Goal: Task Accomplishment & Management: Complete application form

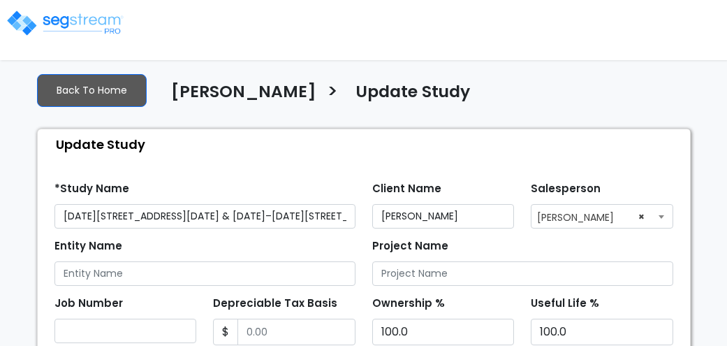
select select "NY"
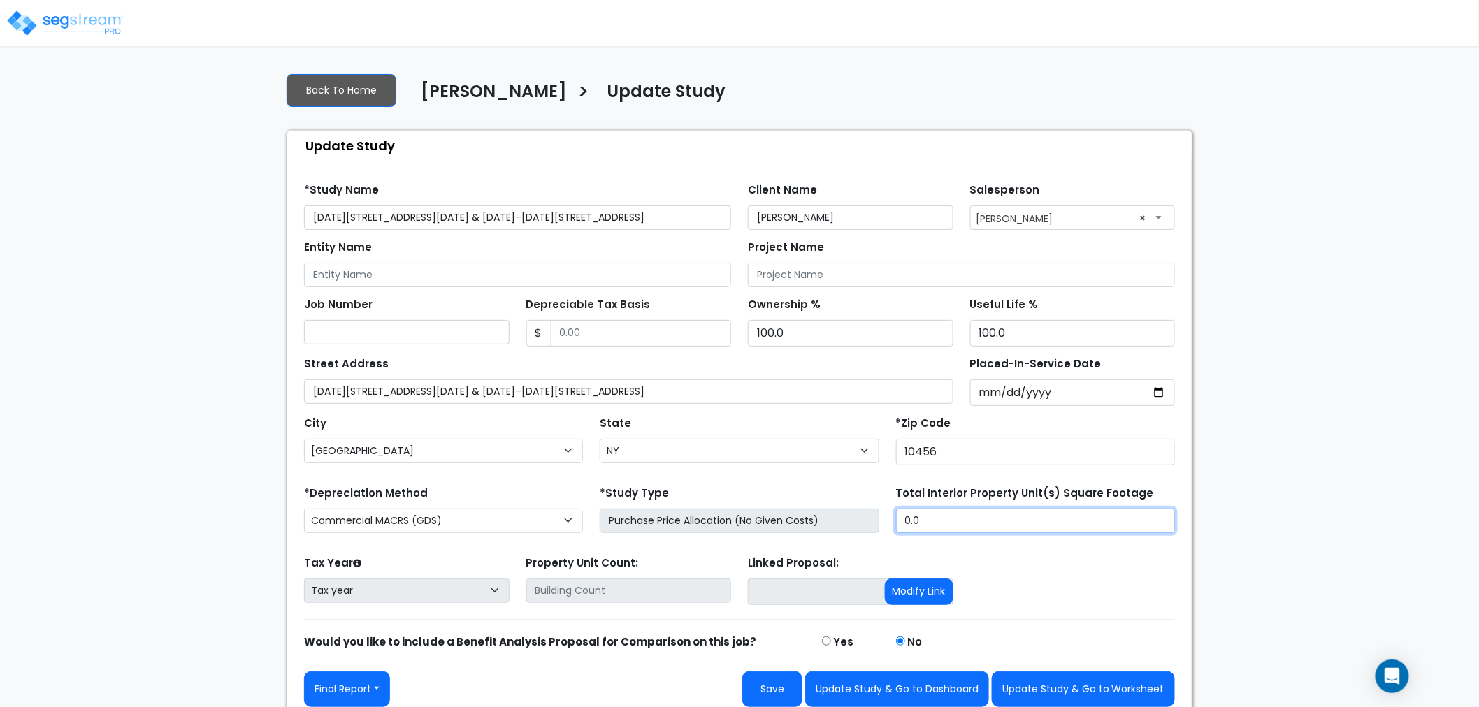
drag, startPoint x: 956, startPoint y: 521, endPoint x: 884, endPoint y: 518, distance: 72.0
click at [727, 345] on div "*Depreciation Method Commercial MACRS (GDS) Residential Rental MACRS (GDS) Comm…" at bounding box center [739, 511] width 887 height 56
type input "43,800"
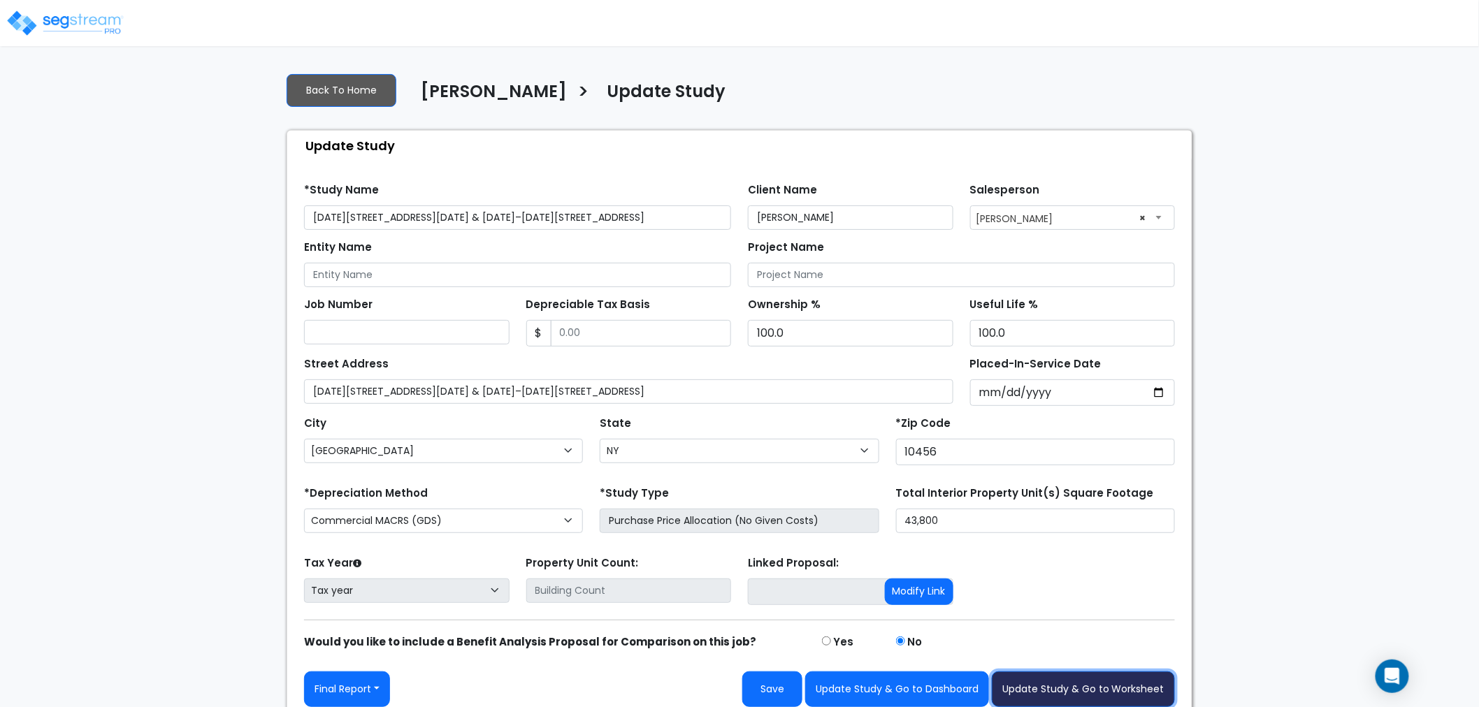
click at [727, 345] on button "Update Study & Go to Worksheet" at bounding box center [1082, 689] width 183 height 36
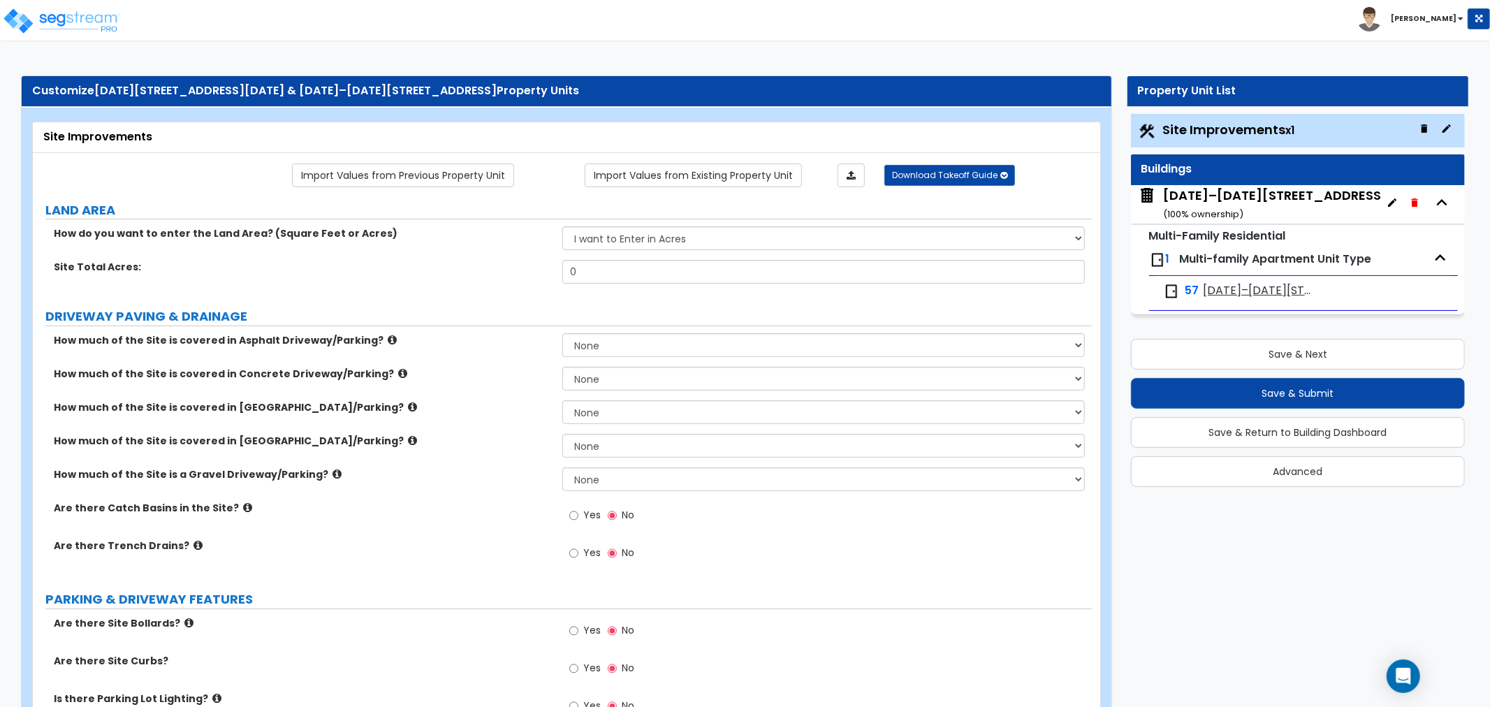
click at [1409, 198] on icon "button" at bounding box center [1414, 202] width 11 height 11
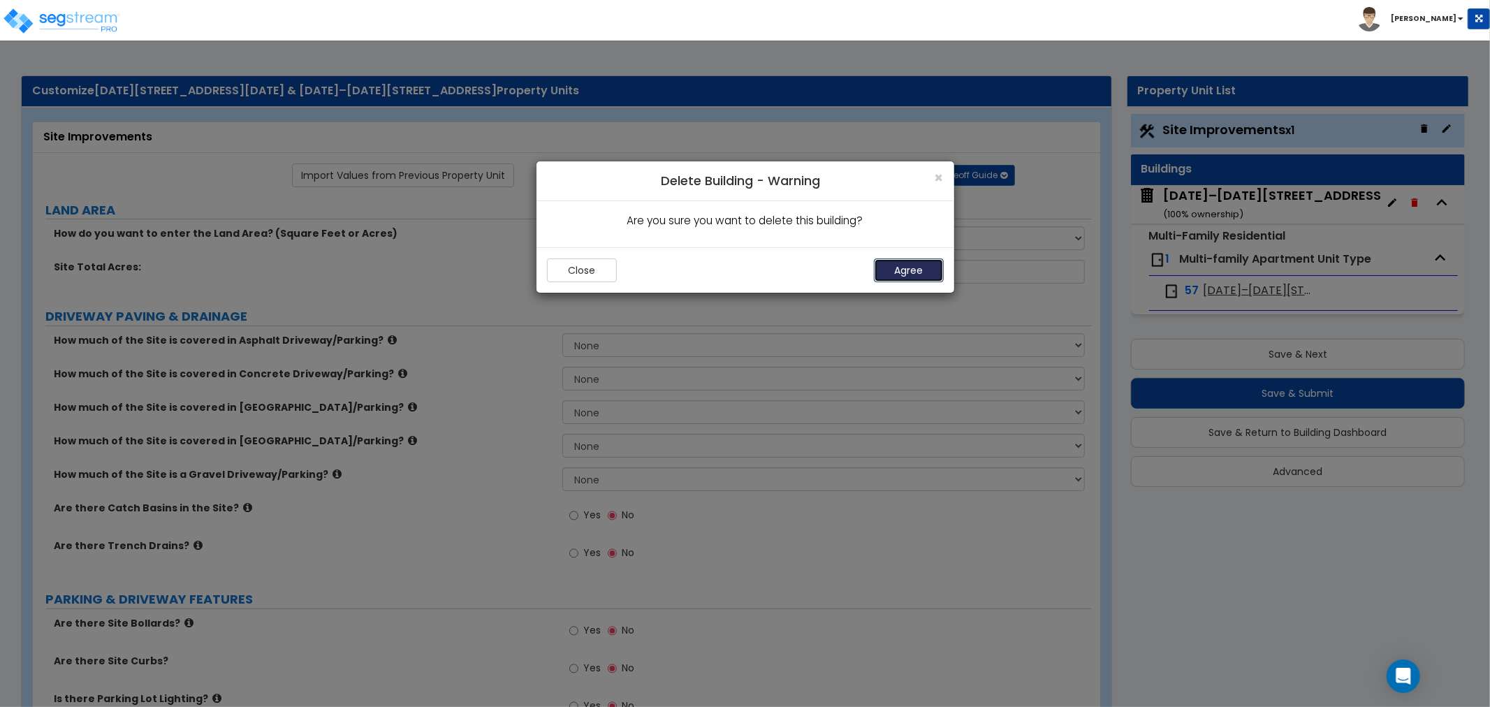
click at [906, 273] on button "Agree" at bounding box center [909, 271] width 70 height 24
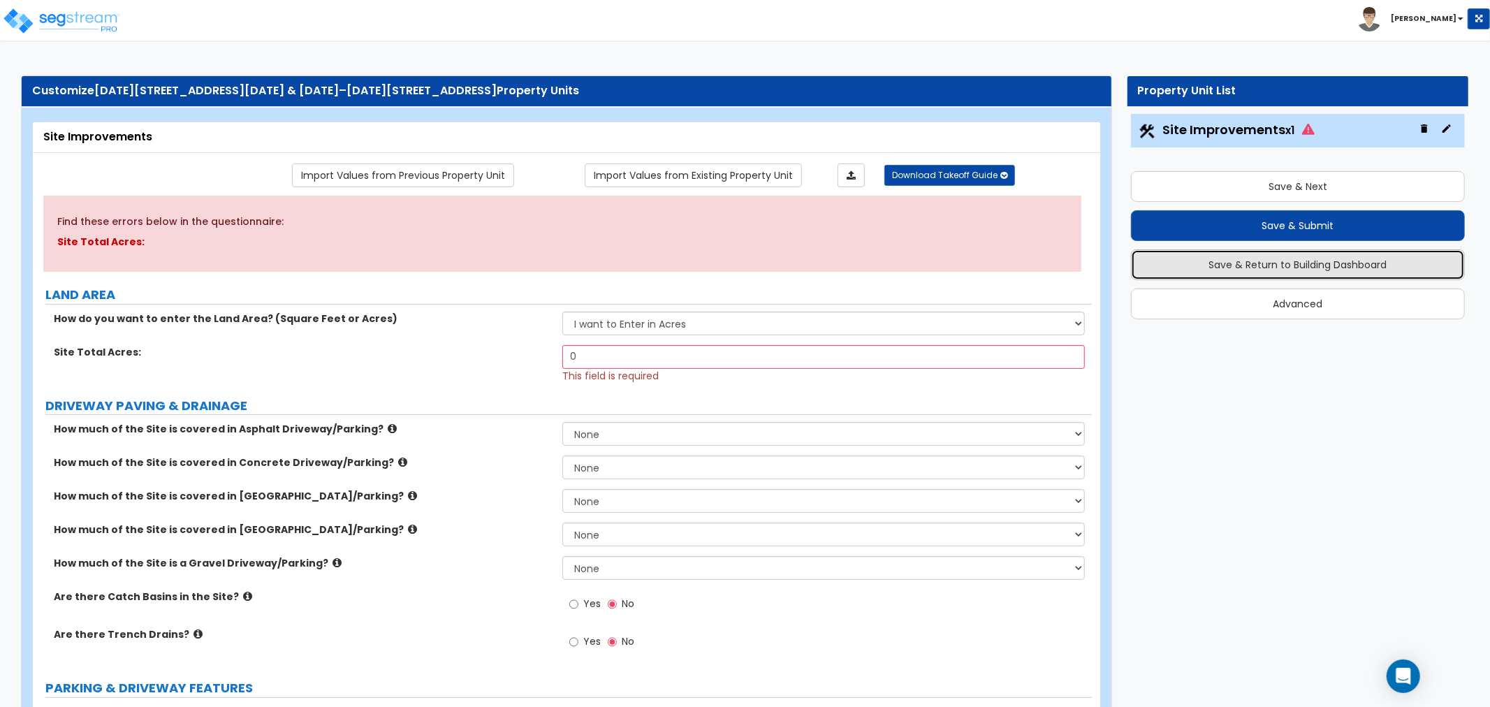
click at [1240, 270] on button "Save & Return to Building Dashboard" at bounding box center [1298, 264] width 334 height 31
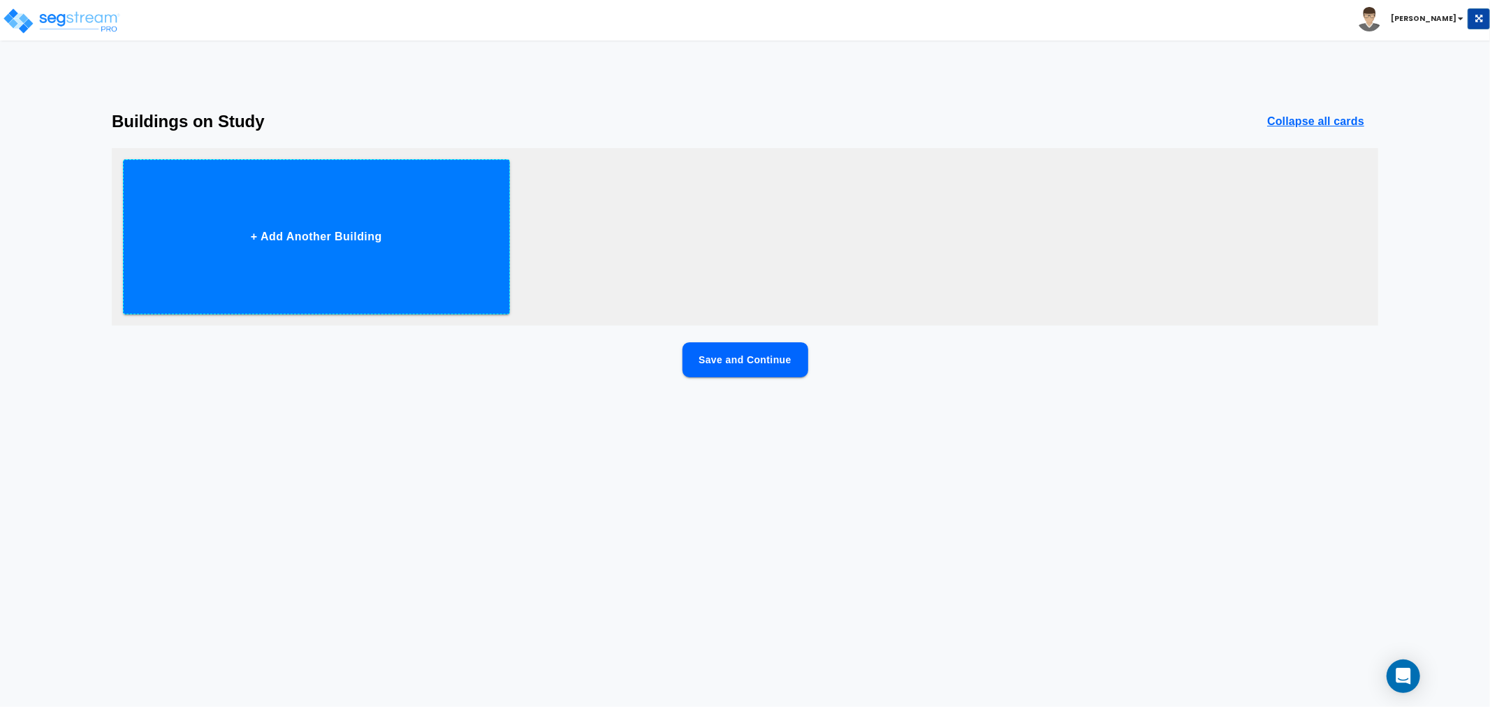
click at [313, 235] on button "+ Add Another Building" at bounding box center [316, 236] width 387 height 155
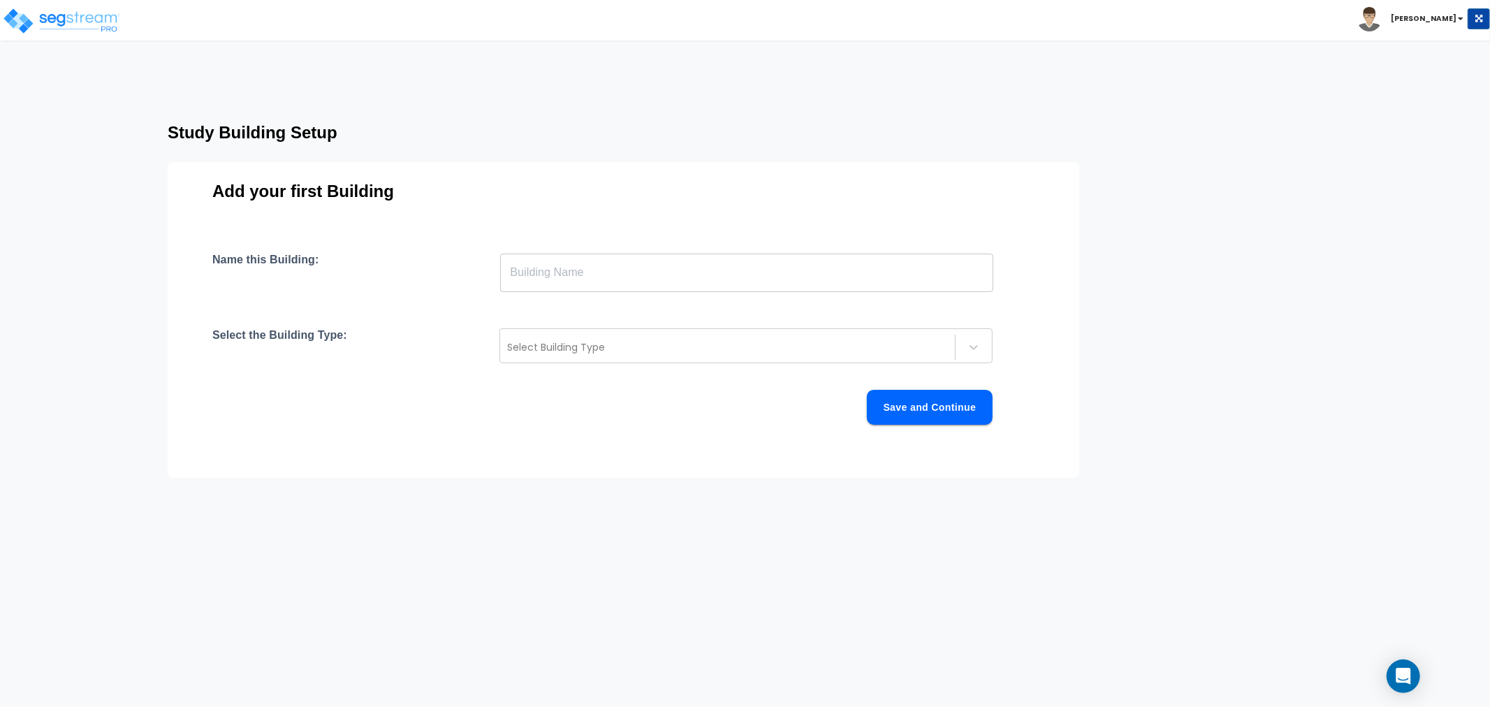
click at [541, 267] on input "text" at bounding box center [746, 272] width 493 height 39
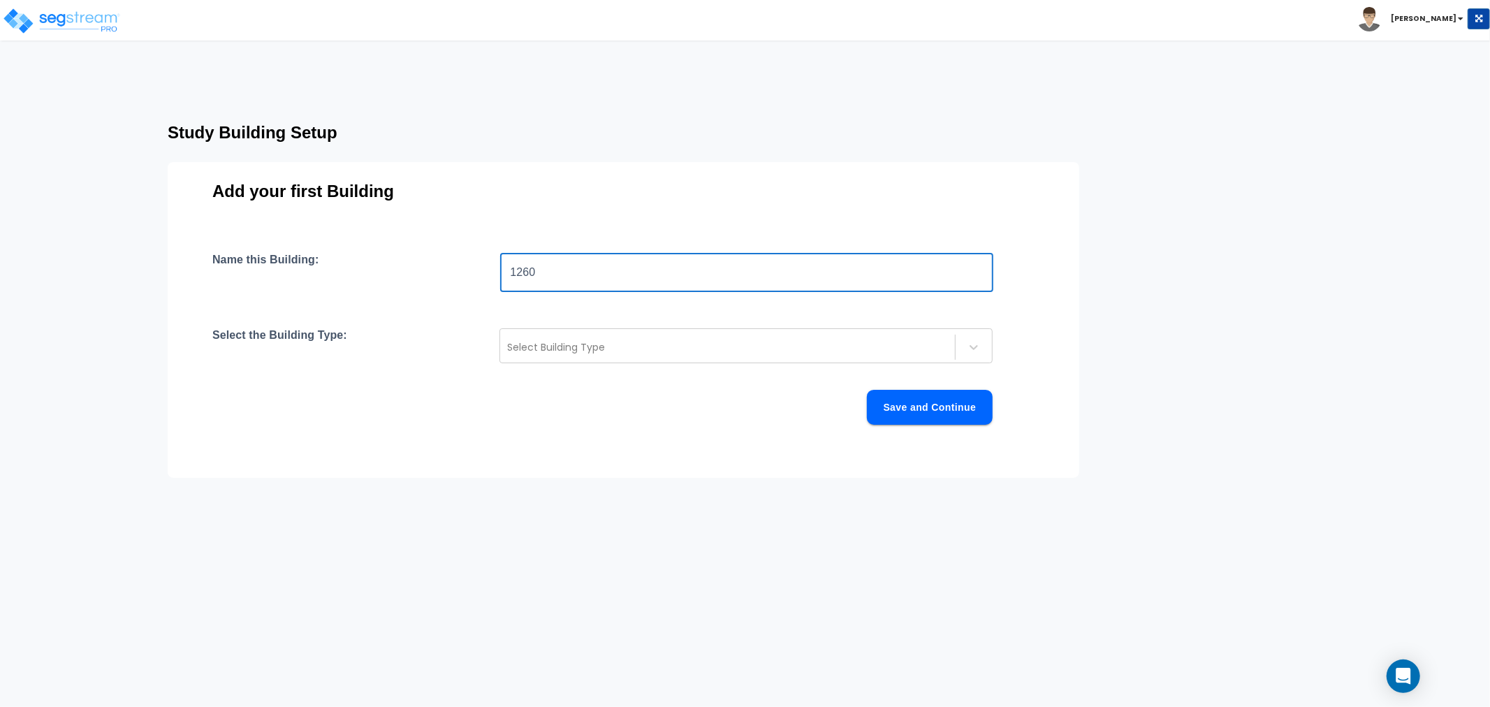
click at [564, 277] on input "1260" at bounding box center [746, 272] width 493 height 39
paste input "Clay Ave"
type input "[STREET_ADDRESS]"
click at [567, 347] on div at bounding box center [727, 347] width 441 height 17
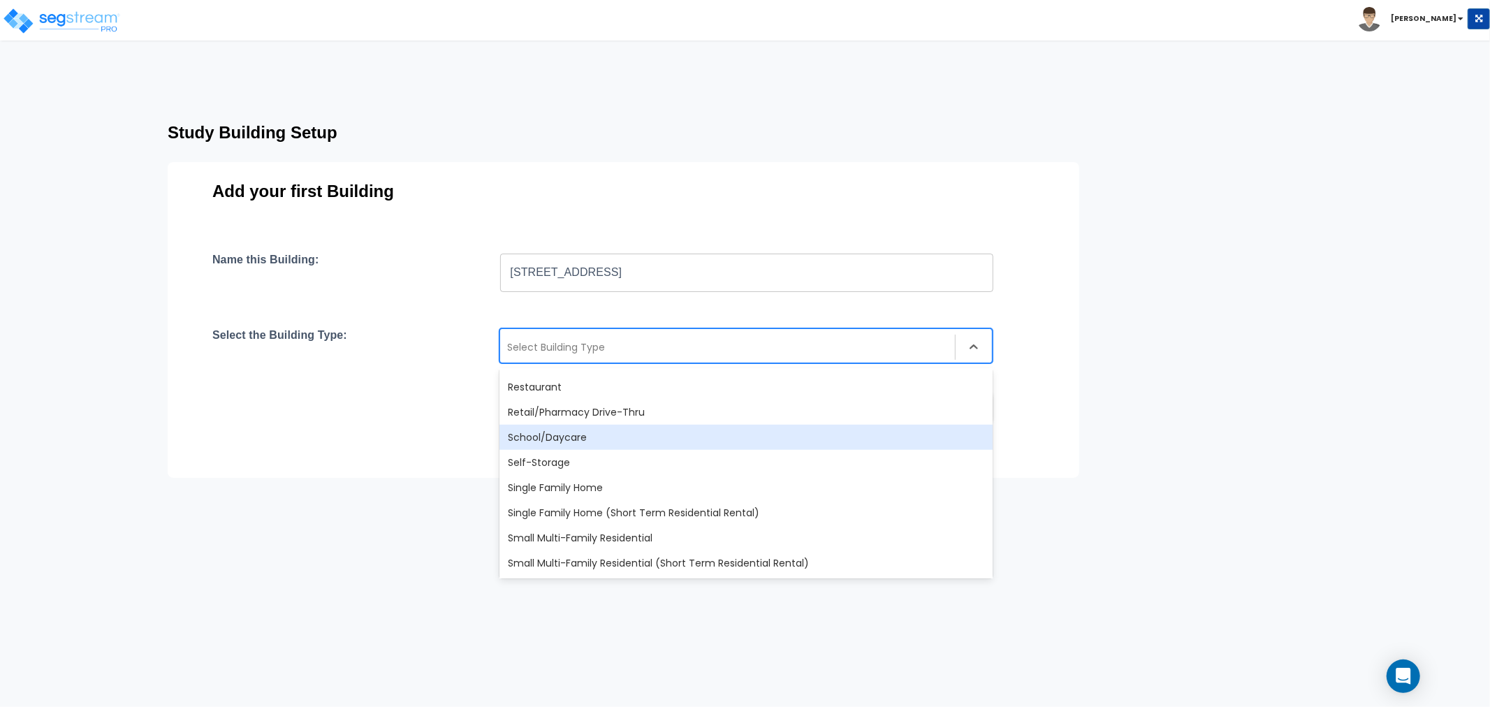
scroll to position [1203, 0]
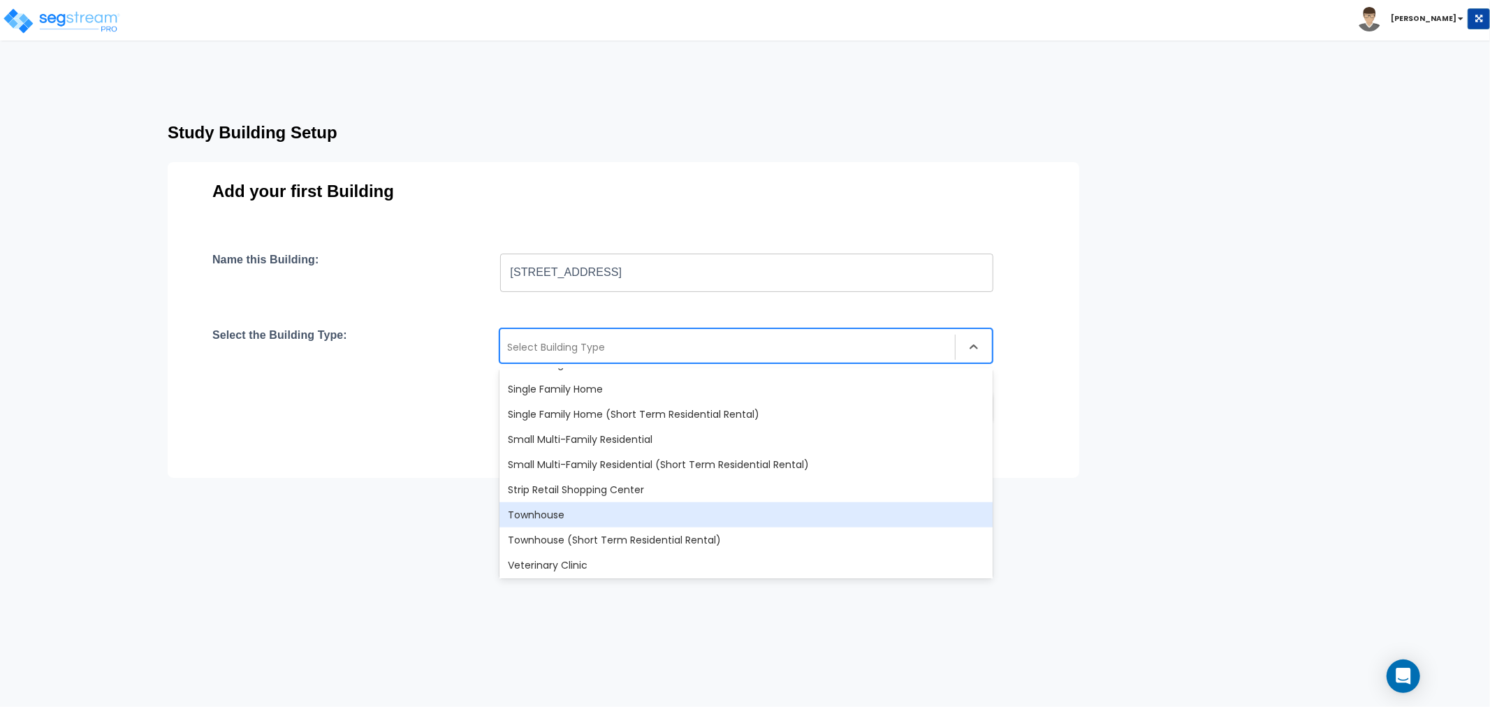
click at [557, 511] on div "Townhouse" at bounding box center [746, 514] width 493 height 25
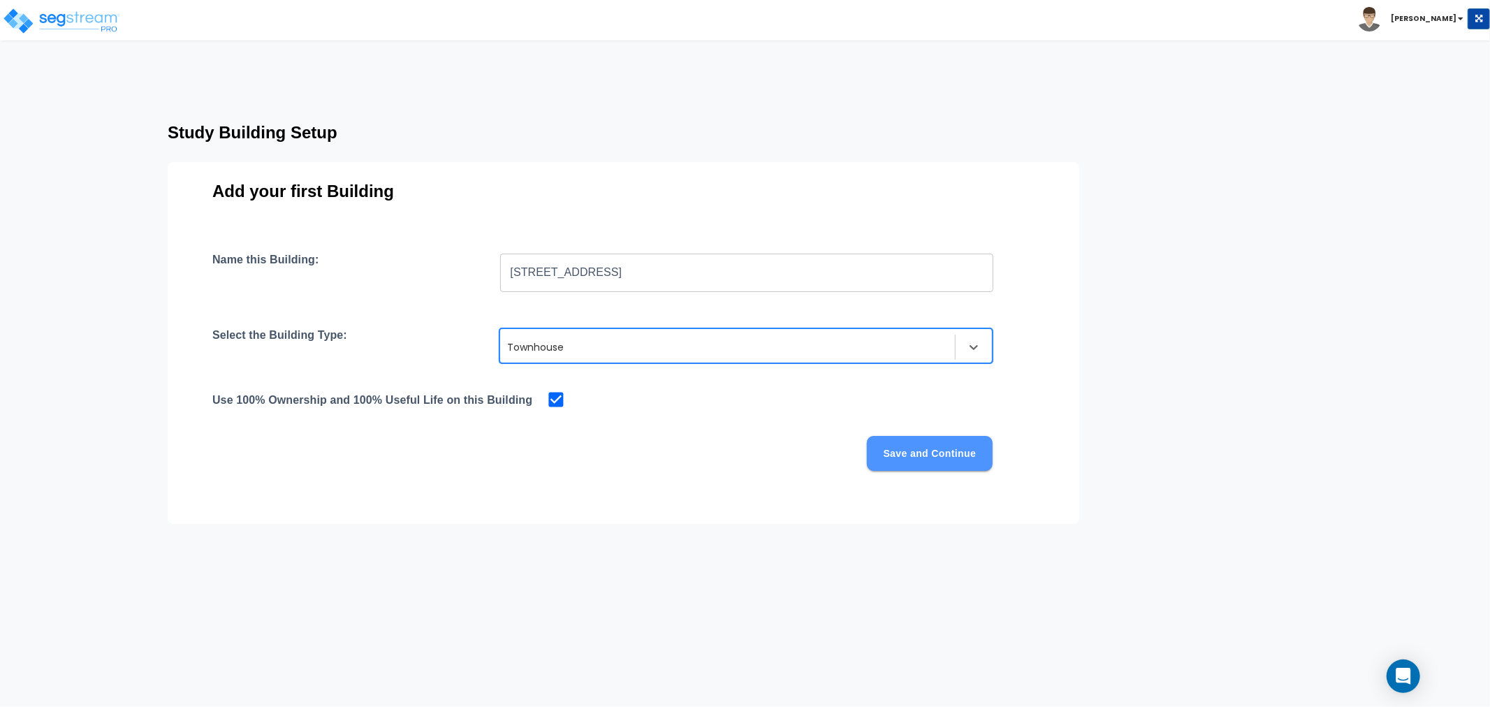
click at [908, 457] on button "Save and Continue" at bounding box center [930, 453] width 126 height 35
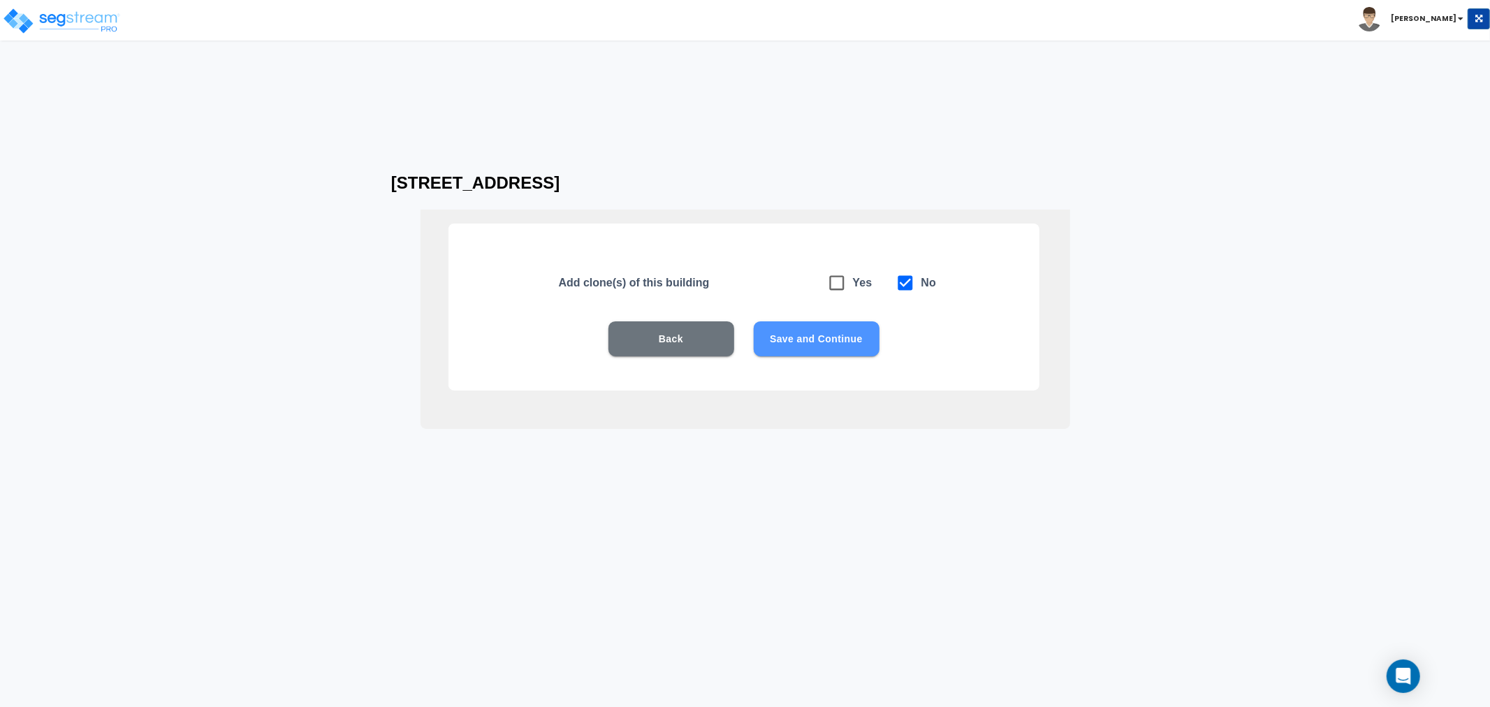
click at [843, 329] on button "Save and Continue" at bounding box center [817, 338] width 126 height 35
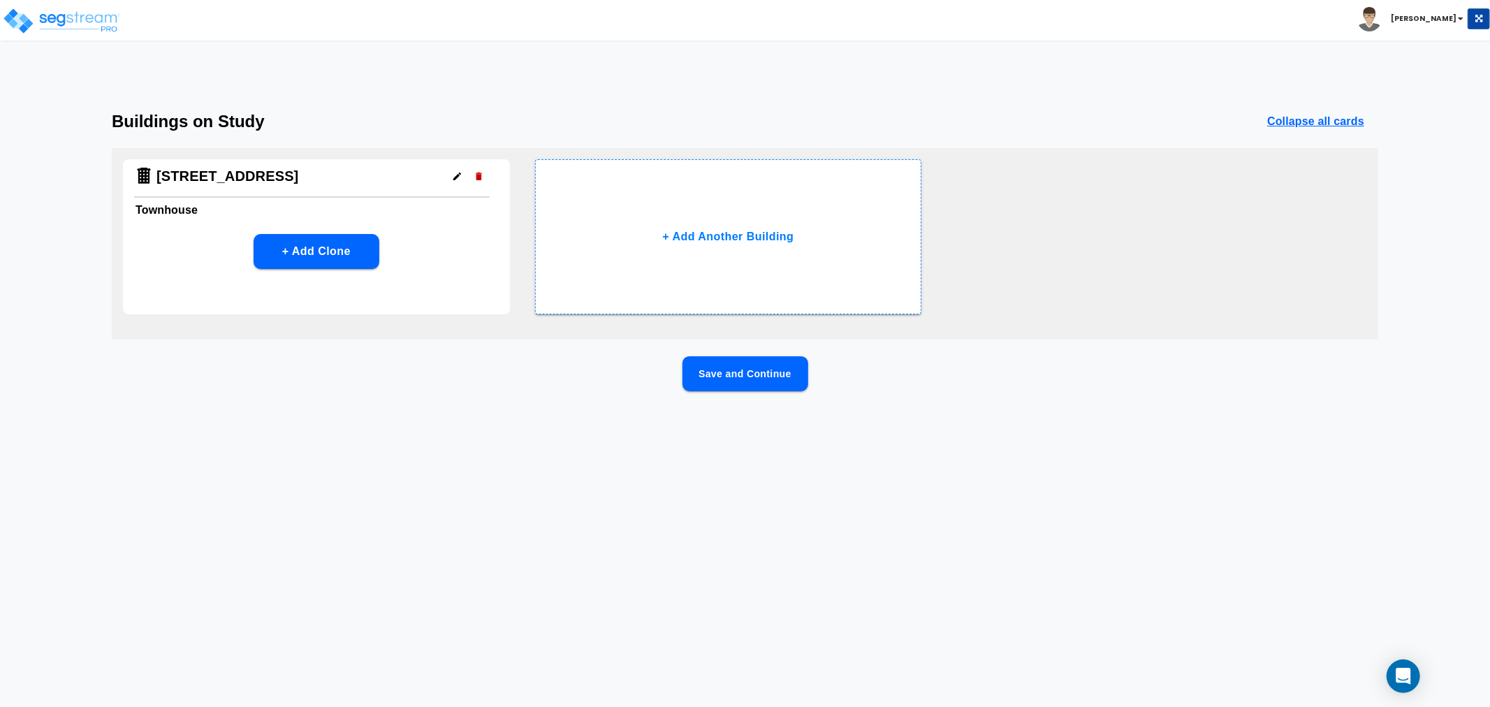
click at [785, 365] on button "Save and Continue" at bounding box center [746, 373] width 126 height 35
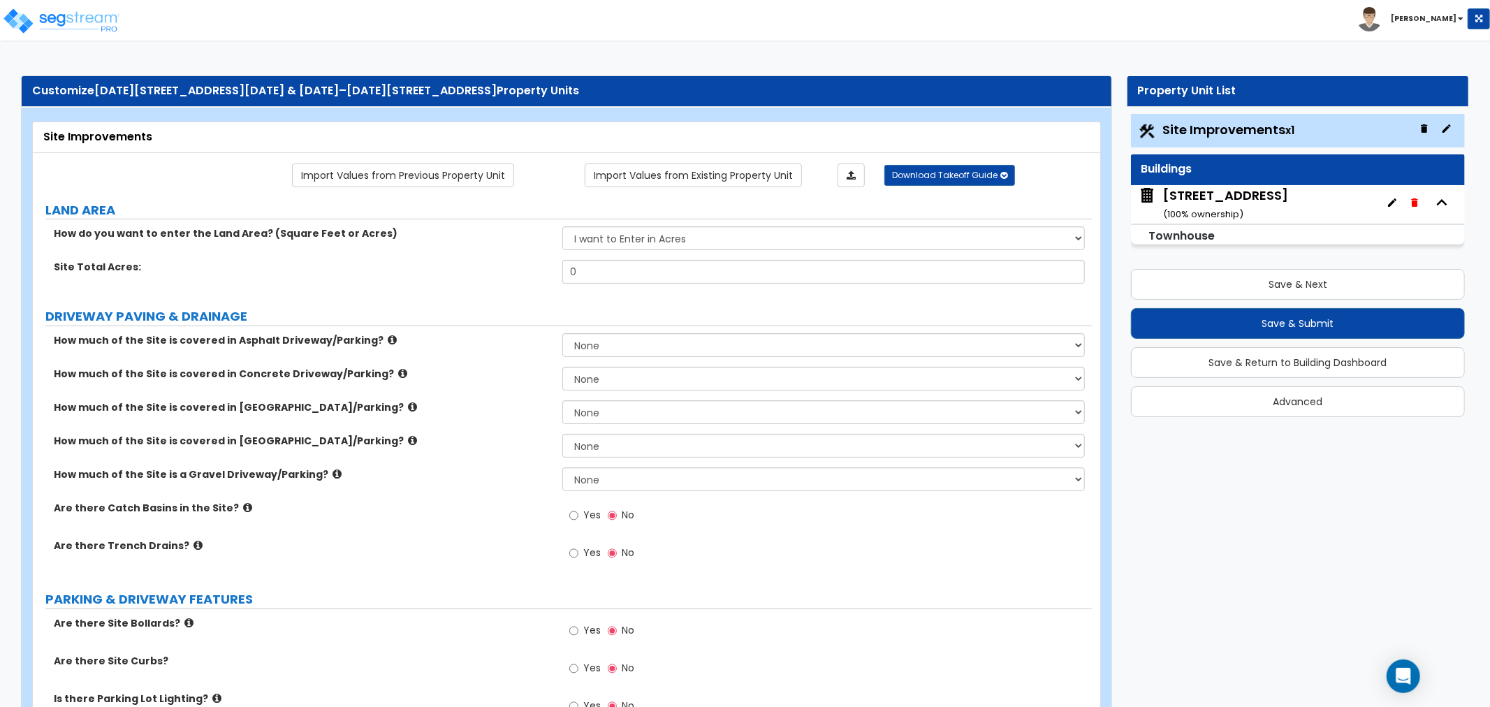
click at [1209, 210] on small "( 100 % ownership)" at bounding box center [1203, 214] width 80 height 13
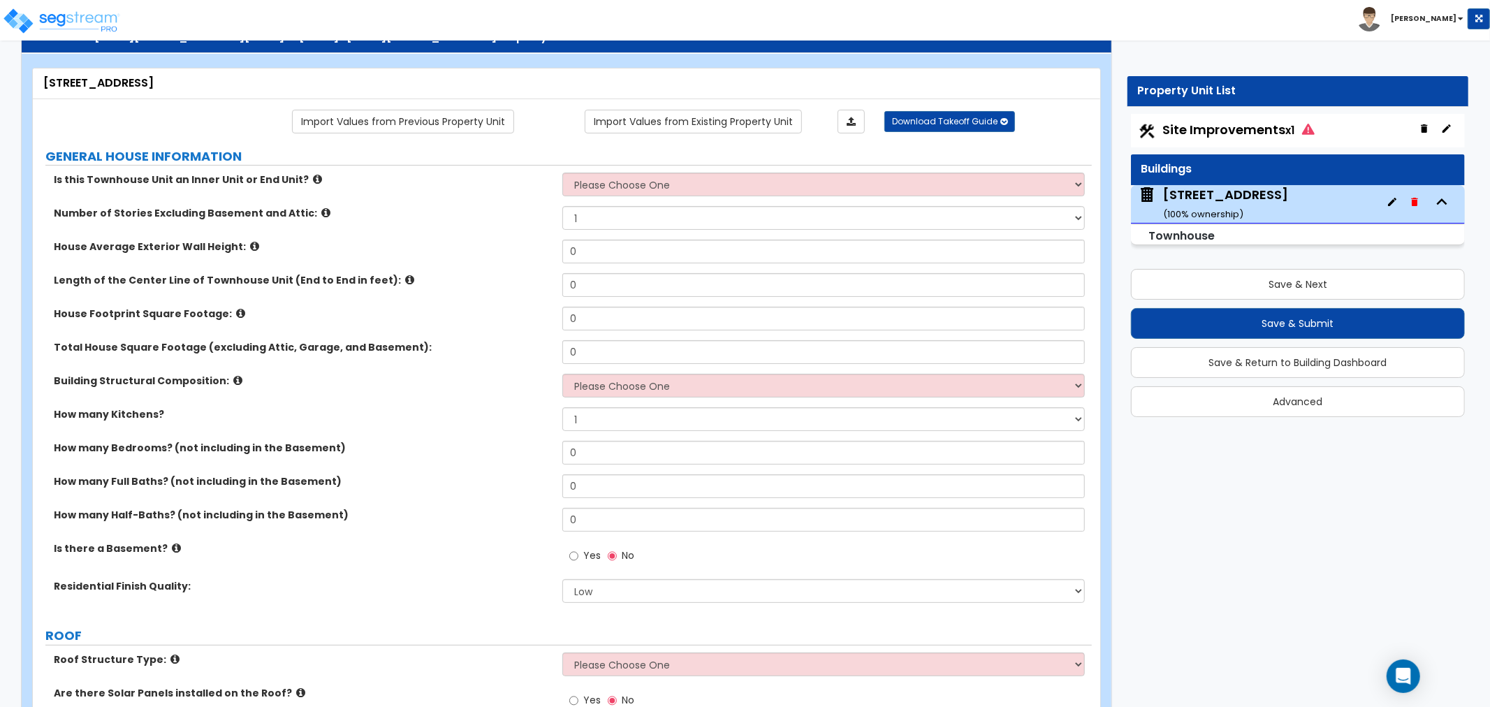
scroll to position [78, 0]
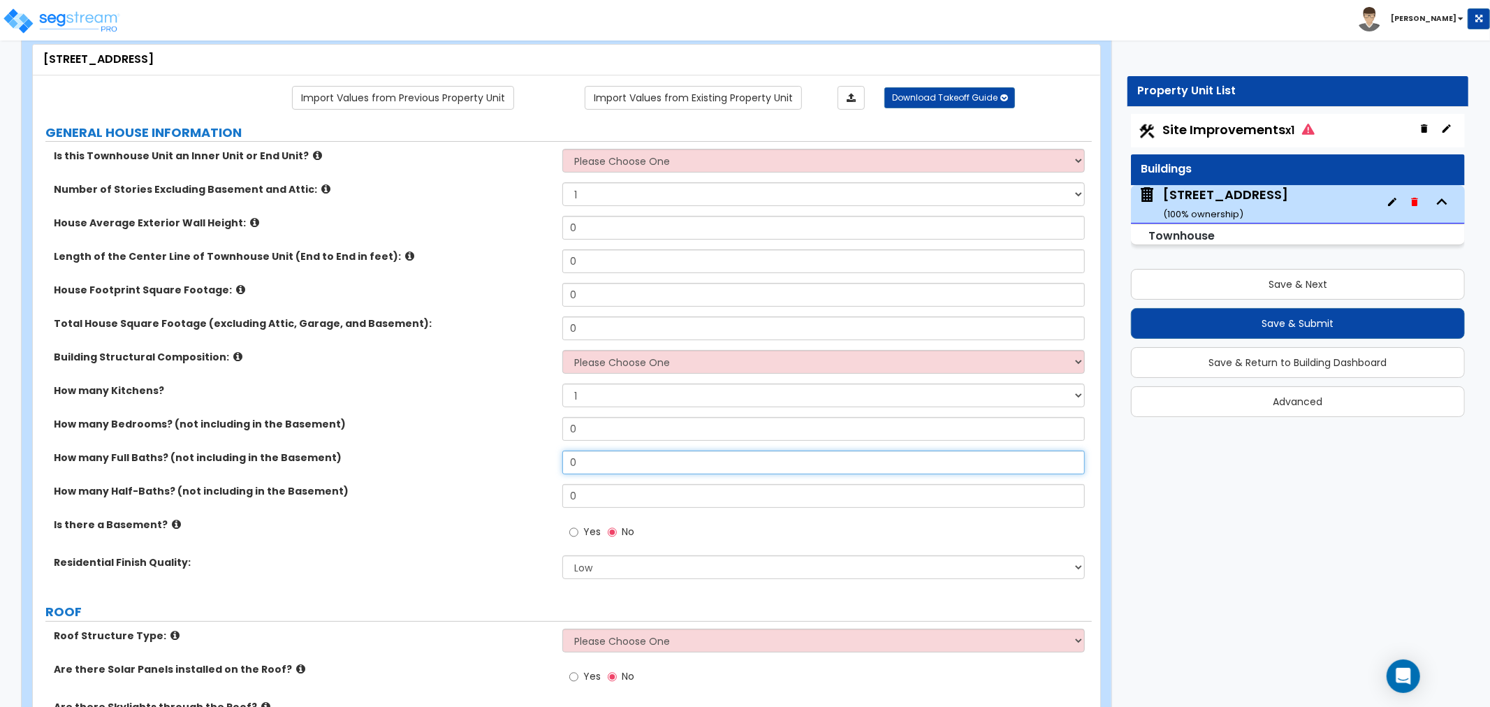
click at [619, 466] on input "0" at bounding box center [823, 463] width 523 height 24
drag, startPoint x: 619, startPoint y: 466, endPoint x: 513, endPoint y: 463, distance: 106.3
click at [513, 463] on div "How many Full Baths? (not including in the Basement) 0" at bounding box center [562, 468] width 1059 height 34
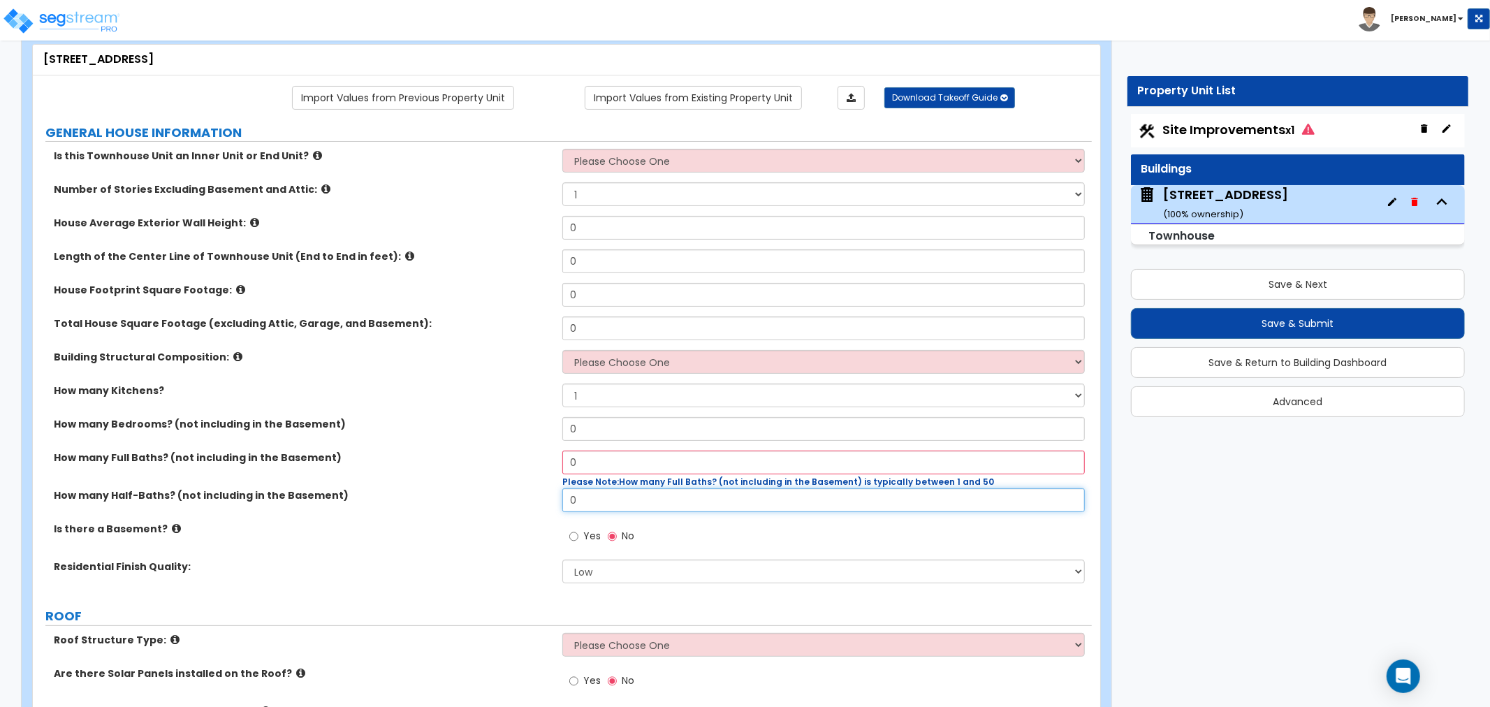
drag, startPoint x: 613, startPoint y: 506, endPoint x: 489, endPoint y: 492, distance: 125.2
click at [489, 492] on div "How many Half-Baths? (not including in the Basement) 0" at bounding box center [562, 505] width 1059 height 34
drag, startPoint x: 587, startPoint y: 463, endPoint x: 496, endPoint y: 463, distance: 90.8
click at [496, 463] on div "How many Full Baths? (not including in the Basement) 0 Please Note: How many Fu…" at bounding box center [562, 470] width 1059 height 38
type input "4"
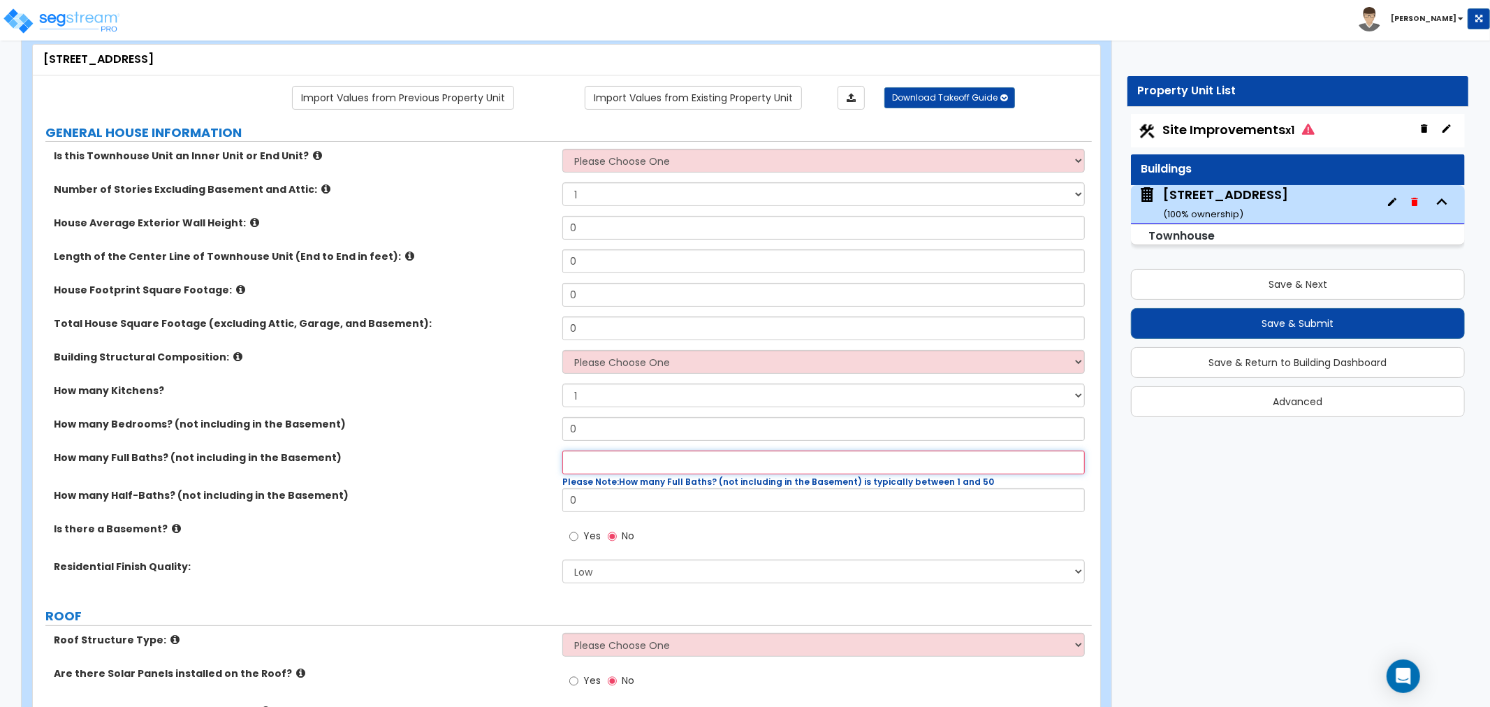
type input "5"
click at [496, 543] on div "Is there a Basement? Yes No" at bounding box center [562, 541] width 1059 height 38
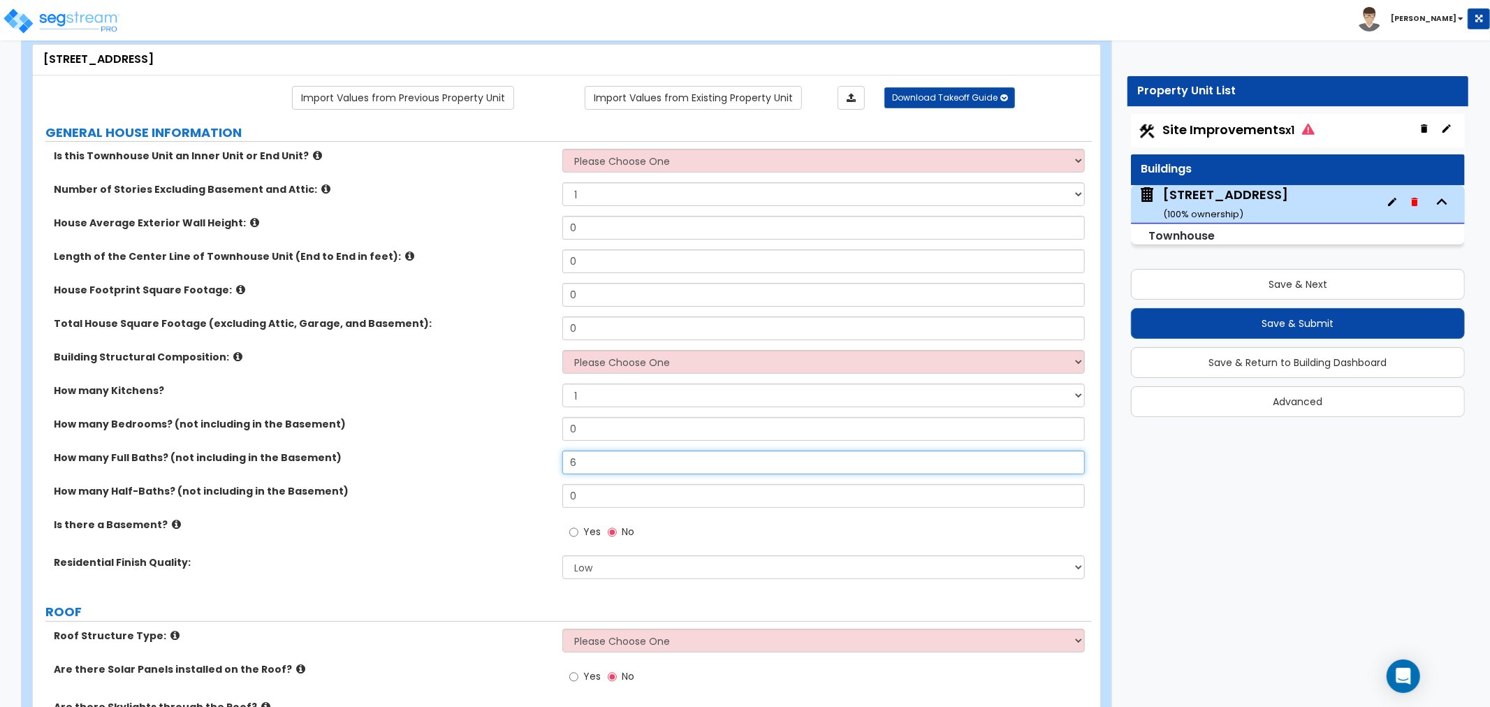
drag, startPoint x: 595, startPoint y: 461, endPoint x: 526, endPoint y: 458, distance: 69.2
click at [526, 458] on div "How many Full Baths? (not including in the Basement) 6" at bounding box center [562, 468] width 1059 height 34
type input "13"
click at [583, 433] on input "0" at bounding box center [823, 429] width 523 height 24
drag, startPoint x: 602, startPoint y: 423, endPoint x: 555, endPoint y: 424, distance: 47.5
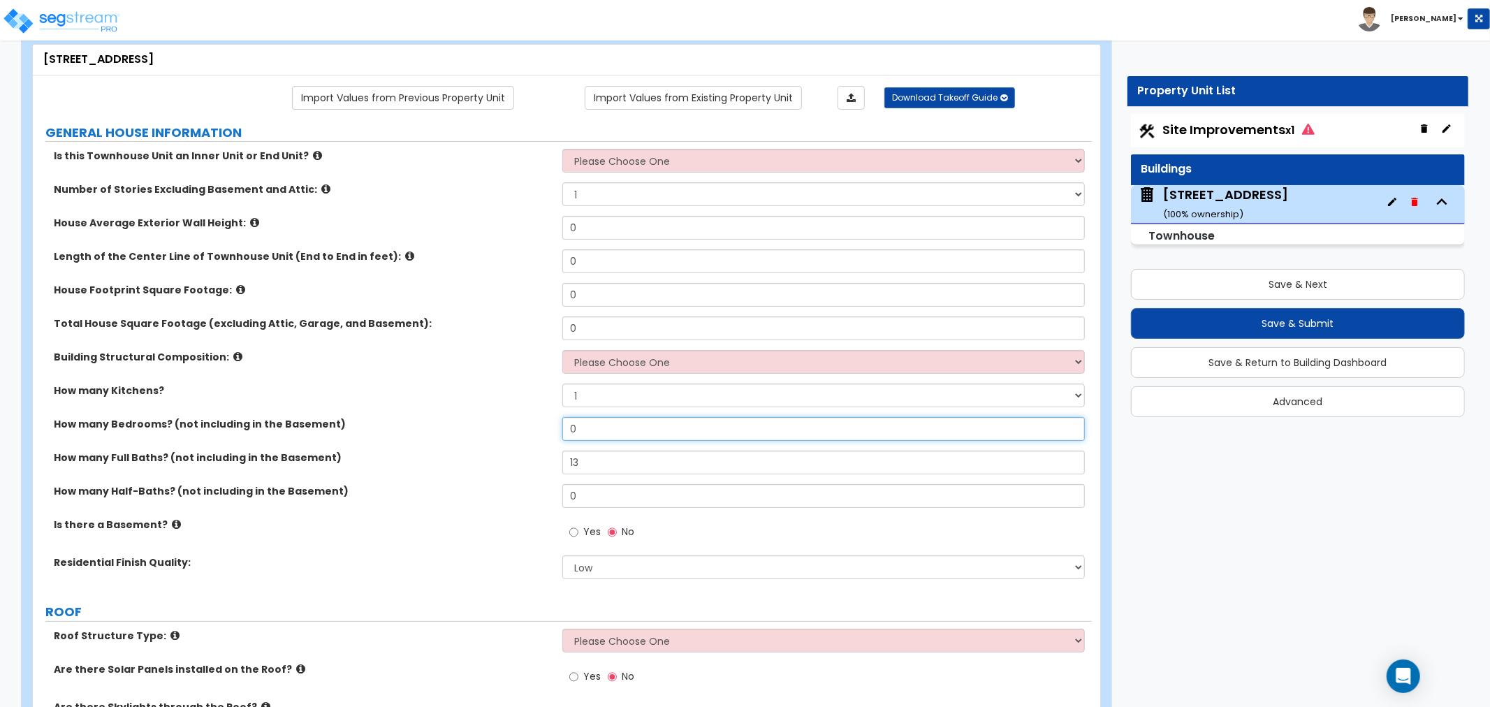
click at [555, 424] on div "How many Bedrooms? (not including in the Basement) 0" at bounding box center [562, 434] width 1059 height 34
drag, startPoint x: 623, startPoint y: 459, endPoint x: 437, endPoint y: 458, distance: 185.9
click at [437, 458] on div "How many Full Baths? (not including in the Basement) 13" at bounding box center [562, 468] width 1059 height 34
click at [594, 461] on input "13" at bounding box center [823, 463] width 523 height 24
click at [399, 547] on div "Is there a Basement? Yes No" at bounding box center [562, 537] width 1059 height 38
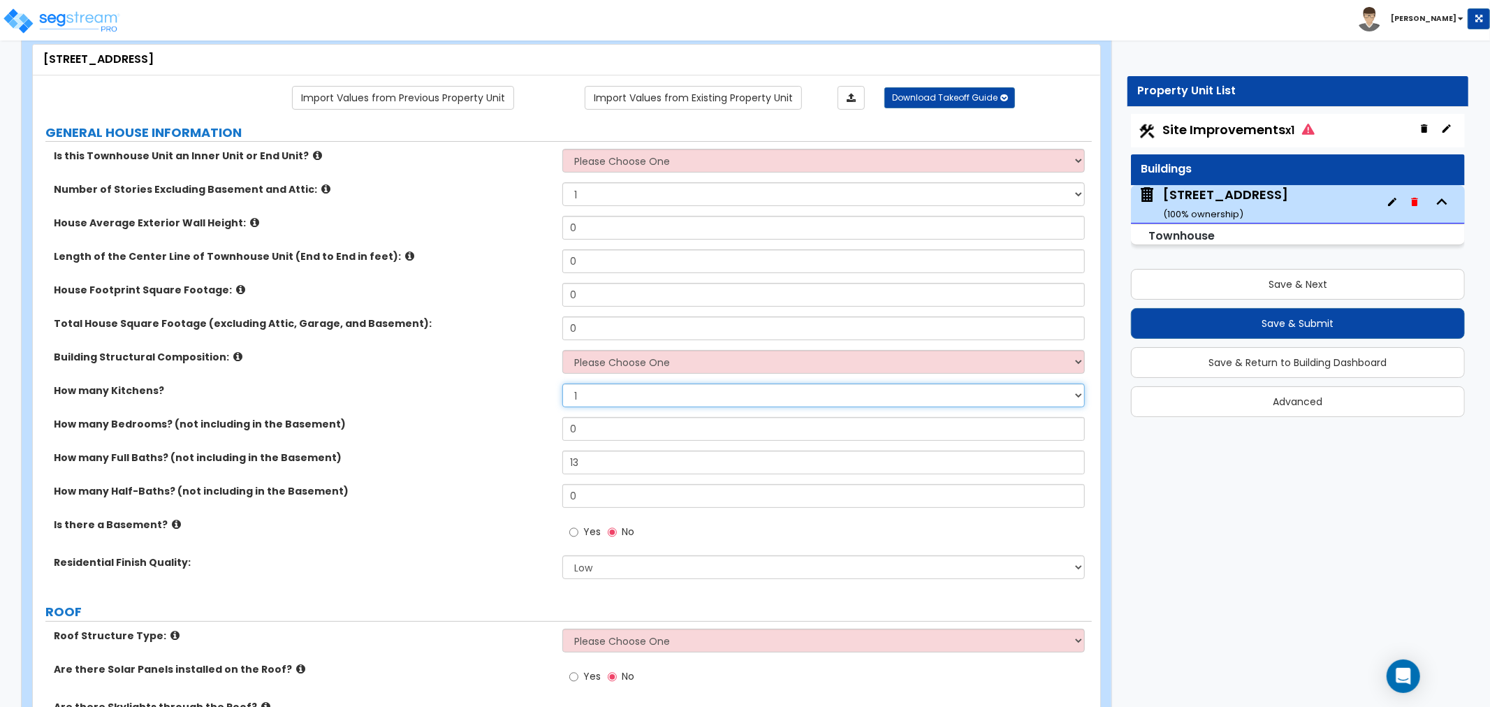
click at [585, 398] on select "1 2 3" at bounding box center [823, 396] width 523 height 24
click at [1421, 203] on icon "button" at bounding box center [1414, 201] width 11 height 11
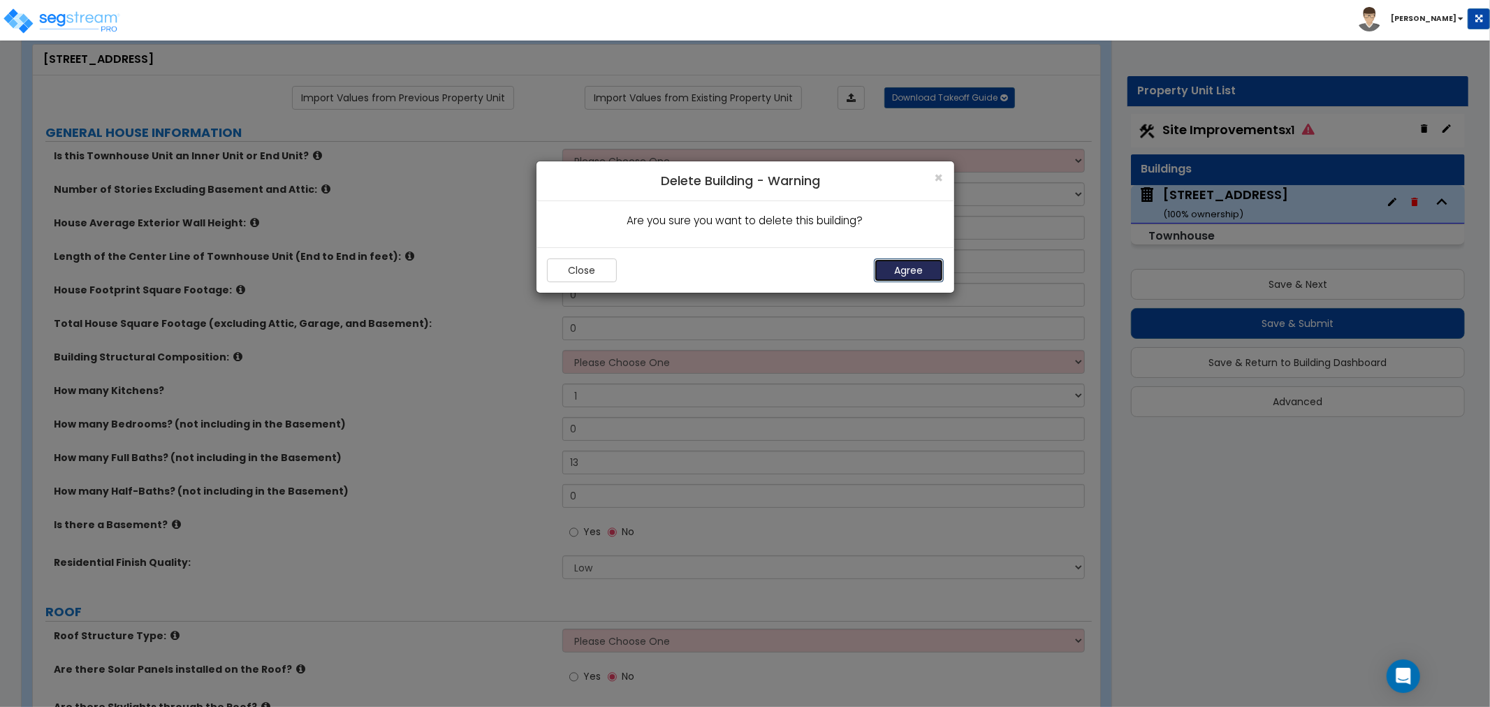
click at [929, 264] on button "Agree" at bounding box center [909, 271] width 70 height 24
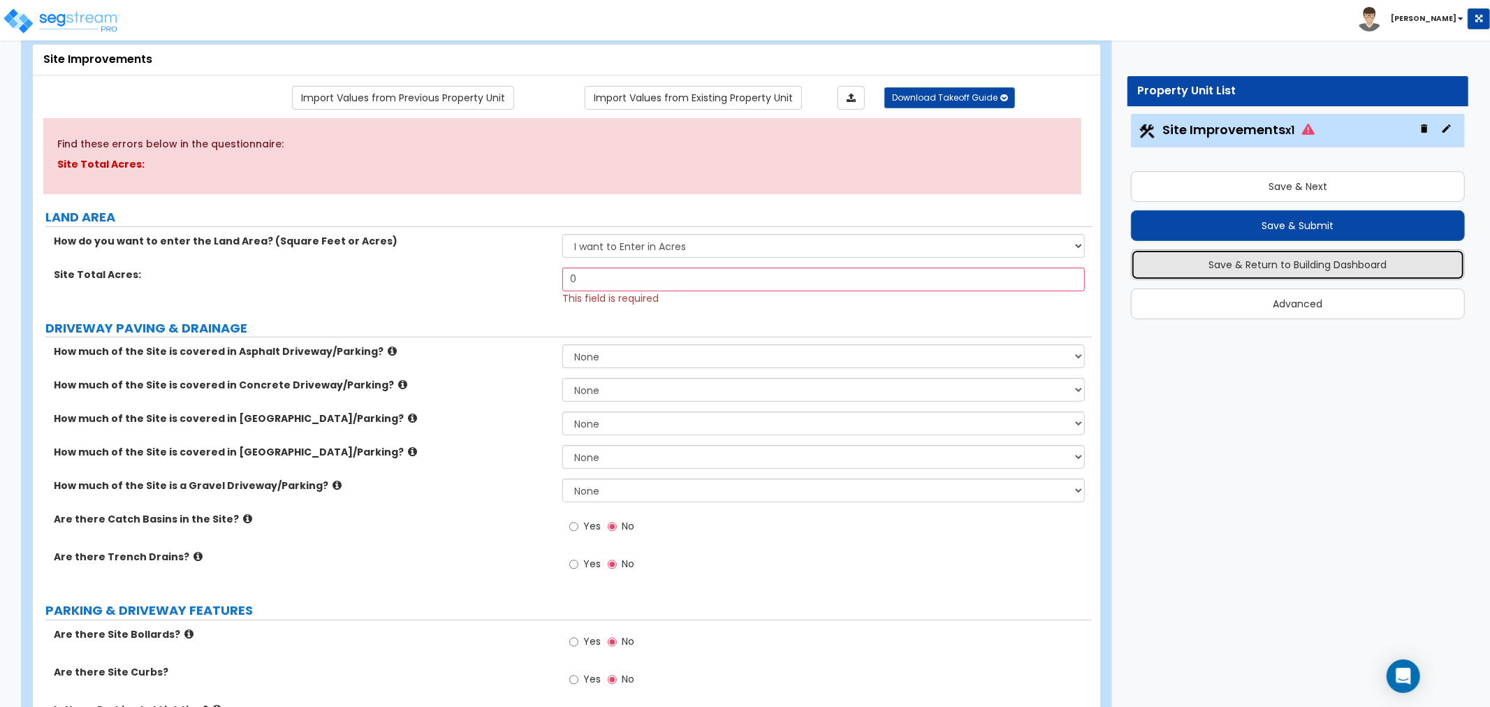
click at [1349, 266] on button "Save & Return to Building Dashboard" at bounding box center [1298, 264] width 334 height 31
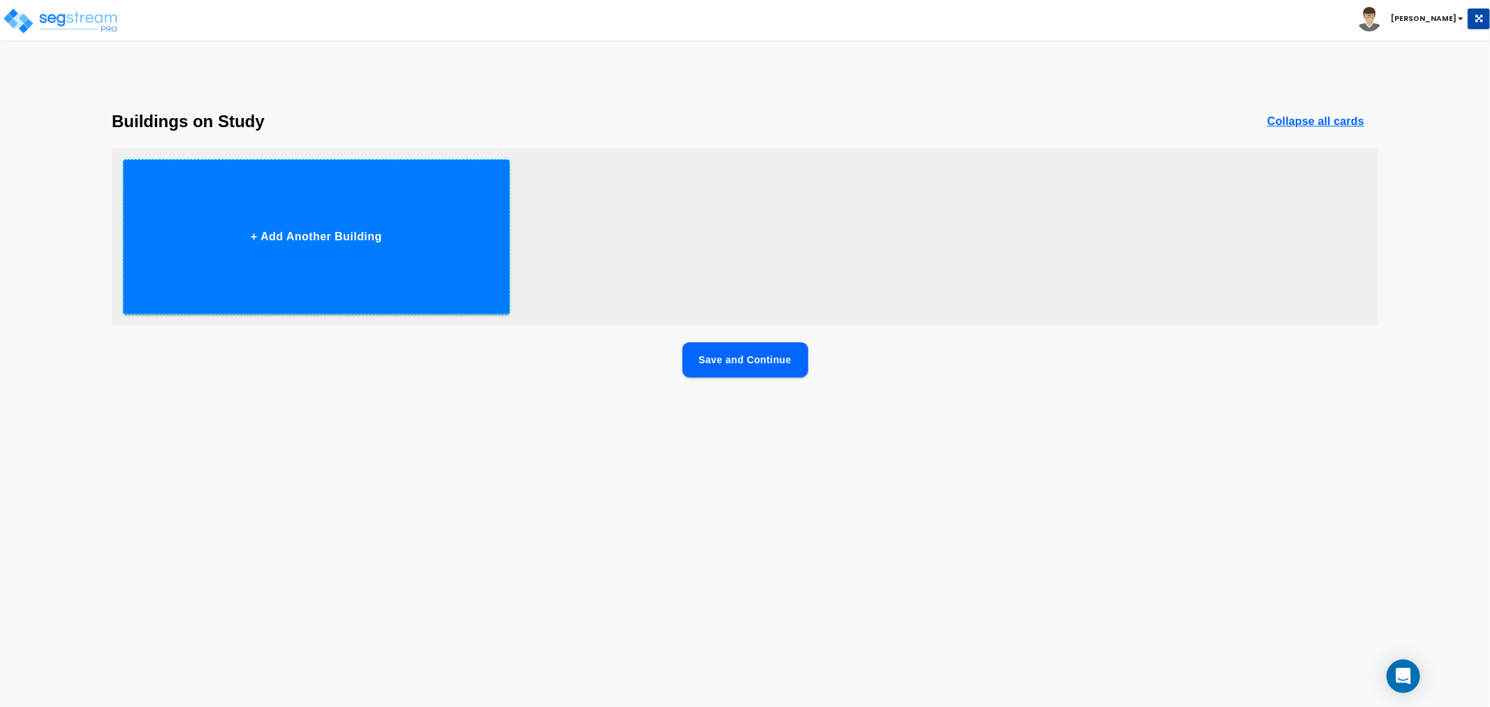
click at [400, 263] on button "+ Add Another Building" at bounding box center [316, 236] width 387 height 155
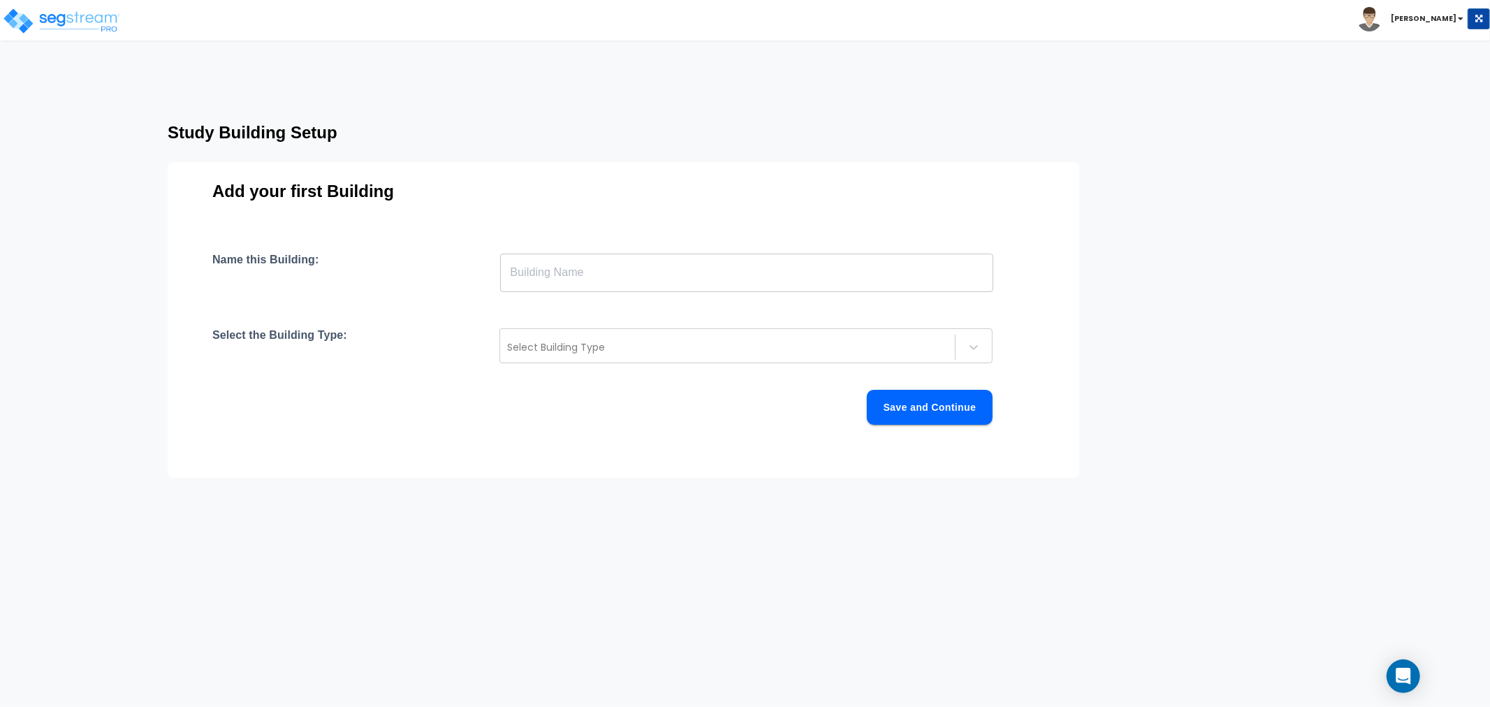
click at [542, 268] on input "text" at bounding box center [746, 272] width 493 height 39
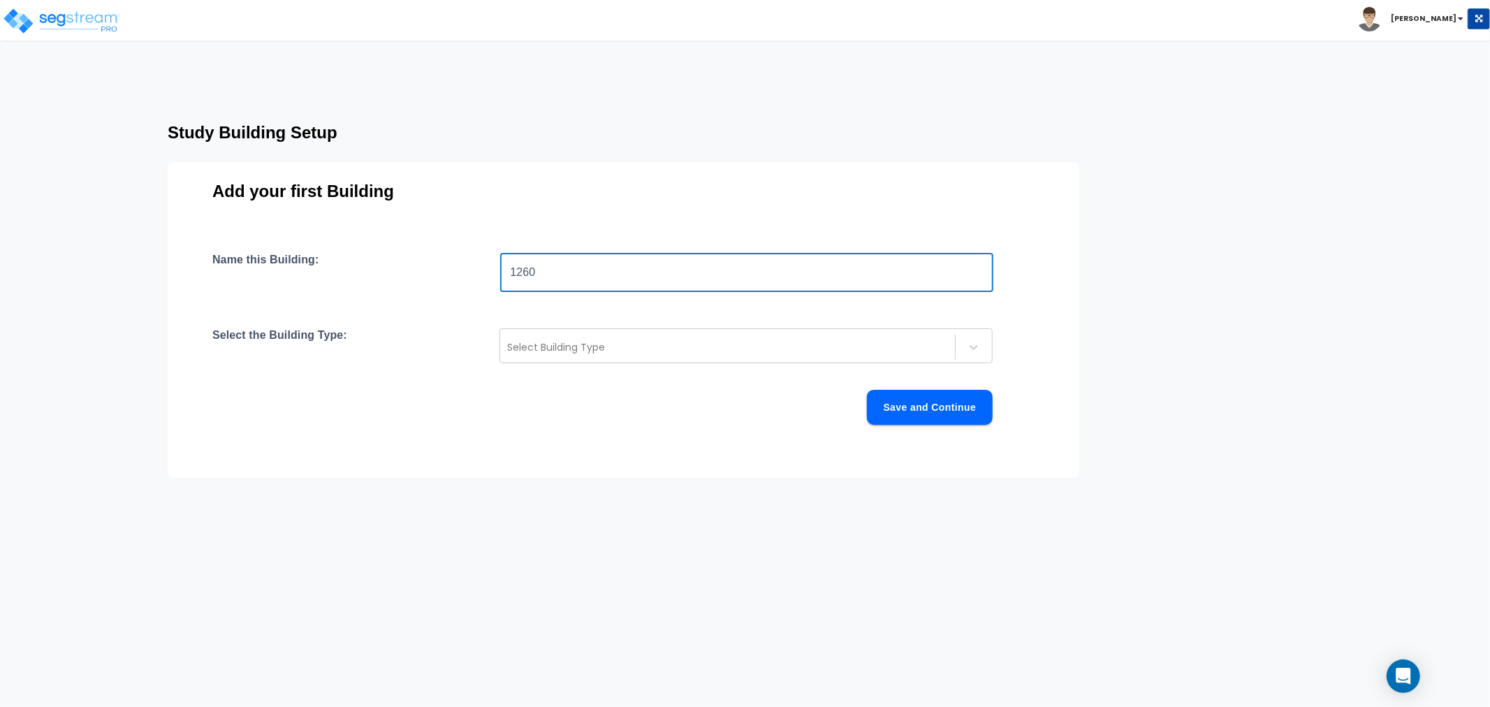
type input "[STREET_ADDRESS]"
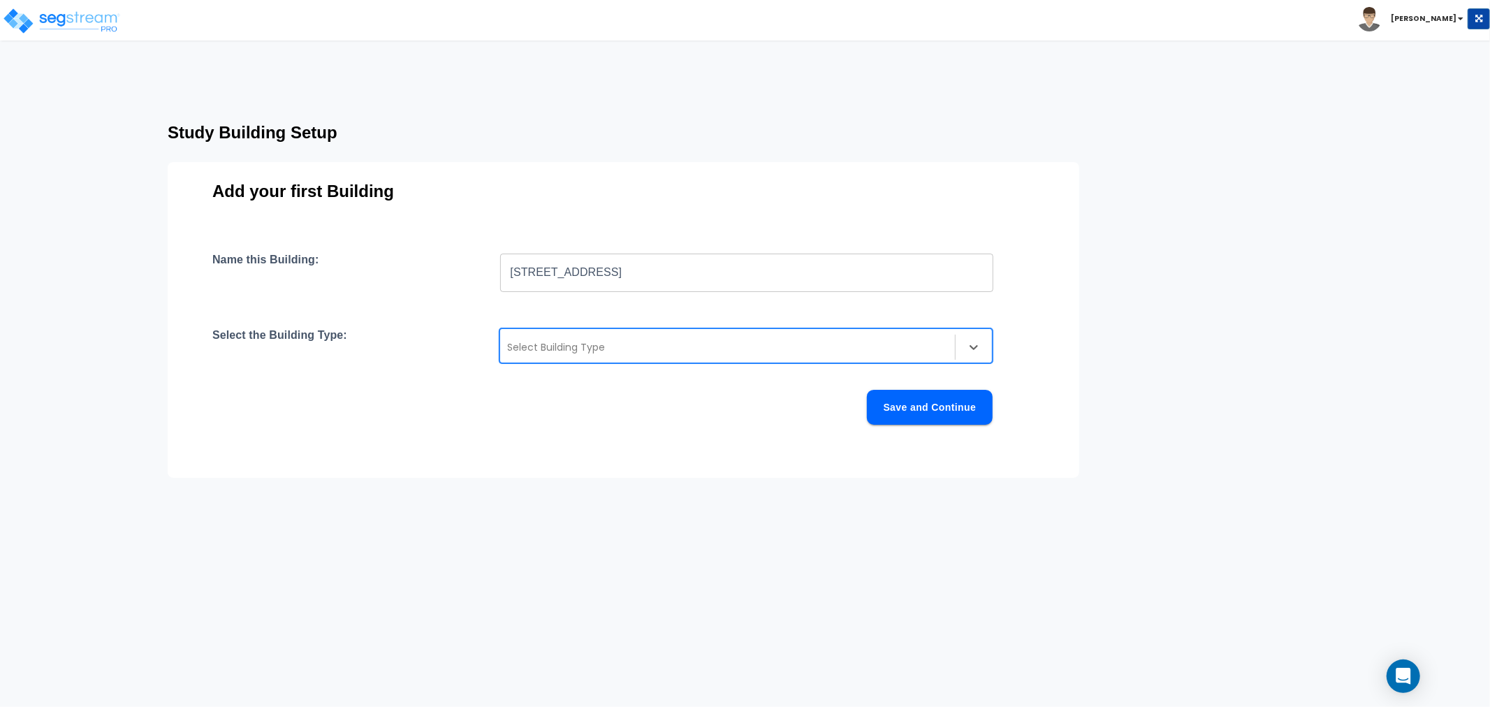
click at [581, 343] on div at bounding box center [727, 347] width 441 height 17
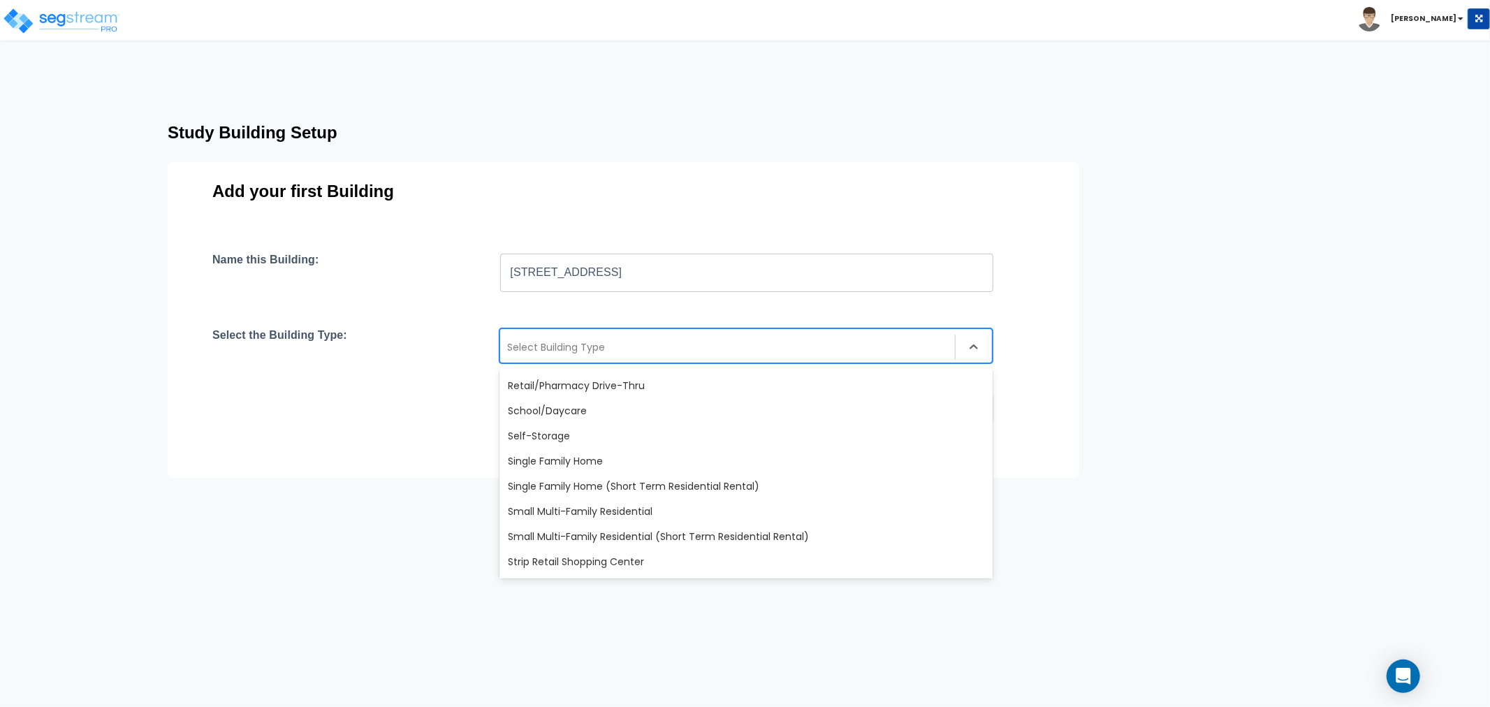
scroll to position [1164, 0]
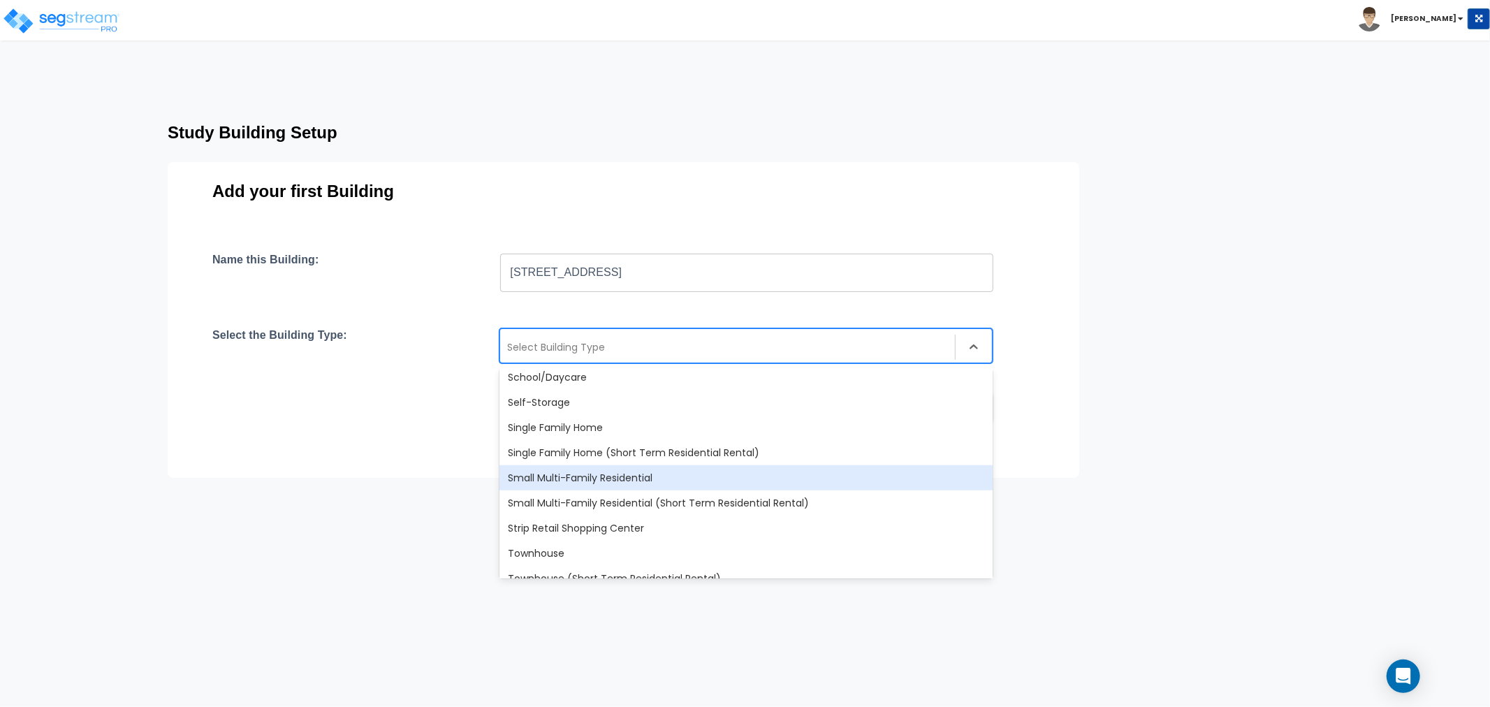
click at [557, 474] on div "Small Multi-Family Residential" at bounding box center [746, 477] width 493 height 25
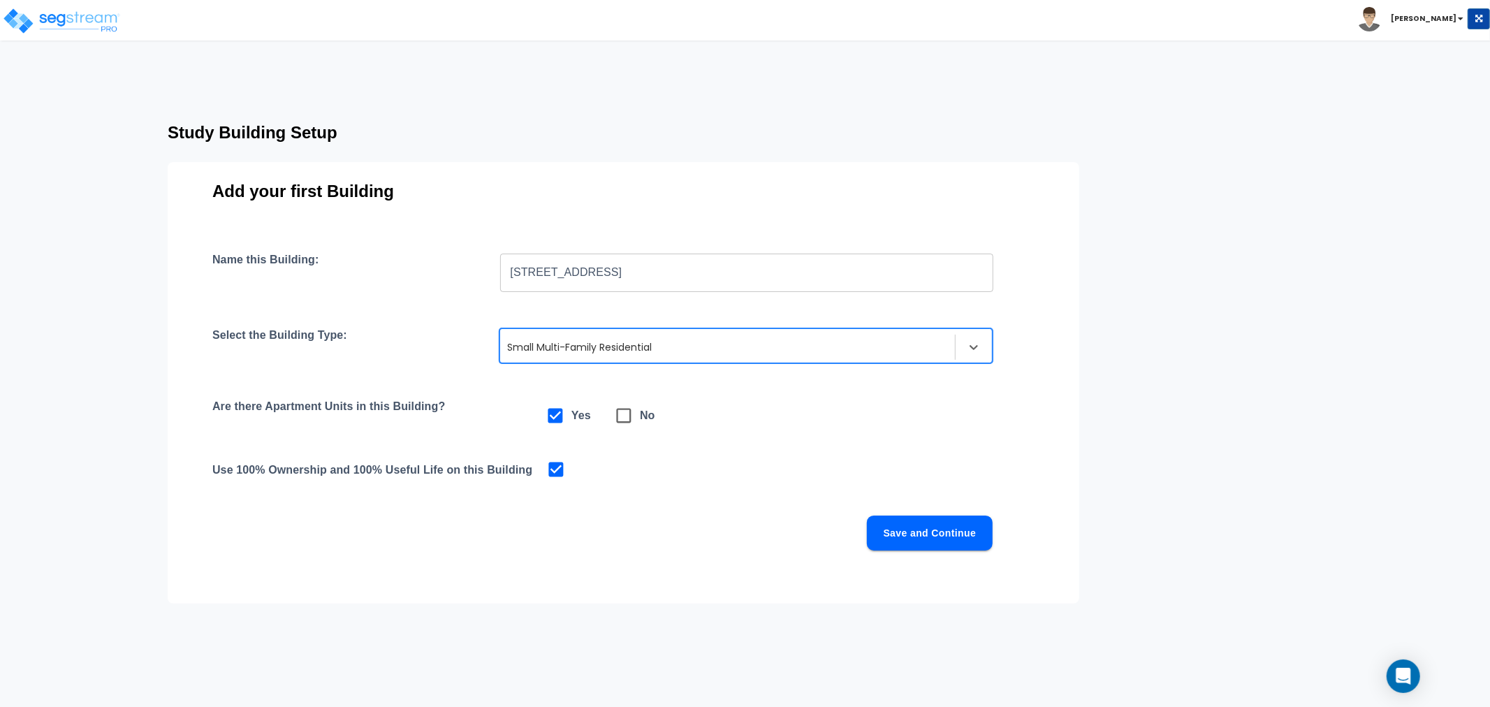
click at [903, 526] on button "Save and Continue" at bounding box center [930, 533] width 126 height 35
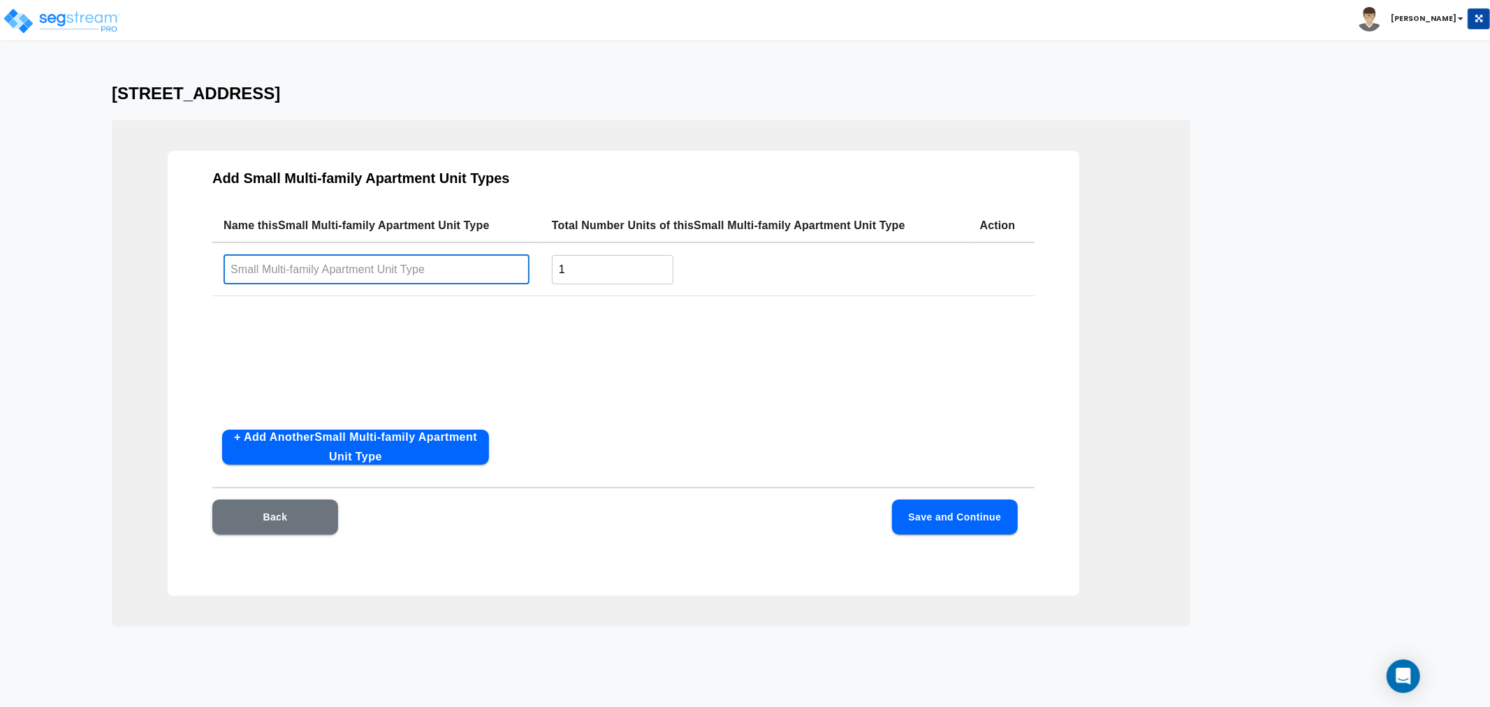
click at [383, 269] on input "text" at bounding box center [377, 269] width 306 height 30
click at [305, 268] on input "text" at bounding box center [377, 269] width 306 height 30
type input "B"
click at [262, 270] on input "3BD/2BA" at bounding box center [377, 269] width 306 height 30
type input "3BD/1BA"
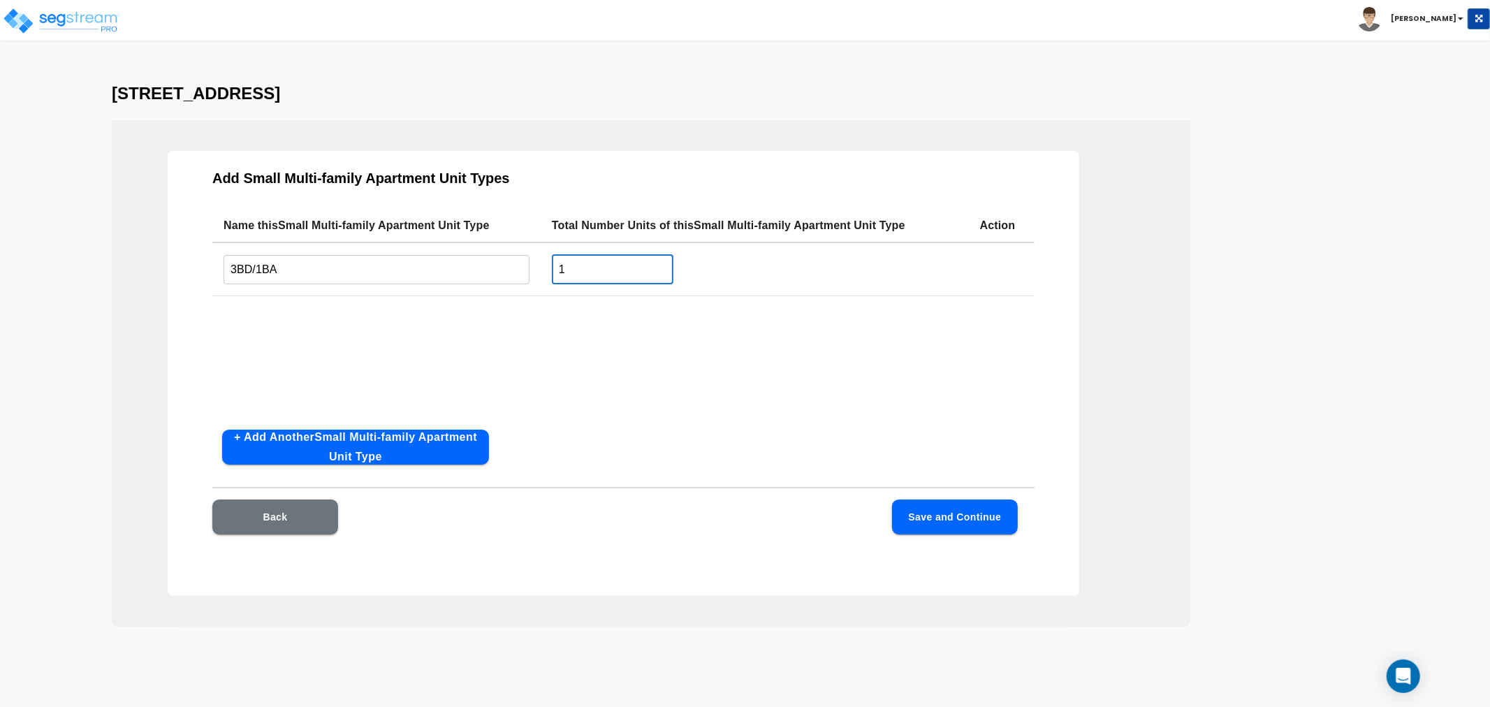
click at [591, 270] on input "1" at bounding box center [613, 269] width 122 height 30
drag, startPoint x: 591, startPoint y: 270, endPoint x: 532, endPoint y: 264, distance: 59.0
click at [532, 264] on tr "3BD/1BA ​ 1 ​" at bounding box center [623, 269] width 822 height 54
type input "6"
click at [315, 447] on button "+ Add Another Small Multi-family Apartment Unit Type" at bounding box center [355, 447] width 267 height 35
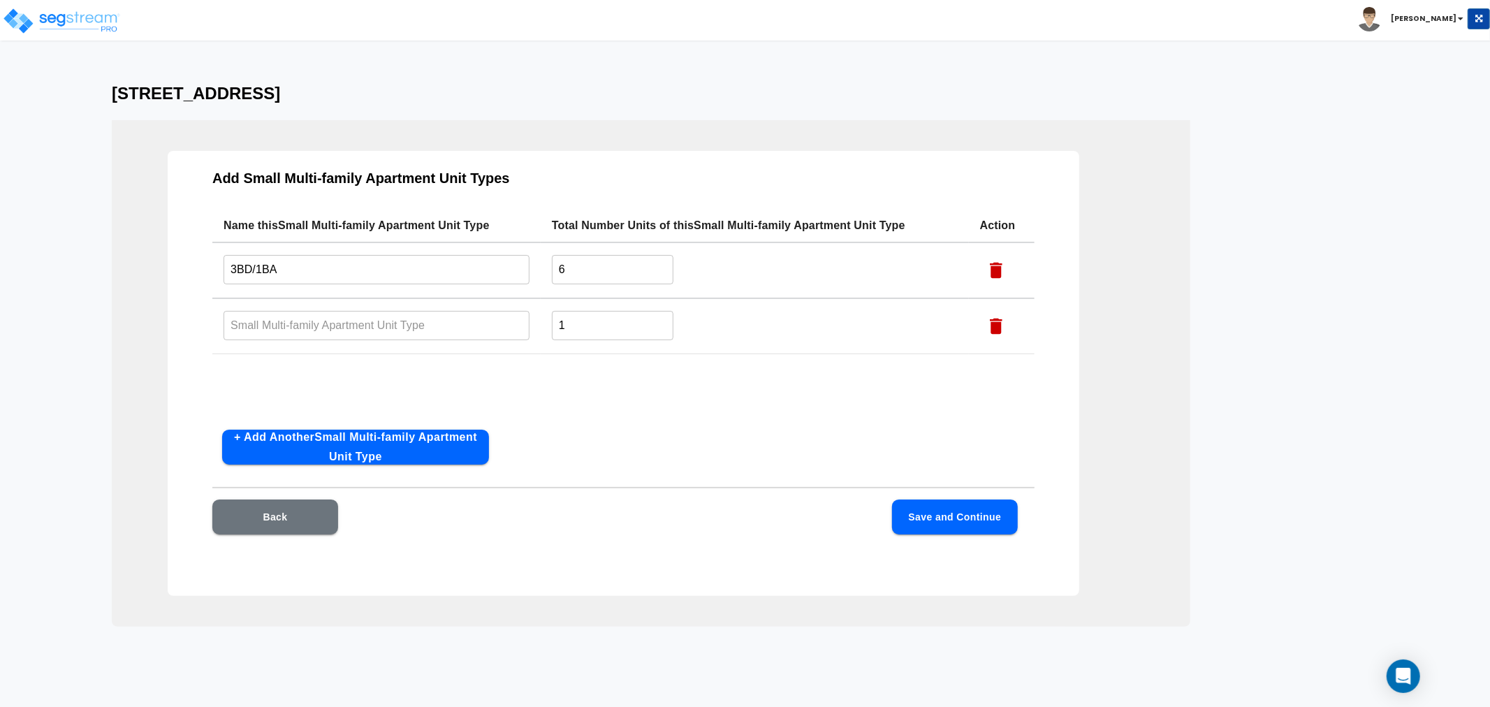
click at [288, 321] on input "text" at bounding box center [377, 325] width 306 height 30
drag, startPoint x: 278, startPoint y: 264, endPoint x: 228, endPoint y: 266, distance: 49.7
click at [228, 266] on input "3BD/1BA" at bounding box center [377, 269] width 306 height 30
click at [261, 322] on input "text" at bounding box center [377, 325] width 306 height 30
paste input "3BD/1BA"
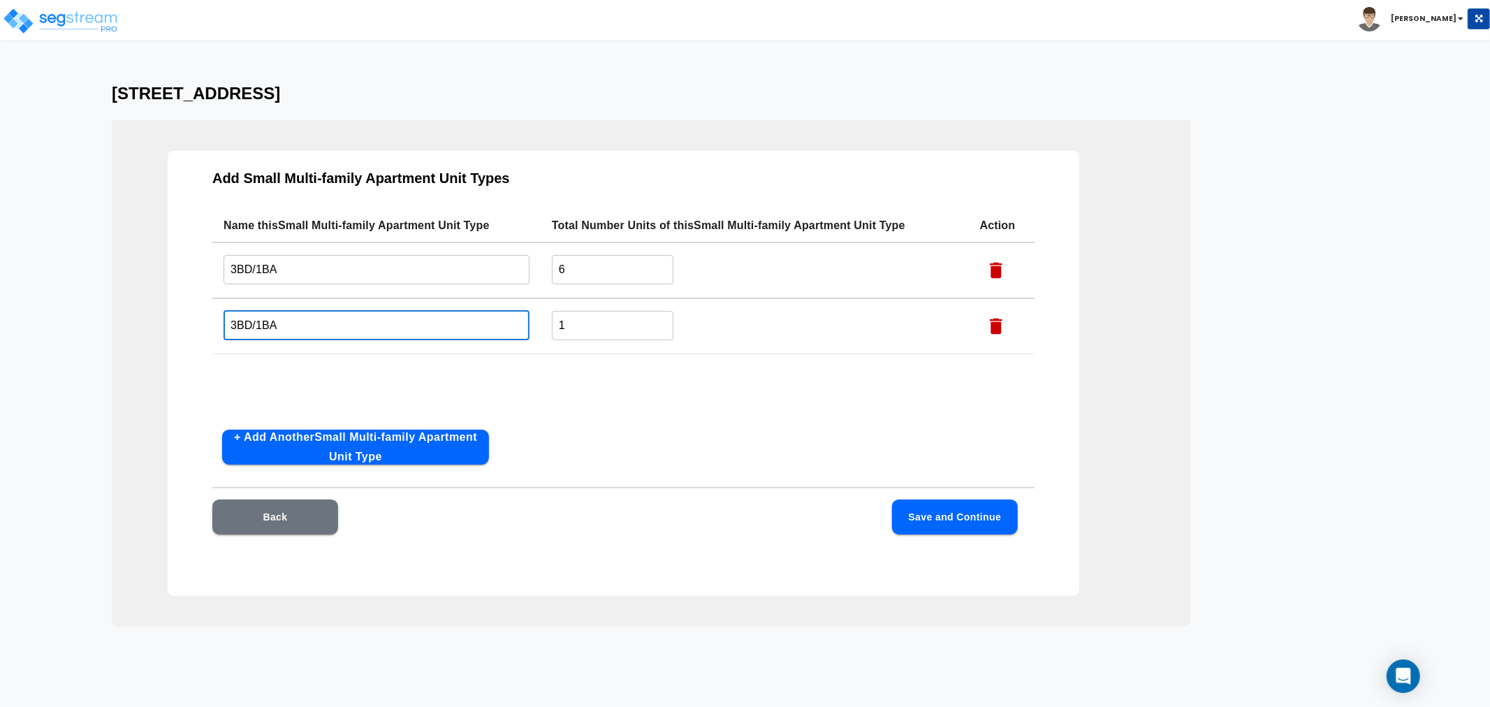
click at [228, 324] on input "3BD/1BA" at bounding box center [377, 325] width 306 height 30
type input "4BD/1BA"
drag, startPoint x: 608, startPoint y: 324, endPoint x: 523, endPoint y: 326, distance: 85.3
click at [523, 326] on tr "4BD/1BA ​ 1 ​" at bounding box center [623, 326] width 822 height 56
type input "5"
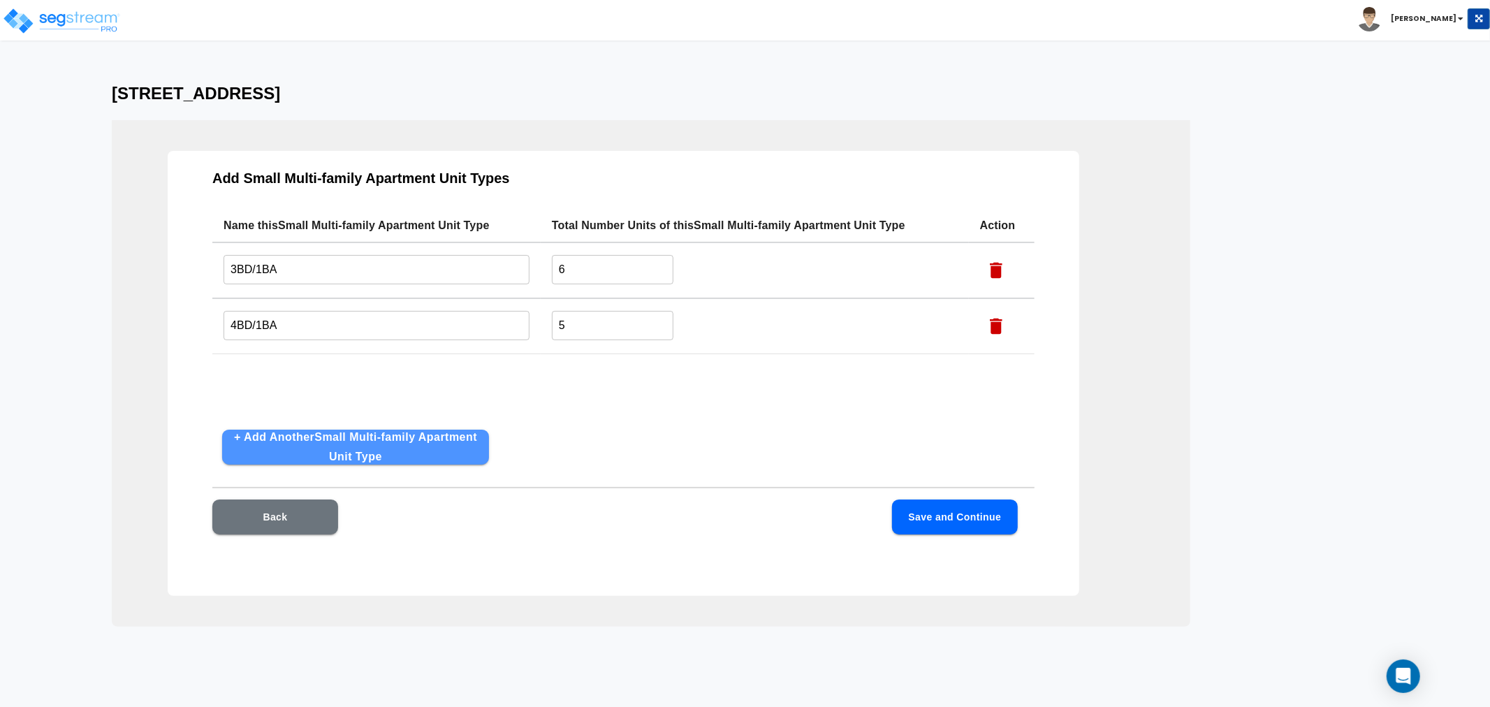
click at [409, 443] on button "+ Add Another Small Multi-family Apartment Unit Type" at bounding box center [355, 447] width 267 height 35
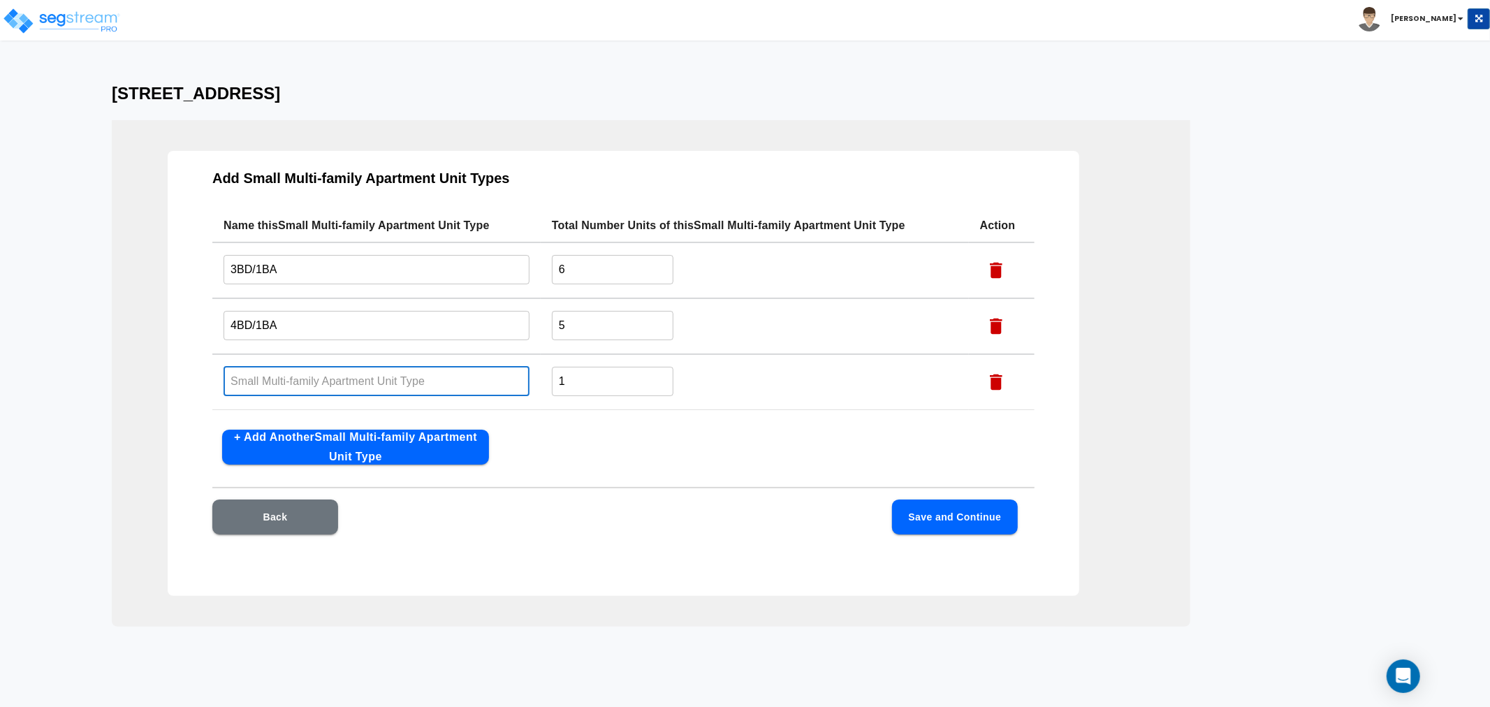
click at [346, 385] on input "text" at bounding box center [377, 381] width 306 height 30
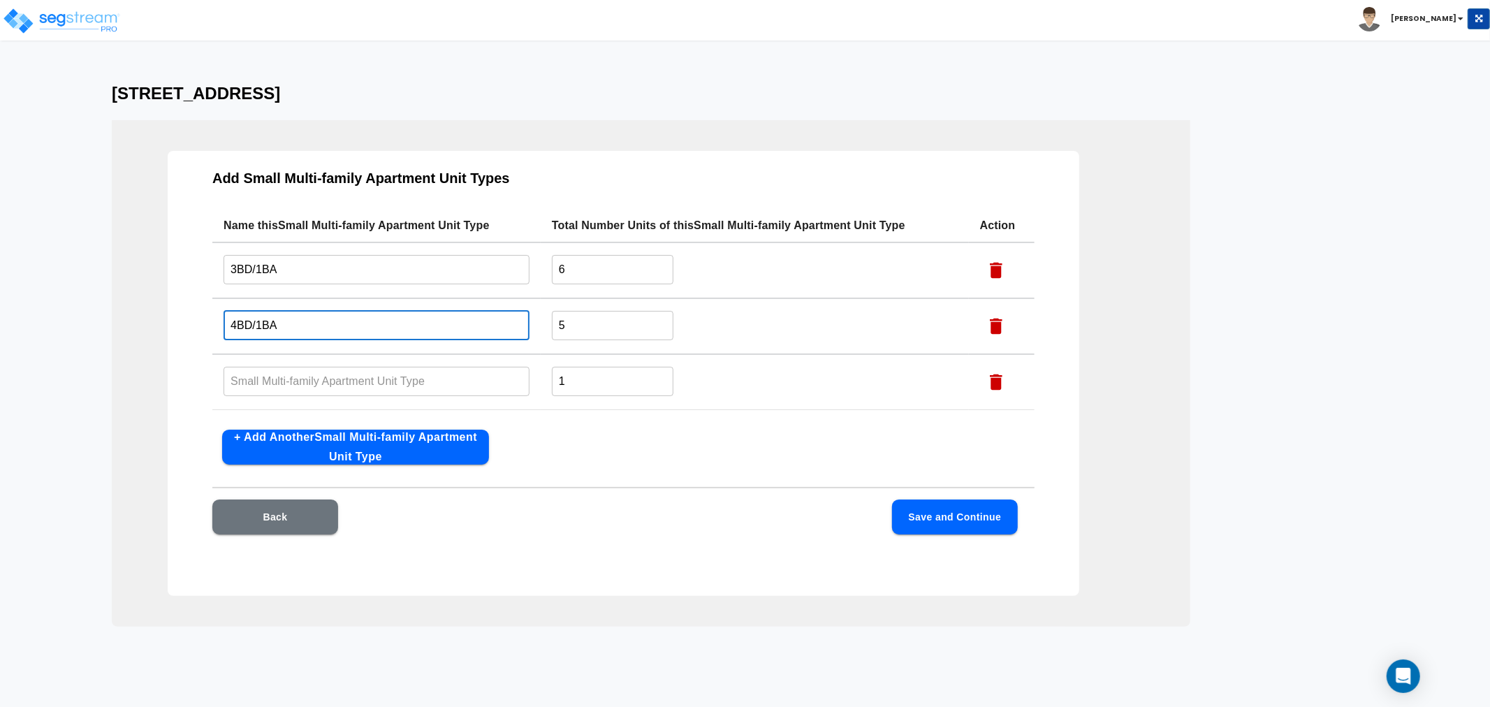
drag, startPoint x: 287, startPoint y: 324, endPoint x: 206, endPoint y: 324, distance: 81.1
click at [206, 324] on div "Add Small Multi-family Apartment Unit Types Name this Small Multi-family Apartm…" at bounding box center [624, 373] width 912 height 445
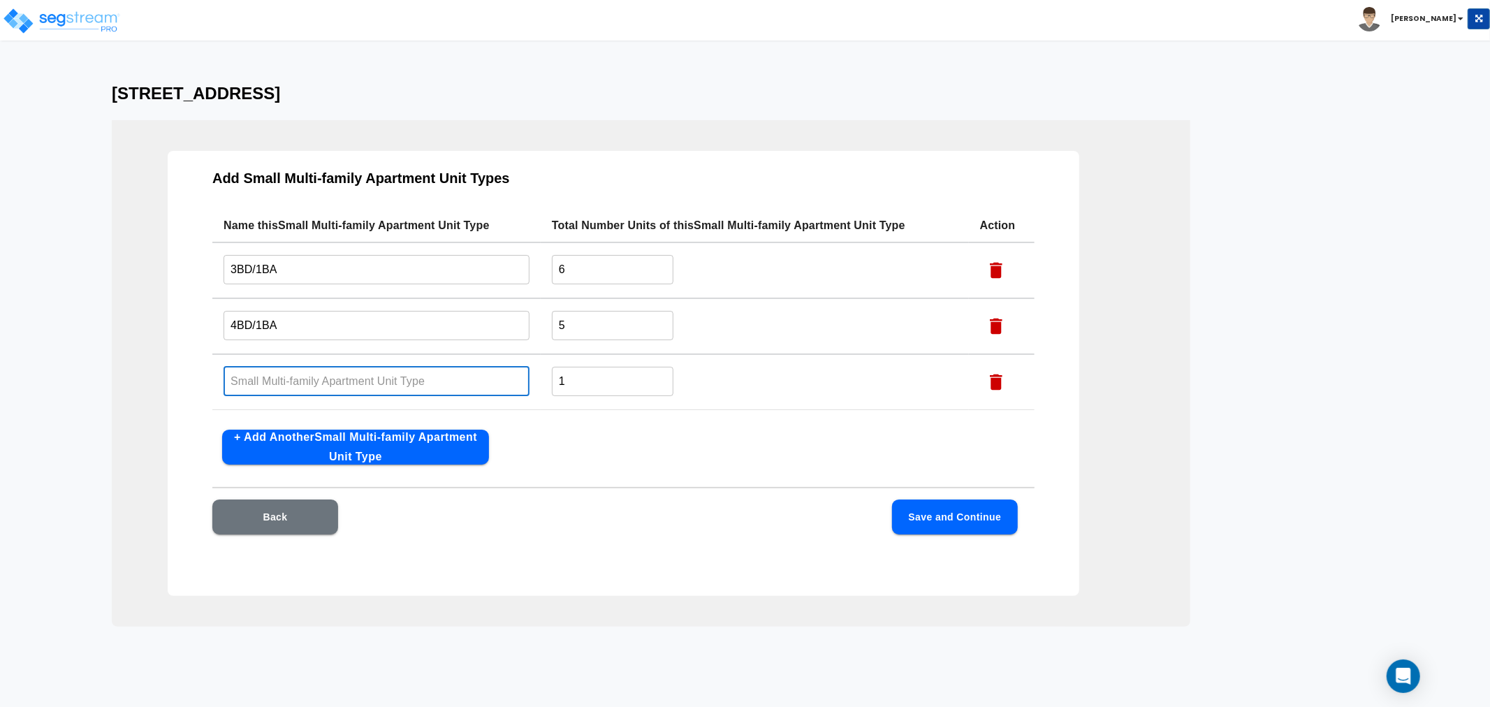
click at [266, 379] on input "text" at bounding box center [377, 381] width 306 height 30
paste input "4BD/1BA"
click at [227, 379] on input "4BD/1BA" at bounding box center [377, 381] width 306 height 30
type input "1BD/1BA"
click at [372, 452] on button "+ Add Another Small Multi-family Apartment Unit Type" at bounding box center [355, 447] width 267 height 35
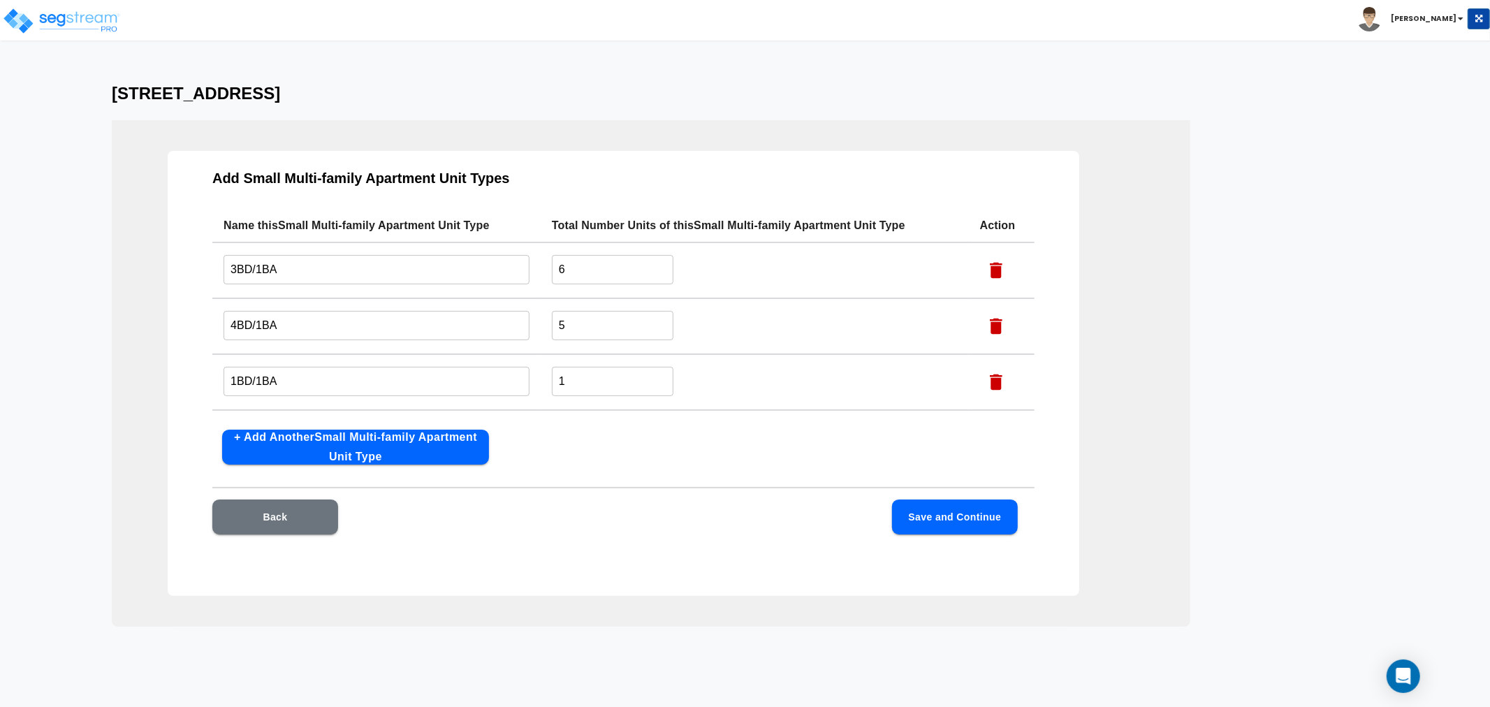
scroll to position [45, 0]
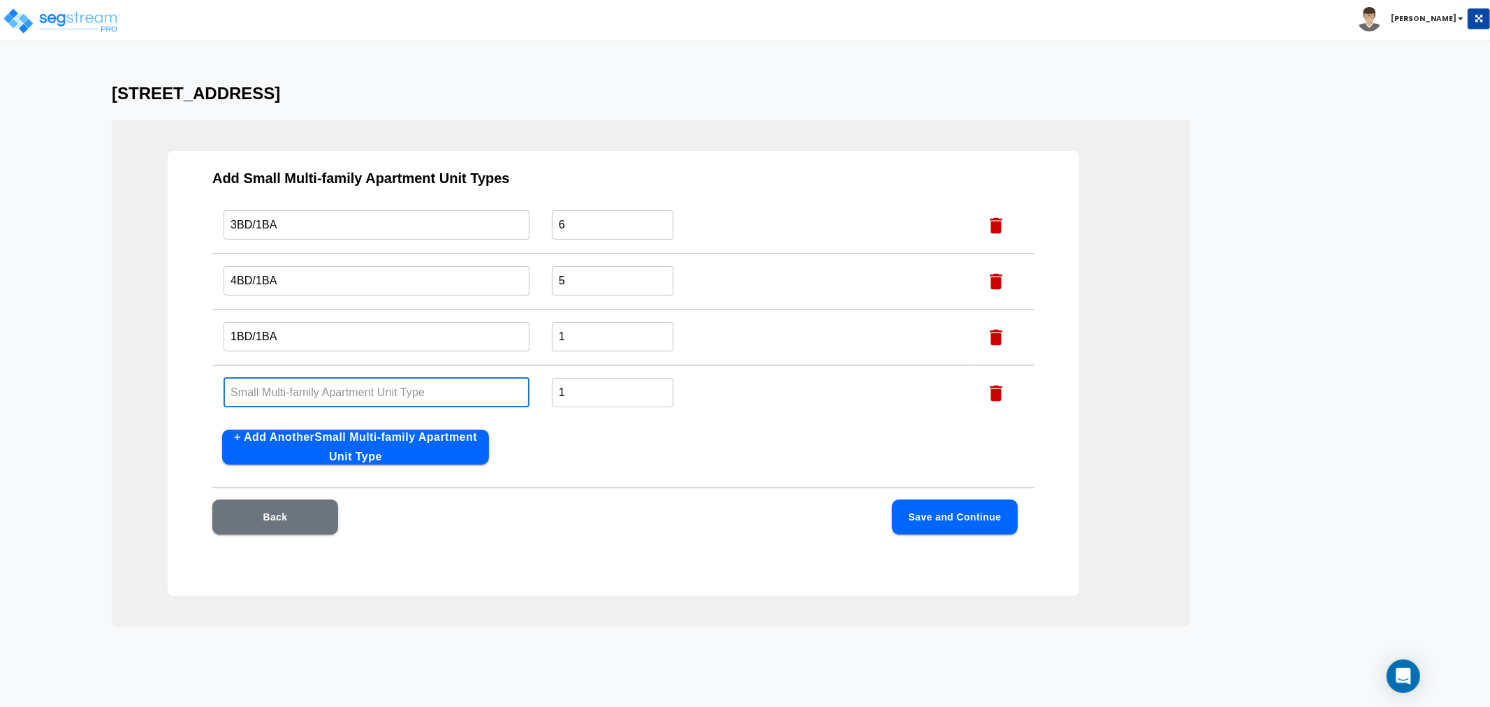
click at [291, 395] on input "text" at bounding box center [377, 392] width 306 height 30
click at [240, 382] on input "Stdio" at bounding box center [377, 392] width 306 height 30
type input "Studio"
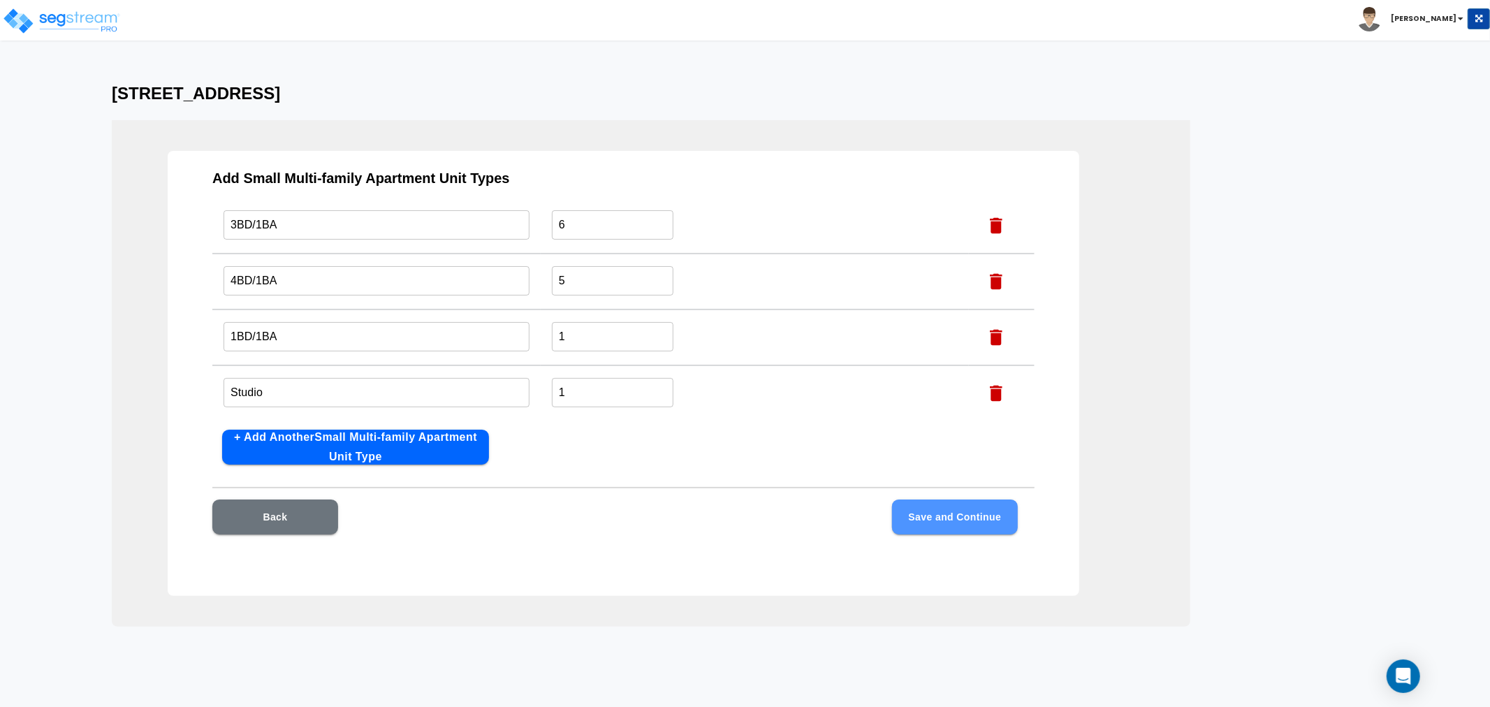
click at [931, 516] on button "Save and Continue" at bounding box center [955, 517] width 126 height 35
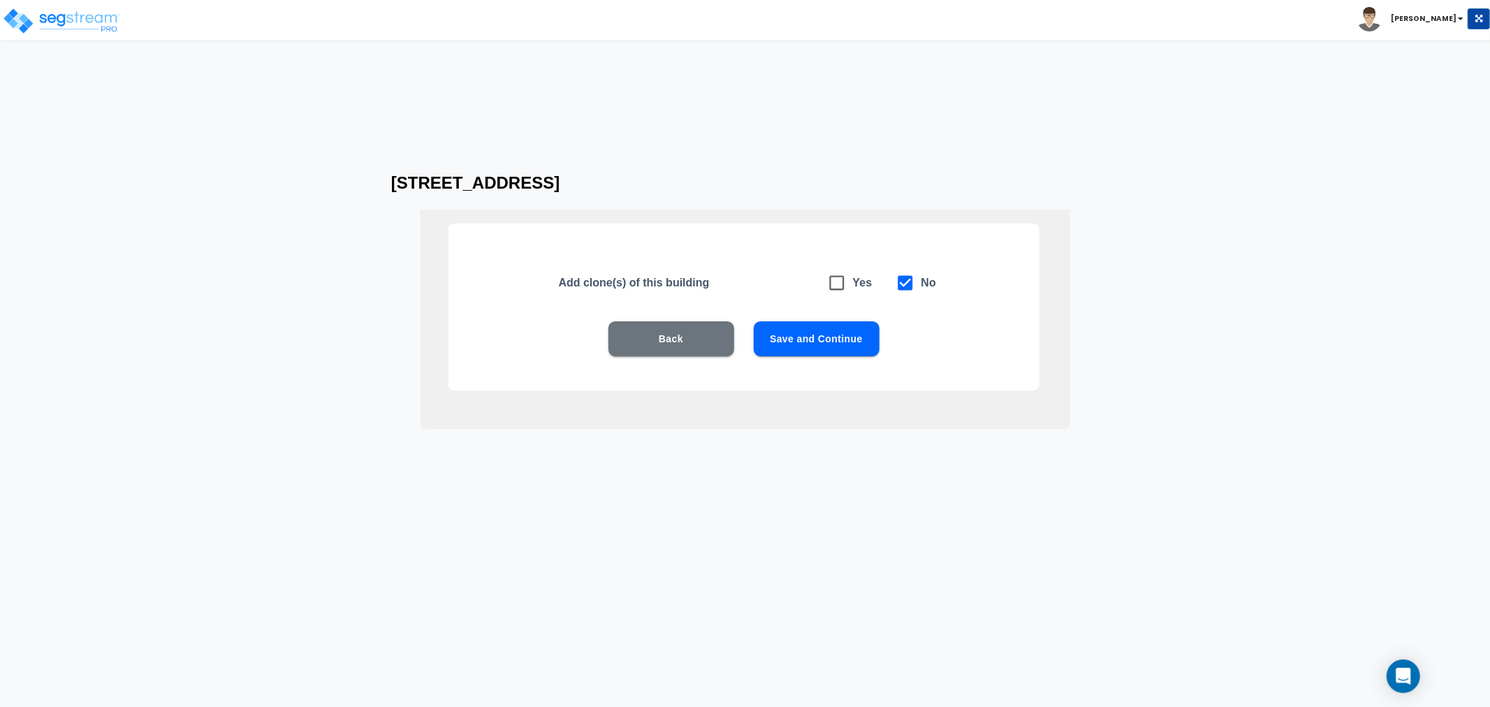
click at [834, 340] on button "Save and Continue" at bounding box center [817, 338] width 126 height 35
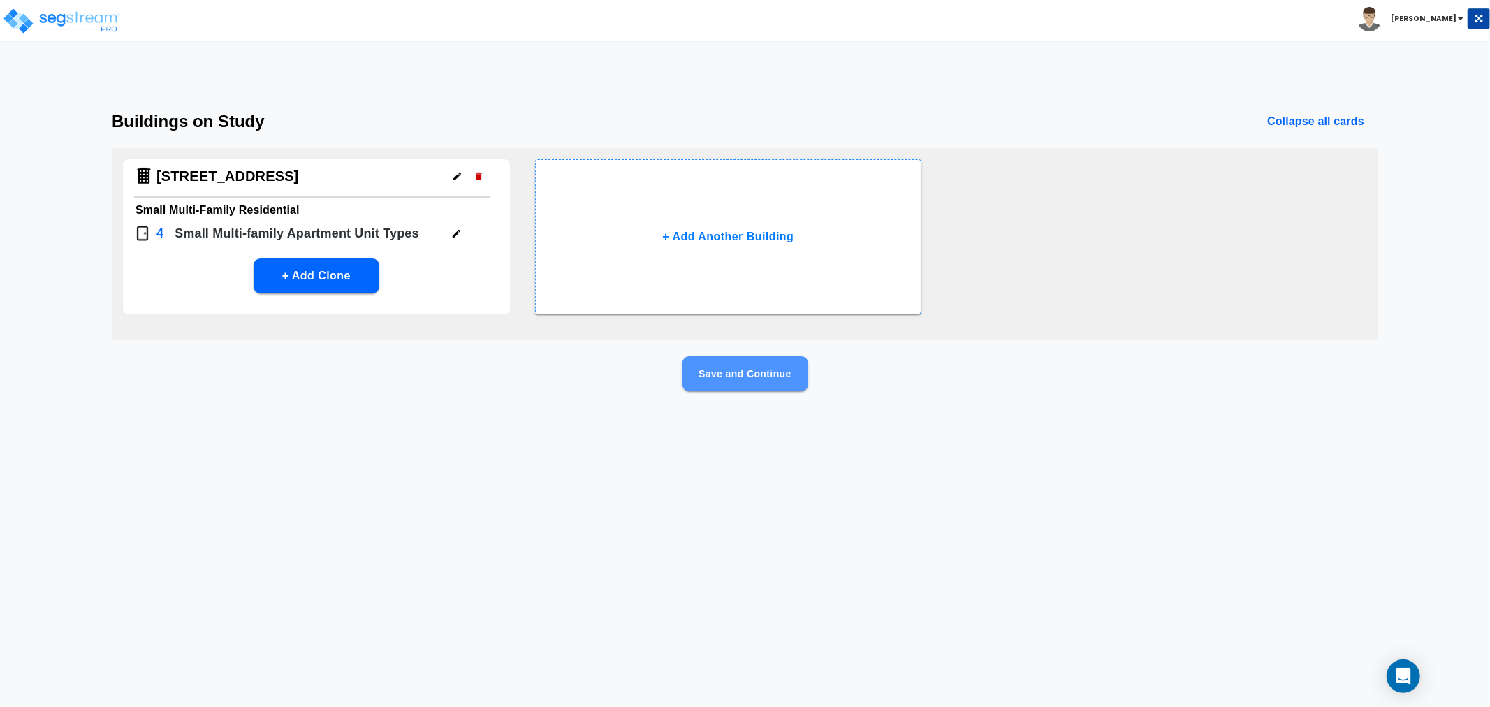
click at [771, 375] on button "Save and Continue" at bounding box center [746, 373] width 126 height 35
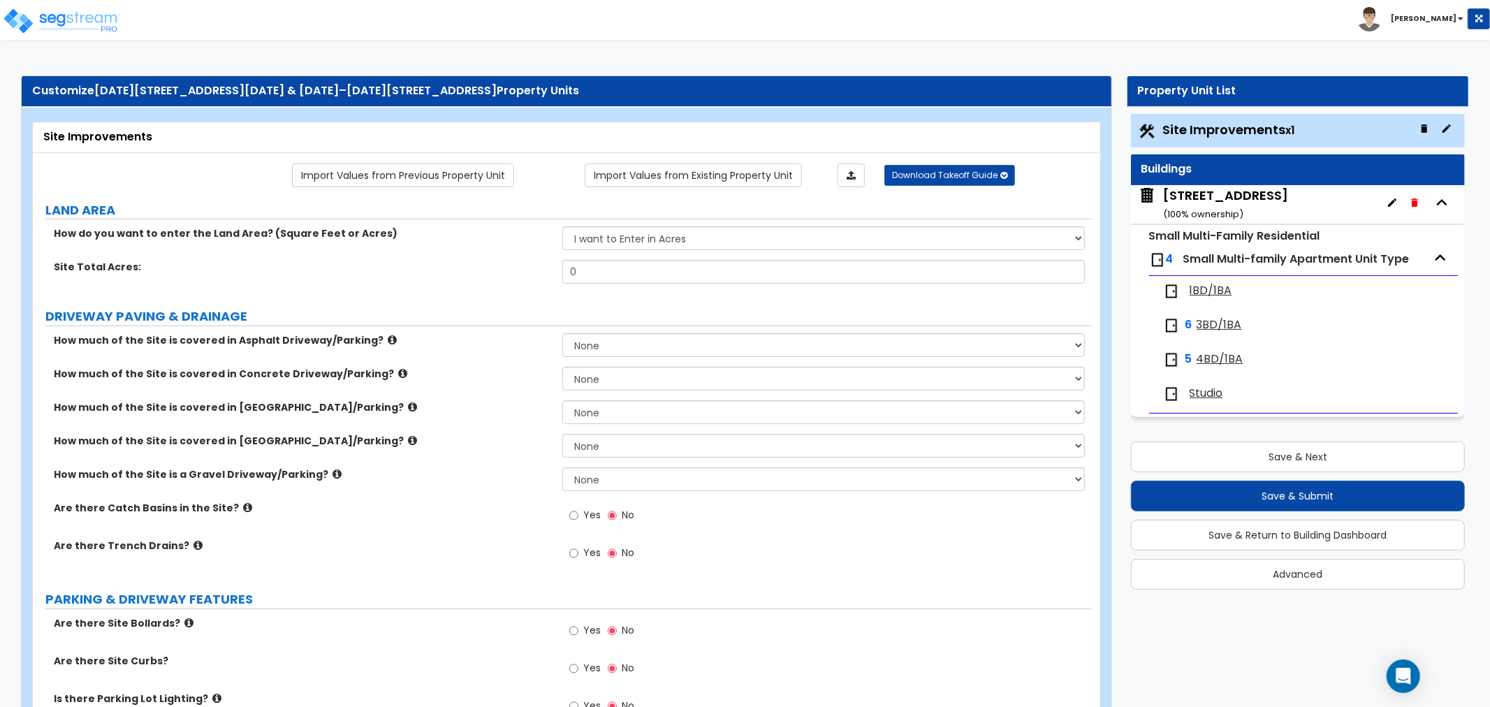
click at [1221, 293] on span "1BD/1BA" at bounding box center [1211, 291] width 43 height 16
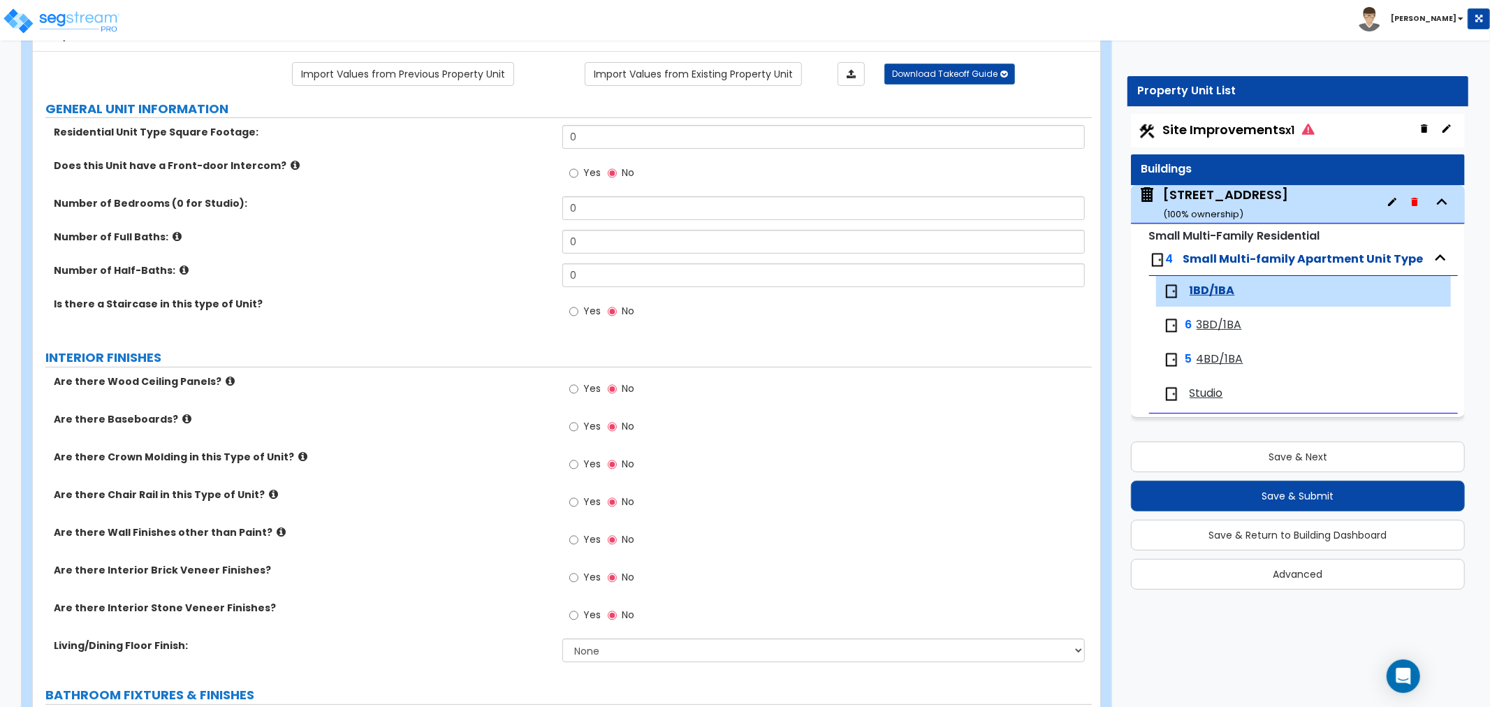
scroll to position [0, 0]
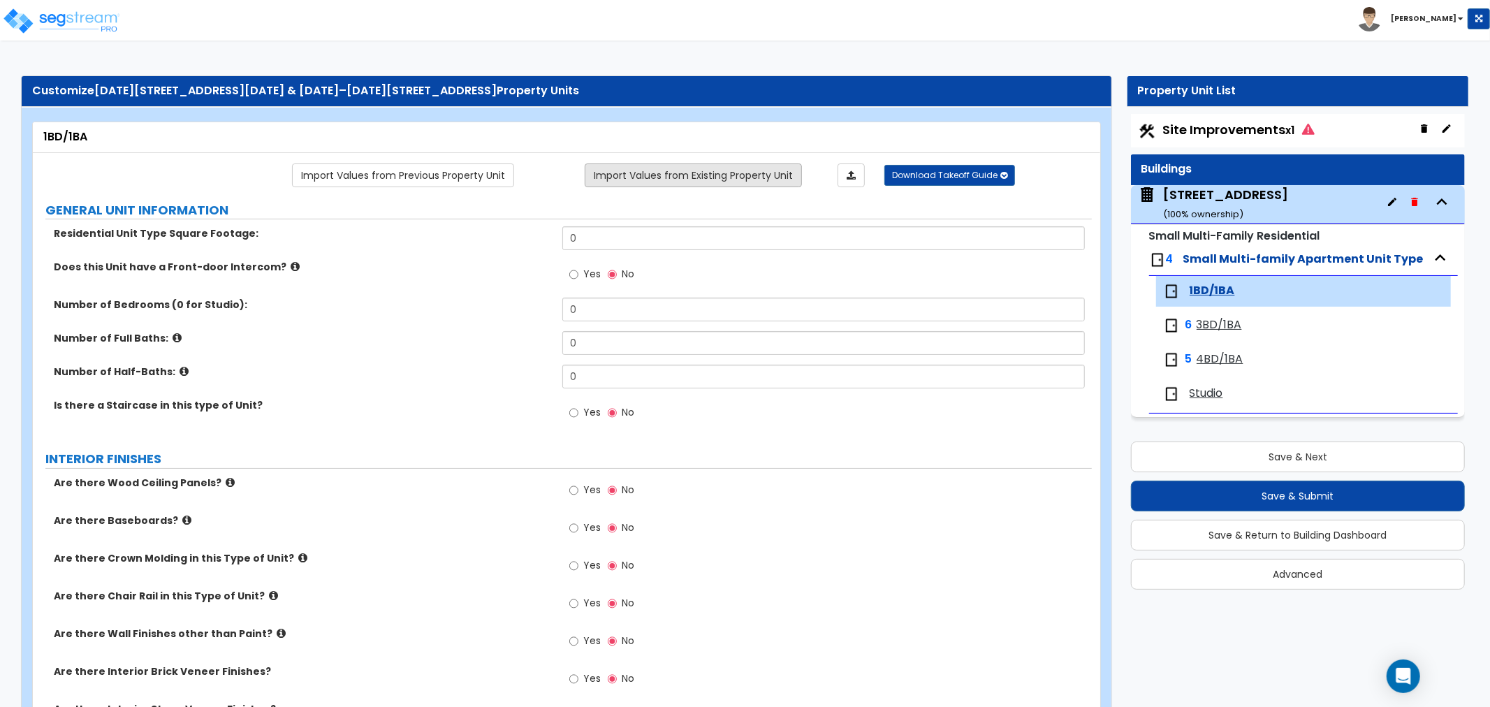
click at [699, 179] on link "Import Values from Existing Property Unit" at bounding box center [693, 176] width 217 height 24
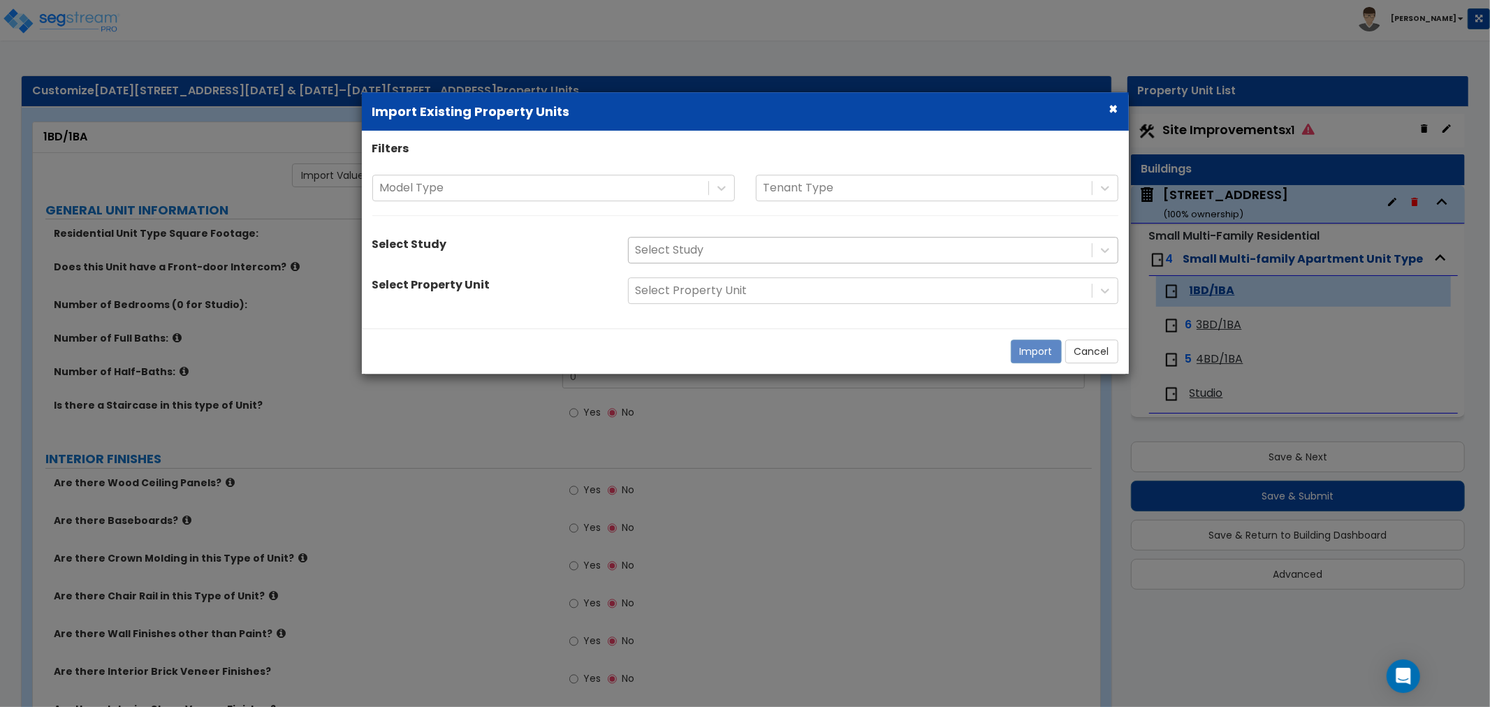
click at [679, 252] on div at bounding box center [860, 250] width 449 height 19
click at [490, 240] on div "Select Study" at bounding box center [490, 247] width 256 height 20
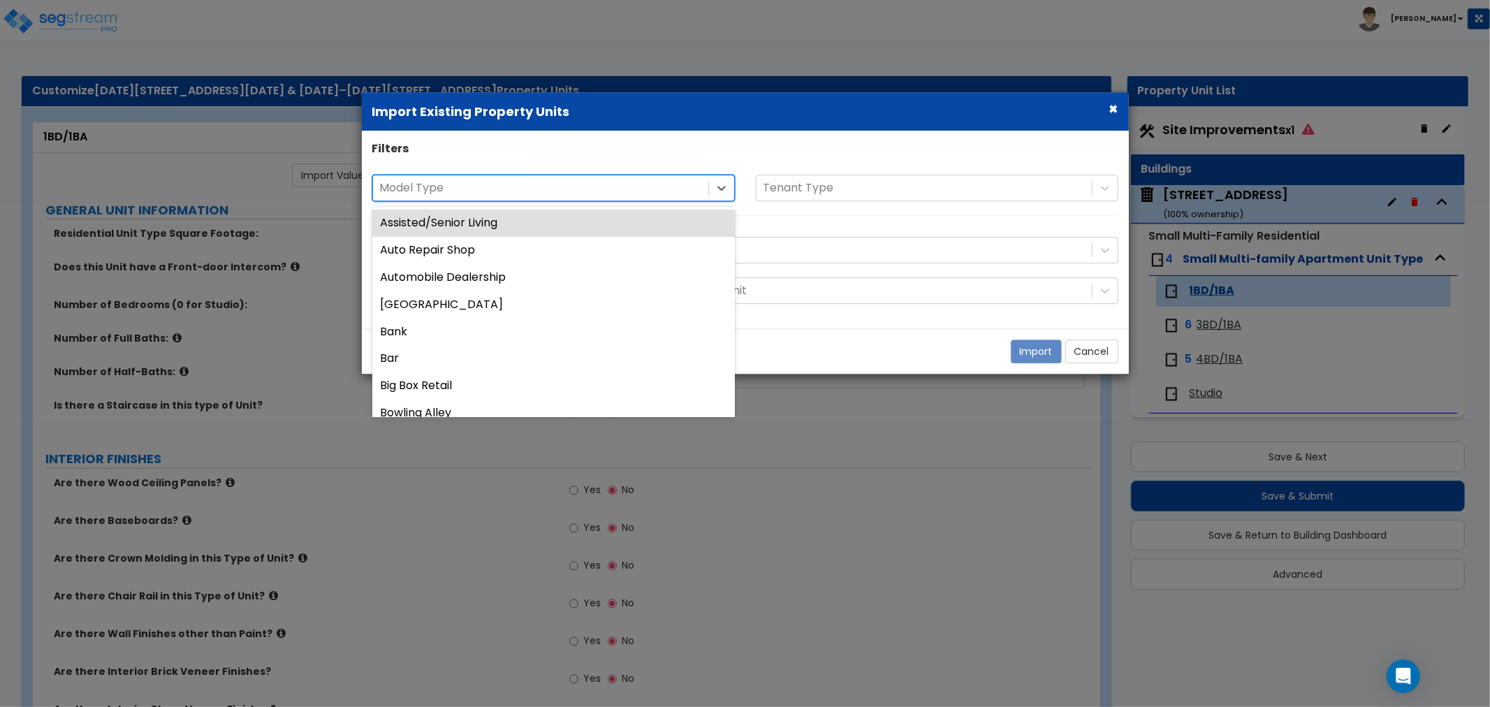
click at [524, 187] on div at bounding box center [540, 188] width 321 height 19
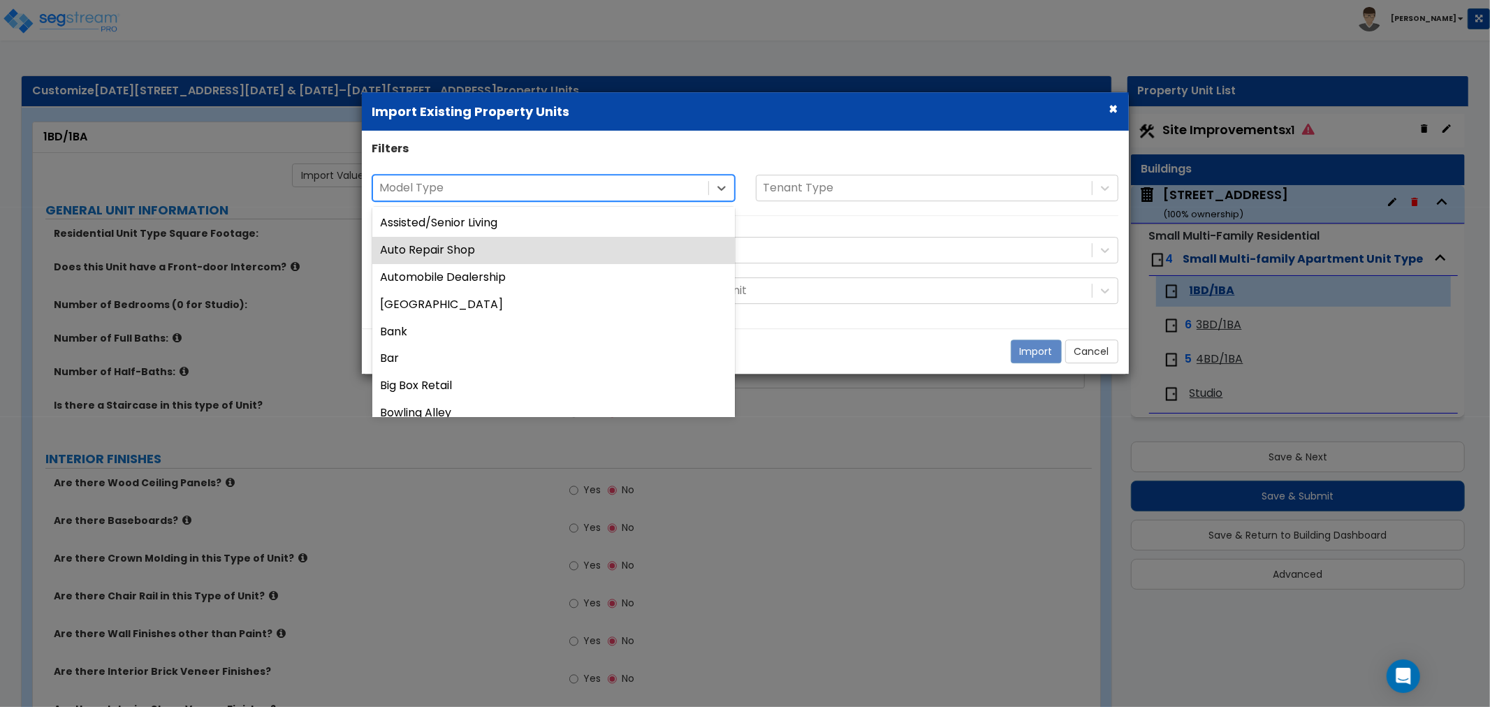
click at [805, 224] on div "56 results available. Use Up and Down to choose options, press Enter to select …" at bounding box center [745, 202] width 767 height 55
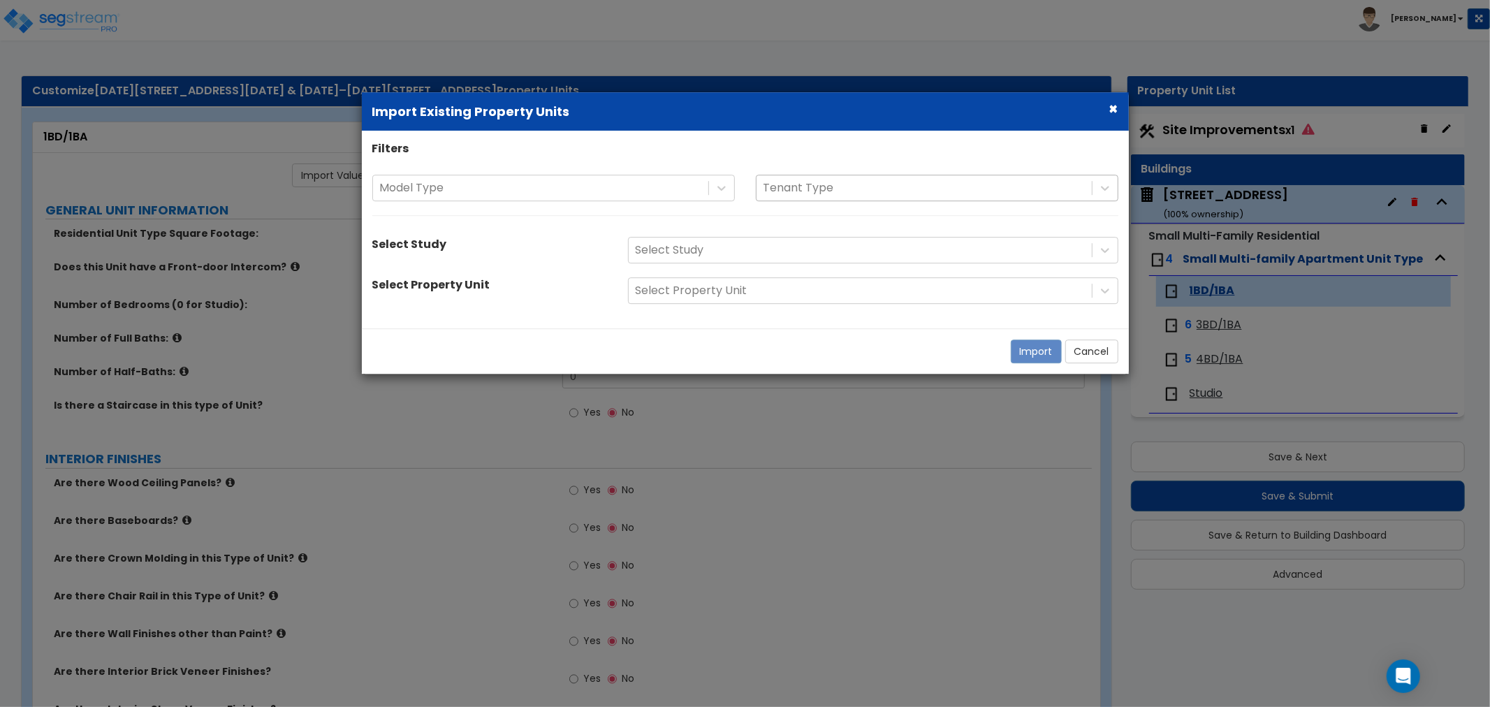
click at [822, 190] on div at bounding box center [924, 188] width 321 height 19
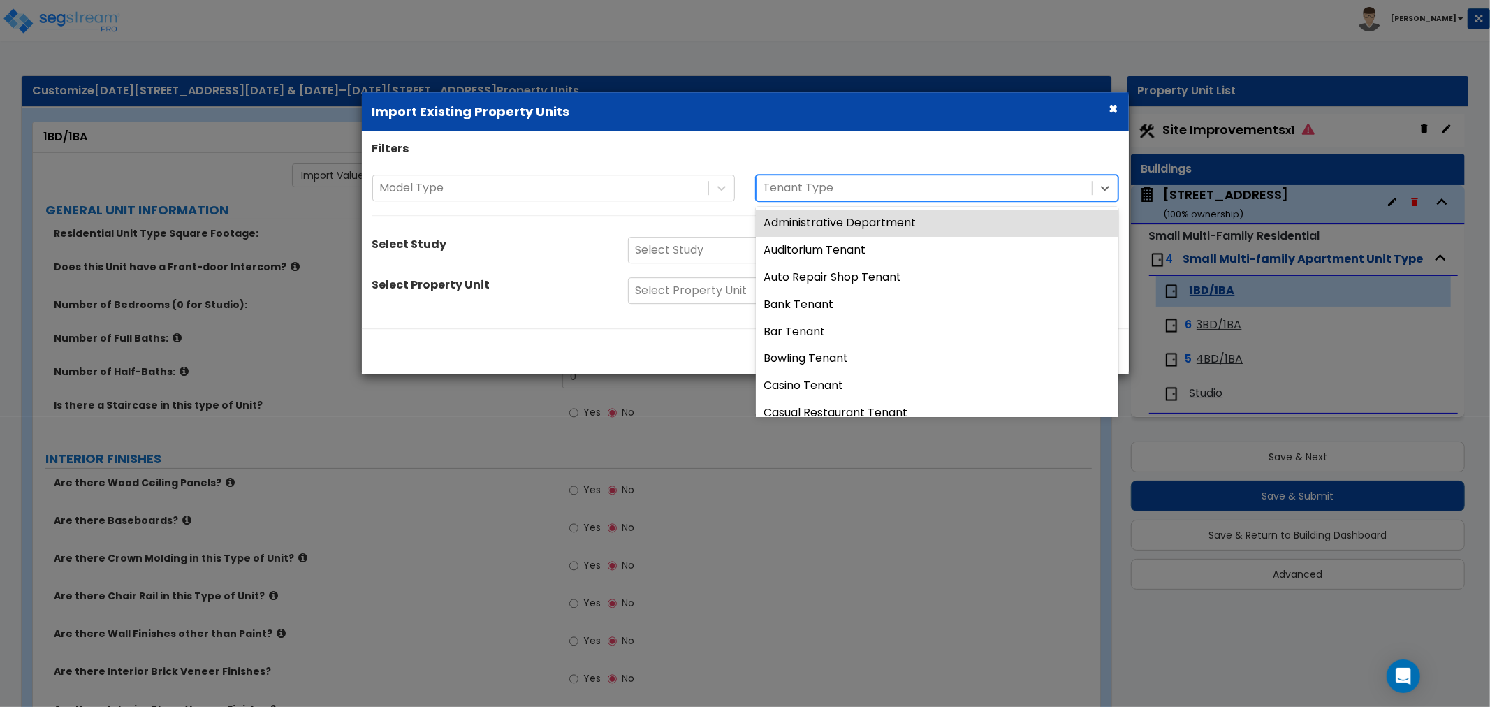
click at [709, 224] on div "Model Type 43 results available. Use Up and Down to choose options, press Enter…" at bounding box center [745, 202] width 767 height 55
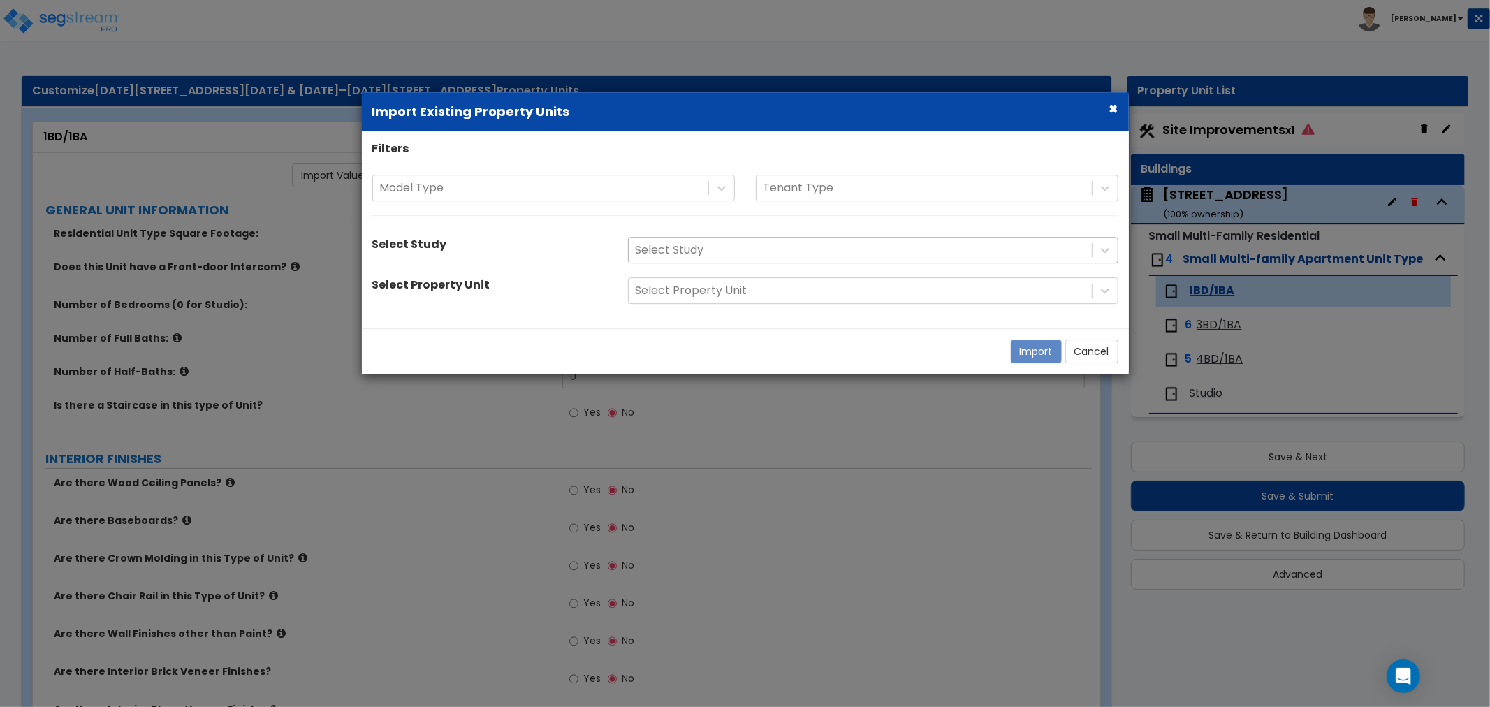
click at [711, 257] on div at bounding box center [860, 250] width 449 height 19
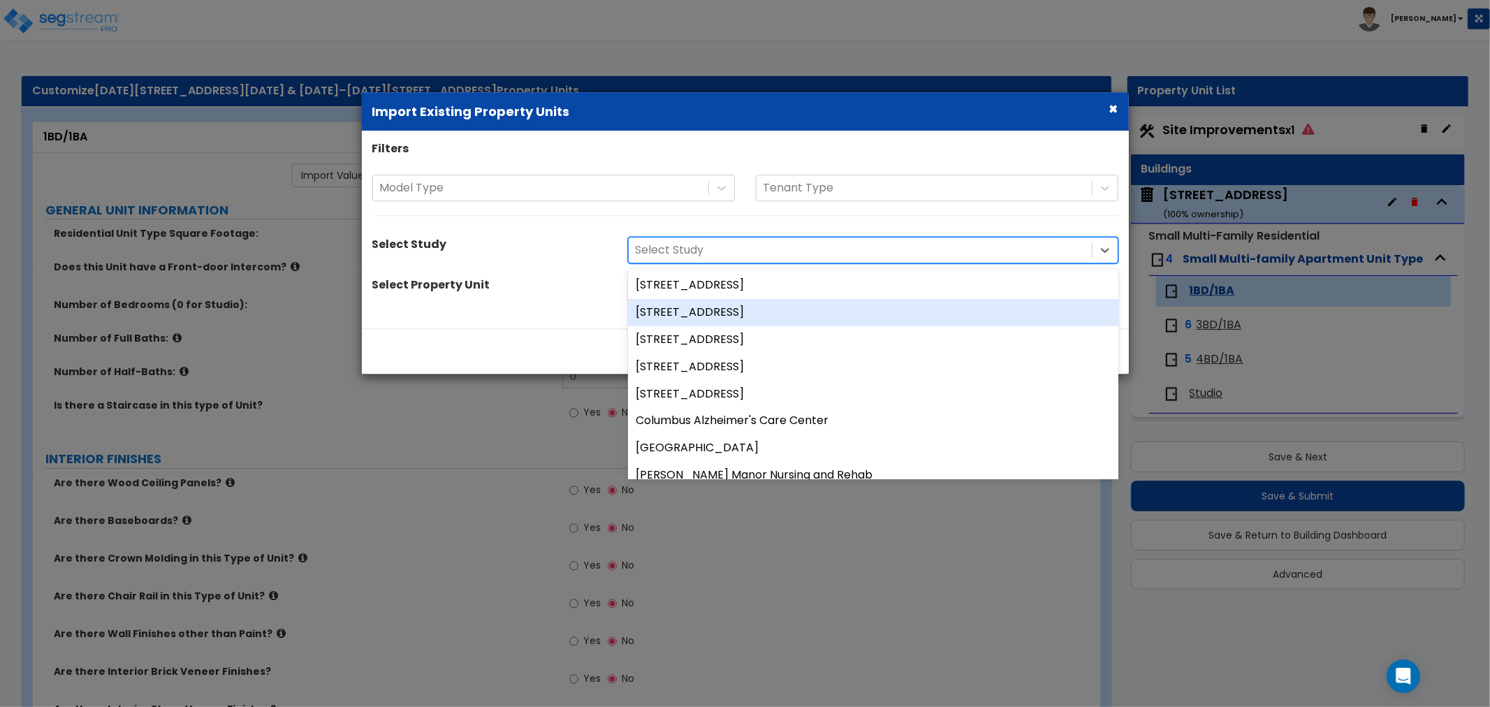
click at [543, 235] on div "Filters Model Type Tenant Type Select Study 116 results available. Use Up and D…" at bounding box center [745, 230] width 767 height 177
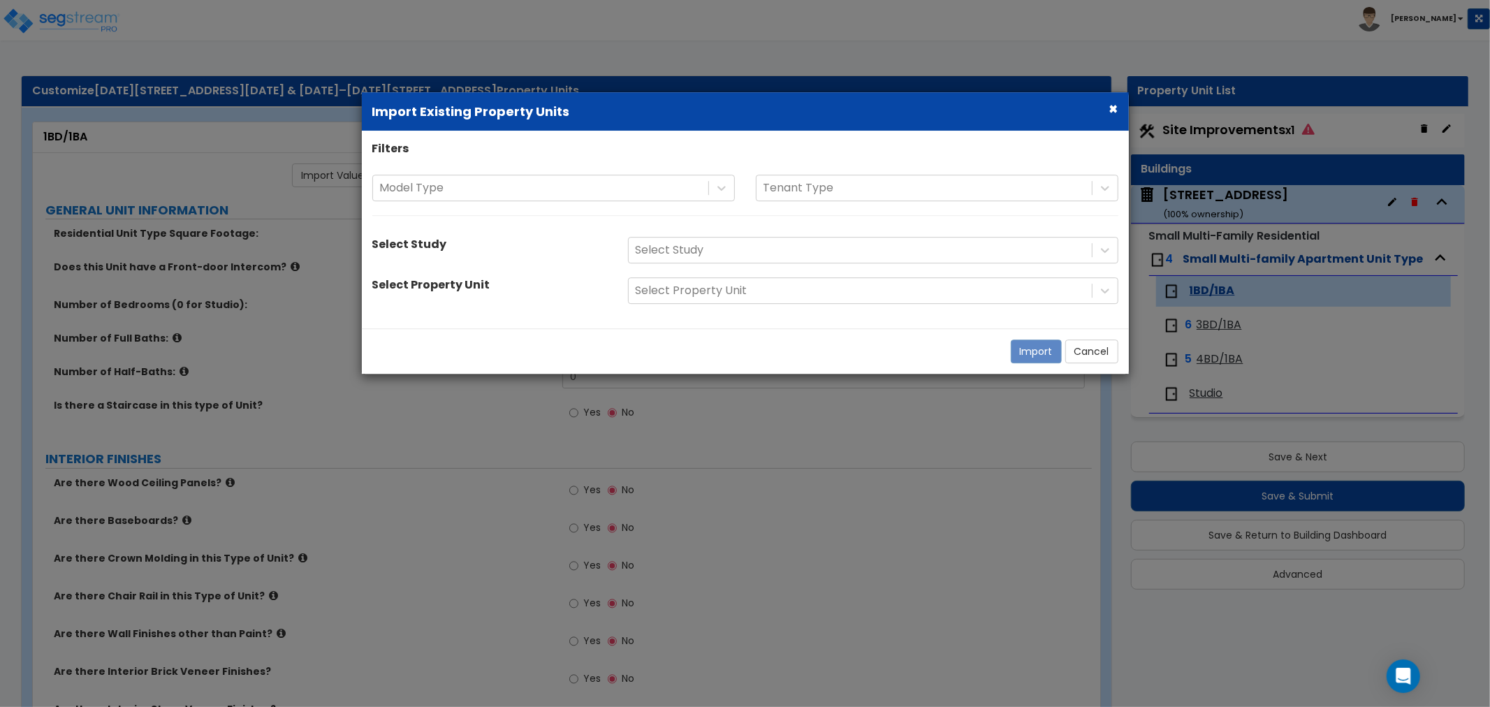
click at [1112, 107] on button "×" at bounding box center [1114, 108] width 9 height 15
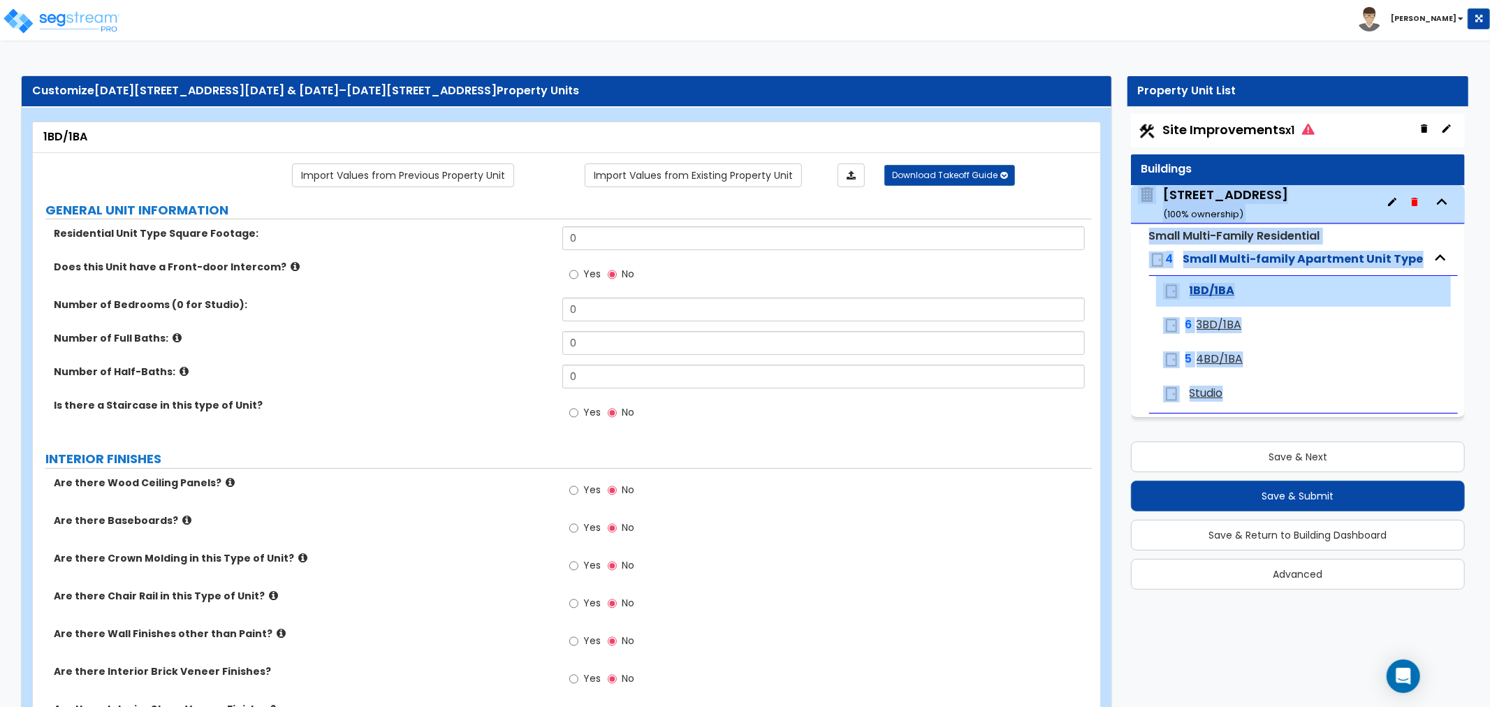
drag, startPoint x: 1330, startPoint y: 383, endPoint x: 1144, endPoint y: 210, distance: 254.1
click at [1144, 205] on div "1260 Clay Ave ( 100 % ownership) Small Multi-Family Residential 4 Small Multi-f…" at bounding box center [1298, 301] width 334 height 233
click at [1140, 269] on div "Small Multi-Family Residential 4 Small Multi-family Apartment Unit Type 1BD/1BA…" at bounding box center [1298, 321] width 334 height 193
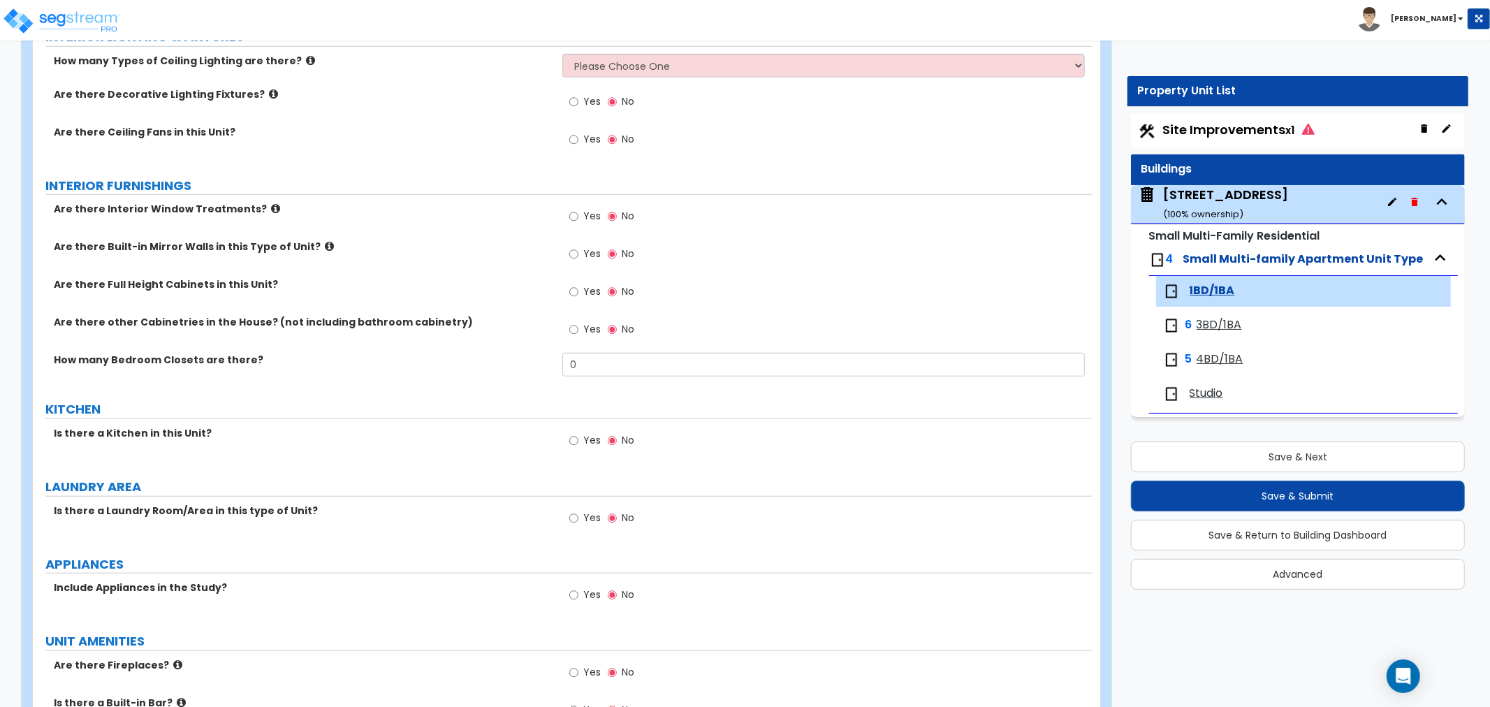
scroll to position [854, 0]
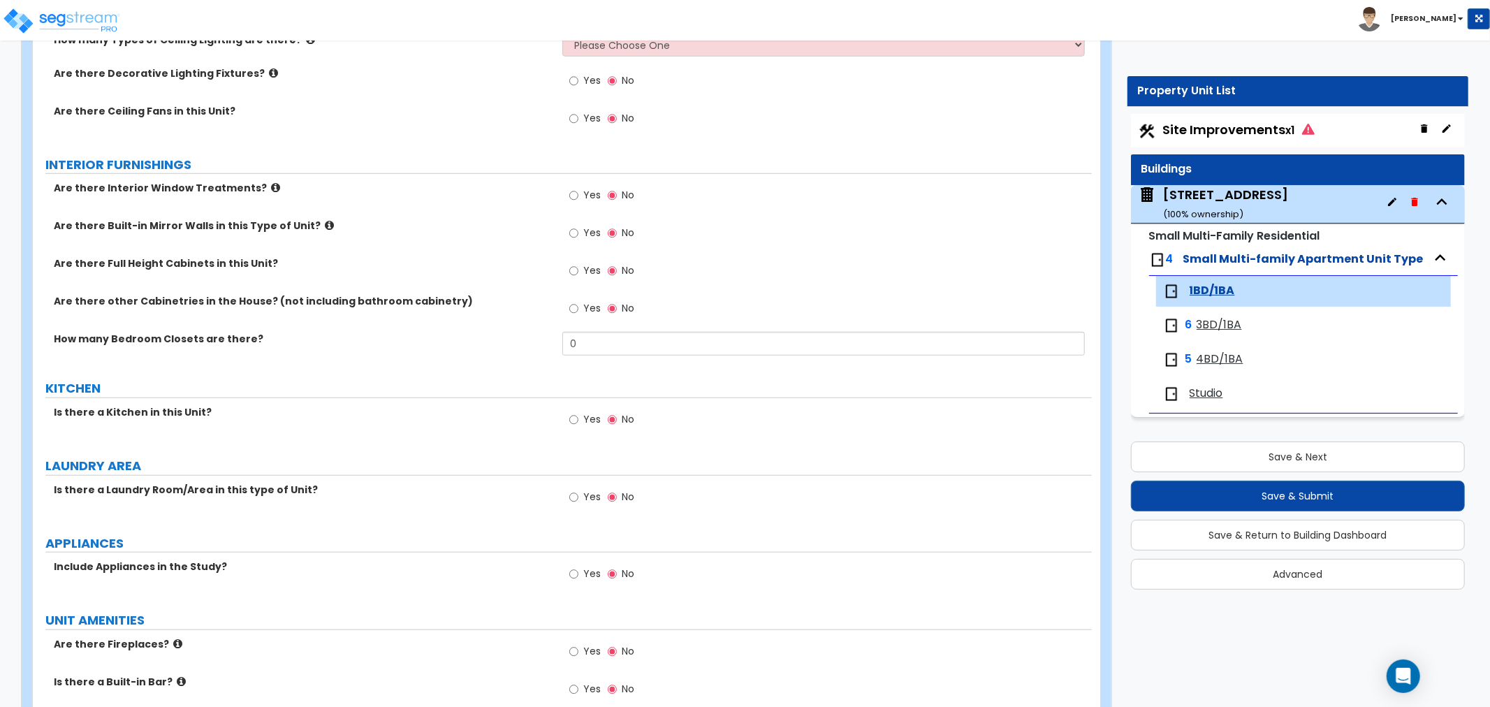
click at [579, 421] on label "Yes" at bounding box center [584, 421] width 31 height 24
click at [579, 421] on input "Yes" at bounding box center [573, 419] width 9 height 15
radio input "true"
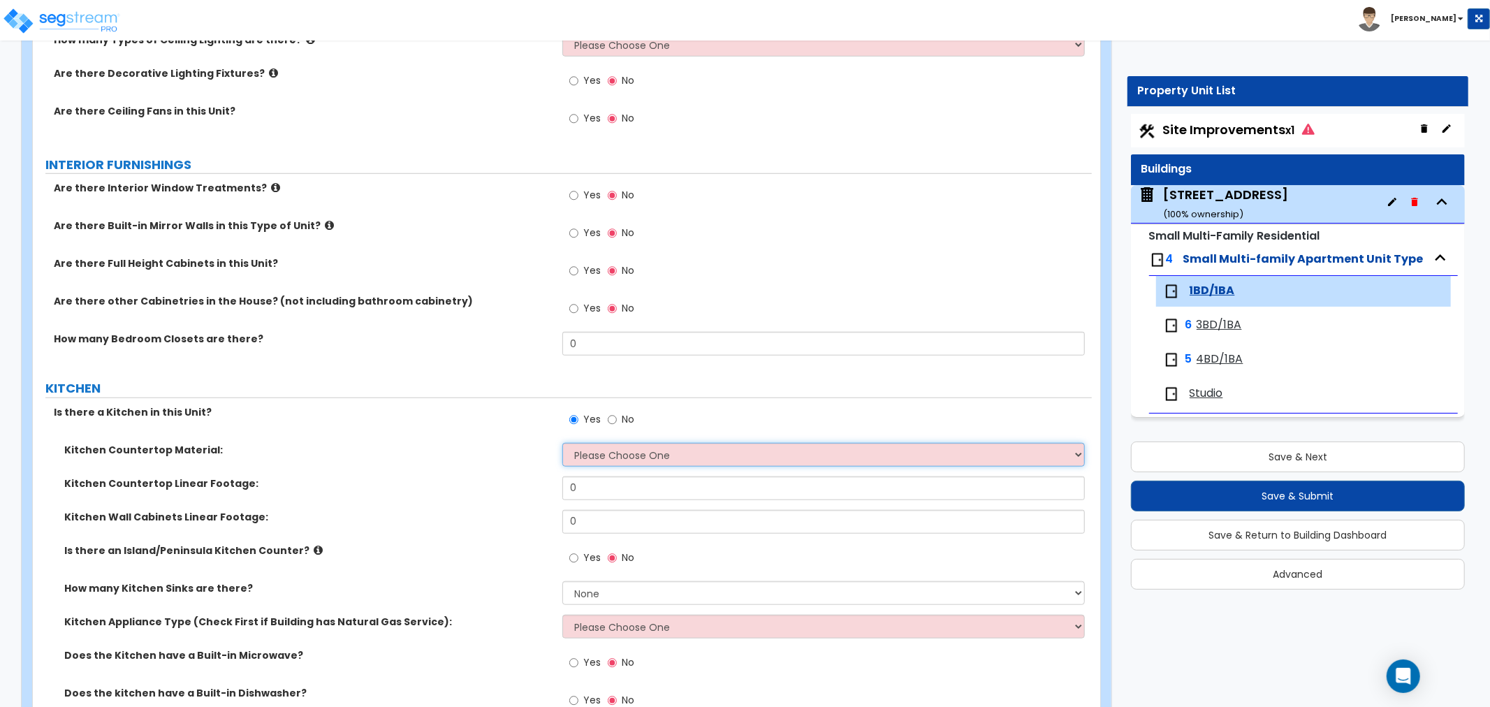
click at [613, 449] on select "Please Choose One Plastic Laminate Solid Surface Stone Quartz Marble Tile Wood …" at bounding box center [823, 455] width 523 height 24
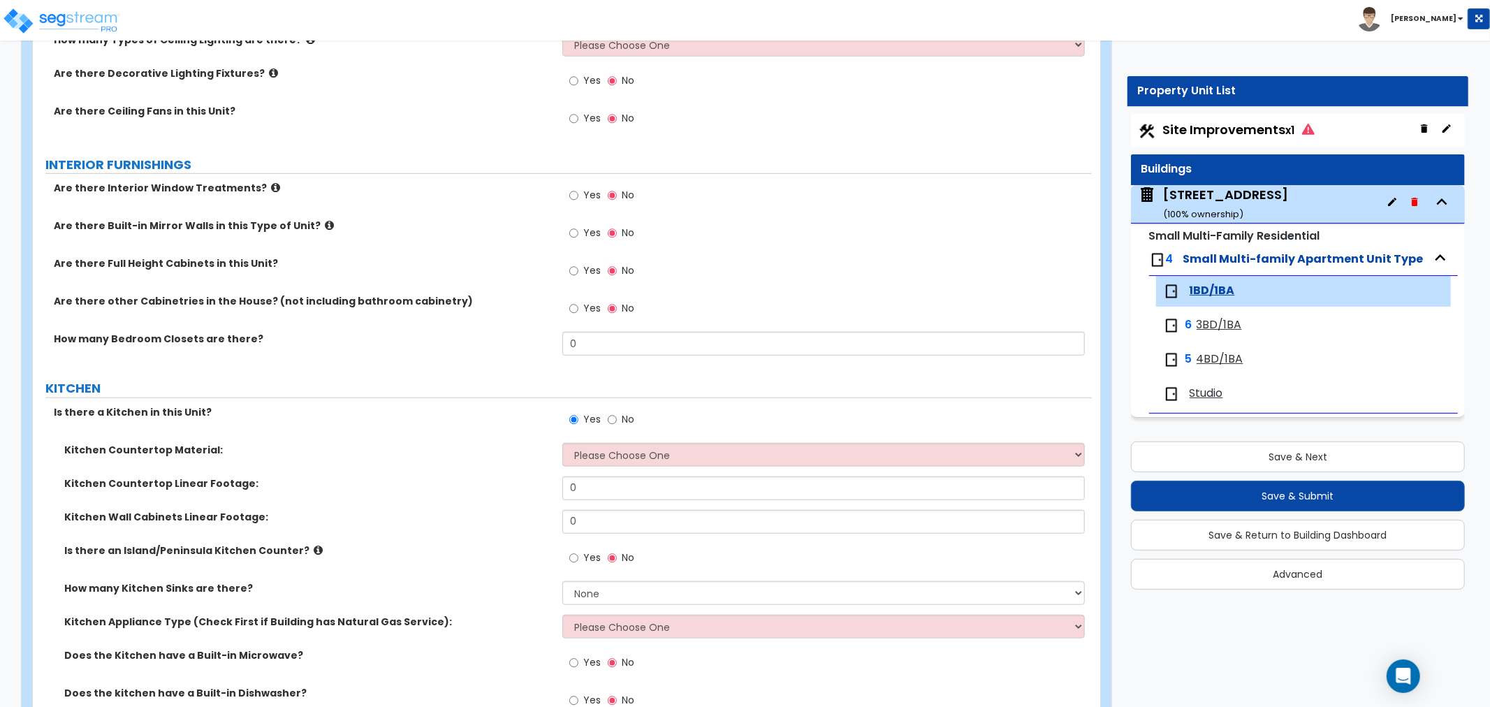
click at [505, 458] on div "Kitchen Countertop Material: Please Choose One Plastic Laminate Solid Surface S…" at bounding box center [562, 460] width 1059 height 34
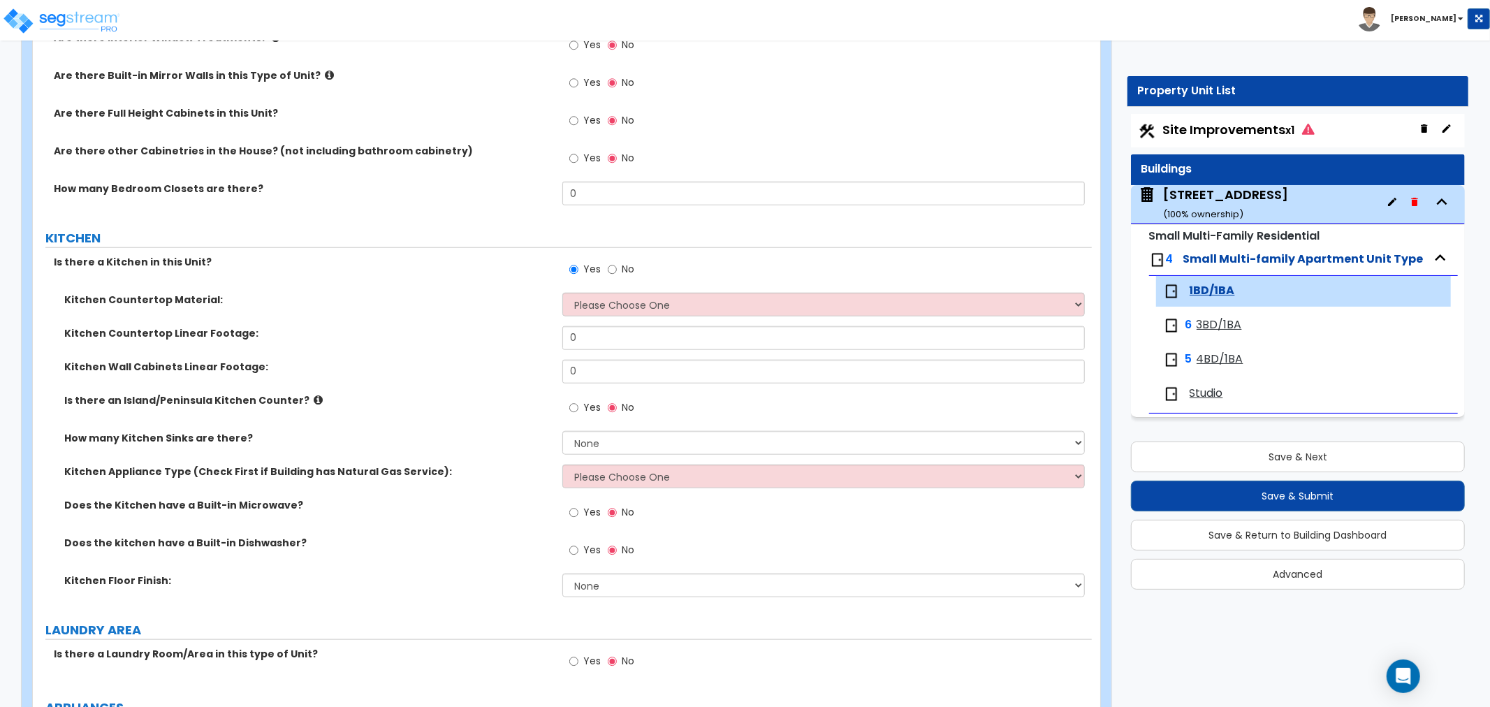
scroll to position [1009, 0]
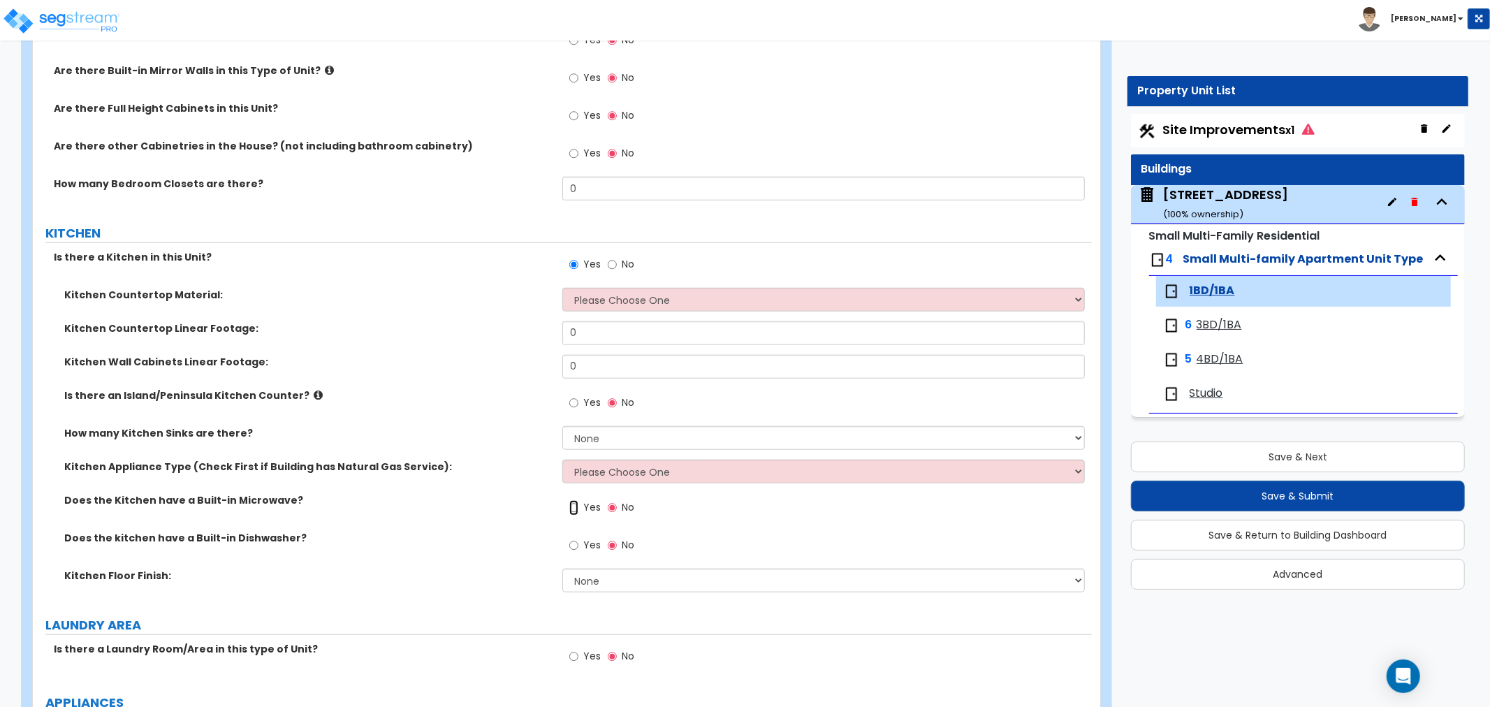
click at [576, 511] on input "Yes" at bounding box center [573, 507] width 9 height 15
click at [612, 505] on input "No" at bounding box center [612, 507] width 9 height 15
radio input "false"
radio input "true"
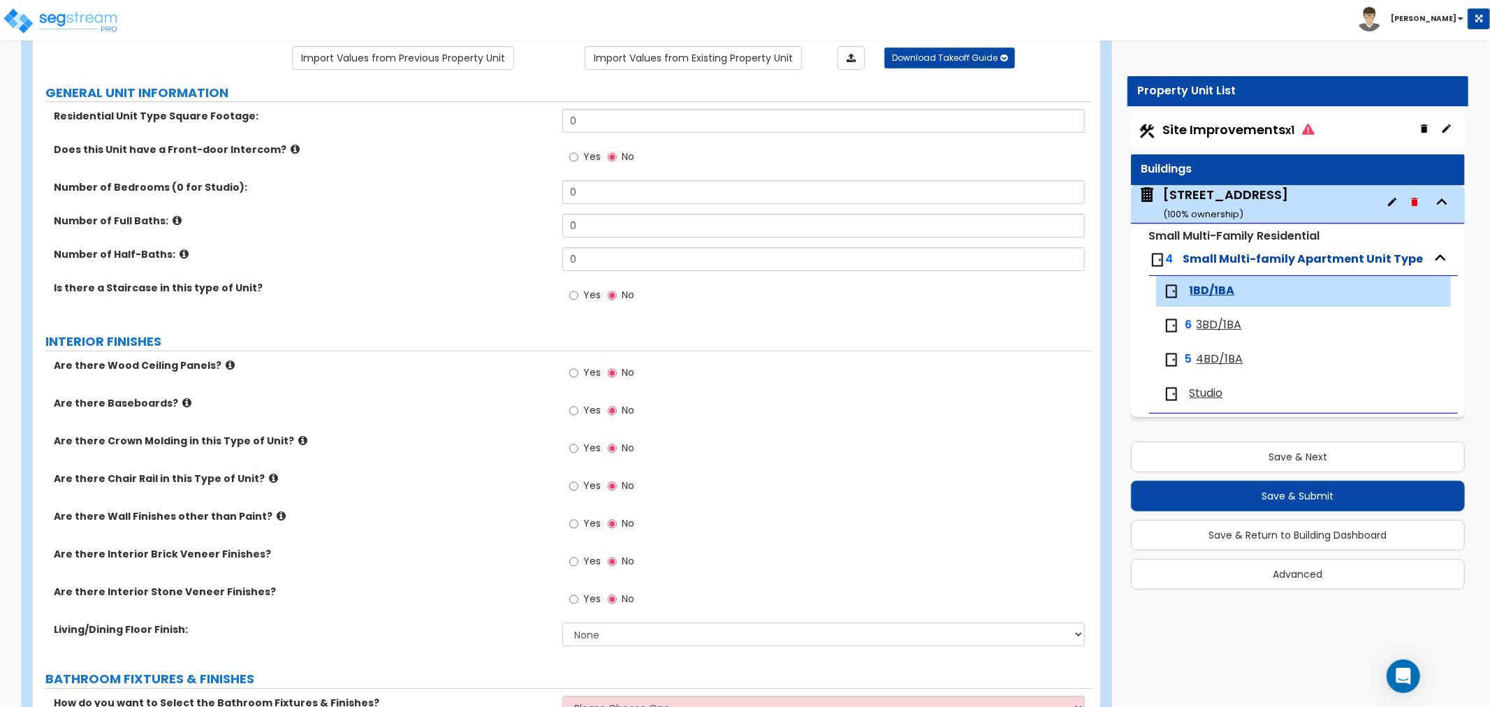
scroll to position [0, 0]
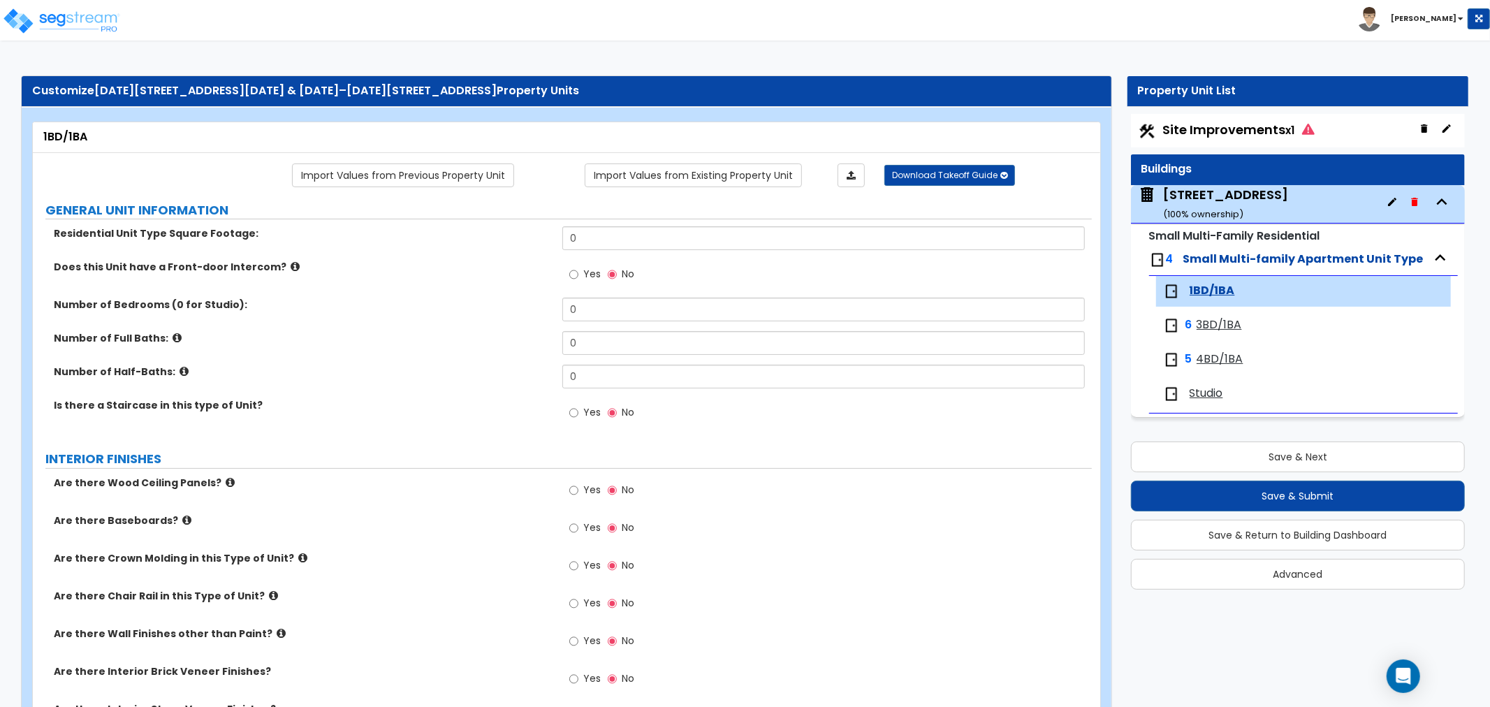
click at [1233, 123] on span "Site Improvements x1" at bounding box center [1239, 129] width 152 height 17
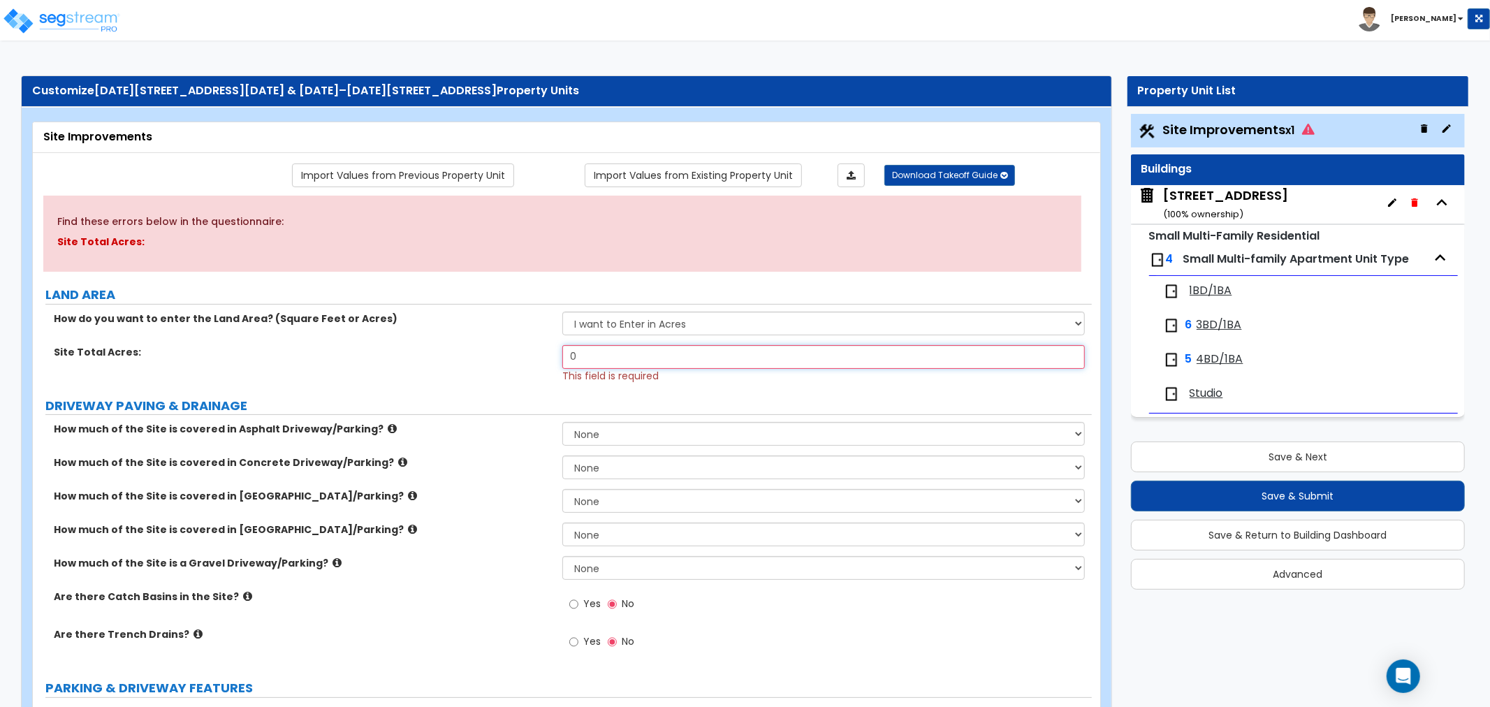
click at [599, 350] on input "0" at bounding box center [823, 357] width 523 height 24
drag, startPoint x: 640, startPoint y: 361, endPoint x: 477, endPoint y: 360, distance: 162.8
click at [477, 360] on div "Site Total Acres: 0 This field is required" at bounding box center [562, 364] width 1059 height 38
click at [581, 320] on select "I want to Enter in Acres I want to Enter in Square Feet" at bounding box center [823, 324] width 523 height 24
select select "2"
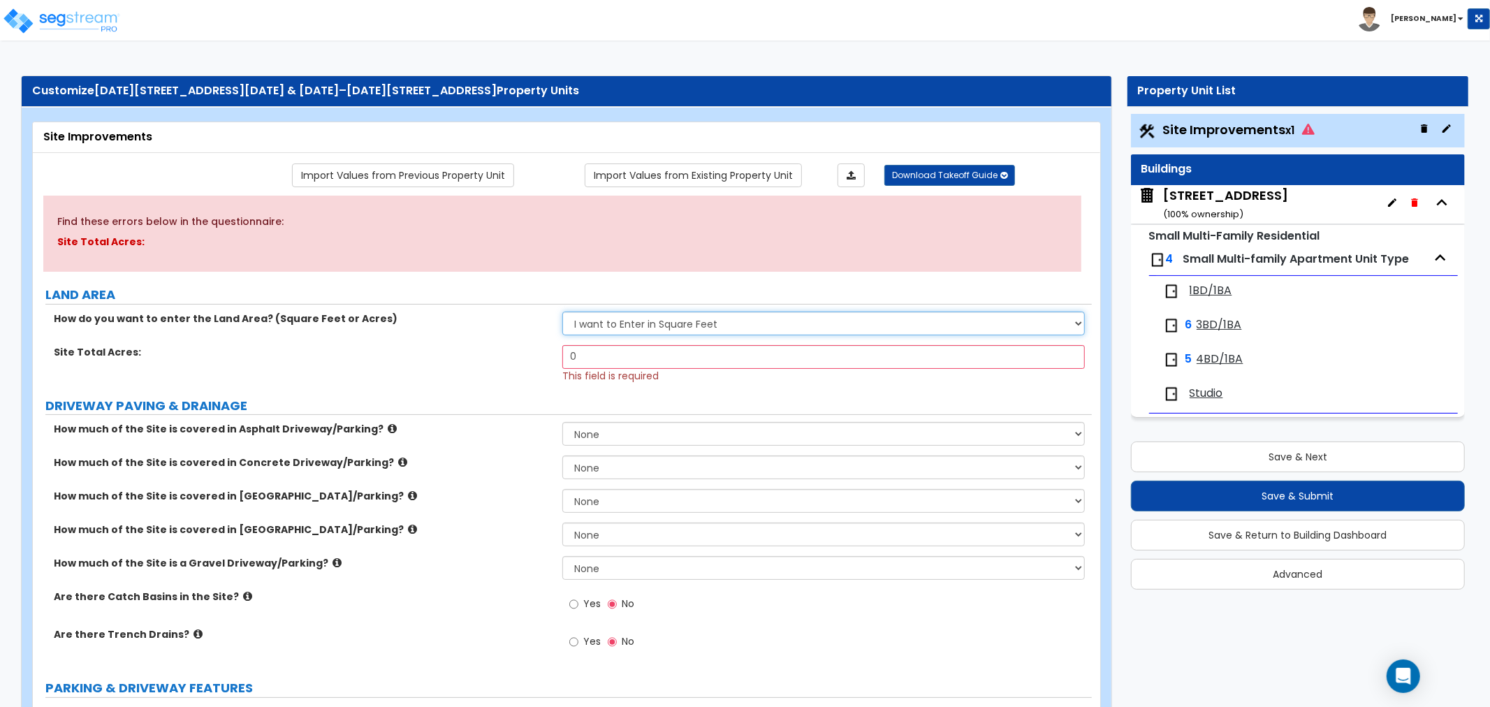
click at [562, 312] on select "I want to Enter in Acres I want to Enter in Square Feet" at bounding box center [823, 324] width 523 height 24
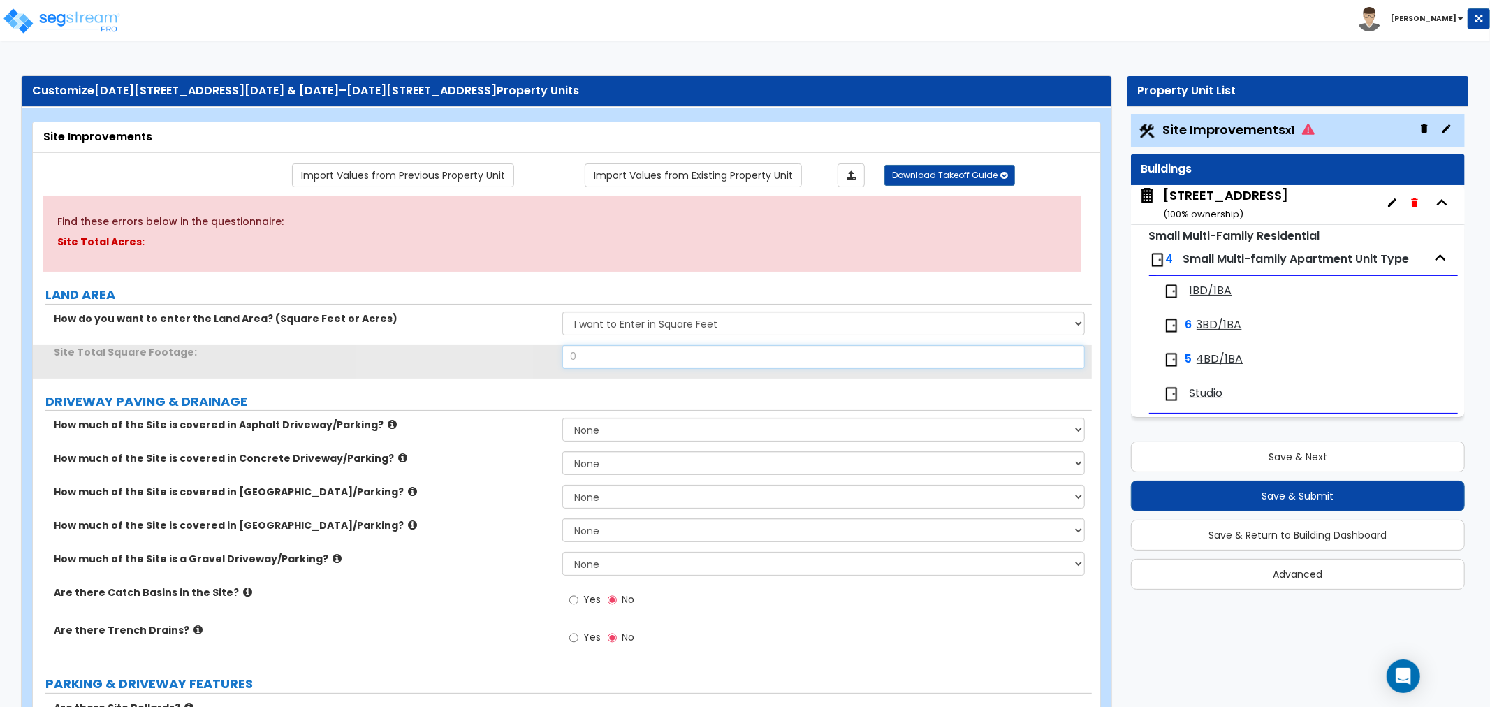
drag, startPoint x: 597, startPoint y: 360, endPoint x: 507, endPoint y: 356, distance: 90.9
click at [507, 356] on div "Site Total Square Footage: 0" at bounding box center [562, 362] width 1059 height 34
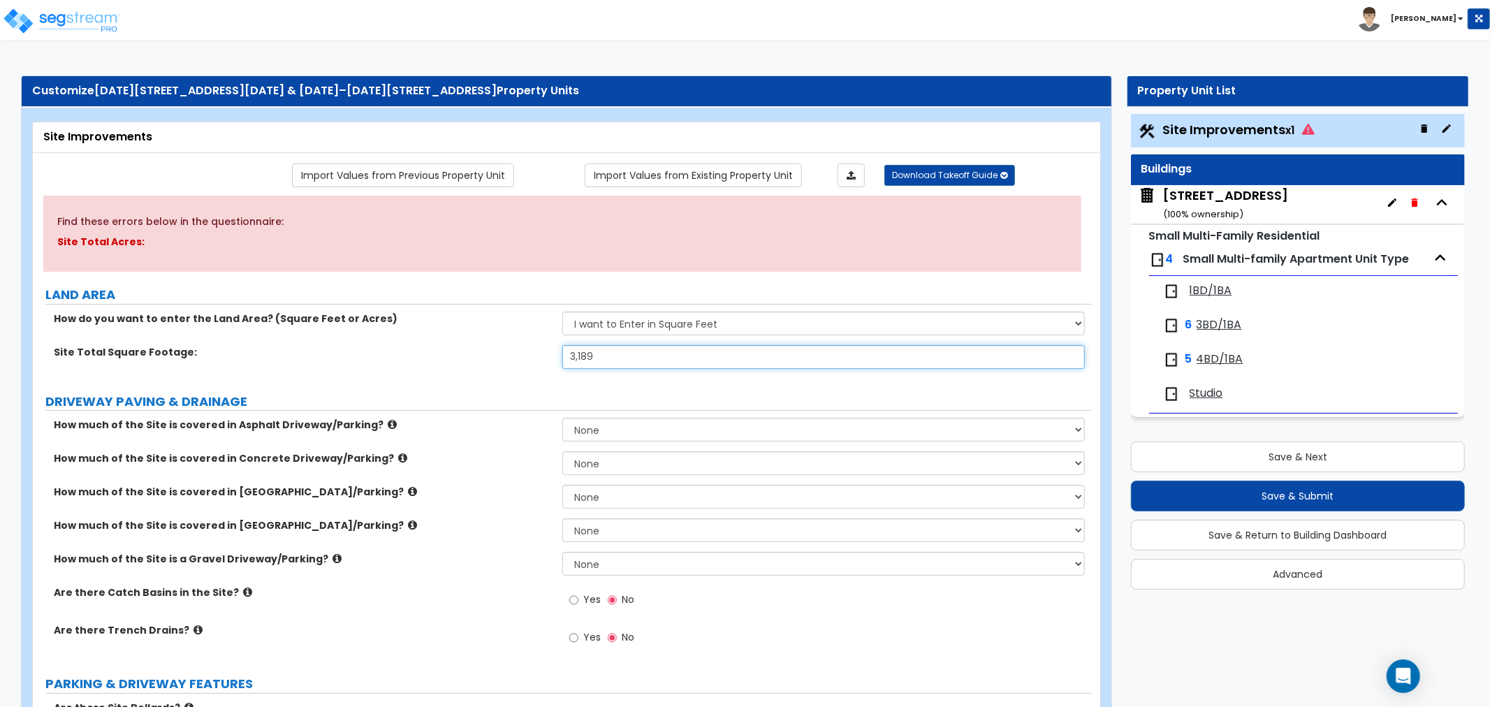
type input "3,189"
click at [604, 466] on select "None I want to Enter an Approximate Percentage I want to Enter the Square Foota…" at bounding box center [823, 463] width 523 height 24
select select "2"
click at [562, 452] on select "None I want to Enter an Approximate Percentage I want to Enter the Square Foota…" at bounding box center [823, 463] width 523 height 24
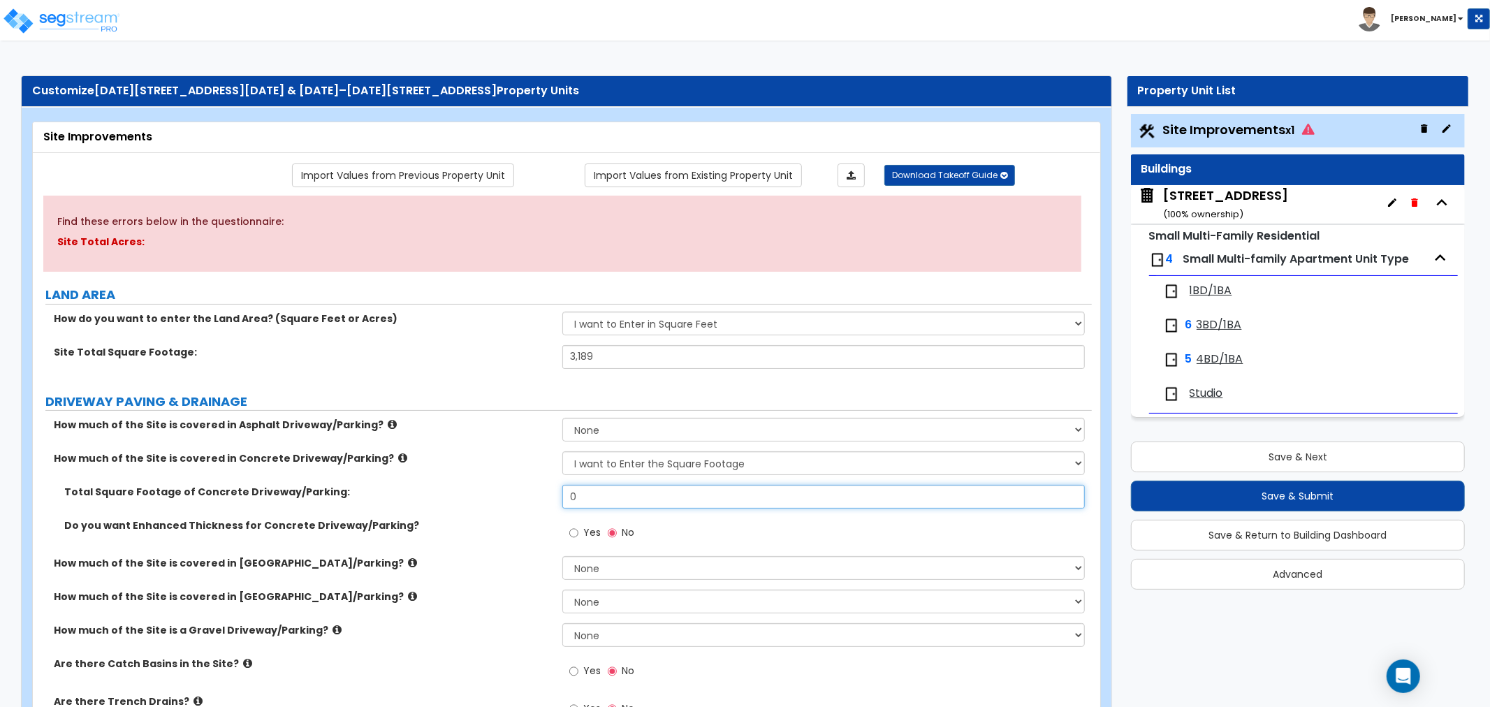
click at [595, 498] on input "0" at bounding box center [823, 497] width 523 height 24
drag, startPoint x: 618, startPoint y: 503, endPoint x: 528, endPoint y: 493, distance: 90.7
click at [528, 493] on div "Total Square Footage of Concrete Driveway/Parking: 0" at bounding box center [562, 502] width 1059 height 34
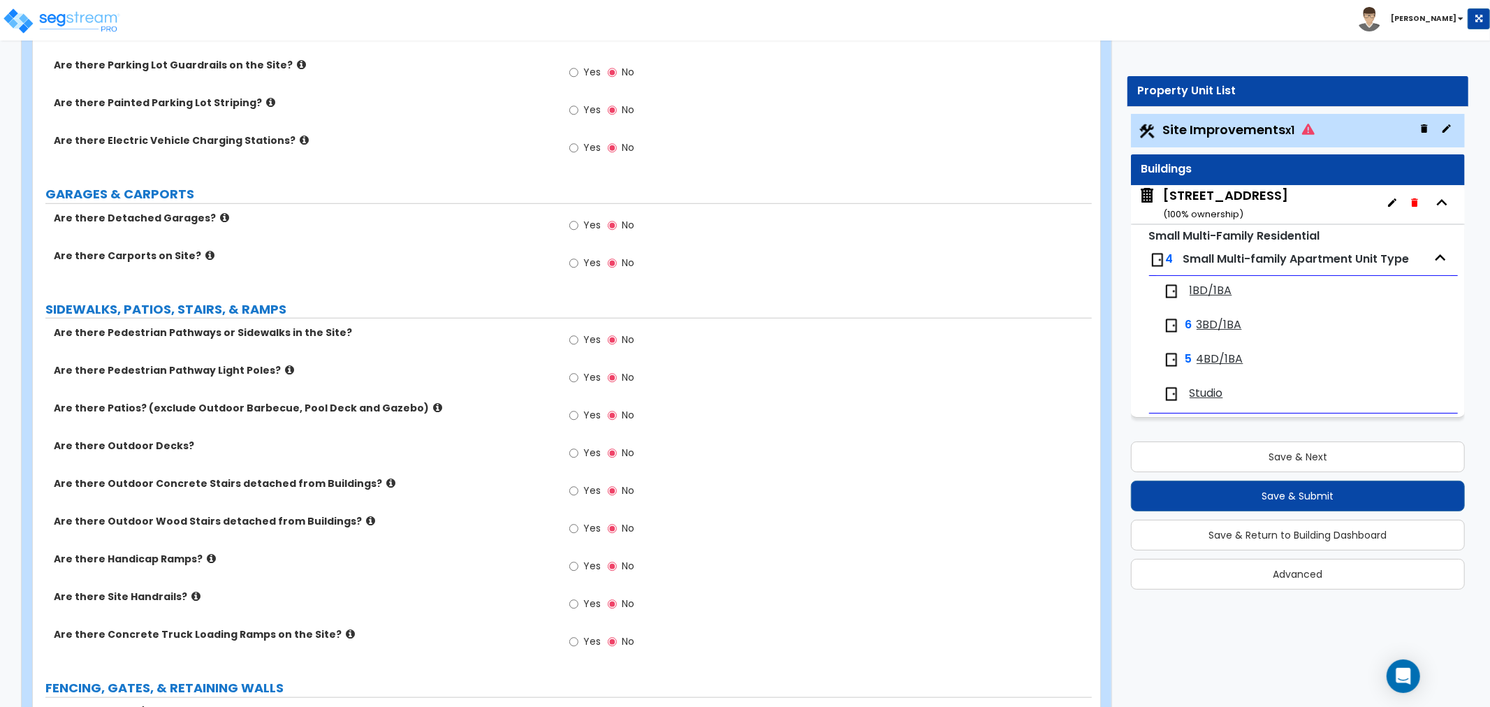
scroll to position [931, 0]
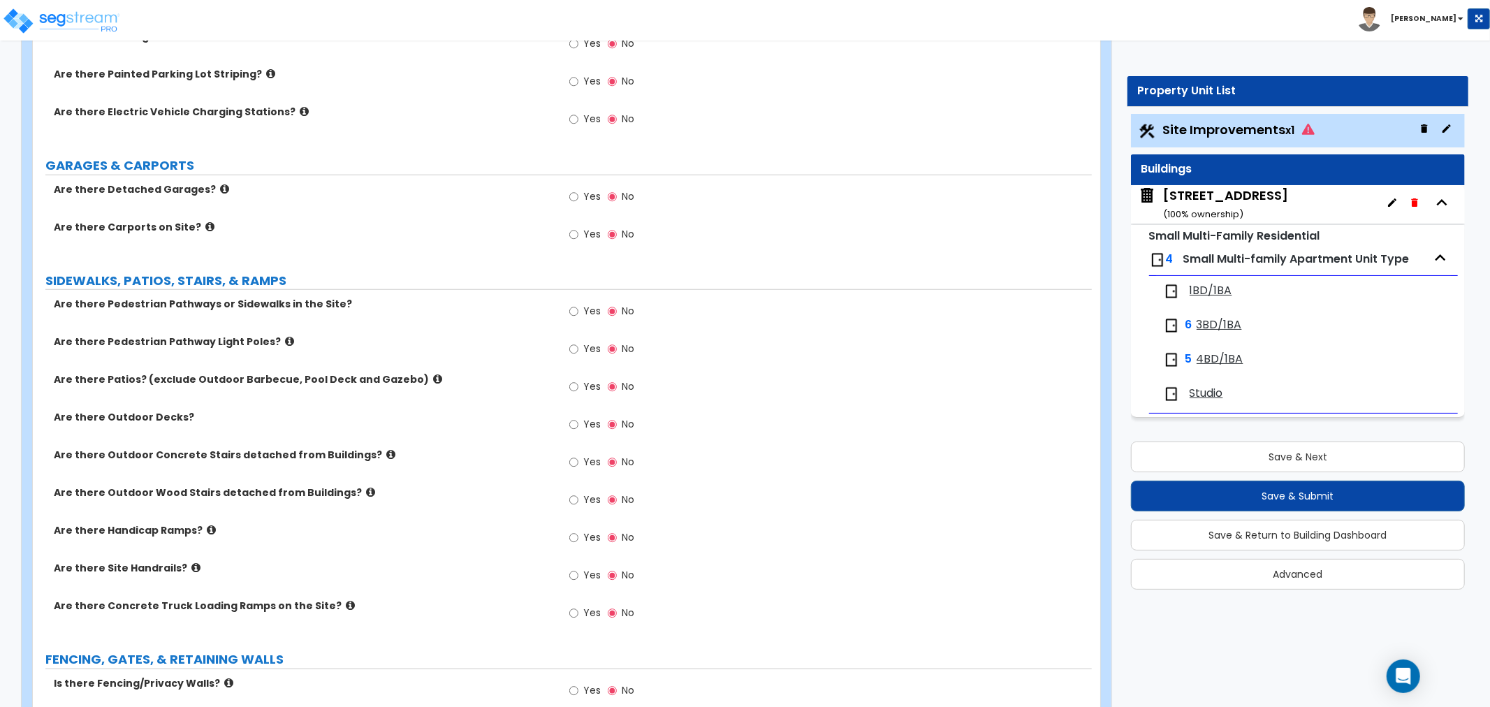
type input "430"
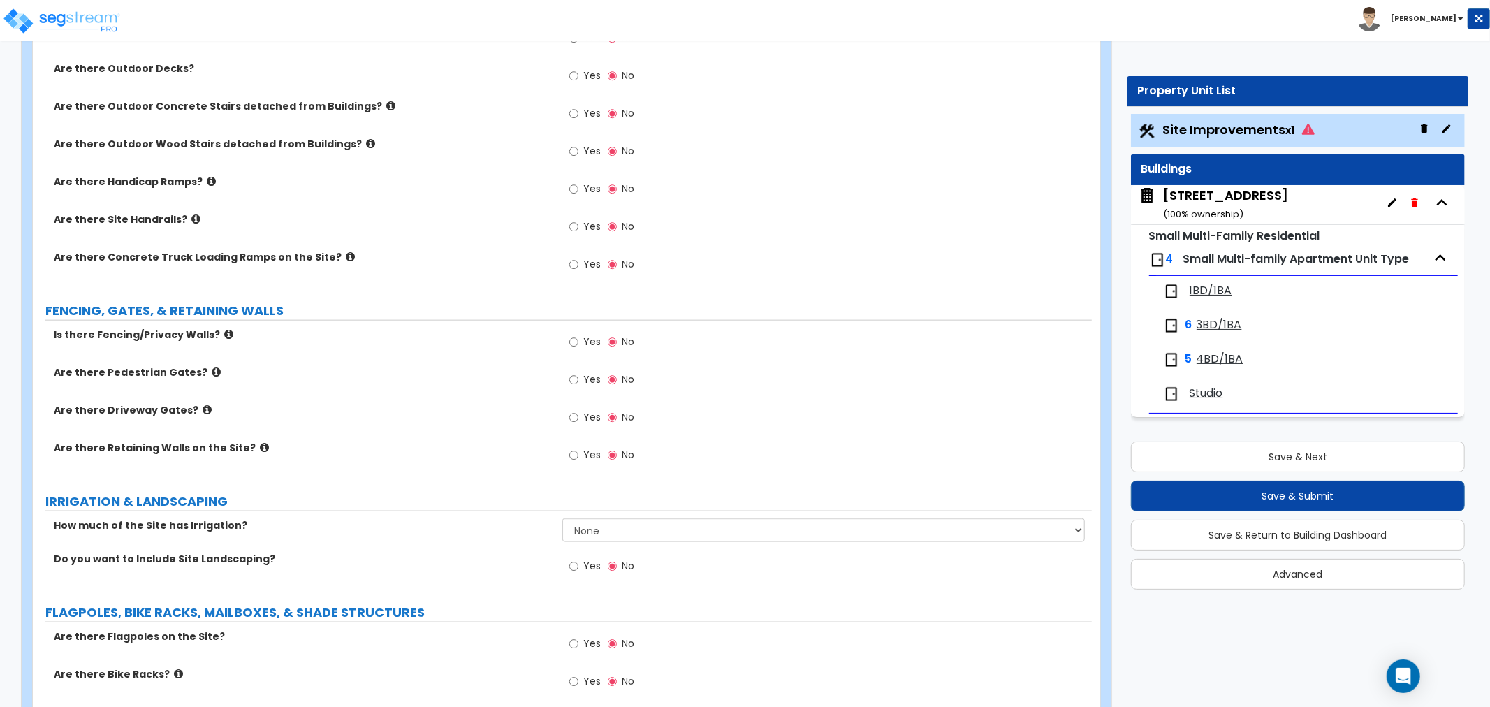
scroll to position [1319, 0]
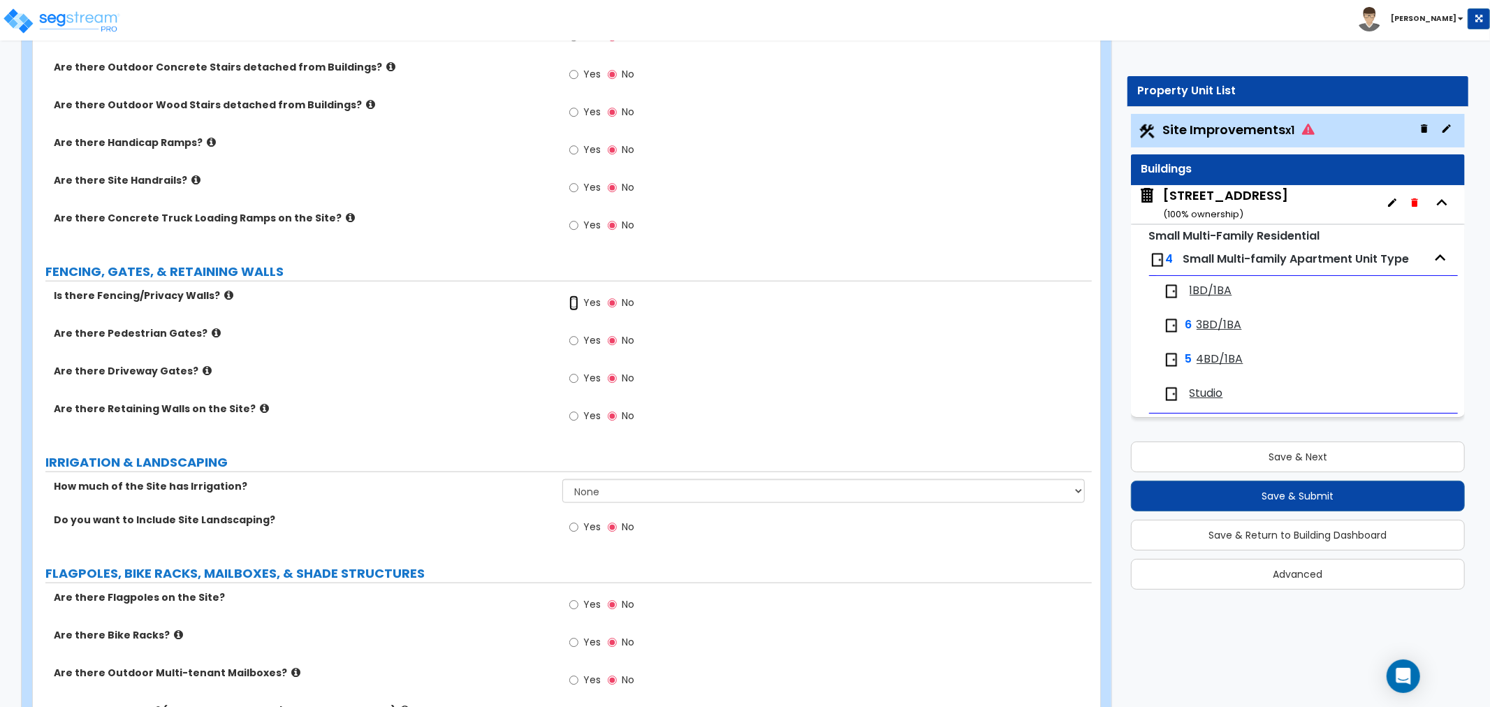
click at [573, 302] on input "Yes" at bounding box center [573, 303] width 9 height 15
radio input "true"
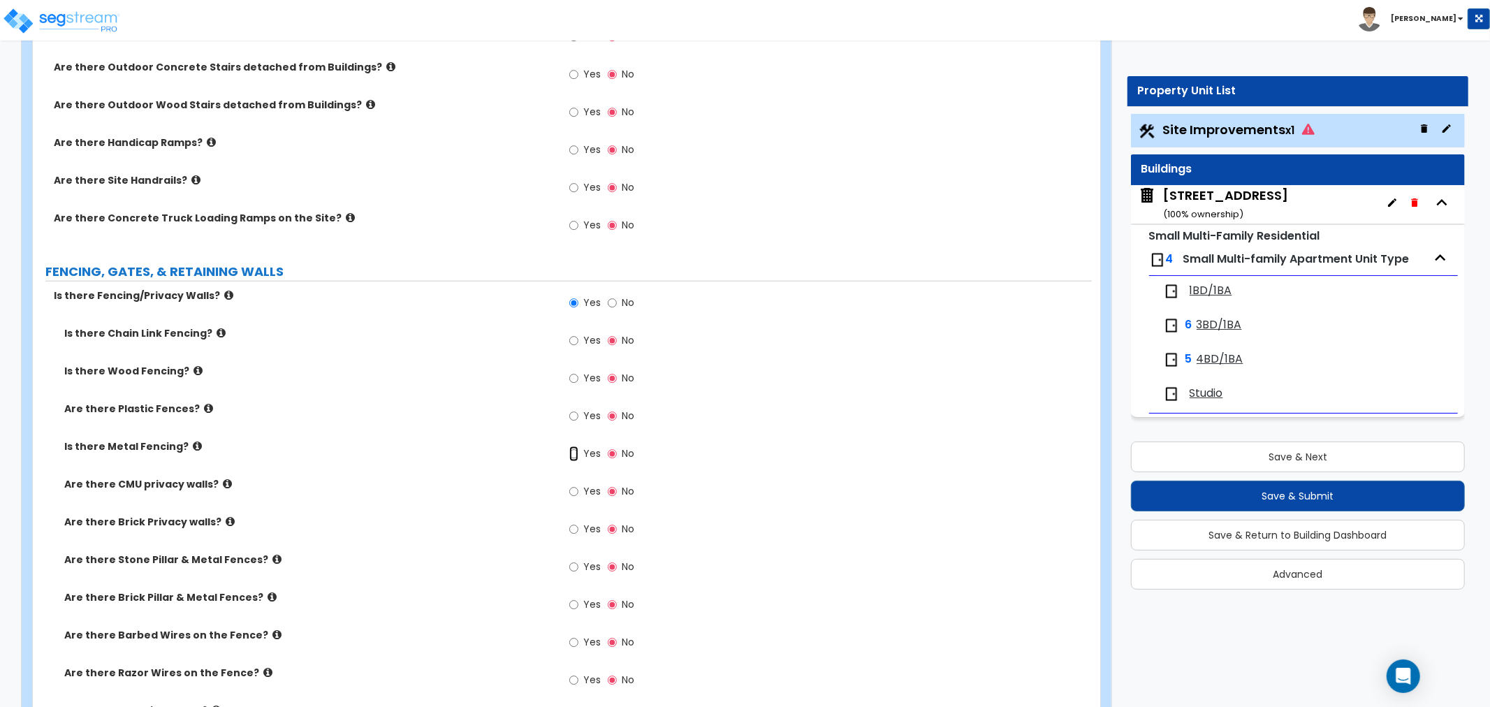
click at [574, 453] on input "Yes" at bounding box center [573, 453] width 9 height 15
radio input "true"
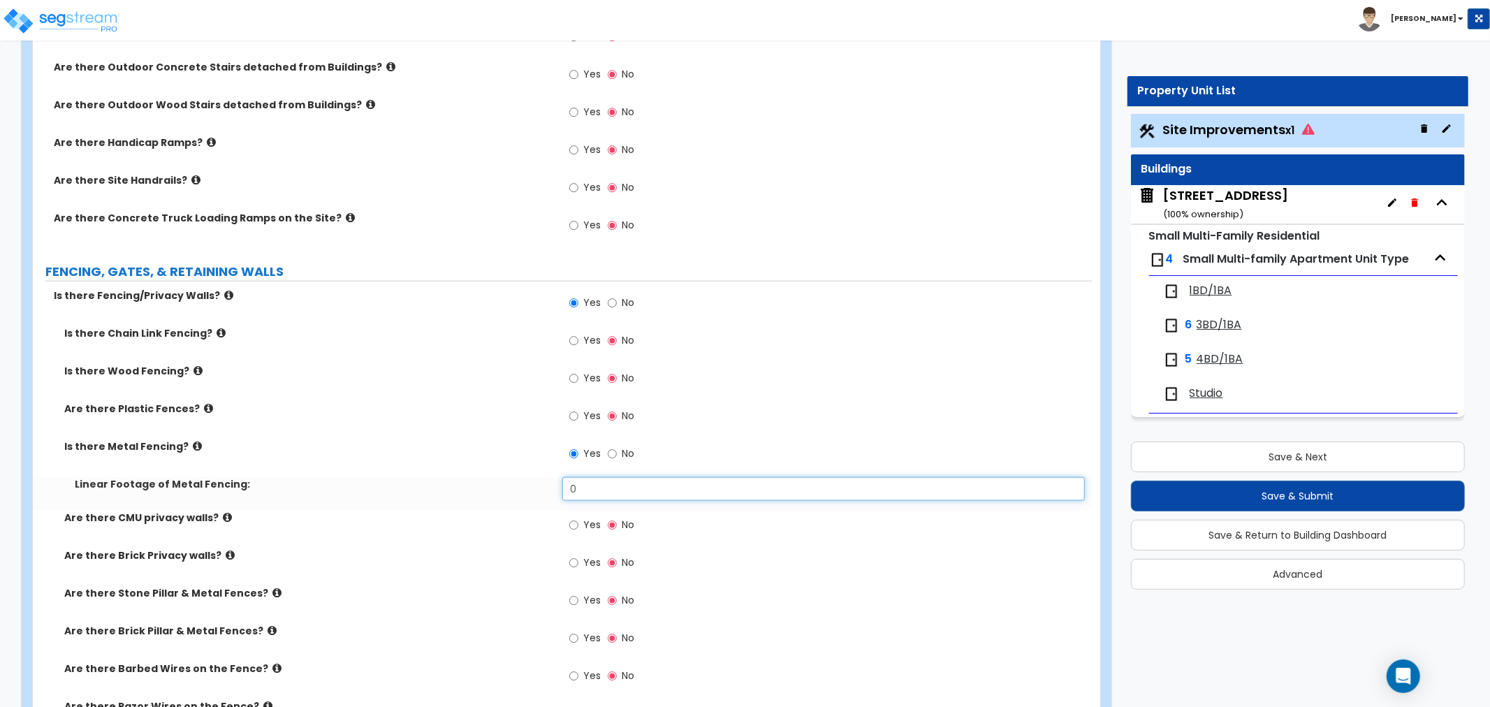
drag, startPoint x: 606, startPoint y: 486, endPoint x: 479, endPoint y: 488, distance: 126.5
click at [479, 488] on div "Linear Footage of Metal Fencing: 0" at bounding box center [562, 494] width 1059 height 34
type input "3"
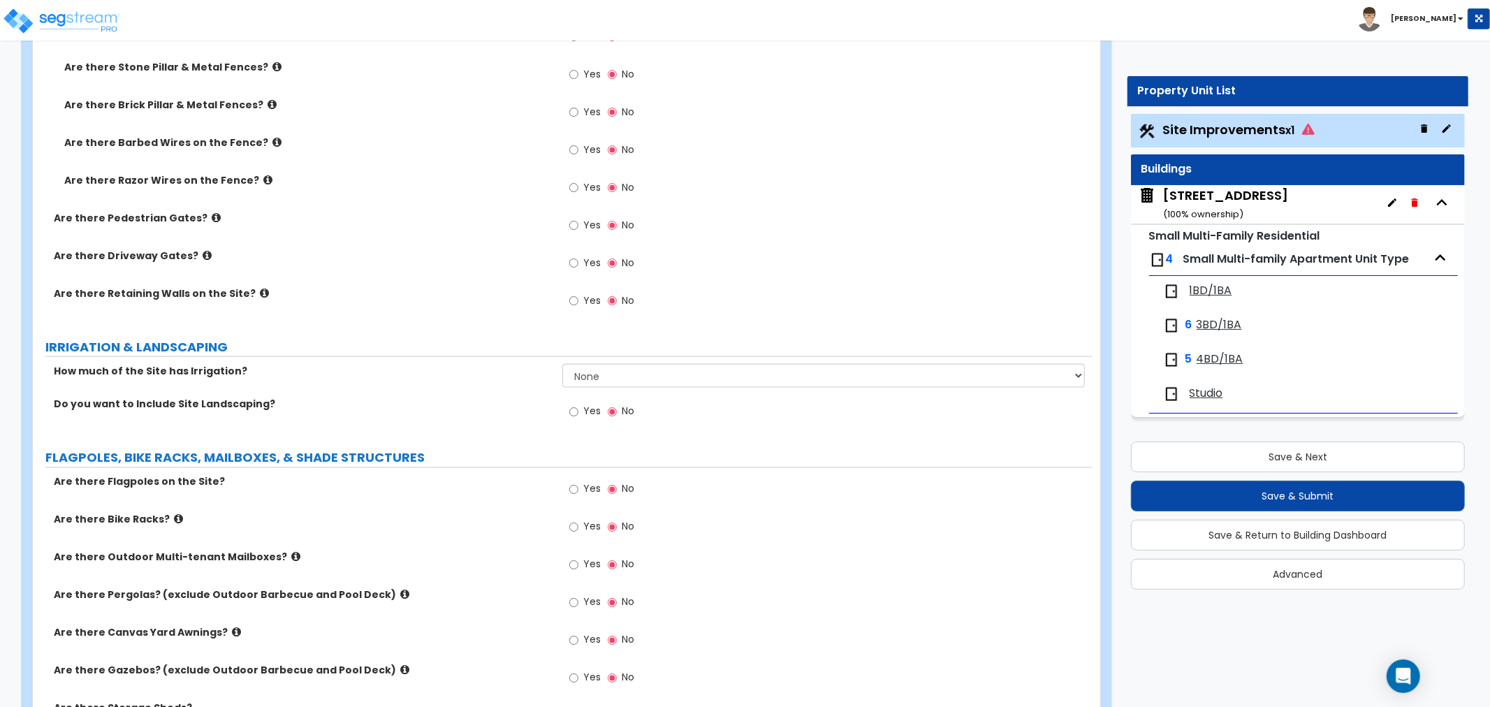
scroll to position [1863, 0]
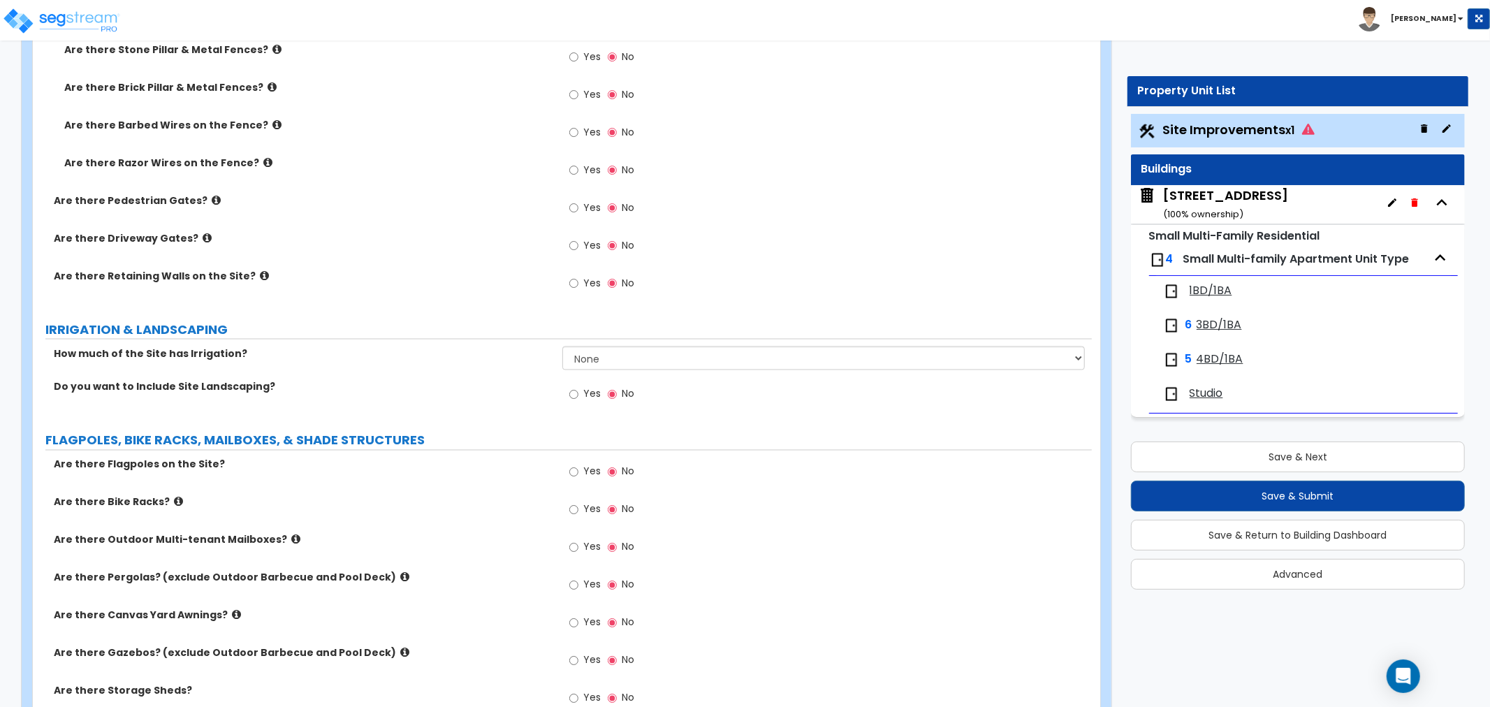
type input "38.35"
click at [574, 391] on input "Yes" at bounding box center [573, 394] width 9 height 15
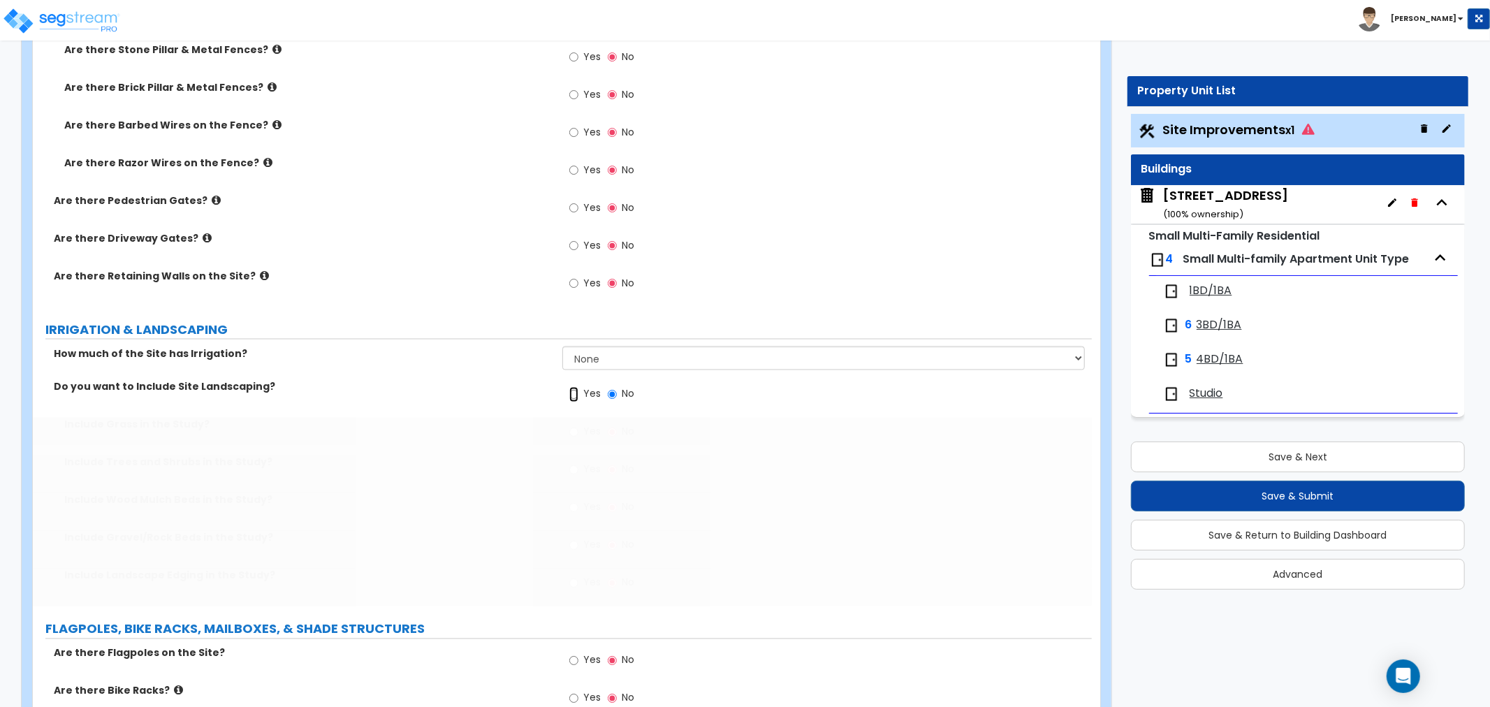
radio input "true"
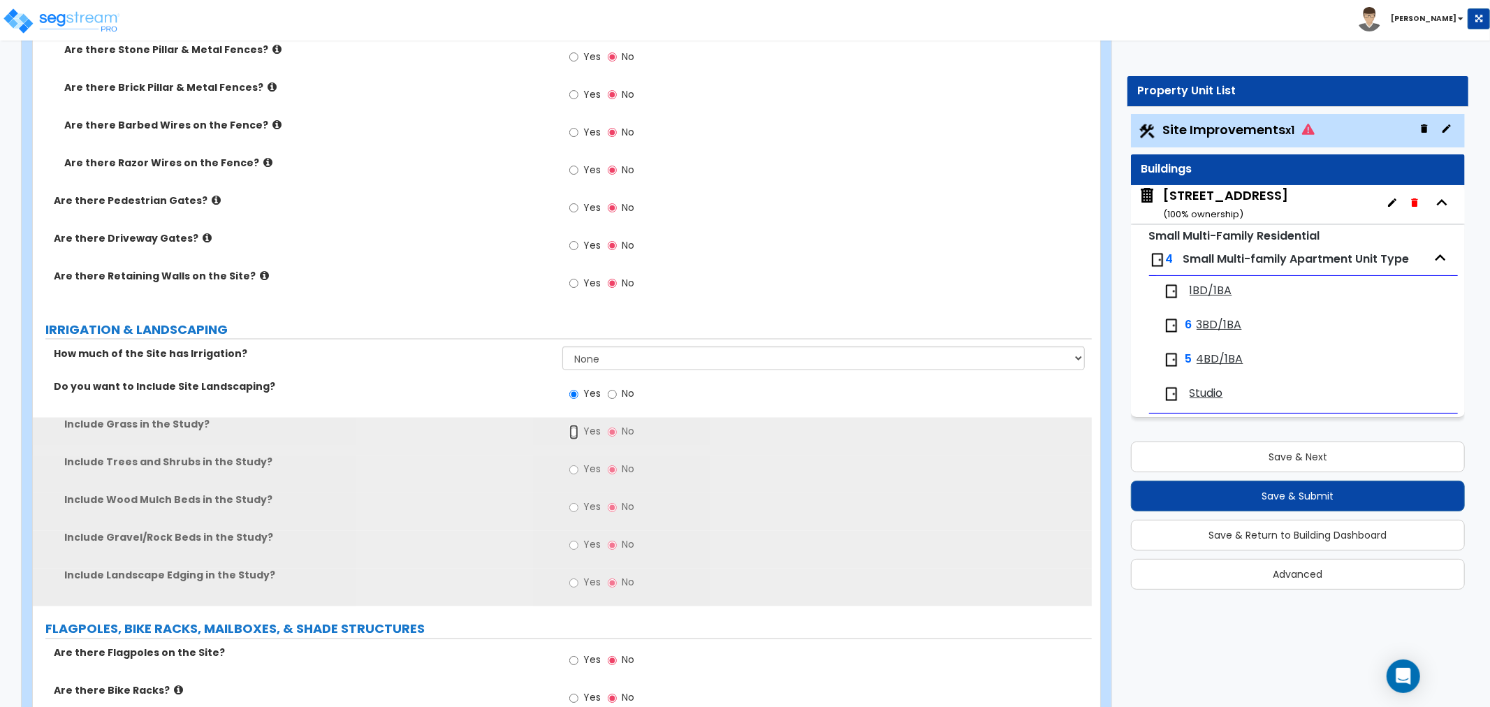
click at [575, 427] on input "Yes" at bounding box center [573, 432] width 9 height 15
radio input "true"
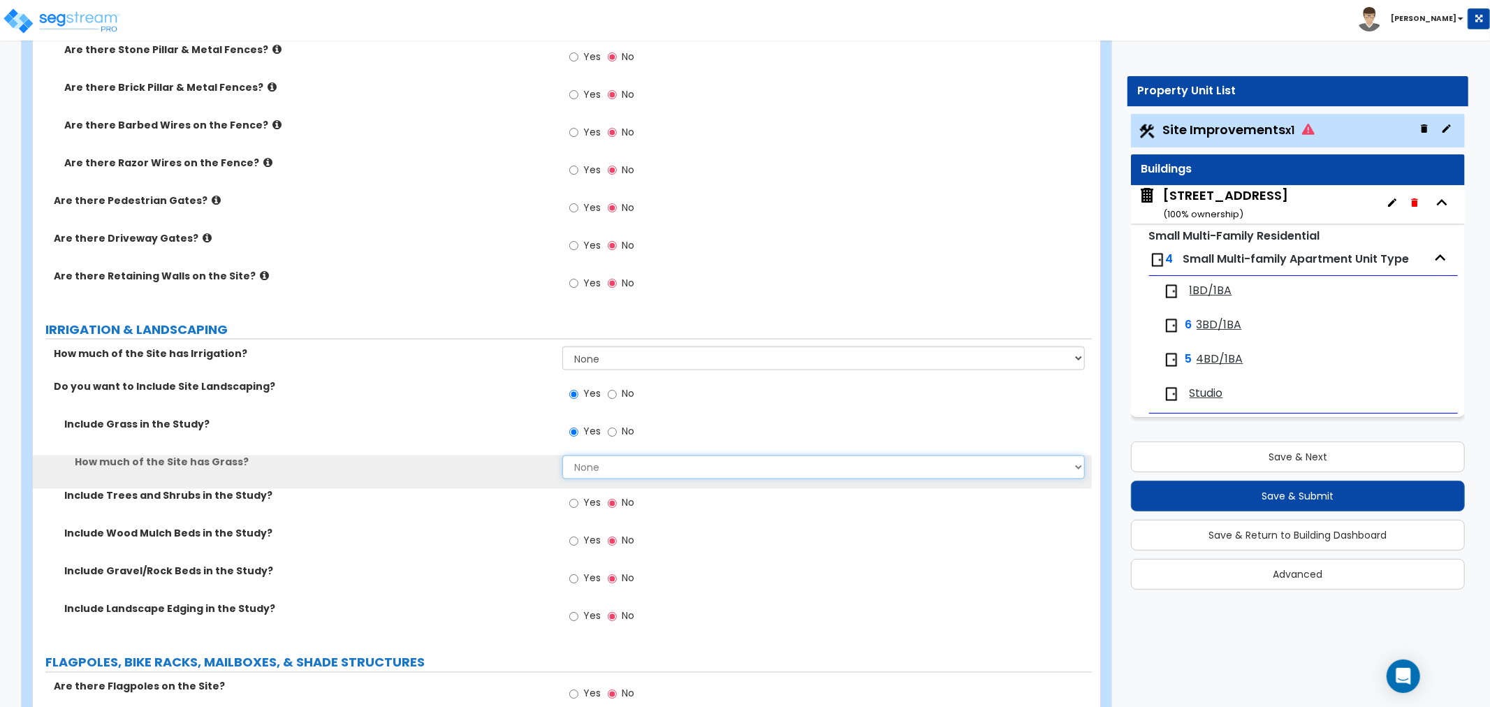
drag, startPoint x: 579, startPoint y: 461, endPoint x: 581, endPoint y: 477, distance: 15.5
click at [581, 472] on select "None I want to Enter an Approximate Percentage I want to Enter the Square Foota…" at bounding box center [823, 468] width 523 height 24
select select "2"
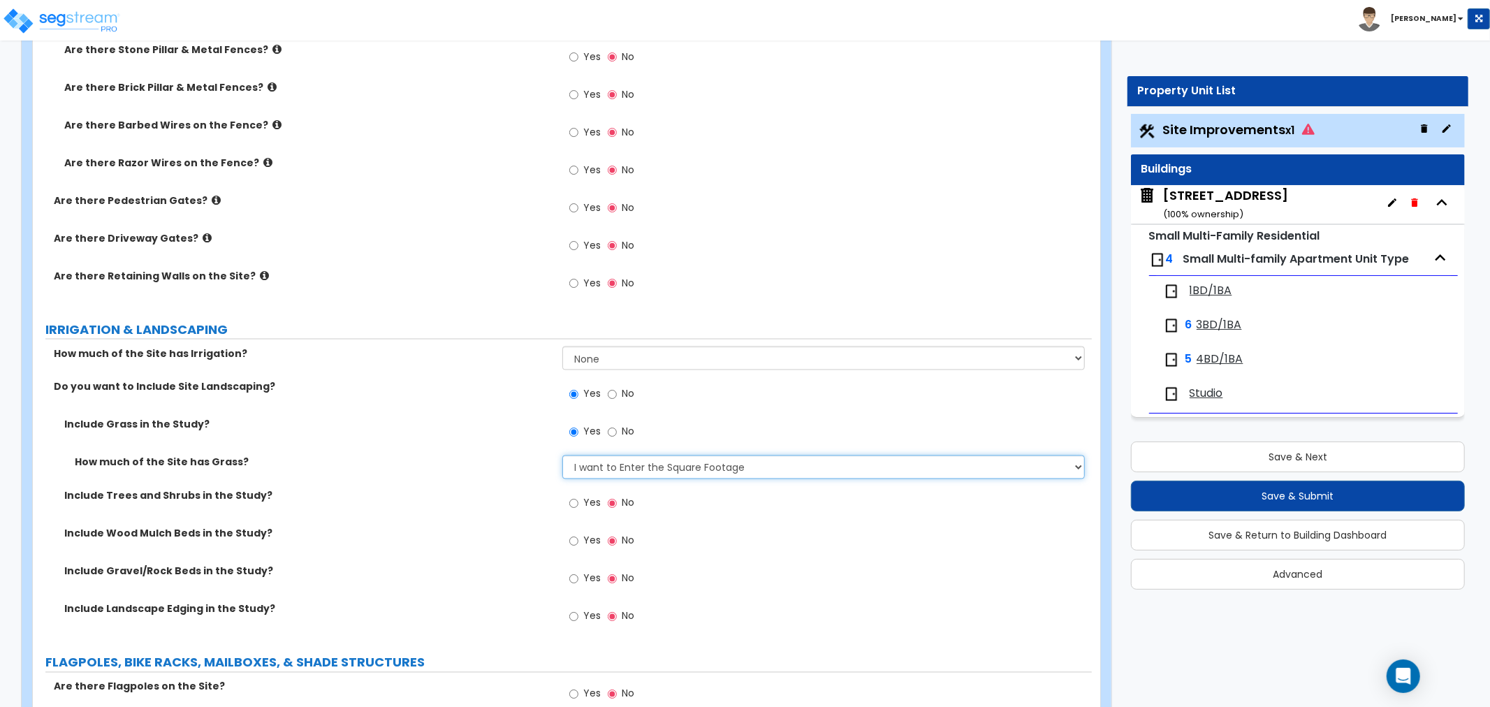
click at [562, 456] on select "None I want to Enter an Approximate Percentage I want to Enter the Square Foota…" at bounding box center [823, 468] width 523 height 24
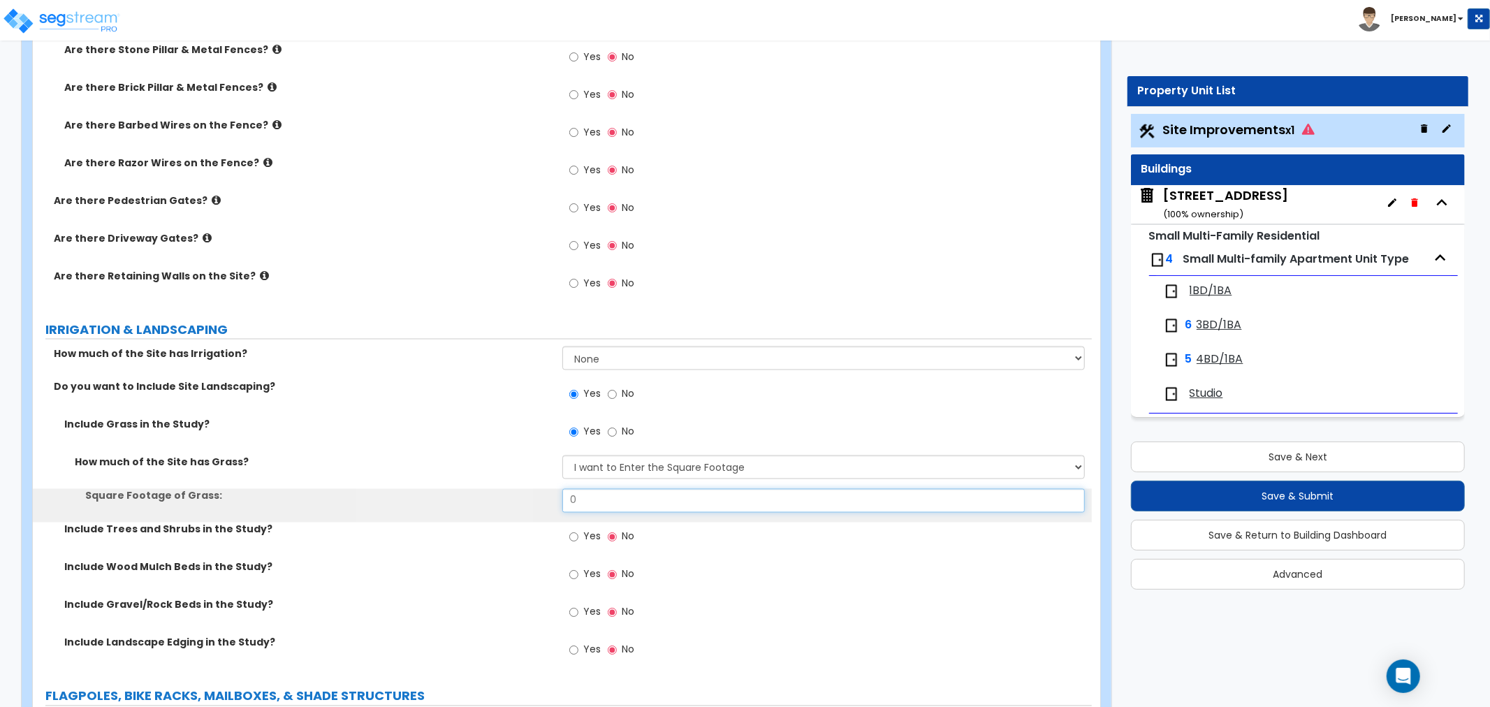
drag, startPoint x: 616, startPoint y: 502, endPoint x: 525, endPoint y: 501, distance: 90.1
click at [525, 501] on div "Square Footage of Grass: 0" at bounding box center [562, 506] width 1059 height 34
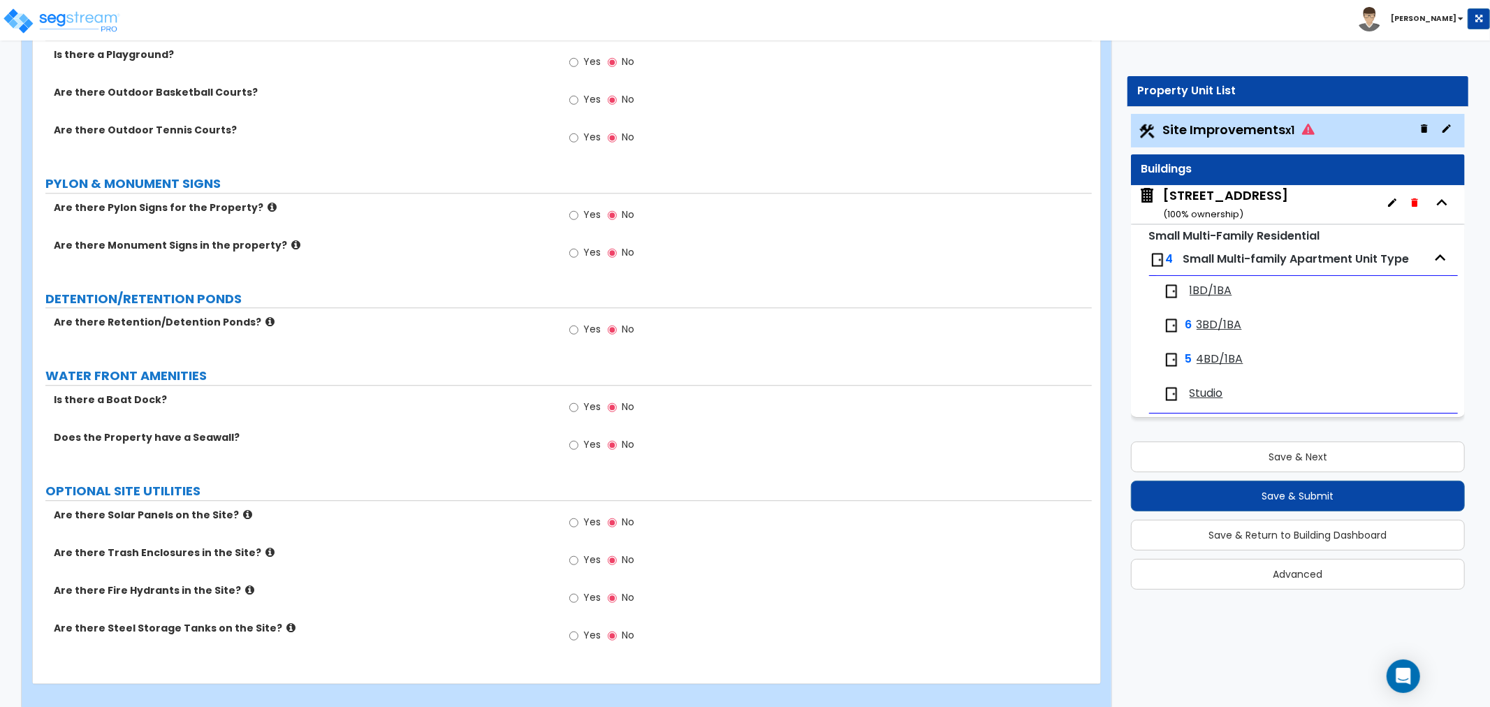
scroll to position [3076, 0]
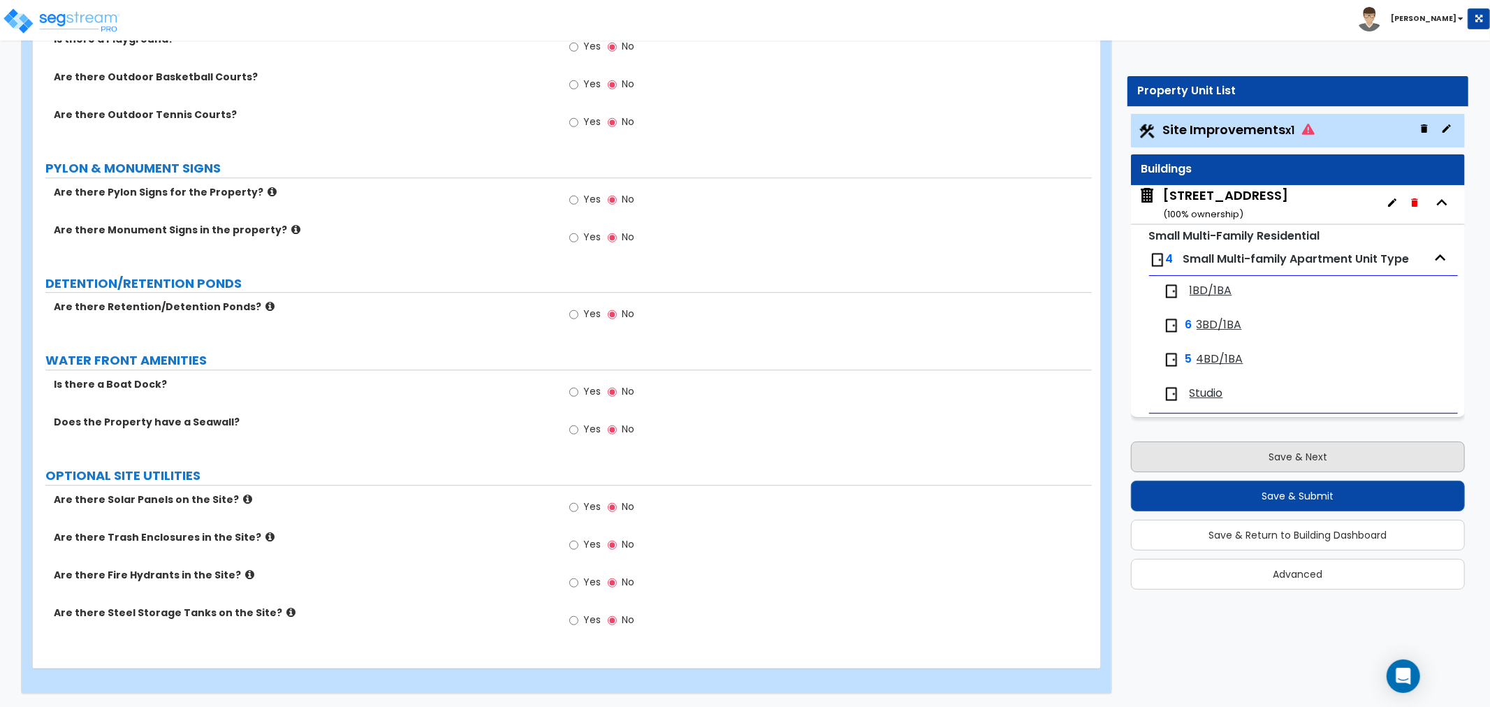
type input "569"
click at [1207, 455] on button "Save & Next" at bounding box center [1298, 457] width 334 height 31
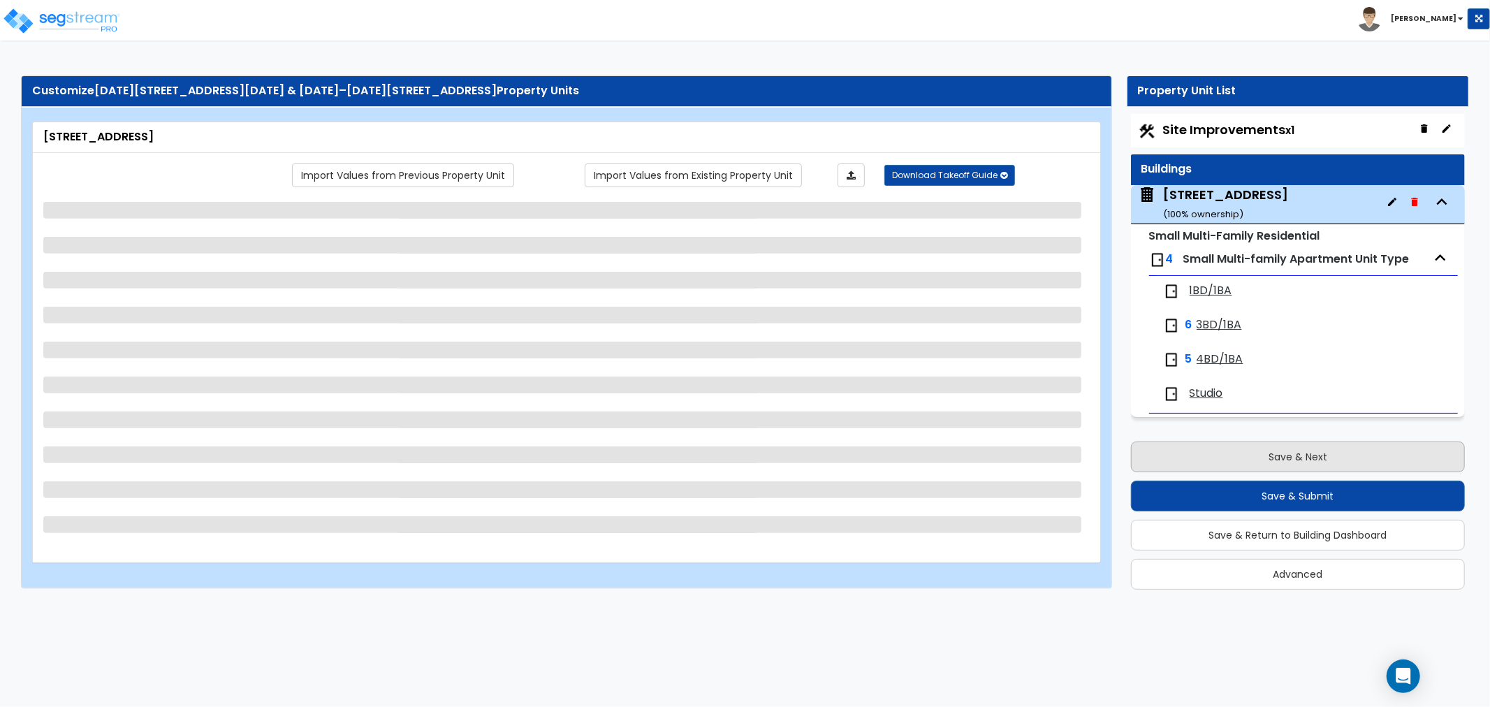
scroll to position [0, 0]
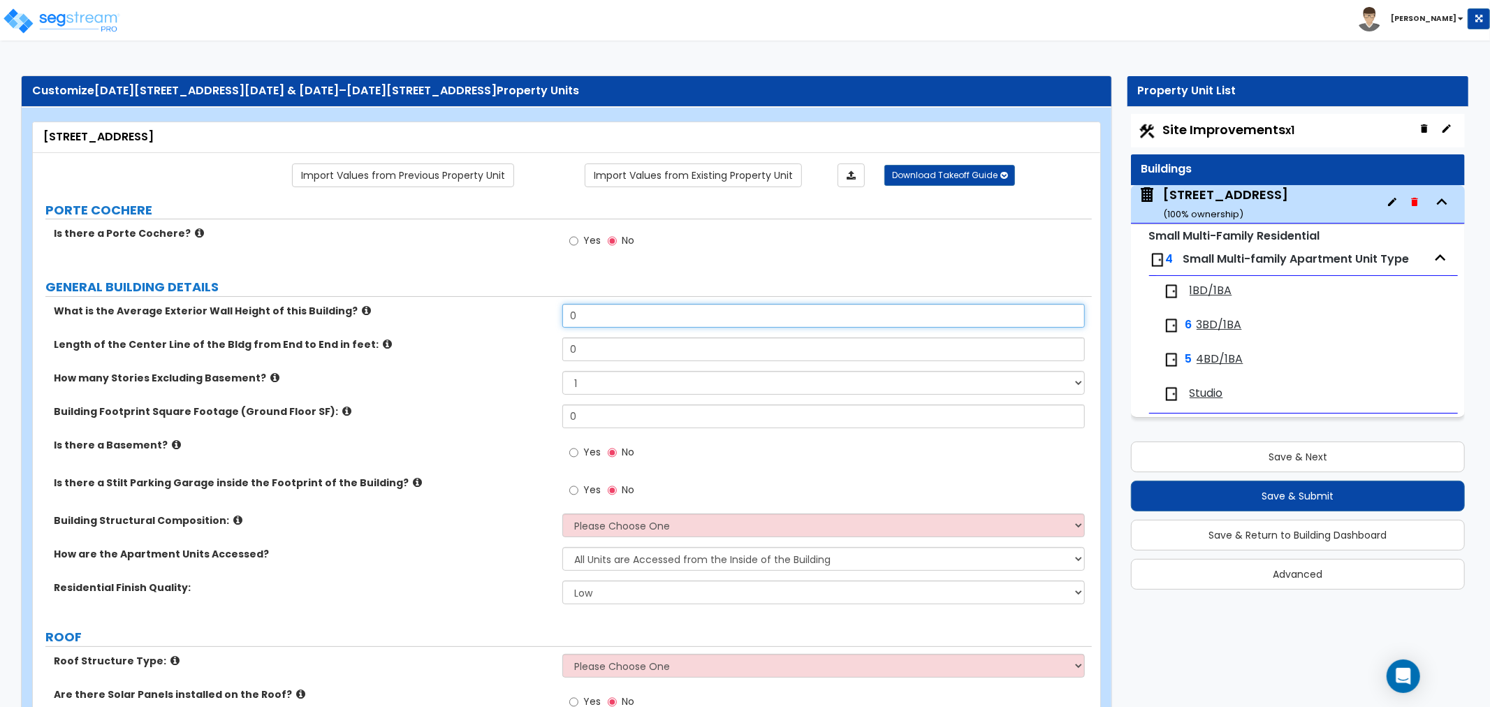
click at [583, 320] on input "0" at bounding box center [823, 316] width 523 height 24
drag, startPoint x: 650, startPoint y: 315, endPoint x: 418, endPoint y: 317, distance: 232.0
click at [418, 317] on div "What is the Average Exterior Wall Height of this Building? 0" at bounding box center [562, 321] width 1059 height 34
type input "50"
click at [564, 356] on input "0" at bounding box center [823, 349] width 523 height 24
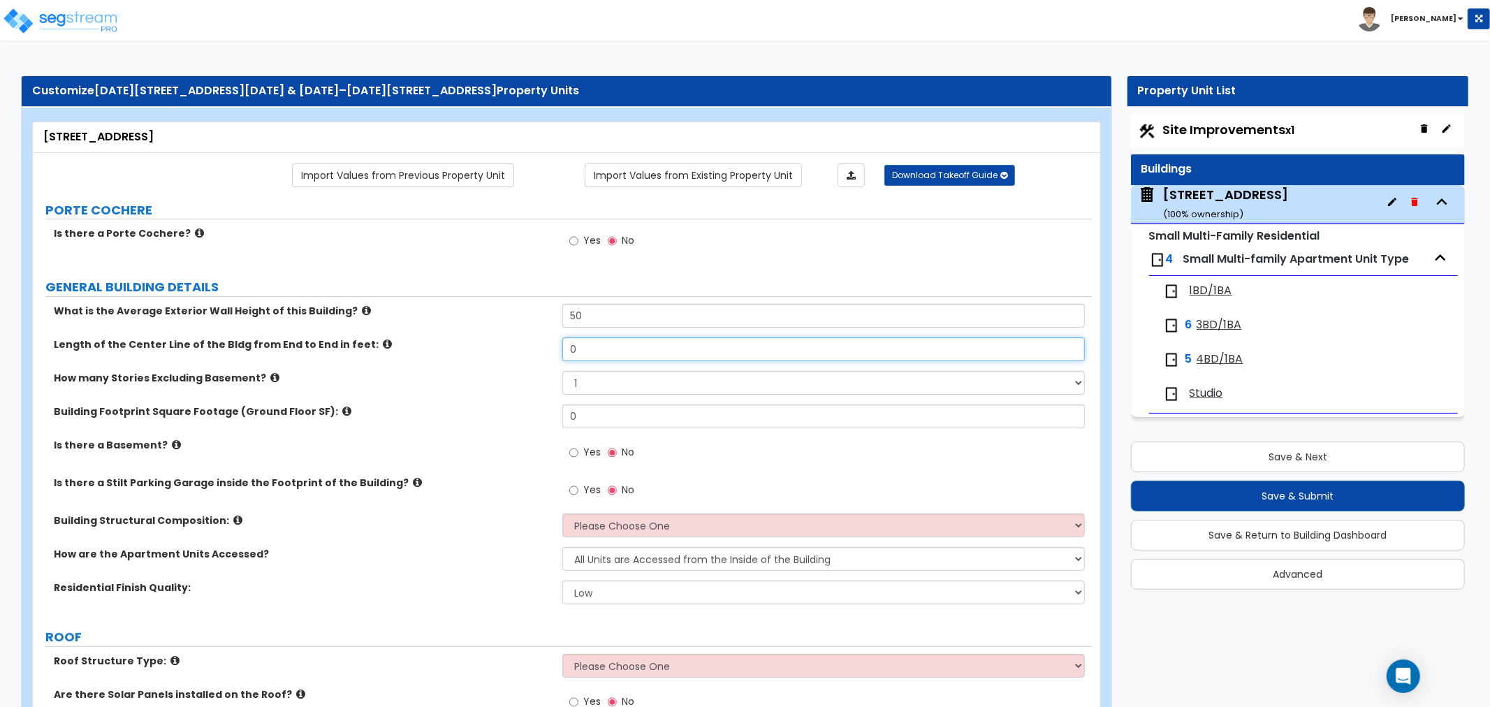
drag, startPoint x: 622, startPoint y: 360, endPoint x: 484, endPoint y: 358, distance: 137.7
click at [484, 358] on div "Length of the Center Line of the Bldg from End to End in feet: 0" at bounding box center [562, 354] width 1059 height 34
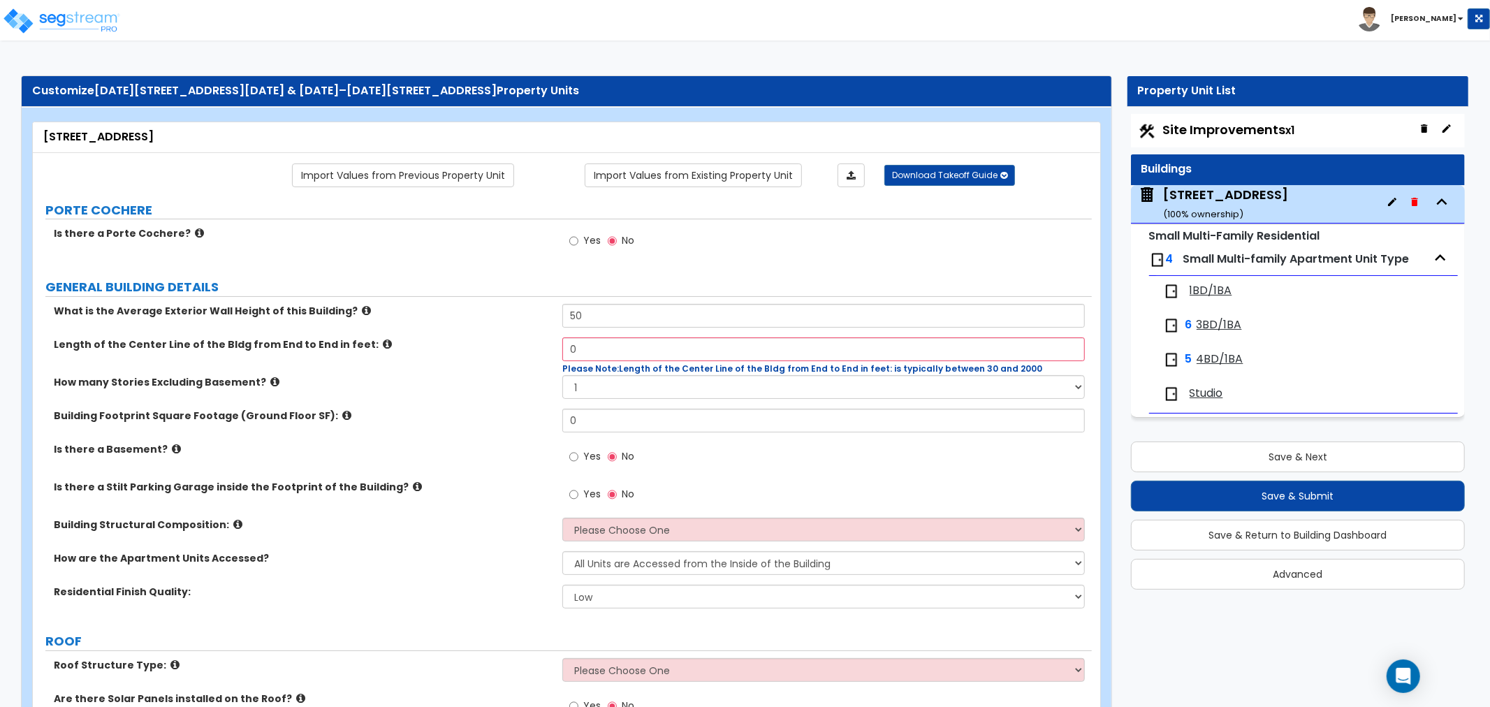
drag, startPoint x: 479, startPoint y: 400, endPoint x: 557, endPoint y: 382, distance: 79.7
click at [485, 401] on div "How many Stories Excluding Basement? 1 2 3 4 5" at bounding box center [562, 392] width 1059 height 34
drag, startPoint x: 591, startPoint y: 352, endPoint x: 540, endPoint y: 352, distance: 51.0
click at [540, 352] on div "Length of the Center Line of the Bldg from End to End in feet: 0 Please Note: L…" at bounding box center [562, 356] width 1059 height 38
type input "66"
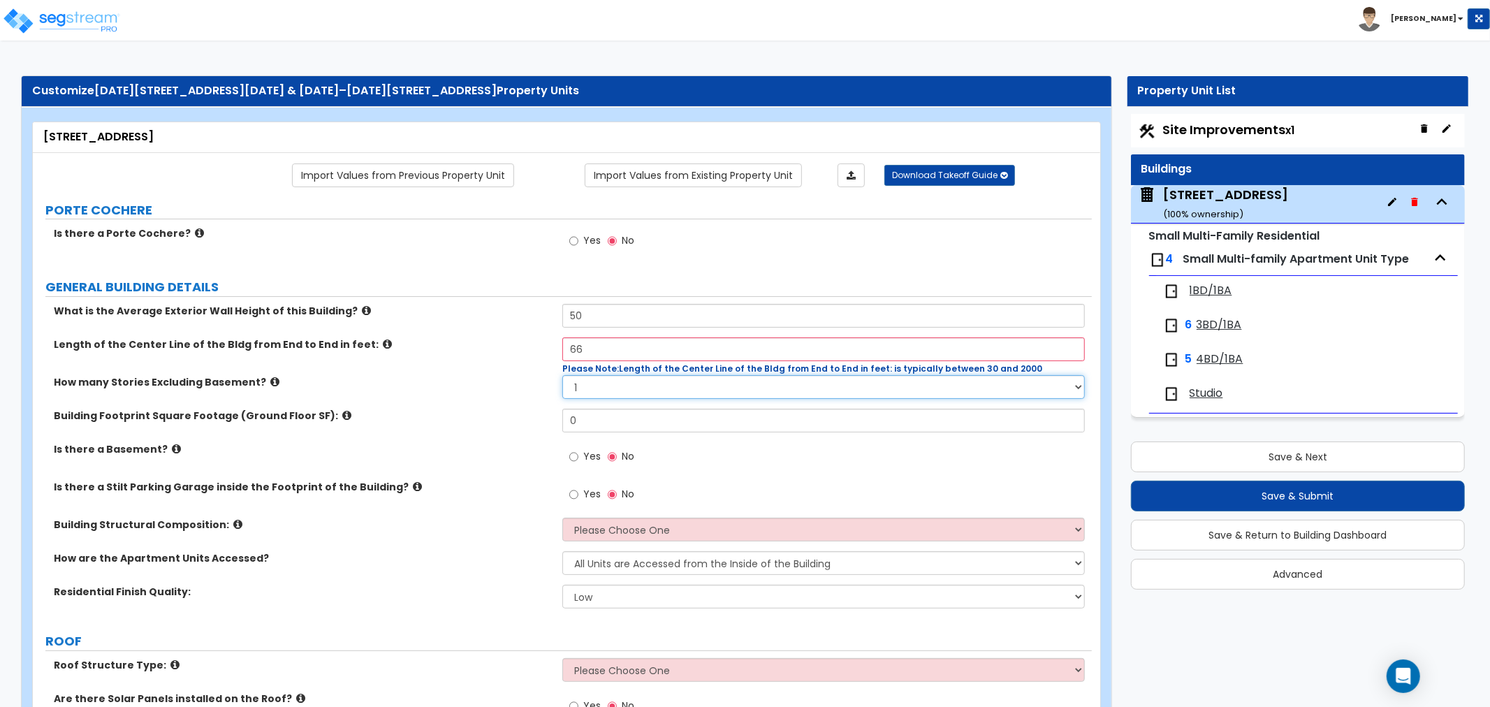
click at [578, 377] on select "1 2 3 4 5" at bounding box center [823, 387] width 523 height 24
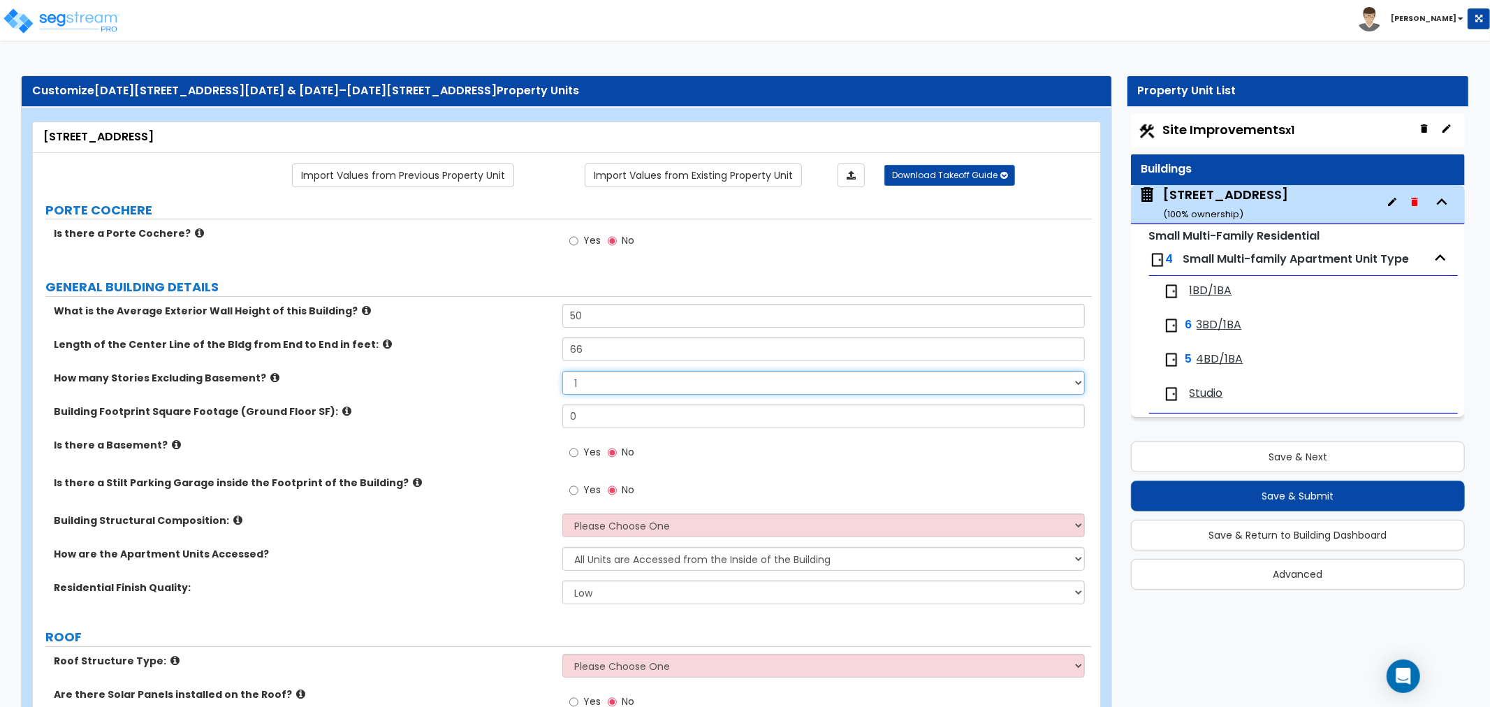
select select "5"
click at [562, 371] on select "1 2 3 4 5" at bounding box center [823, 383] width 523 height 24
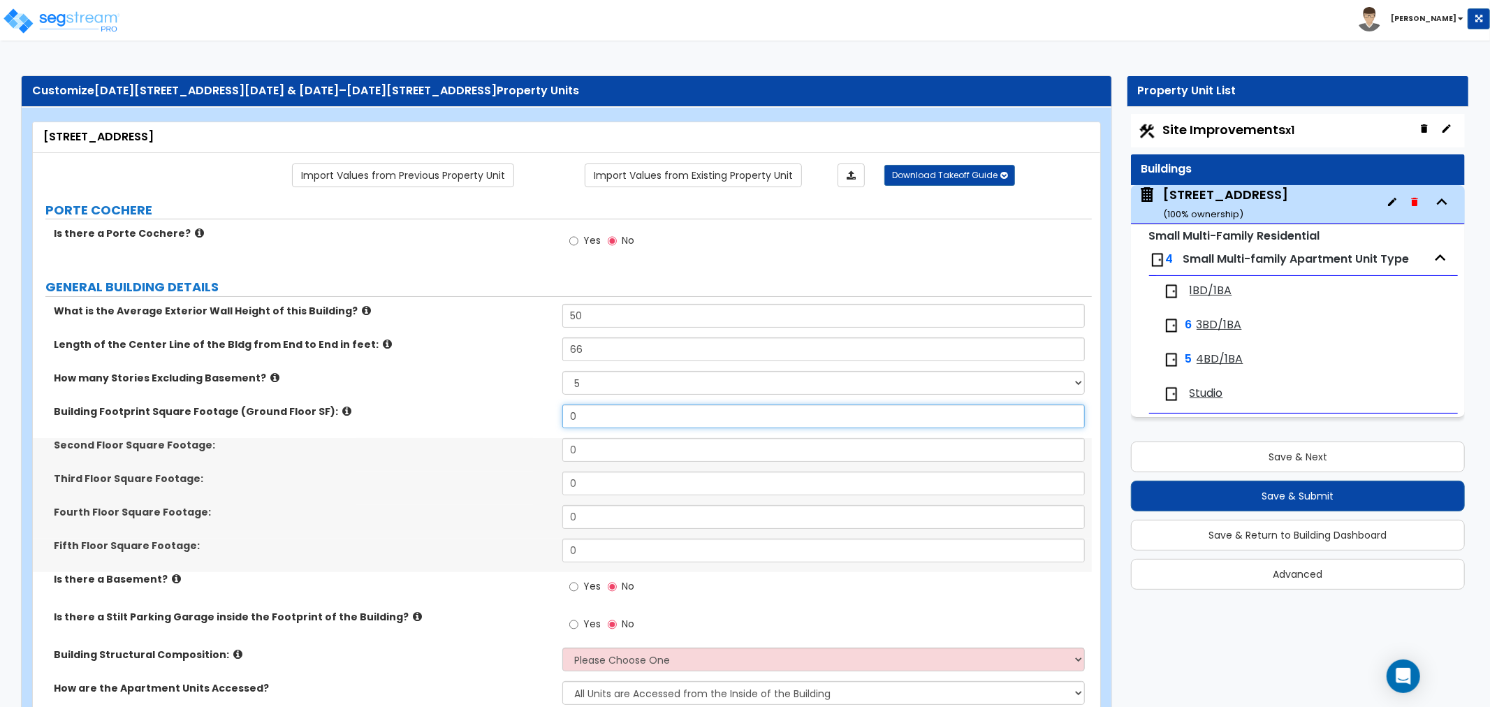
click at [585, 416] on input "0" at bounding box center [823, 417] width 523 height 24
drag, startPoint x: 637, startPoint y: 423, endPoint x: 439, endPoint y: 409, distance: 198.9
click at [439, 409] on div "Building Footprint Square Footage (Ground Floor SF): 0" at bounding box center [562, 422] width 1059 height 34
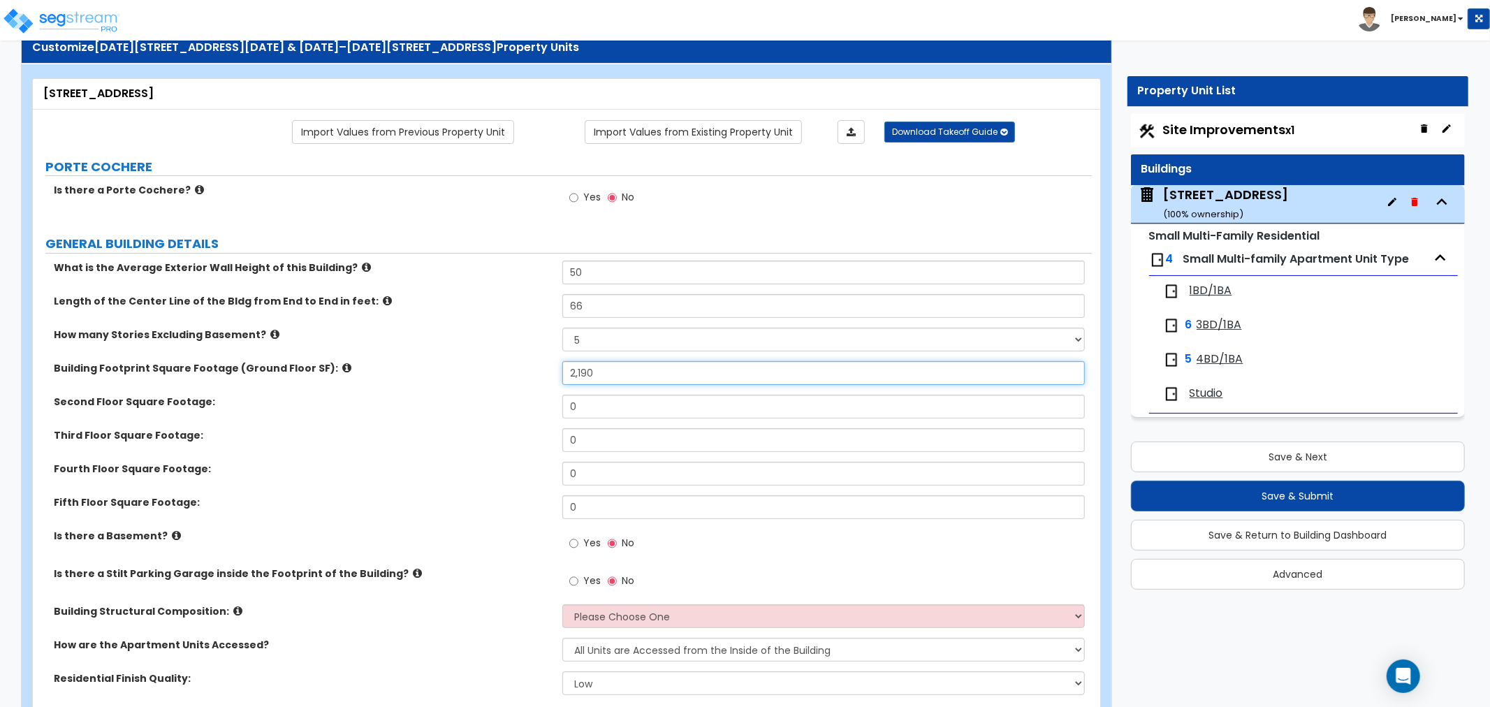
scroll to position [78, 0]
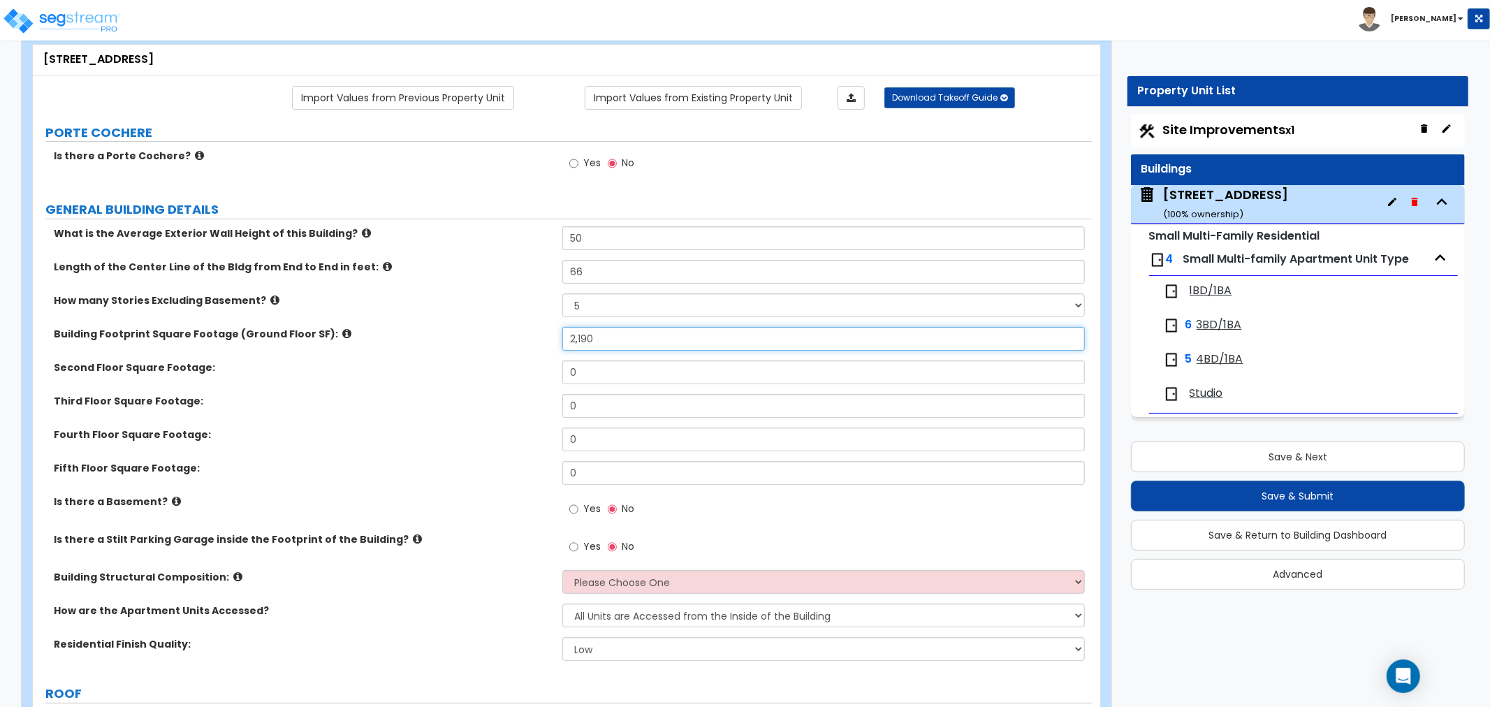
type input "2,190"
click at [595, 377] on input "0" at bounding box center [823, 373] width 523 height 24
drag, startPoint x: 602, startPoint y: 374, endPoint x: 456, endPoint y: 372, distance: 146.0
click at [456, 372] on div "Second Floor Square Footage: 0" at bounding box center [562, 378] width 1059 height 34
type input "2,190"
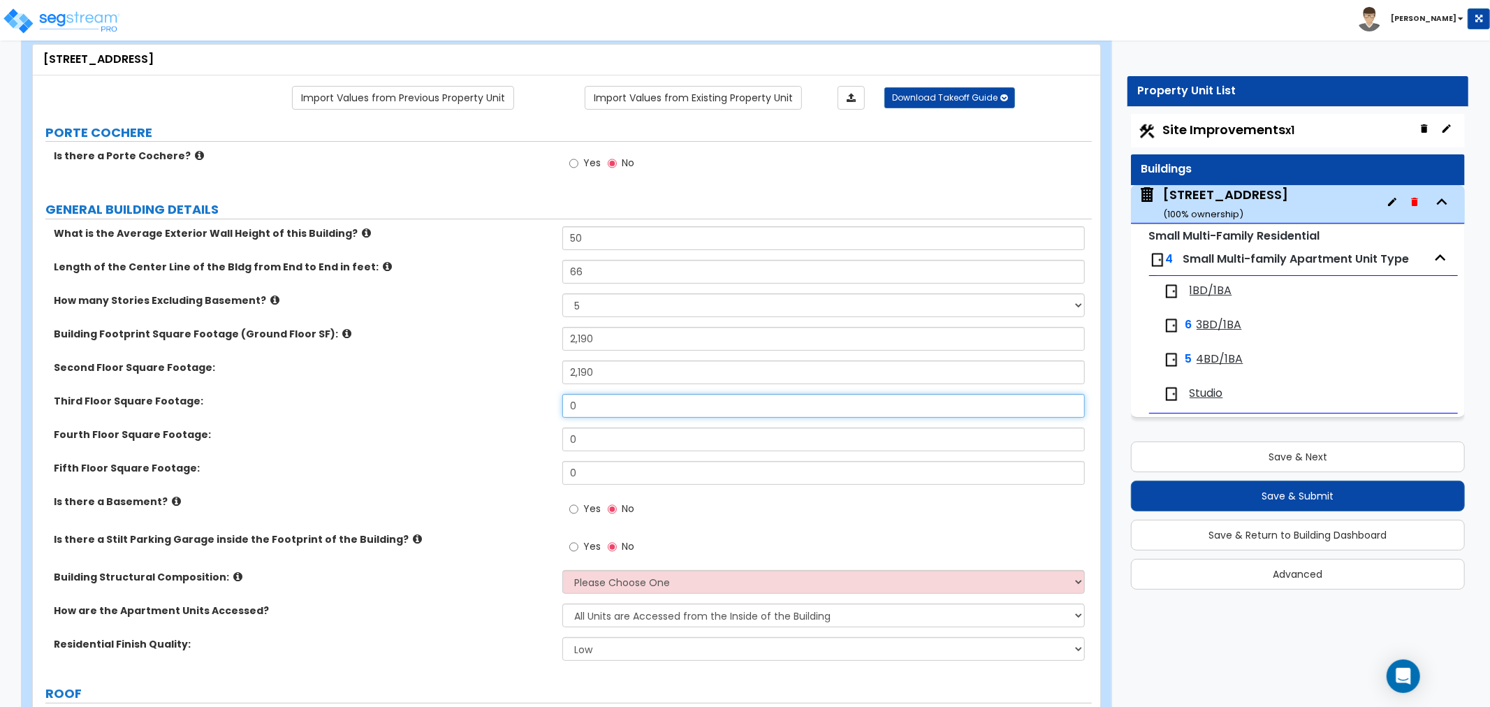
click at [602, 409] on input "0" at bounding box center [823, 406] width 523 height 24
drag, startPoint x: 612, startPoint y: 407, endPoint x: 480, endPoint y: 402, distance: 132.1
click at [480, 402] on div "Third Floor Square Footage: 0" at bounding box center [562, 411] width 1059 height 34
type input "2,190"
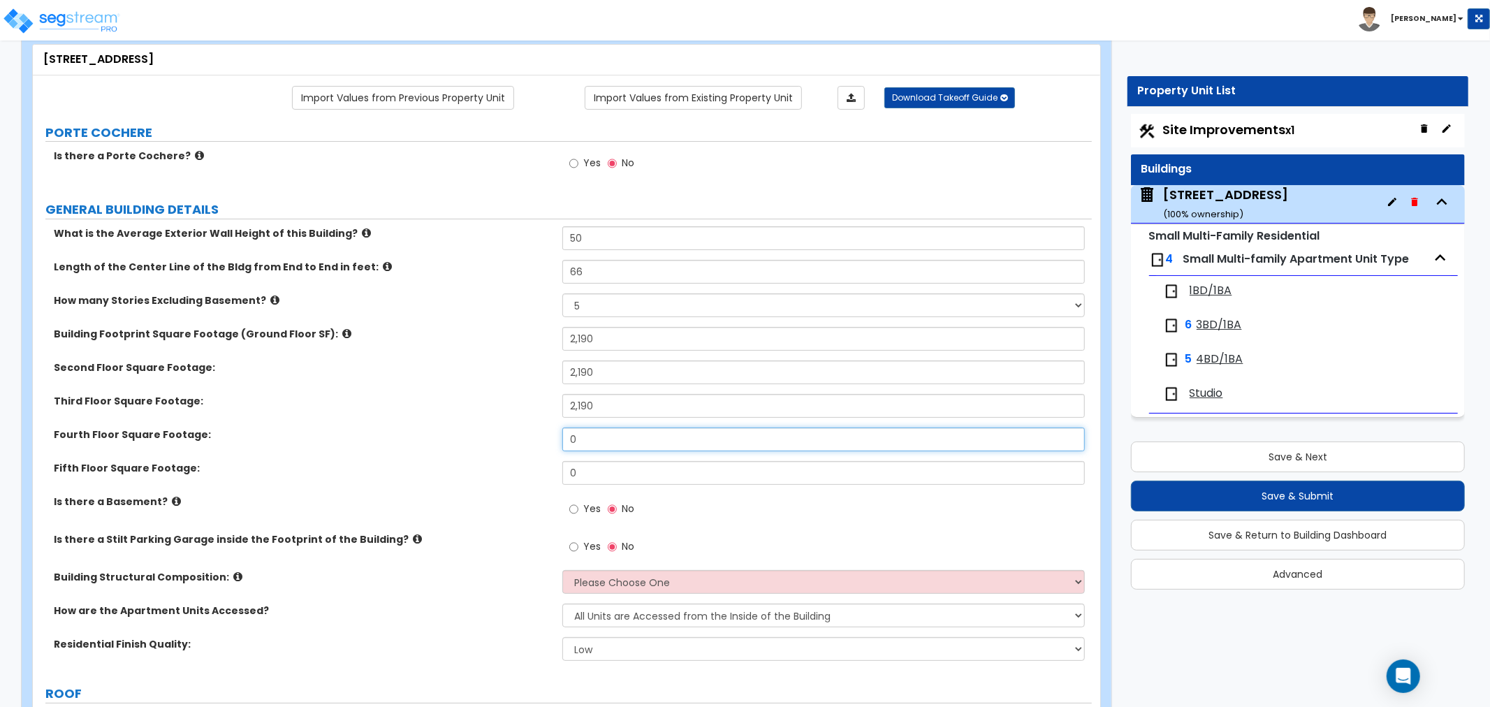
click at [577, 446] on input "0" at bounding box center [823, 440] width 523 height 24
drag, startPoint x: 593, startPoint y: 444, endPoint x: 491, endPoint y: 445, distance: 101.3
click at [491, 445] on div "Fourth Floor Square Footage: 0" at bounding box center [562, 445] width 1059 height 34
type input "2,190"
click at [594, 470] on input "0" at bounding box center [823, 473] width 523 height 24
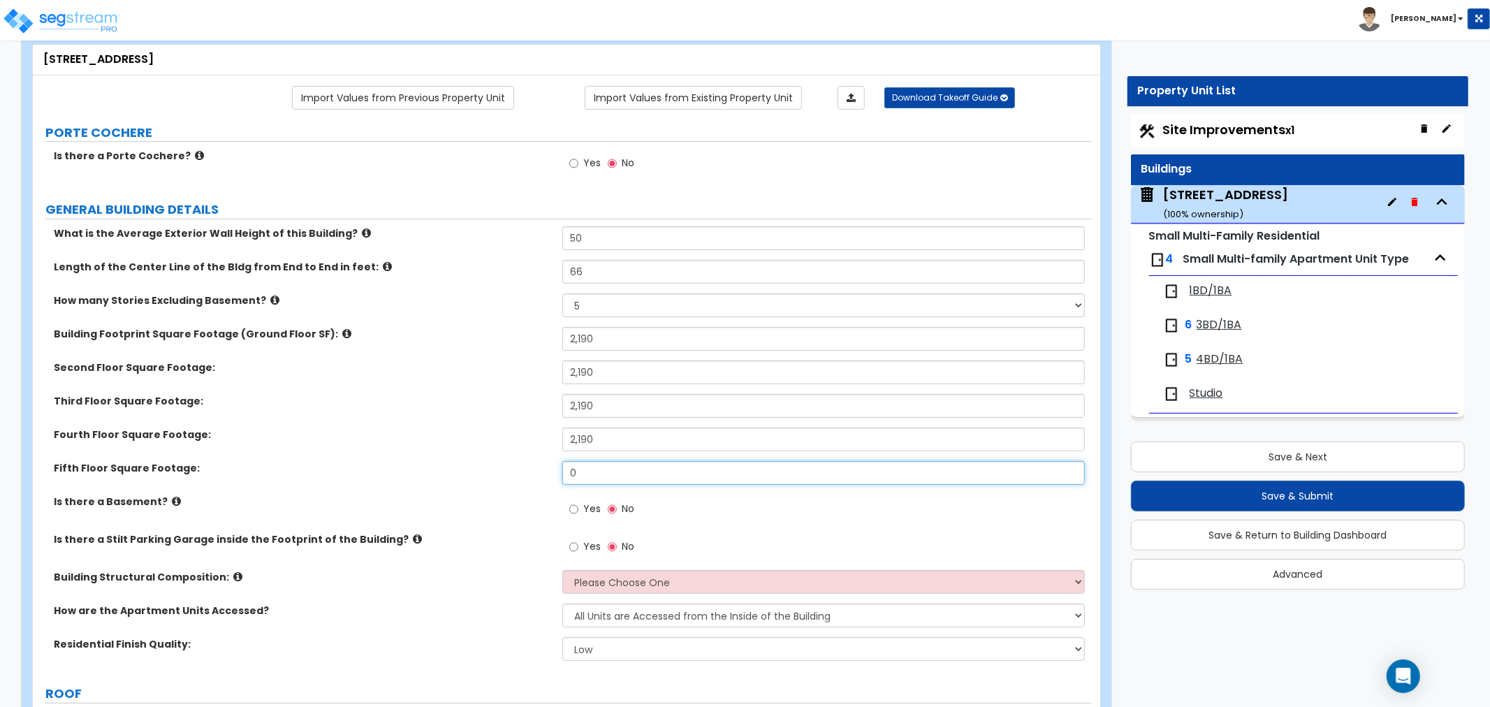
drag, startPoint x: 602, startPoint y: 468, endPoint x: 528, endPoint y: 472, distance: 73.4
click at [528, 472] on div "Fifth Floor Square Footage: 0" at bounding box center [562, 478] width 1059 height 34
click at [674, 467] on input "2,190" at bounding box center [823, 473] width 523 height 24
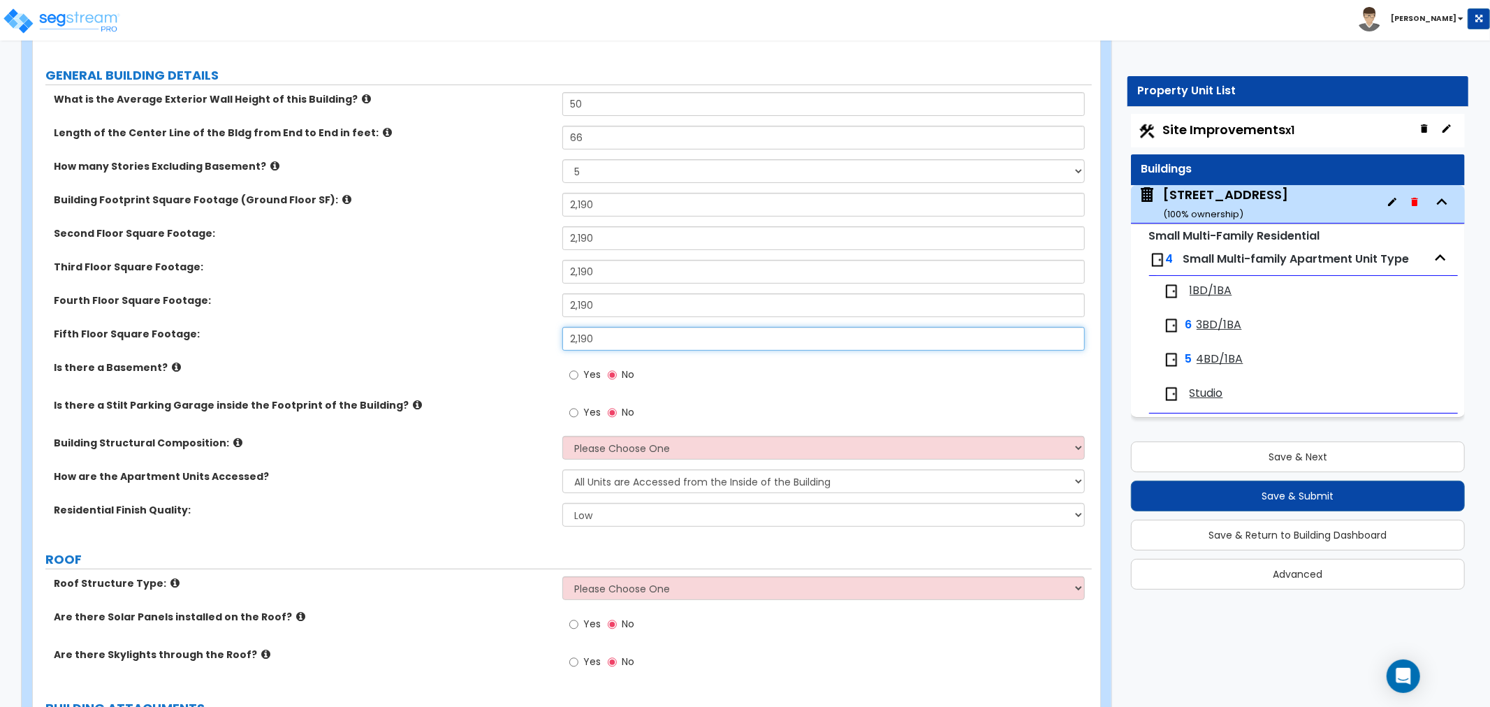
scroll to position [233, 0]
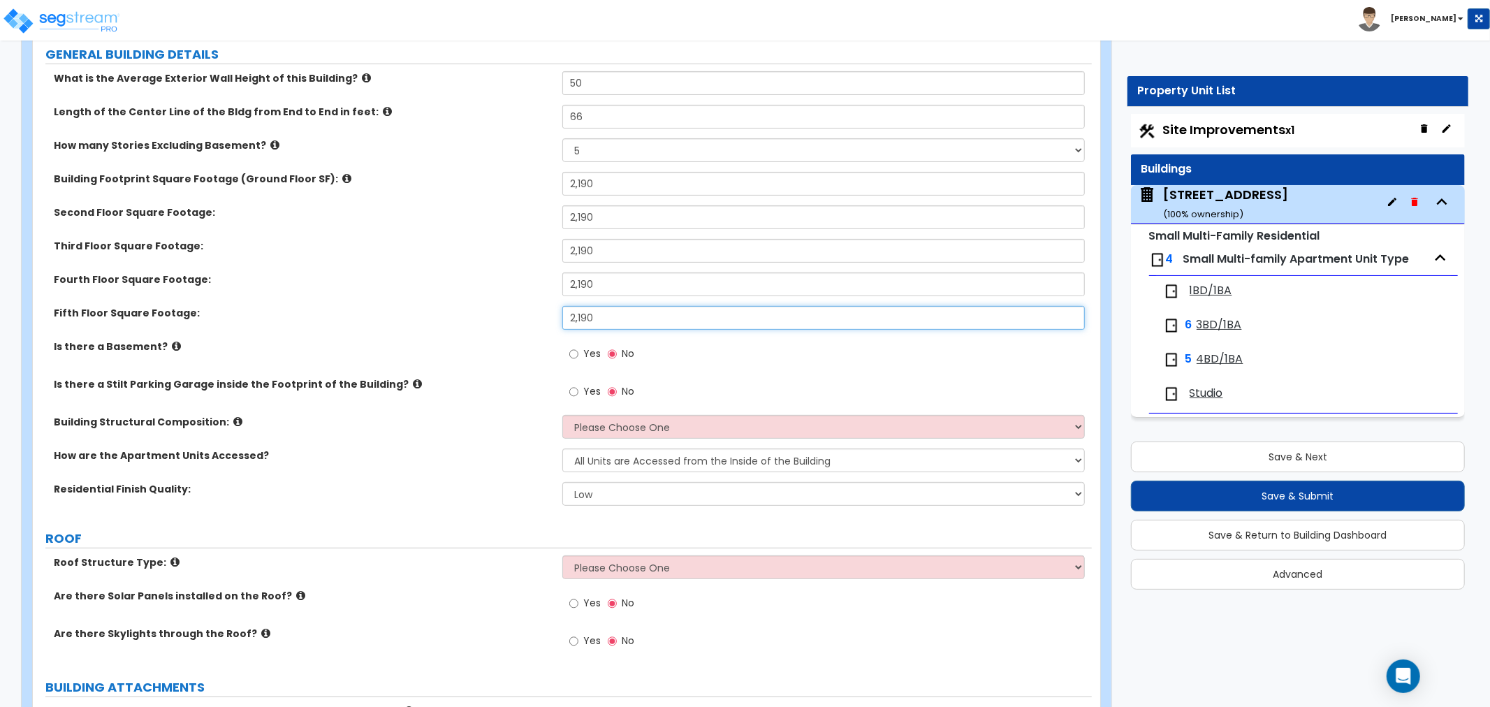
type input "2,190"
click at [574, 353] on input "Yes" at bounding box center [573, 354] width 9 height 15
radio input "true"
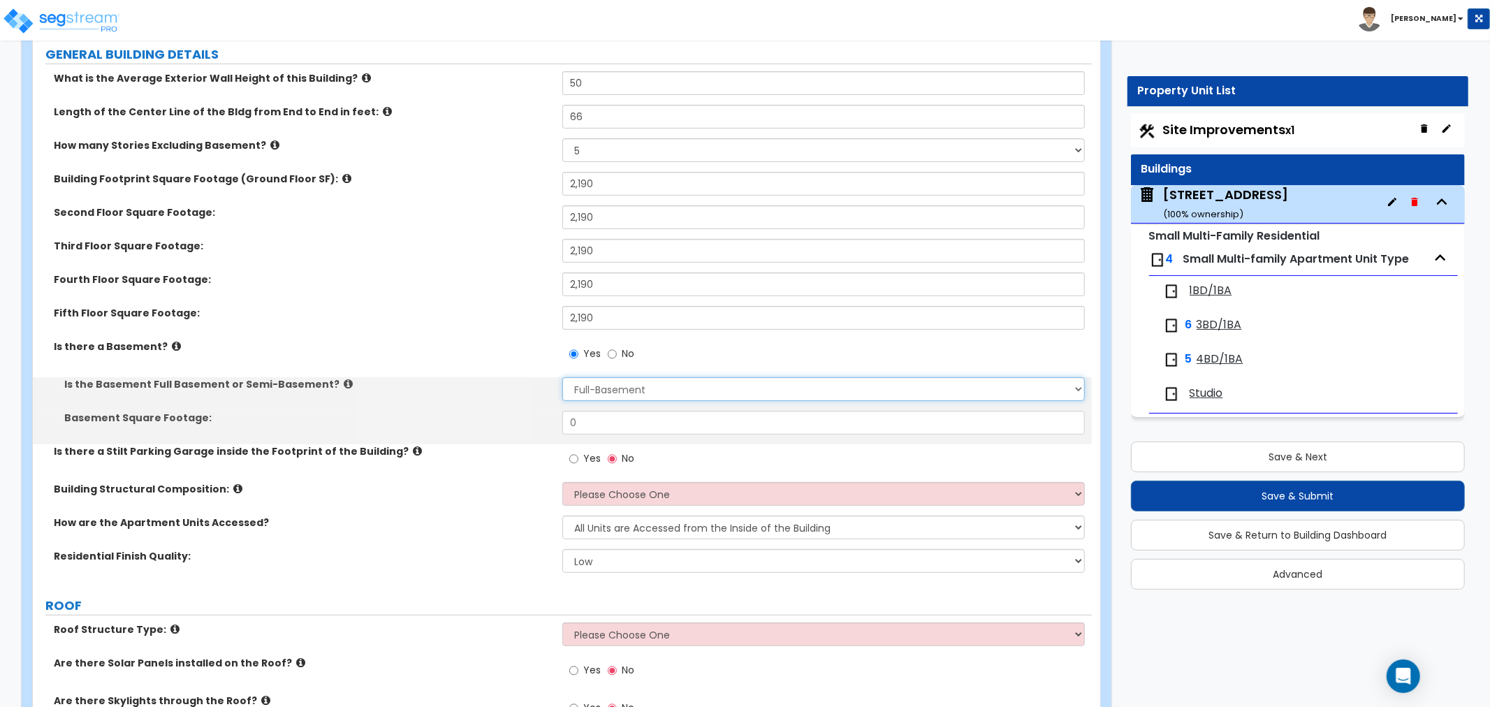
click at [587, 385] on select "Full-Basement Semi-Basement" at bounding box center [823, 389] width 523 height 24
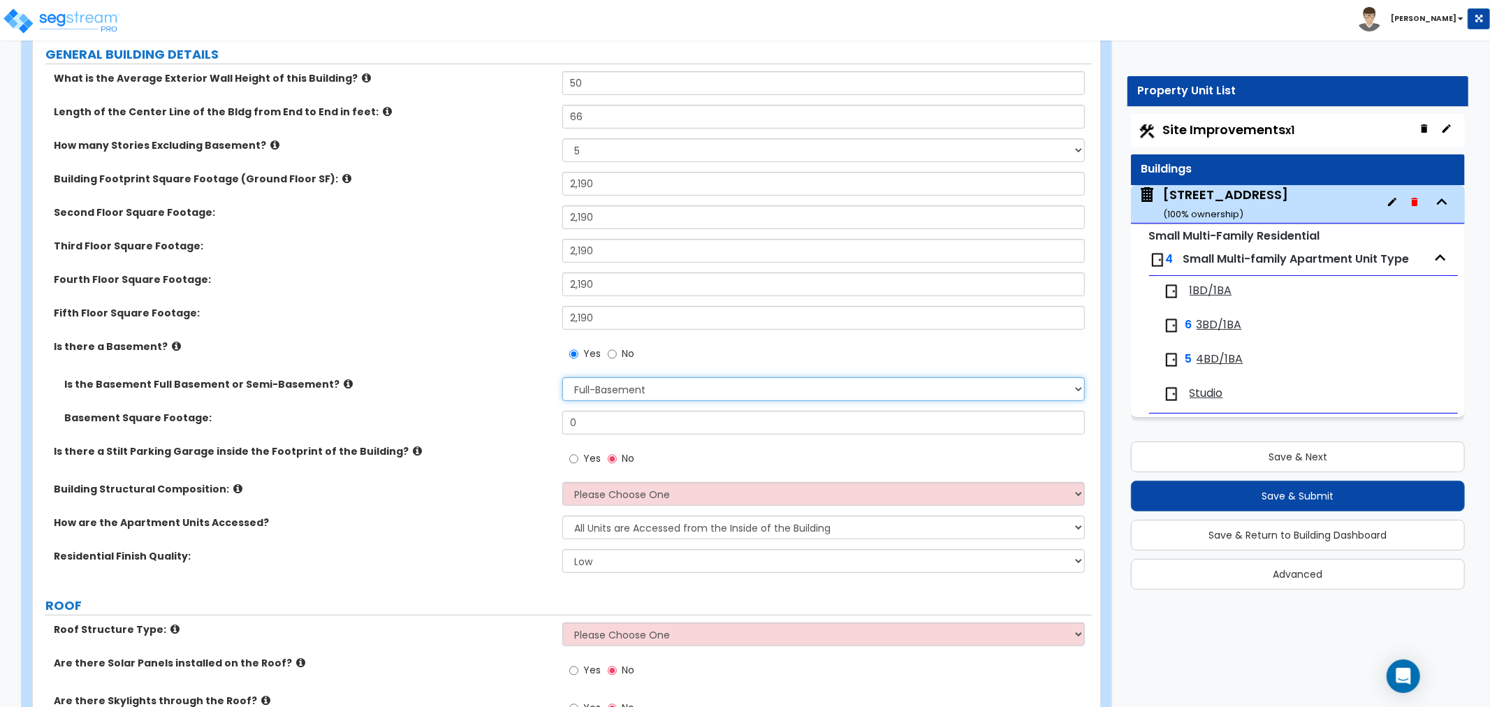
click at [562, 377] on select "Full-Basement Semi-Basement" at bounding box center [823, 389] width 523 height 24
click at [587, 423] on input "0" at bounding box center [823, 423] width 523 height 24
drag, startPoint x: 615, startPoint y: 430, endPoint x: 486, endPoint y: 421, distance: 129.6
click at [486, 421] on div "Basement Square Footage: 0" at bounding box center [562, 428] width 1059 height 34
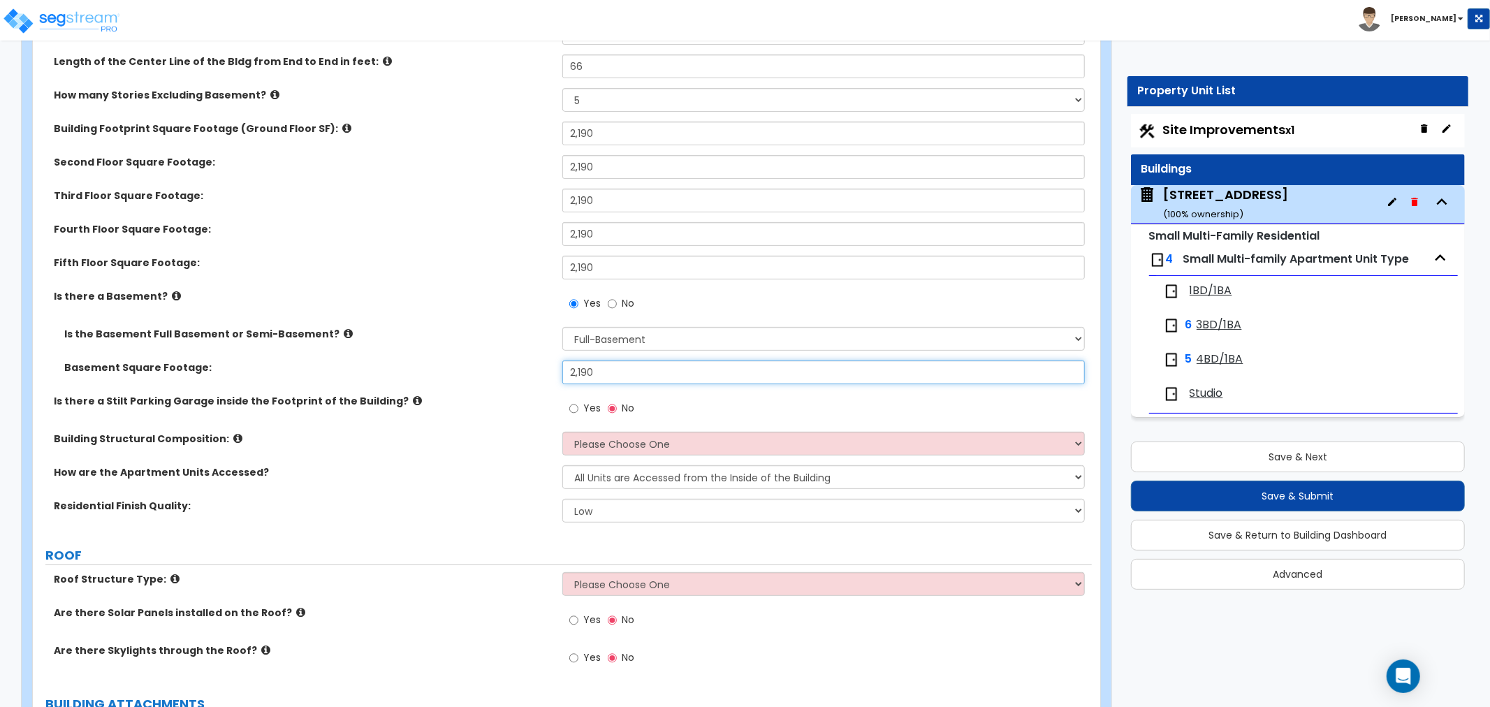
scroll to position [310, 0]
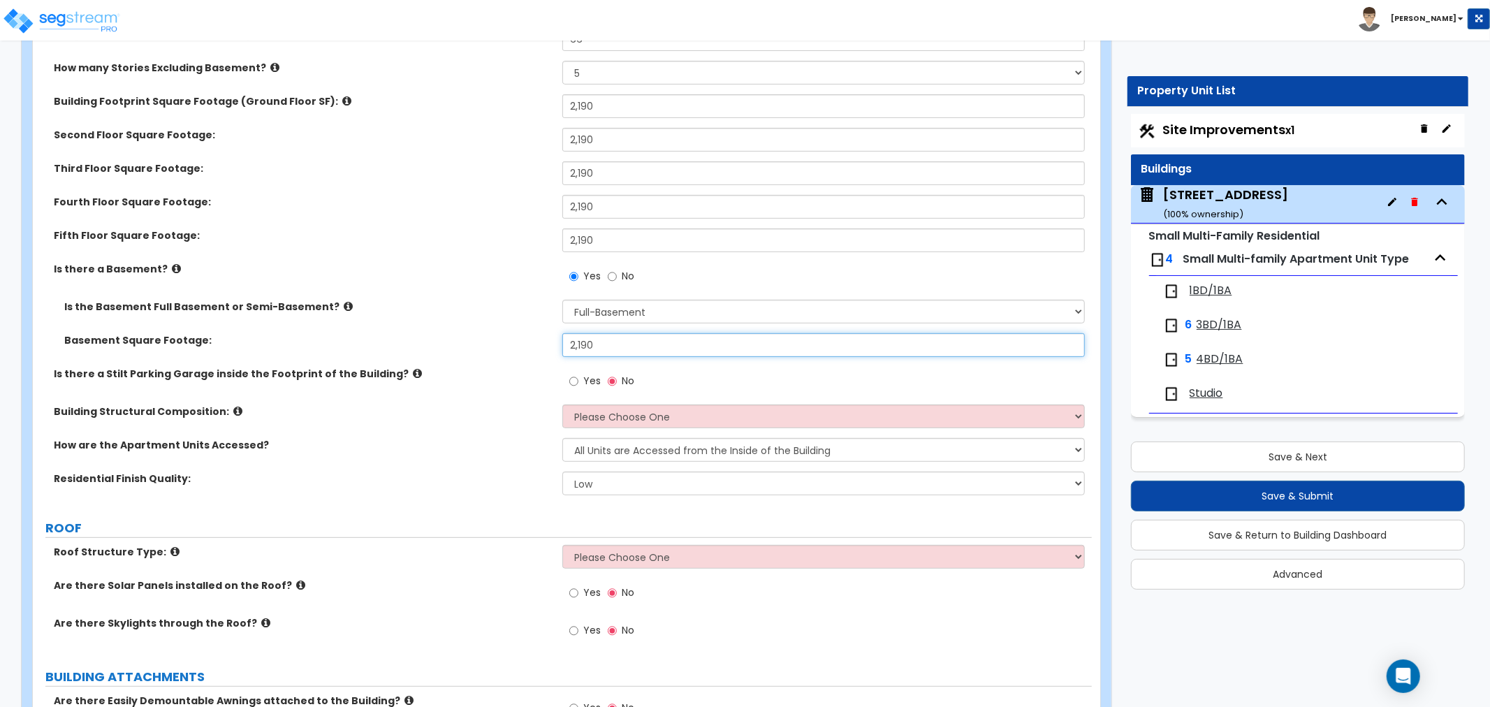
type input "2,190"
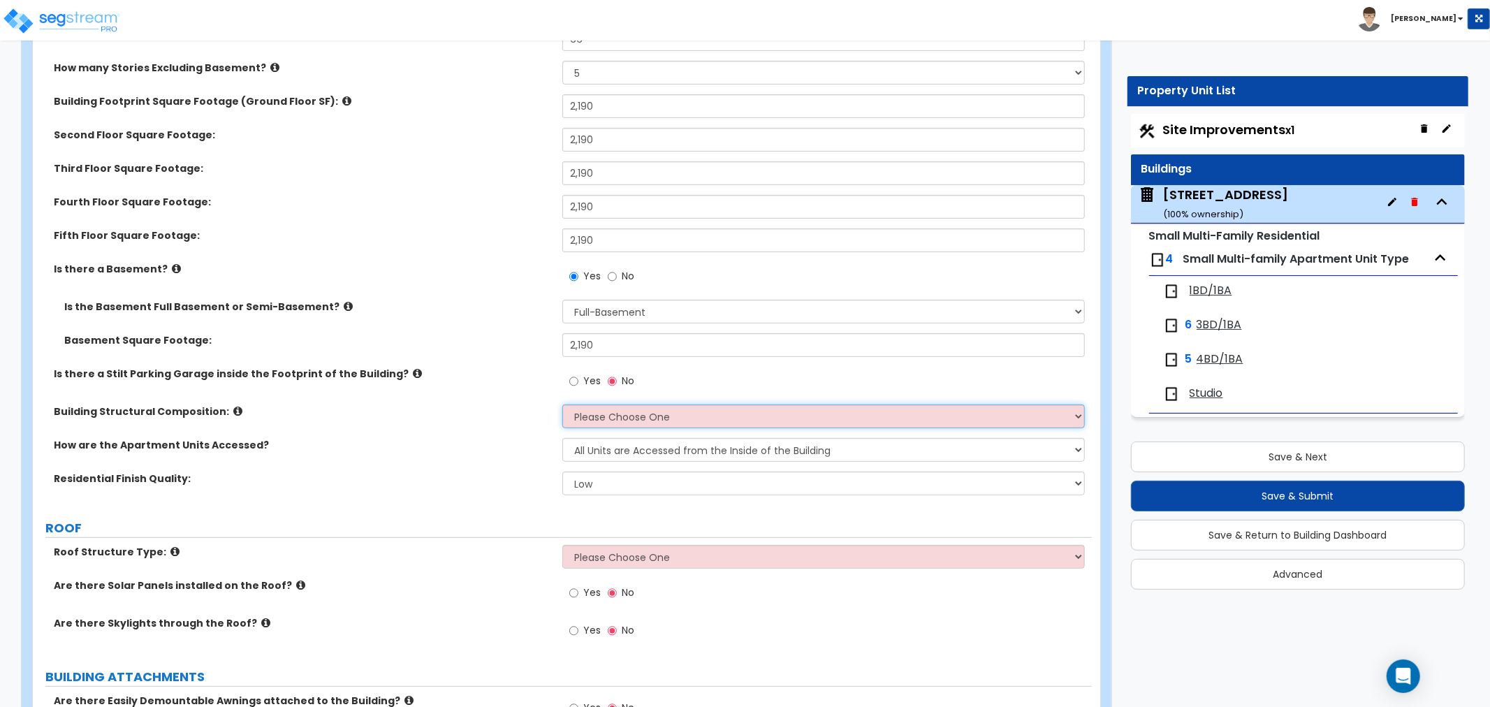
click at [627, 416] on select "Please Choose One Reinforced Concrete Structural Steel Brick Masonry CMU Masonr…" at bounding box center [823, 417] width 523 height 24
select select "7"
click at [562, 405] on select "Please Choose One Reinforced Concrete Structural Steel Brick Masonry CMU Masonr…" at bounding box center [823, 417] width 523 height 24
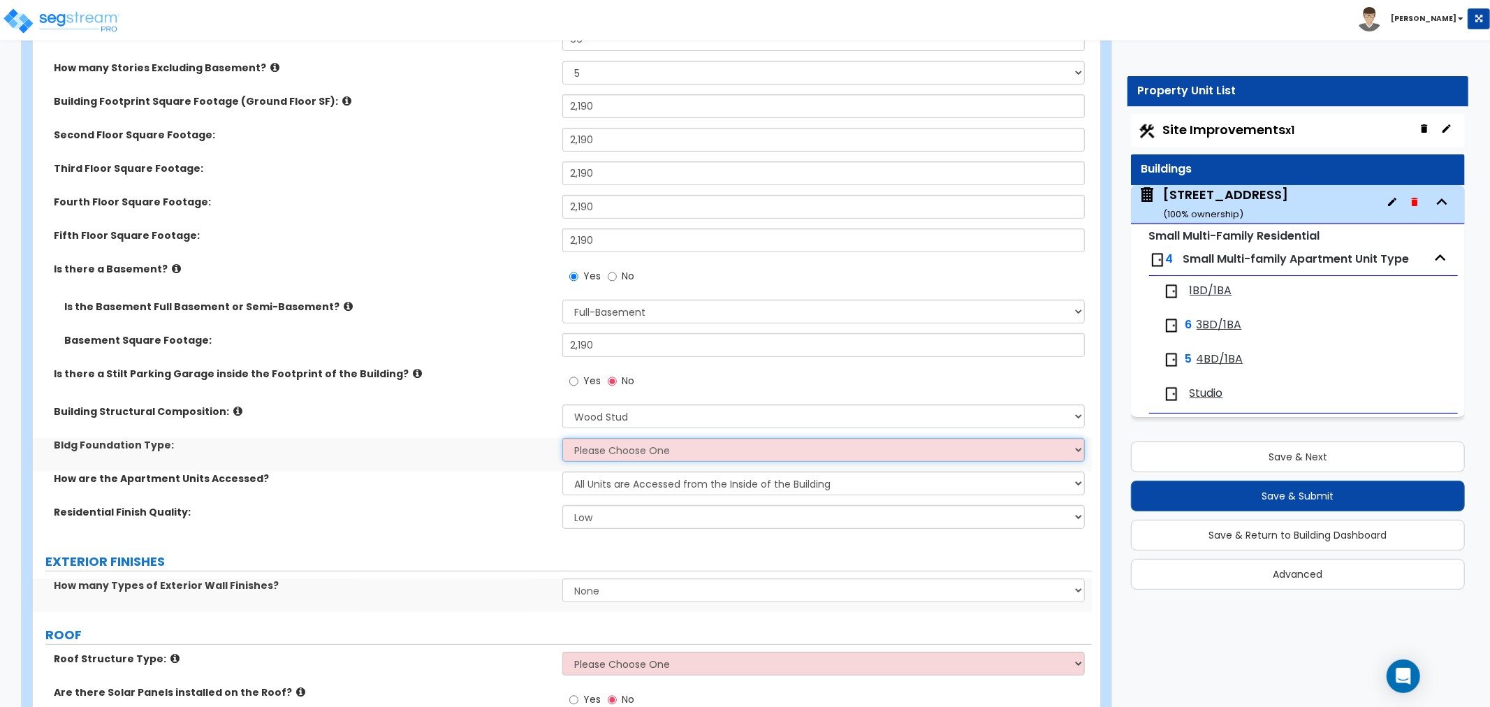
click at [612, 452] on select "Please Choose One Spread Ftg, Col, & Beam FDN Slab on Grade" at bounding box center [823, 450] width 523 height 24
select select "2"
click at [562, 438] on select "Please Choose One Spread Ftg, Col, & Beam FDN Slab on Grade" at bounding box center [823, 450] width 523 height 24
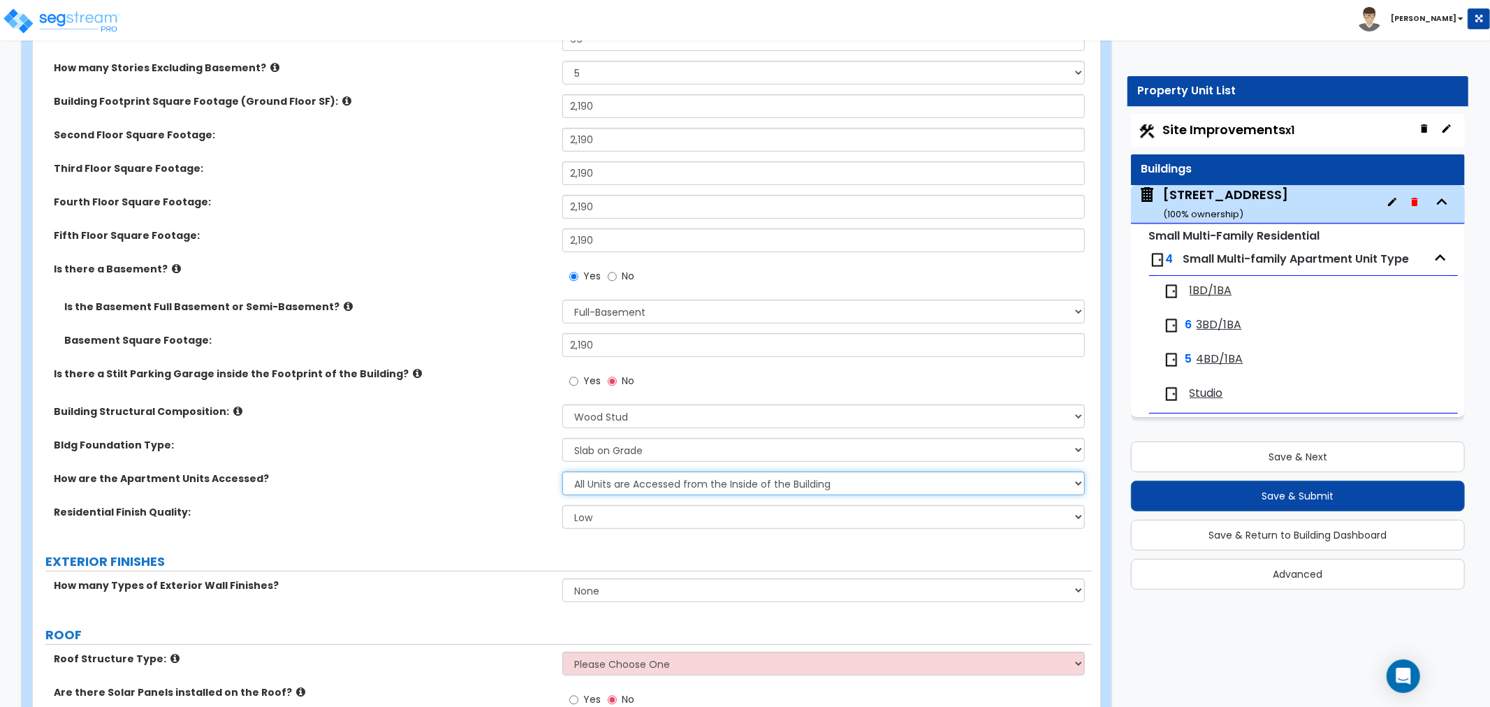
click at [610, 484] on select "All Units are Accessed from the Inside of the Building All Units are Accessed f…" at bounding box center [823, 484] width 523 height 24
click at [562, 472] on select "All Units are Accessed from the Inside of the Building All Units are Accessed f…" at bounding box center [823, 484] width 523 height 24
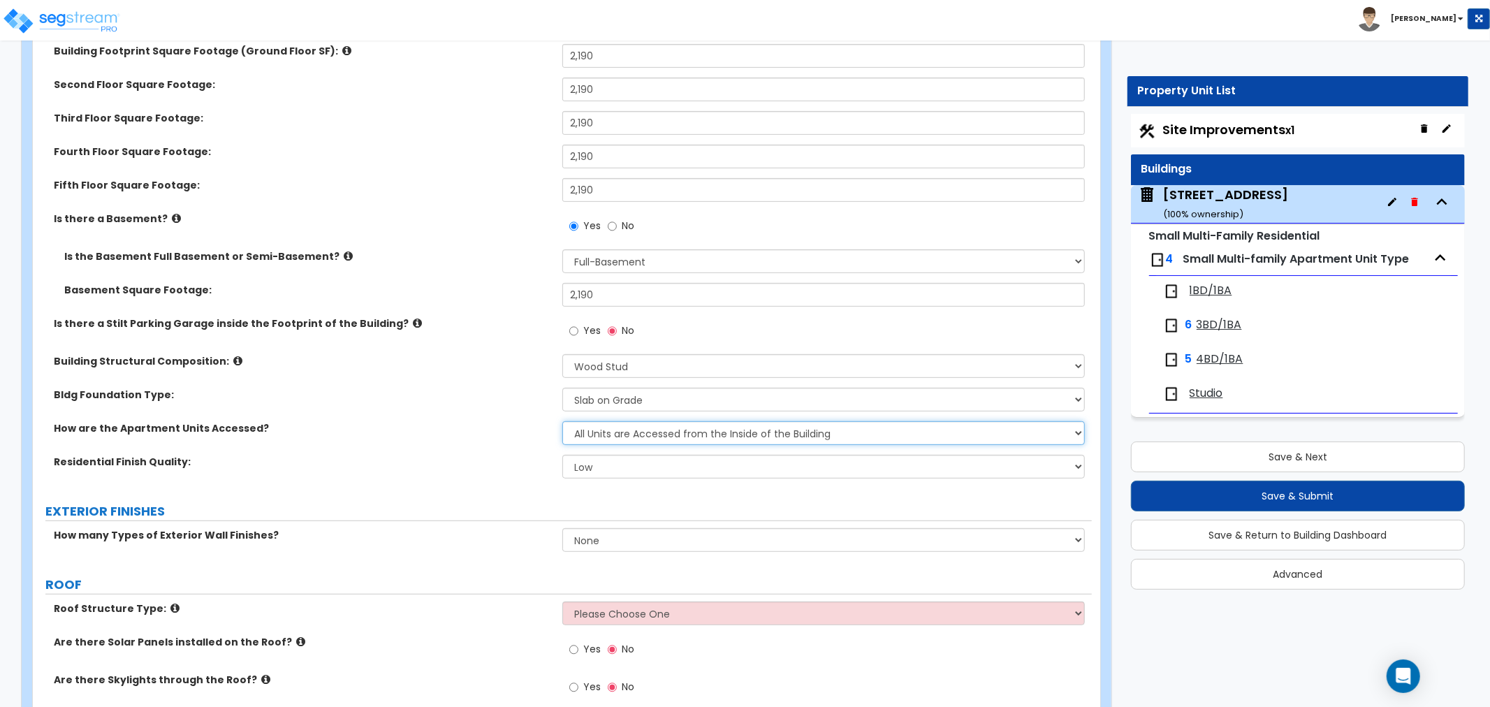
scroll to position [388, 0]
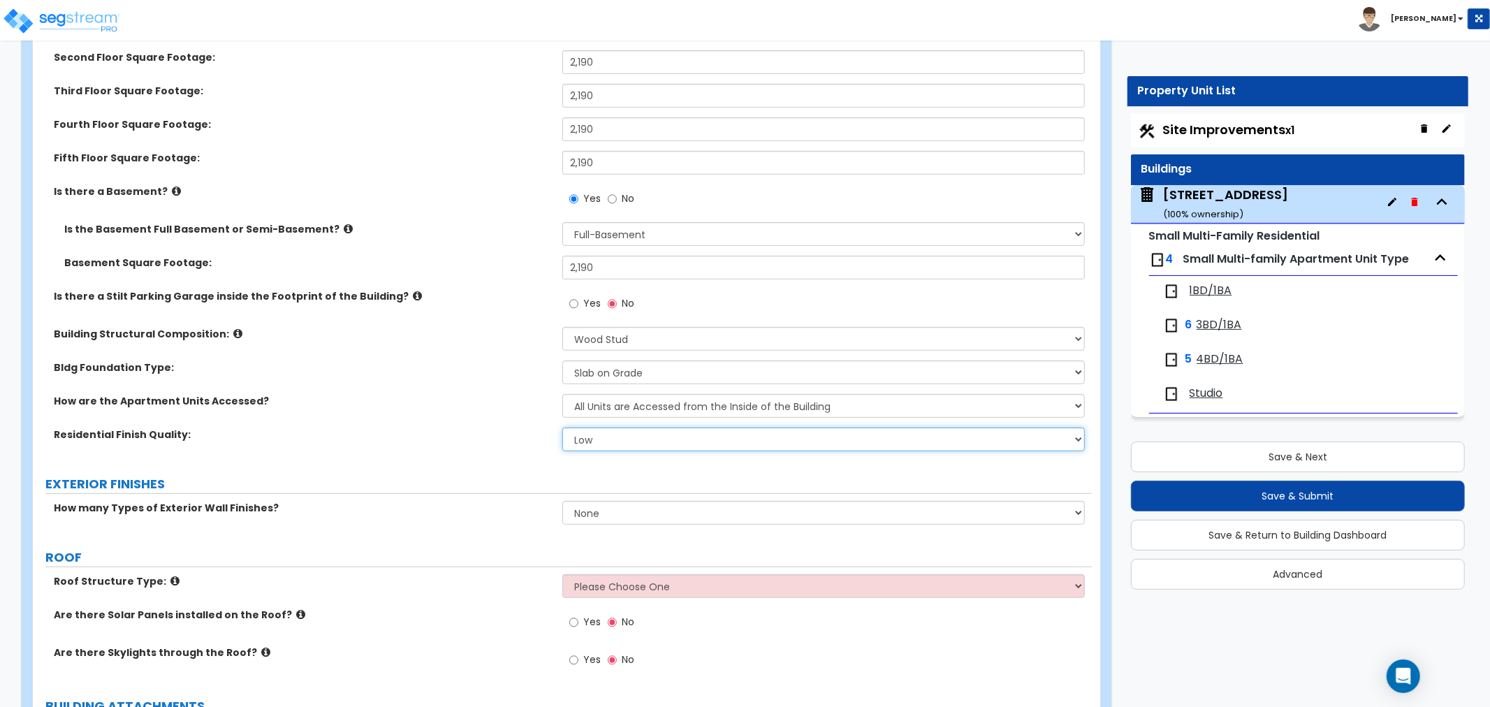
drag, startPoint x: 598, startPoint y: 441, endPoint x: 598, endPoint y: 449, distance: 7.7
click at [598, 440] on select "Low Average High" at bounding box center [823, 440] width 523 height 24
select select "1"
click at [562, 428] on select "Low Average High" at bounding box center [823, 440] width 523 height 24
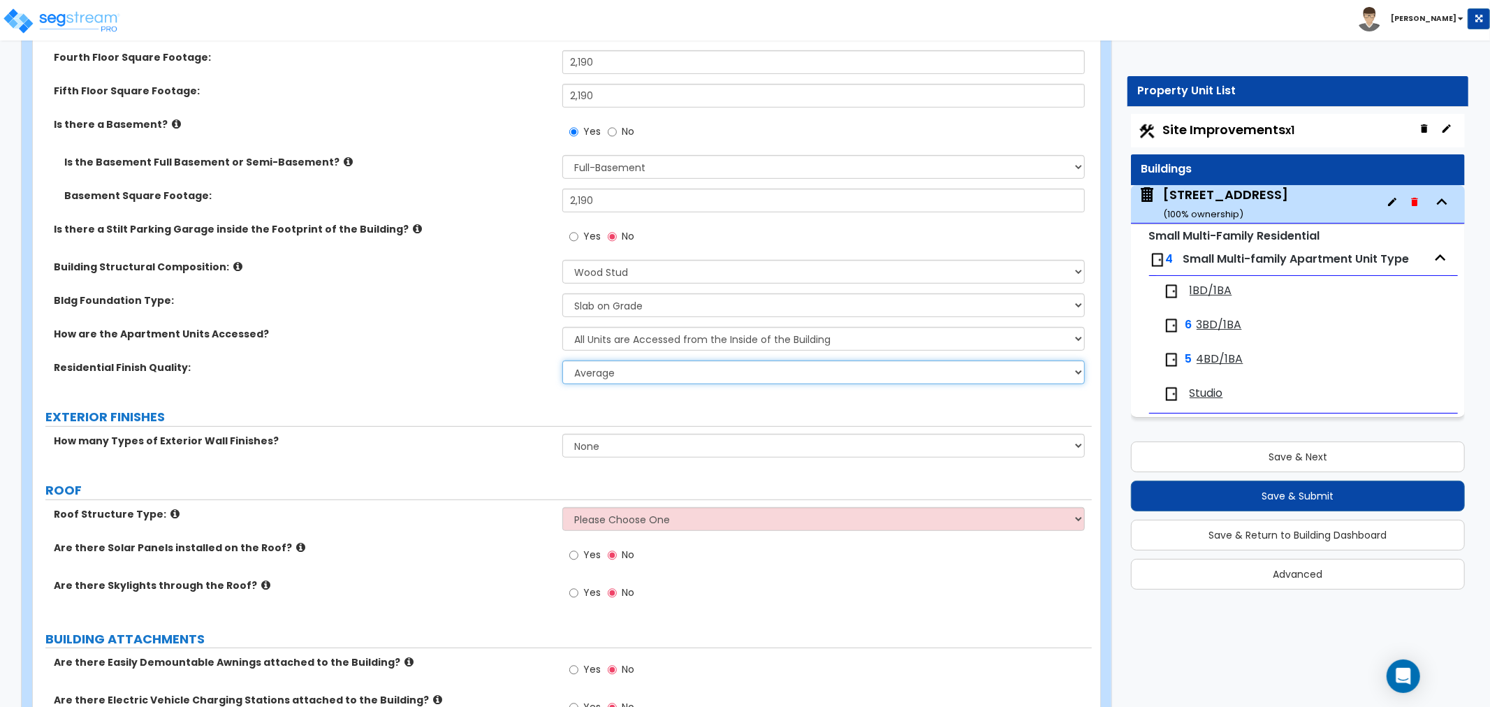
scroll to position [543, 0]
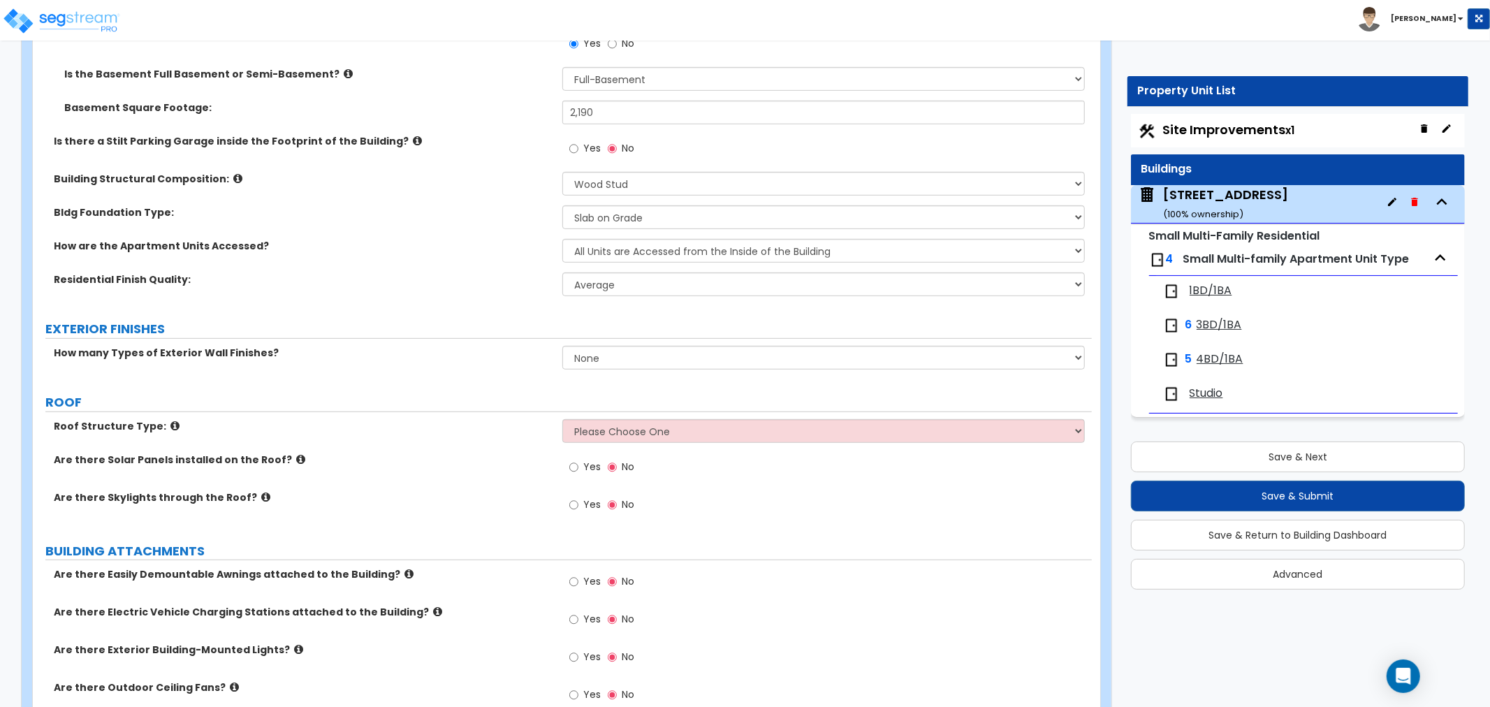
click at [609, 360] on select "None 1 2 3" at bounding box center [823, 358] width 523 height 24
select select "1"
click at [562, 346] on select "None 1 2 3" at bounding box center [823, 358] width 523 height 24
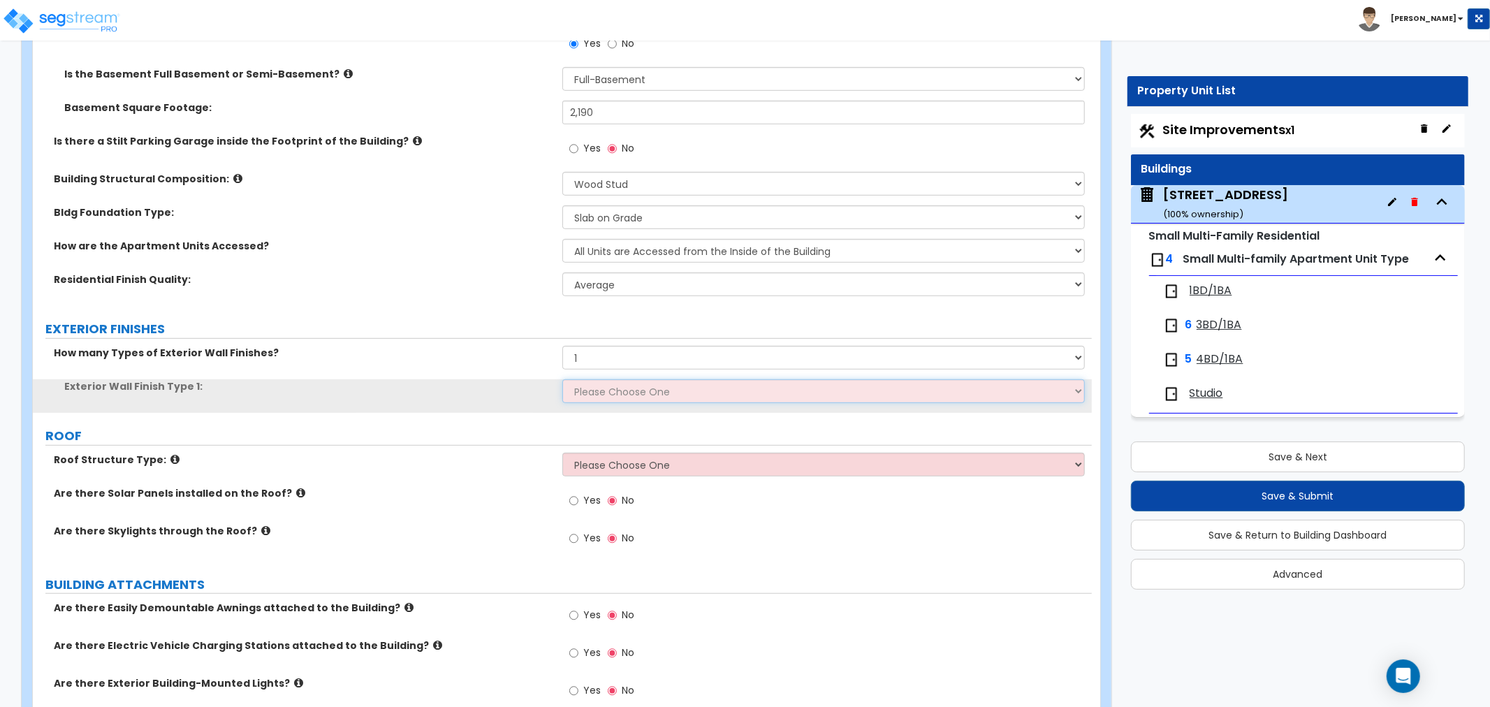
click at [601, 393] on select "Please Choose One No Finish/Shared Wall No Wall Brick Veneer Stone Veneer Wood …" at bounding box center [823, 391] width 523 height 24
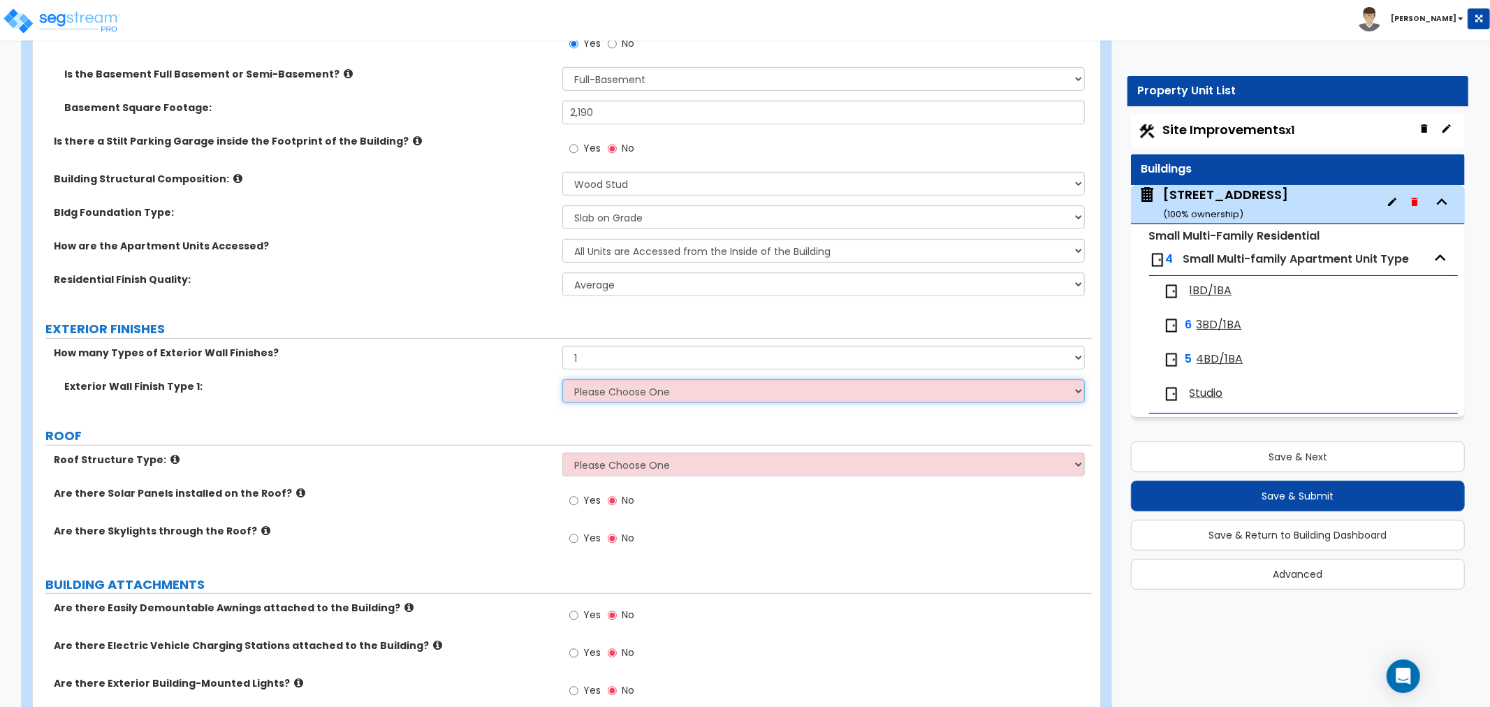
select select "2"
click at [562, 379] on select "Please Choose One No Finish/Shared Wall No Wall Brick Veneer Stone Veneer Wood …" at bounding box center [823, 391] width 523 height 24
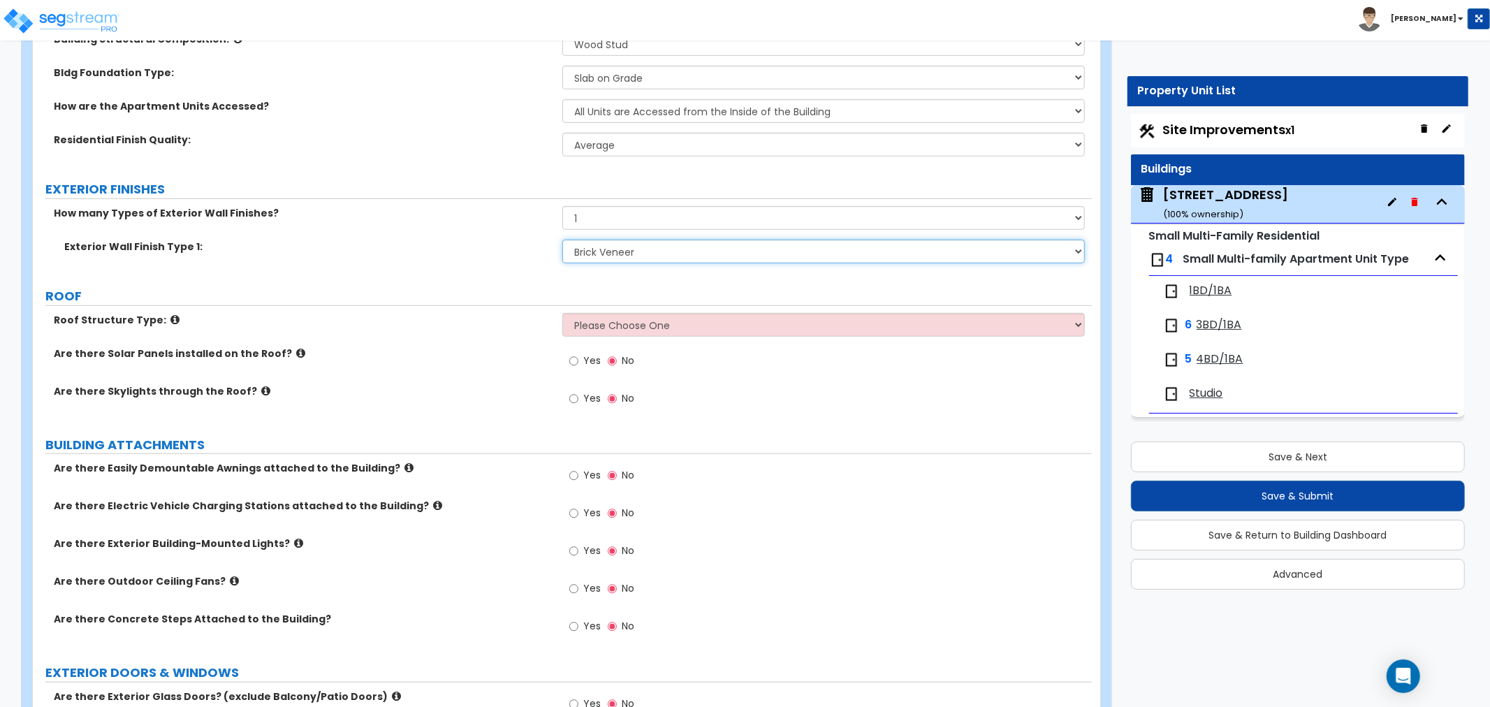
scroll to position [699, 0]
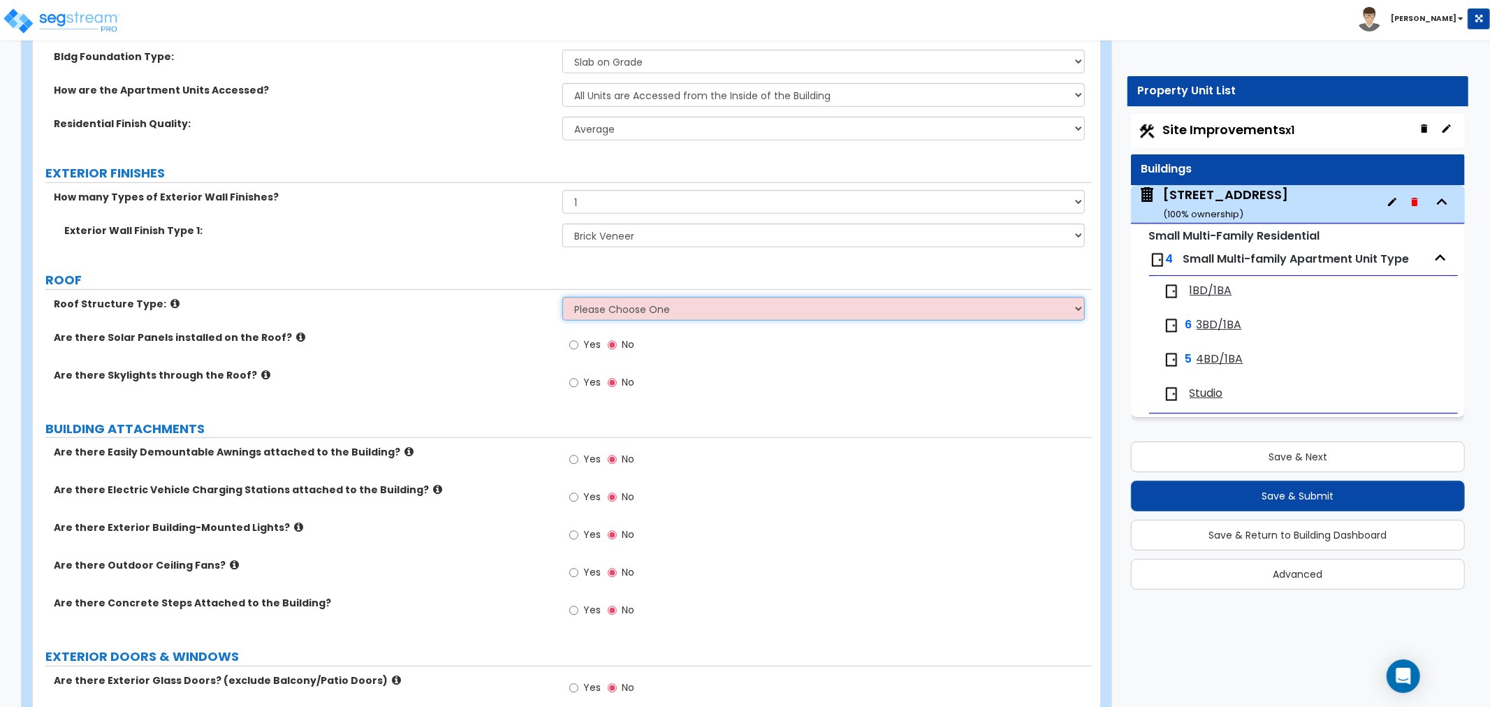
click at [620, 313] on select "Please Choose One Gabled Roof Flat Roof Hybrid Gable & Flat Roof" at bounding box center [823, 309] width 523 height 24
select select "2"
click at [562, 297] on select "Please Choose One Gabled Roof Flat Roof Hybrid Gable & Flat Roof" at bounding box center [823, 309] width 523 height 24
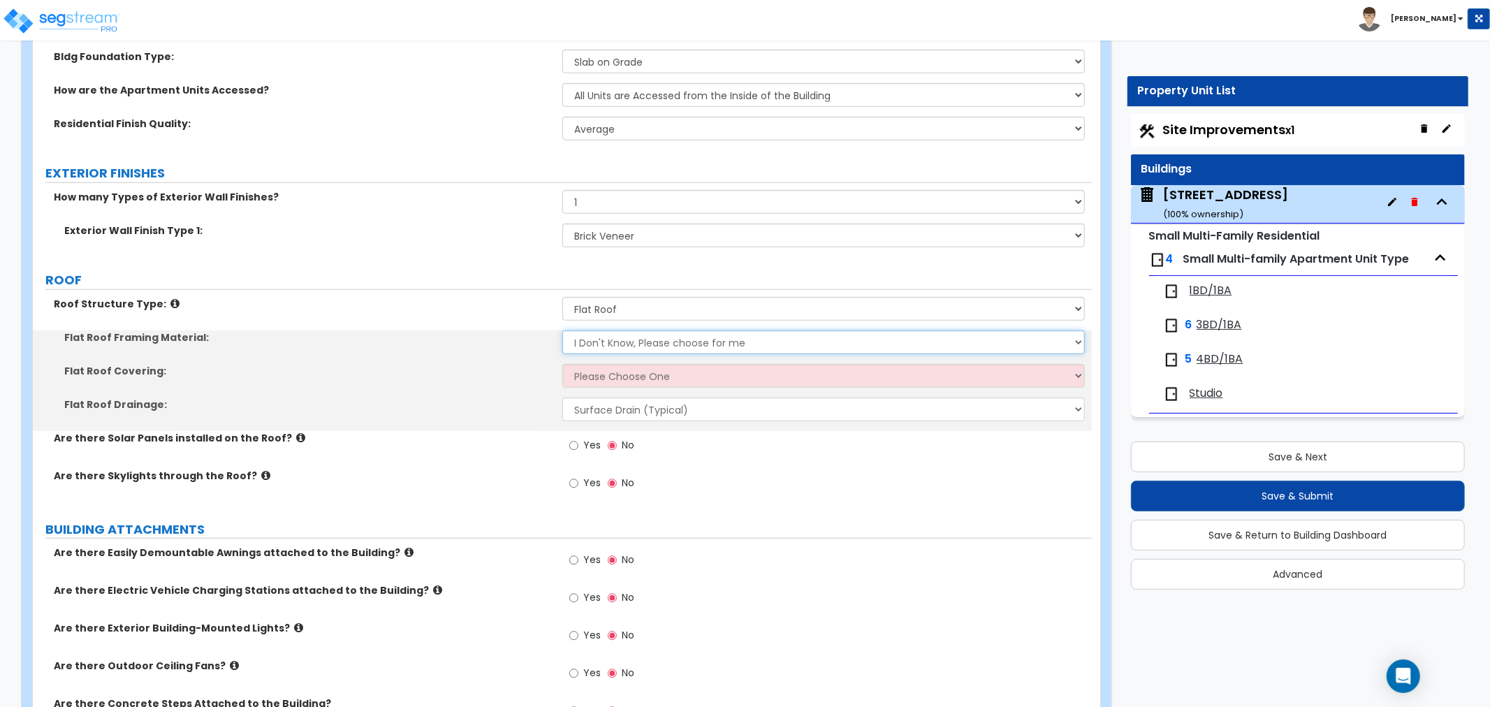
click at [612, 345] on select "I Don't Know, Please choose for me Metal Wood" at bounding box center [823, 342] width 523 height 24
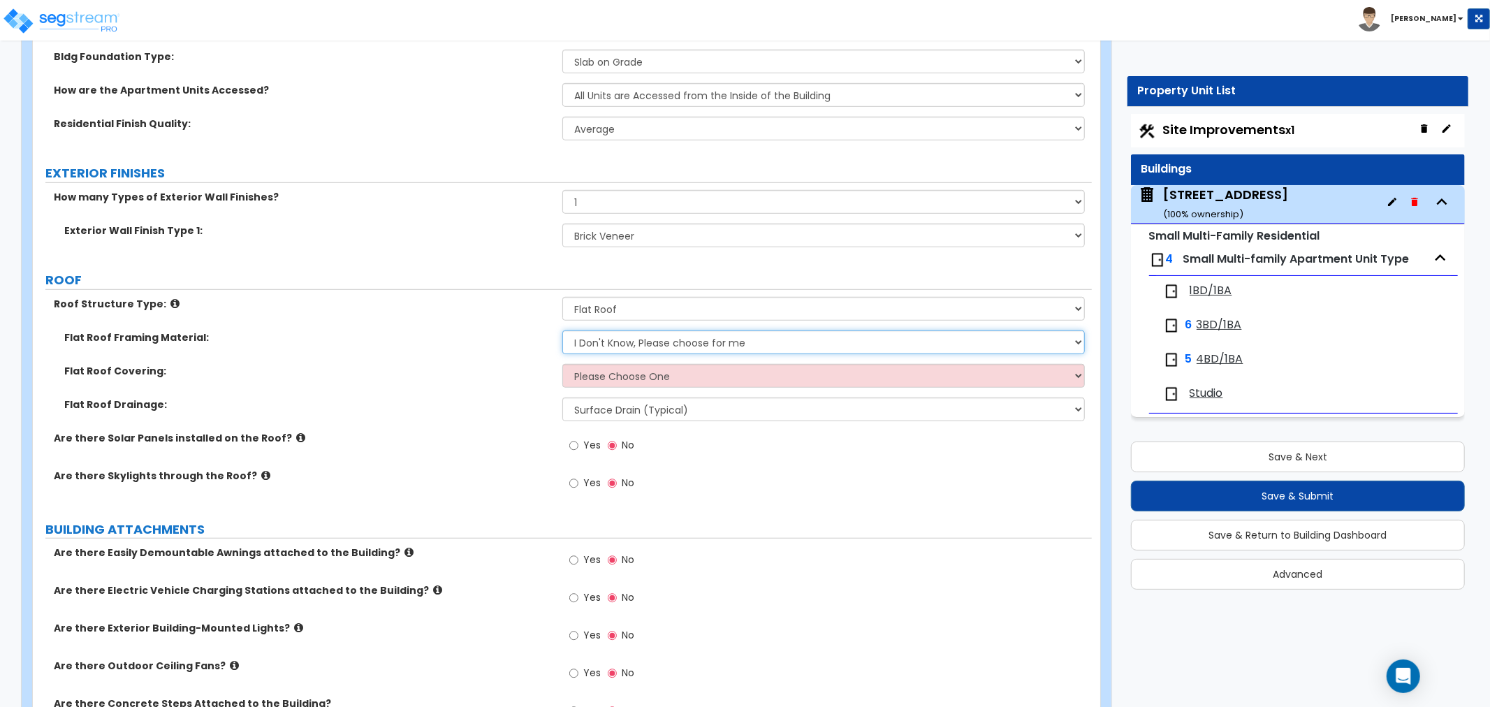
select select "2"
click at [562, 330] on select "I Don't Know, Please choose for me Metal Wood" at bounding box center [823, 342] width 523 height 24
click at [606, 374] on select "Please Choose One Rolled Asphalt PVC Membrane Plastic (EPDM) Membrane Asphalt F…" at bounding box center [823, 376] width 523 height 24
click at [636, 375] on select "Please Choose One Rolled Asphalt PVC Membrane Plastic (EPDM) Membrane Asphalt F…" at bounding box center [823, 376] width 523 height 24
select select "3"
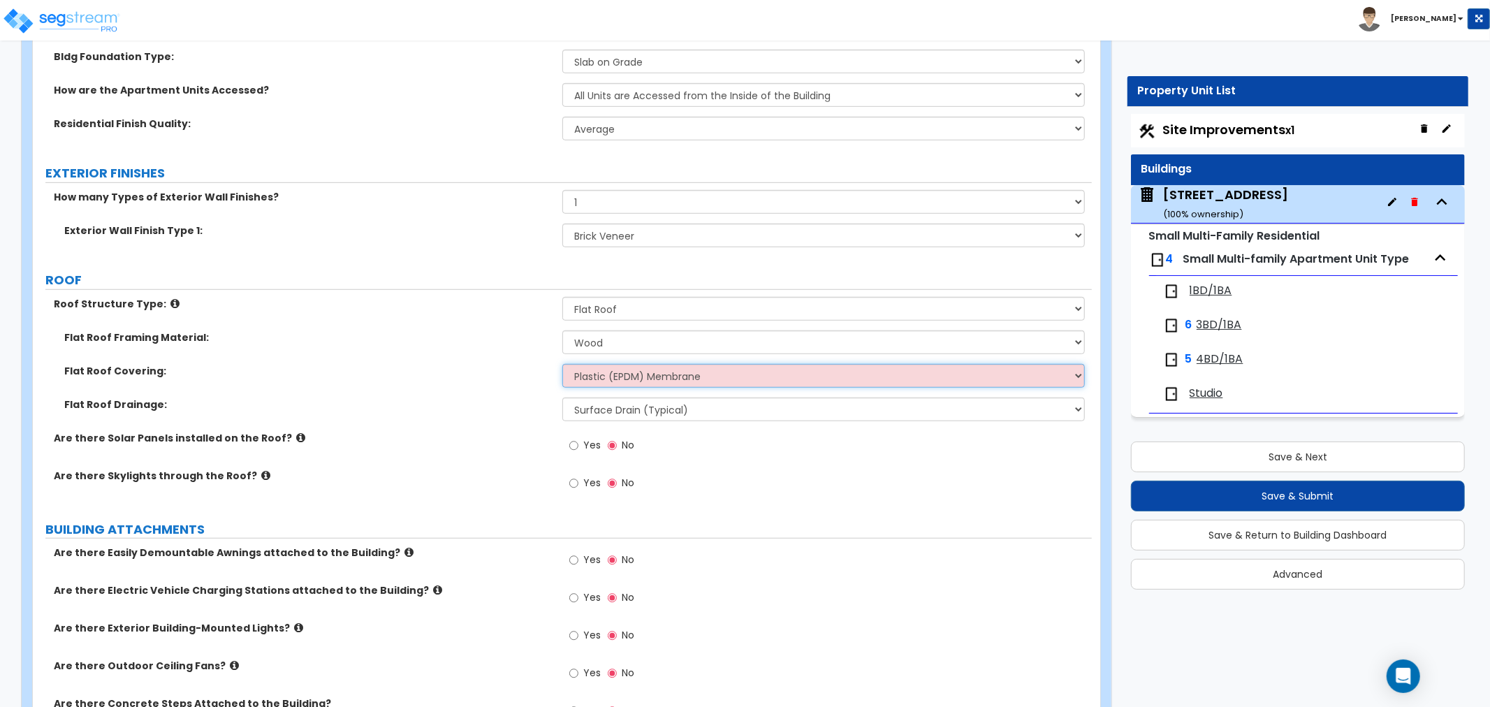
click at [562, 364] on select "Please Choose One Rolled Asphalt PVC Membrane Plastic (EPDM) Membrane Asphalt F…" at bounding box center [823, 376] width 523 height 24
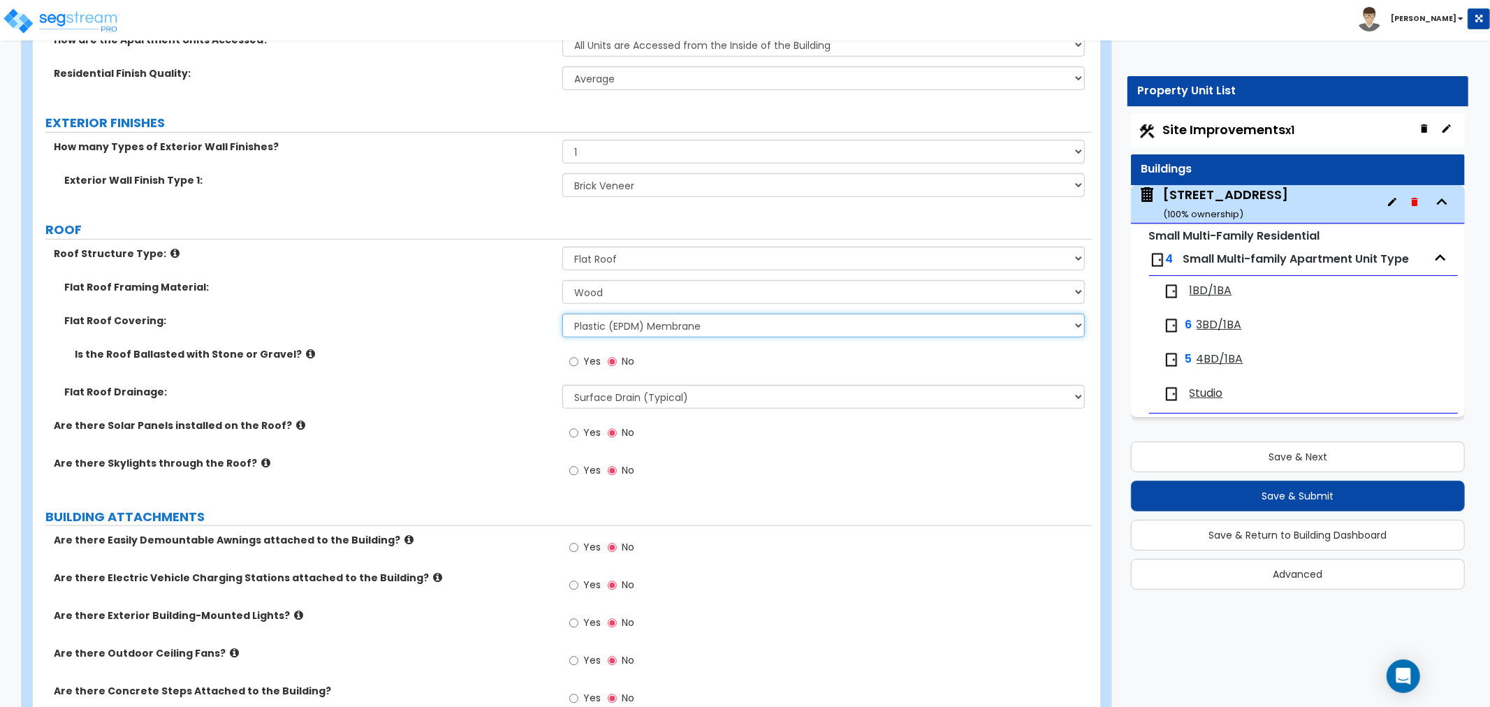
scroll to position [776, 0]
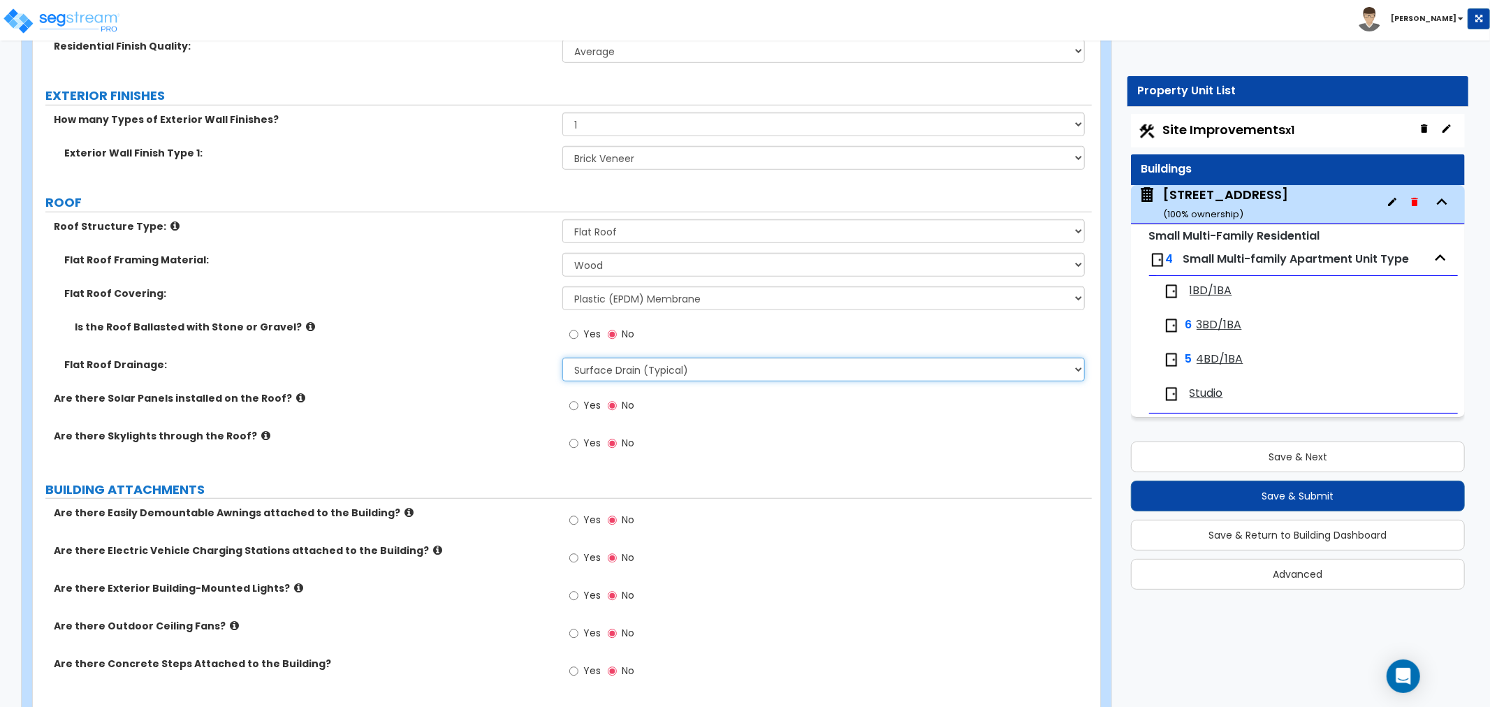
click at [574, 373] on select "Surface Drain (Typical) Gutters Downspout Only" at bounding box center [823, 370] width 523 height 24
click at [585, 370] on select "Surface Drain (Typical) Gutters Downspout Only" at bounding box center [823, 370] width 523 height 24
click at [562, 358] on select "Surface Drain (Typical) Gutters Downspout Only" at bounding box center [823, 370] width 523 height 24
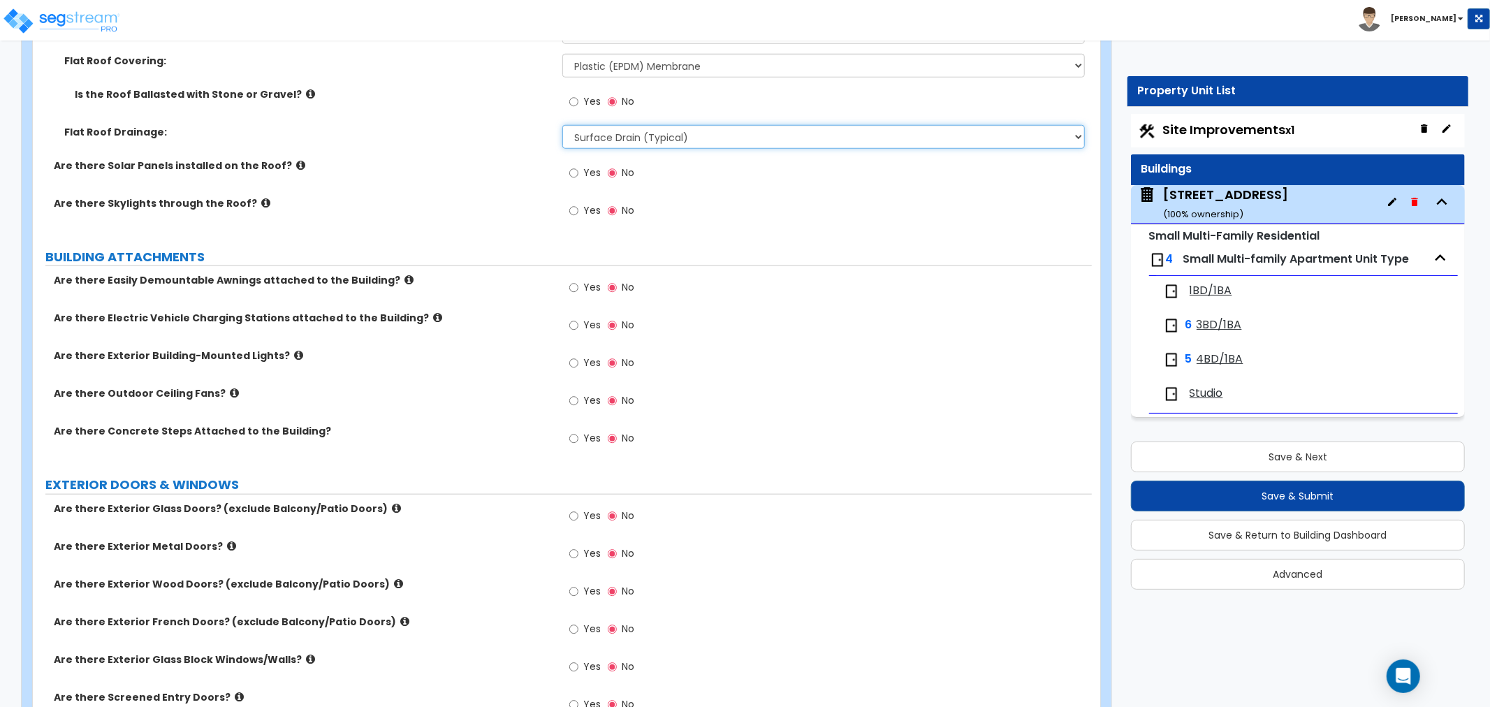
scroll to position [1087, 0]
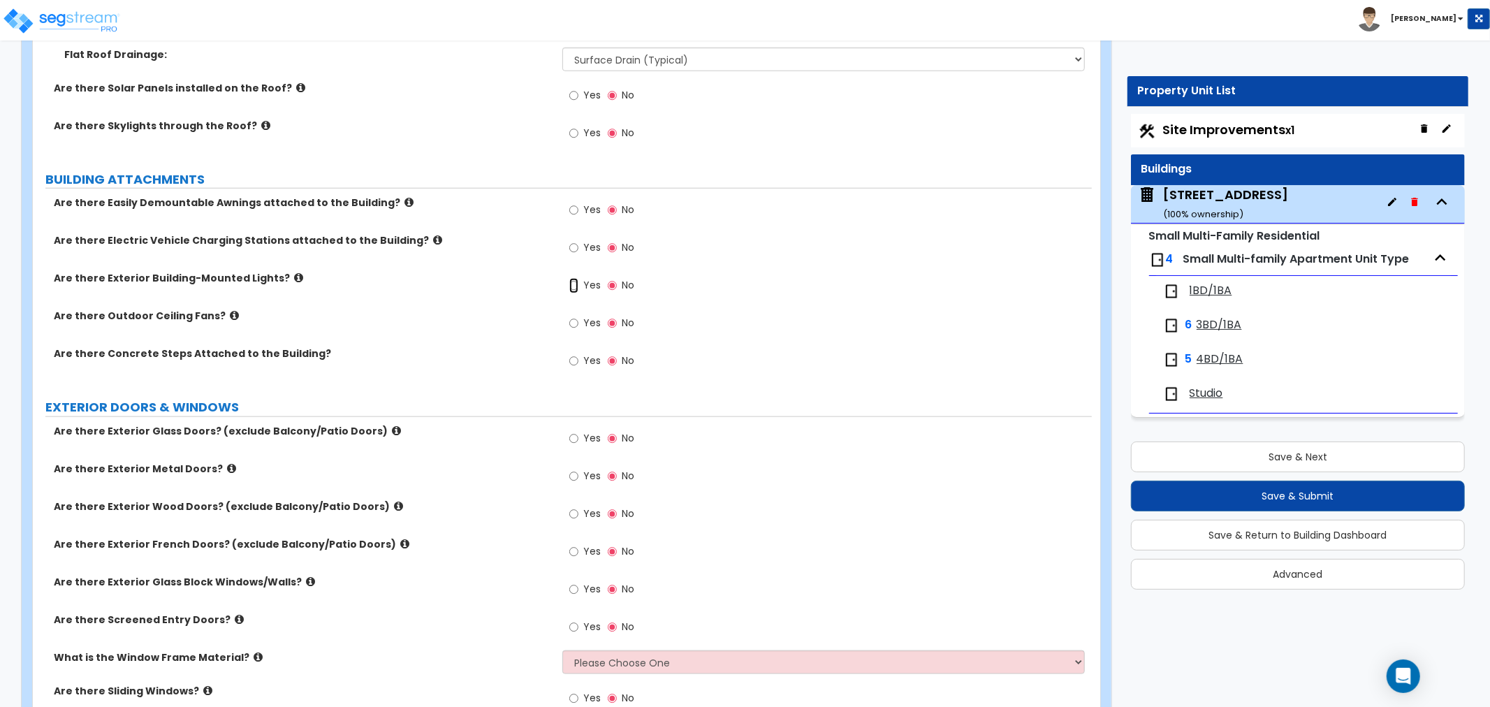
click at [572, 286] on input "Yes" at bounding box center [573, 285] width 9 height 15
radio input "true"
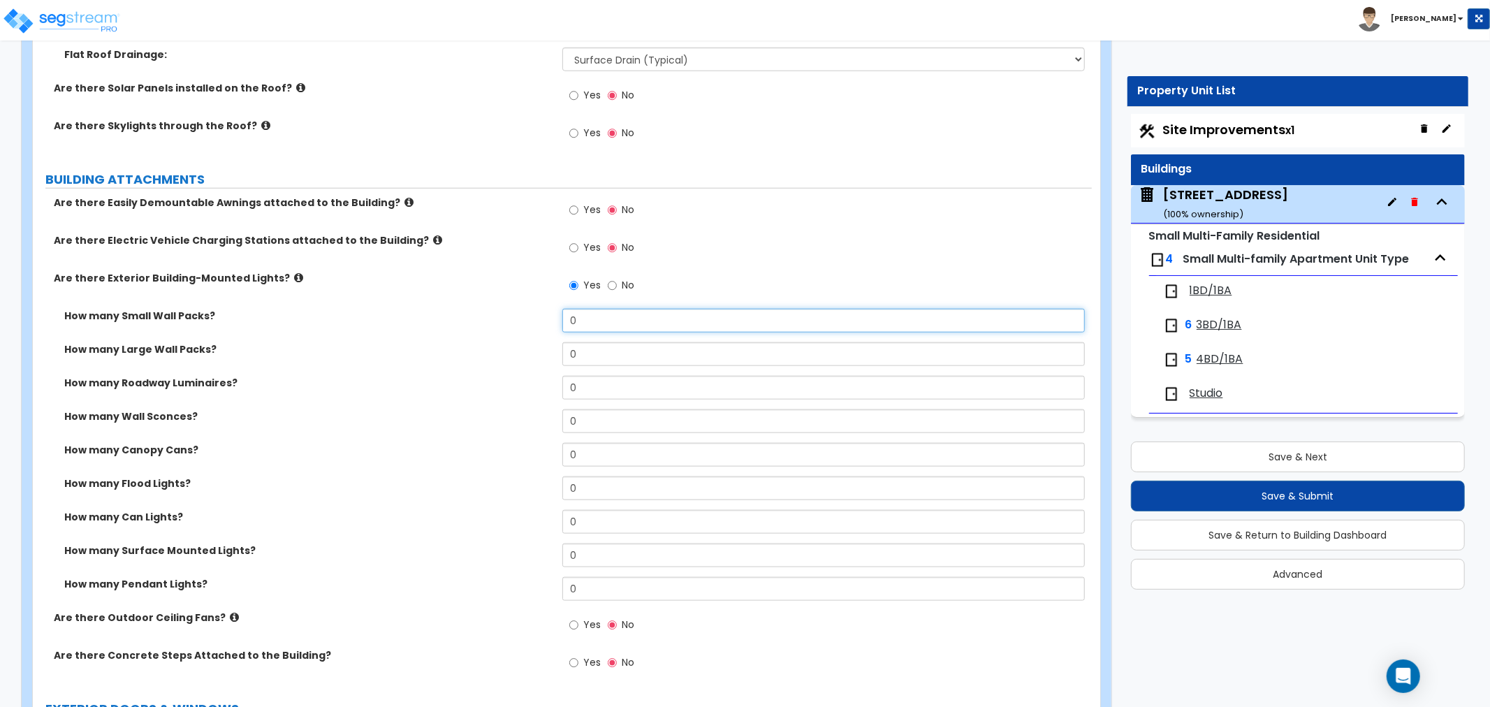
click at [578, 330] on input "0" at bounding box center [823, 321] width 523 height 24
drag, startPoint x: 576, startPoint y: 325, endPoint x: 548, endPoint y: 319, distance: 28.6
click at [548, 319] on div "How many Small Wall Packs? 0" at bounding box center [562, 326] width 1059 height 34
drag, startPoint x: 593, startPoint y: 348, endPoint x: 568, endPoint y: 350, distance: 24.5
click at [568, 350] on input "0" at bounding box center [823, 354] width 523 height 24
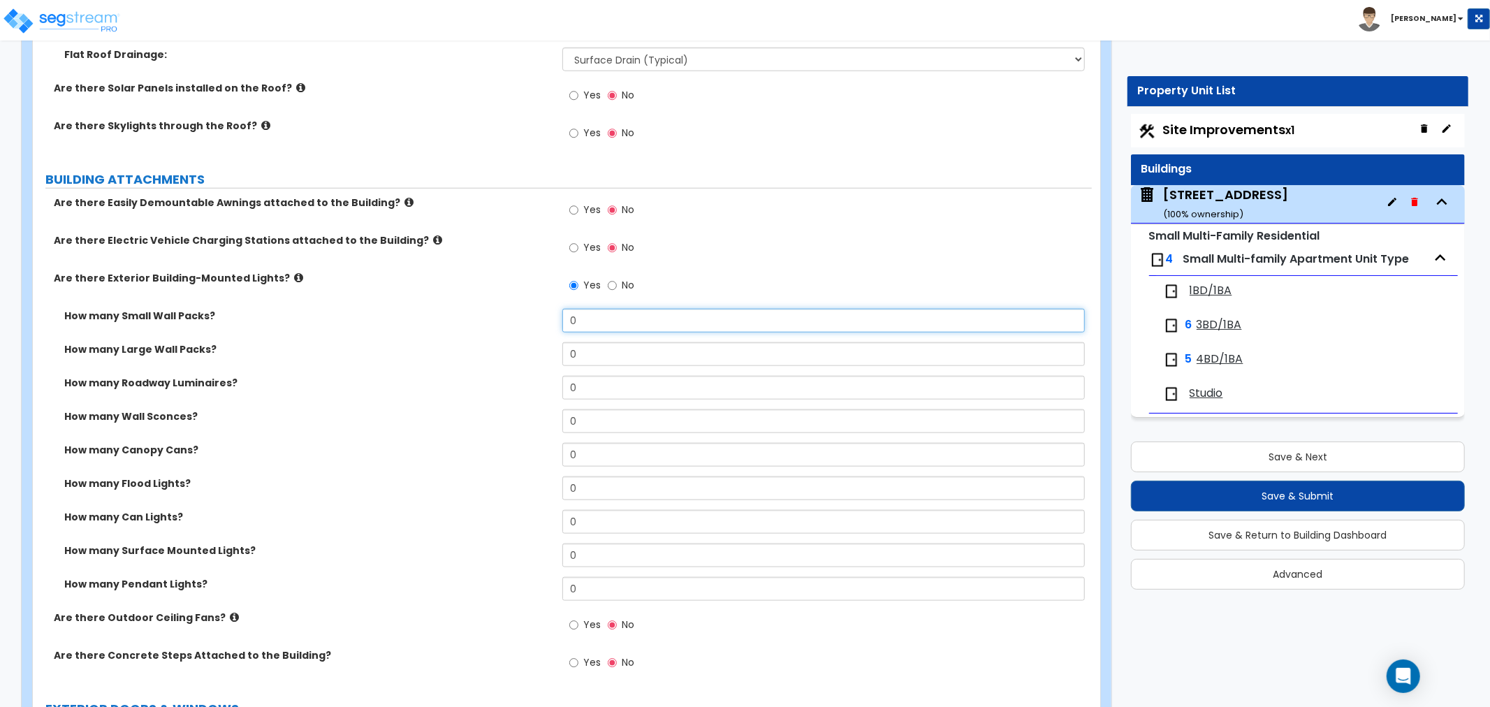
drag, startPoint x: 584, startPoint y: 322, endPoint x: 526, endPoint y: 321, distance: 58.0
click at [526, 321] on div "How many Small Wall Packs? 0" at bounding box center [562, 326] width 1059 height 34
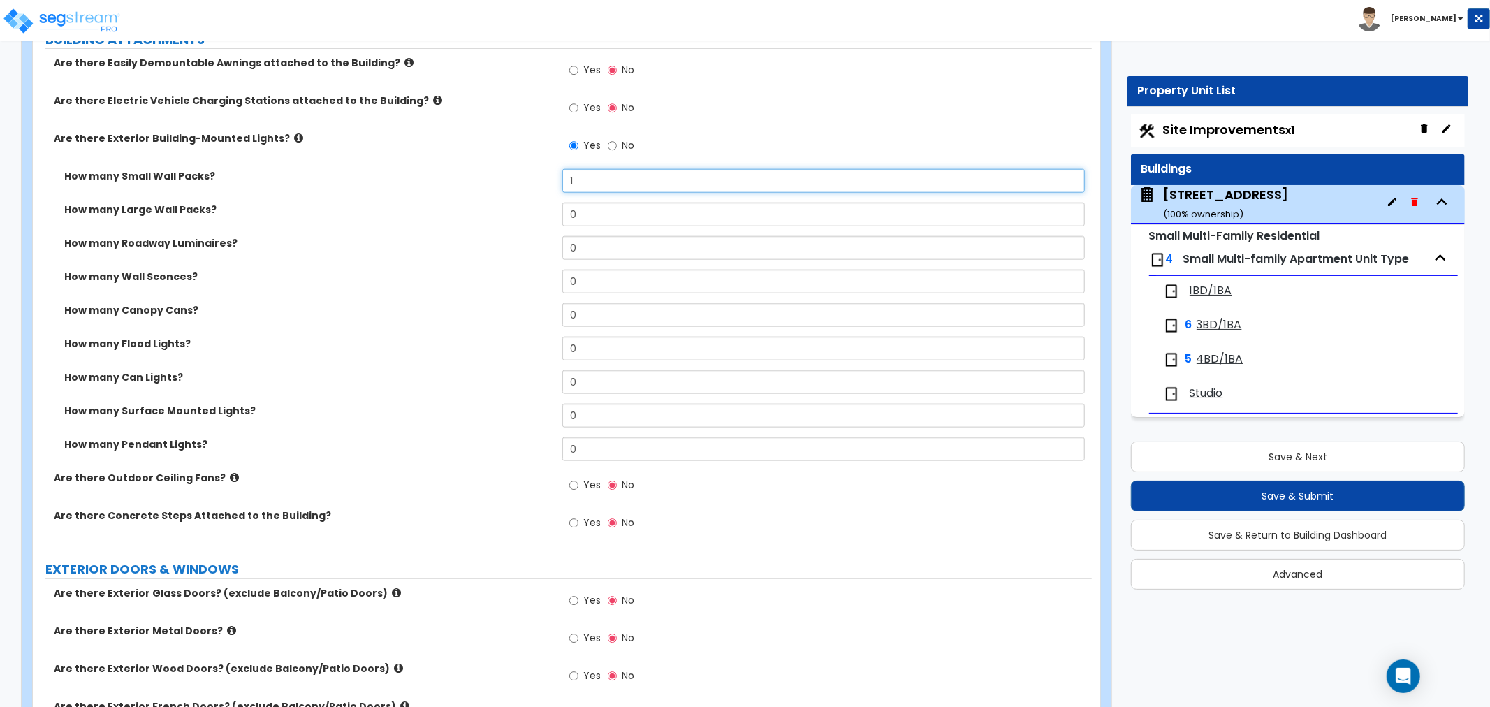
scroll to position [1242, 0]
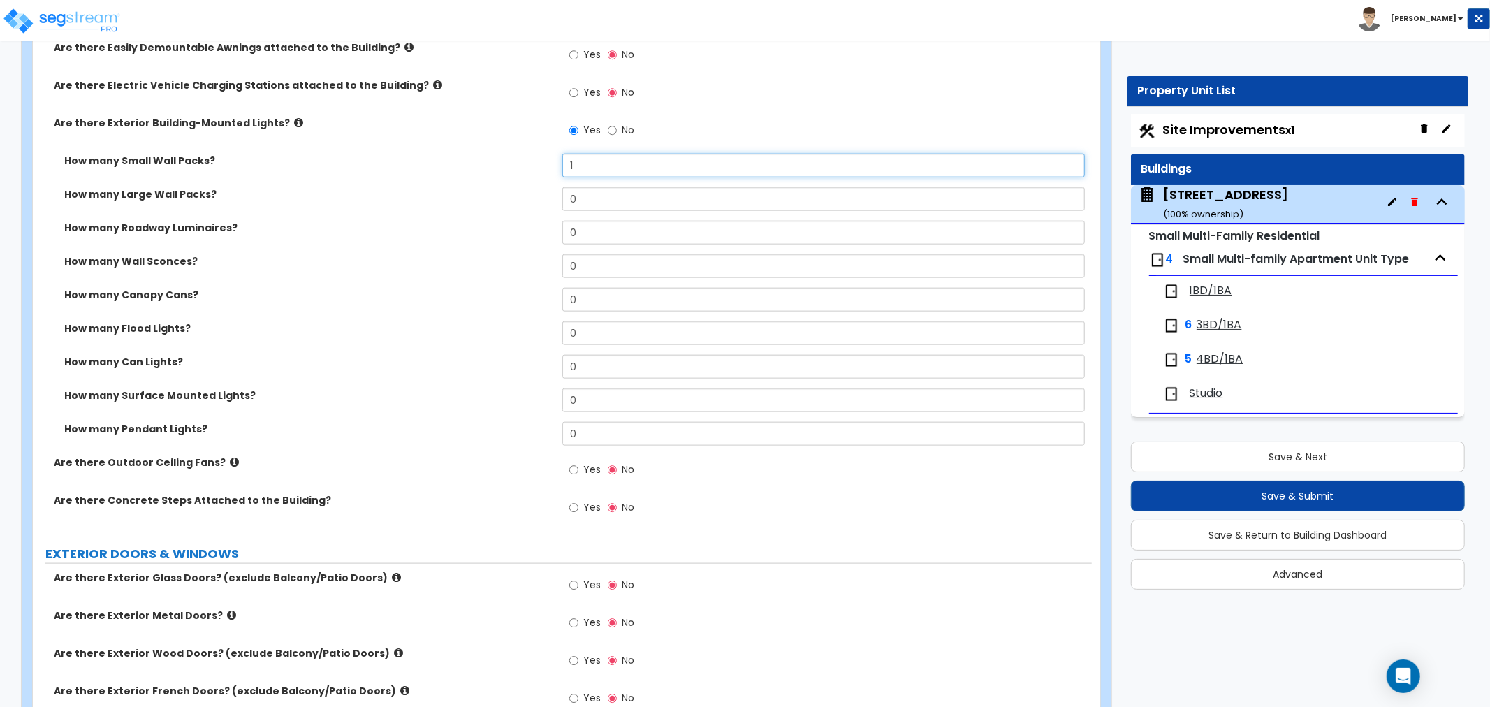
type input "1"
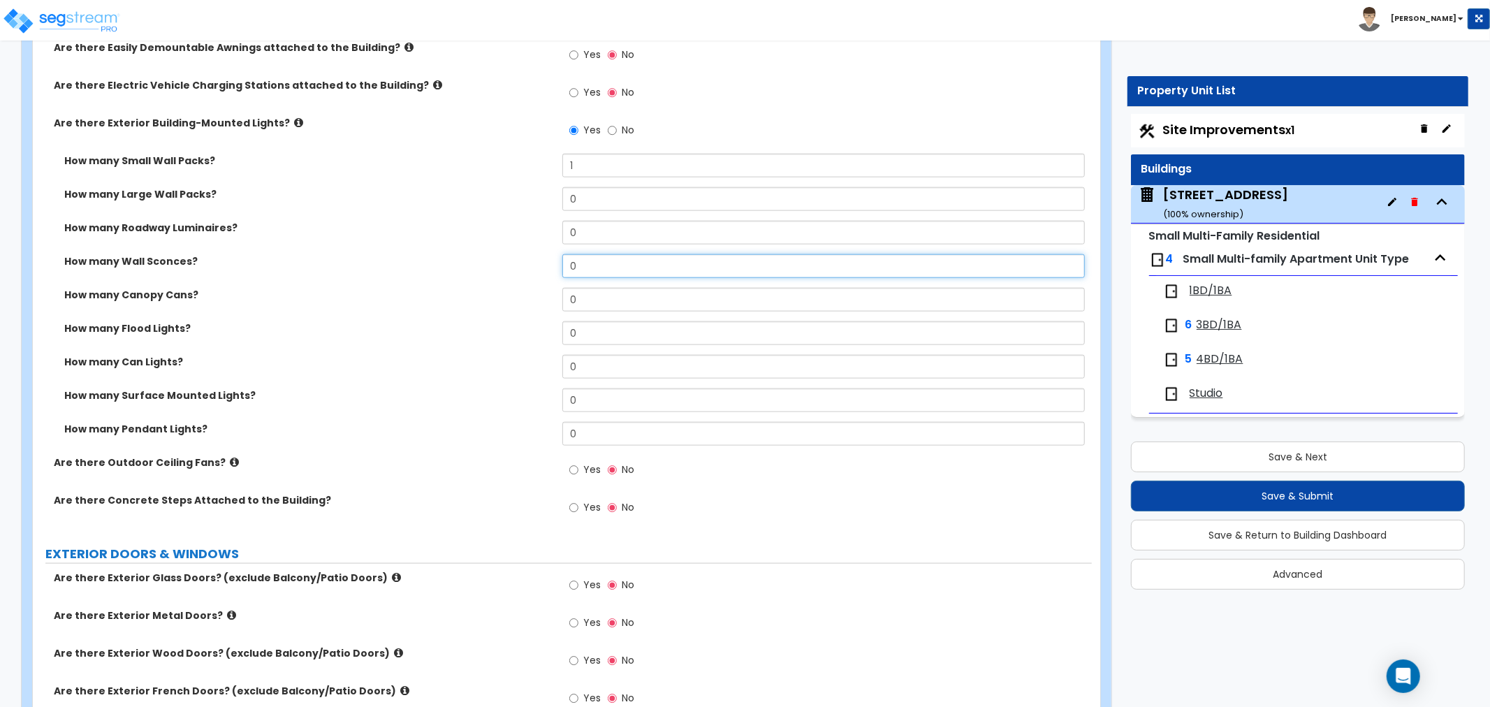
drag, startPoint x: 578, startPoint y: 261, endPoint x: 517, endPoint y: 266, distance: 60.9
click at [517, 266] on div "How many Wall Sconces? 0" at bounding box center [562, 271] width 1059 height 34
type input "1"
click at [522, 321] on label "How many Flood Lights?" at bounding box center [308, 328] width 488 height 14
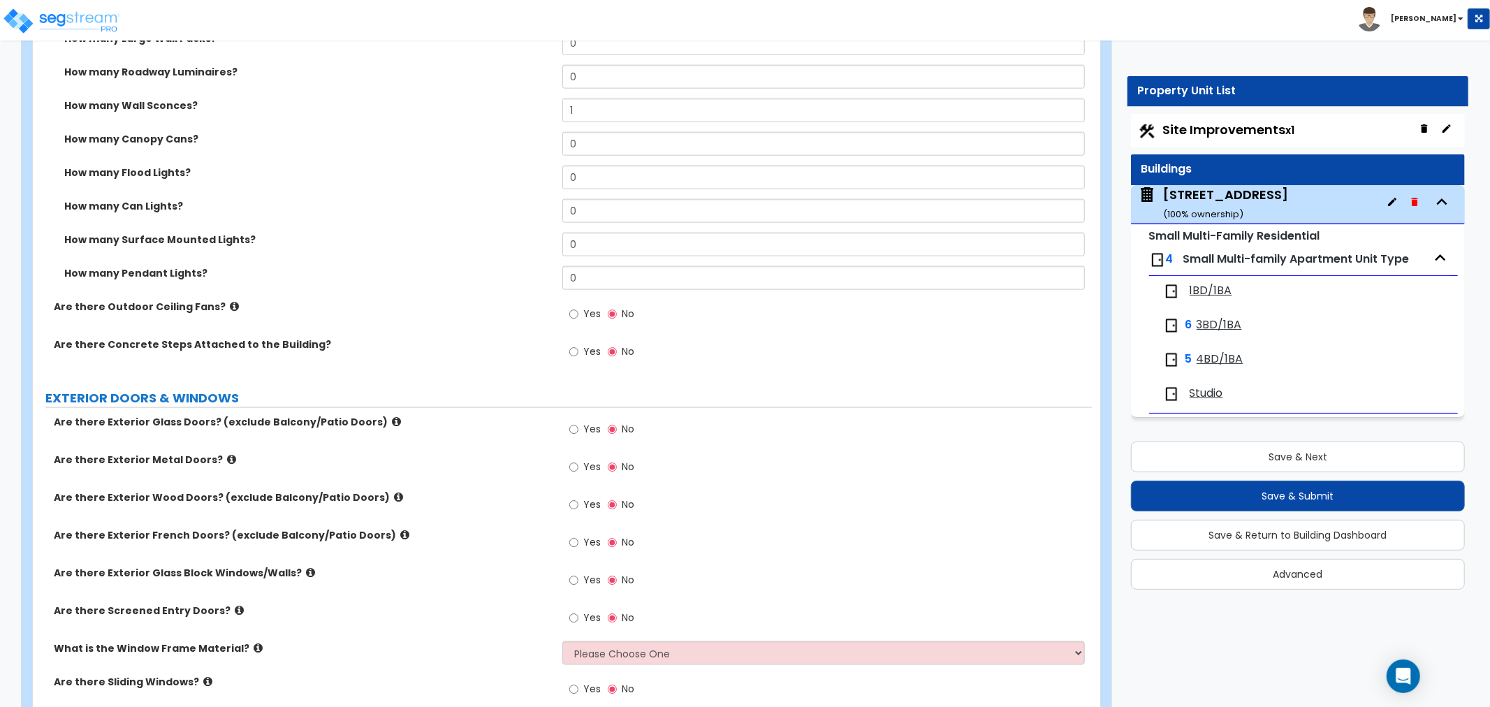
scroll to position [1475, 0]
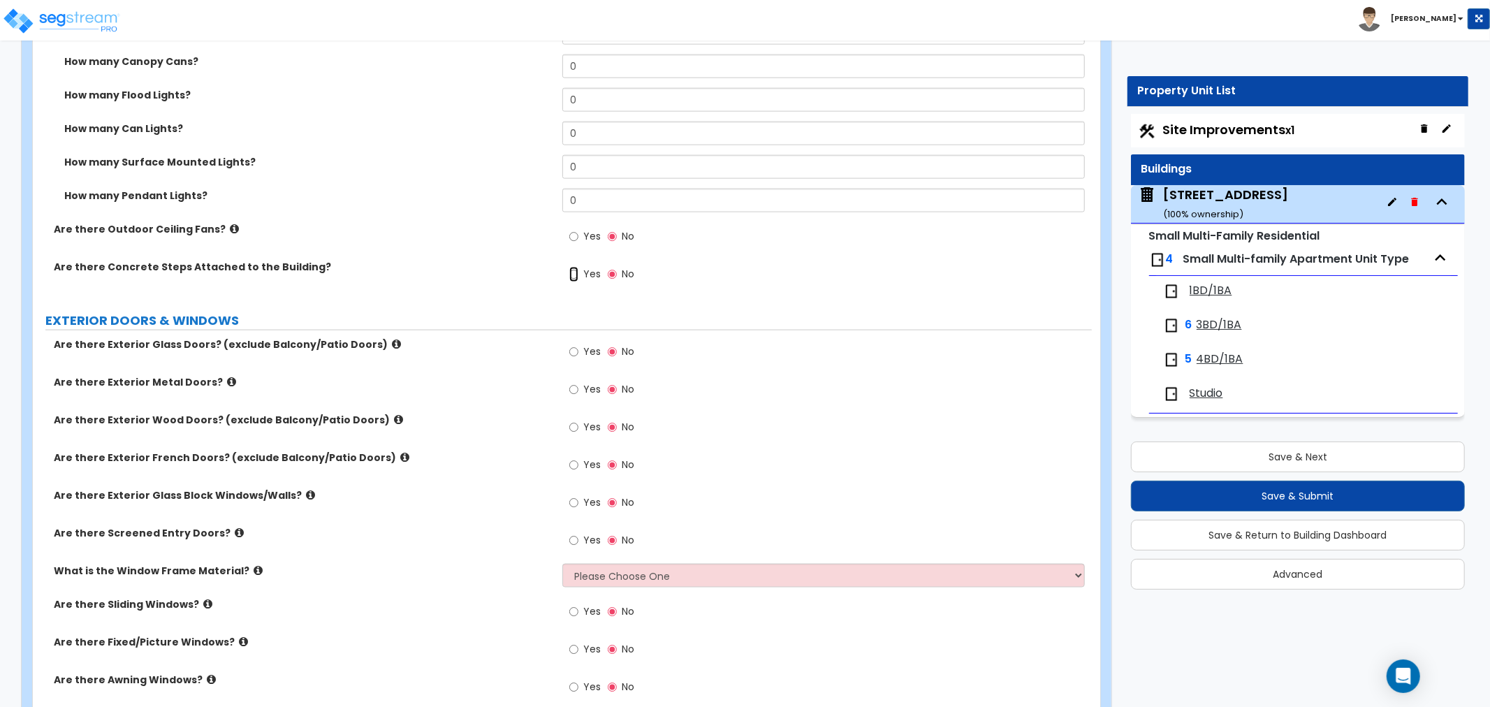
click at [571, 275] on input "Yes" at bounding box center [573, 274] width 9 height 15
radio input "true"
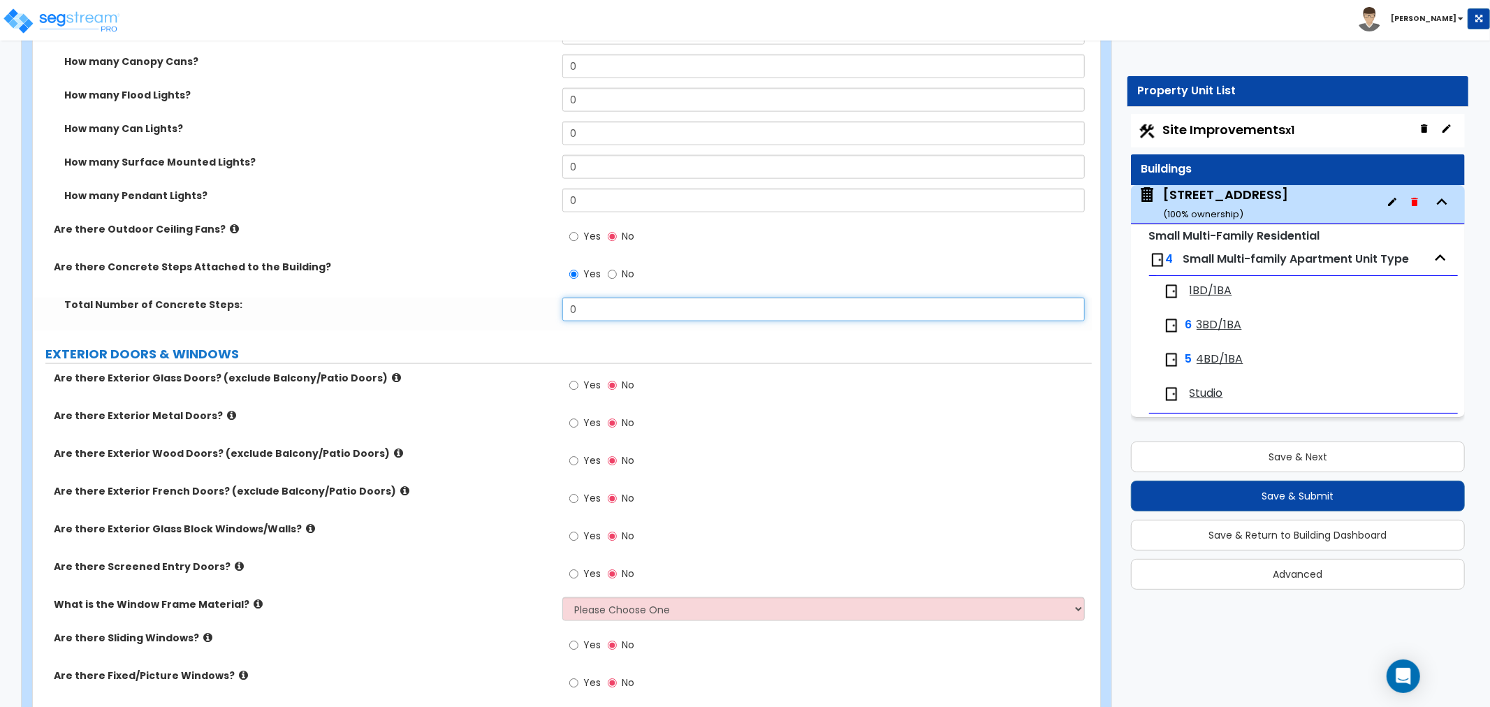
click at [580, 310] on input "0" at bounding box center [823, 310] width 523 height 24
drag, startPoint x: 609, startPoint y: 310, endPoint x: 488, endPoint y: 308, distance: 120.9
click at [488, 308] on div "Total Number of Concrete Steps: 0" at bounding box center [562, 315] width 1059 height 34
click at [599, 310] on input "0" at bounding box center [823, 310] width 523 height 24
drag, startPoint x: 599, startPoint y: 310, endPoint x: 508, endPoint y: 306, distance: 90.9
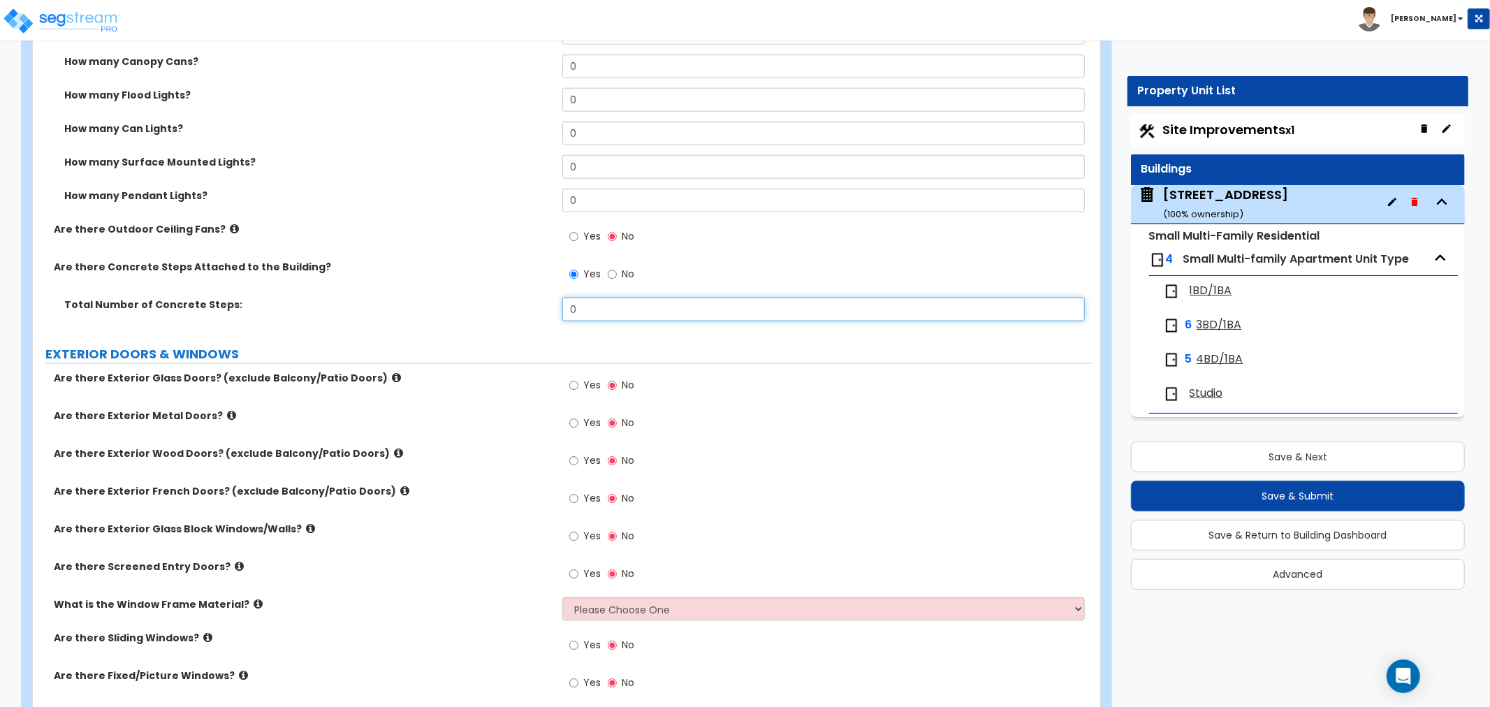
click at [508, 306] on div "Total Number of Concrete Steps: 0" at bounding box center [562, 315] width 1059 height 34
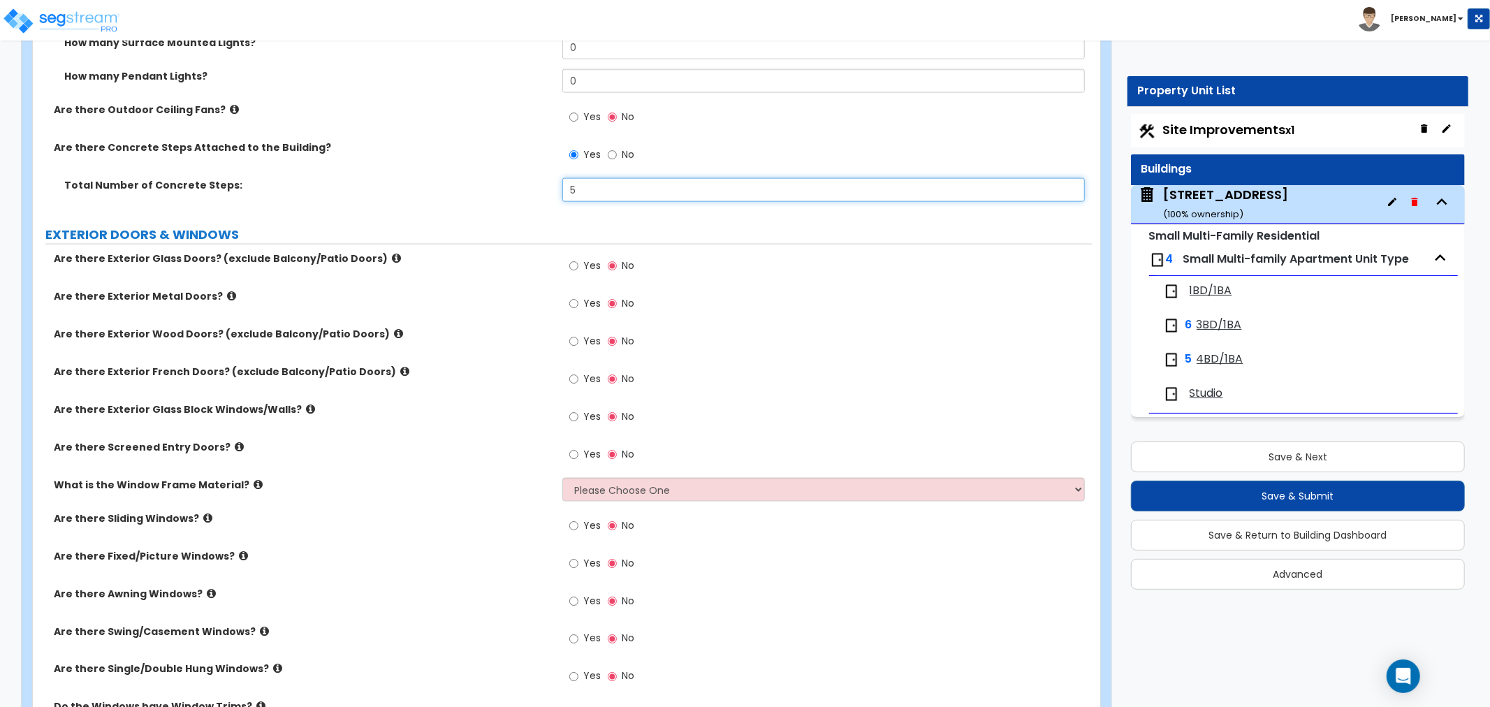
scroll to position [1630, 0]
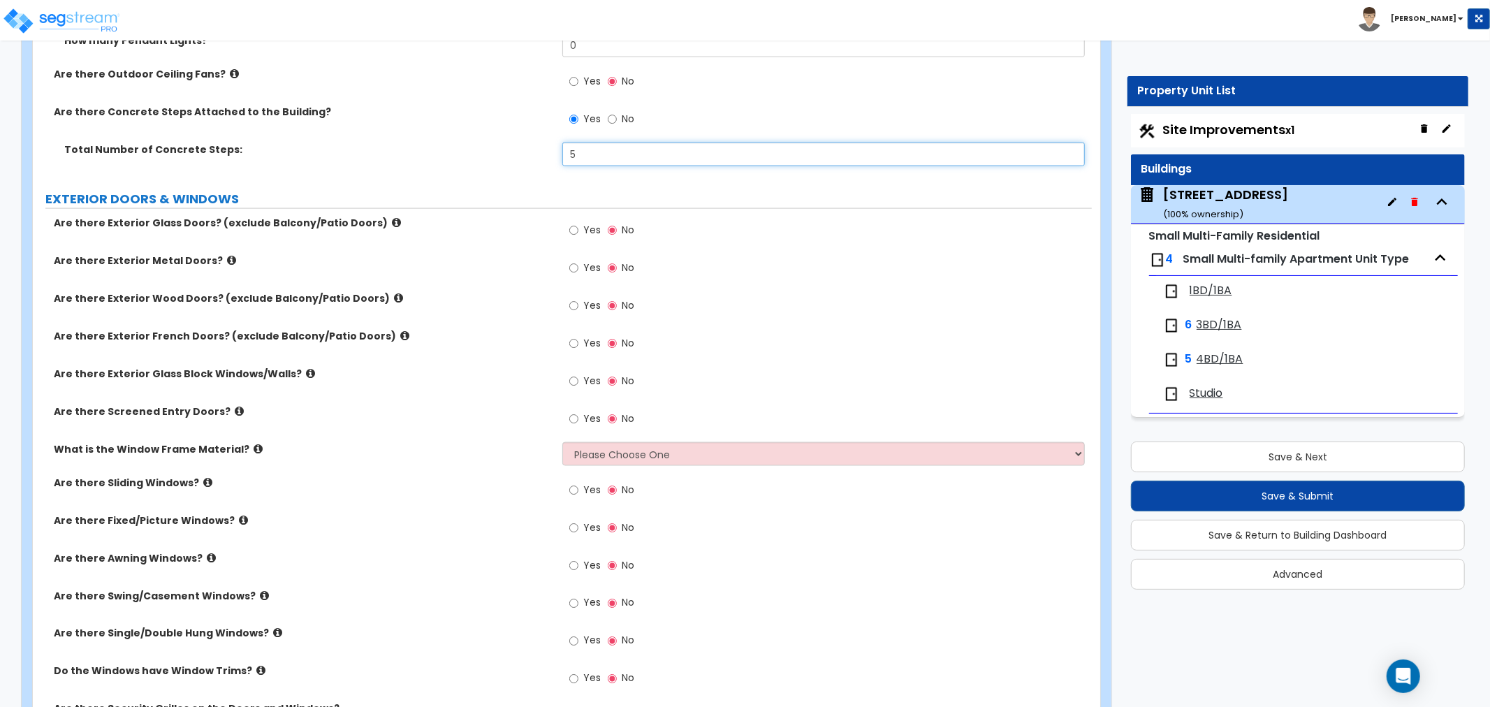
type input "5"
click at [574, 304] on input "Yes" at bounding box center [573, 305] width 9 height 15
radio input "true"
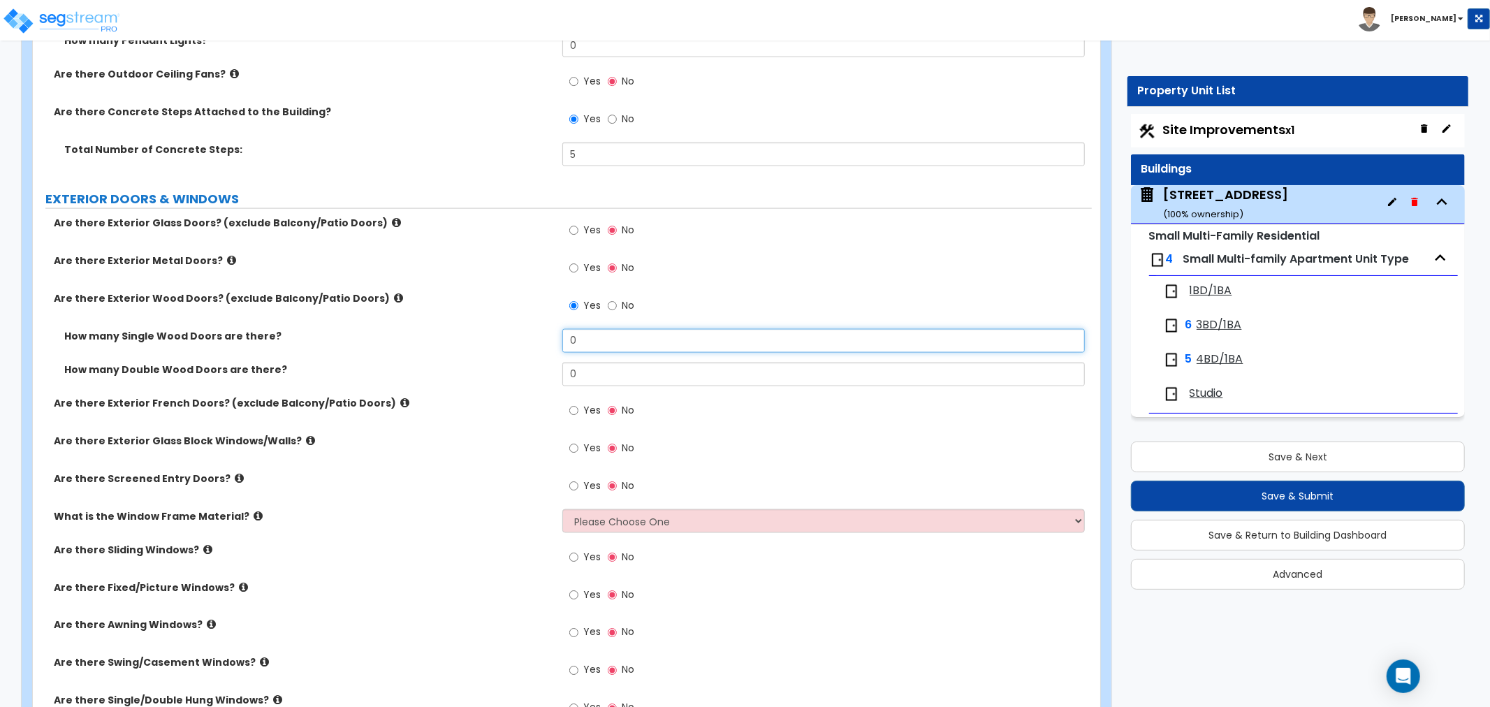
drag, startPoint x: 584, startPoint y: 350, endPoint x: 464, endPoint y: 344, distance: 120.3
click at [464, 344] on div "How many Single Wood Doors are there? 0" at bounding box center [562, 346] width 1059 height 34
drag, startPoint x: 591, startPoint y: 337, endPoint x: 544, endPoint y: 338, distance: 47.5
click at [544, 338] on div "How many Single Wood Doors are there? 2" at bounding box center [562, 346] width 1059 height 34
type input "3"
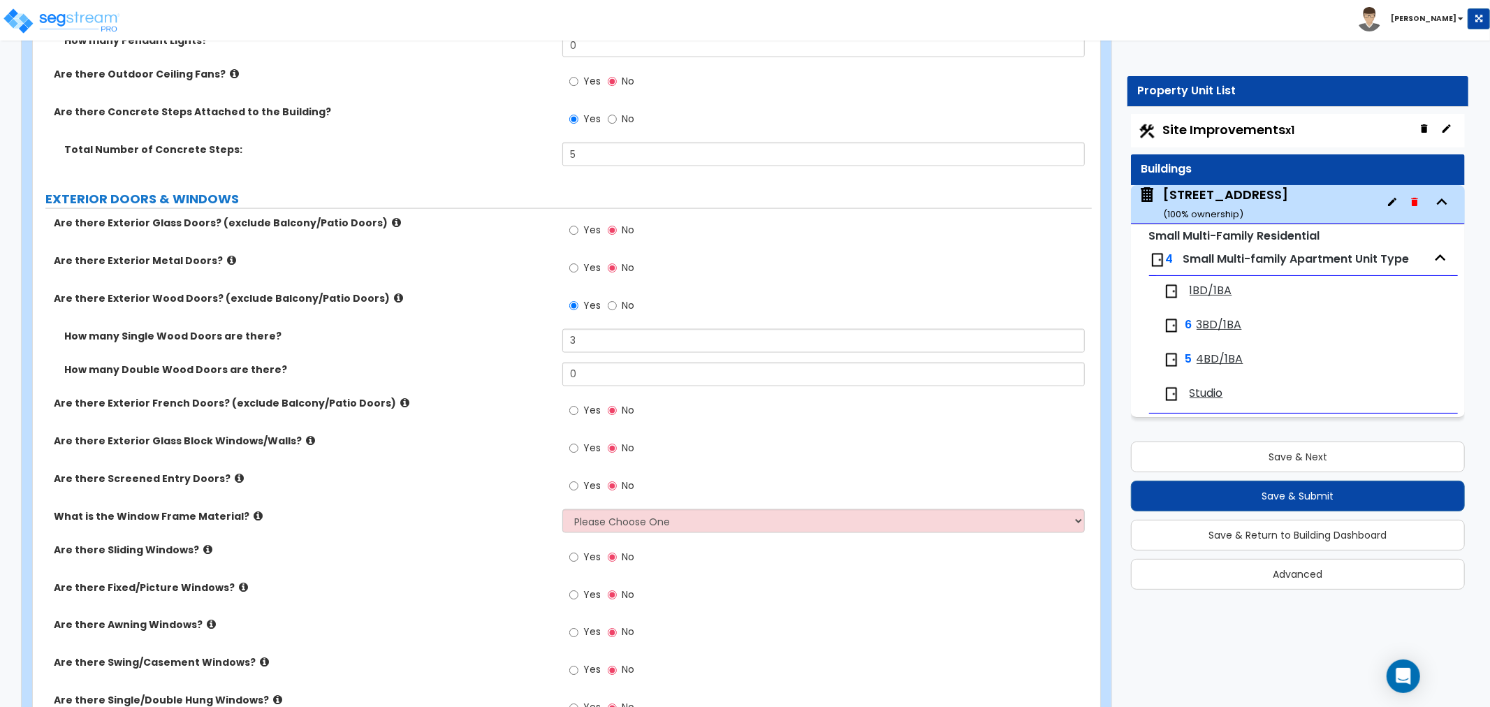
click at [539, 389] on div "How many Double Wood Doors are there? 0" at bounding box center [562, 380] width 1059 height 34
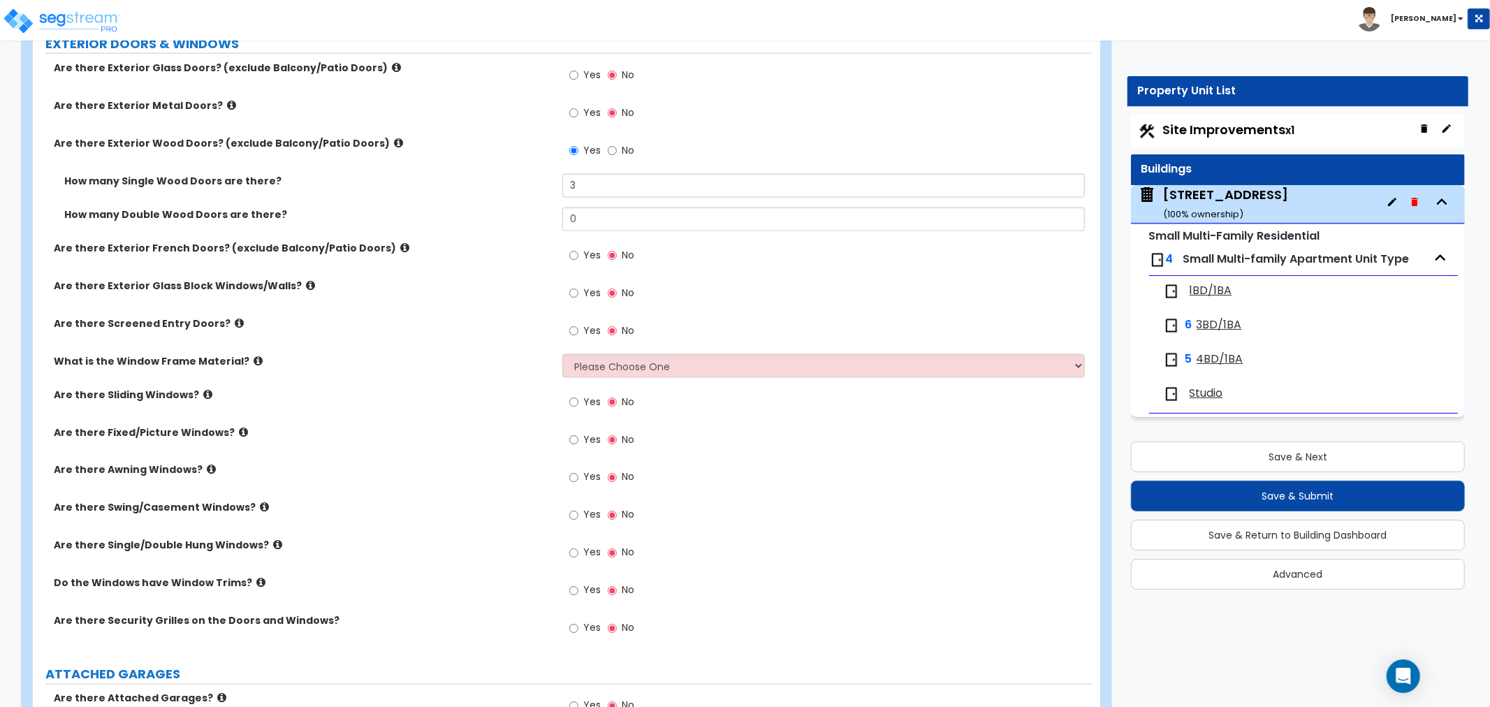
scroll to position [1863, 0]
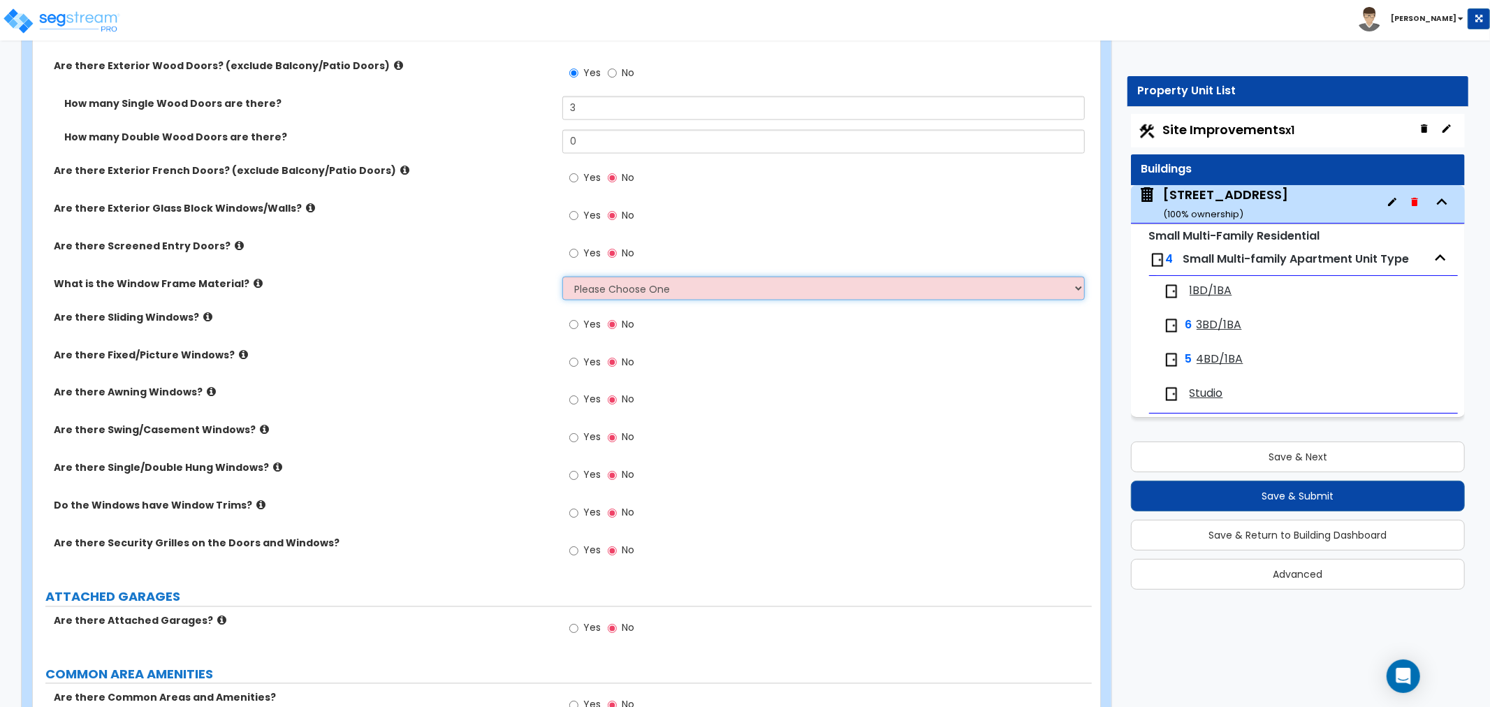
click at [612, 281] on select "Please Choose One Vinyl Aluminum Wood" at bounding box center [823, 289] width 523 height 24
select select "1"
click at [562, 277] on select "Please Choose One Vinyl Aluminum Wood" at bounding box center [823, 289] width 523 height 24
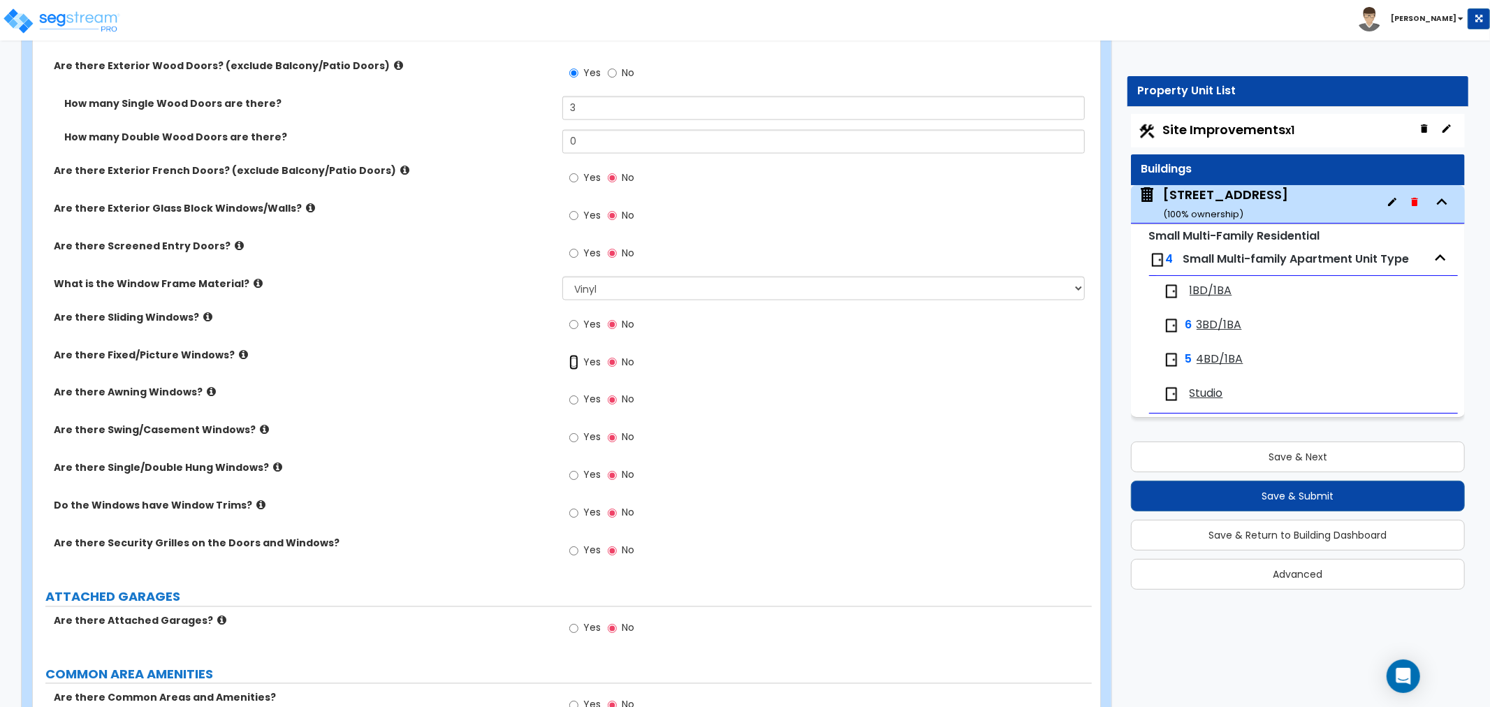
click at [572, 359] on input "Yes" at bounding box center [573, 362] width 9 height 15
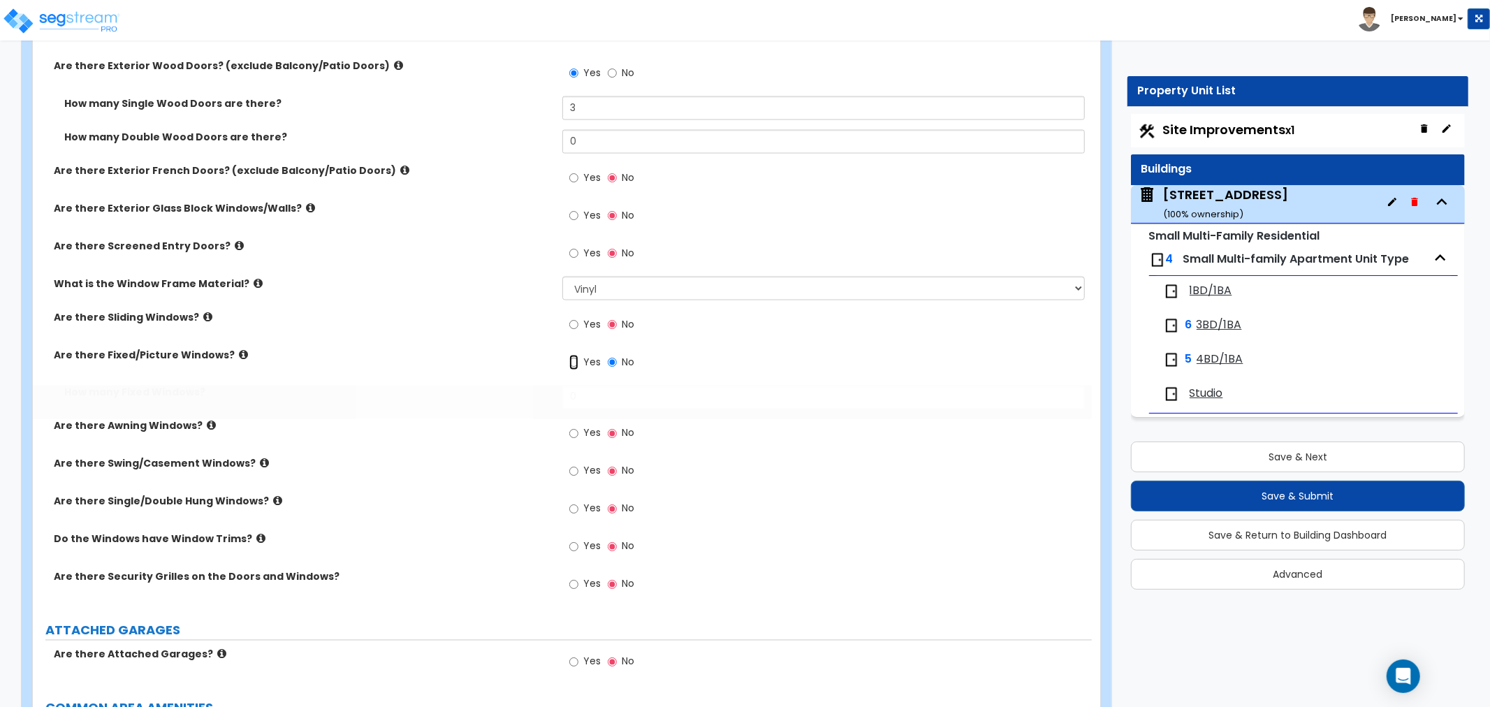
radio input "true"
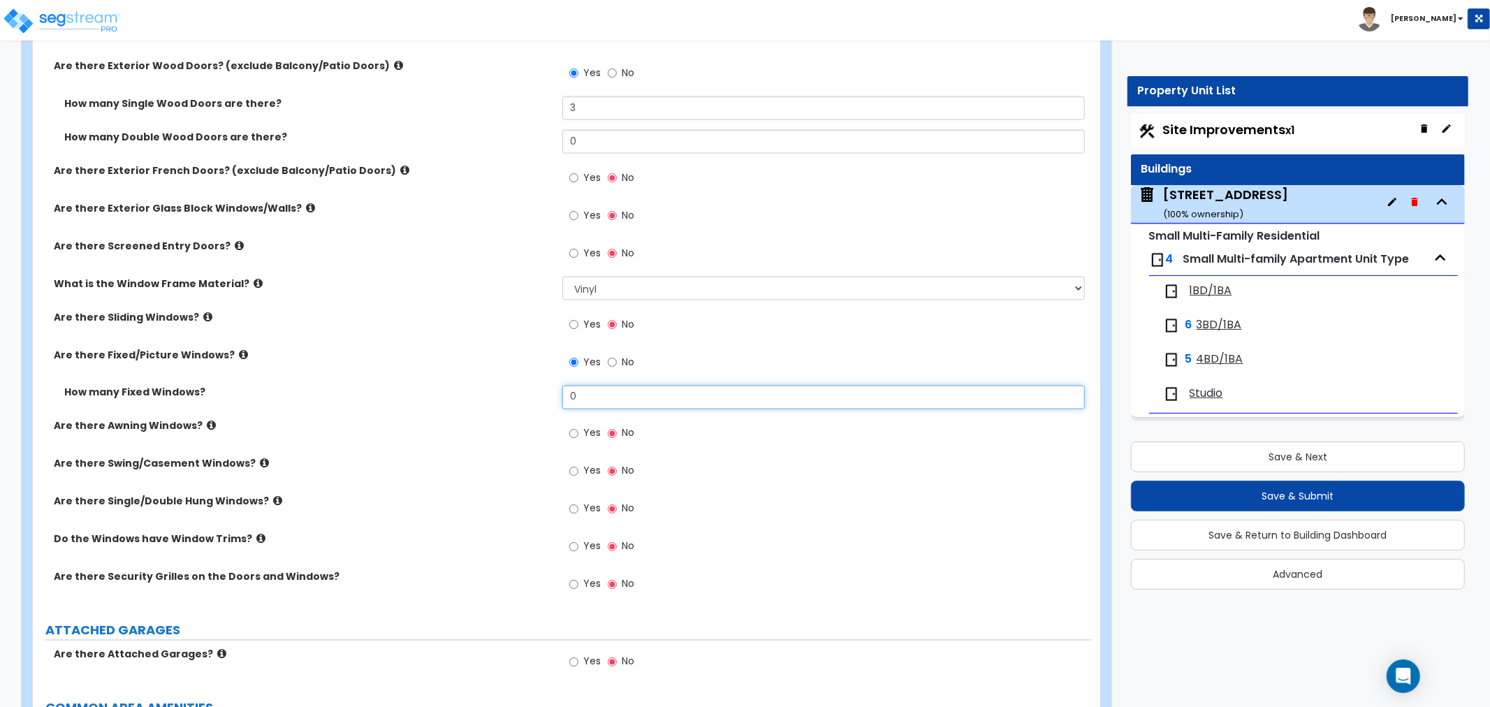
drag, startPoint x: 604, startPoint y: 399, endPoint x: 532, endPoint y: 403, distance: 72.1
click at [532, 403] on div "How many Fixed Windows? 0" at bounding box center [562, 403] width 1059 height 34
drag, startPoint x: 654, startPoint y: 402, endPoint x: 285, endPoint y: 346, distance: 373.2
click at [285, 346] on div "Are there Exterior Glass Doors? (exclude Balcony/Patio Doors) Yes No Are there …" at bounding box center [562, 295] width 1038 height 625
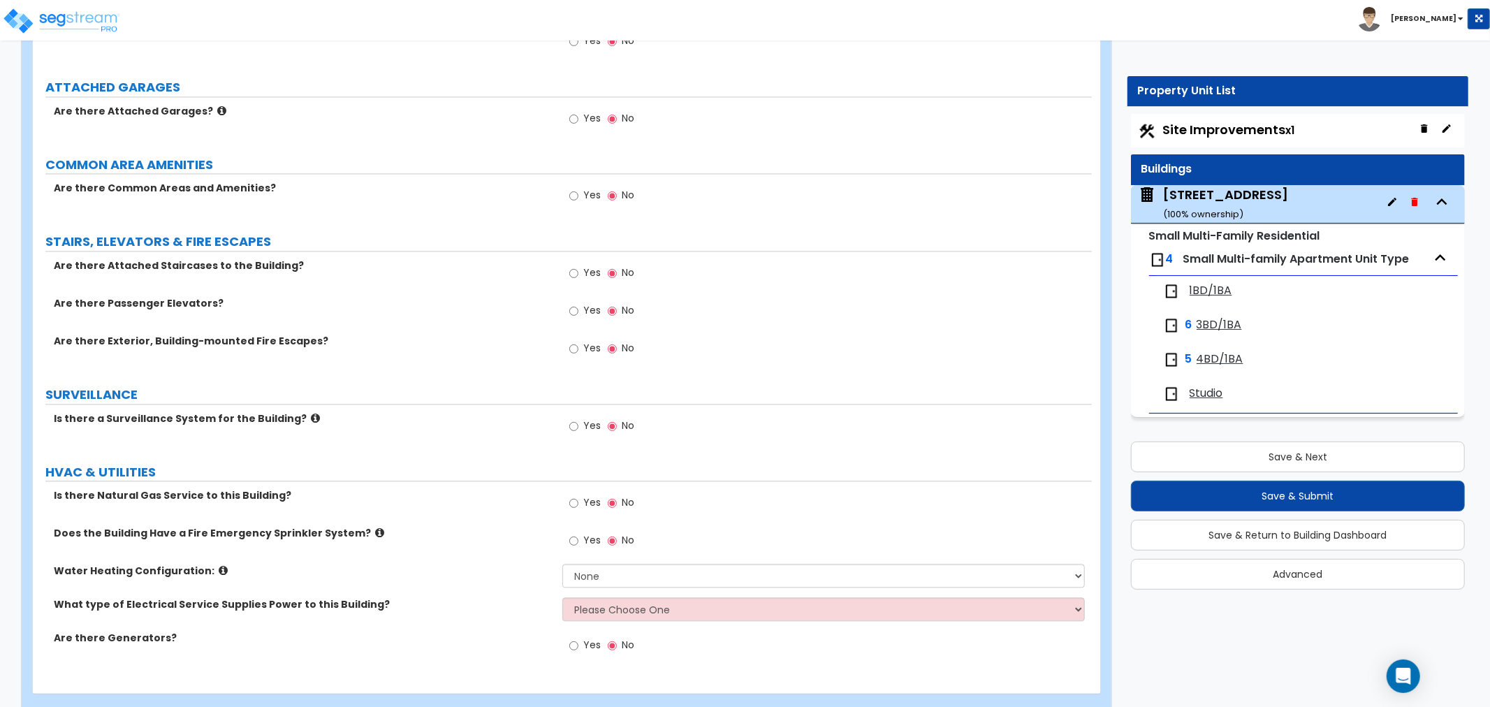
scroll to position [2432, 0]
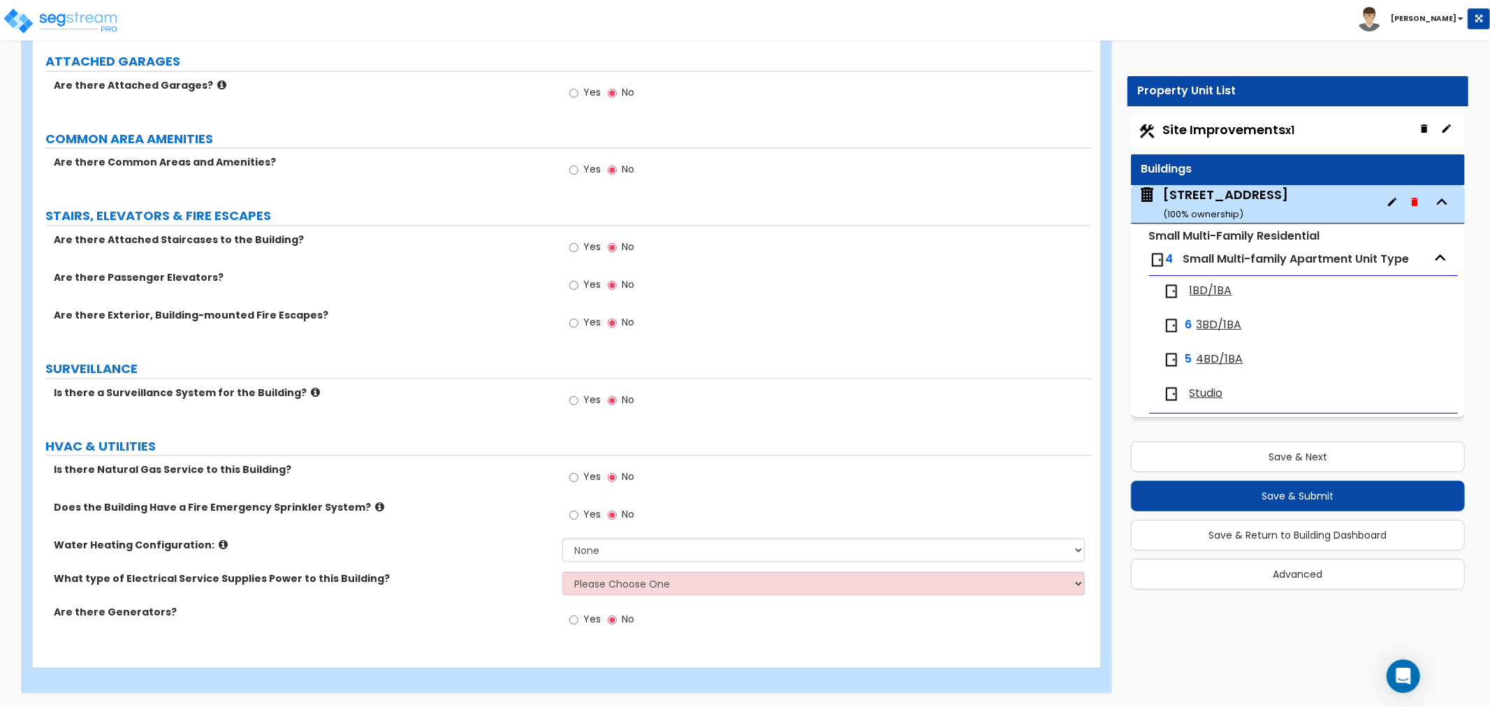
type input "39"
click at [569, 472] on input "Yes" at bounding box center [573, 477] width 9 height 15
radio input "true"
click at [574, 510] on input "Yes" at bounding box center [573, 514] width 9 height 15
radio input "true"
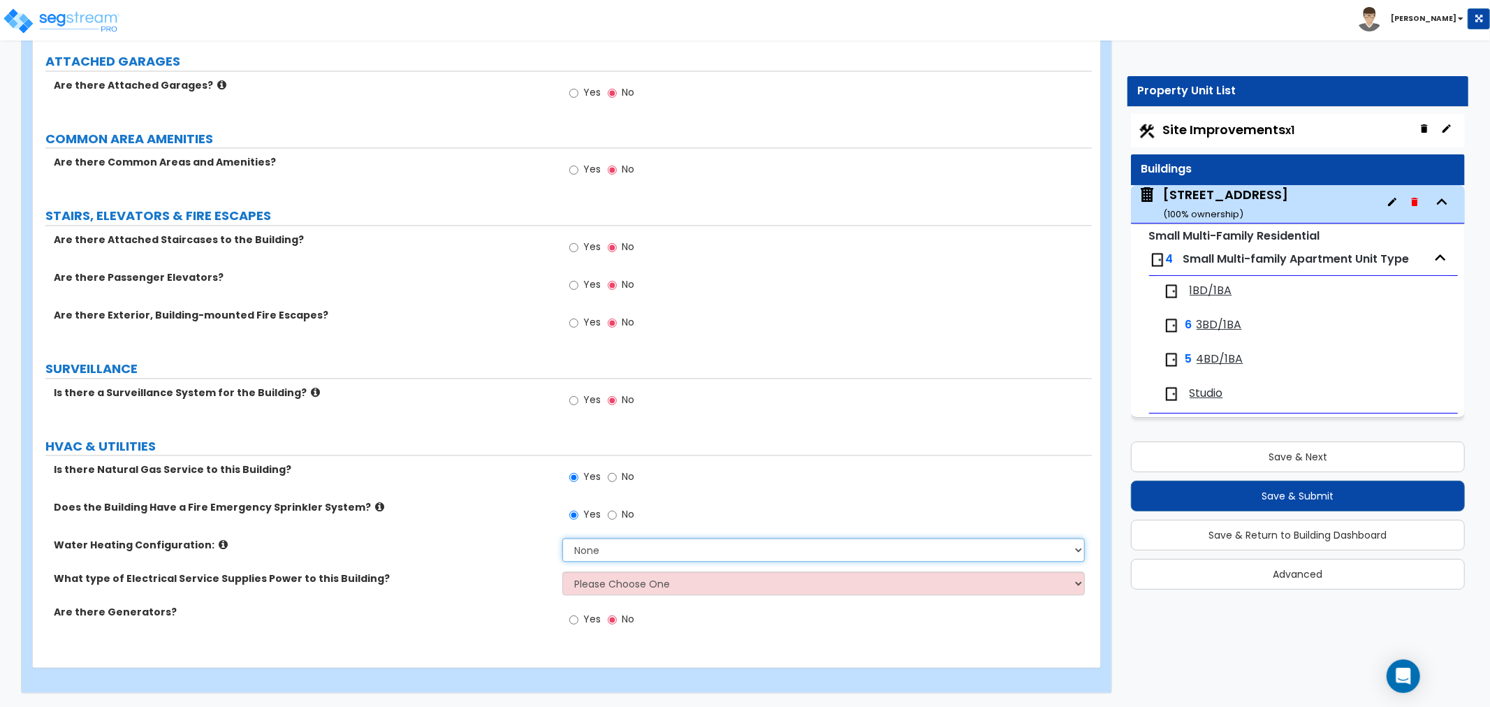
click at [576, 553] on select "None Water Heater for Multiple Units Water Heater for Individual Units" at bounding box center [823, 550] width 523 height 24
select select "2"
click at [562, 538] on select "None Water Heater for Multiple Units Water Heater for Individual Units" at bounding box center [823, 550] width 523 height 24
click at [579, 586] on select "Please Choose One Overhead Underground" at bounding box center [823, 584] width 523 height 24
click at [616, 590] on select "Please Choose One Overhead Underground" at bounding box center [823, 584] width 523 height 24
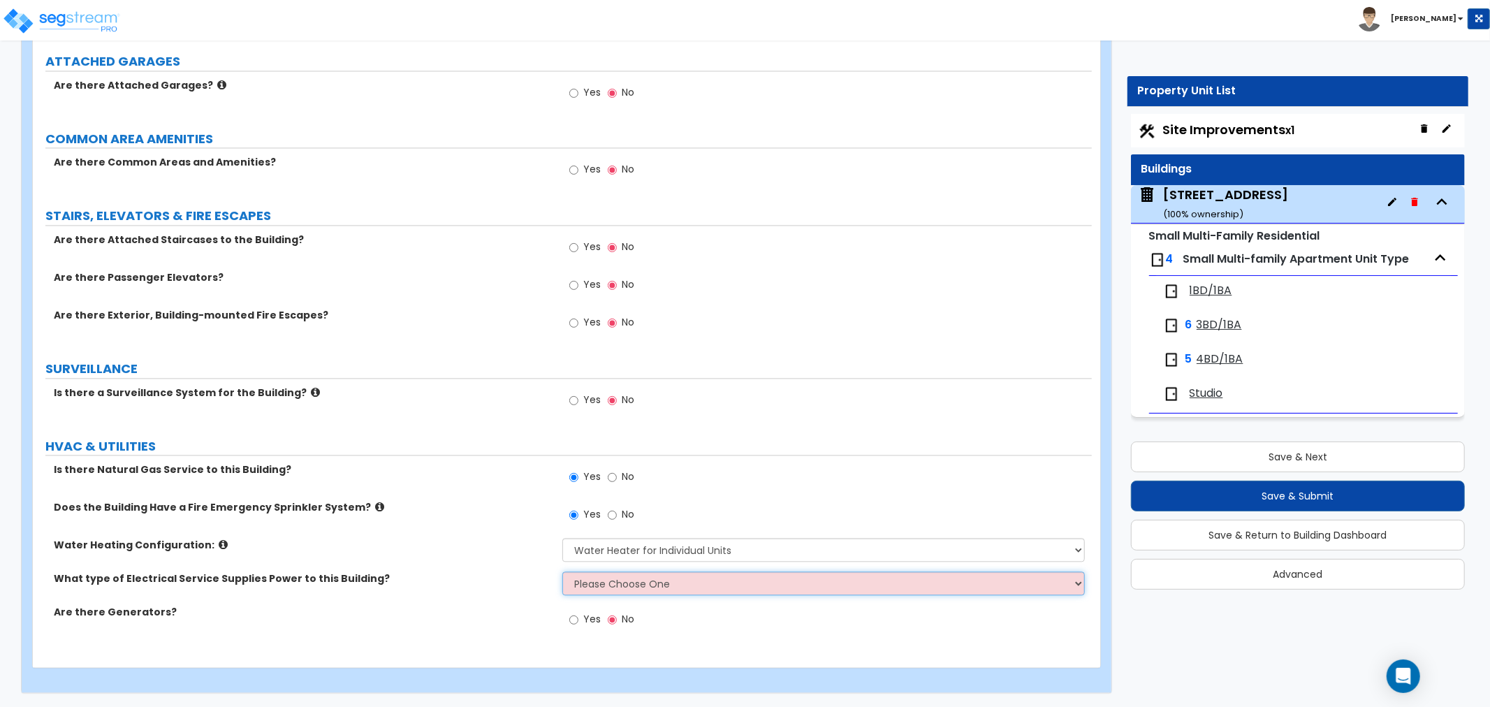
select select "2"
click at [562, 572] on select "Please Choose One Overhead Underground" at bounding box center [823, 584] width 523 height 24
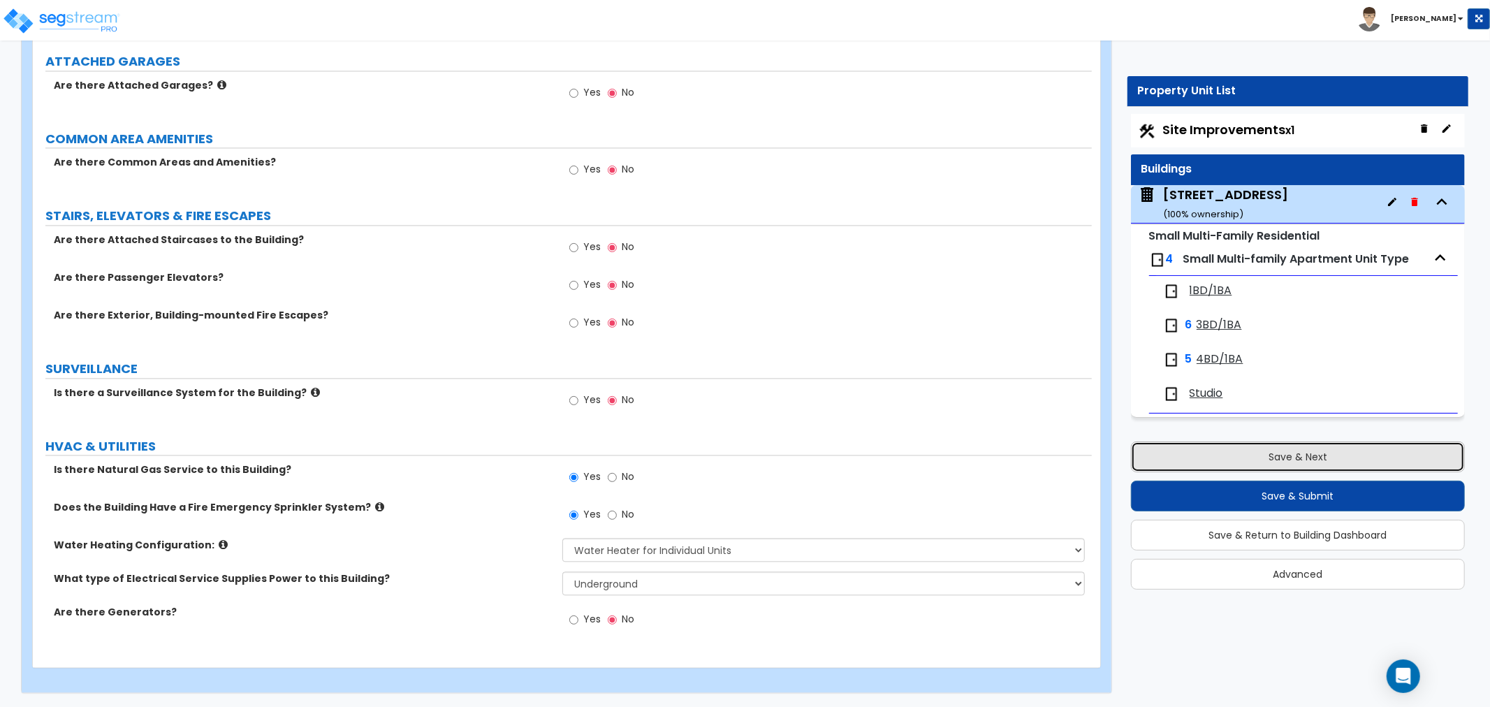
click at [1195, 449] on button "Save & Next" at bounding box center [1298, 457] width 334 height 31
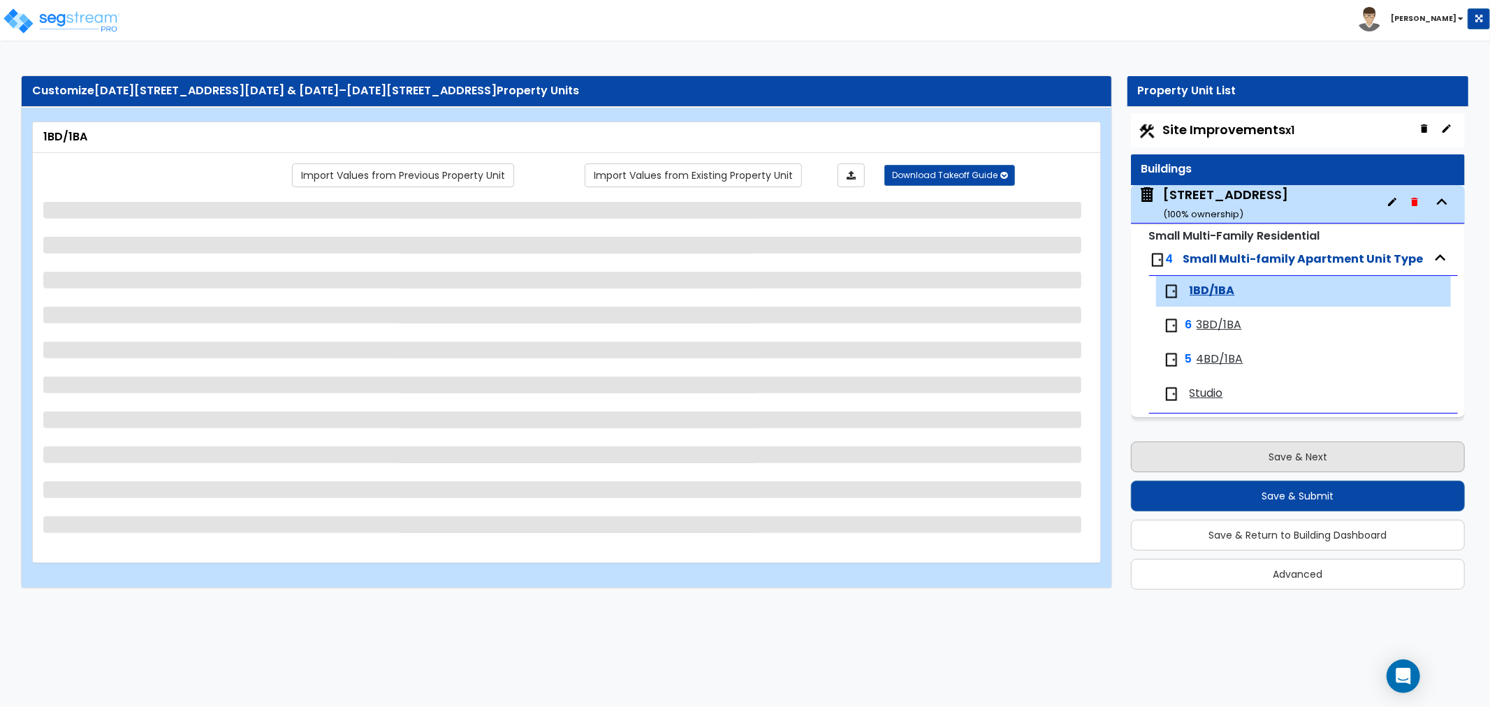
scroll to position [0, 0]
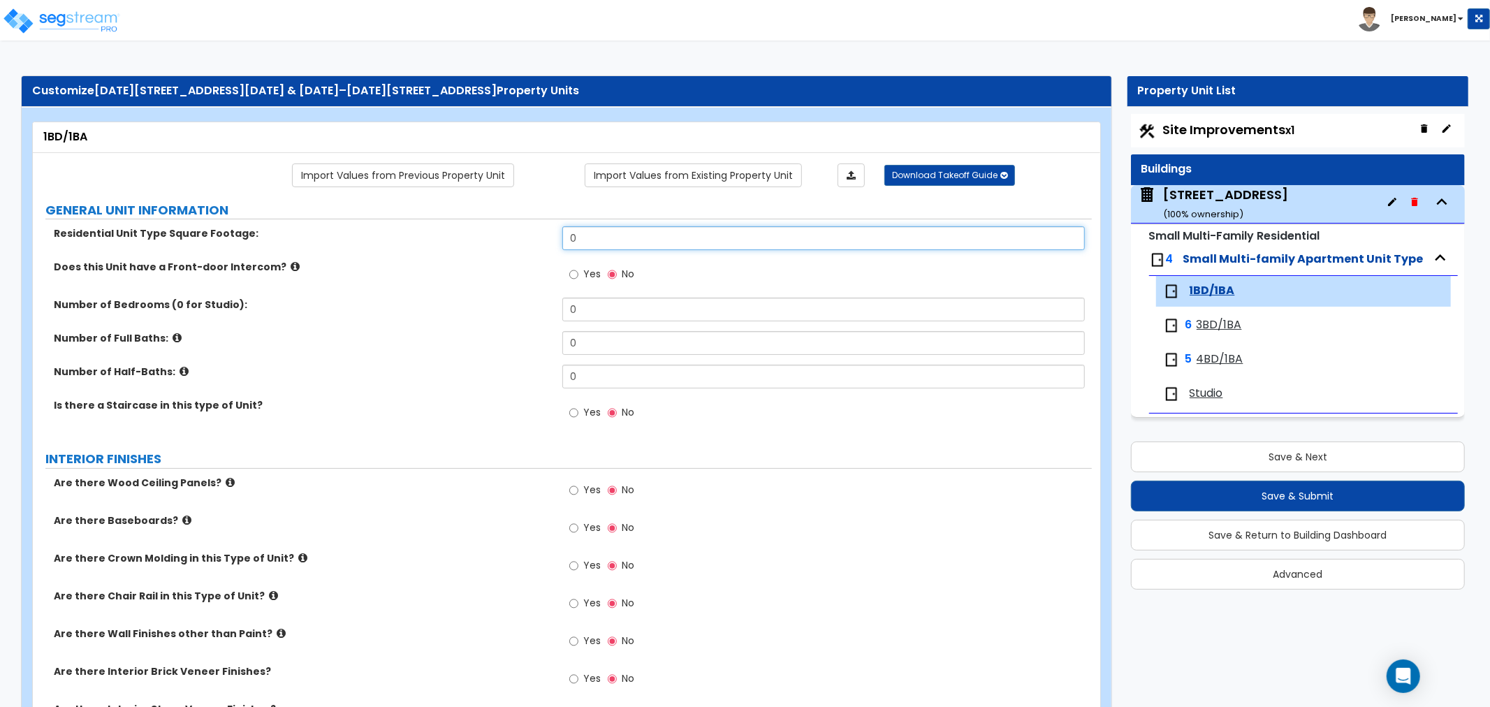
drag, startPoint x: 609, startPoint y: 239, endPoint x: 444, endPoint y: 253, distance: 166.2
click at [444, 253] on div "Residential Unit Type Square Footage: 0" at bounding box center [562, 243] width 1059 height 34
type input "720"
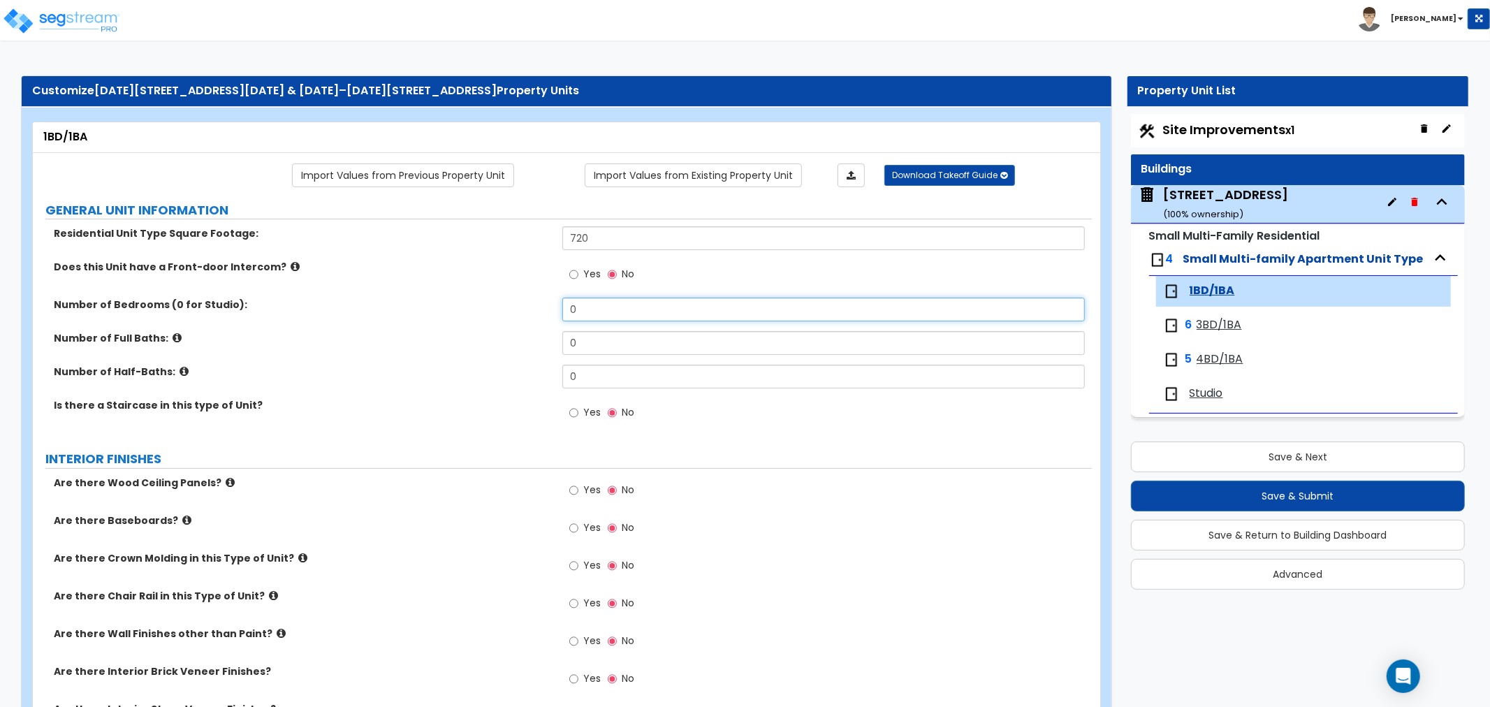
click at [569, 313] on input "0" at bounding box center [823, 310] width 523 height 24
drag, startPoint x: 609, startPoint y: 314, endPoint x: 528, endPoint y: 313, distance: 81.1
click at [528, 313] on div "Number of Bedrooms (0 for Studio): 0" at bounding box center [562, 315] width 1059 height 34
type input "1"
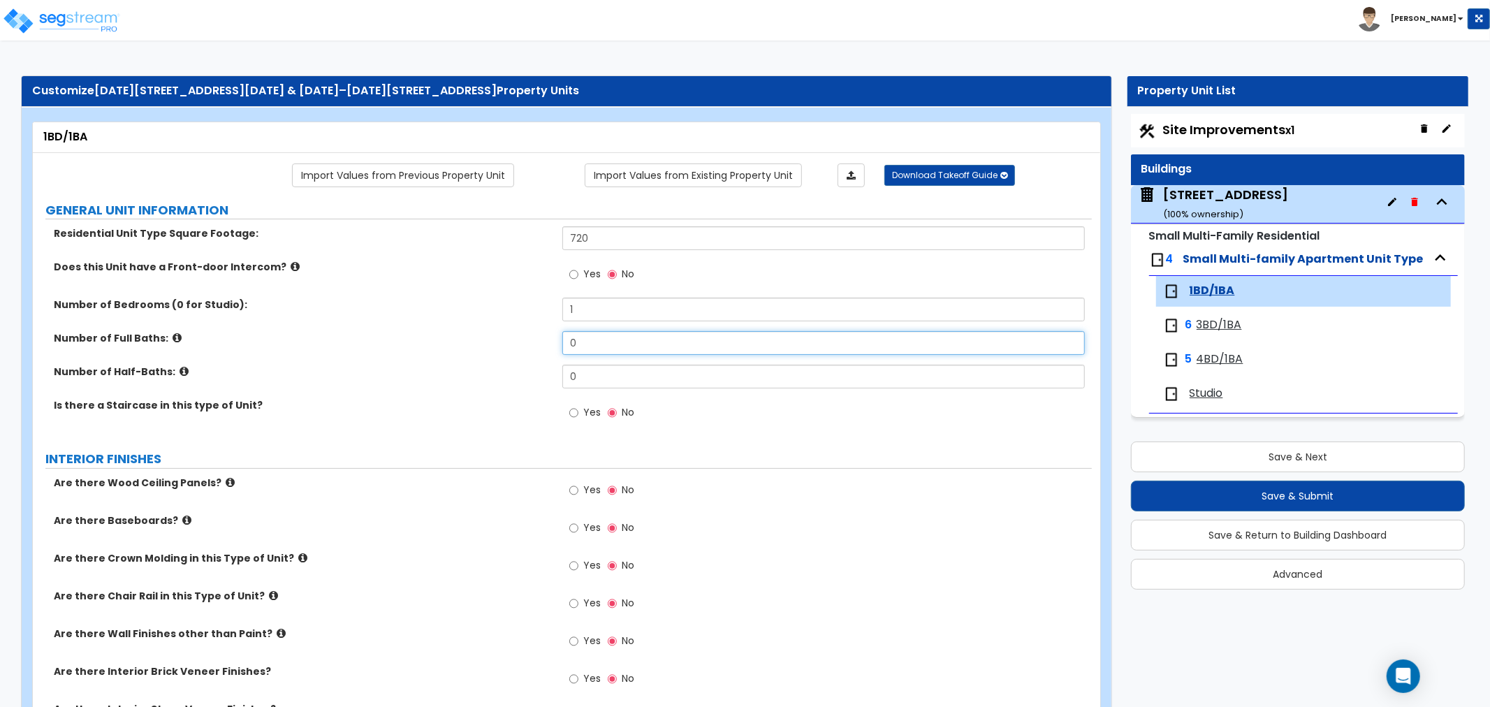
drag, startPoint x: 599, startPoint y: 342, endPoint x: 537, endPoint y: 340, distance: 62.2
click at [537, 340] on div "Number of Full Baths: 0" at bounding box center [562, 348] width 1059 height 34
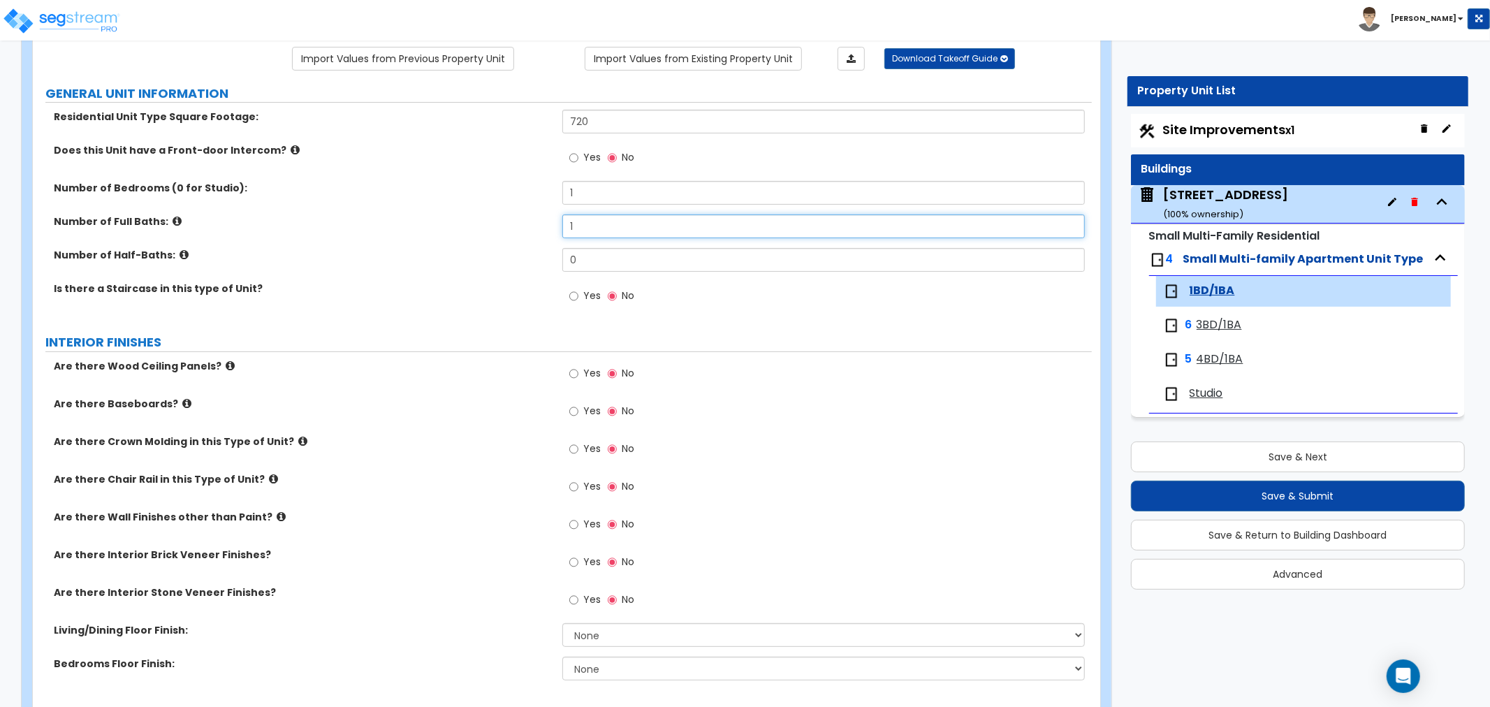
scroll to position [155, 0]
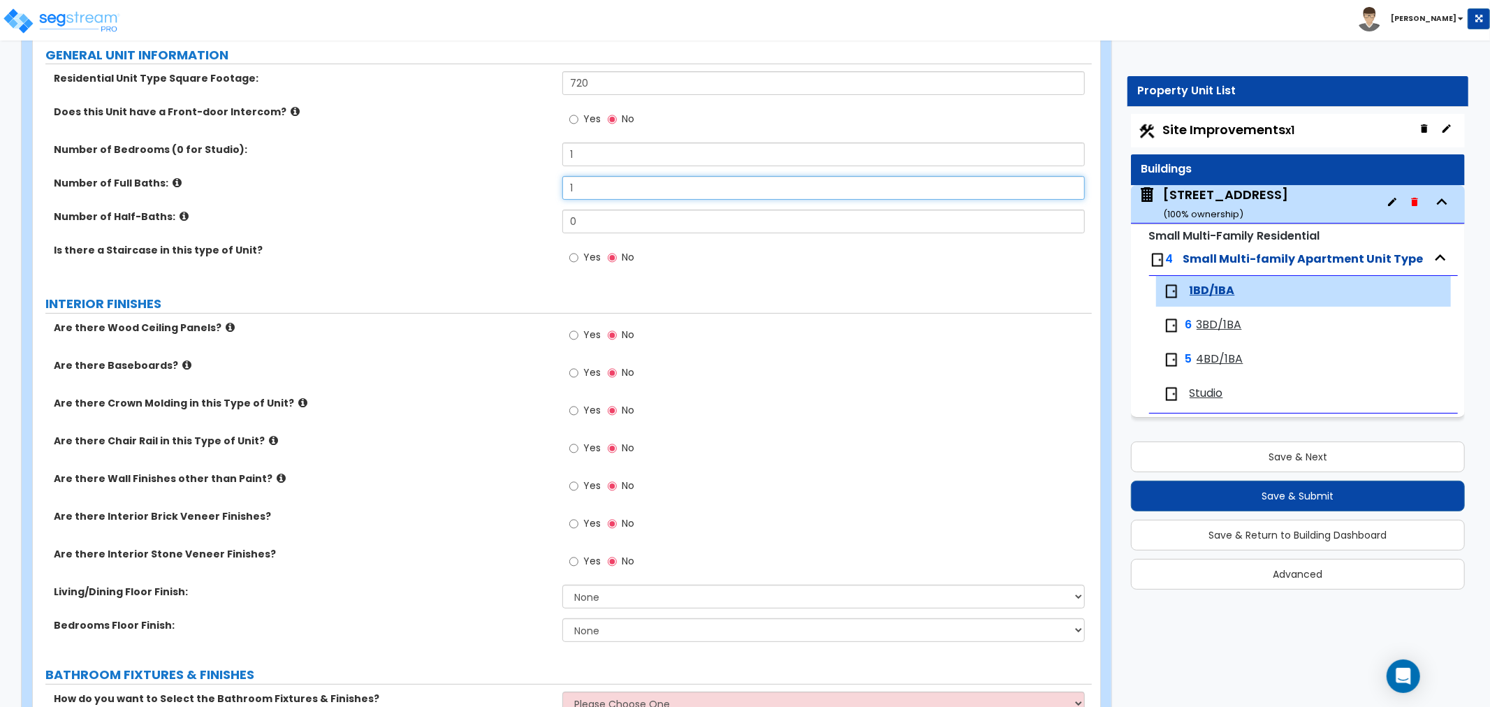
type input "1"
click at [578, 371] on input "Yes" at bounding box center [573, 372] width 9 height 15
radio input "true"
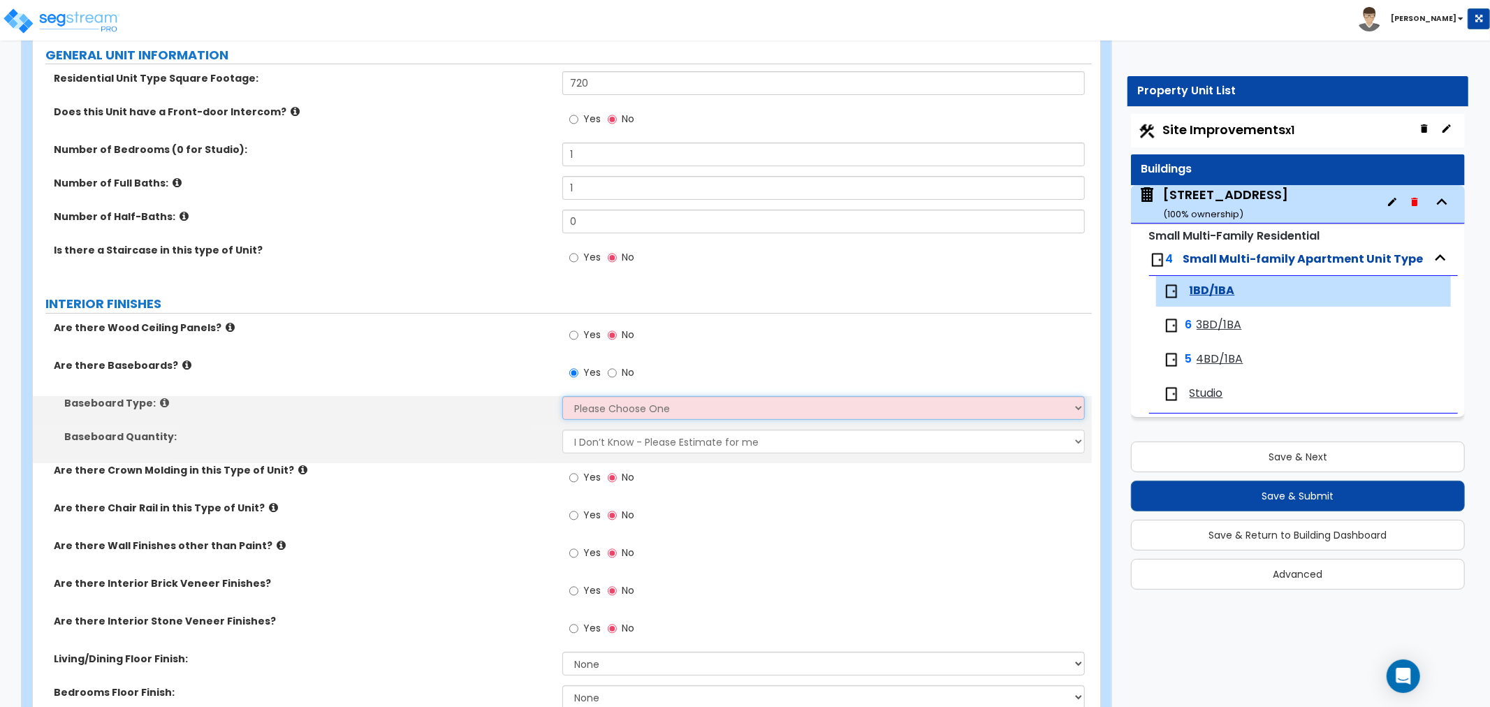
click at [586, 408] on select "Please Choose One Wood Vinyl Carpet Tile" at bounding box center [823, 408] width 523 height 24
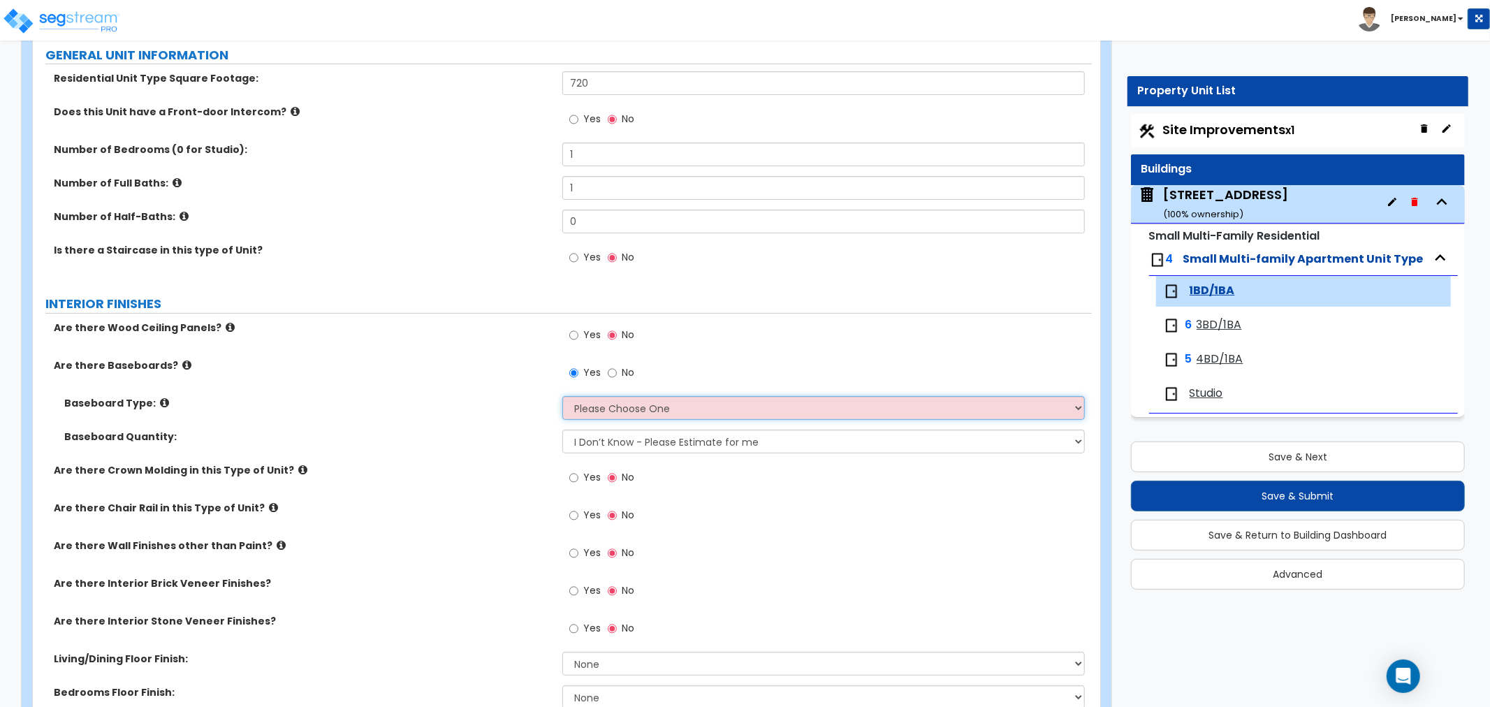
select select "1"
click at [562, 396] on select "Please Choose One Wood Vinyl Carpet Tile" at bounding box center [823, 408] width 523 height 24
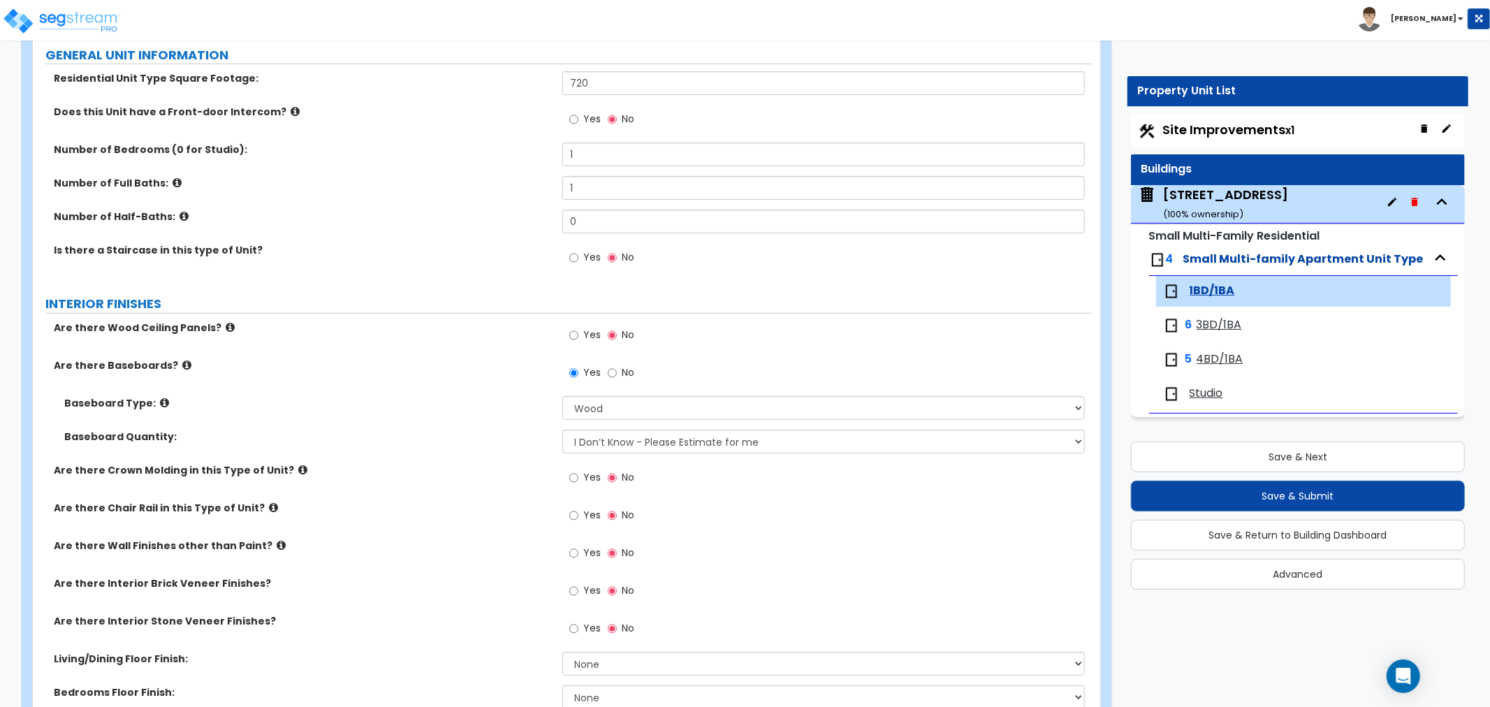
click at [503, 449] on div "Baseboard Quantity: I Don’t Know - Please Estimate for me I want to Enter the L…" at bounding box center [562, 447] width 1059 height 34
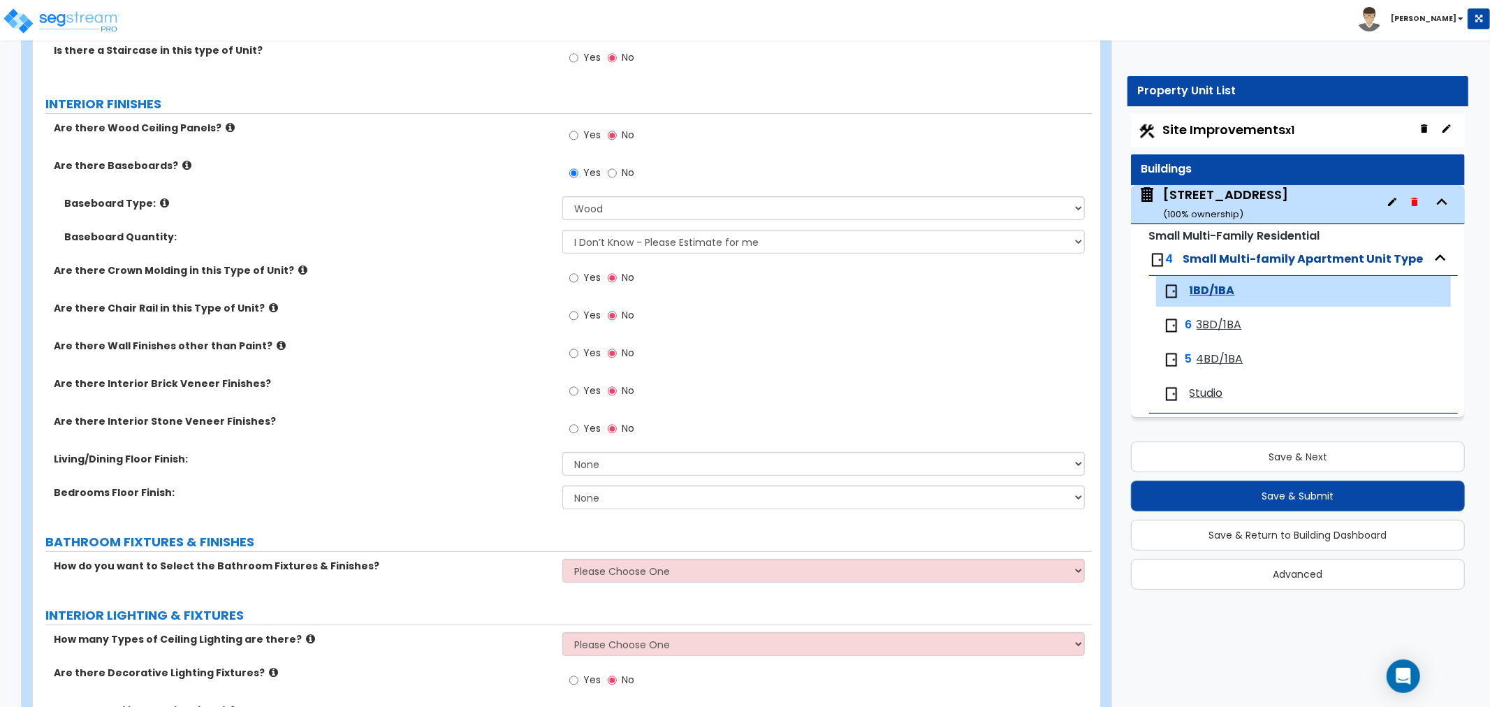
scroll to position [388, 0]
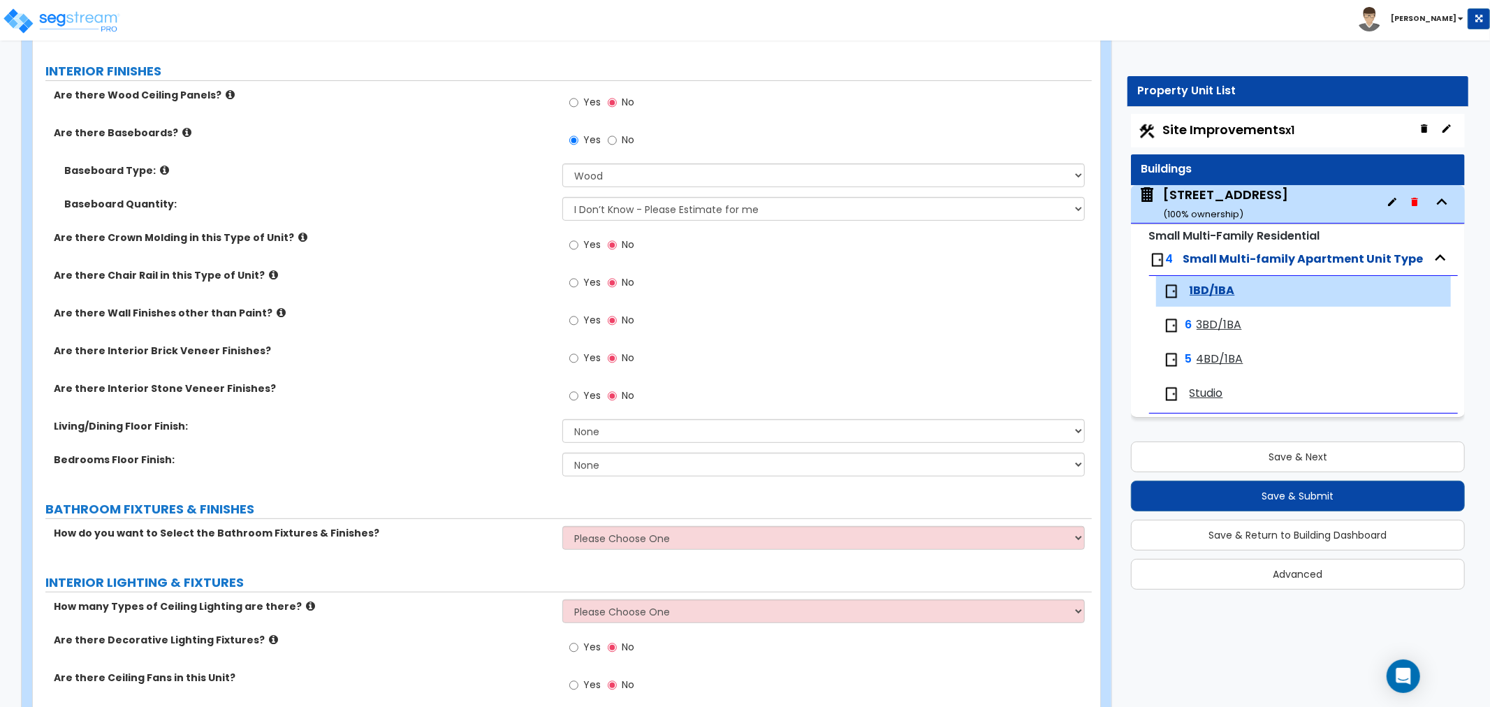
click at [567, 319] on div "Yes No" at bounding box center [601, 322] width 79 height 32
click at [575, 322] on input "Yes" at bounding box center [573, 320] width 9 height 15
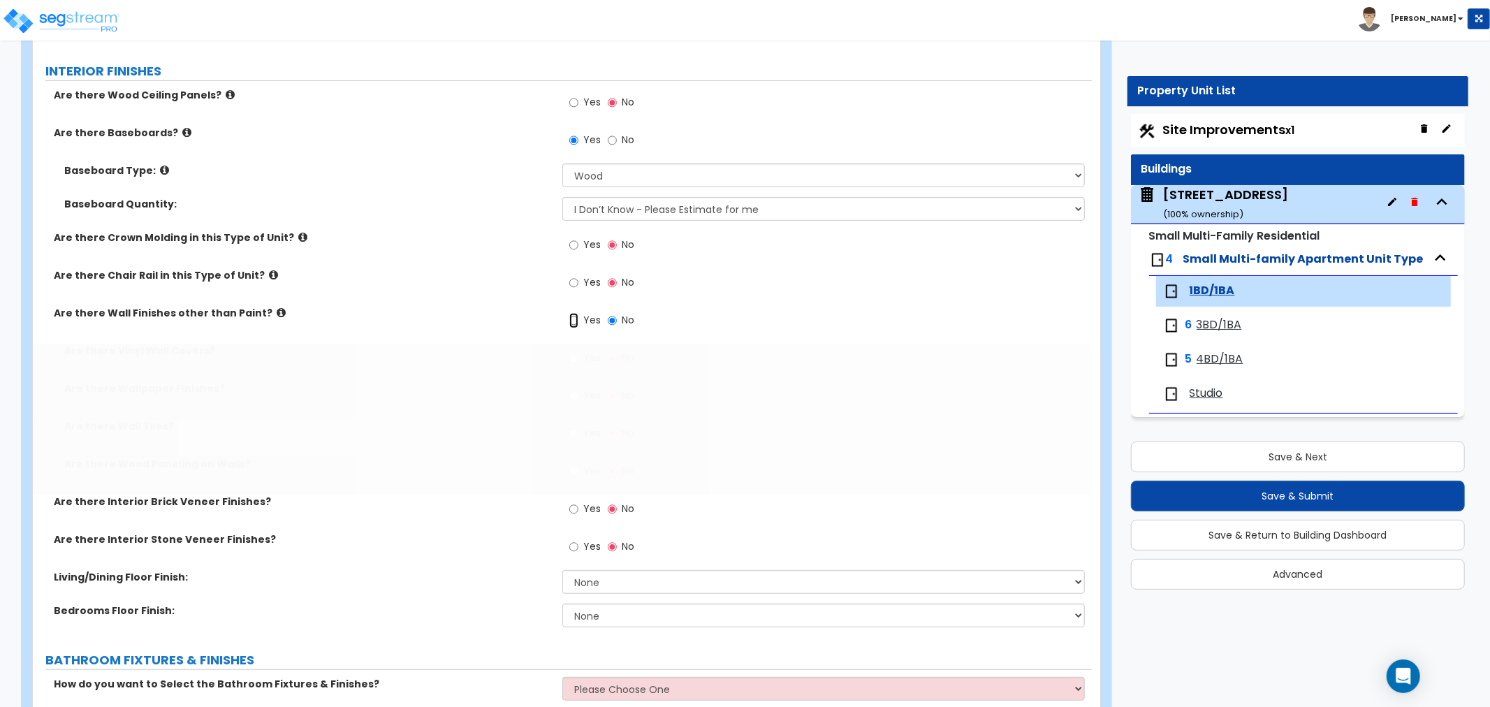
radio input "true"
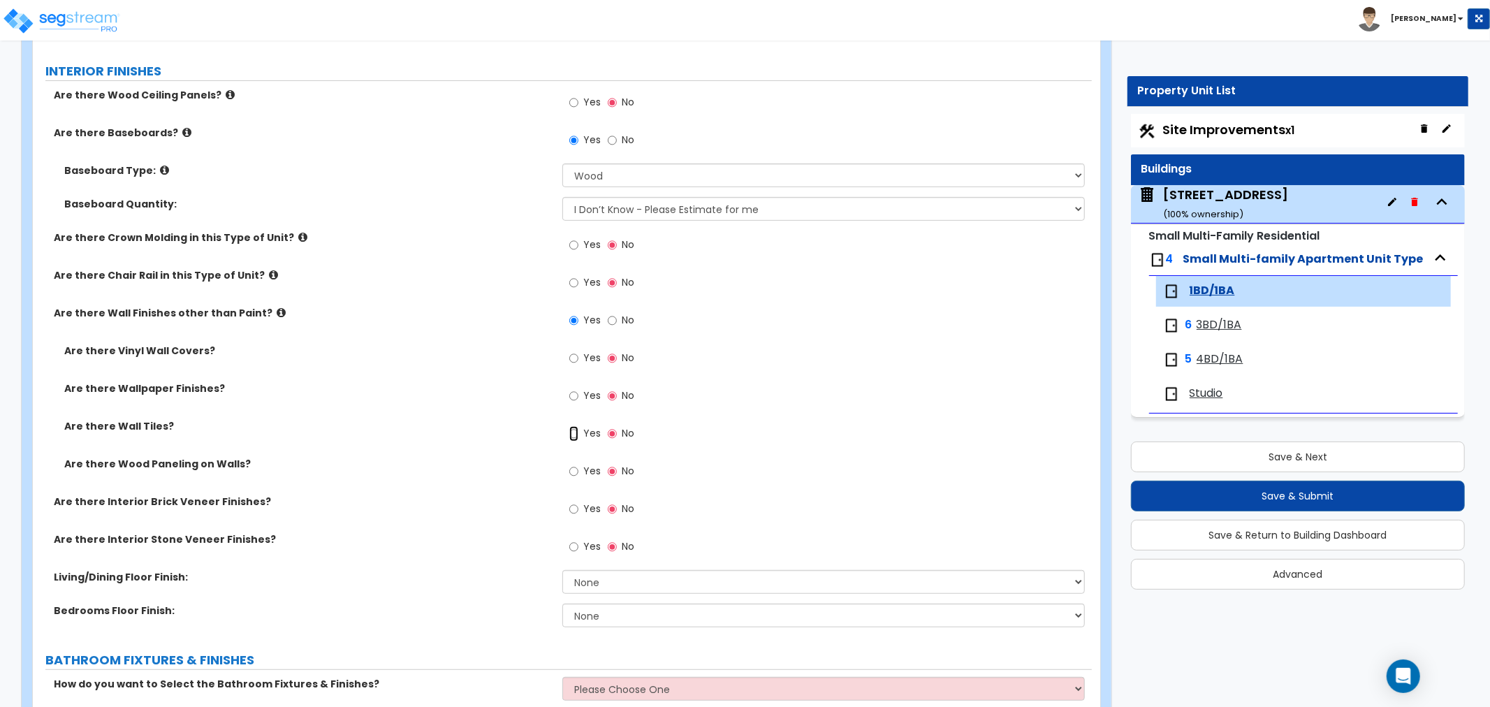
click at [572, 431] on input "Yes" at bounding box center [573, 433] width 9 height 15
radio input "true"
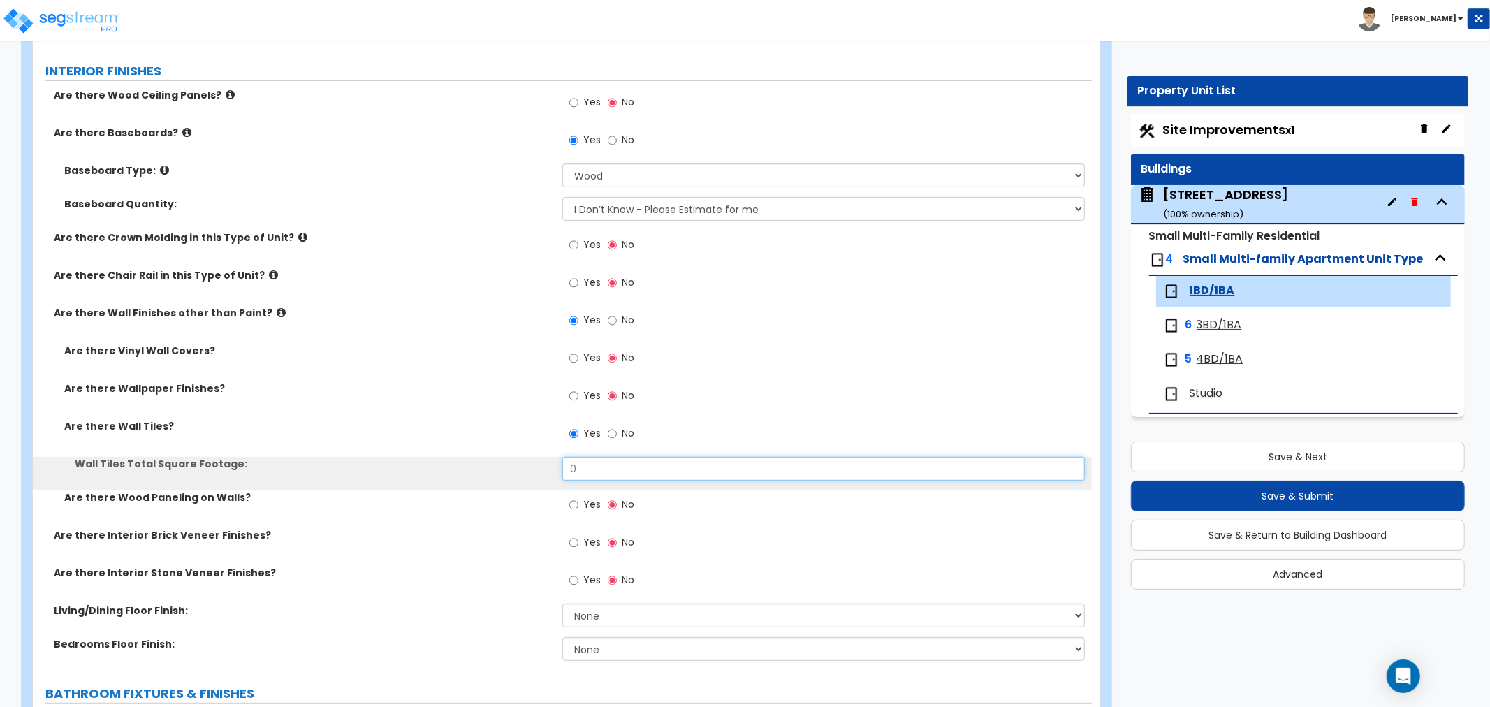
drag, startPoint x: 597, startPoint y: 465, endPoint x: 543, endPoint y: 471, distance: 54.2
click at [543, 471] on div "Wall Tiles Total Square Footage: 0" at bounding box center [562, 474] width 1059 height 34
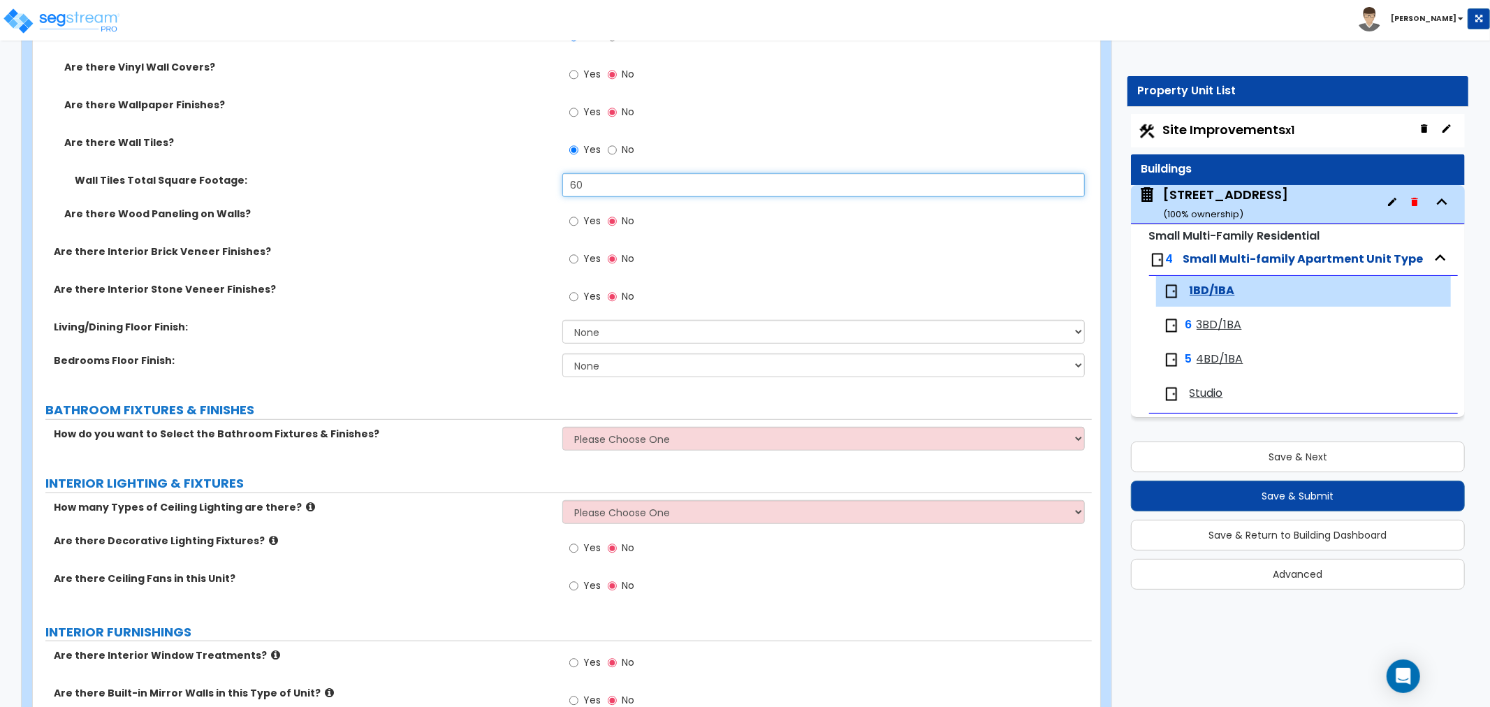
scroll to position [699, 0]
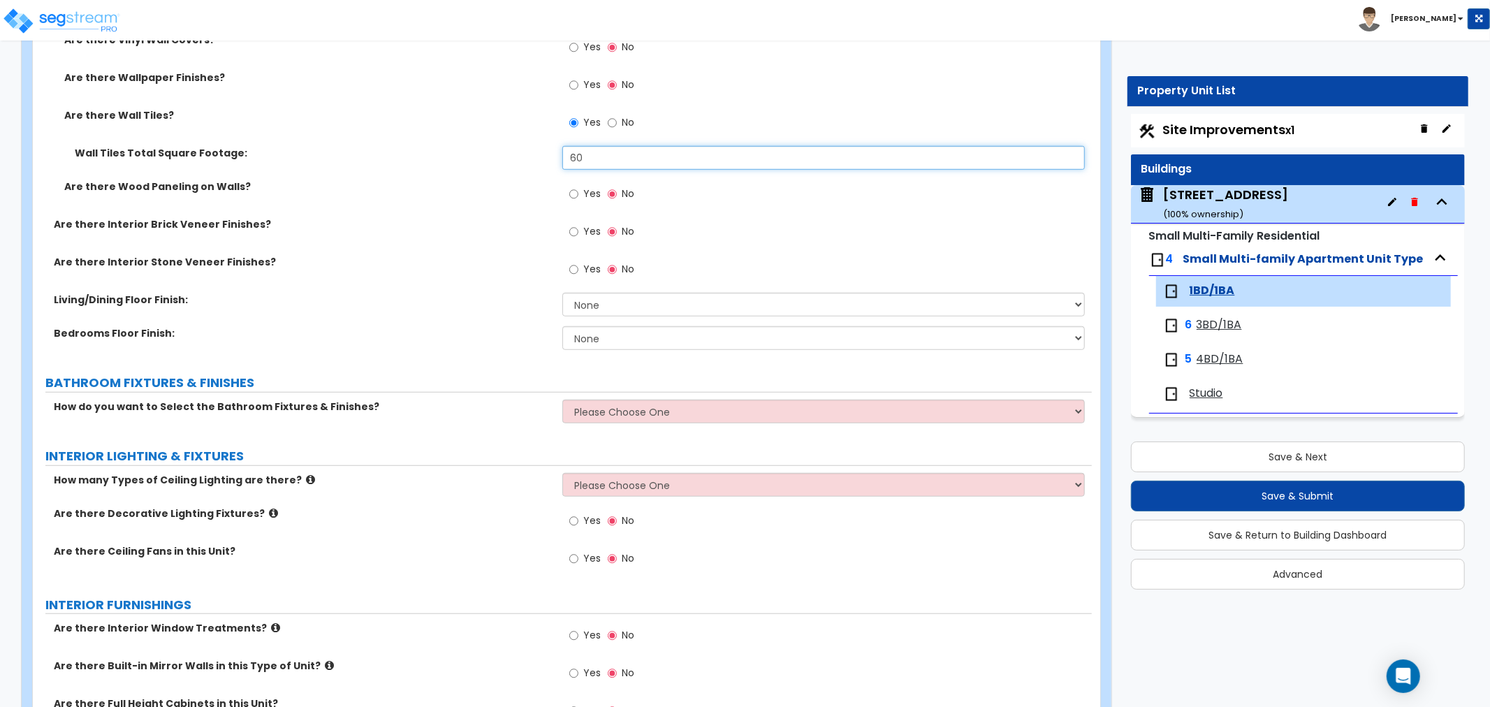
type input "60"
click at [626, 309] on select "None Tile Flooring Hardwood Flooring Resilient Laminate Flooring VCT Flooring S…" at bounding box center [823, 305] width 523 height 24
select select "1"
click at [562, 293] on select "None Tile Flooring Hardwood Flooring Resilient Laminate Flooring VCT Flooring S…" at bounding box center [823, 305] width 523 height 24
click at [618, 337] on select "None Tile Flooring Hardwood Flooring Resilient Laminate Flooring VCT Flooring S…" at bounding box center [823, 338] width 523 height 24
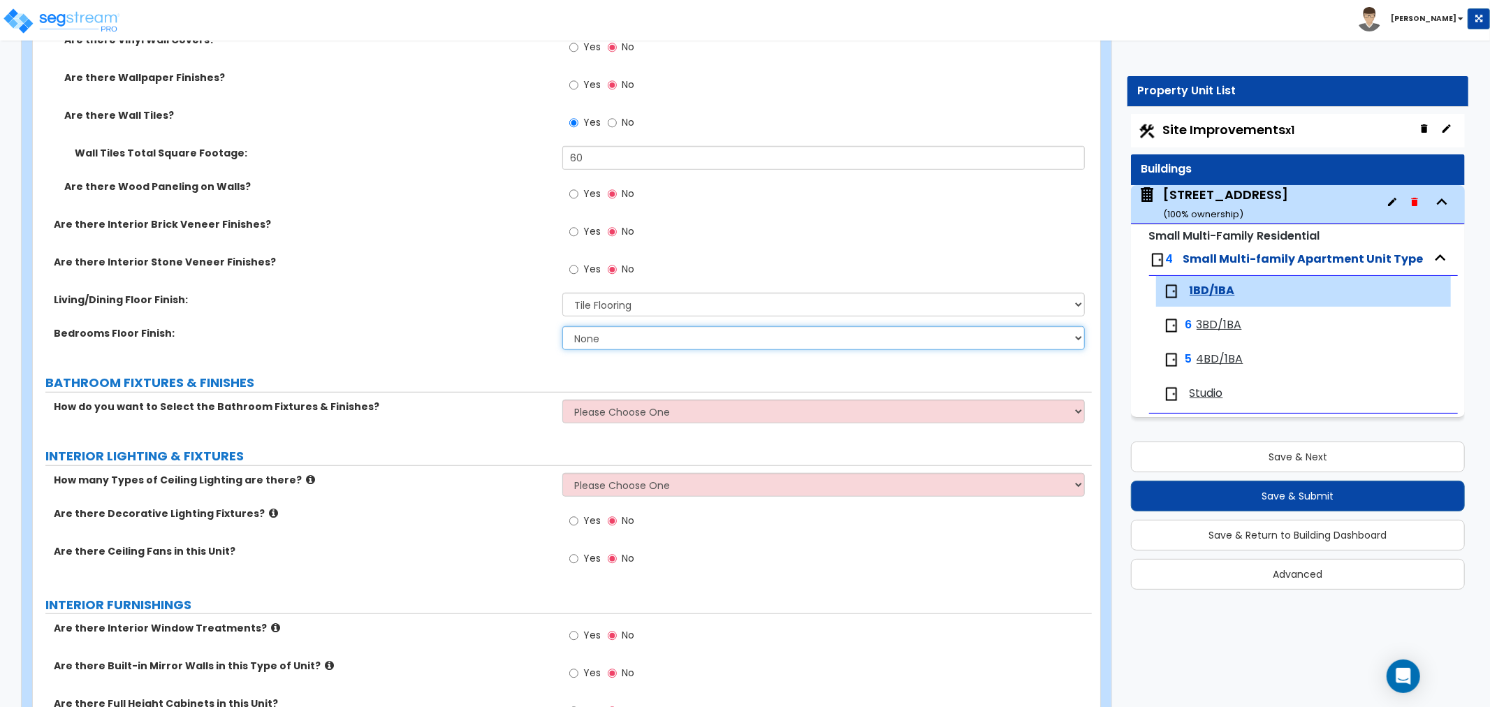
select select "1"
click at [562, 326] on select "None Tile Flooring Hardwood Flooring Resilient Laminate Flooring VCT Flooring S…" at bounding box center [823, 338] width 523 height 24
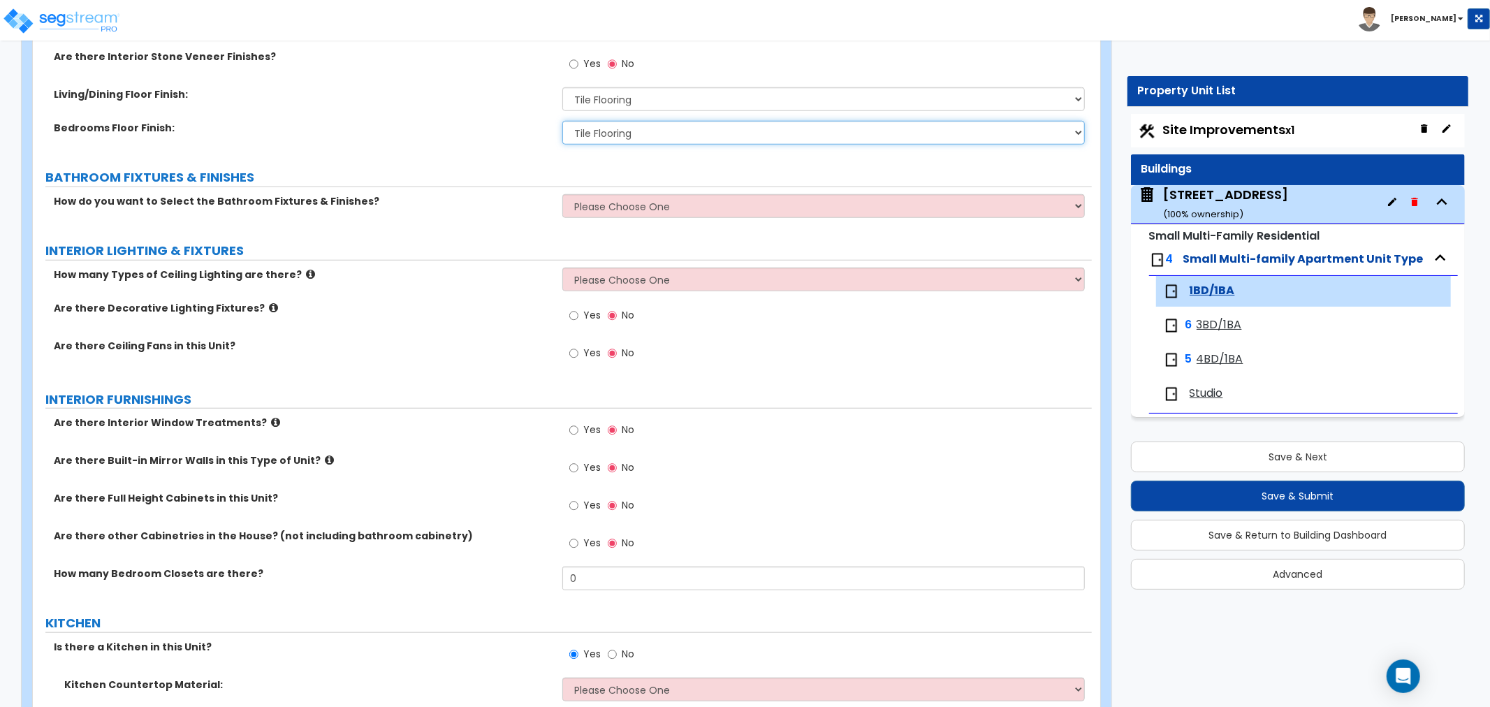
scroll to position [931, 0]
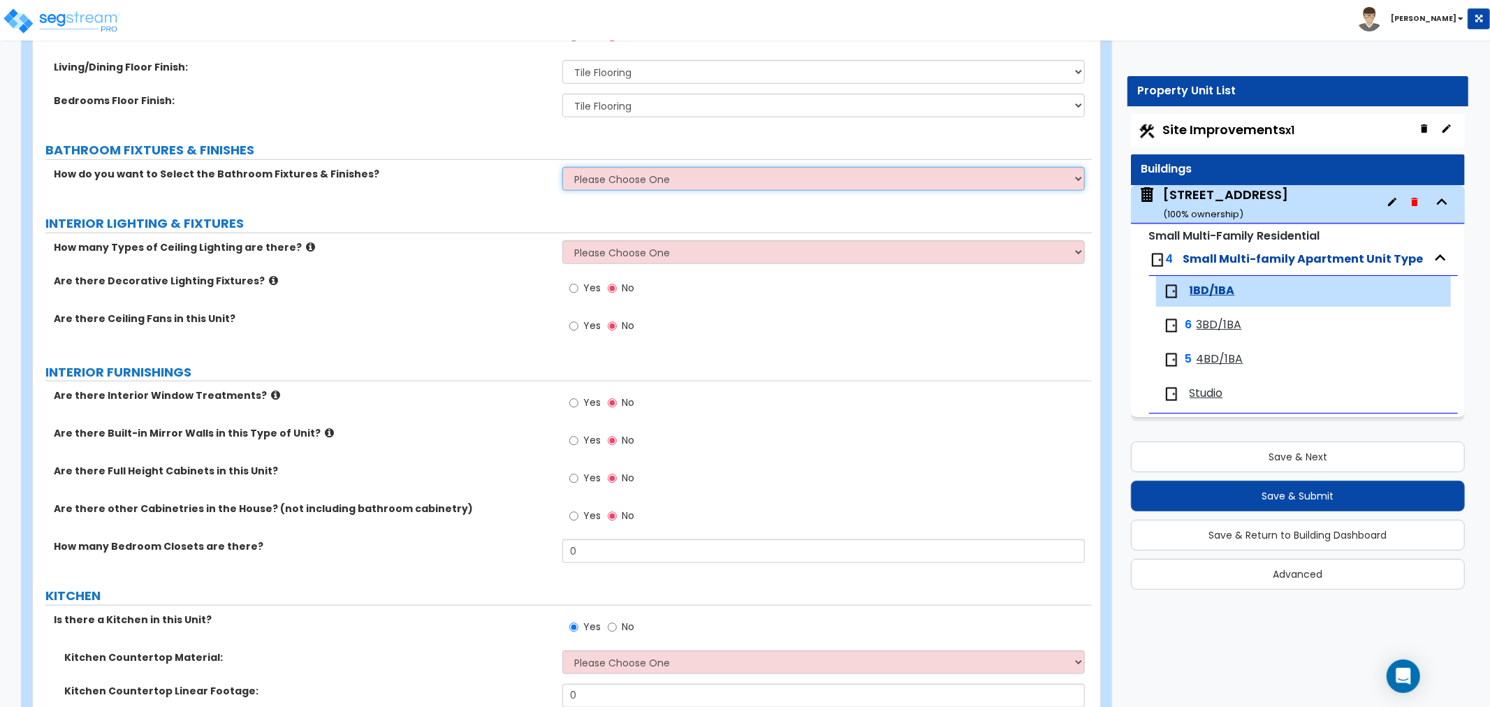
click at [618, 178] on select "Please Choose One Select the type of Fixtures and Finishes only for one Bath an…" at bounding box center [823, 179] width 523 height 24
select select "2"
click at [562, 167] on select "Please Choose One Select the type of Fixtures and Finishes only for one Bath an…" at bounding box center [823, 179] width 523 height 24
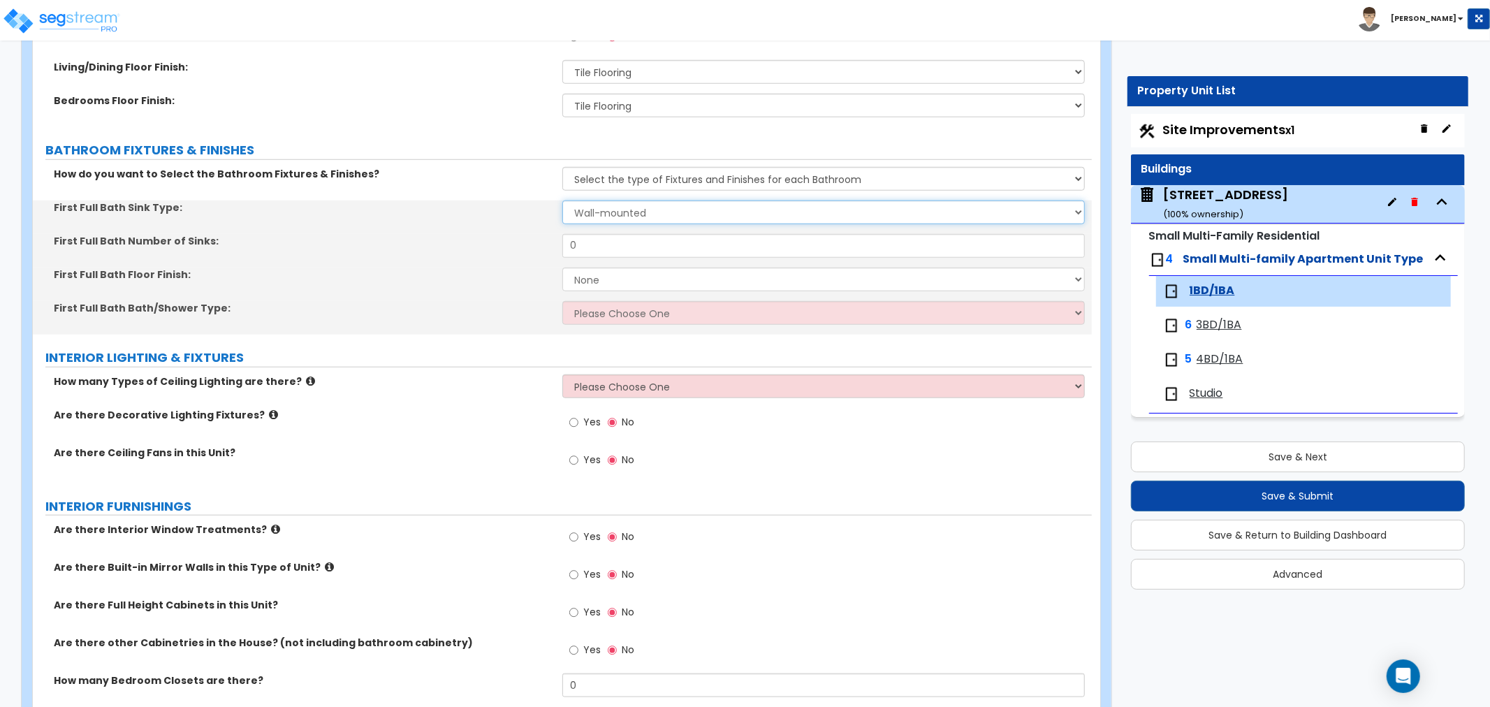
click at [617, 213] on select "Wall-mounted Pedestal-mounted Vanity-mounted" at bounding box center [823, 213] width 523 height 24
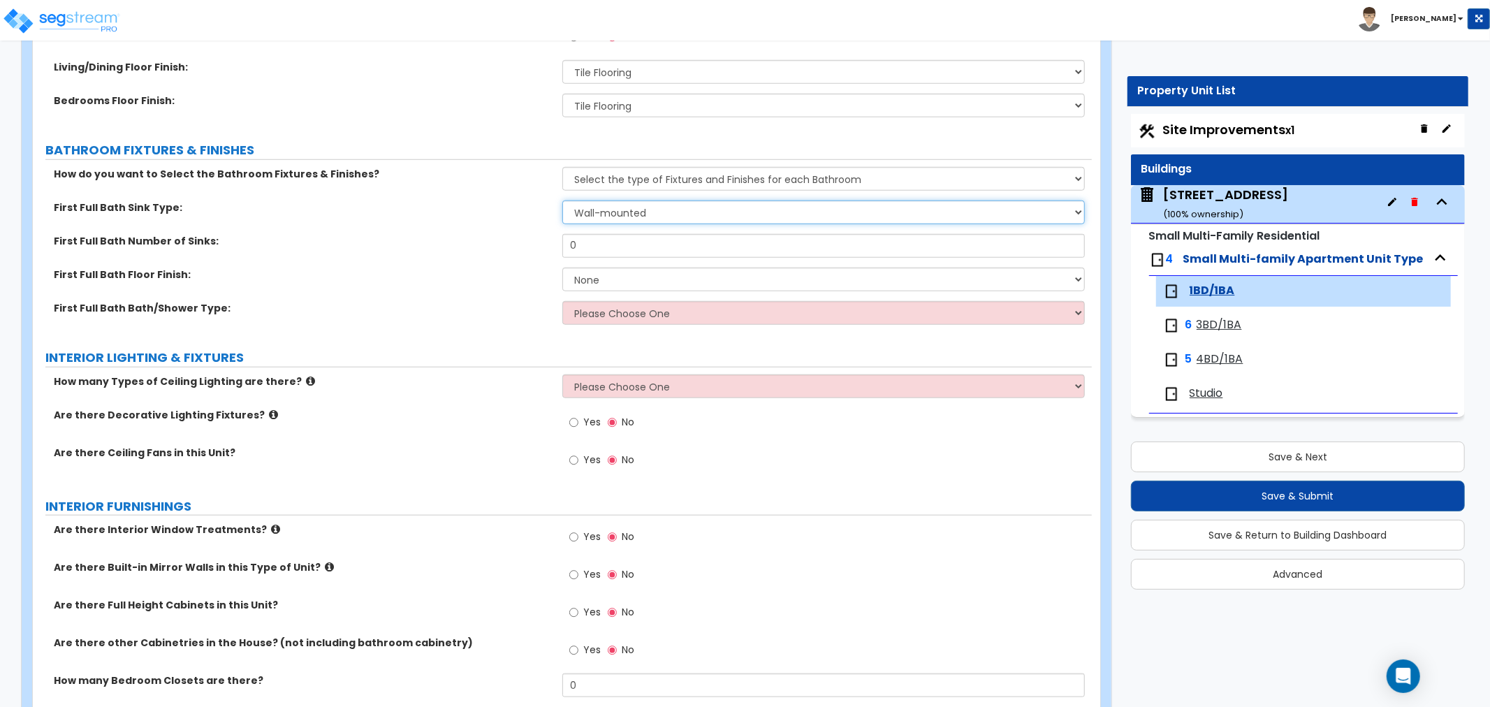
select select "3"
click at [562, 201] on select "Wall-mounted Pedestal-mounted Vanity-mounted" at bounding box center [823, 213] width 523 height 24
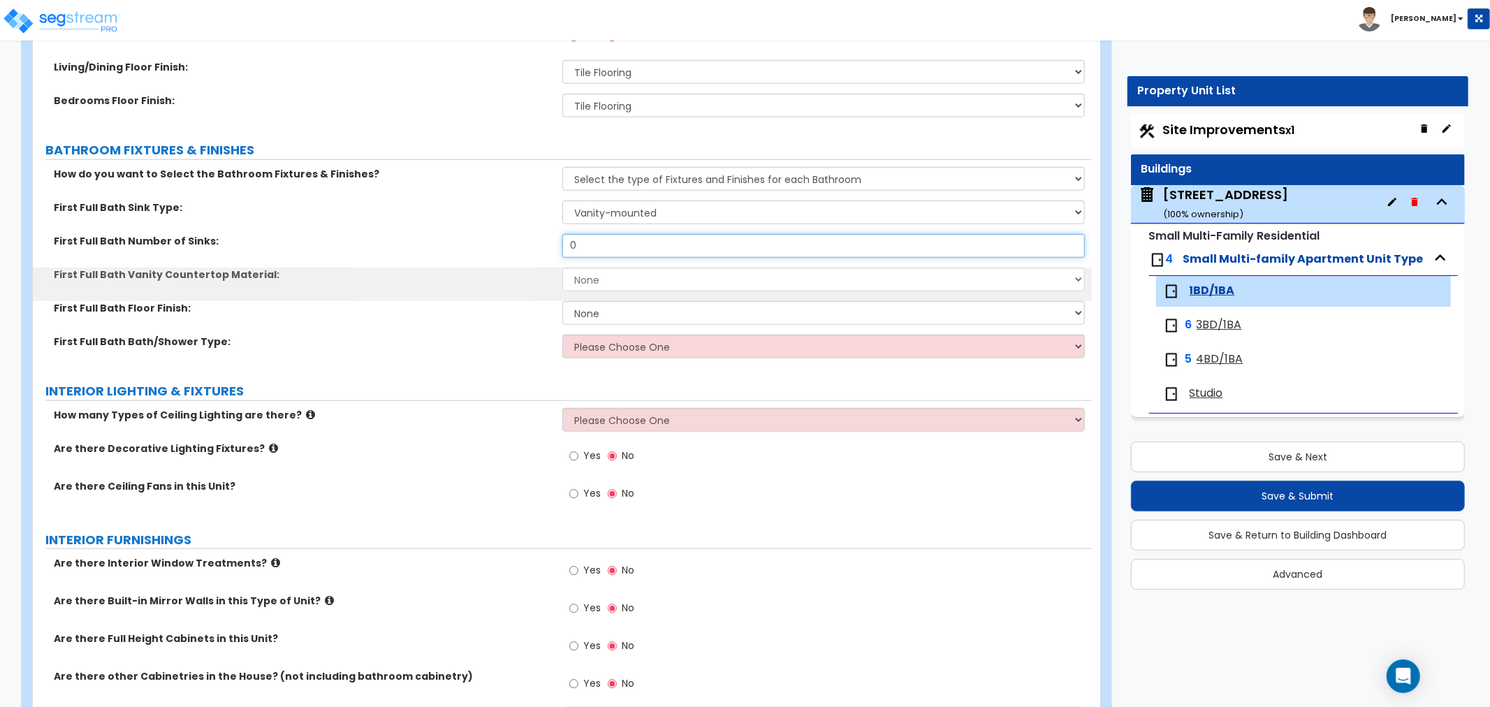
drag, startPoint x: 588, startPoint y: 242, endPoint x: 548, endPoint y: 236, distance: 40.9
click at [548, 236] on div "First Full Bath Number of Sinks: 0" at bounding box center [562, 251] width 1059 height 34
type input "1"
click at [612, 282] on select "None Plastic Laminate Solid Surface Stone Quartz Marble Tile Wood" at bounding box center [823, 280] width 523 height 24
select select "2"
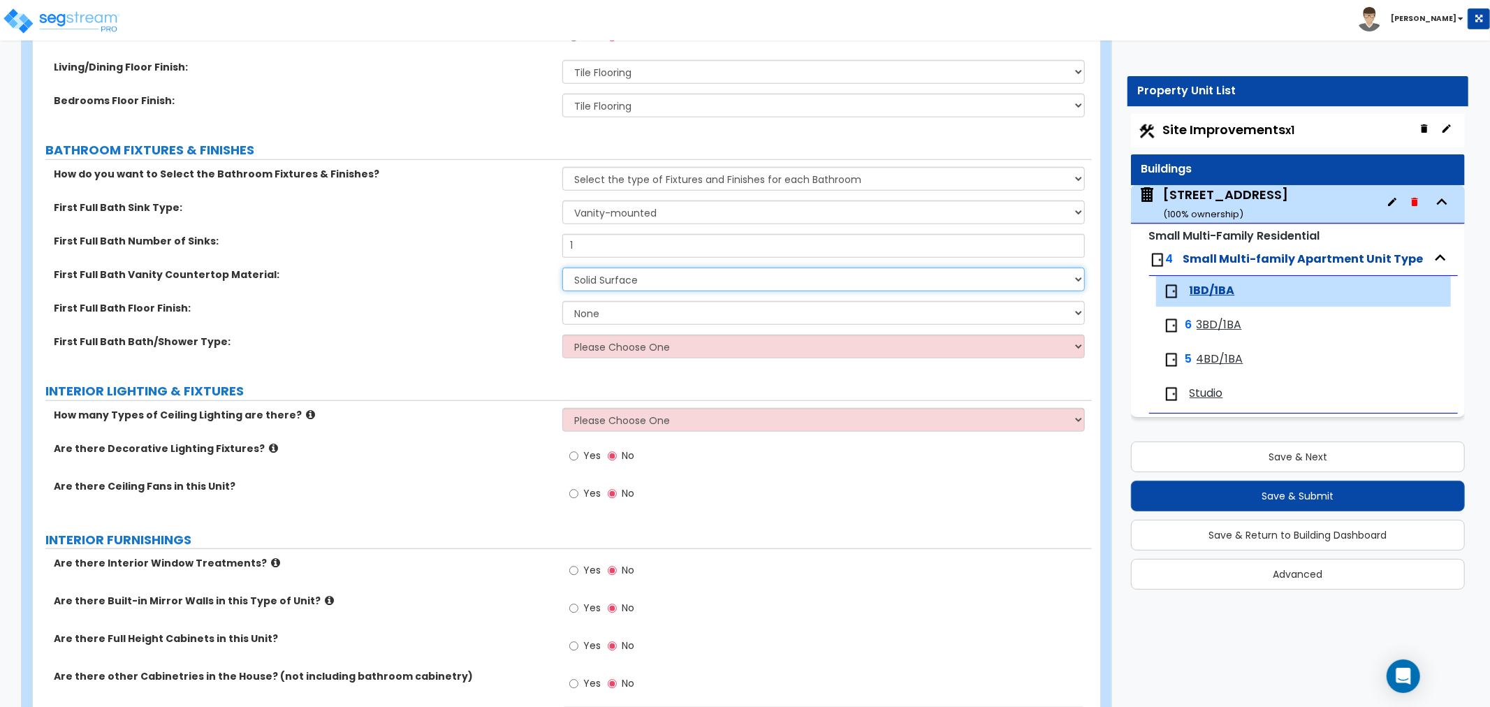
click at [562, 268] on select "None Plastic Laminate Solid Surface Stone Quartz Marble Tile Wood" at bounding box center [823, 280] width 523 height 24
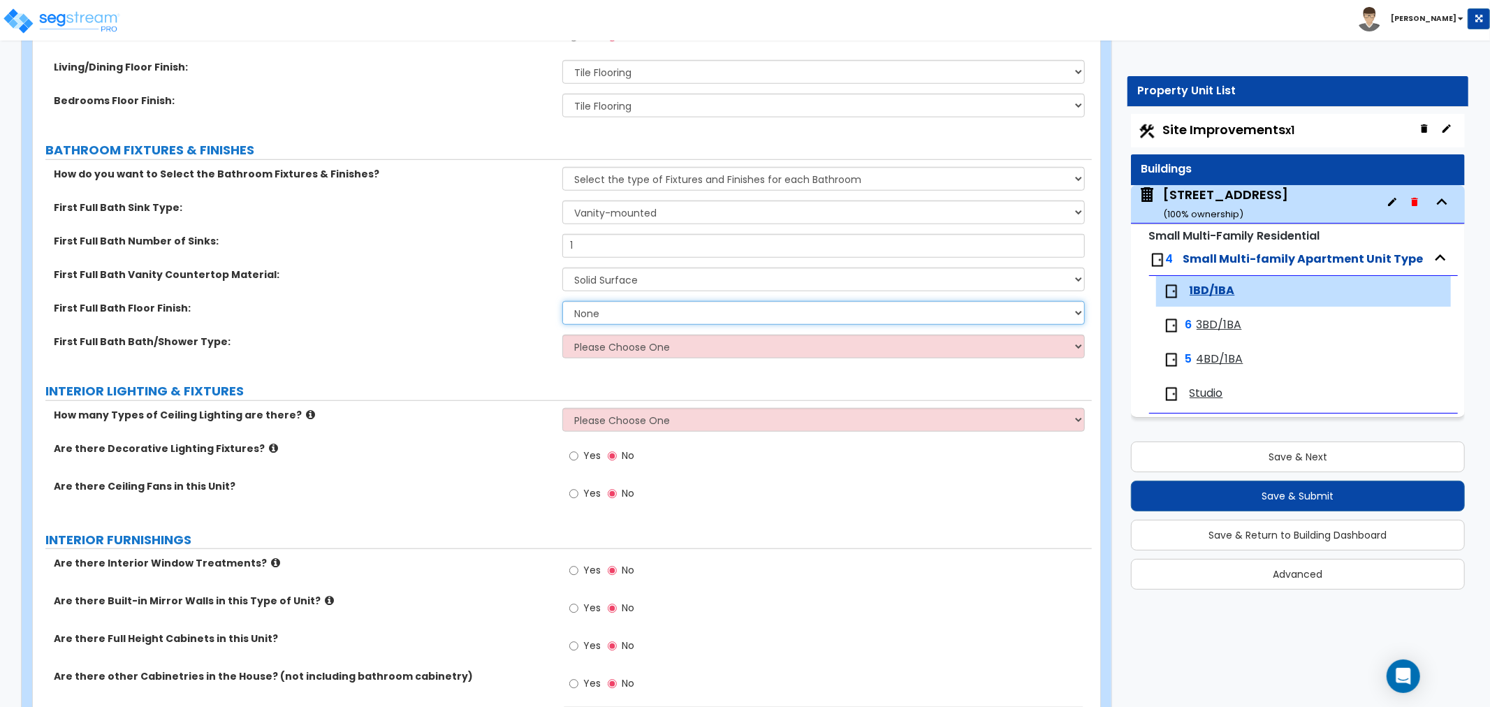
click at [615, 310] on select "None Tile Flooring Hardwood Flooring Resilient Laminate Flooring VCT Flooring S…" at bounding box center [823, 313] width 523 height 24
select select "1"
click at [562, 301] on select "None Tile Flooring Hardwood Flooring Resilient Laminate Flooring VCT Flooring S…" at bounding box center [823, 313] width 523 height 24
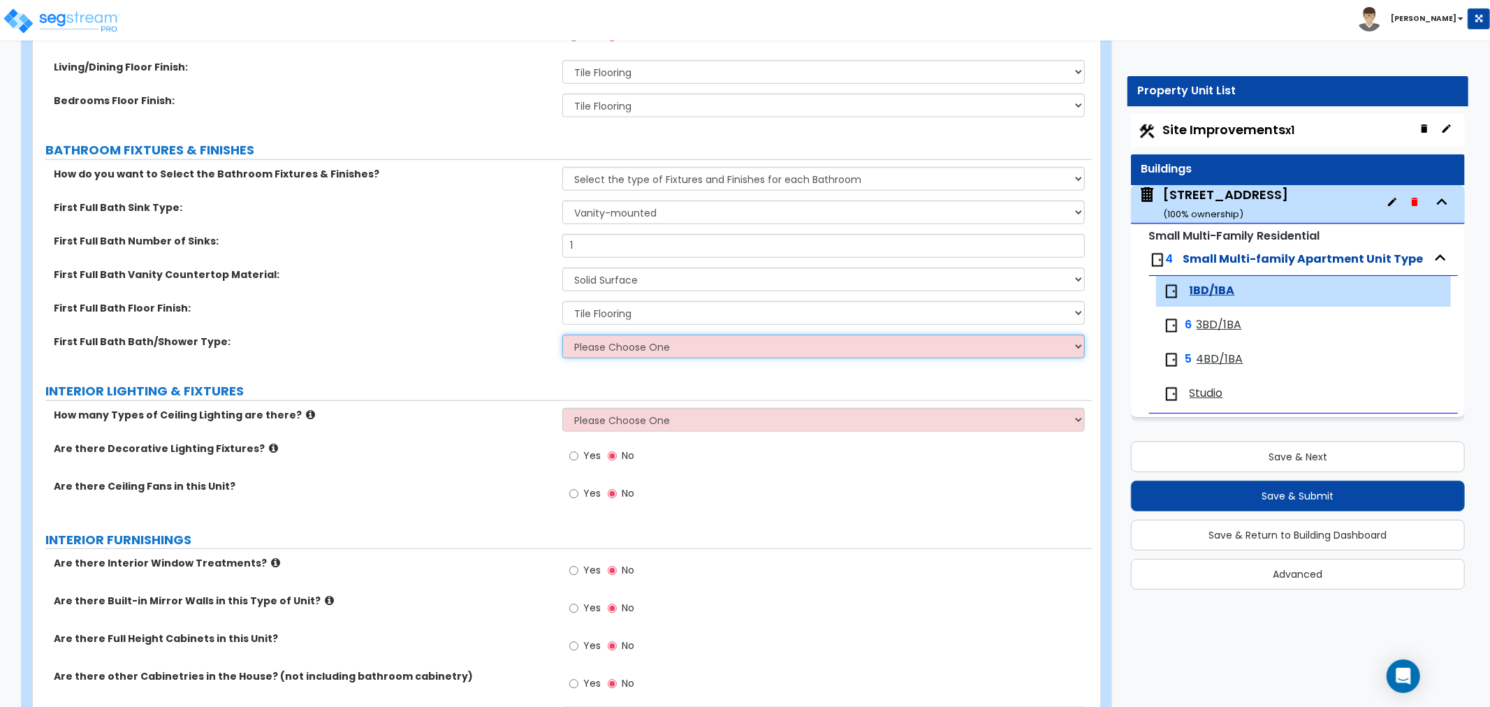
click at [612, 347] on select "Please Choose One Standalone Shower Bathtub - Shower Combo" at bounding box center [823, 347] width 523 height 24
select select "2"
click at [562, 335] on select "Please Choose One Standalone Shower Bathtub - Shower Combo" at bounding box center [823, 347] width 523 height 24
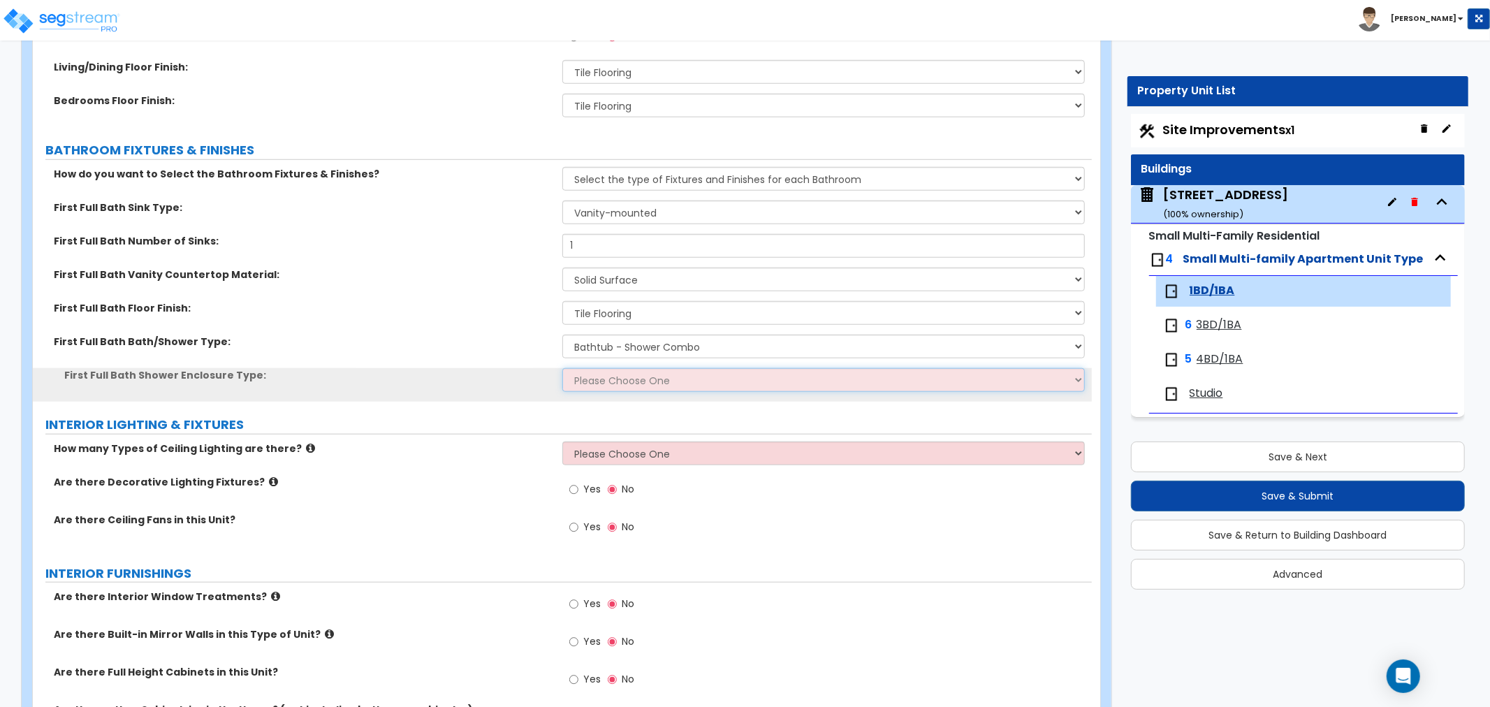
drag, startPoint x: 613, startPoint y: 376, endPoint x: 613, endPoint y: 385, distance: 9.1
click at [613, 376] on select "Please Choose One Curtain & Rod Glass Sliding Doors Glass Hinged Doors" at bounding box center [823, 380] width 523 height 24
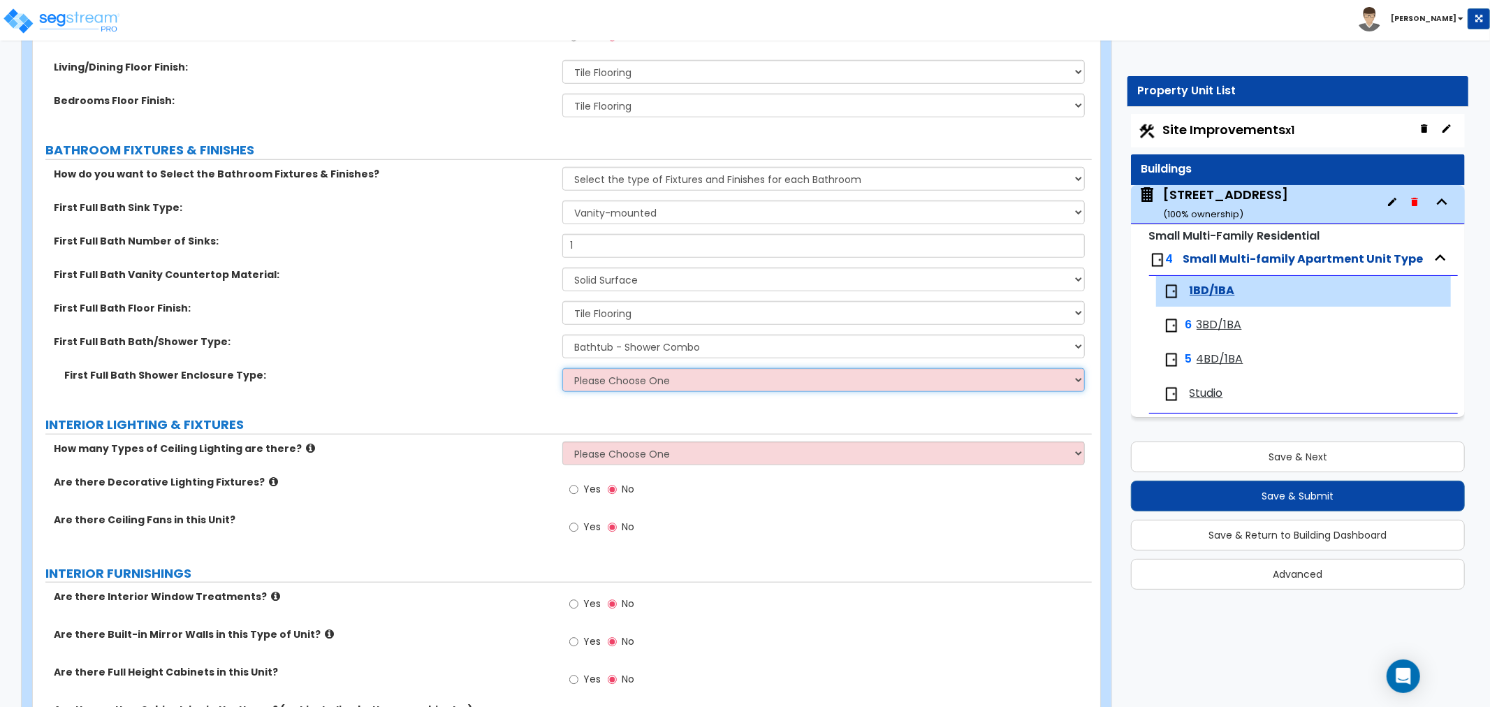
select select "1"
click at [562, 368] on select "Please Choose One Curtain & Rod Glass Sliding Doors Glass Hinged Doors" at bounding box center [823, 380] width 523 height 24
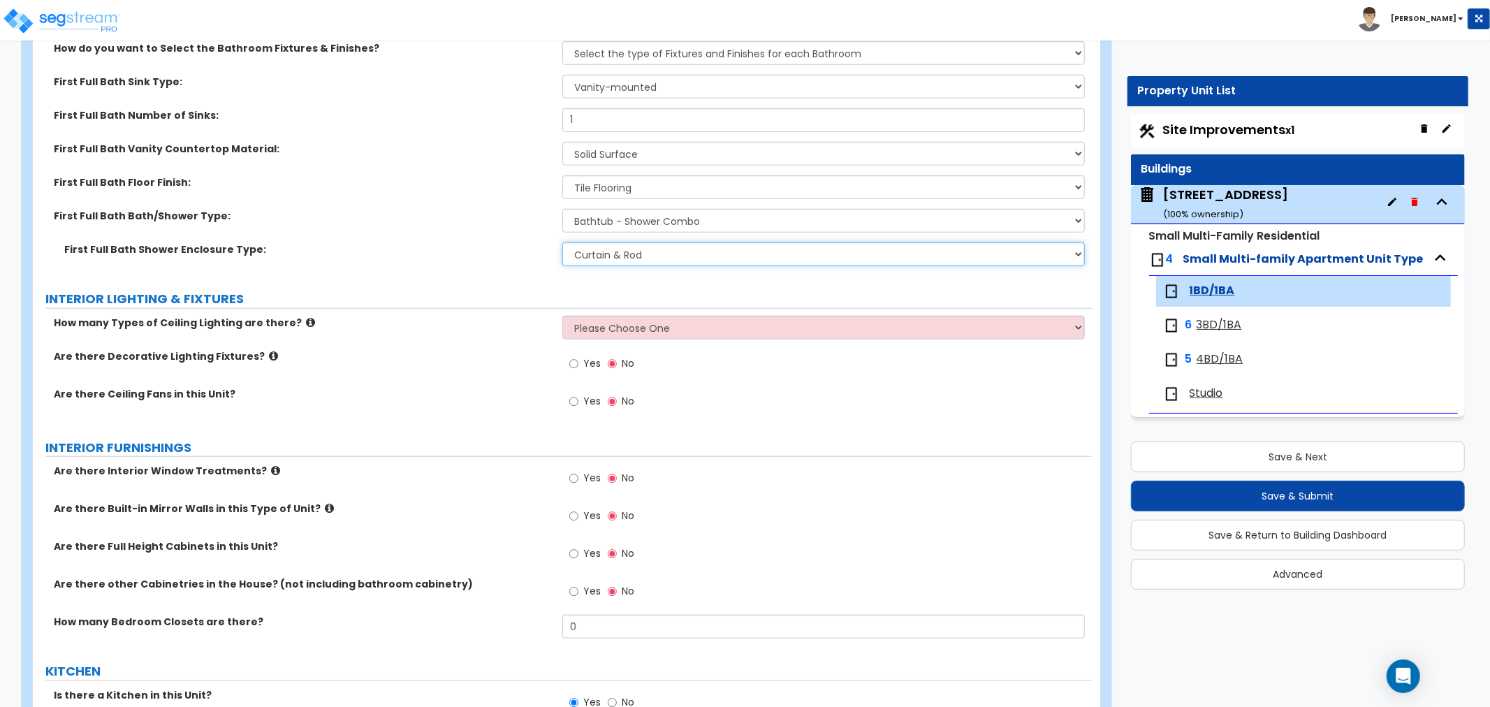
scroll to position [1087, 0]
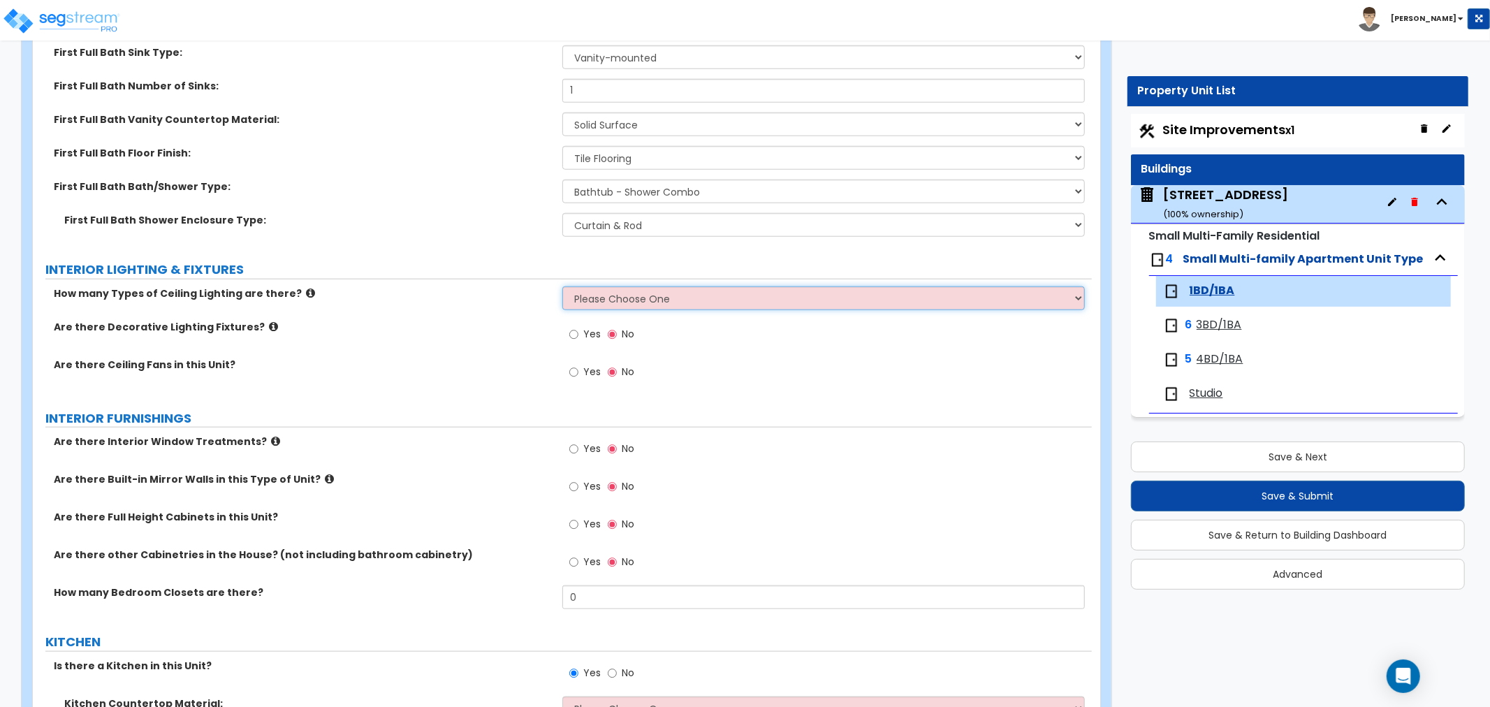
click at [597, 290] on select "Please Choose One 1 2 3" at bounding box center [823, 298] width 523 height 24
select select "1"
click at [562, 286] on select "Please Choose One 1 2 3" at bounding box center [823, 298] width 523 height 24
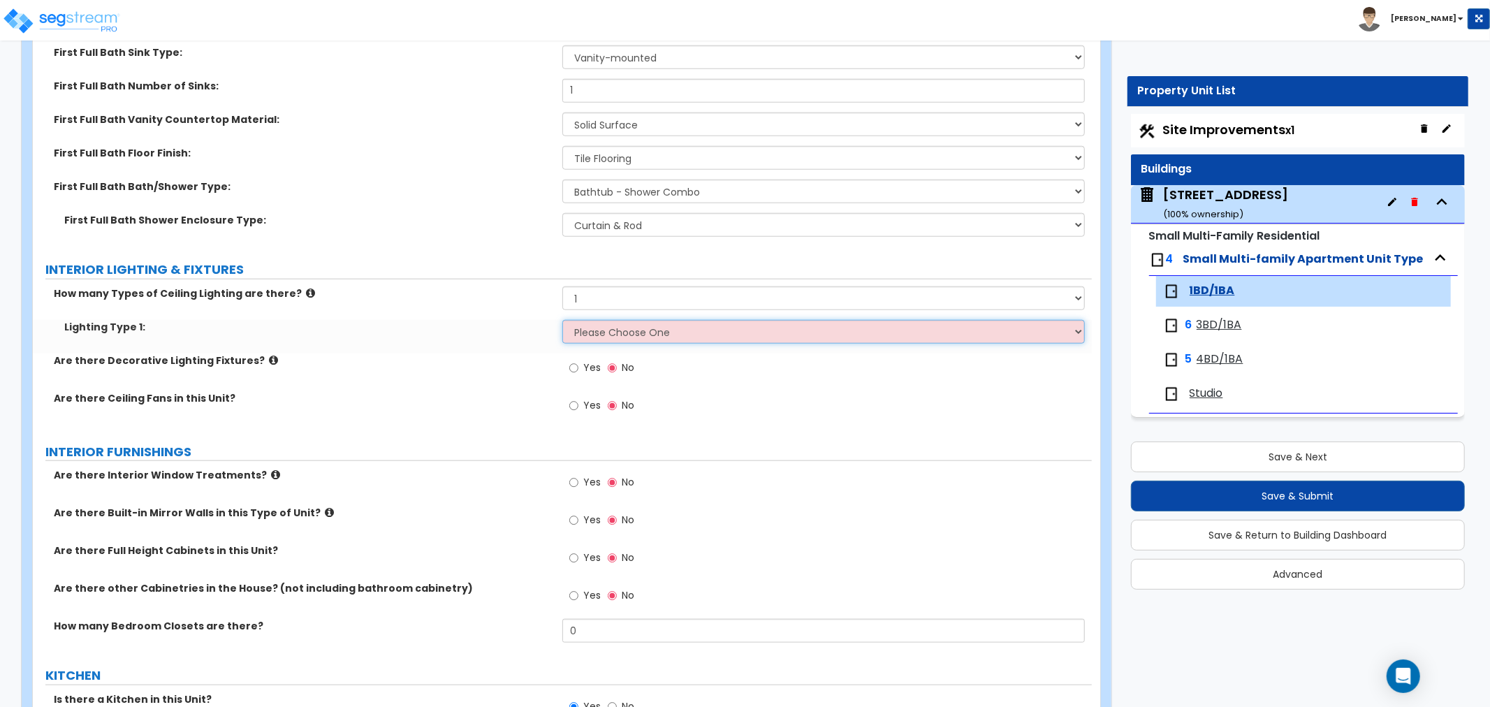
click at [597, 333] on select "Please Choose One LED Surface-Mounted LED Recessed Fluorescent Surface-Mounted …" at bounding box center [823, 332] width 523 height 24
select select "5"
click at [562, 320] on select "Please Choose One LED Surface-Mounted LED Recessed Fluorescent Surface-Mounted …" at bounding box center [823, 332] width 523 height 24
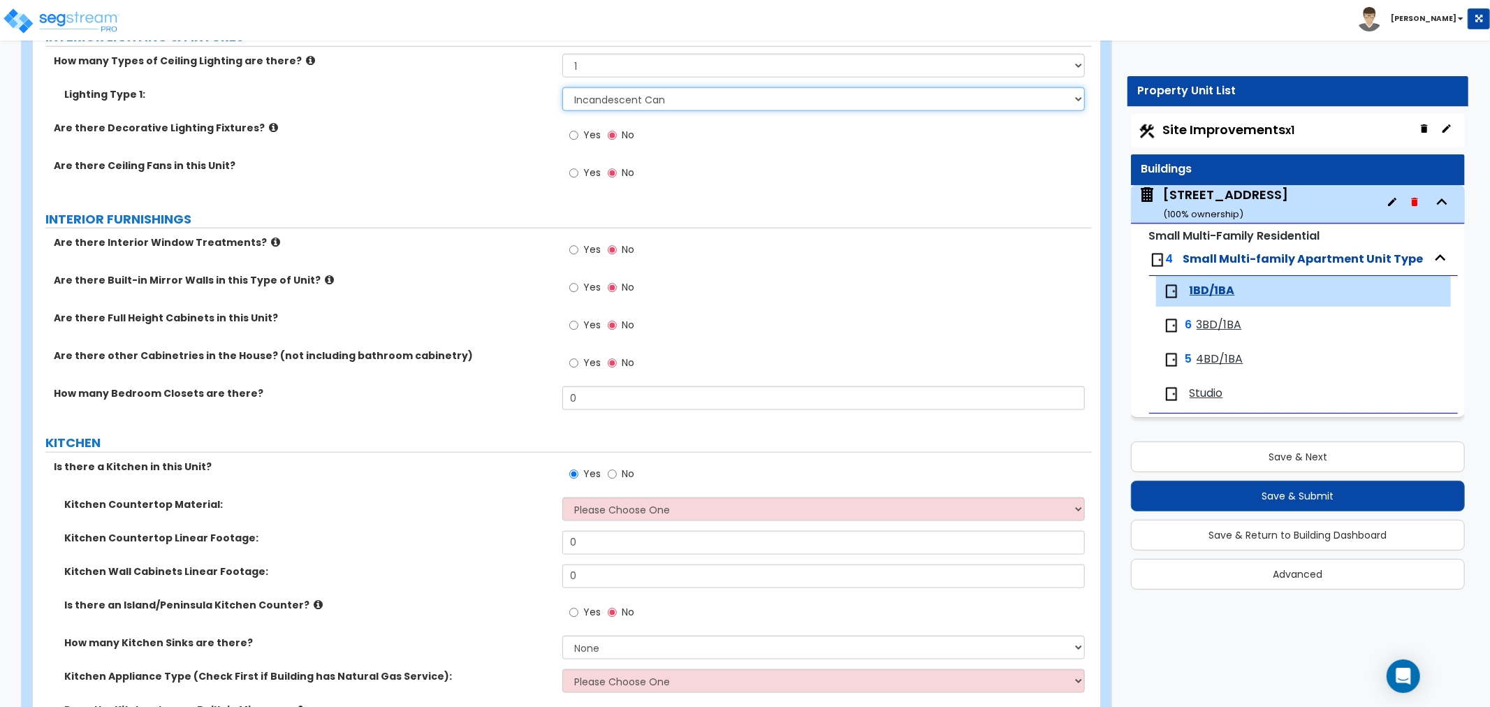
scroll to position [1397, 0]
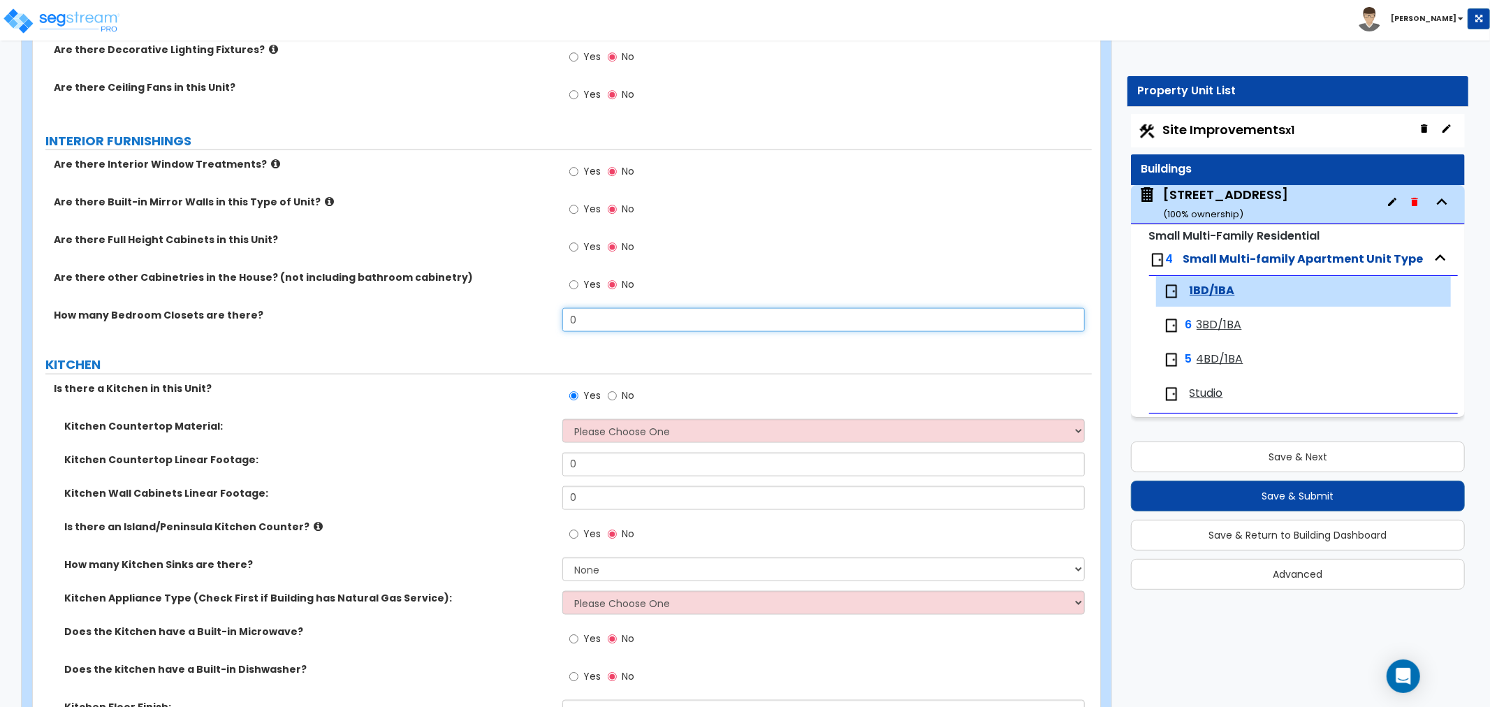
click at [588, 319] on input "0" at bounding box center [823, 320] width 523 height 24
drag, startPoint x: 588, startPoint y: 319, endPoint x: 538, endPoint y: 319, distance: 50.3
click at [538, 319] on div "How many Bedroom Closets are there? 0" at bounding box center [562, 325] width 1059 height 34
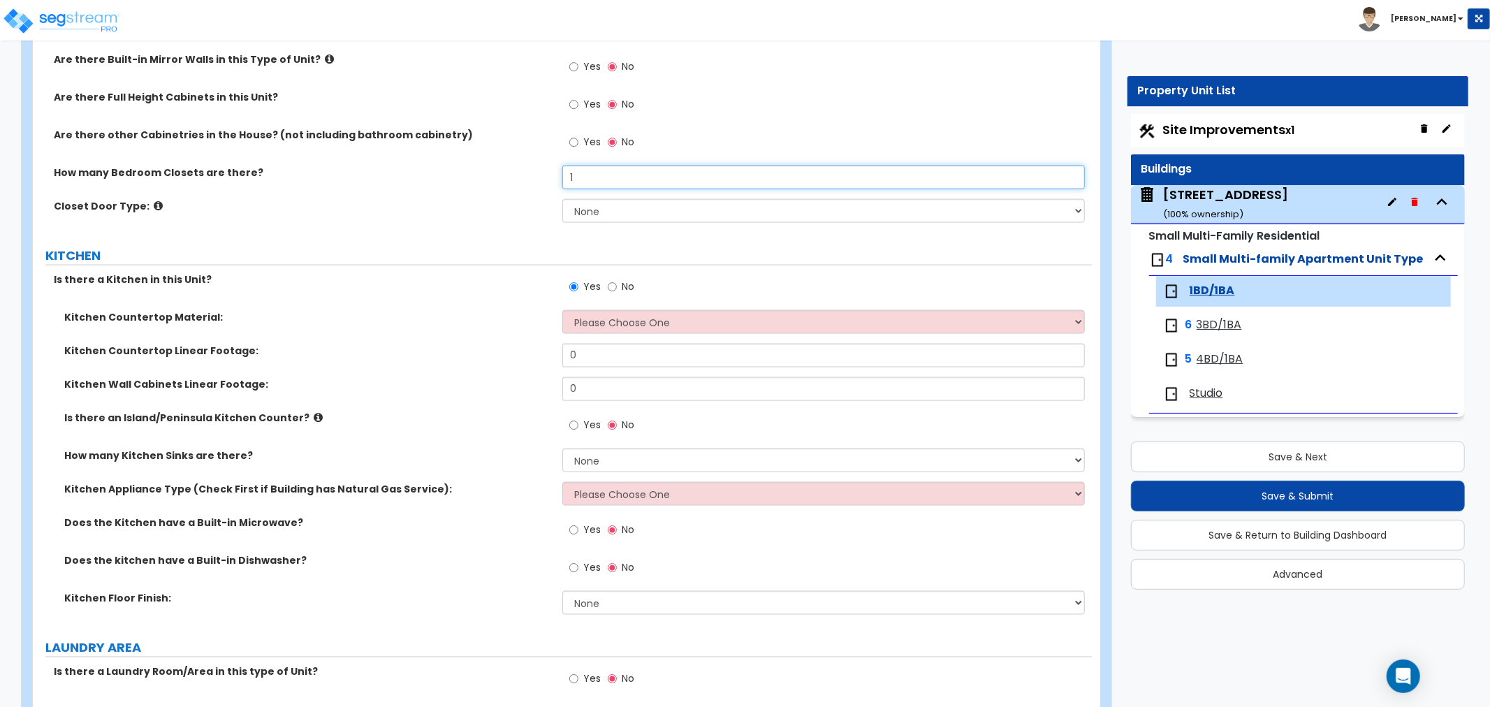
scroll to position [1553, 0]
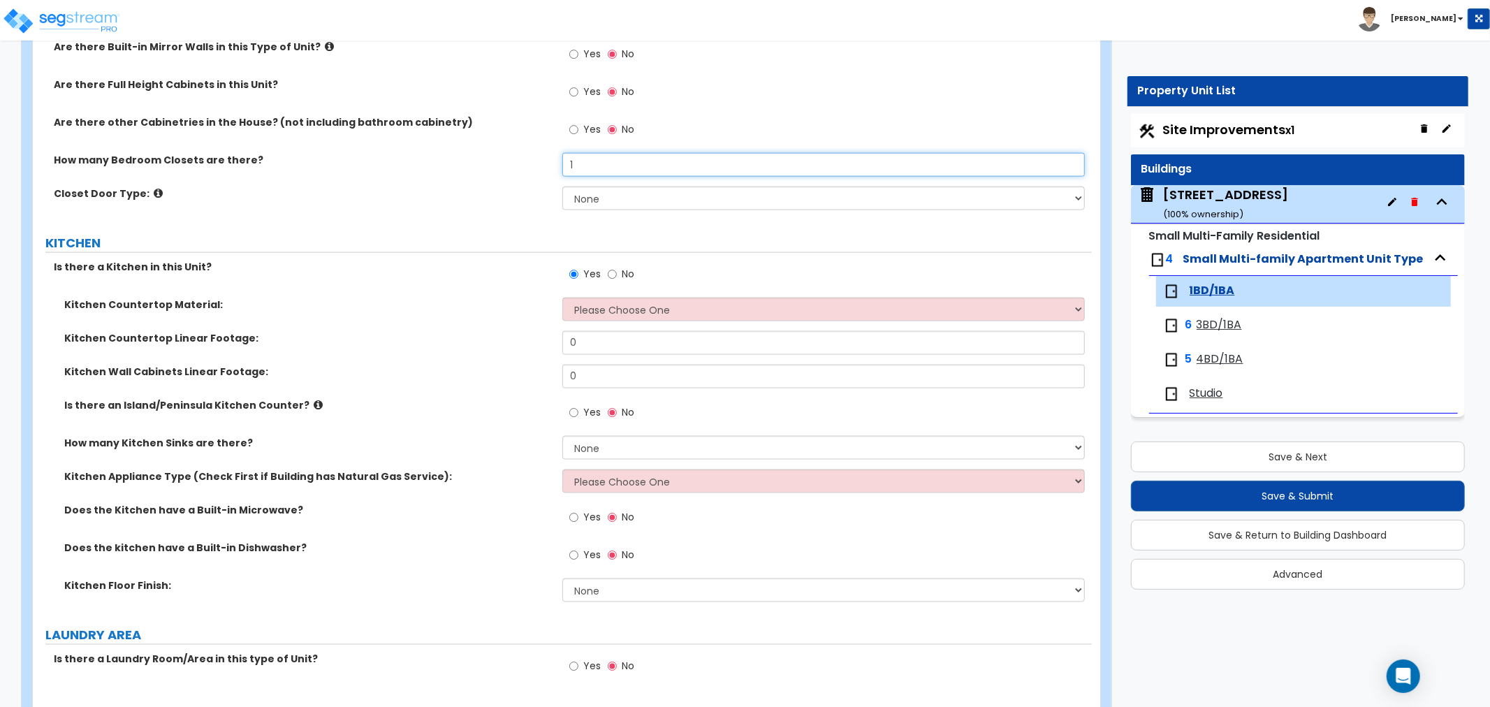
type input "1"
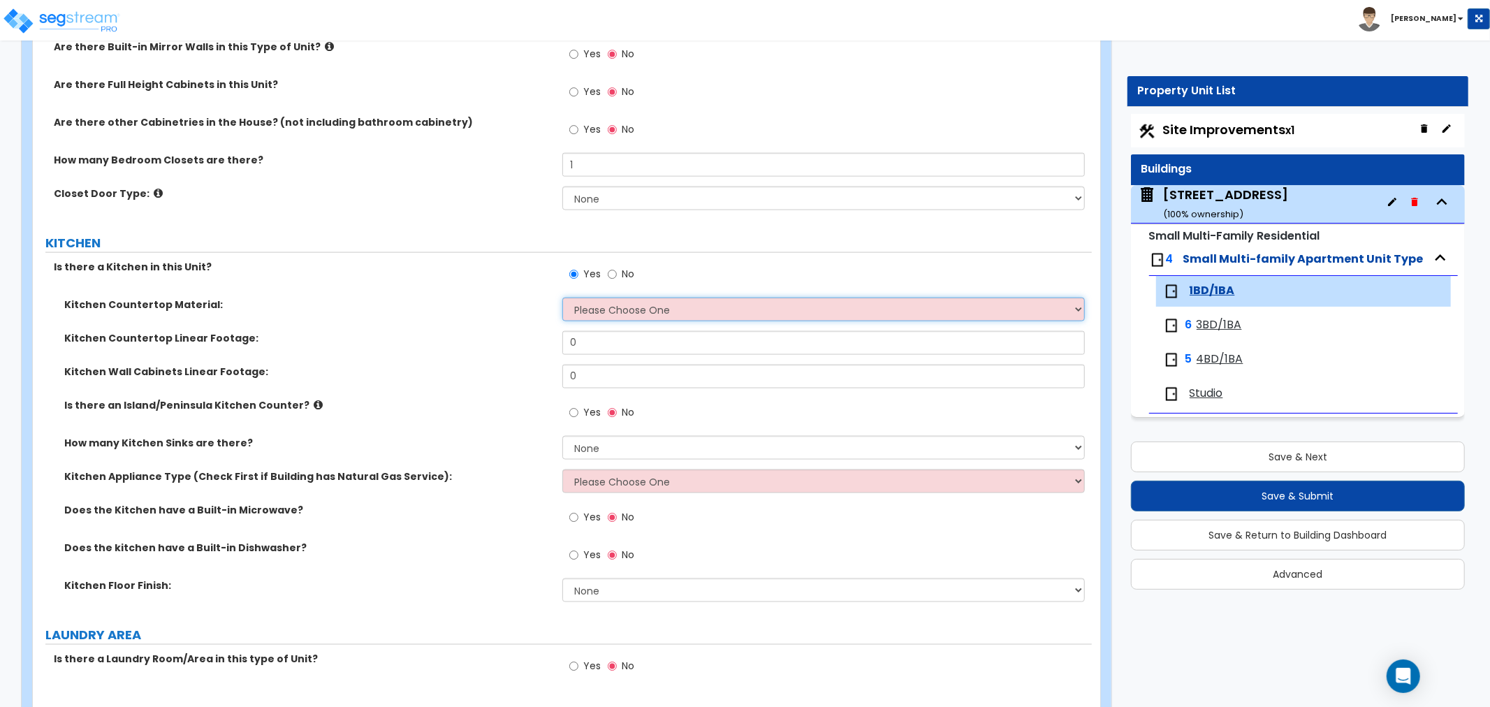
click at [582, 312] on select "Please Choose One Plastic Laminate Solid Surface Stone Quartz Marble Tile Wood …" at bounding box center [823, 310] width 523 height 24
select select "1"
click at [562, 298] on select "Please Choose One Plastic Laminate Solid Surface Stone Quartz Marble Tile Wood …" at bounding box center [823, 310] width 523 height 24
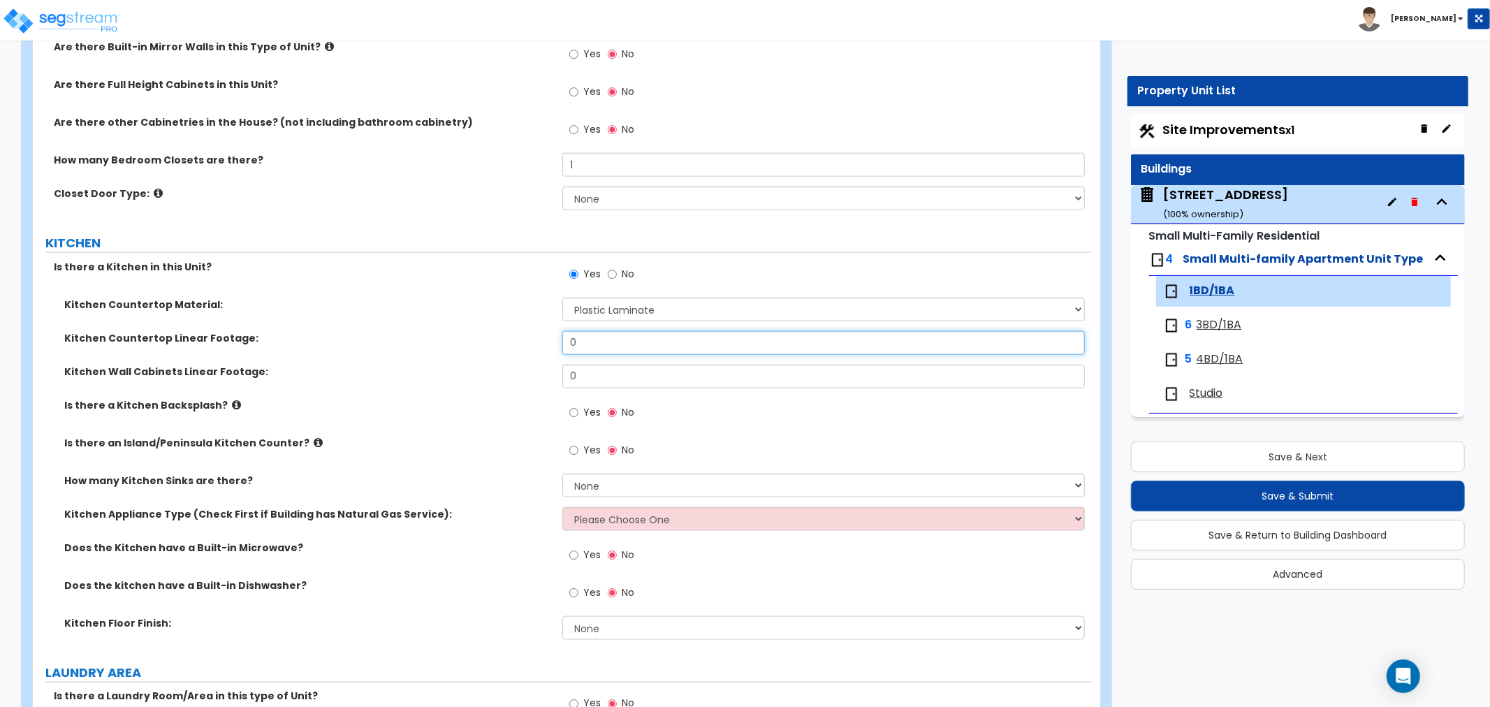
drag, startPoint x: 591, startPoint y: 344, endPoint x: 504, endPoint y: 344, distance: 86.6
click at [504, 344] on div "Kitchen Countertop Linear Footage: 0" at bounding box center [562, 348] width 1059 height 34
type input "6"
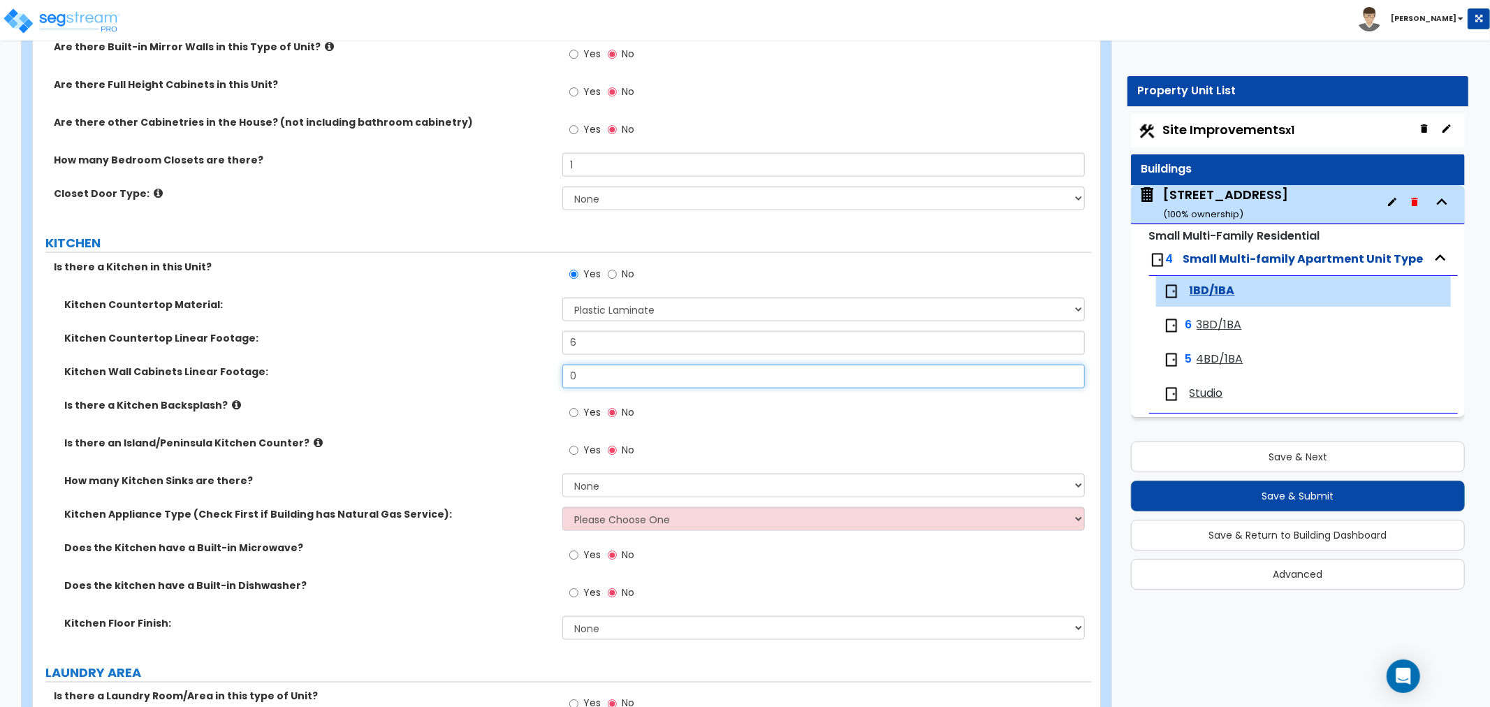
drag, startPoint x: 596, startPoint y: 376, endPoint x: 518, endPoint y: 365, distance: 78.3
click at [518, 365] on div "Kitchen Wall Cabinets Linear Footage: 0" at bounding box center [562, 382] width 1059 height 34
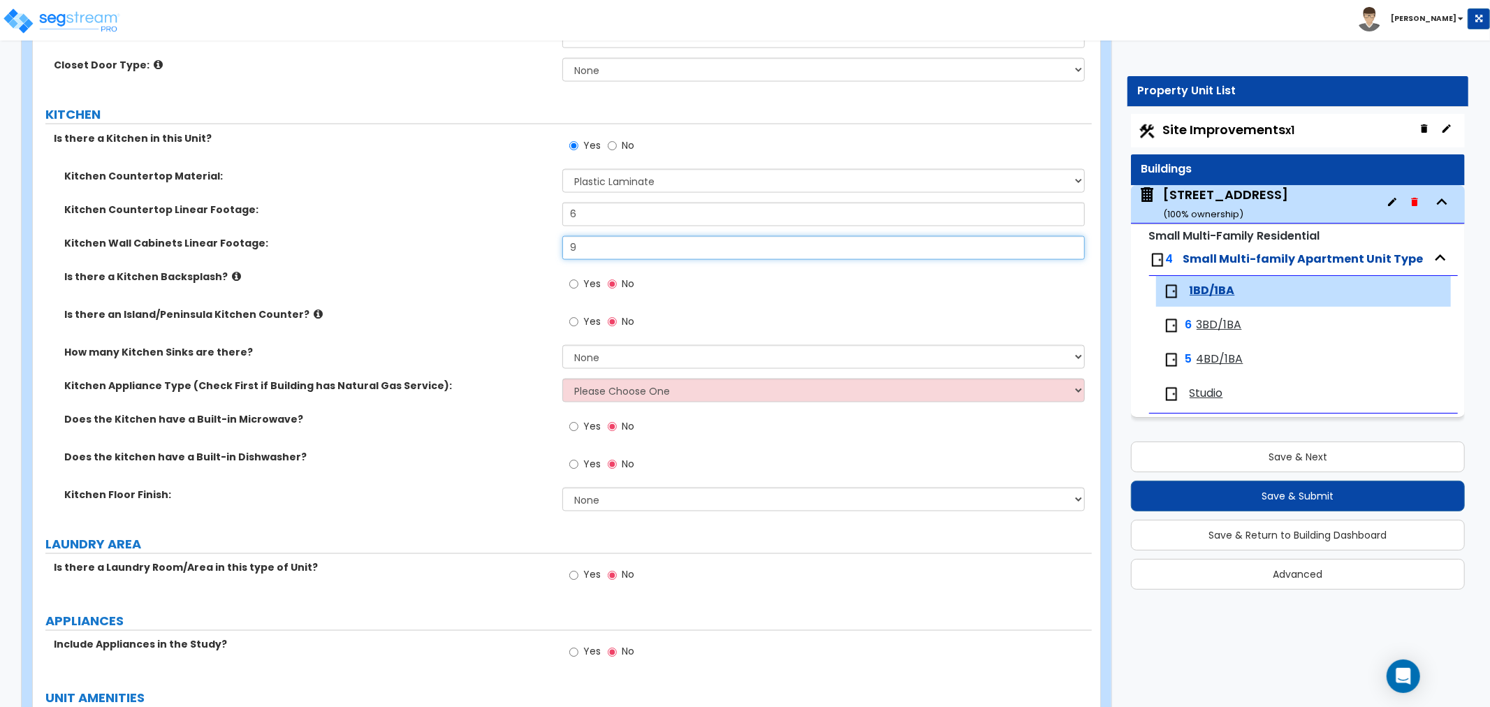
scroll to position [1708, 0]
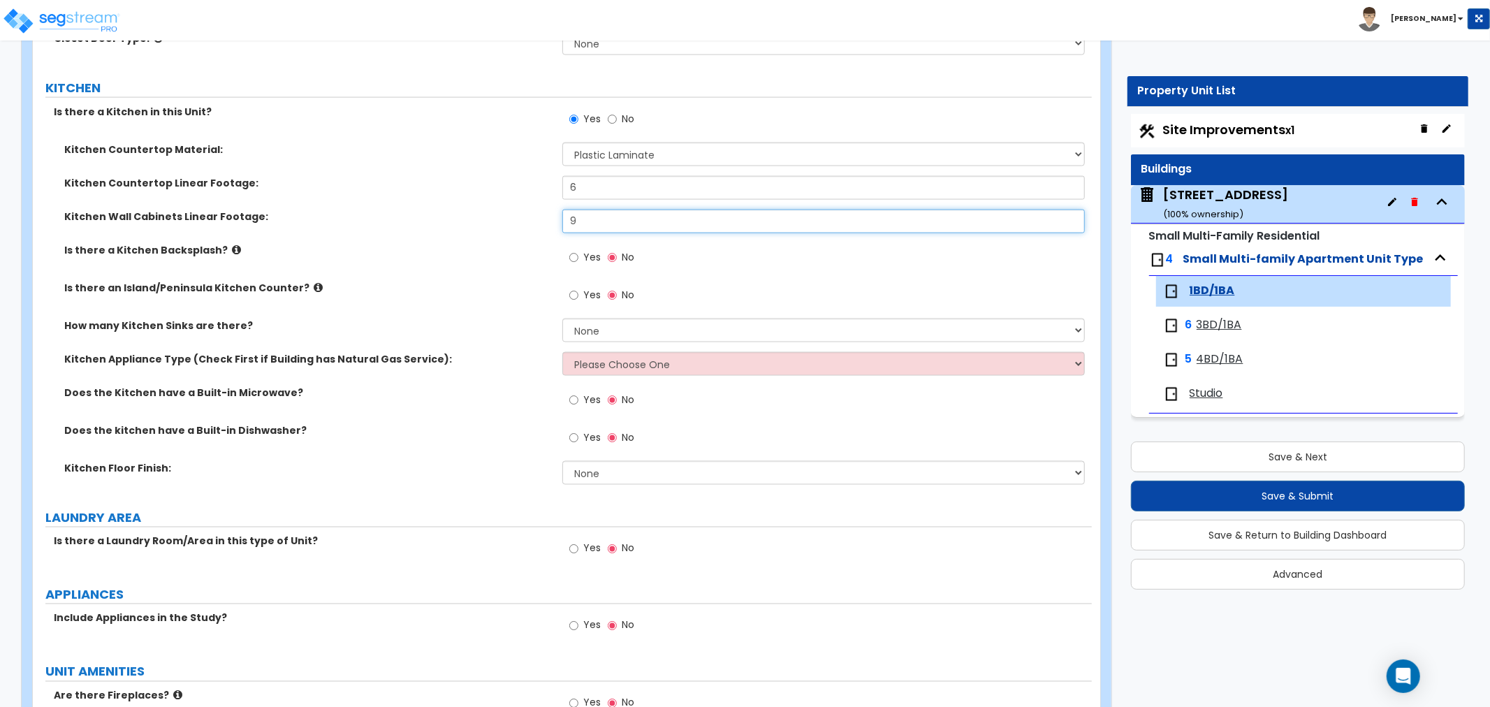
type input "9"
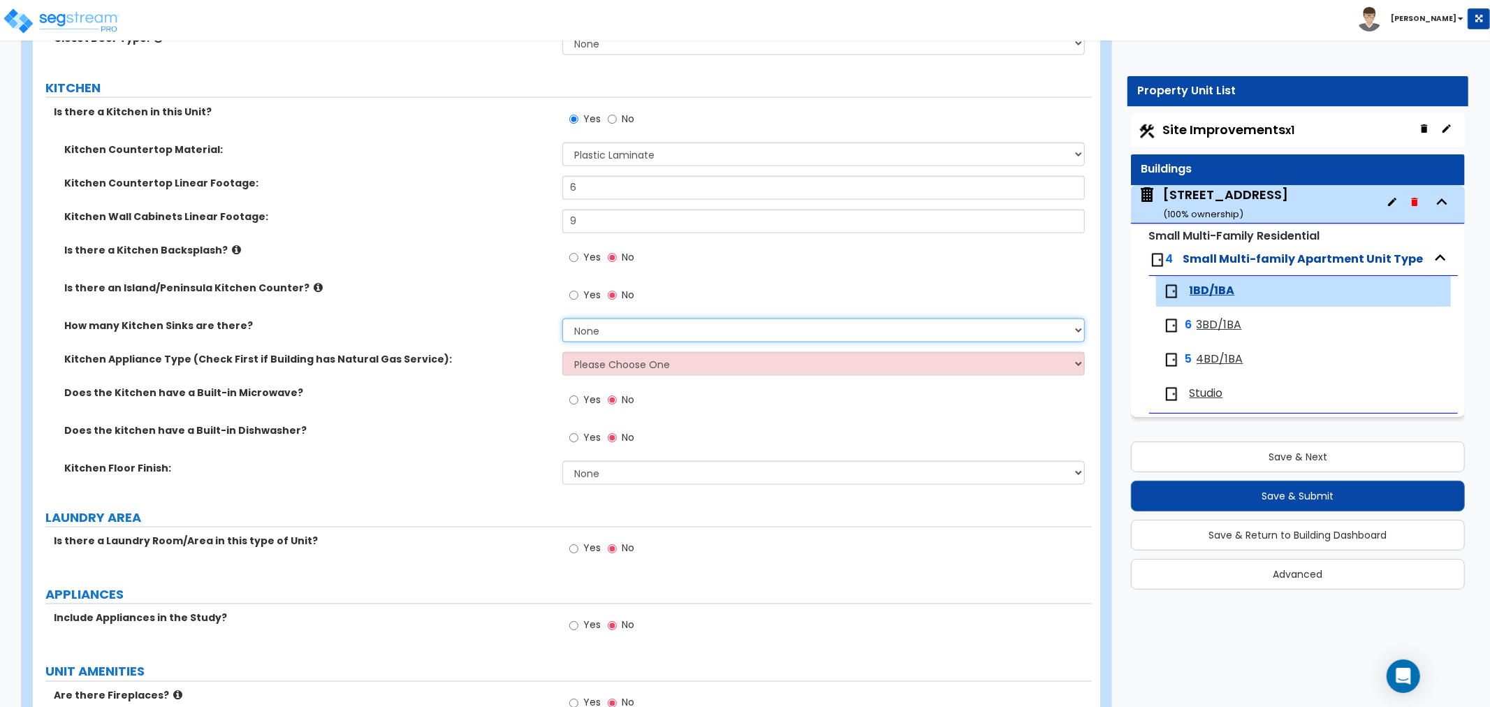
click at [589, 330] on select "None 1 2 3" at bounding box center [823, 331] width 523 height 24
select select "1"
click at [562, 319] on select "None 1 2 3" at bounding box center [823, 331] width 523 height 24
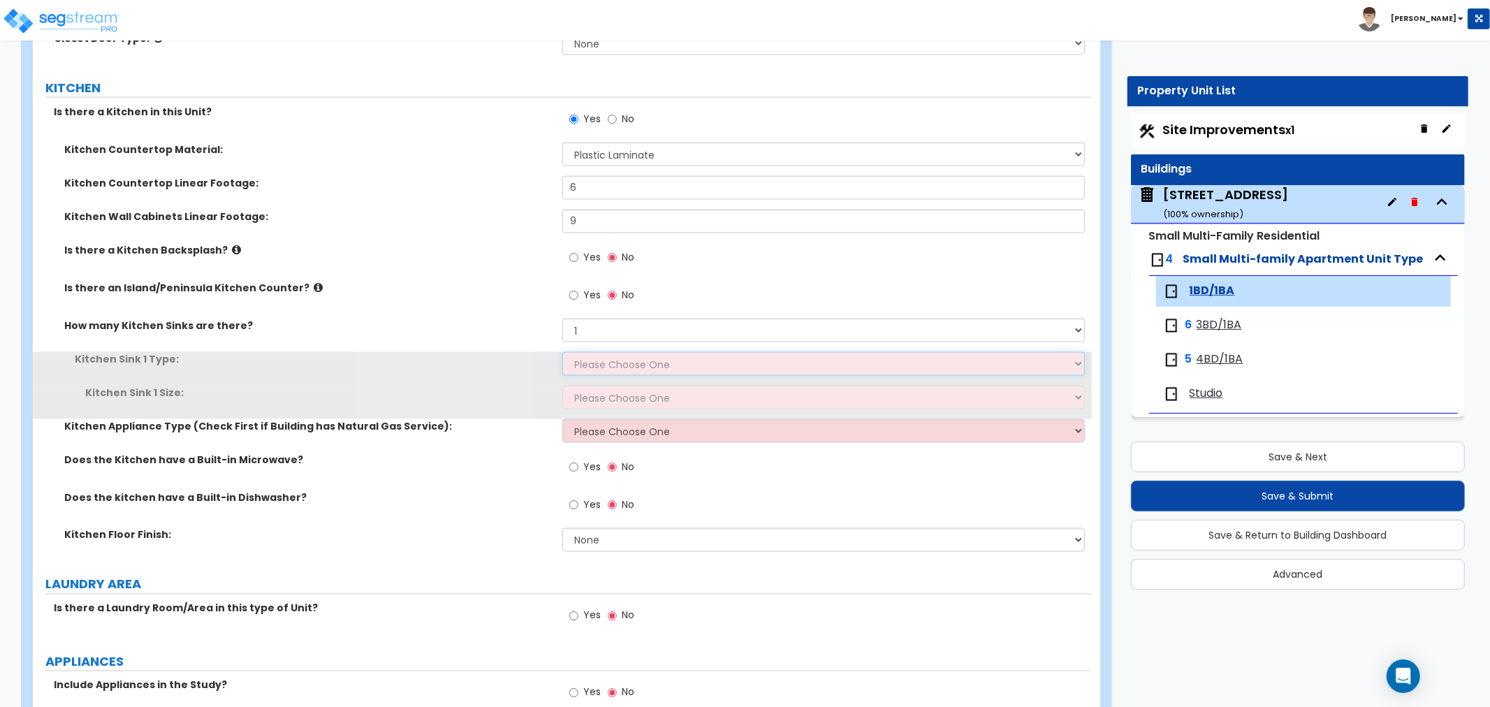
click at [590, 364] on select "Please Choose One Stainless Steel Porcelain Enamel Cast Iron Granite Composite" at bounding box center [823, 364] width 523 height 24
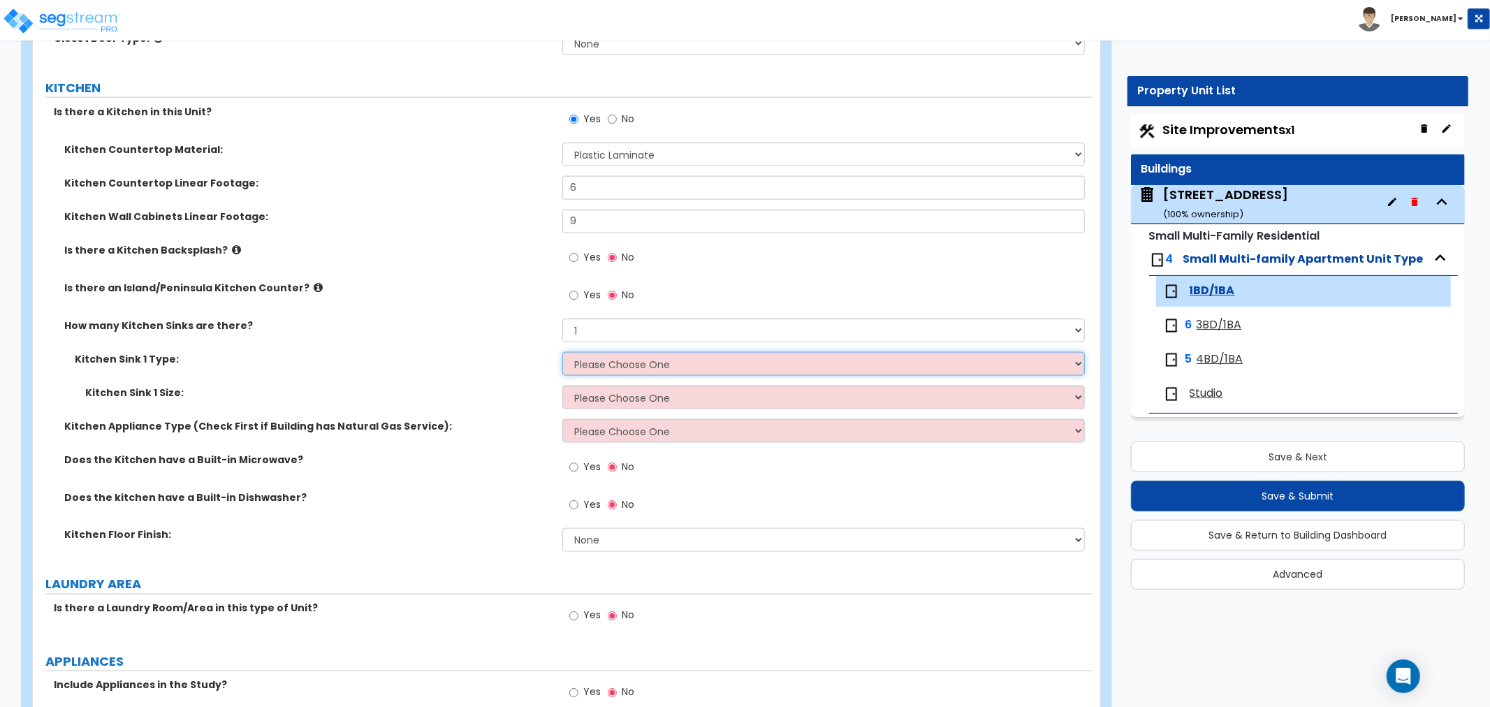
select select "1"
click at [562, 352] on select "Please Choose One Stainless Steel Porcelain Enamel Cast Iron Granite Composite" at bounding box center [823, 364] width 523 height 24
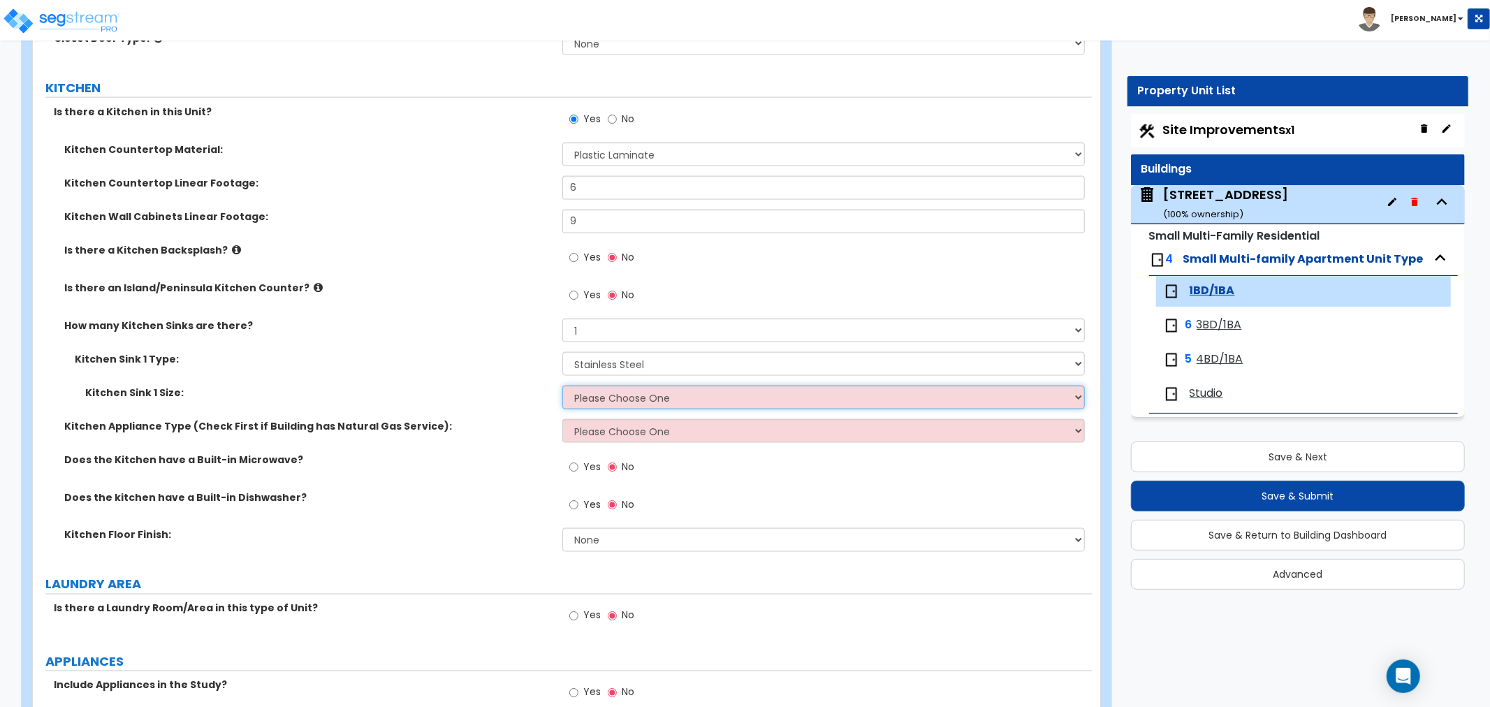
click at [595, 395] on select "Please Choose One Single Sink Double Sink" at bounding box center [823, 398] width 523 height 24
select select "1"
click at [562, 386] on select "Please Choose One Single Sink Double Sink" at bounding box center [823, 398] width 523 height 24
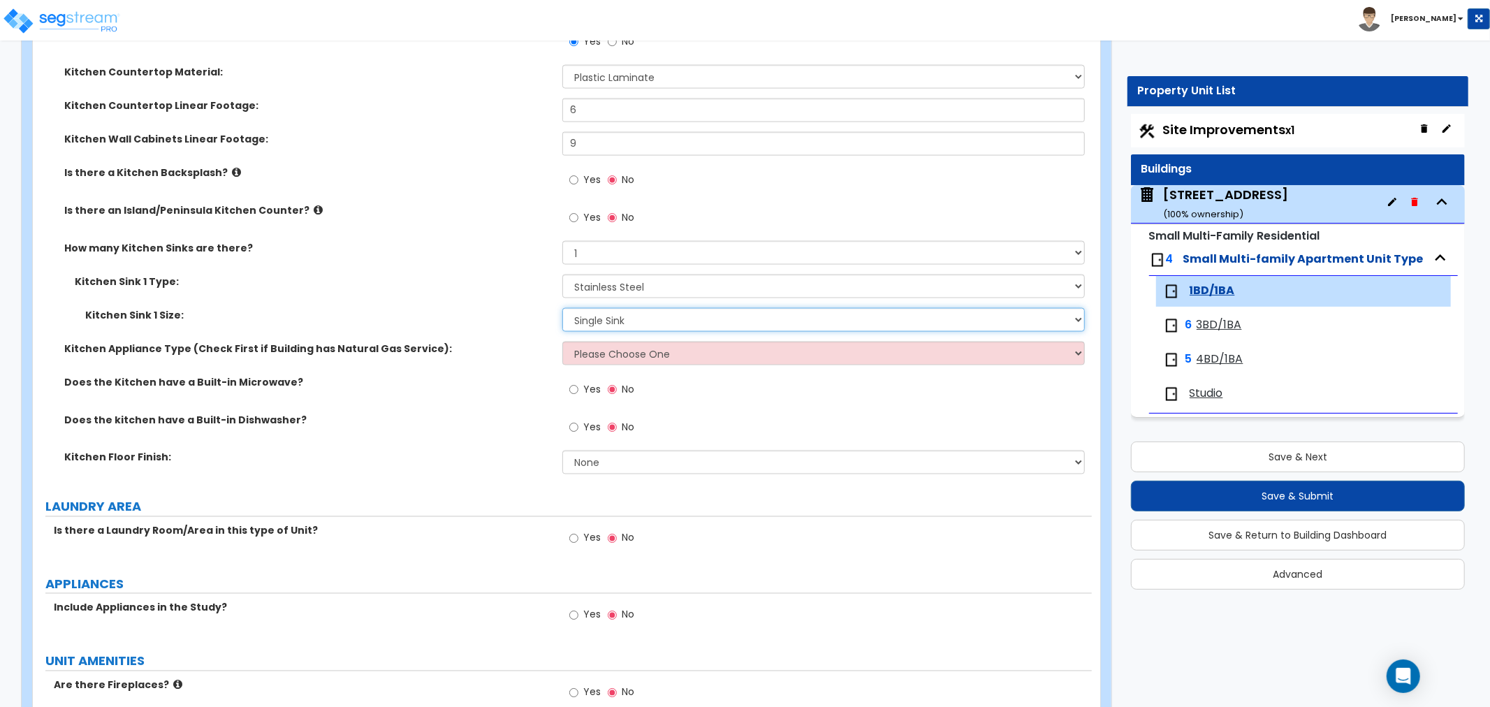
scroll to position [1863, 0]
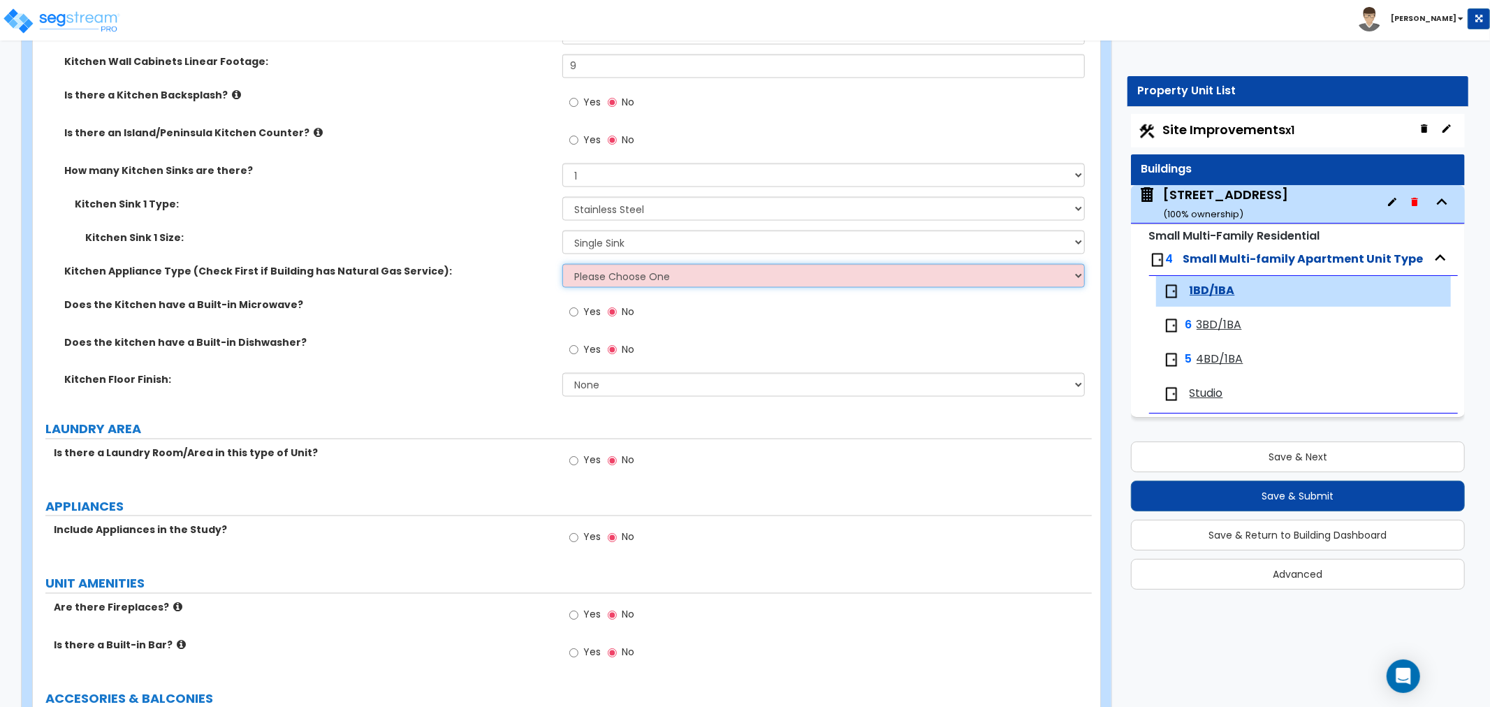
click at [620, 277] on select "Please Choose One Gas Electric" at bounding box center [823, 276] width 523 height 24
select select "1"
click at [562, 264] on select "Please Choose One Gas Electric" at bounding box center [823, 276] width 523 height 24
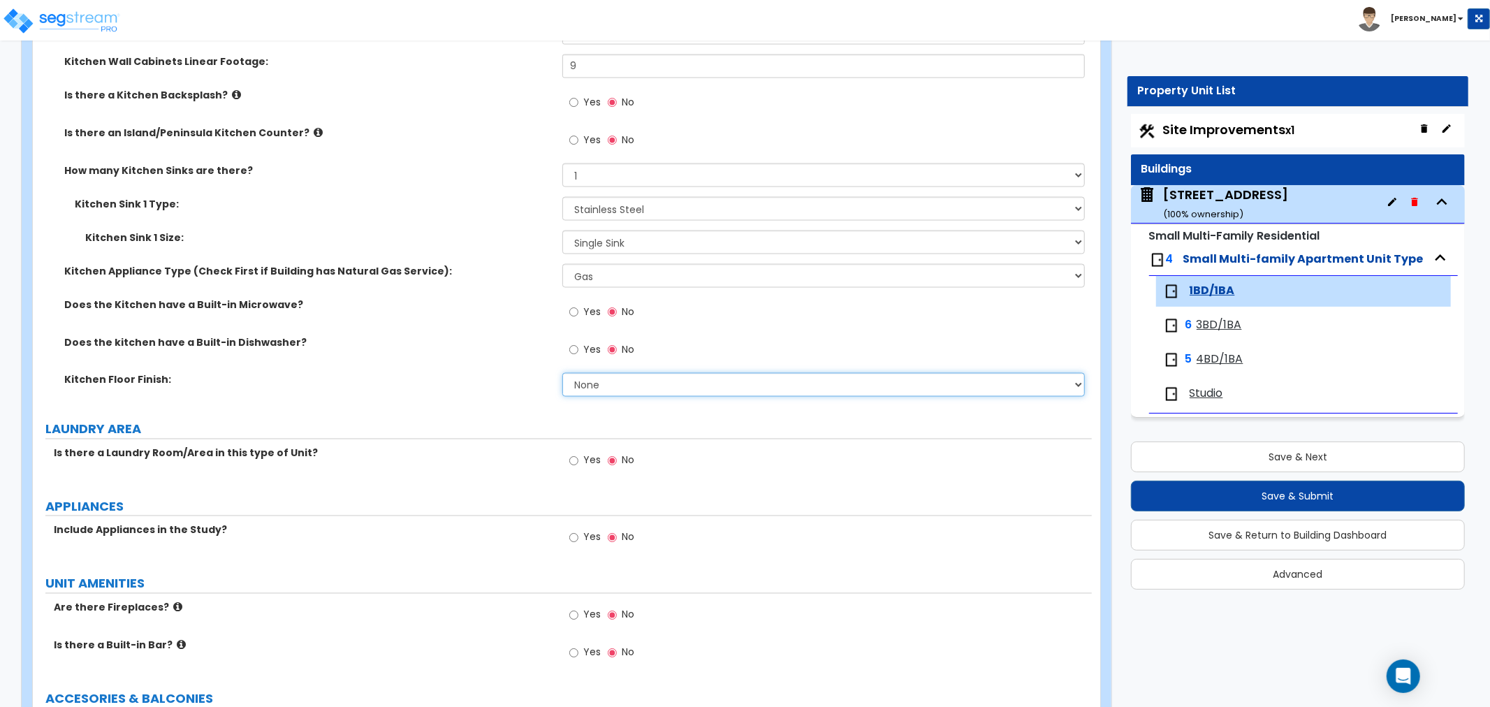
click at [581, 384] on select "None Tile Flooring Hardwood Flooring Resilient Laminate Flooring VCT Flooring S…" at bounding box center [823, 385] width 523 height 24
select select "1"
click at [562, 373] on select "None Tile Flooring Hardwood Flooring Resilient Laminate Flooring VCT Flooring S…" at bounding box center [823, 385] width 523 height 24
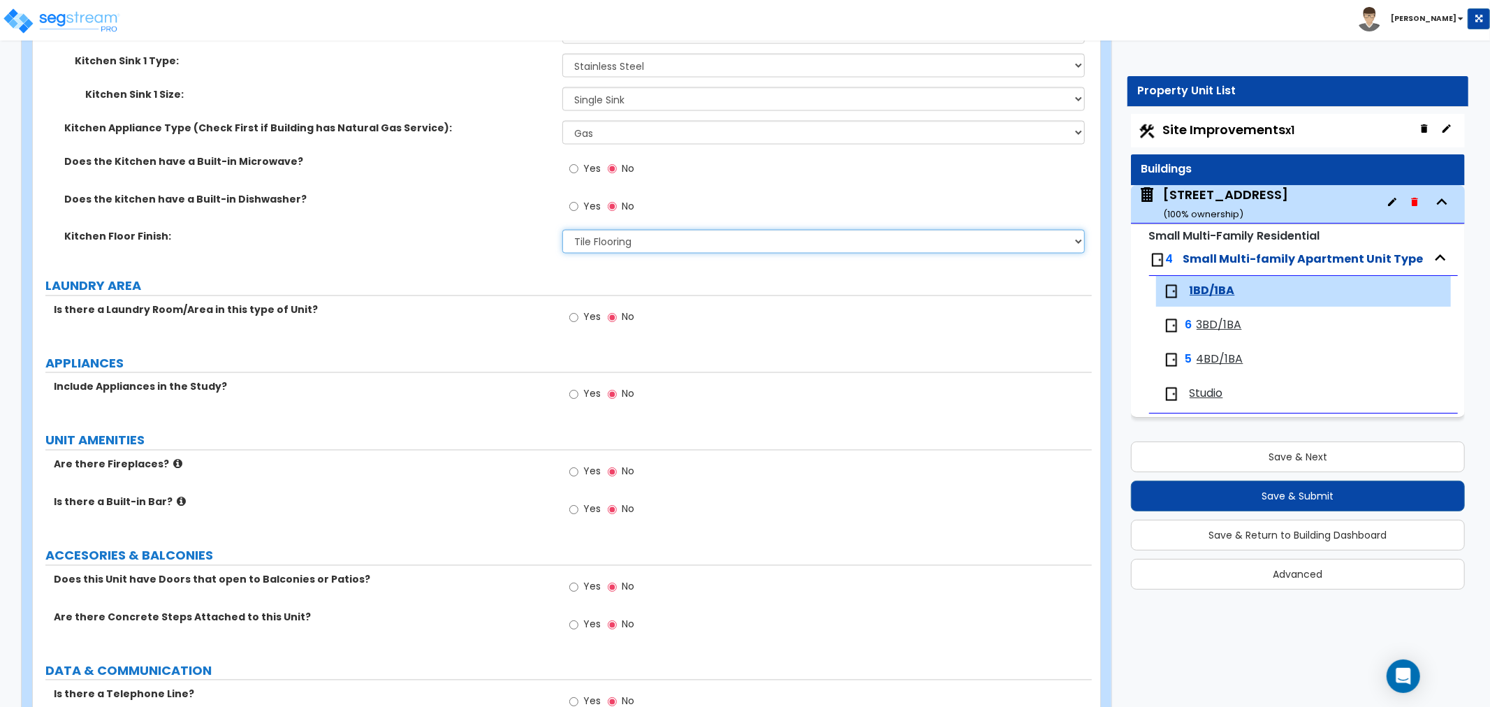
scroll to position [2018, 0]
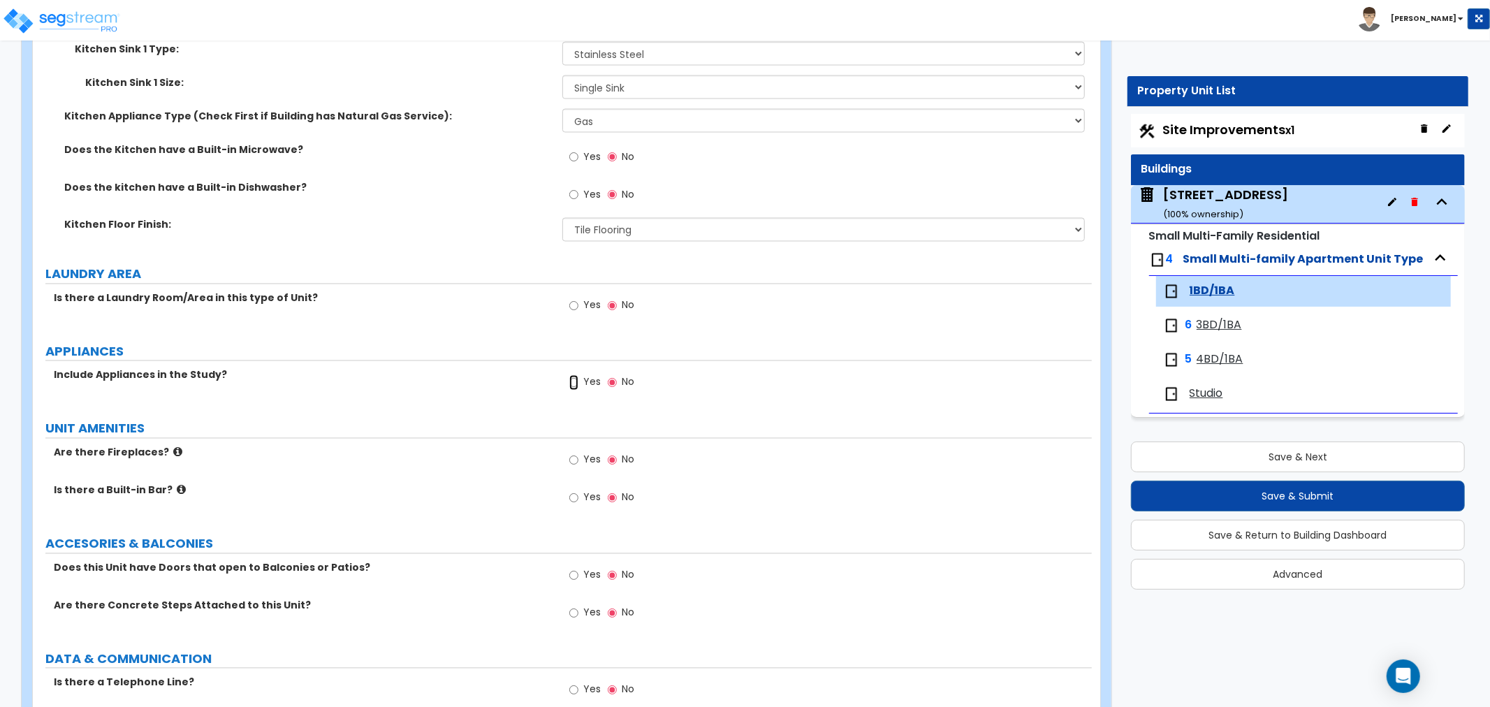
click at [574, 380] on input "Yes" at bounding box center [573, 382] width 9 height 15
radio input "true"
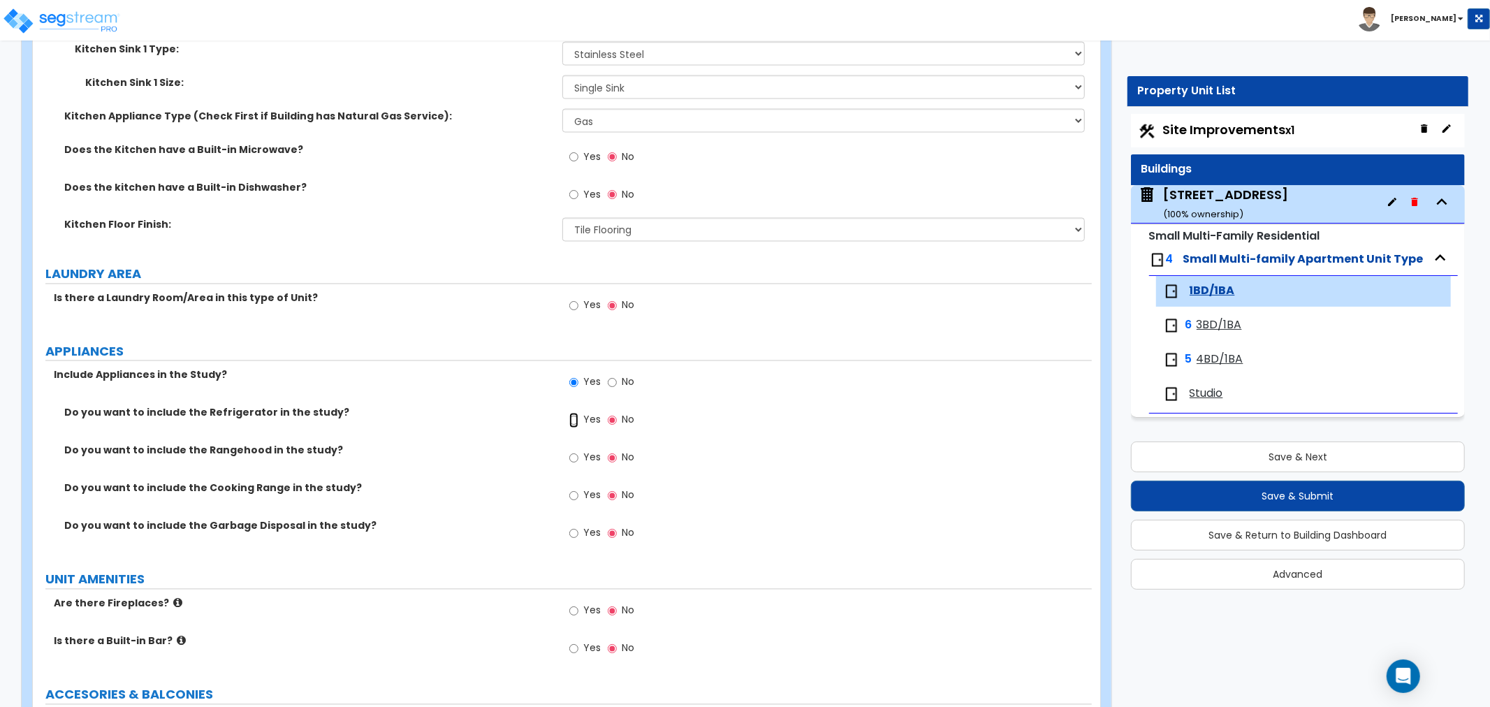
click at [574, 421] on input "Yes" at bounding box center [573, 420] width 9 height 15
radio input "true"
click at [570, 454] on input "Yes" at bounding box center [573, 458] width 9 height 15
radio input "true"
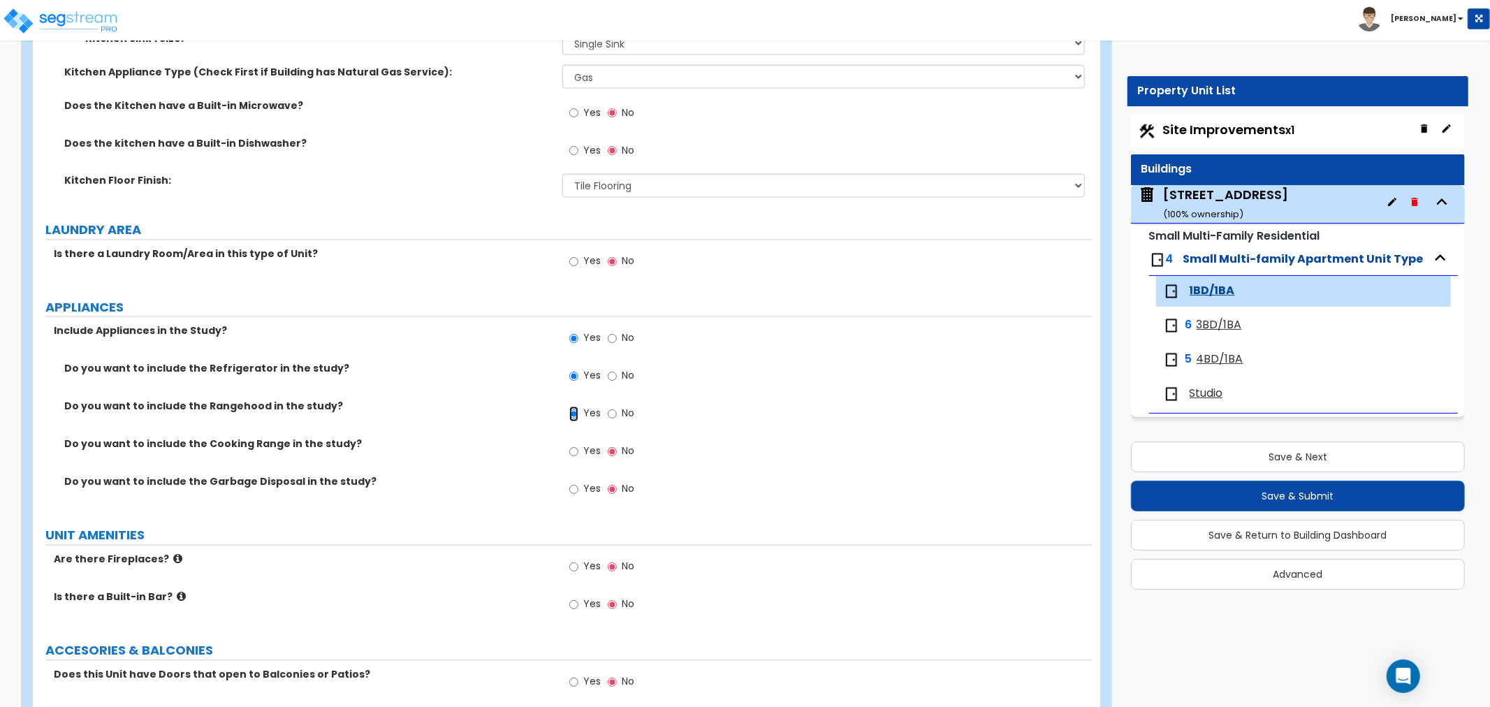
scroll to position [2096, 0]
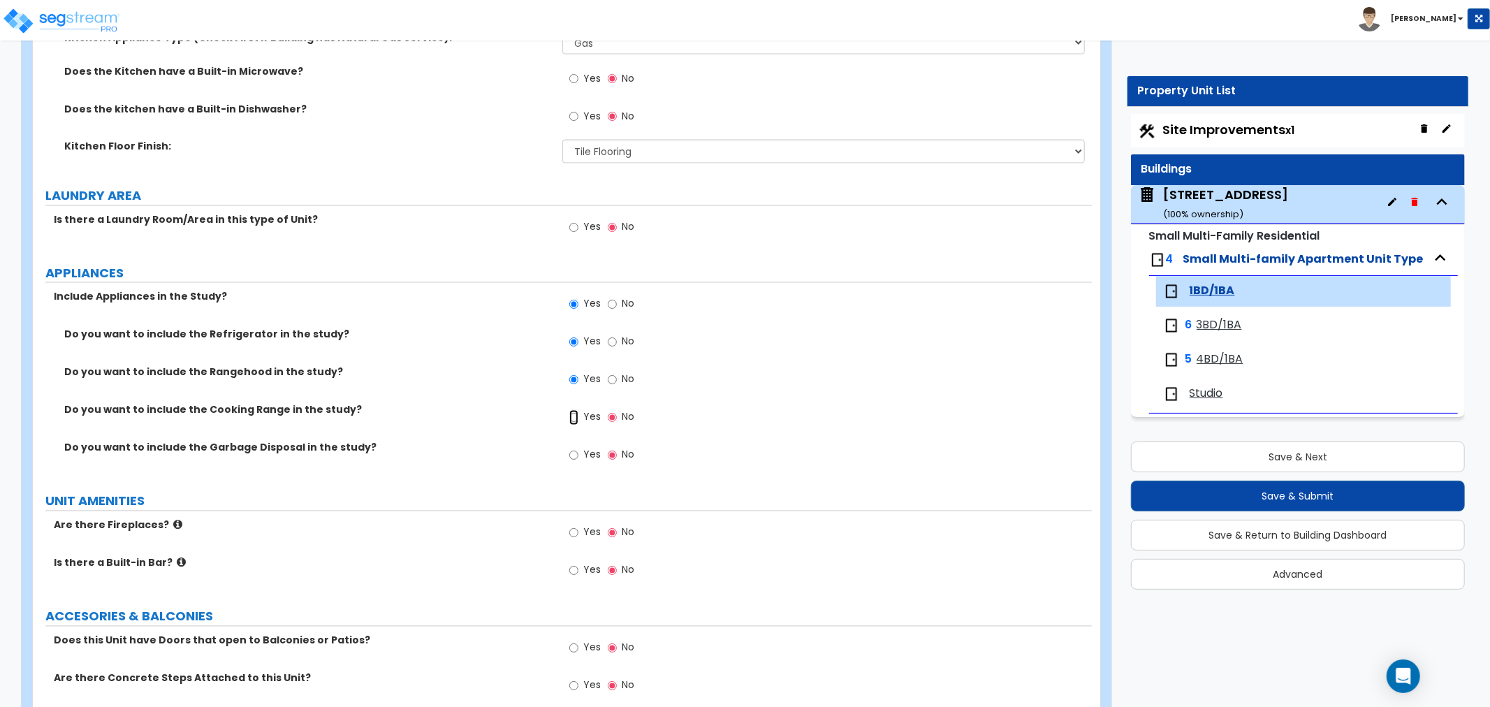
click at [573, 415] on input "Yes" at bounding box center [573, 417] width 9 height 15
radio input "true"
click at [571, 453] on input "Yes" at bounding box center [573, 455] width 9 height 15
radio input "true"
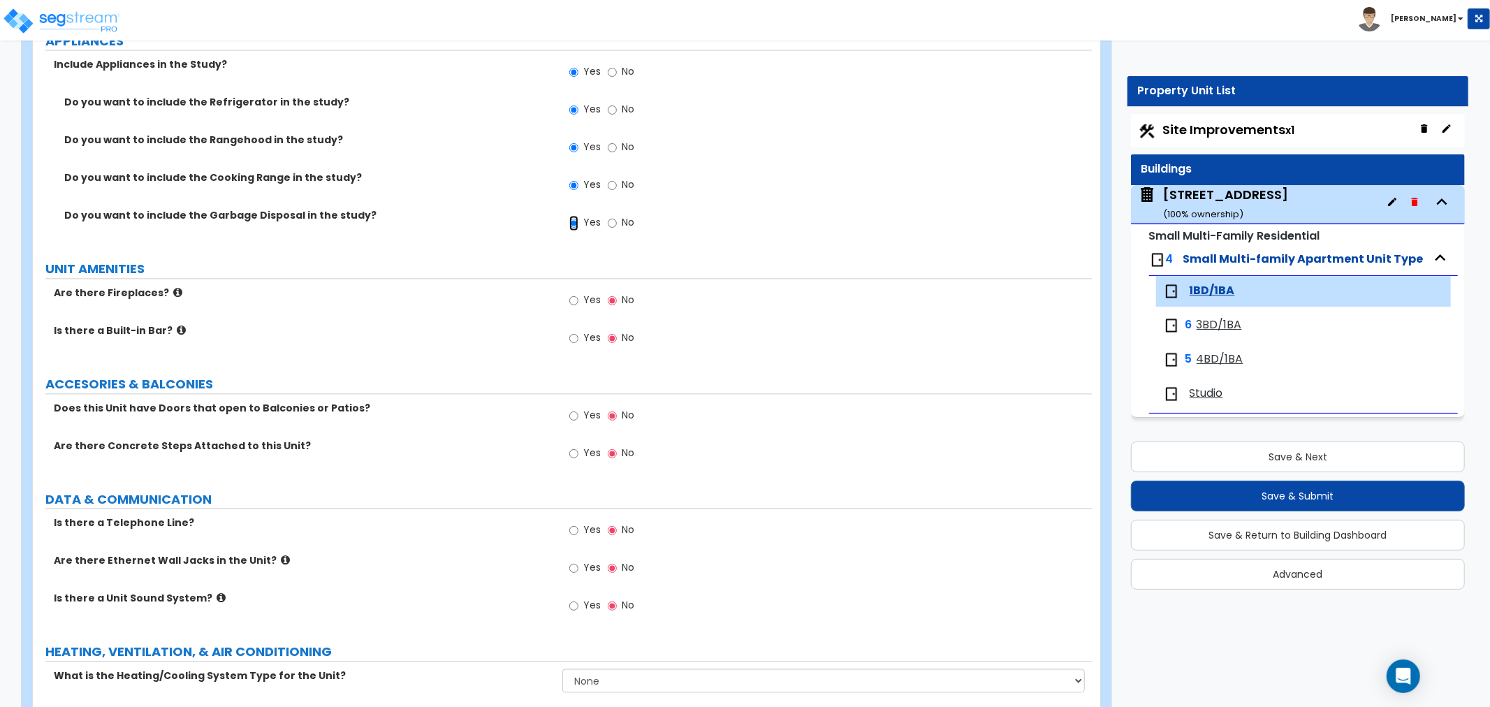
scroll to position [2388, 0]
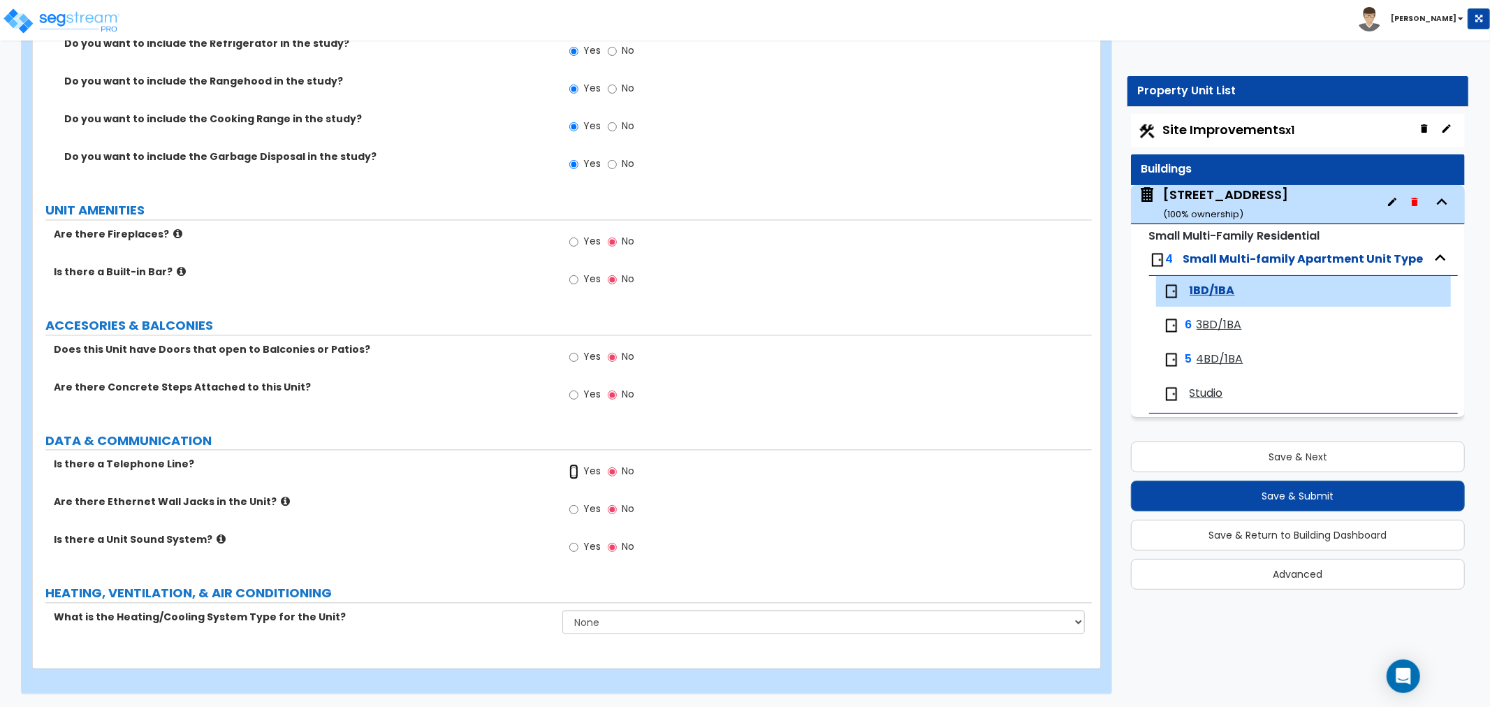
click at [574, 470] on input "Yes" at bounding box center [573, 471] width 9 height 15
radio input "true"
click at [574, 518] on label "Yes" at bounding box center [584, 511] width 31 height 24
click at [574, 517] on input "Yes" at bounding box center [573, 509] width 9 height 15
radio input "true"
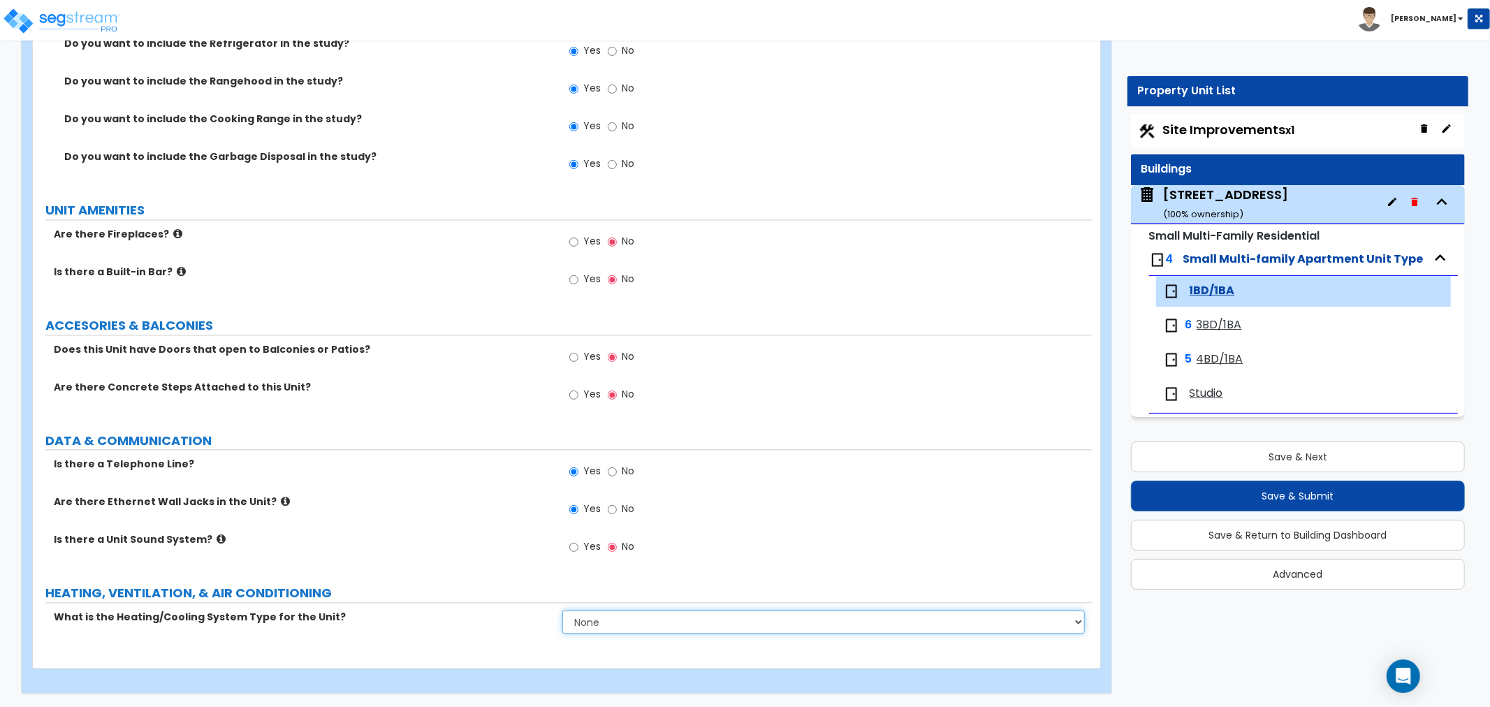
click at [590, 618] on select "None Heat Only Centralized Heating & Cooling Thru Wall Air Conditioners Mini Sp…" at bounding box center [823, 622] width 523 height 24
select select "1"
click at [562, 610] on select "None Heat Only Centralized Heating & Cooling Thru Wall Air Conditioners Mini Sp…" at bounding box center [823, 622] width 523 height 24
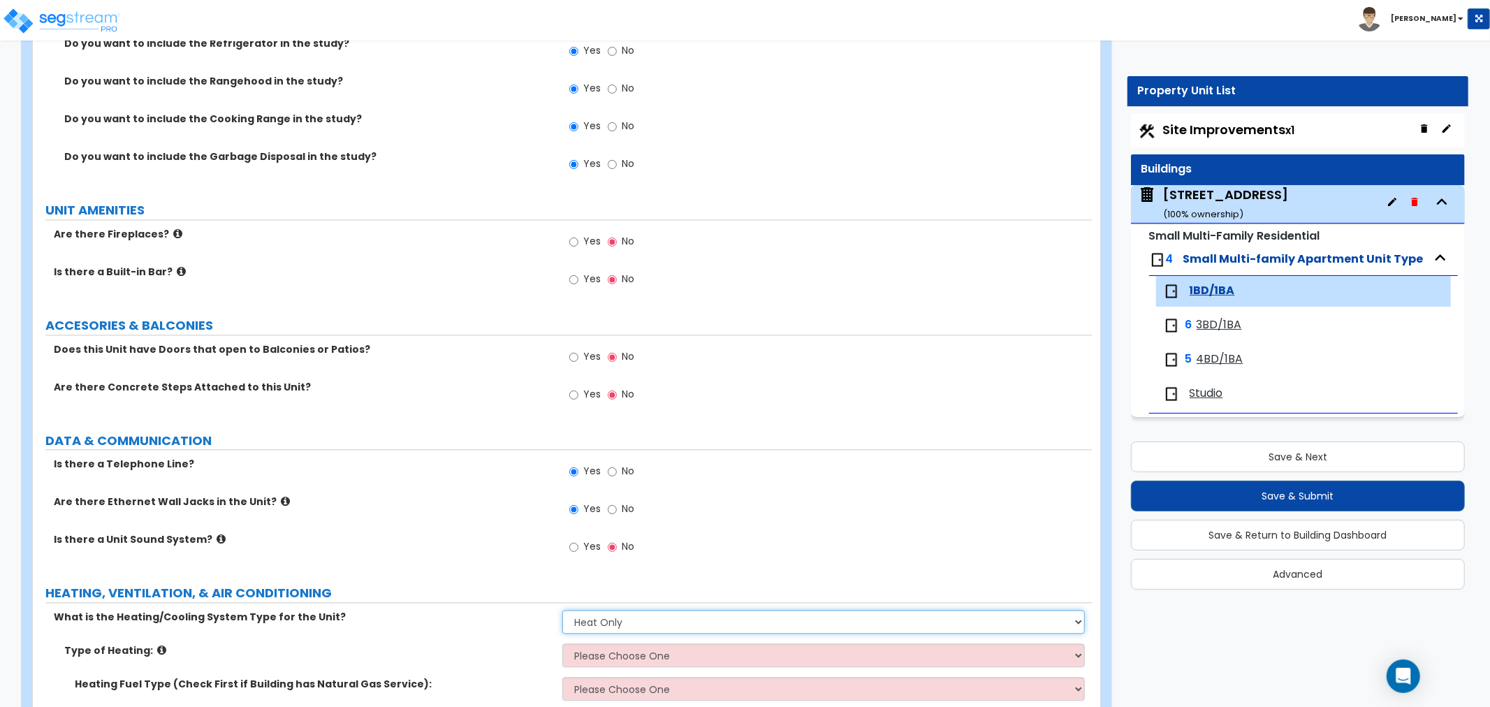
scroll to position [2455, 0]
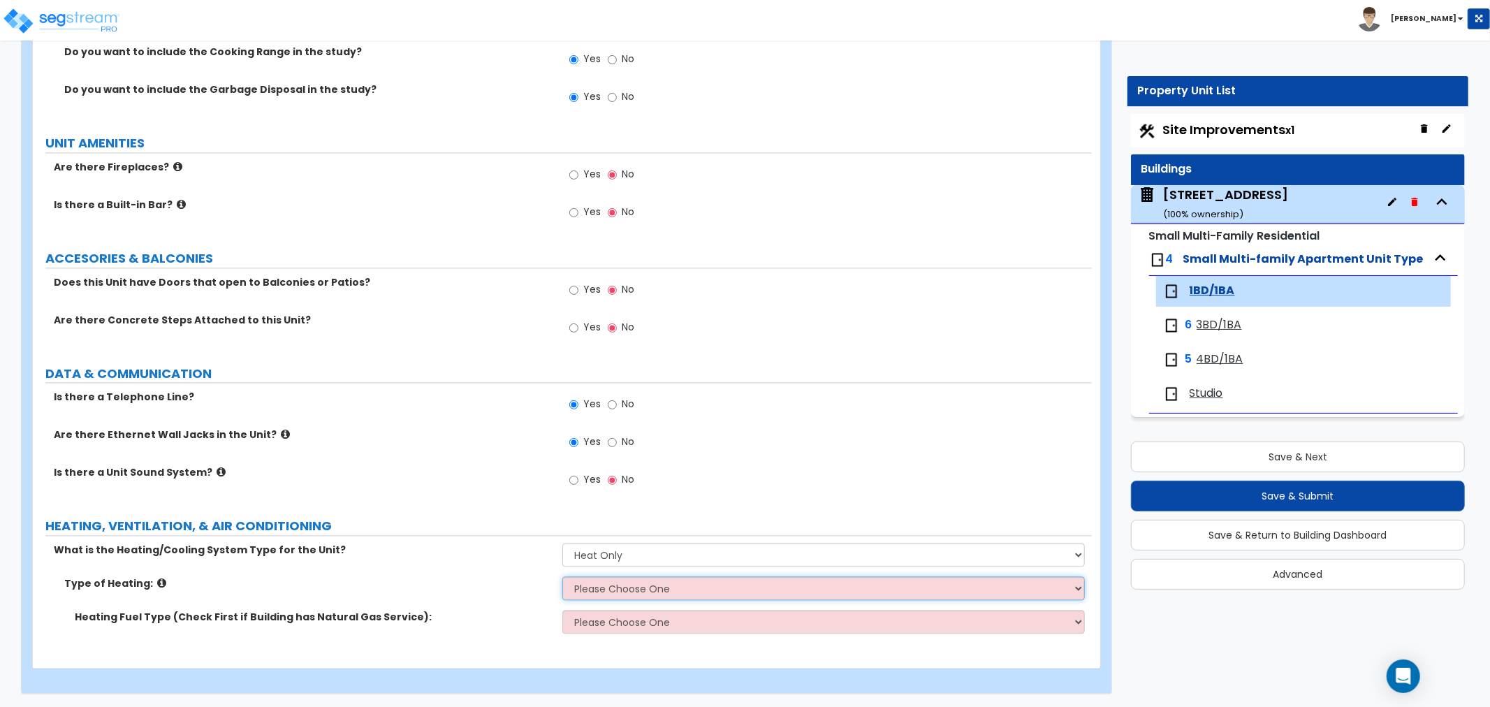
click at [608, 586] on select "Please Choose One Wall Heater Electric Baseboard Heater Hydronic Heating Radian…" at bounding box center [823, 588] width 523 height 24
click at [562, 576] on select "Please Choose One Wall Heater Electric Baseboard Heater Hydronic Heating Radian…" at bounding box center [823, 588] width 523 height 24
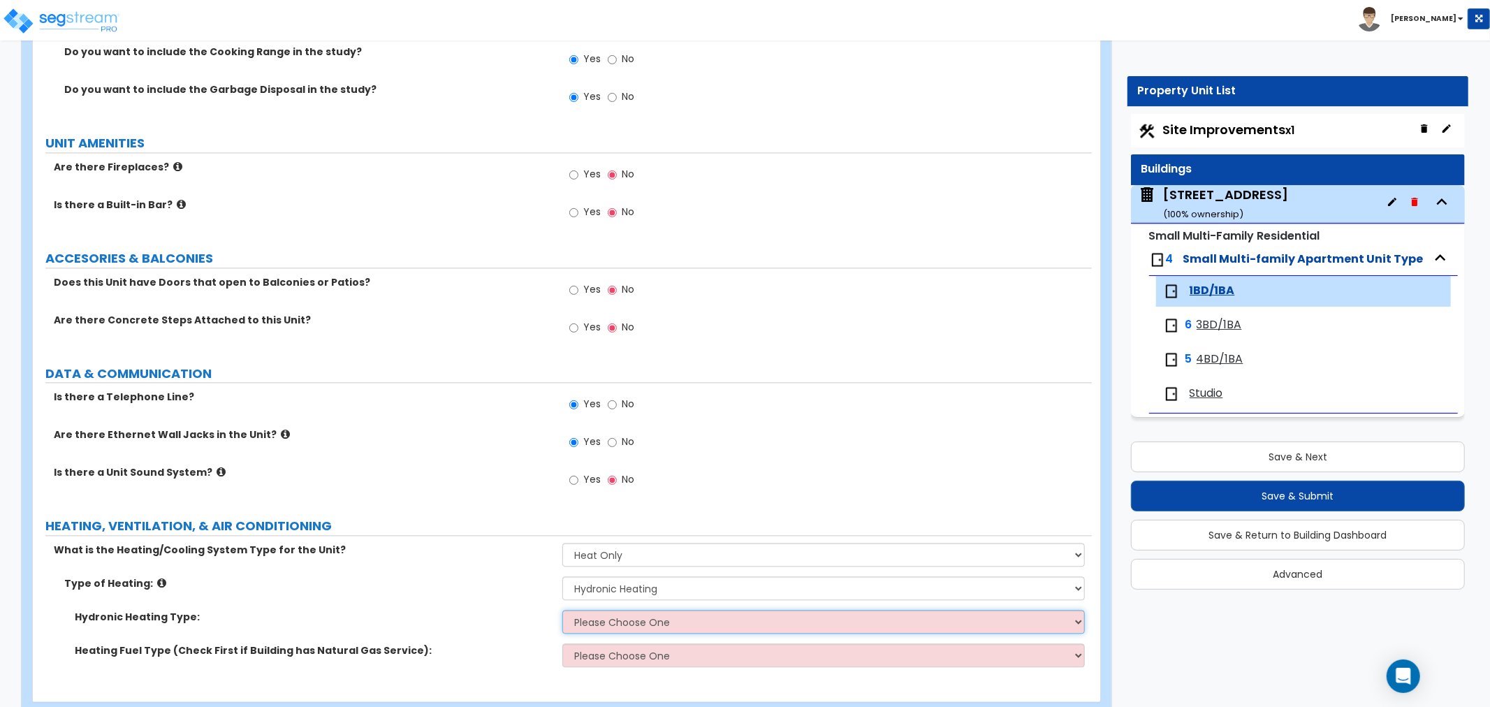
click at [609, 618] on select "Please Choose One Hydronic Radiator Hydronic Baseboard Hydronic Fin Tube Radiat…" at bounding box center [823, 622] width 523 height 24
click at [513, 617] on label "Hydronic Heating Type:" at bounding box center [313, 617] width 477 height 14
click at [596, 586] on select "Please Choose One Wall Heater Electric Baseboard Heater Hydronic Heating Radian…" at bounding box center [823, 588] width 523 height 24
select select "4"
click at [562, 576] on select "Please Choose One Wall Heater Electric Baseboard Heater Hydronic Heating Radian…" at bounding box center [823, 588] width 523 height 24
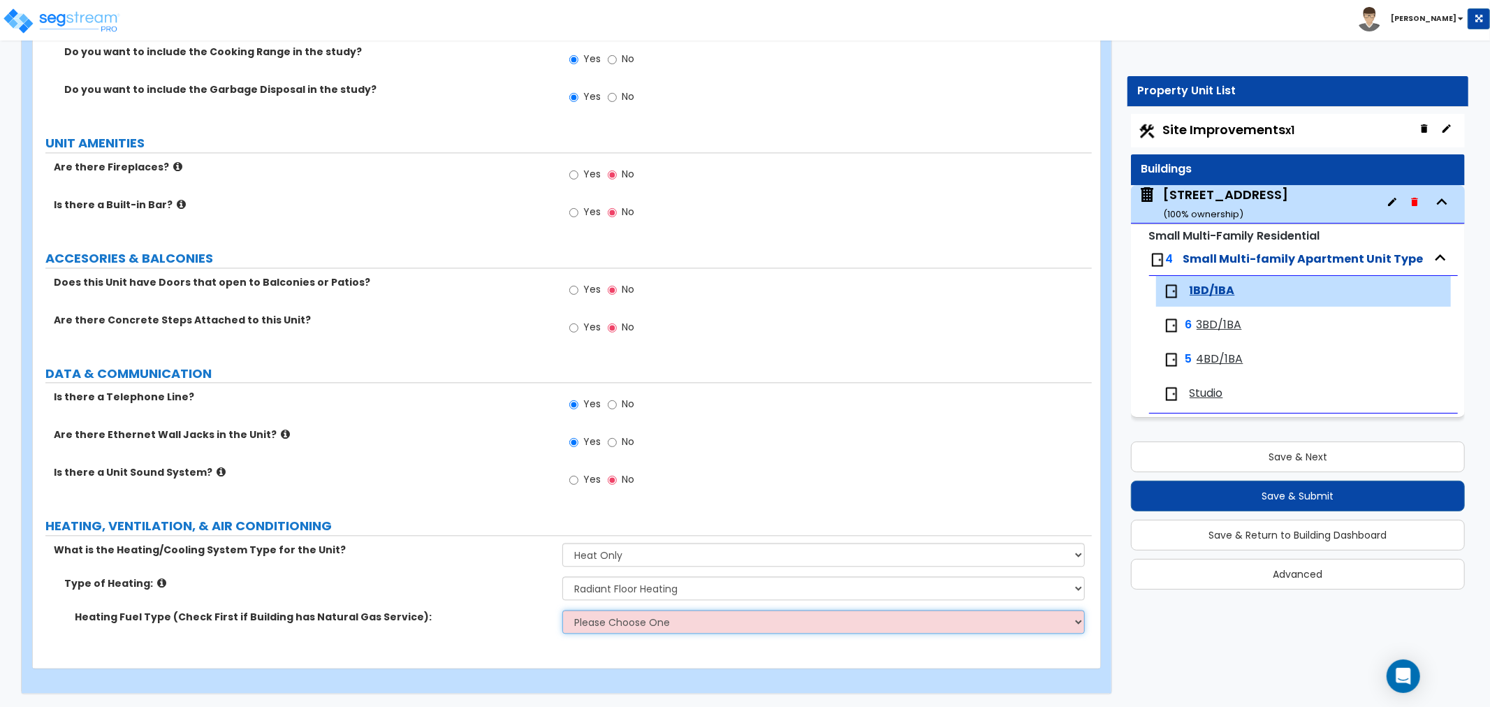
click at [587, 622] on select "Please Choose One Gas Electric" at bounding box center [823, 622] width 523 height 24
select select "1"
click at [562, 610] on select "Please Choose One Gas Electric" at bounding box center [823, 622] width 523 height 24
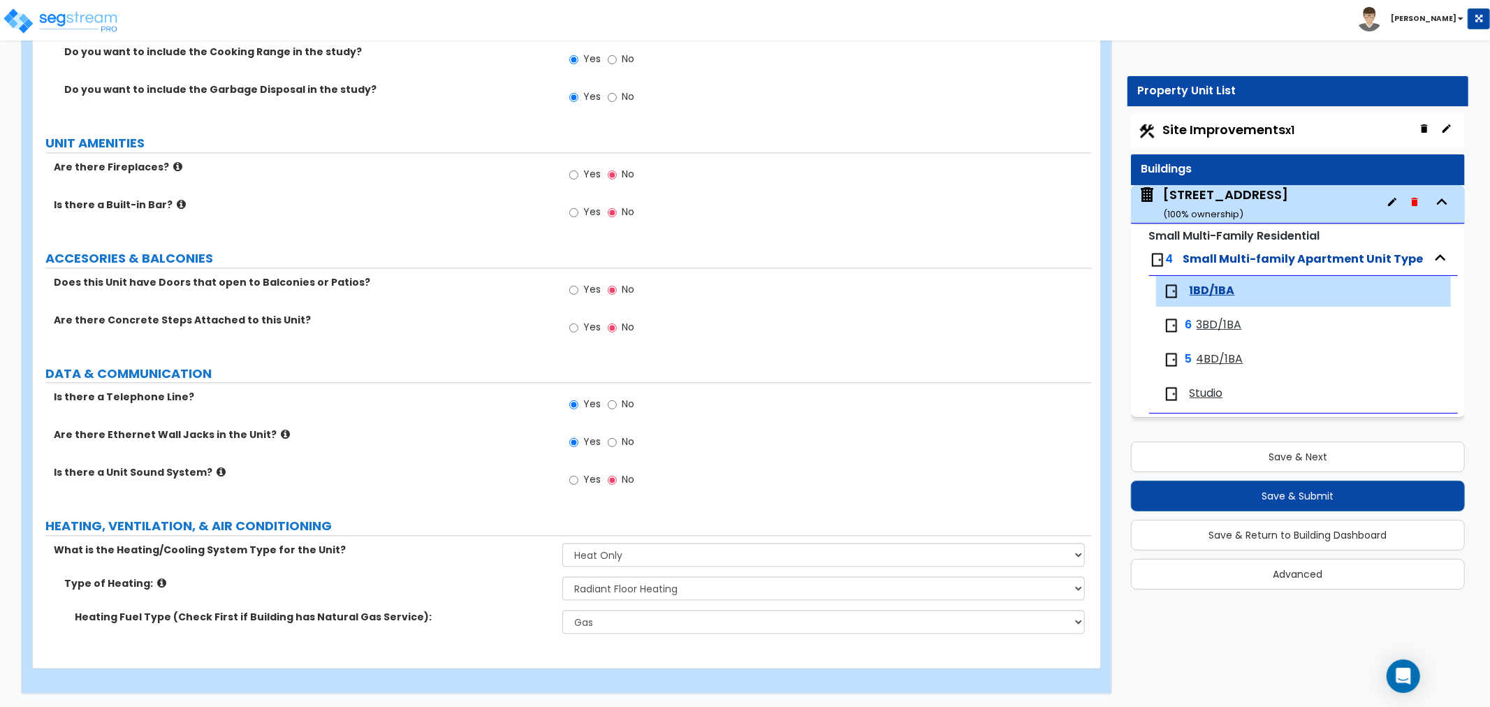
click at [509, 637] on div "Heating Fuel Type (Check First if Building has Natural Gas Service): Please Cho…" at bounding box center [562, 627] width 1059 height 34
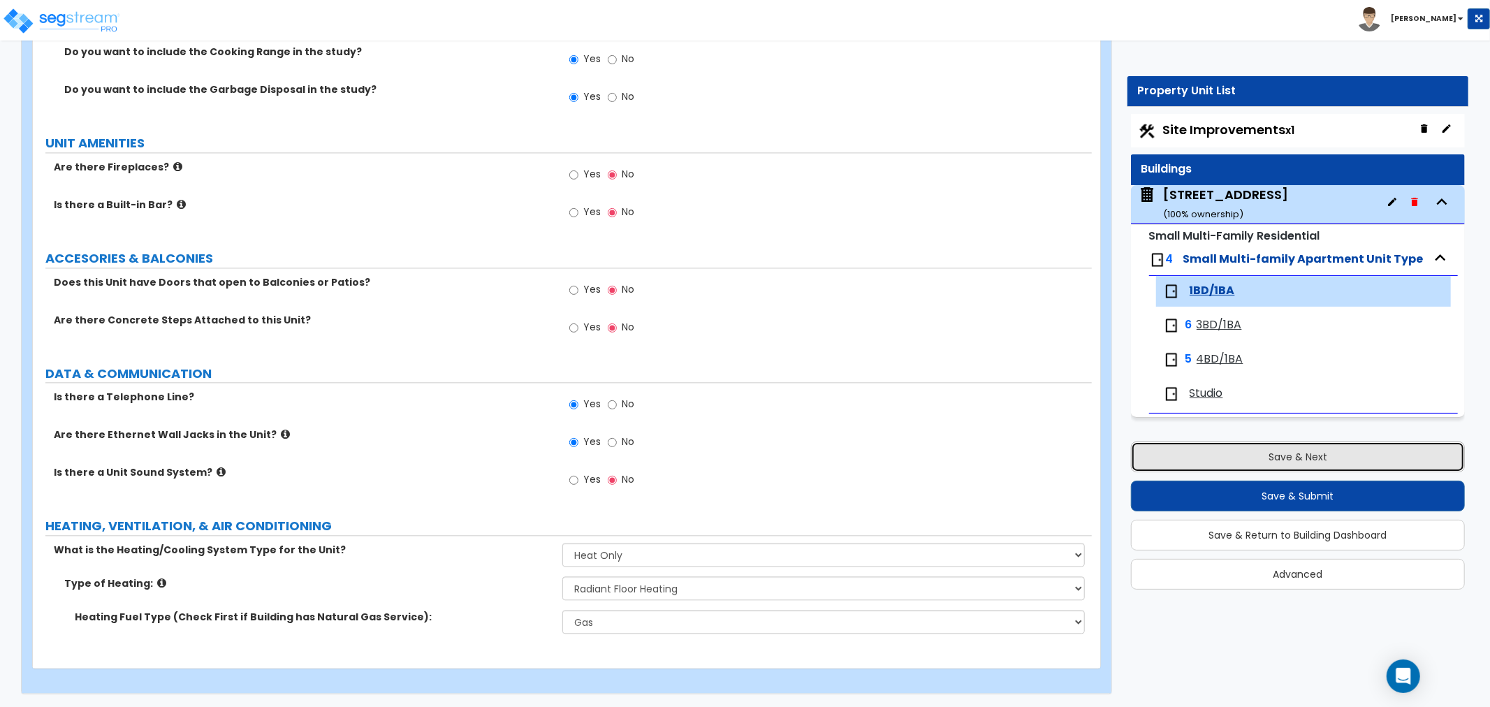
click at [1220, 451] on button "Save & Next" at bounding box center [1298, 457] width 334 height 31
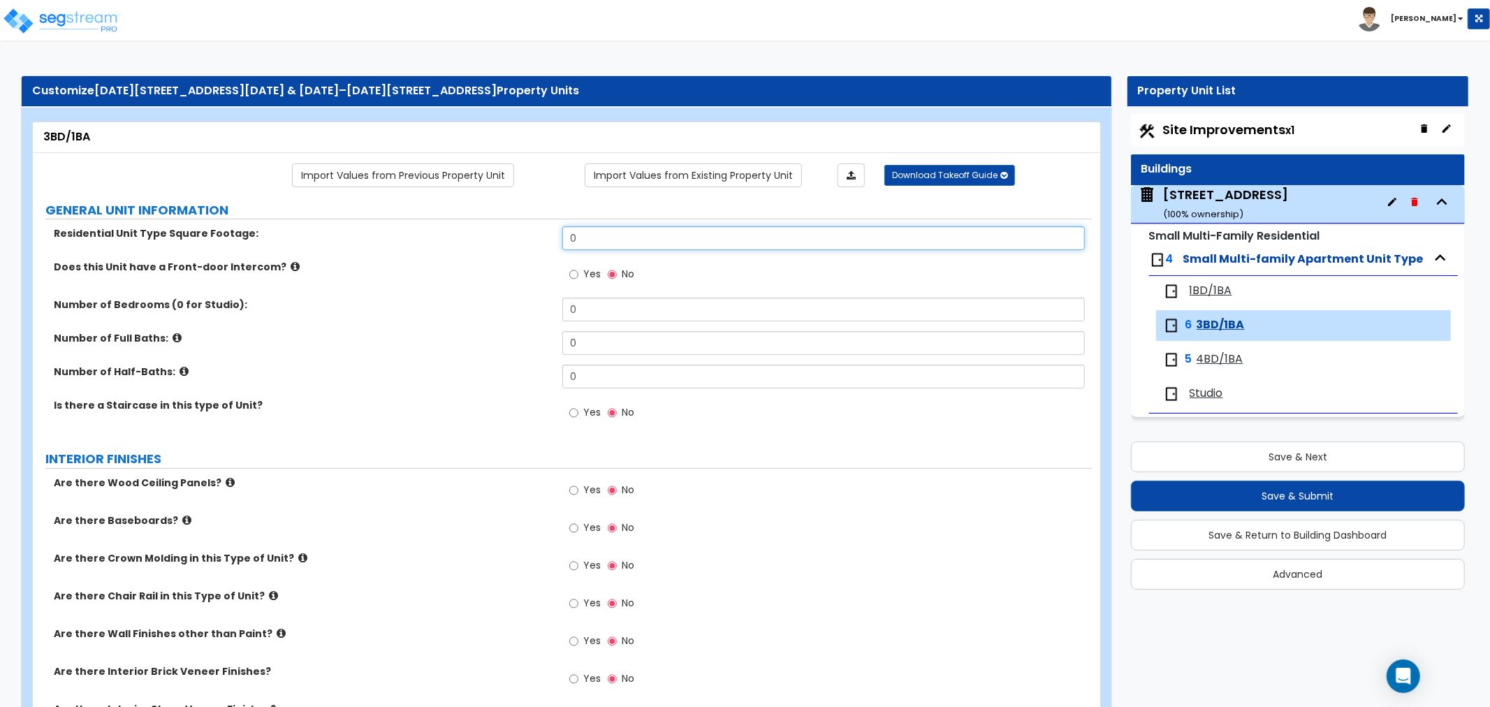
click at [583, 236] on input "0" at bounding box center [823, 238] width 523 height 24
drag, startPoint x: 593, startPoint y: 233, endPoint x: 528, endPoint y: 238, distance: 65.1
click at [528, 238] on div "Residential Unit Type Square Footage: 0" at bounding box center [562, 243] width 1059 height 34
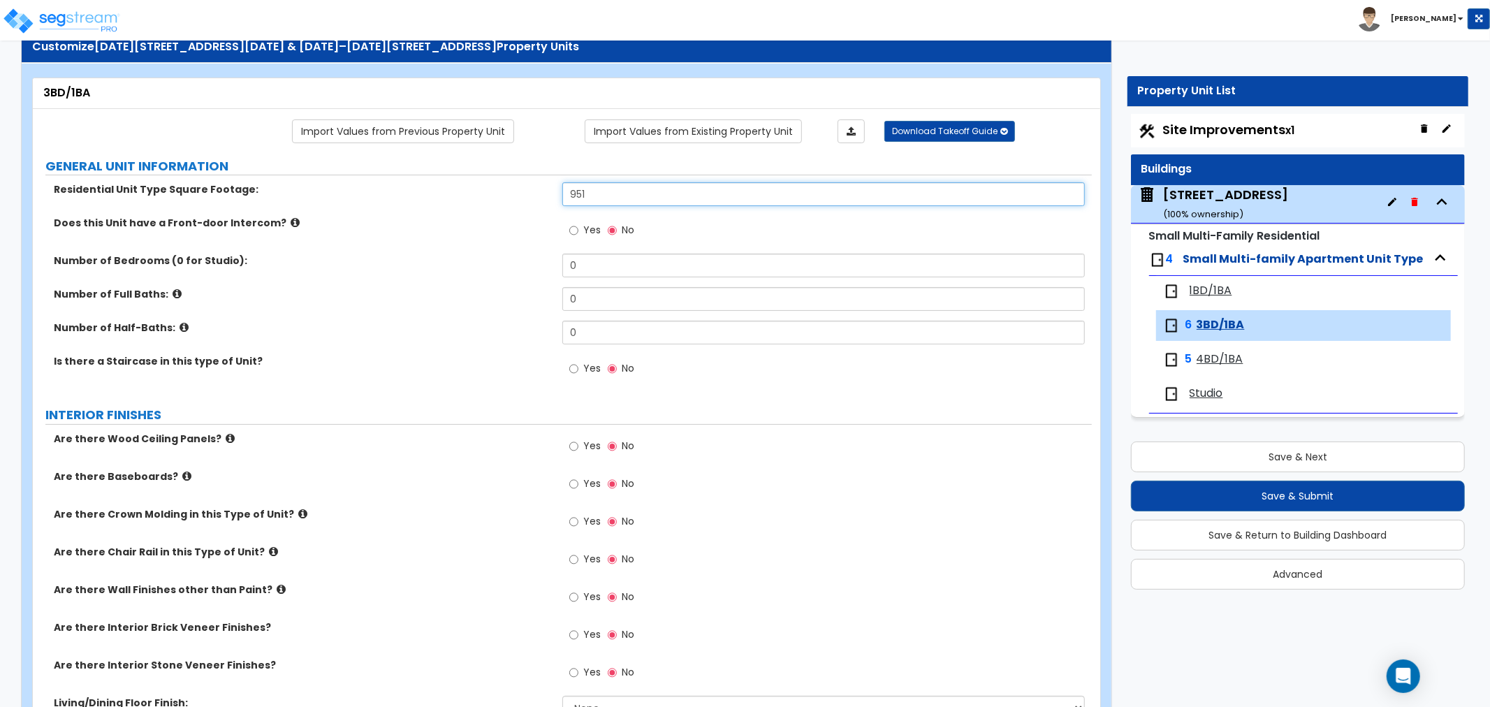
scroll to position [78, 0]
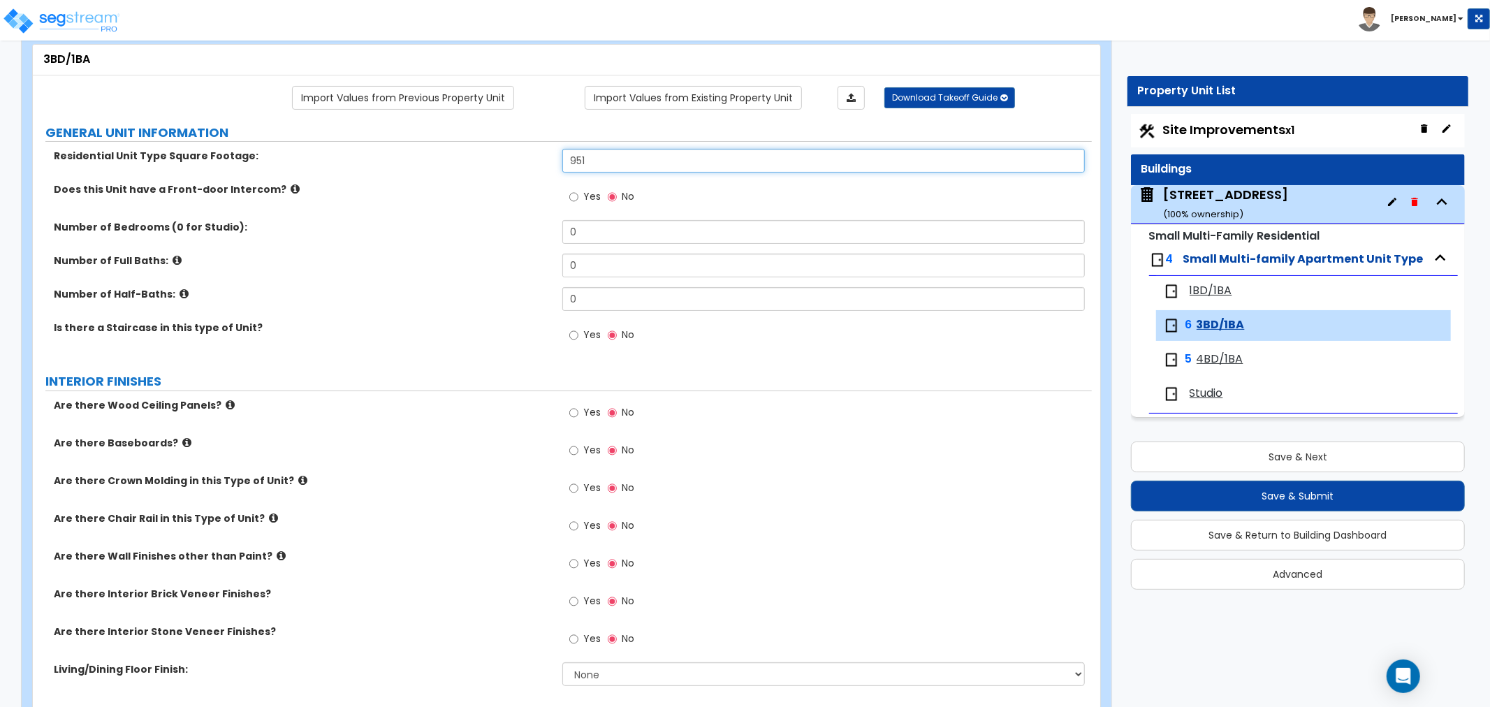
type input "951"
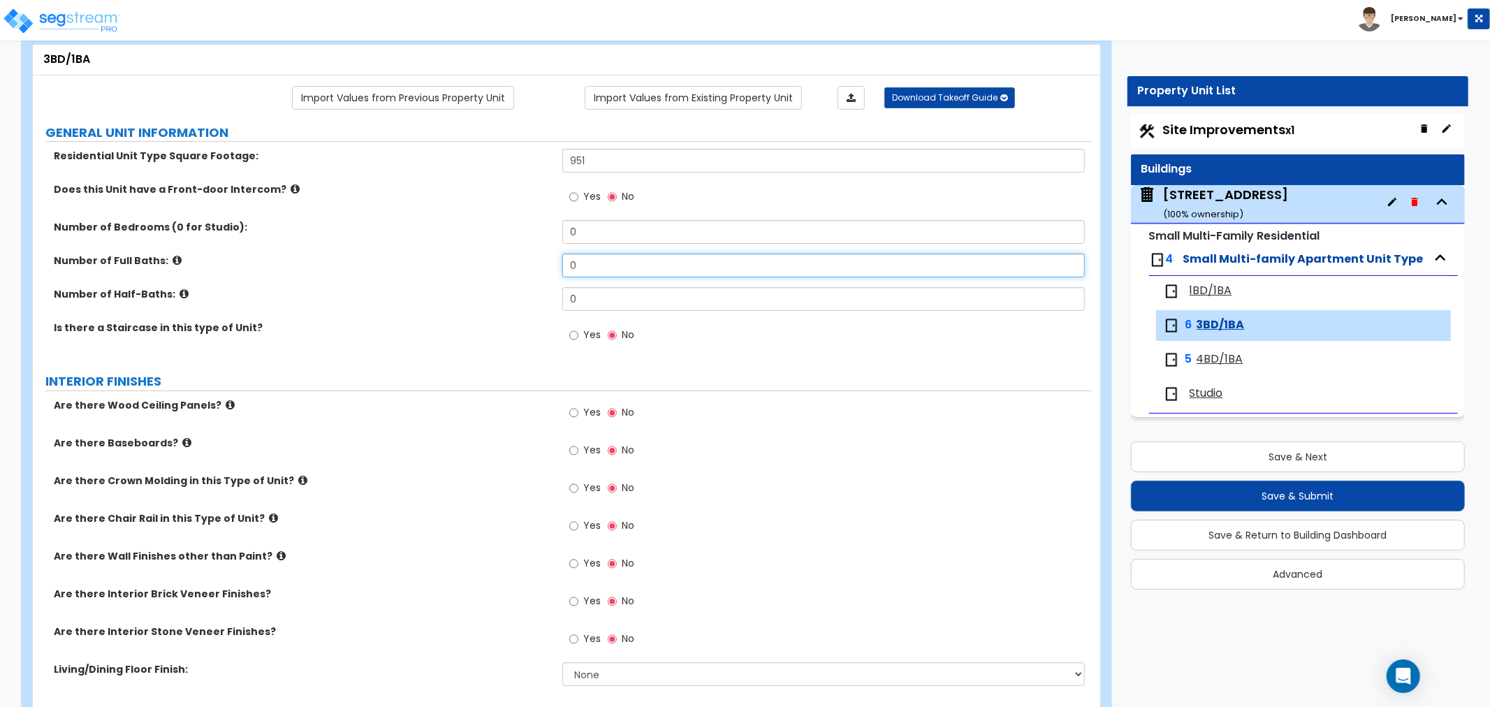
drag, startPoint x: 639, startPoint y: 266, endPoint x: 517, endPoint y: 266, distance: 121.6
click at [517, 266] on div "Number of Full Baths: 0" at bounding box center [562, 271] width 1059 height 34
type input "1"
drag, startPoint x: 606, startPoint y: 228, endPoint x: 509, endPoint y: 240, distance: 98.6
click at [509, 240] on div "Number of Bedrooms (0 for Studio): 0" at bounding box center [562, 237] width 1059 height 34
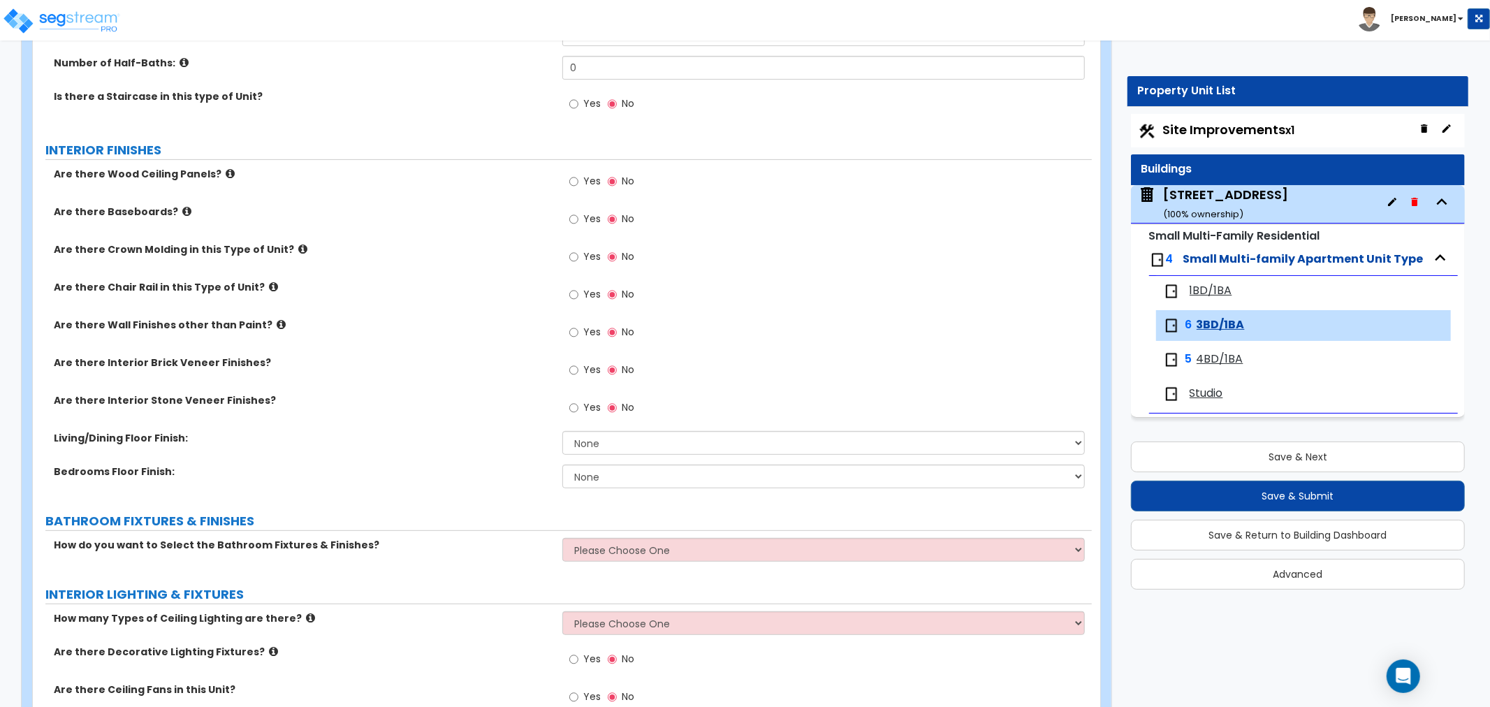
scroll to position [310, 0]
type input "3"
click at [572, 221] on input "Yes" at bounding box center [573, 217] width 9 height 15
radio input "true"
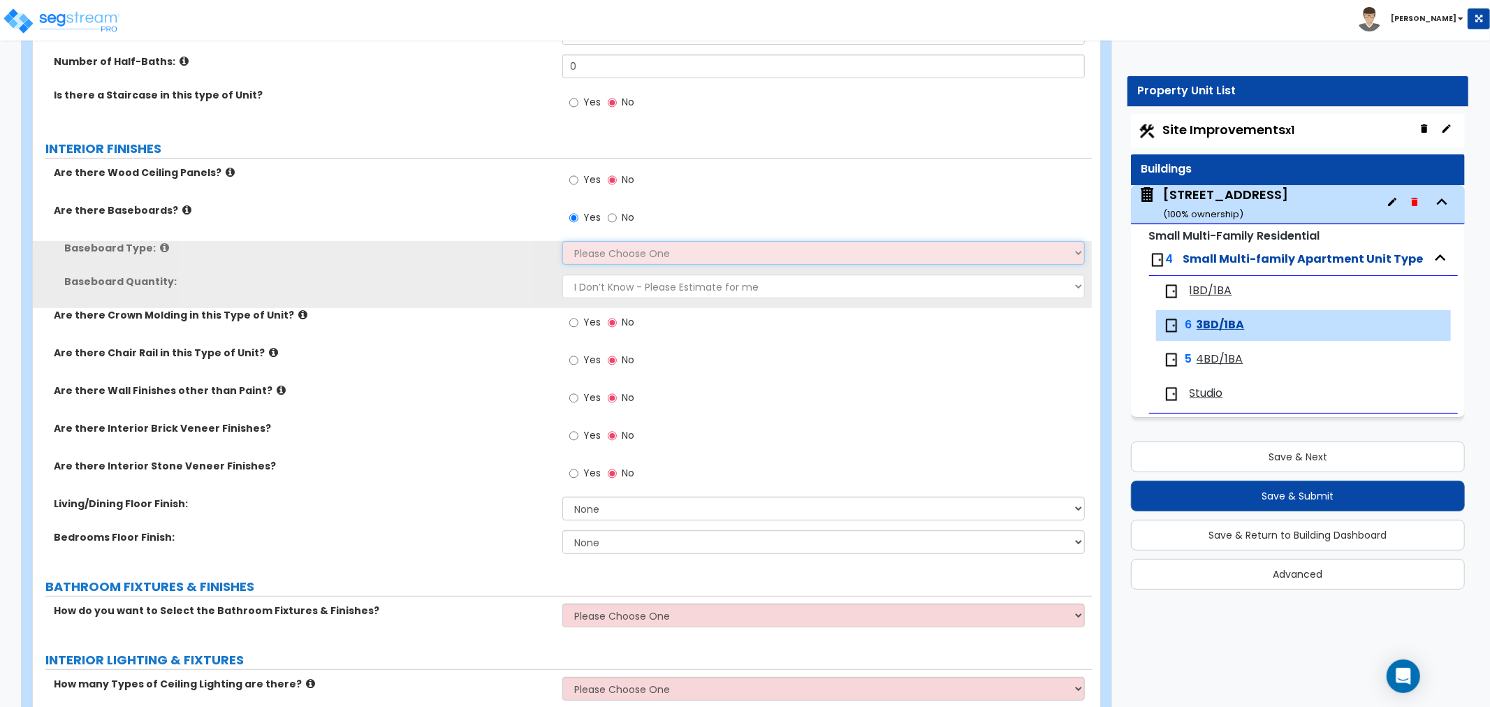
click at [586, 248] on select "Please Choose One Wood Vinyl Carpet Tile" at bounding box center [823, 253] width 523 height 24
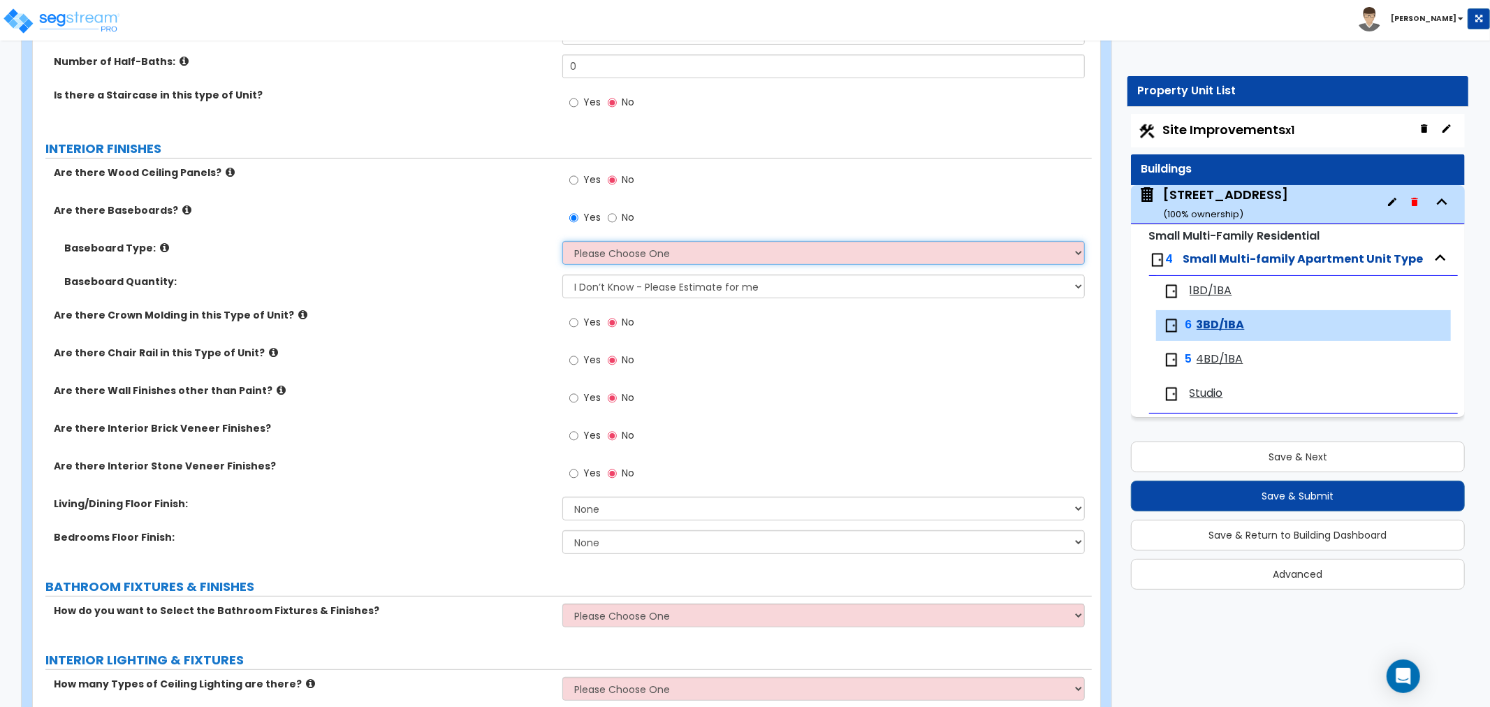
select select "1"
click at [562, 241] on select "Please Choose One Wood Vinyl Carpet Tile" at bounding box center [823, 253] width 523 height 24
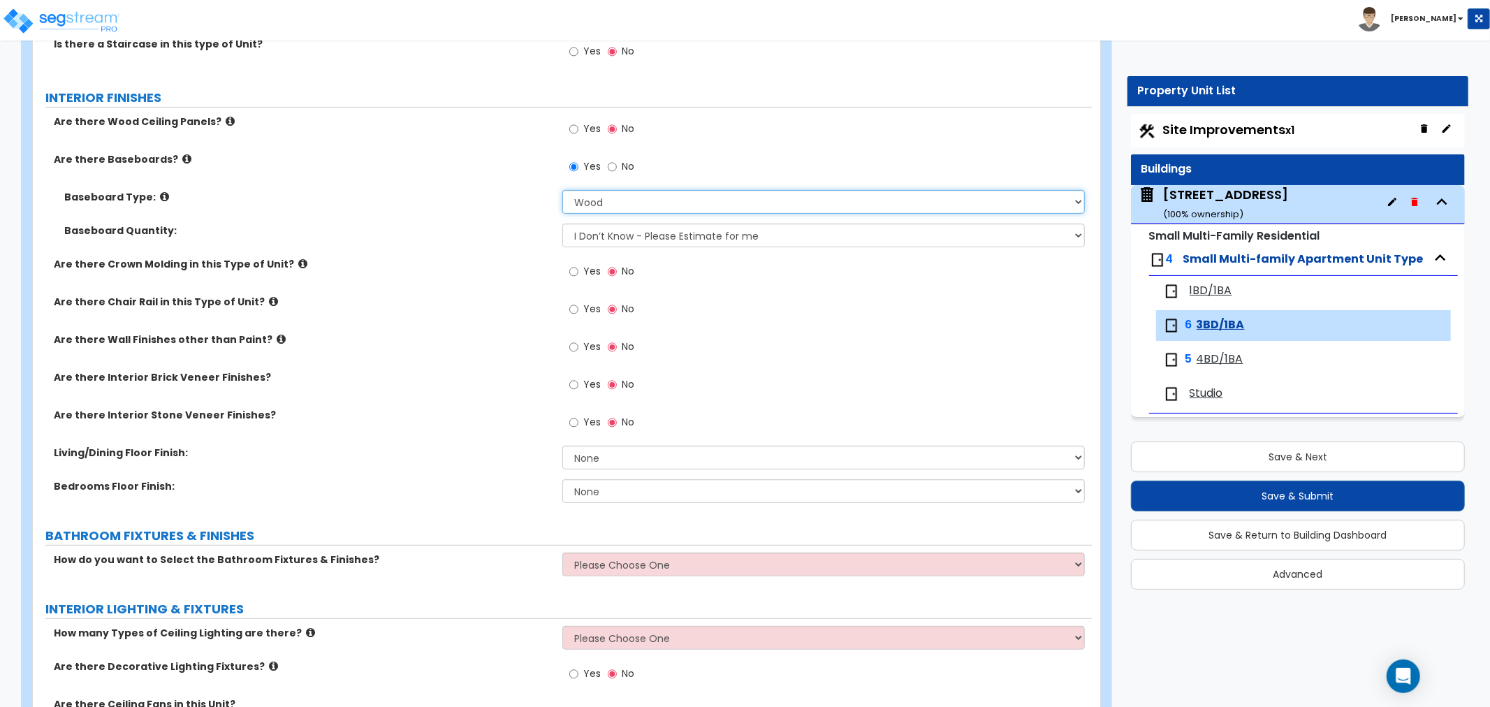
scroll to position [388, 0]
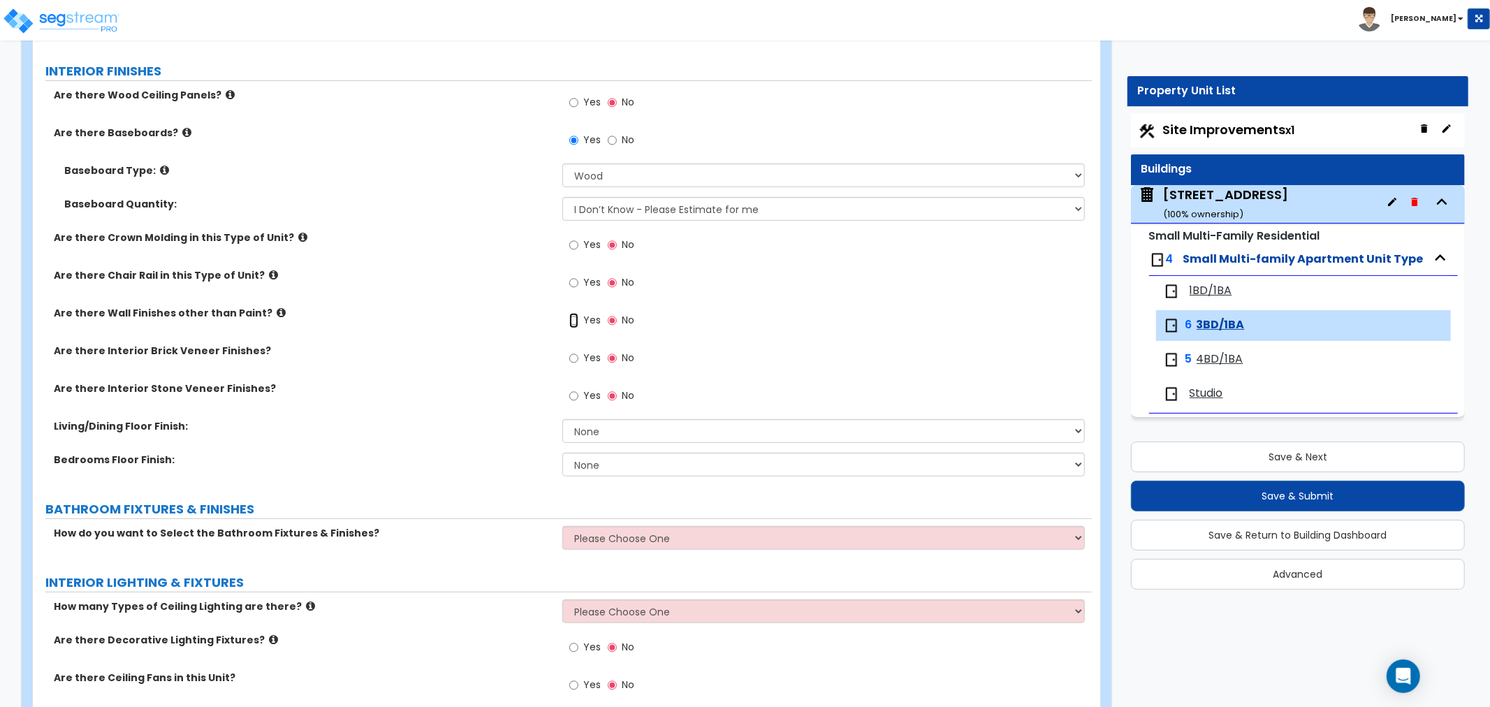
click at [572, 318] on input "Yes" at bounding box center [573, 320] width 9 height 15
radio input "true"
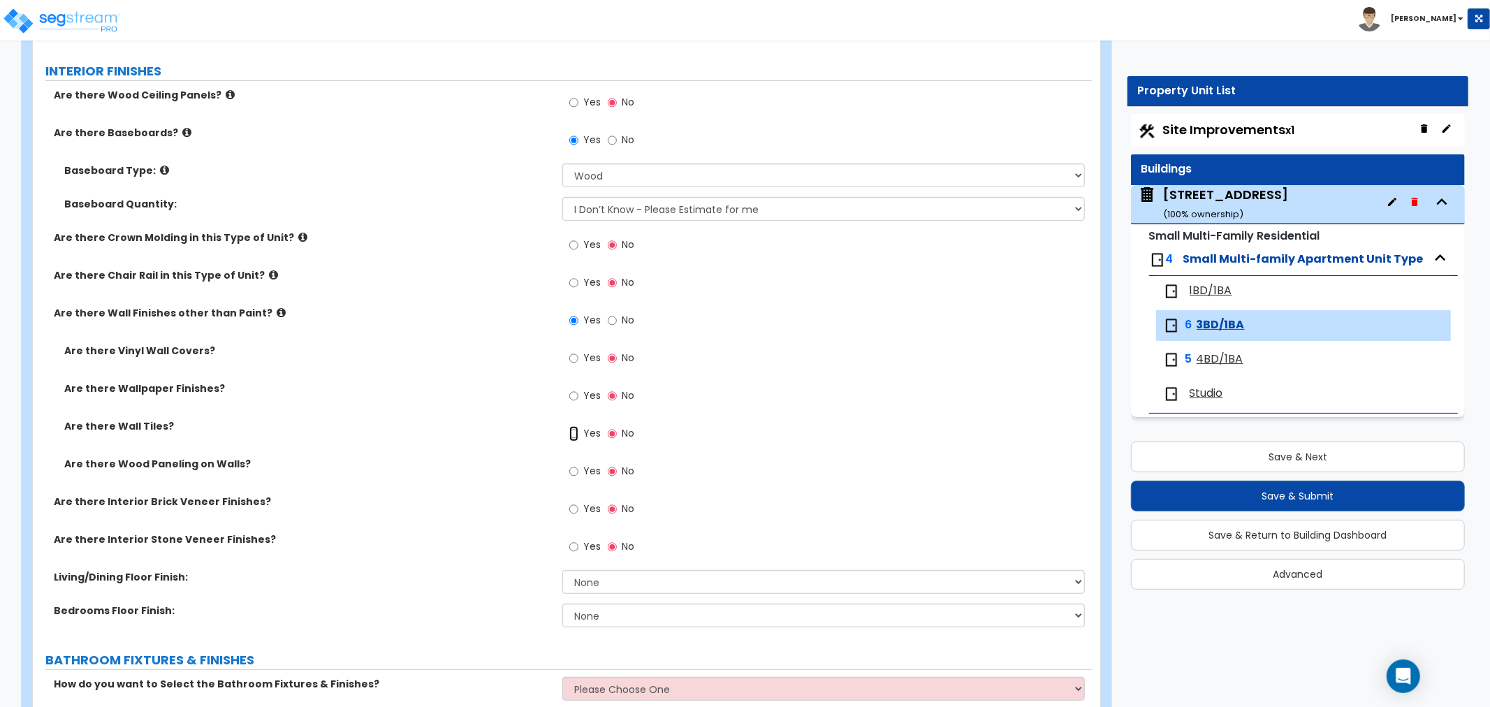
click at [574, 436] on input "Yes" at bounding box center [573, 433] width 9 height 15
radio input "true"
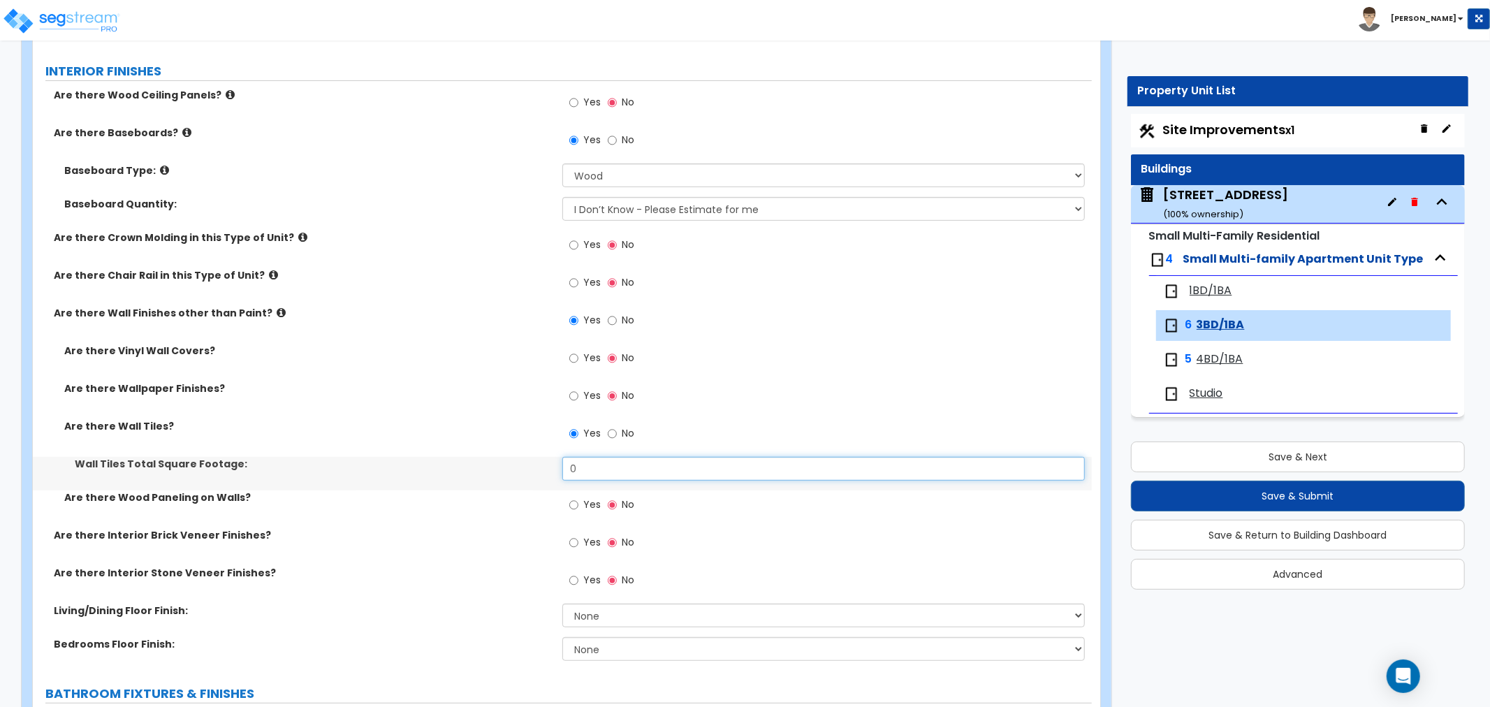
drag, startPoint x: 609, startPoint y: 464, endPoint x: 507, endPoint y: 442, distance: 104.3
click at [507, 442] on div "Are there Vinyl Wall Covers? Yes No Are there Wallpaper Finishes? Yes No Are th…" at bounding box center [562, 436] width 1038 height 184
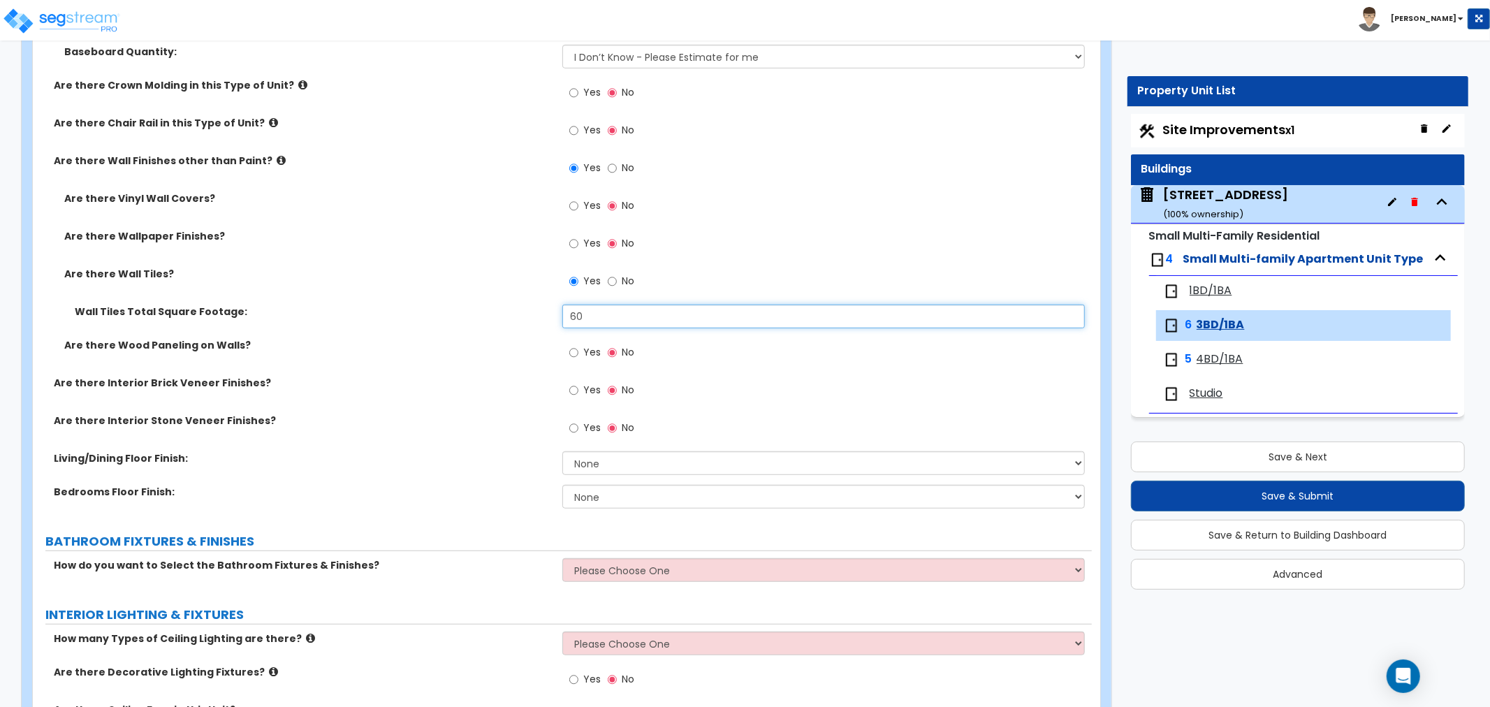
scroll to position [543, 0]
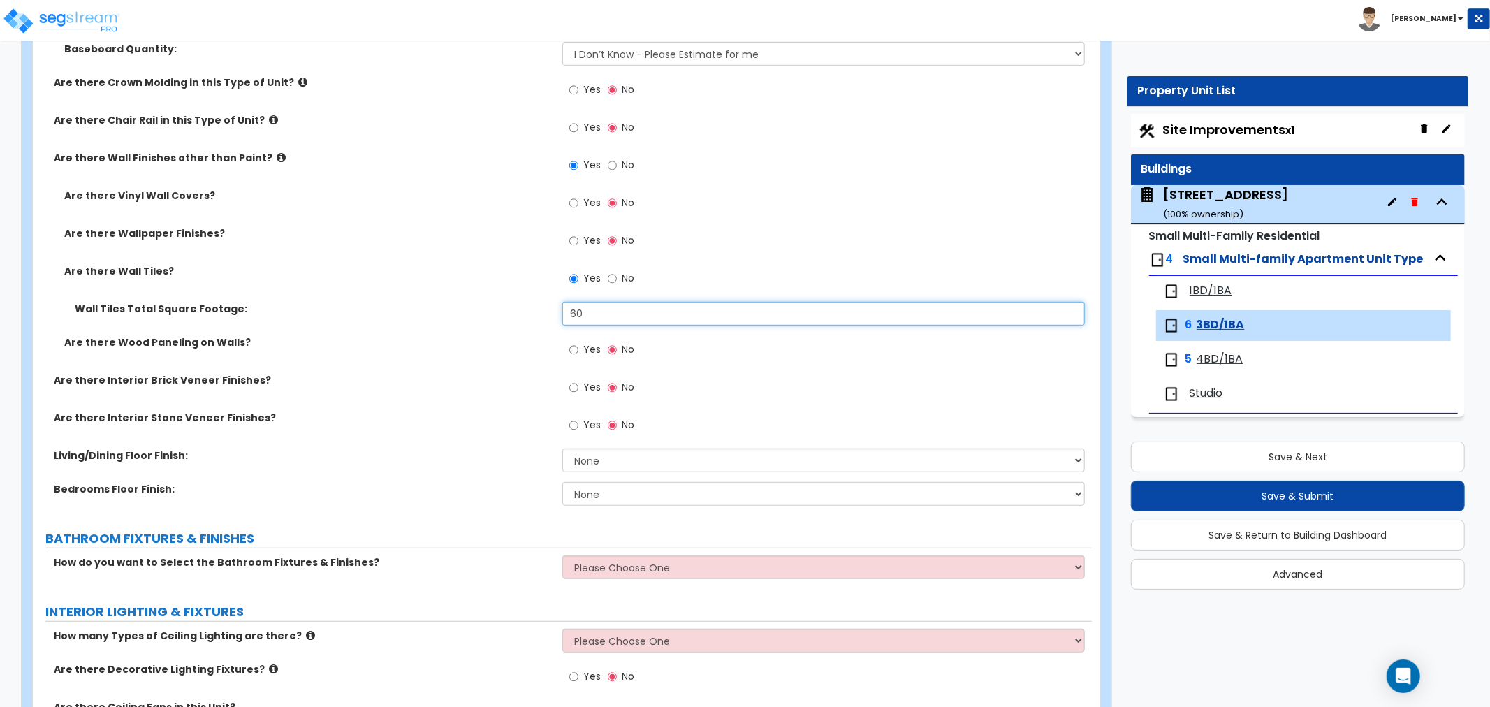
type input "60"
click at [610, 456] on select "None Tile Flooring Hardwood Flooring Resilient Laminate Flooring VCT Flooring S…" at bounding box center [823, 461] width 523 height 24
select select "1"
click at [562, 449] on select "None Tile Flooring Hardwood Flooring Resilient Laminate Flooring VCT Flooring S…" at bounding box center [823, 461] width 523 height 24
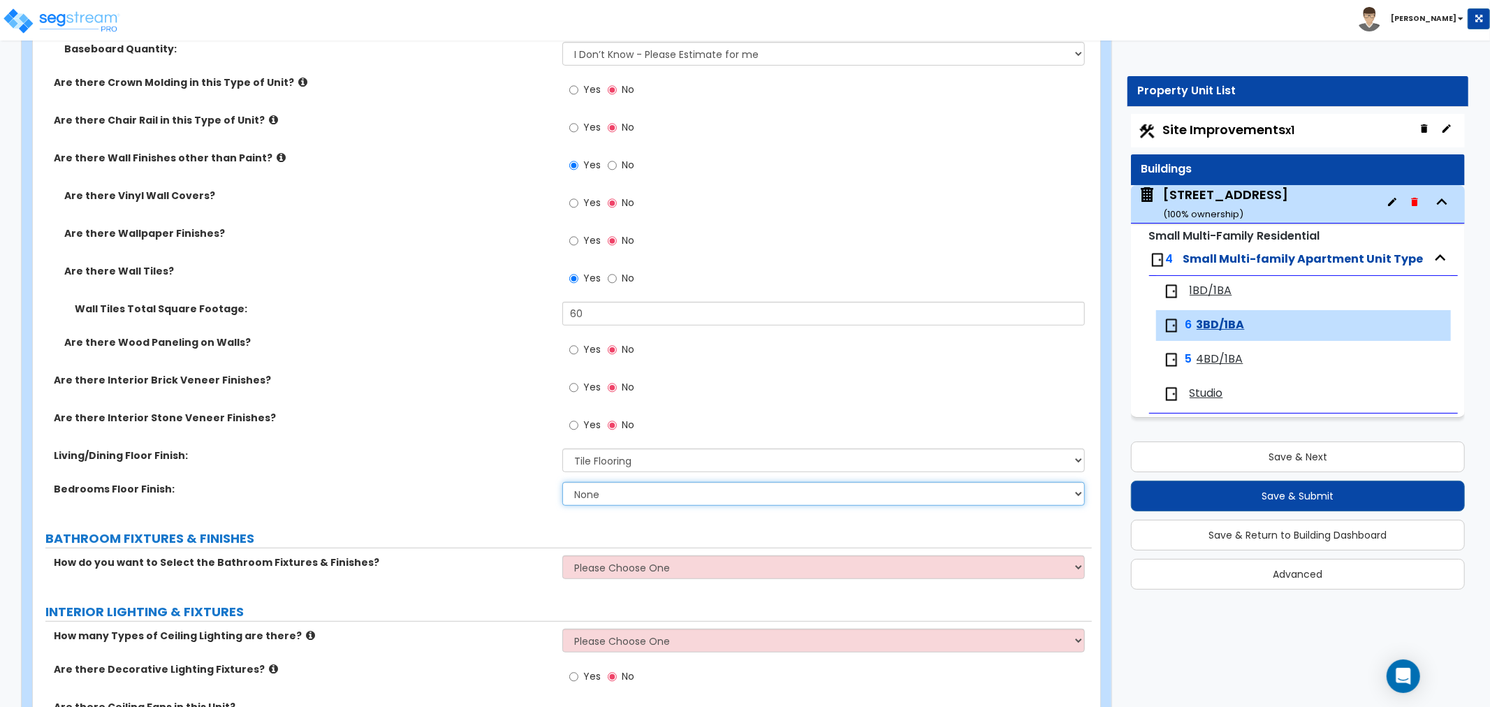
click at [599, 493] on select "None Tile Flooring Hardwood Flooring Resilient Laminate Flooring VCT Flooring S…" at bounding box center [823, 494] width 523 height 24
select select "1"
click at [562, 482] on select "None Tile Flooring Hardwood Flooring Resilient Laminate Flooring VCT Flooring S…" at bounding box center [823, 494] width 523 height 24
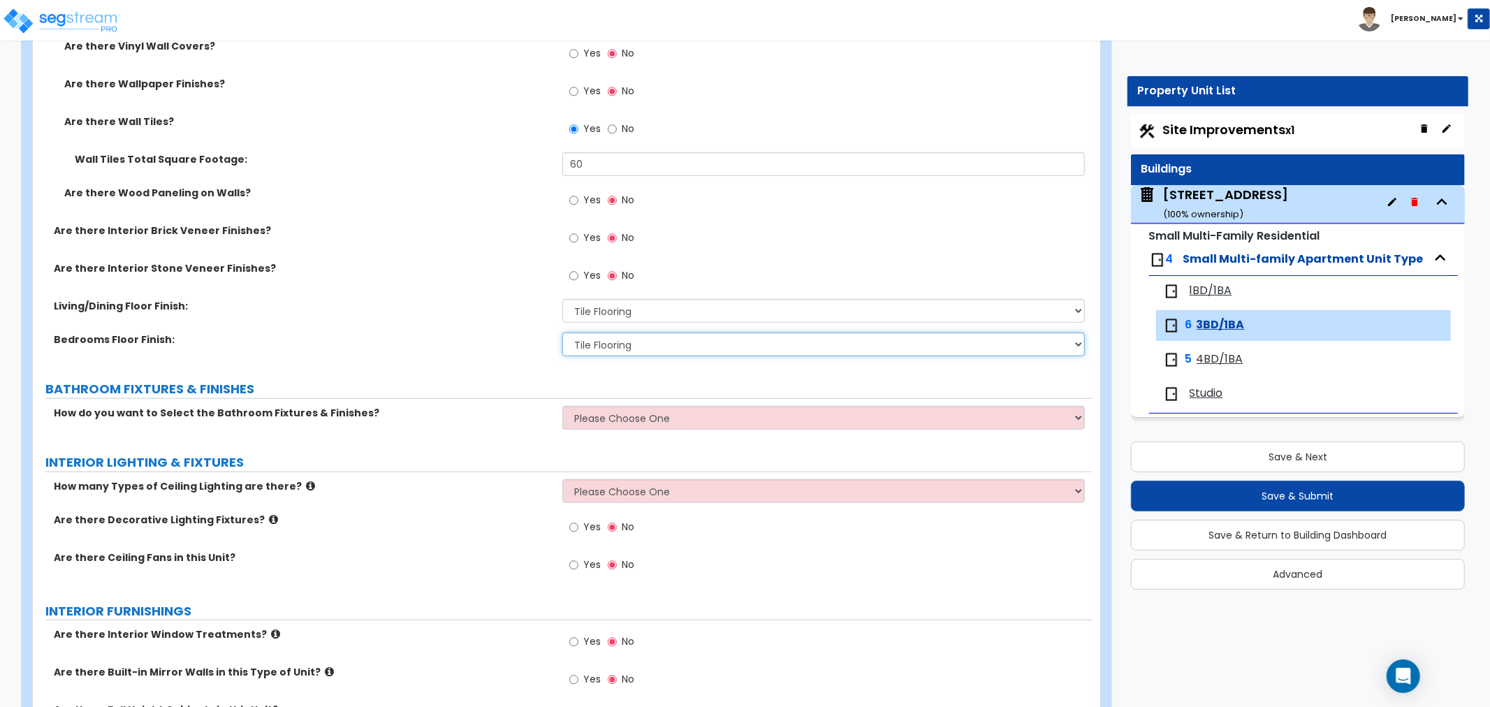
scroll to position [699, 0]
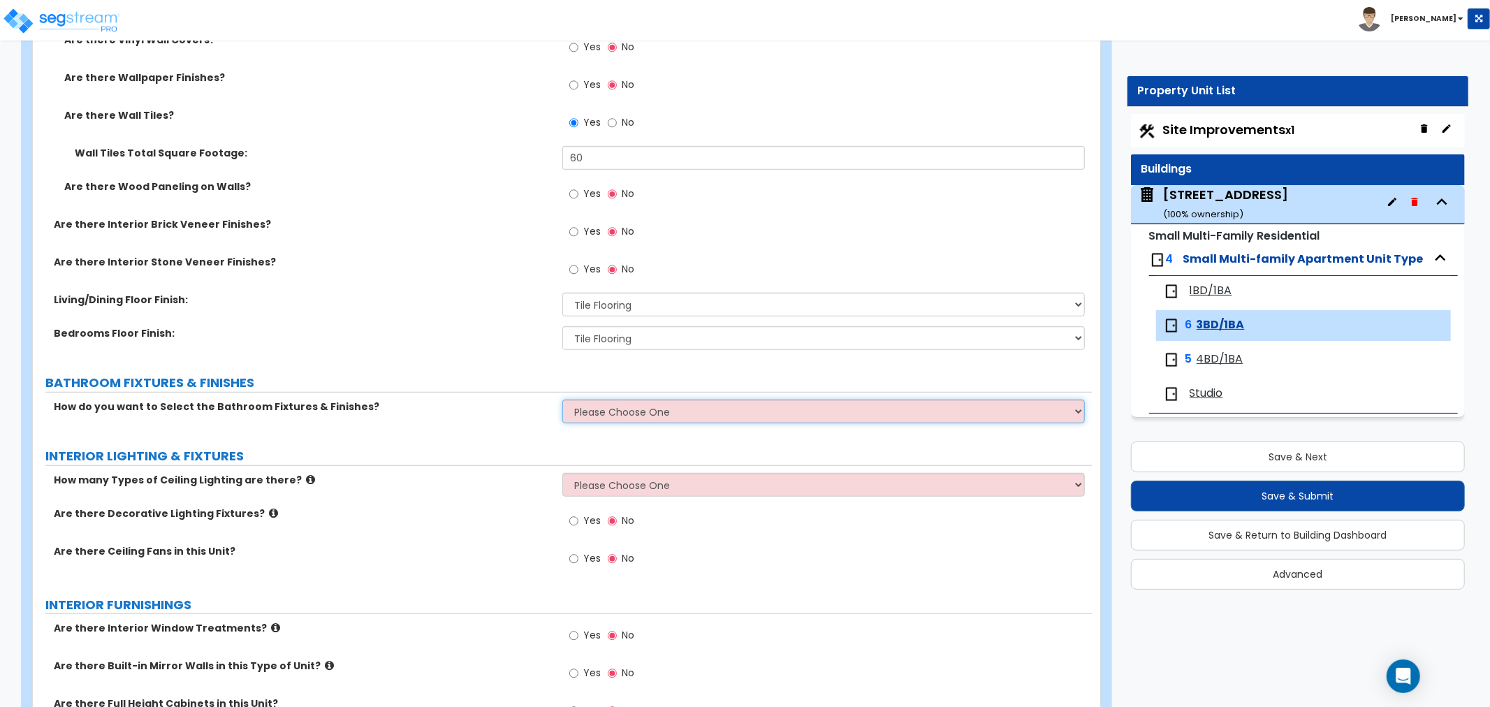
click at [597, 405] on select "Please Choose One Select the type of Fixtures and Finishes only for one Bath an…" at bounding box center [823, 412] width 523 height 24
select select "2"
click at [562, 400] on select "Please Choose One Select the type of Fixtures and Finishes only for one Bath an…" at bounding box center [823, 412] width 523 height 24
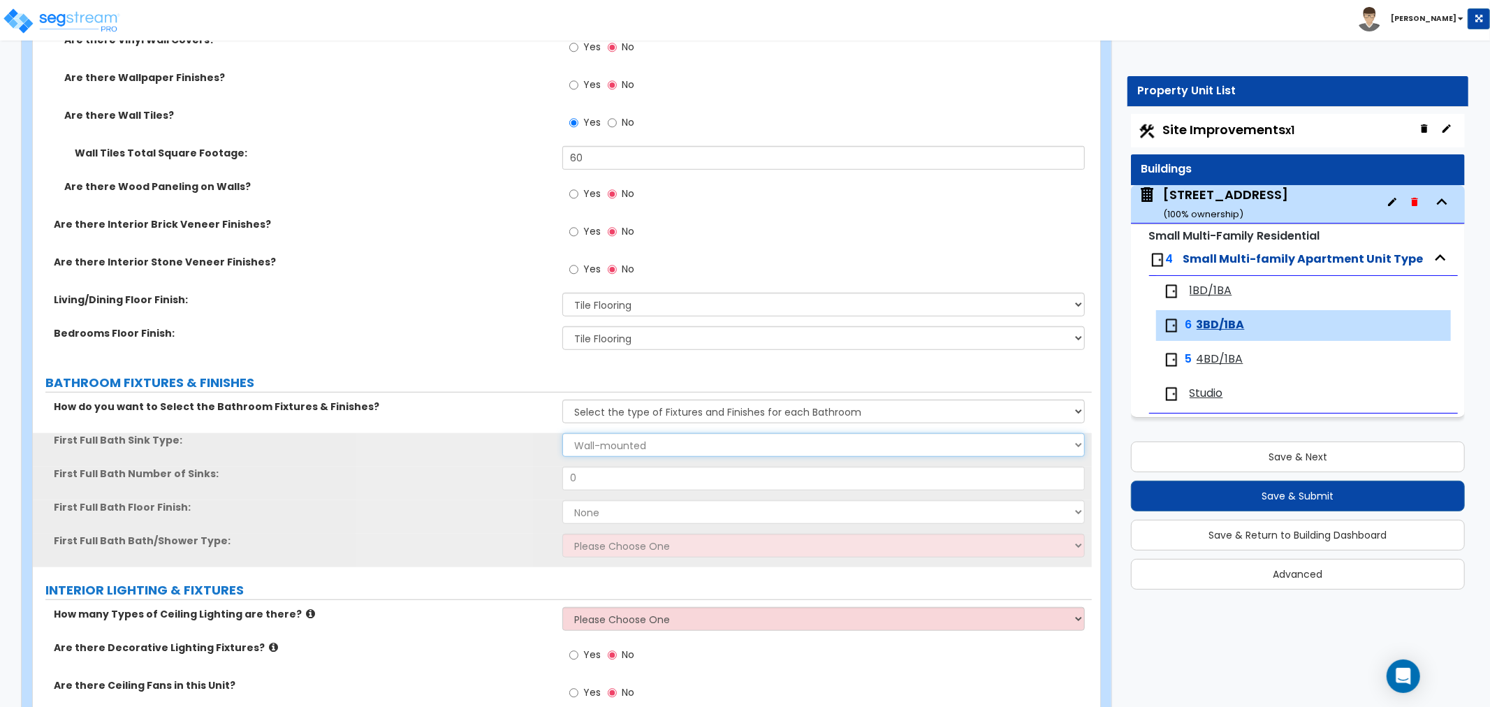
click at [602, 446] on select "Wall-mounted Pedestal-mounted Vanity-mounted" at bounding box center [823, 445] width 523 height 24
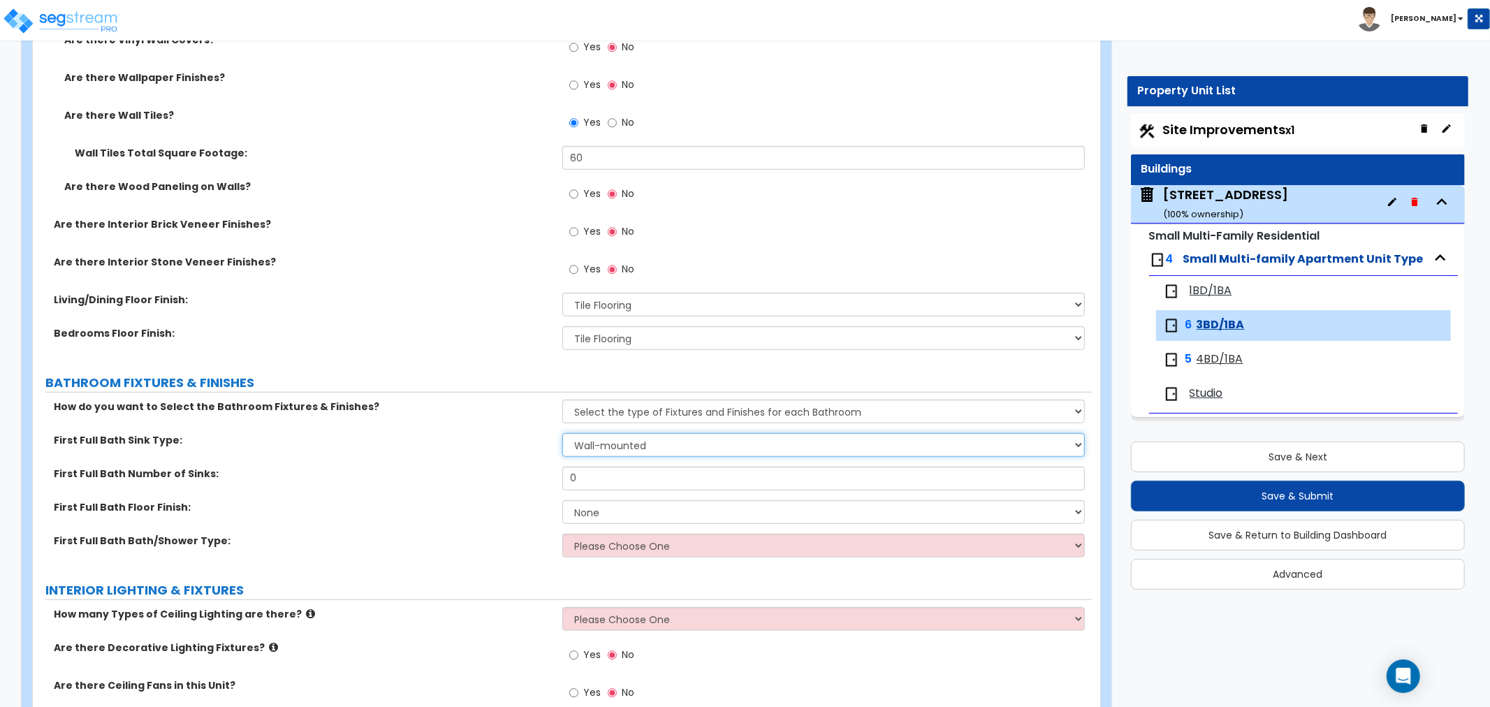
select select "3"
click at [562, 433] on select "Wall-mounted Pedestal-mounted Vanity-mounted" at bounding box center [823, 445] width 523 height 24
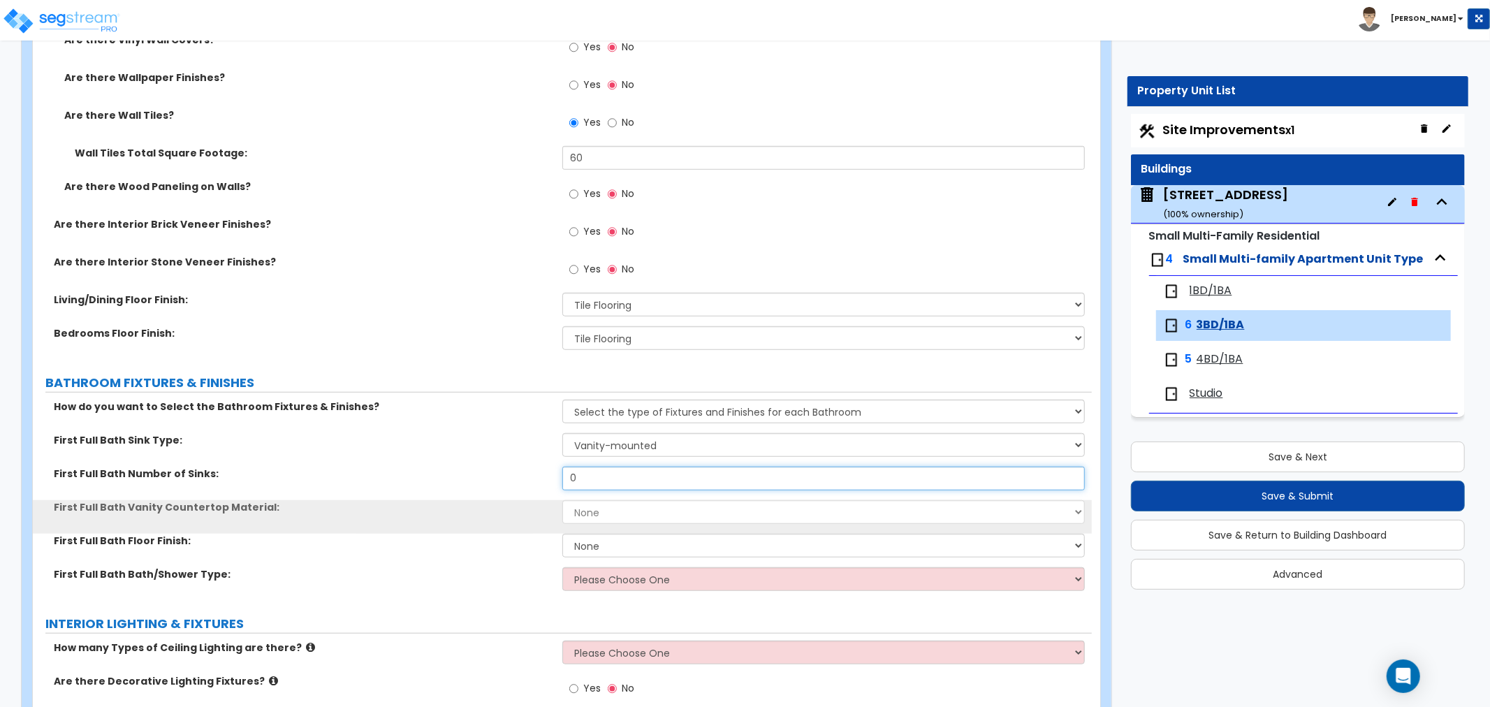
drag, startPoint x: 587, startPoint y: 477, endPoint x: 528, endPoint y: 474, distance: 59.5
click at [528, 474] on div "First Full Bath Number of Sinks: 0" at bounding box center [562, 484] width 1059 height 34
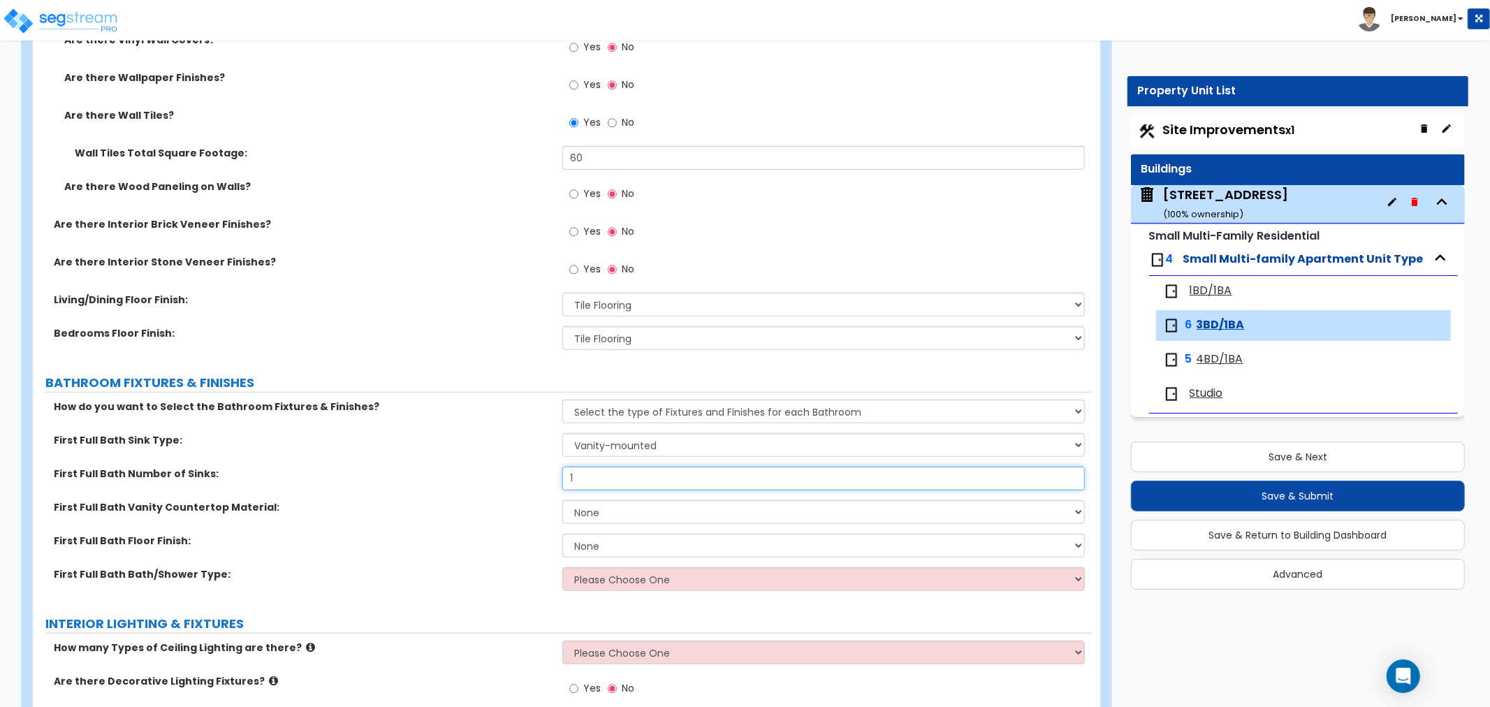
type input "1"
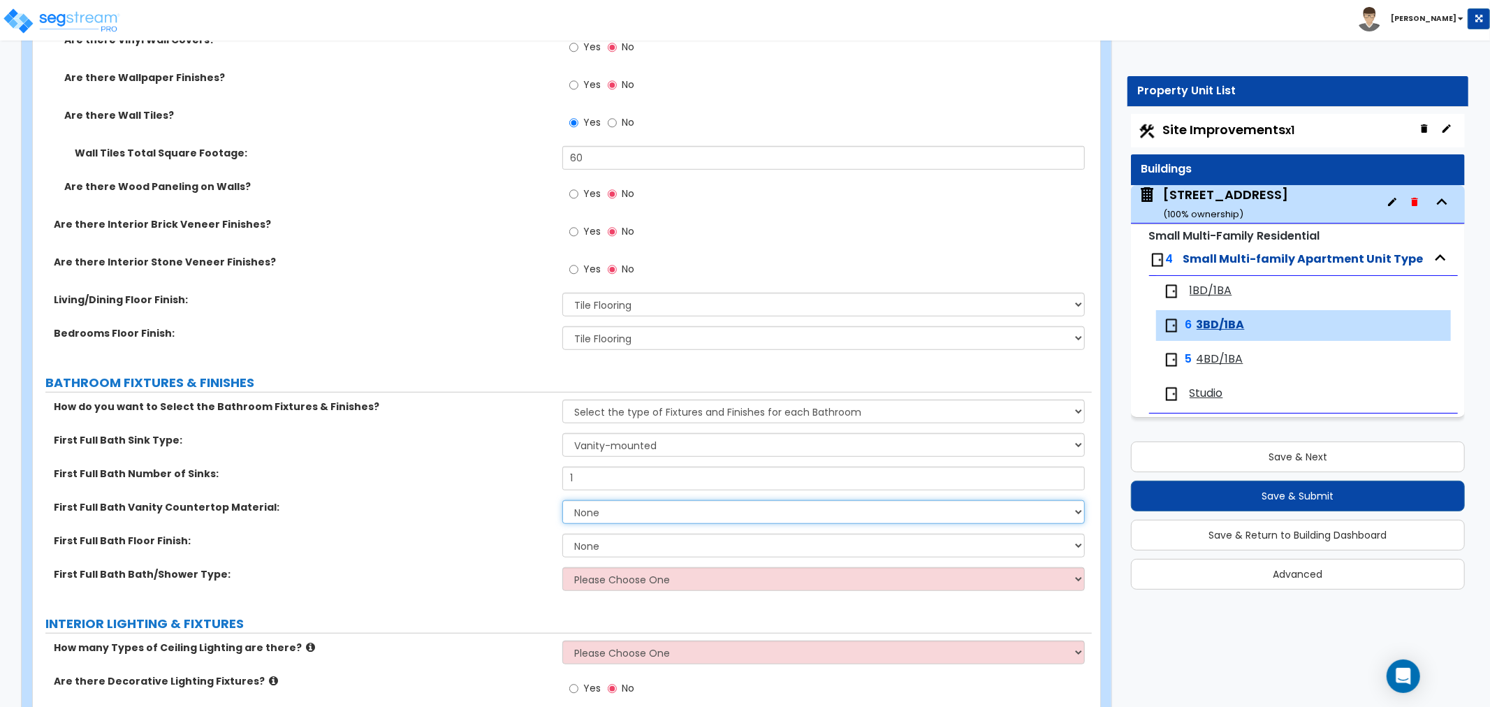
click at [586, 506] on select "None Plastic Laminate Solid Surface Stone Quartz Marble Tile Wood" at bounding box center [823, 512] width 523 height 24
select select "2"
click at [562, 500] on select "None Plastic Laminate Solid Surface Stone Quartz Marble Tile Wood" at bounding box center [823, 512] width 523 height 24
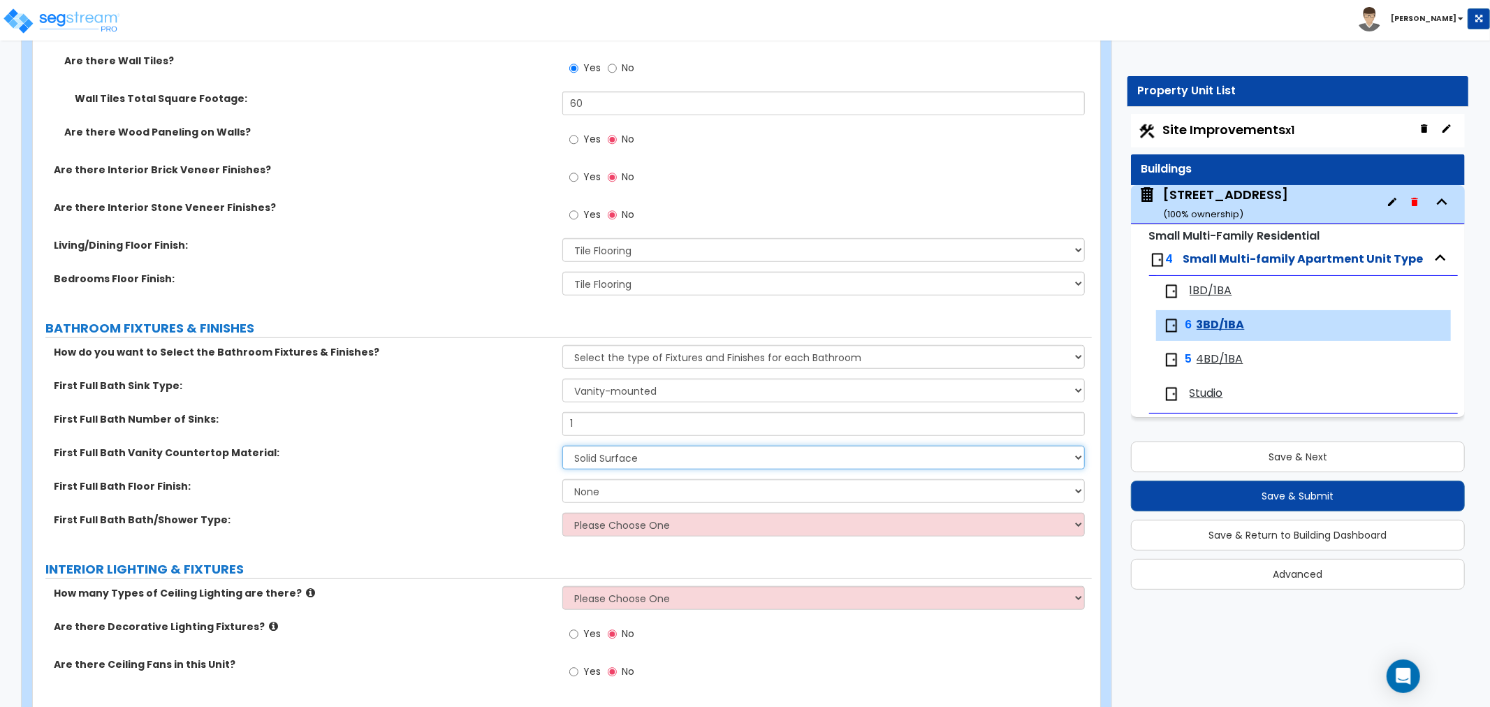
scroll to position [776, 0]
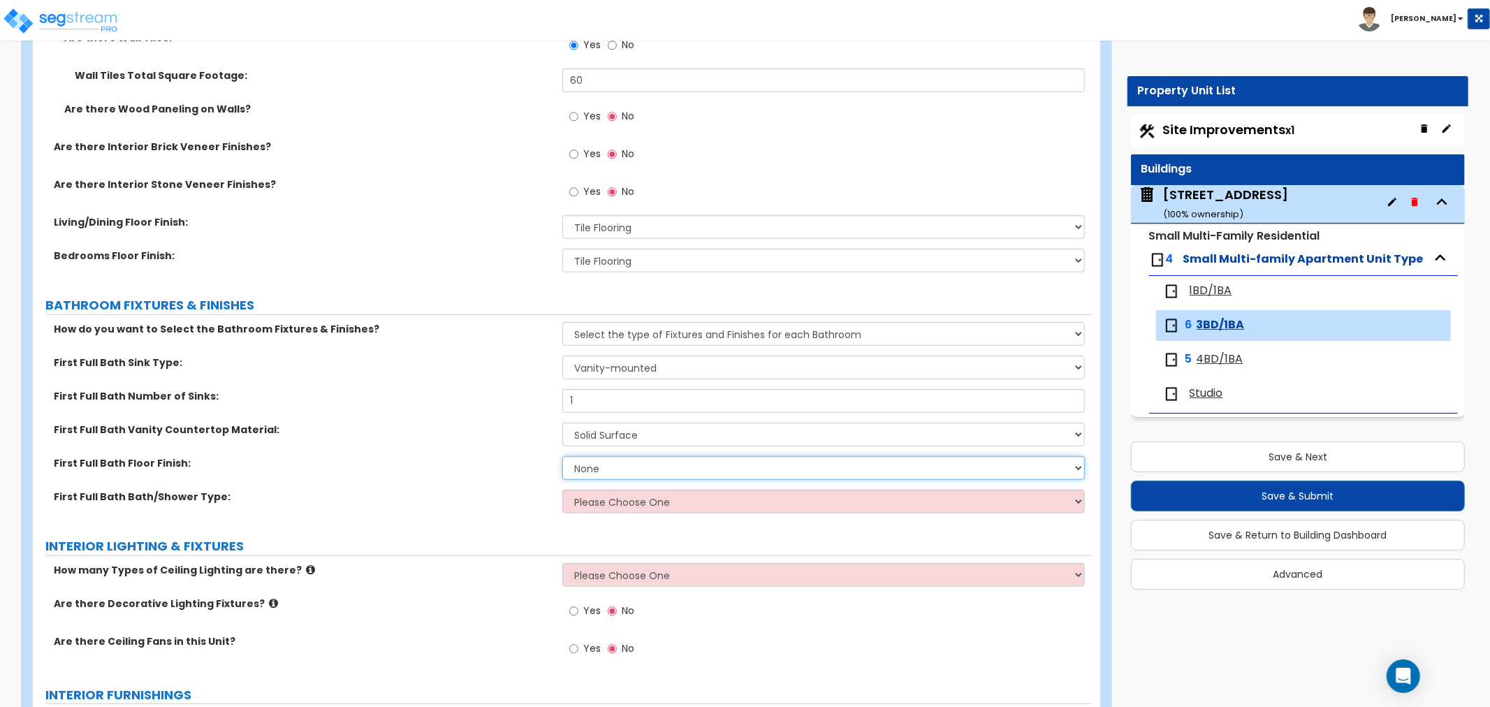
click at [588, 467] on select "None Tile Flooring Hardwood Flooring Resilient Laminate Flooring VCT Flooring S…" at bounding box center [823, 468] width 523 height 24
select select "1"
click at [562, 456] on select "None Tile Flooring Hardwood Flooring Resilient Laminate Flooring VCT Flooring S…" at bounding box center [823, 468] width 523 height 24
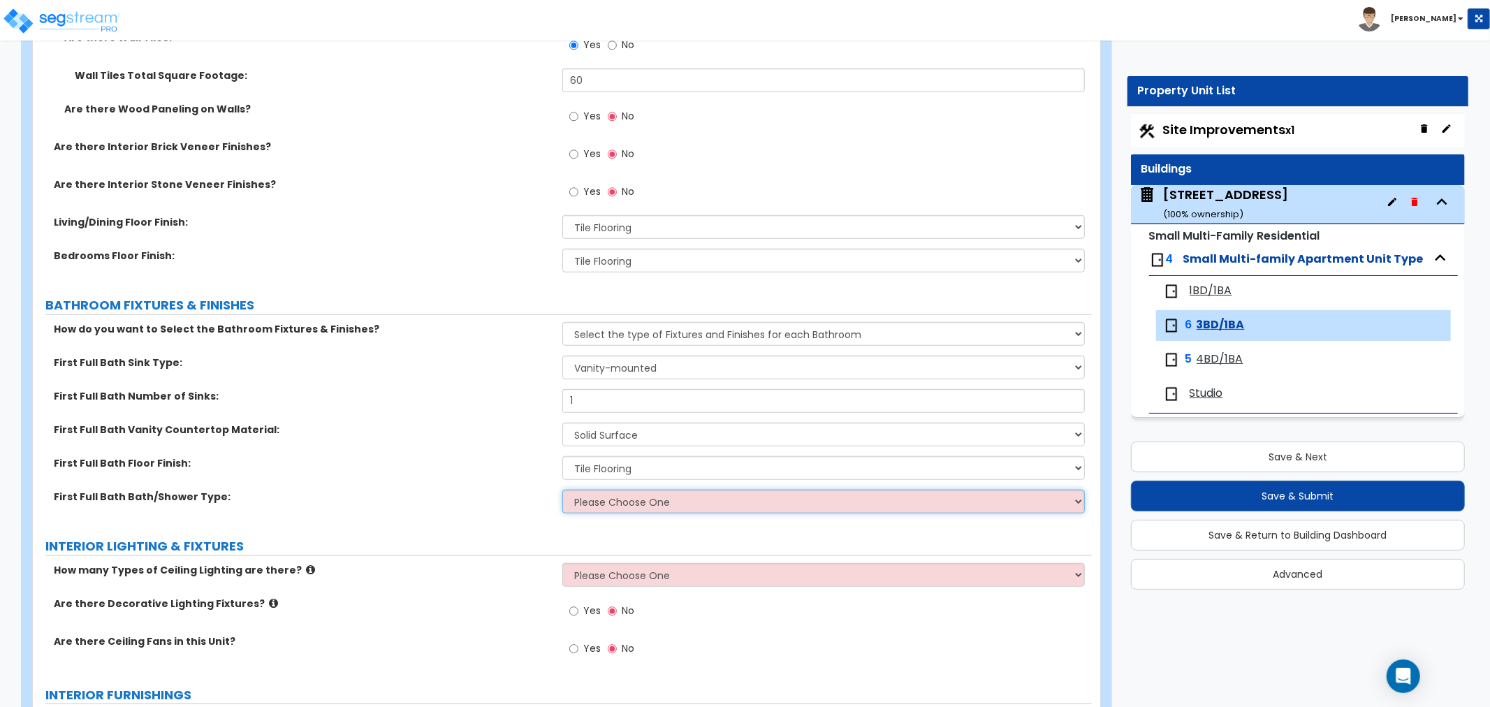
click at [588, 504] on select "Please Choose One Standalone Shower Bathtub - Shower Combo" at bounding box center [823, 502] width 523 height 24
select select "2"
click at [562, 490] on select "Please Choose One Standalone Shower Bathtub - Shower Combo" at bounding box center [823, 502] width 523 height 24
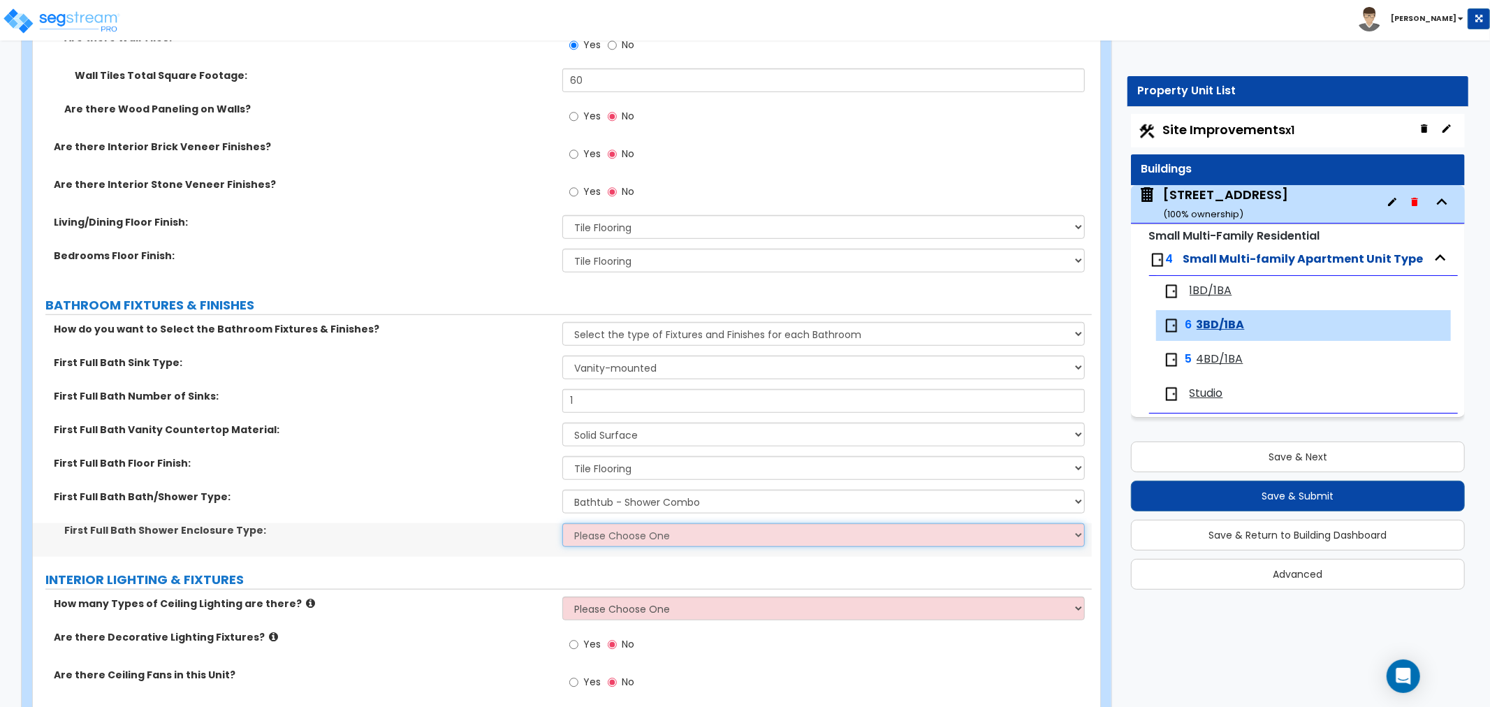
click at [586, 526] on select "Please Choose One Curtain & Rod Glass Sliding Doors Glass Hinged Doors" at bounding box center [823, 535] width 523 height 24
select select "1"
click at [562, 523] on select "Please Choose One Curtain & Rod Glass Sliding Doors Glass Hinged Doors" at bounding box center [823, 535] width 523 height 24
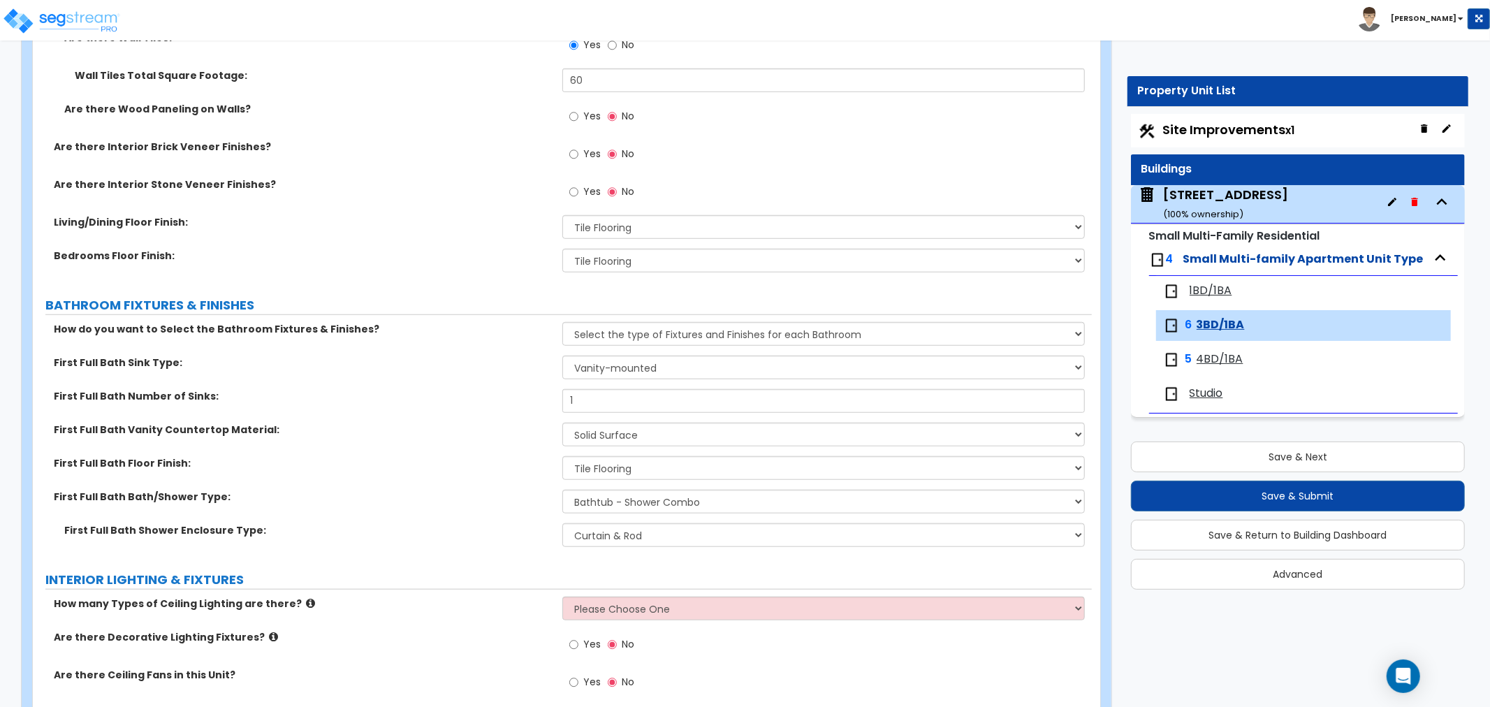
click at [496, 502] on label "First Full Bath Bath/Shower Type:" at bounding box center [303, 497] width 498 height 14
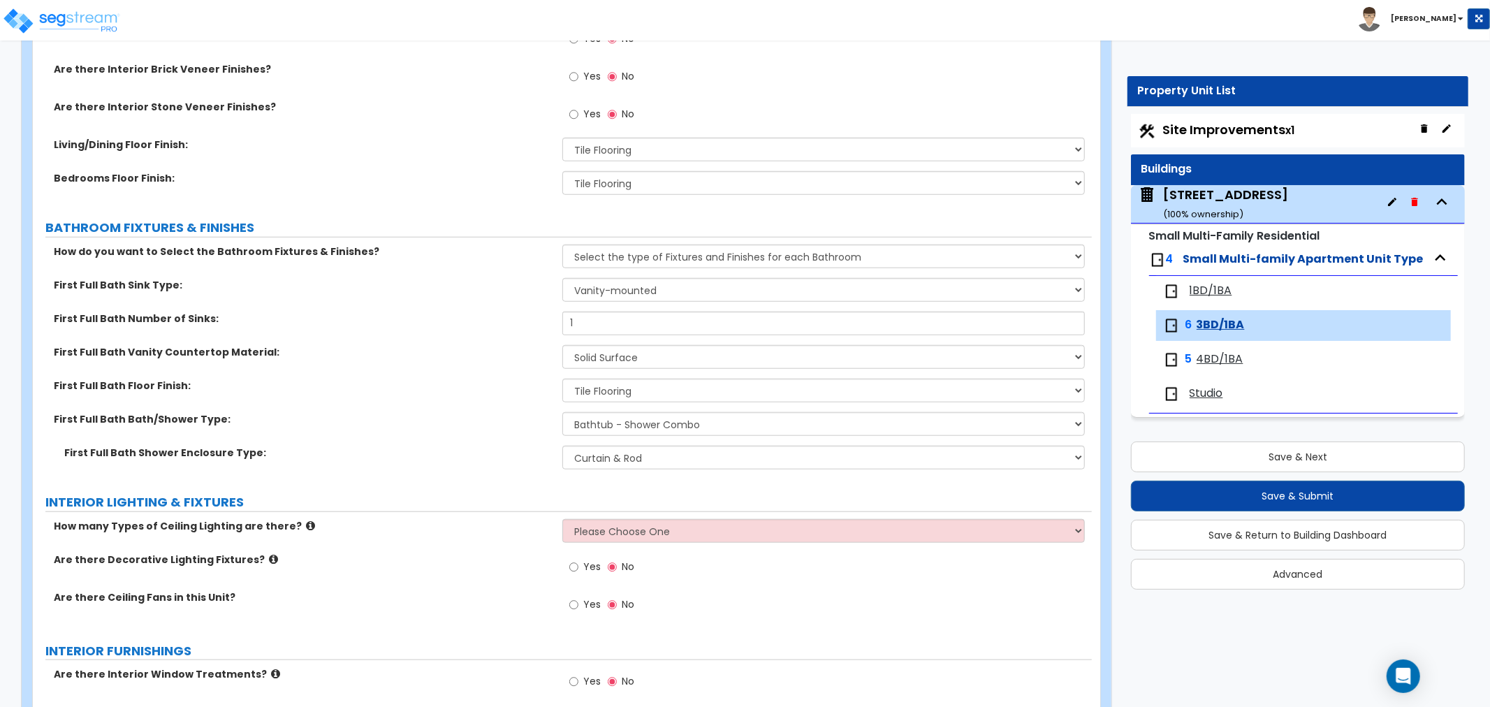
scroll to position [931, 0]
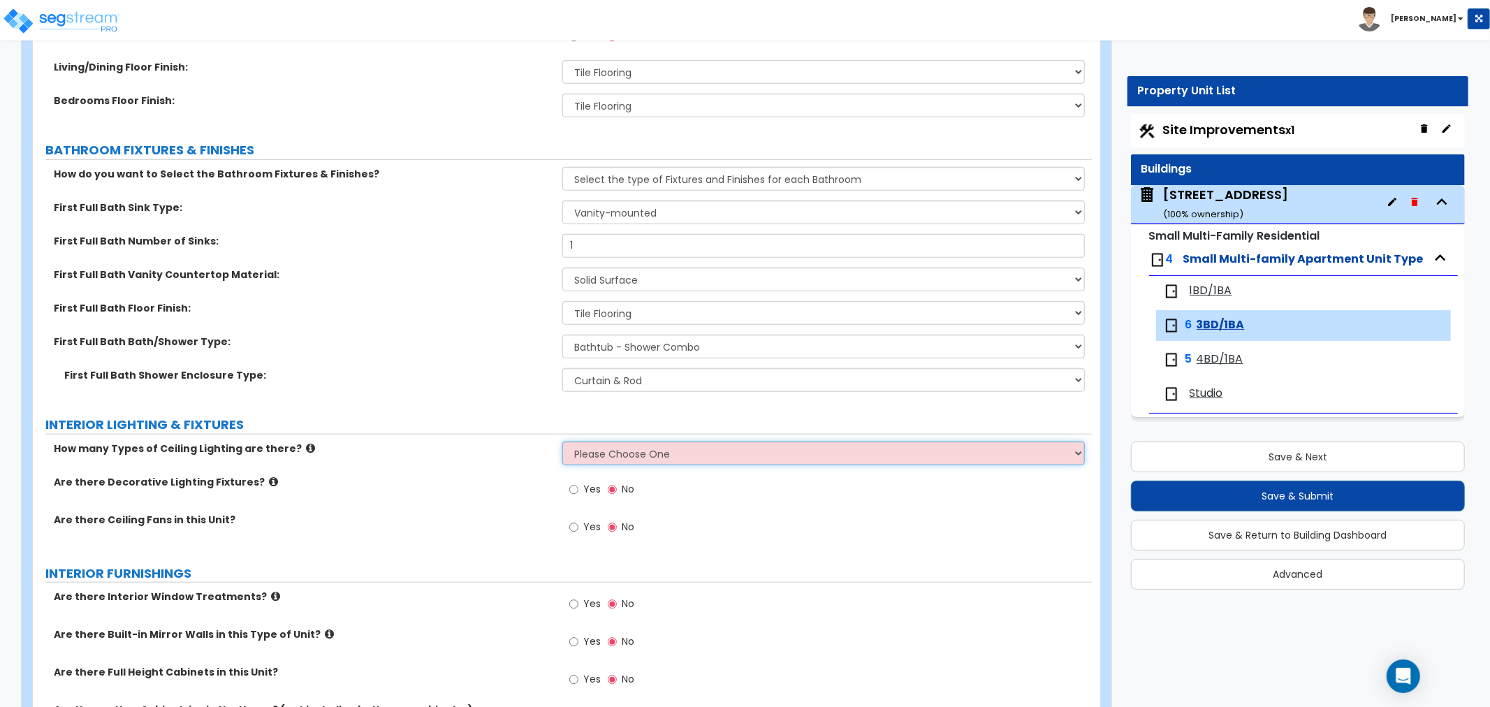
click at [590, 459] on select "Please Choose One 1 2 3" at bounding box center [823, 454] width 523 height 24
select select "1"
click at [562, 442] on select "Please Choose One 1 2 3" at bounding box center [823, 454] width 523 height 24
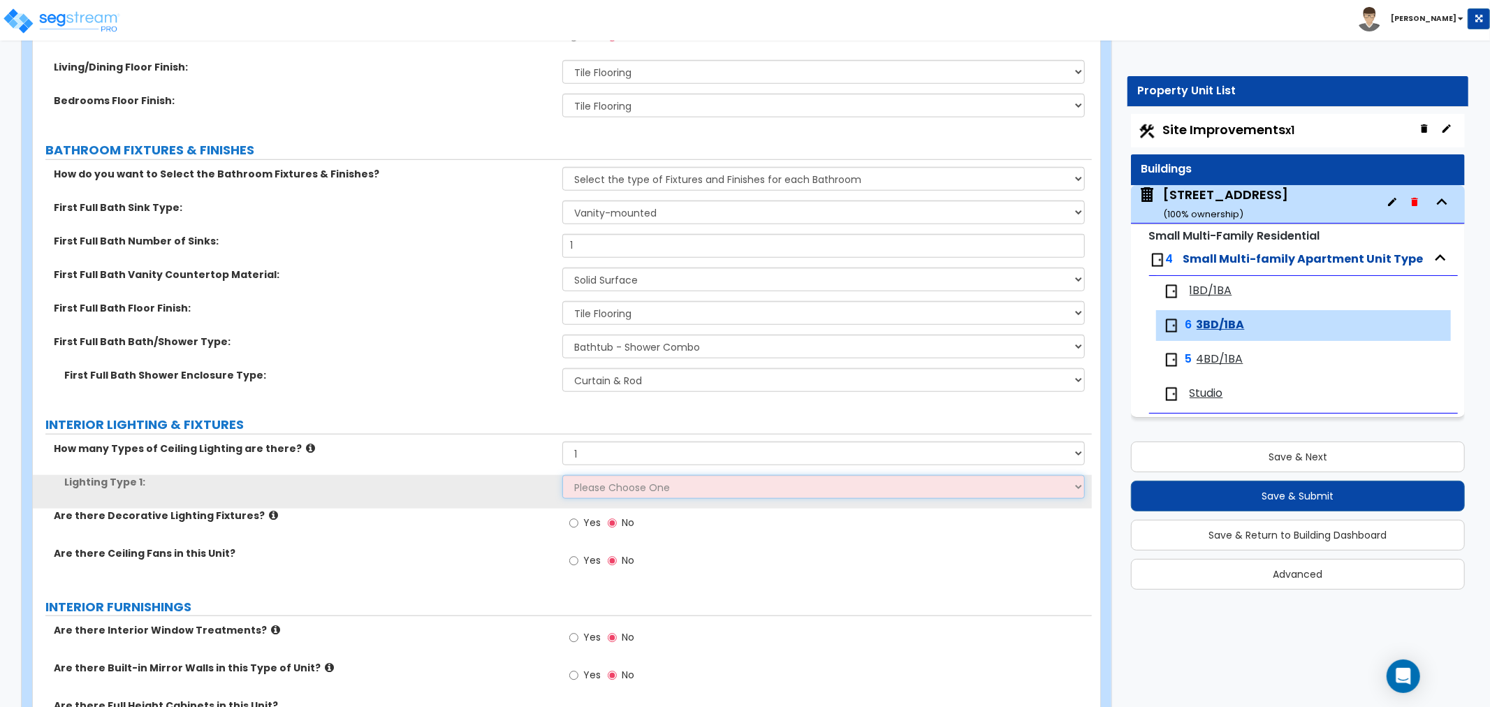
click at [595, 485] on select "Please Choose One LED Surface-Mounted LED Recessed Fluorescent Surface-Mounted …" at bounding box center [823, 487] width 523 height 24
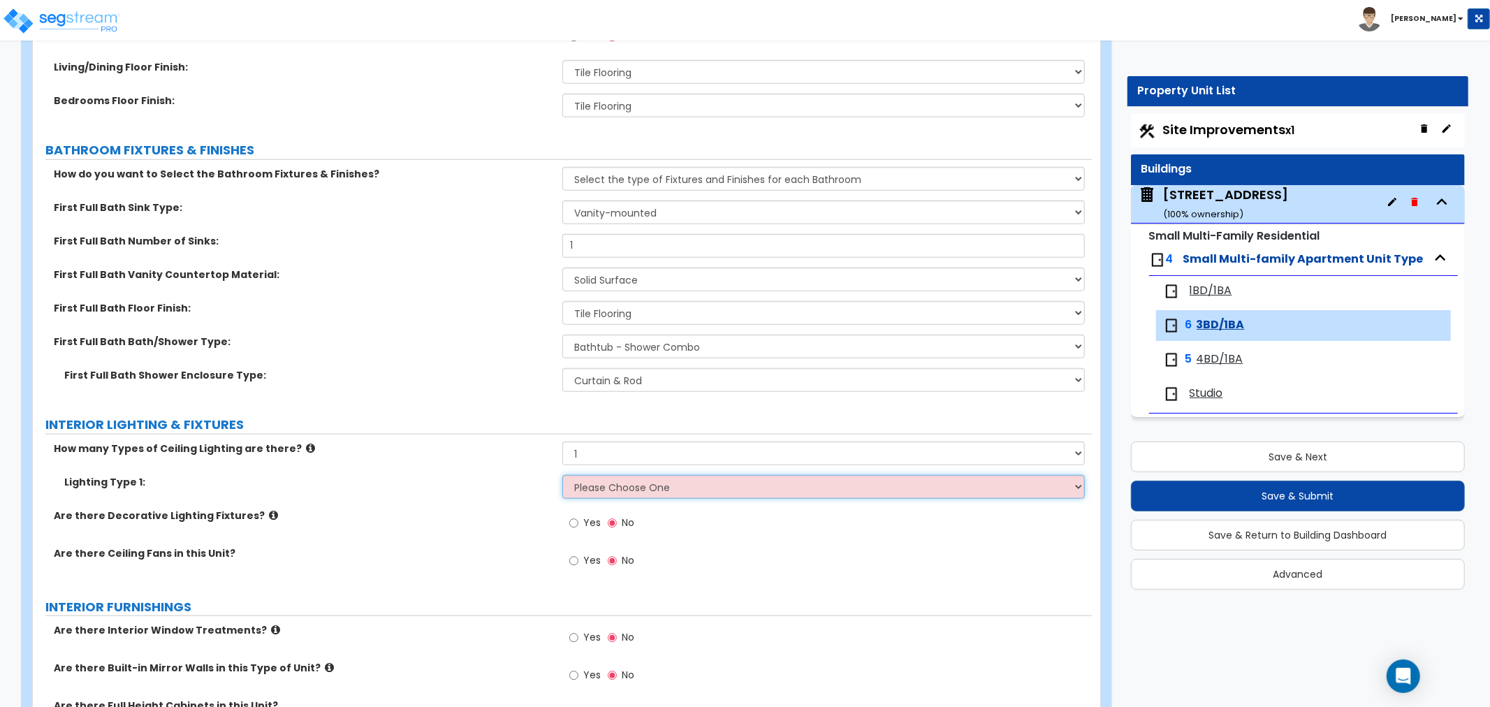
select select "5"
click at [562, 475] on select "Please Choose One LED Surface-Mounted LED Recessed Fluorescent Surface-Mounted …" at bounding box center [823, 487] width 523 height 24
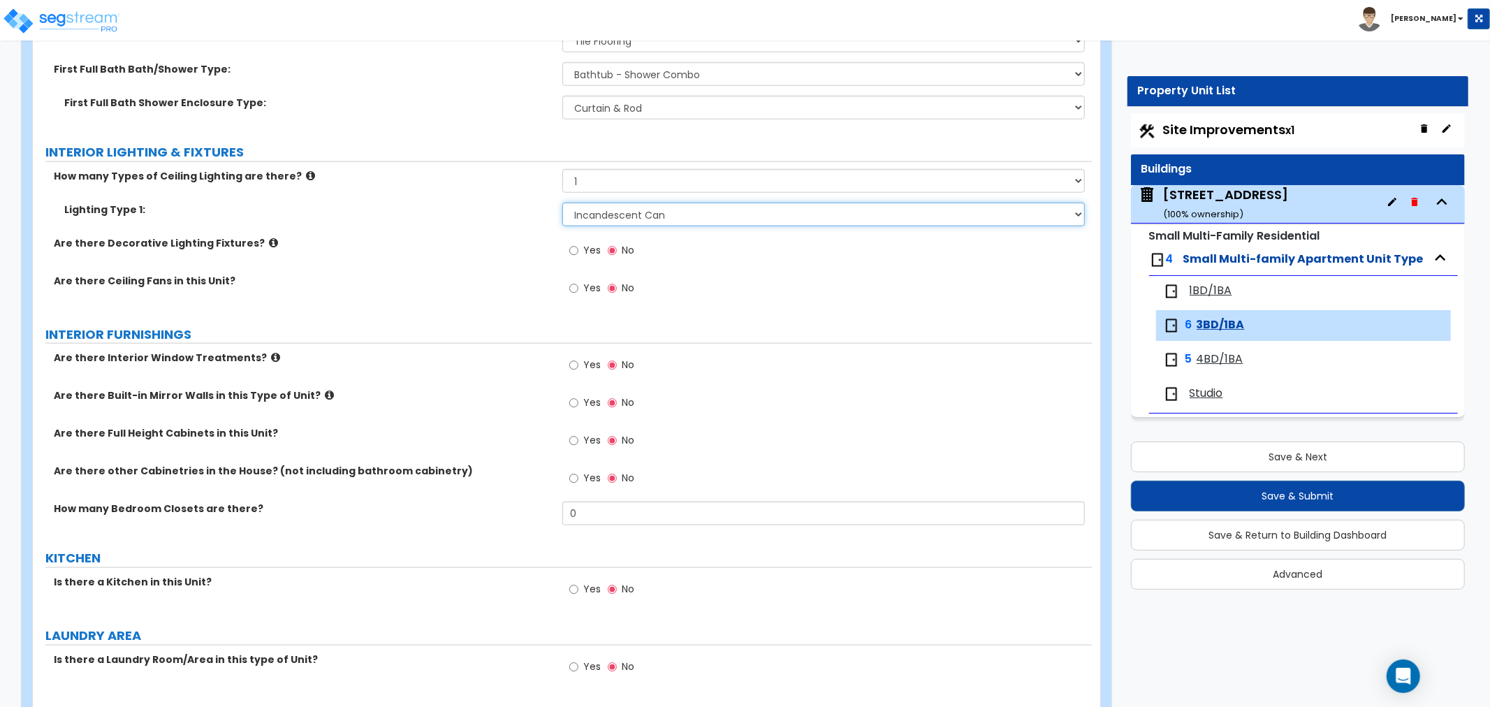
scroll to position [1242, 0]
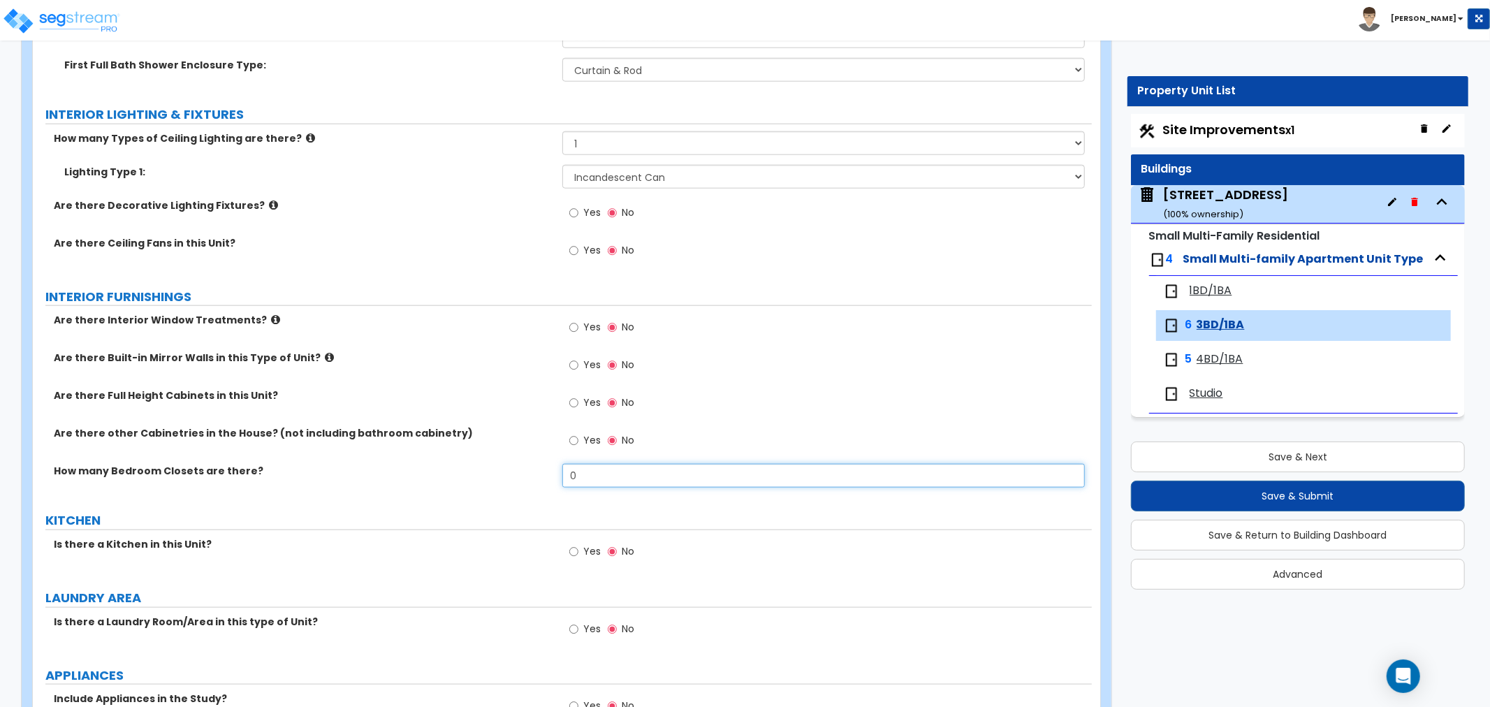
click at [603, 470] on input "0" at bounding box center [823, 476] width 523 height 24
drag, startPoint x: 602, startPoint y: 477, endPoint x: 536, endPoint y: 475, distance: 65.7
click at [536, 475] on div "How many Bedroom Closets are there? 0" at bounding box center [562, 481] width 1059 height 34
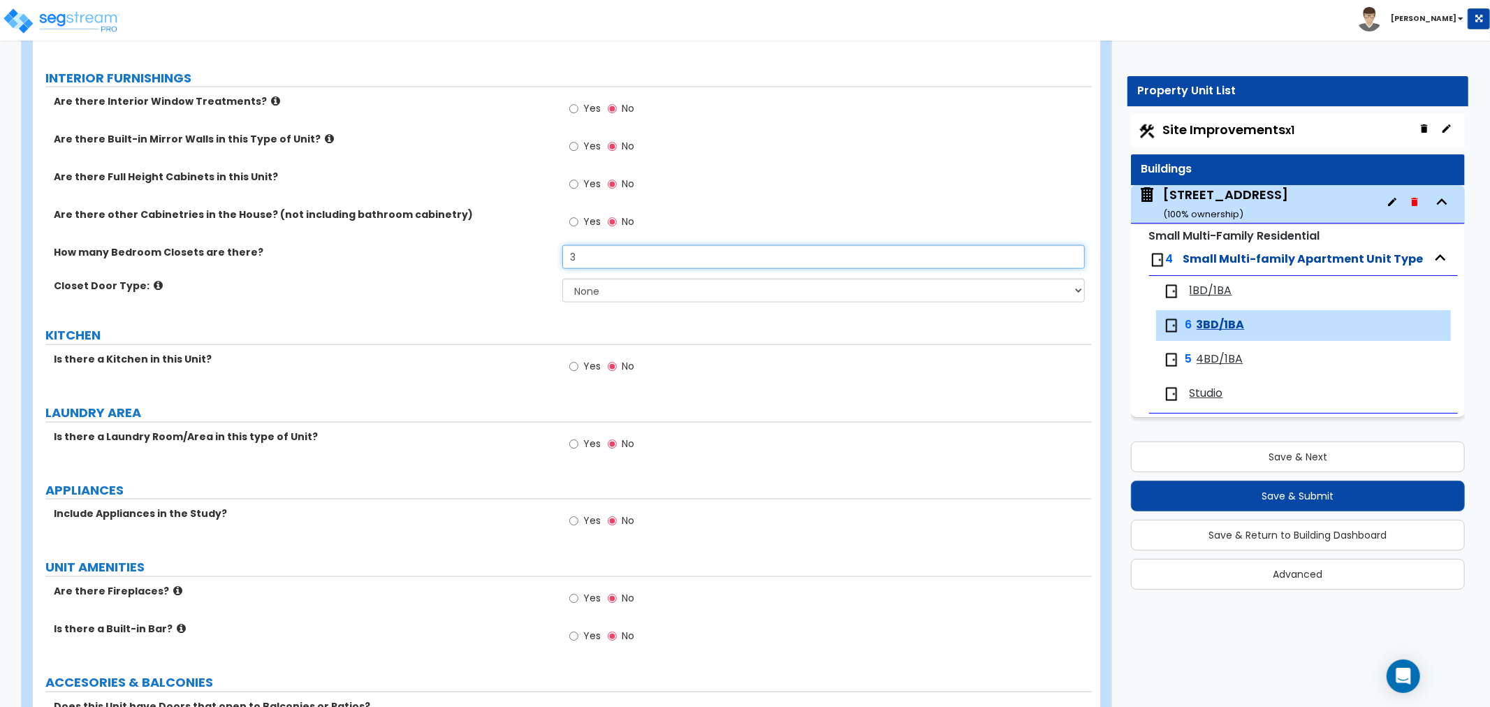
scroll to position [1475, 0]
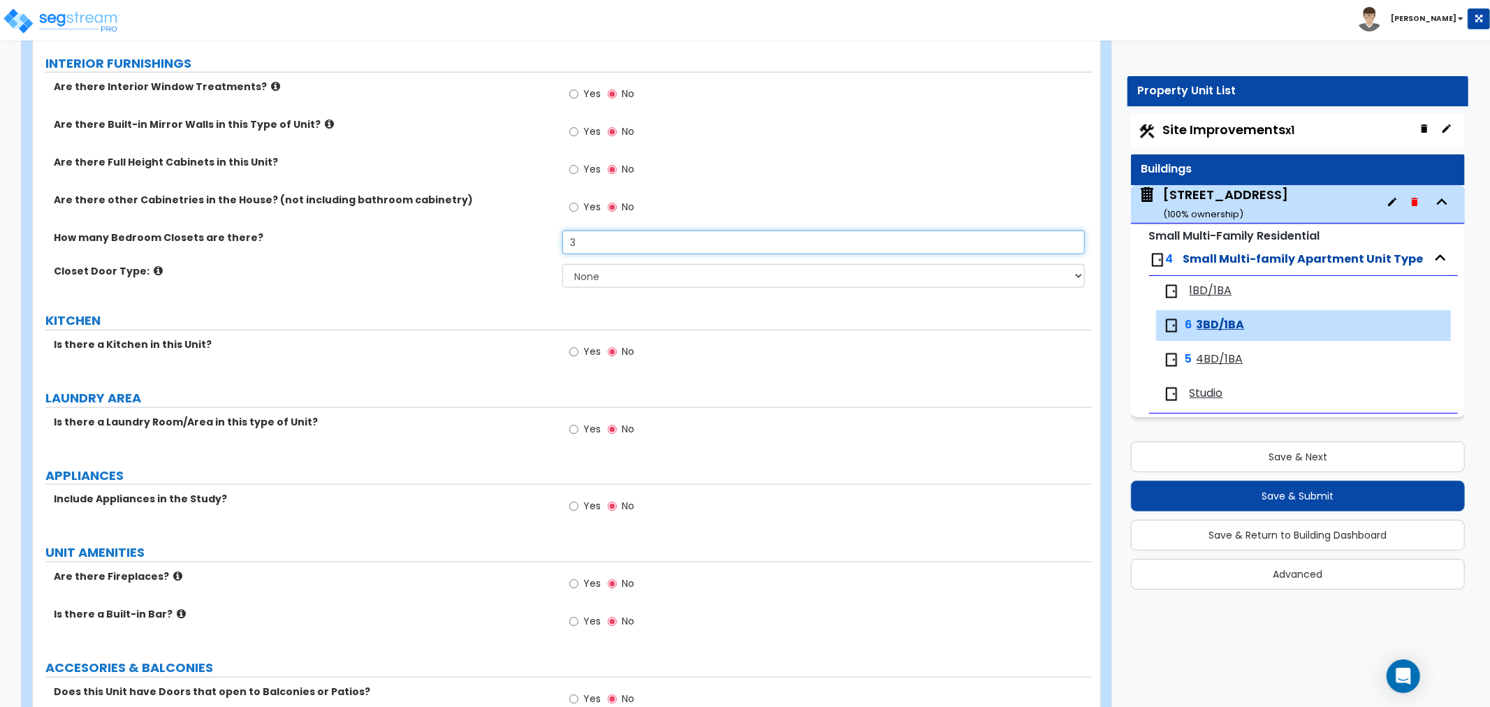
type input "3"
click at [574, 351] on input "Yes" at bounding box center [573, 351] width 9 height 15
radio input "true"
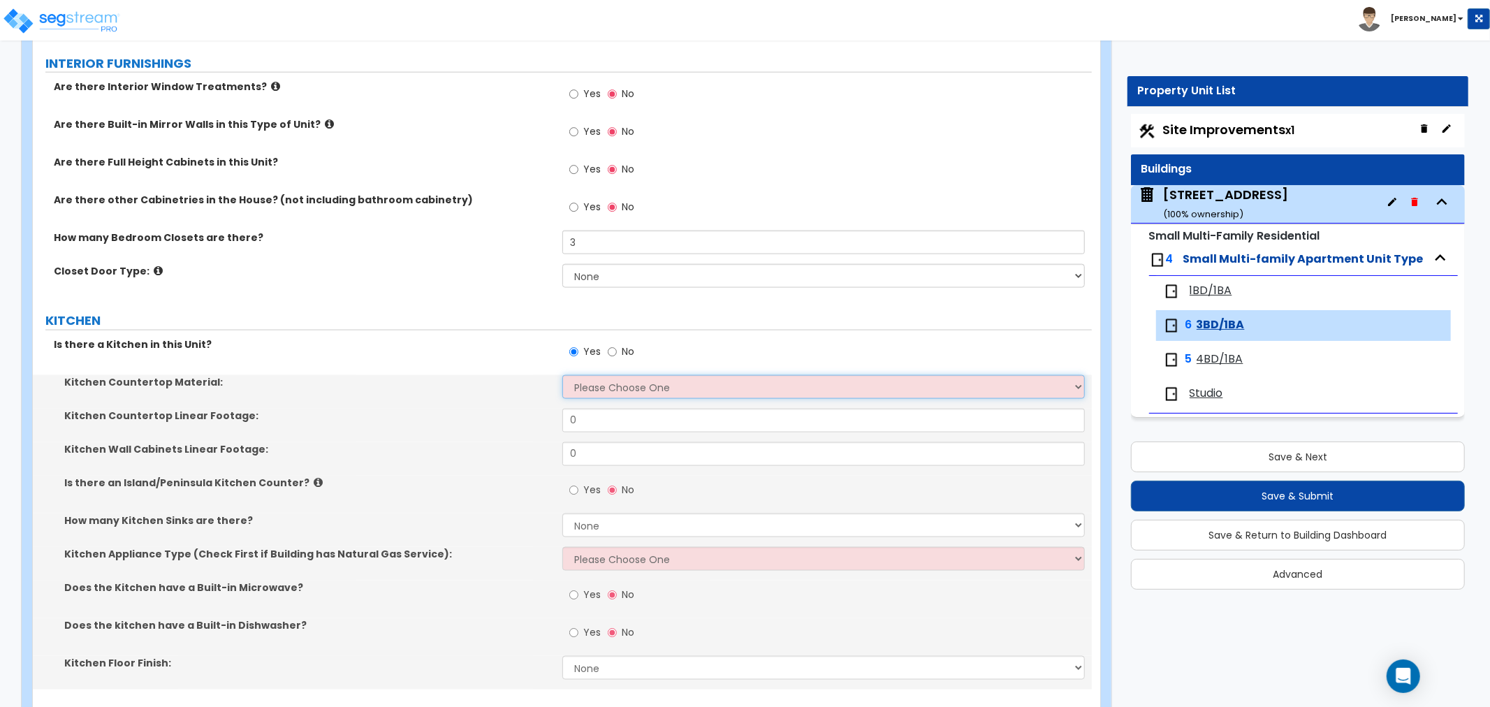
click at [583, 389] on select "Please Choose One Plastic Laminate Solid Surface Stone Quartz Marble Tile Wood …" at bounding box center [823, 387] width 523 height 24
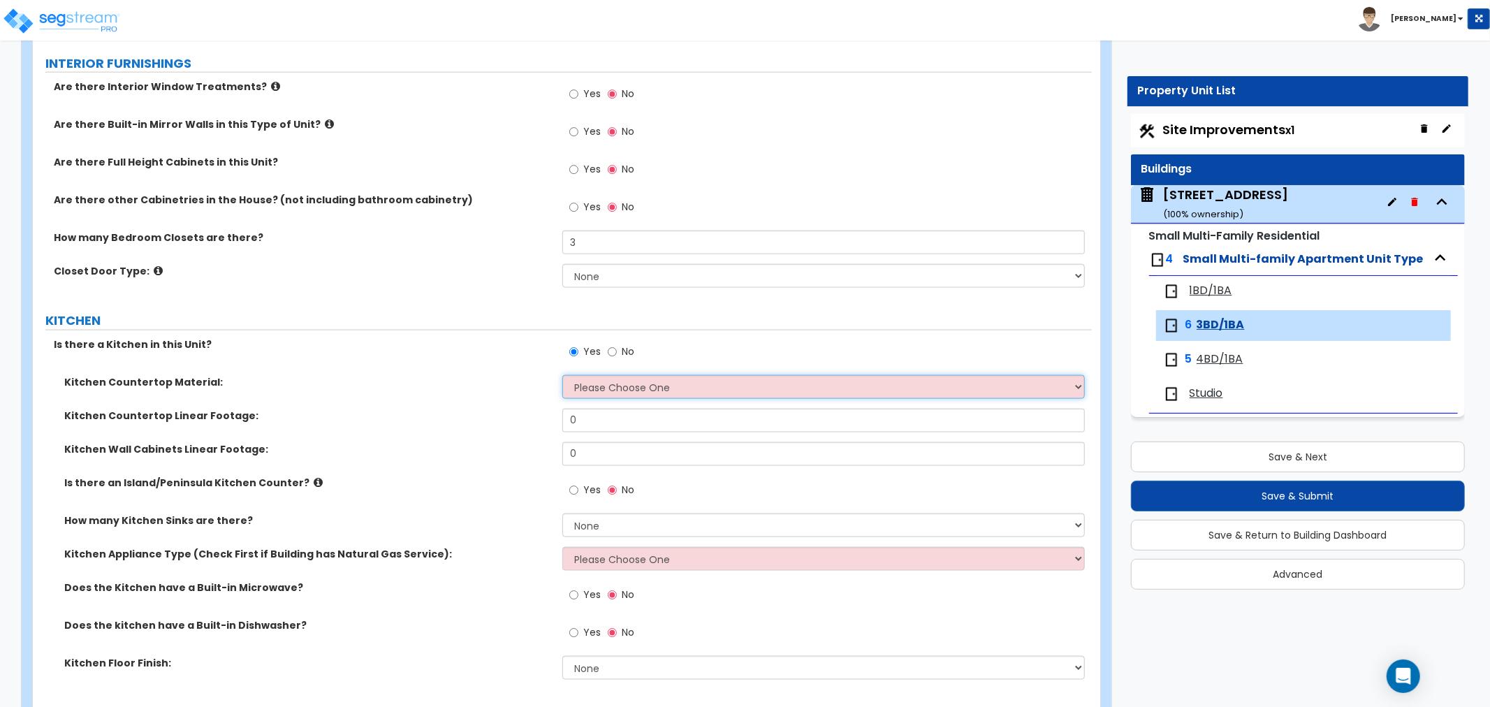
select select "1"
click at [562, 375] on select "Please Choose One Plastic Laminate Solid Surface Stone Quartz Marble Tile Wood …" at bounding box center [823, 387] width 523 height 24
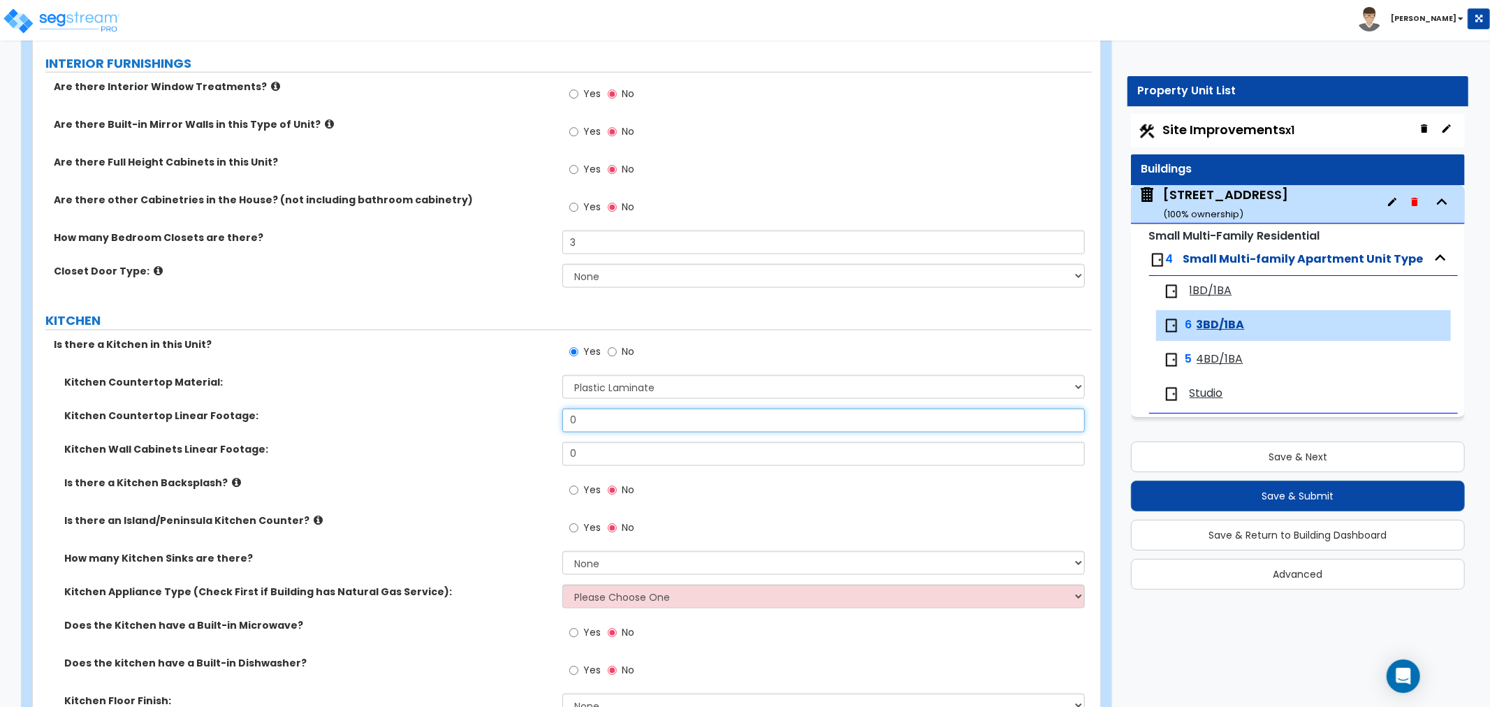
drag, startPoint x: 588, startPoint y: 418, endPoint x: 535, endPoint y: 414, distance: 53.9
click at [535, 414] on div "Kitchen Countertop Linear Footage: 0" at bounding box center [562, 426] width 1059 height 34
type input "9"
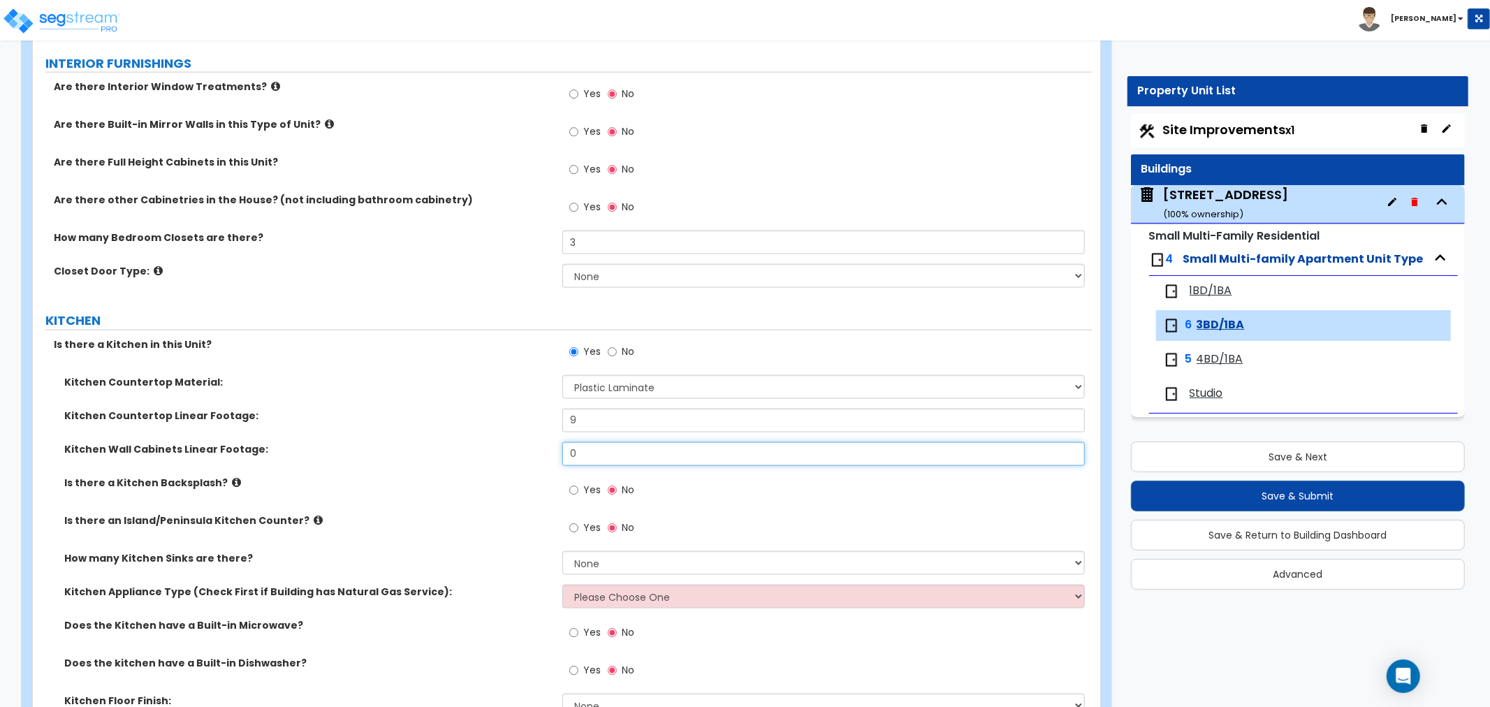
drag, startPoint x: 608, startPoint y: 444, endPoint x: 477, endPoint y: 440, distance: 130.7
click at [477, 440] on div "Kitchen Countertop Material: Please Choose One Plastic Laminate Solid Surface S…" at bounding box center [562, 551] width 1038 height 352
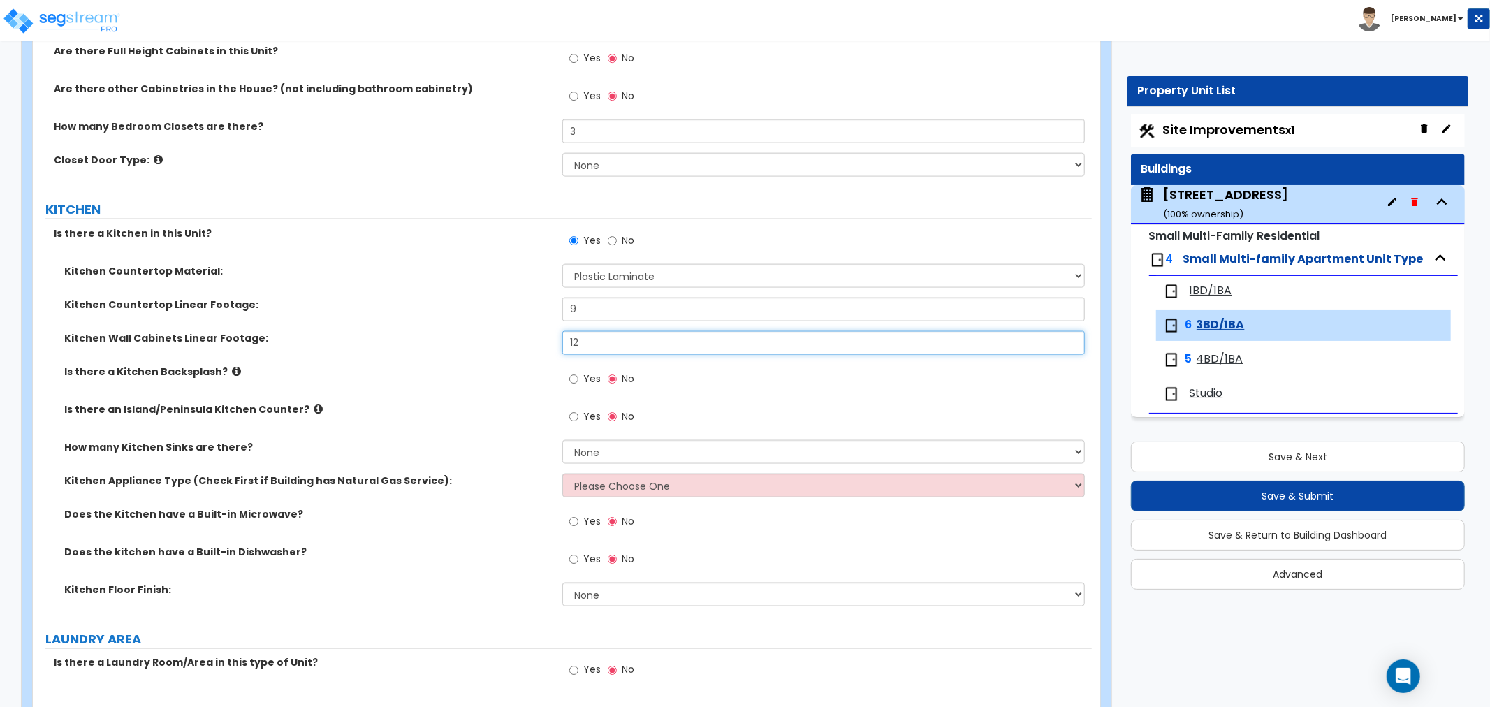
scroll to position [1630, 0]
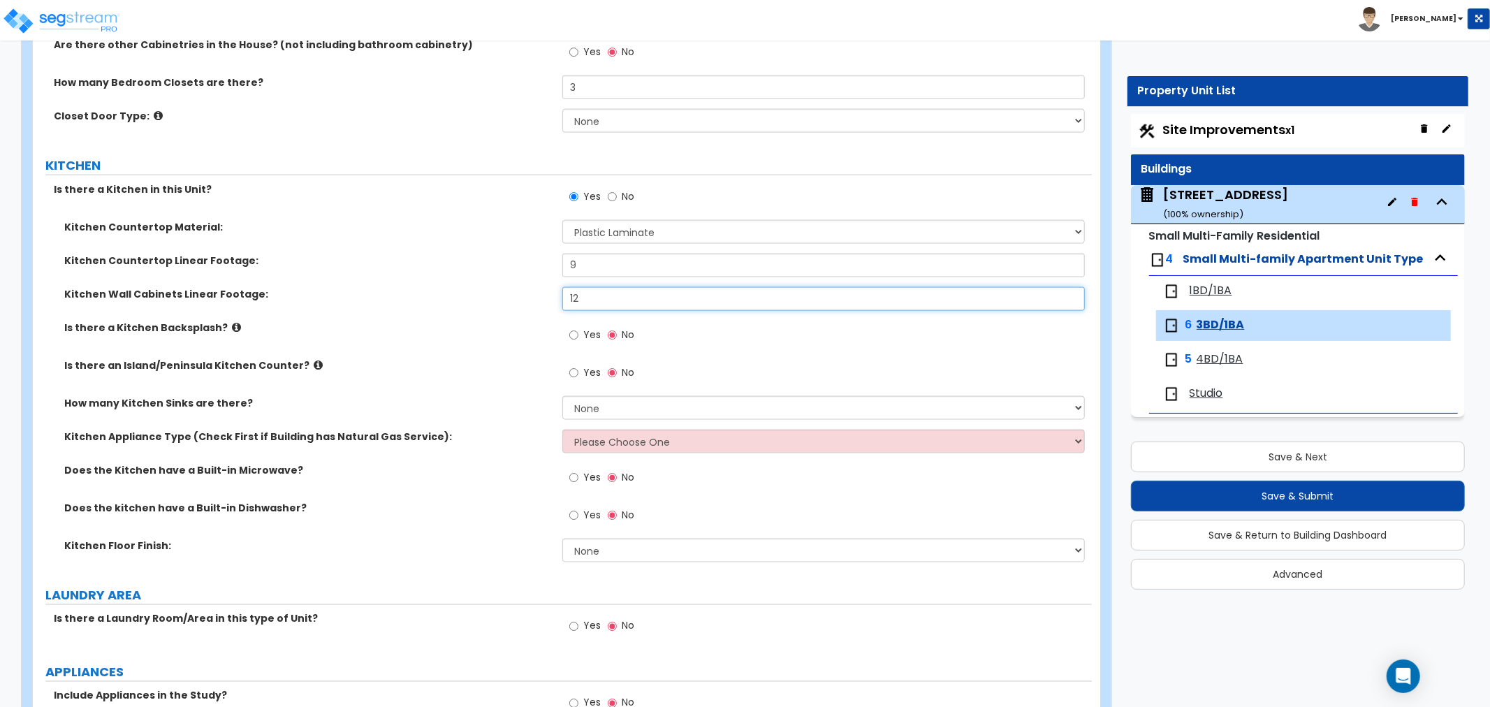
type input "12"
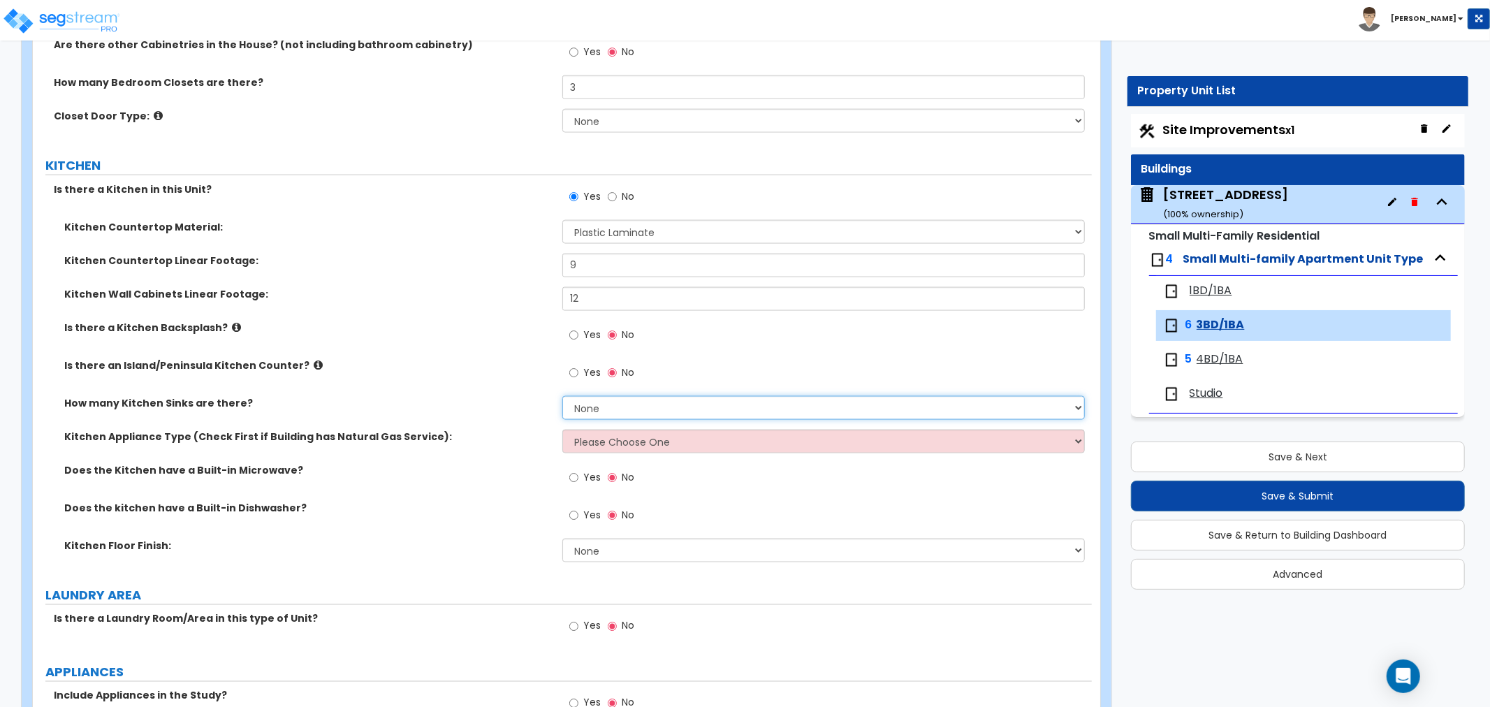
click at [582, 409] on select "None 1 2 3" at bounding box center [823, 408] width 523 height 24
select select "1"
click at [562, 396] on select "None 1 2 3" at bounding box center [823, 408] width 523 height 24
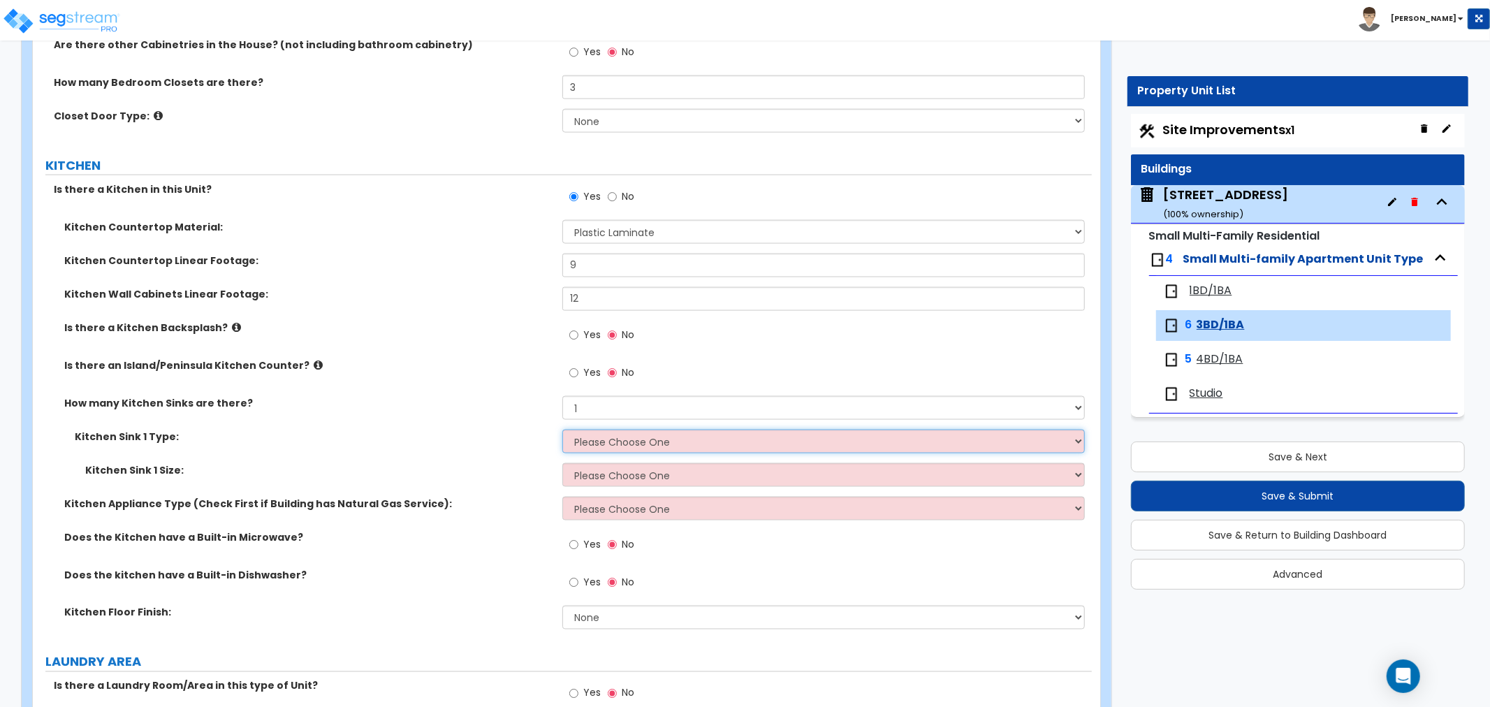
click at [594, 444] on select "Please Choose One Stainless Steel Porcelain Enamel Cast Iron Granite Composite" at bounding box center [823, 442] width 523 height 24
select select "1"
click at [562, 430] on select "Please Choose One Stainless Steel Porcelain Enamel Cast Iron Granite Composite" at bounding box center [823, 442] width 523 height 24
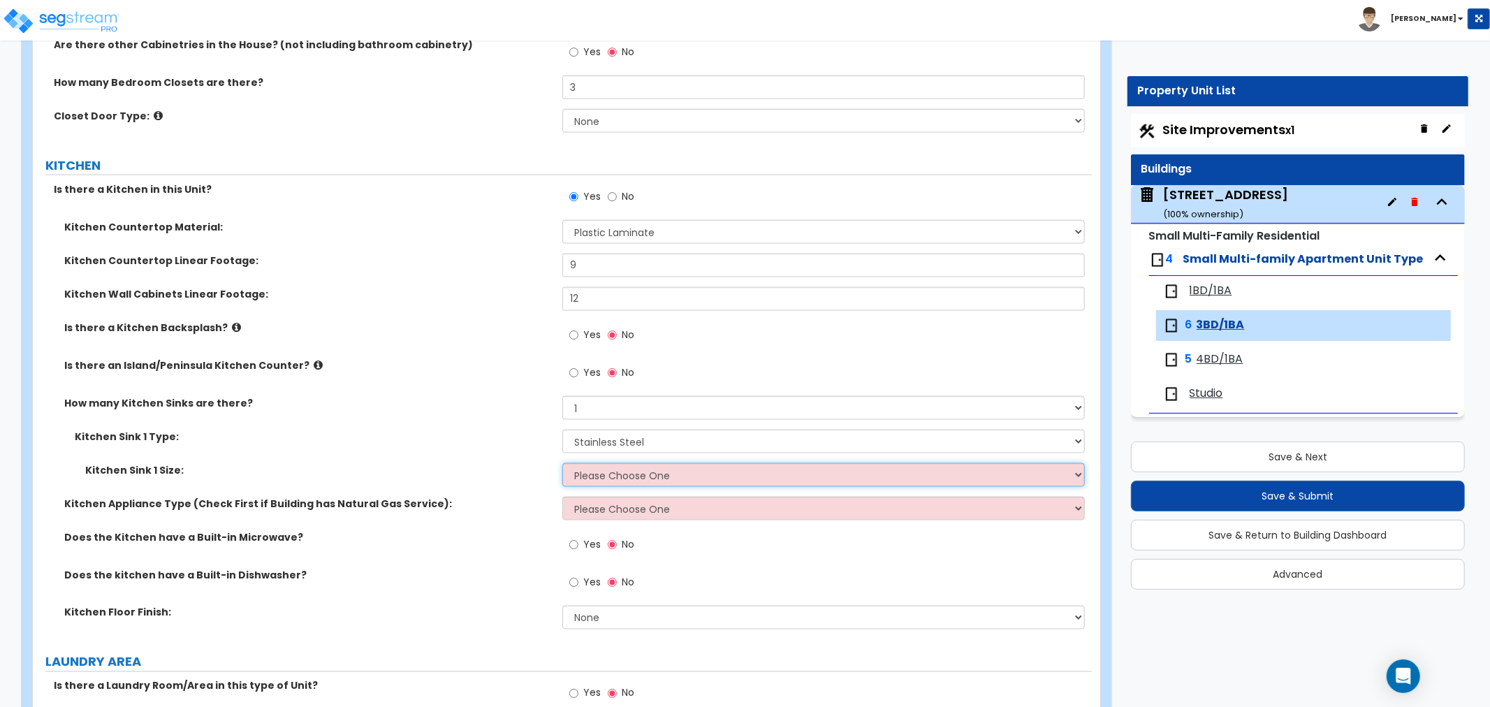
click at [591, 471] on select "Please Choose One Single Sink Double Sink" at bounding box center [823, 475] width 523 height 24
select select "1"
click at [562, 463] on select "Please Choose One Single Sink Double Sink" at bounding box center [823, 475] width 523 height 24
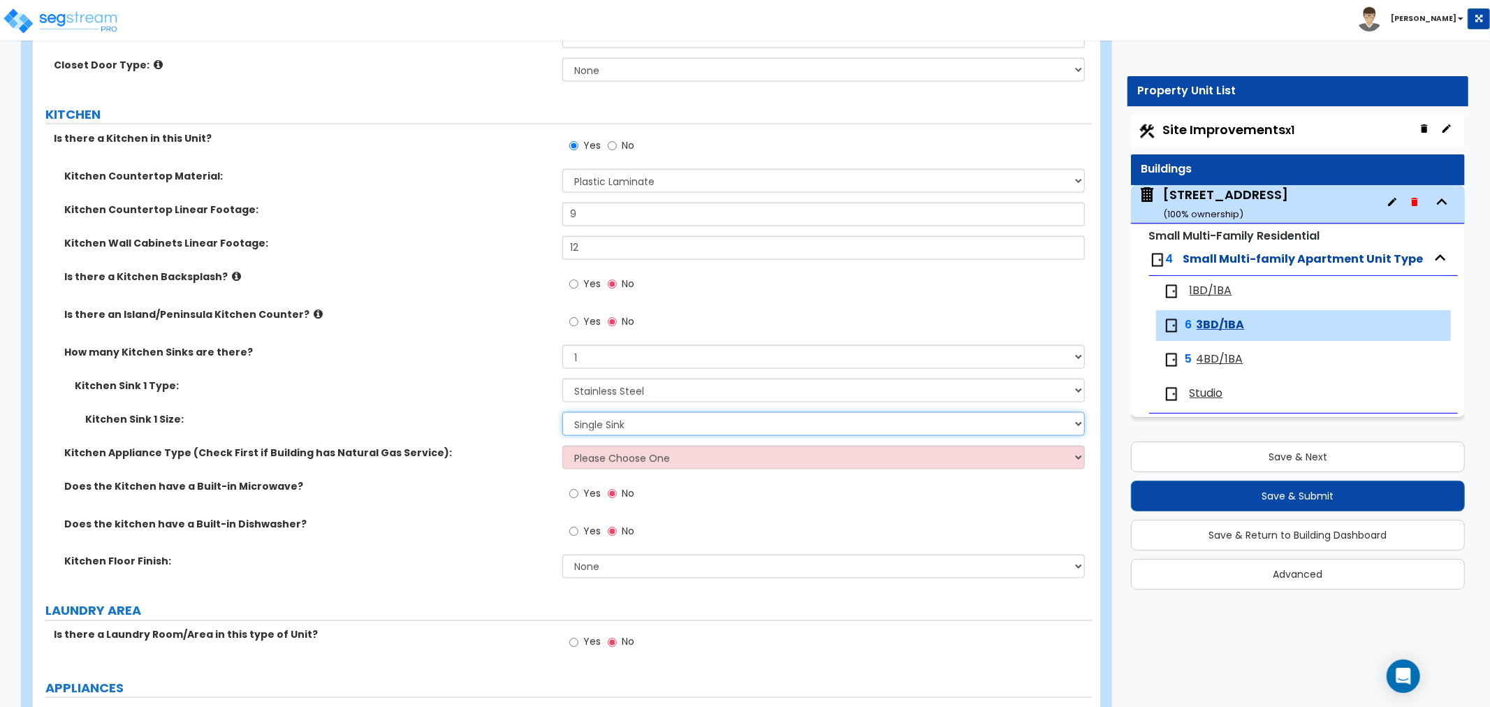
scroll to position [1708, 0]
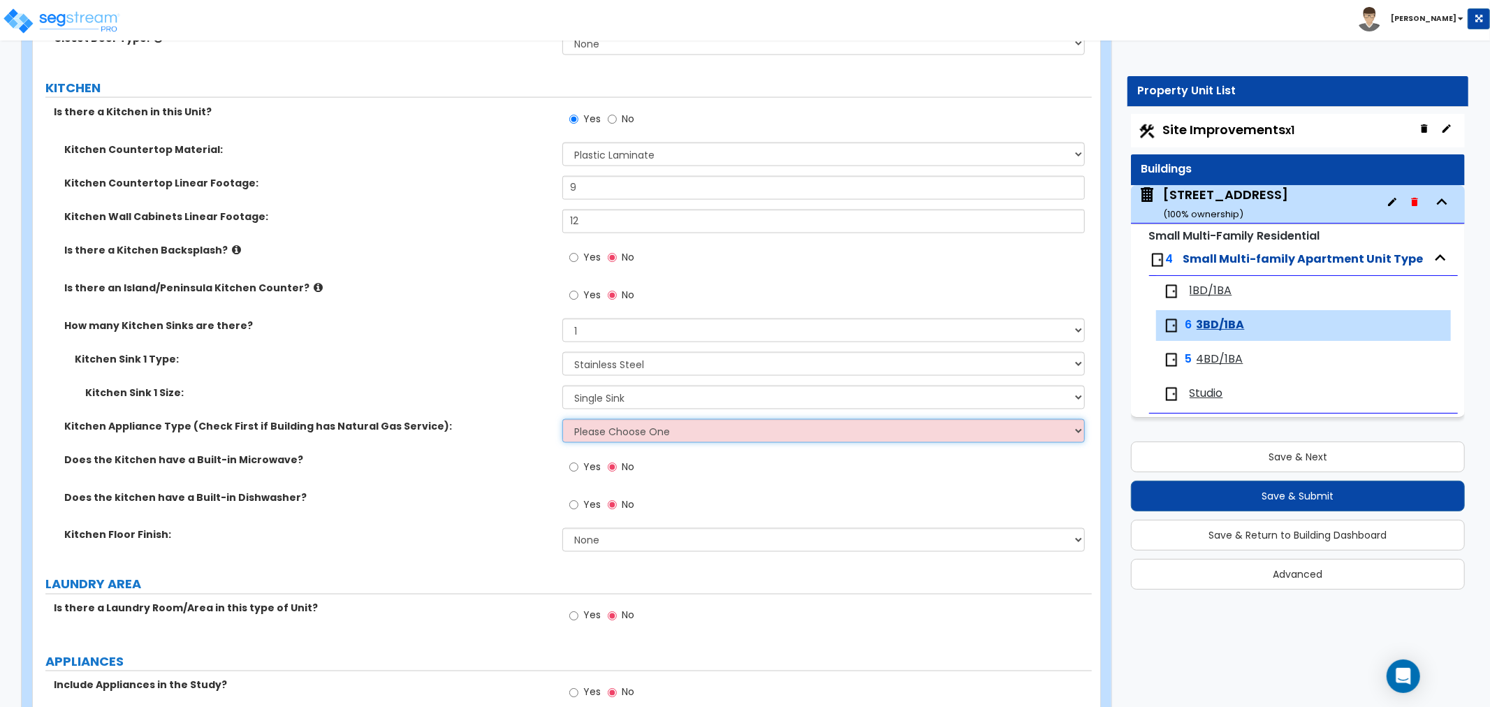
click at [613, 429] on select "Please Choose One Gas Electric" at bounding box center [823, 431] width 523 height 24
select select "1"
click at [562, 419] on select "Please Choose One Gas Electric" at bounding box center [823, 431] width 523 height 24
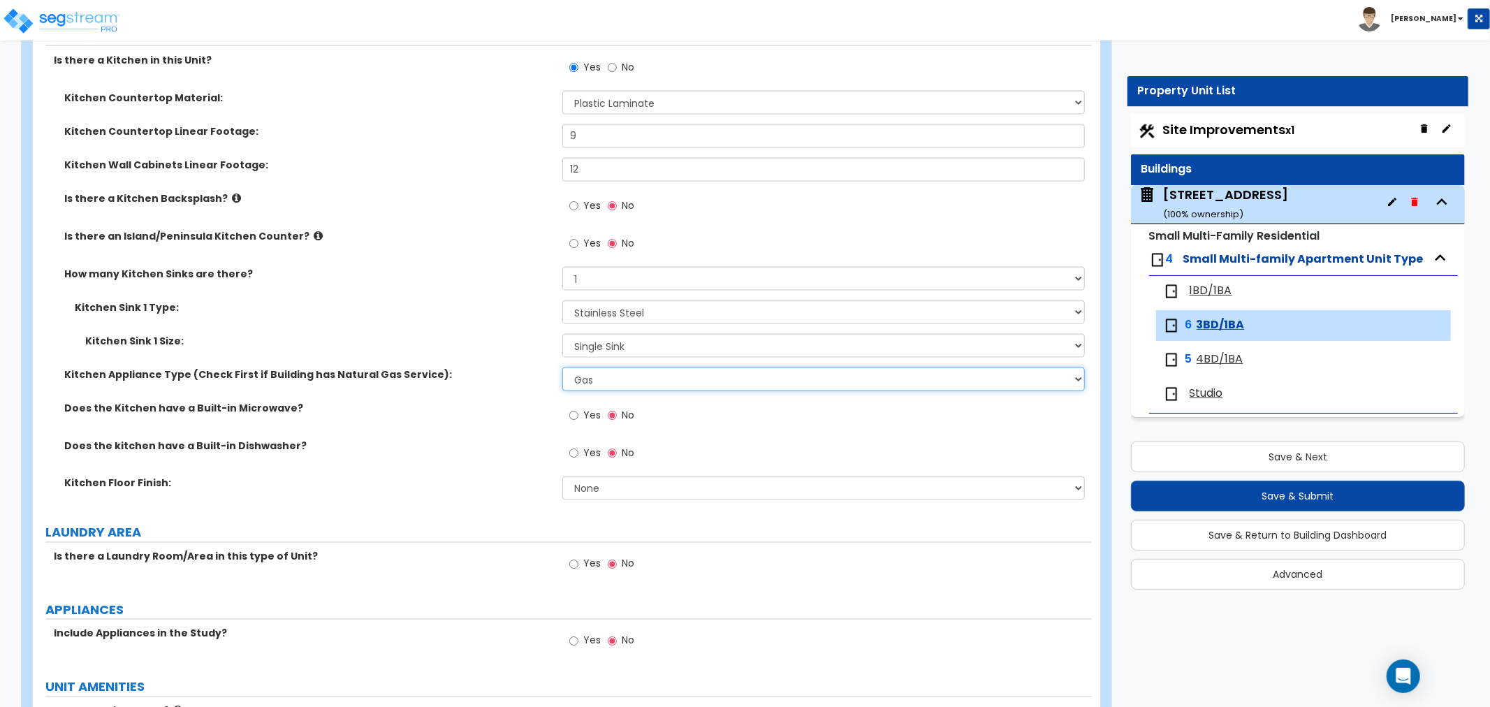
scroll to position [1785, 0]
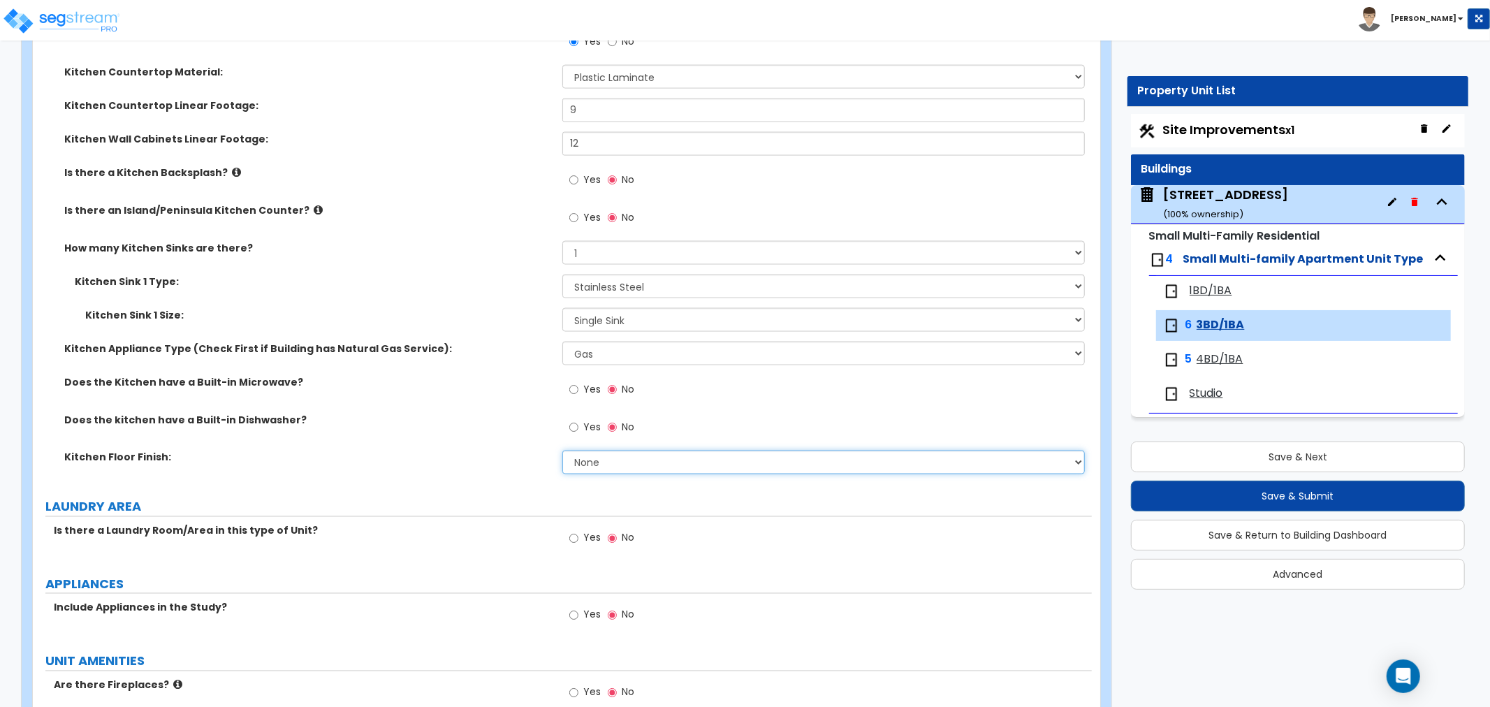
click at [566, 467] on select "None Tile Flooring Hardwood Flooring Resilient Laminate Flooring VCT Flooring S…" at bounding box center [823, 463] width 523 height 24
select select "1"
click at [562, 451] on select "None Tile Flooring Hardwood Flooring Resilient Laminate Flooring VCT Flooring S…" at bounding box center [823, 463] width 523 height 24
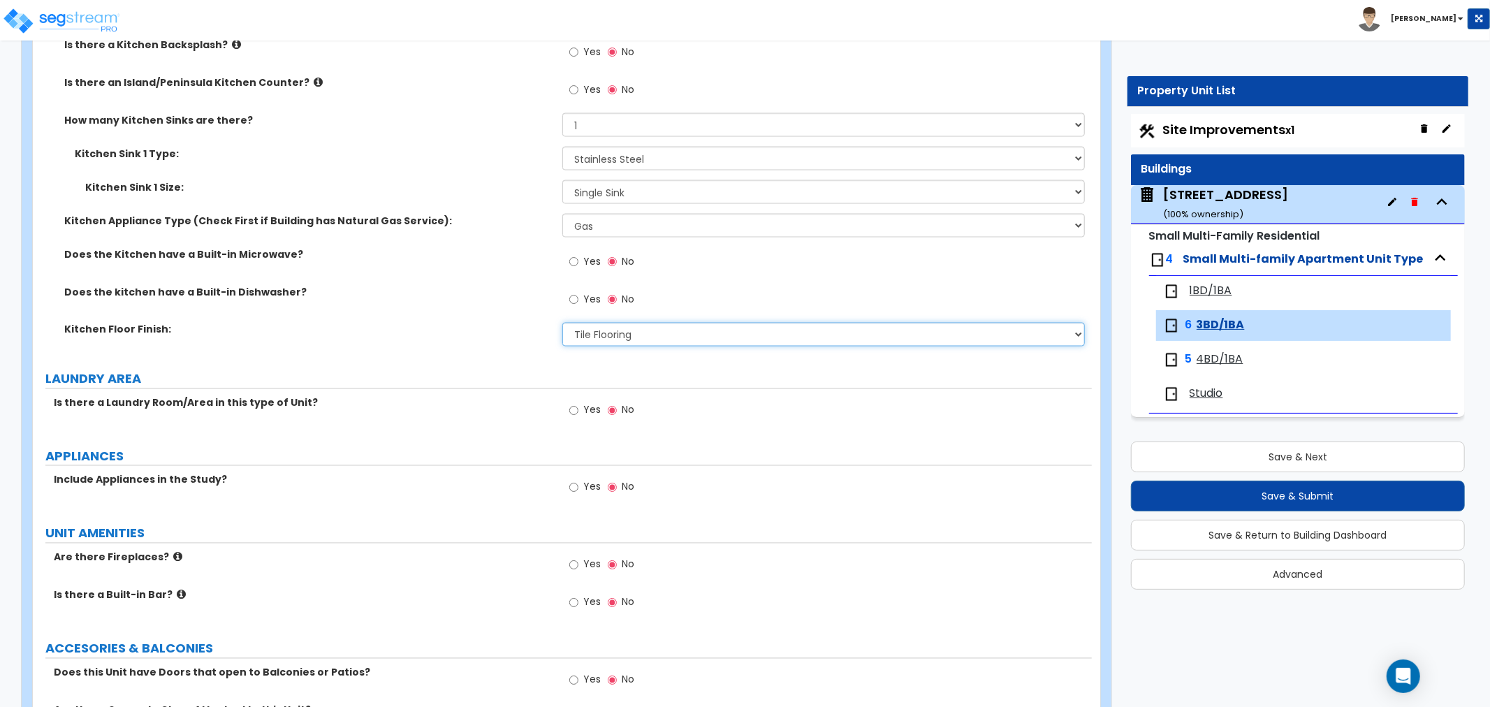
scroll to position [1940, 0]
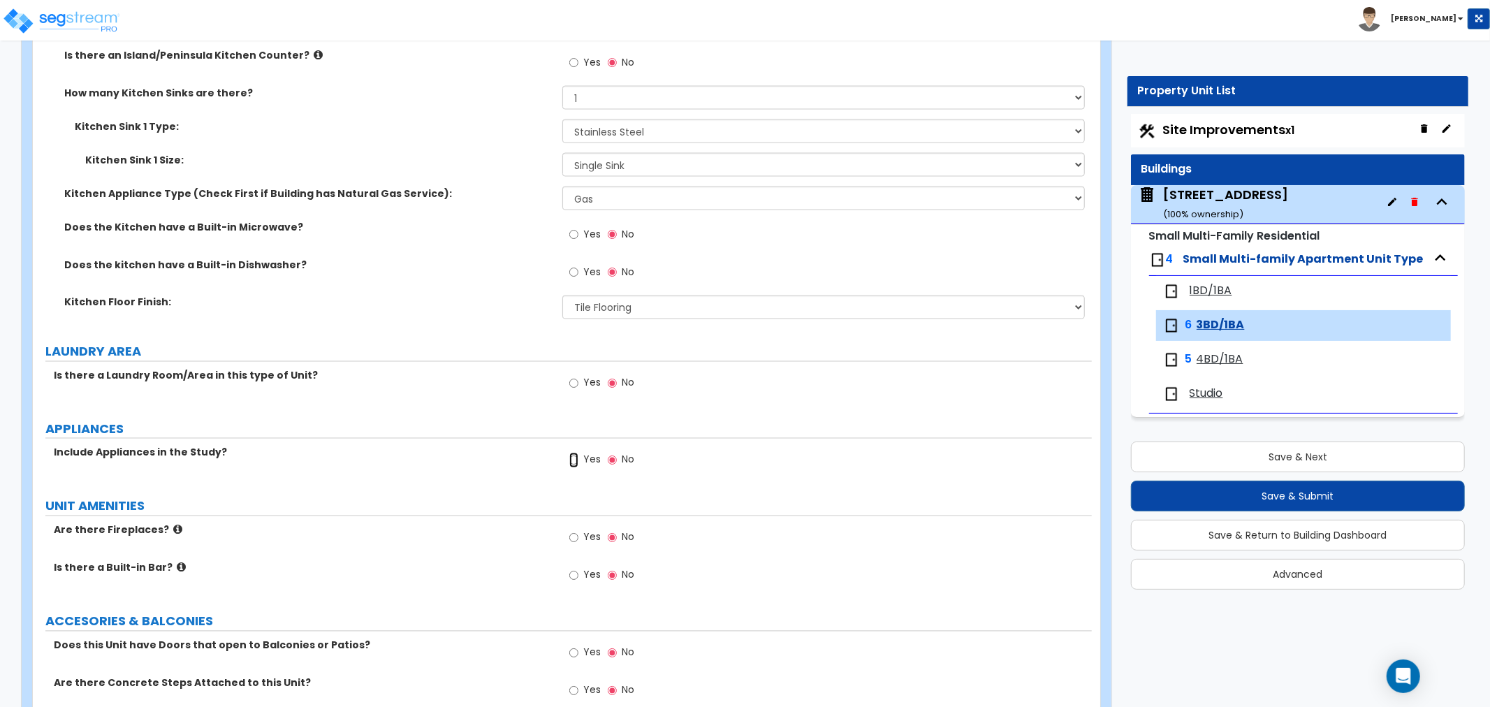
click at [574, 455] on input "Yes" at bounding box center [573, 460] width 9 height 15
radio input "true"
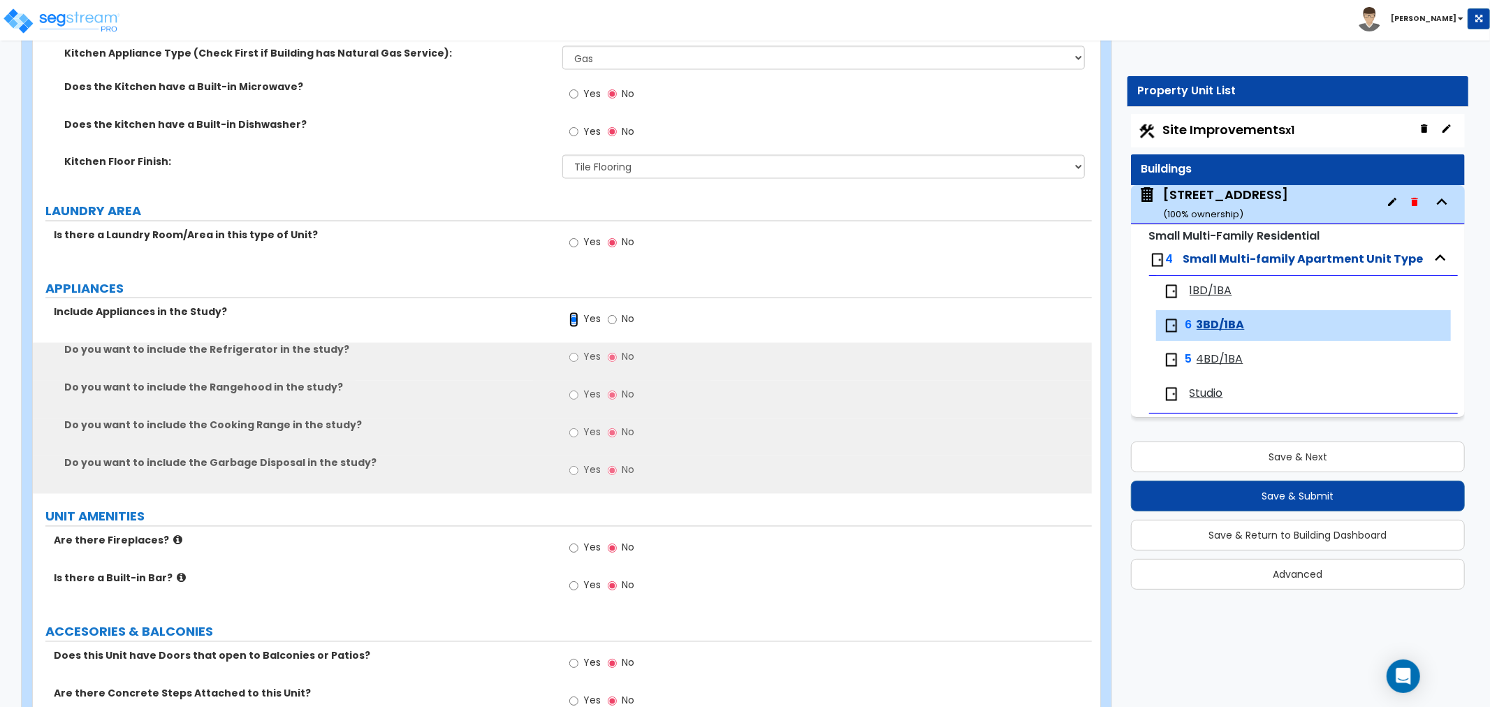
scroll to position [2096, 0]
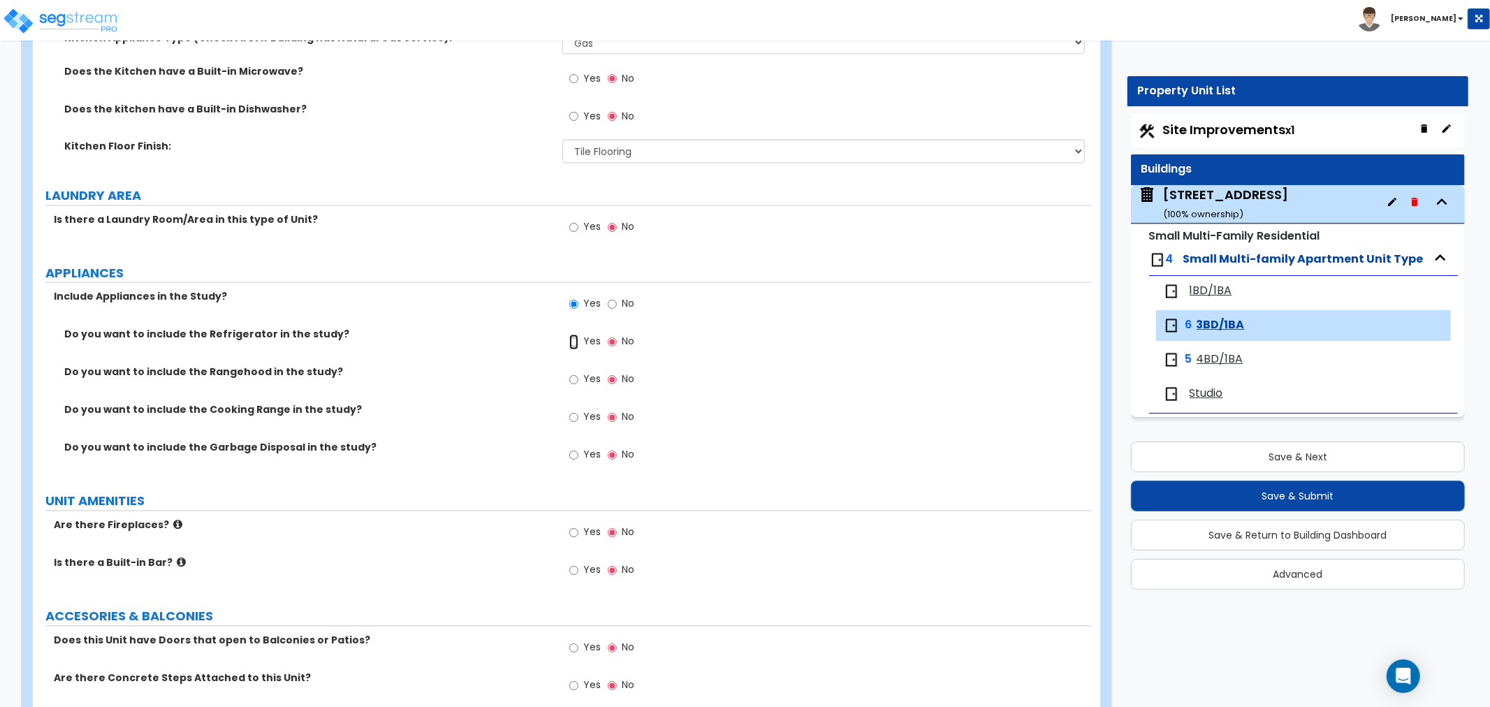
click at [571, 340] on input "Yes" at bounding box center [573, 342] width 9 height 15
radio input "true"
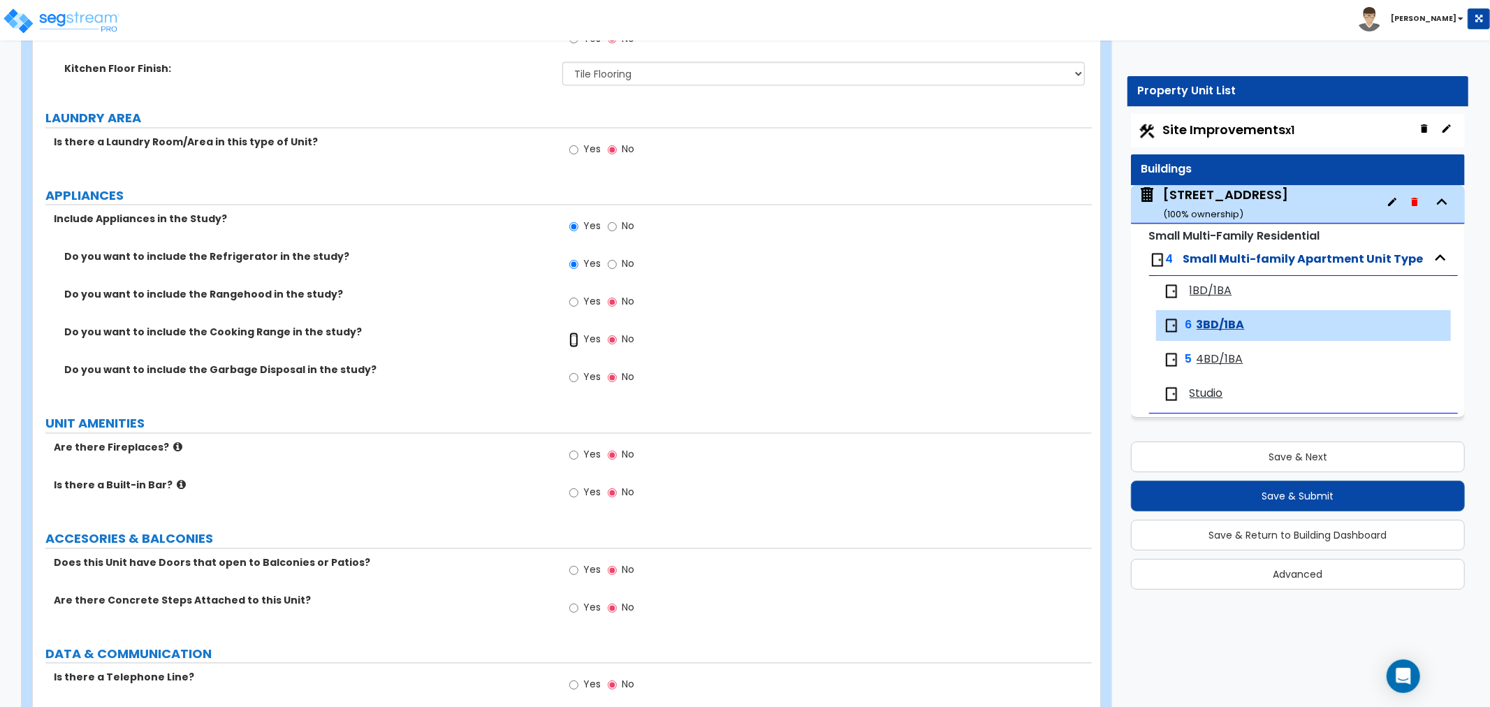
click at [576, 339] on input "Yes" at bounding box center [573, 340] width 9 height 15
radio input "true"
click at [575, 380] on input "Yes" at bounding box center [573, 377] width 9 height 15
radio input "true"
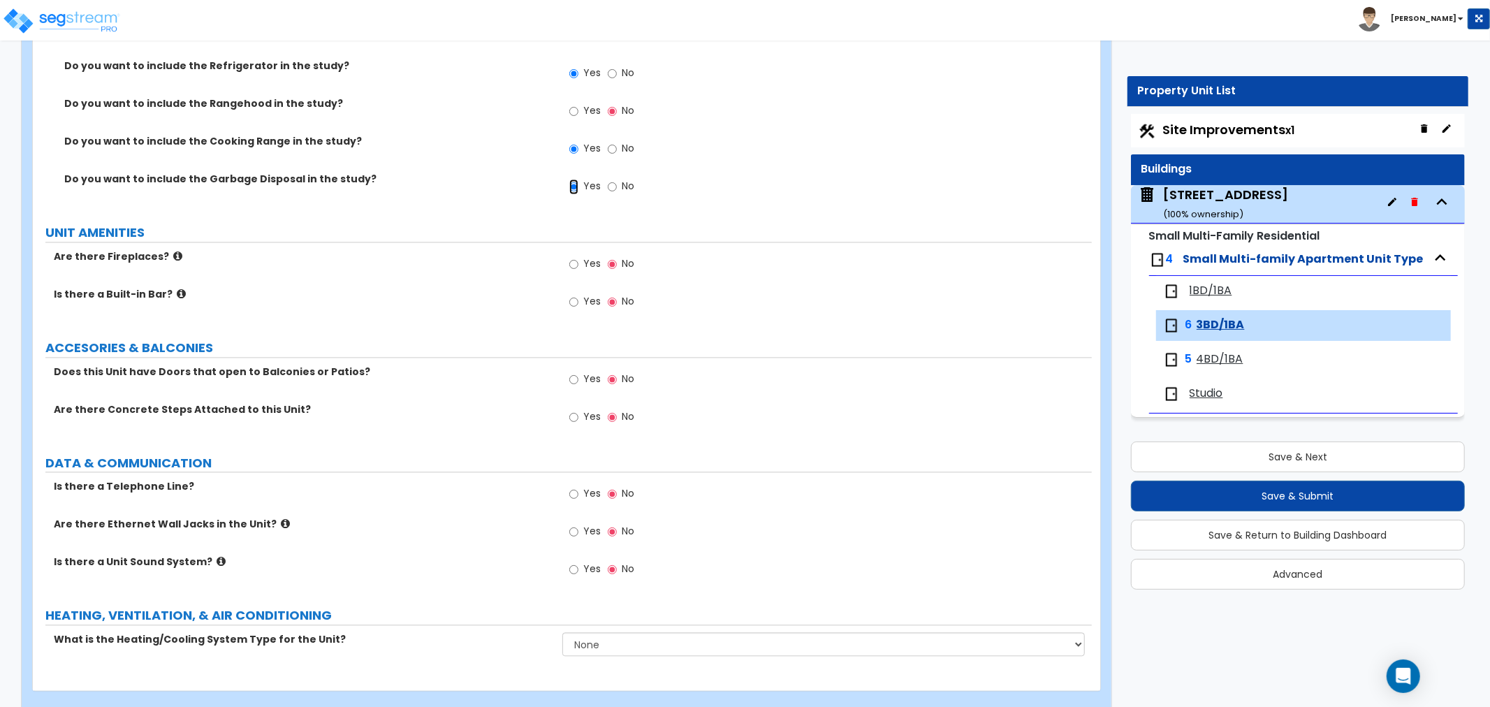
scroll to position [2388, 0]
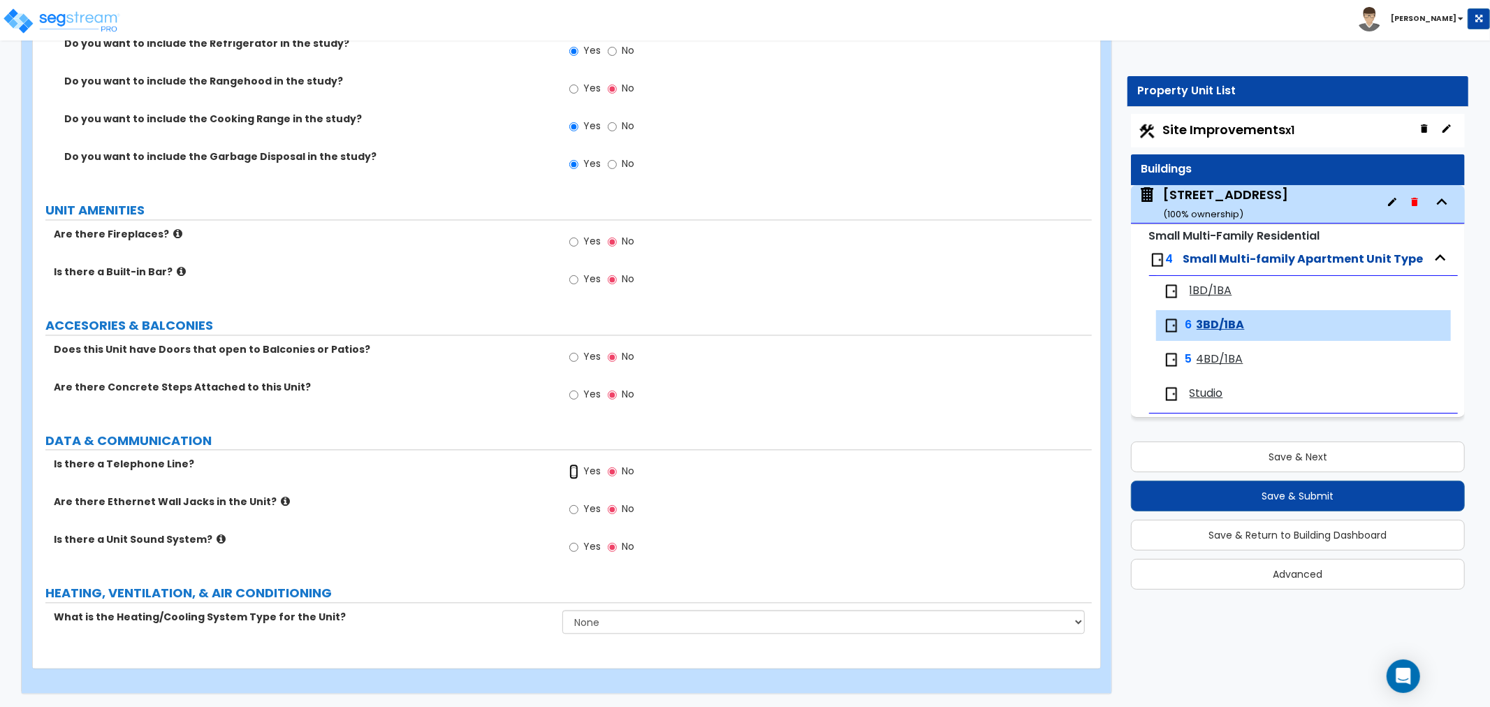
click at [573, 471] on input "Yes" at bounding box center [573, 471] width 9 height 15
radio input "true"
click at [572, 510] on input "Yes" at bounding box center [573, 509] width 9 height 15
radio input "true"
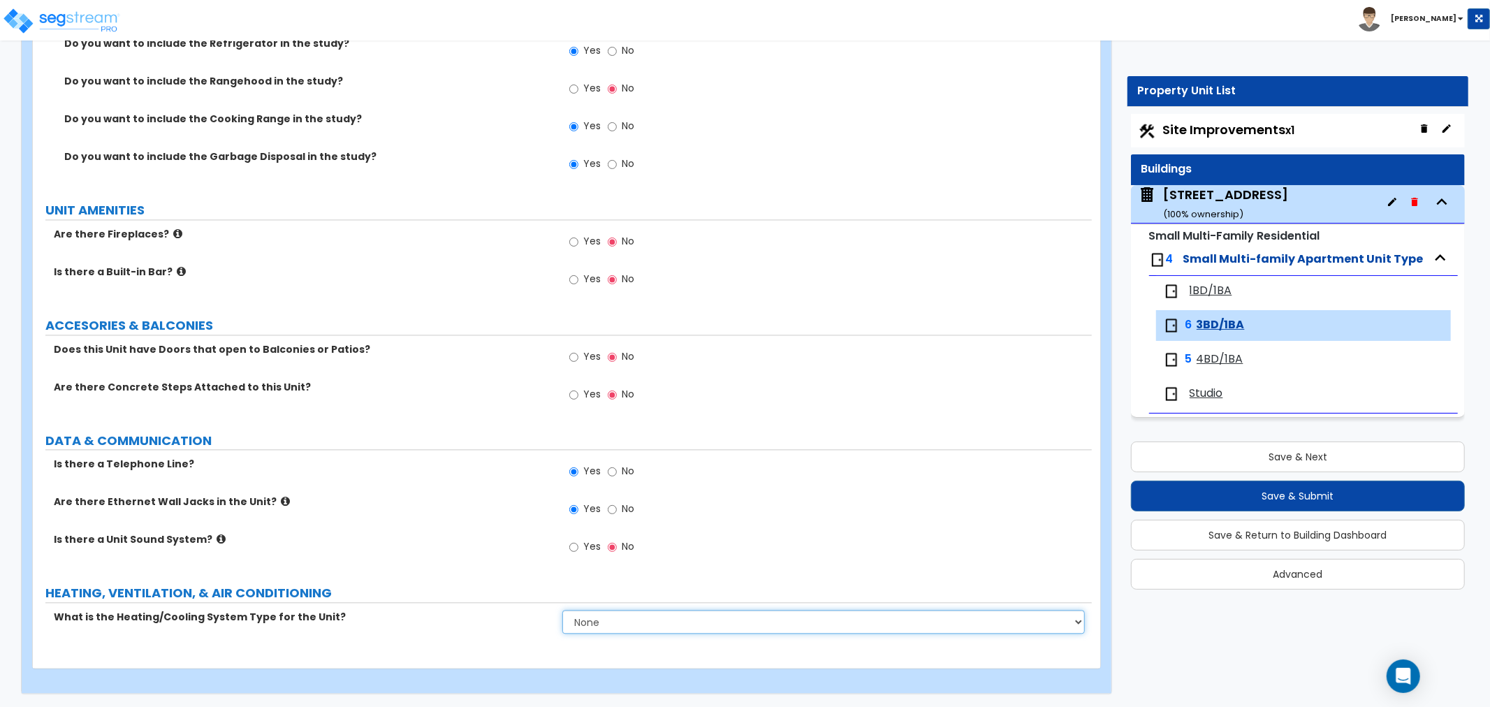
click at [598, 622] on select "None Heat Only Centralized Heating & Cooling Thru Wall Air Conditioners Mini Sp…" at bounding box center [823, 622] width 523 height 24
select select "1"
click at [562, 610] on select "None Heat Only Centralized Heating & Cooling Thru Wall Air Conditioners Mini Sp…" at bounding box center [823, 622] width 523 height 24
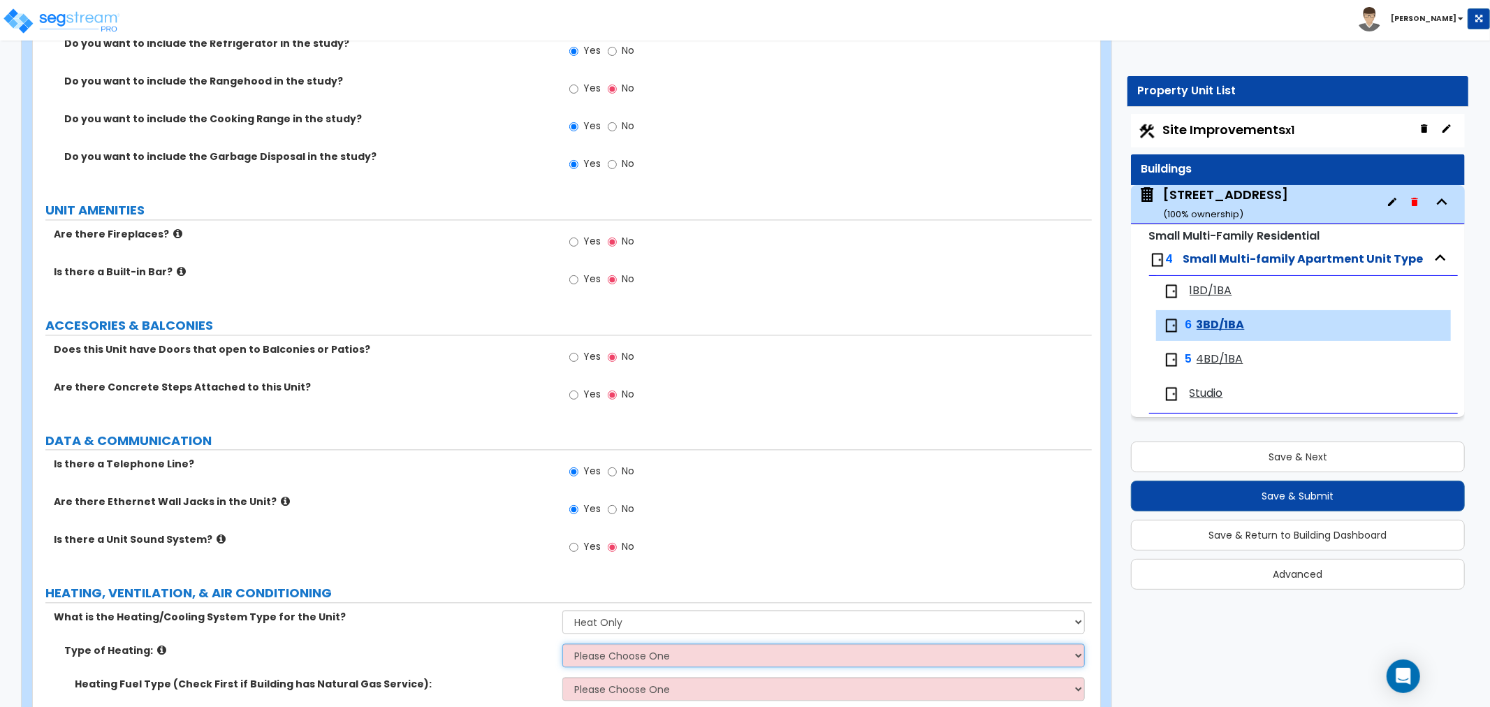
click at [615, 657] on select "Please Choose One Wall Heater Electric Baseboard Heater Hydronic Heating Radian…" at bounding box center [823, 656] width 523 height 24
click at [562, 644] on select "Please Choose One Wall Heater Electric Baseboard Heater Hydronic Heating Radian…" at bounding box center [823, 656] width 523 height 24
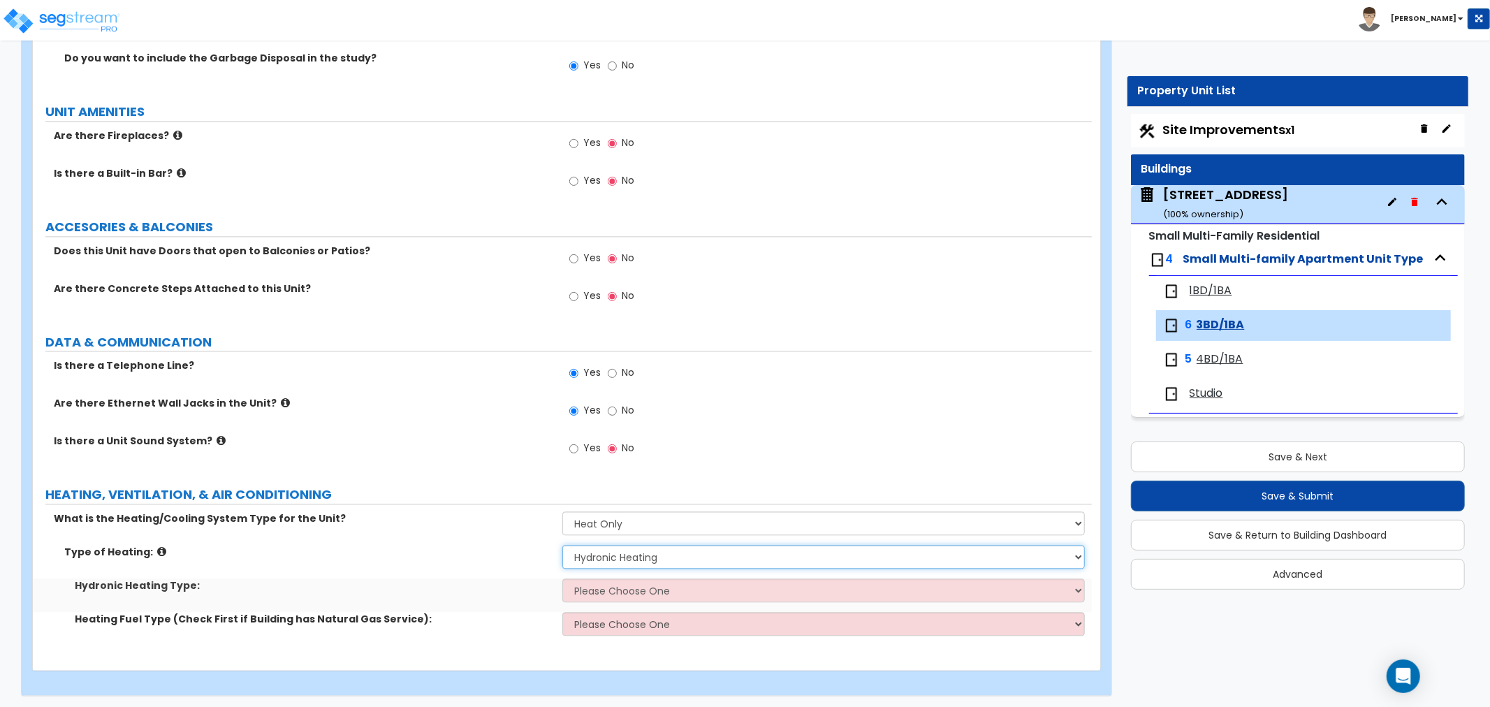
scroll to position [2489, 0]
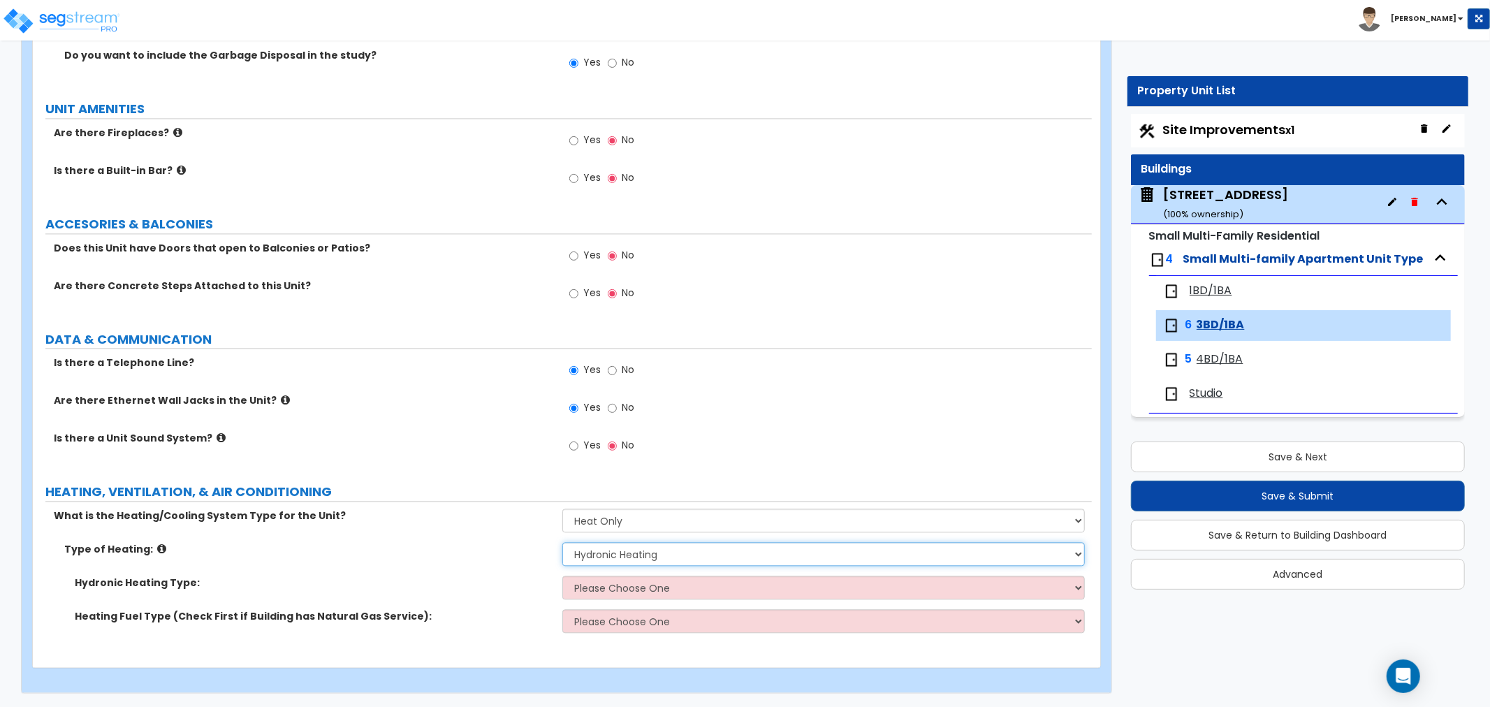
click at [623, 555] on select "Please Choose One Wall Heater Electric Baseboard Heater Hydronic Heating Radian…" at bounding box center [823, 554] width 523 height 24
click at [562, 542] on select "Please Choose One Wall Heater Electric Baseboard Heater Hydronic Heating Radian…" at bounding box center [823, 554] width 523 height 24
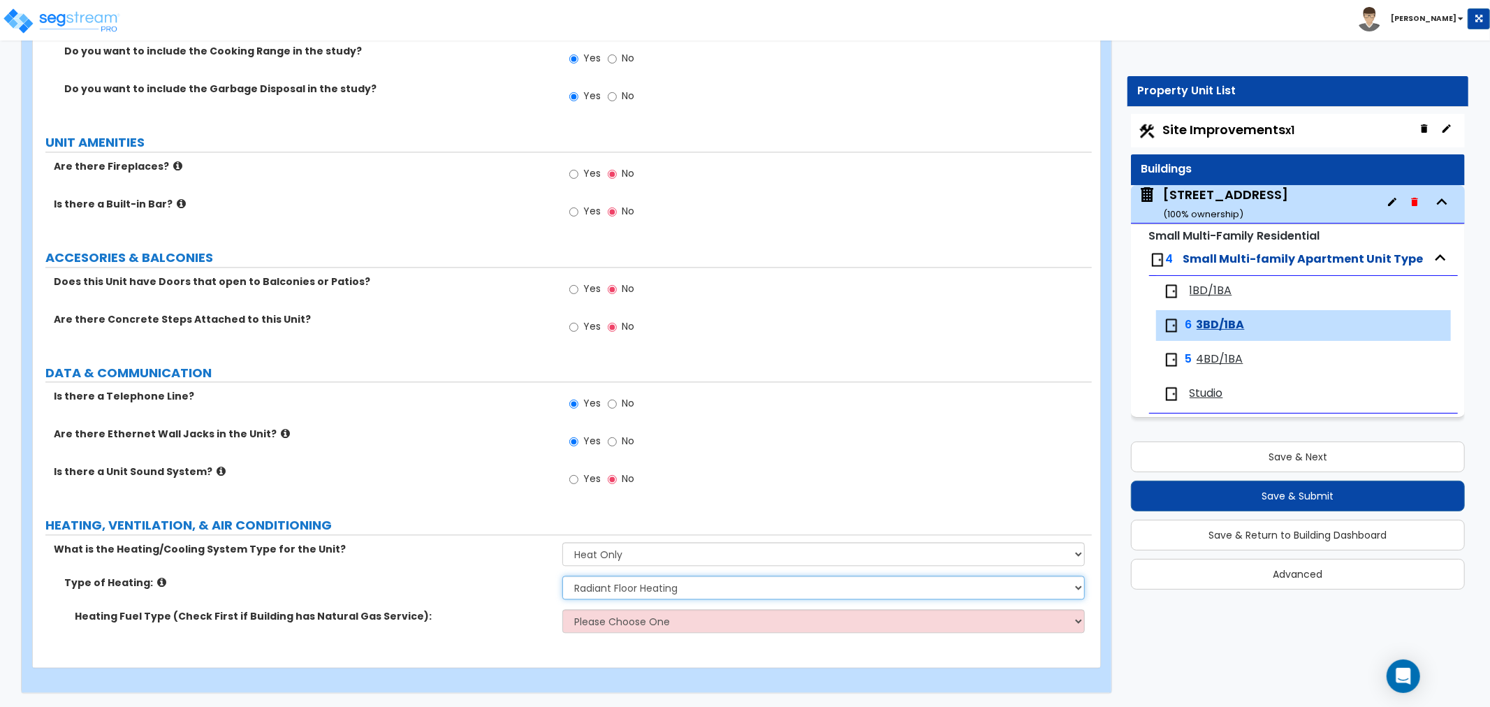
scroll to position [2455, 0]
click at [590, 594] on select "Please Choose One Wall Heater Electric Baseboard Heater Hydronic Heating Radian…" at bounding box center [823, 588] width 523 height 24
select select "3"
click at [562, 576] on select "Please Choose One Wall Heater Electric Baseboard Heater Hydronic Heating Radian…" at bounding box center [823, 588] width 523 height 24
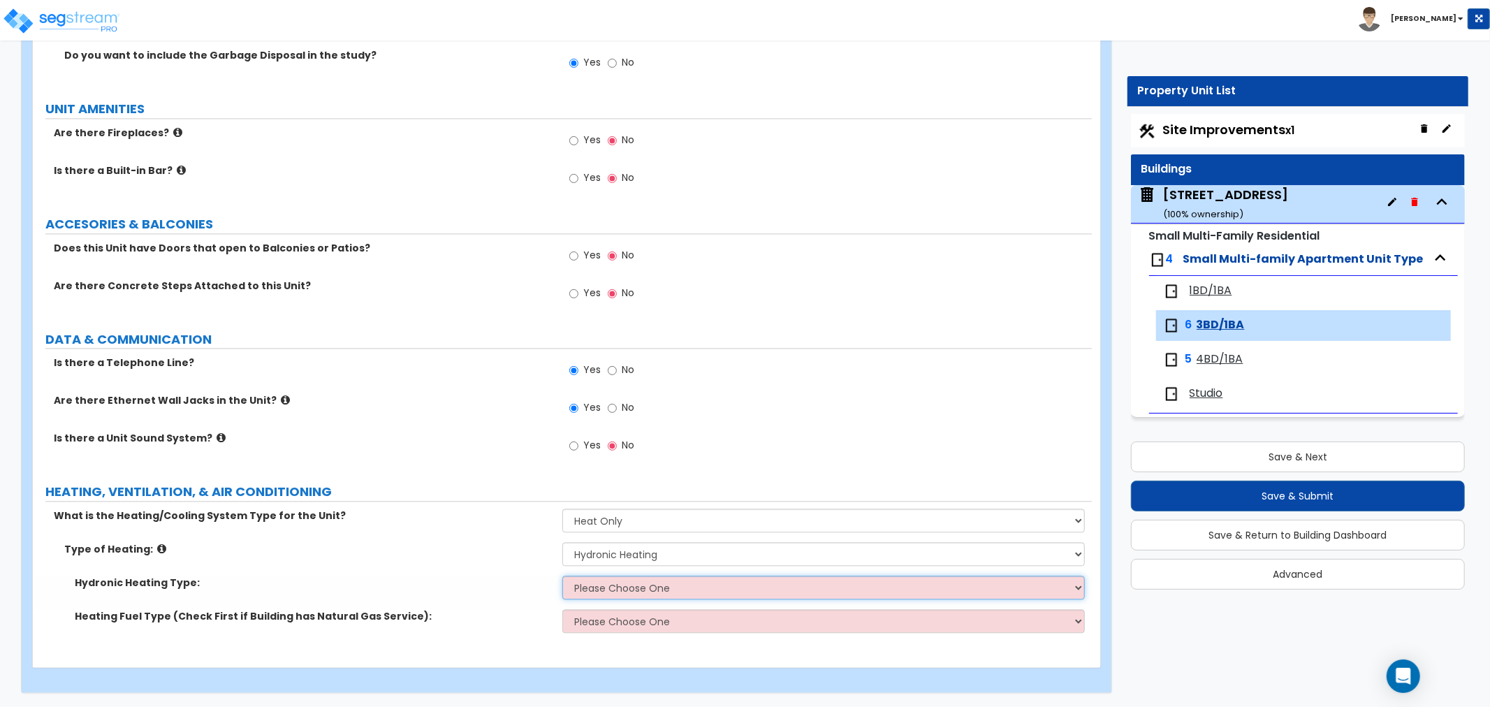
click at [608, 595] on select "Please Choose One Hydronic Radiator Hydronic Baseboard Hydronic Fin Tube Radiat…" at bounding box center [823, 588] width 523 height 24
select select "1"
click at [562, 576] on select "Please Choose One Hydronic Radiator Hydronic Baseboard Hydronic Fin Tube Radiat…" at bounding box center [823, 588] width 523 height 24
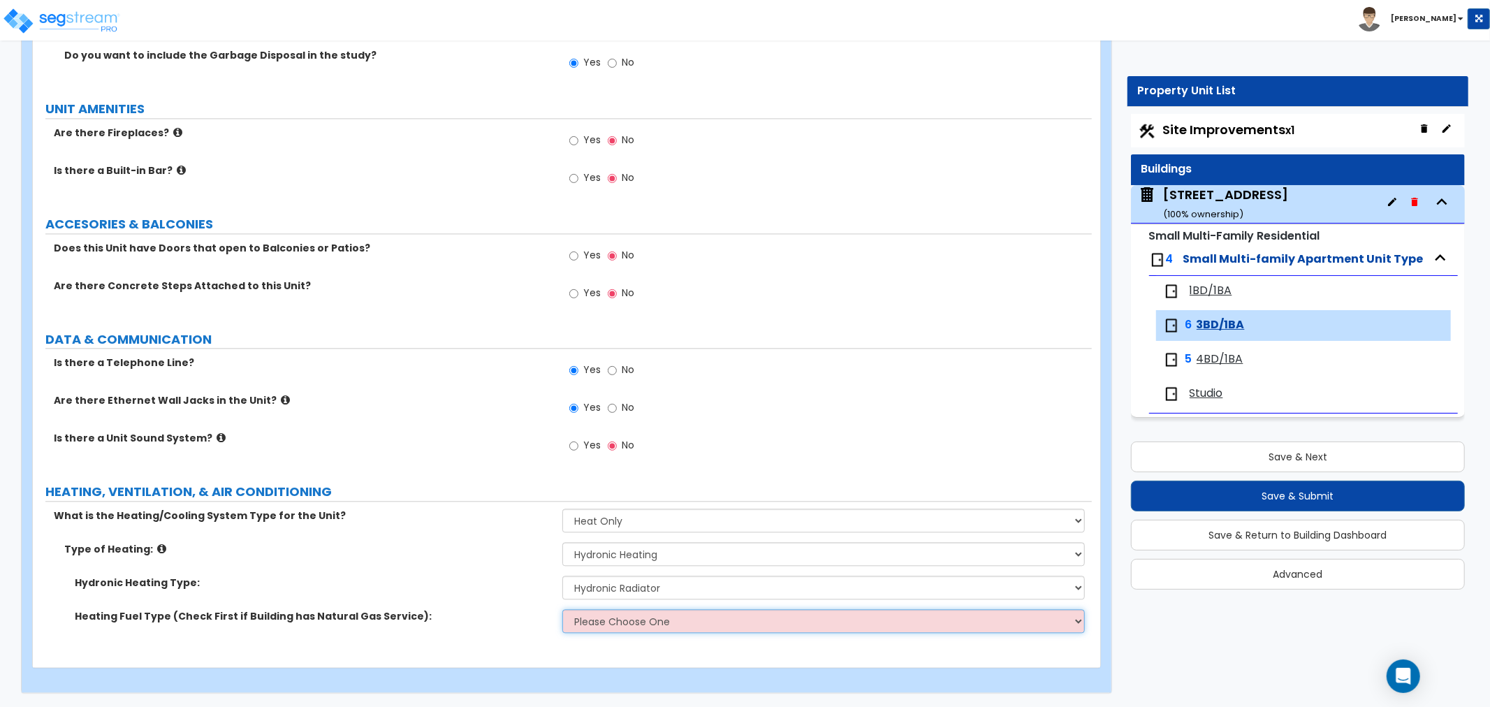
click at [622, 616] on select "Please Choose One Gas Electric" at bounding box center [823, 621] width 523 height 24
select select "1"
click at [562, 609] on select "Please Choose One Gas Electric" at bounding box center [823, 621] width 523 height 24
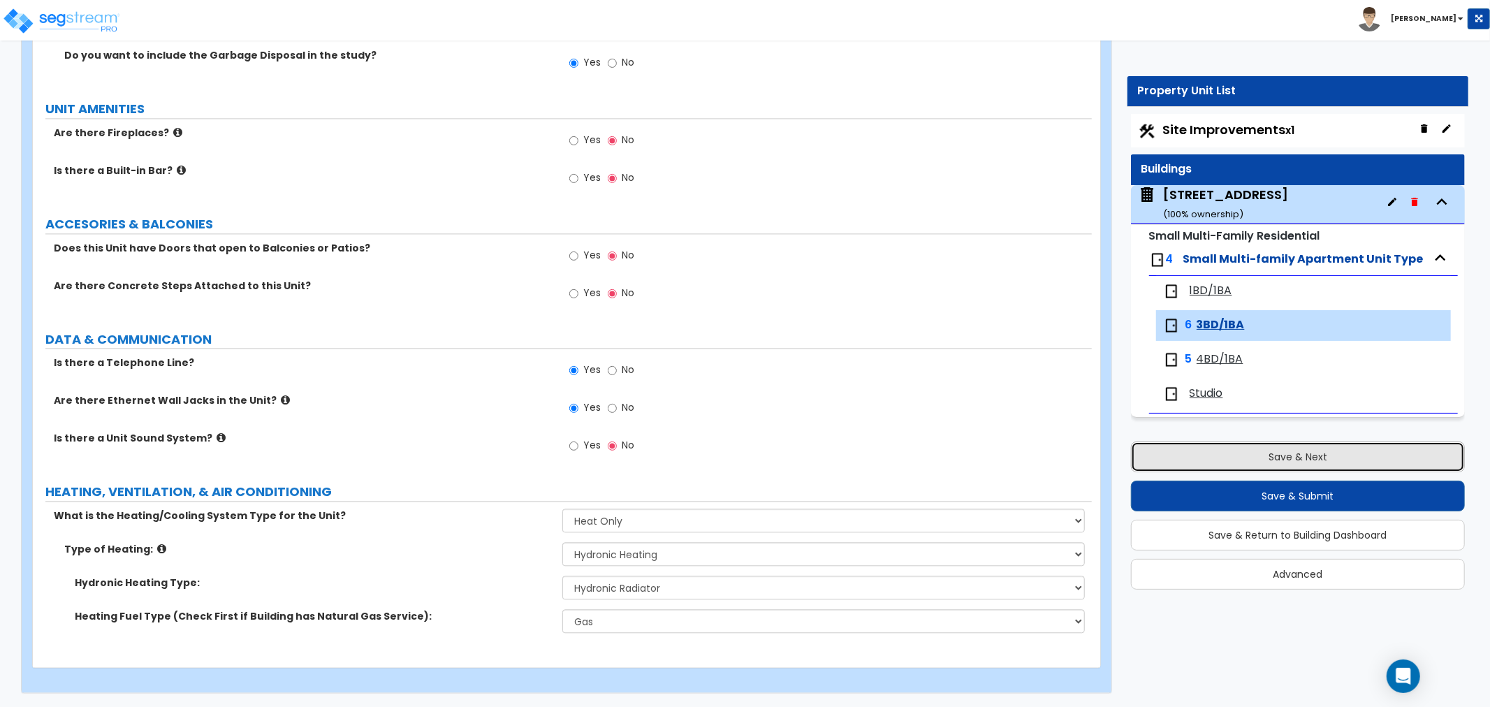
click at [1223, 455] on button "Save & Next" at bounding box center [1298, 457] width 334 height 31
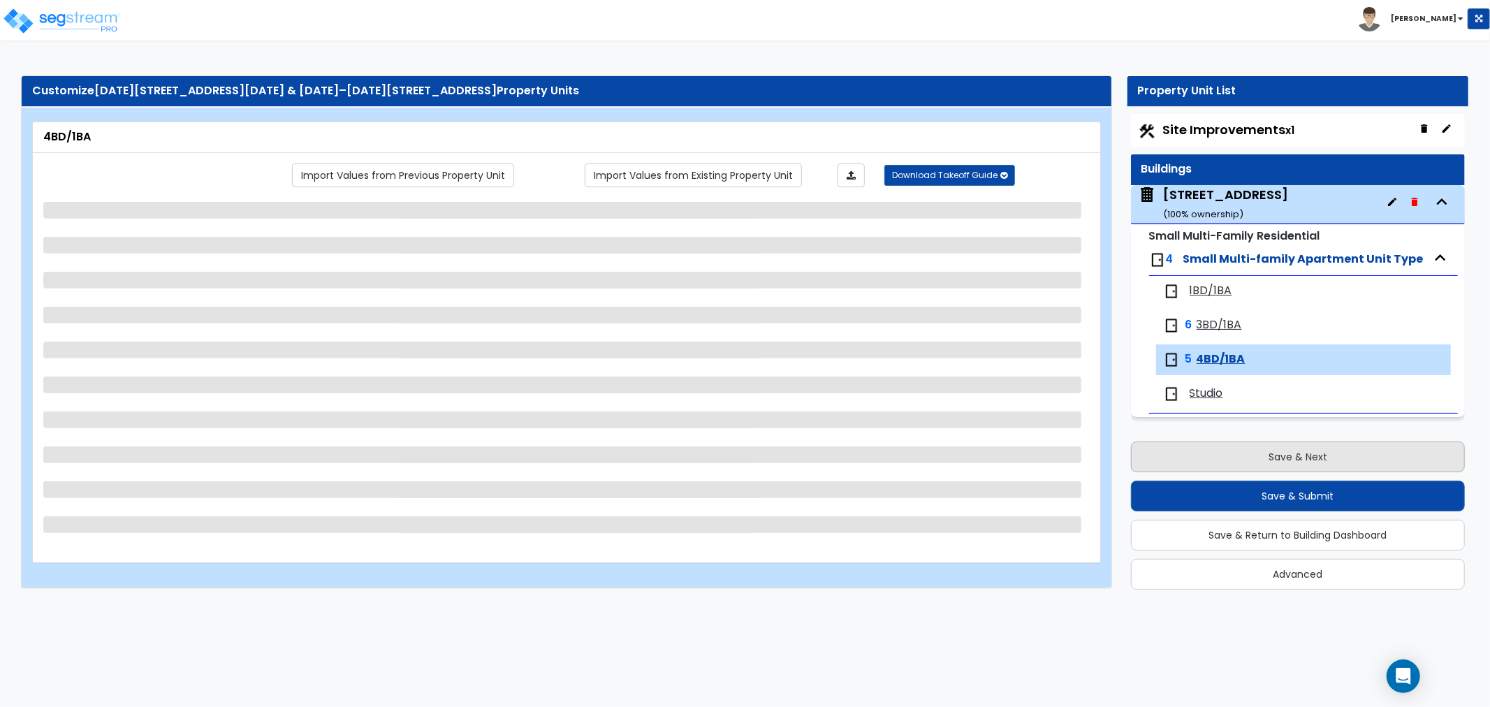
scroll to position [0, 0]
click at [1209, 294] on span "1BD/1BA" at bounding box center [1211, 291] width 43 height 16
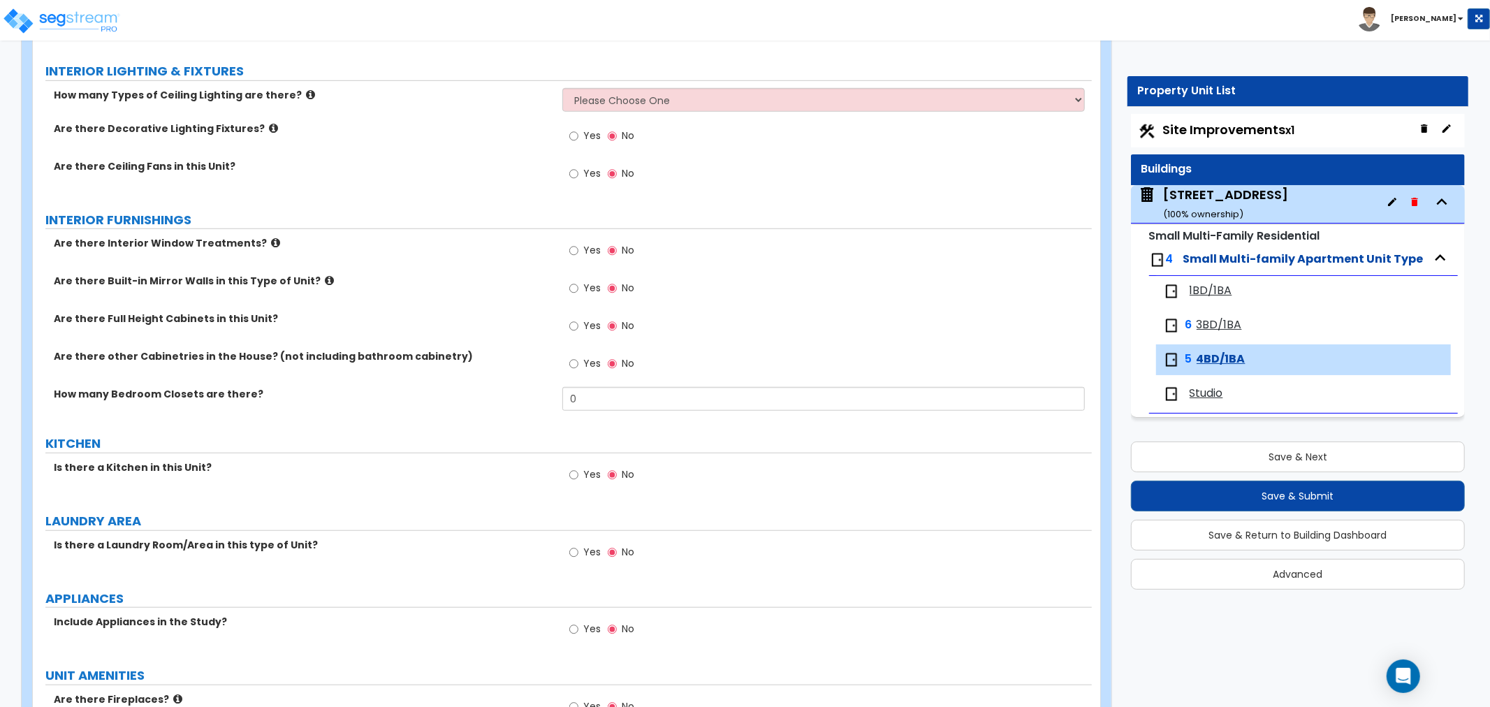
scroll to position [1265, 0]
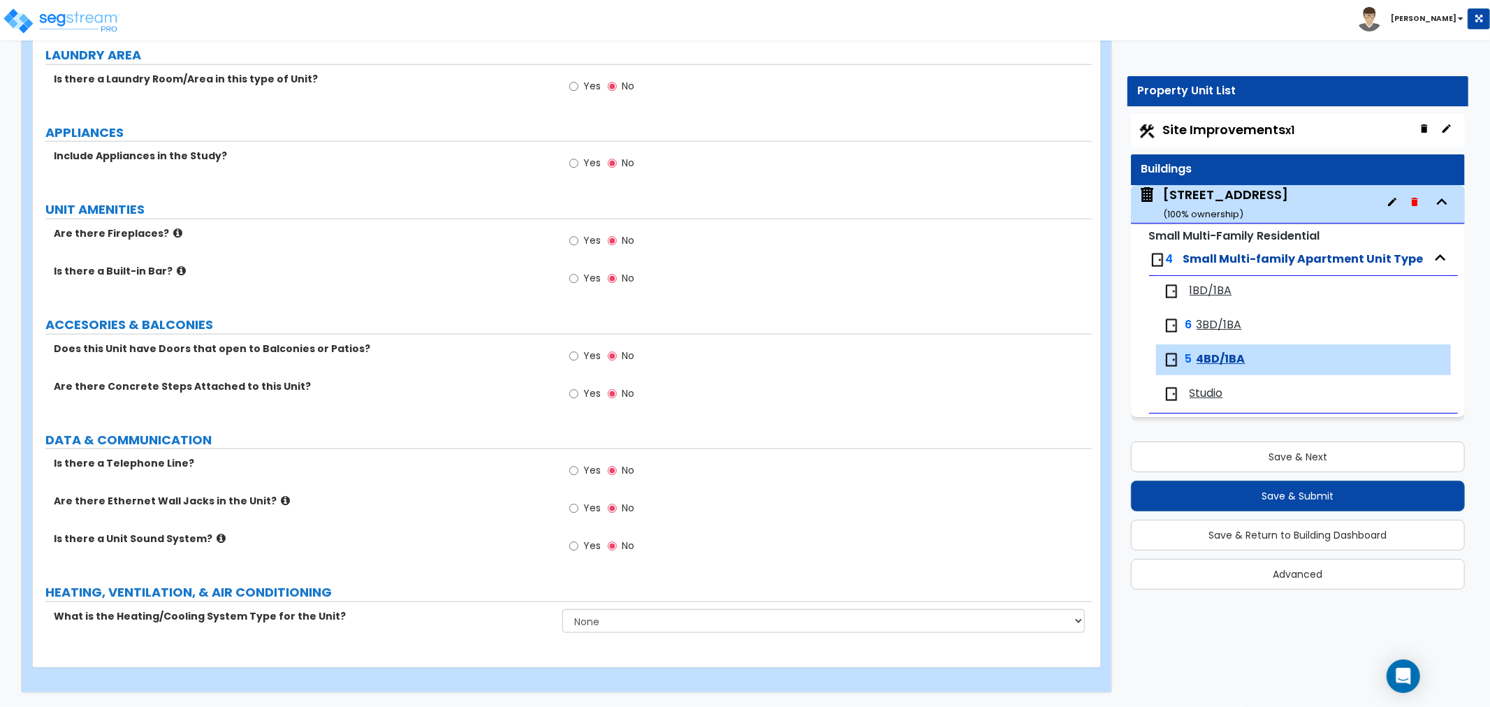
click at [1211, 293] on span "1BD/1BA" at bounding box center [1211, 291] width 43 height 16
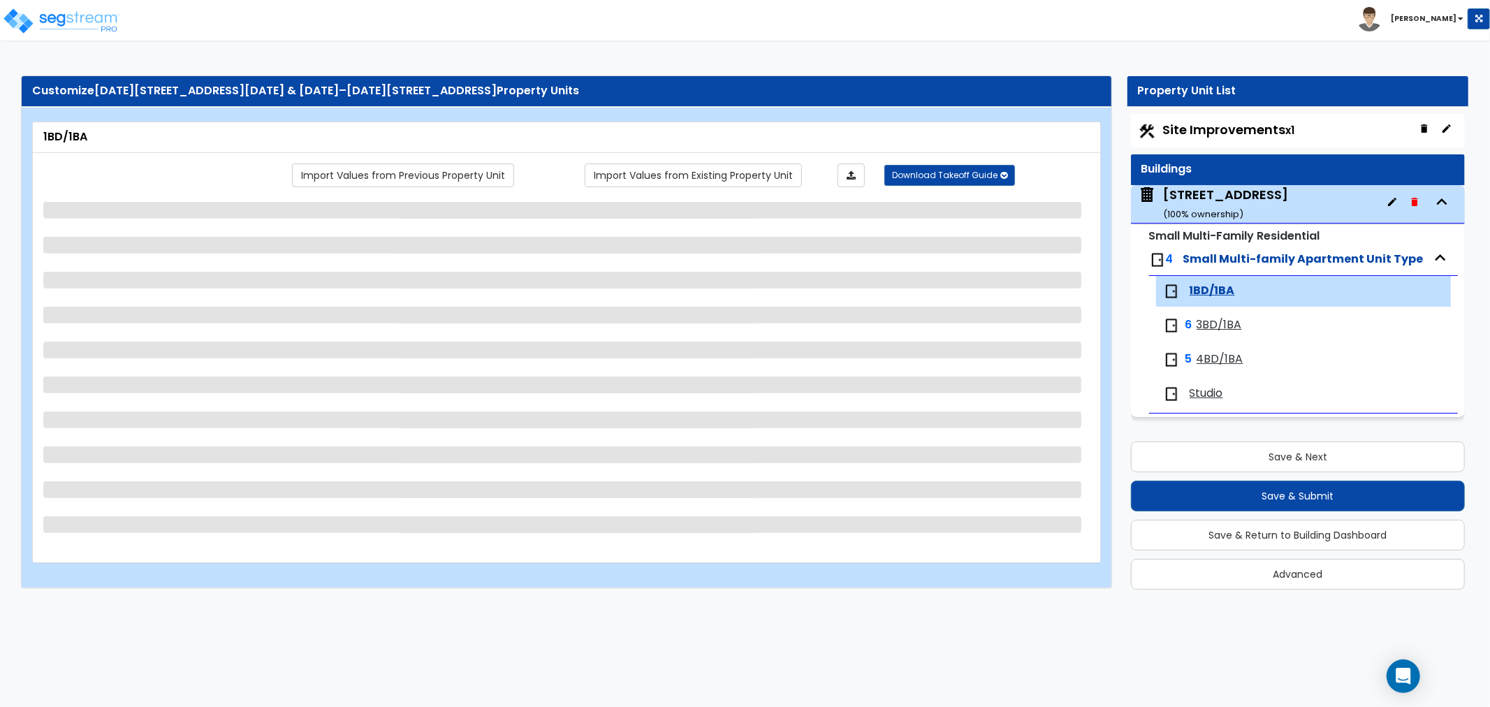
scroll to position [0, 0]
select select "1"
select select "2"
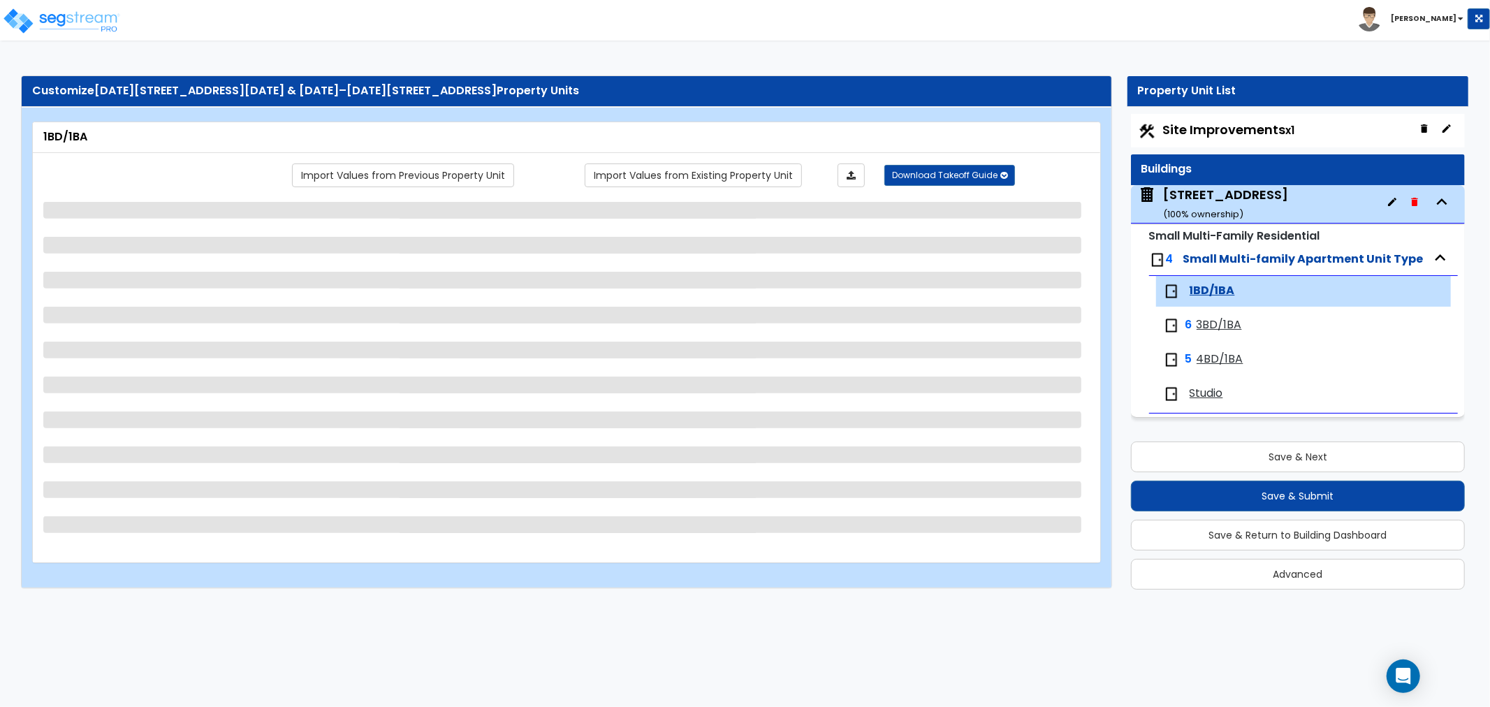
select select "3"
select select "2"
select select "1"
select select "2"
select select "1"
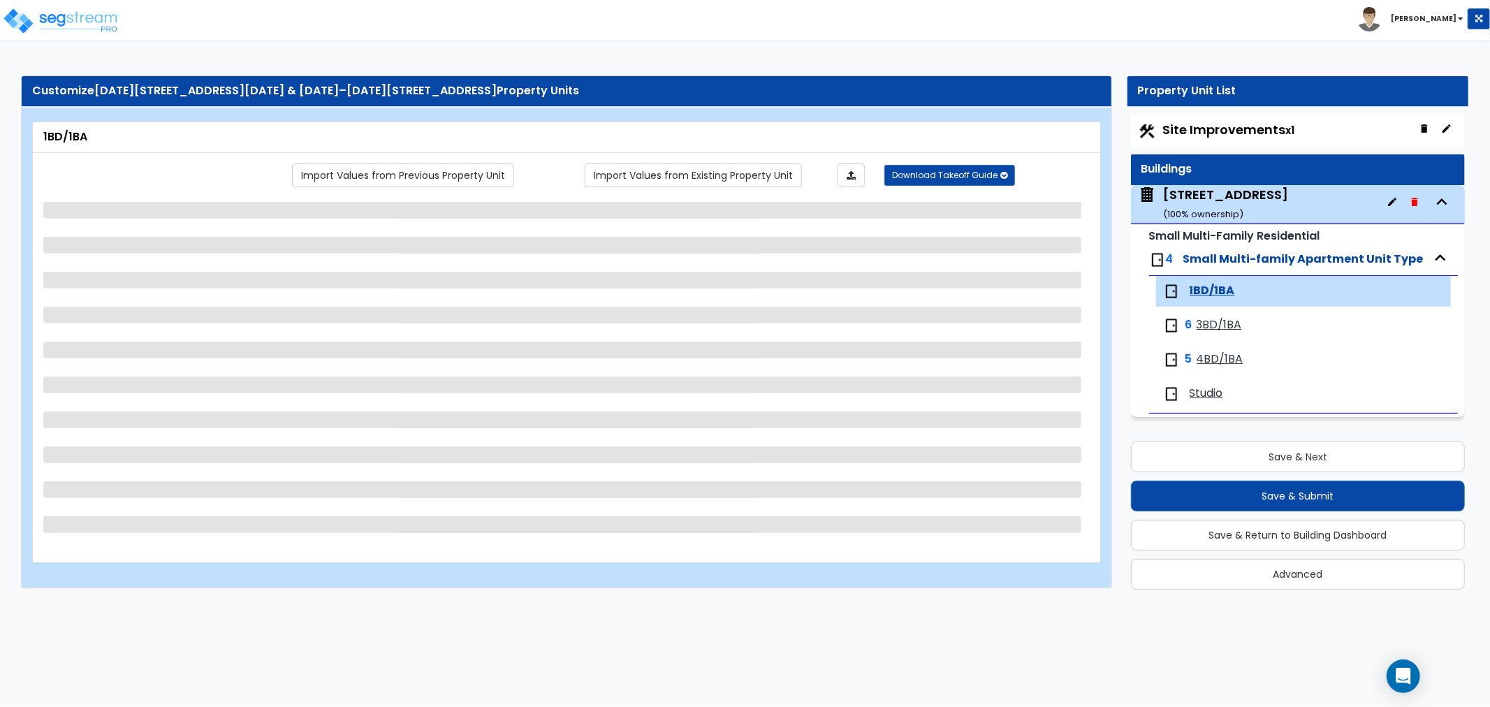
select select "1"
select select "5"
select select "1"
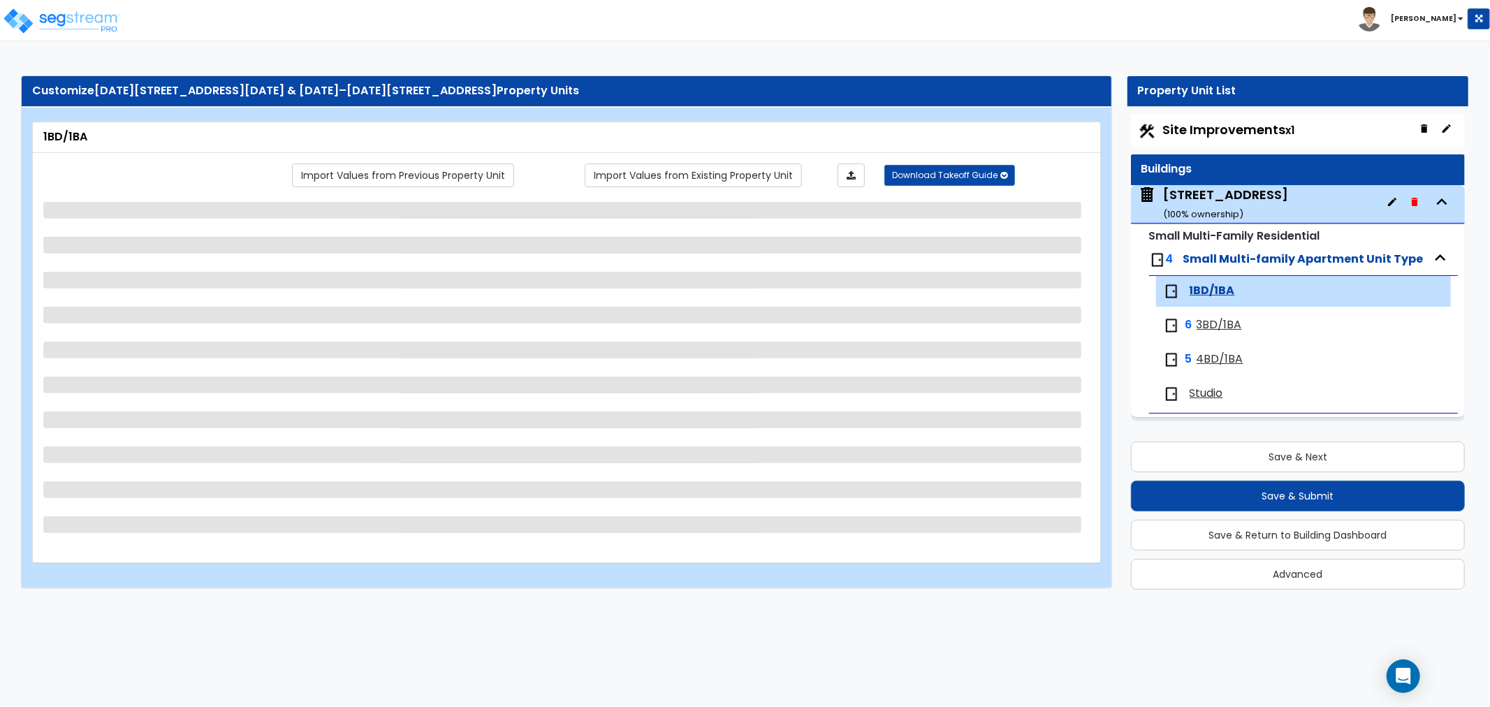
select select "1"
select select "4"
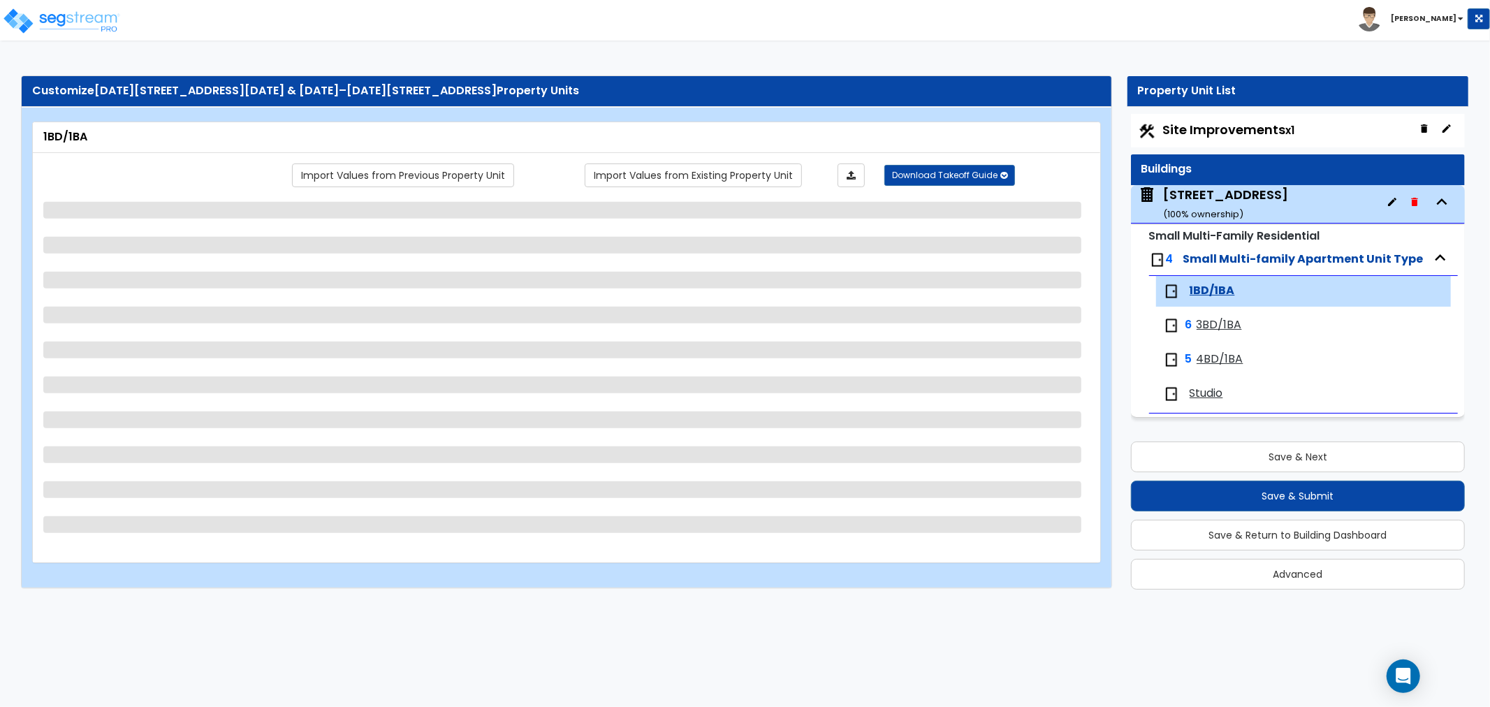
select select "1"
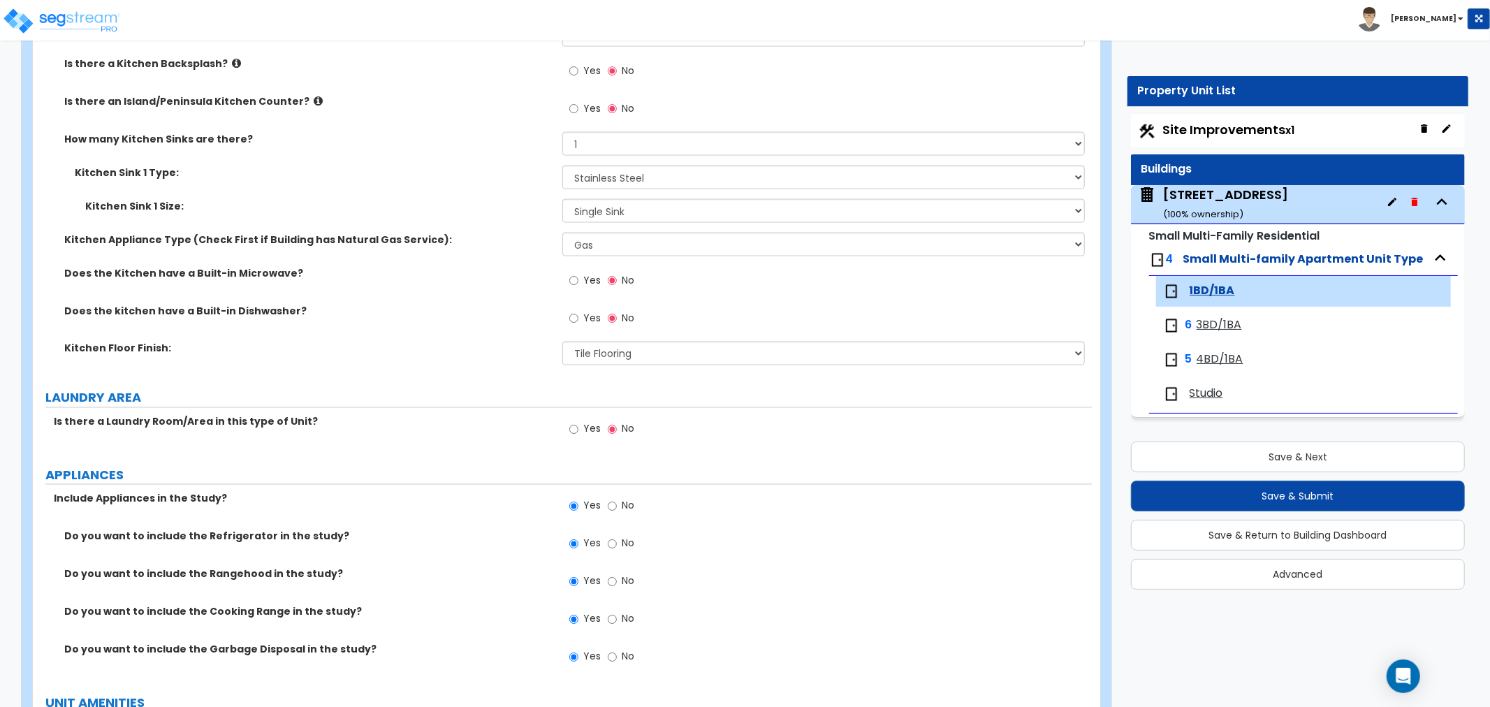
scroll to position [2018, 0]
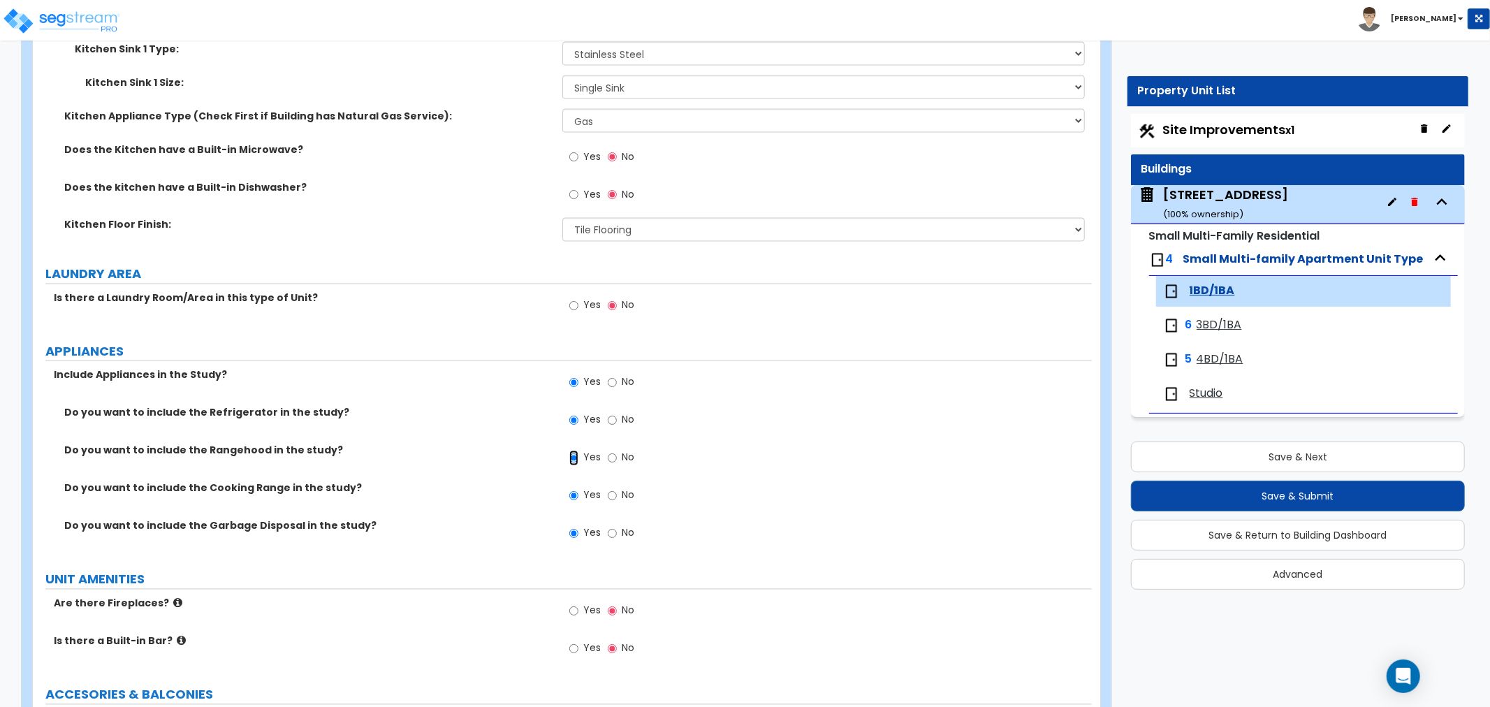
click at [577, 452] on input "Yes" at bounding box center [573, 458] width 9 height 15
click at [618, 455] on label "No" at bounding box center [621, 460] width 27 height 24
click at [617, 455] on input "No" at bounding box center [612, 458] width 9 height 15
radio input "false"
radio input "true"
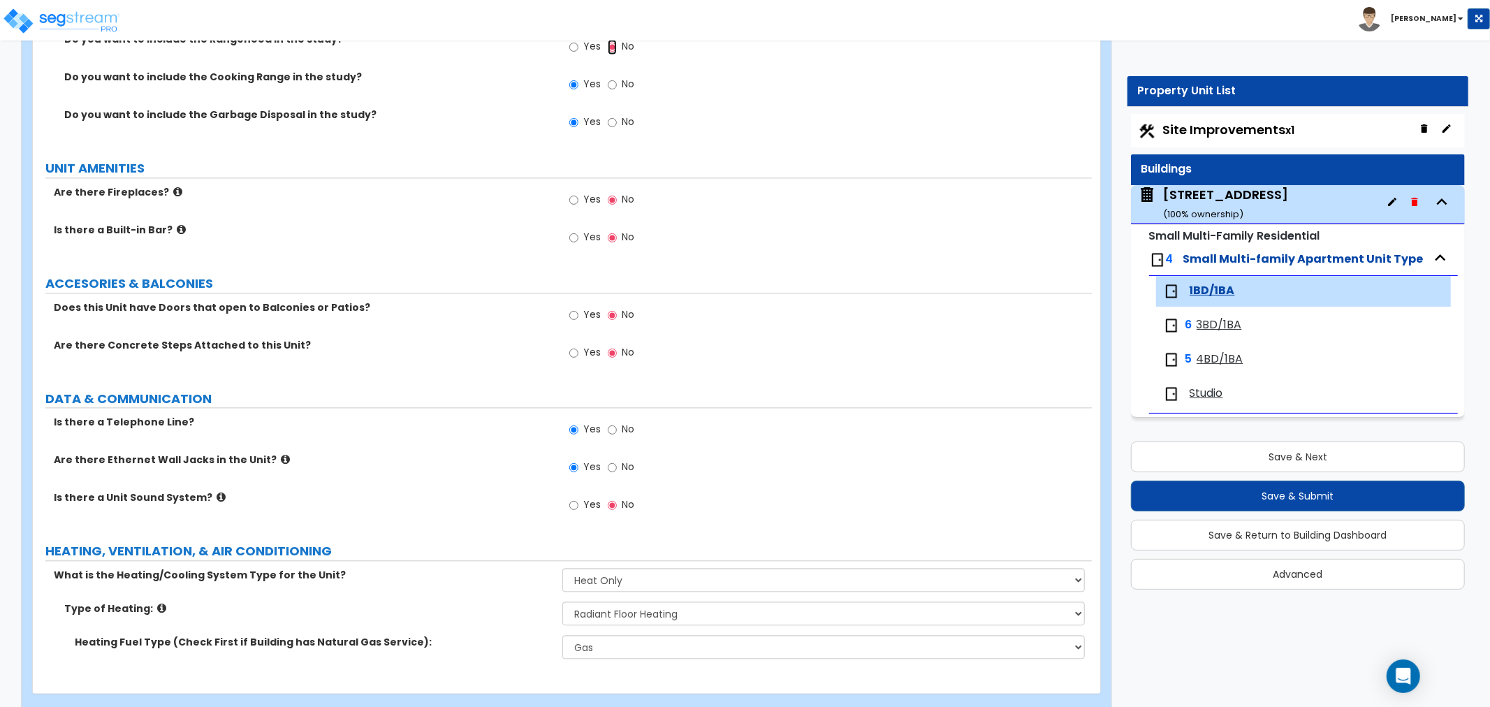
scroll to position [2455, 0]
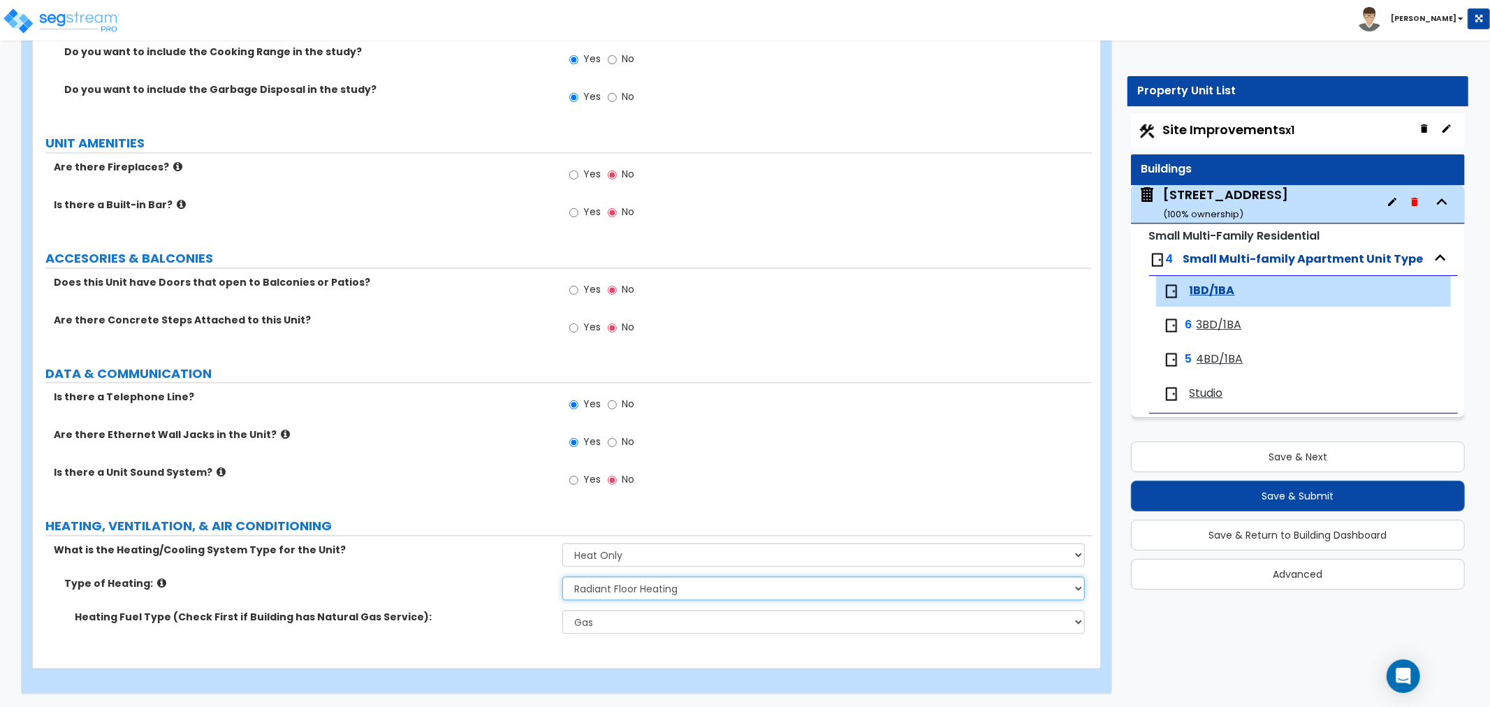
click at [631, 581] on select "Please Choose One Wall Heater Electric Baseboard Heater Hydronic Heating Radian…" at bounding box center [823, 588] width 523 height 24
select select "3"
click at [562, 576] on select "Please Choose One Wall Heater Electric Baseboard Heater Hydronic Heating Radian…" at bounding box center [823, 588] width 523 height 24
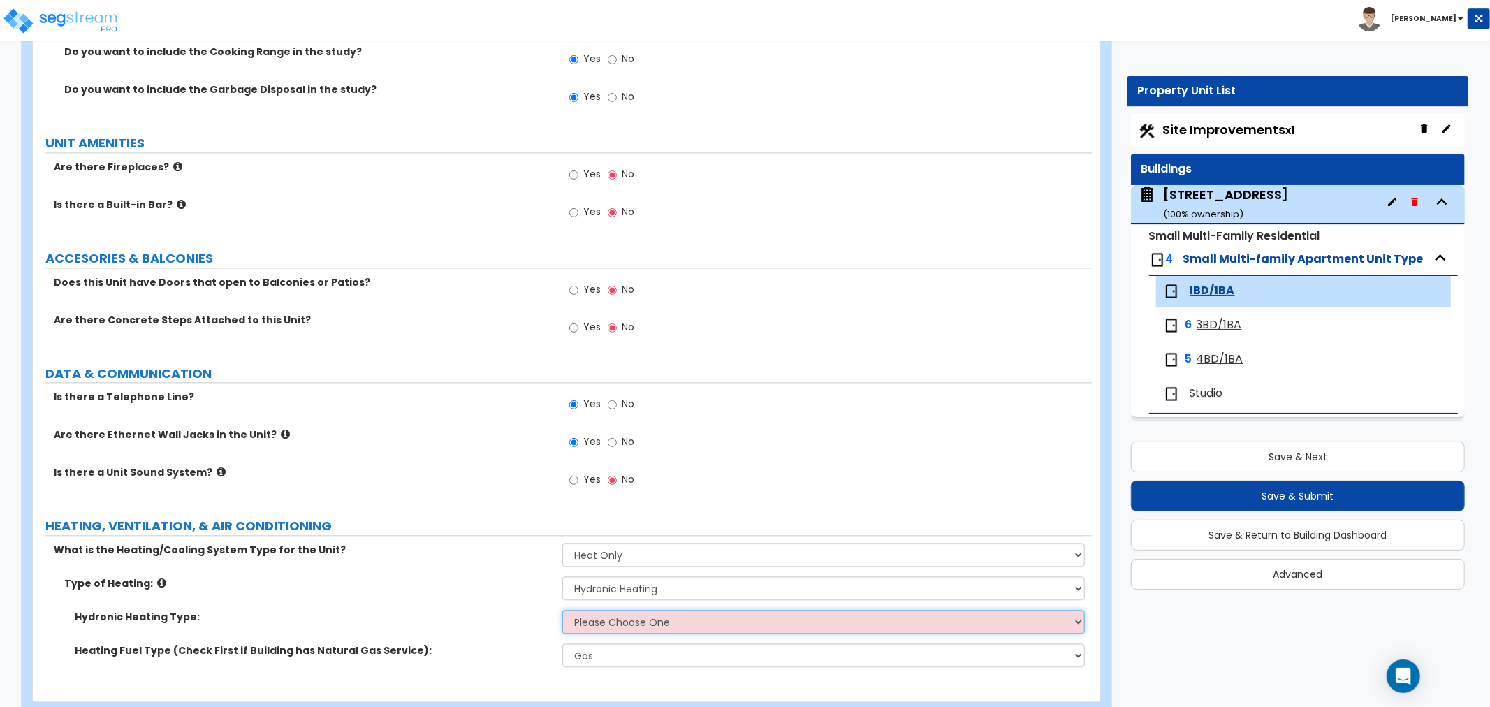
click at [627, 624] on select "Please Choose One Hydronic Radiator Hydronic Baseboard Hydronic Fin Tube Radiat…" at bounding box center [823, 622] width 523 height 24
select select "1"
click at [562, 610] on select "Please Choose One Hydronic Radiator Hydronic Baseboard Hydronic Fin Tube Radiat…" at bounding box center [823, 622] width 523 height 24
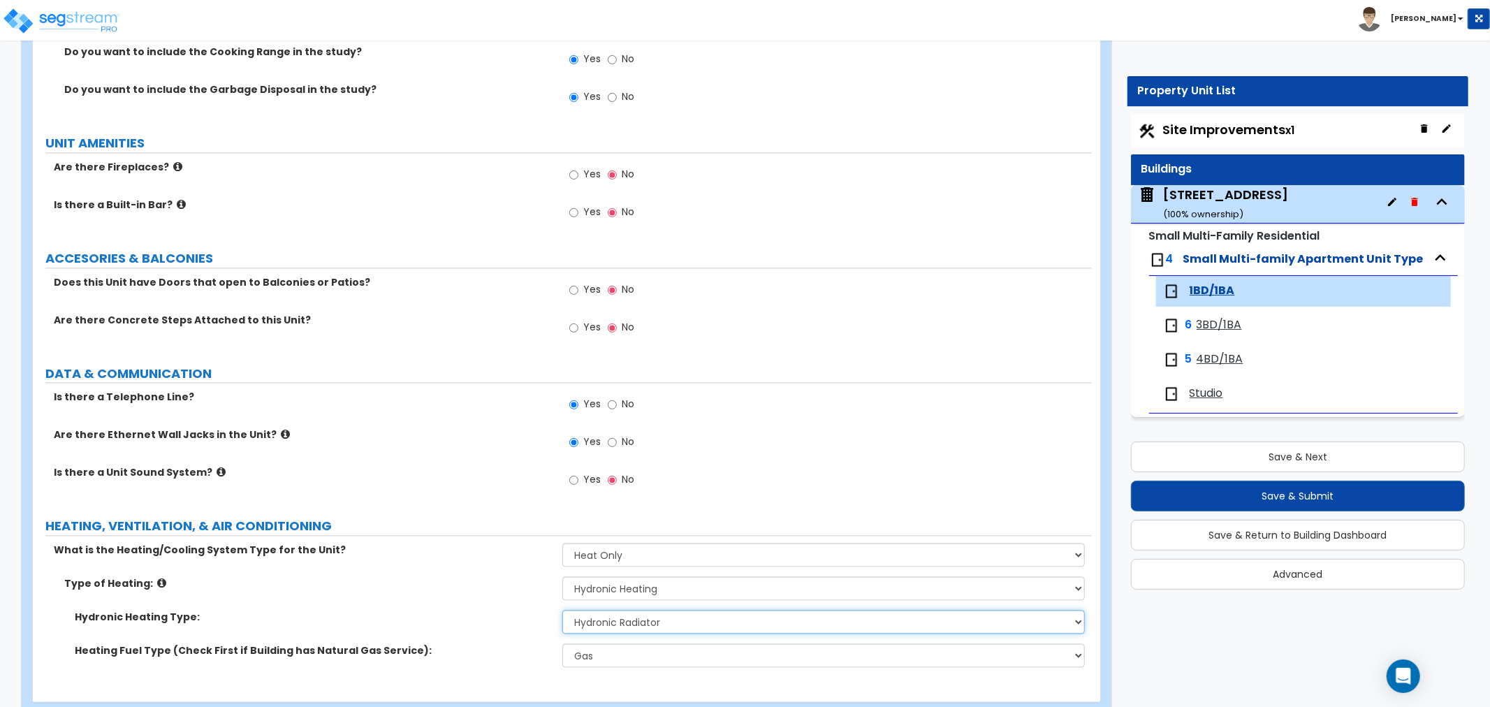
scroll to position [2489, 0]
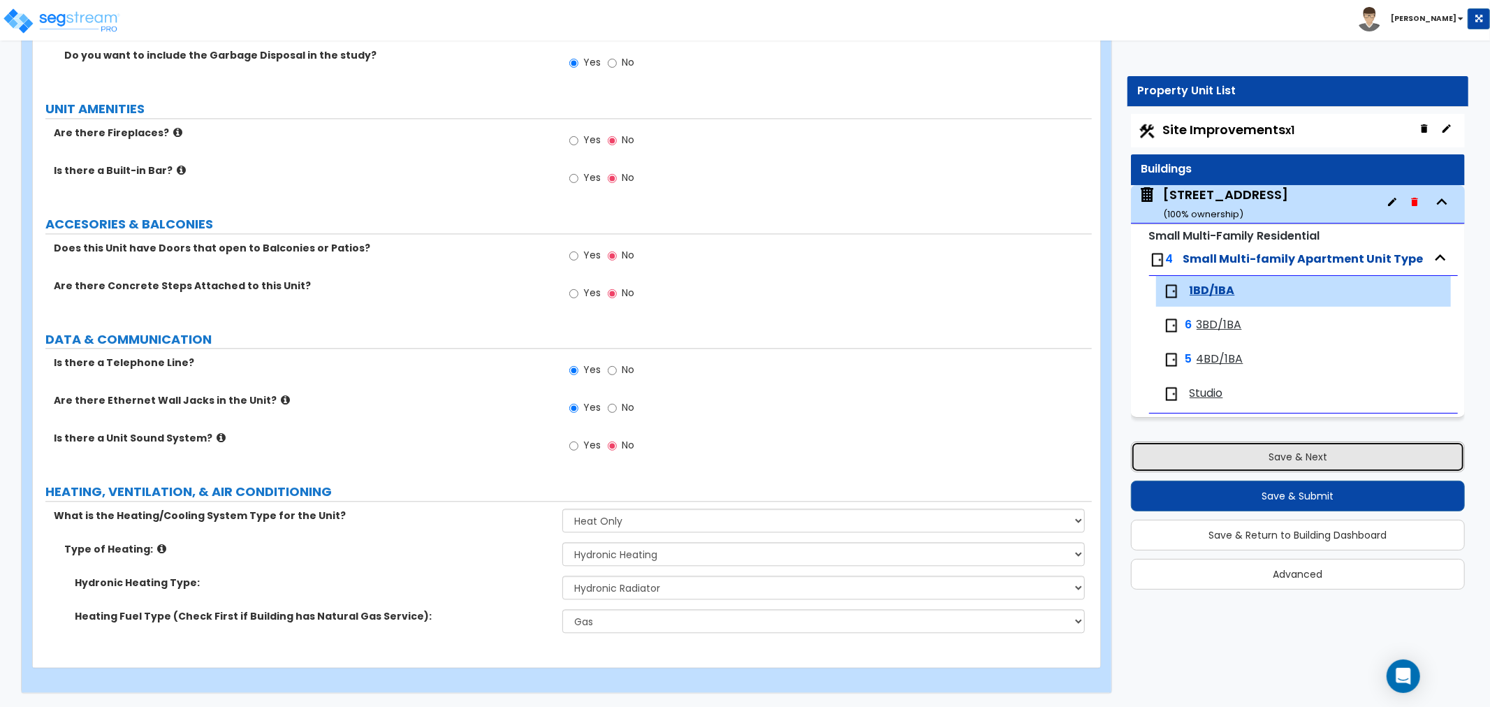
click at [1239, 450] on button "Save & Next" at bounding box center [1298, 457] width 334 height 31
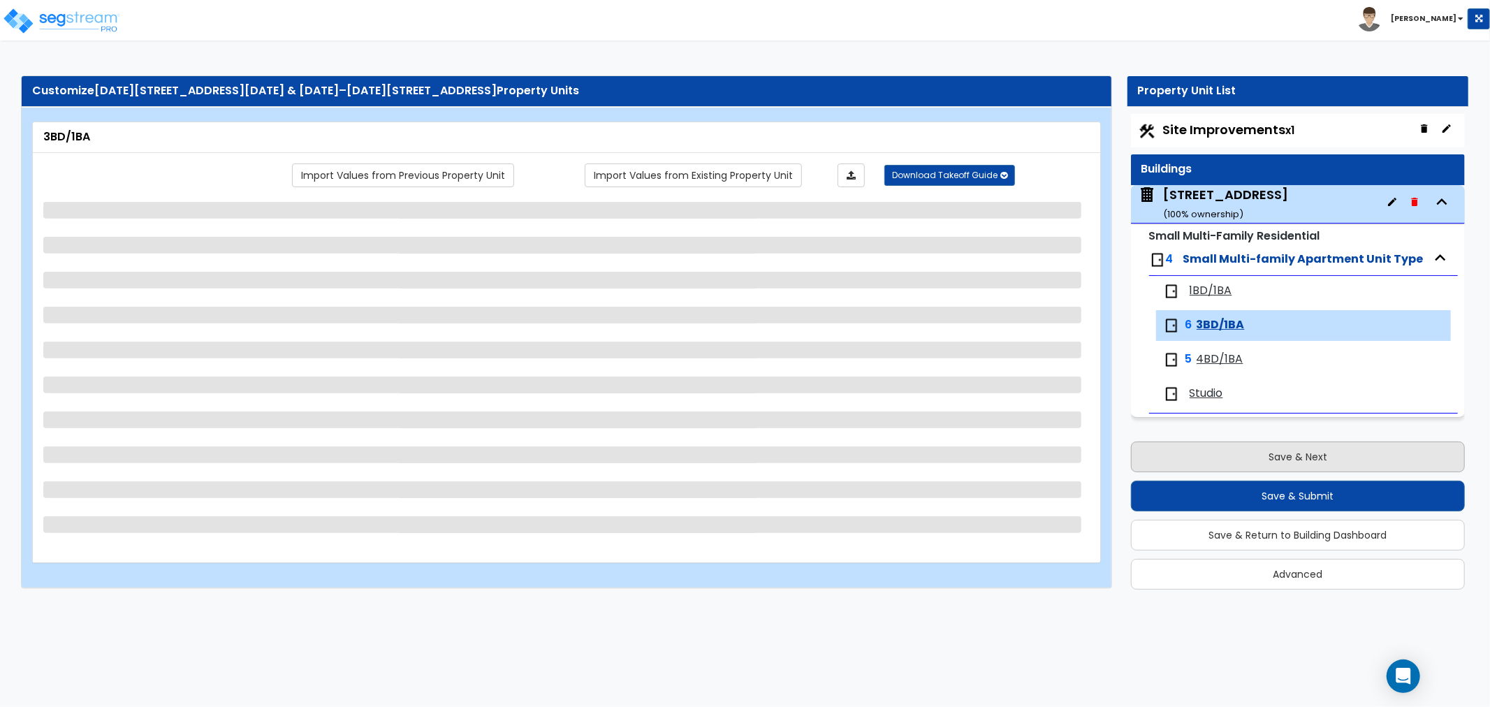
select select "1"
select select "2"
select select "3"
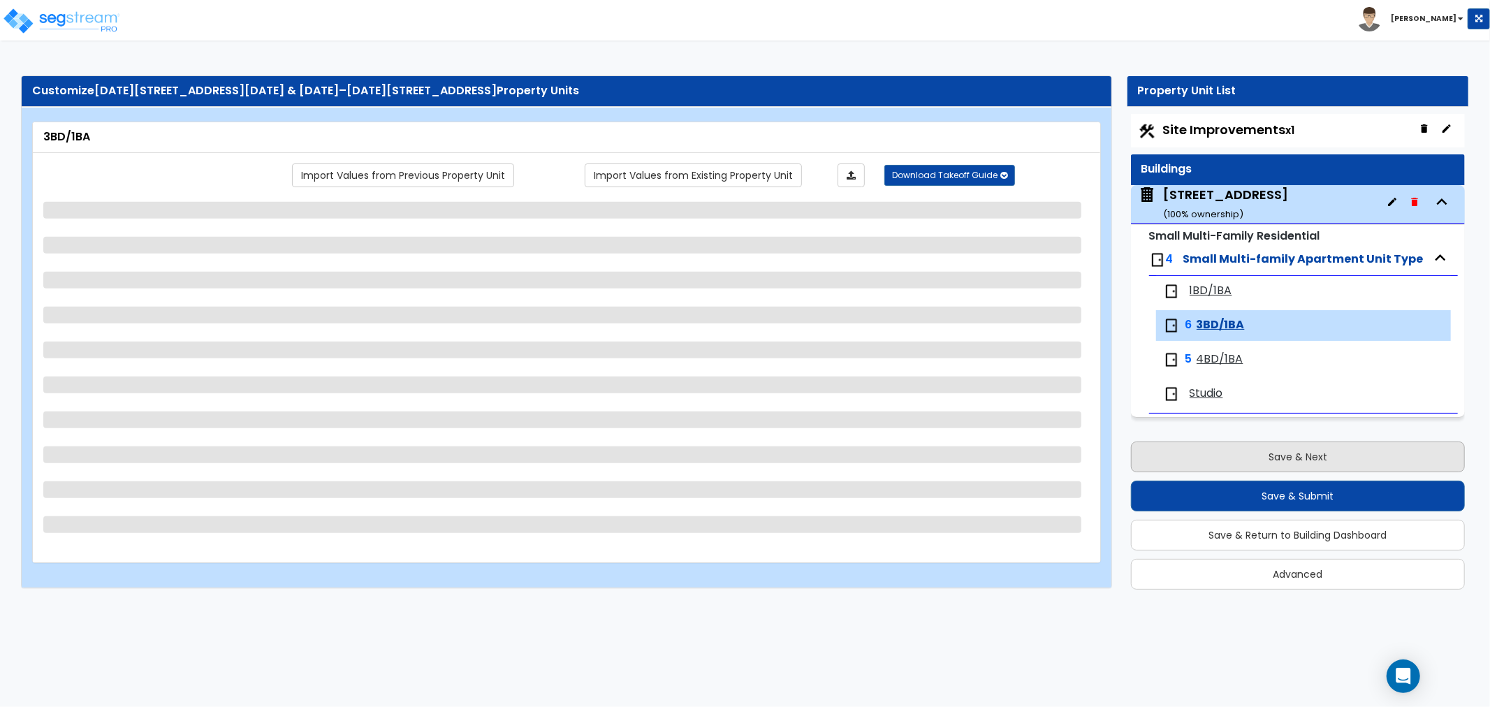
select select "2"
select select "1"
select select "2"
select select "1"
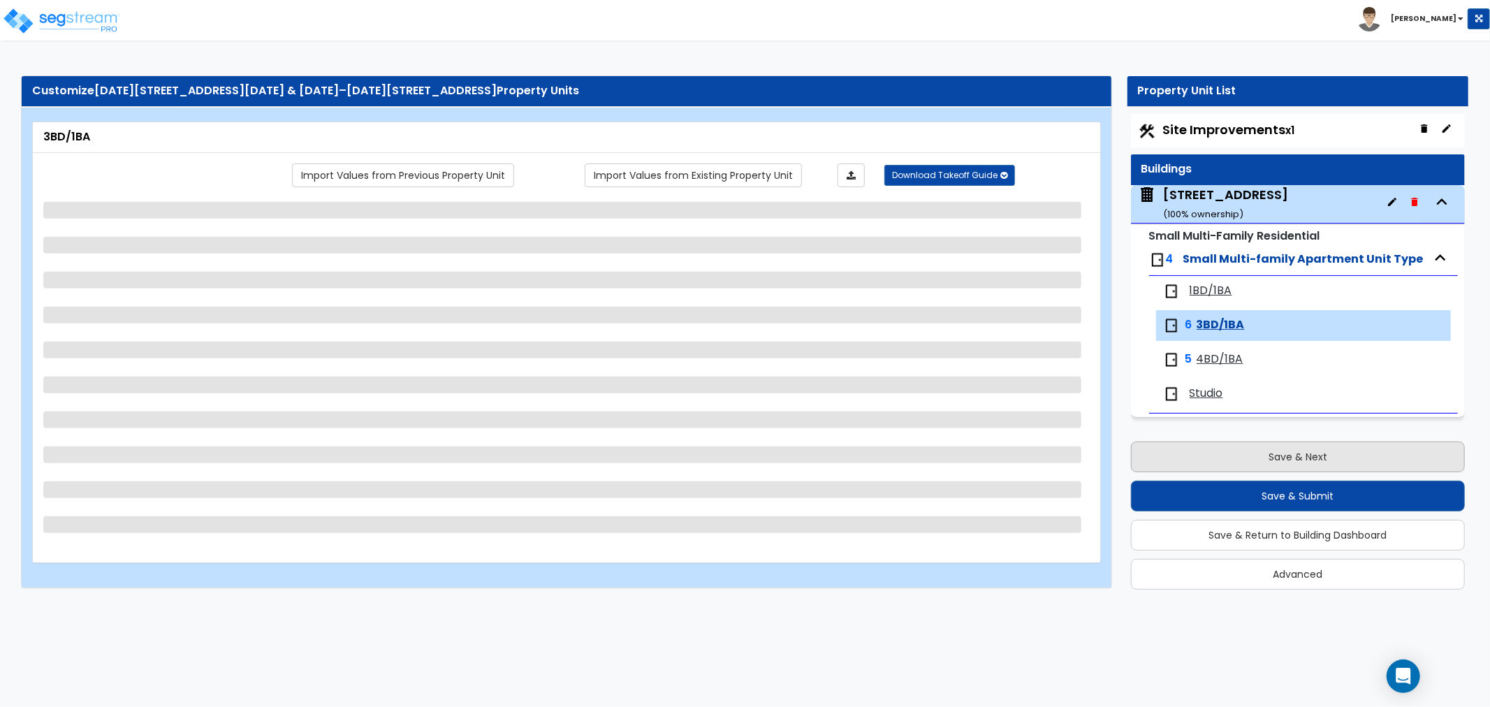
select select "5"
select select "1"
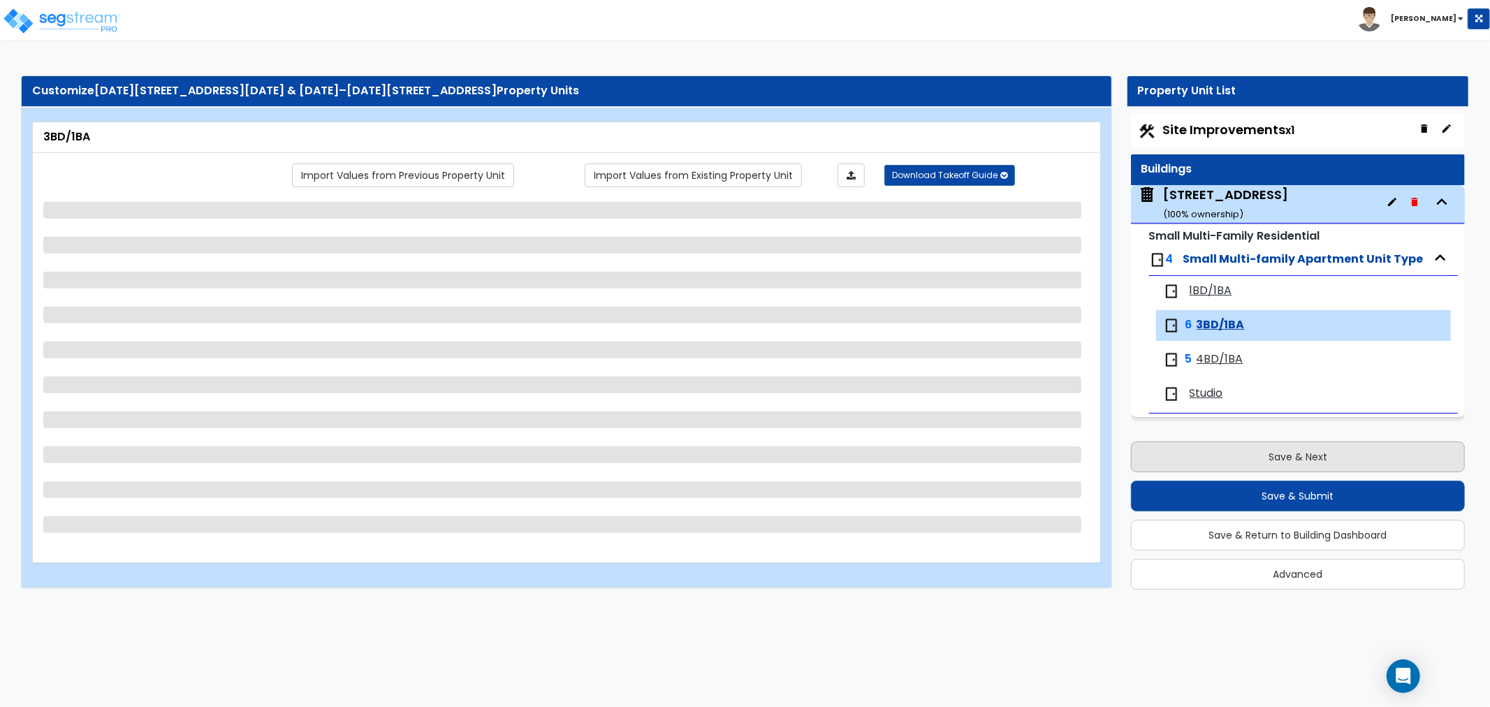
select select "1"
select select "3"
select select "1"
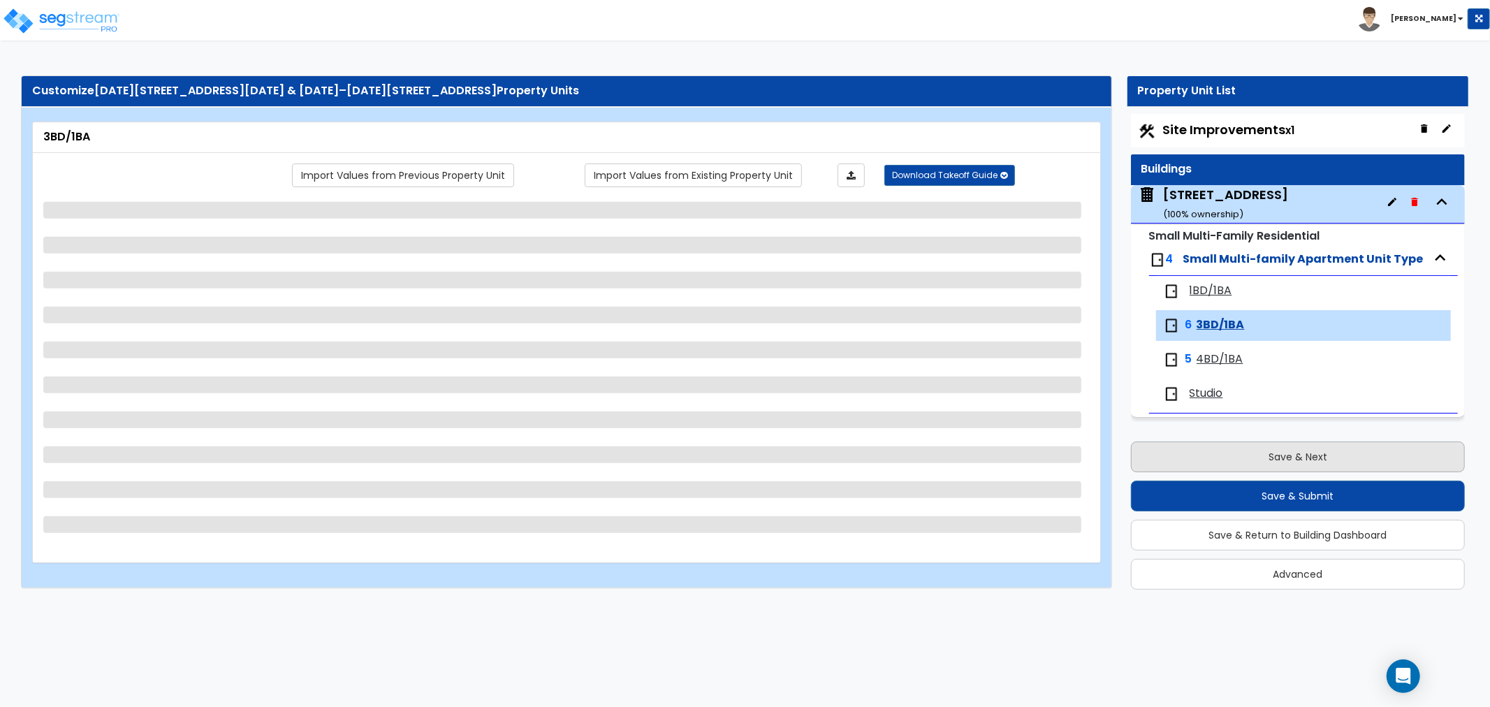
select select "1"
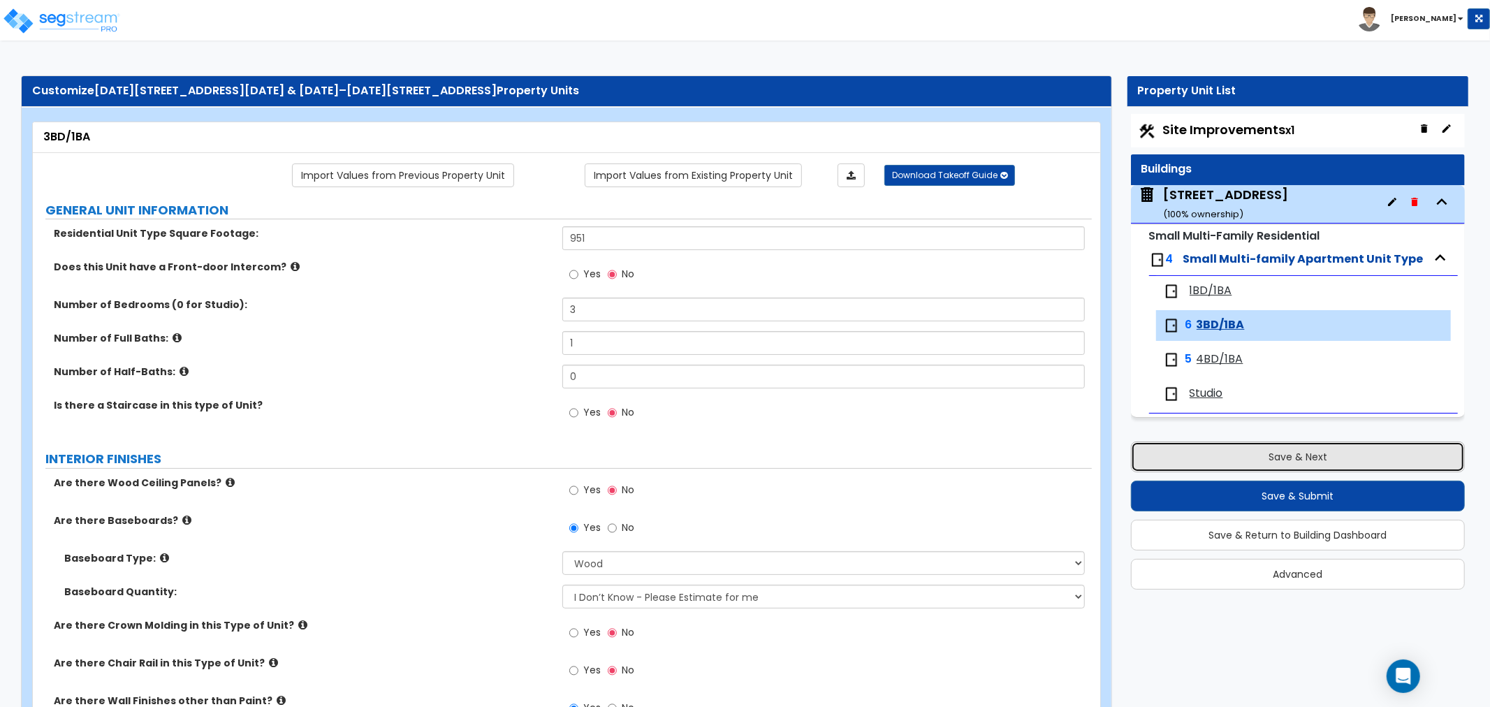
click at [1238, 446] on button "Save & Next" at bounding box center [1298, 457] width 334 height 31
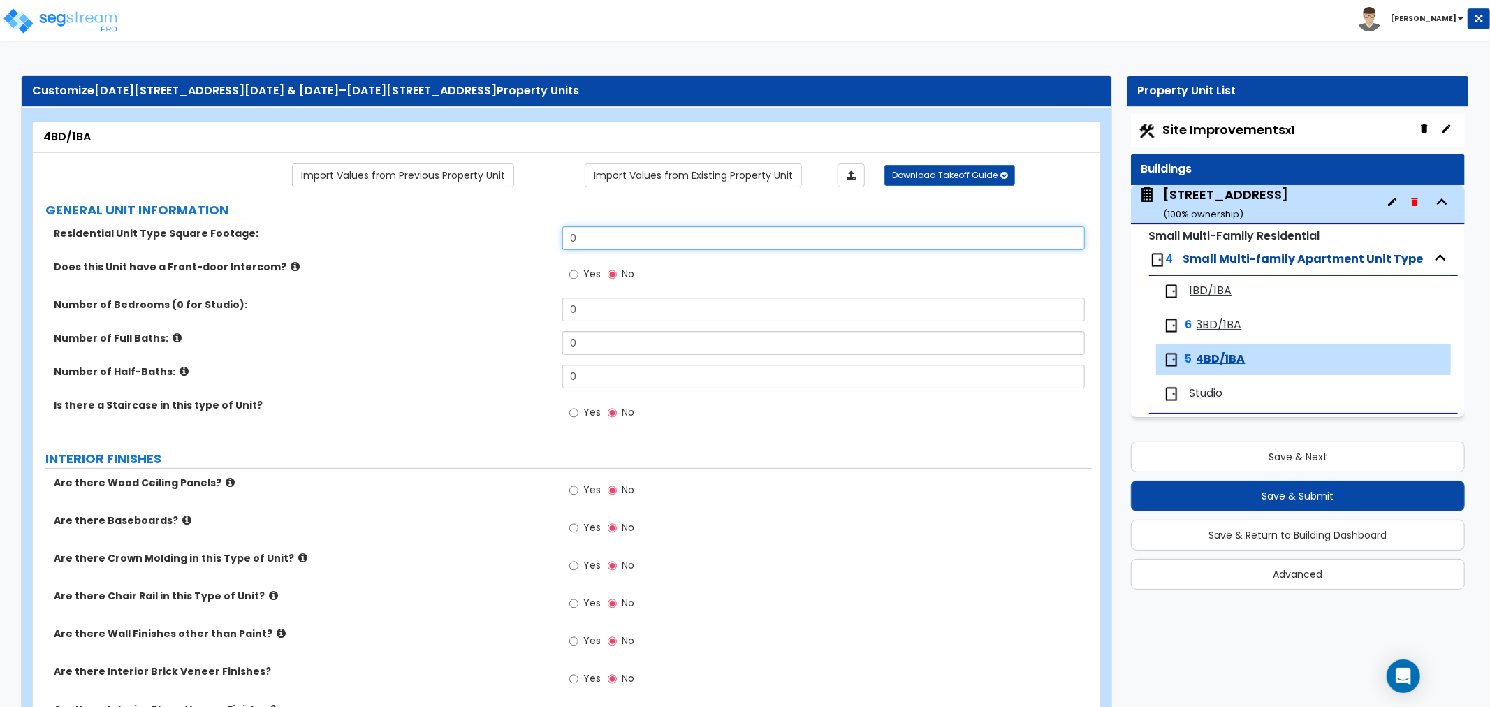
drag, startPoint x: 595, startPoint y: 239, endPoint x: 538, endPoint y: 227, distance: 58.5
click at [538, 227] on div "Residential Unit Type Square Footage: 0" at bounding box center [562, 243] width 1059 height 34
type input "1,239"
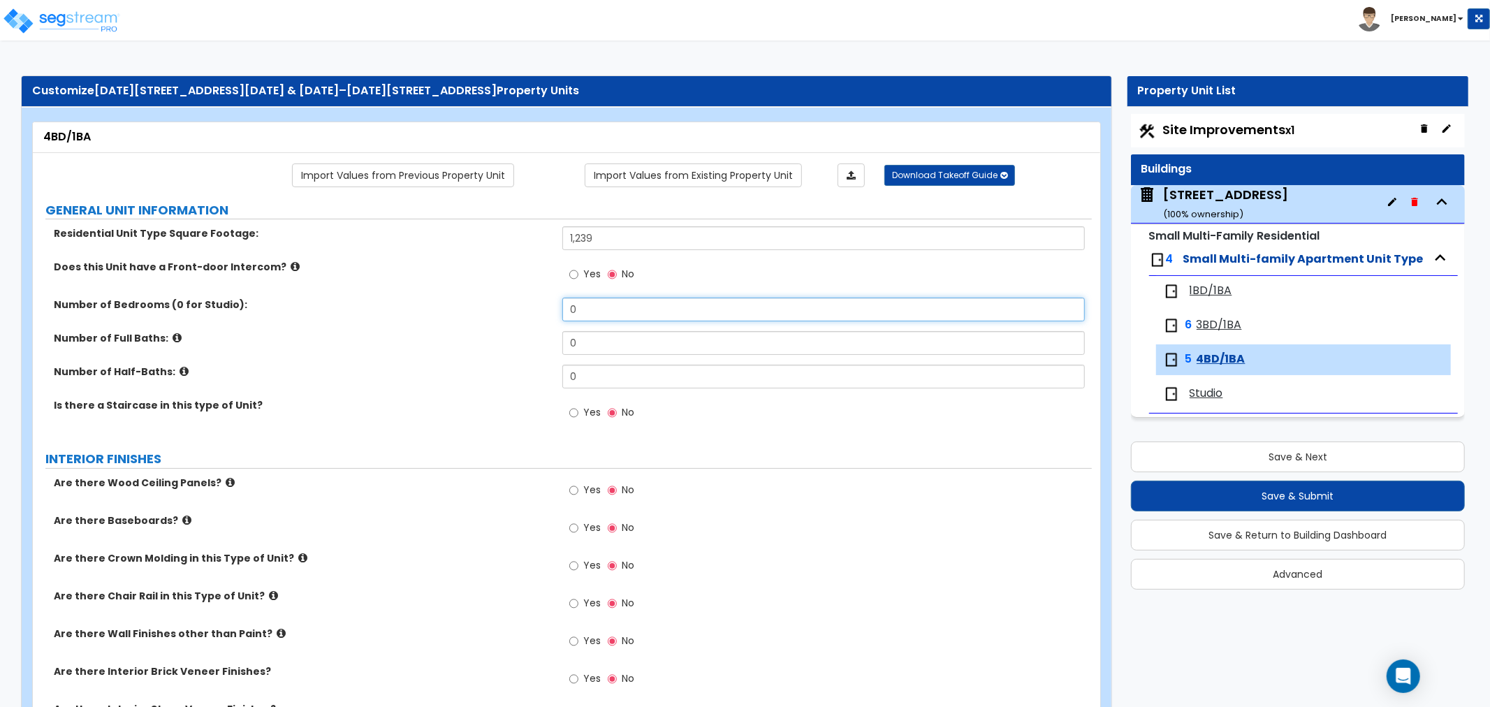
drag, startPoint x: 591, startPoint y: 306, endPoint x: 530, endPoint y: 305, distance: 61.5
click at [530, 305] on div "Number of Bedrooms (0 for Studio): 0" at bounding box center [562, 315] width 1059 height 34
type input "4"
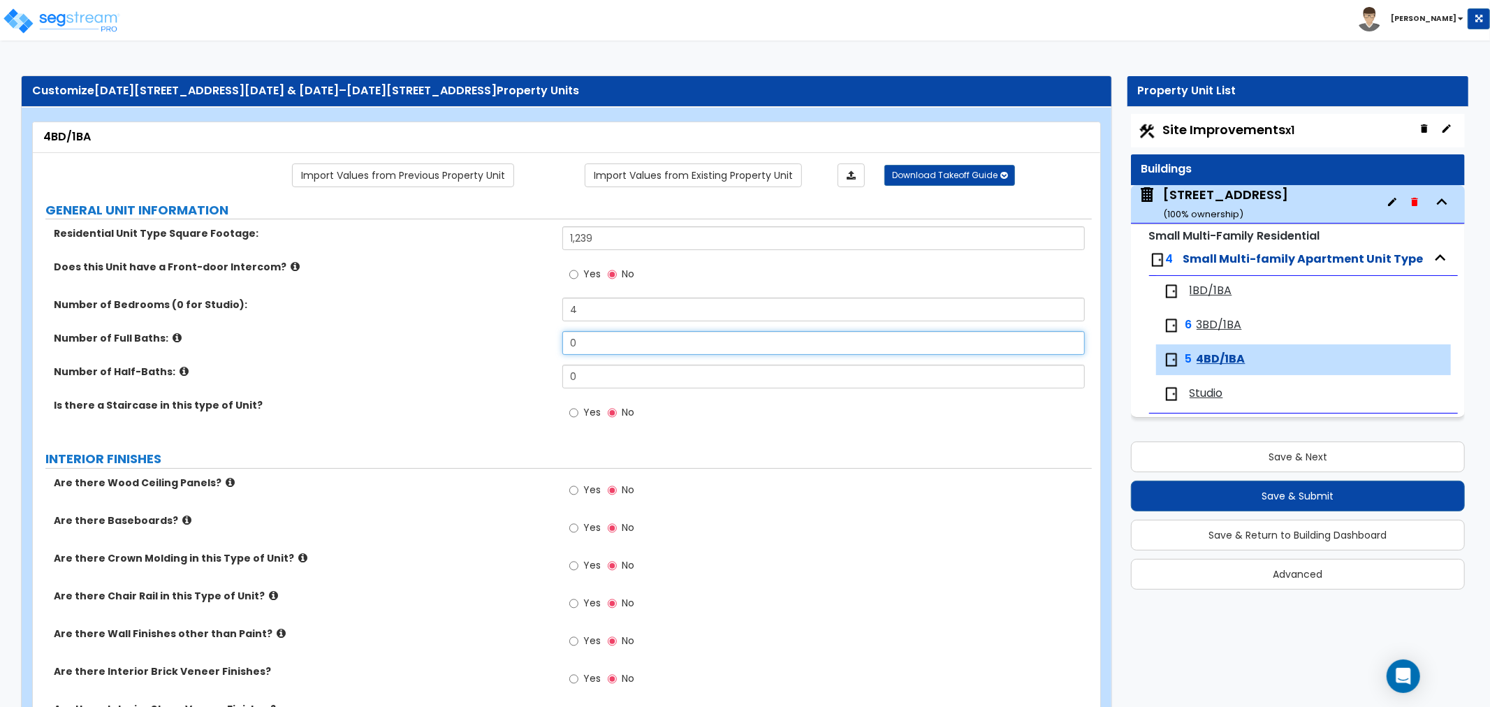
drag, startPoint x: 589, startPoint y: 345, endPoint x: 524, endPoint y: 338, distance: 65.4
click at [524, 338] on div "Number of Full Baths: 0" at bounding box center [562, 348] width 1059 height 34
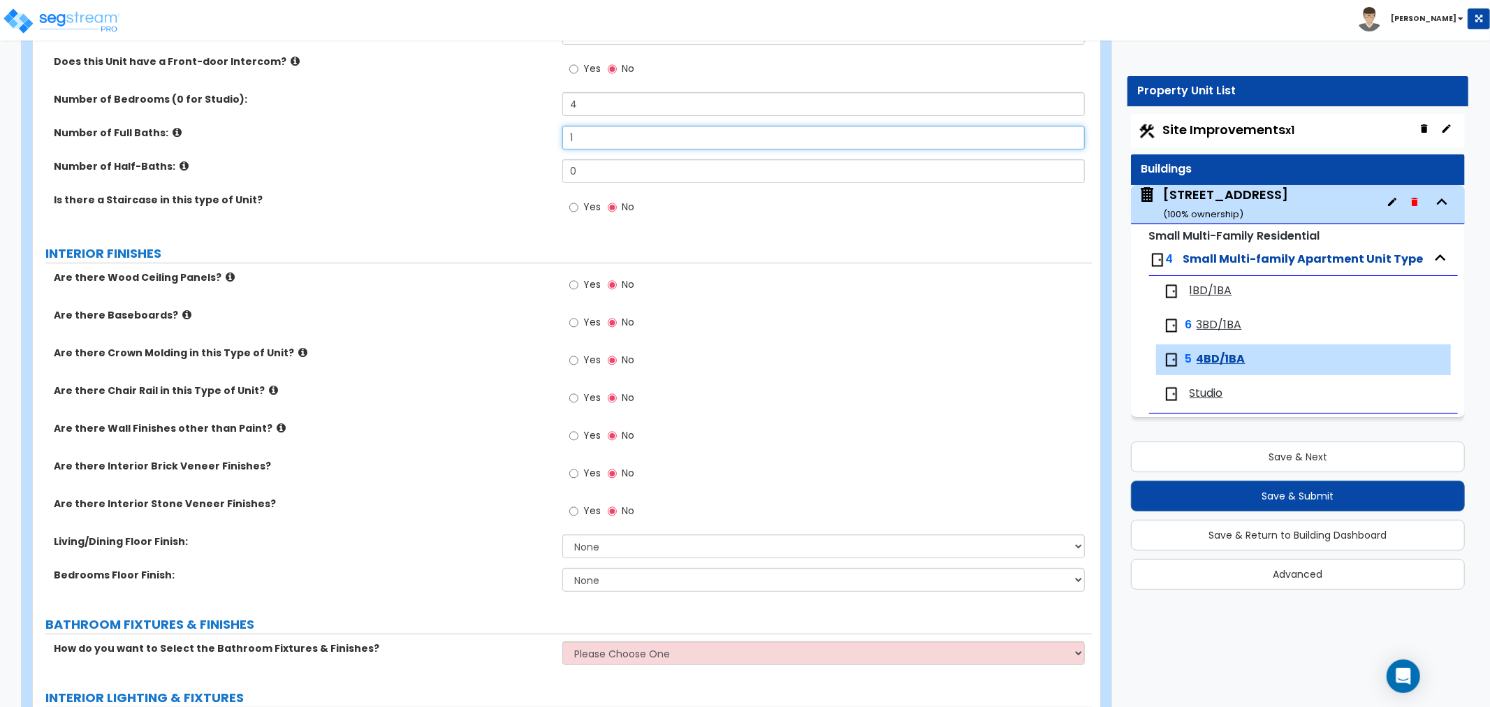
scroll to position [233, 0]
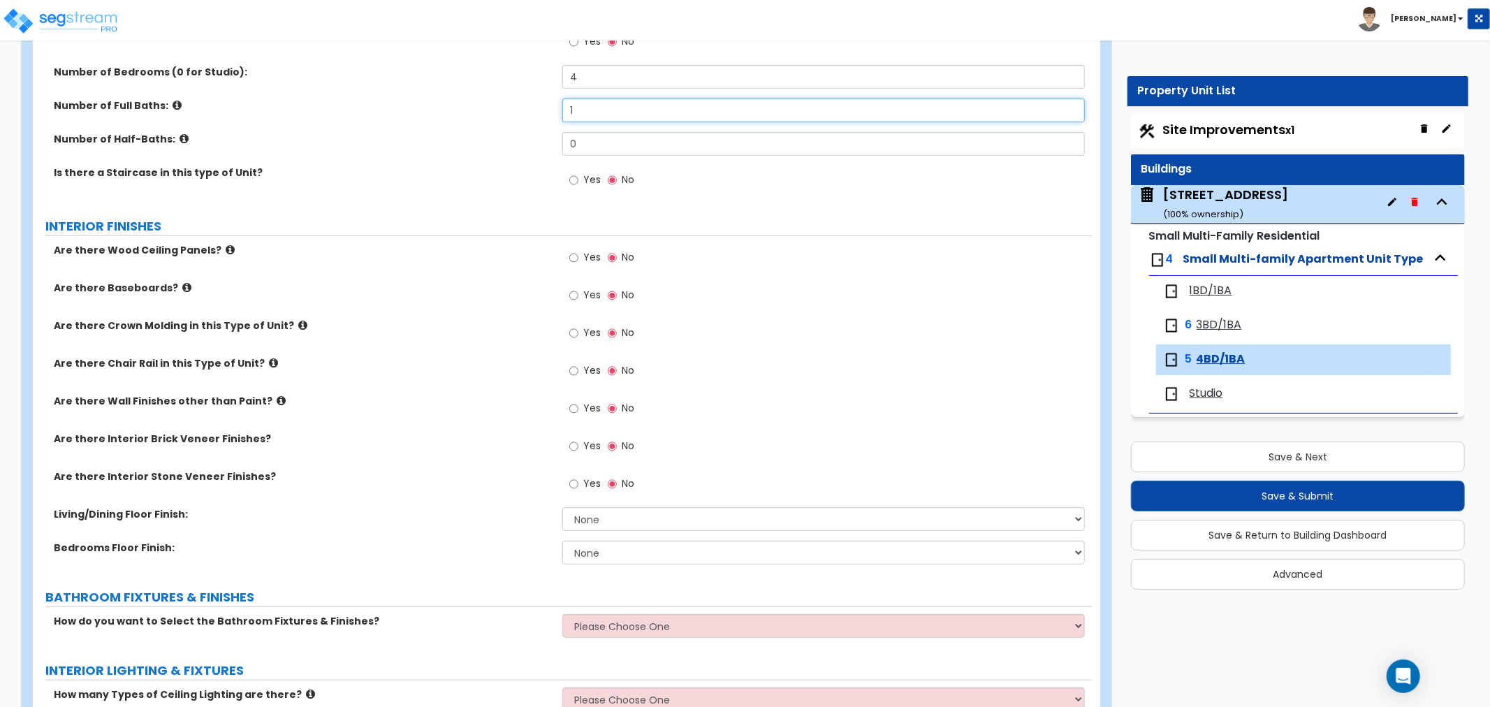
type input "1"
click at [572, 297] on input "Yes" at bounding box center [573, 295] width 9 height 15
radio input "true"
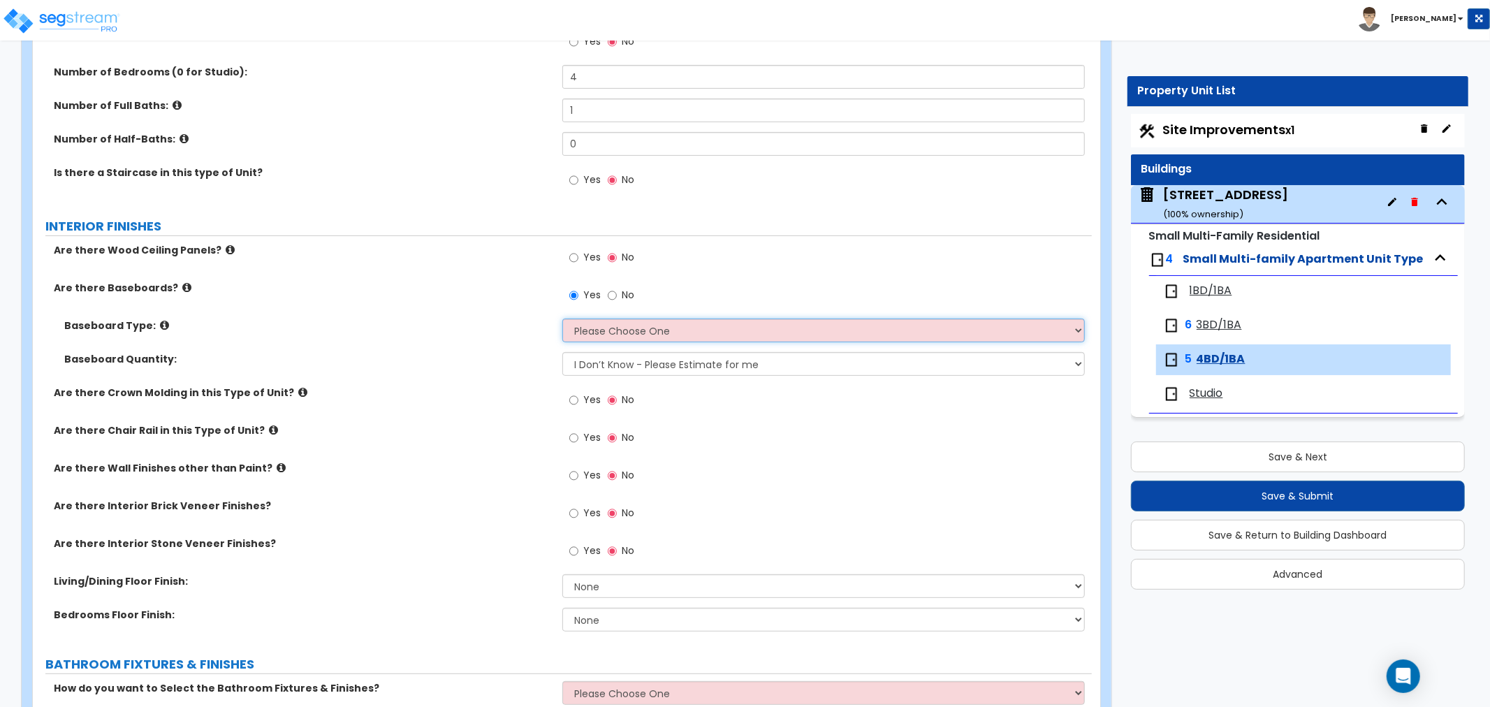
click at [610, 330] on select "Please Choose One Wood Vinyl Carpet Tile" at bounding box center [823, 331] width 523 height 24
select select "1"
click at [562, 319] on select "Please Choose One Wood Vinyl Carpet Tile" at bounding box center [823, 331] width 523 height 24
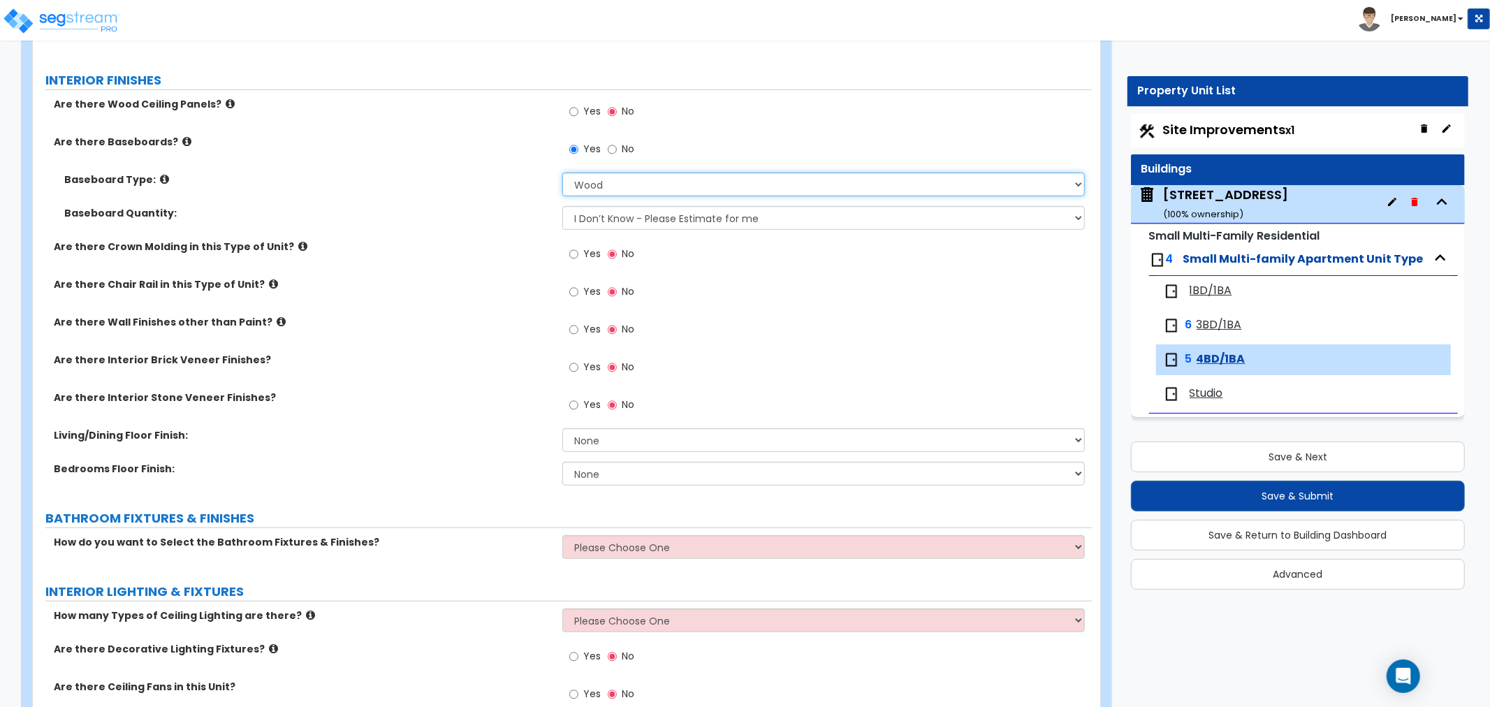
scroll to position [388, 0]
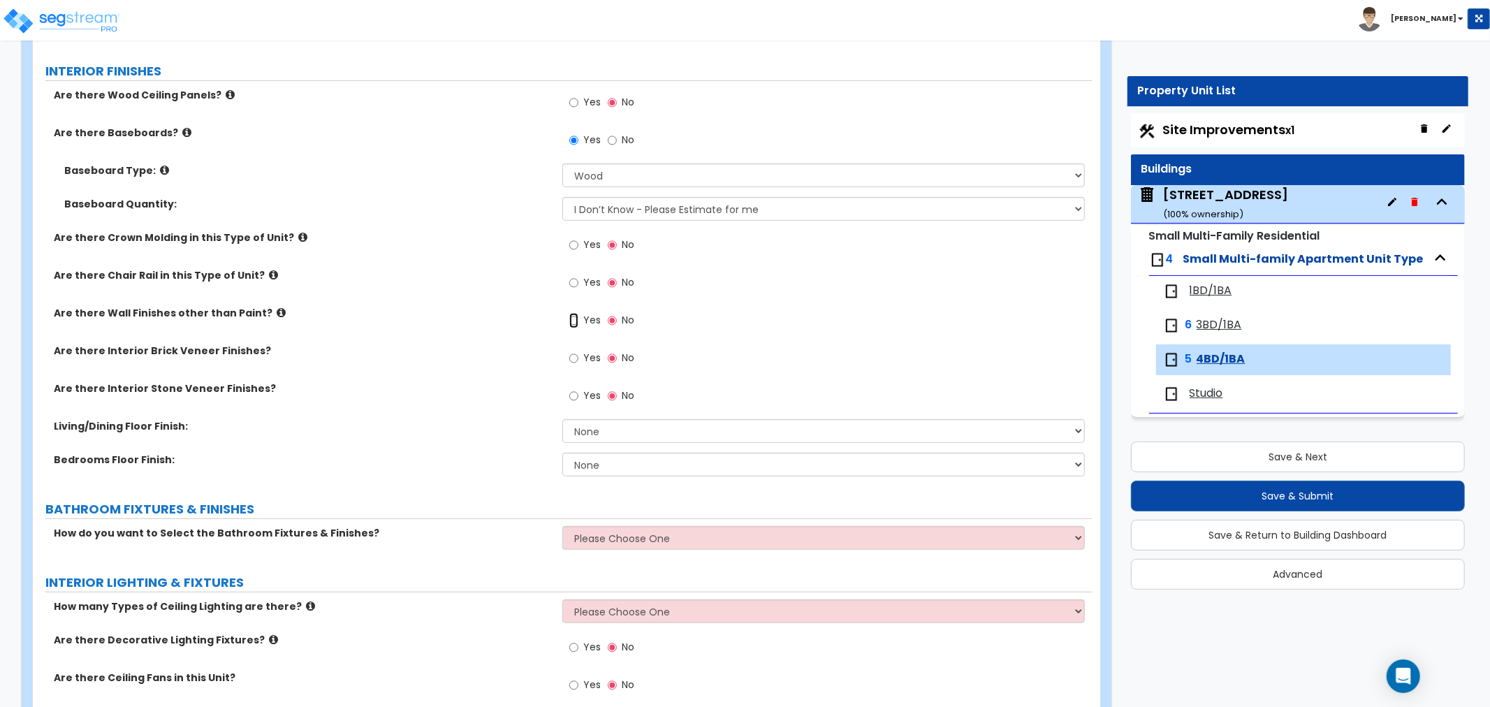
click at [569, 321] on input "Yes" at bounding box center [573, 320] width 9 height 15
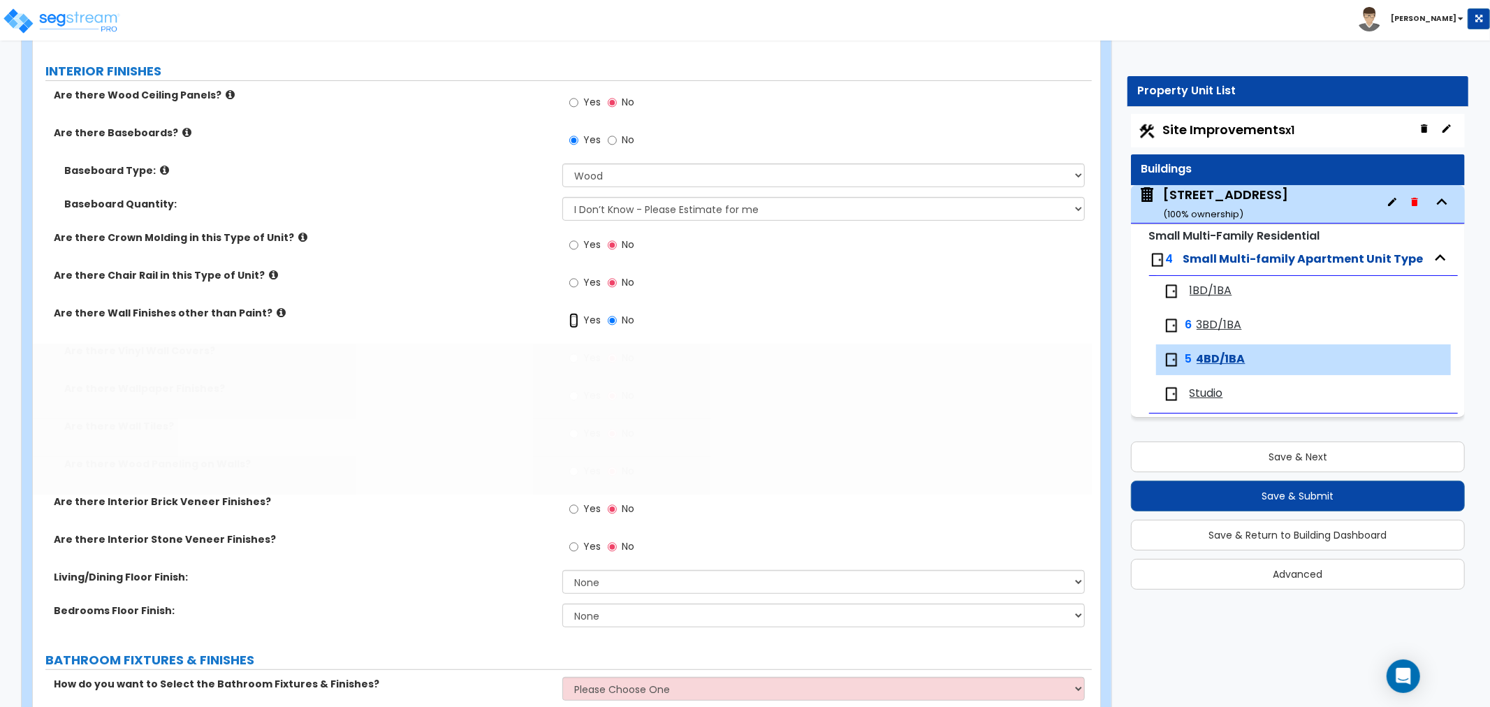
radio input "true"
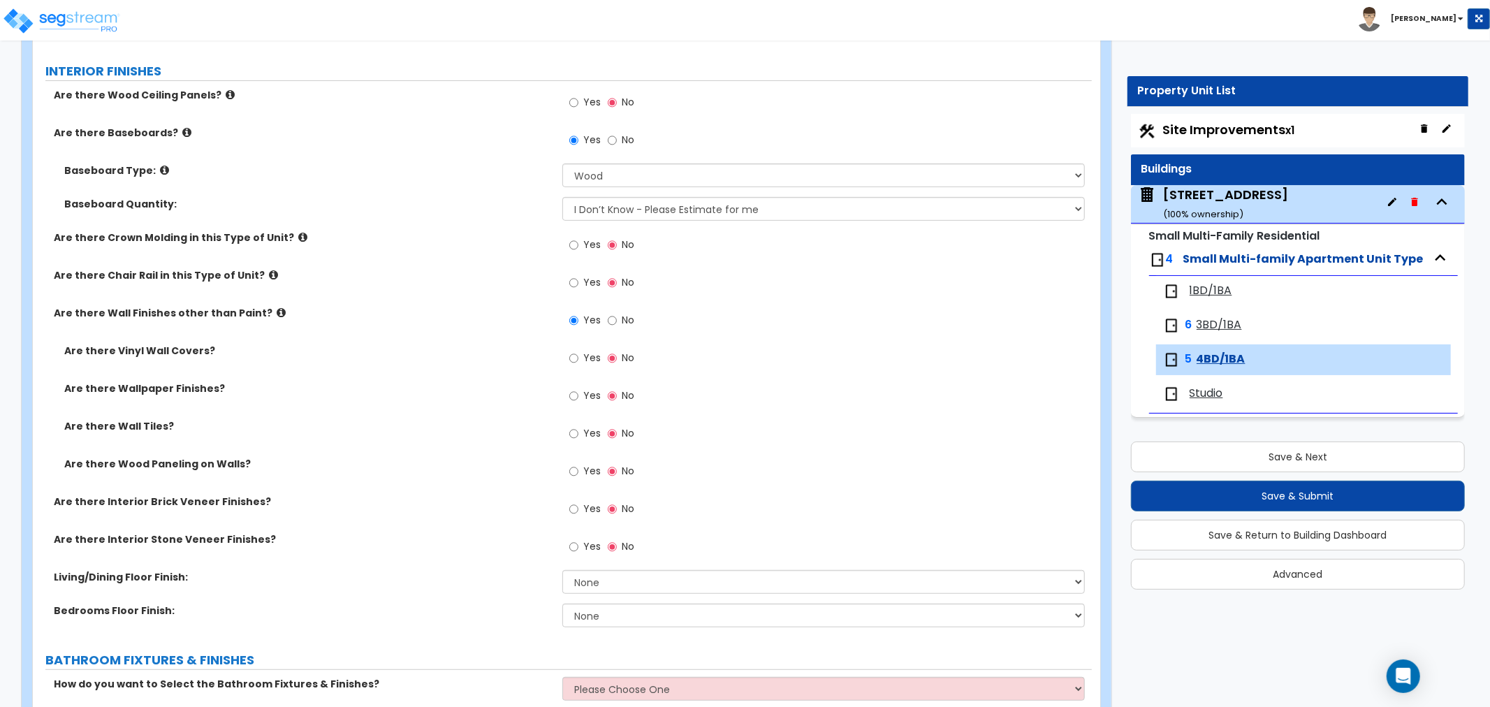
click at [564, 439] on div "Yes No" at bounding box center [601, 435] width 79 height 32
click at [578, 431] on input "Yes" at bounding box center [573, 433] width 9 height 15
radio input "true"
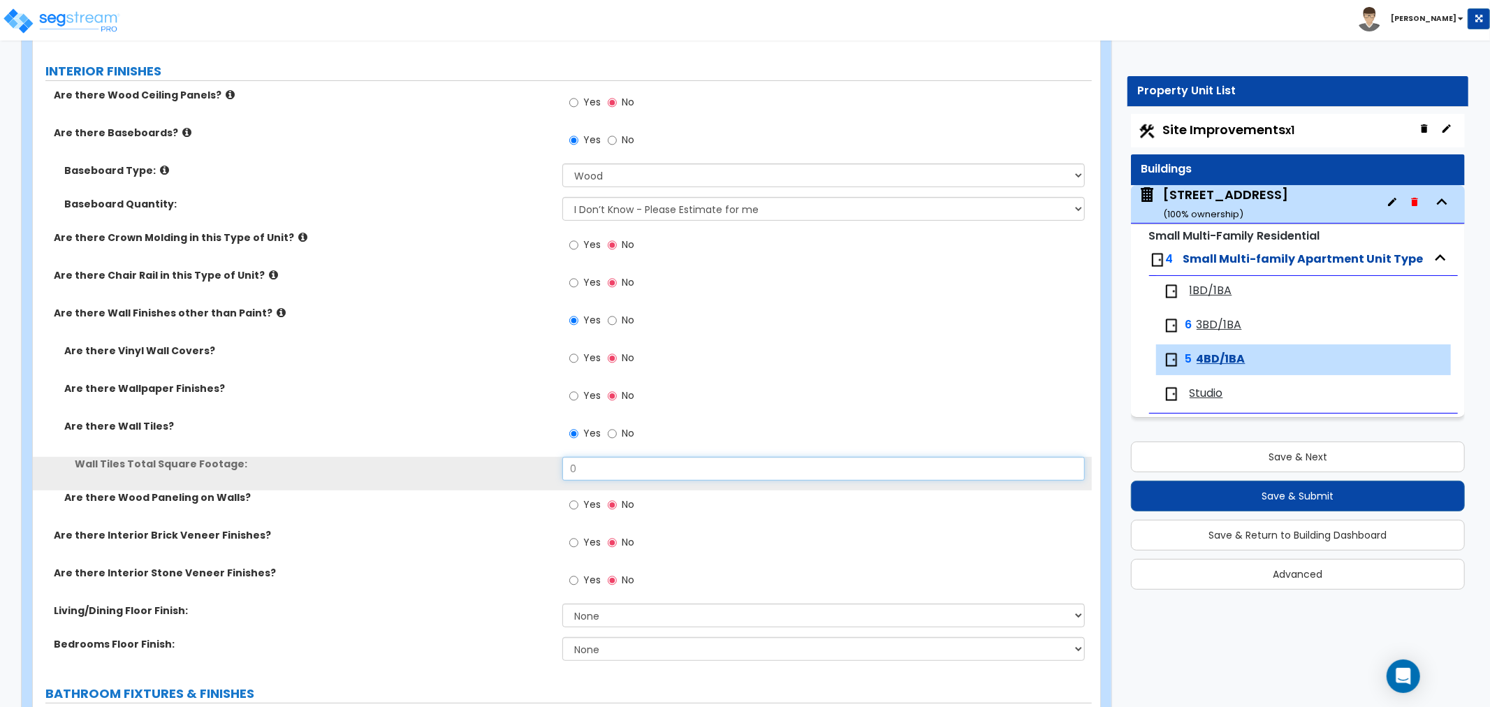
drag, startPoint x: 615, startPoint y: 471, endPoint x: 500, endPoint y: 455, distance: 115.7
click at [500, 455] on div "Are there Vinyl Wall Covers? Yes No Are there Wallpaper Finishes? Yes No Are th…" at bounding box center [562, 436] width 1038 height 184
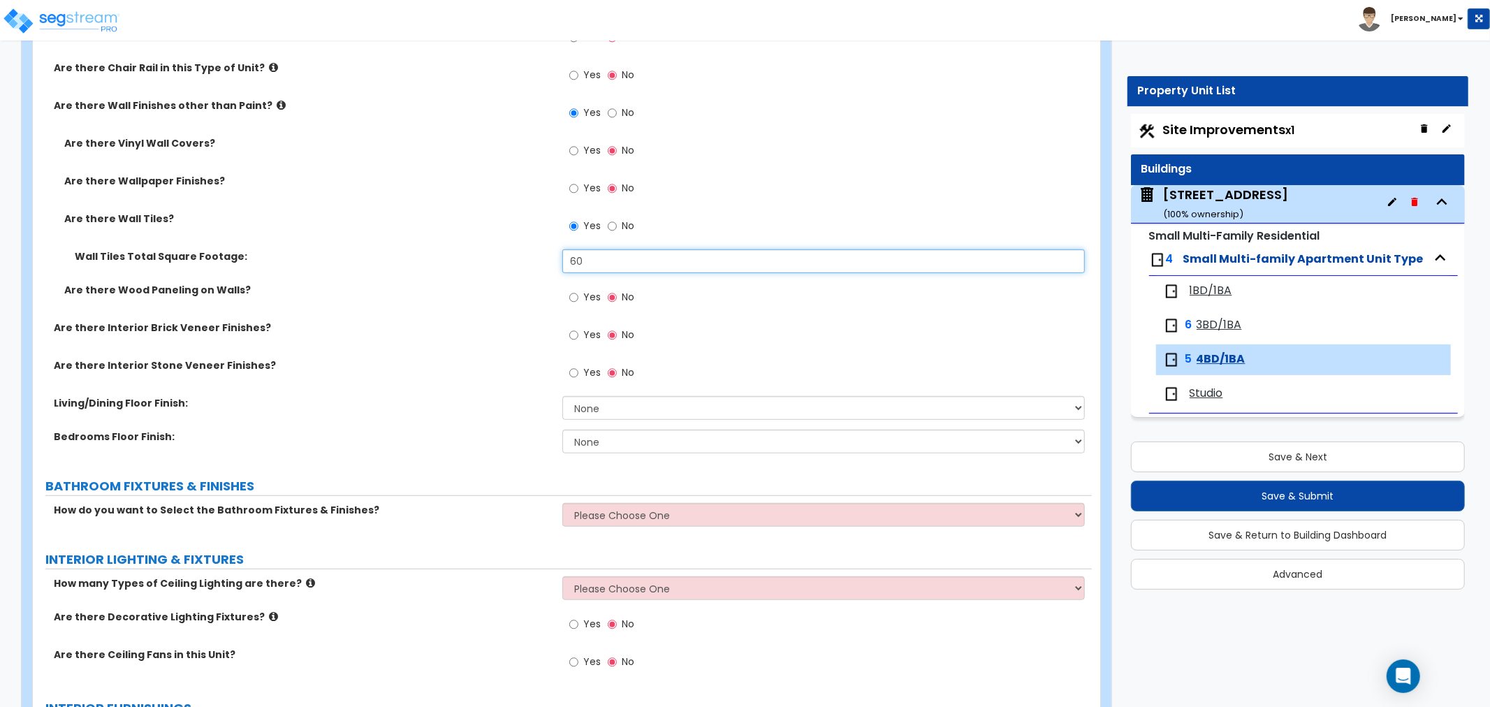
scroll to position [620, 0]
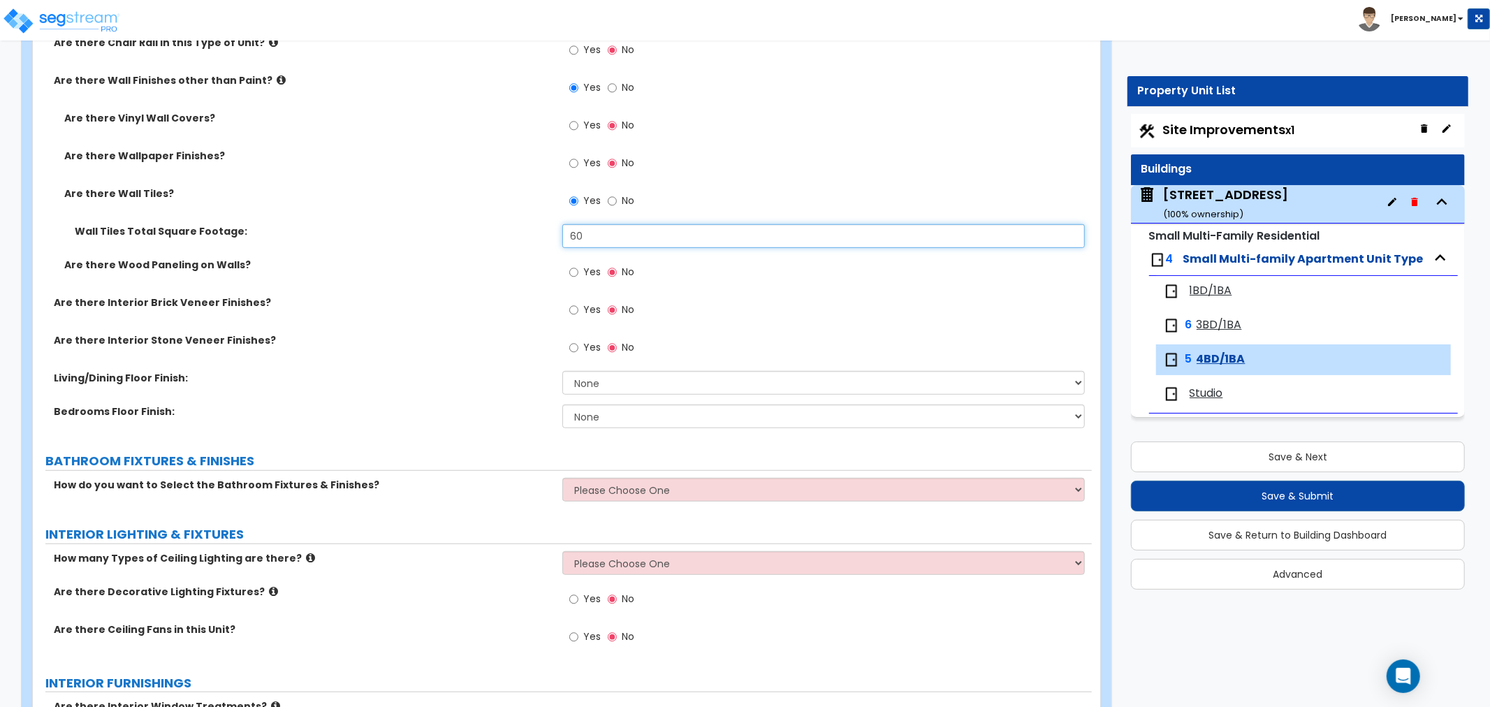
type input "60"
click at [574, 387] on select "None Tile Flooring Hardwood Flooring Resilient Laminate Flooring VCT Flooring S…" at bounding box center [823, 383] width 523 height 24
select select "7"
click at [562, 371] on select "None Tile Flooring Hardwood Flooring Resilient Laminate Flooring VCT Flooring S…" at bounding box center [823, 383] width 523 height 24
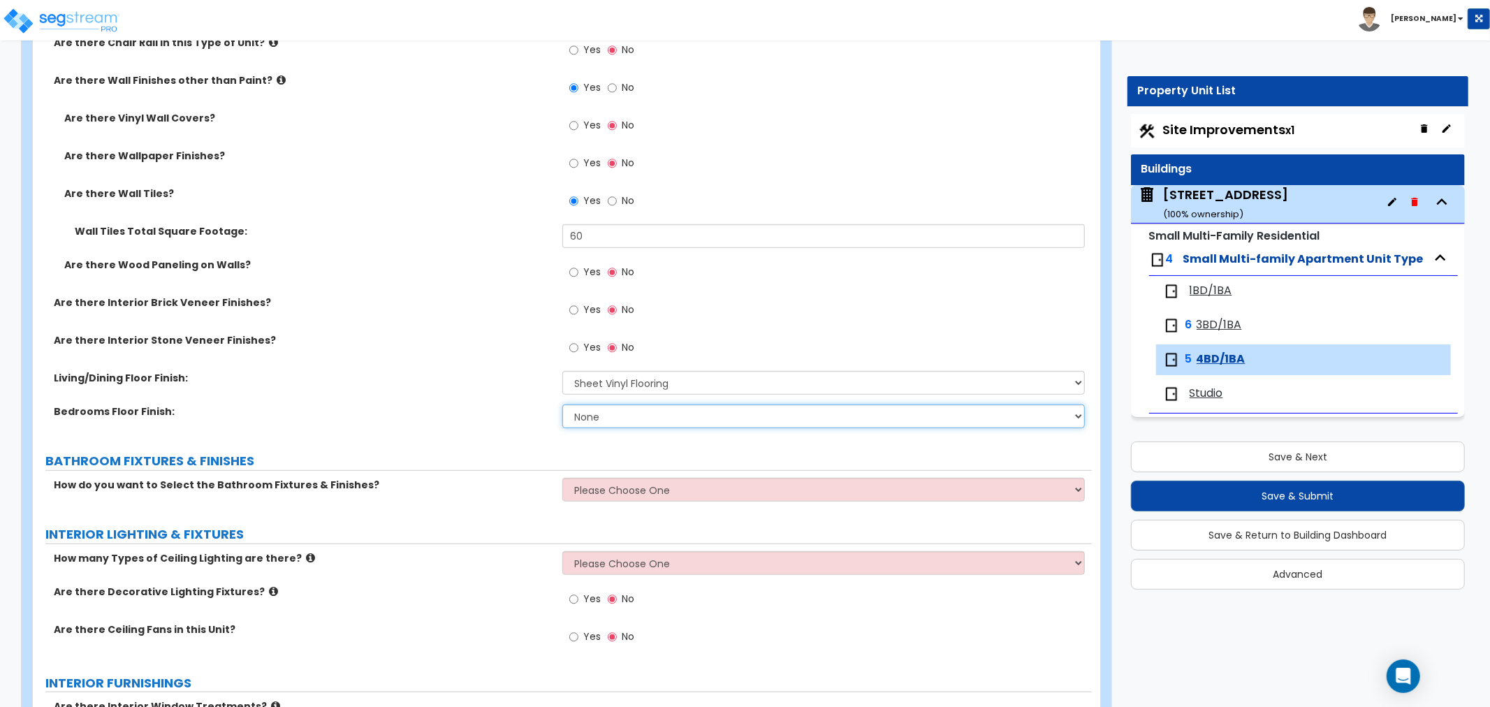
click at [590, 423] on select "None Tile Flooring Hardwood Flooring Resilient Laminate Flooring VCT Flooring S…" at bounding box center [823, 417] width 523 height 24
select select "7"
click at [562, 405] on select "None Tile Flooring Hardwood Flooring Resilient Laminate Flooring VCT Flooring S…" at bounding box center [823, 417] width 523 height 24
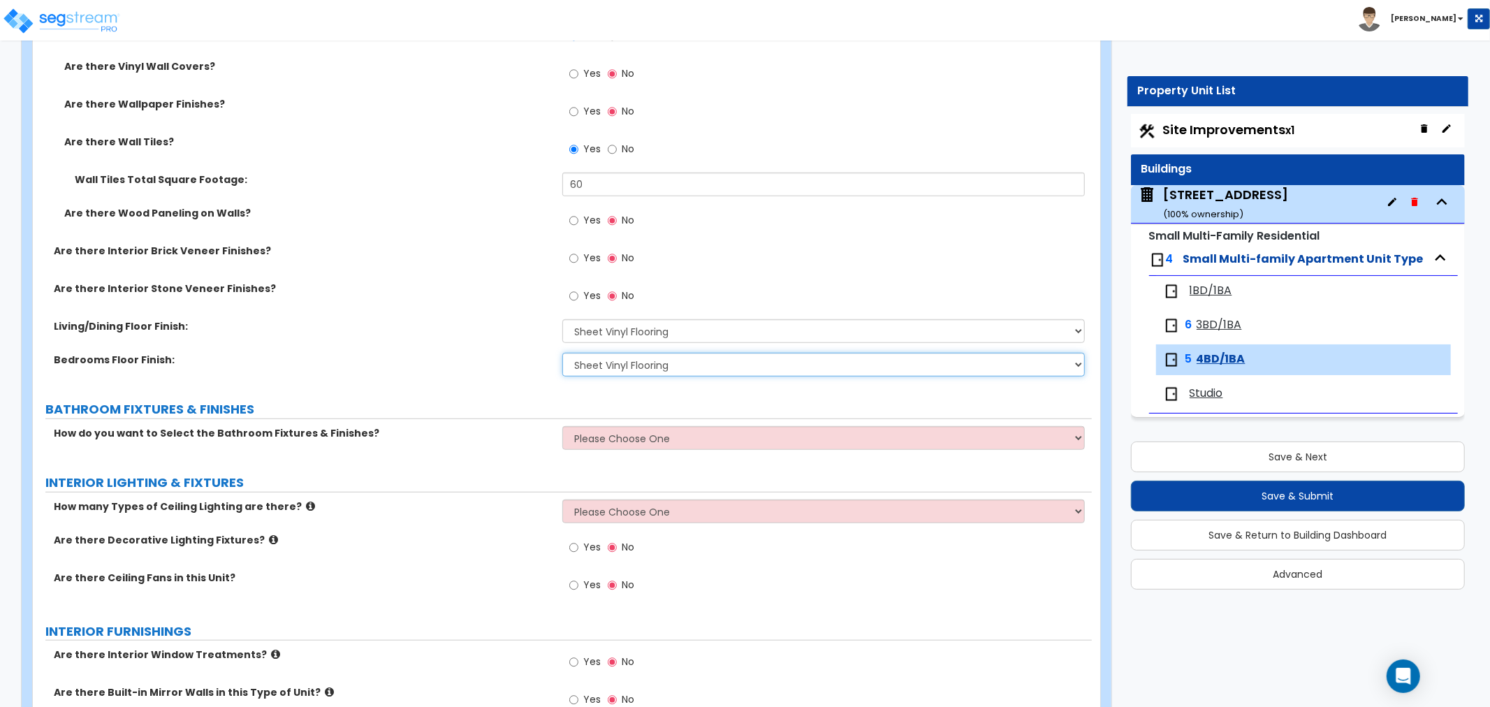
scroll to position [699, 0]
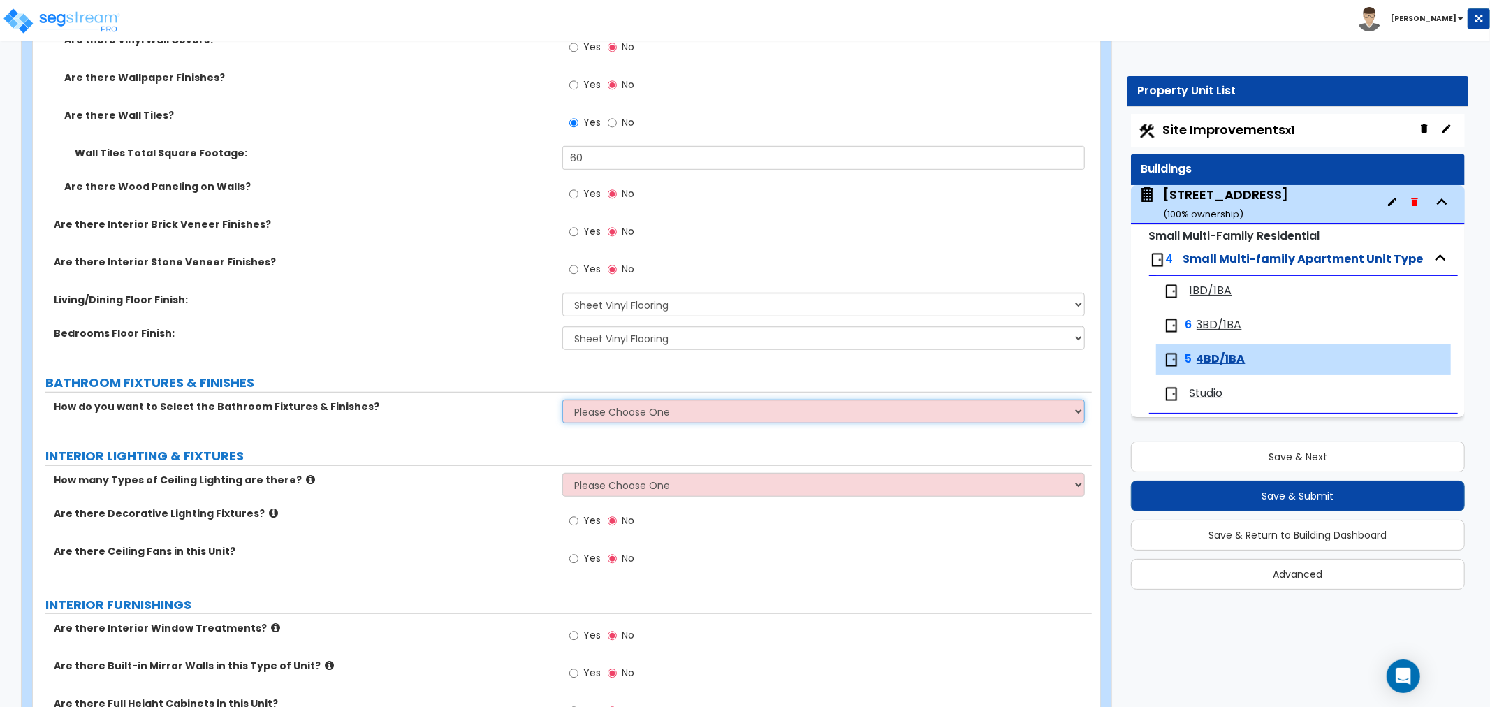
click at [598, 405] on select "Please Choose One Select the type of Fixtures and Finishes only for one Bath an…" at bounding box center [823, 412] width 523 height 24
select select "2"
click at [562, 400] on select "Please Choose One Select the type of Fixtures and Finishes only for one Bath an…" at bounding box center [823, 412] width 523 height 24
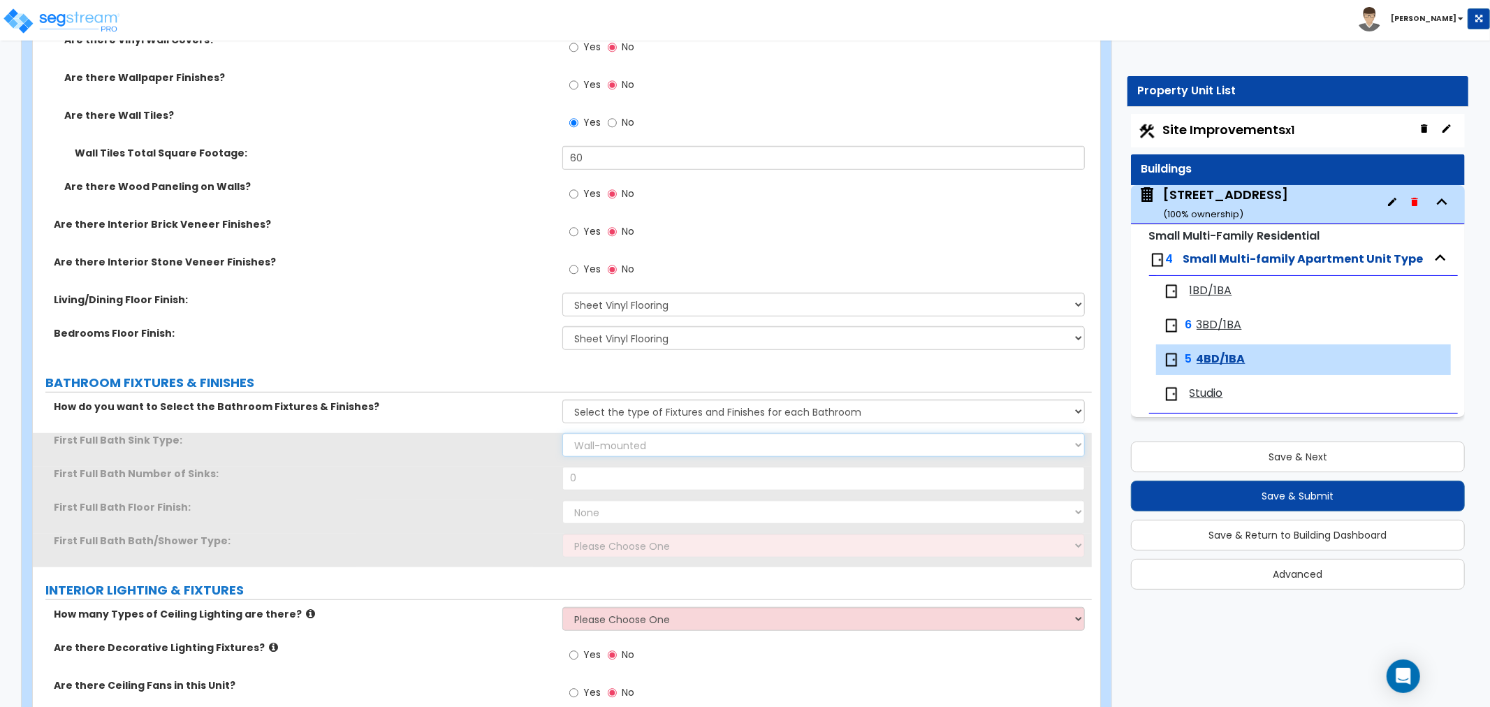
click at [597, 442] on select "Wall-mounted Pedestal-mounted Vanity-mounted" at bounding box center [823, 445] width 523 height 24
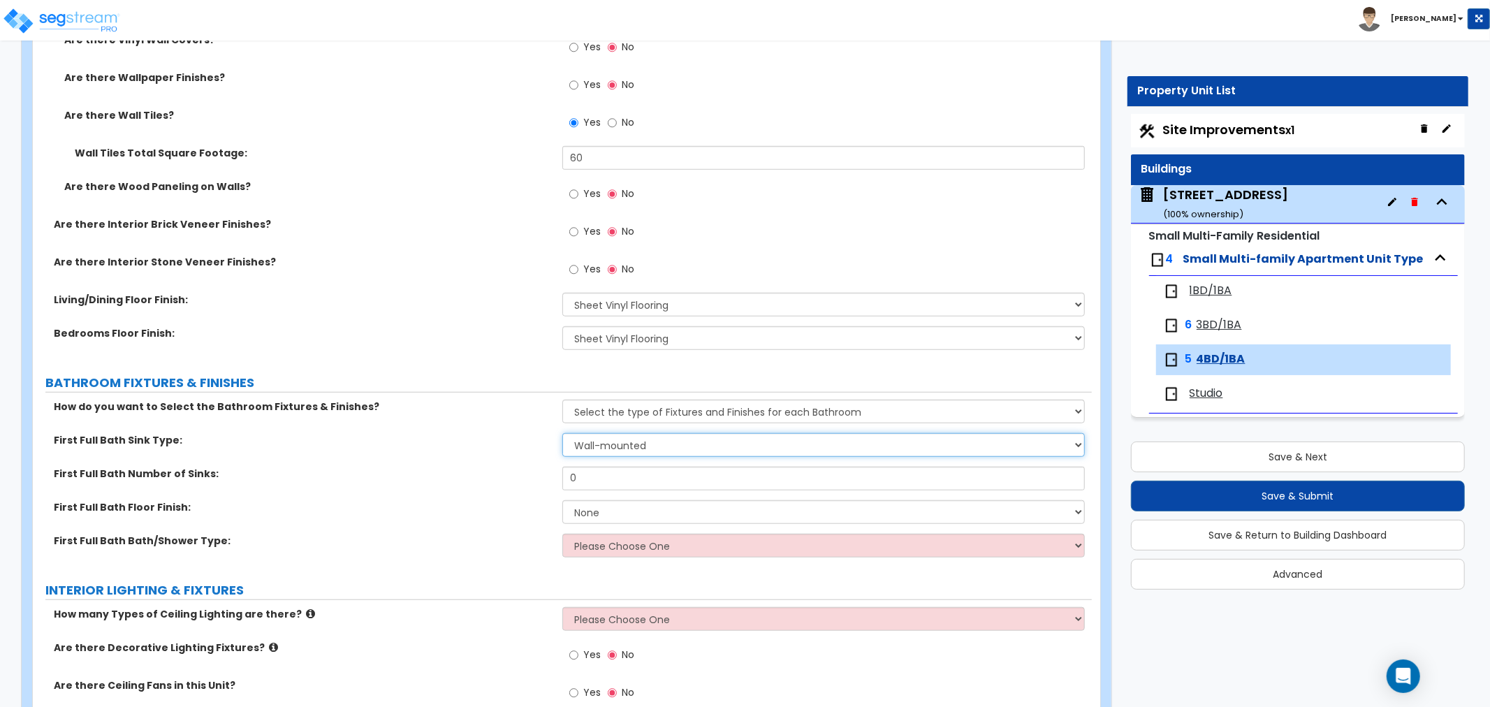
select select "3"
click at [562, 433] on select "Wall-mounted Pedestal-mounted Vanity-mounted" at bounding box center [823, 445] width 523 height 24
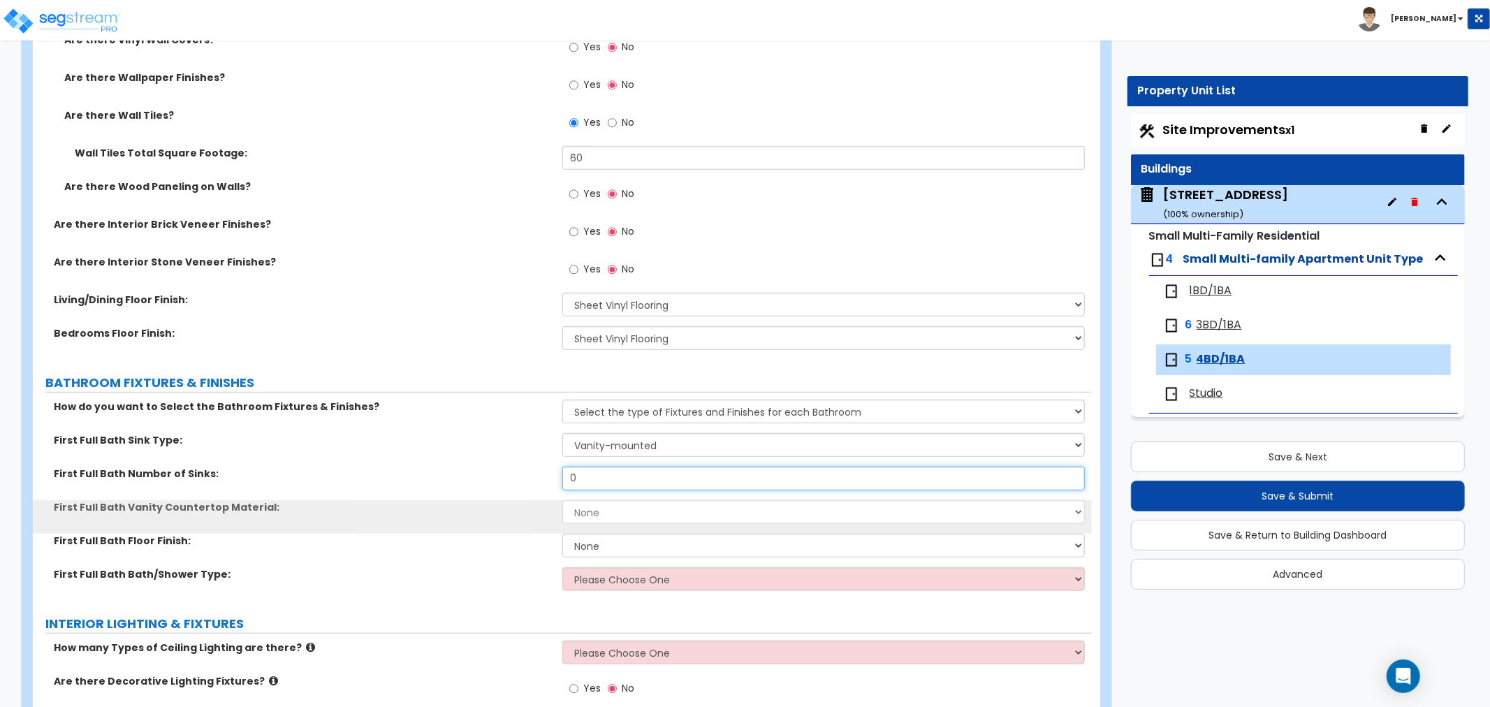
drag, startPoint x: 595, startPoint y: 472, endPoint x: 503, endPoint y: 471, distance: 91.5
click at [503, 471] on div "First Full Bath Number of Sinks: 0" at bounding box center [562, 484] width 1059 height 34
type input "1"
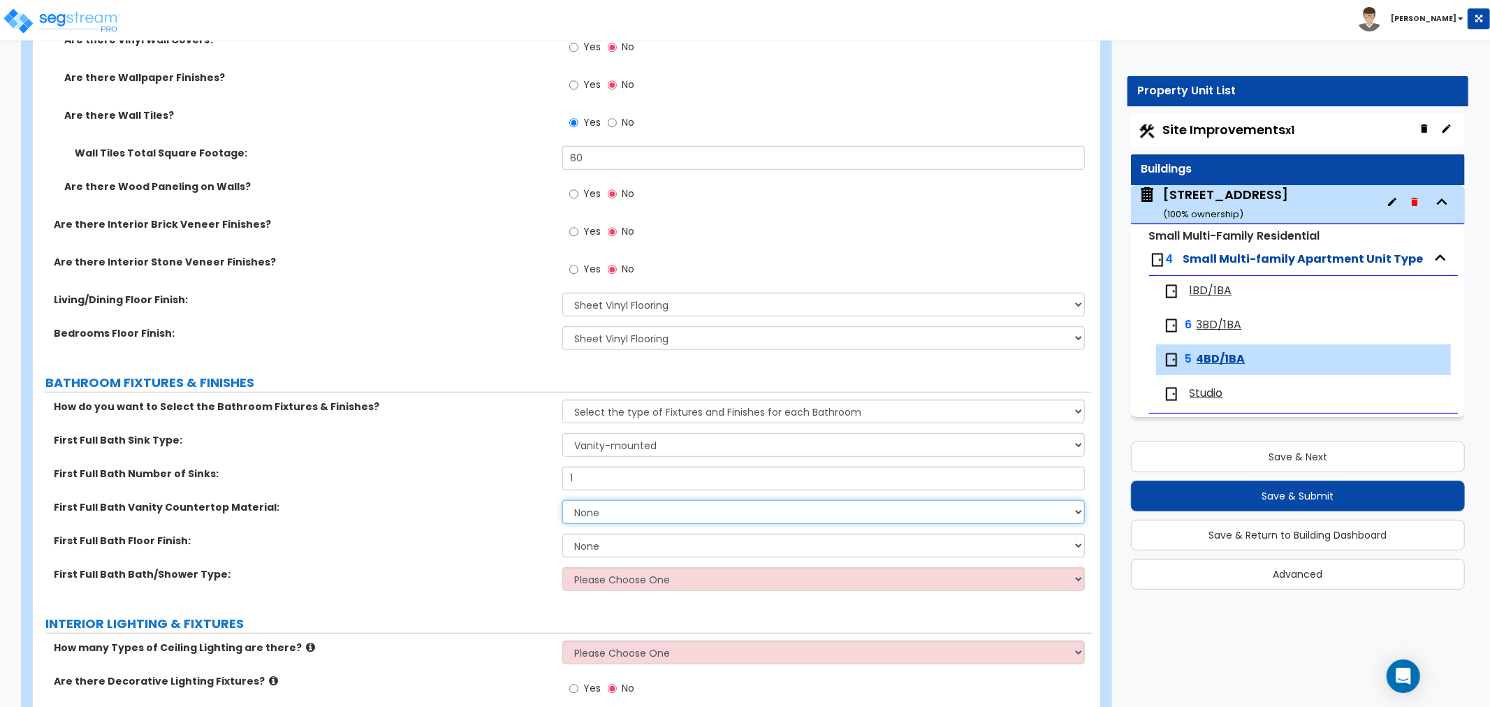
click at [590, 513] on select "None Plastic Laminate Solid Surface Stone Quartz Marble Tile Wood" at bounding box center [823, 512] width 523 height 24
select select "2"
click at [562, 500] on select "None Plastic Laminate Solid Surface Stone Quartz Marble Tile Wood" at bounding box center [823, 512] width 523 height 24
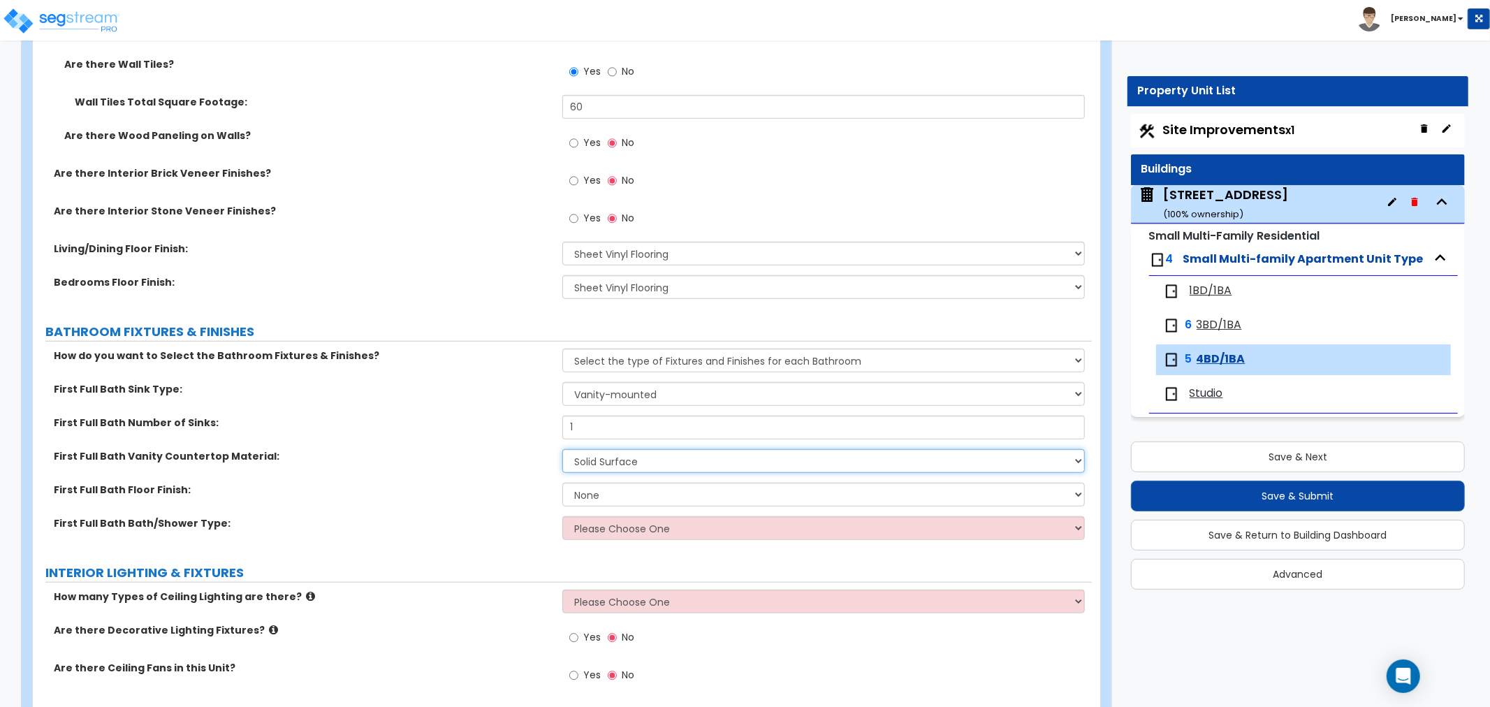
scroll to position [776, 0]
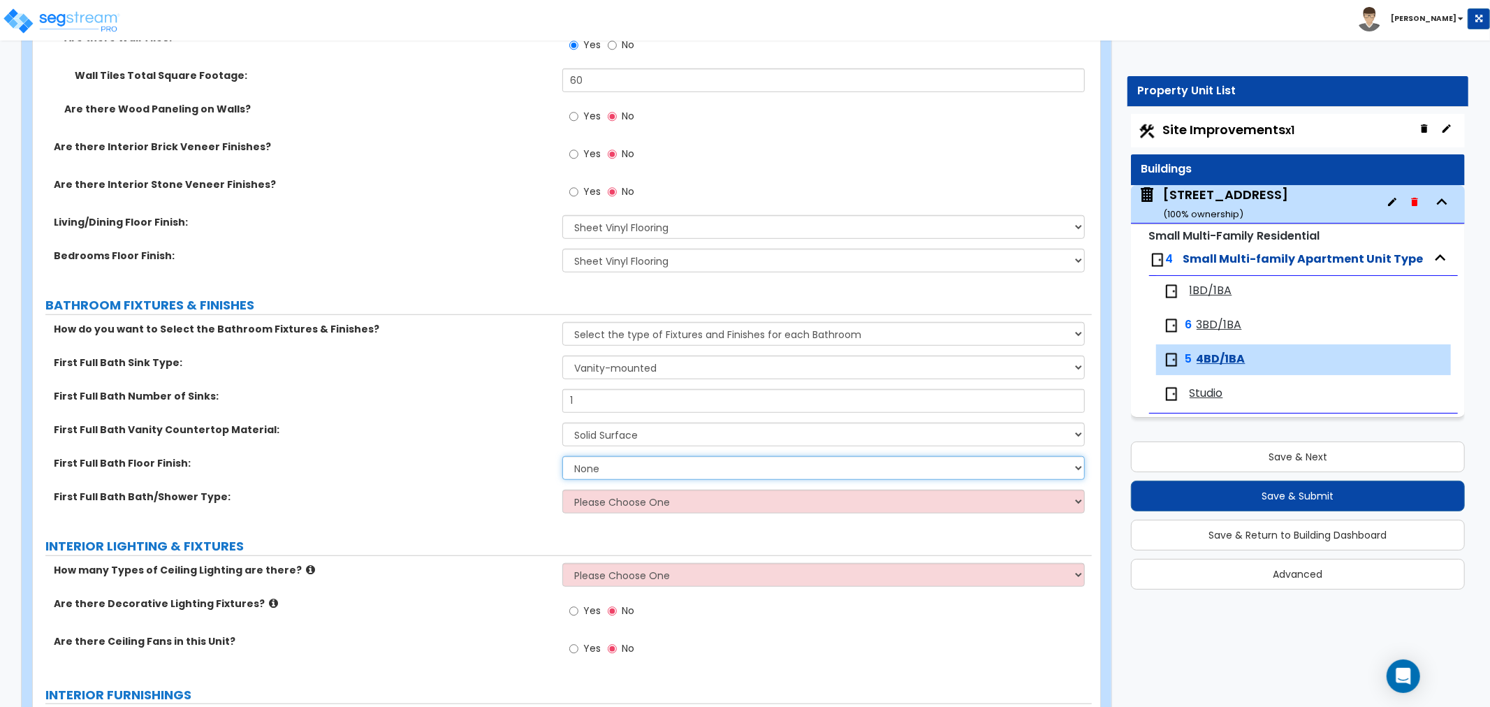
click at [601, 463] on select "None Tile Flooring Hardwood Flooring Resilient Laminate Flooring VCT Flooring S…" at bounding box center [823, 468] width 523 height 24
select select "1"
click at [562, 456] on select "None Tile Flooring Hardwood Flooring Resilient Laminate Flooring VCT Flooring S…" at bounding box center [823, 468] width 523 height 24
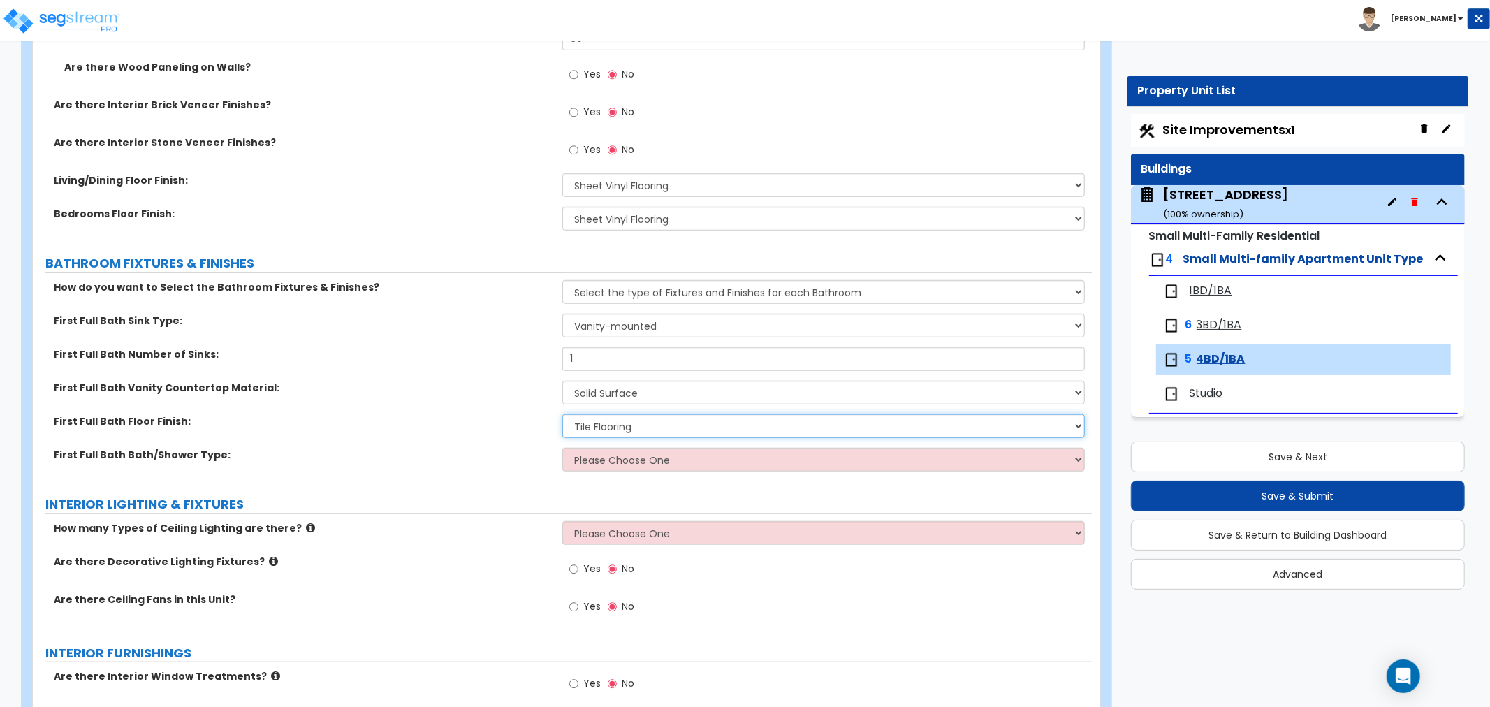
scroll to position [854, 0]
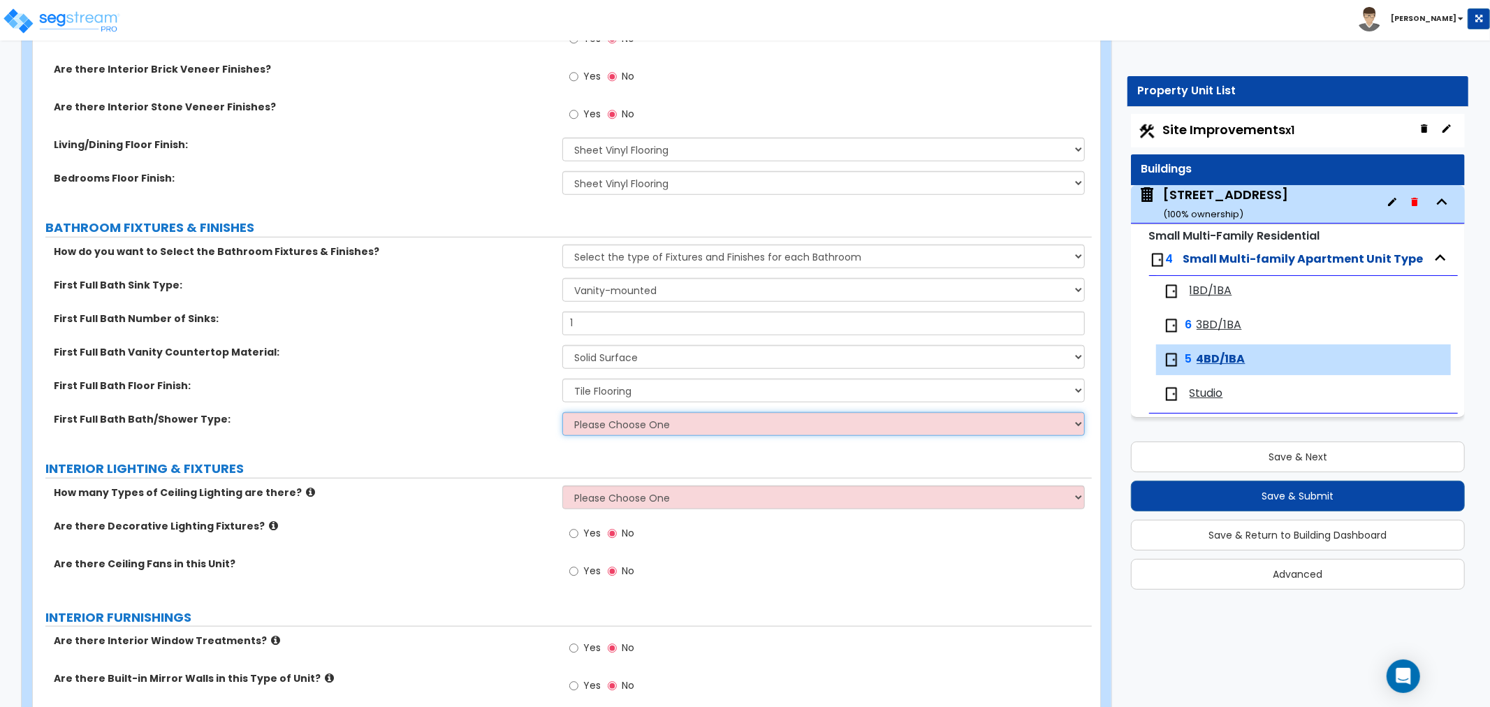
click at [616, 420] on select "Please Choose One Standalone Shower Bathtub - Shower Combo" at bounding box center [823, 424] width 523 height 24
select select "2"
click at [562, 412] on select "Please Choose One Standalone Shower Bathtub - Shower Combo" at bounding box center [823, 424] width 523 height 24
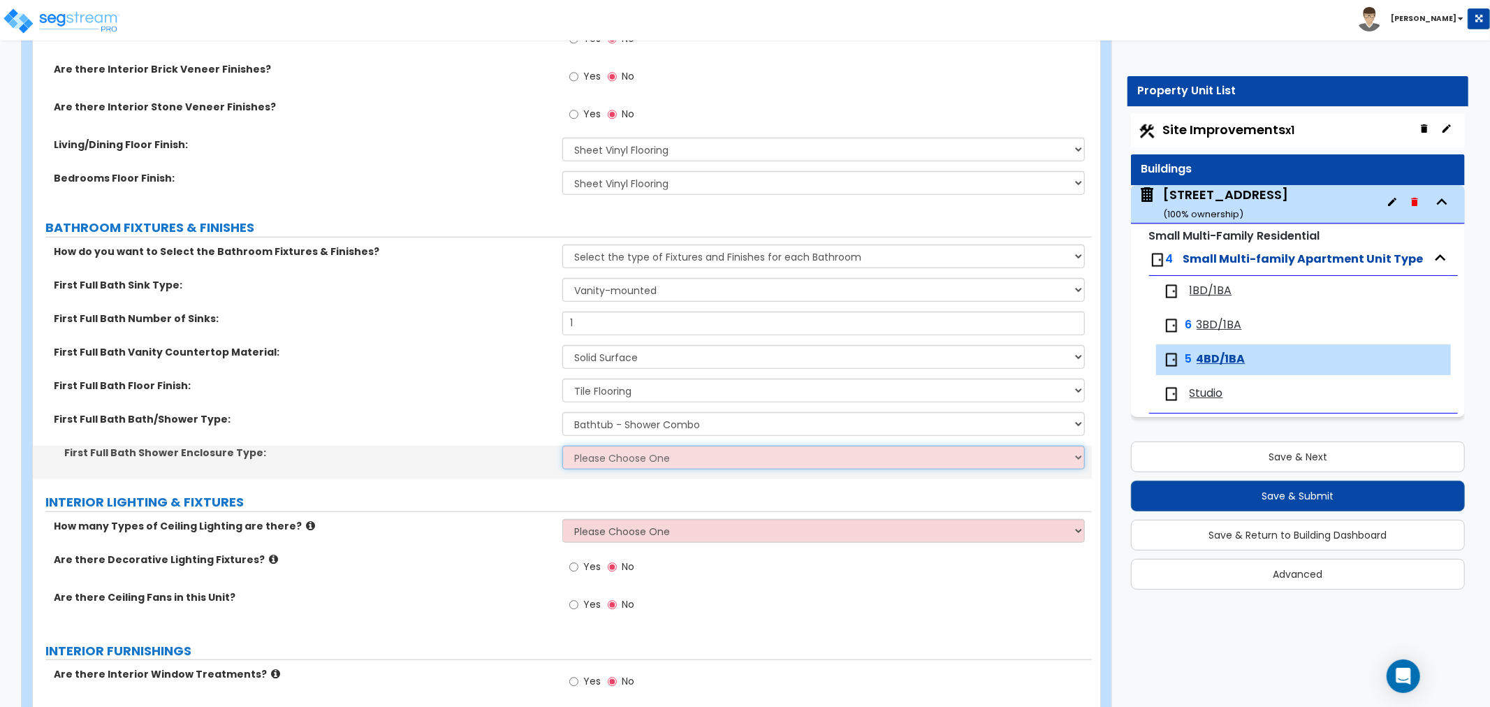
click at [597, 453] on select "Please Choose One Curtain & Rod Glass Sliding Doors Glass Hinged Doors" at bounding box center [823, 458] width 523 height 24
select select "1"
click at [562, 446] on select "Please Choose One Curtain & Rod Glass Sliding Doors Glass Hinged Doors" at bounding box center [823, 458] width 523 height 24
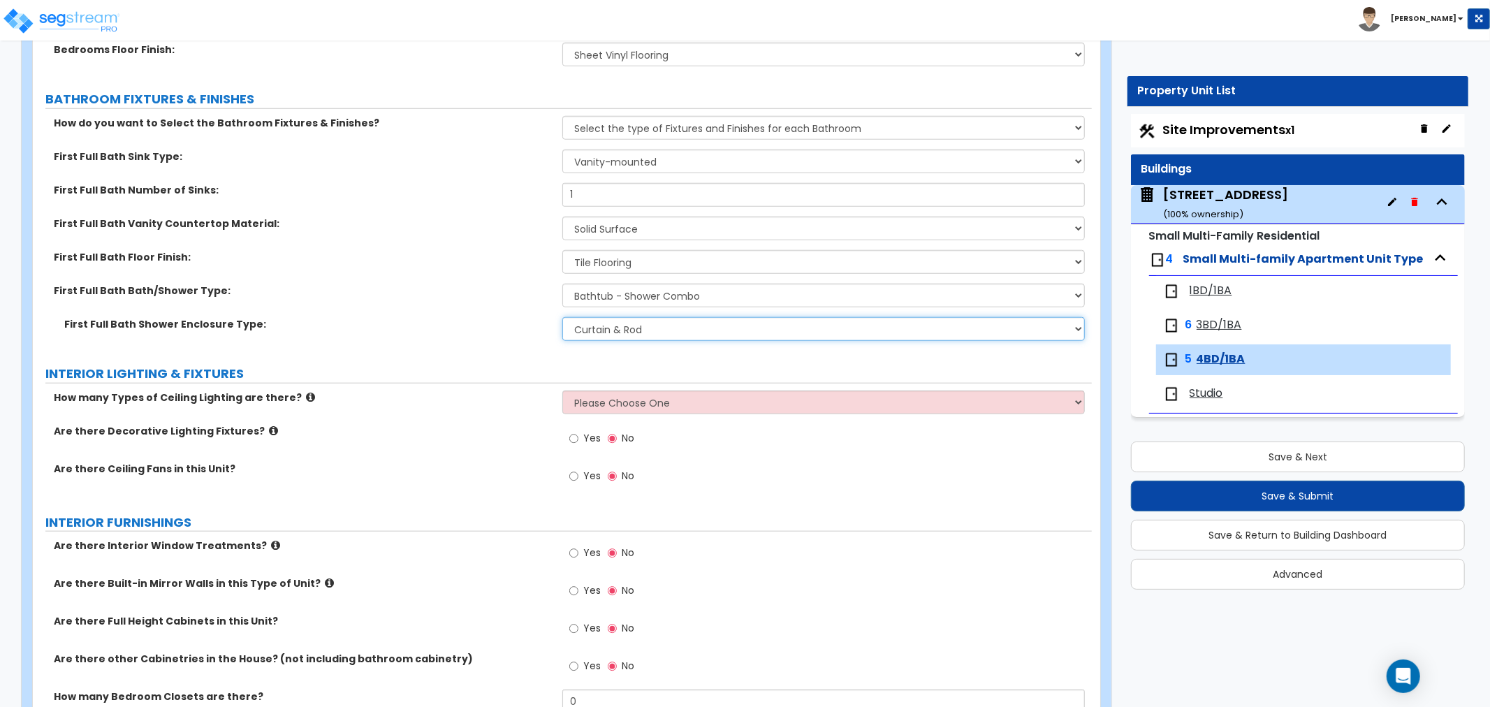
scroll to position [1009, 0]
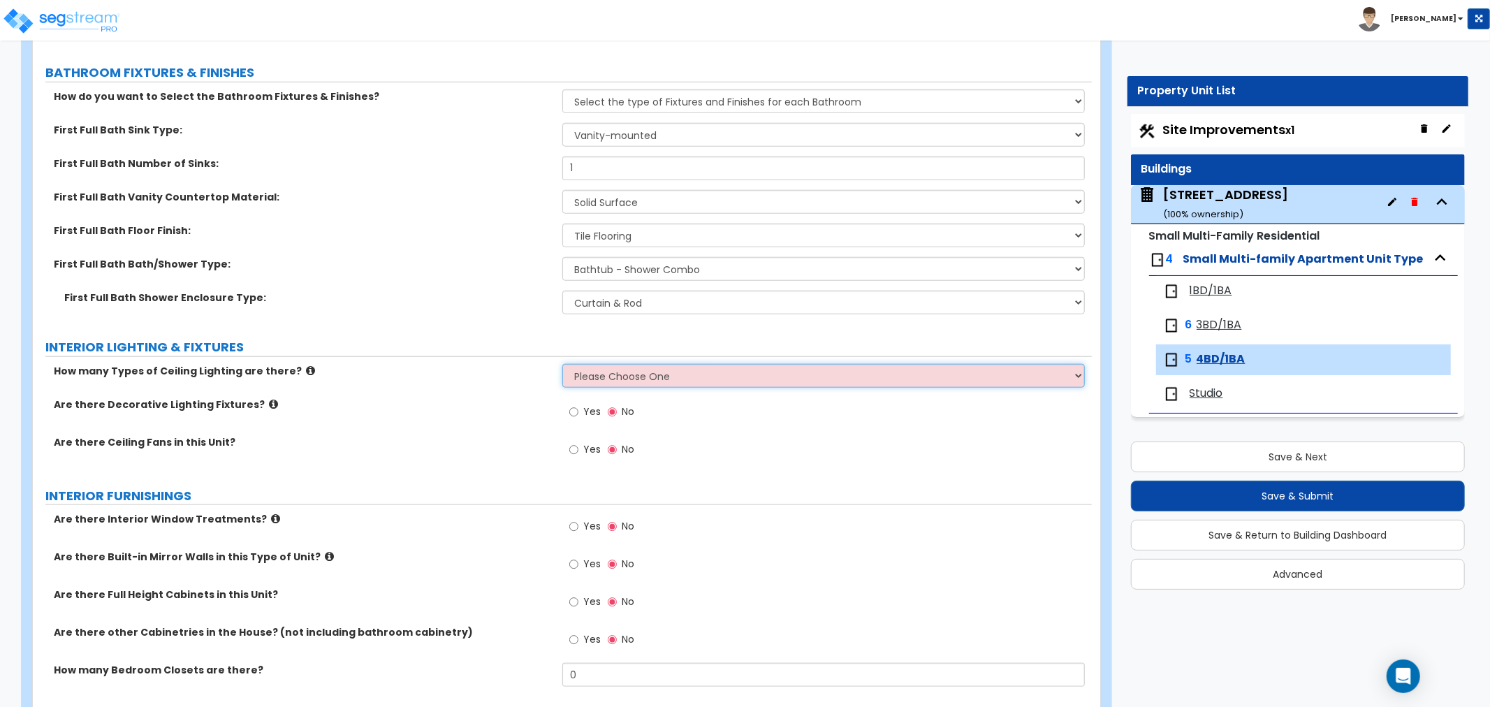
click at [622, 365] on select "Please Choose One 1 2 3" at bounding box center [823, 376] width 523 height 24
select select "1"
click at [562, 364] on select "Please Choose One 1 2 3" at bounding box center [823, 376] width 523 height 24
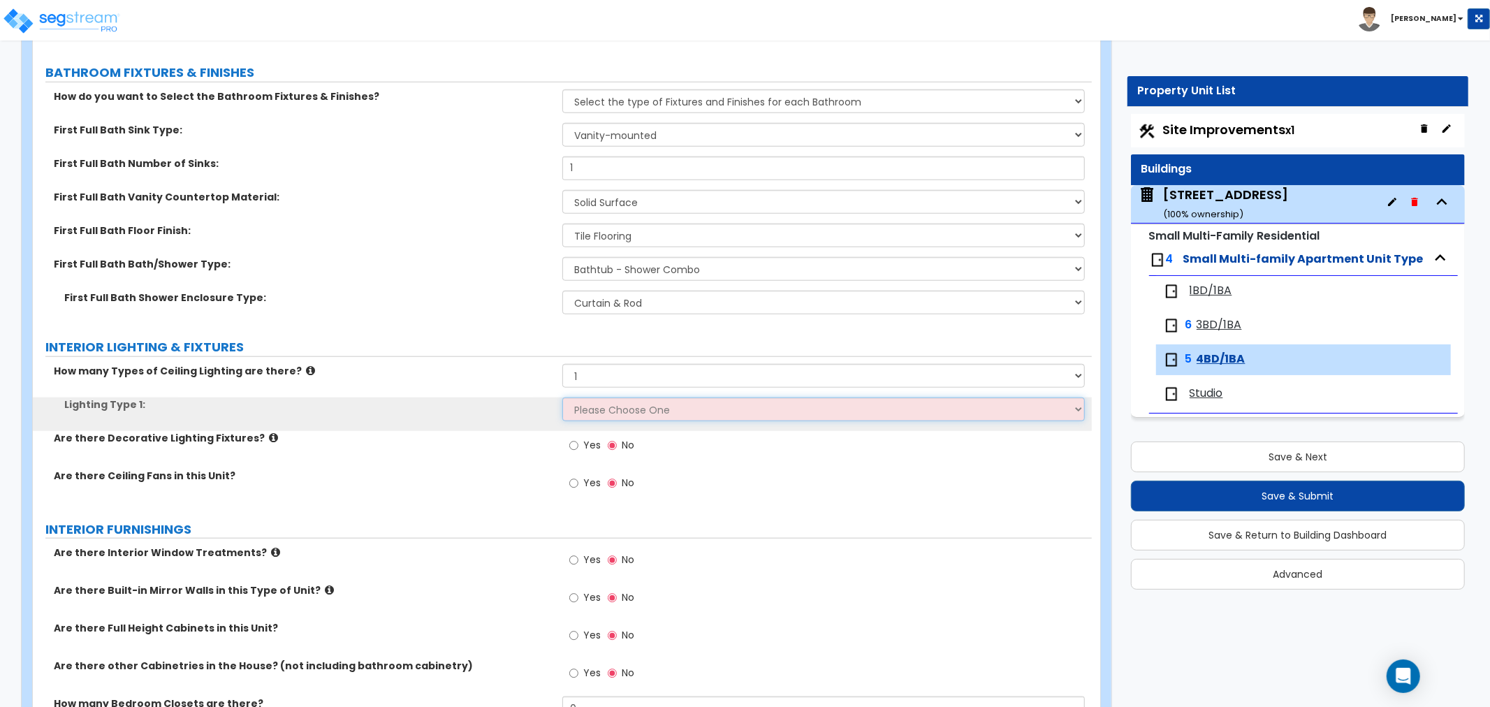
click at [598, 402] on select "Please Choose One LED Surface-Mounted LED Recessed Fluorescent Surface-Mounted …" at bounding box center [823, 410] width 523 height 24
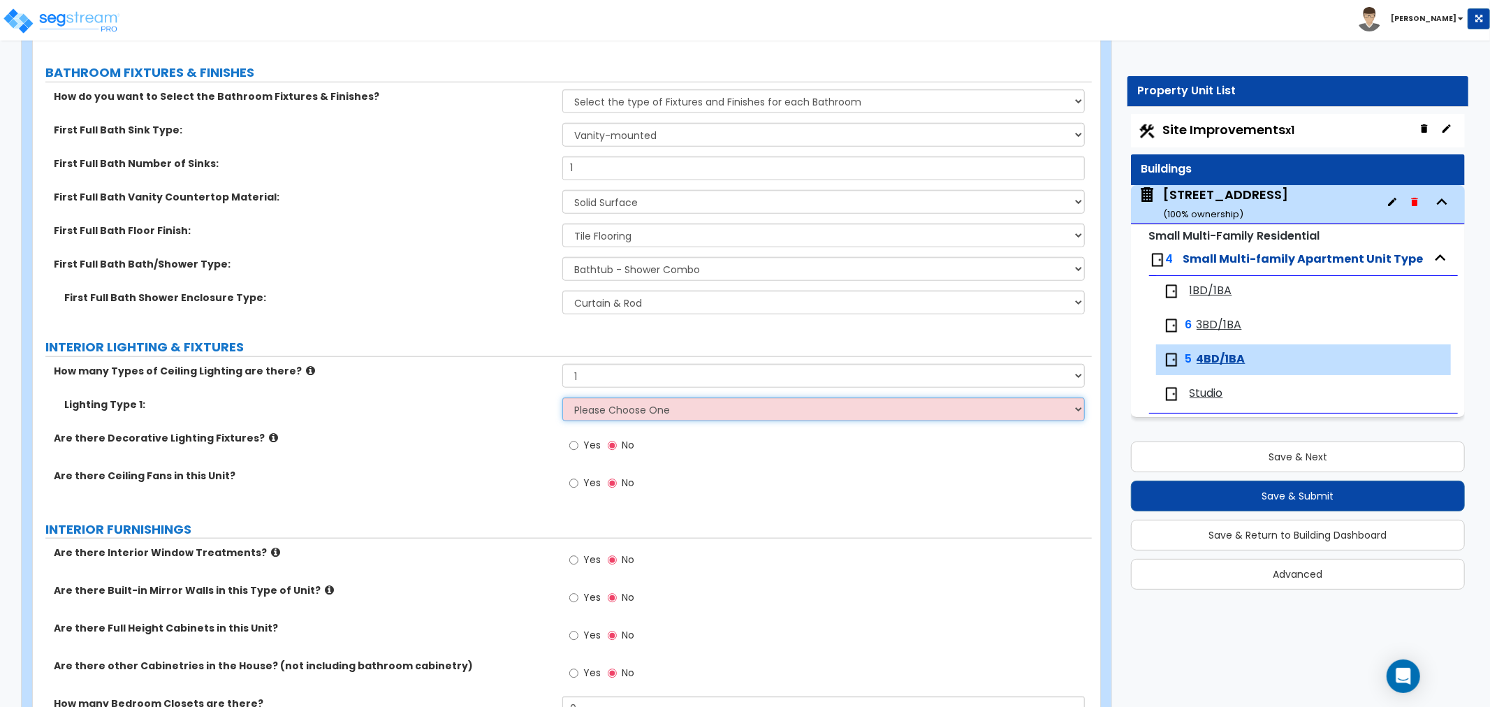
select select "5"
click at [562, 398] on select "Please Choose One LED Surface-Mounted LED Recessed Fluorescent Surface-Mounted …" at bounding box center [823, 410] width 523 height 24
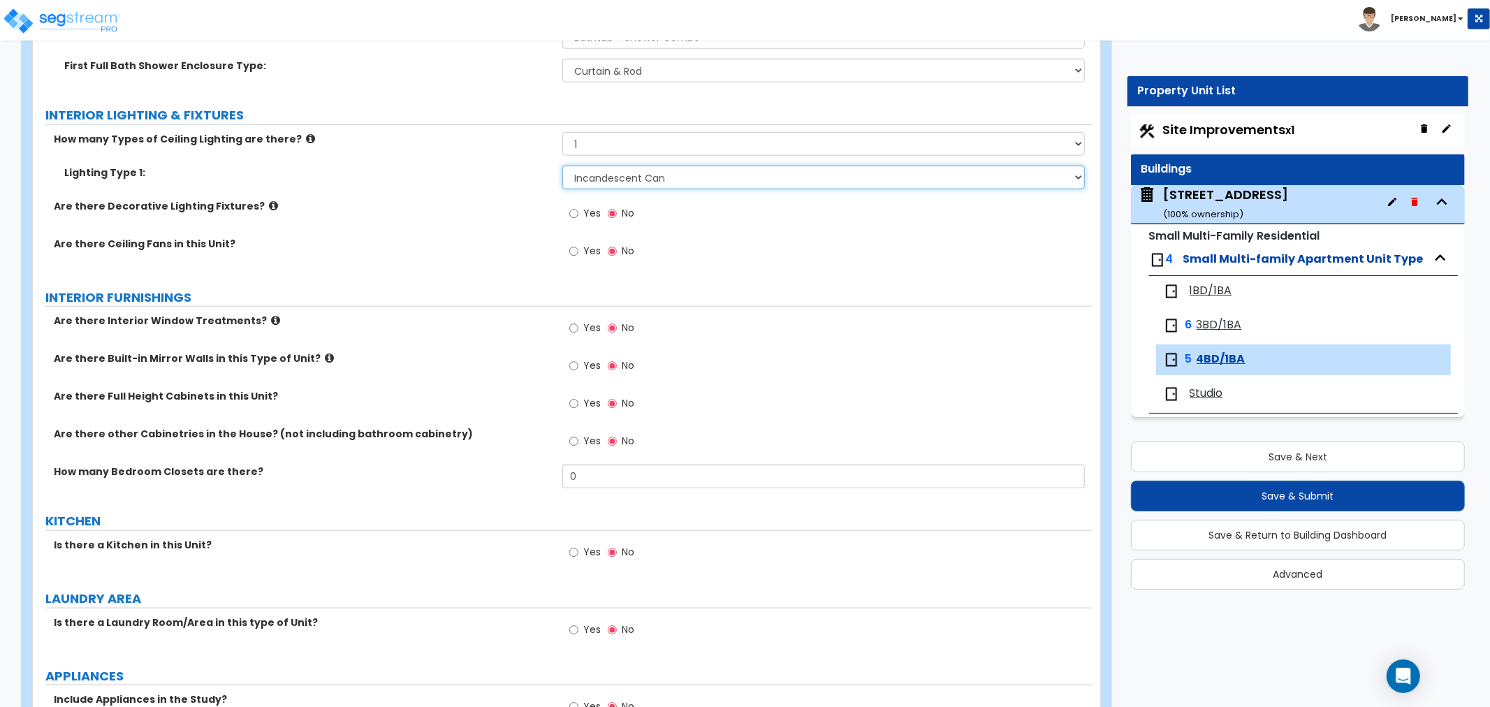
scroll to position [1242, 0]
click at [608, 471] on input "0" at bounding box center [823, 476] width 523 height 24
drag, startPoint x: 613, startPoint y: 479, endPoint x: 532, endPoint y: 481, distance: 80.4
click at [532, 481] on div "How many Bedroom Closets are there? 0" at bounding box center [562, 481] width 1059 height 34
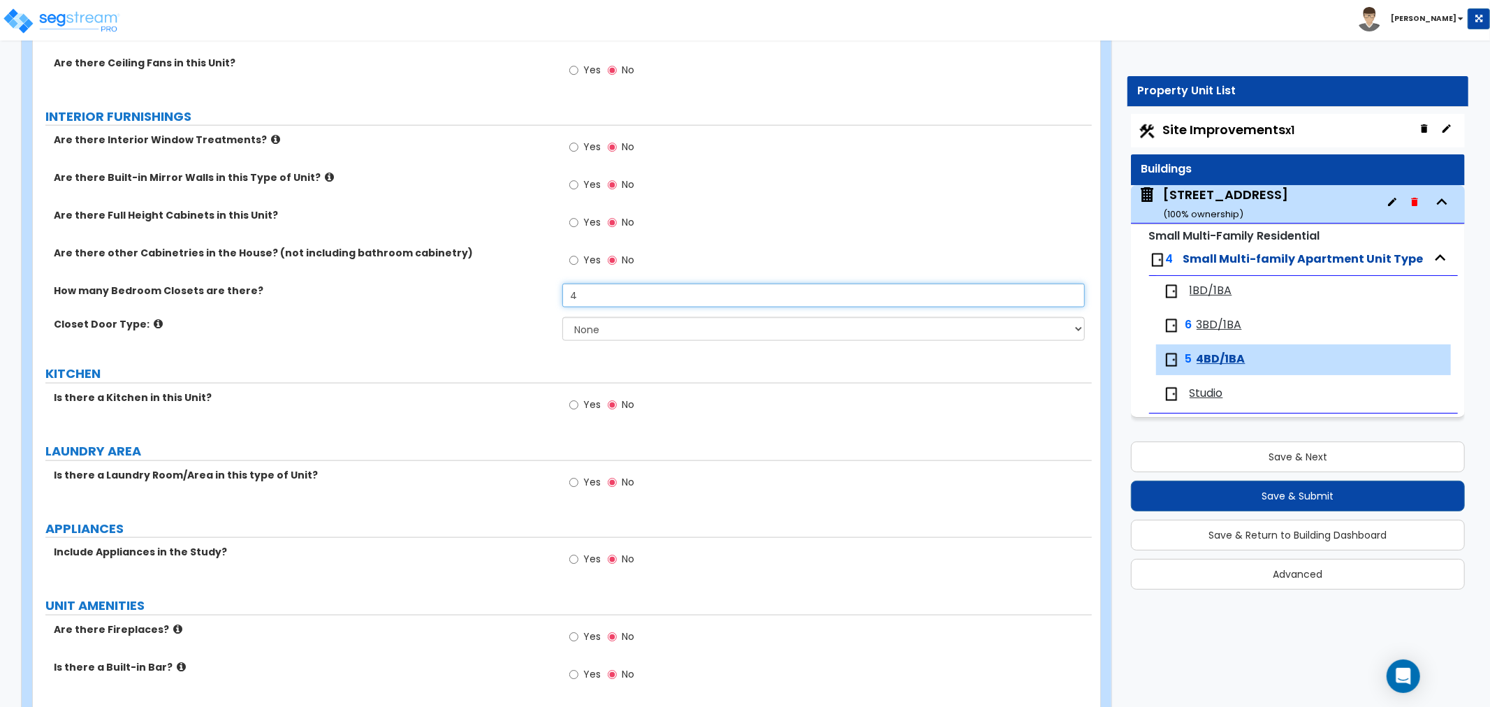
scroll to position [1475, 0]
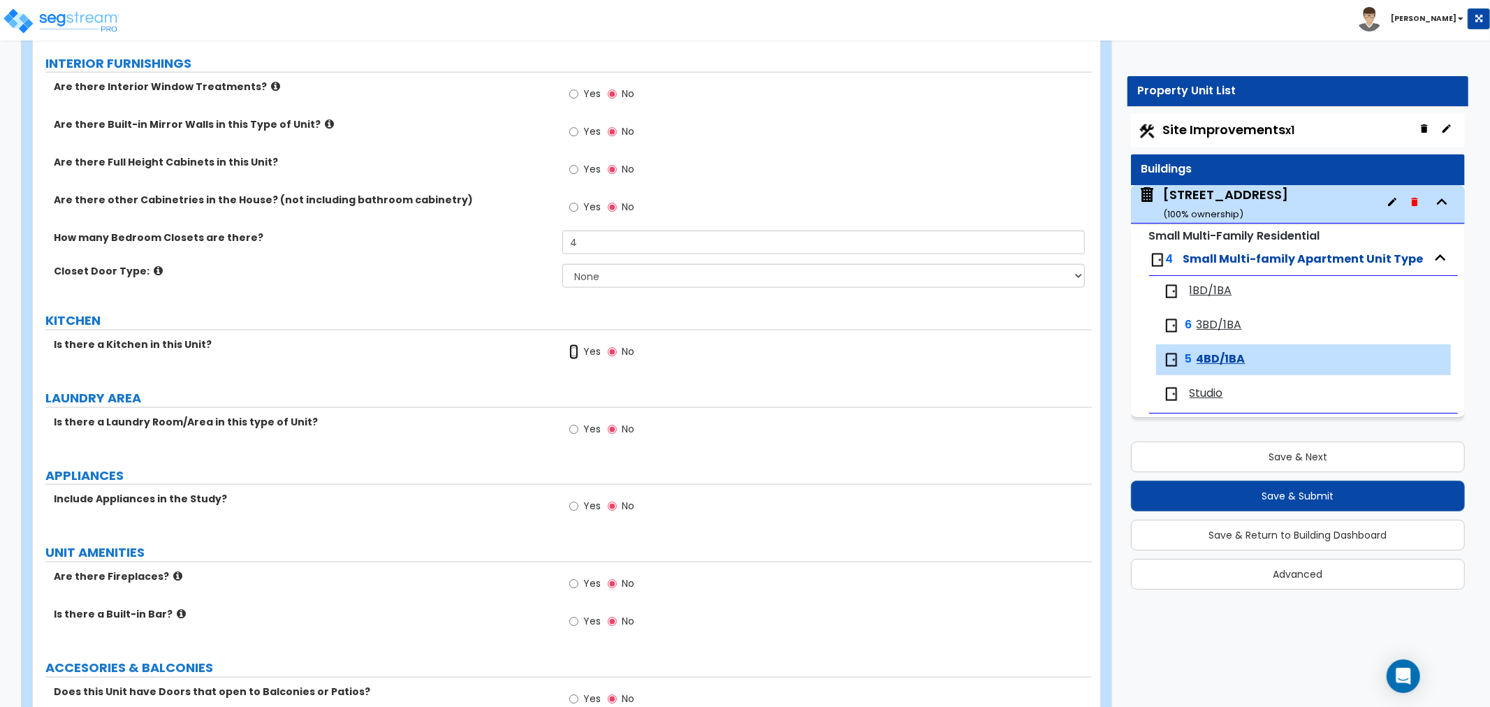
click at [573, 349] on input "Yes" at bounding box center [573, 351] width 9 height 15
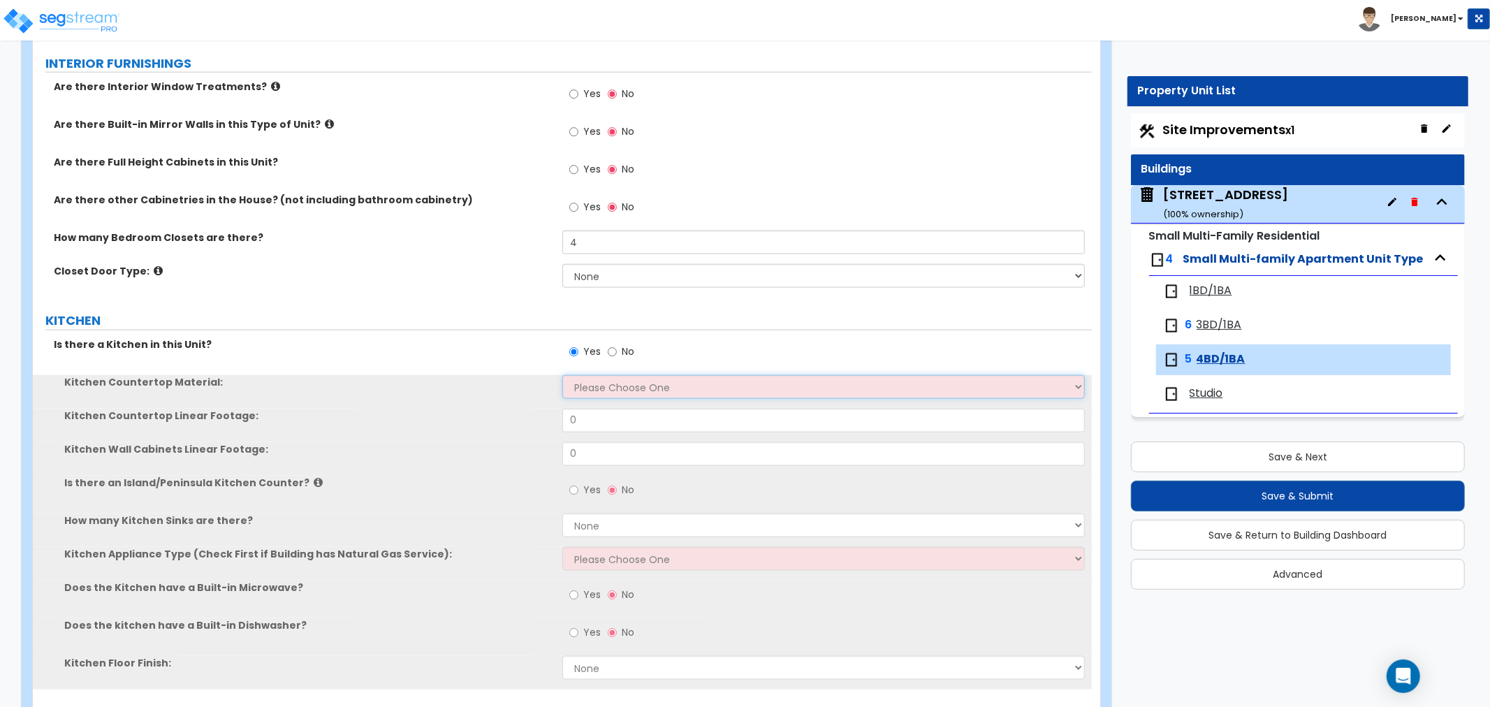
click at [580, 391] on select "Please Choose One Plastic Laminate Solid Surface Stone Quartz Marble Tile Wood …" at bounding box center [823, 387] width 523 height 24
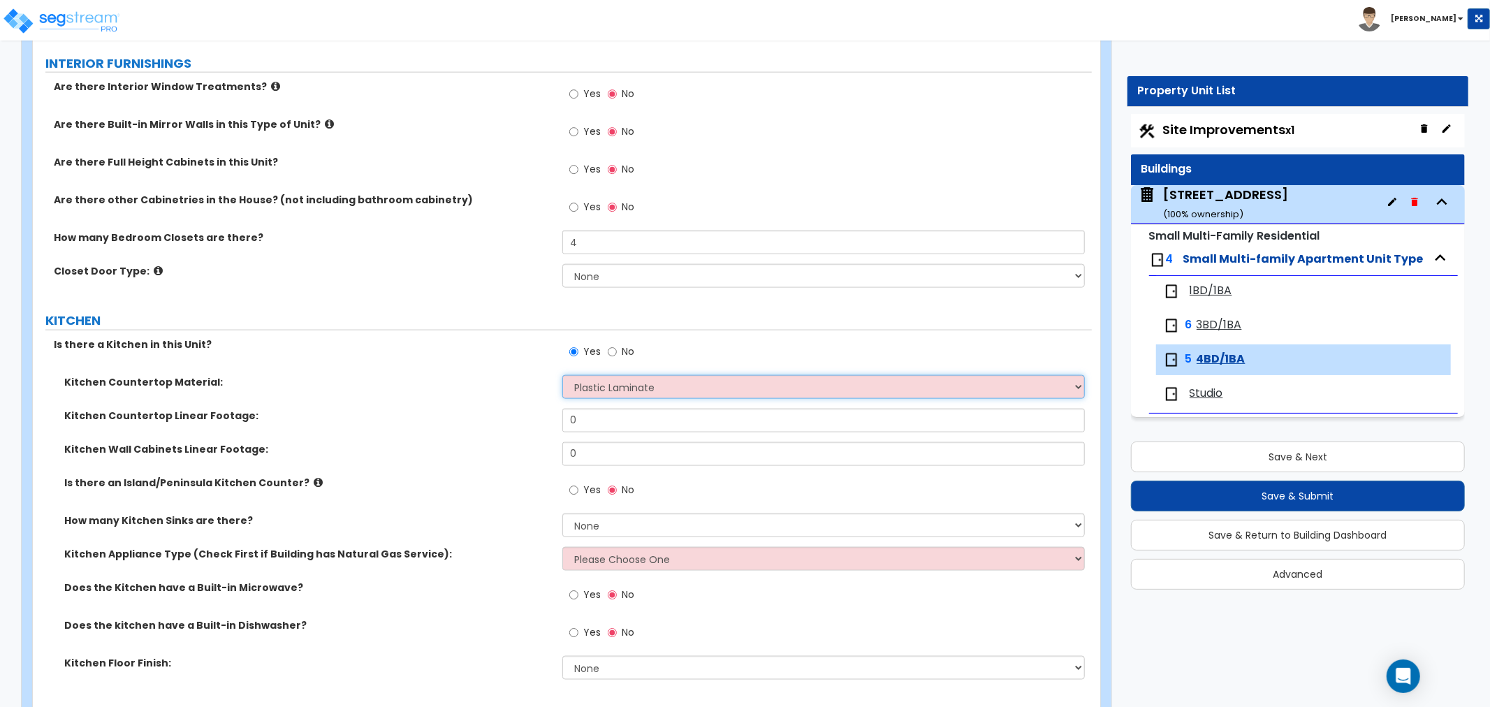
click at [562, 375] on select "Please Choose One Plastic Laminate Solid Surface Stone Quartz Marble Tile Wood …" at bounding box center [823, 387] width 523 height 24
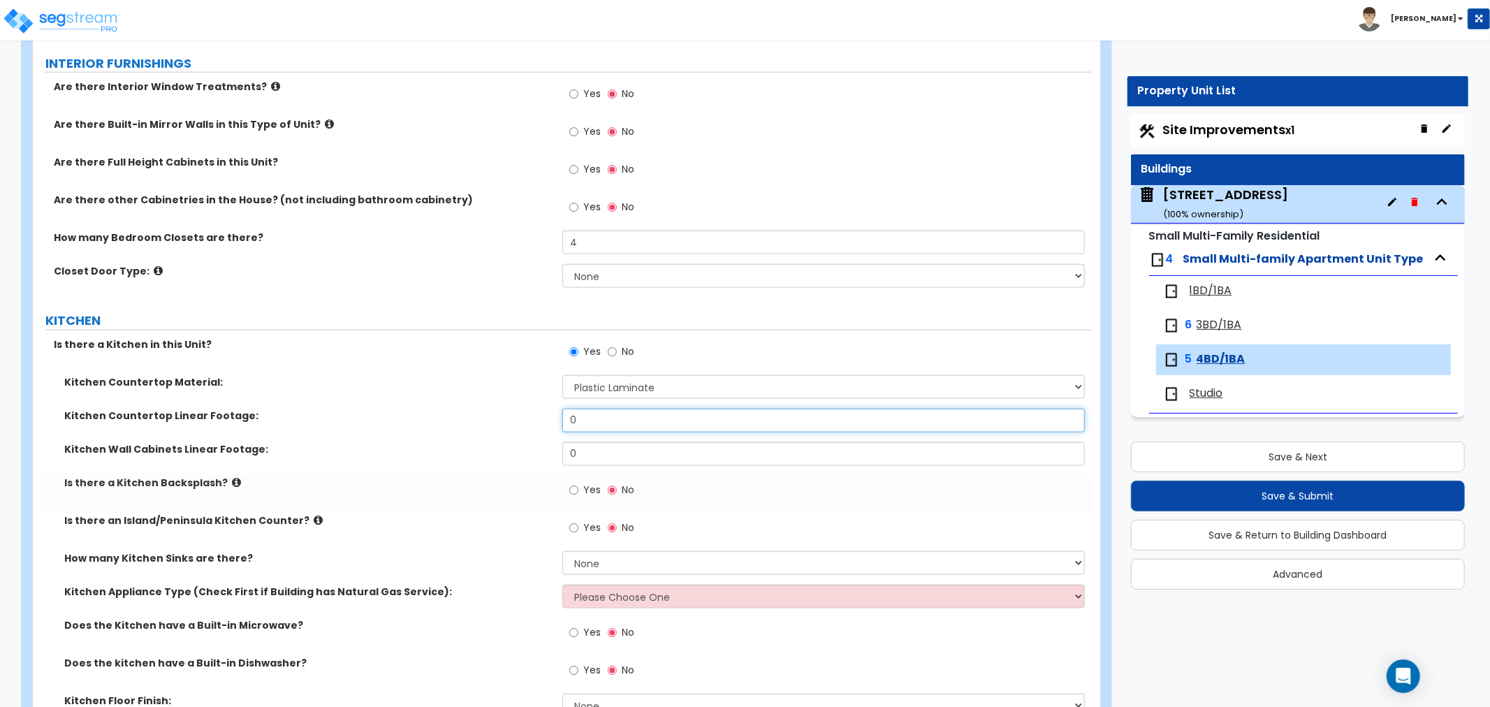
drag, startPoint x: 590, startPoint y: 420, endPoint x: 477, endPoint y: 415, distance: 113.3
click at [477, 415] on div "Kitchen Countertop Linear Footage: 0" at bounding box center [562, 426] width 1059 height 34
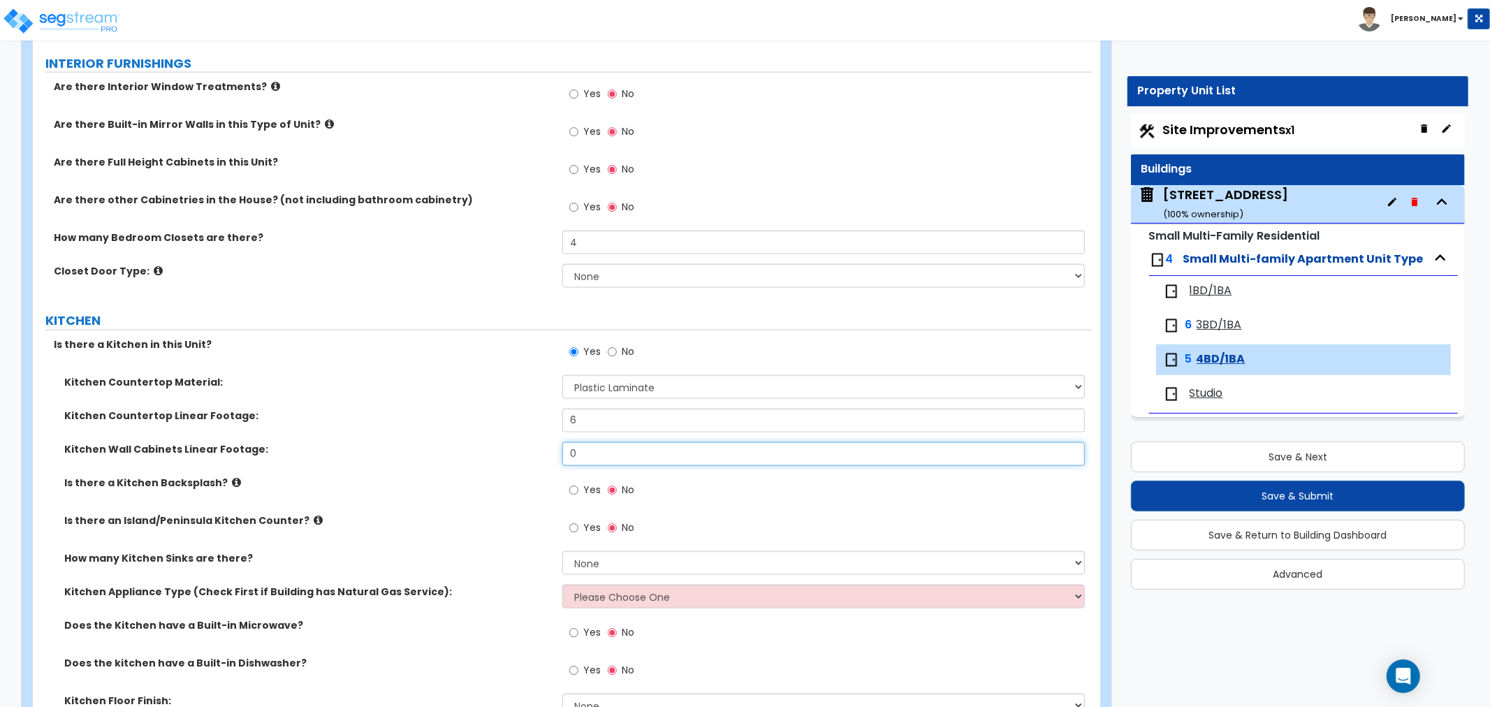
drag, startPoint x: 595, startPoint y: 449, endPoint x: 569, endPoint y: 449, distance: 25.2
click at [569, 449] on input "0" at bounding box center [823, 454] width 523 height 24
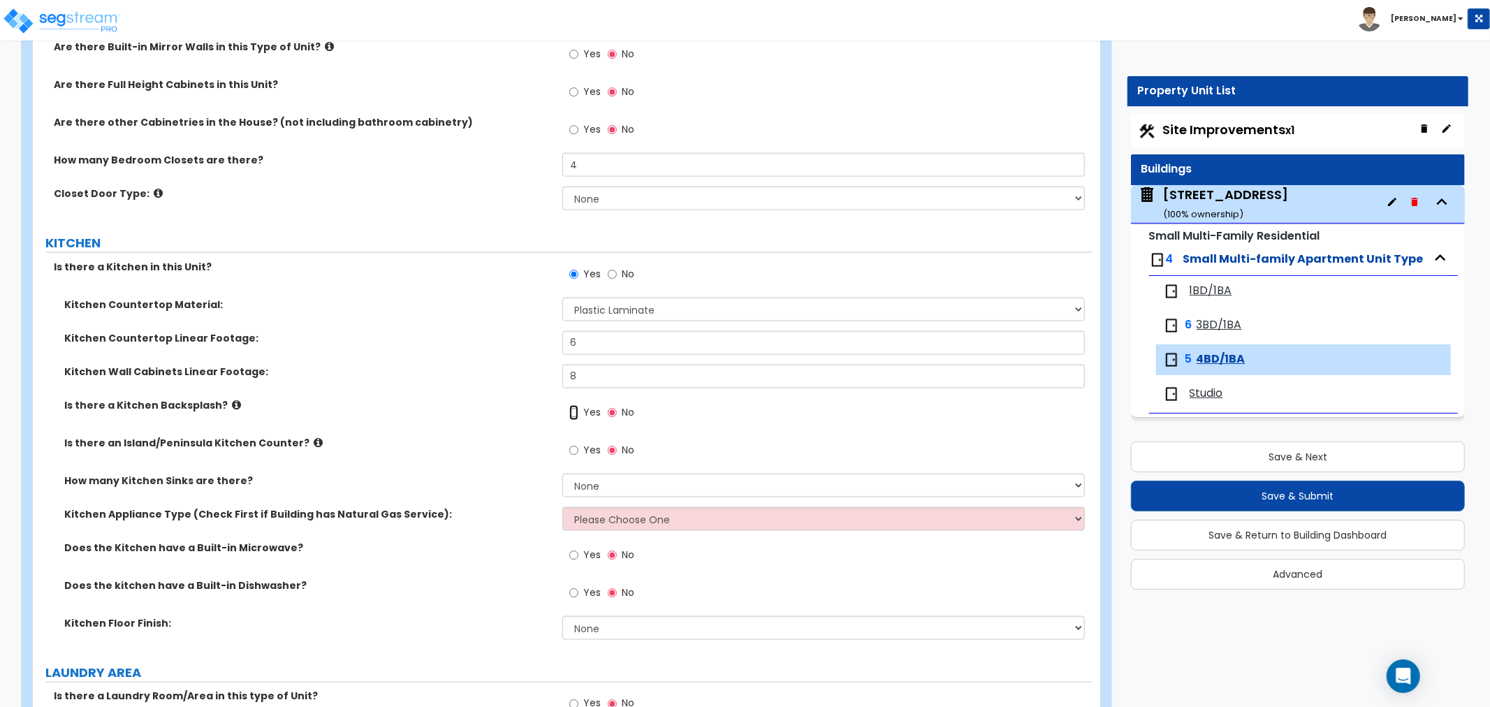
click at [573, 411] on input "Yes" at bounding box center [573, 412] width 9 height 15
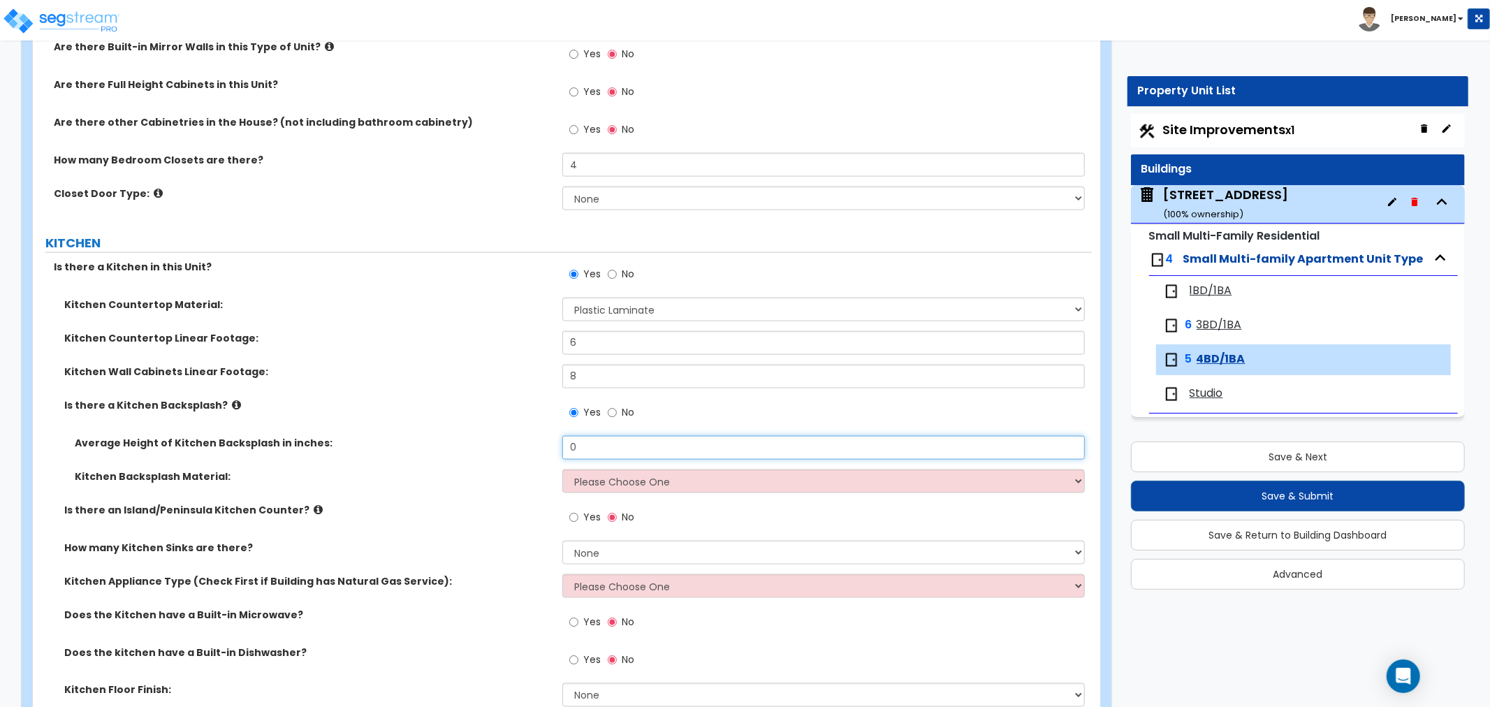
drag, startPoint x: 597, startPoint y: 451, endPoint x: 532, endPoint y: 451, distance: 64.3
click at [532, 451] on div "Average Height of Kitchen Backsplash in inches: 0" at bounding box center [562, 453] width 1059 height 34
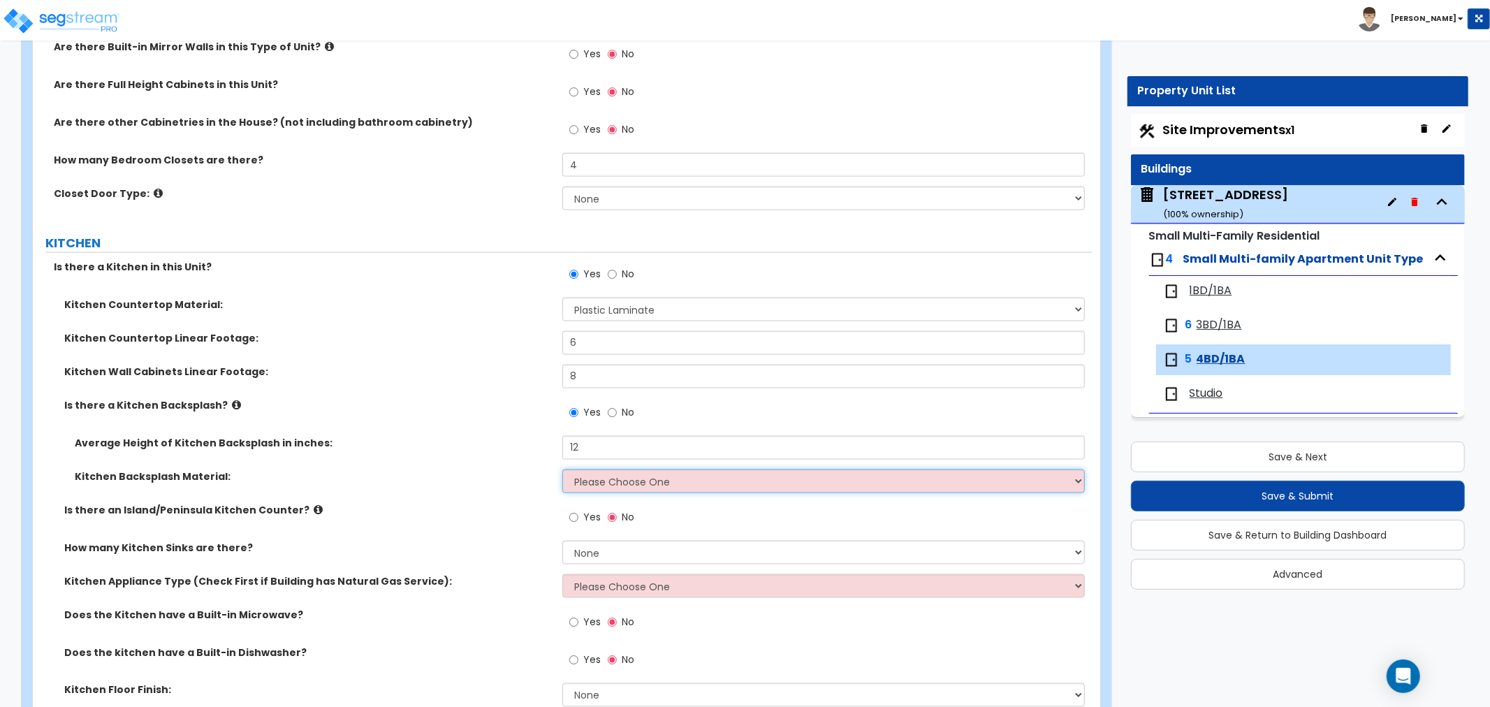
click at [625, 485] on select "Please Choose One Plastic Laminate Solid Surface Stone Quartz Tile Stainless St…" at bounding box center [823, 482] width 523 height 24
click at [562, 470] on select "Please Choose One Plastic Laminate Solid Surface Stone Quartz Tile Stainless St…" at bounding box center [823, 482] width 523 height 24
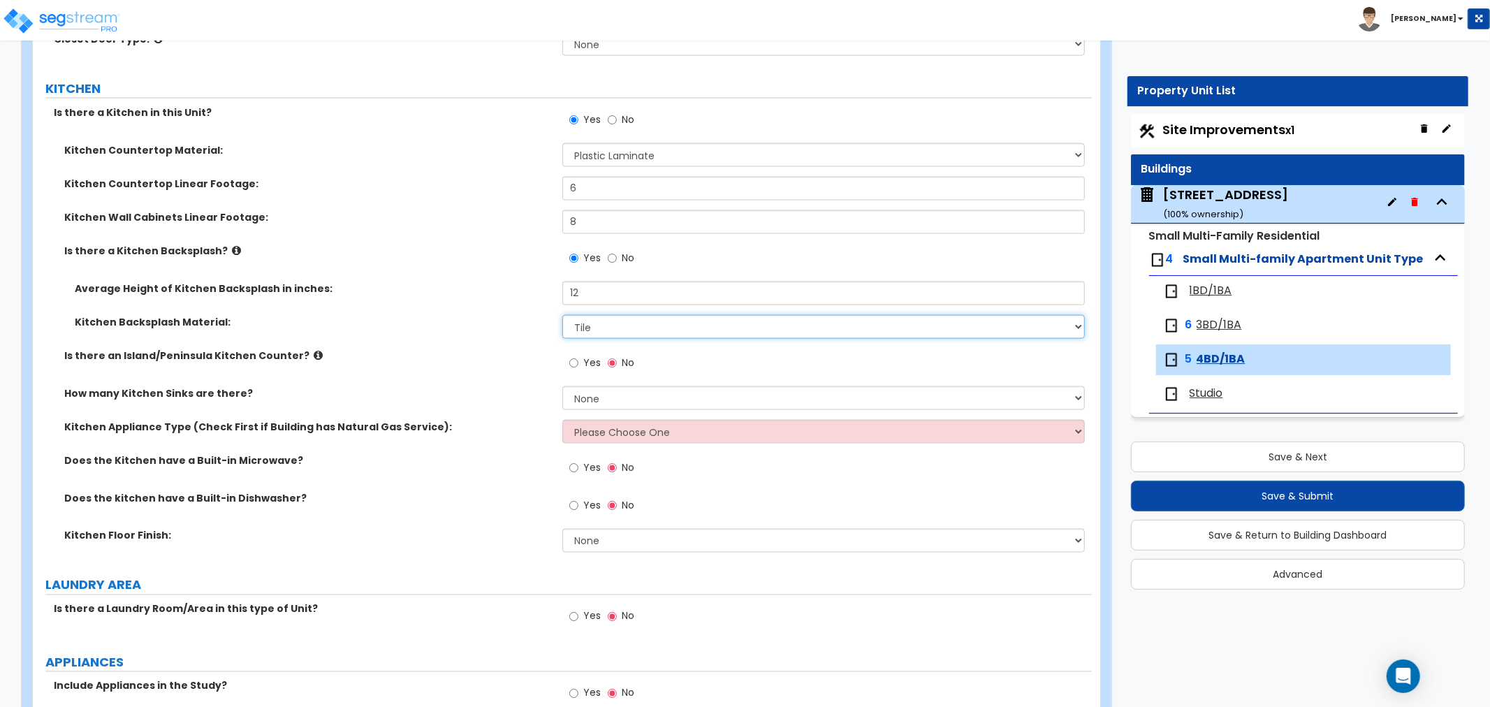
scroll to position [1708, 0]
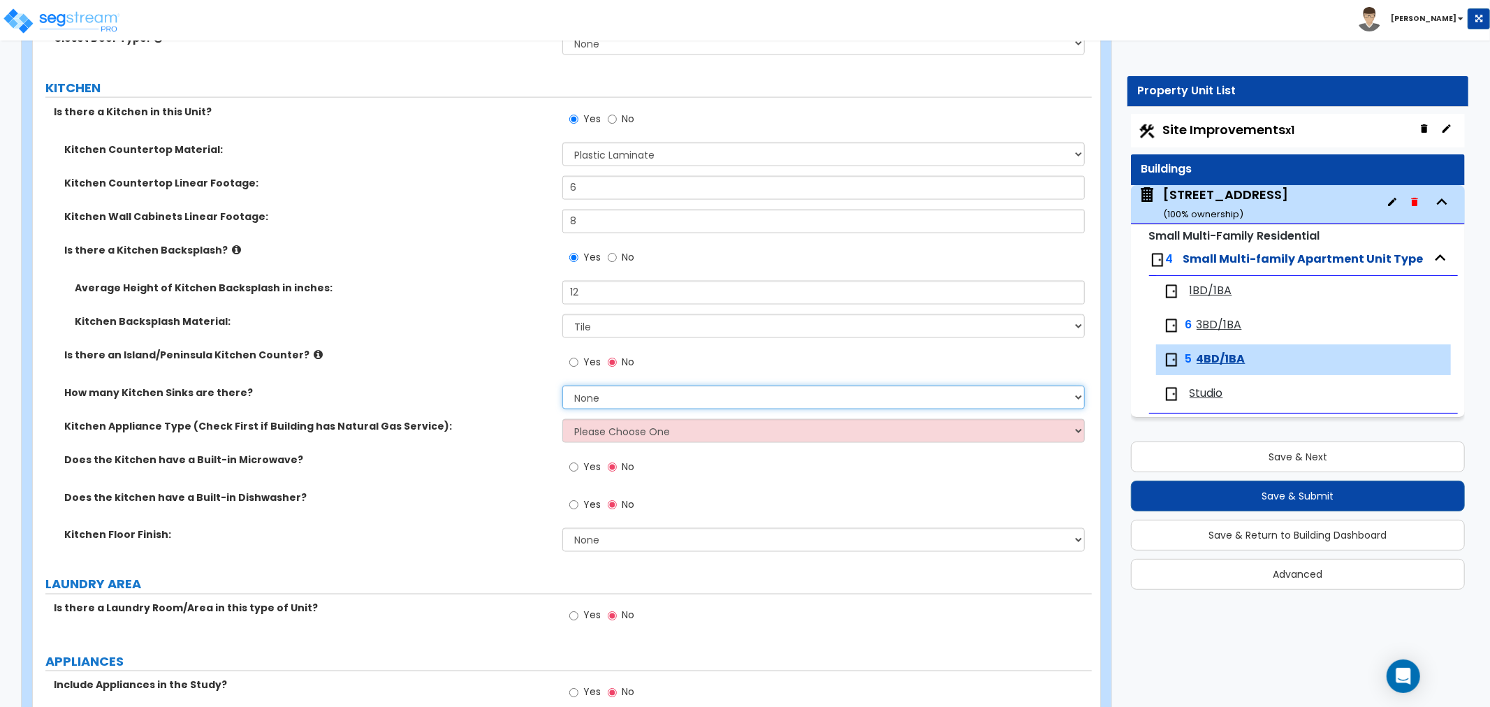
click at [586, 402] on select "None 1 2 3" at bounding box center [823, 398] width 523 height 24
click at [562, 386] on select "None 1 2 3" at bounding box center [823, 398] width 523 height 24
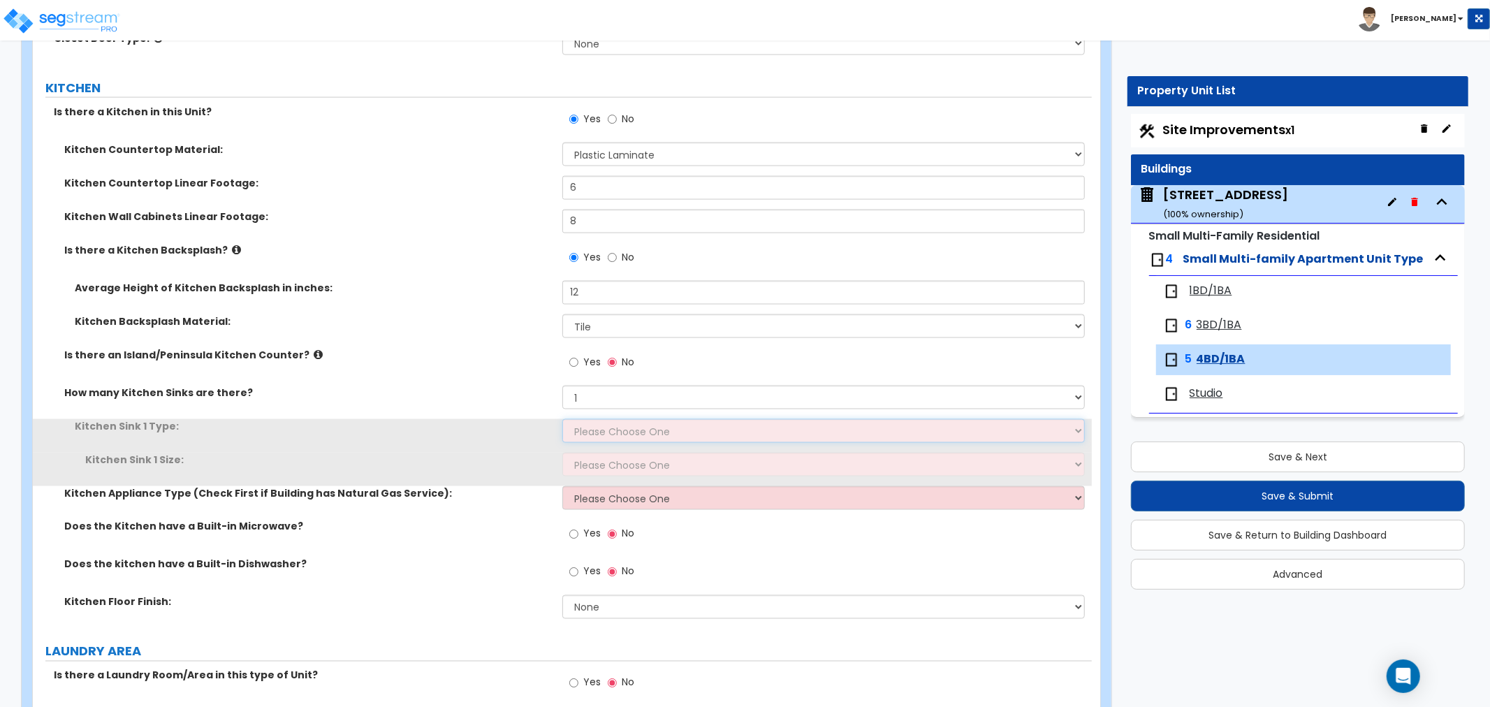
click at [584, 430] on select "Please Choose One Stainless Steel Porcelain Enamel Cast Iron Granite Composite" at bounding box center [823, 431] width 523 height 24
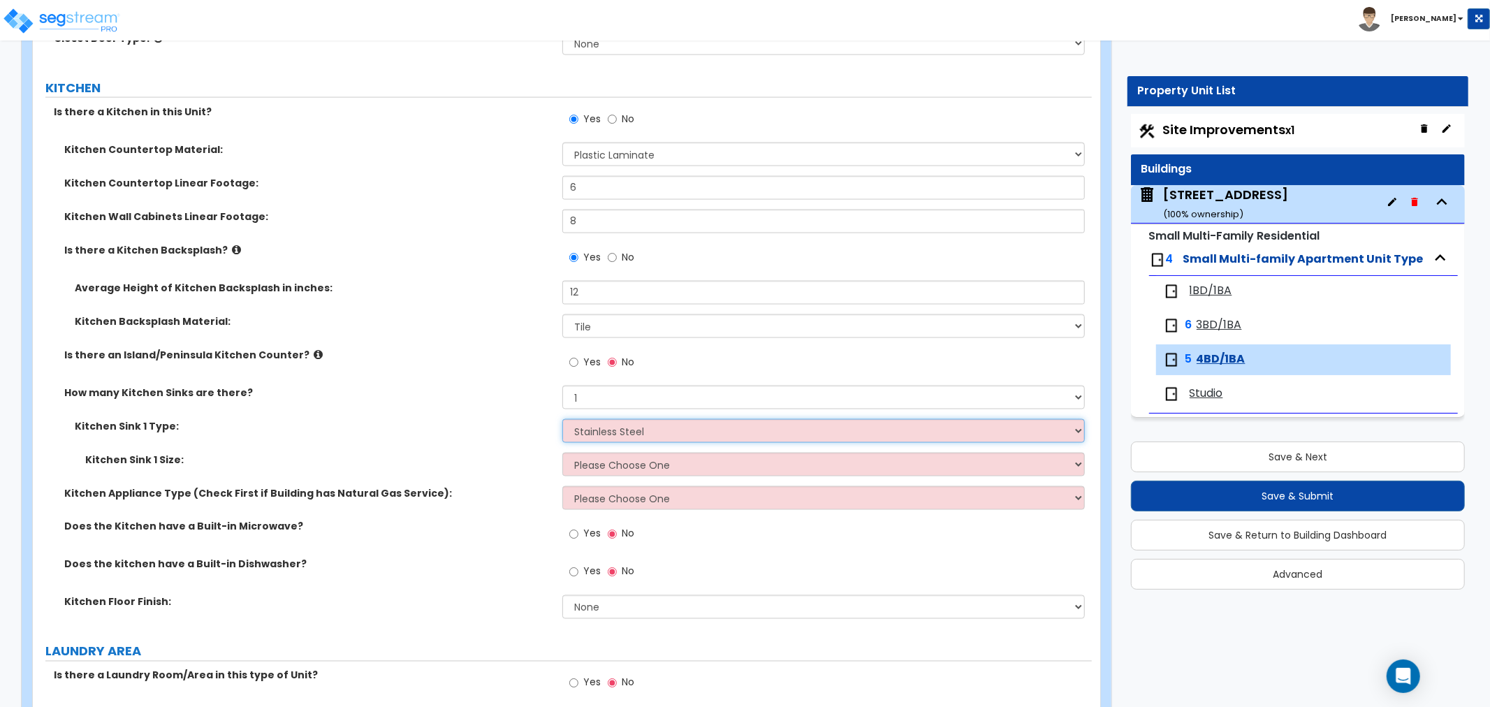
click at [562, 419] on select "Please Choose One Stainless Steel Porcelain Enamel Cast Iron Granite Composite" at bounding box center [823, 431] width 523 height 24
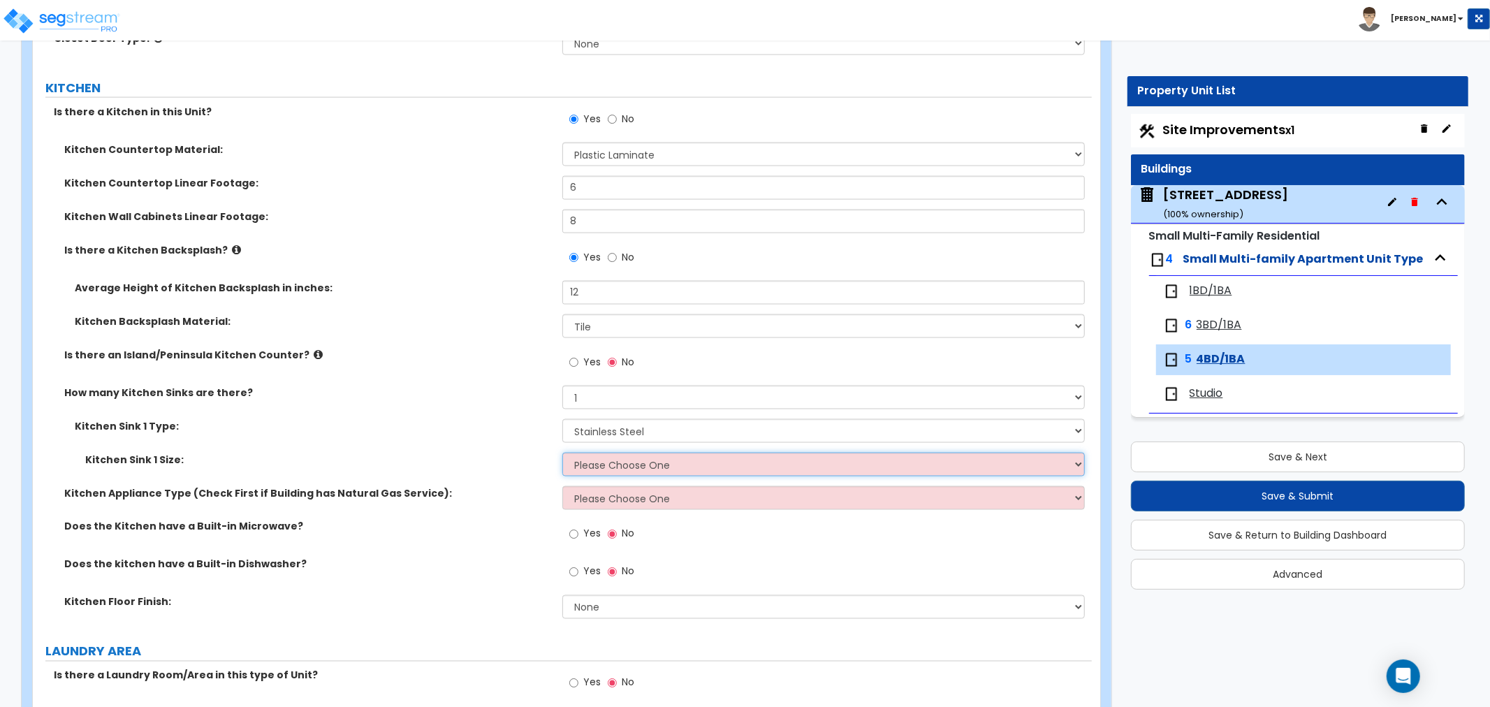
click at [590, 464] on select "Please Choose One Single Sink Double Sink" at bounding box center [823, 465] width 523 height 24
click at [562, 453] on select "Please Choose One Single Sink Double Sink" at bounding box center [823, 465] width 523 height 24
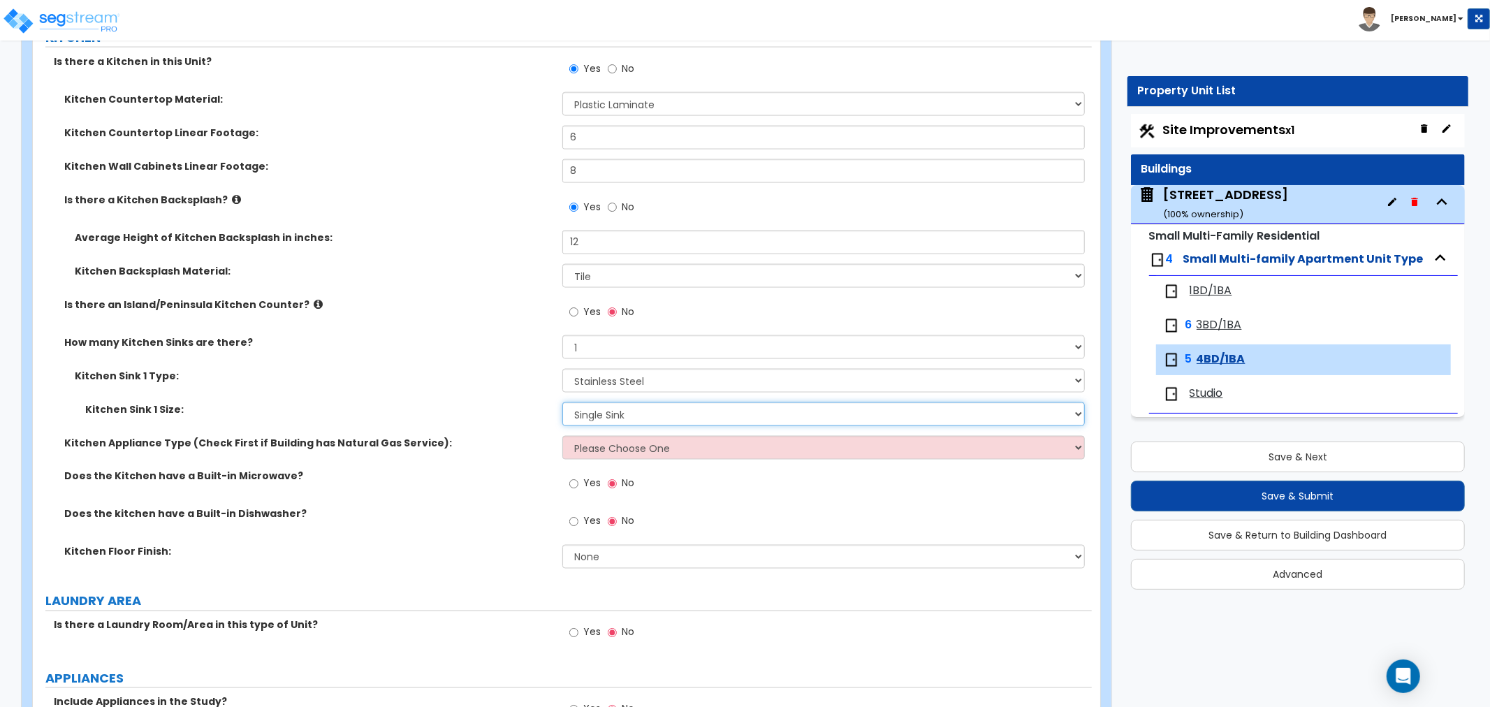
scroll to position [1785, 0]
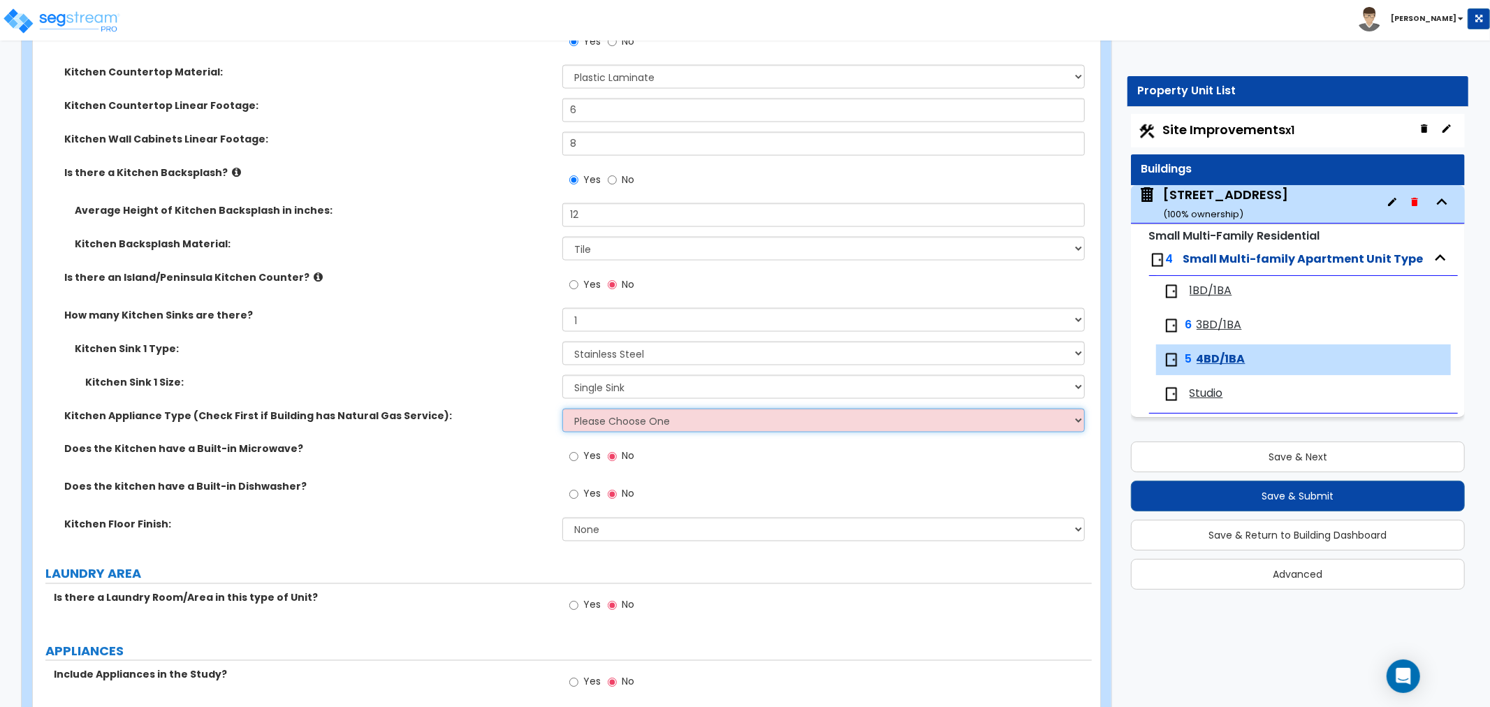
click at [605, 421] on select "Please Choose One Gas Electric" at bounding box center [823, 421] width 523 height 24
click at [562, 409] on select "Please Choose One Gas Electric" at bounding box center [823, 421] width 523 height 24
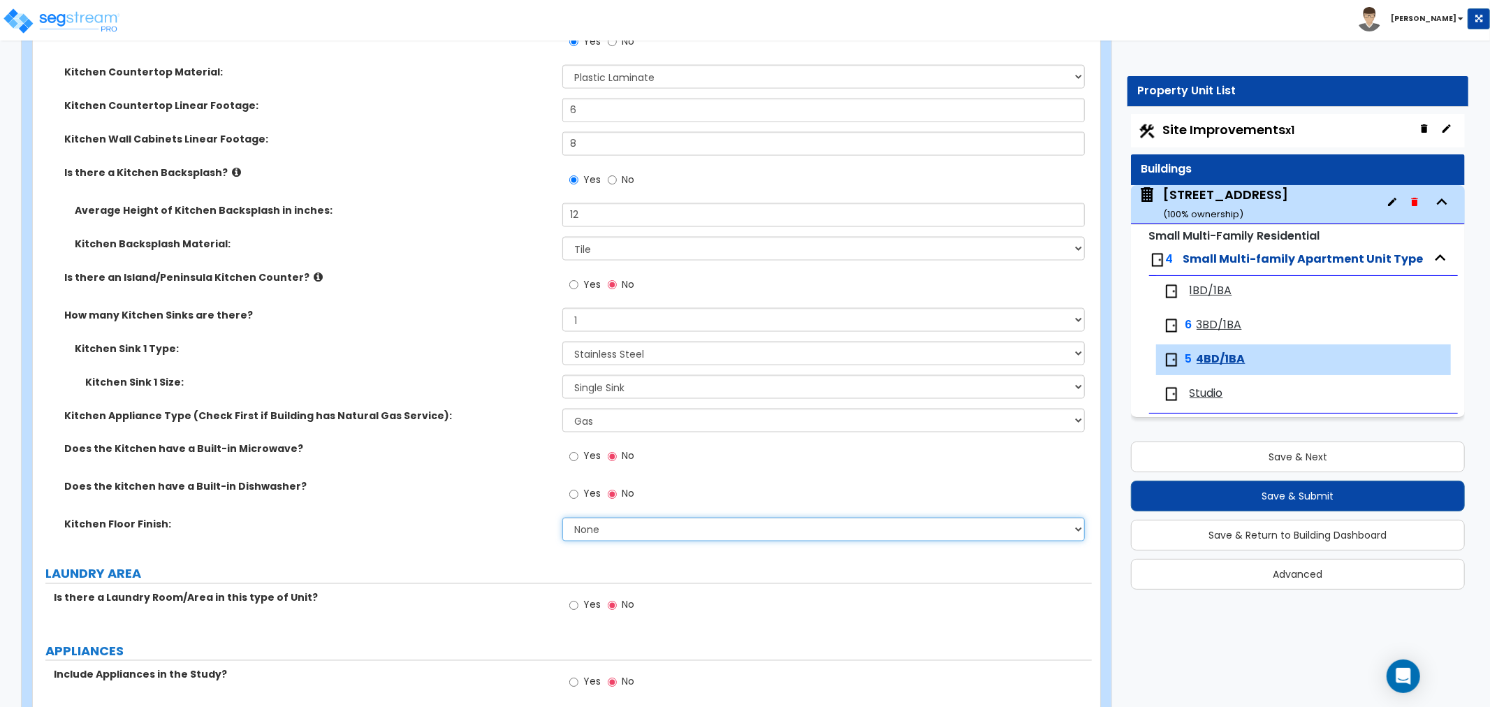
click at [584, 532] on select "None Tile Flooring Hardwood Flooring Resilient Laminate Flooring VCT Flooring S…" at bounding box center [823, 530] width 523 height 24
click at [562, 518] on select "None Tile Flooring Hardwood Flooring Resilient Laminate Flooring VCT Flooring S…" at bounding box center [823, 530] width 523 height 24
drag, startPoint x: 601, startPoint y: 528, endPoint x: 601, endPoint y: 539, distance: 11.9
click at [601, 536] on select "None Tile Flooring Hardwood Flooring Resilient Laminate Flooring VCT Flooring S…" at bounding box center [823, 530] width 523 height 24
click at [562, 518] on select "None Tile Flooring Hardwood Flooring Resilient Laminate Flooring VCT Flooring S…" at bounding box center [823, 530] width 523 height 24
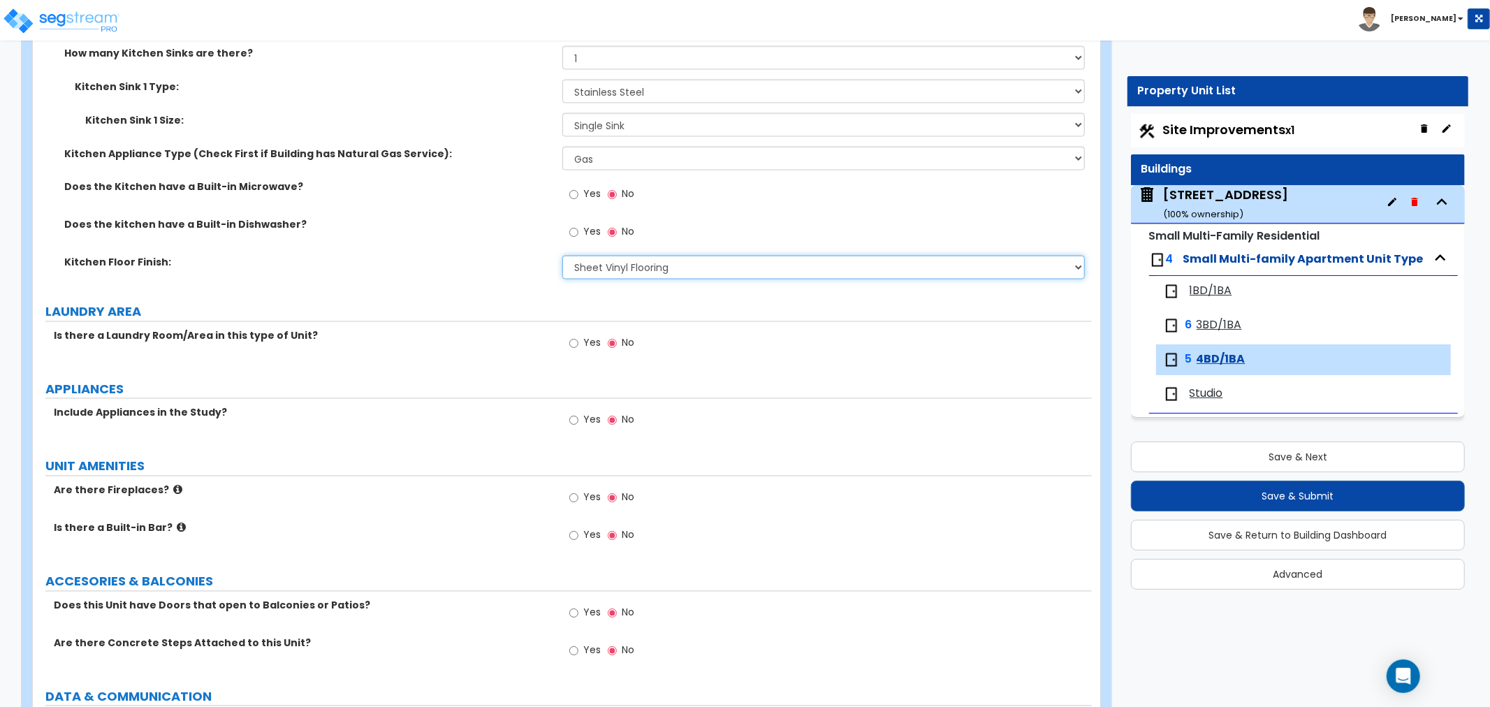
scroll to position [2096, 0]
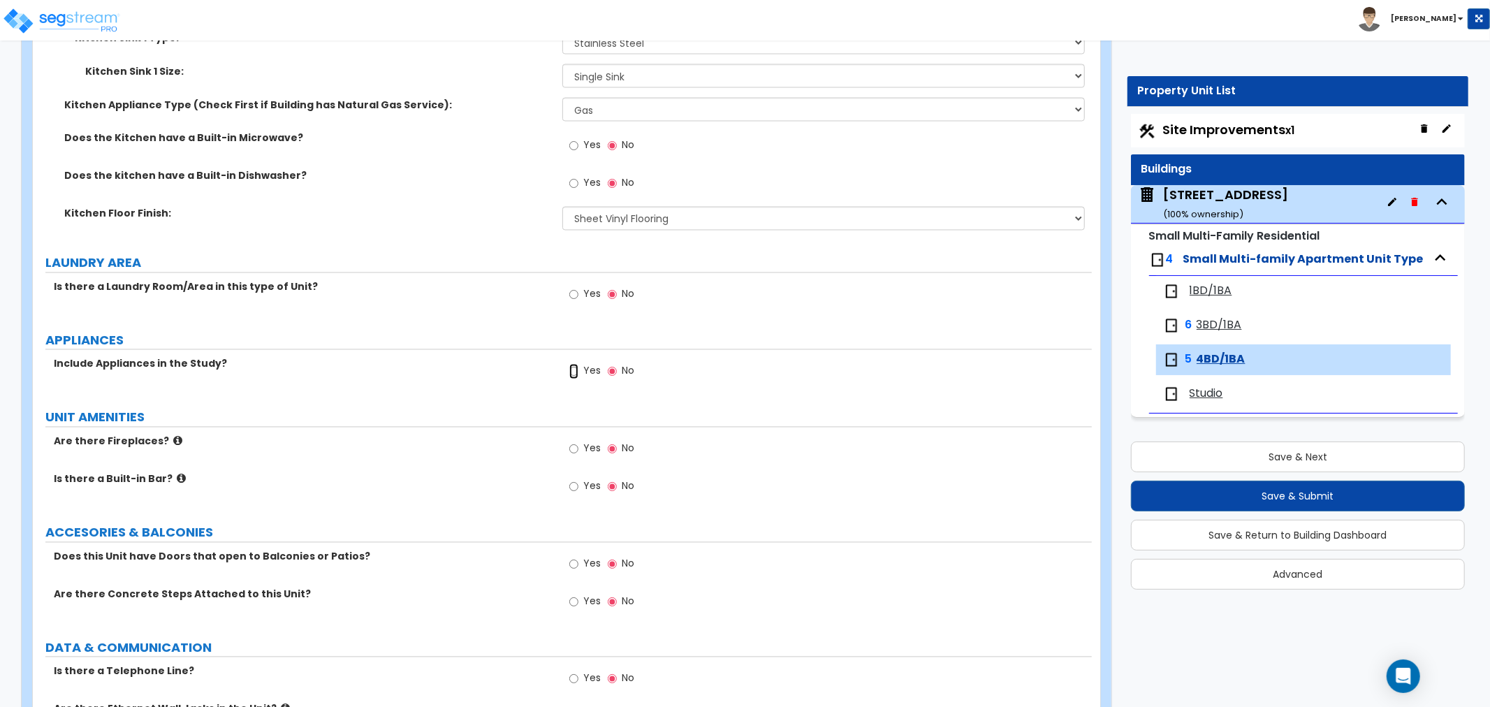
click at [576, 367] on input "Yes" at bounding box center [573, 371] width 9 height 15
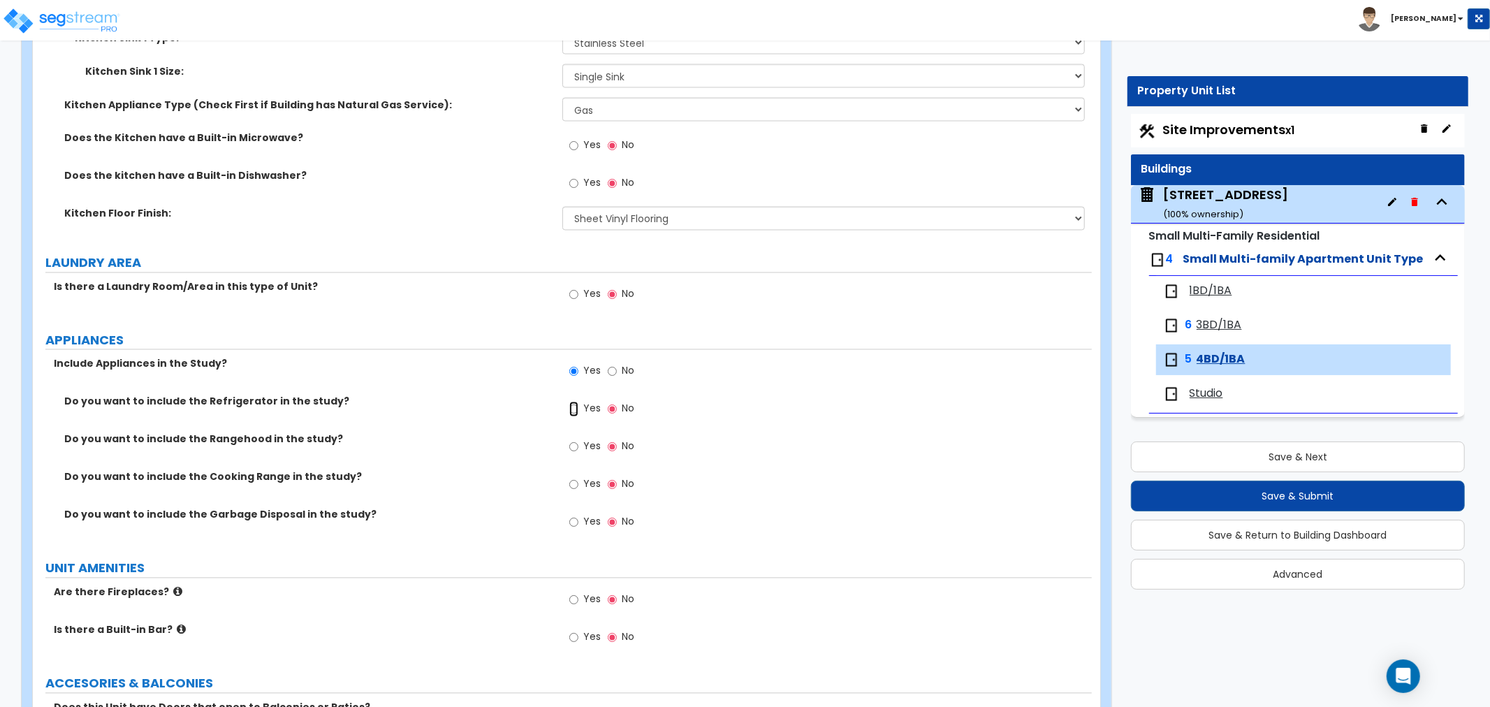
click at [573, 412] on input "Yes" at bounding box center [573, 409] width 9 height 15
click at [572, 449] on input "Yes" at bounding box center [573, 446] width 9 height 15
click at [575, 483] on input "Yes" at bounding box center [573, 484] width 9 height 15
click at [569, 521] on input "Yes" at bounding box center [573, 522] width 9 height 15
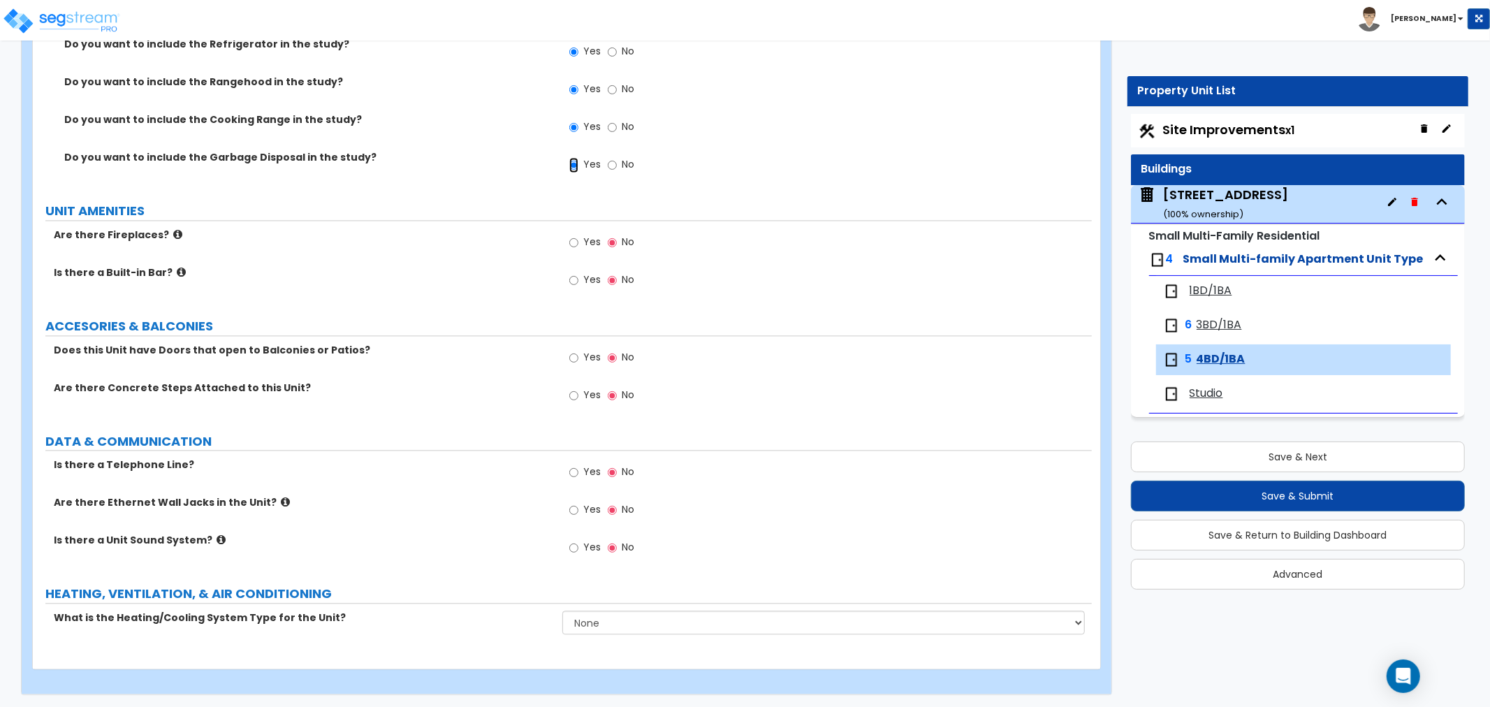
scroll to position [2455, 0]
click at [575, 468] on input "Yes" at bounding box center [573, 471] width 9 height 15
click at [573, 508] on input "Yes" at bounding box center [573, 509] width 9 height 15
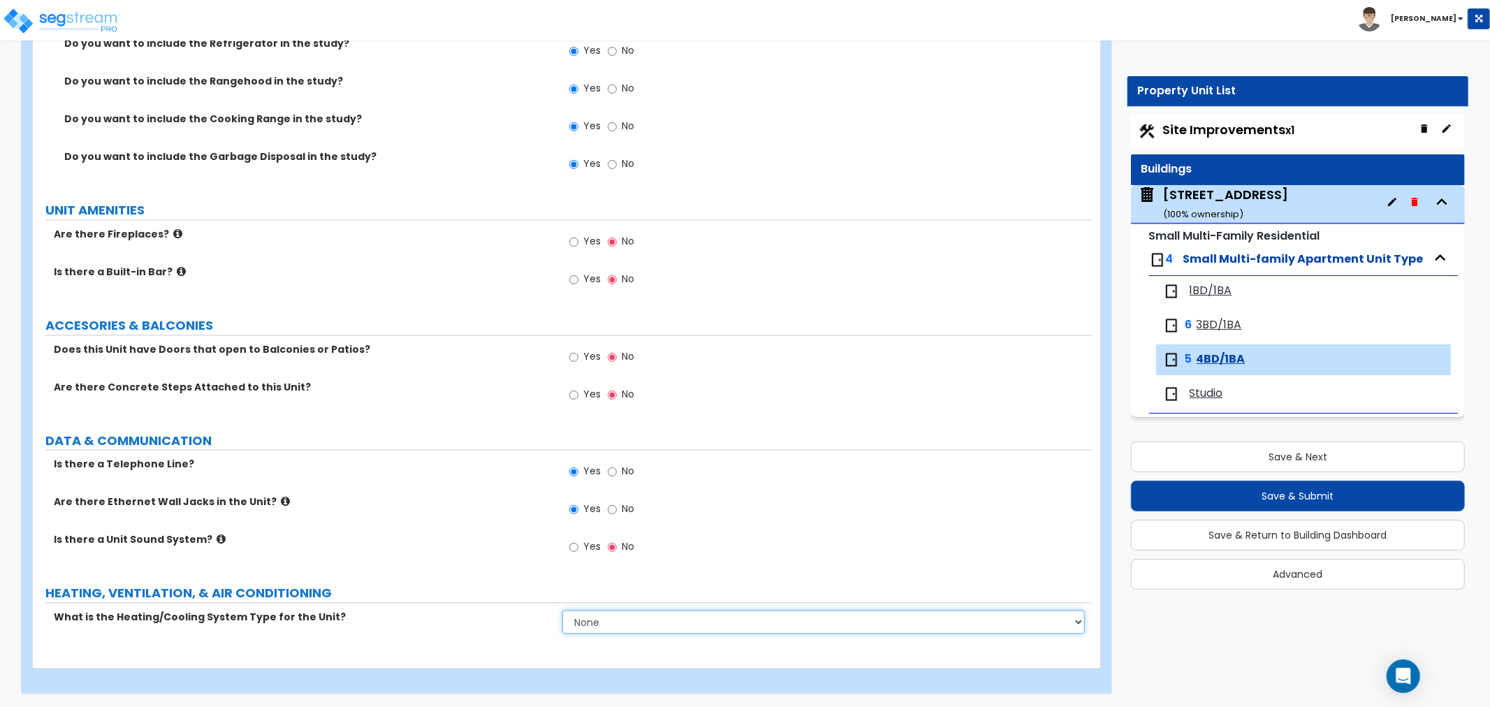
click at [627, 627] on select "None Heat Only Centralized Heating & Cooling Thru Wall Air Conditioners Mini Sp…" at bounding box center [823, 622] width 523 height 24
click at [562, 610] on select "None Heat Only Centralized Heating & Cooling Thru Wall Air Conditioners Mini Sp…" at bounding box center [823, 622] width 523 height 24
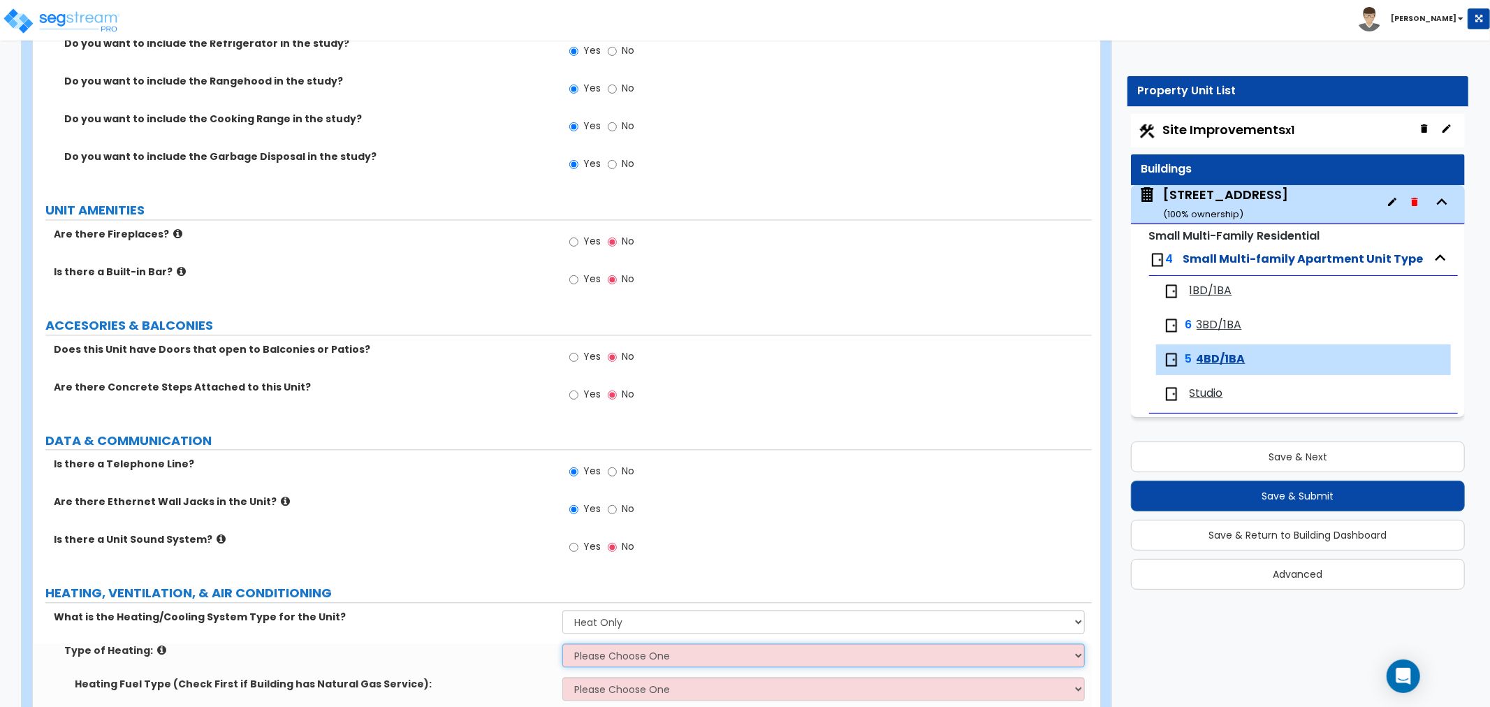
click at [609, 653] on select "Please Choose One Wall Heater Electric Baseboard Heater Hydronic Heating Radian…" at bounding box center [823, 656] width 523 height 24
click at [562, 644] on select "Please Choose One Wall Heater Electric Baseboard Heater Hydronic Heating Radian…" at bounding box center [823, 656] width 523 height 24
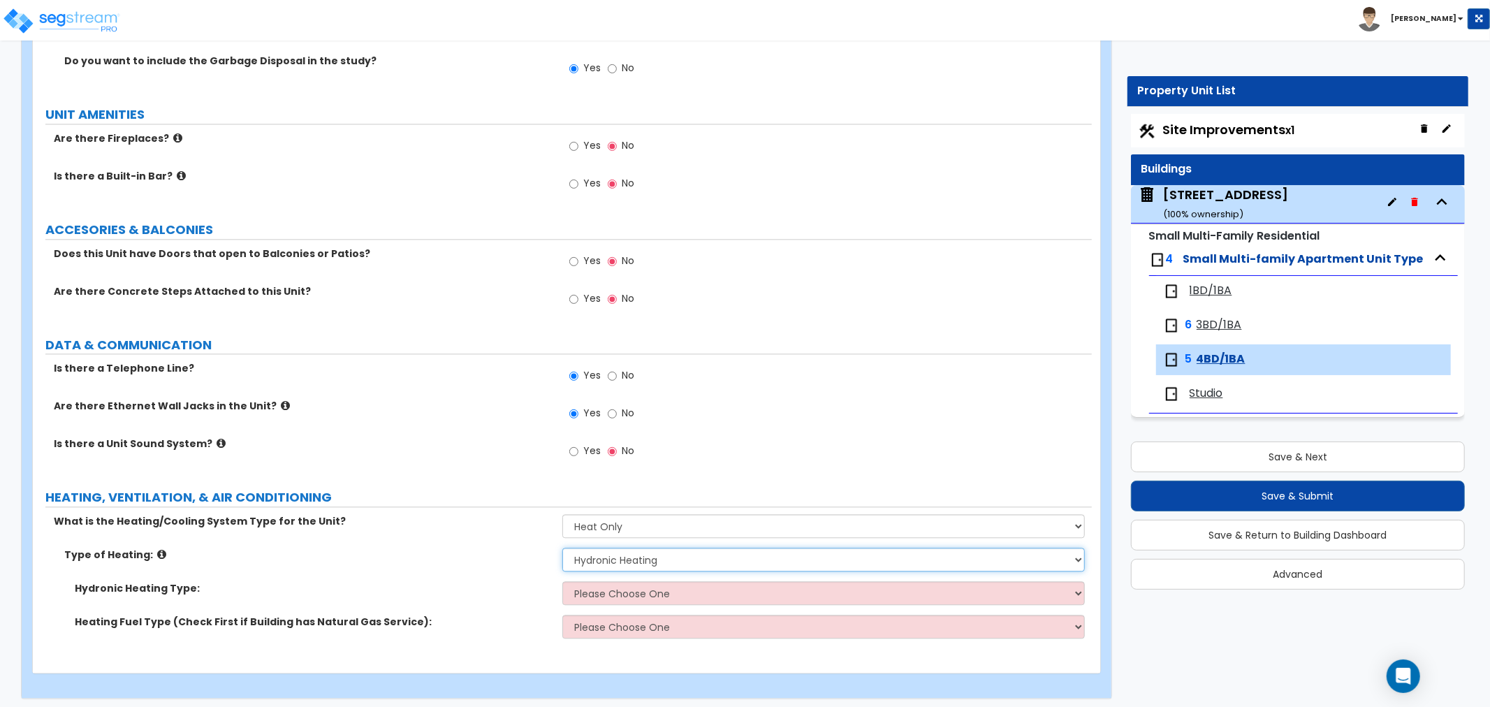
scroll to position [2555, 0]
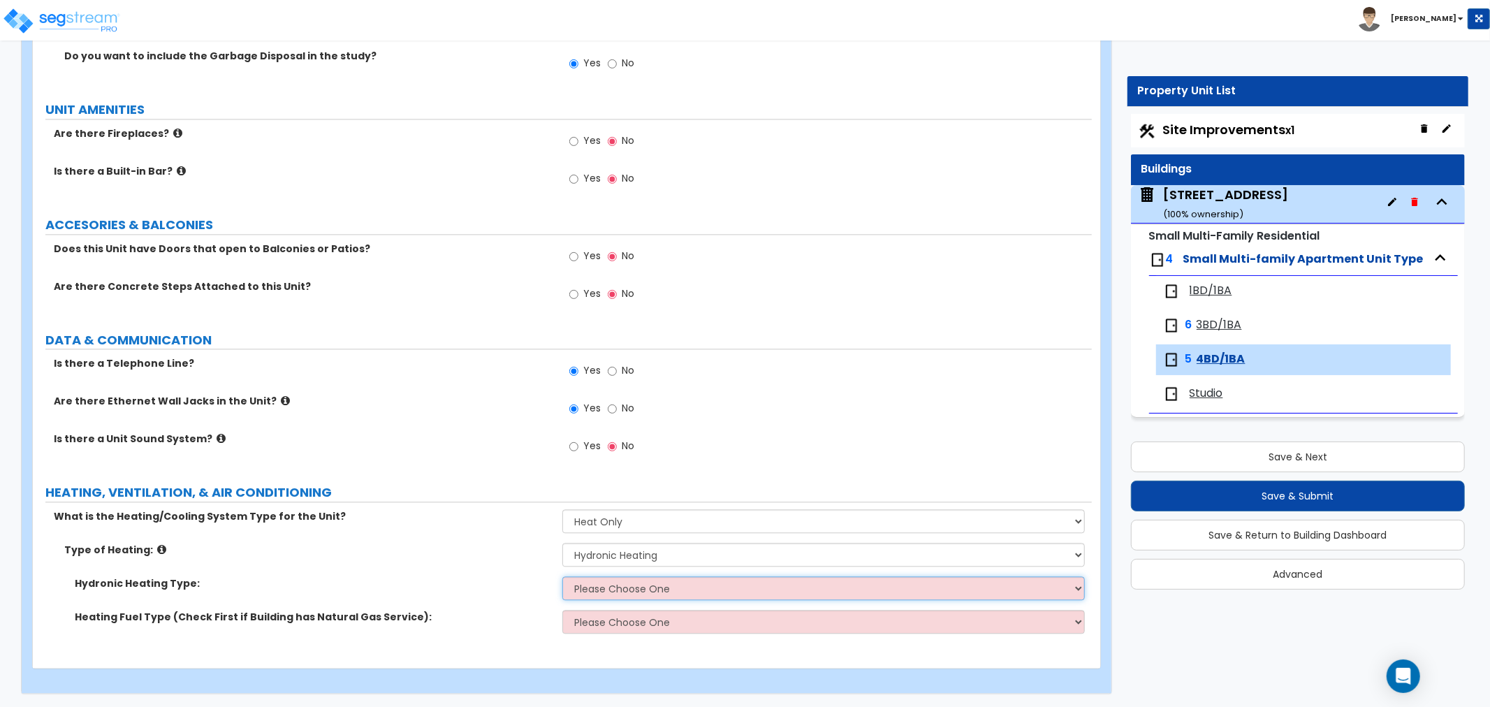
click at [609, 588] on select "Please Choose One Hydronic Radiator Hydronic Baseboard Hydronic Fin Tube Radiat…" at bounding box center [823, 588] width 523 height 24
click at [562, 576] on select "Please Choose One Hydronic Radiator Hydronic Baseboard Hydronic Fin Tube Radiat…" at bounding box center [823, 588] width 523 height 24
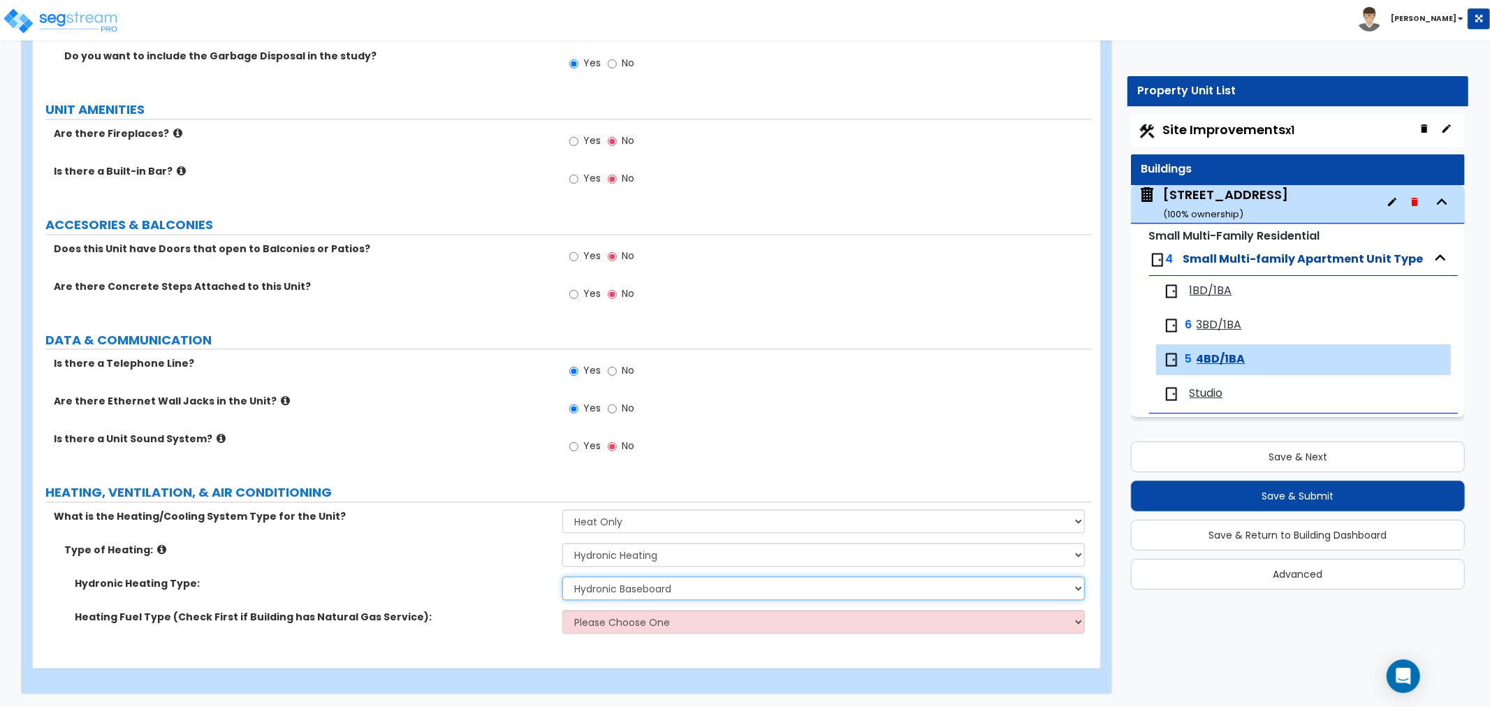
click at [622, 581] on select "Please Choose One Hydronic Radiator Hydronic Baseboard Hydronic Fin Tube Radiat…" at bounding box center [823, 588] width 523 height 24
click at [562, 576] on select "Please Choose One Hydronic Radiator Hydronic Baseboard Hydronic Fin Tube Radiat…" at bounding box center [823, 588] width 523 height 24
click at [610, 616] on select "Please Choose One Gas Electric" at bounding box center [823, 622] width 523 height 24
click at [562, 610] on select "Please Choose One Gas Electric" at bounding box center [823, 622] width 523 height 24
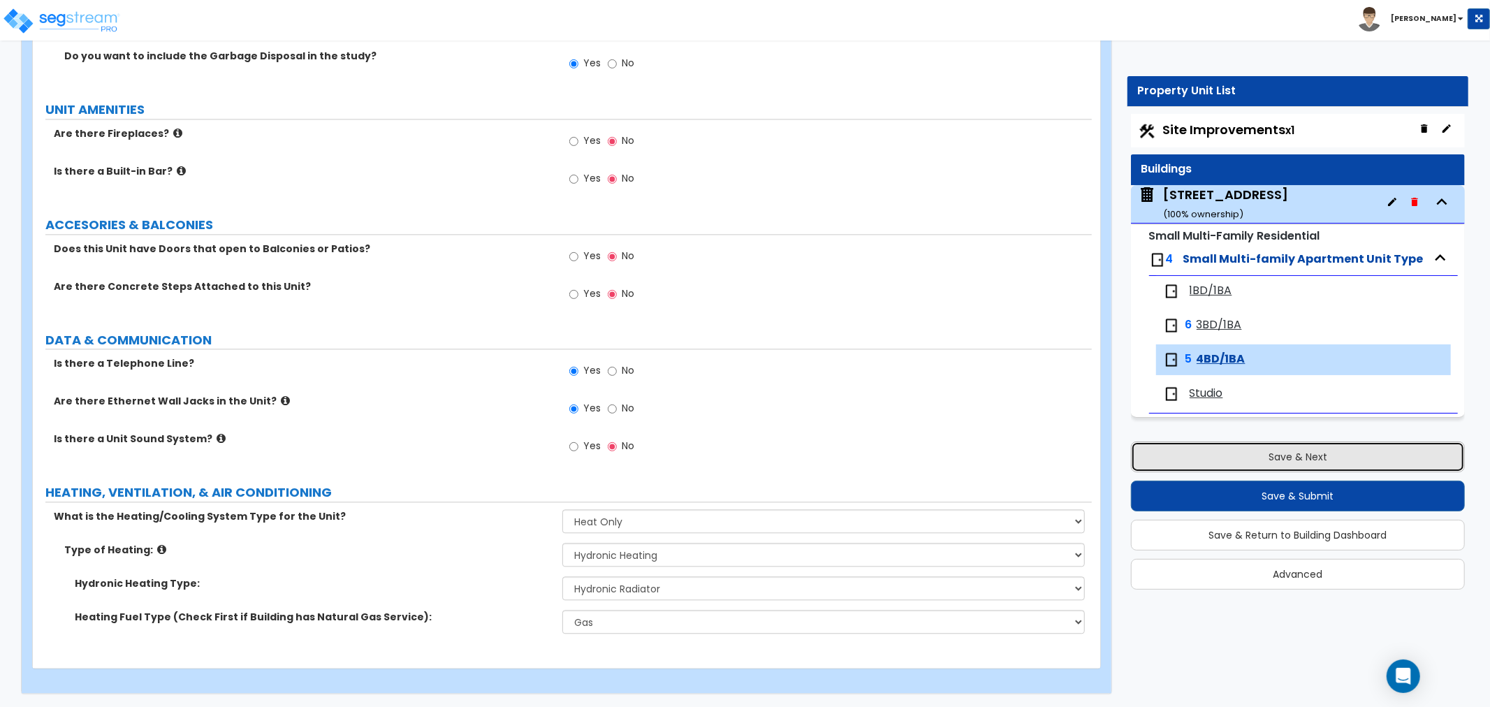
click at [1263, 463] on button "Save & Next" at bounding box center [1298, 457] width 334 height 31
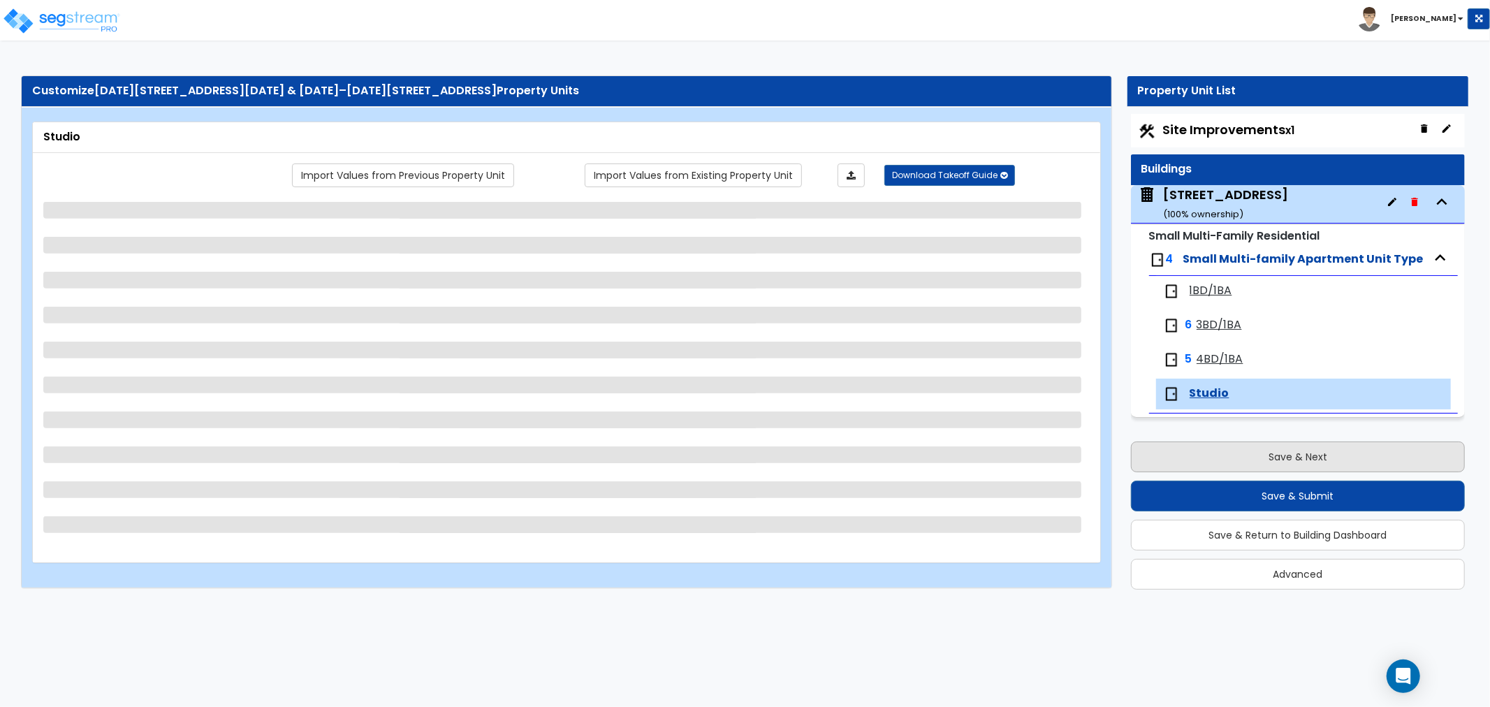
scroll to position [0, 0]
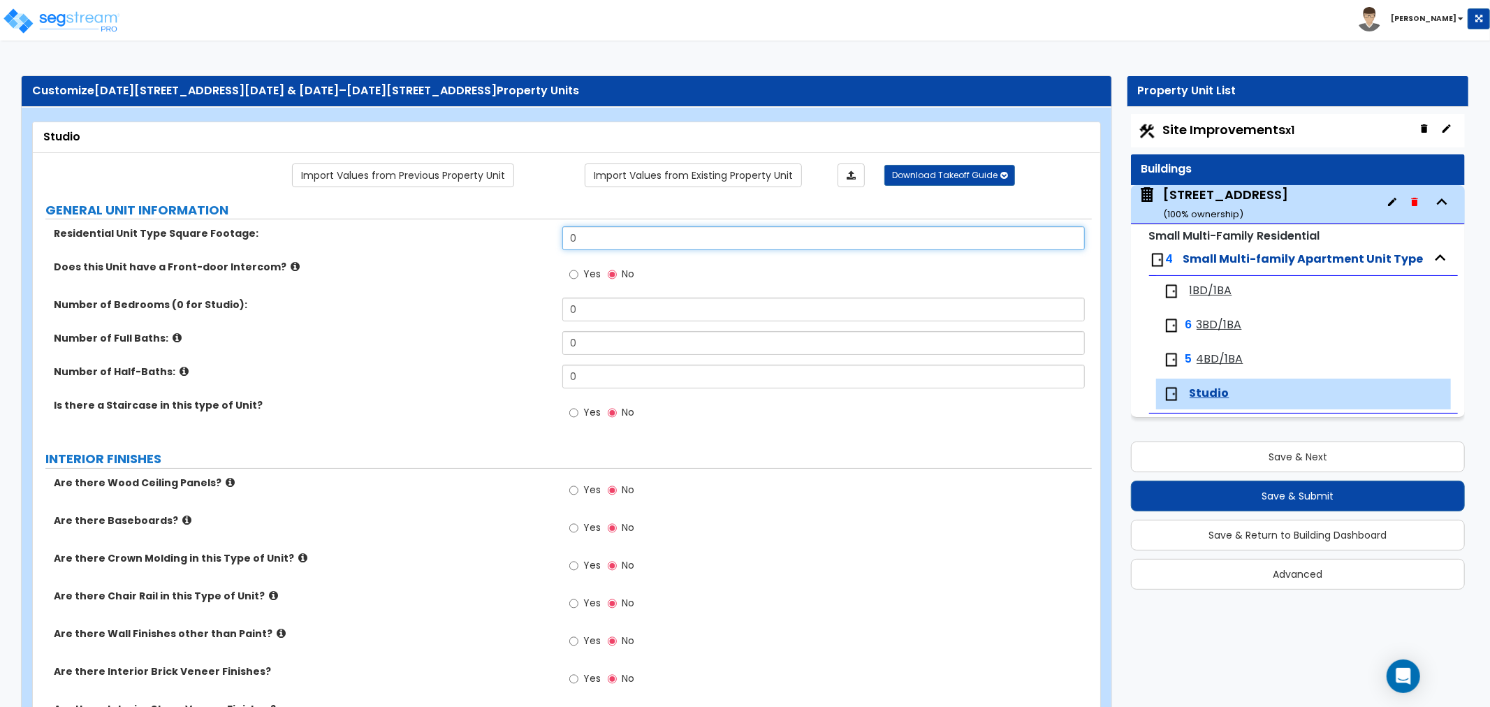
drag, startPoint x: 587, startPoint y: 234, endPoint x: 501, endPoint y: 250, distance: 87.4
click at [501, 250] on div "Residential Unit Type Square Footage: 0" at bounding box center [562, 243] width 1059 height 34
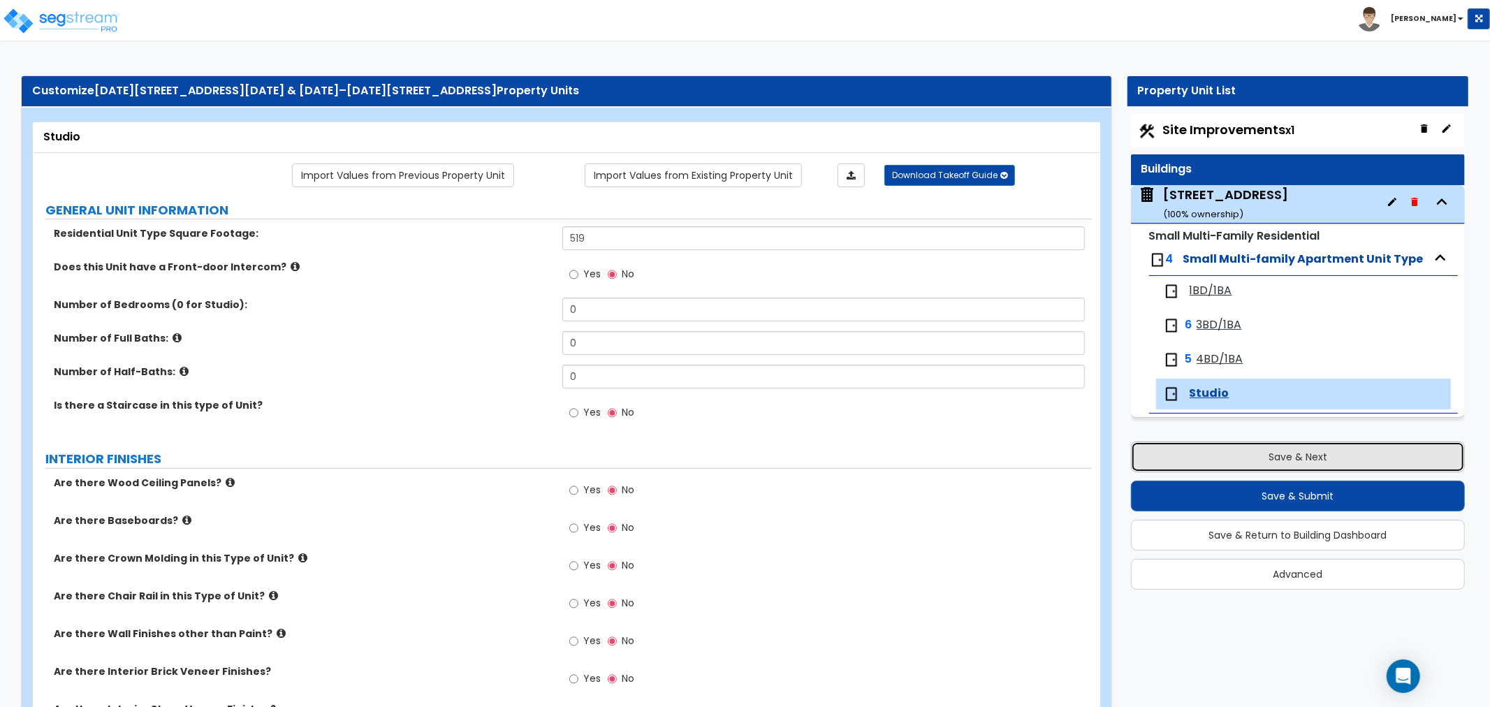
click at [1219, 453] on button "Save & Next" at bounding box center [1298, 457] width 334 height 31
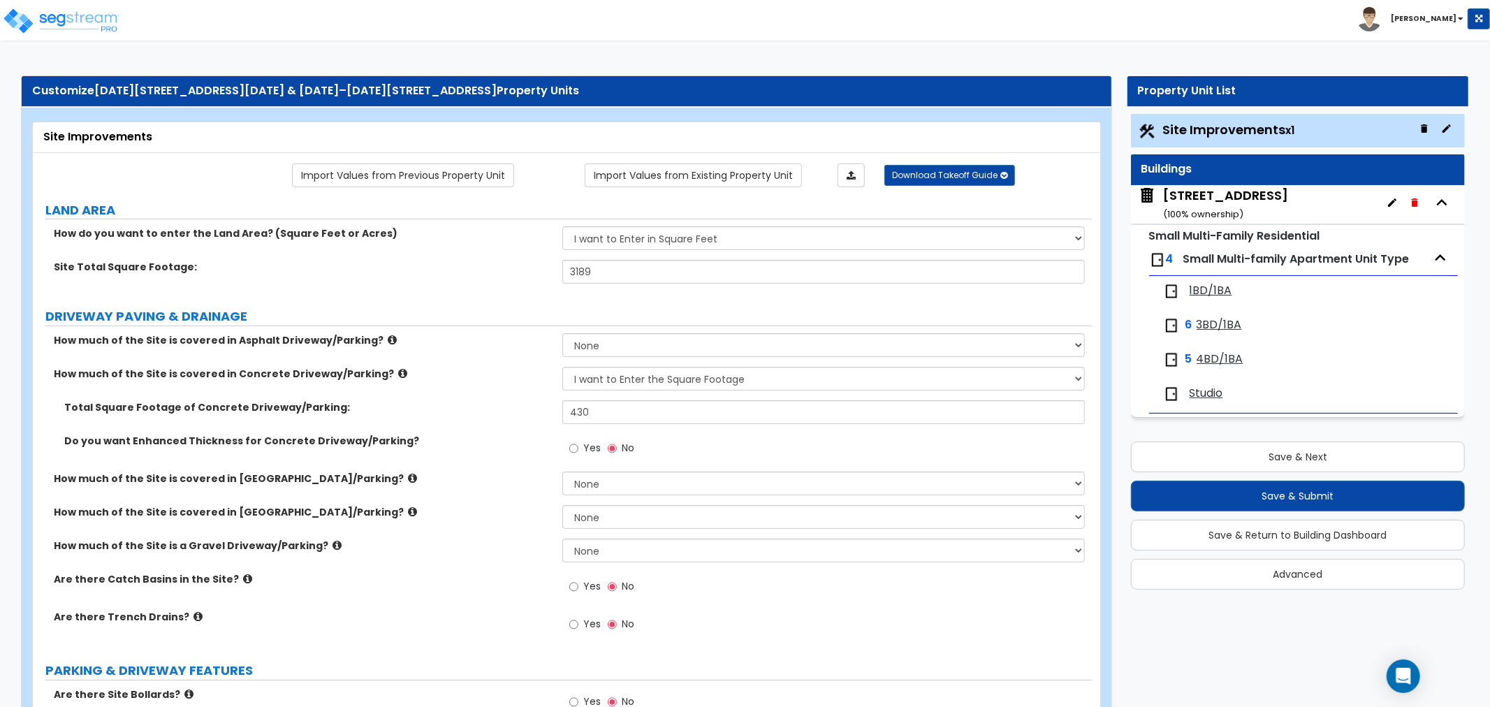
click at [1214, 303] on div "1BD/1BA" at bounding box center [1303, 291] width 295 height 31
click at [1214, 291] on span "1BD/1BA" at bounding box center [1211, 291] width 43 height 16
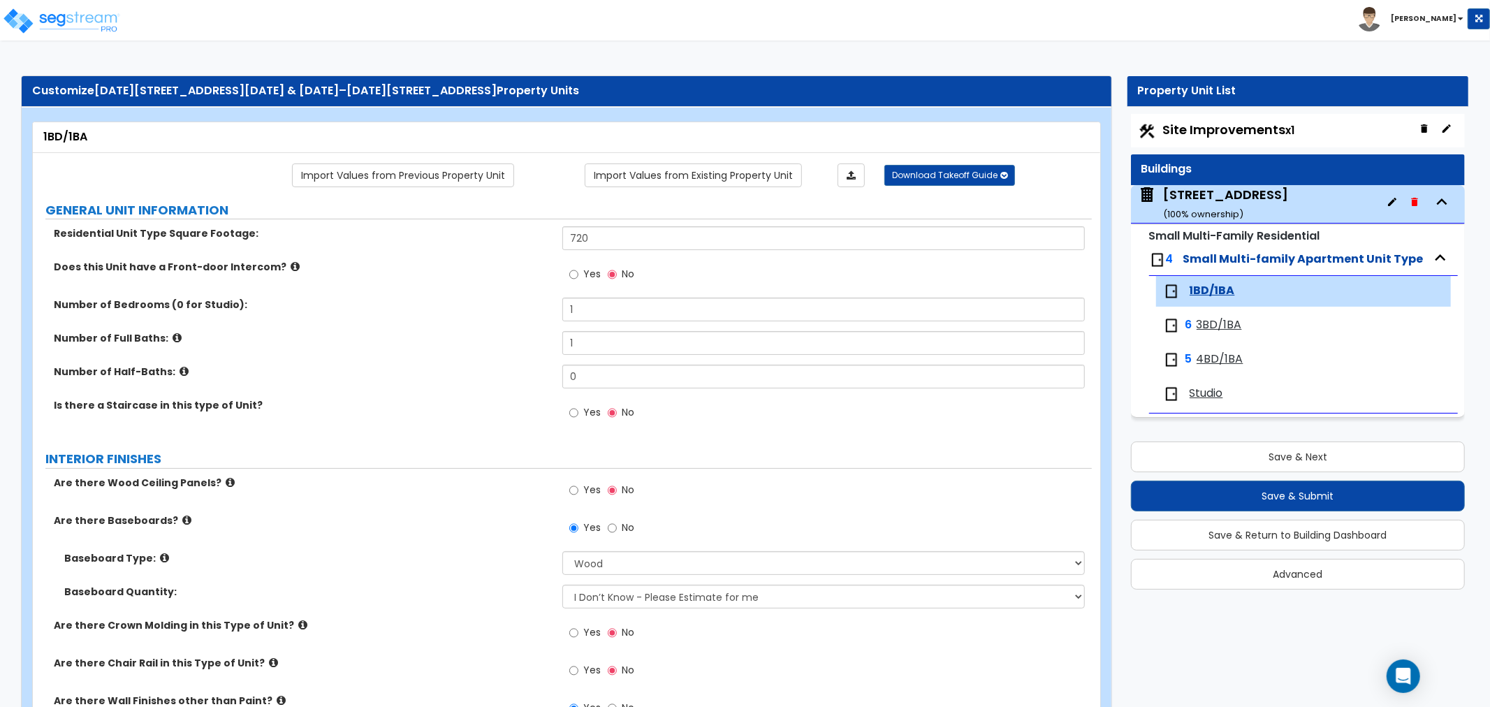
click at [1205, 392] on span "Studio" at bounding box center [1207, 394] width 34 height 16
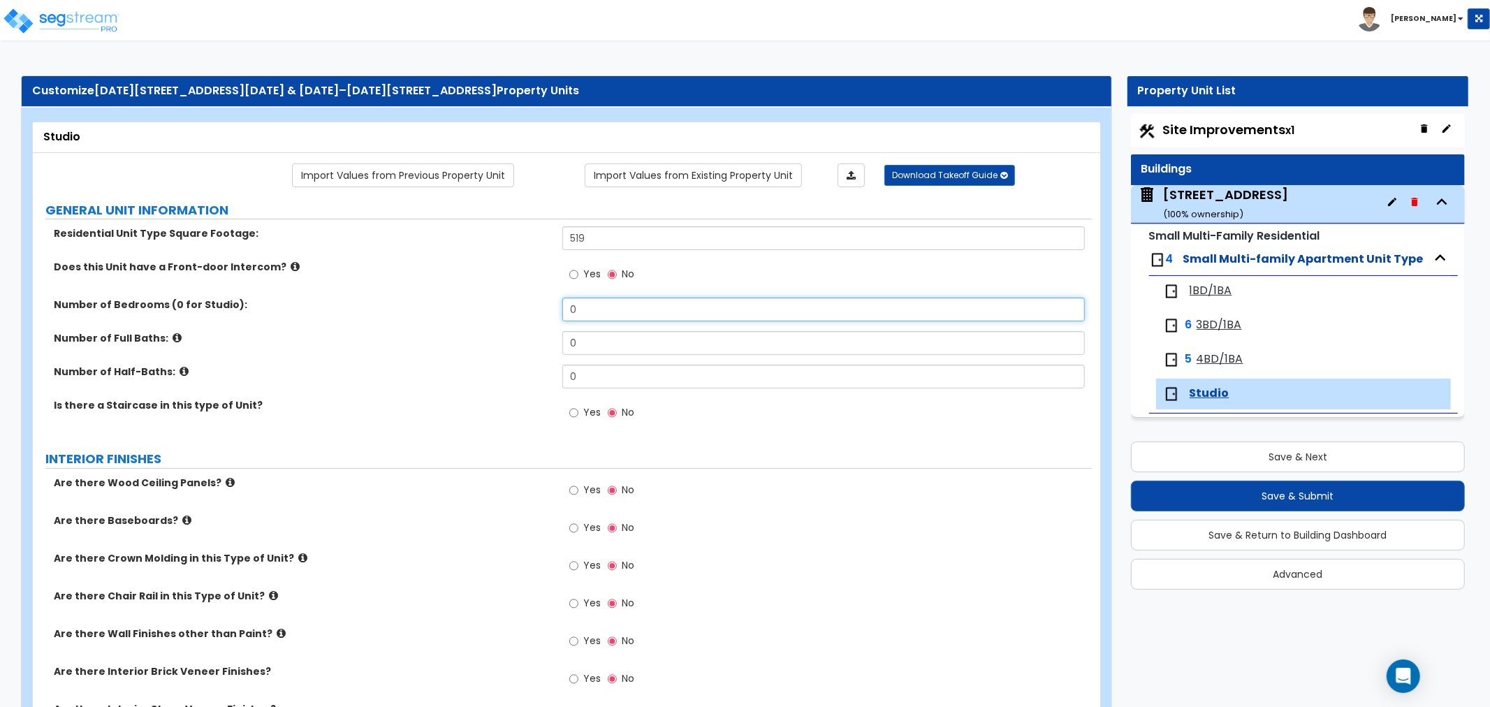
drag, startPoint x: 594, startPoint y: 305, endPoint x: 498, endPoint y: 308, distance: 95.8
click at [498, 308] on div "Number of Bedrooms (0 for Studio): 0" at bounding box center [562, 315] width 1059 height 34
click at [528, 352] on div "Number of Full Baths: 0" at bounding box center [562, 348] width 1059 height 34
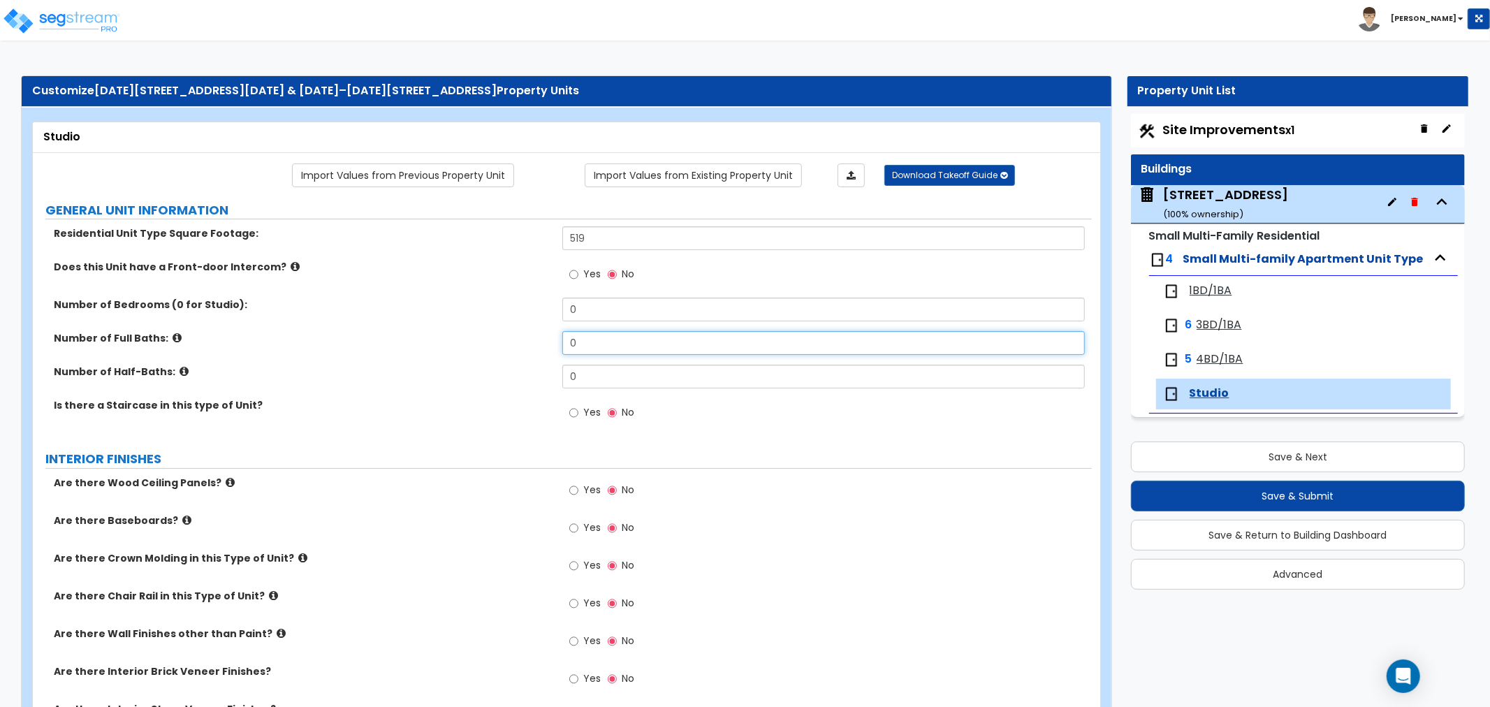
drag, startPoint x: 585, startPoint y: 346, endPoint x: 525, endPoint y: 354, distance: 60.7
click at [525, 354] on div "Number of Full Baths: 0" at bounding box center [562, 348] width 1059 height 34
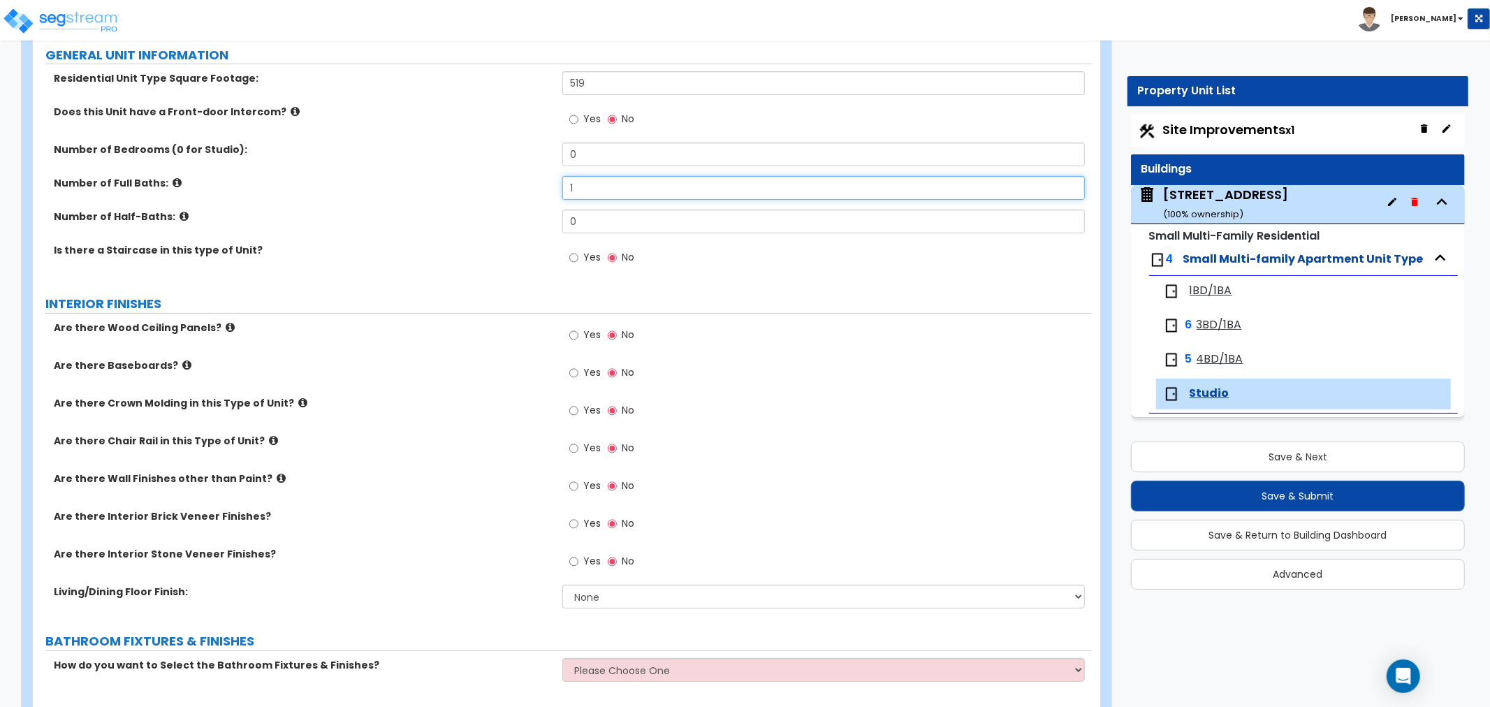
scroll to position [233, 0]
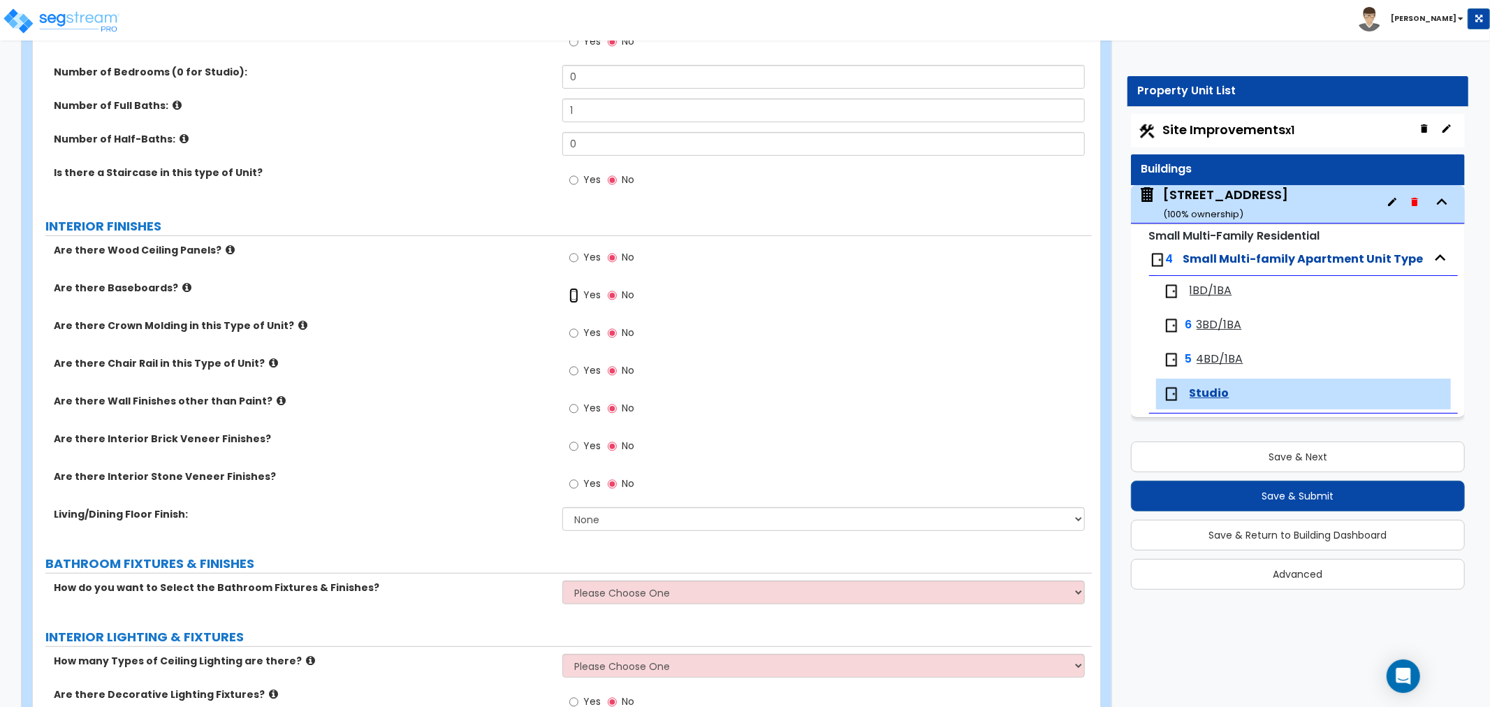
click at [570, 294] on input "Yes" at bounding box center [573, 295] width 9 height 15
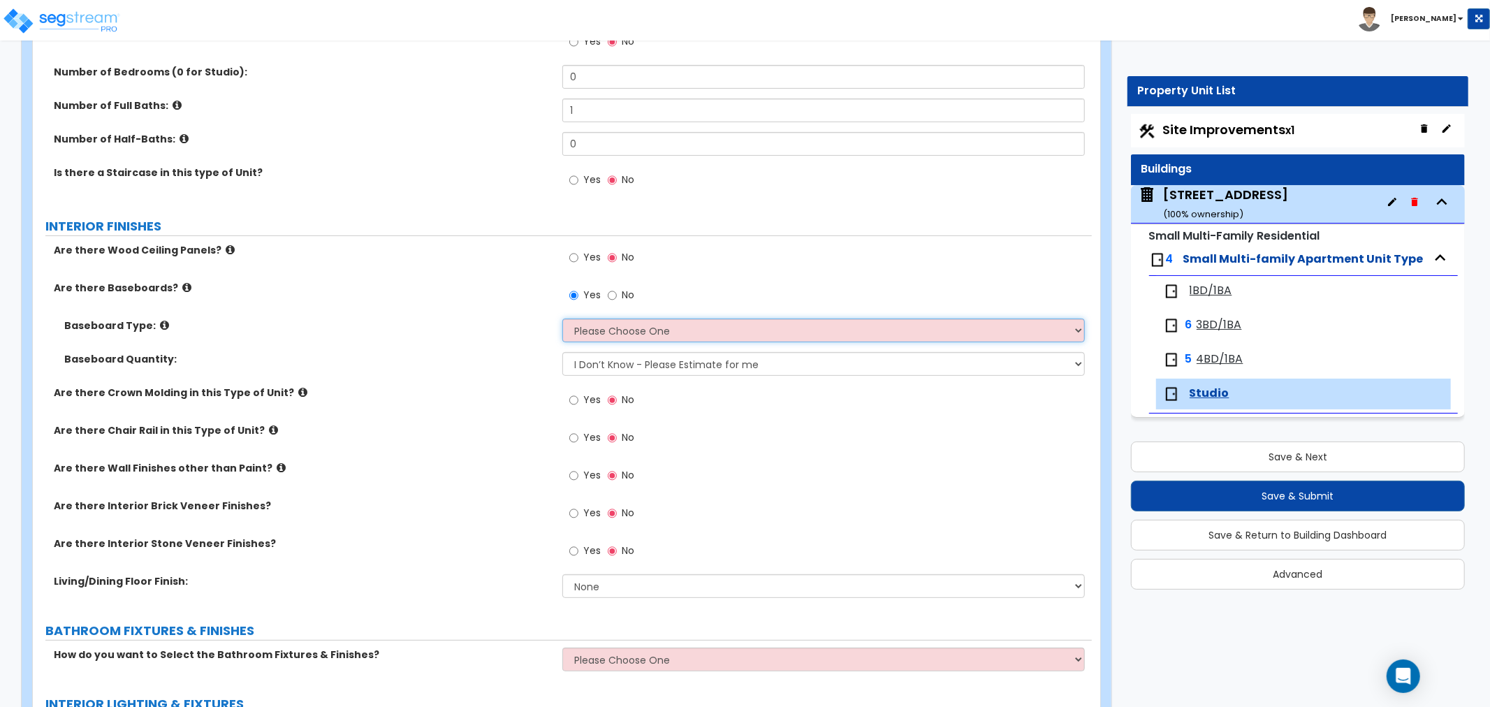
click at [595, 330] on select "Please Choose One Wood Vinyl Carpet Tile" at bounding box center [823, 331] width 523 height 24
click at [562, 319] on select "Please Choose One Wood Vinyl Carpet Tile" at bounding box center [823, 331] width 523 height 24
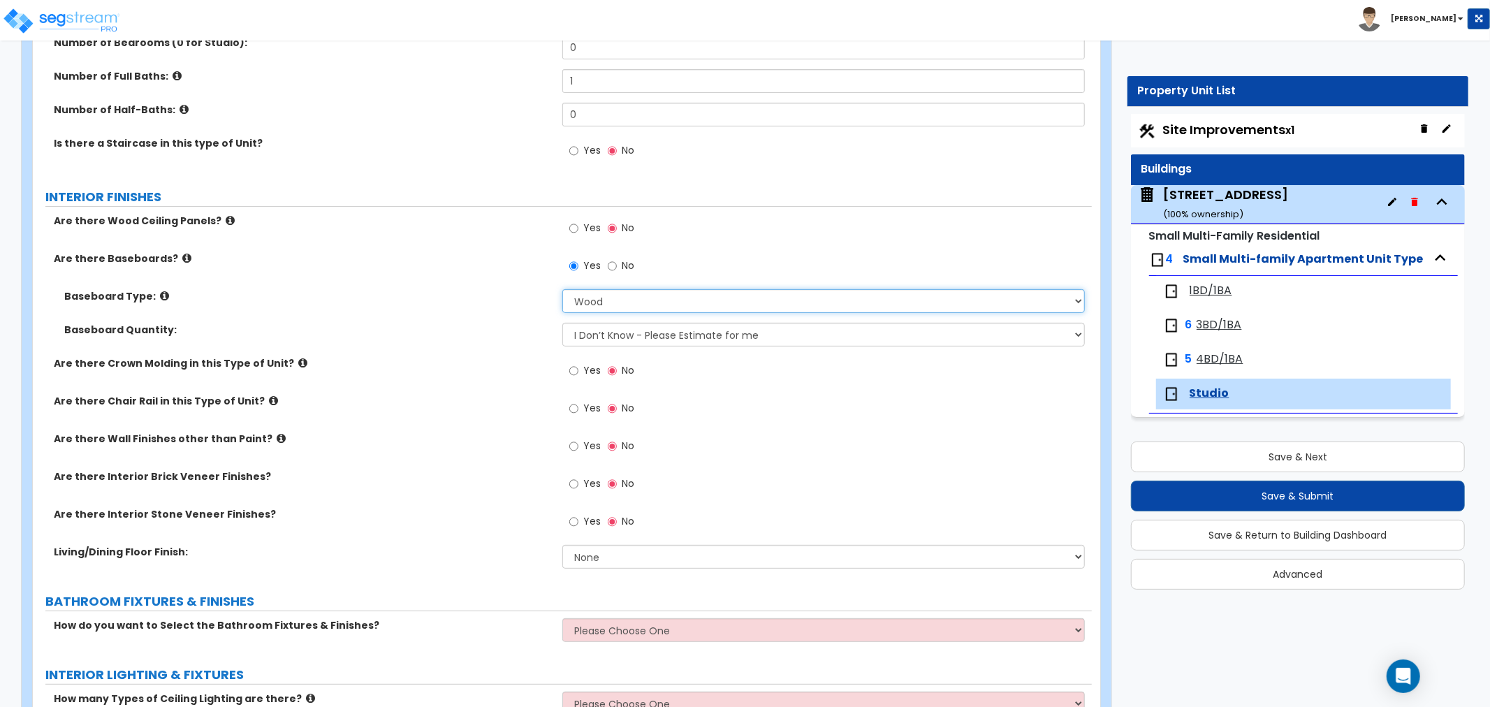
scroll to position [310, 0]
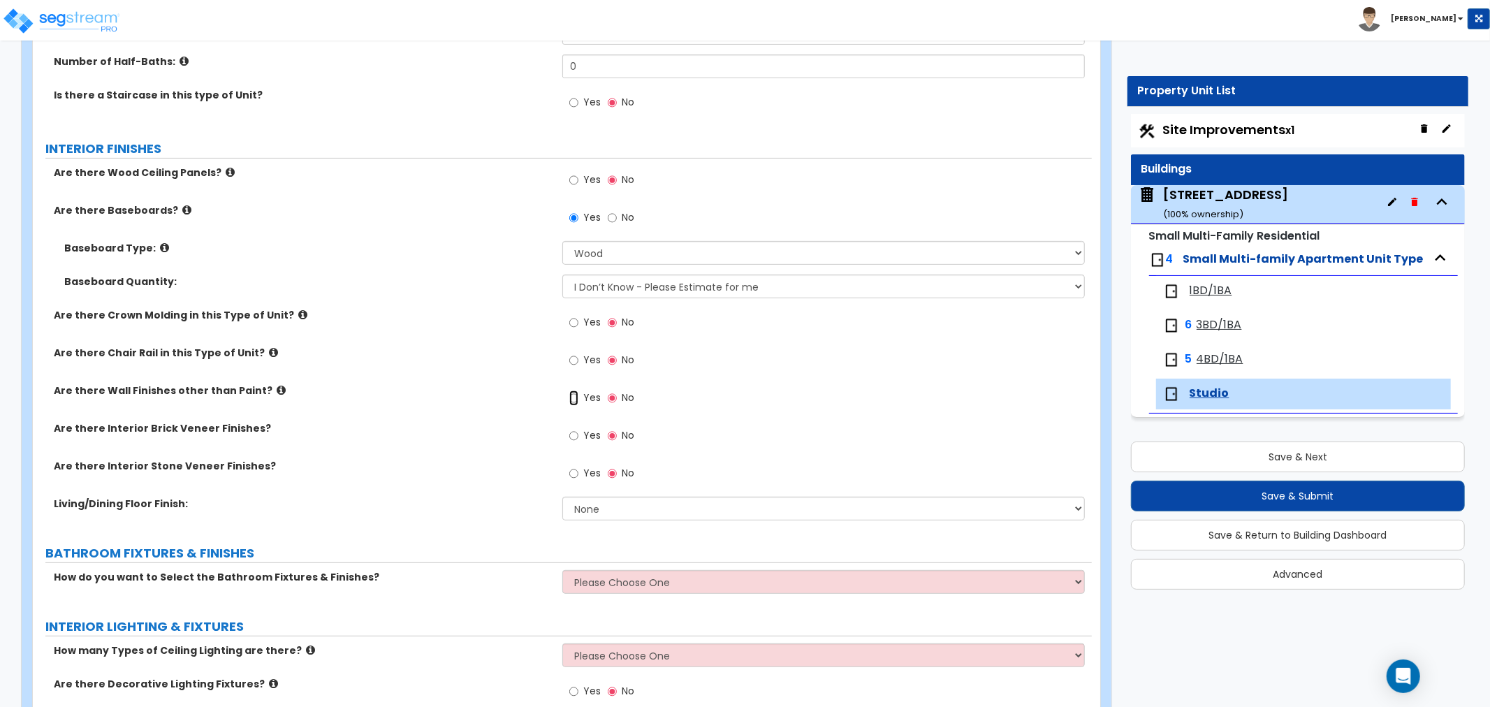
click at [574, 397] on input "Yes" at bounding box center [573, 398] width 9 height 15
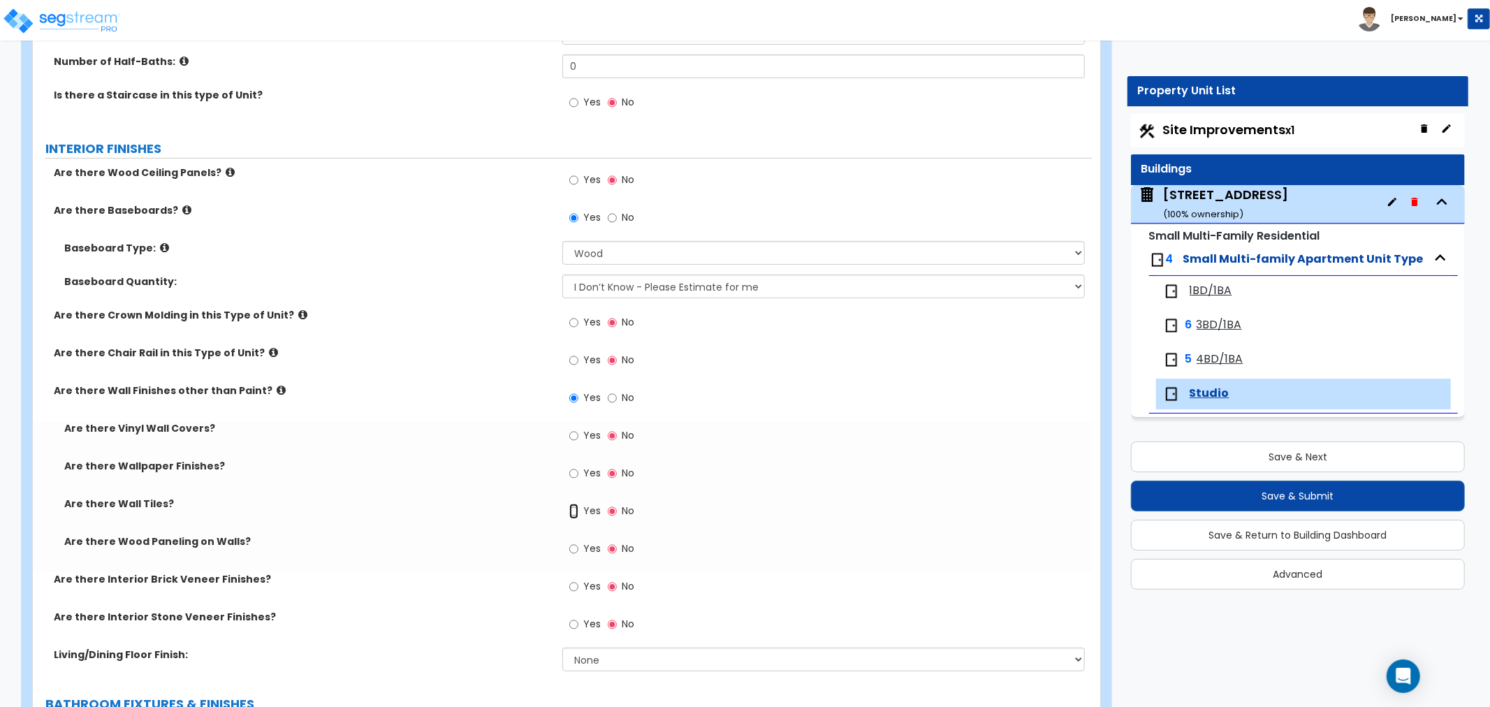
click at [572, 513] on input "Yes" at bounding box center [573, 511] width 9 height 15
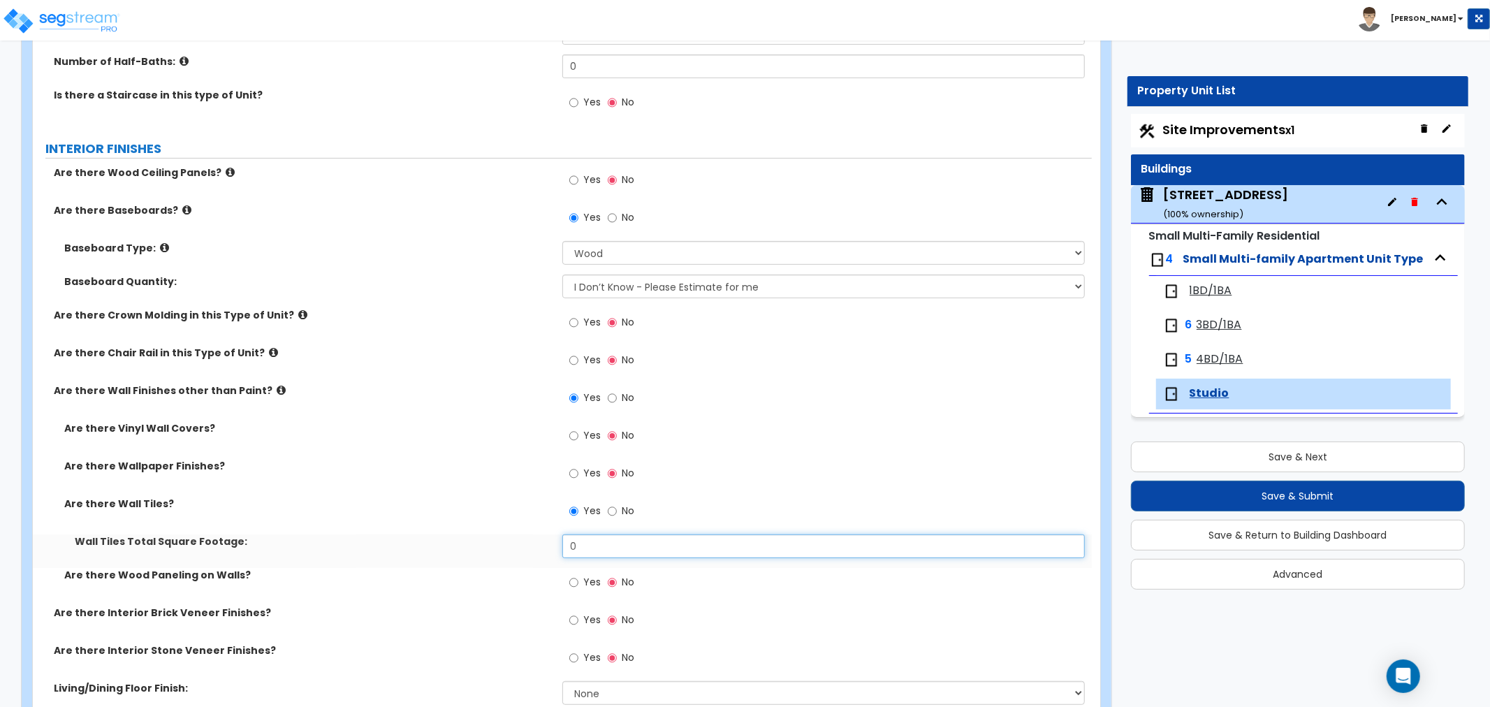
drag, startPoint x: 597, startPoint y: 549, endPoint x: 564, endPoint y: 541, distance: 33.9
click at [564, 541] on input "0" at bounding box center [823, 547] width 523 height 24
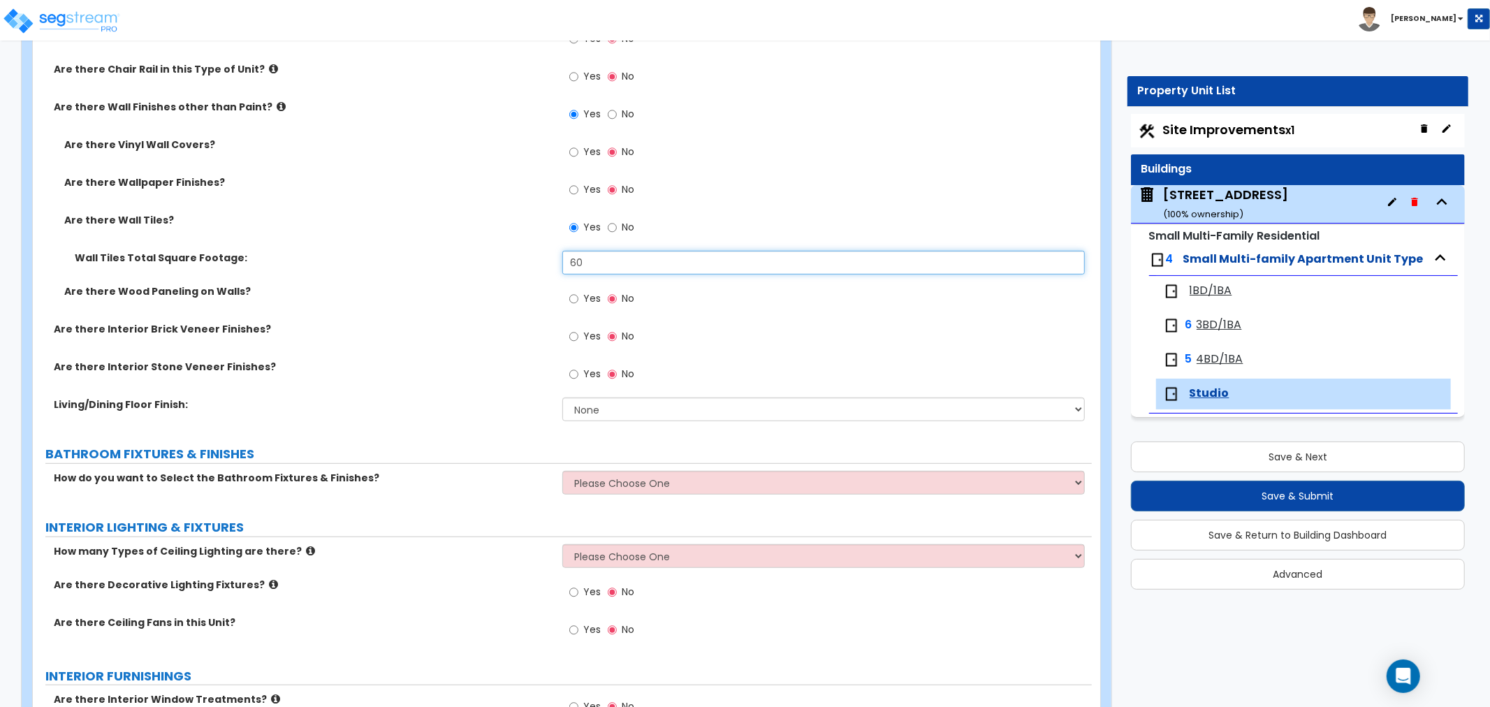
scroll to position [620, 0]
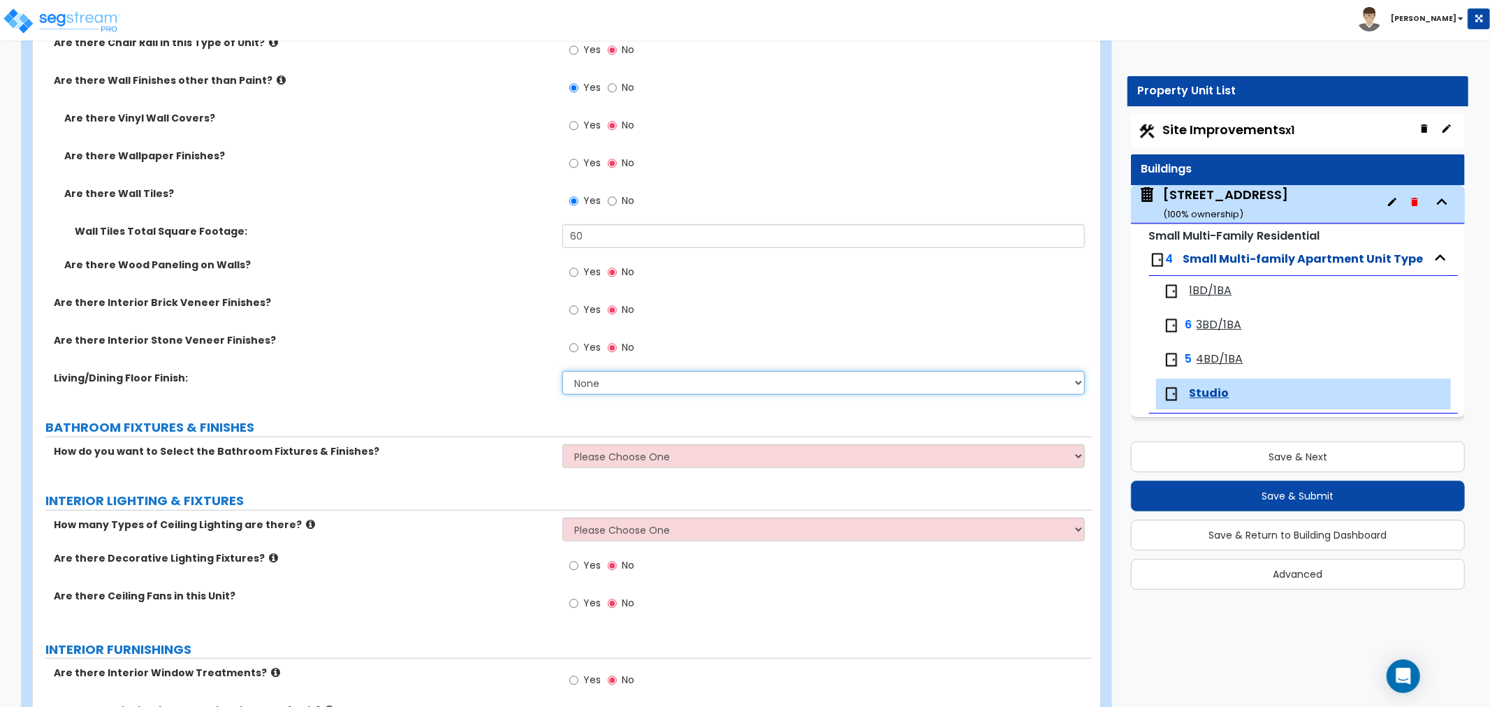
click at [581, 382] on select "None Tile Flooring Hardwood Flooring Resilient Laminate Flooring VCT Flooring S…" at bounding box center [823, 383] width 523 height 24
click at [562, 371] on select "None Tile Flooring Hardwood Flooring Resilient Laminate Flooring VCT Flooring S…" at bounding box center [823, 383] width 523 height 24
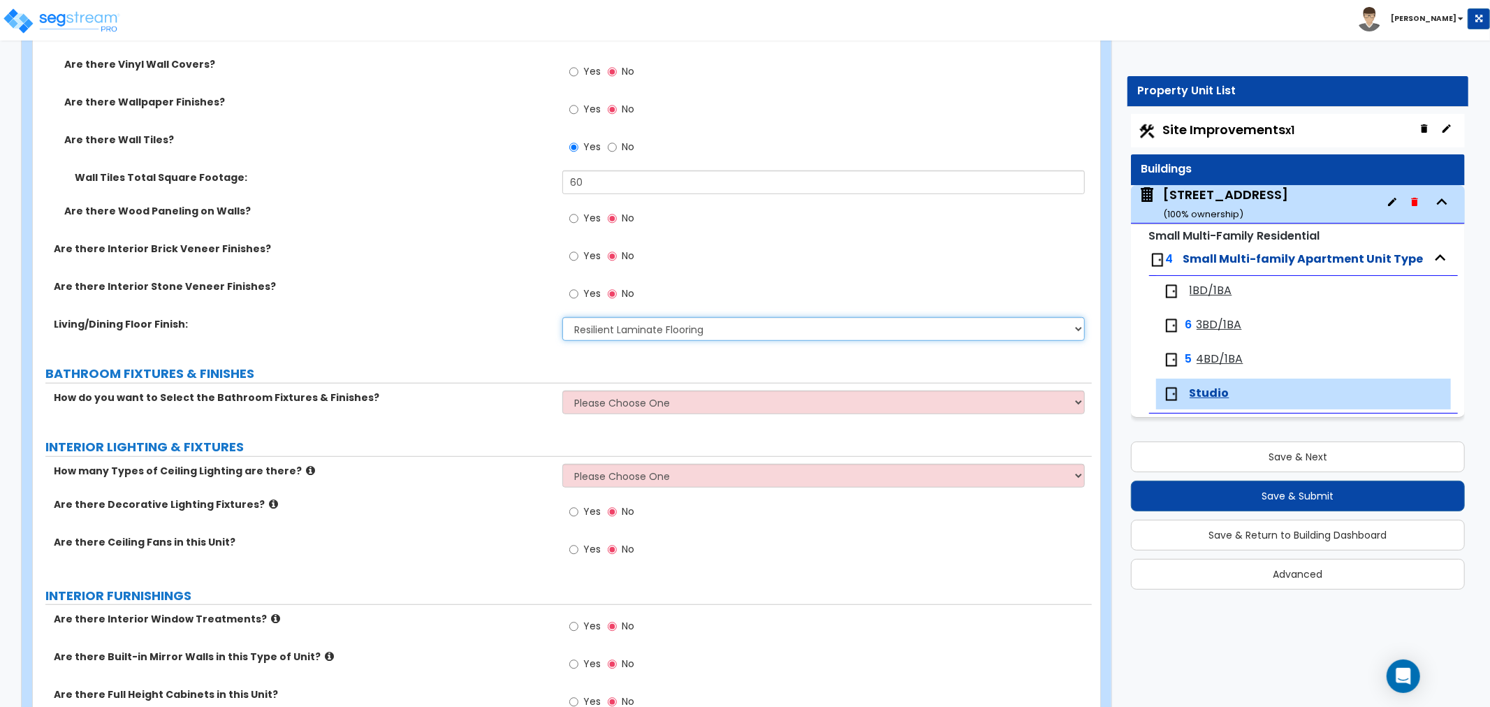
scroll to position [699, 0]
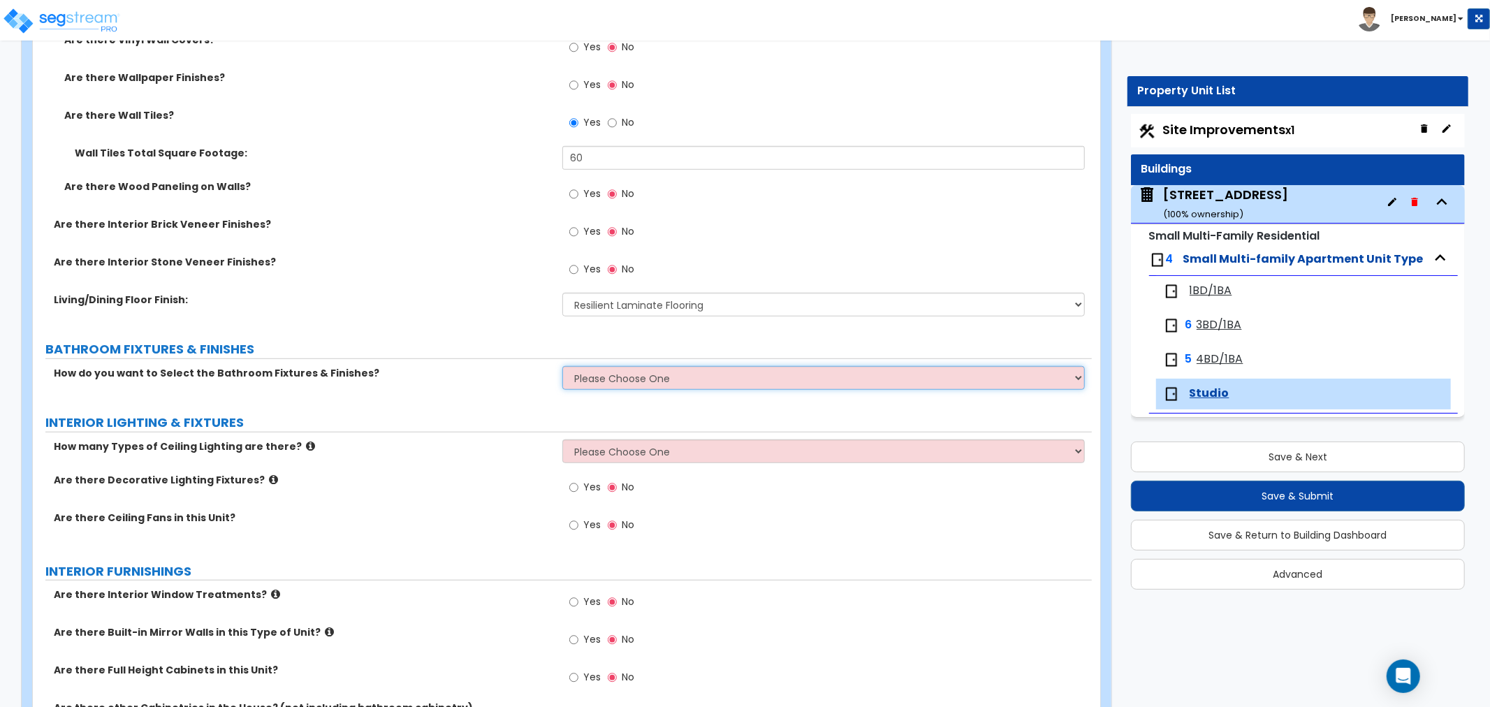
click at [594, 380] on select "Please Choose One Select the type of Fixtures and Finishes only for one Bath an…" at bounding box center [823, 378] width 523 height 24
click at [562, 366] on select "Please Choose One Select the type of Fixtures and Finishes only for one Bath an…" at bounding box center [823, 378] width 523 height 24
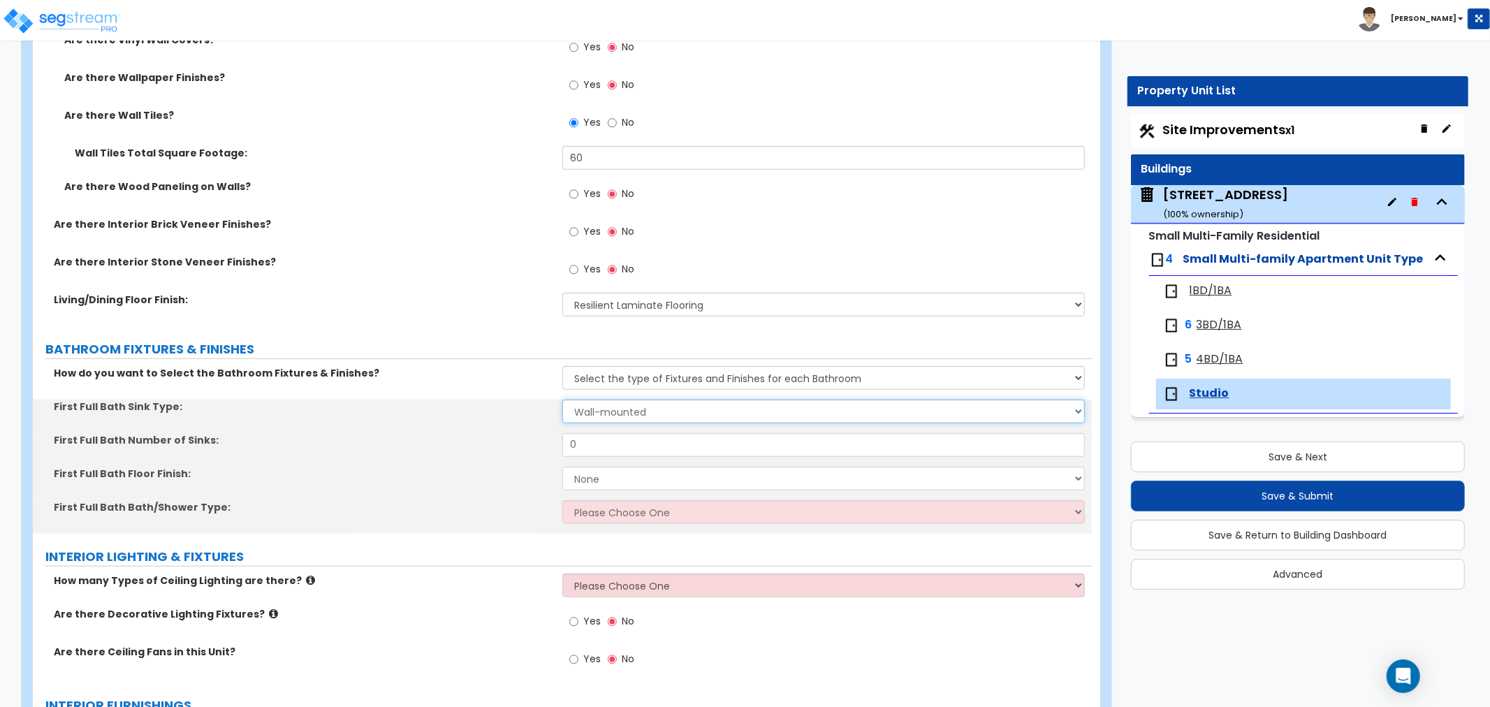
click at [592, 415] on select "Wall-mounted Pedestal-mounted Vanity-mounted" at bounding box center [823, 412] width 523 height 24
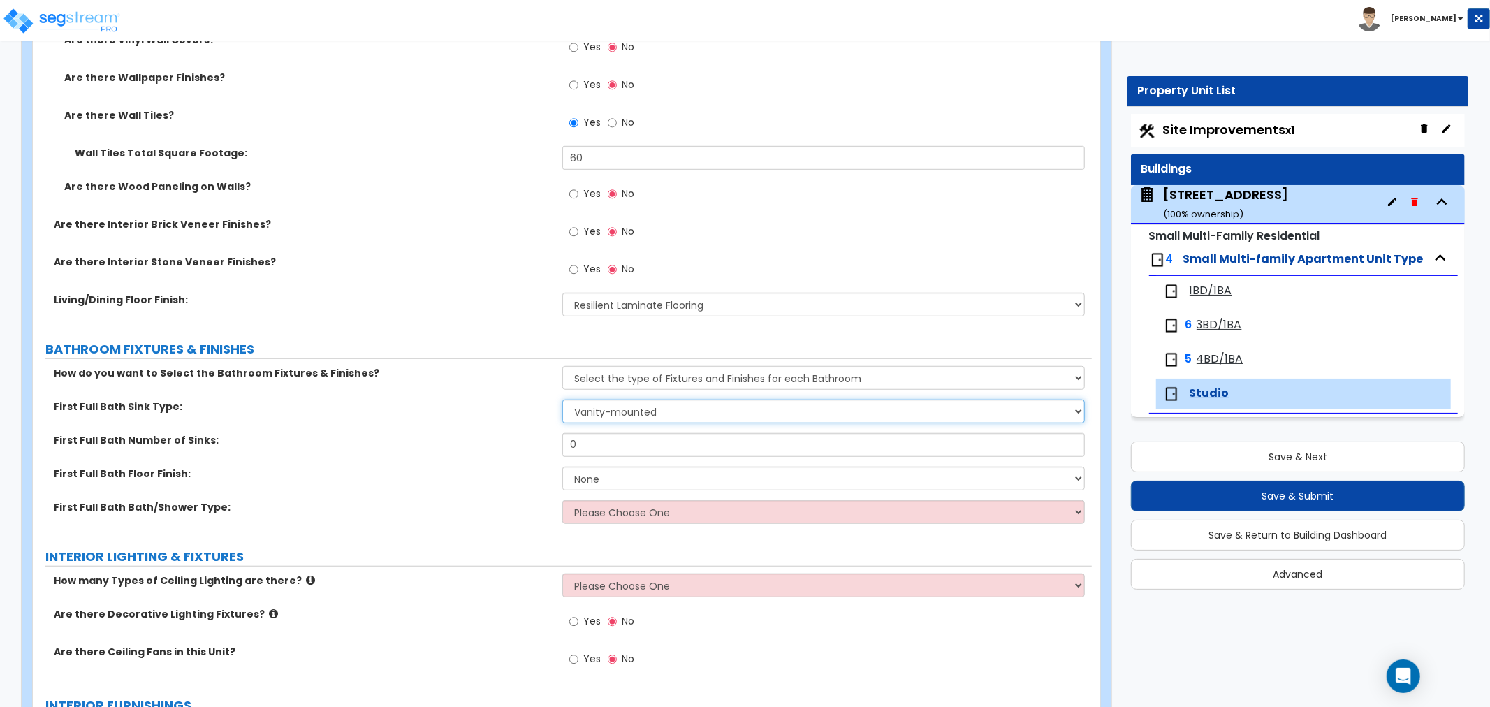
click at [562, 400] on select "Wall-mounted Pedestal-mounted Vanity-mounted" at bounding box center [823, 412] width 523 height 24
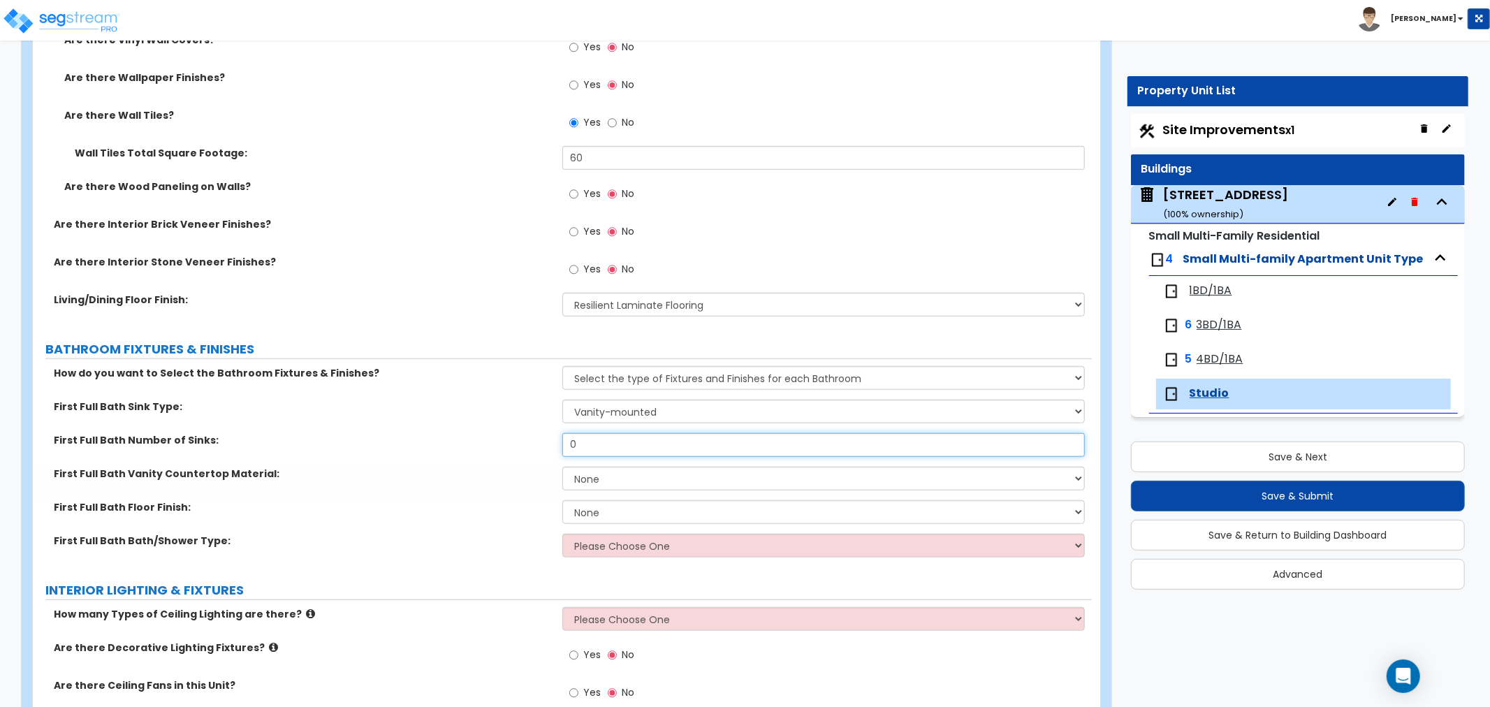
click at [599, 440] on input "0" at bounding box center [823, 445] width 523 height 24
drag, startPoint x: 556, startPoint y: 444, endPoint x: 539, endPoint y: 444, distance: 17.5
click at [539, 444] on div "First Full Bath Number of Sinks: 0" at bounding box center [562, 450] width 1059 height 34
click at [613, 478] on select "None Plastic Laminate Solid Surface Stone Quartz Marble Tile Wood" at bounding box center [823, 479] width 523 height 24
click at [562, 467] on select "None Plastic Laminate Solid Surface Stone Quartz Marble Tile Wood" at bounding box center [823, 479] width 523 height 24
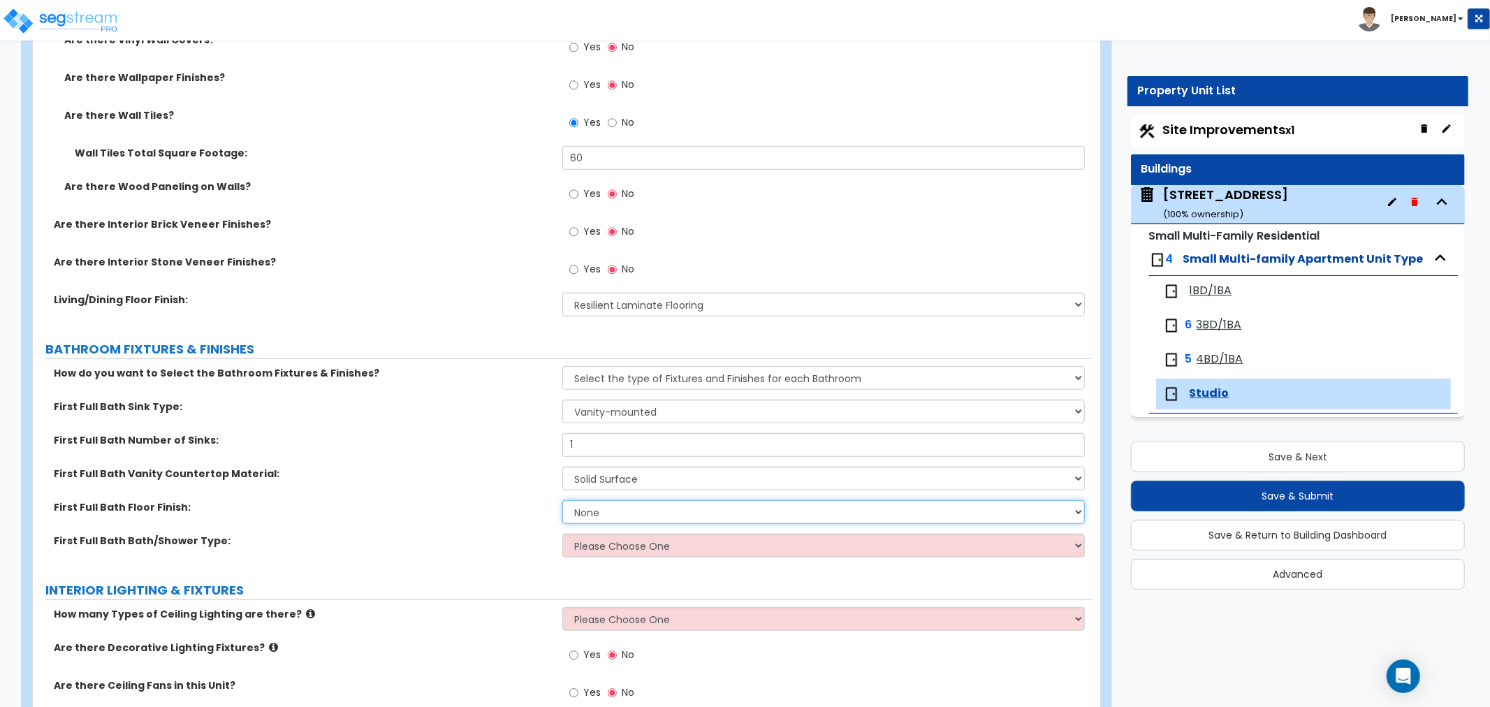
click at [592, 508] on select "None Tile Flooring Hardwood Flooring Resilient Laminate Flooring VCT Flooring S…" at bounding box center [823, 512] width 523 height 24
click at [562, 500] on select "None Tile Flooring Hardwood Flooring Resilient Laminate Flooring VCT Flooring S…" at bounding box center [823, 512] width 523 height 24
click at [610, 548] on select "Please Choose One Standalone Shower Bathtub - Shower Combo" at bounding box center [823, 546] width 523 height 24
click at [562, 534] on select "Please Choose One Standalone Shower Bathtub - Shower Combo" at bounding box center [823, 546] width 523 height 24
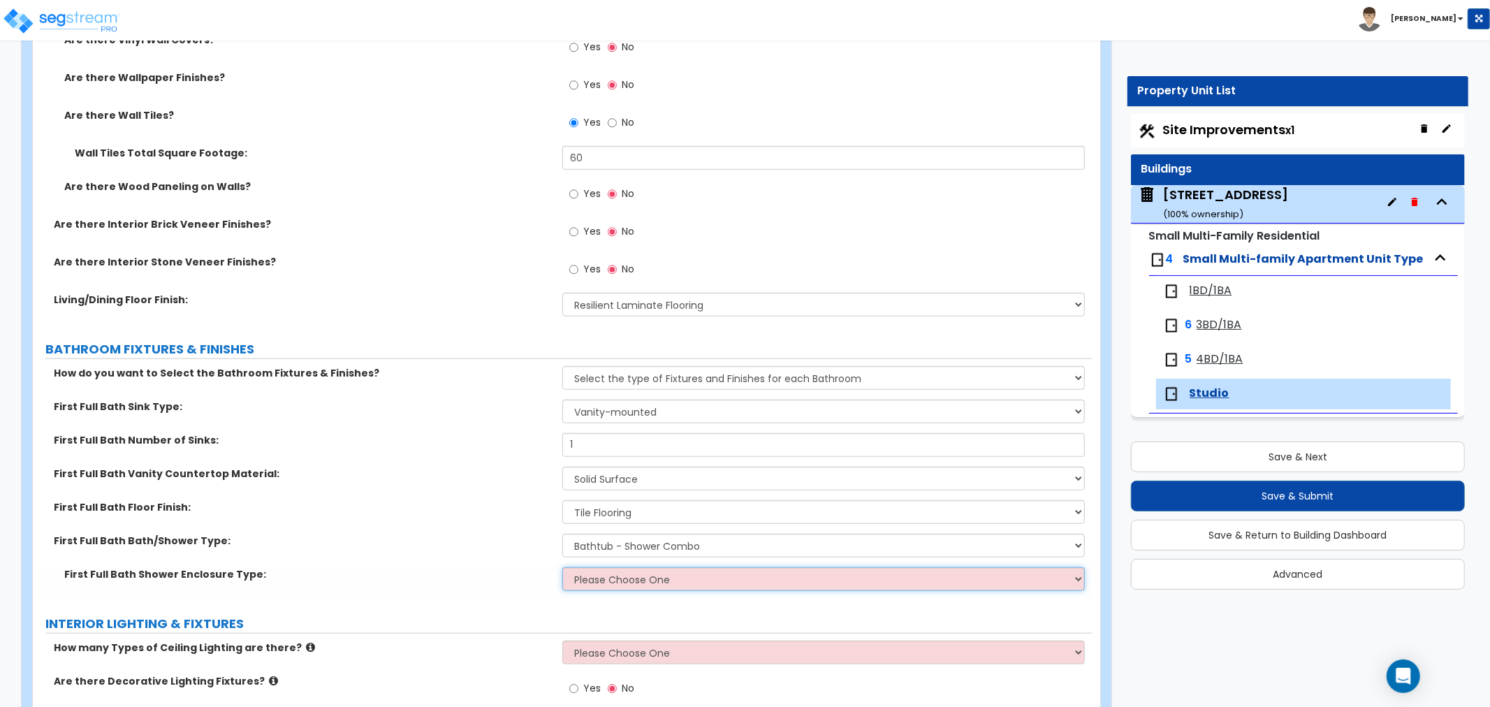
click at [617, 582] on select "Please Choose One Curtain & Rod Glass Sliding Doors Glass Hinged Doors" at bounding box center [823, 579] width 523 height 24
click at [562, 567] on select "Please Choose One Curtain & Rod Glass Sliding Doors Glass Hinged Doors" at bounding box center [823, 579] width 523 height 24
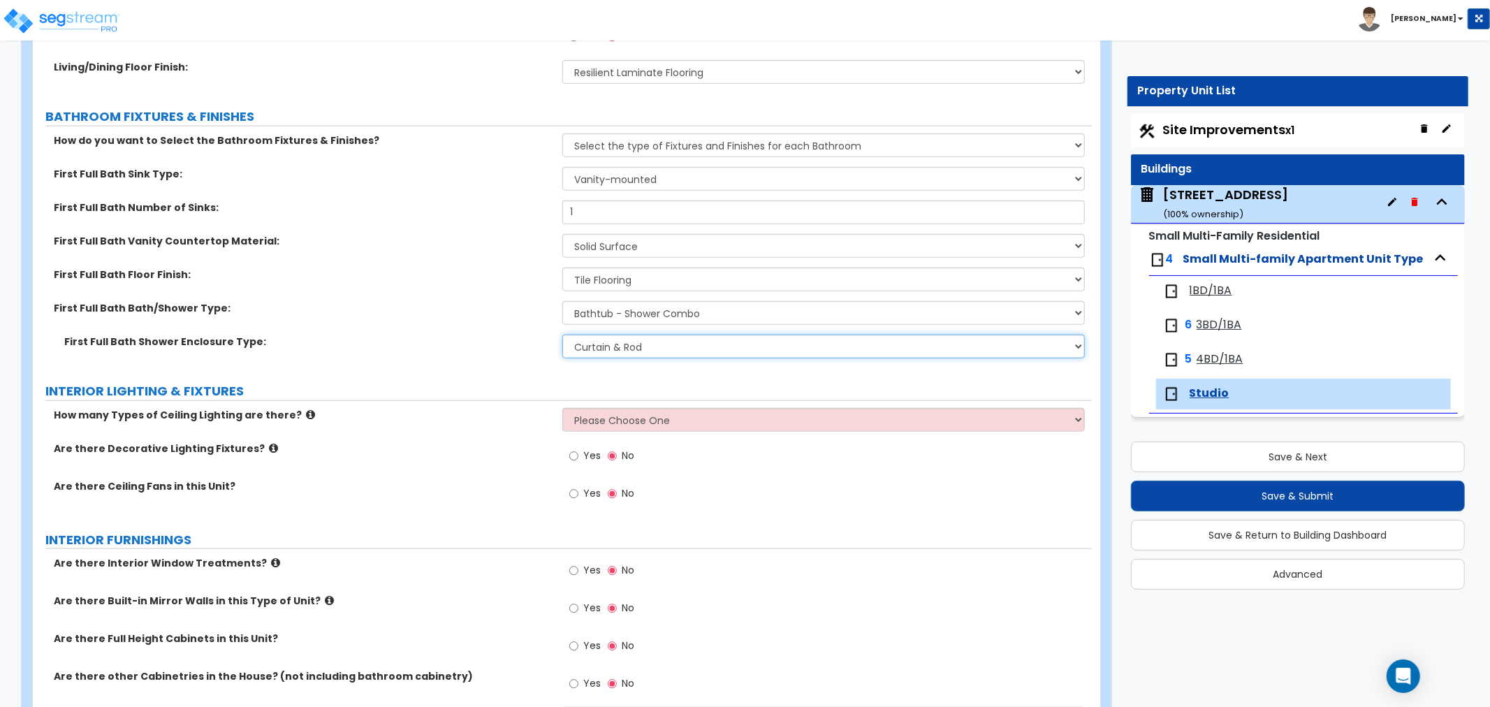
scroll to position [1009, 0]
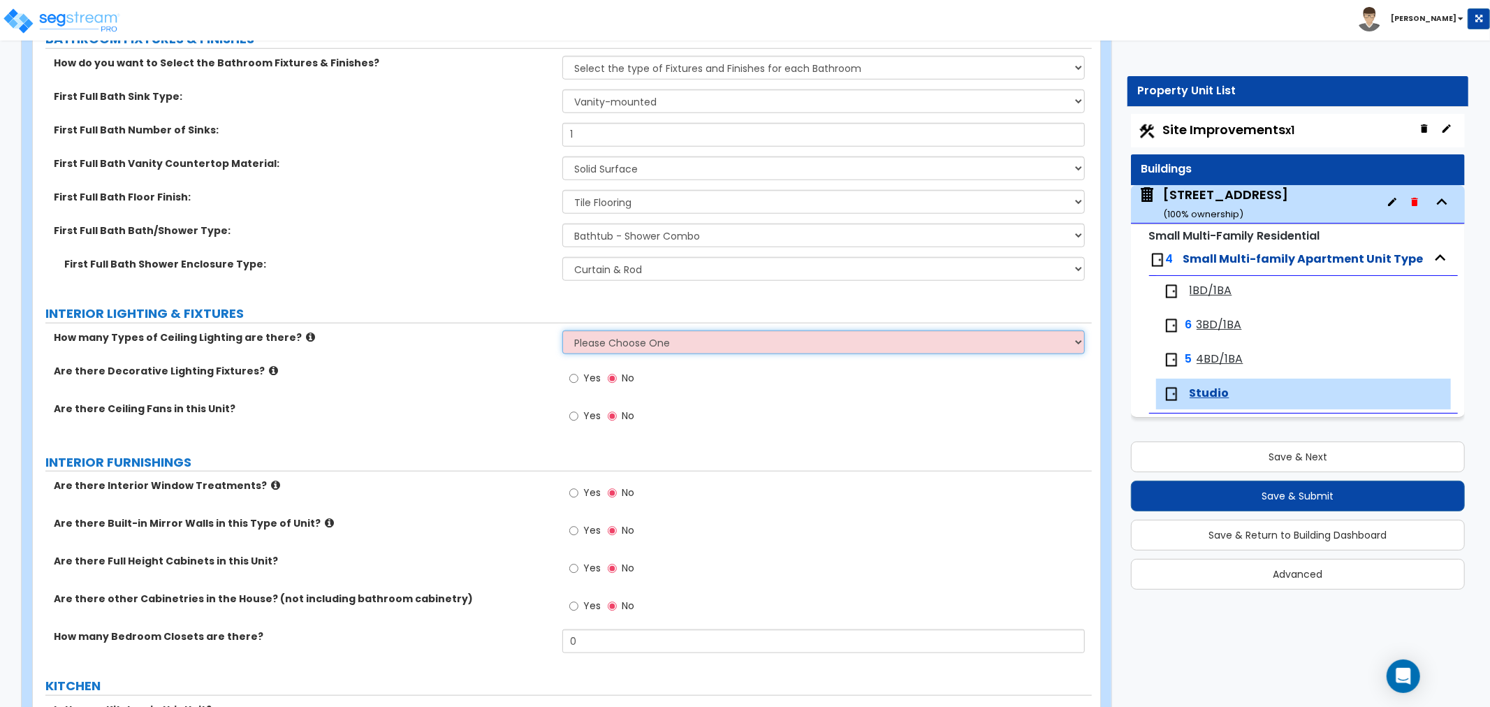
click at [613, 350] on select "Please Choose One 1 2 3" at bounding box center [823, 342] width 523 height 24
click at [562, 330] on select "Please Choose One 1 2 3" at bounding box center [823, 342] width 523 height 24
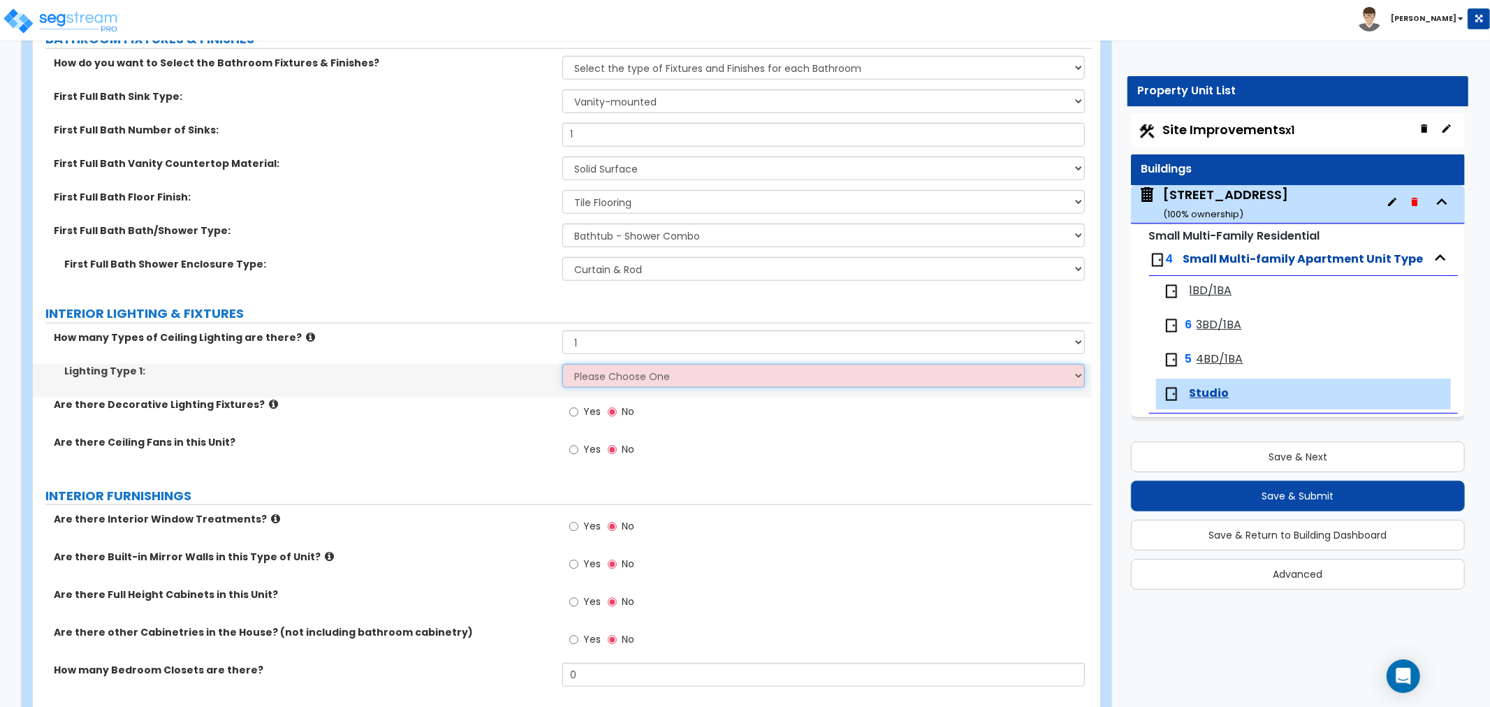
click at [612, 378] on select "Please Choose One LED Surface-Mounted LED Recessed Fluorescent Surface-Mounted …" at bounding box center [823, 376] width 523 height 24
click at [562, 364] on select "Please Choose One LED Surface-Mounted LED Recessed Fluorescent Surface-Mounted …" at bounding box center [823, 376] width 523 height 24
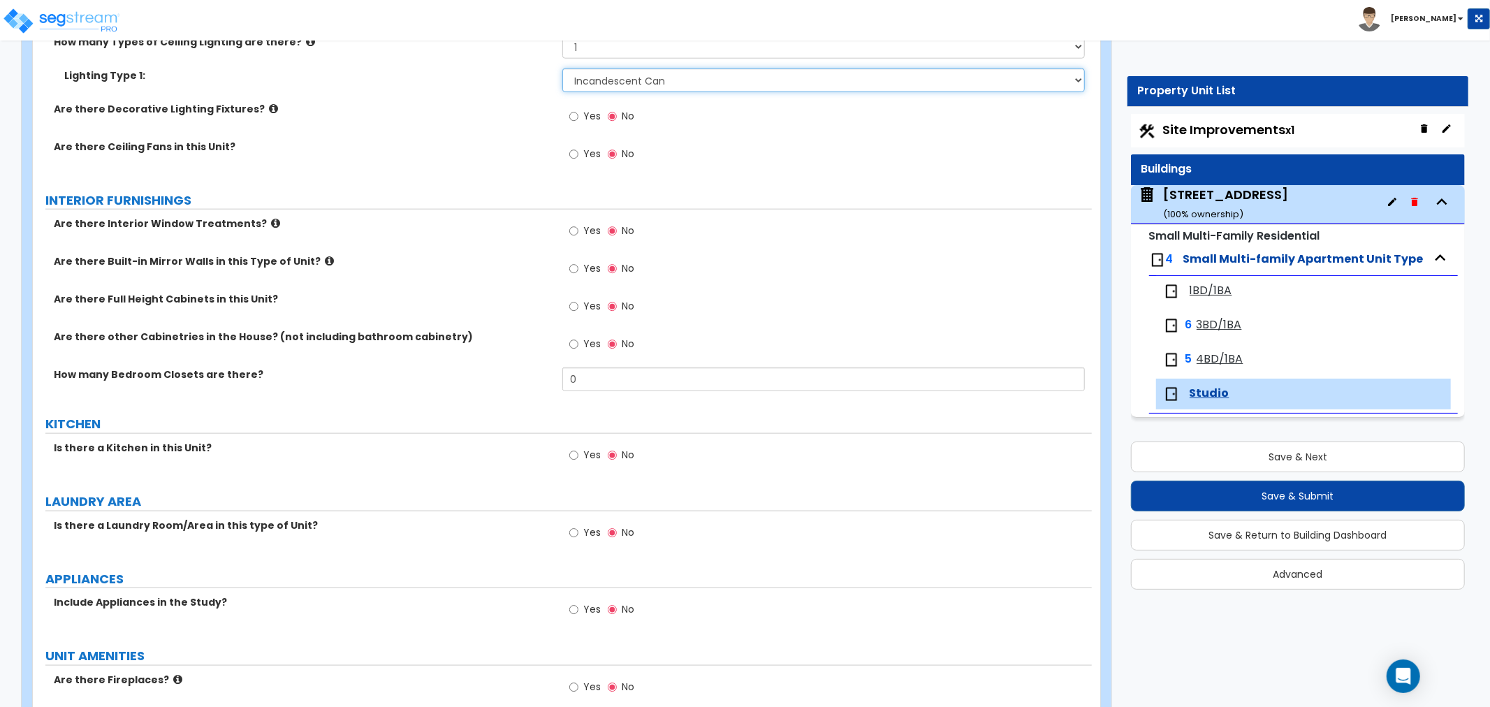
scroll to position [1319, 0]
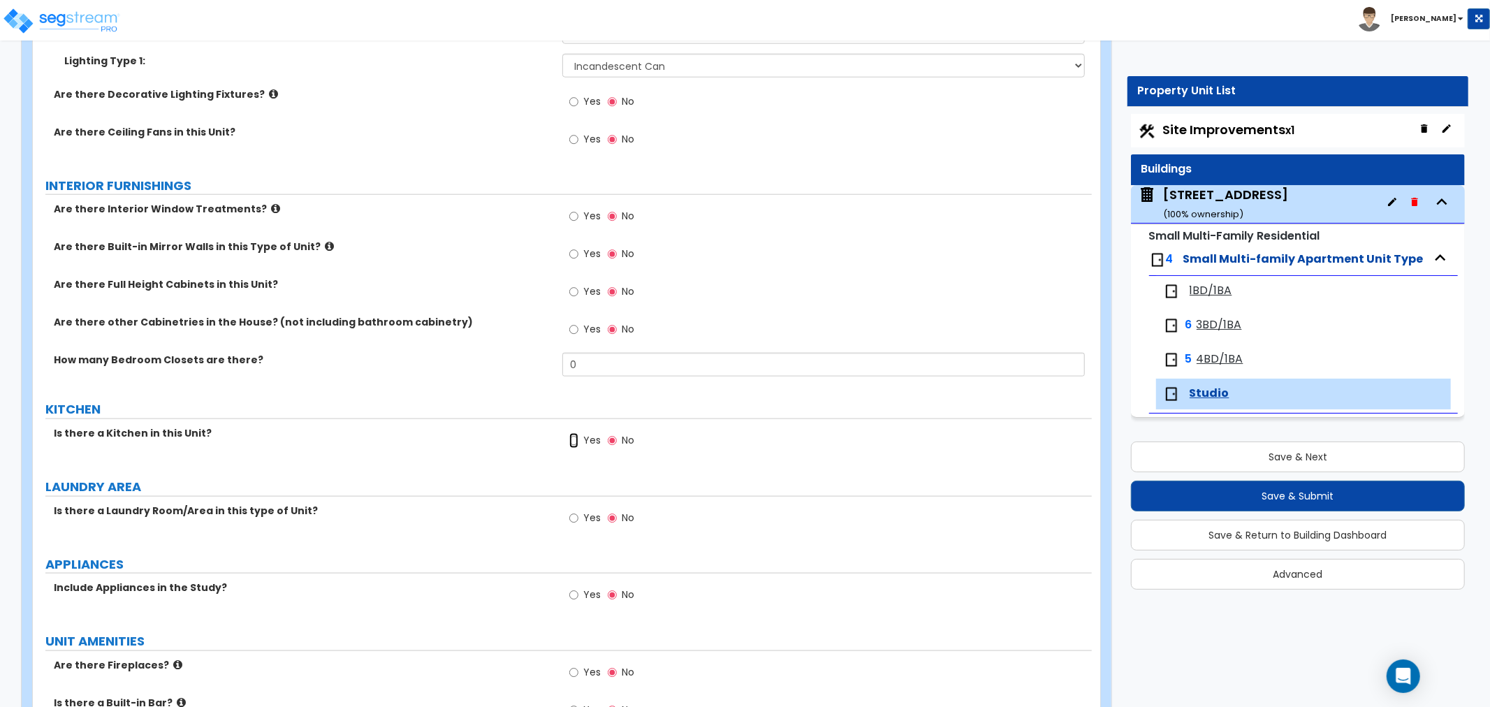
click at [574, 441] on input "Yes" at bounding box center [573, 440] width 9 height 15
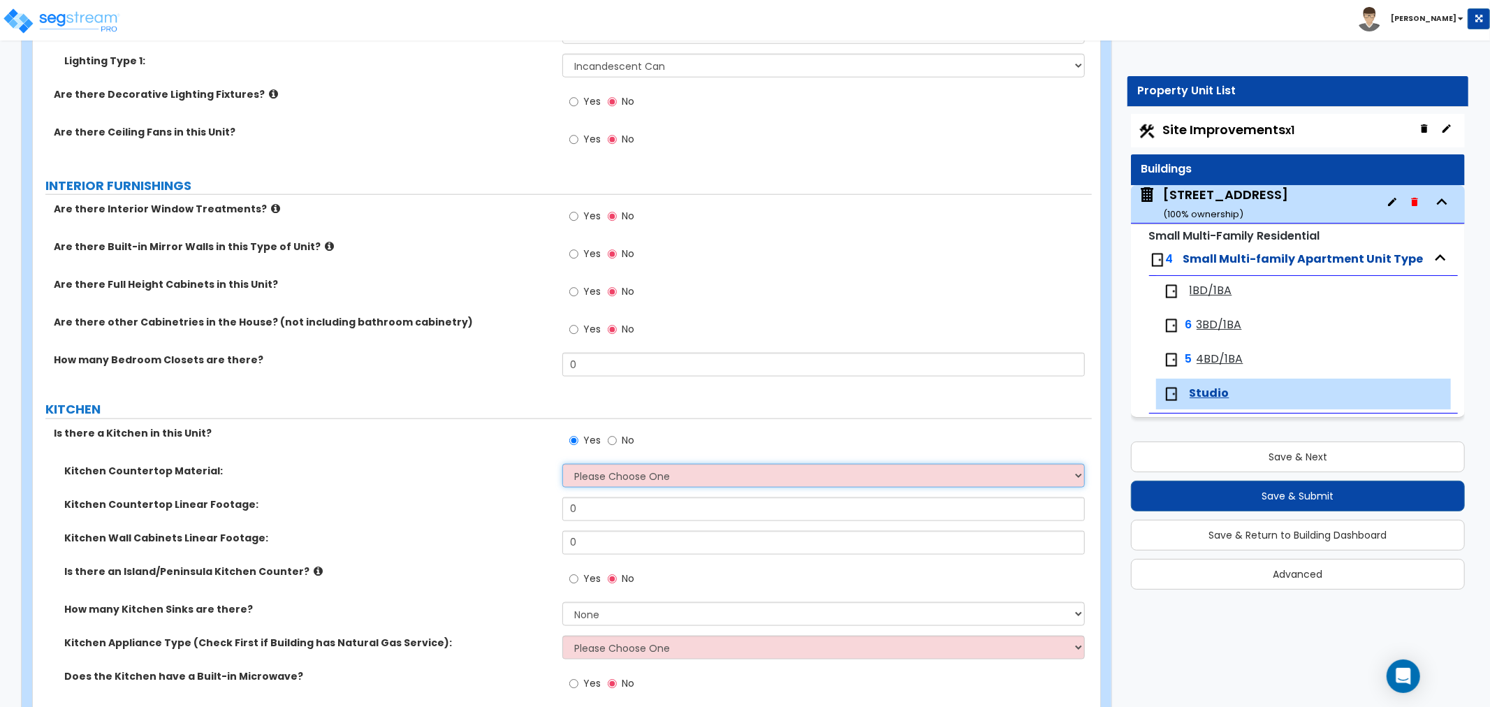
click at [590, 471] on select "Please Choose One Plastic Laminate Solid Surface Stone Quartz Marble Tile Wood …" at bounding box center [823, 476] width 523 height 24
click at [562, 464] on select "Please Choose One Plastic Laminate Solid Surface Stone Quartz Marble Tile Wood …" at bounding box center [823, 476] width 523 height 24
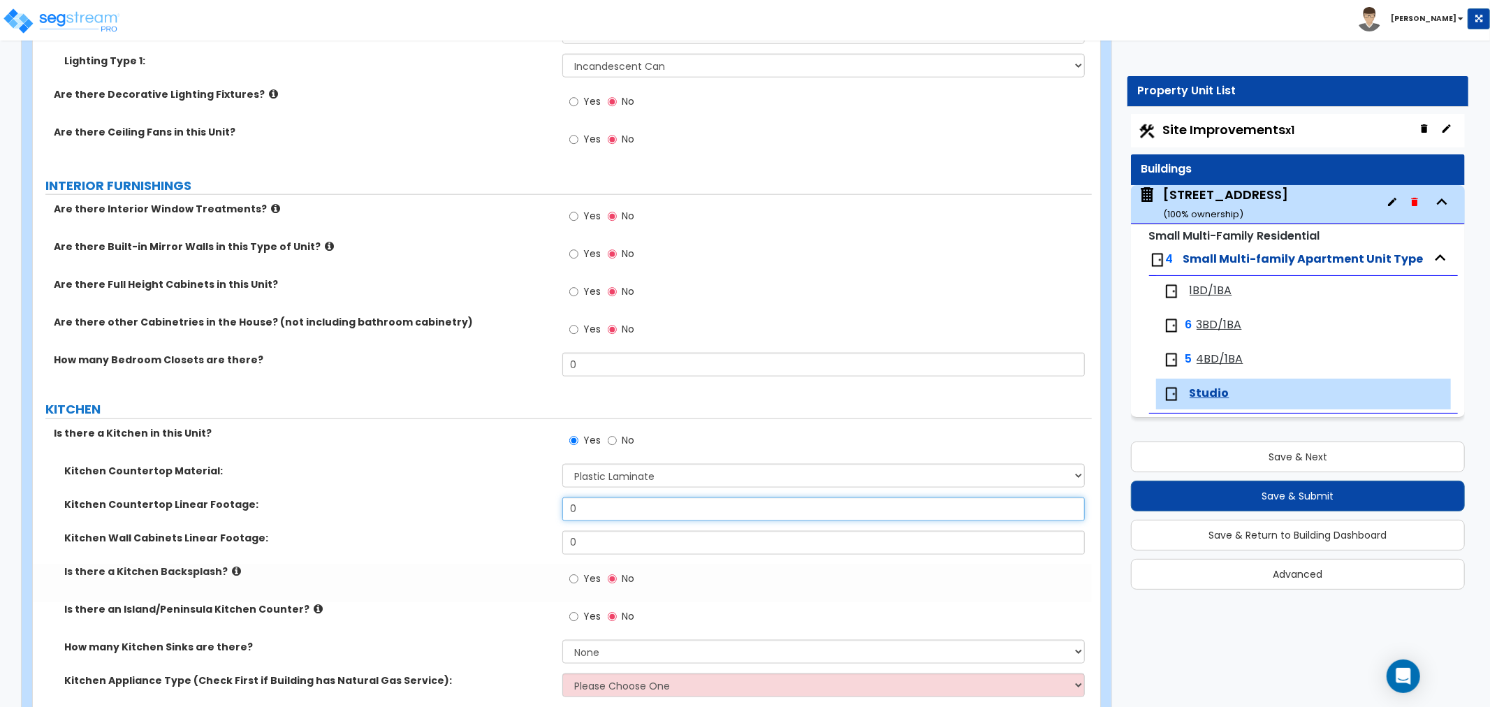
drag, startPoint x: 590, startPoint y: 508, endPoint x: 496, endPoint y: 518, distance: 94.8
click at [496, 518] on div "Kitchen Countertop Linear Footage: 0" at bounding box center [562, 514] width 1059 height 34
drag, startPoint x: 582, startPoint y: 546, endPoint x: 521, endPoint y: 546, distance: 60.8
click at [521, 546] on div "Kitchen Wall Cabinets Linear Footage: 0" at bounding box center [562, 548] width 1059 height 34
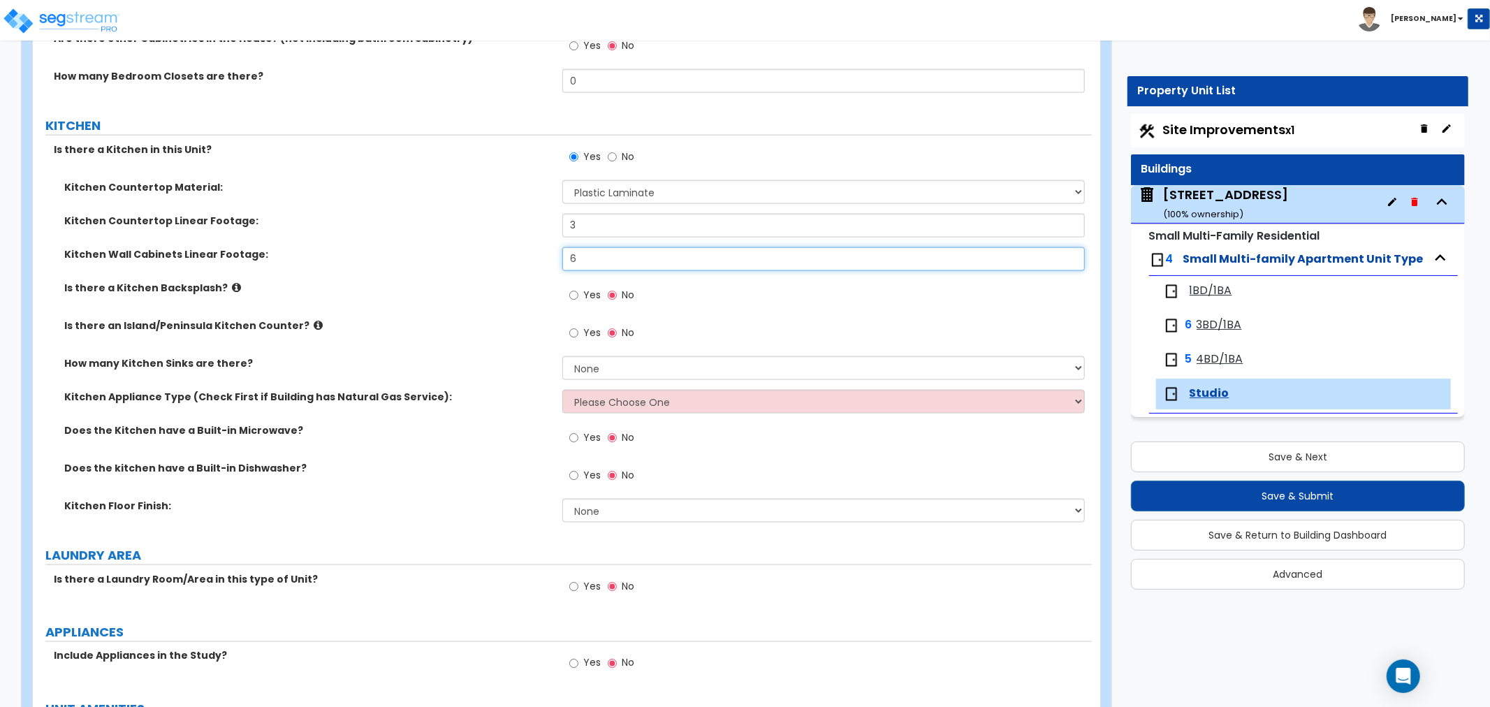
scroll to position [1630, 0]
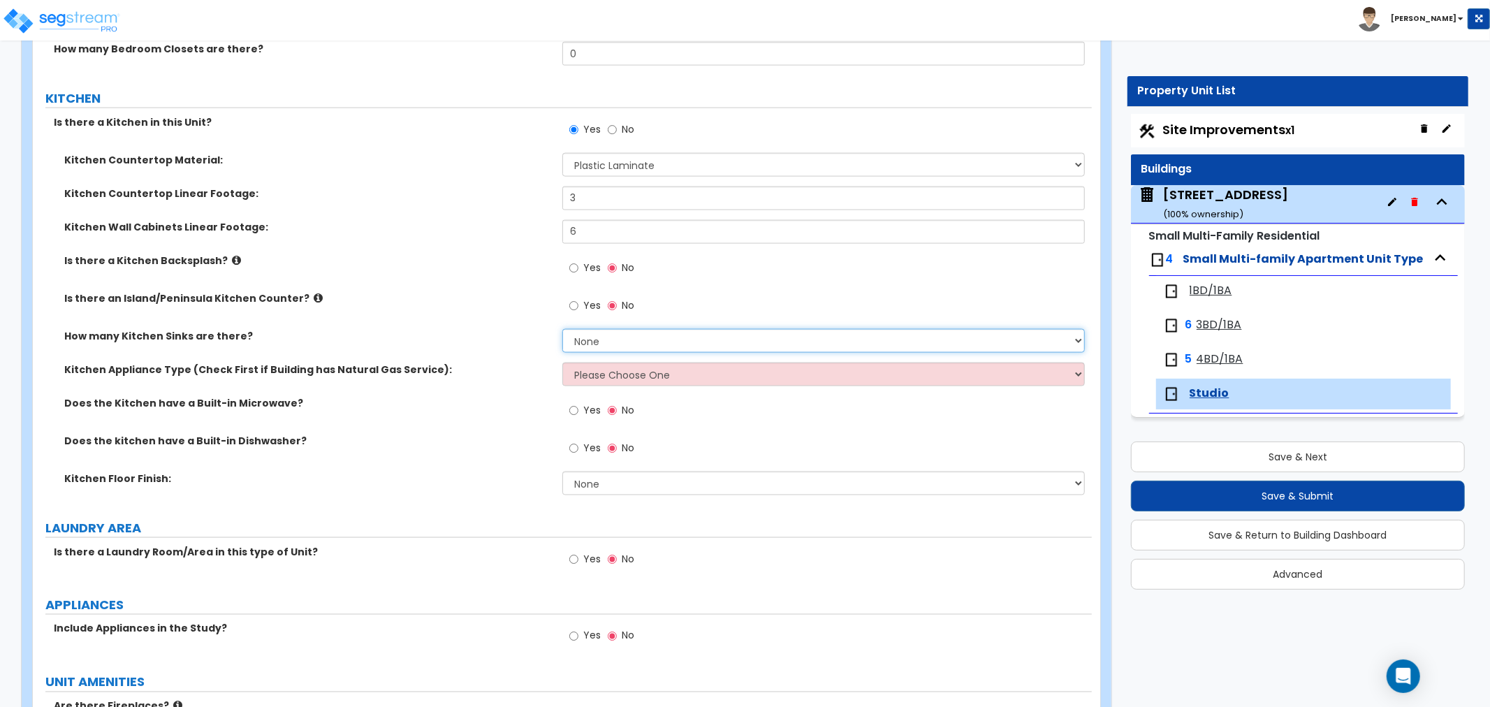
click at [583, 342] on select "None 1 2 3" at bounding box center [823, 341] width 523 height 24
click at [562, 329] on select "None 1 2 3" at bounding box center [823, 341] width 523 height 24
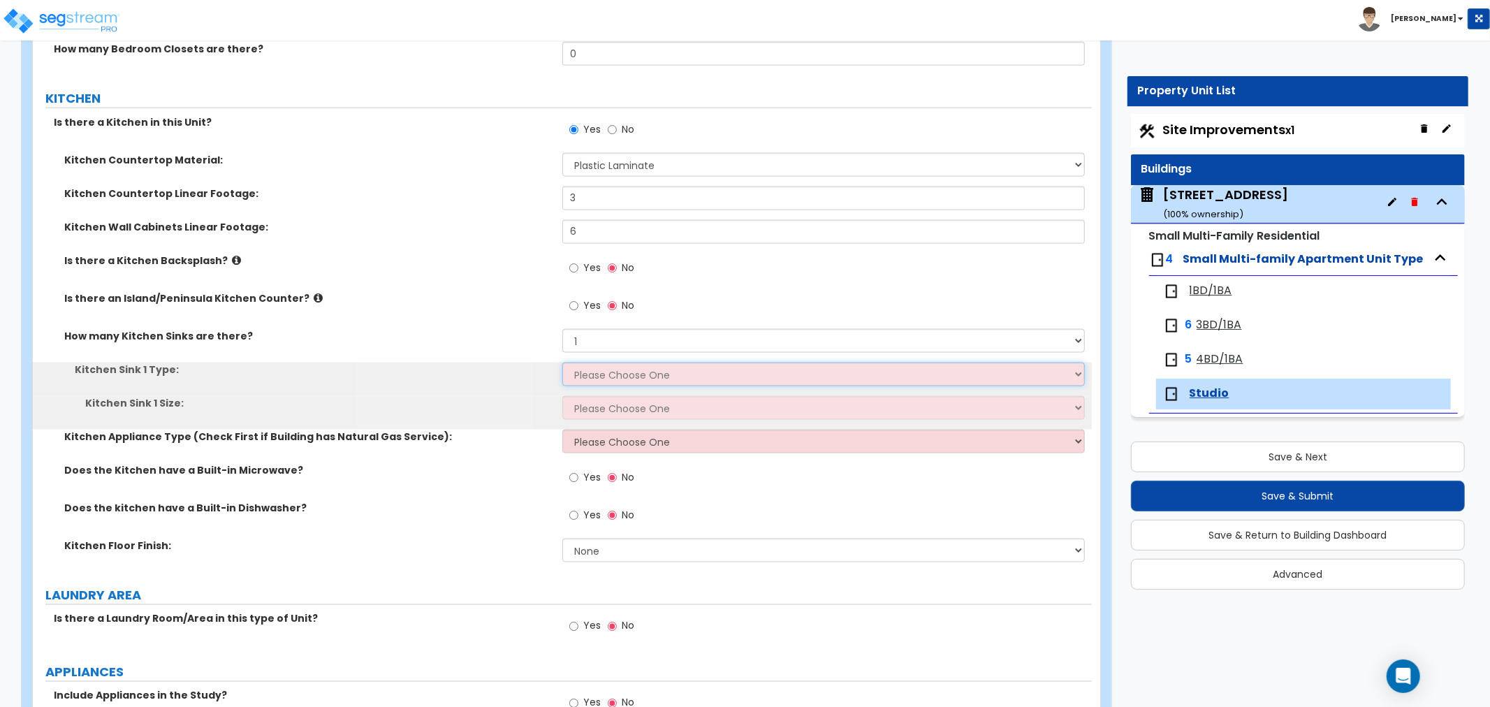
drag, startPoint x: 586, startPoint y: 368, endPoint x: 586, endPoint y: 379, distance: 10.5
click at [586, 368] on select "Please Choose One Stainless Steel Porcelain Enamel Cast Iron Granite Composite" at bounding box center [823, 375] width 523 height 24
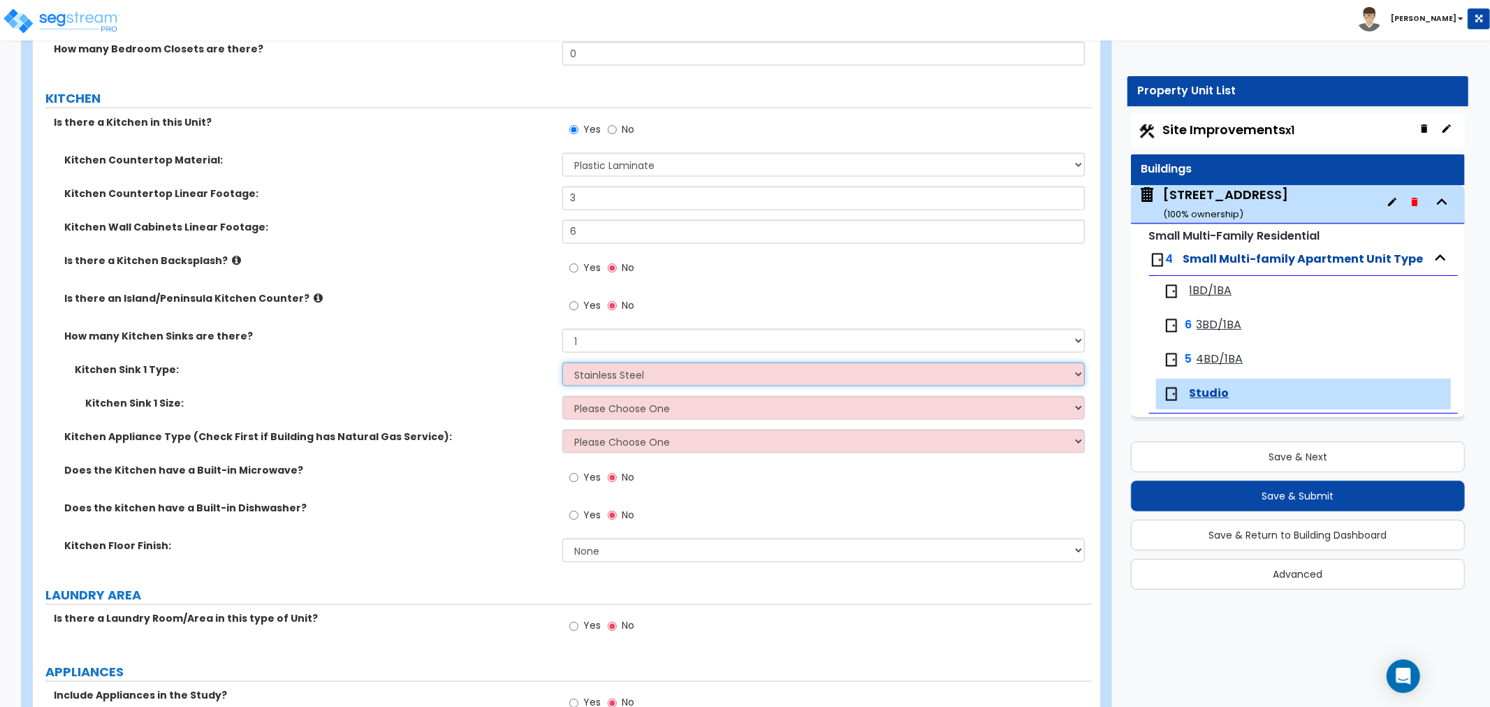
click at [562, 363] on select "Please Choose One Stainless Steel Porcelain Enamel Cast Iron Granite Composite" at bounding box center [823, 375] width 523 height 24
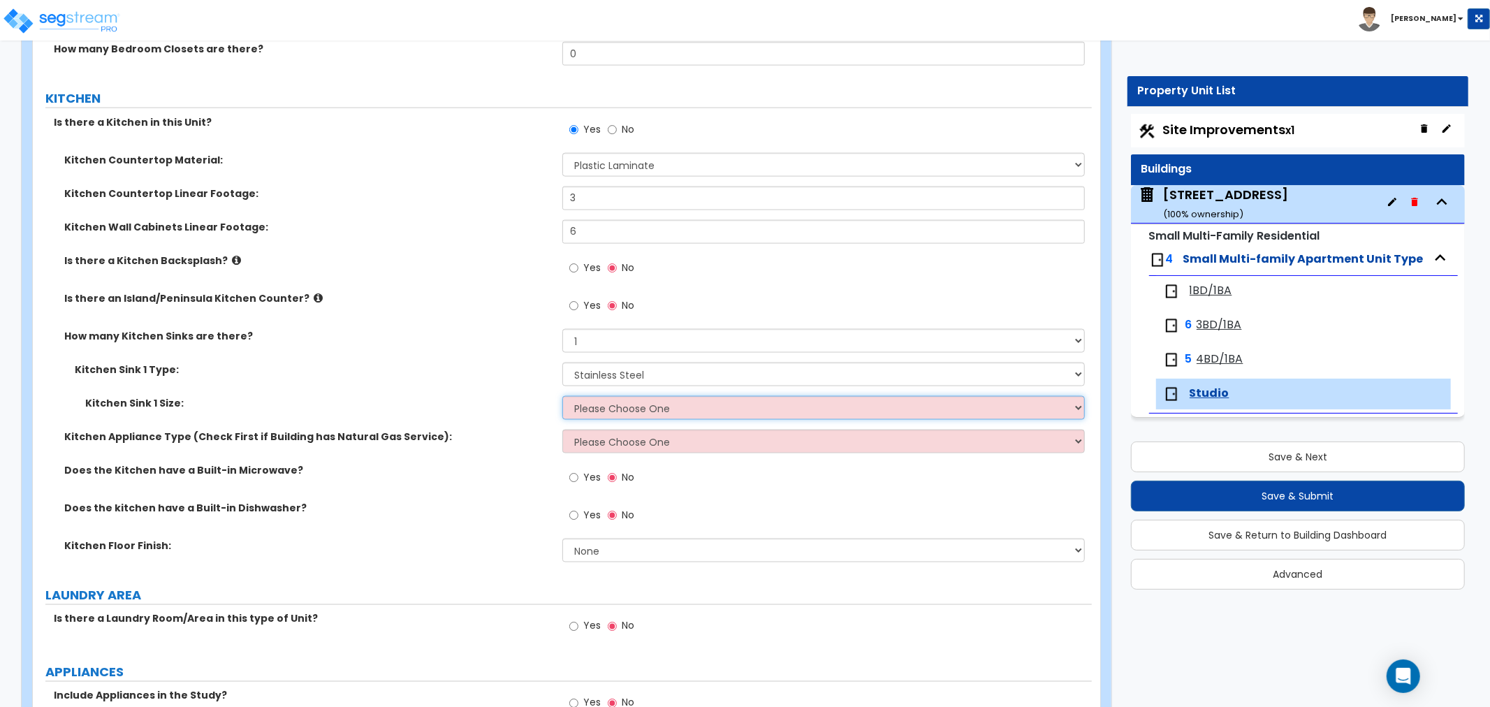
click at [592, 407] on select "Please Choose One Single Sink Double Sink" at bounding box center [823, 408] width 523 height 24
click at [562, 396] on select "Please Choose One Single Sink Double Sink" at bounding box center [823, 408] width 523 height 24
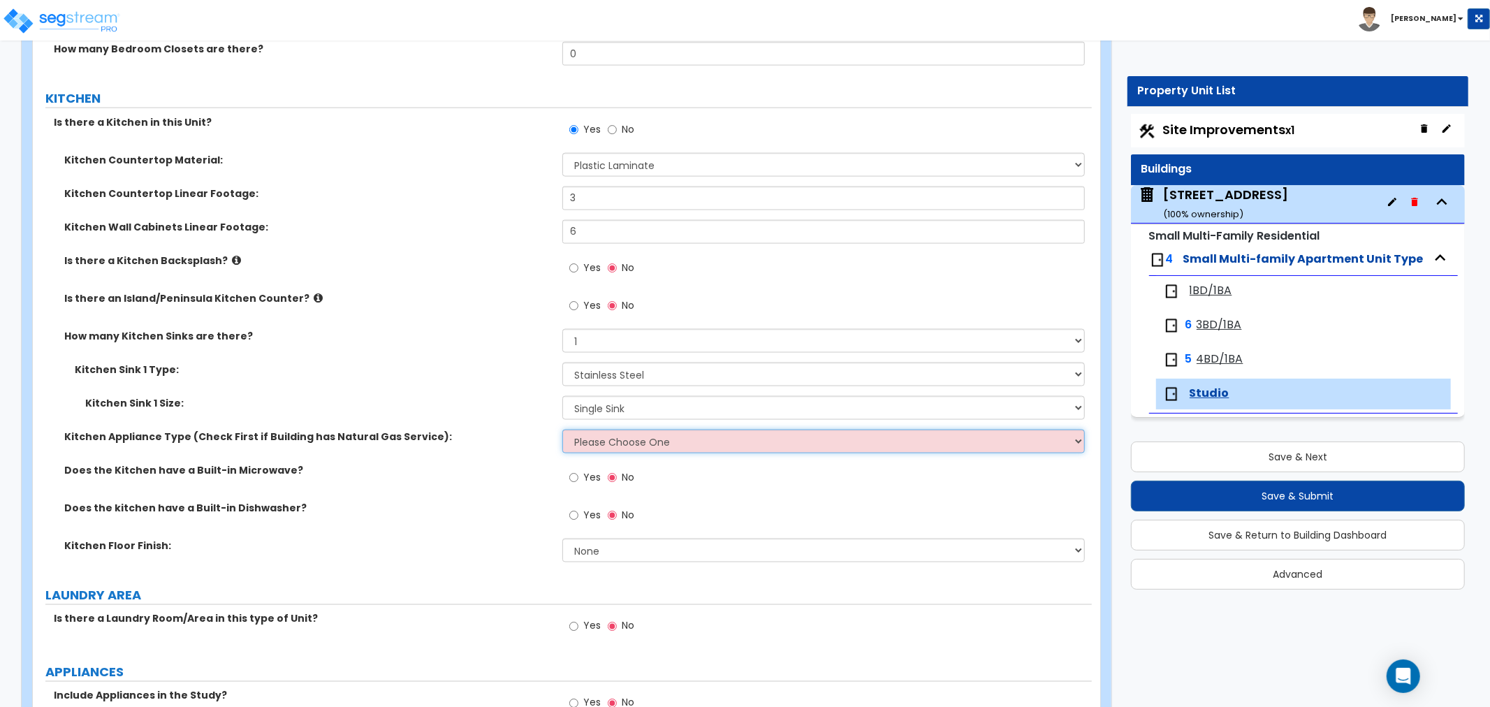
click at [589, 442] on select "Please Choose One Gas Electric" at bounding box center [823, 442] width 523 height 24
click at [562, 430] on select "Please Choose One Gas Electric" at bounding box center [823, 442] width 523 height 24
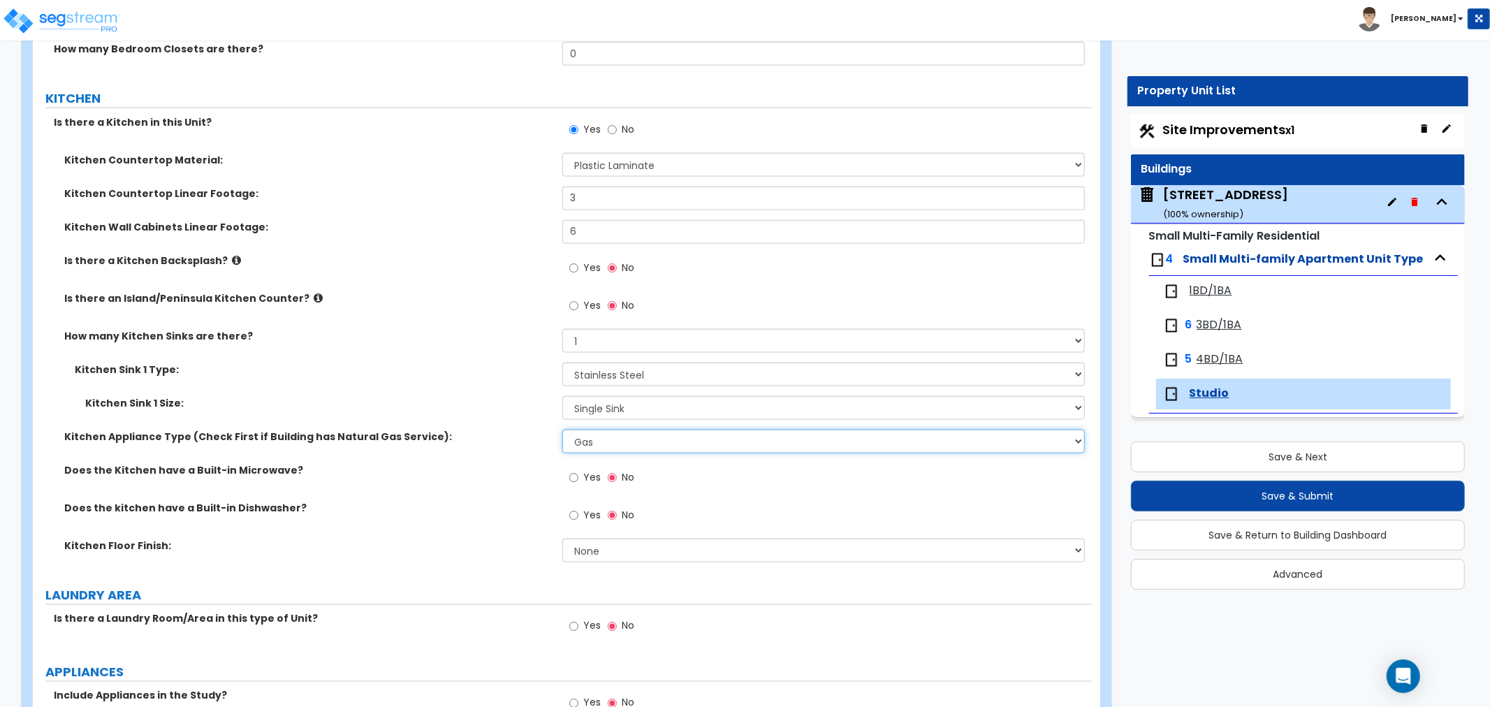
scroll to position [1708, 0]
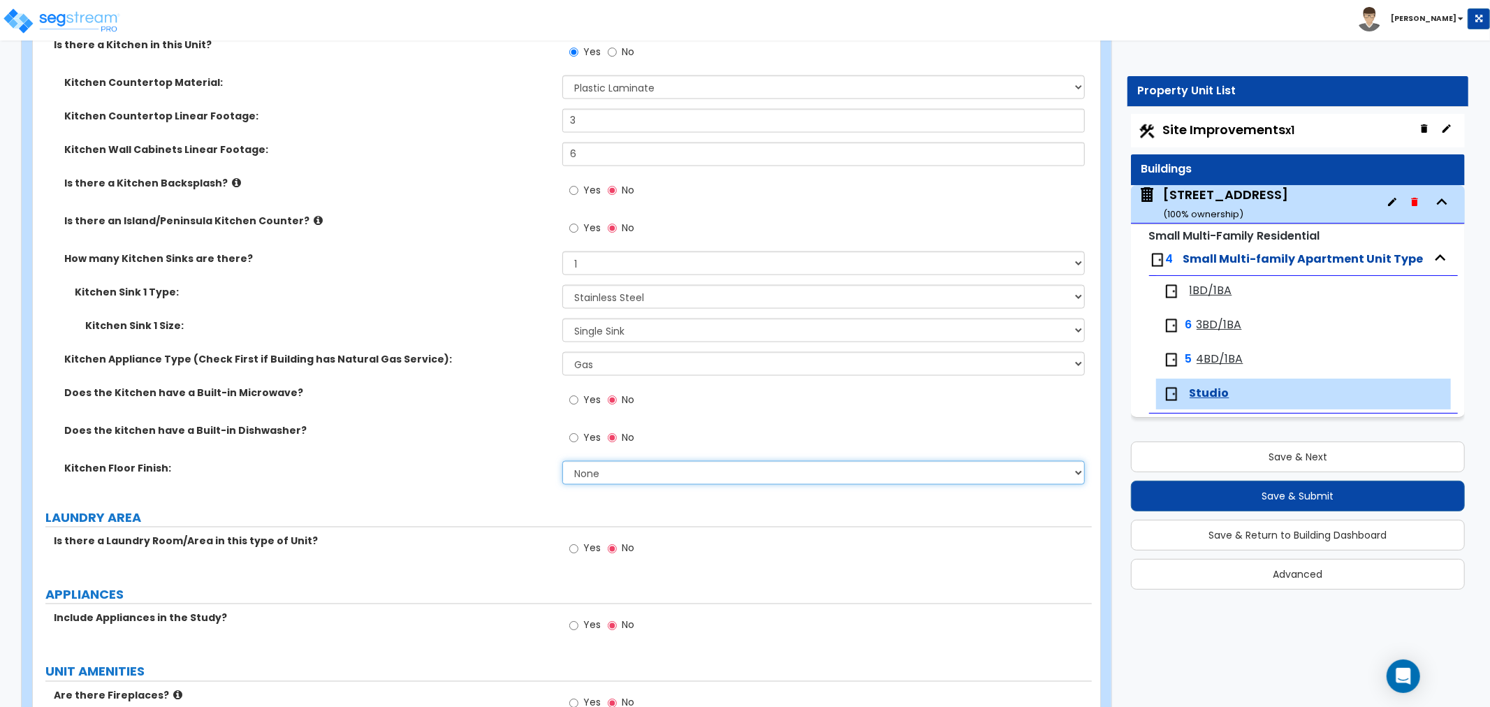
click at [599, 470] on select "None Tile Flooring Hardwood Flooring Resilient Laminate Flooring VCT Flooring S…" at bounding box center [823, 473] width 523 height 24
click at [562, 461] on select "None Tile Flooring Hardwood Flooring Resilient Laminate Flooring VCT Flooring S…" at bounding box center [823, 473] width 523 height 24
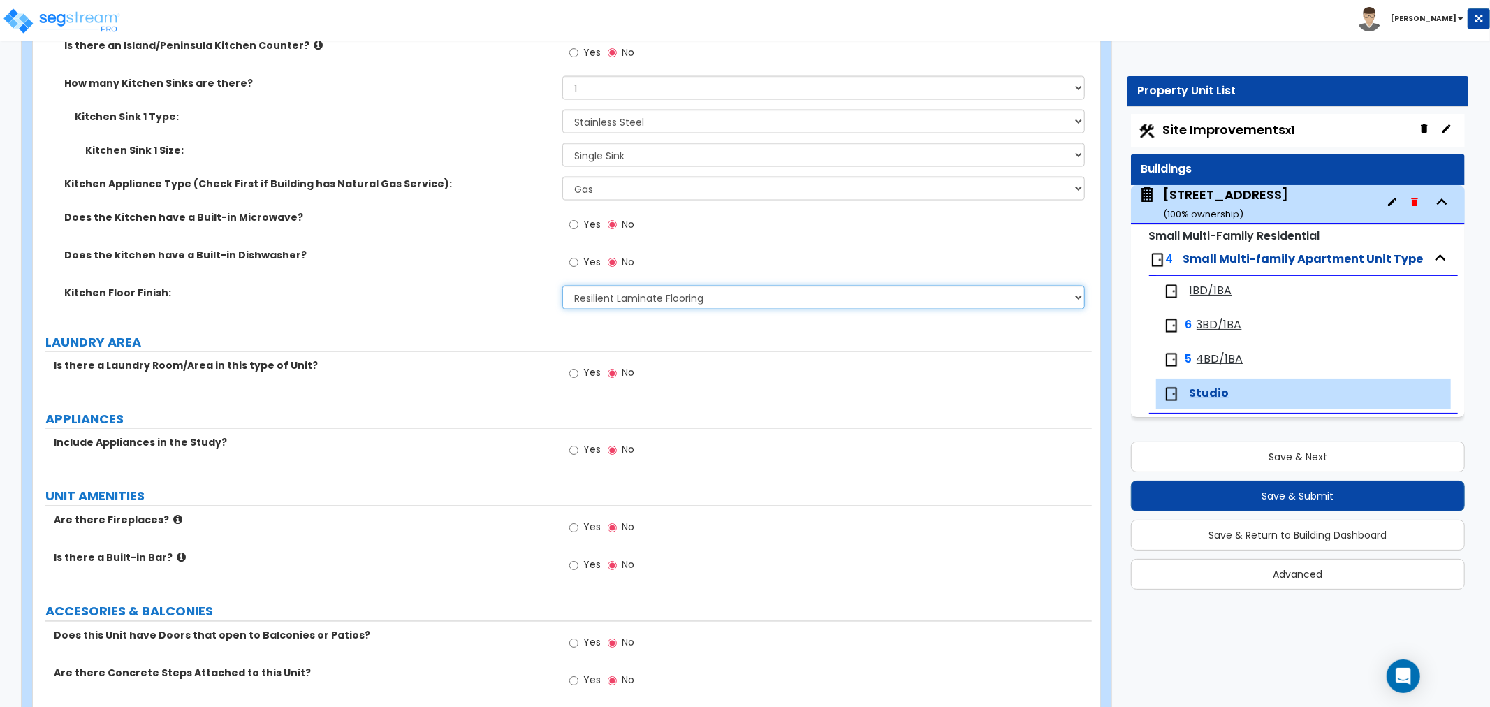
scroll to position [1940, 0]
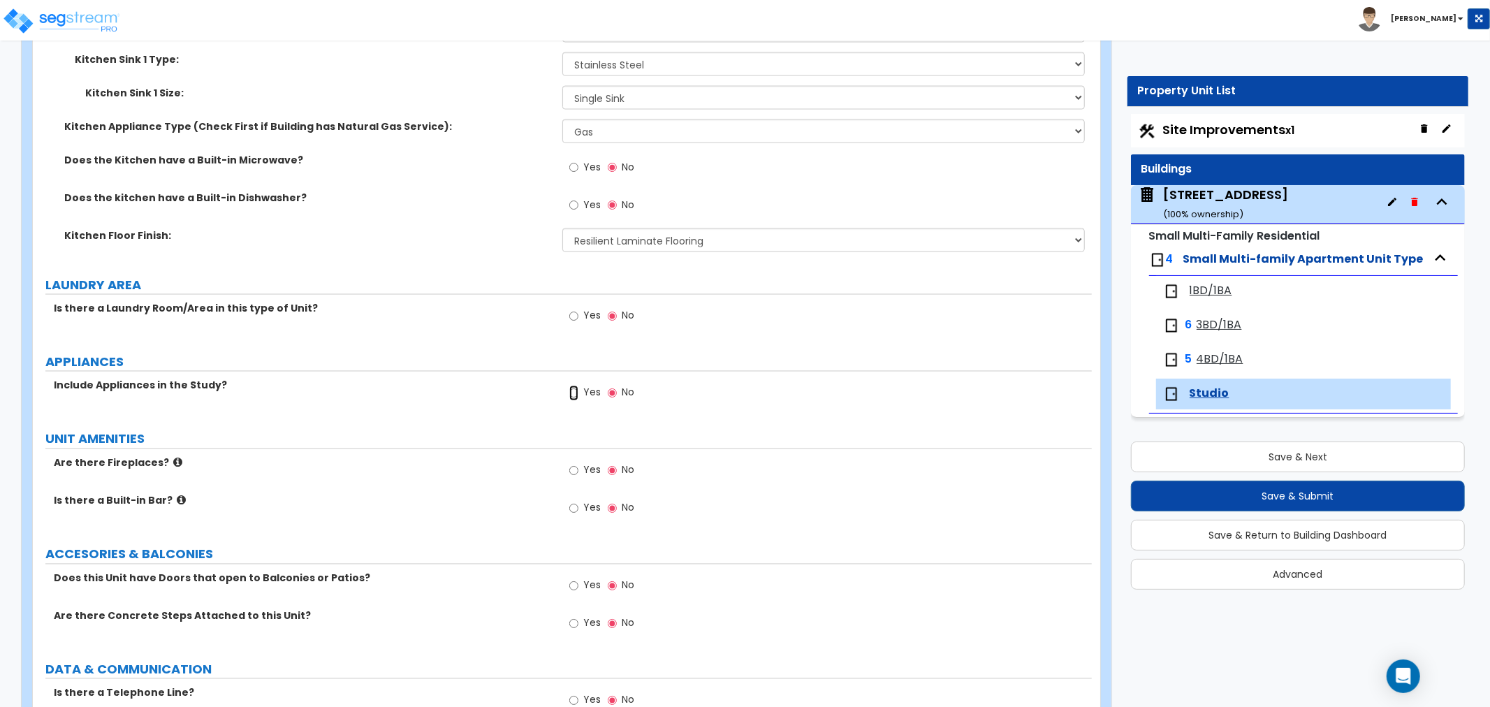
click at [576, 394] on input "Yes" at bounding box center [573, 393] width 9 height 15
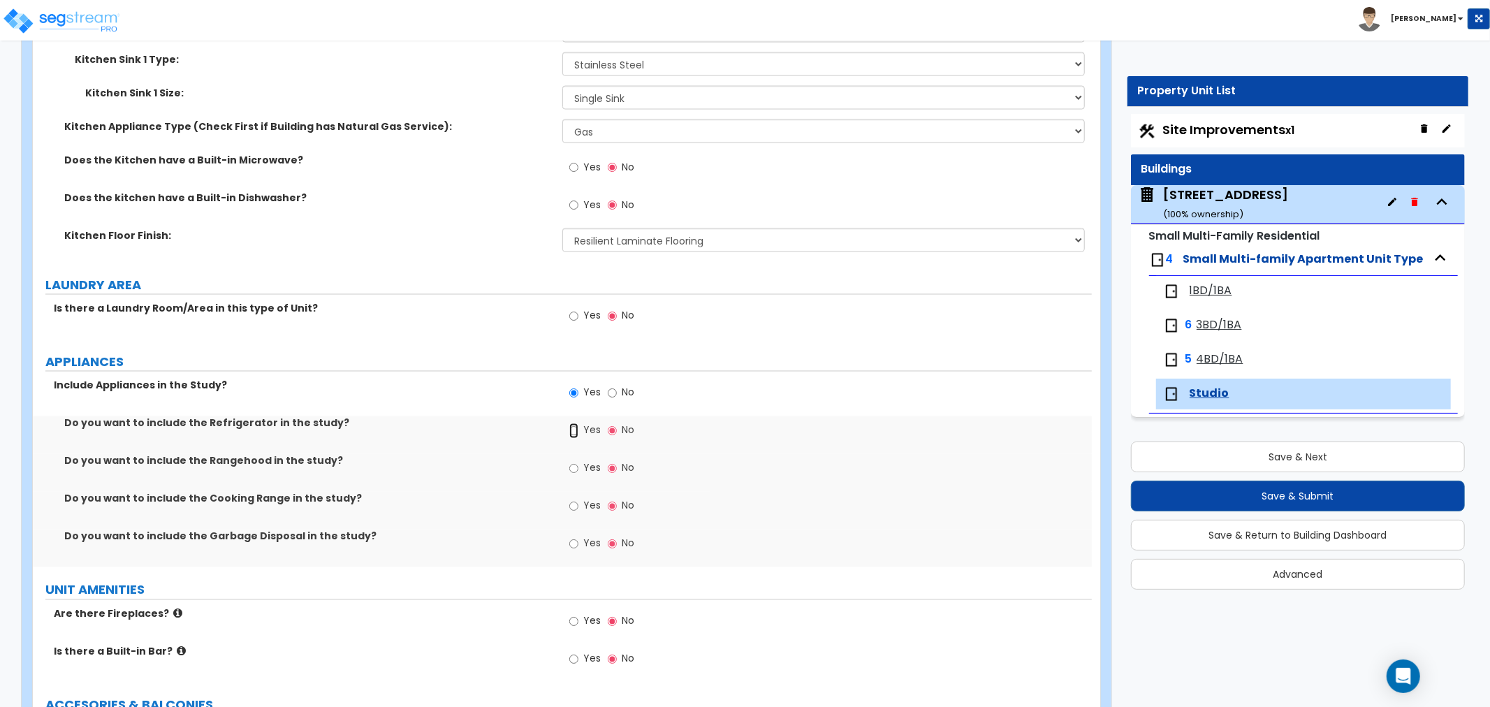
click at [574, 426] on input "Yes" at bounding box center [573, 430] width 9 height 15
click at [570, 507] on input "Yes" at bounding box center [573, 506] width 9 height 15
click at [574, 541] on input "Yes" at bounding box center [573, 544] width 9 height 15
click at [613, 543] on input "No" at bounding box center [612, 544] width 9 height 15
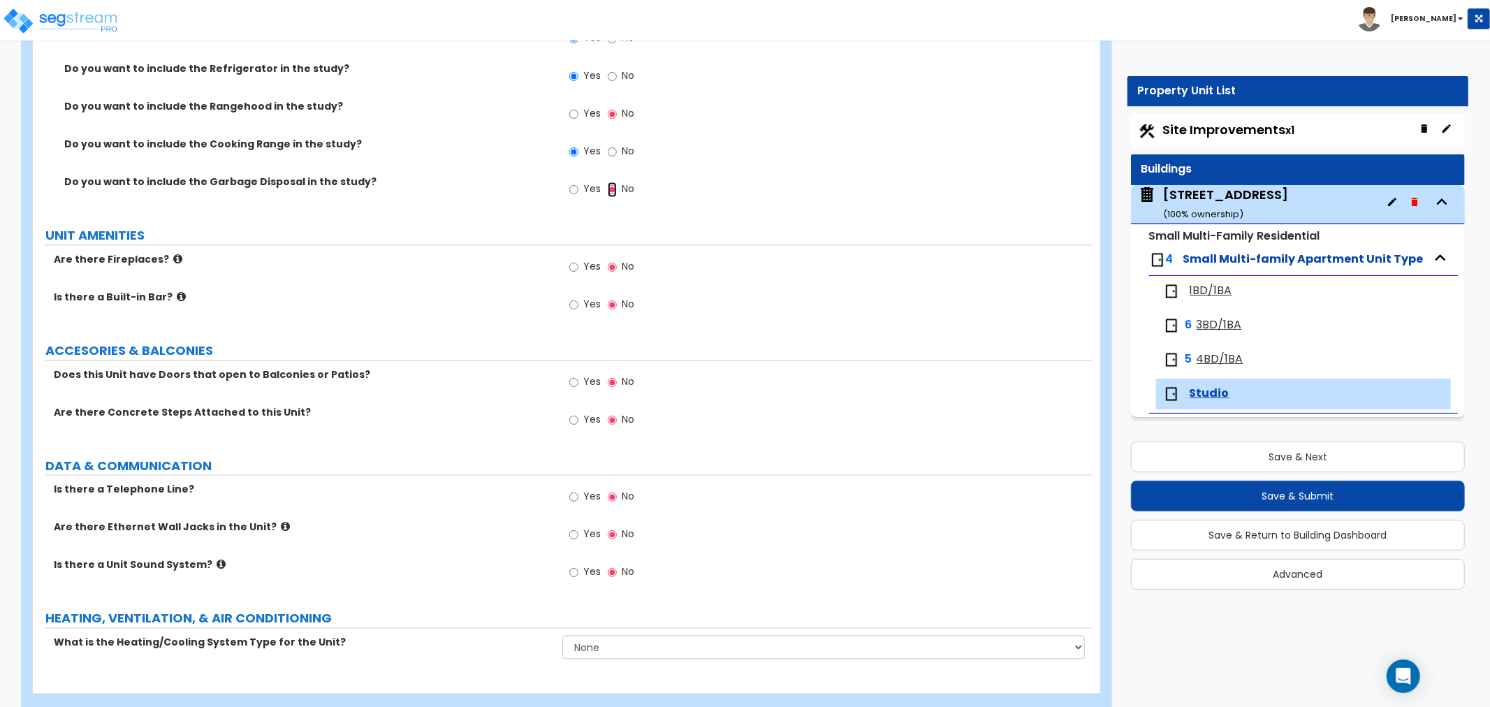
scroll to position [2321, 0]
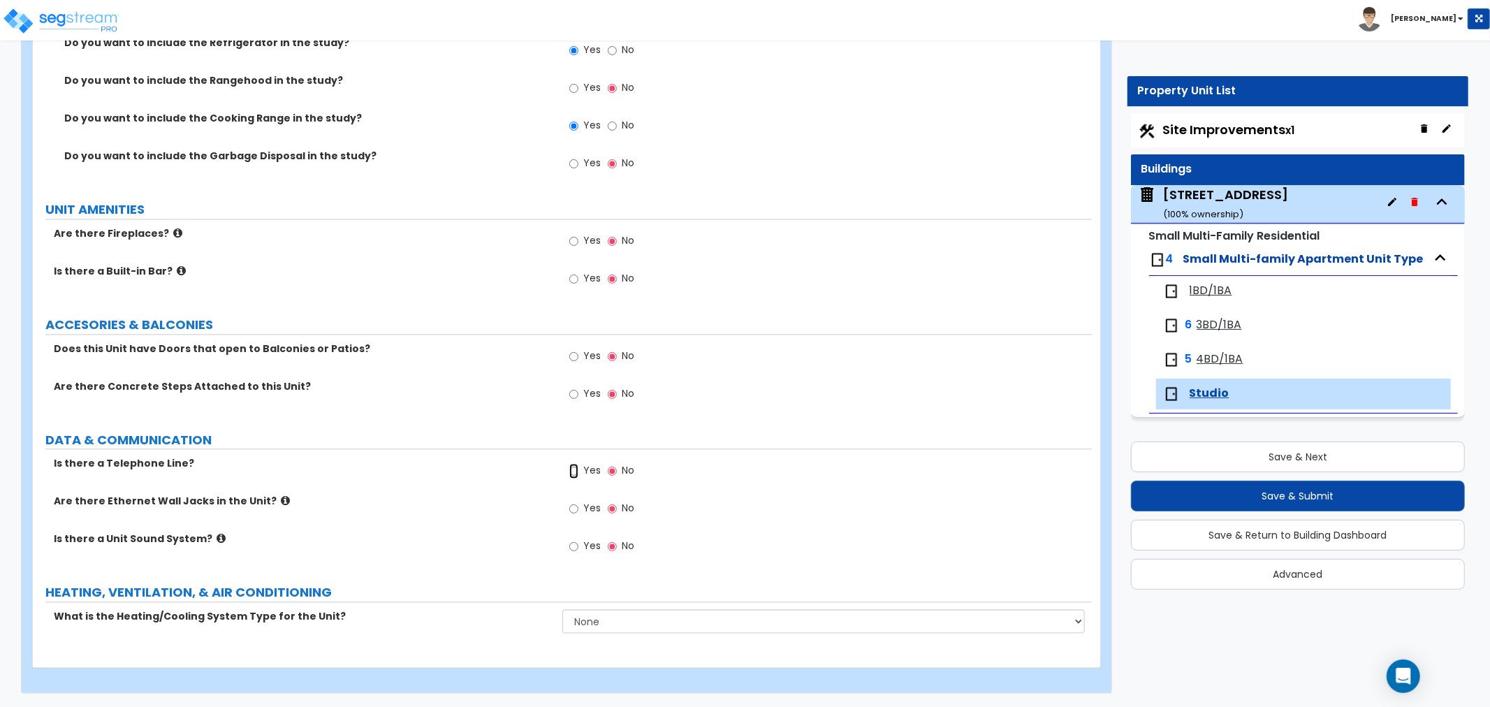
click at [573, 470] on input "Yes" at bounding box center [573, 470] width 9 height 15
click at [569, 510] on input "Yes" at bounding box center [573, 508] width 9 height 15
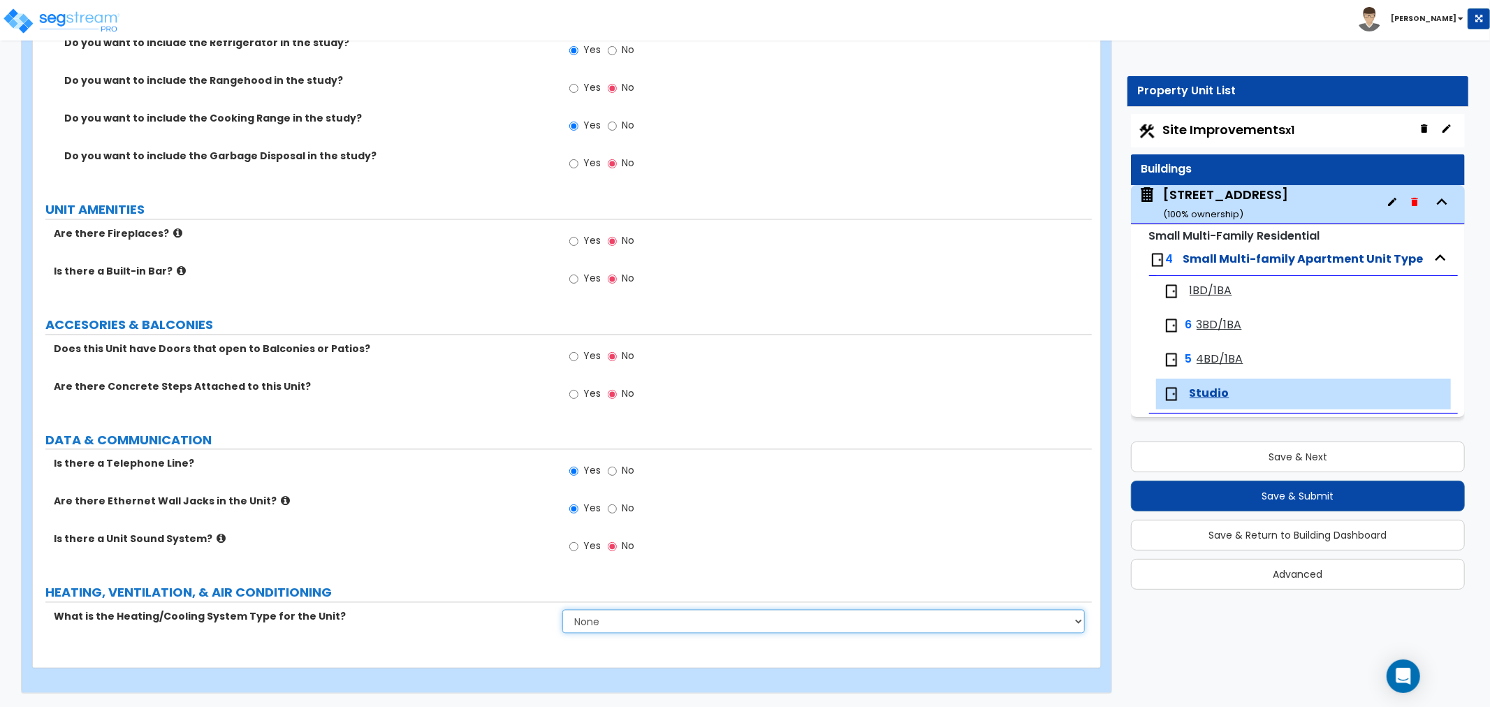
click at [612, 617] on select "None Heat Only Centralized Heating & Cooling Thru Wall Air Conditioners Mini Sp…" at bounding box center [823, 621] width 523 height 24
click at [562, 609] on select "None Heat Only Centralized Heating & Cooling Thru Wall Air Conditioners Mini Sp…" at bounding box center [823, 621] width 523 height 24
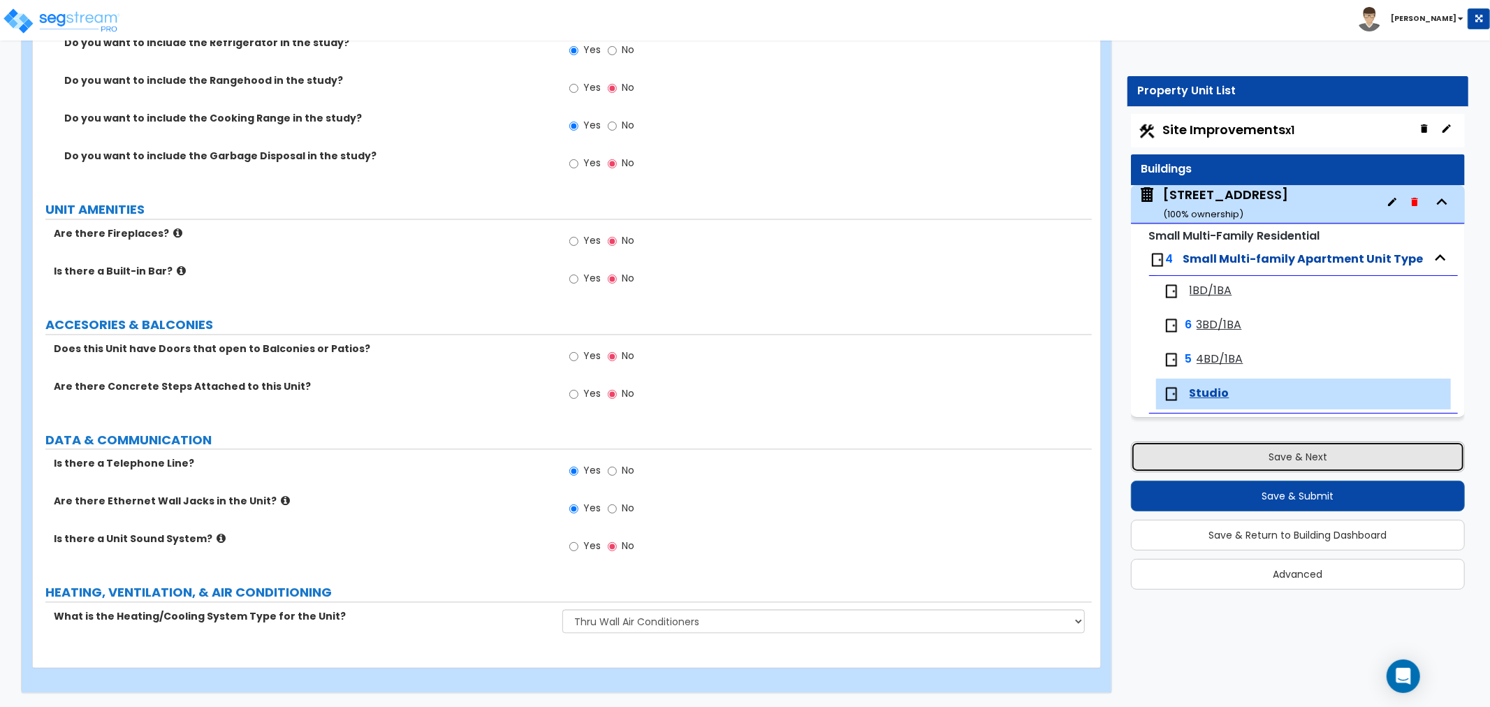
click at [1235, 444] on button "Save & Next" at bounding box center [1298, 457] width 334 height 31
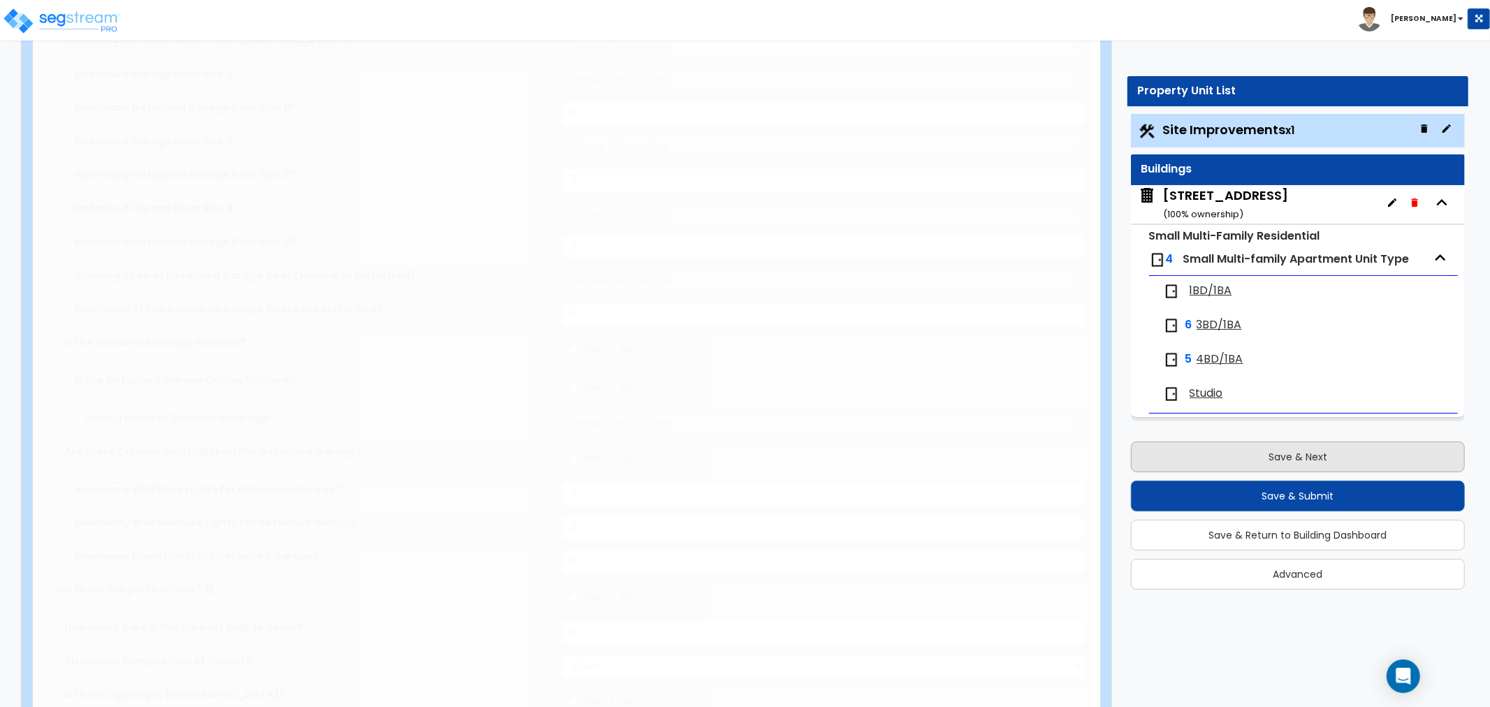
scroll to position [0, 0]
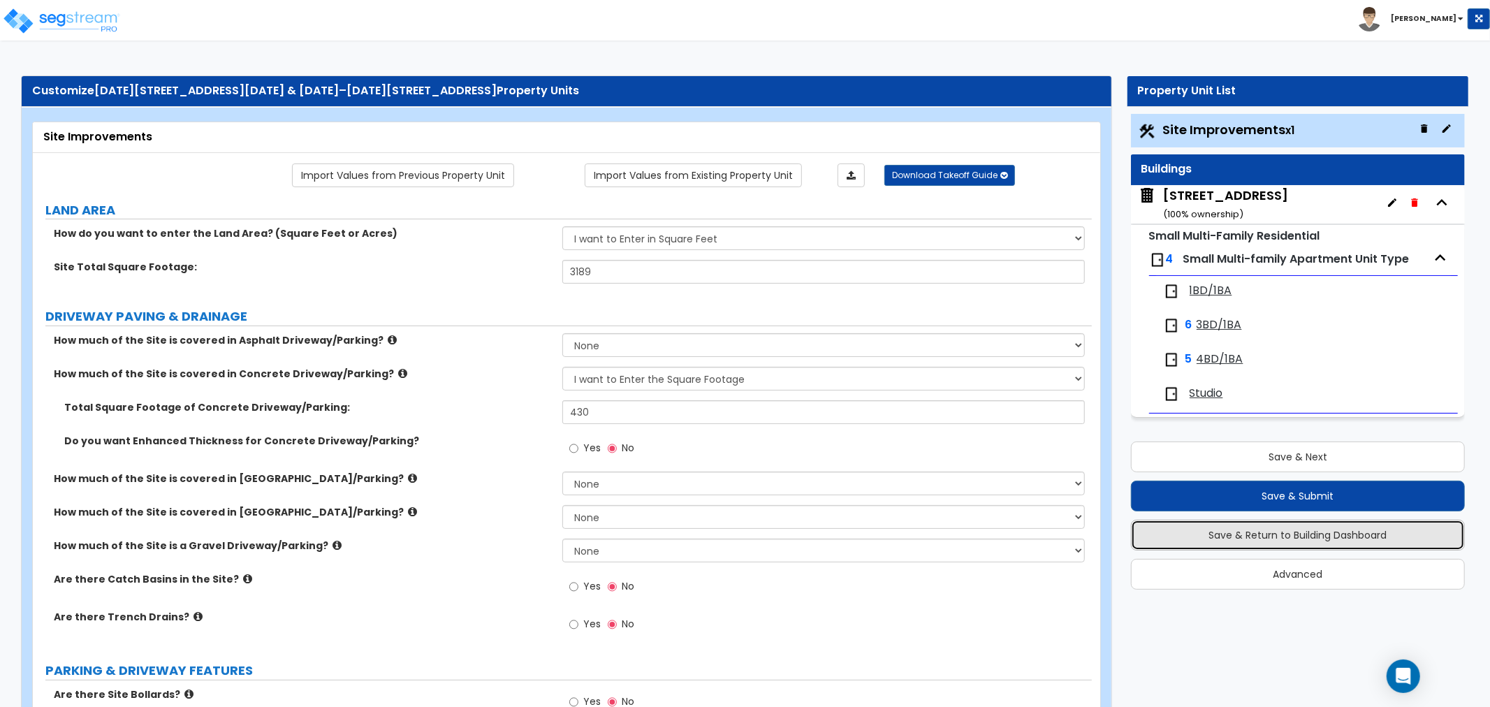
click at [1295, 535] on button "Save & Return to Building Dashboard" at bounding box center [1298, 535] width 334 height 31
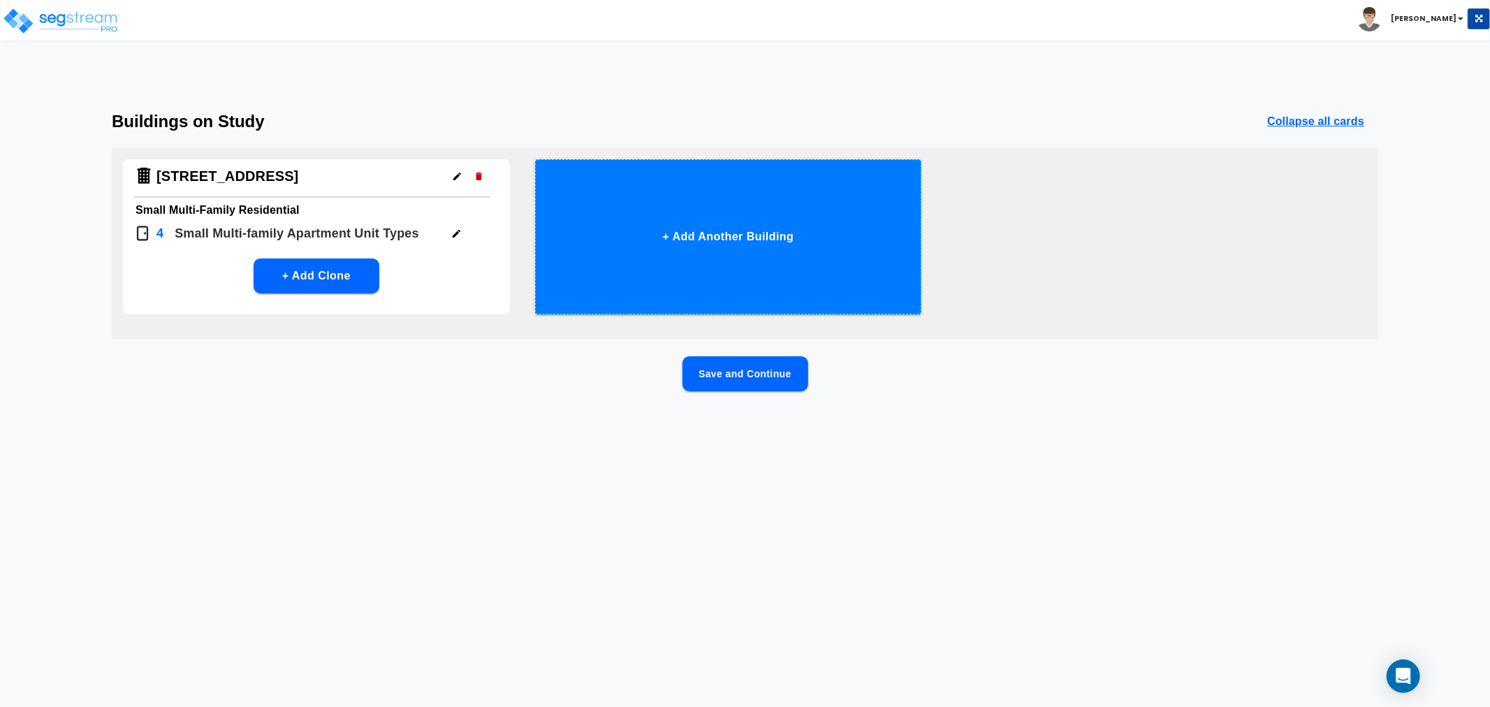
click at [706, 262] on button "+ Add Another Building" at bounding box center [728, 236] width 387 height 155
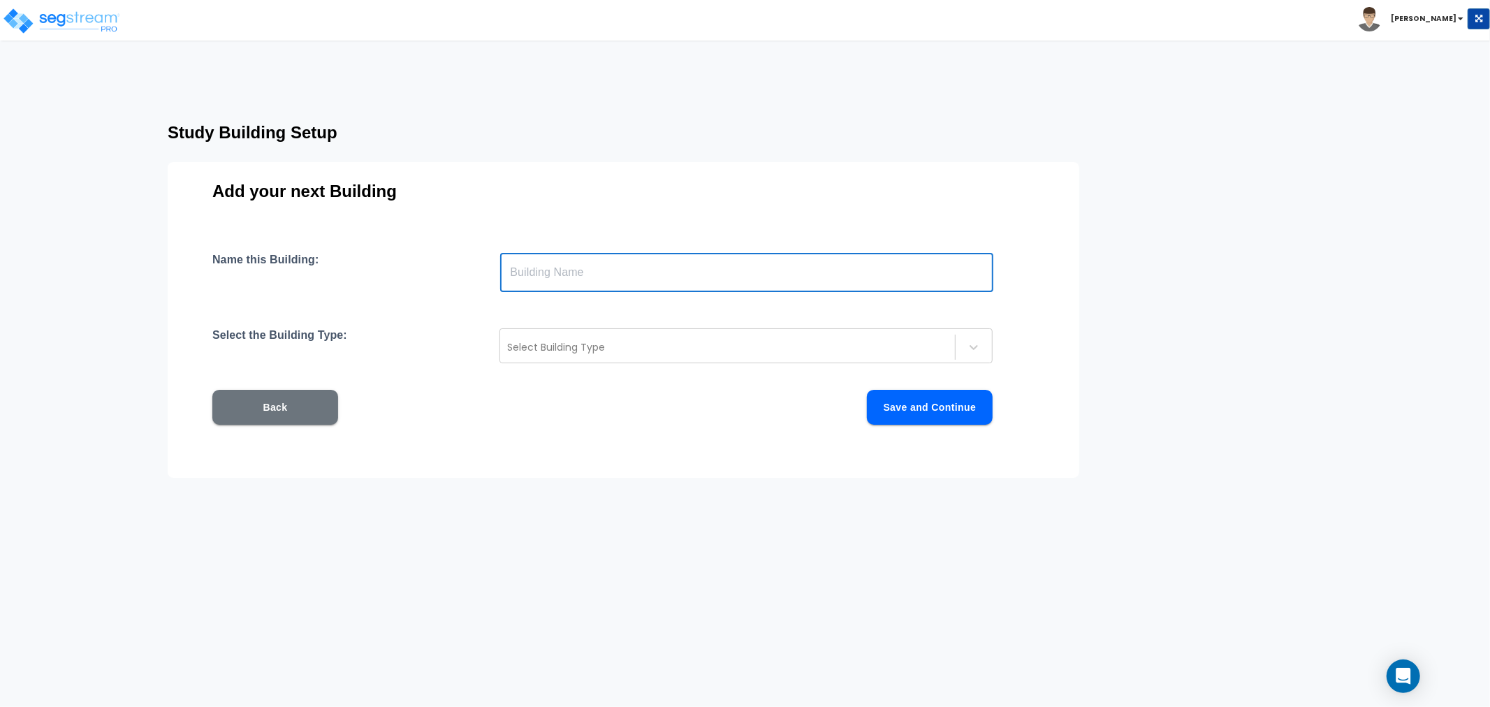
click at [581, 274] on input "text" at bounding box center [746, 272] width 493 height 39
paste input "[STREET_ADDRESS]"
click at [564, 341] on div at bounding box center [727, 347] width 441 height 17
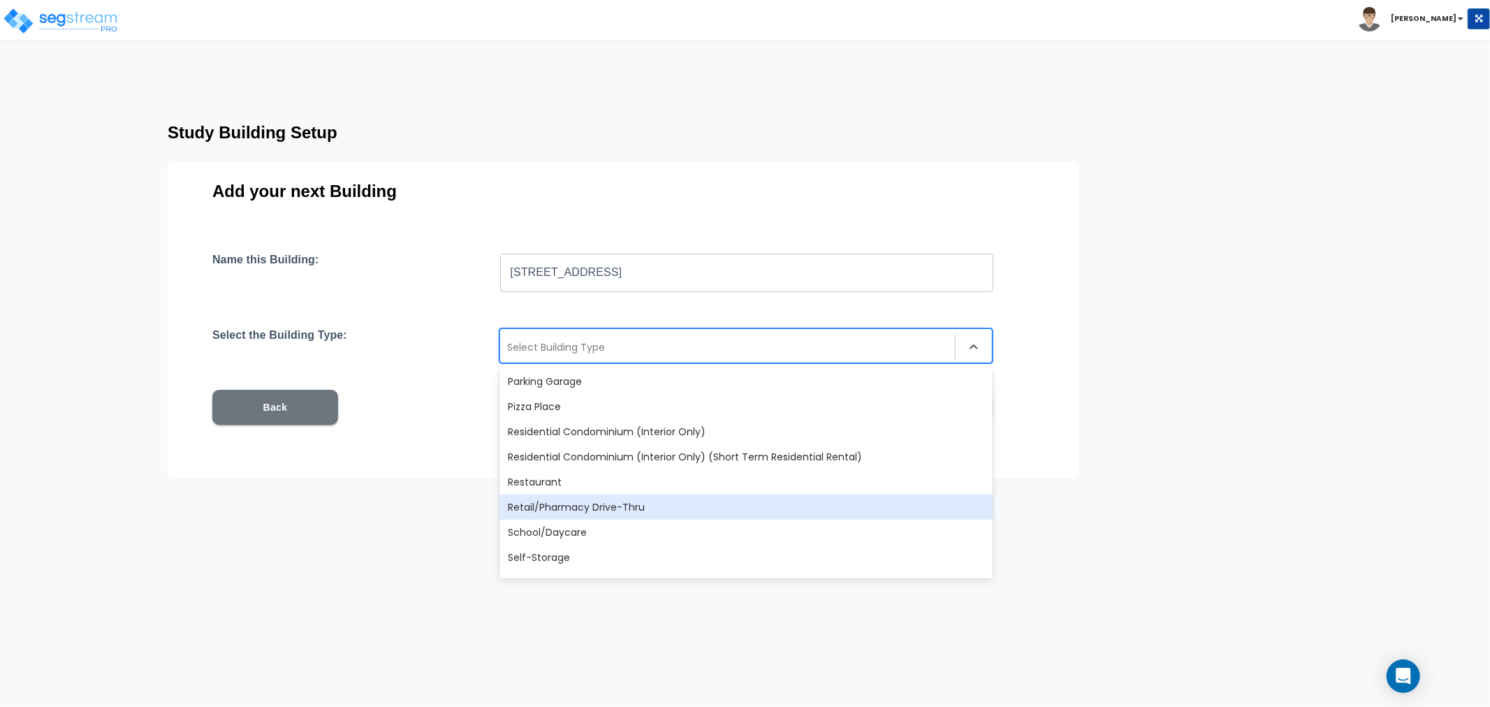
scroll to position [1164, 0]
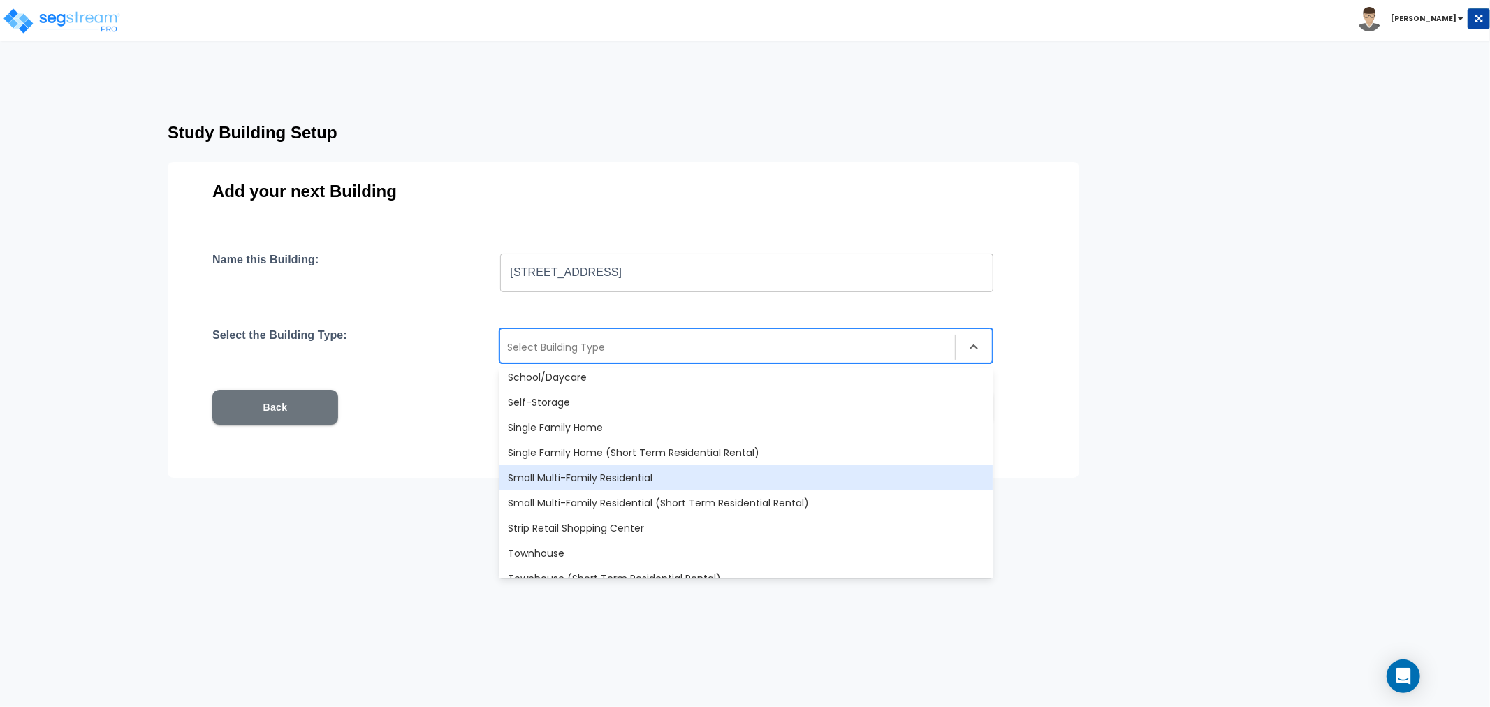
click at [560, 474] on div "Small Multi-Family Residential" at bounding box center [746, 477] width 493 height 25
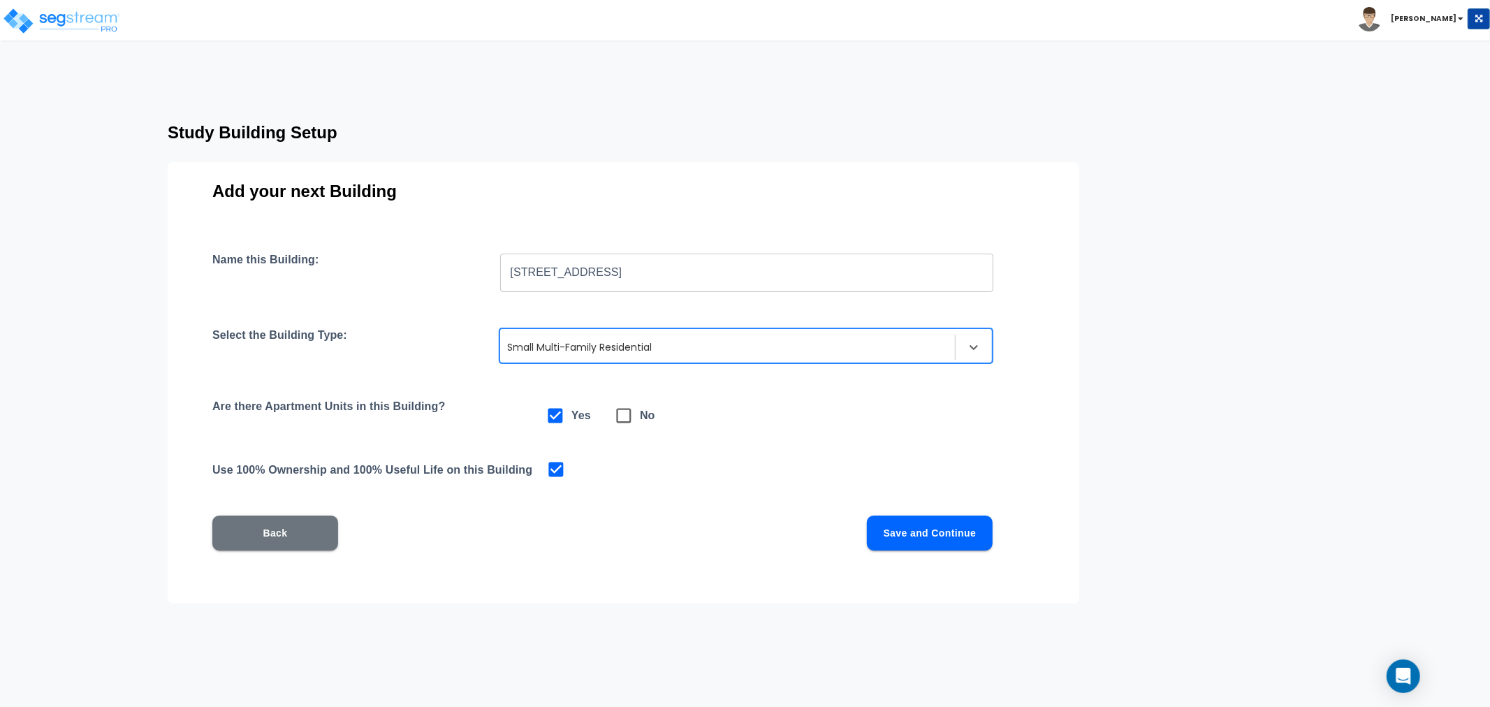
click at [977, 537] on button "Save and Continue" at bounding box center [930, 533] width 126 height 35
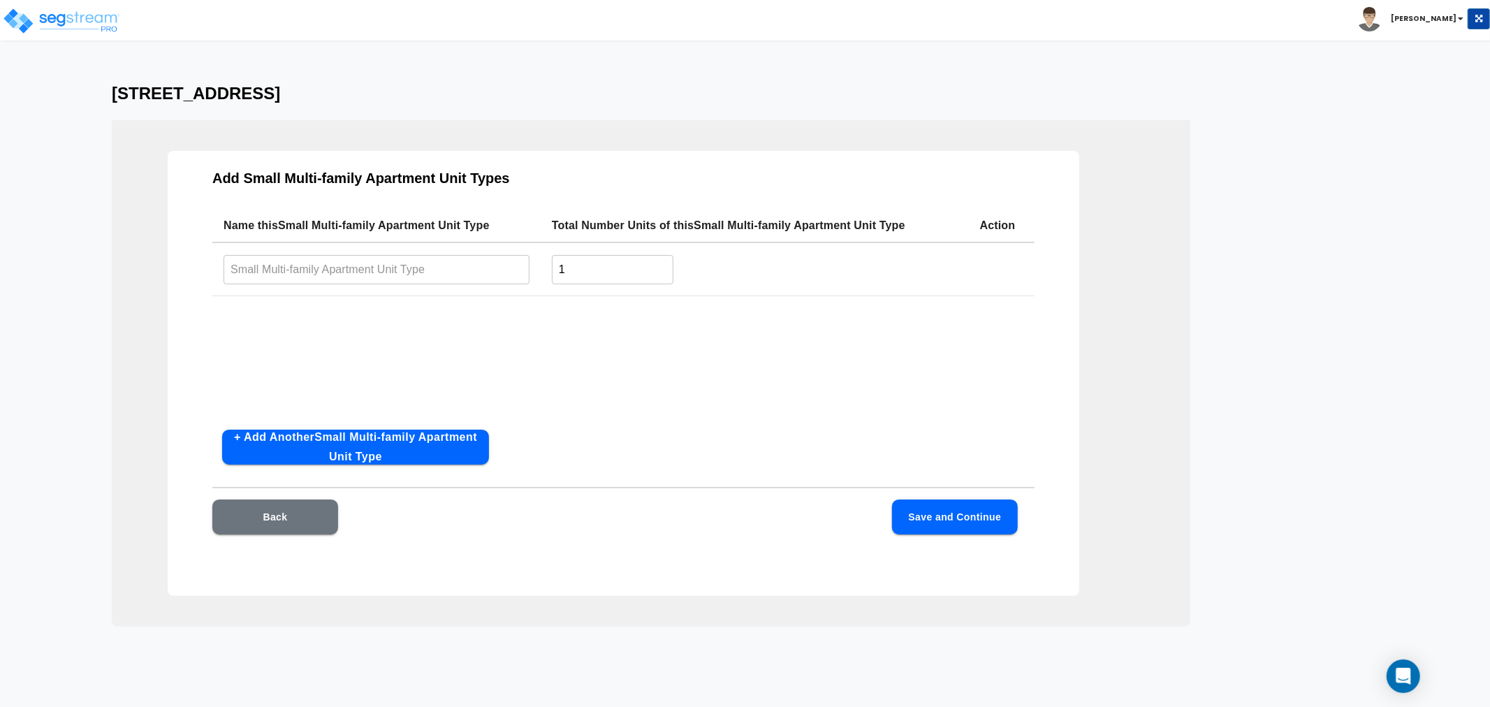
click at [284, 268] on input "text" at bounding box center [377, 269] width 306 height 30
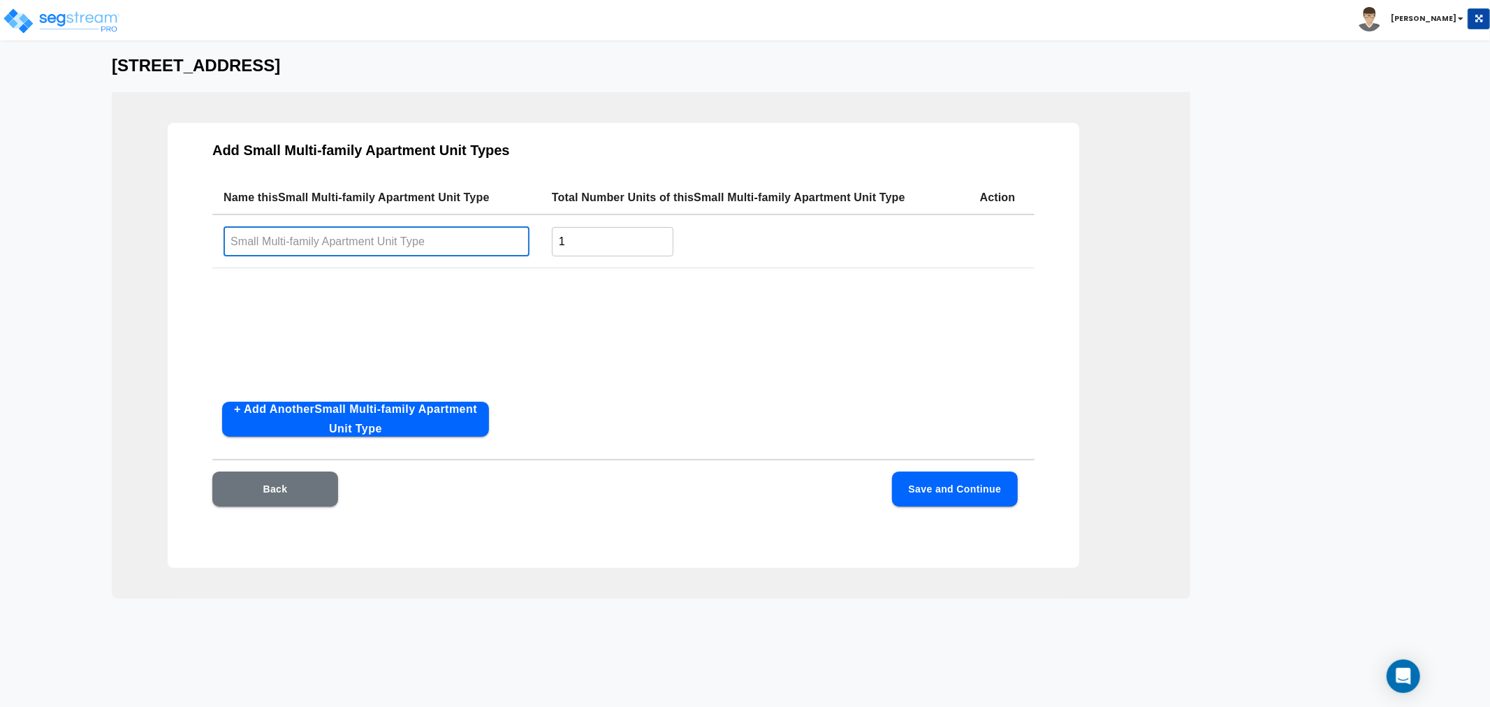
scroll to position [31, 0]
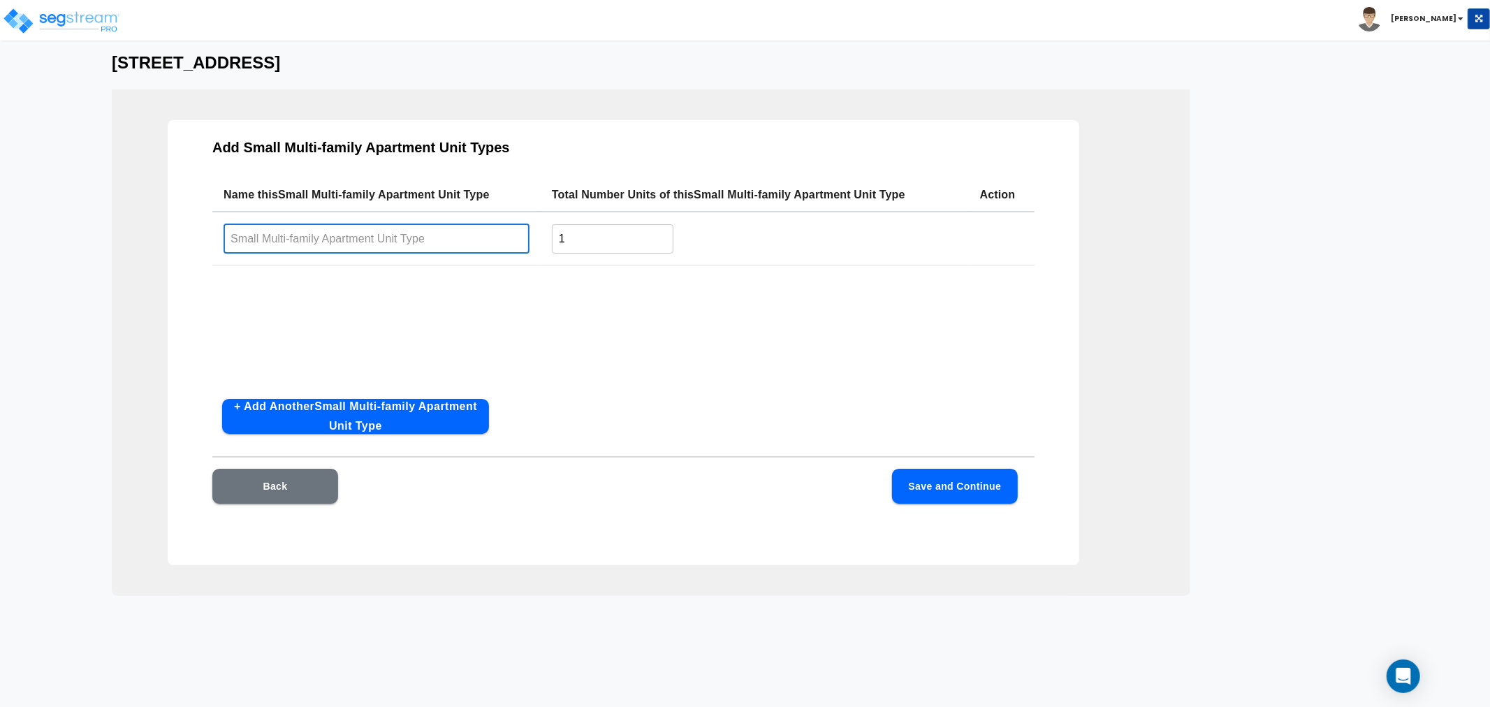
click at [271, 236] on input "text" at bounding box center [377, 239] width 306 height 30
click at [615, 245] on input "1" at bounding box center [613, 239] width 122 height 30
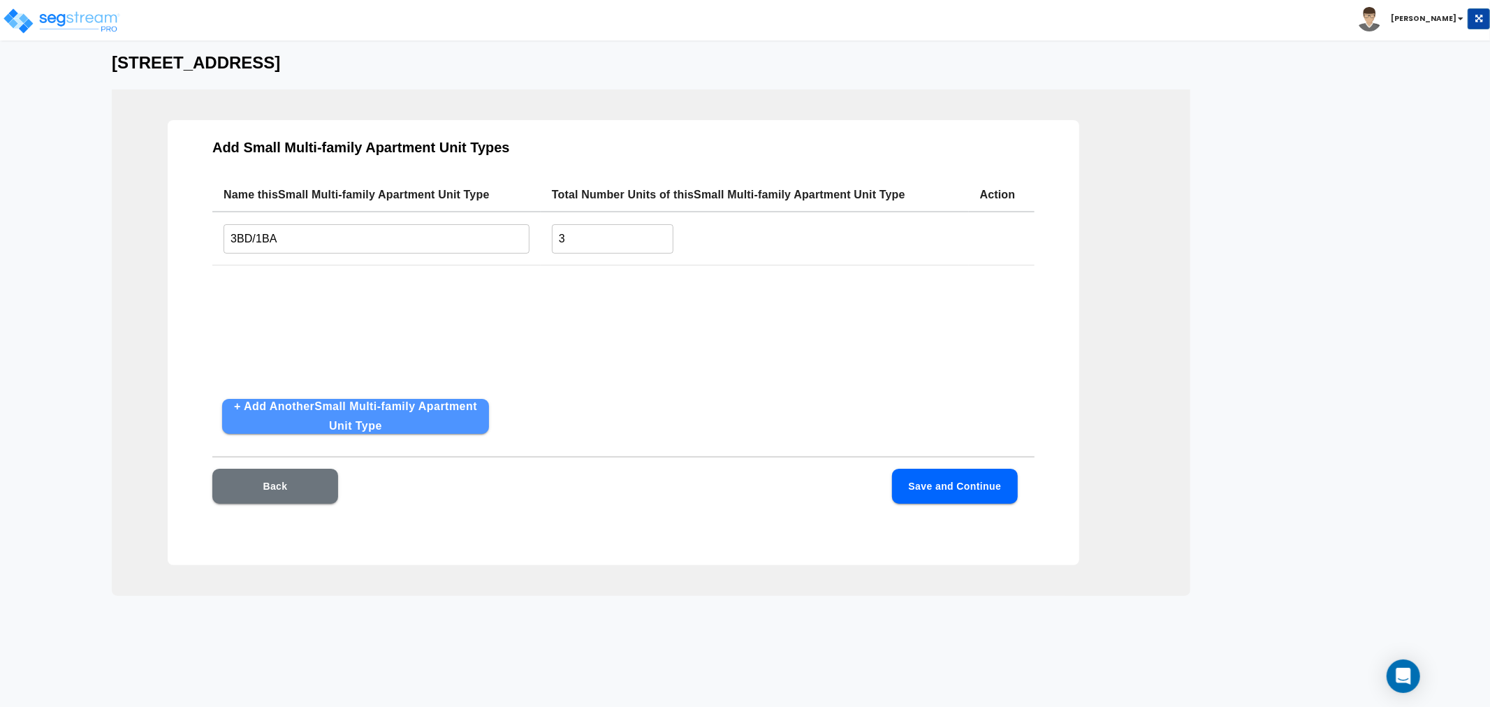
click at [324, 416] on button "+ Add Another Small Multi-family Apartment Unit Type" at bounding box center [355, 416] width 267 height 35
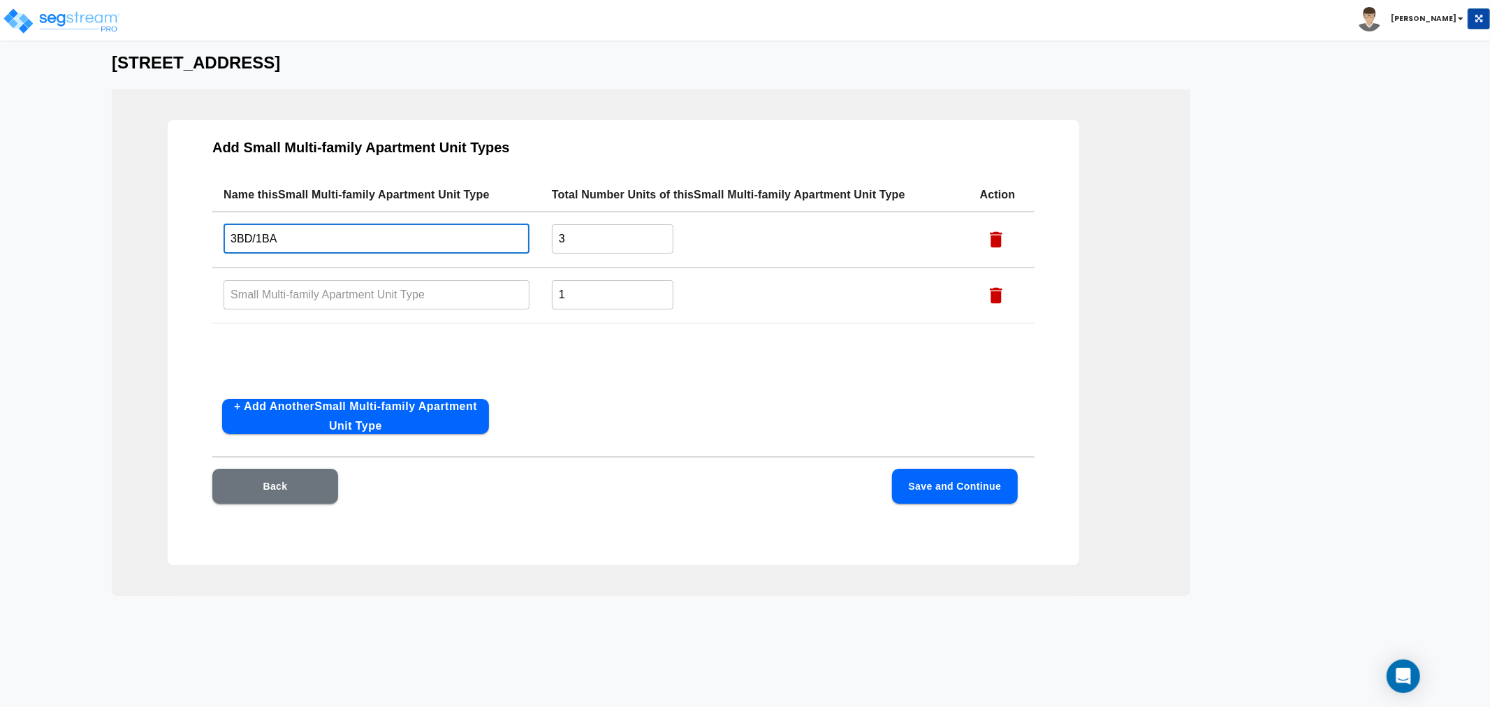
drag, startPoint x: 293, startPoint y: 245, endPoint x: 229, endPoint y: 242, distance: 64.3
click at [229, 242] on input "3BD/1BA" at bounding box center [377, 239] width 306 height 30
click at [274, 296] on input "text" at bounding box center [377, 294] width 306 height 30
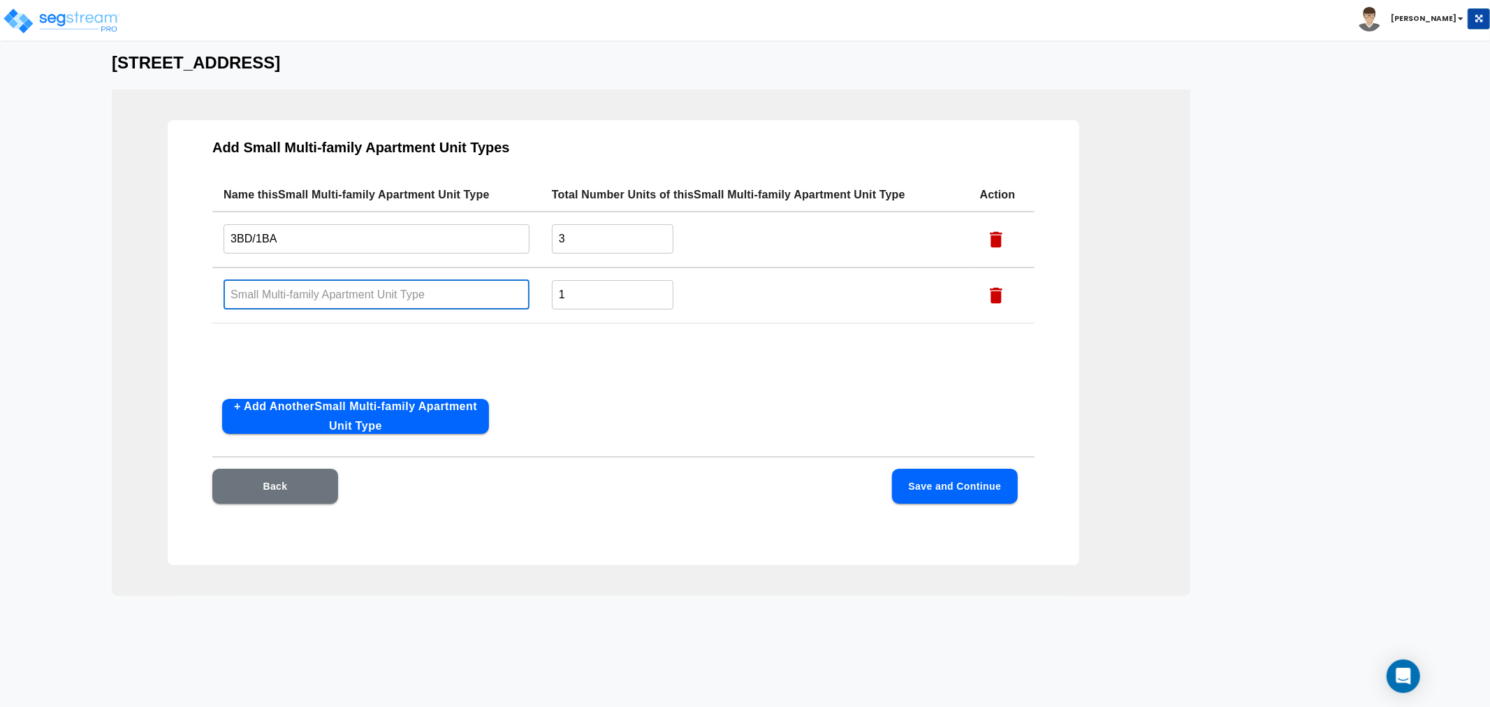
paste input "3BD/1BA"
click at [228, 295] on input "3BD/1BA" at bounding box center [377, 294] width 306 height 30
click at [586, 291] on input "1" at bounding box center [613, 294] width 122 height 30
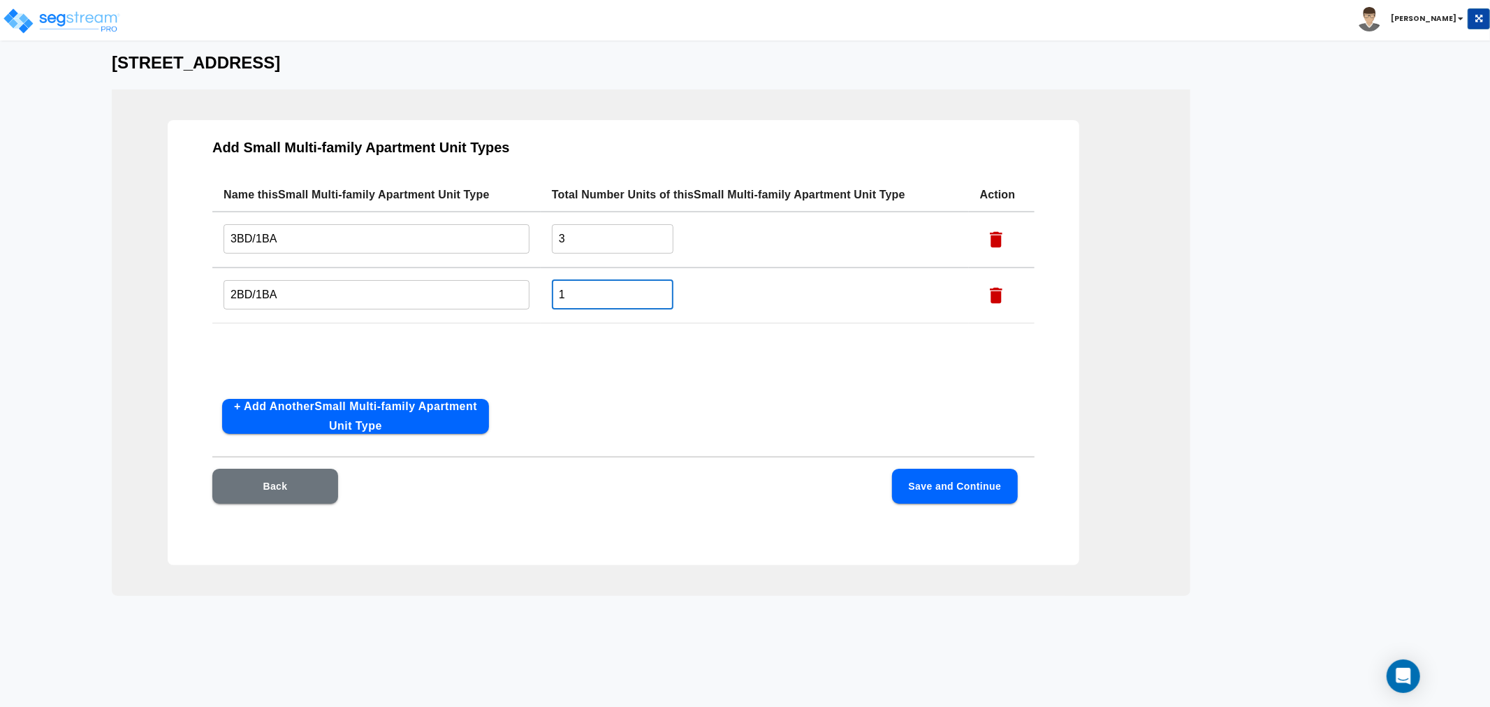
drag, startPoint x: 586, startPoint y: 291, endPoint x: 518, endPoint y: 295, distance: 67.2
click at [518, 295] on tr "2BD/1BA ​ 1 ​" at bounding box center [623, 296] width 822 height 56
click at [241, 404] on button "+ Add Another Small Multi-family Apartment Unit Type" at bounding box center [355, 416] width 267 height 35
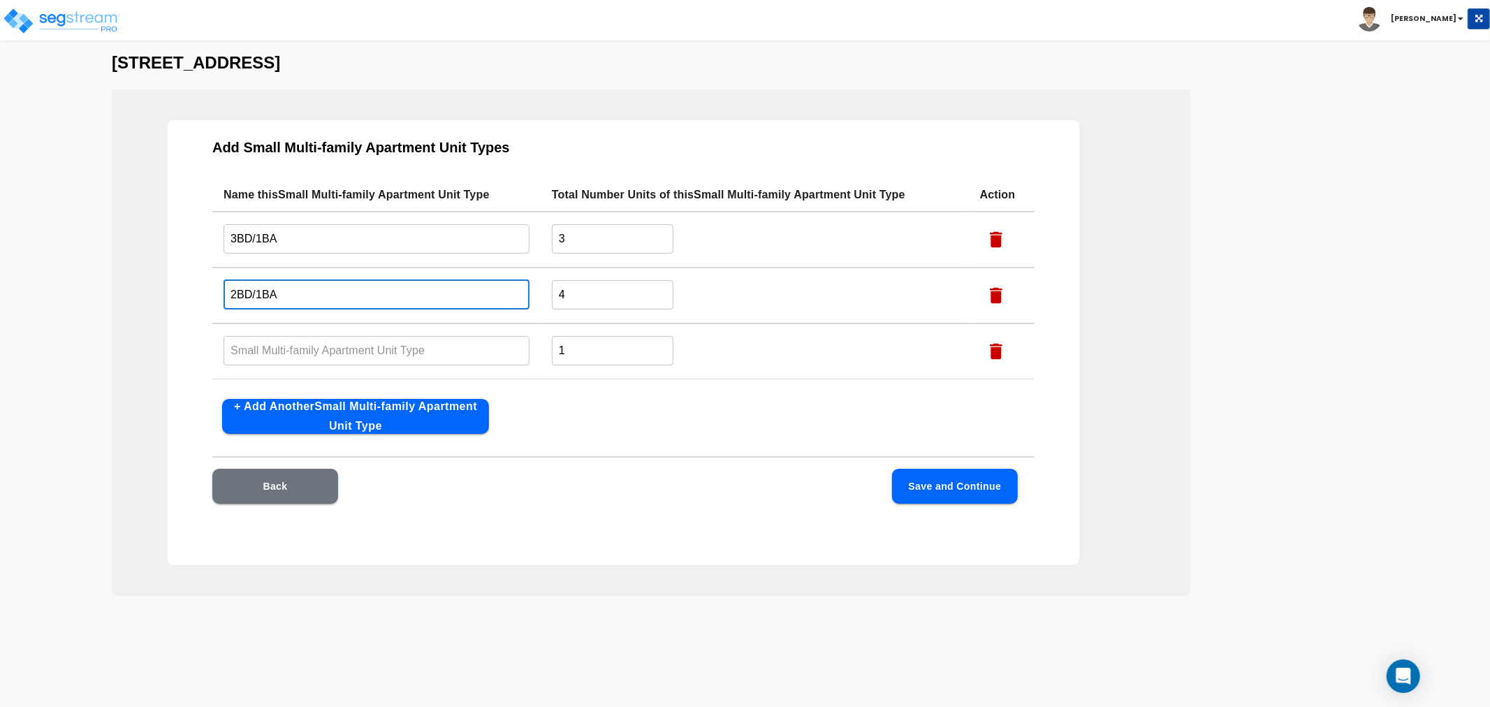
drag, startPoint x: 292, startPoint y: 293, endPoint x: 102, endPoint y: 306, distance: 190.5
click at [102, 306] on div "1264 Clay Ave Add Small Multi-family Apartment Unit Types Name this Small Multi…" at bounding box center [745, 324] width 1490 height 543
click at [289, 355] on input "text" at bounding box center [377, 350] width 306 height 30
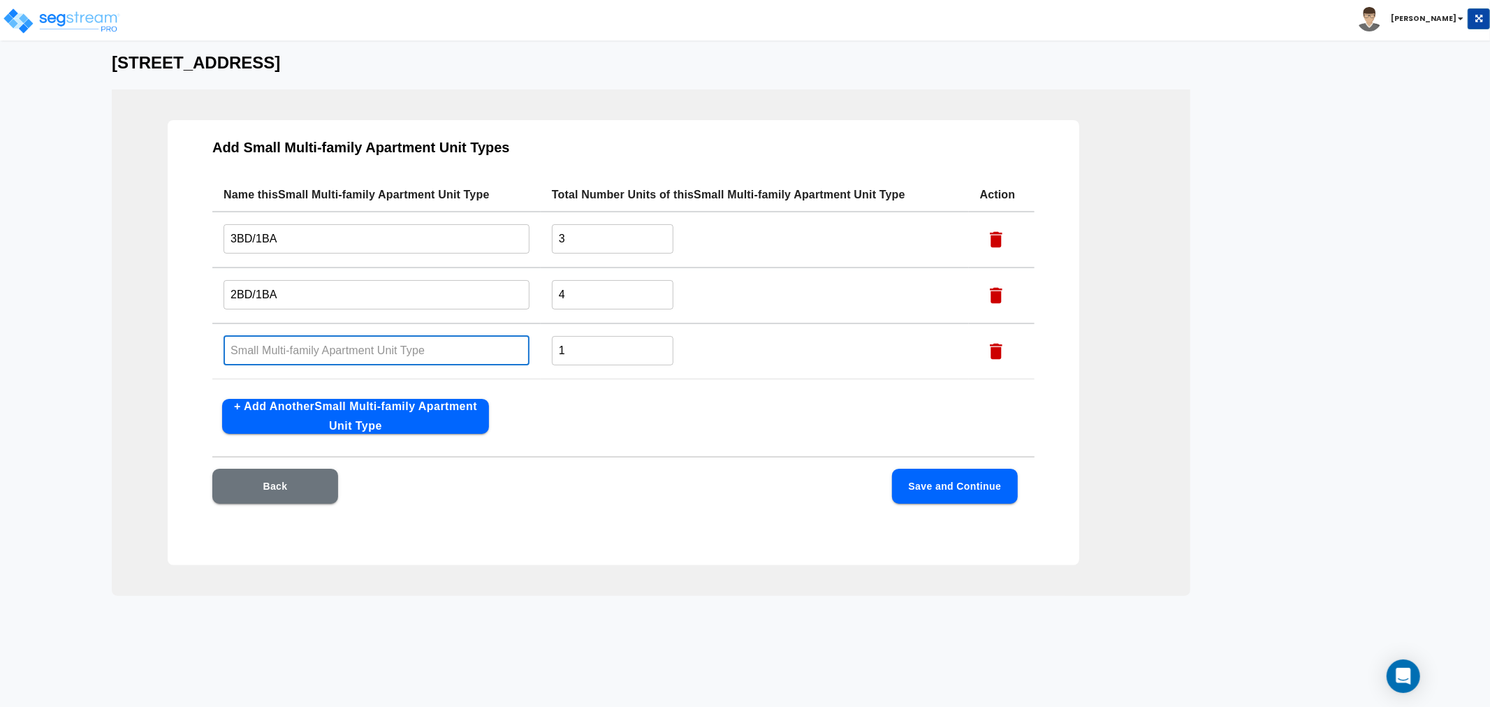
paste input "2BD/1BA"
click at [227, 350] on input "2BD/1BA" at bounding box center [377, 350] width 306 height 30
click at [233, 351] on input "2BD/1BA" at bounding box center [377, 350] width 306 height 30
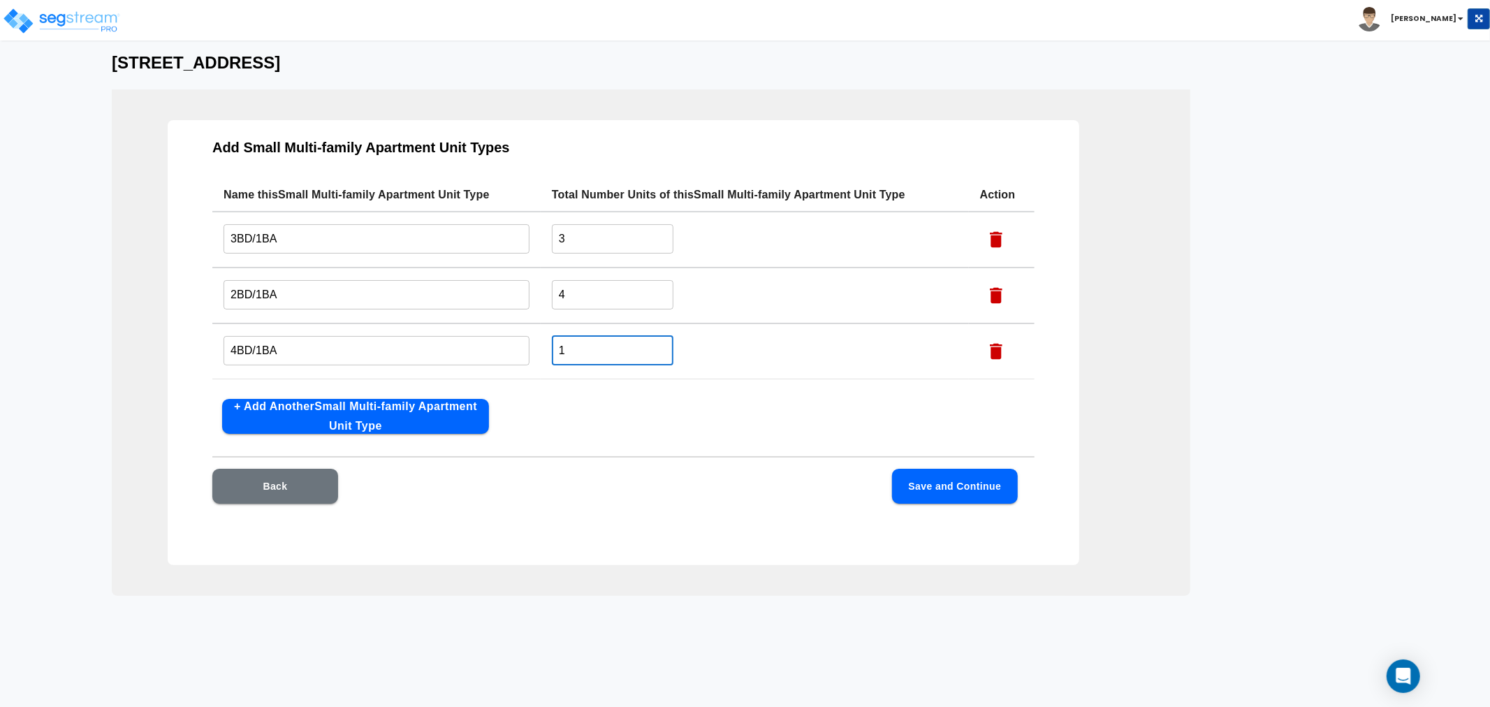
click at [569, 344] on input "1" at bounding box center [613, 350] width 122 height 30
drag, startPoint x: 235, startPoint y: 349, endPoint x: 215, endPoint y: 349, distance: 20.3
click at [215, 349] on td "4BD/1BA ​" at bounding box center [376, 352] width 328 height 56
drag, startPoint x: 597, startPoint y: 347, endPoint x: 539, endPoint y: 349, distance: 58.0
click at [539, 349] on tr "1BD/1BA ​ 1 ​" at bounding box center [623, 352] width 822 height 56
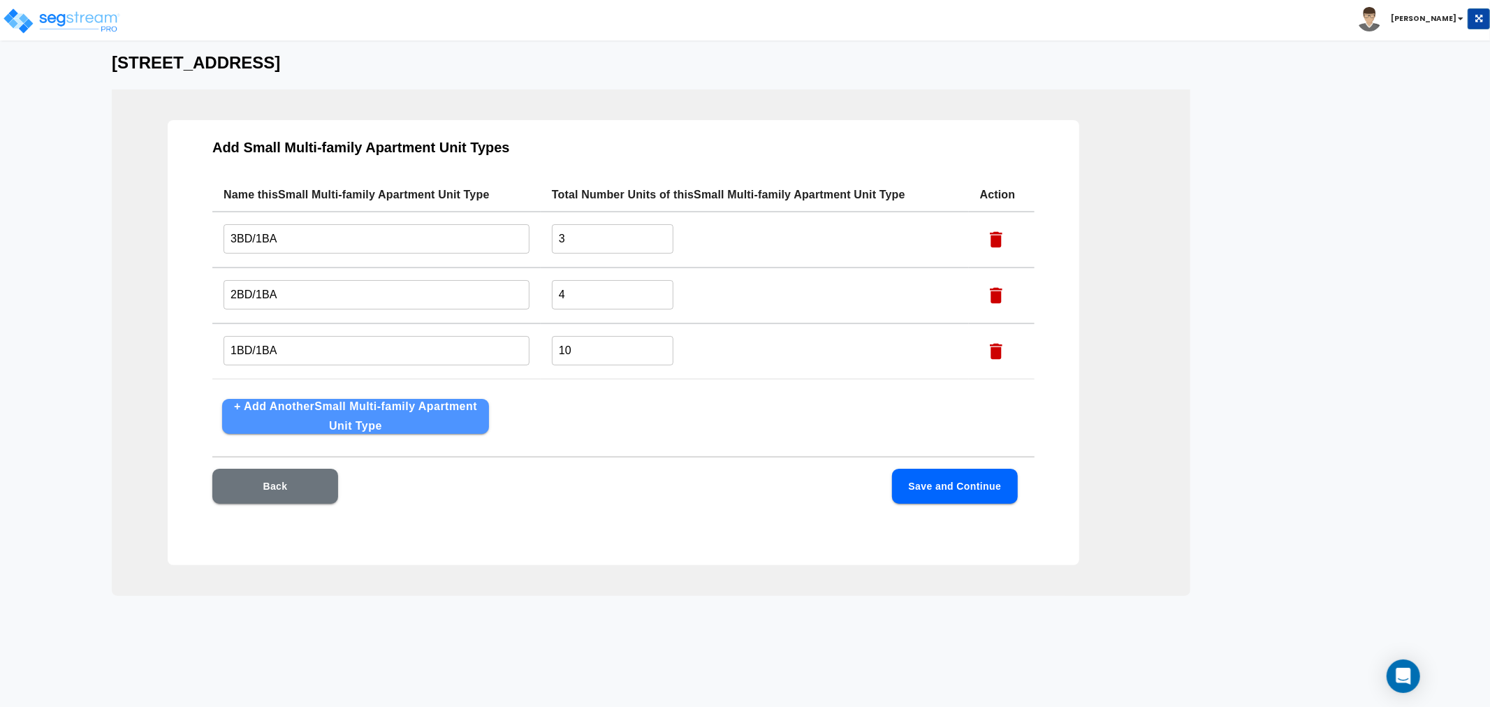
click at [252, 408] on button "+ Add Another Small Multi-family Apartment Unit Type" at bounding box center [355, 416] width 267 height 35
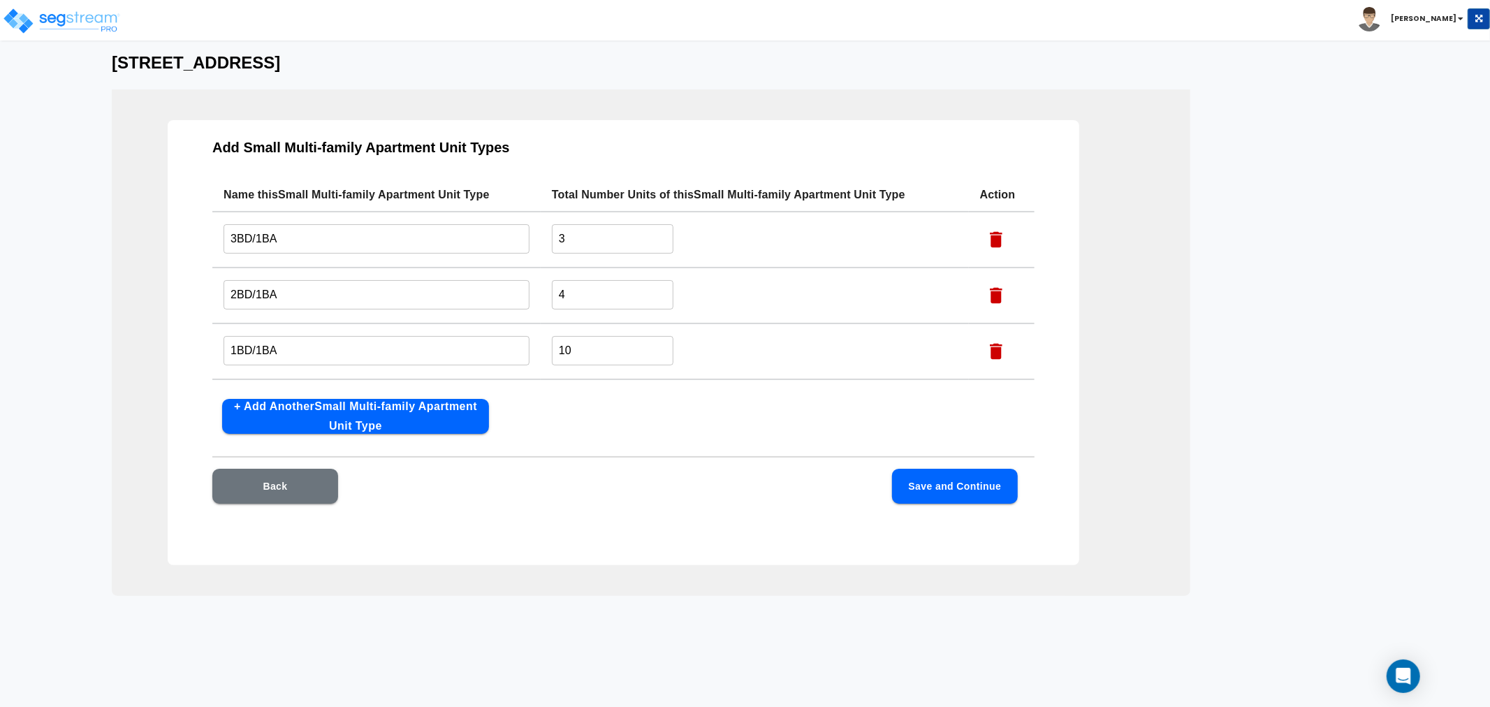
scroll to position [45, 0]
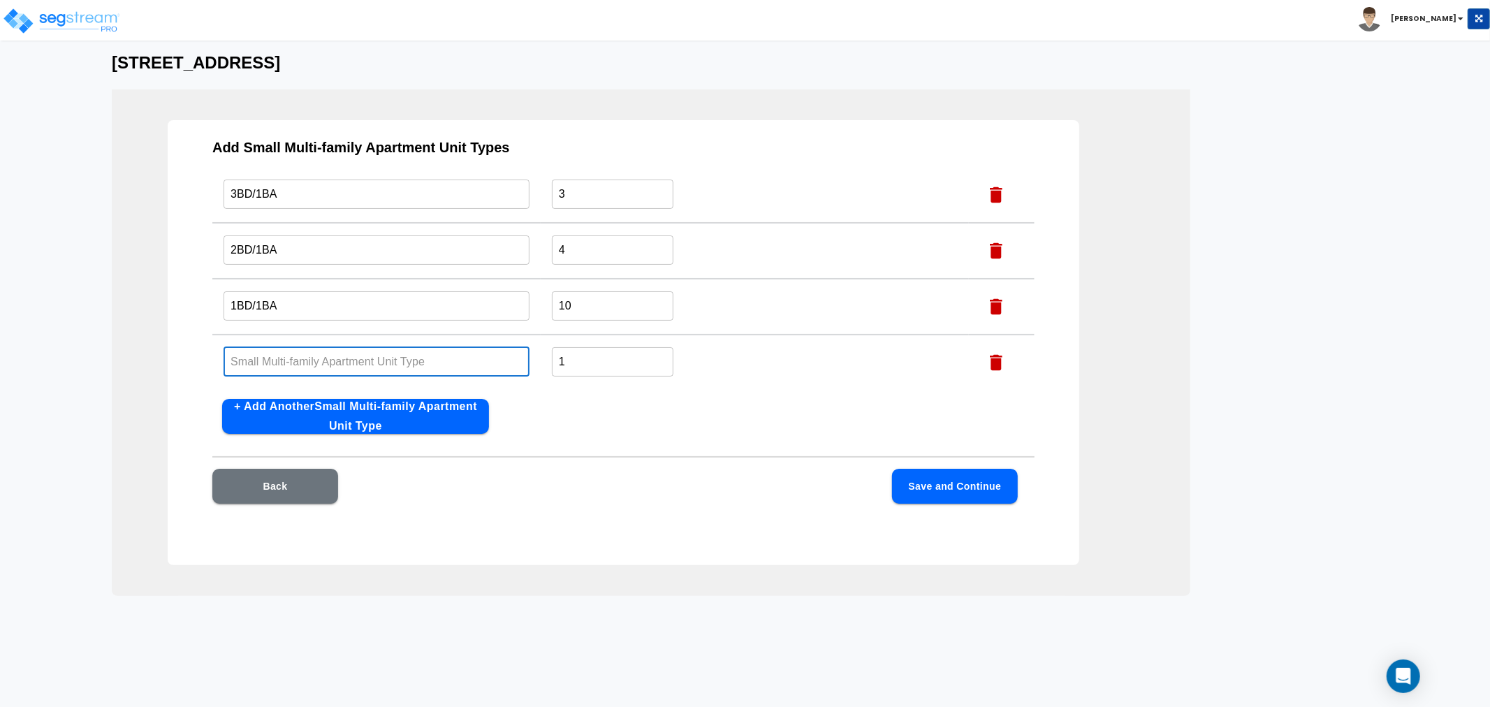
click at [281, 363] on input "text" at bounding box center [377, 362] width 306 height 30
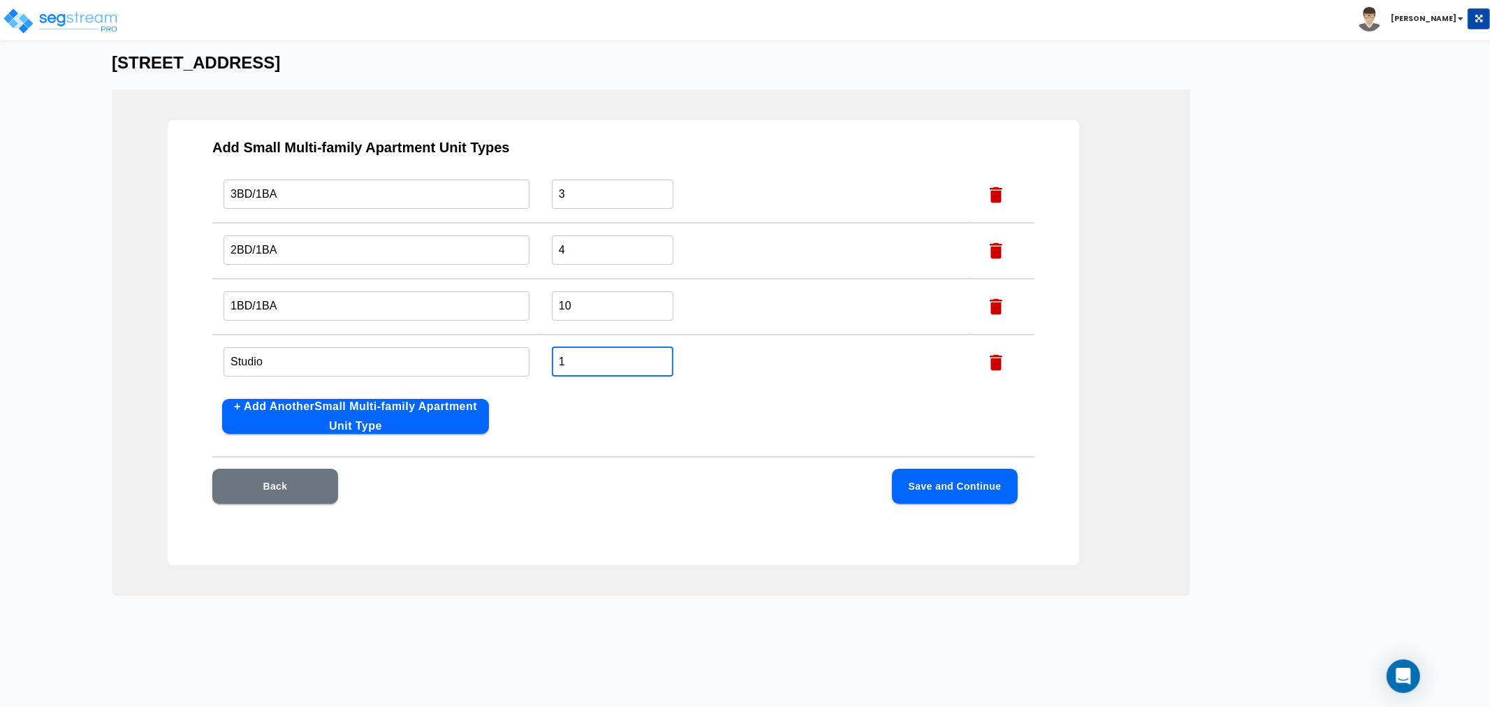
drag, startPoint x: 581, startPoint y: 358, endPoint x: 566, endPoint y: 361, distance: 15.5
click at [567, 361] on input "1" at bounding box center [613, 362] width 122 height 30
drag, startPoint x: 567, startPoint y: 361, endPoint x: 543, endPoint y: 361, distance: 24.5
click at [543, 361] on td "1 ​" at bounding box center [755, 363] width 428 height 56
click at [905, 482] on button "Save and Continue" at bounding box center [955, 486] width 126 height 35
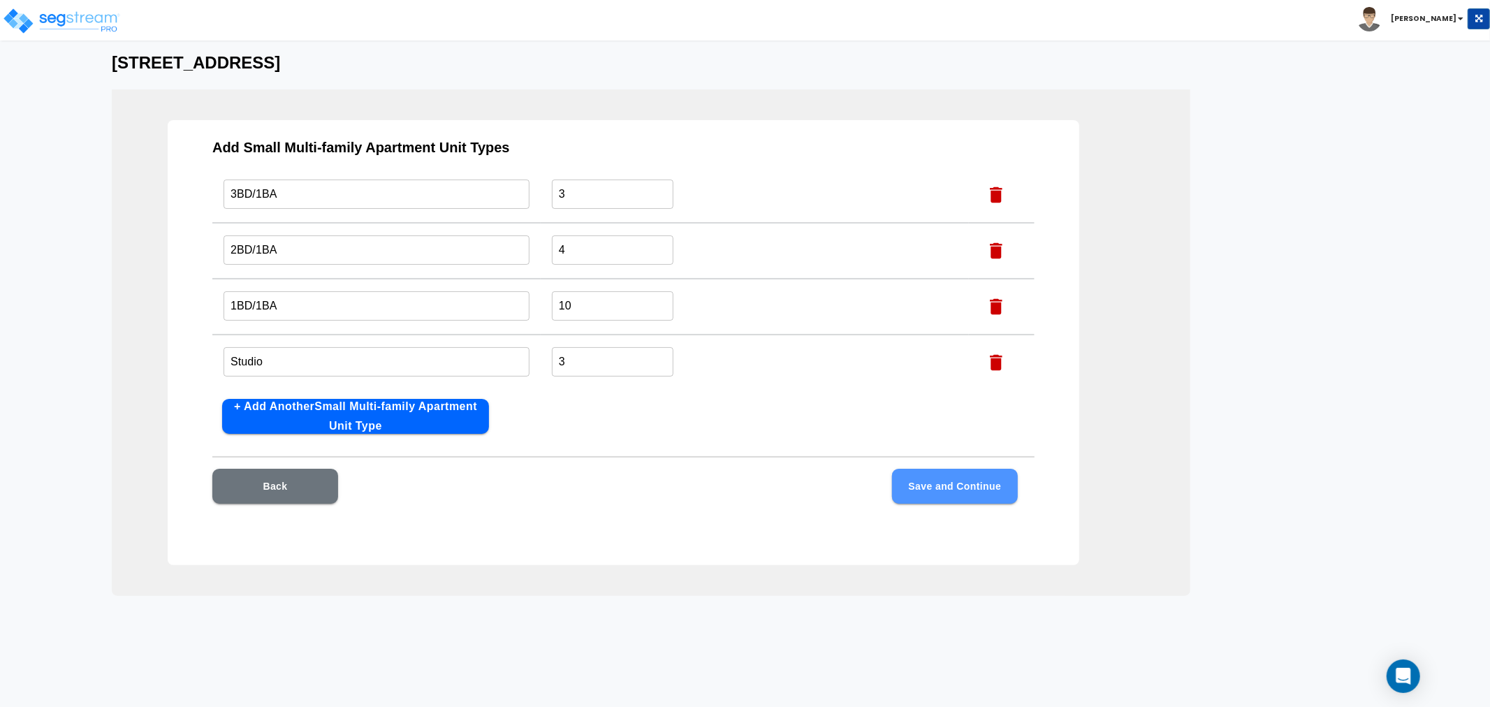
scroll to position [0, 0]
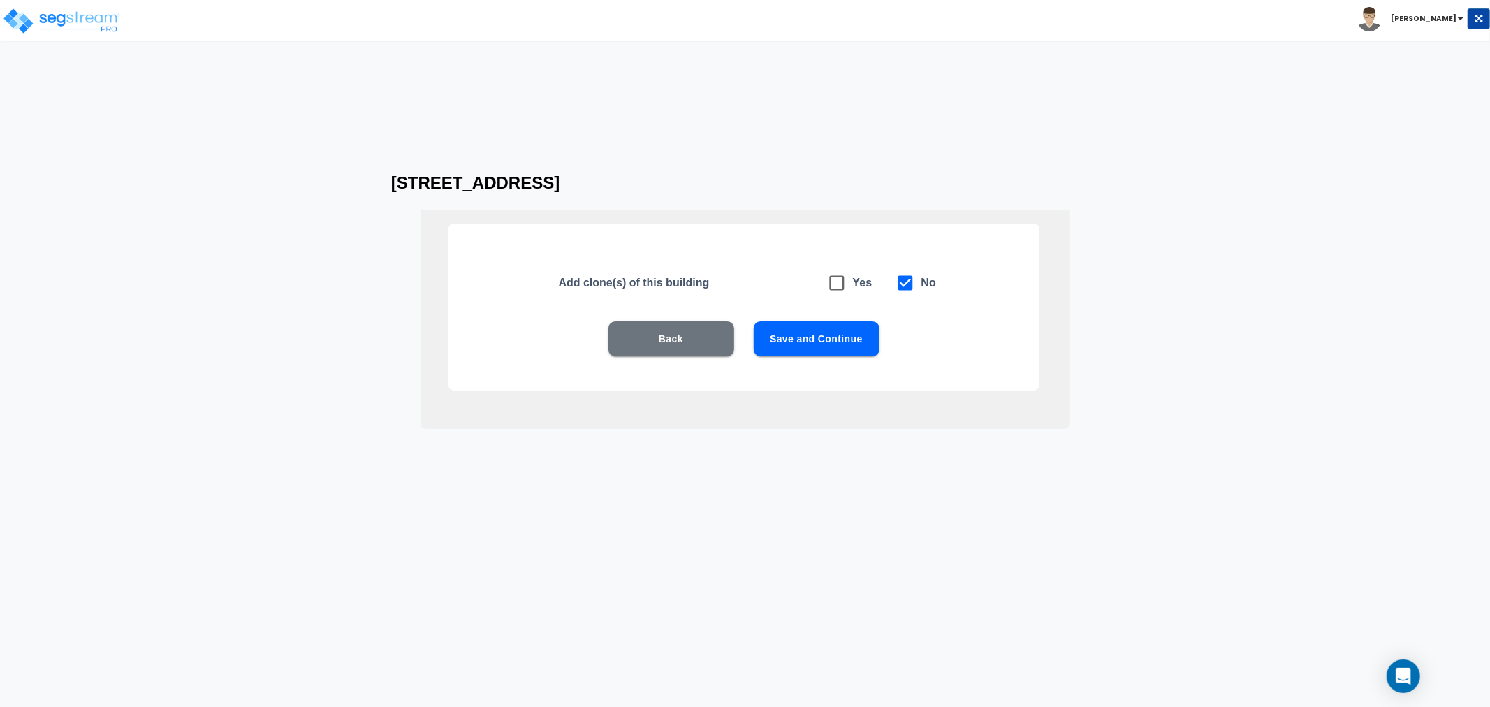
click at [867, 348] on button "Save and Continue" at bounding box center [817, 338] width 126 height 35
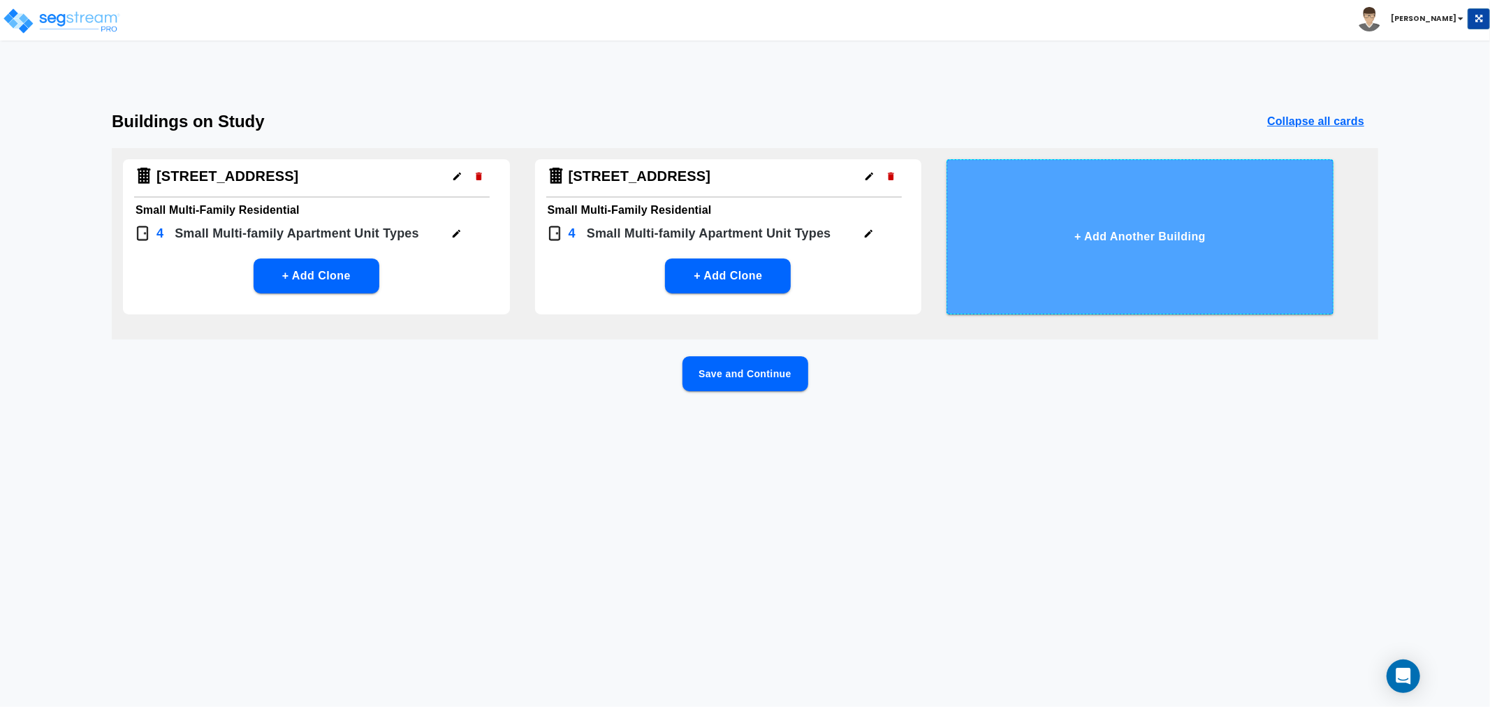
click at [1150, 242] on button "+ Add Another Building" at bounding box center [1140, 236] width 387 height 155
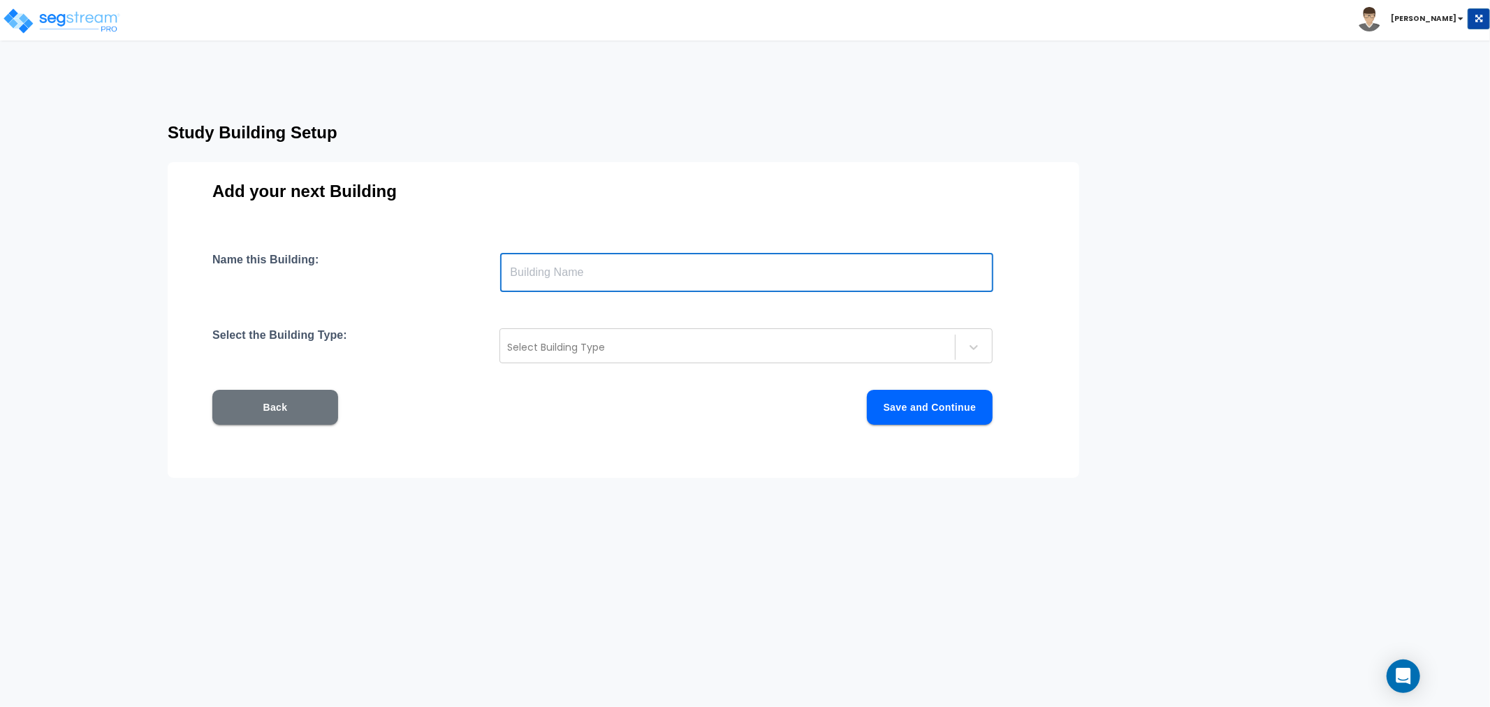
click at [639, 275] on input "text" at bounding box center [746, 272] width 493 height 39
paste input "1272"
click at [582, 275] on input "1272" at bounding box center [746, 272] width 493 height 39
paste input "Clay Ave"
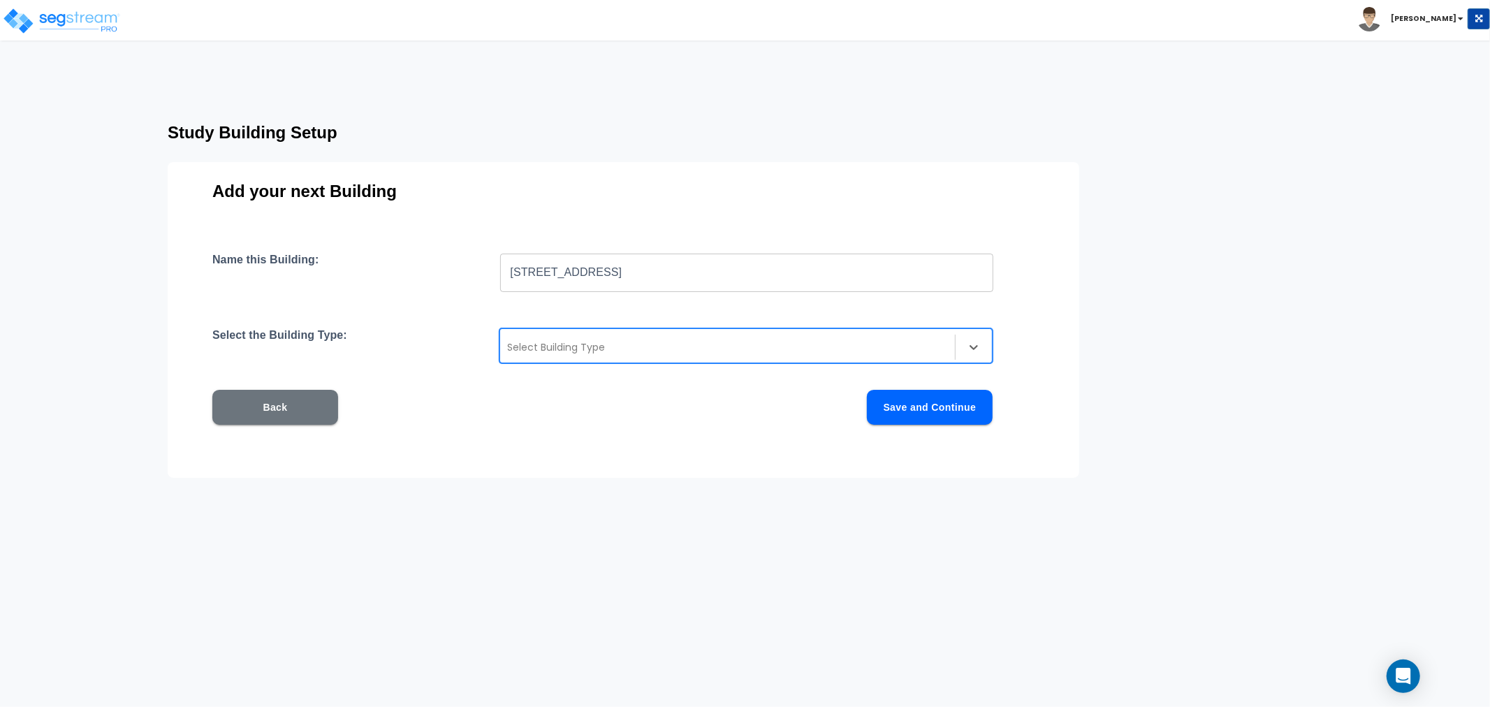
click at [572, 344] on div at bounding box center [727, 347] width 441 height 17
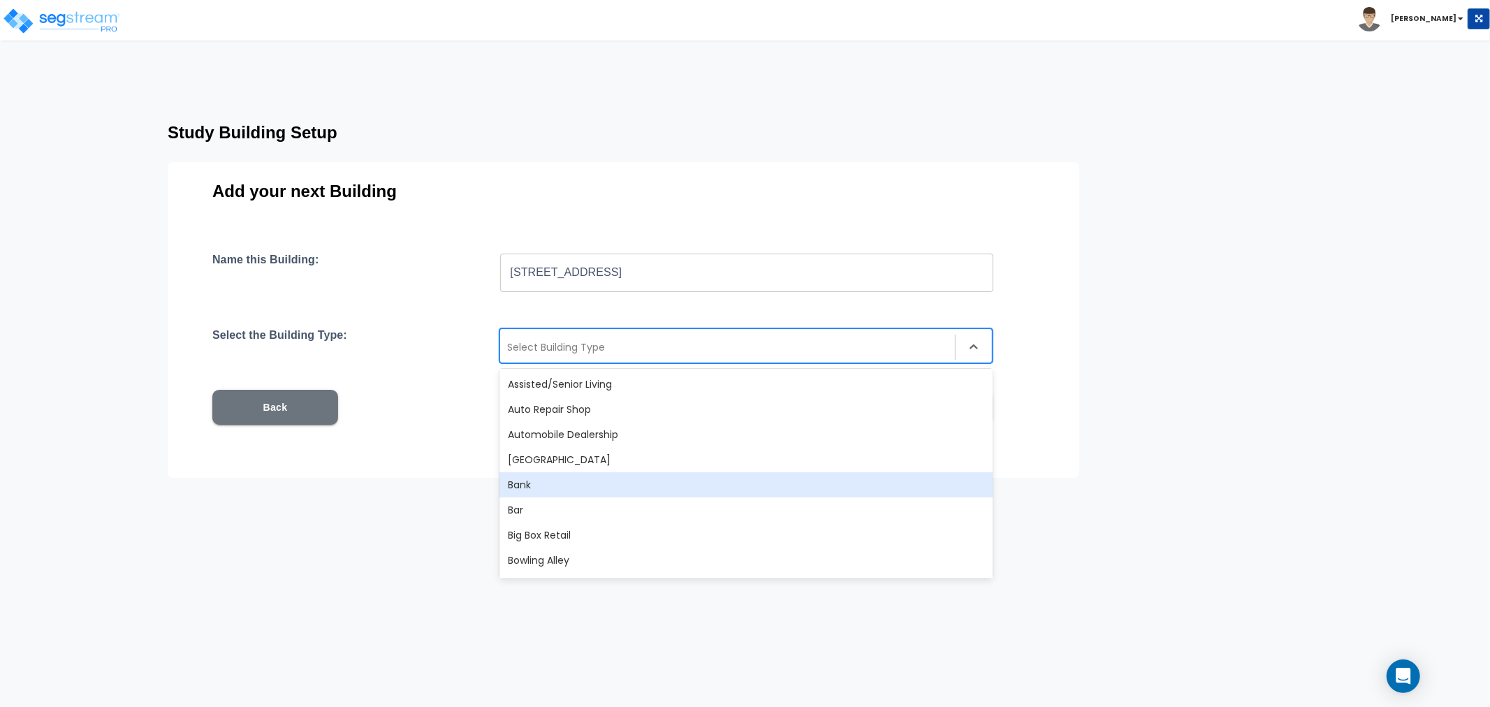
scroll to position [233, 0]
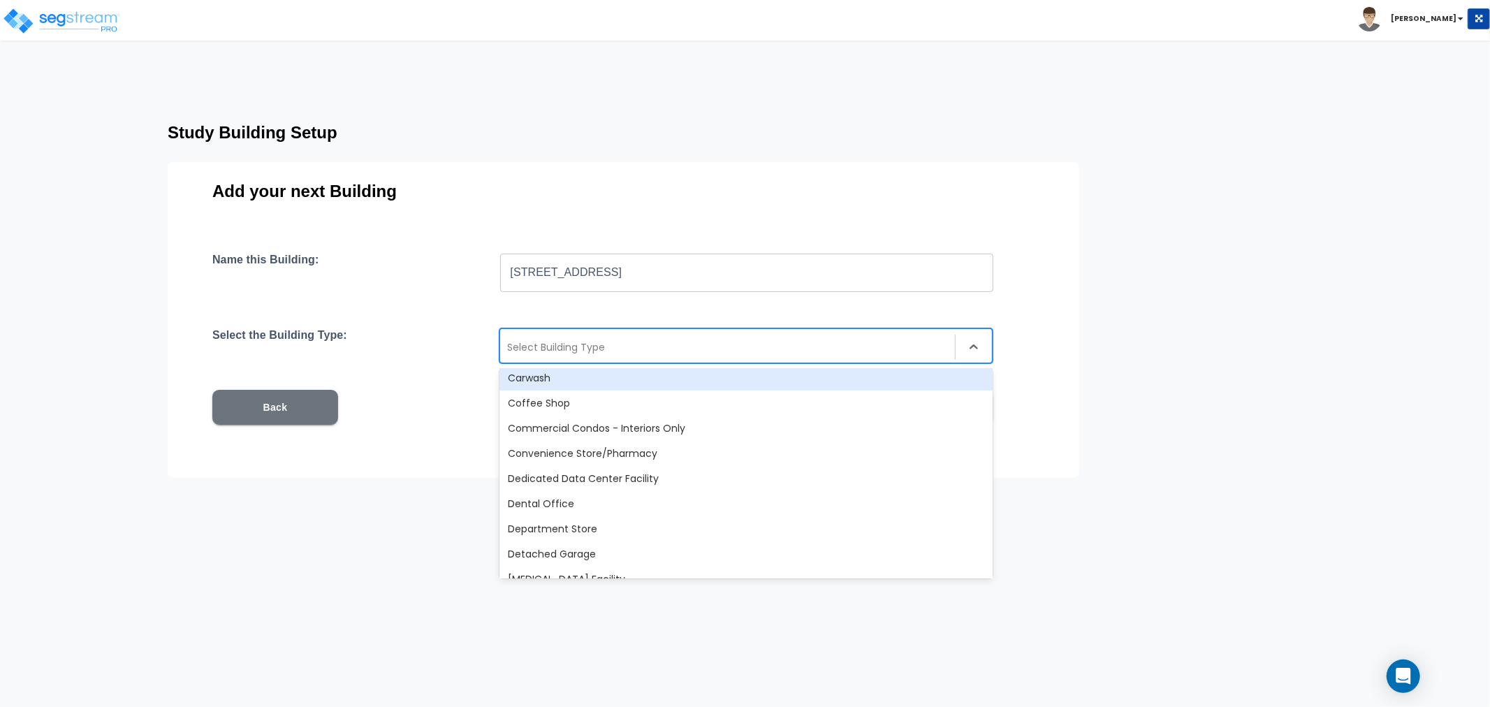
click at [534, 350] on div at bounding box center [727, 347] width 441 height 17
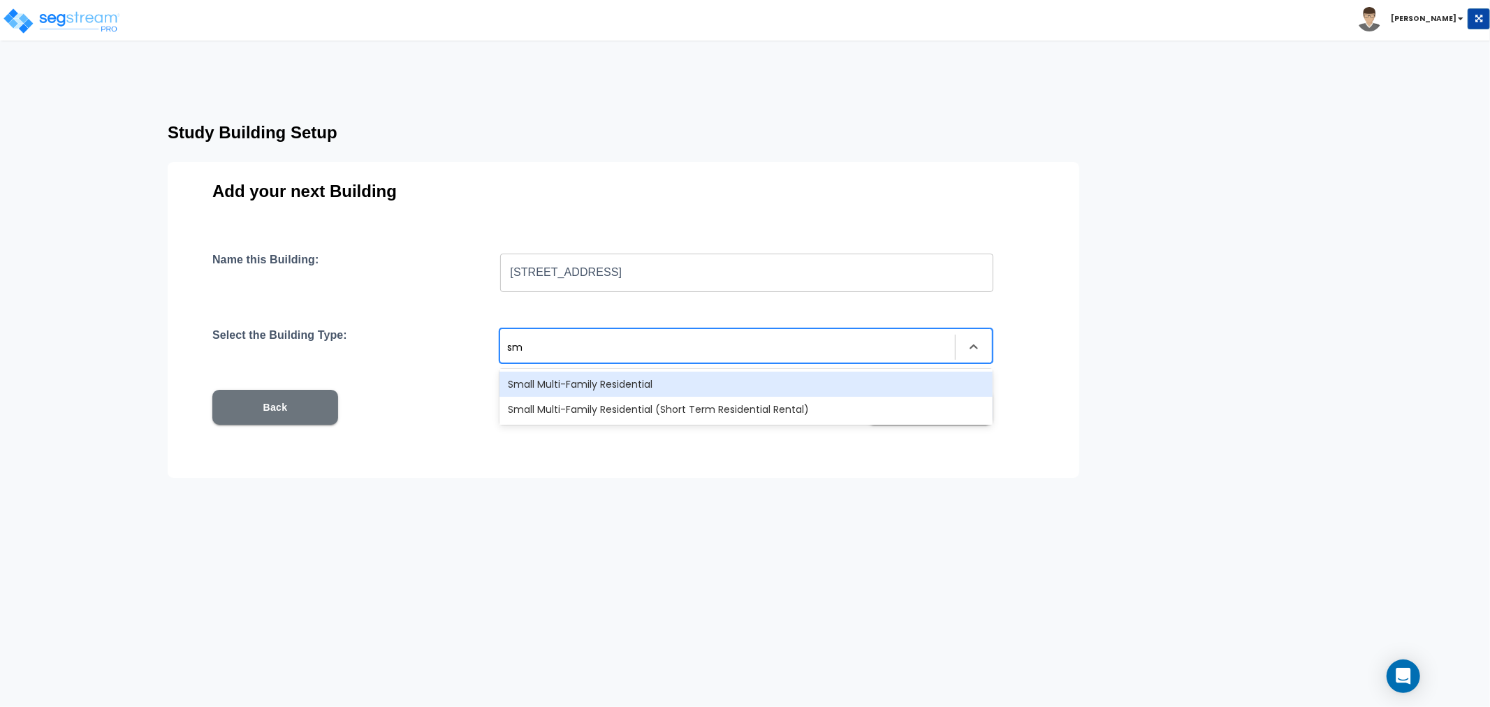
scroll to position [0, 0]
click at [543, 386] on div "Small Multi-Family Residential" at bounding box center [746, 384] width 493 height 25
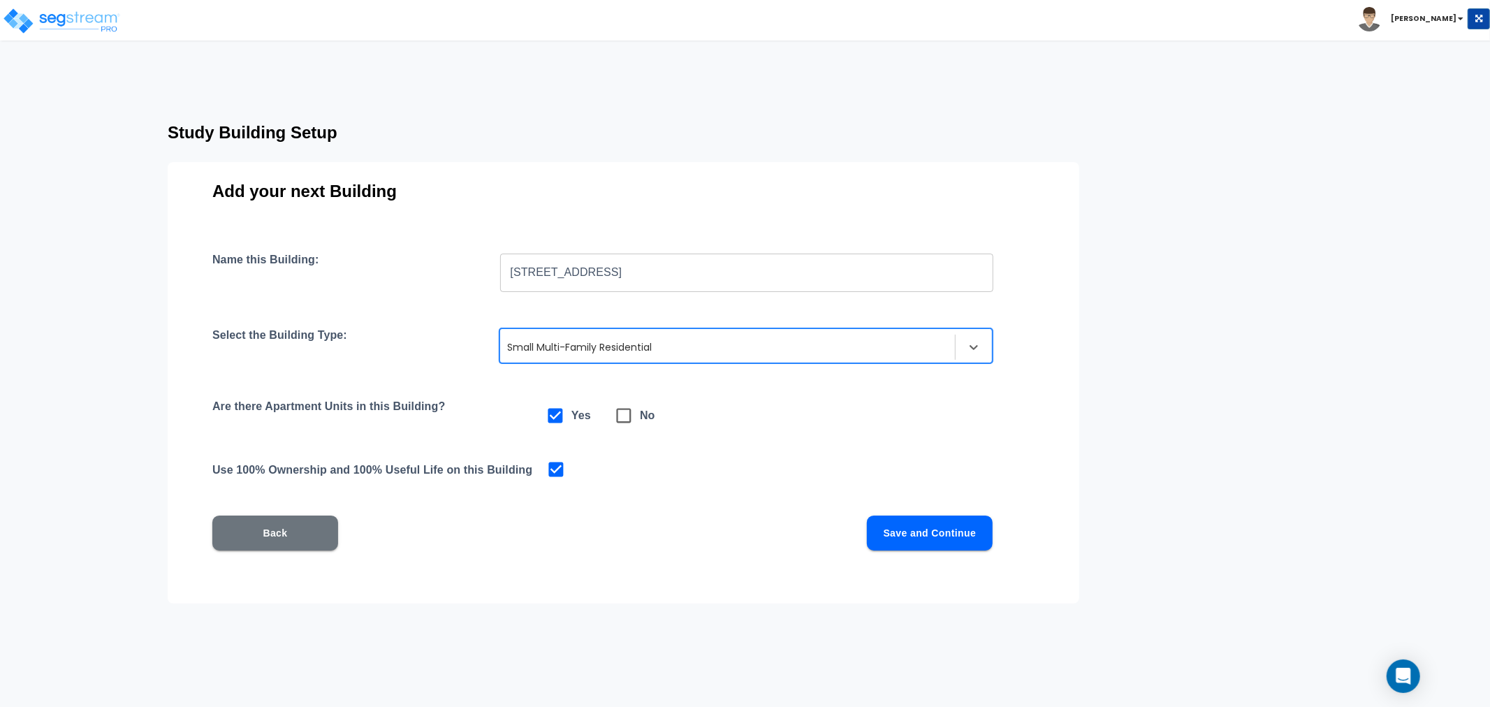
click at [951, 540] on button "Save and Continue" at bounding box center [930, 533] width 126 height 35
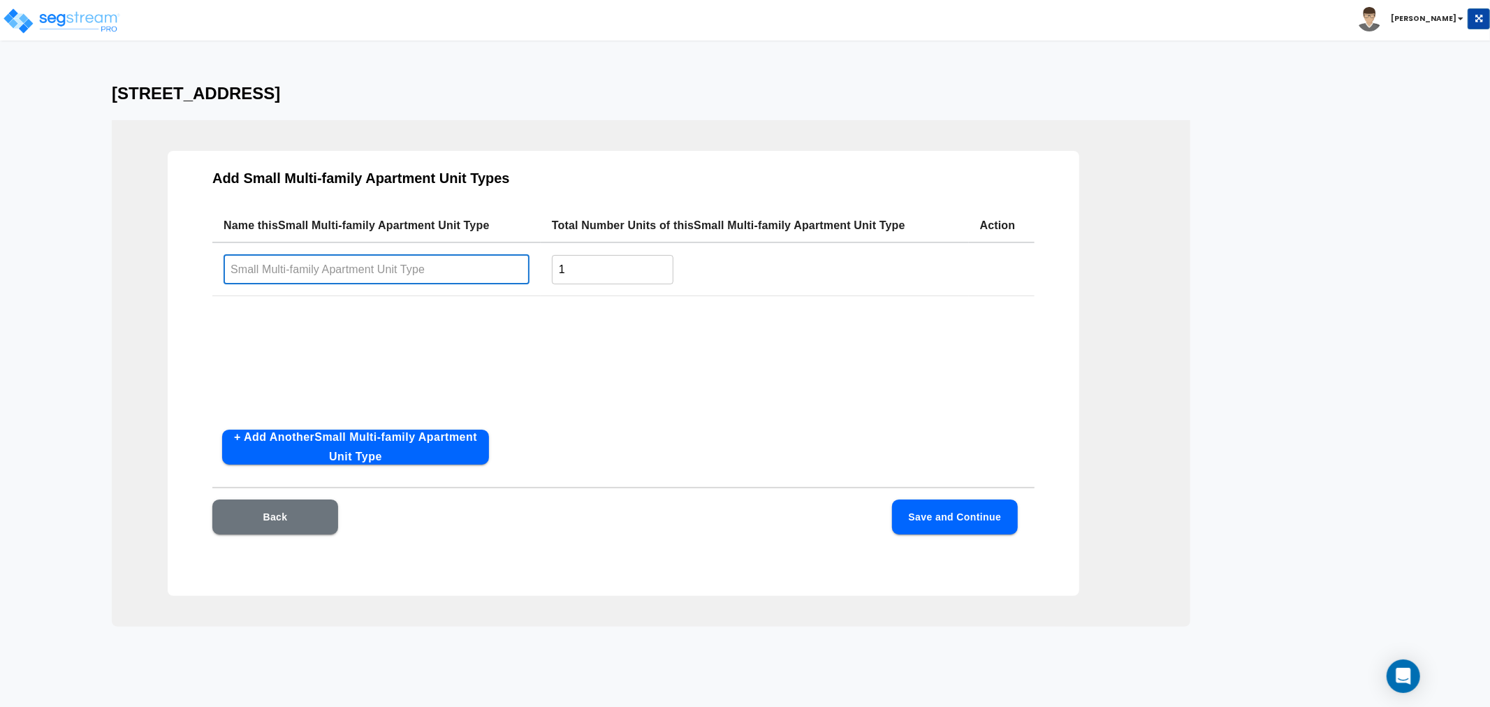
click at [372, 276] on input "text" at bounding box center [377, 269] width 306 height 30
click at [400, 274] on input "text" at bounding box center [377, 269] width 306 height 30
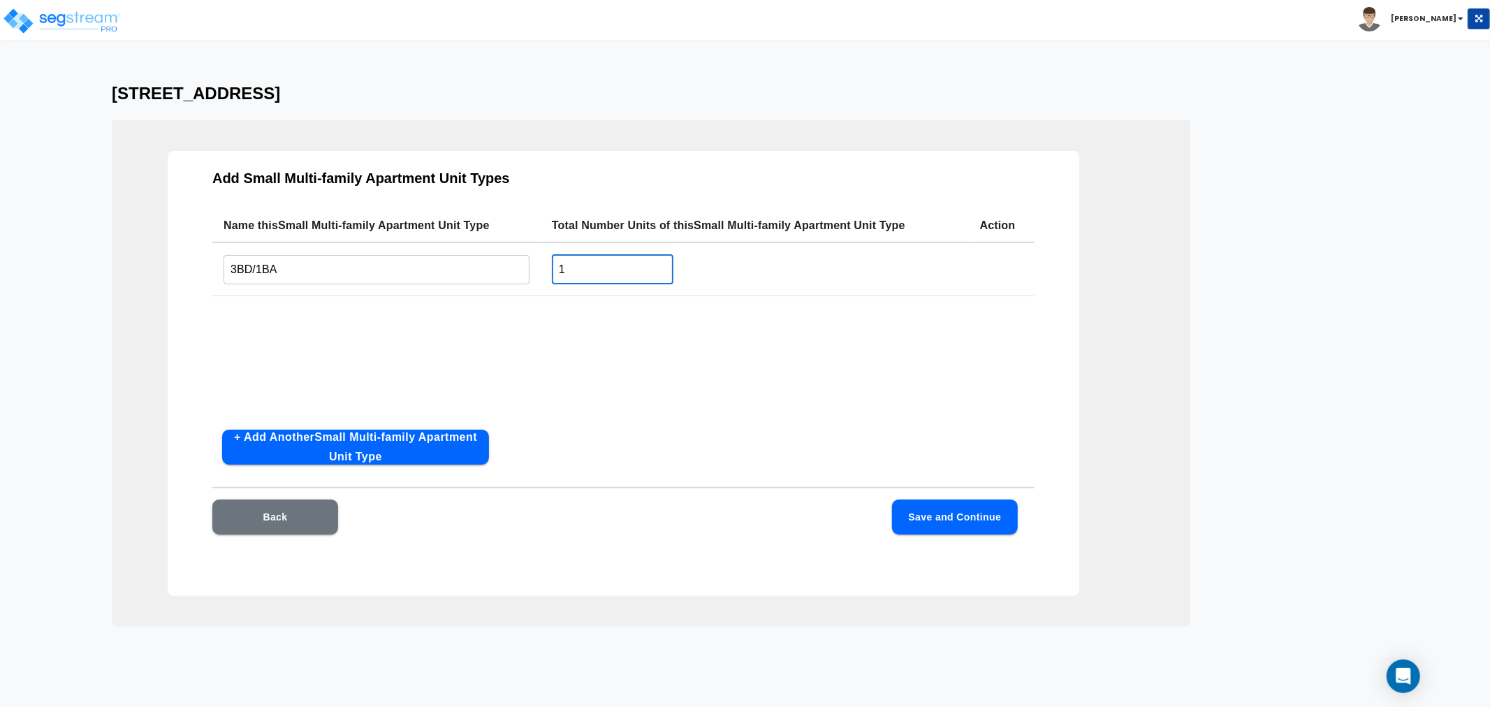
click at [579, 268] on input "1" at bounding box center [613, 269] width 122 height 30
drag, startPoint x: 590, startPoint y: 267, endPoint x: 524, endPoint y: 266, distance: 66.4
click at [524, 266] on tr "3BD/1BA ​ 1 ​" at bounding box center [623, 269] width 822 height 54
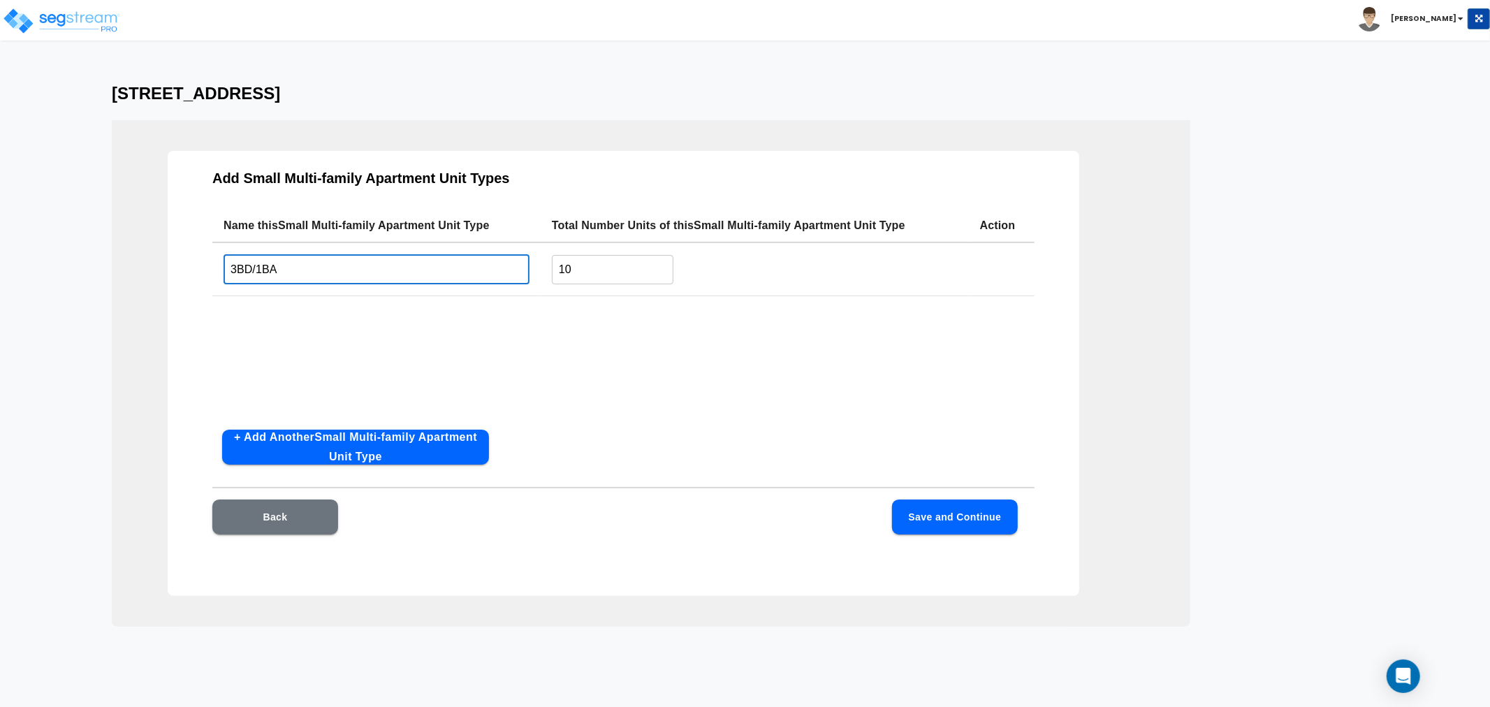
drag, startPoint x: 291, startPoint y: 270, endPoint x: 184, endPoint y: 270, distance: 106.2
click at [184, 270] on div "Add Small Multi-family Apartment Unit Types Name this Small Multi-family Apartm…" at bounding box center [624, 373] width 912 height 445
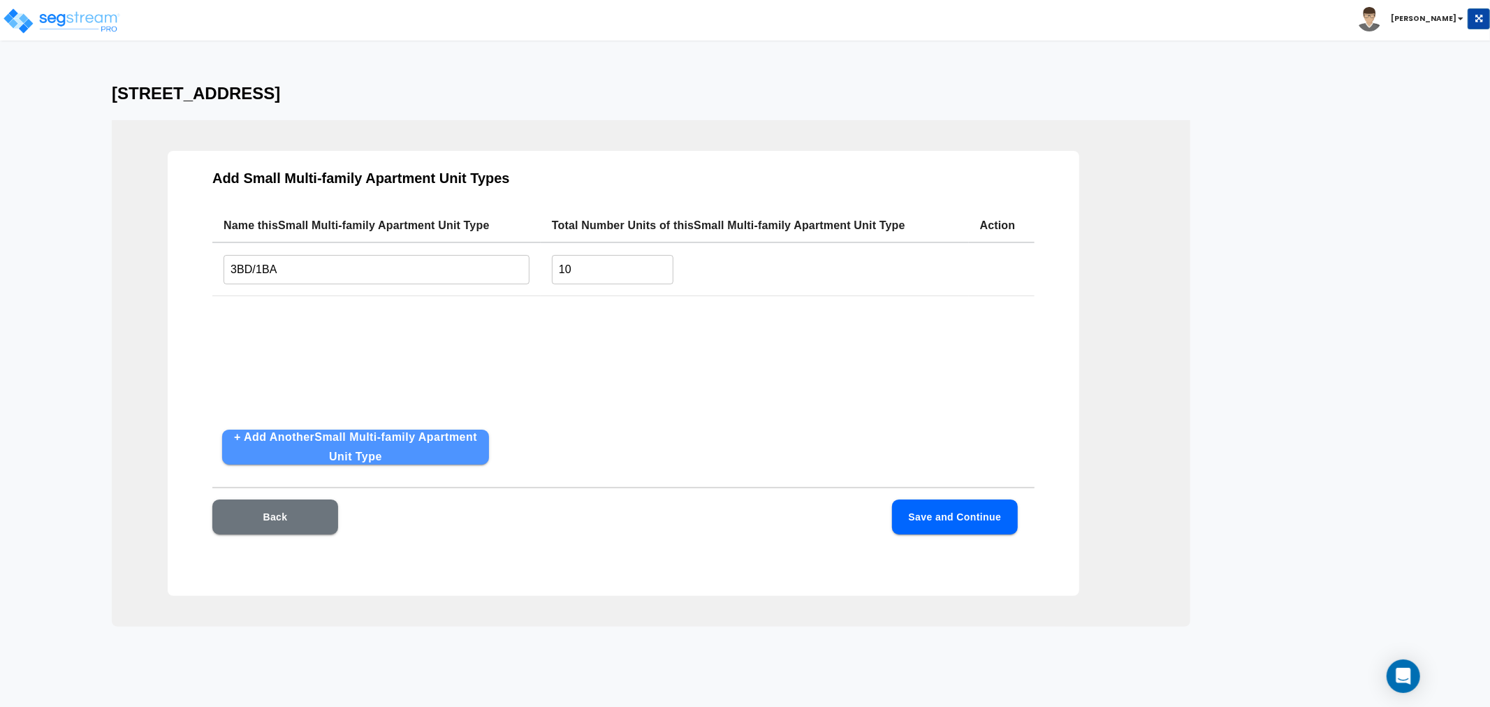
click at [345, 443] on button "+ Add Another Small Multi-family Apartment Unit Type" at bounding box center [355, 447] width 267 height 35
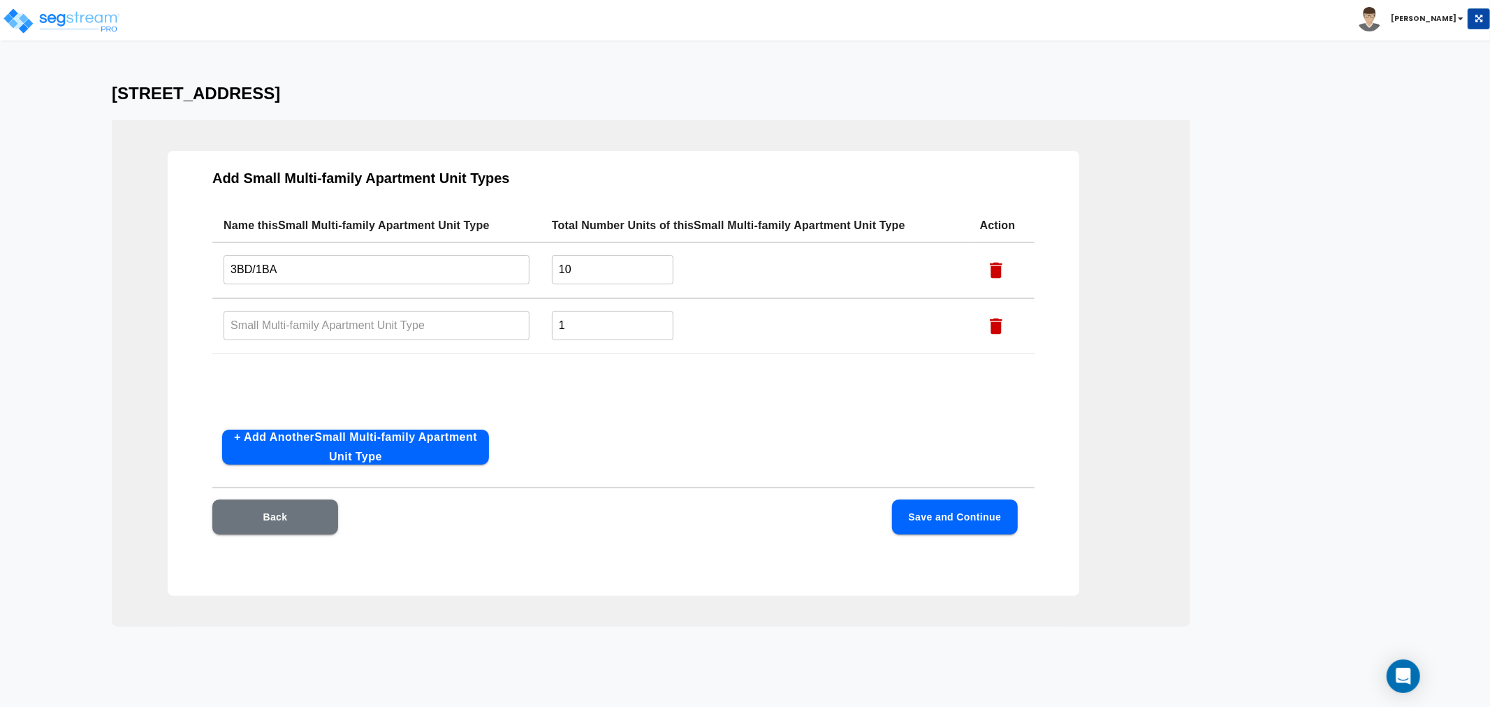
click at [286, 326] on input "text" at bounding box center [377, 325] width 306 height 30
paste input "3BD/1BA"
drag, startPoint x: 235, startPoint y: 325, endPoint x: 220, endPoint y: 325, distance: 15.4
click at [220, 325] on td "3BD/1BA ​" at bounding box center [376, 326] width 328 height 56
click at [382, 438] on button "+ Add Another Small Multi-family Apartment Unit Type" at bounding box center [355, 447] width 267 height 35
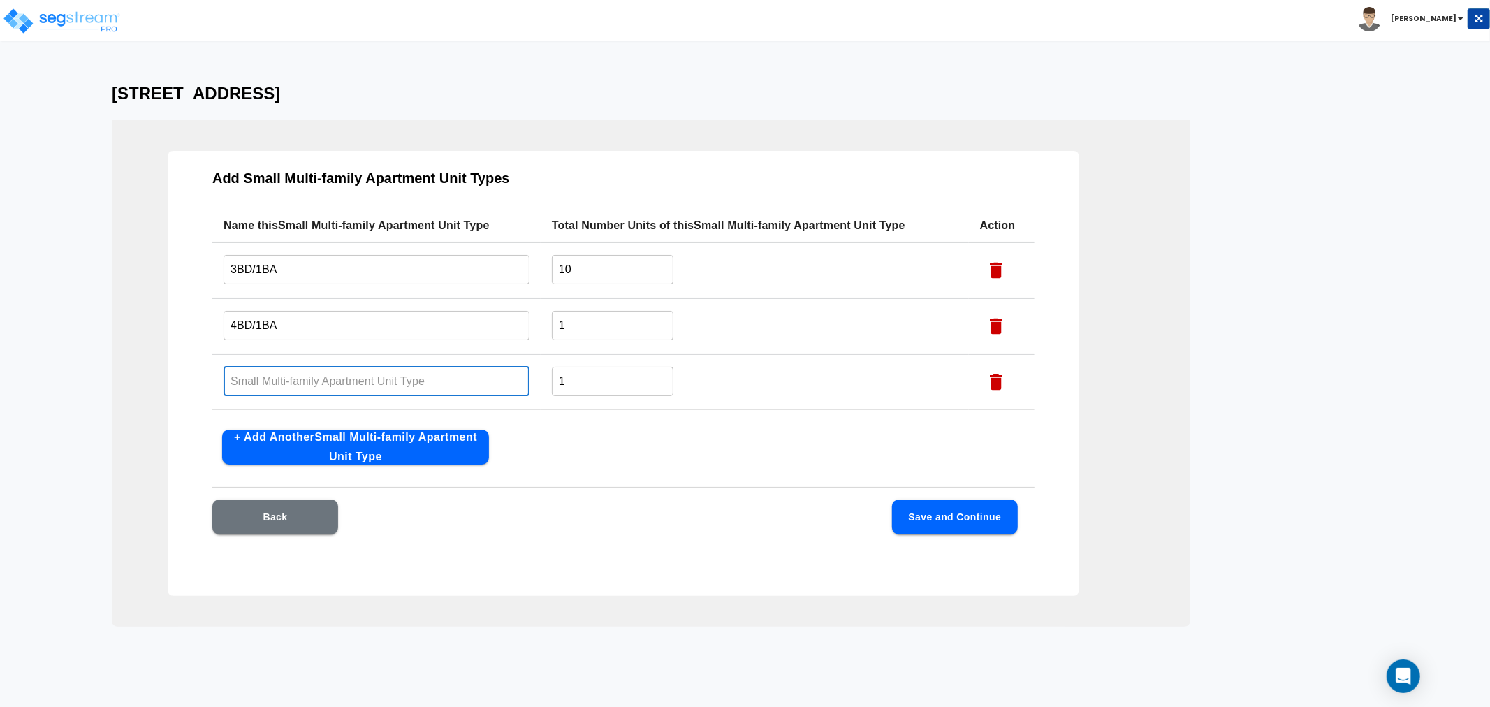
click at [324, 372] on input "text" at bounding box center [377, 381] width 306 height 30
paste input "3BD/1BA"
drag, startPoint x: 234, startPoint y: 382, endPoint x: 224, endPoint y: 380, distance: 10.7
click at [224, 380] on input "3BD/1BA" at bounding box center [377, 381] width 306 height 30
click at [964, 514] on button "Save and Continue" at bounding box center [955, 517] width 126 height 35
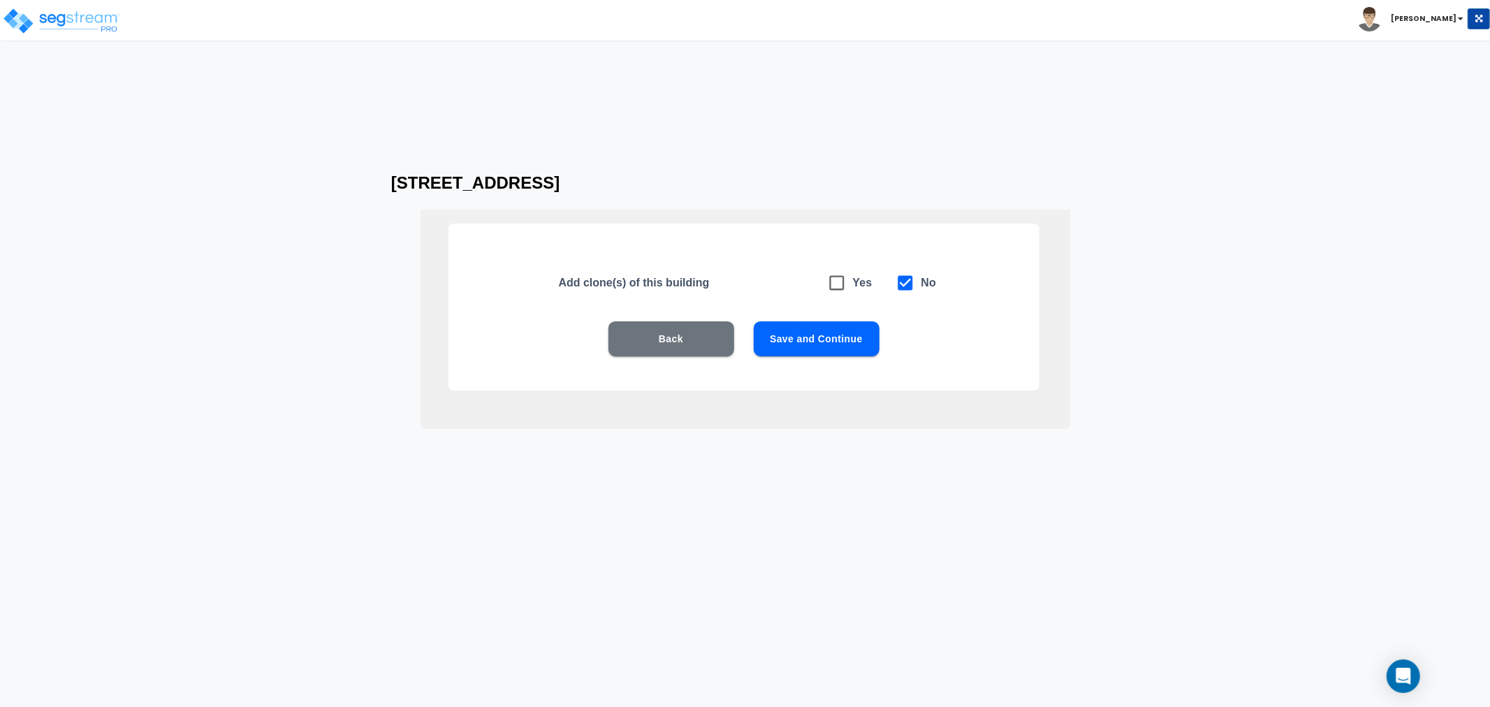
click at [857, 339] on button "Save and Continue" at bounding box center [817, 338] width 126 height 35
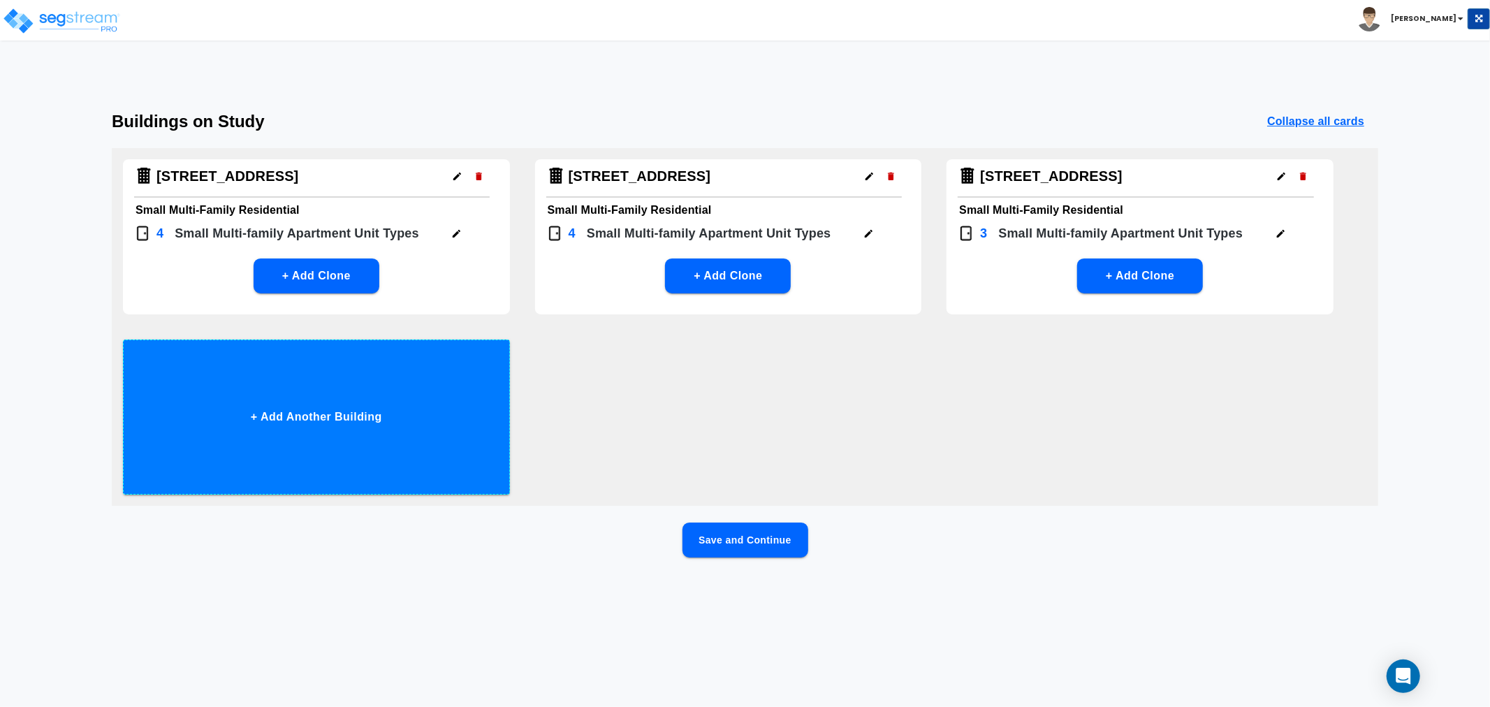
click at [312, 446] on button "+ Add Another Building" at bounding box center [316, 417] width 387 height 155
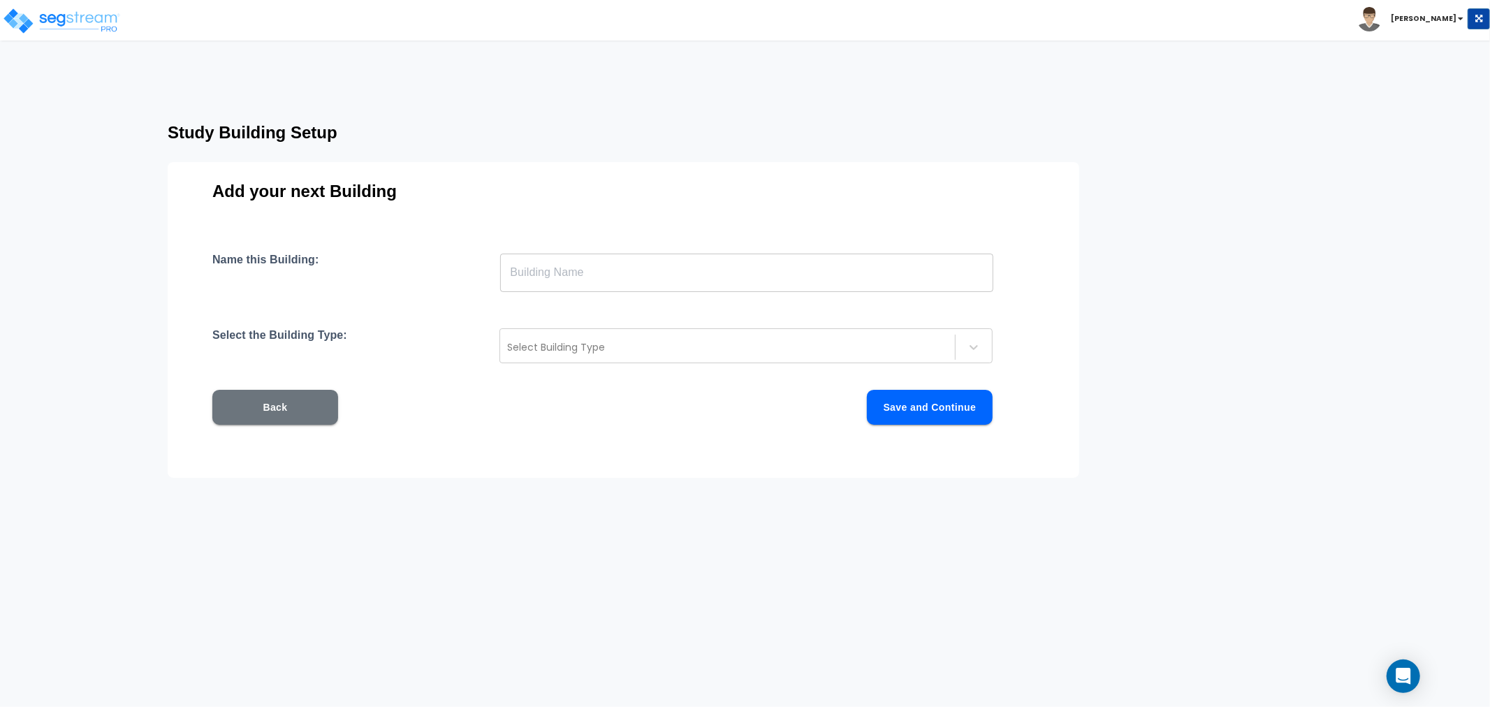
click at [535, 275] on input "text" at bounding box center [746, 272] width 493 height 39
click at [569, 277] on input "text" at bounding box center [746, 272] width 493 height 39
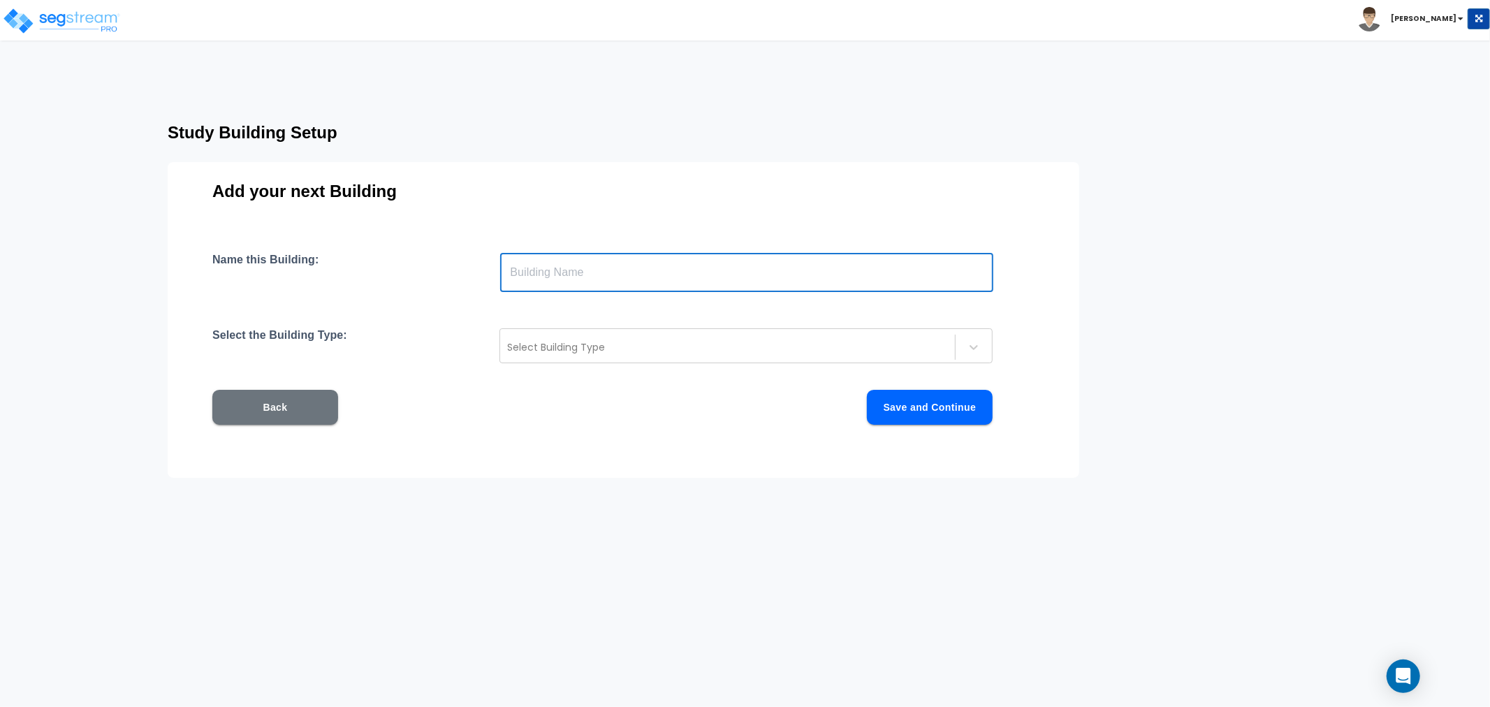
paste input "[STREET_ADDRESS]"
click at [571, 340] on div at bounding box center [727, 347] width 441 height 17
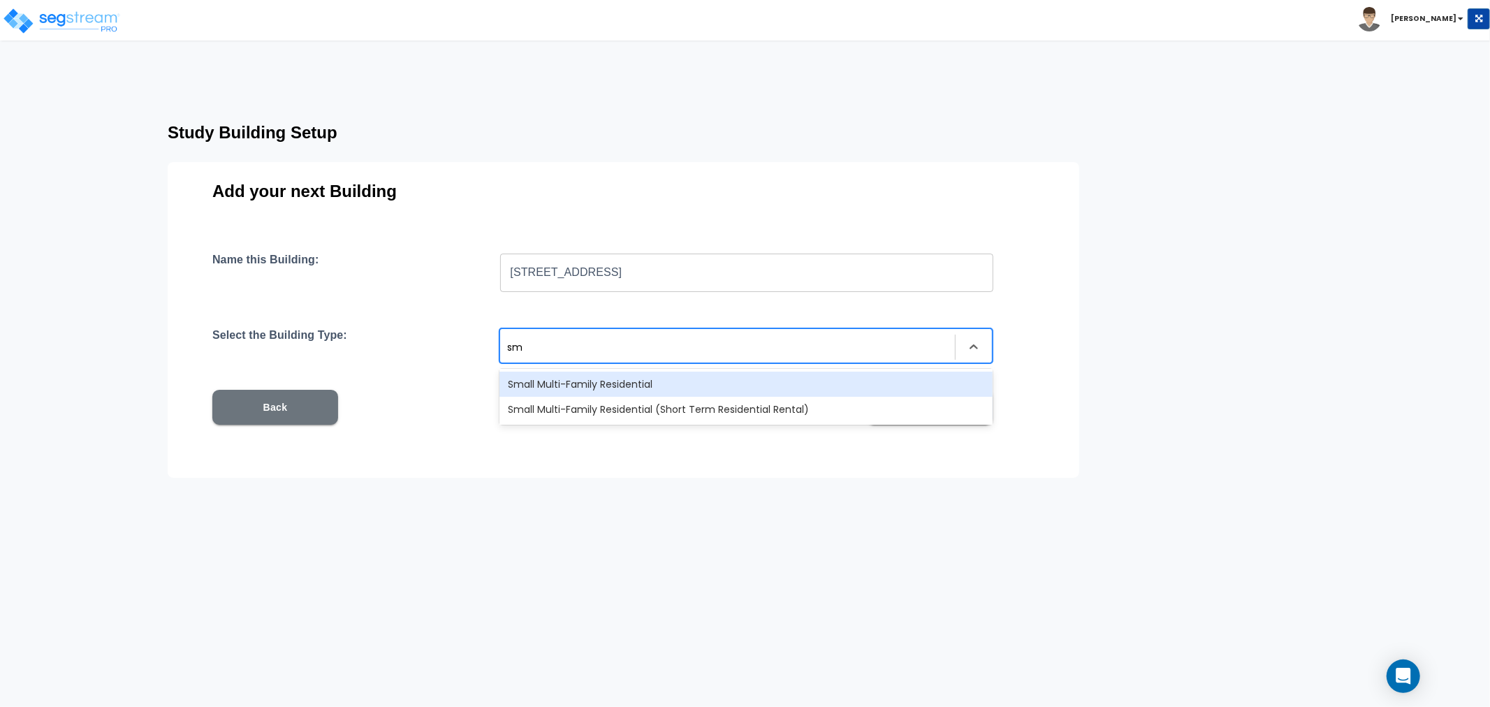
click at [591, 380] on div "Small Multi-Family Residential" at bounding box center [746, 384] width 493 height 25
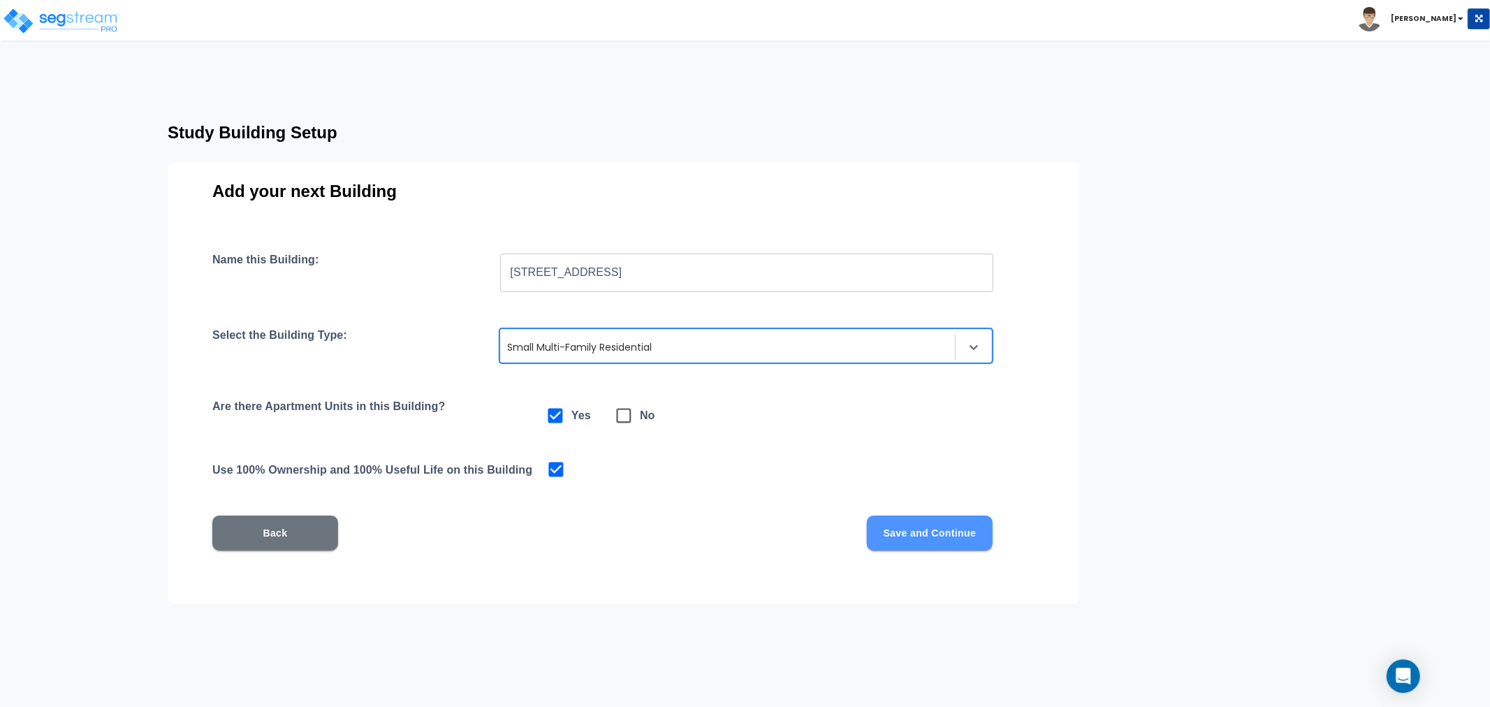
click at [938, 539] on button "Save and Continue" at bounding box center [930, 533] width 126 height 35
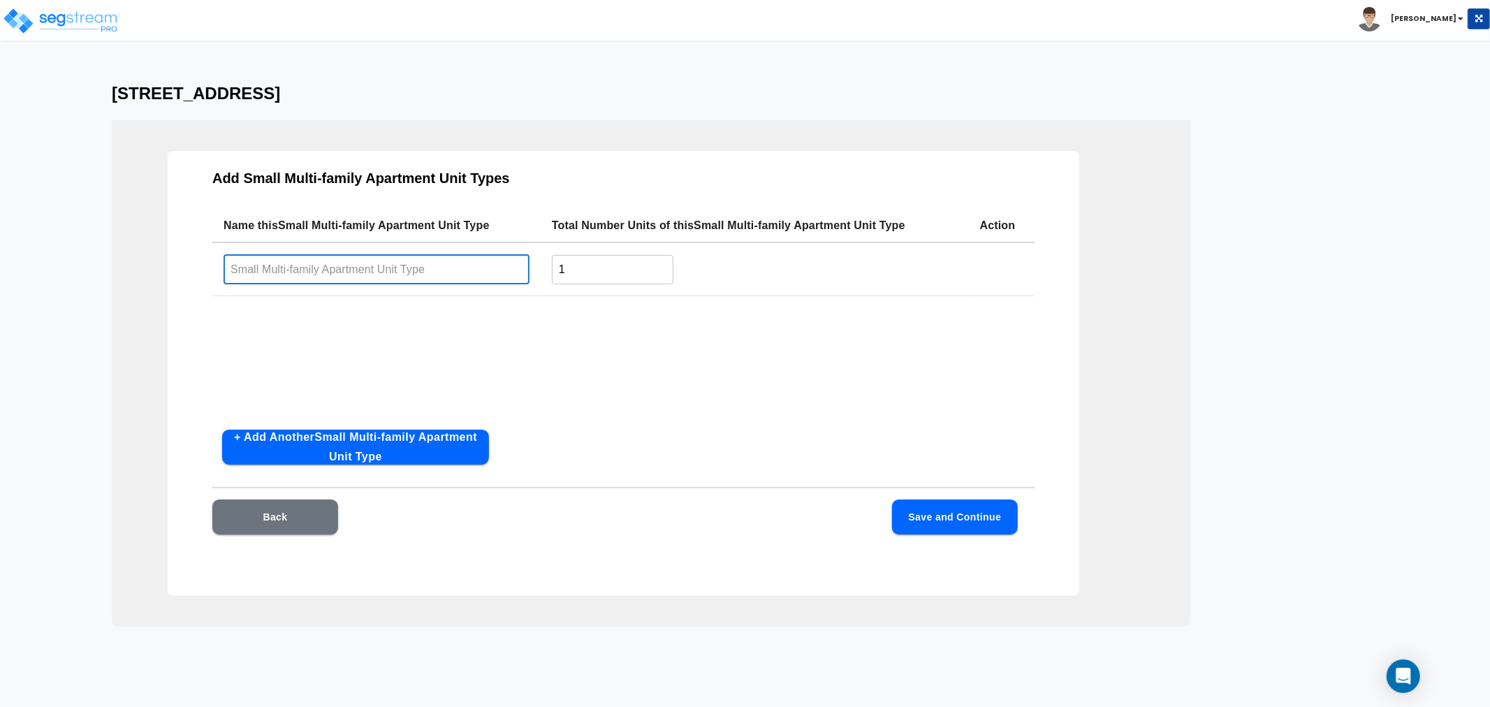
click at [442, 270] on input "text" at bounding box center [377, 269] width 306 height 30
paste input "[STREET_ADDRESS]"
drag, startPoint x: 327, startPoint y: 273, endPoint x: 198, endPoint y: 273, distance: 129.3
click at [198, 273] on div "Add Small Multi-family Apartment Unit Types Name this Small Multi-family Apartm…" at bounding box center [624, 373] width 912 height 445
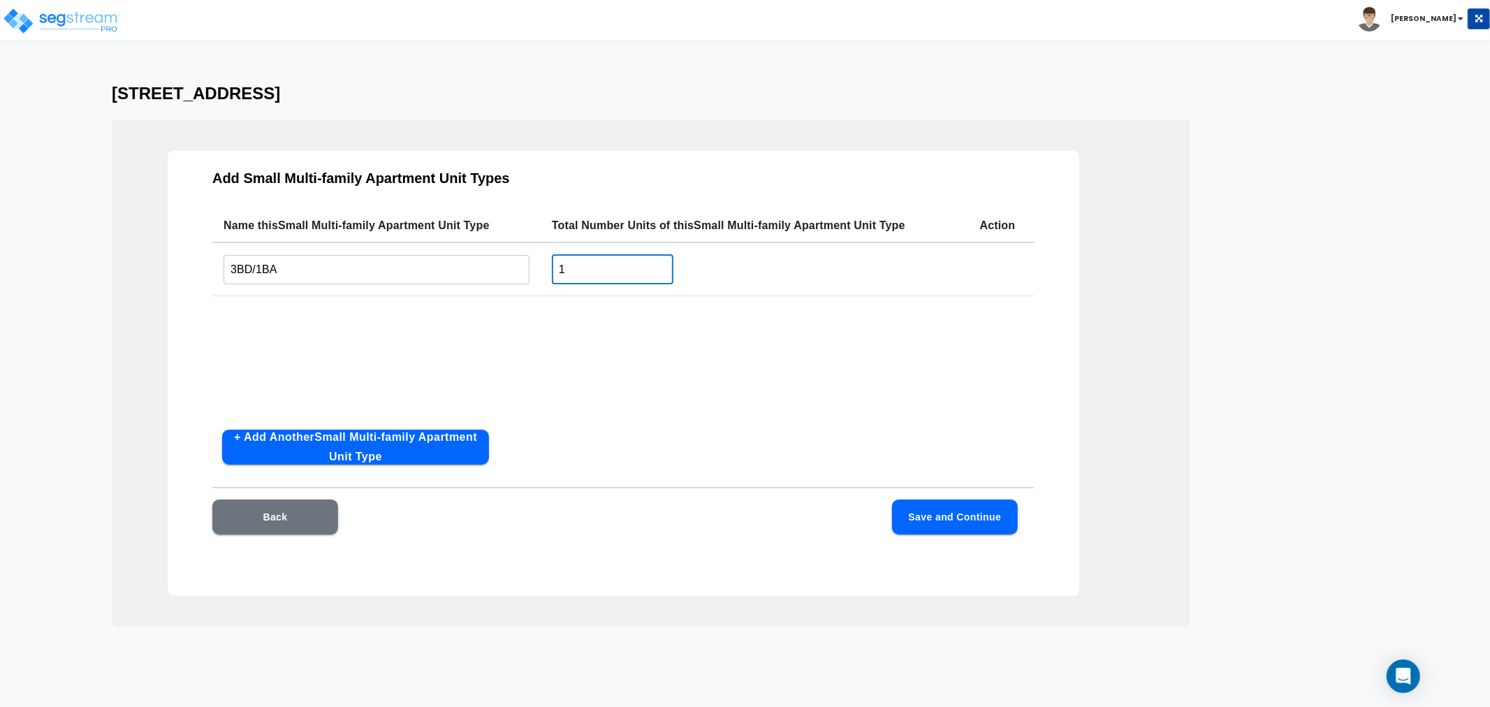
click at [595, 261] on input "1" at bounding box center [613, 269] width 122 height 30
drag, startPoint x: 596, startPoint y: 260, endPoint x: 527, endPoint y: 261, distance: 69.2
click at [527, 261] on tr "3BD/1BA ​ 1 ​" at bounding box center [623, 269] width 822 height 54
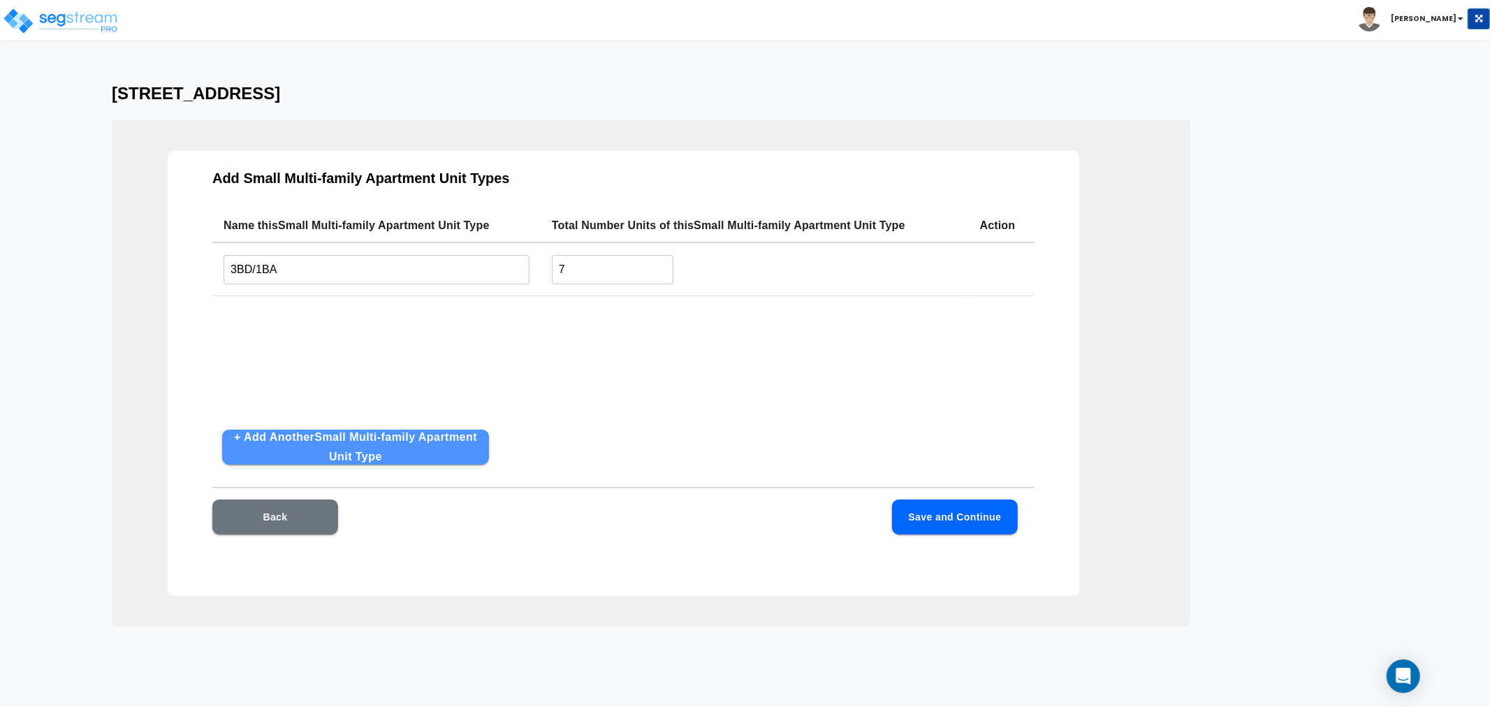
click at [400, 450] on button "+ Add Another Small Multi-family Apartment Unit Type" at bounding box center [355, 447] width 267 height 35
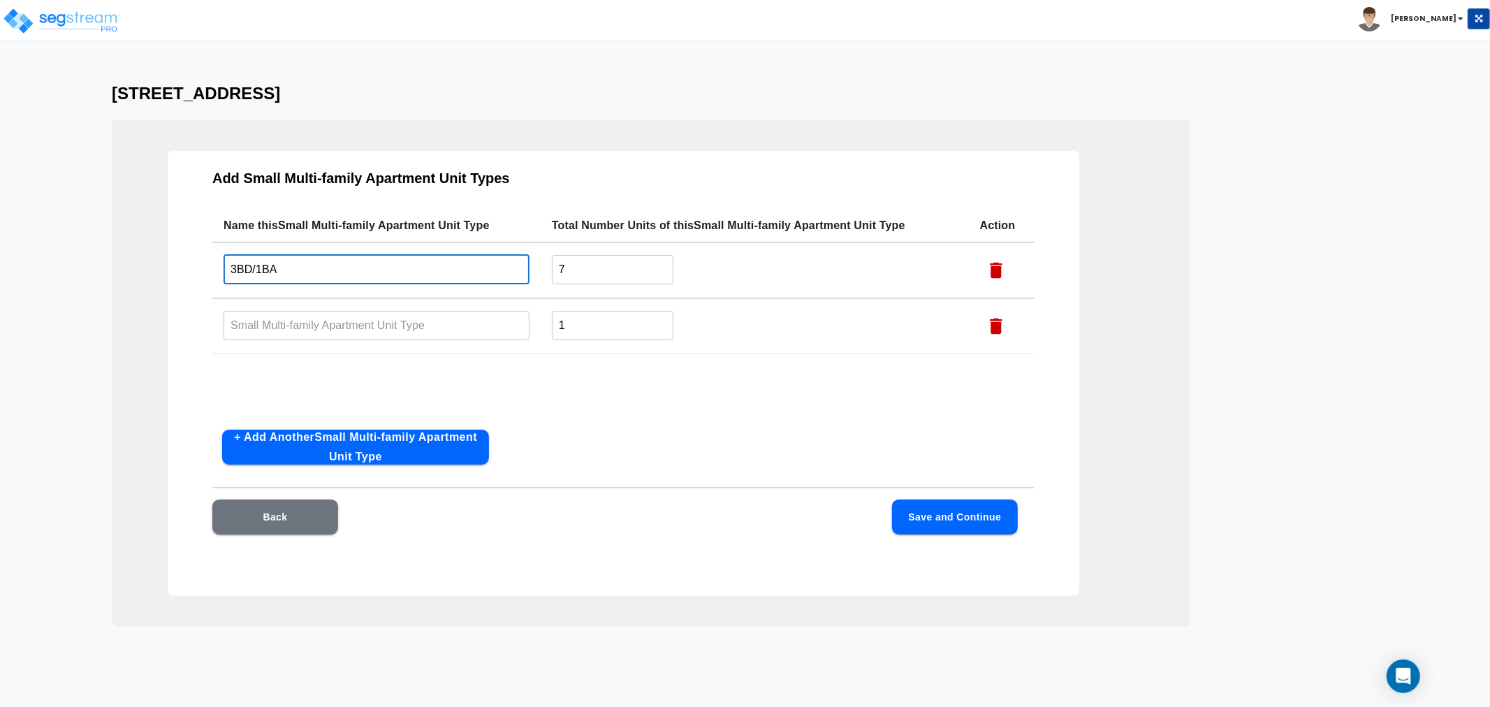
drag, startPoint x: 312, startPoint y: 277, endPoint x: 214, endPoint y: 266, distance: 99.2
click at [214, 266] on td "3BD/1BA ​" at bounding box center [376, 270] width 328 height 56
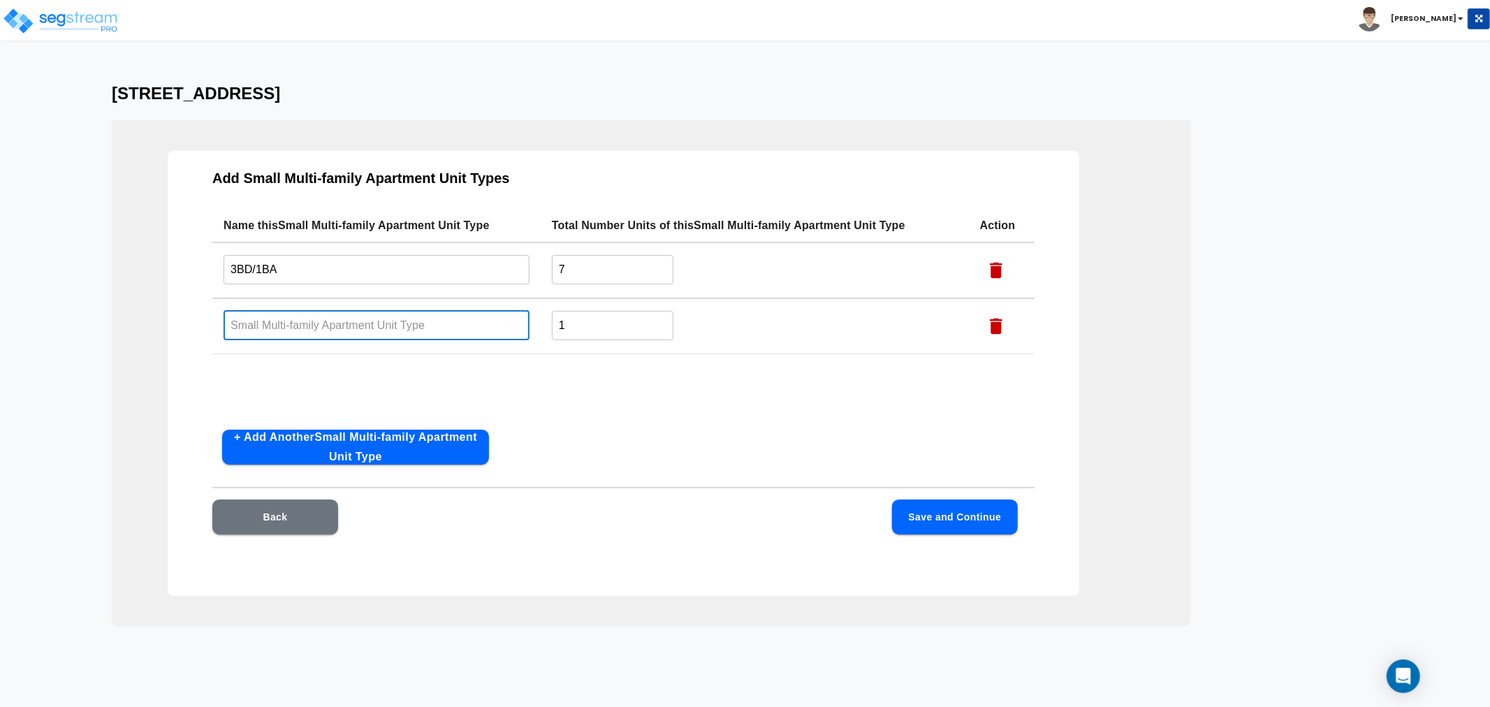
click at [305, 320] on input "text" at bounding box center [377, 325] width 306 height 30
paste input "3BD/1BA"
drag, startPoint x: 235, startPoint y: 325, endPoint x: 217, endPoint y: 329, distance: 18.6
click at [217, 329] on td "3BD/1BA ​" at bounding box center [376, 326] width 328 height 56
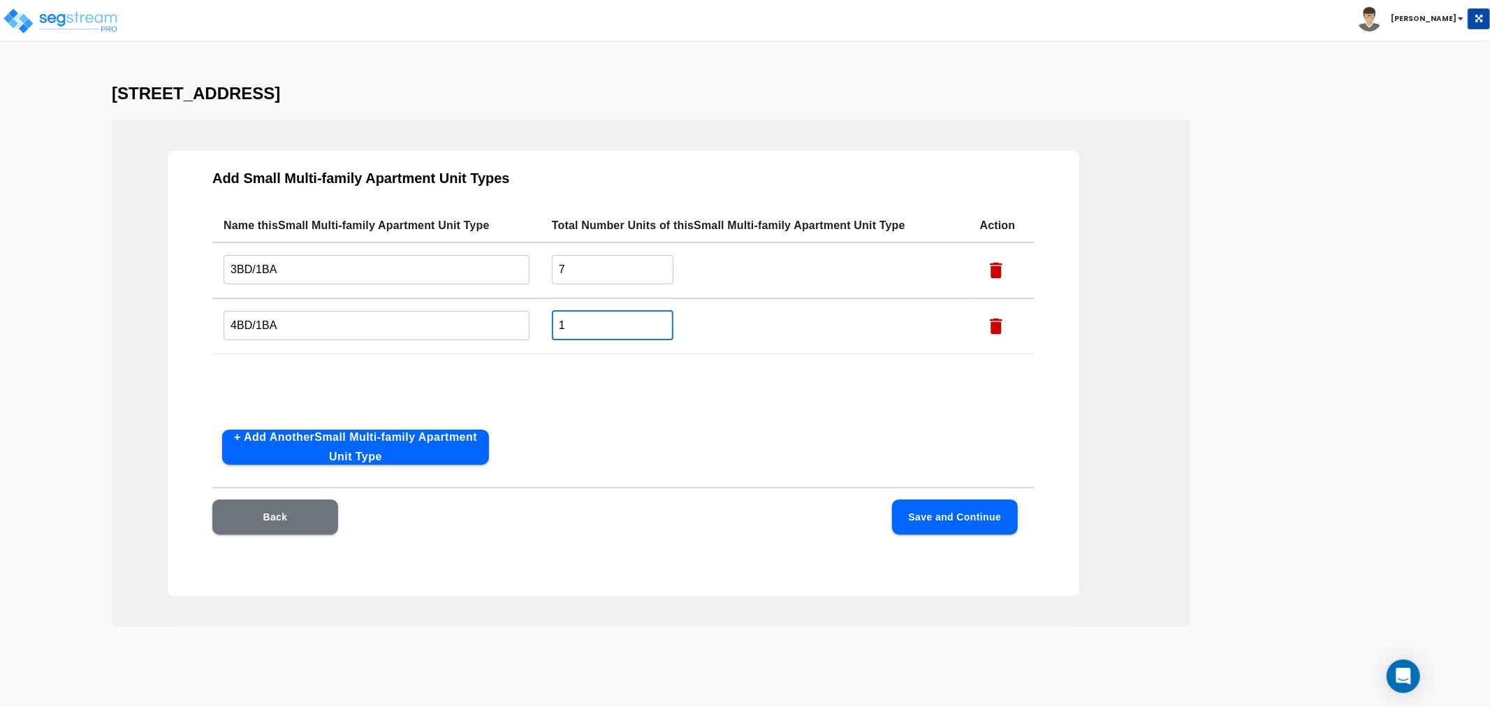
click at [580, 330] on input "1" at bounding box center [613, 325] width 122 height 30
drag, startPoint x: 585, startPoint y: 330, endPoint x: 509, endPoint y: 326, distance: 76.3
click at [509, 326] on tr "4BD/1BA ​ 1 ​" at bounding box center [623, 326] width 822 height 56
click at [391, 448] on button "+ Add Another Small Multi-family Apartment Unit Type" at bounding box center [355, 447] width 267 height 35
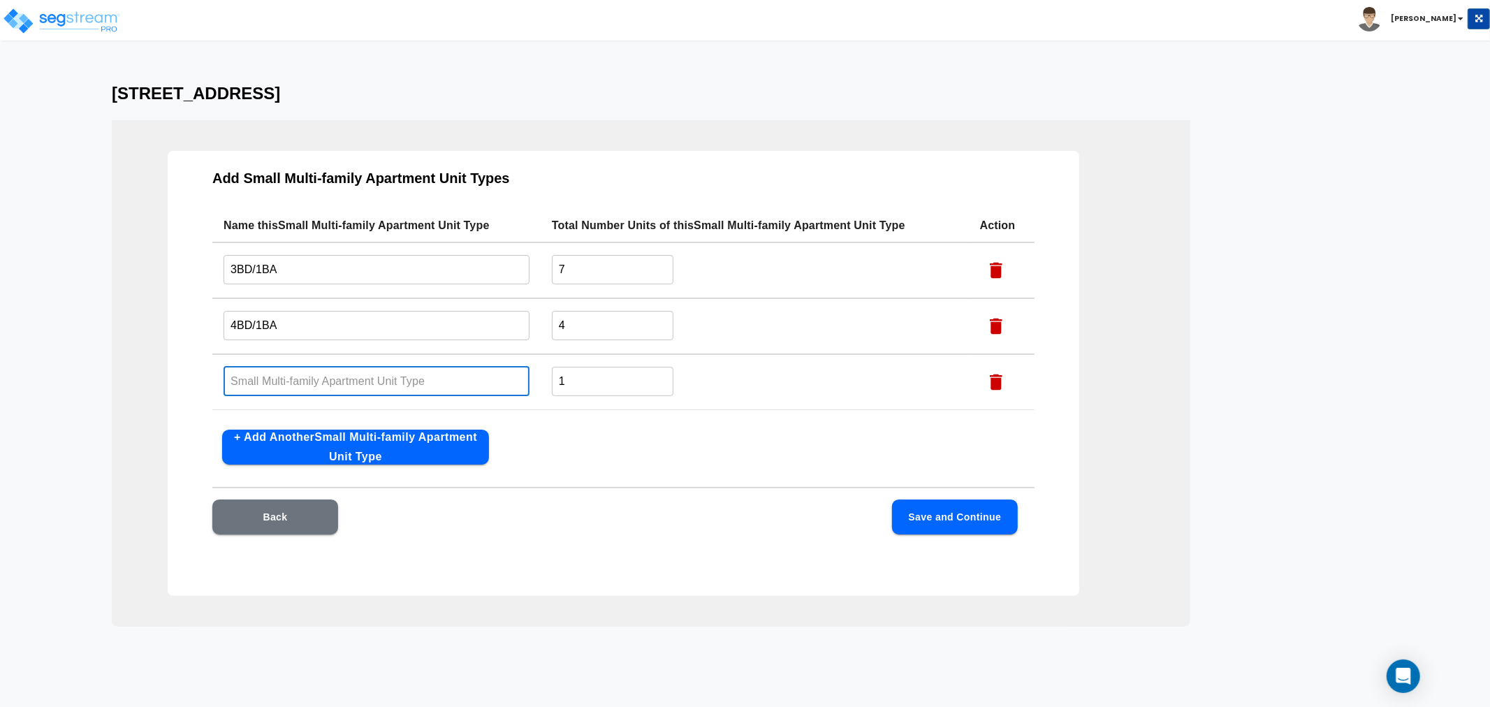
click at [298, 376] on input "text" at bounding box center [377, 381] width 306 height 30
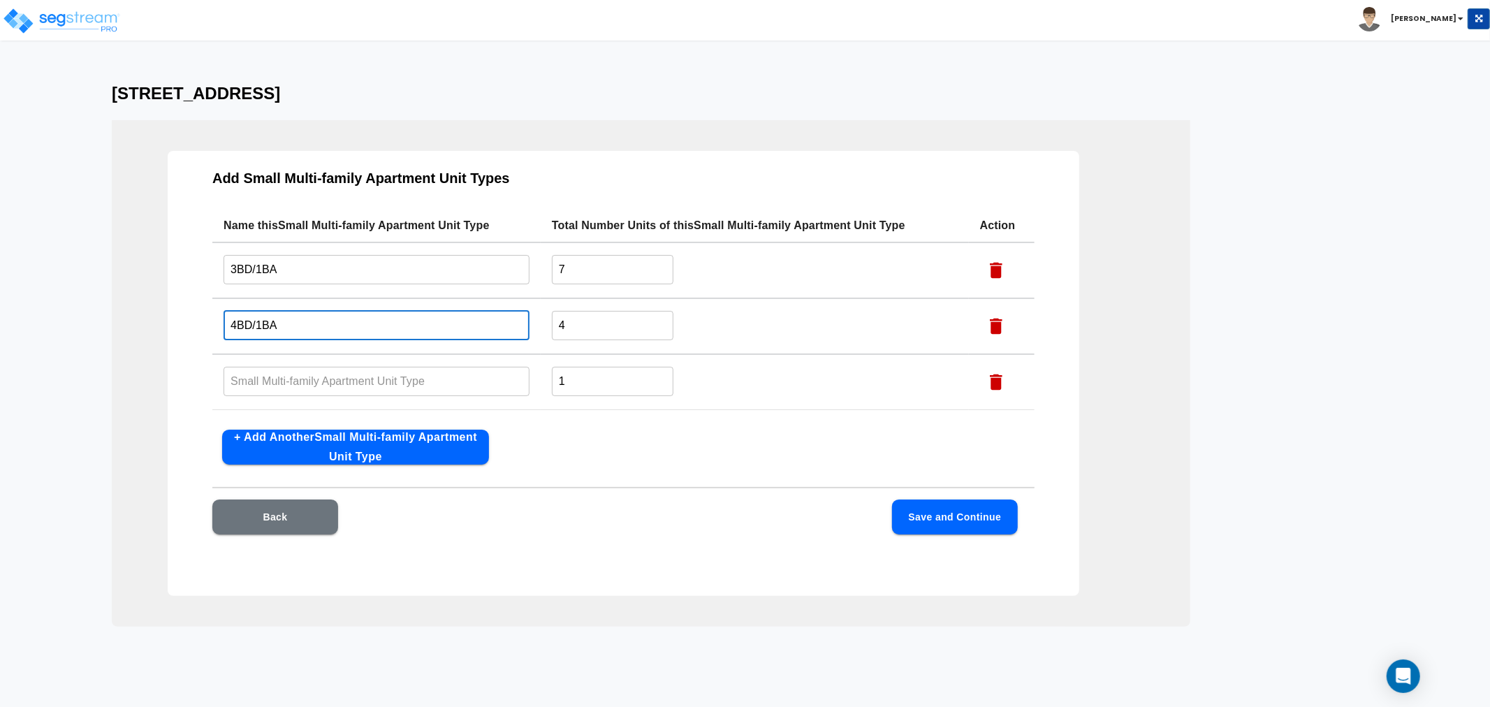
drag, startPoint x: 288, startPoint y: 326, endPoint x: 191, endPoint y: 332, distance: 96.6
click at [191, 332] on div "Add Small Multi-family Apartment Unit Types Name this Small Multi-family Apartm…" at bounding box center [624, 373] width 912 height 445
click at [259, 386] on input "text" at bounding box center [377, 381] width 306 height 30
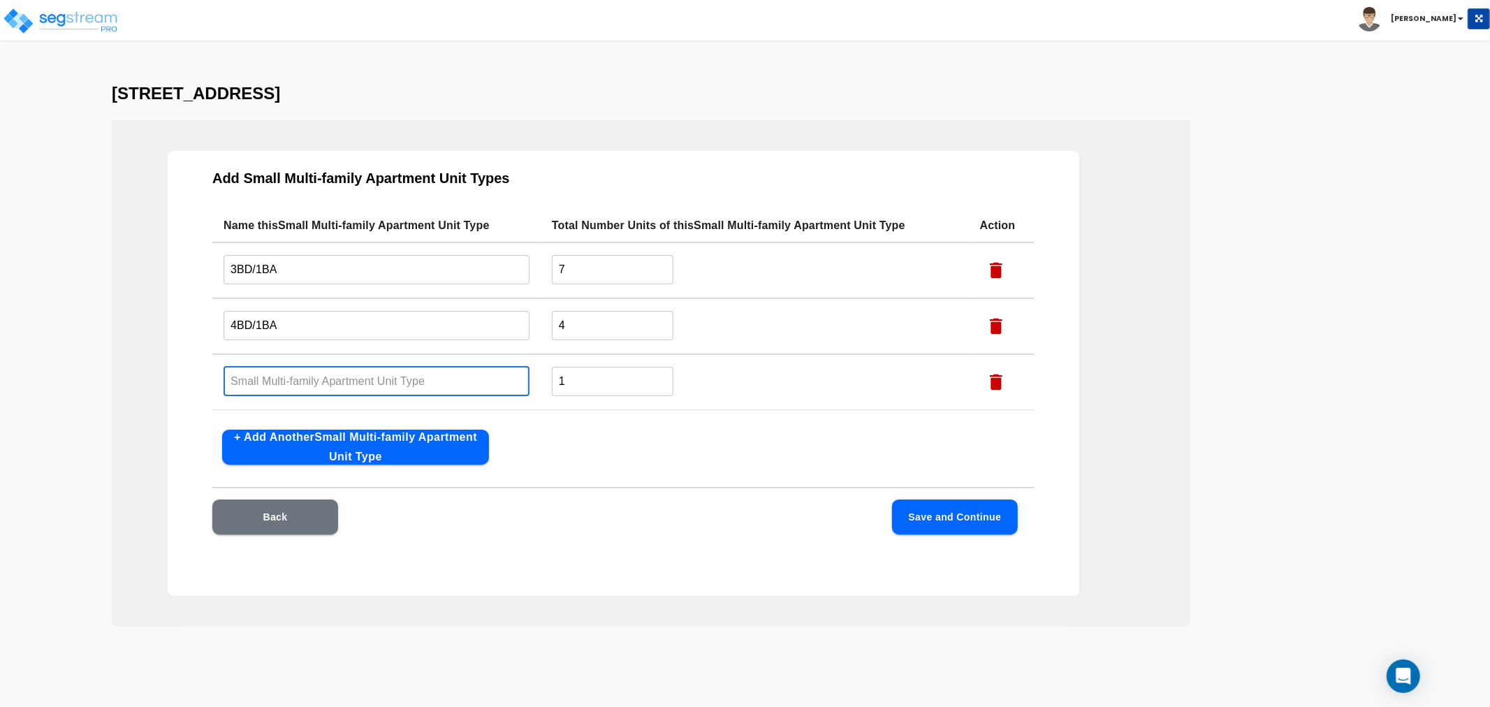
paste input "4BD/1BA"
drag, startPoint x: 235, startPoint y: 380, endPoint x: 221, endPoint y: 382, distance: 14.8
click at [221, 382] on td "4BD/1BA ​" at bounding box center [376, 382] width 328 height 56
click at [976, 521] on button "Save and Continue" at bounding box center [955, 517] width 126 height 35
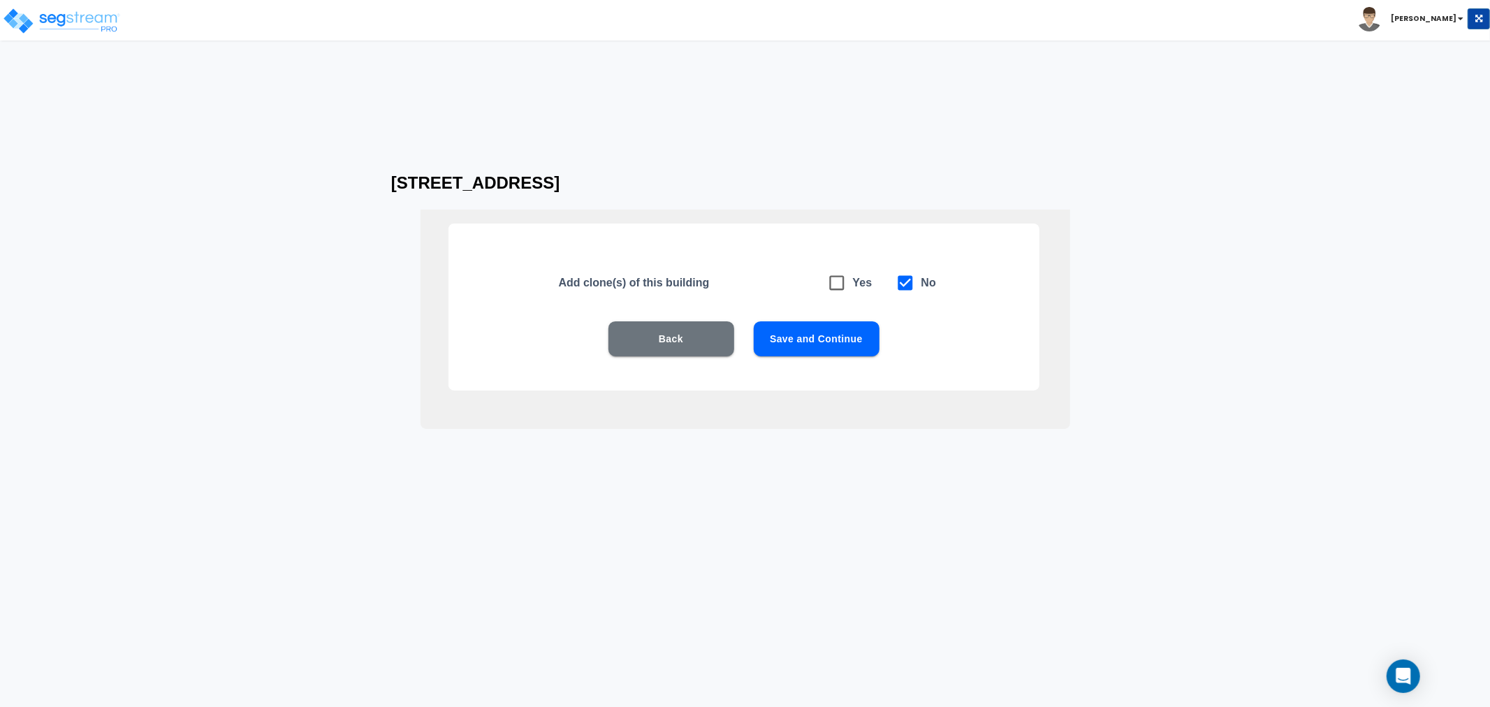
click at [820, 345] on button "Save and Continue" at bounding box center [817, 338] width 126 height 35
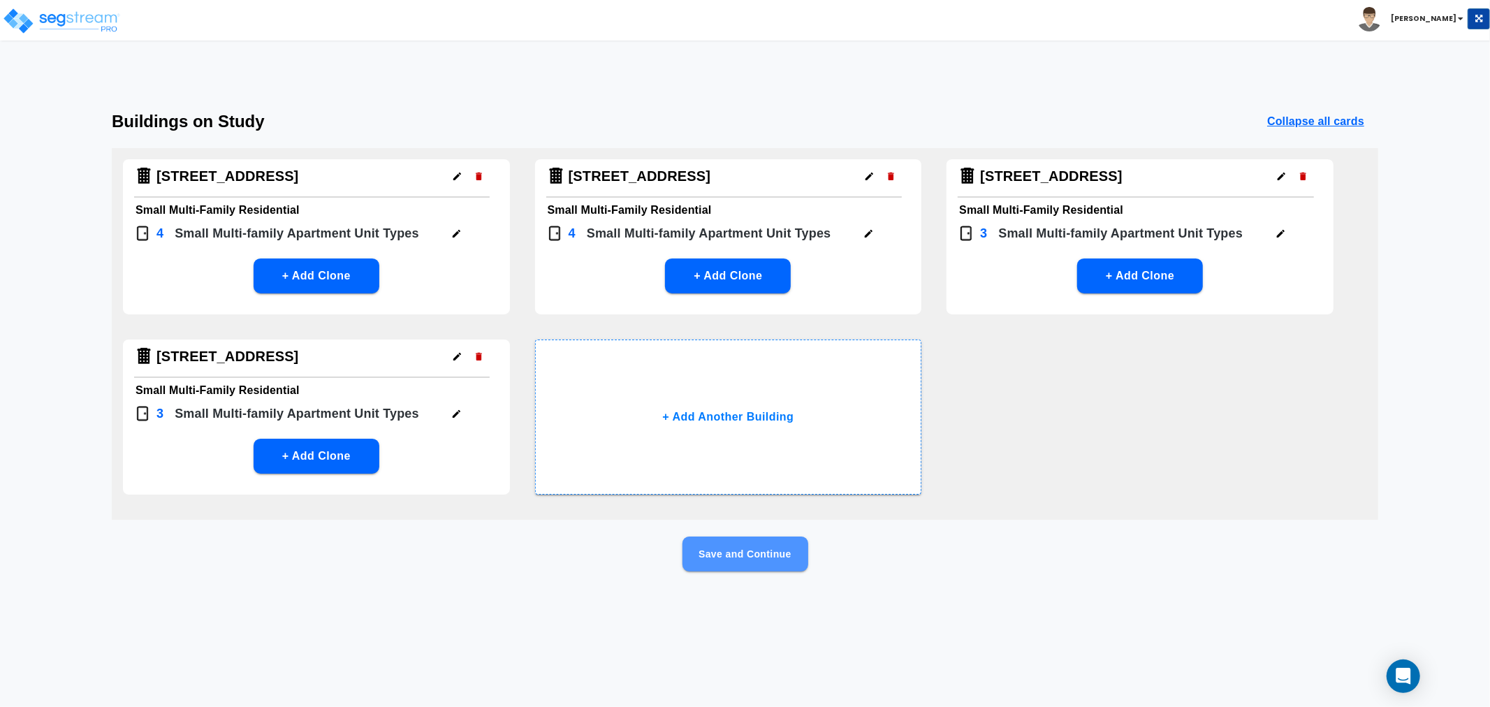
click at [727, 560] on button "Save and Continue" at bounding box center [746, 554] width 126 height 35
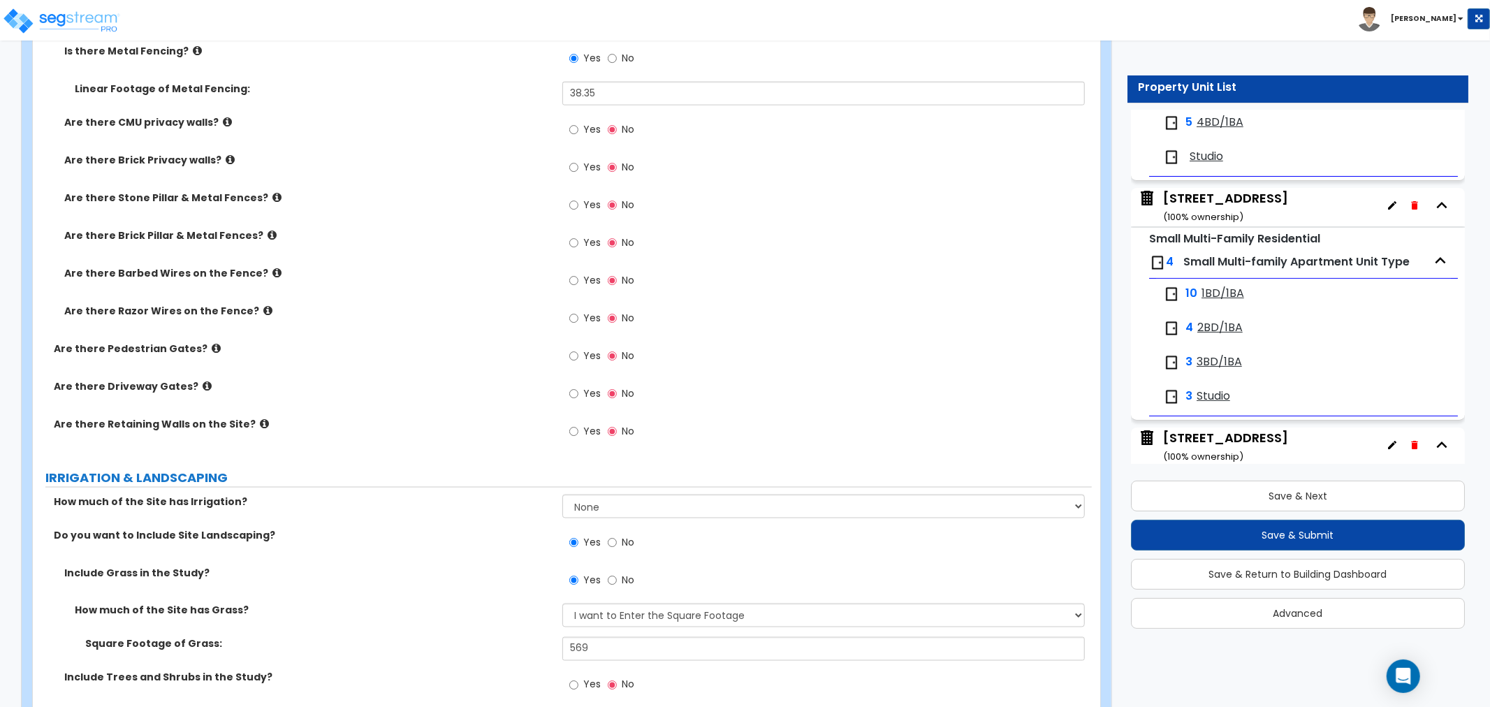
scroll to position [233, 0]
click at [1216, 212] on small "( 100 % ownership)" at bounding box center [1203, 217] width 80 height 13
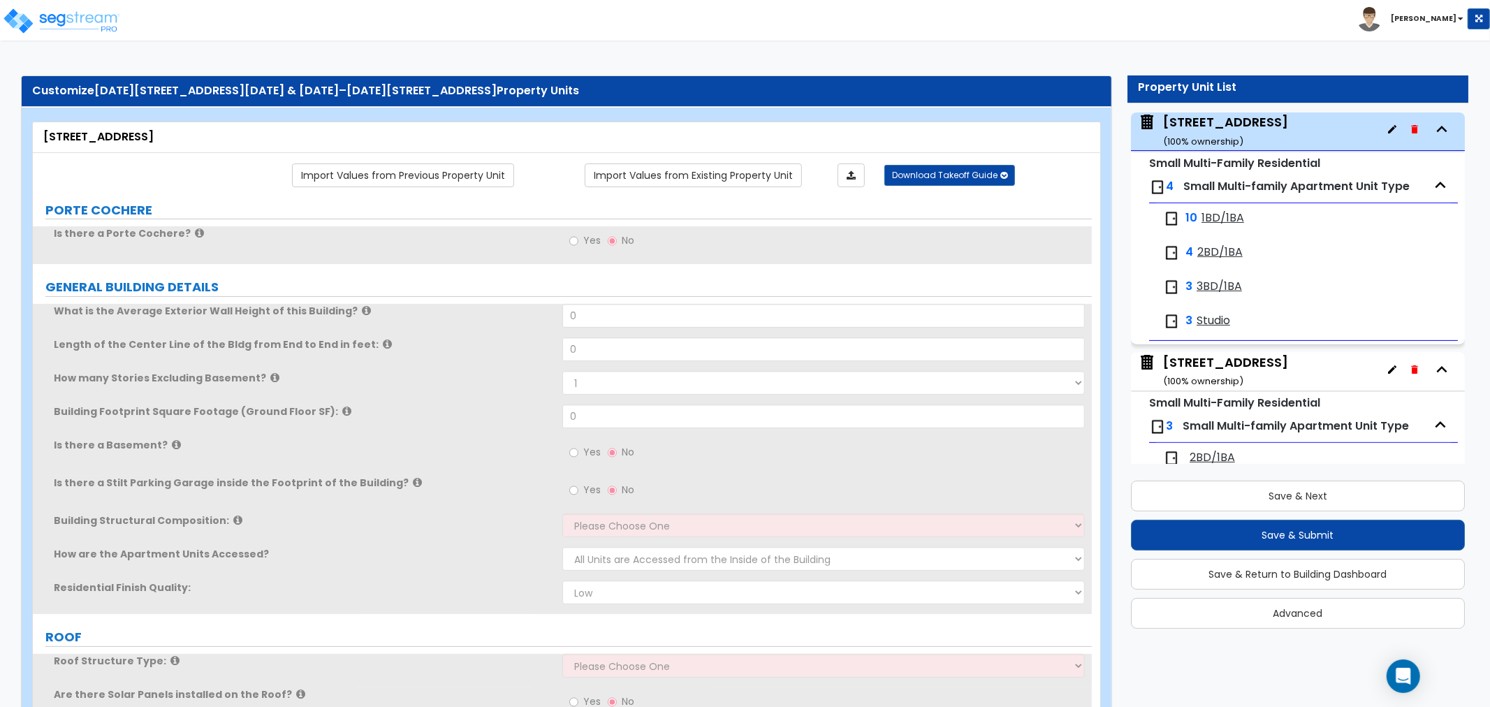
scroll to position [311, 0]
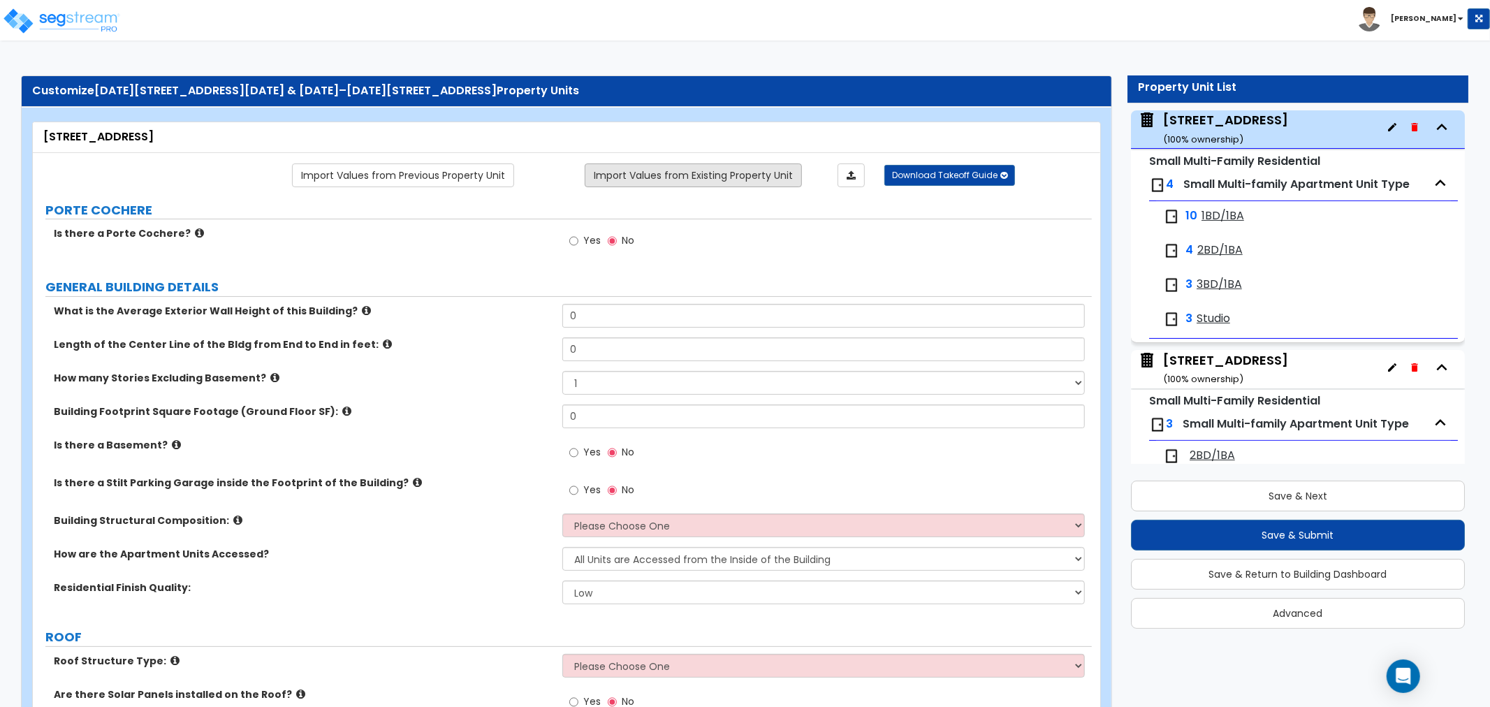
click at [711, 175] on link "Import Values from Existing Property Unit" at bounding box center [693, 176] width 217 height 24
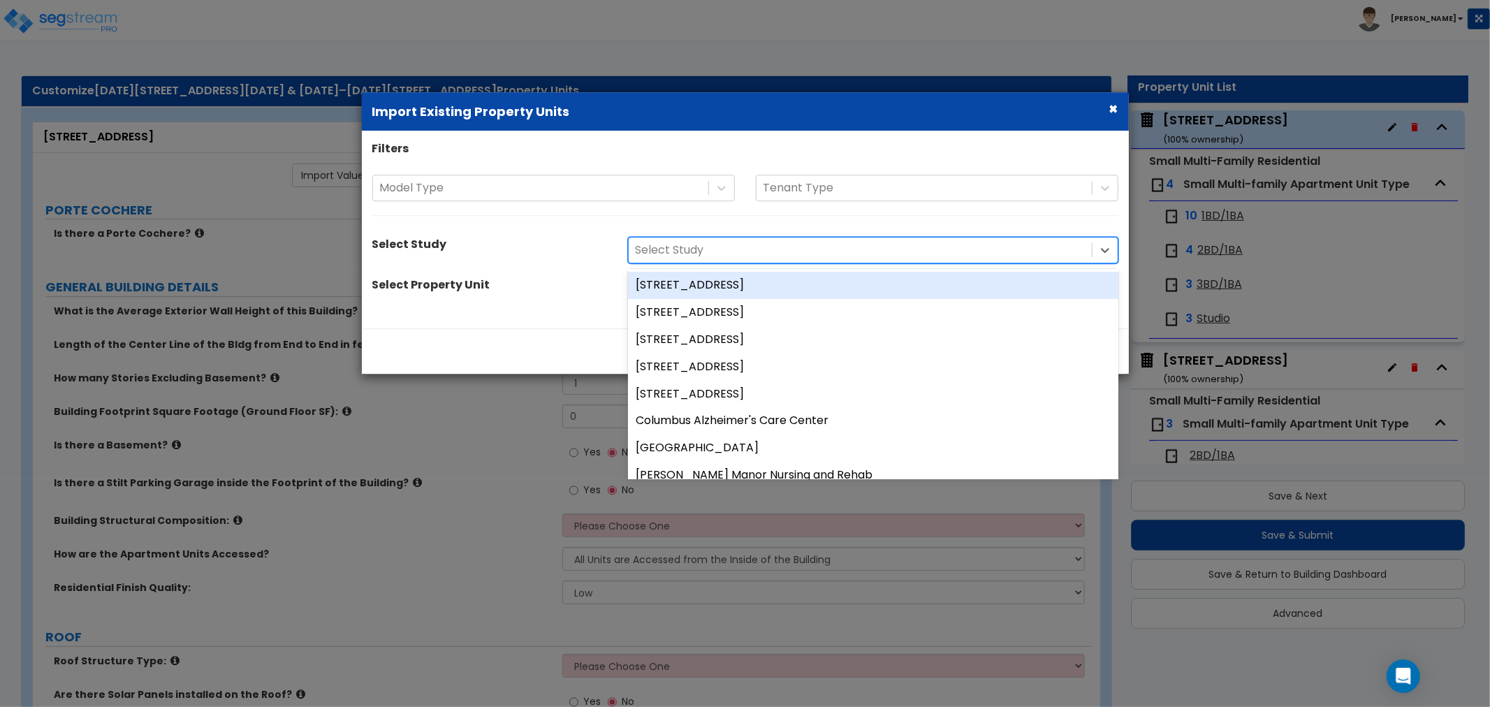
click at [718, 242] on div at bounding box center [860, 250] width 449 height 19
click at [526, 190] on div at bounding box center [540, 188] width 321 height 19
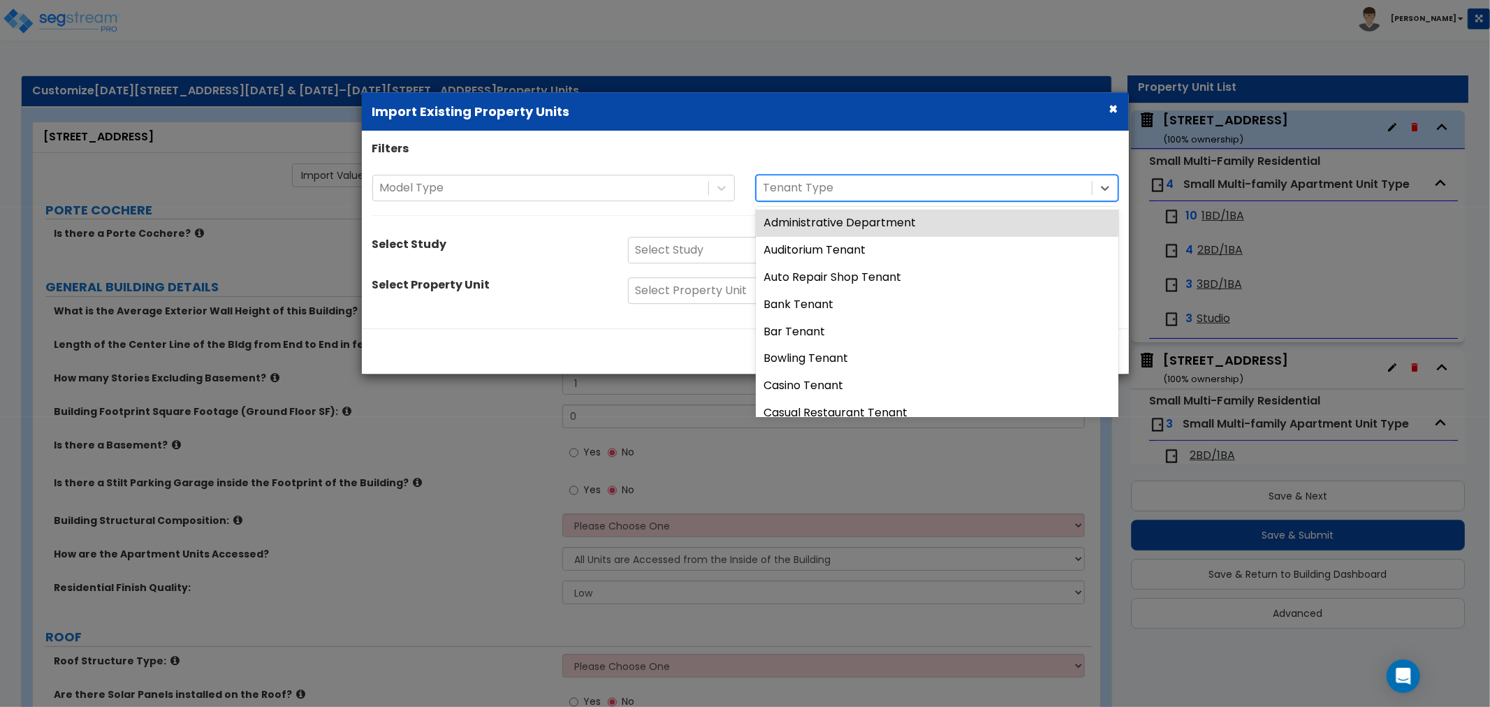
click at [855, 193] on div at bounding box center [924, 188] width 321 height 19
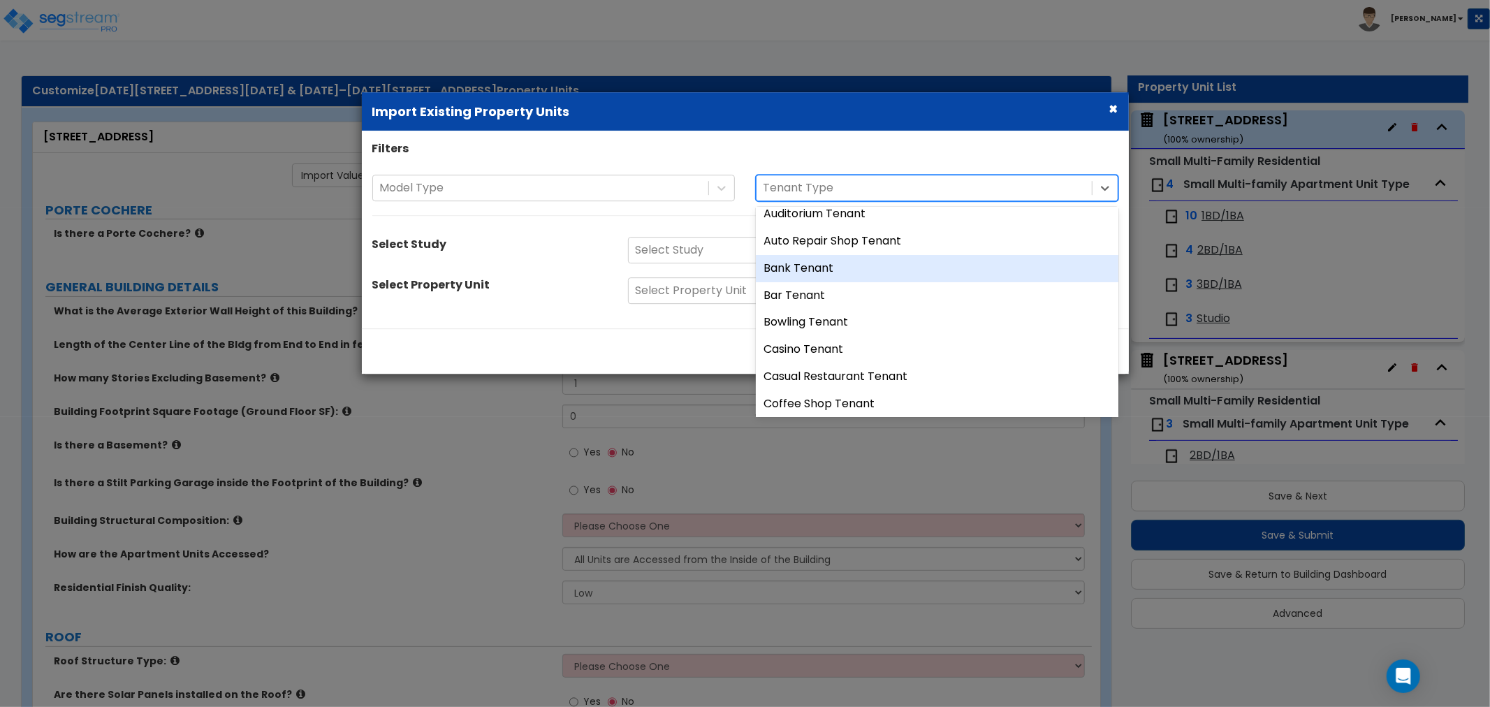
scroll to position [0, 0]
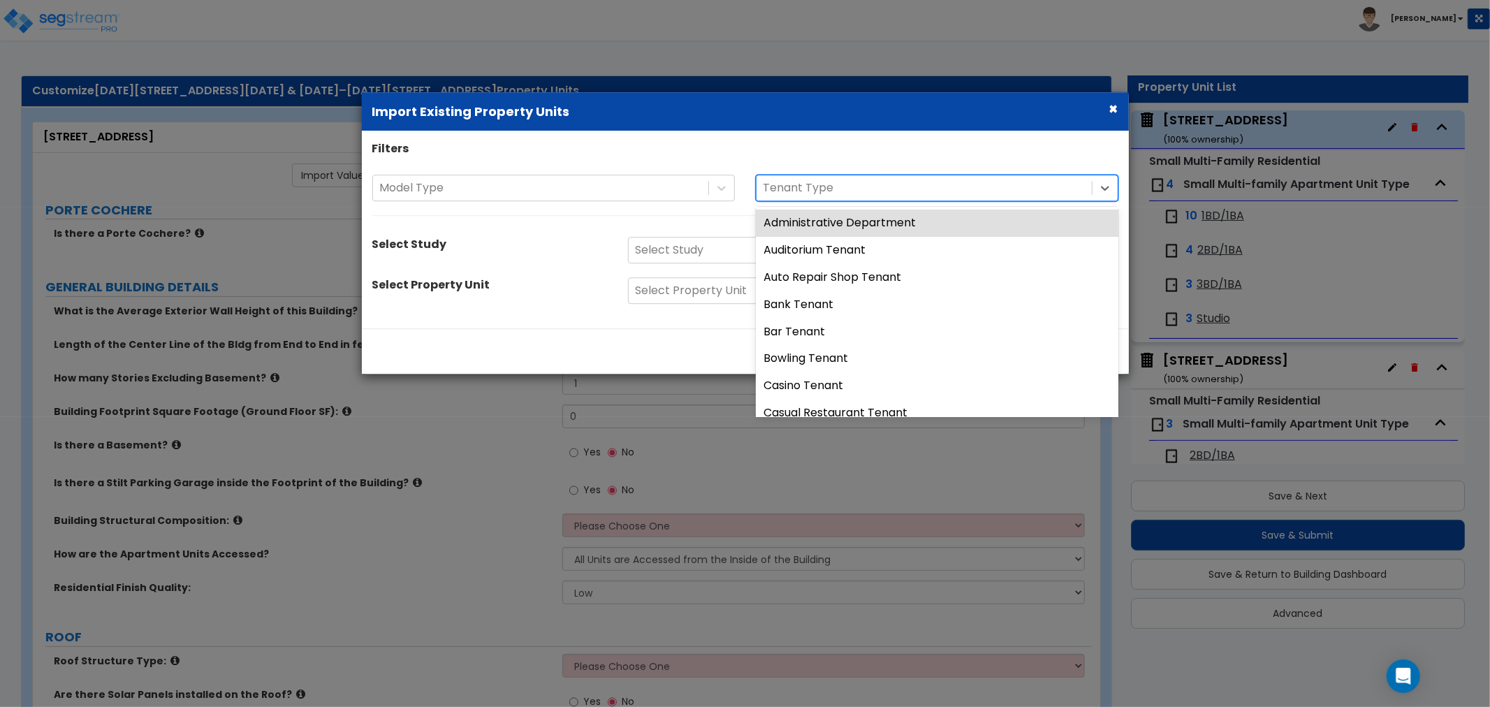
click at [692, 224] on div "Model Type 43 results available. Use Up and Down to choose options, press Enter…" at bounding box center [745, 202] width 767 height 55
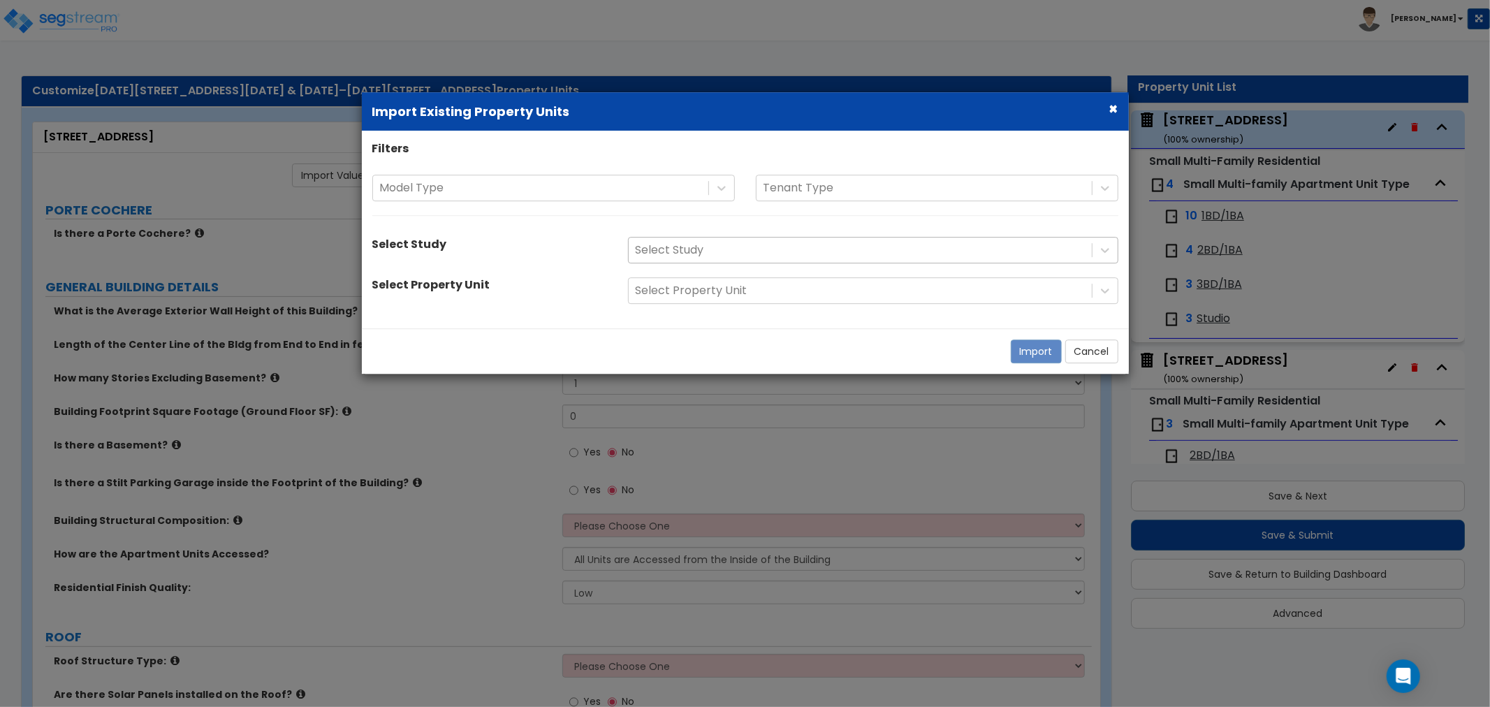
click at [701, 246] on div at bounding box center [860, 250] width 449 height 19
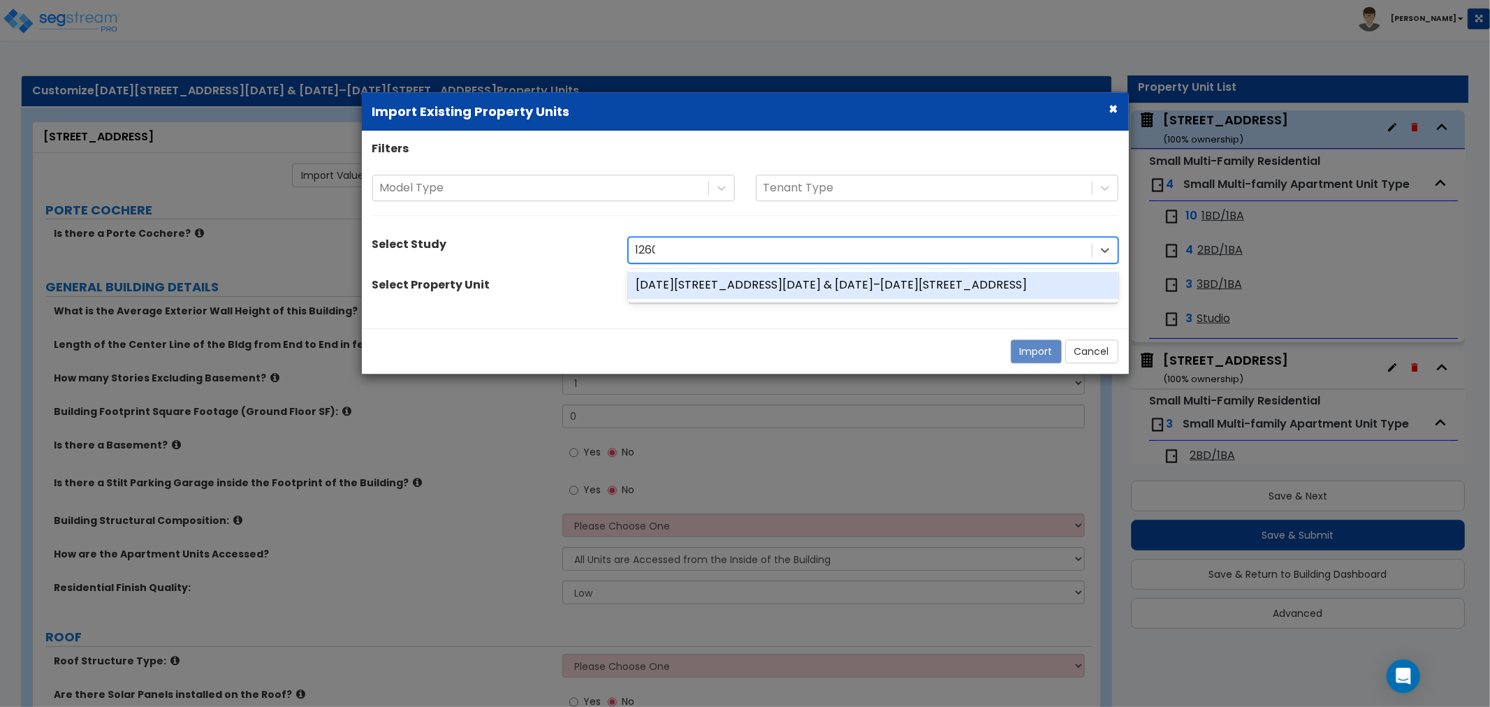
click at [710, 289] on div "[DATE][STREET_ADDRESS][DATE] & [DATE]–[DATE][STREET_ADDRESS]" at bounding box center [873, 285] width 491 height 27
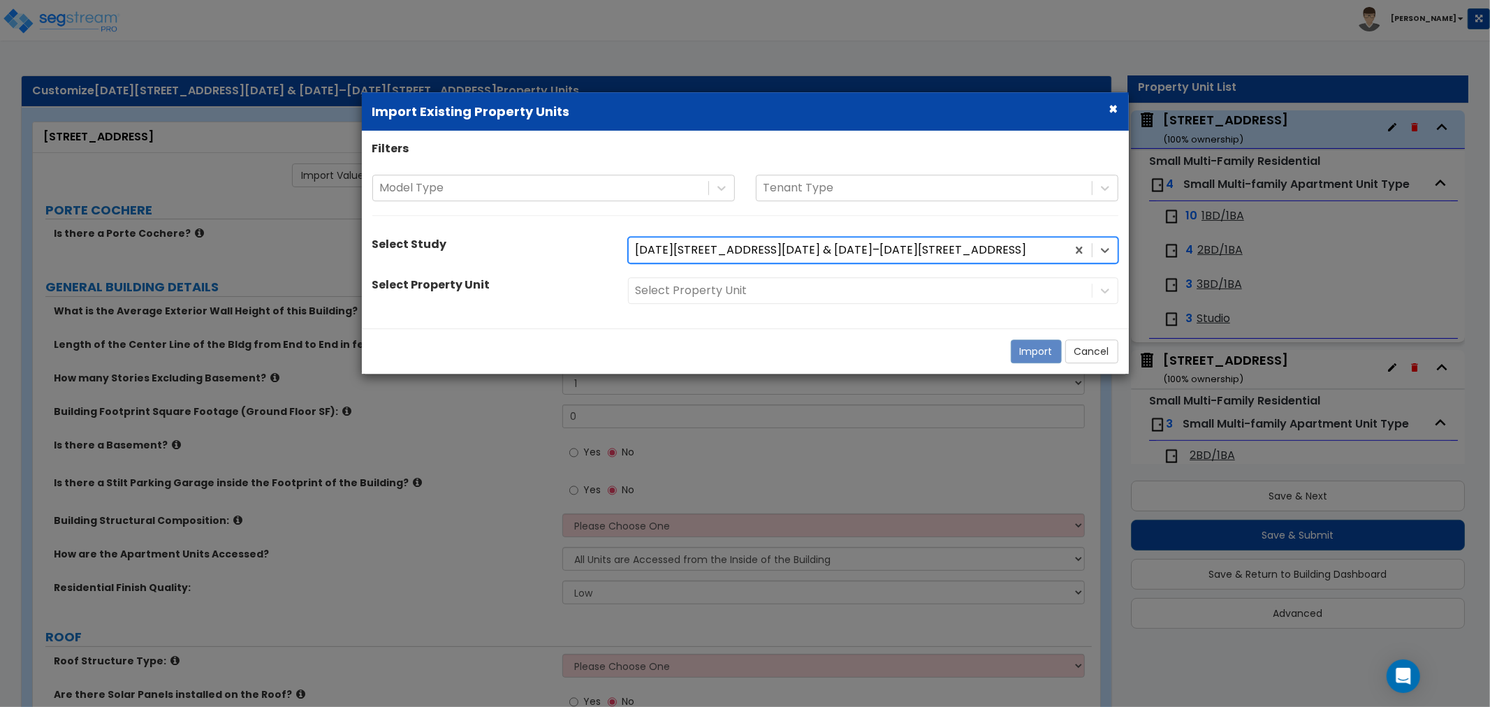
click at [720, 292] on div "Select Property Unit" at bounding box center [873, 290] width 511 height 27
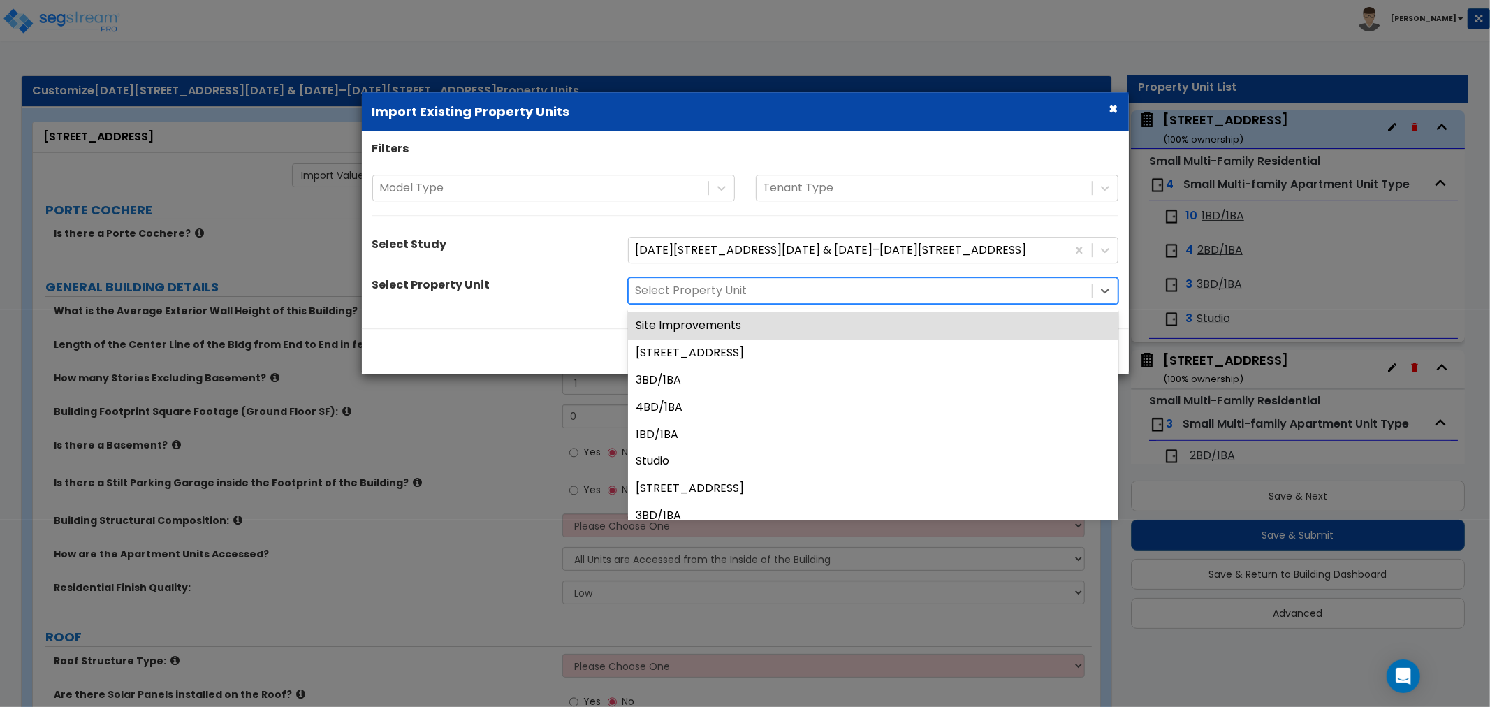
click at [970, 291] on div at bounding box center [860, 291] width 449 height 19
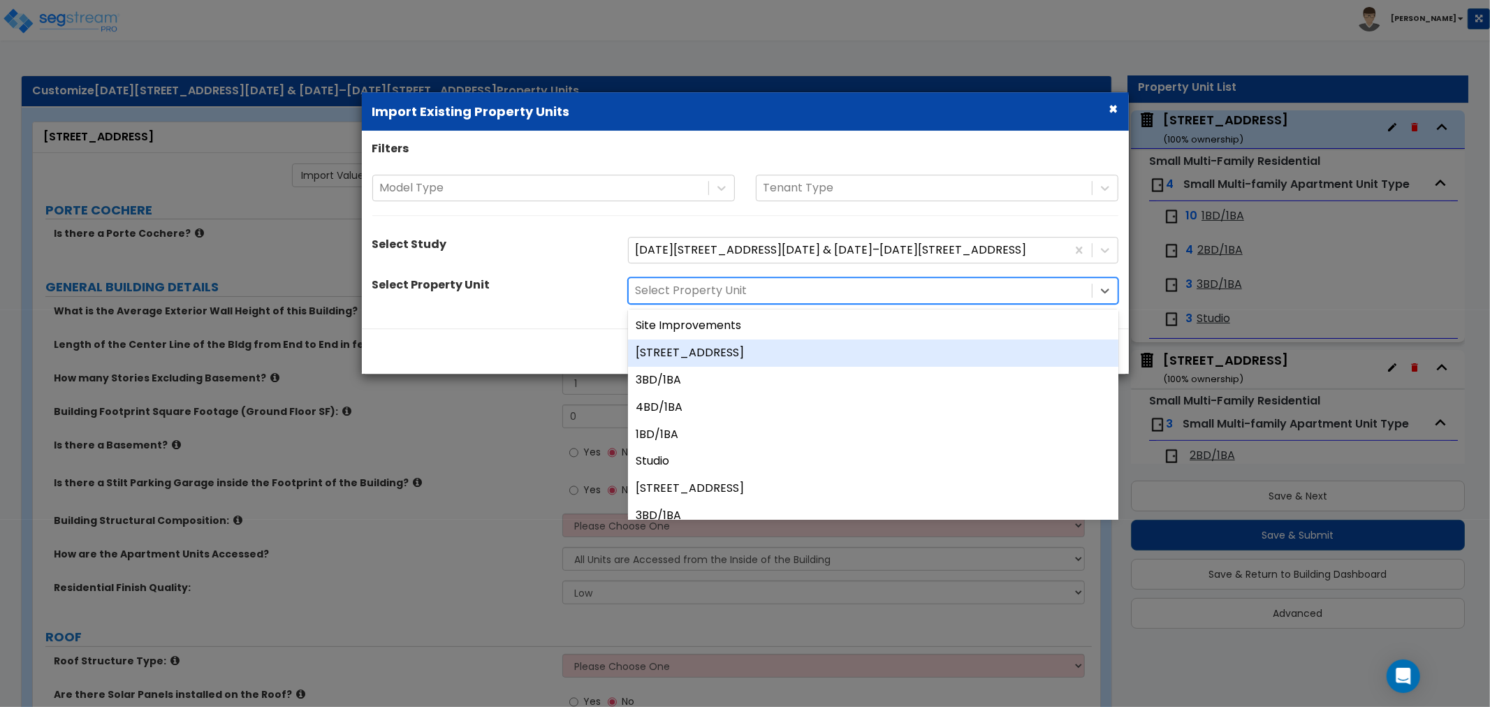
click at [697, 349] on div "[STREET_ADDRESS]" at bounding box center [873, 353] width 491 height 27
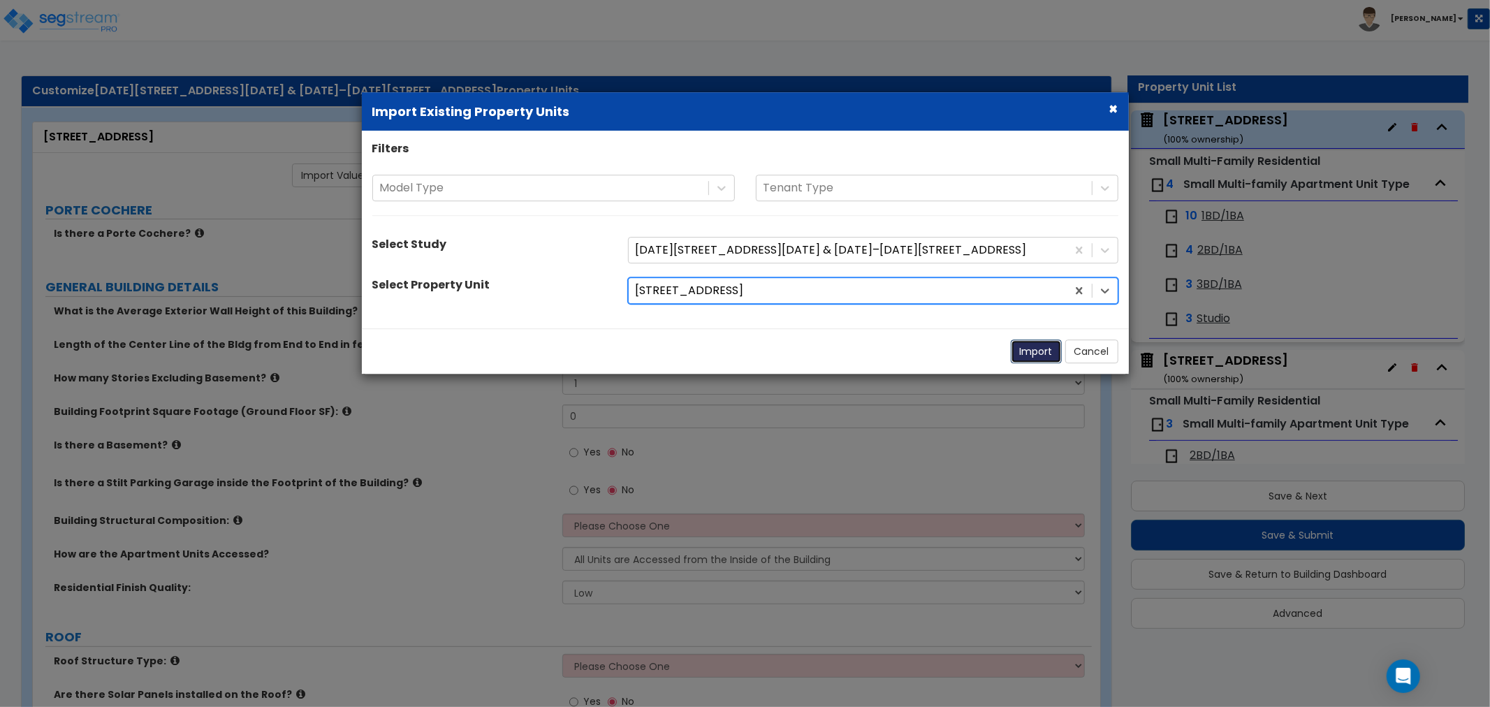
click at [1035, 348] on button "Import" at bounding box center [1036, 352] width 51 height 24
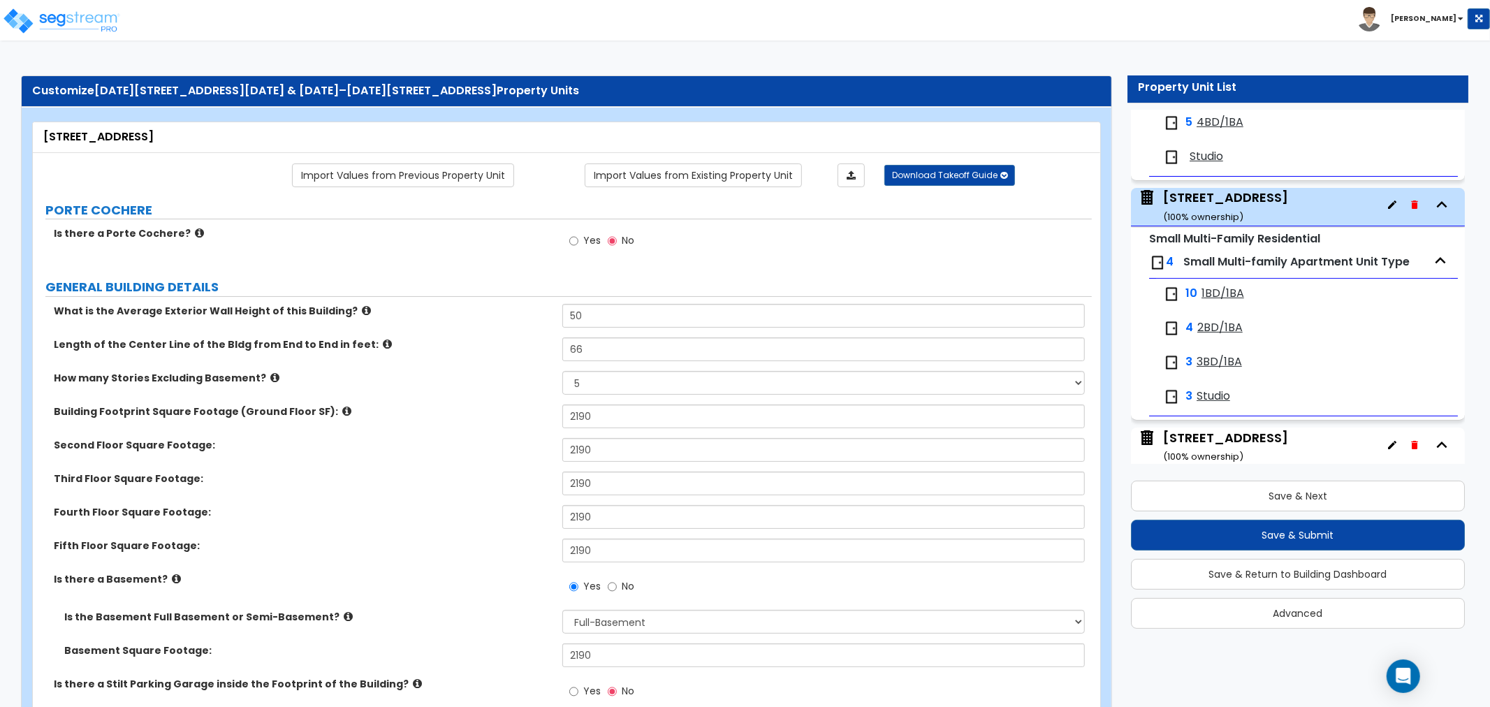
click at [1209, 294] on span "1BD/1BA" at bounding box center [1223, 294] width 43 height 16
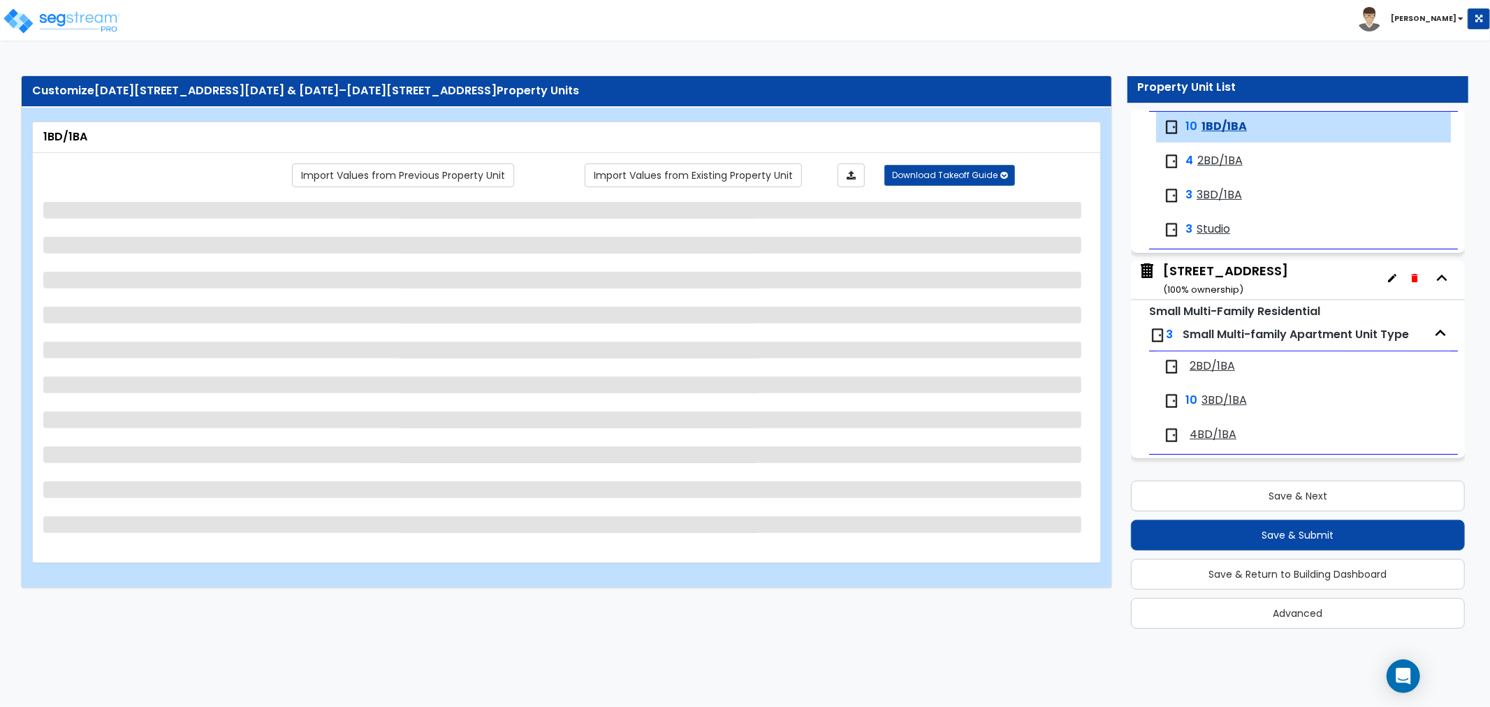
scroll to position [402, 0]
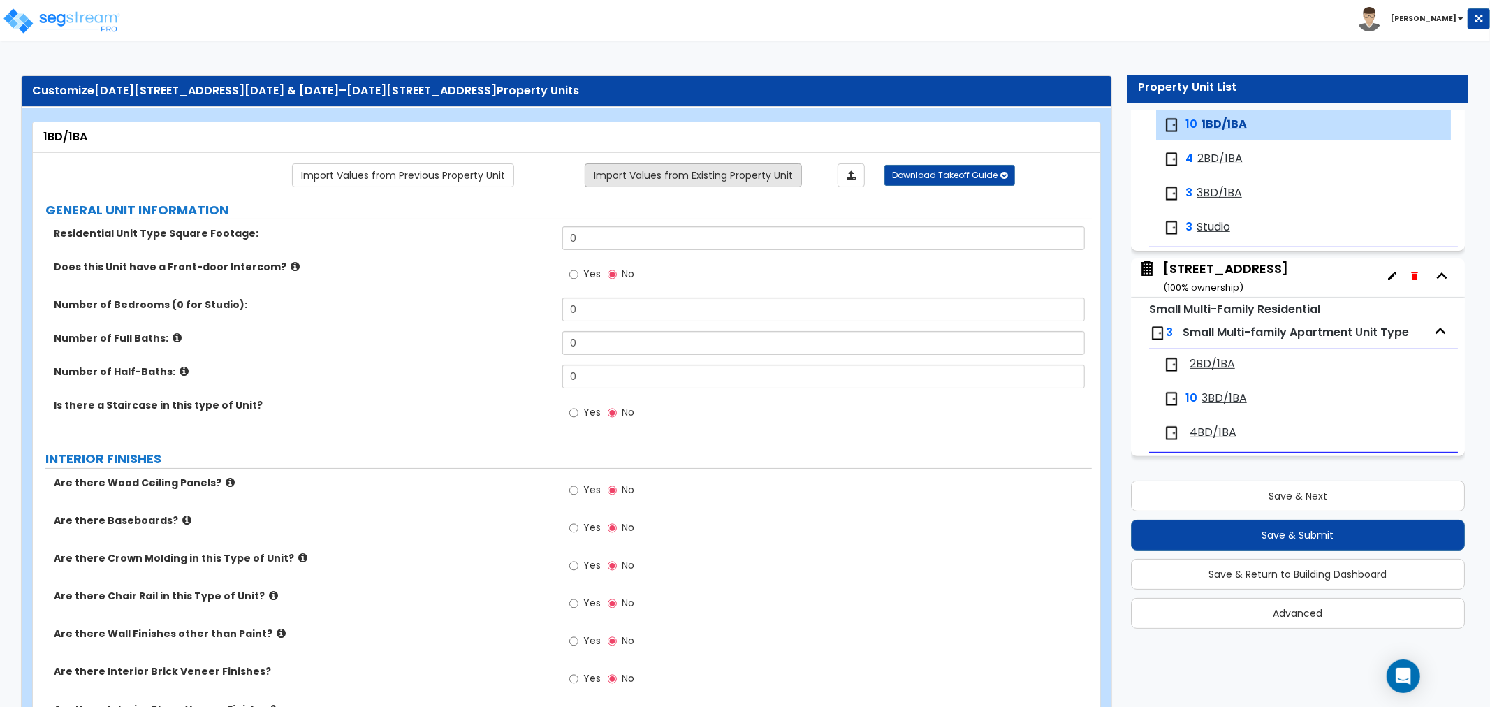
click at [718, 175] on link "Import Values from Existing Property Unit" at bounding box center [693, 176] width 217 height 24
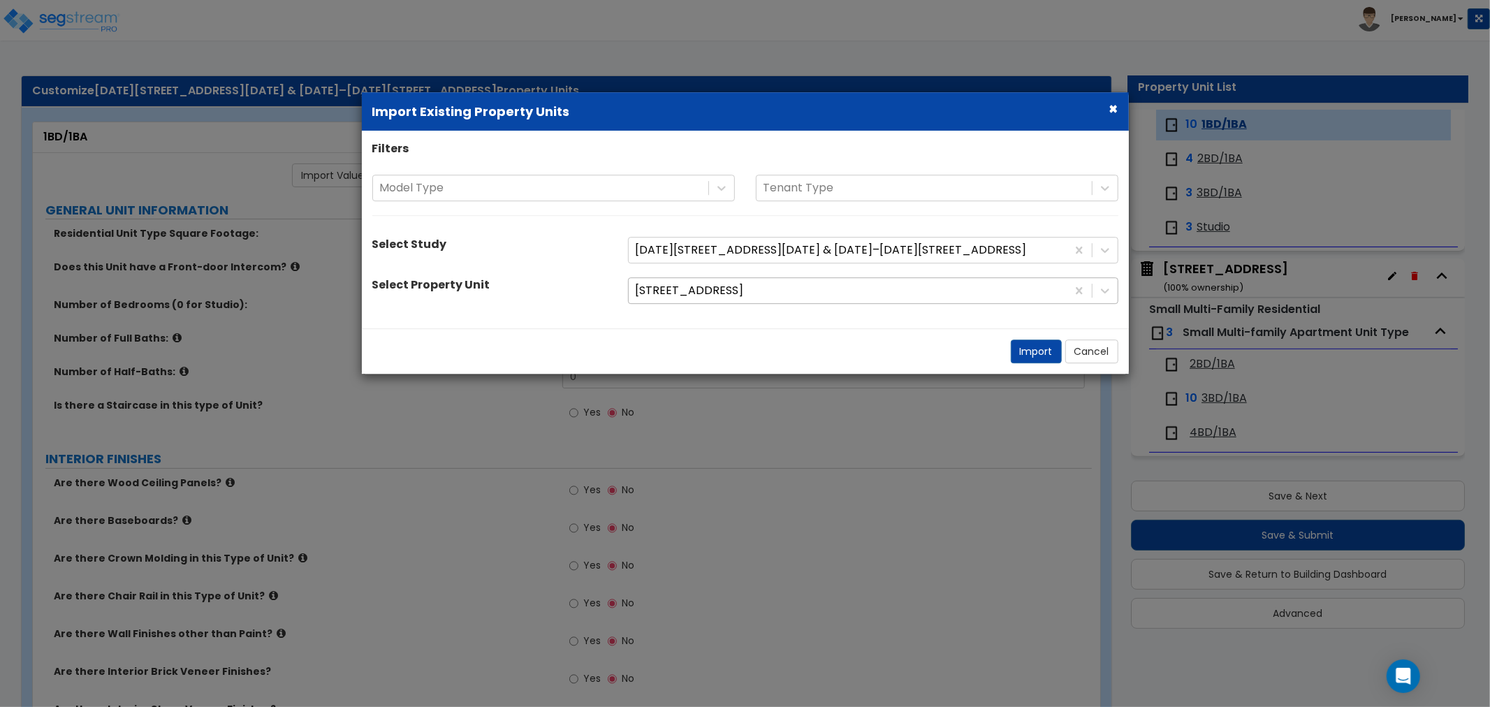
click at [748, 295] on div at bounding box center [848, 291] width 424 height 19
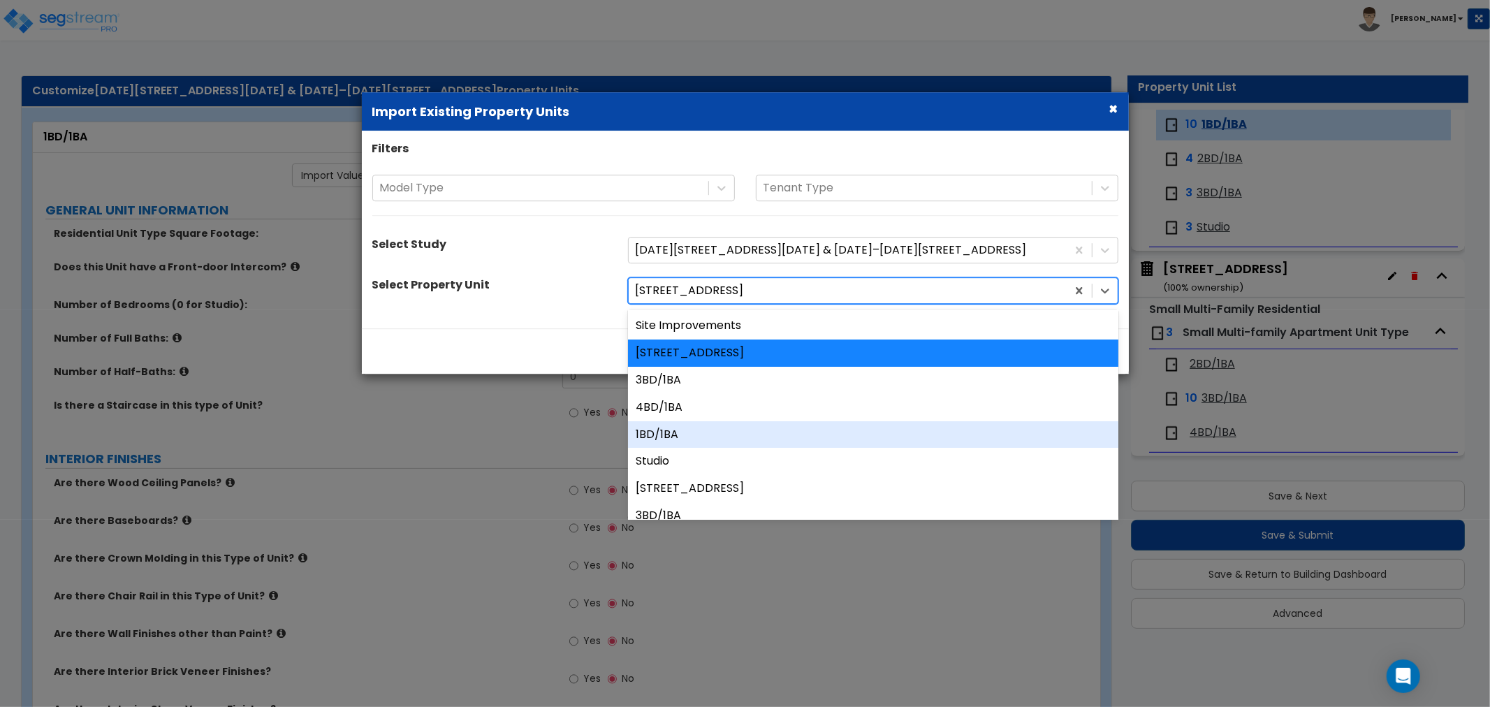
click at [675, 436] on div "1BD/1BA" at bounding box center [873, 434] width 491 height 27
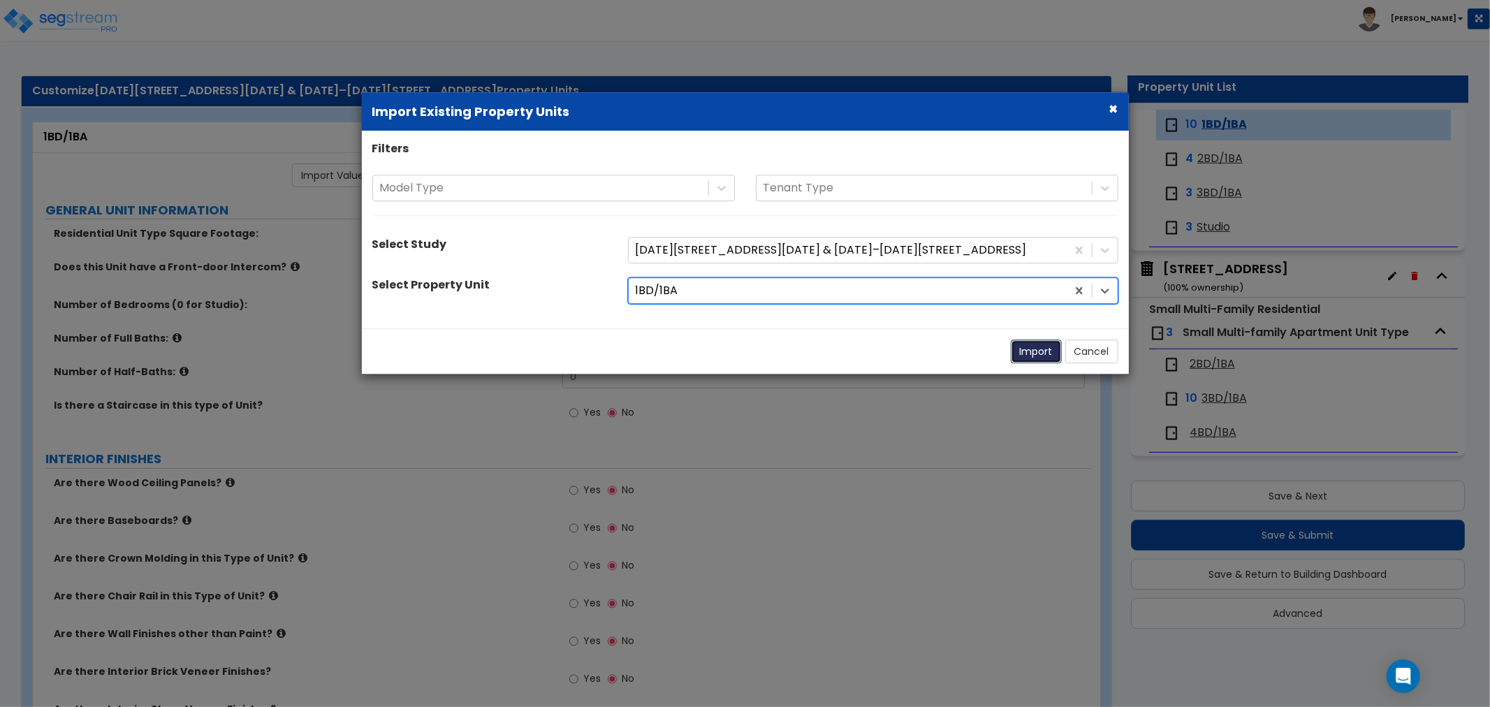
click at [1038, 349] on button "Import" at bounding box center [1036, 352] width 51 height 24
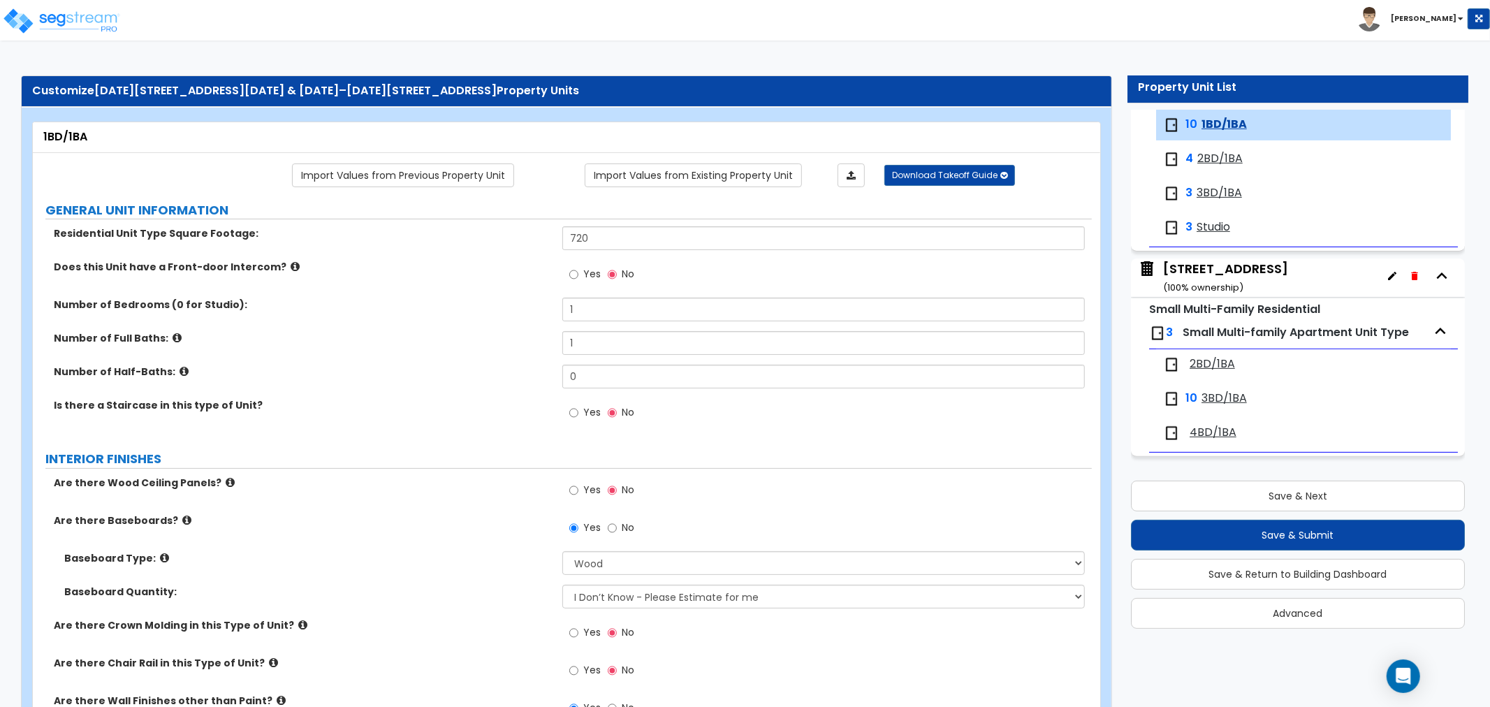
click at [1205, 152] on span "2BD/1BA" at bounding box center [1220, 159] width 45 height 16
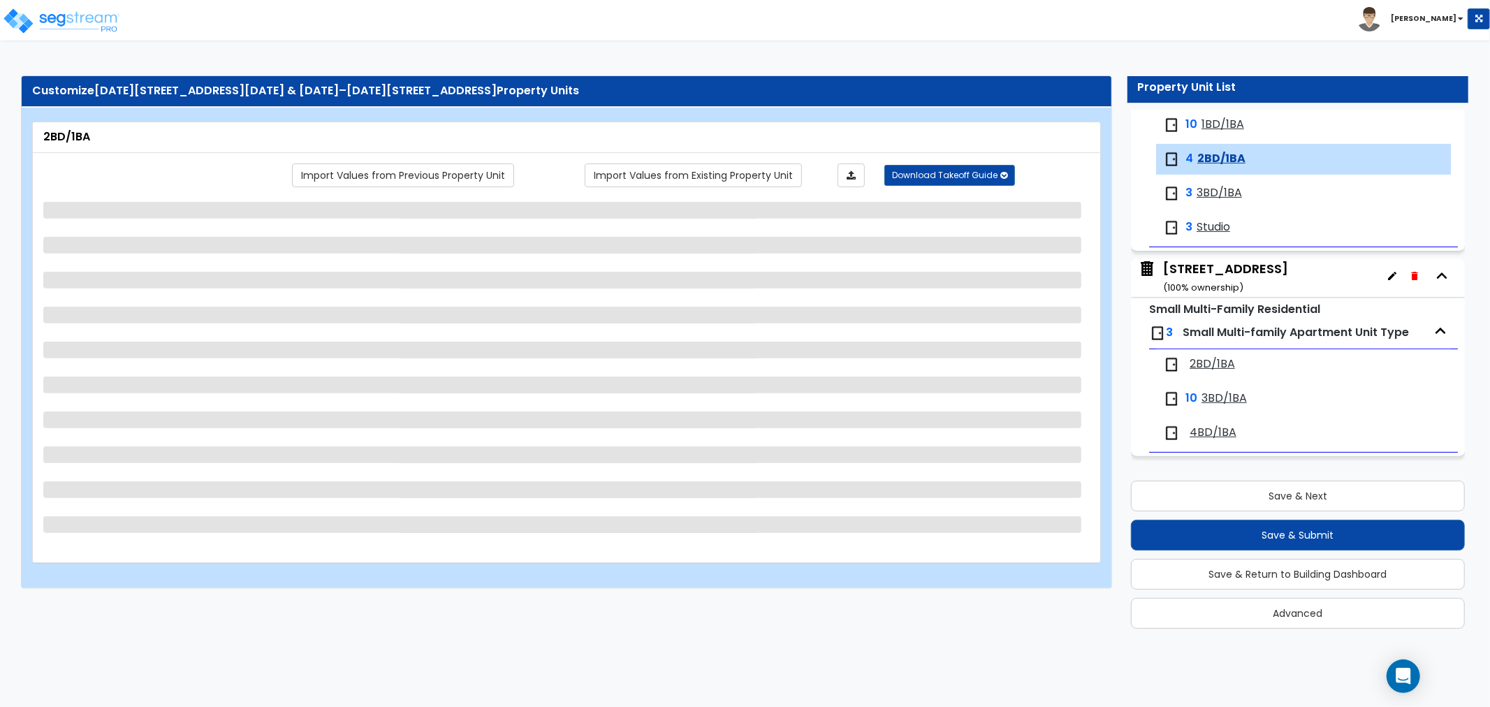
scroll to position [437, 0]
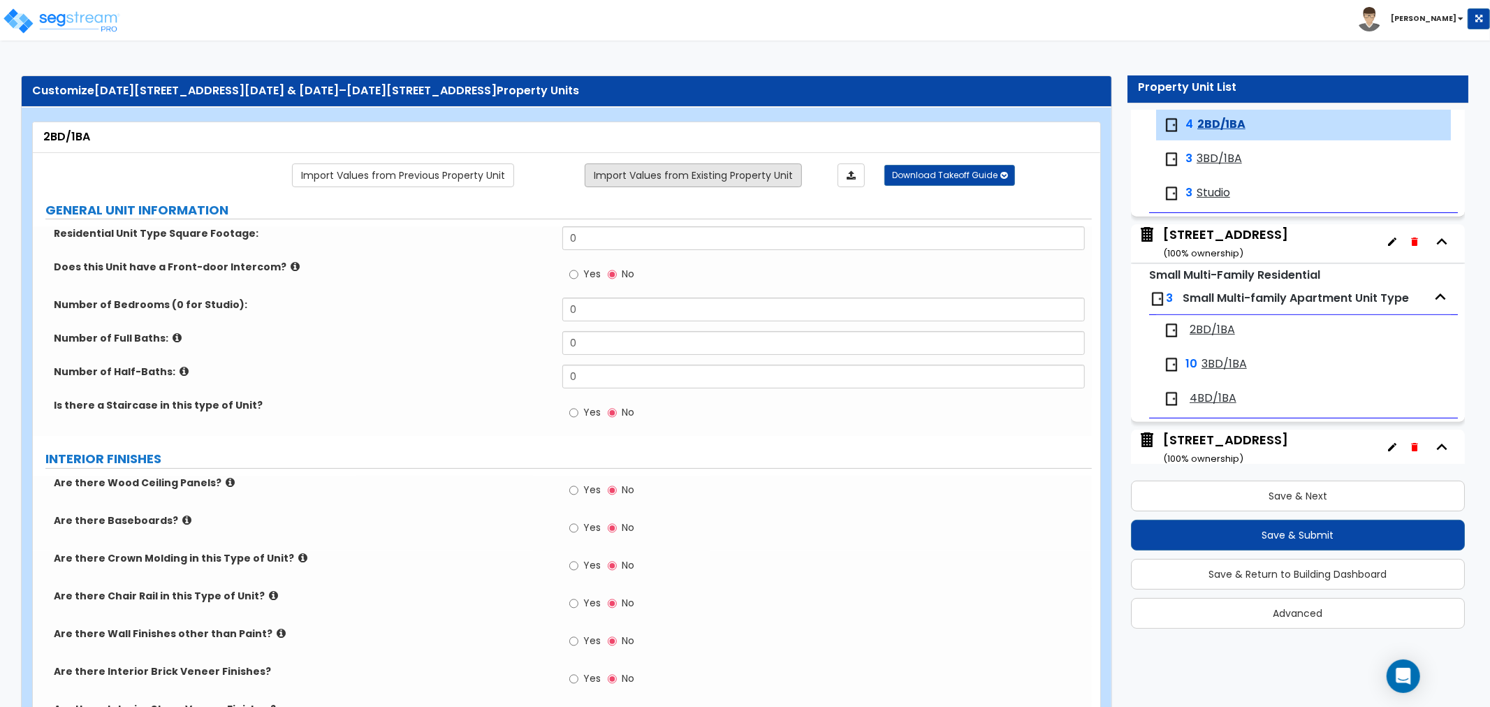
click at [731, 173] on link "Import Values from Existing Property Unit" at bounding box center [693, 176] width 217 height 24
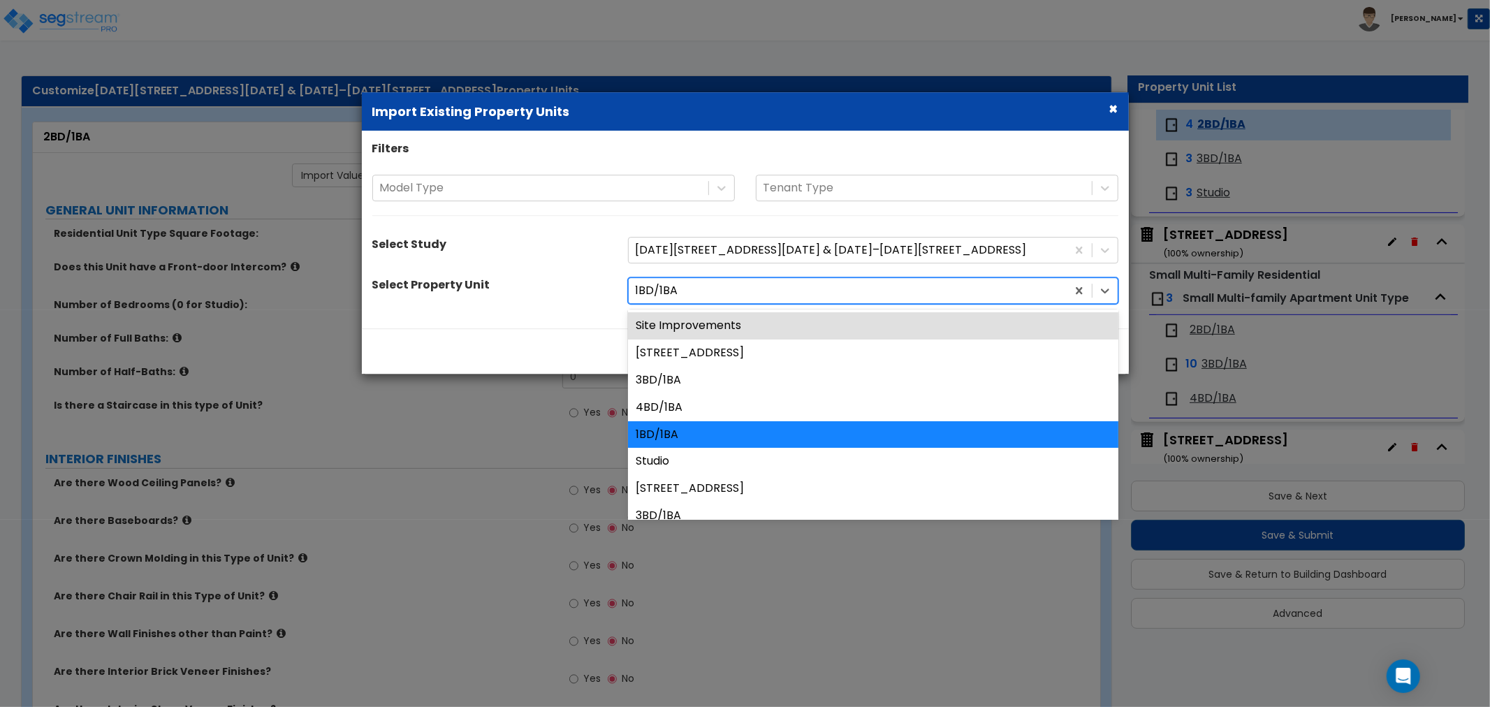
click at [710, 291] on div at bounding box center [848, 291] width 424 height 19
click at [1112, 106] on button "×" at bounding box center [1114, 108] width 9 height 15
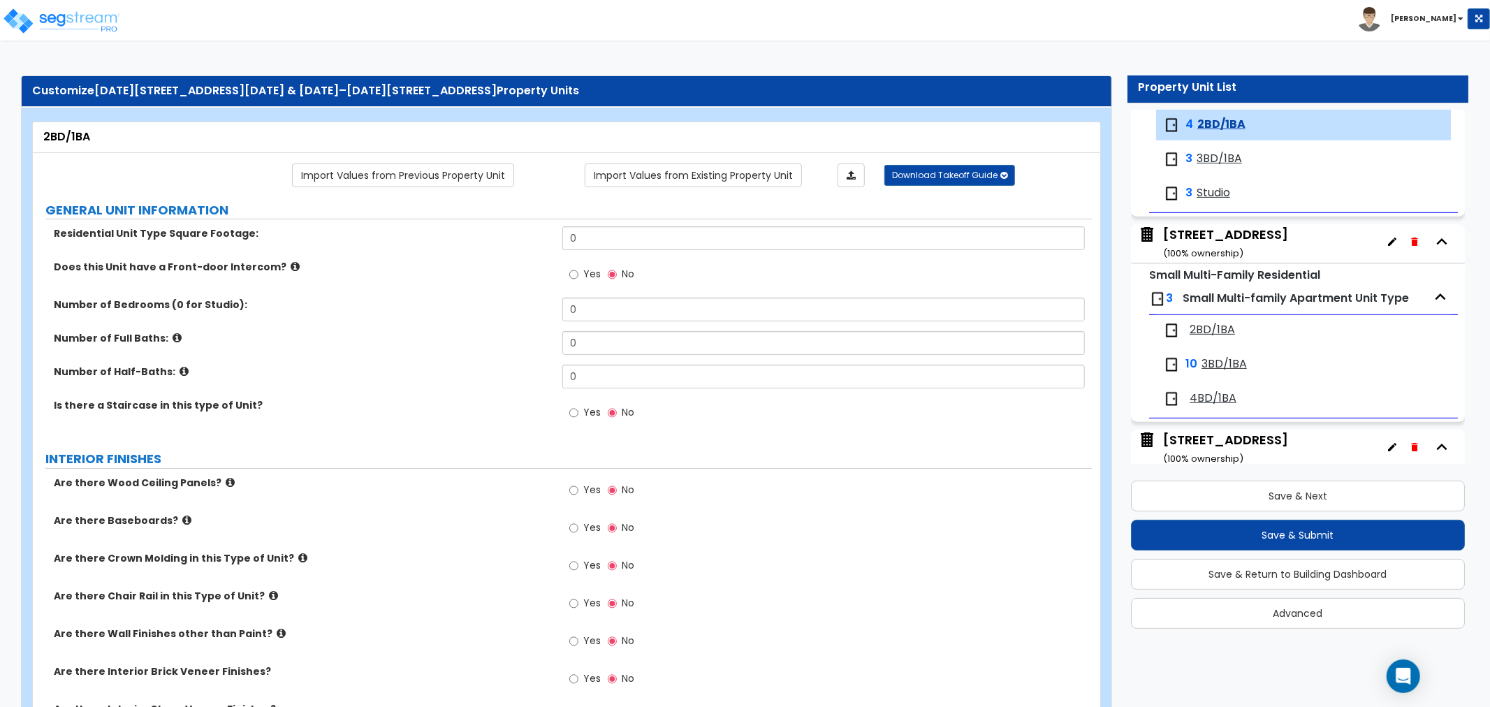
click at [1226, 156] on span "3BD/1BA" at bounding box center [1219, 159] width 45 height 16
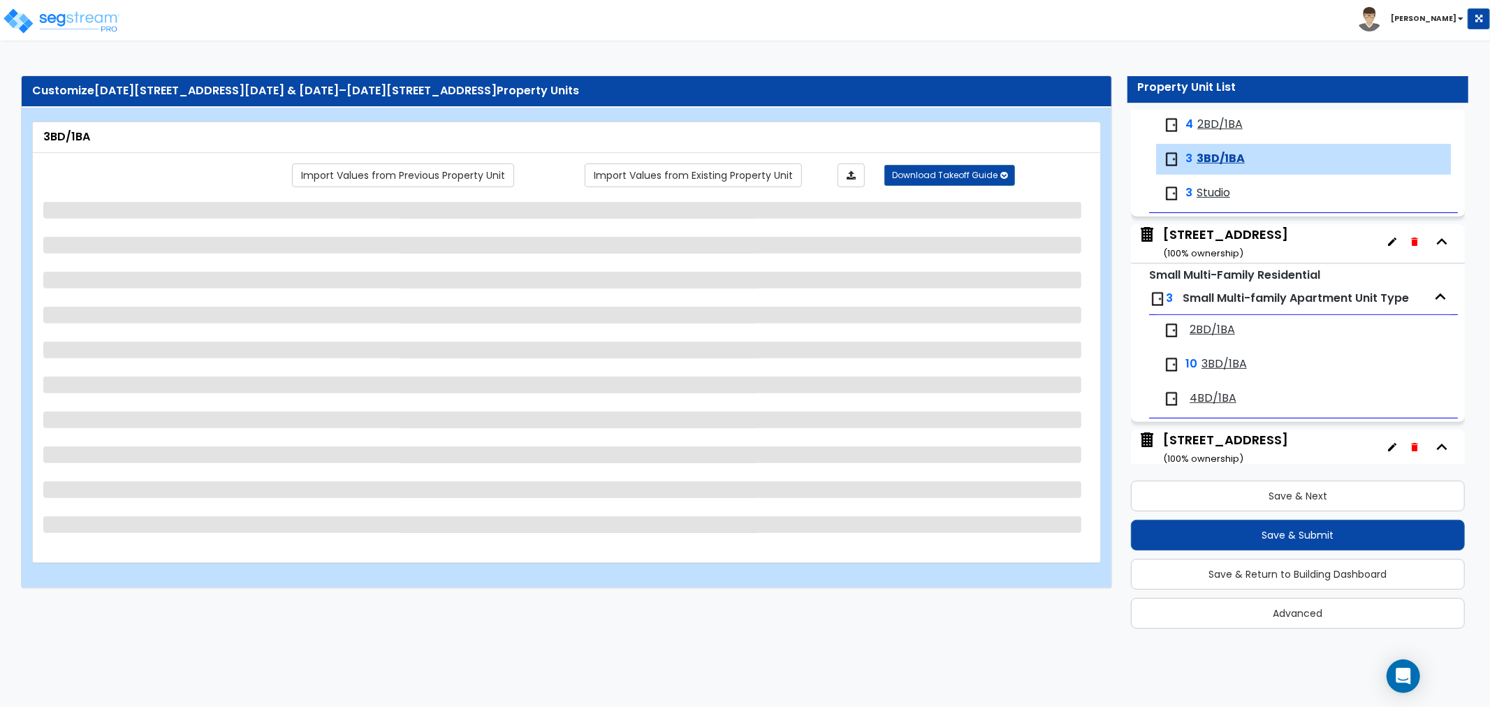
scroll to position [471, 0]
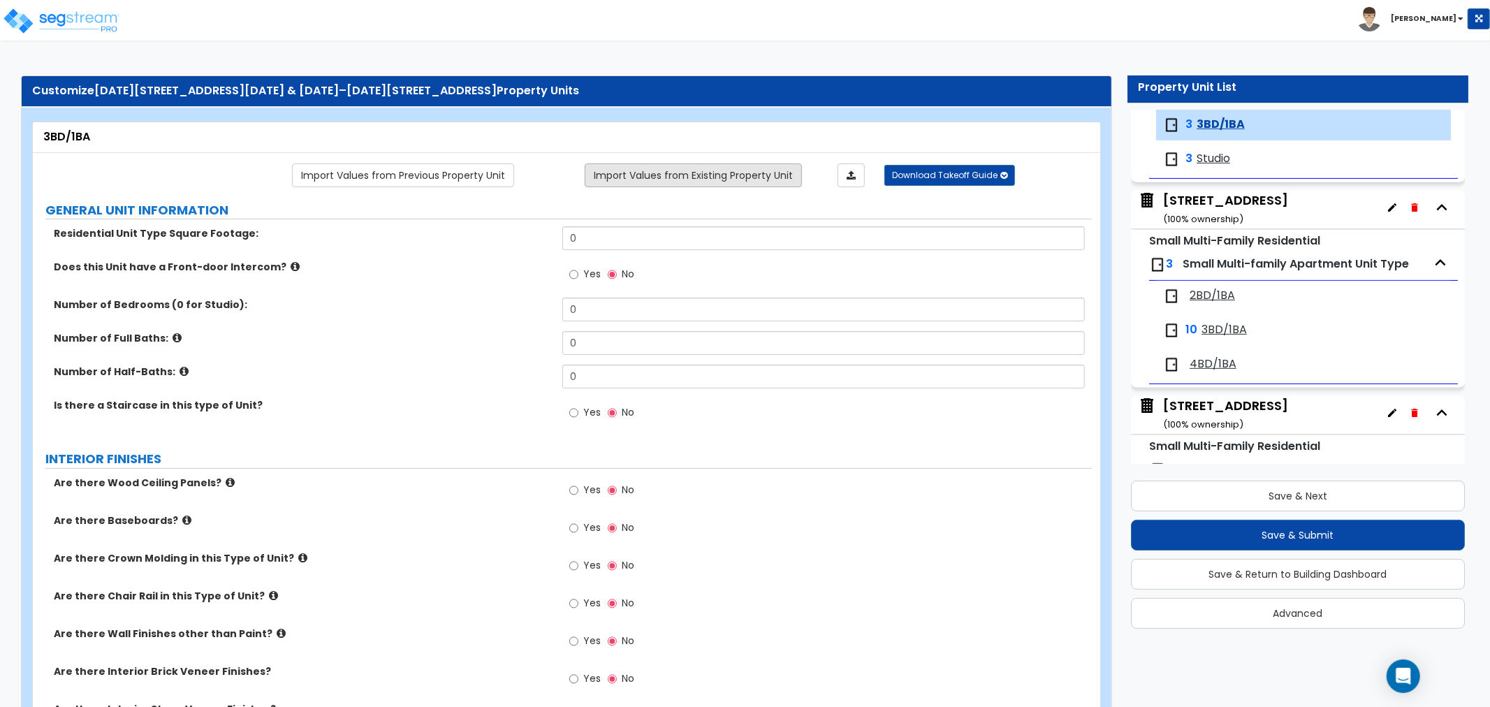
click at [715, 169] on link "Import Values from Existing Property Unit" at bounding box center [693, 176] width 217 height 24
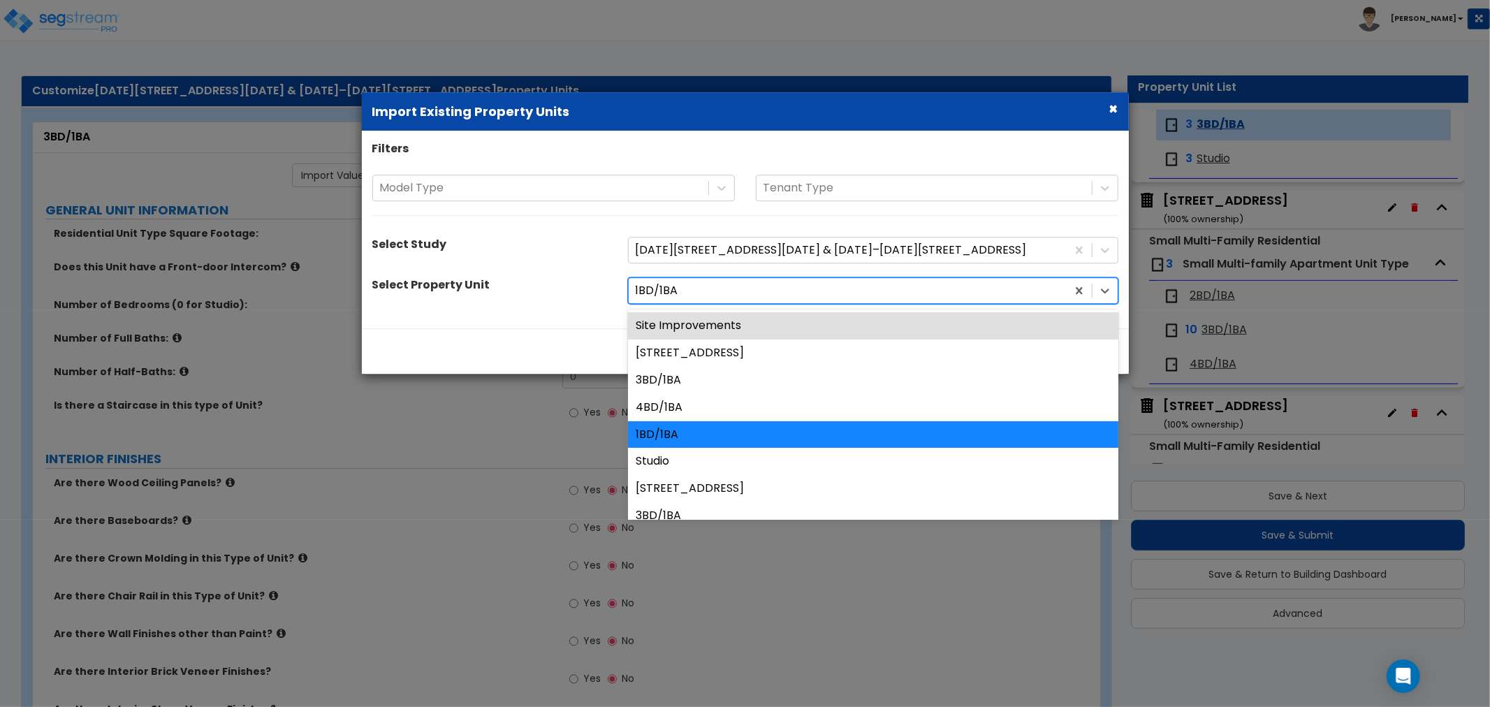
click at [682, 291] on div at bounding box center [848, 291] width 424 height 19
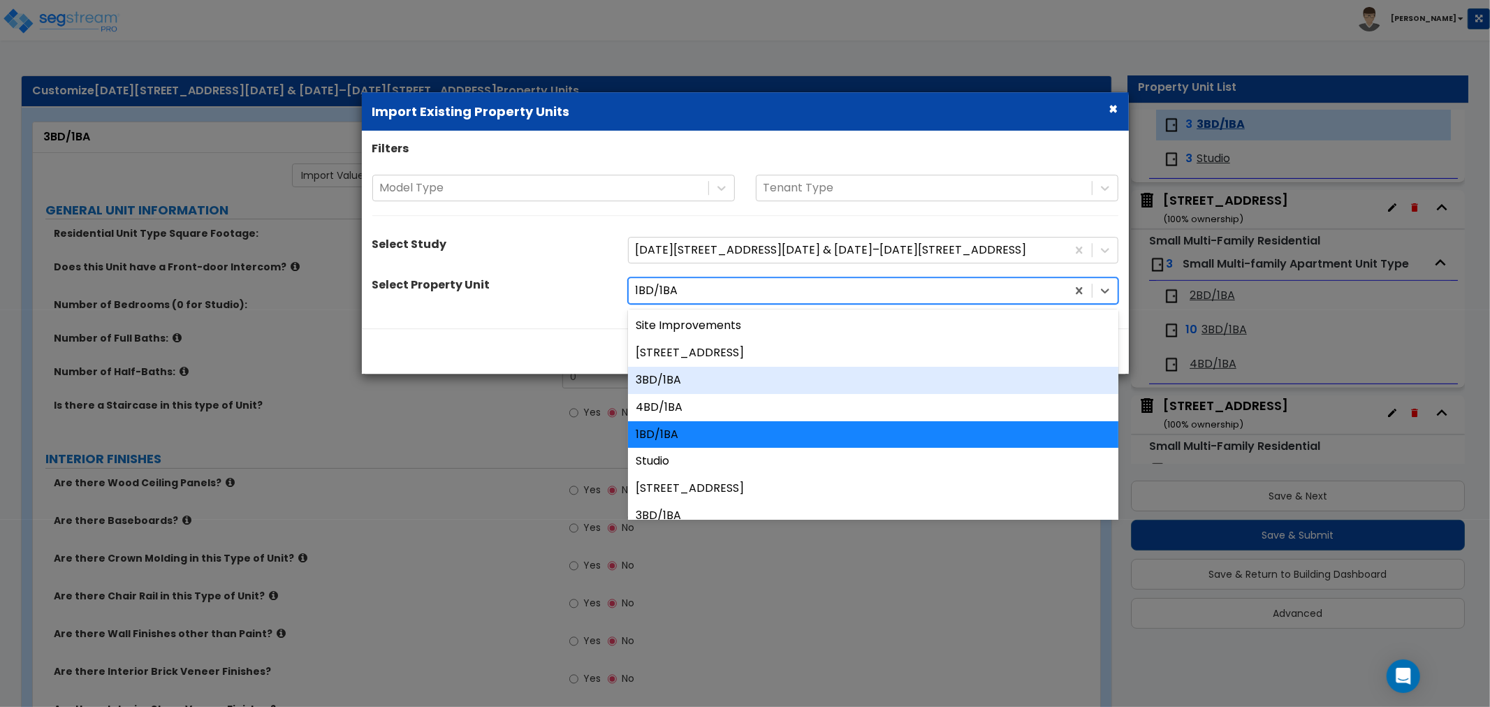
click at [671, 379] on div "3BD/1BA" at bounding box center [873, 380] width 491 height 27
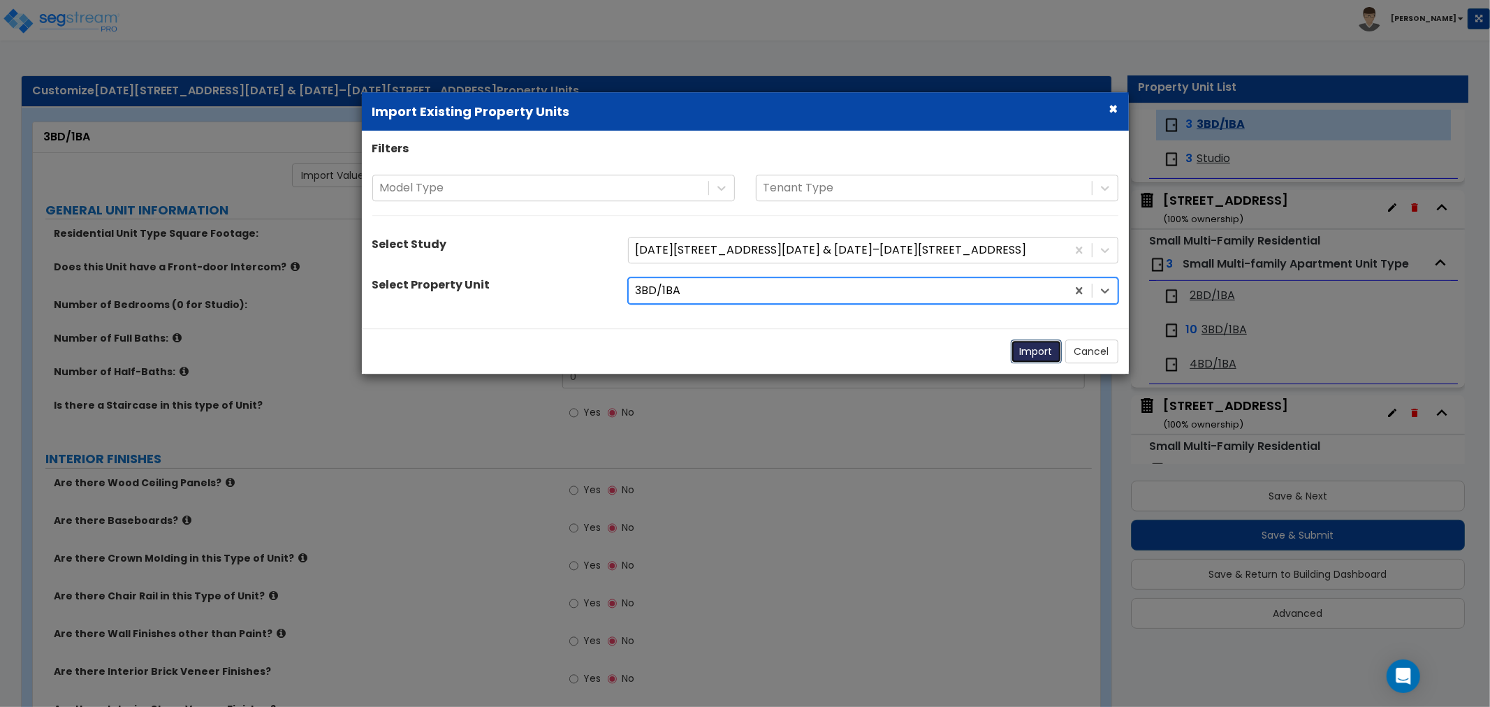
click at [1032, 351] on button "Import" at bounding box center [1036, 352] width 51 height 24
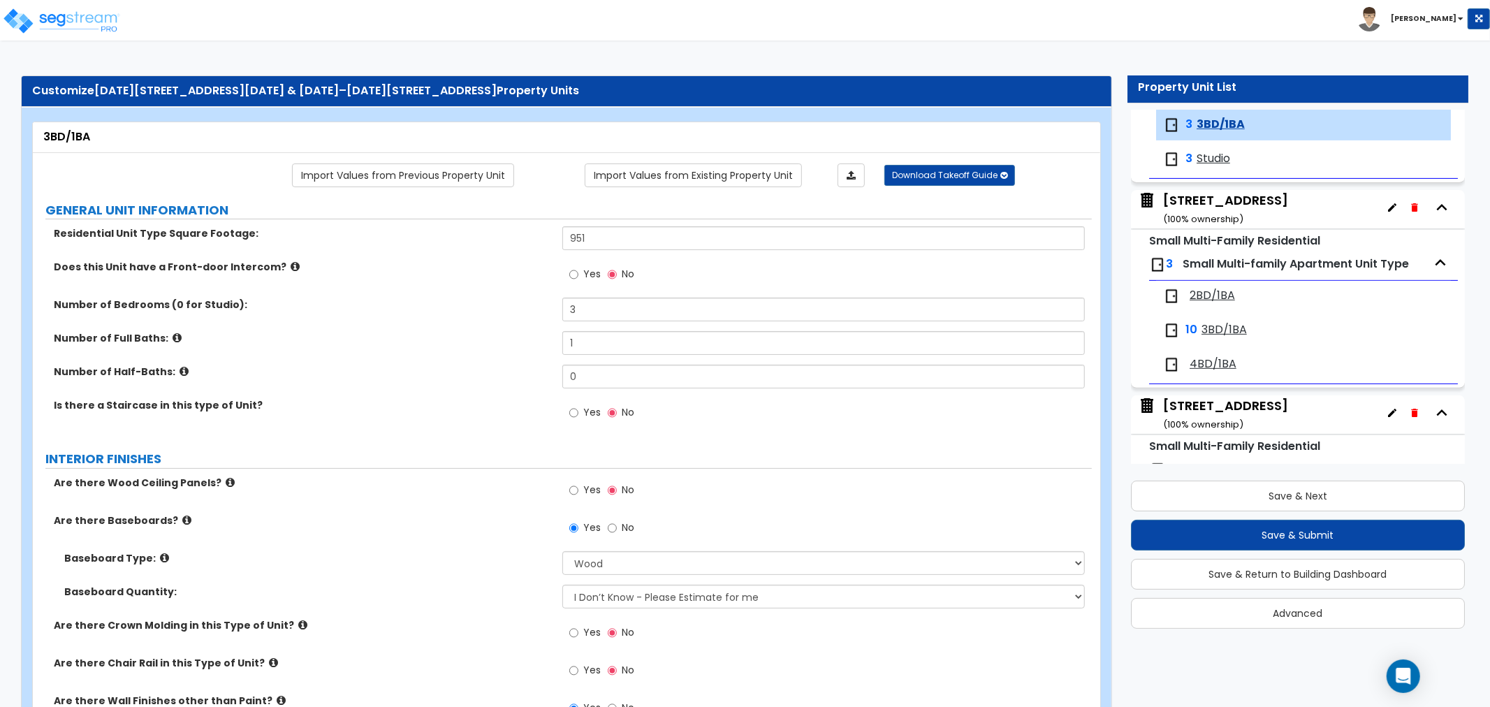
click at [1214, 157] on span "Studio" at bounding box center [1214, 159] width 34 height 16
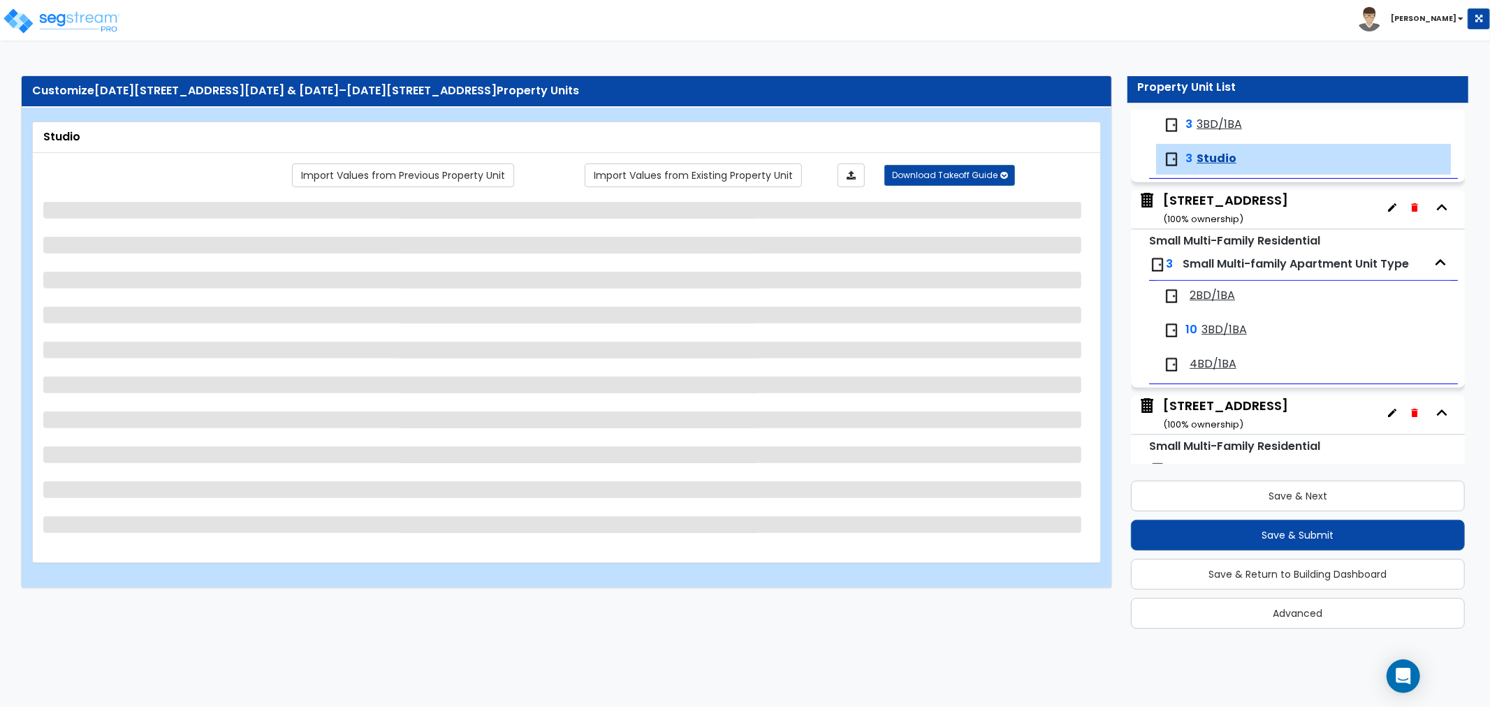
scroll to position [505, 0]
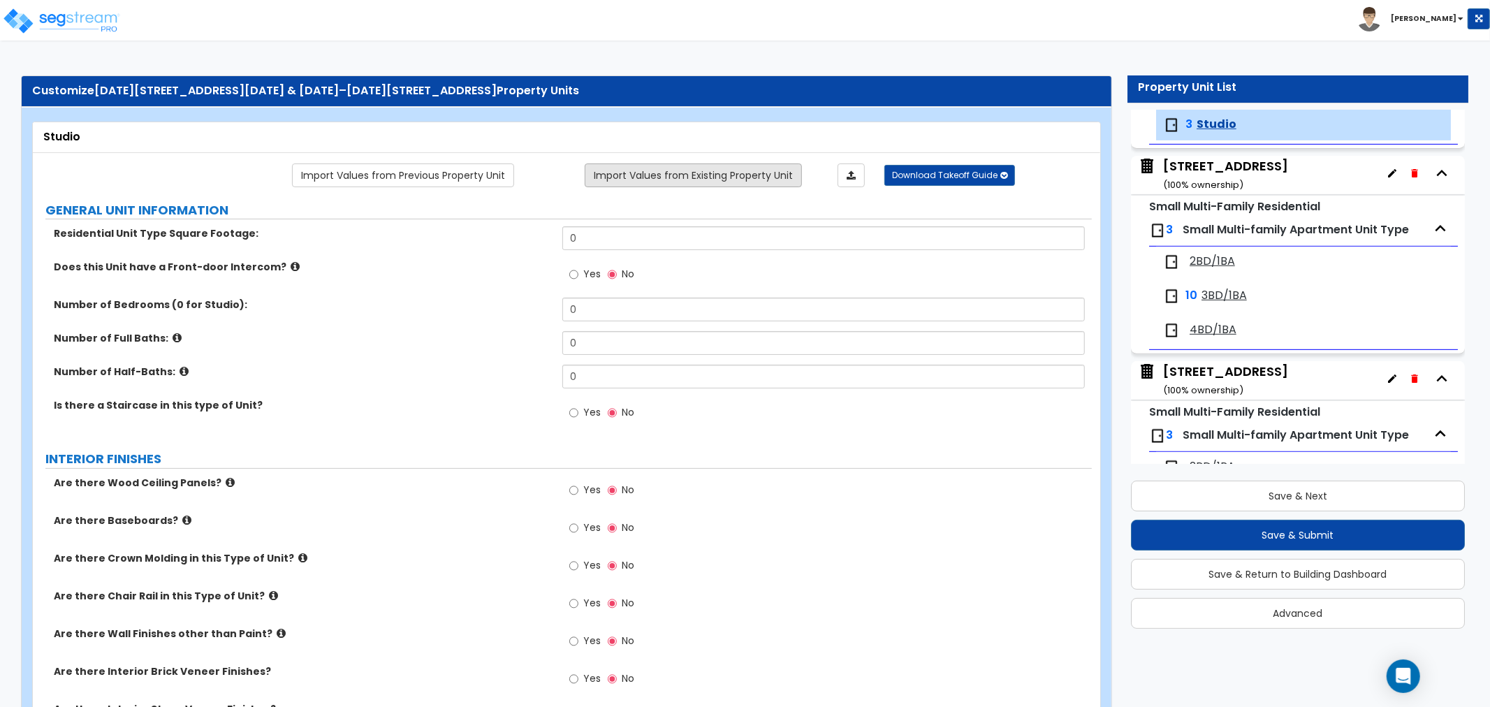
click at [683, 173] on link "Import Values from Existing Property Unit" at bounding box center [693, 176] width 217 height 24
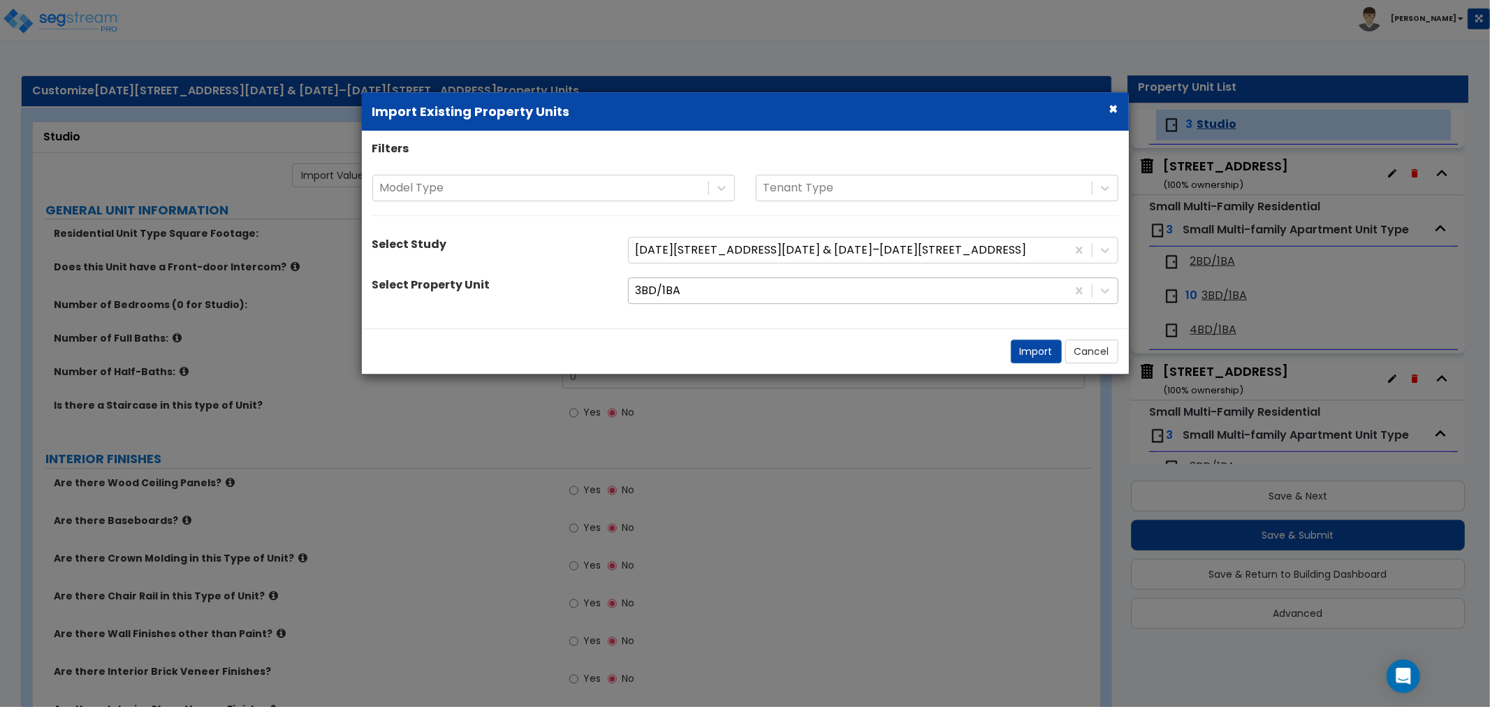
click at [688, 288] on div at bounding box center [848, 291] width 424 height 19
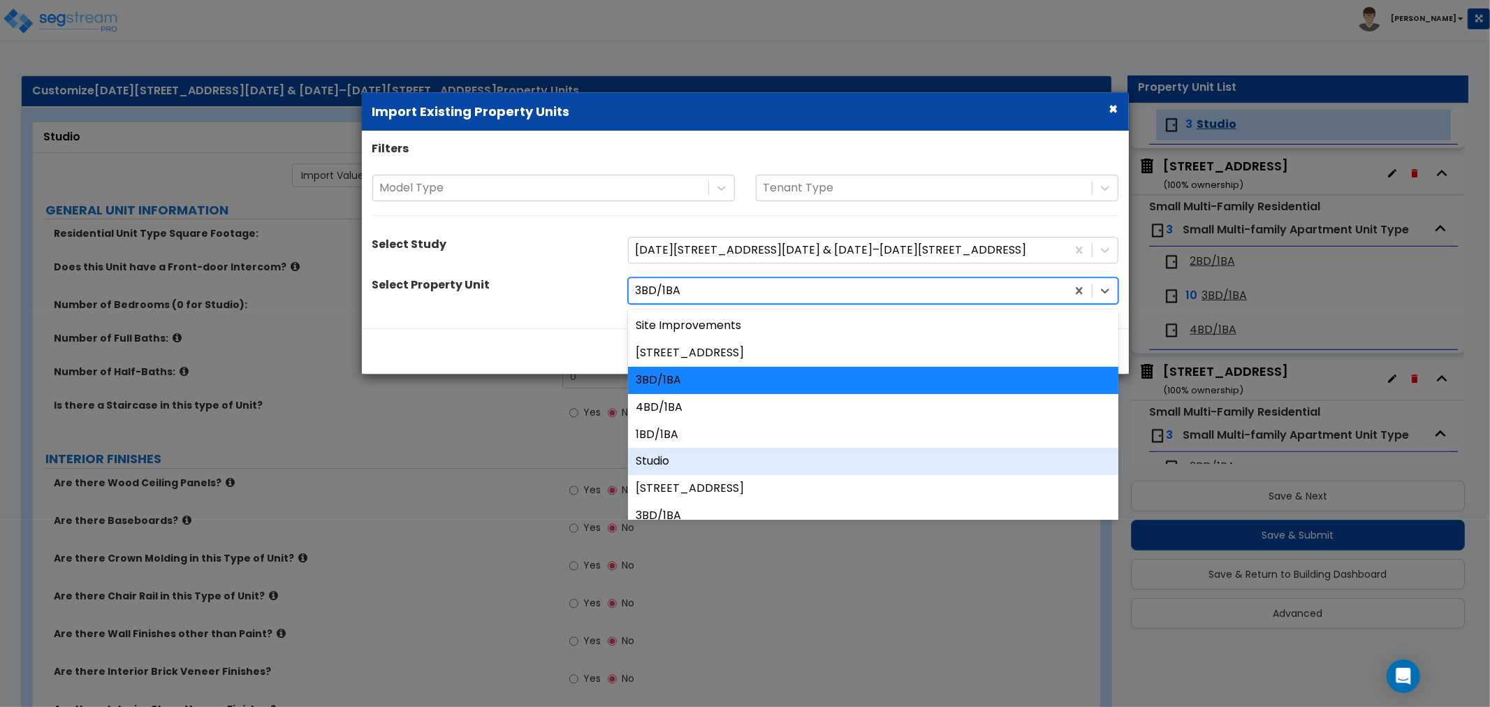
click at [675, 463] on div "Studio" at bounding box center [873, 462] width 491 height 27
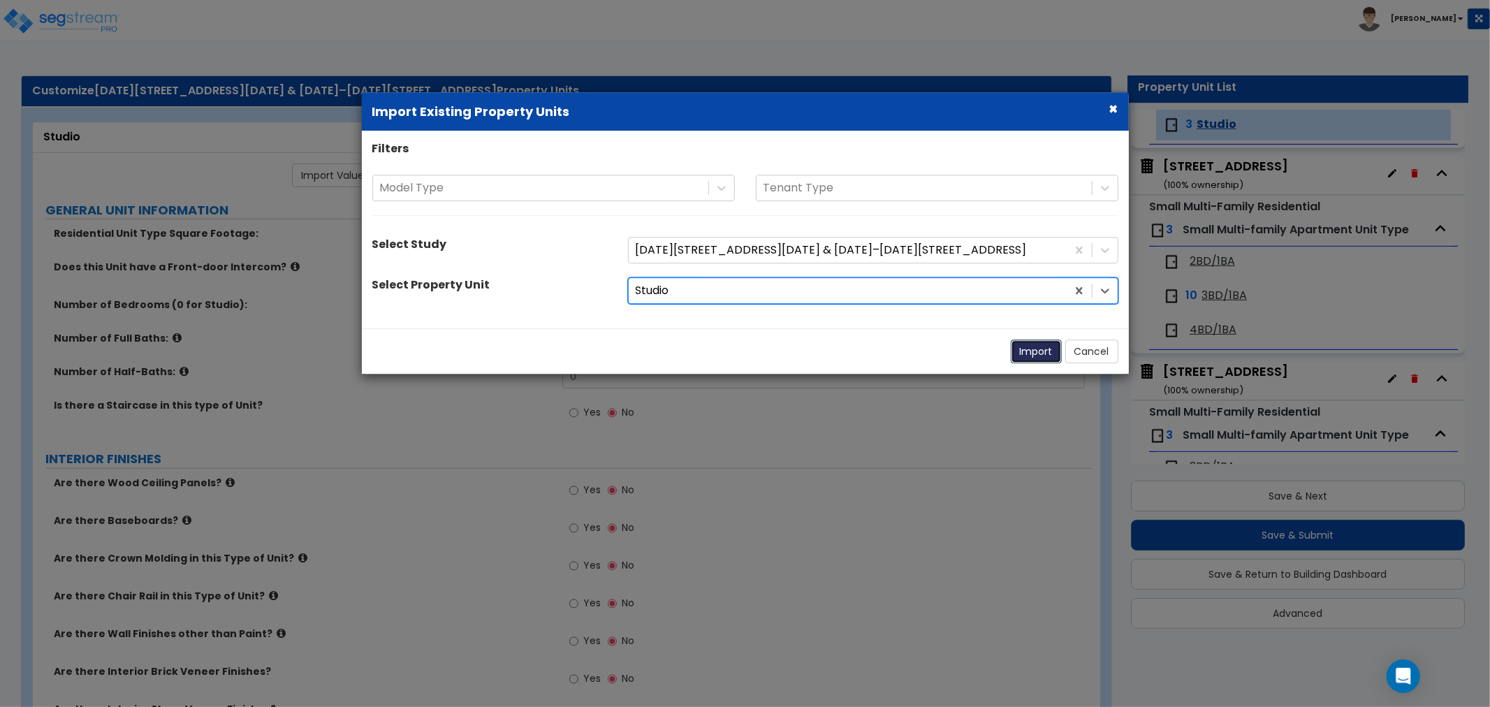
click at [1026, 354] on button "Import" at bounding box center [1036, 352] width 51 height 24
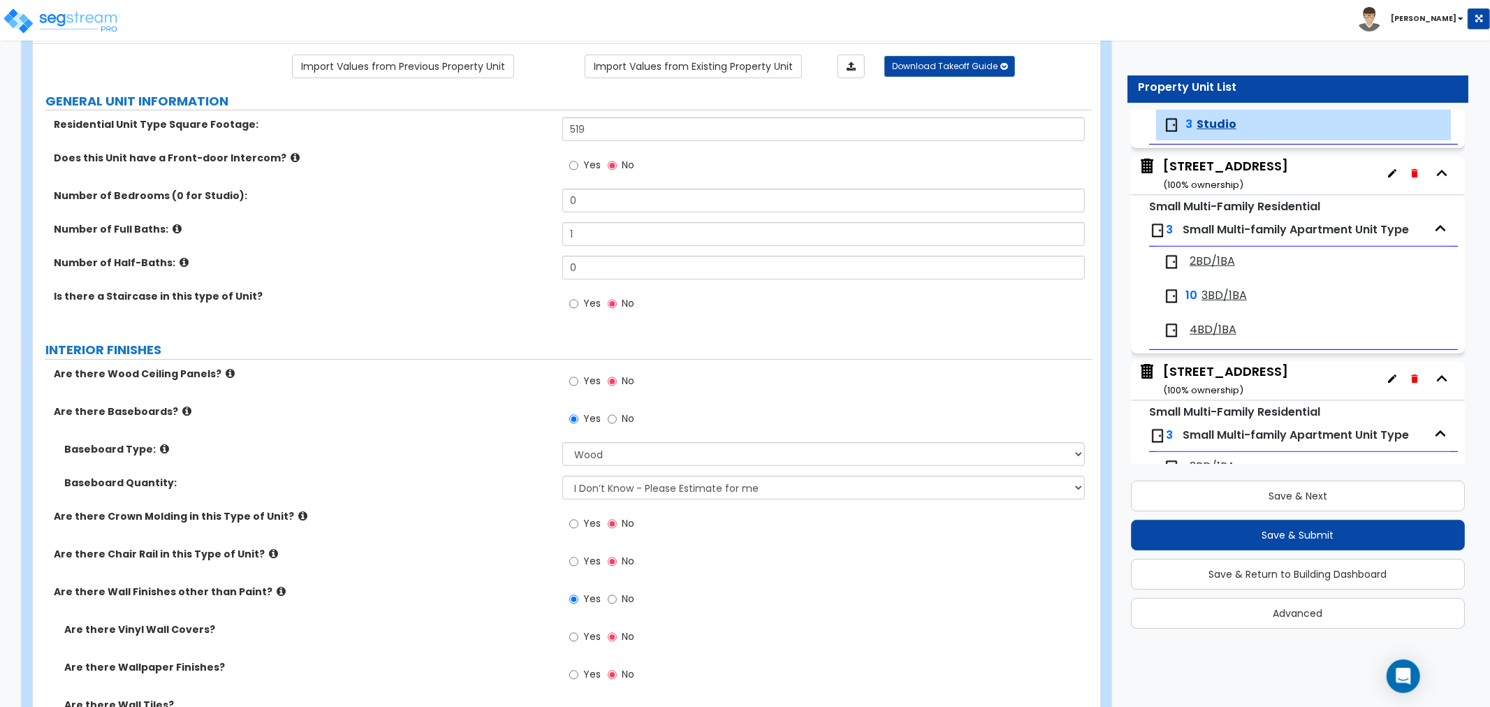
scroll to position [0, 0]
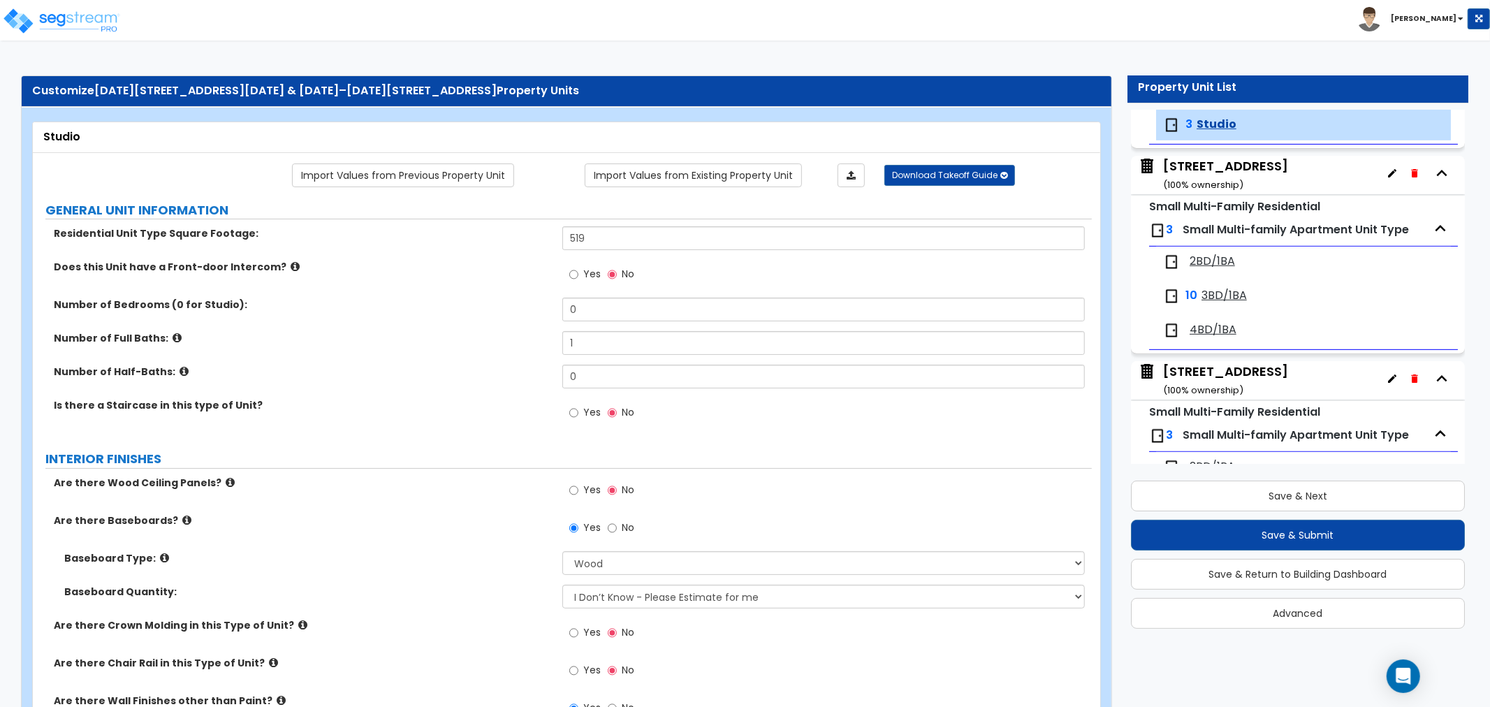
click at [1219, 180] on small "( 100 % ownership)" at bounding box center [1203, 184] width 80 height 13
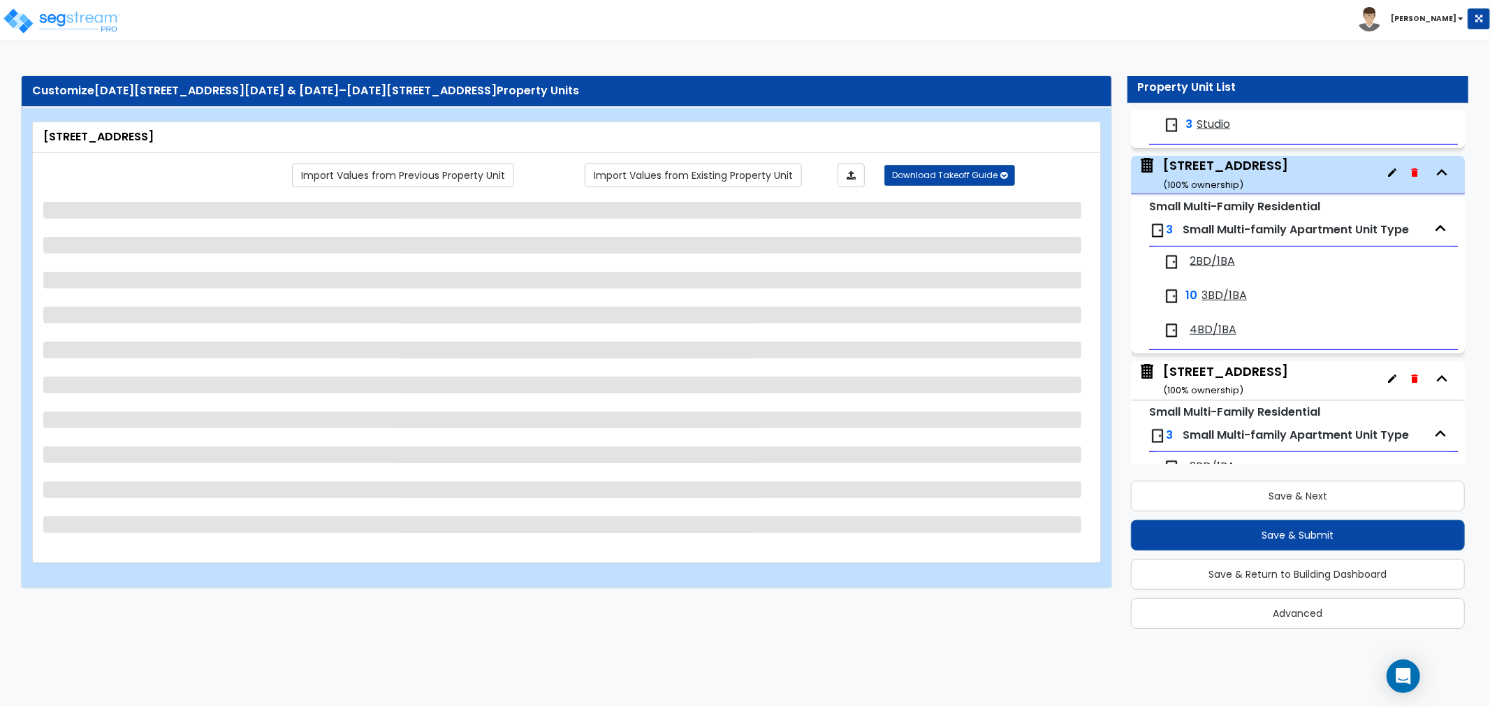
scroll to position [552, 0]
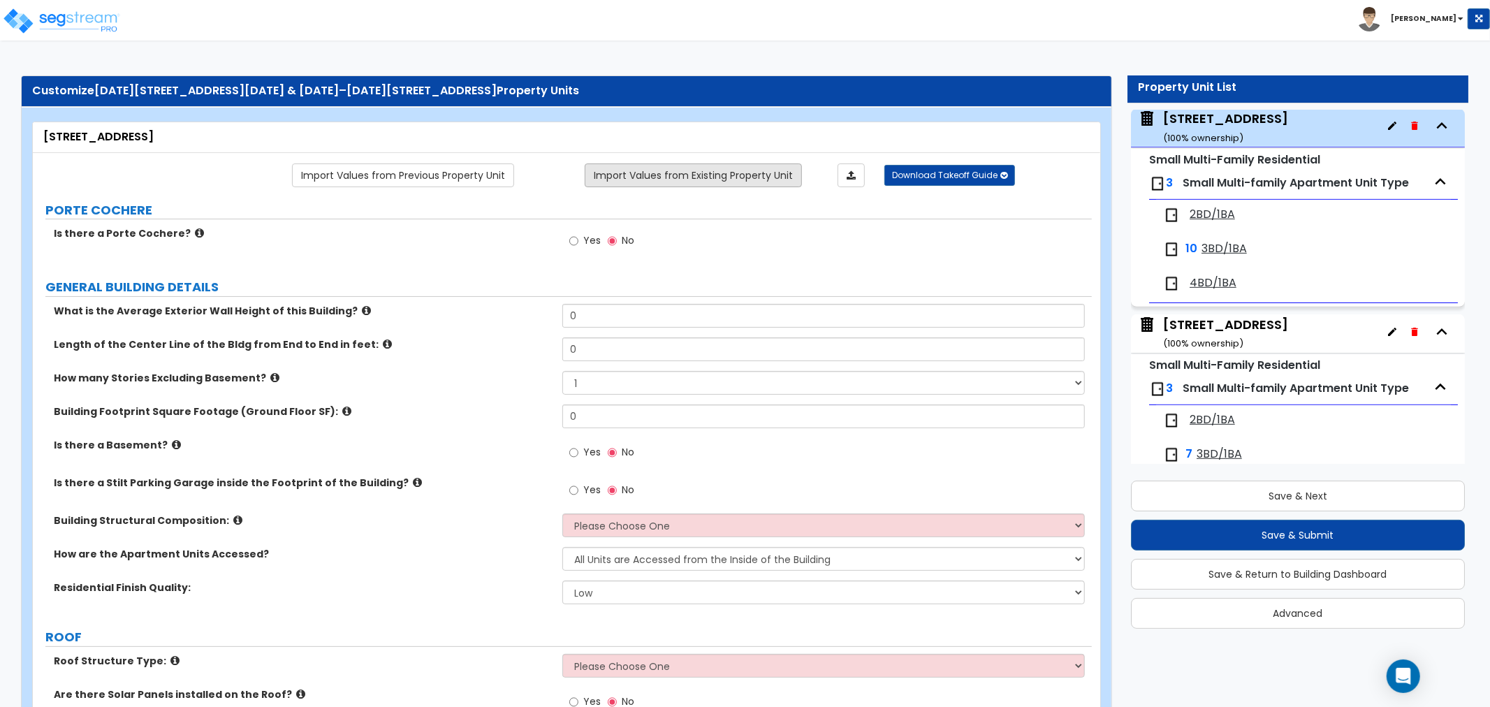
click at [671, 178] on link "Import Values from Existing Property Unit" at bounding box center [693, 176] width 217 height 24
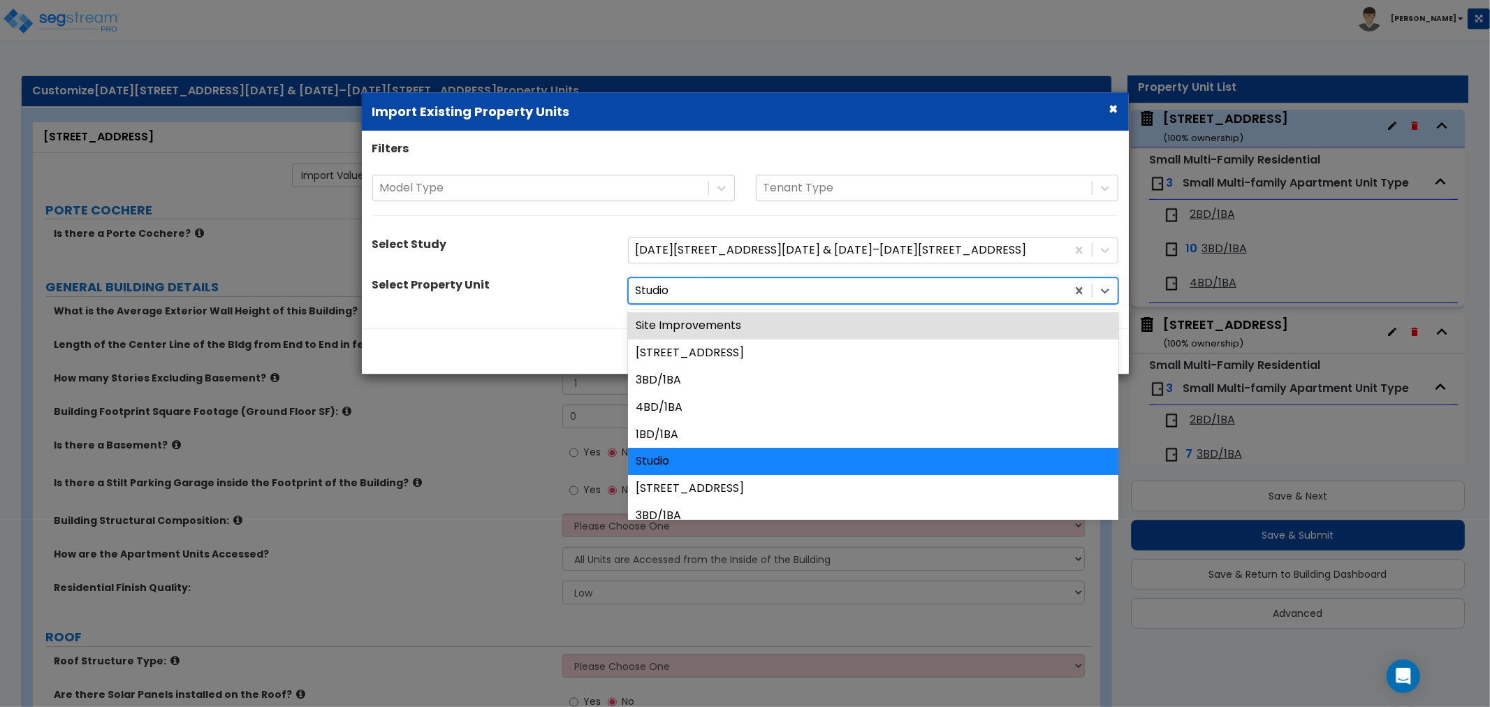
click at [687, 289] on div at bounding box center [848, 291] width 424 height 19
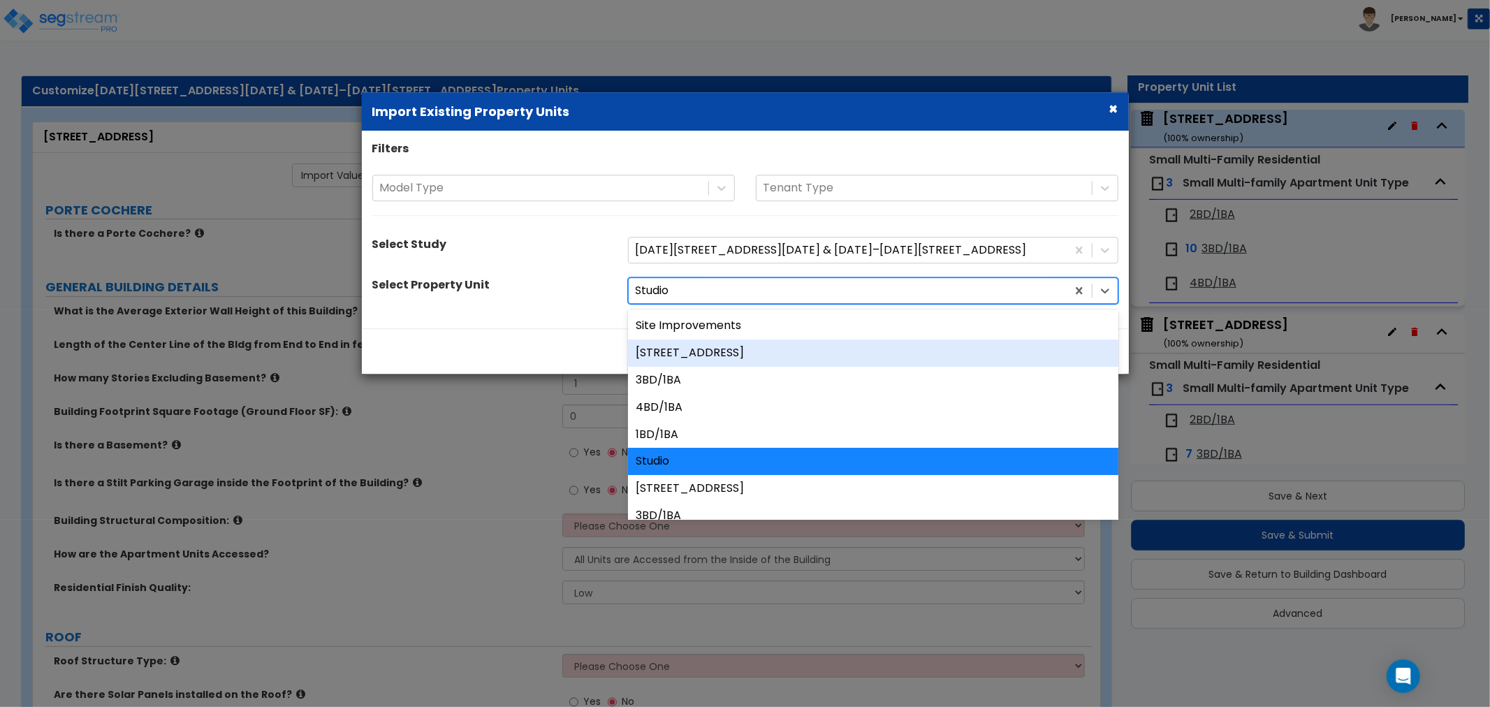
click at [676, 344] on div "[STREET_ADDRESS]" at bounding box center [873, 353] width 491 height 27
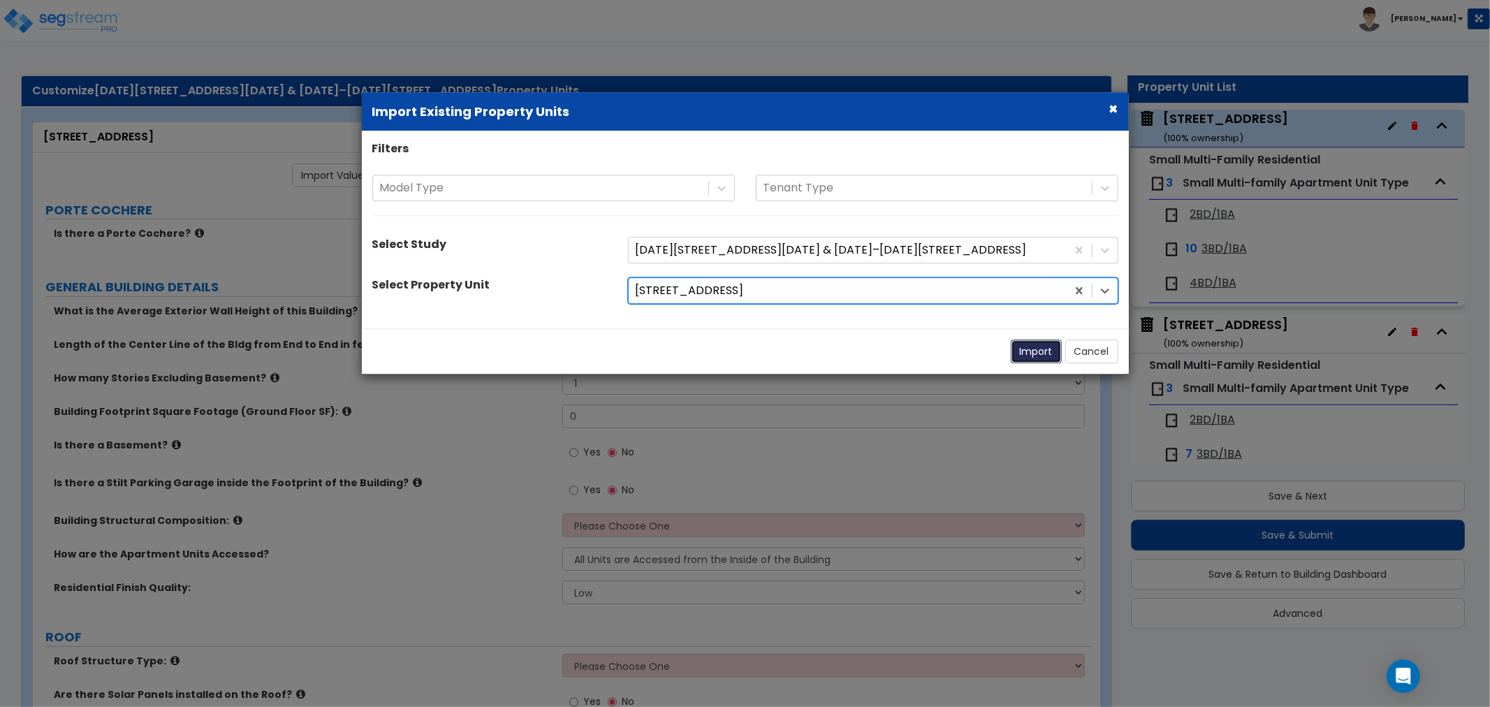
click at [1022, 351] on button "Import" at bounding box center [1036, 352] width 51 height 24
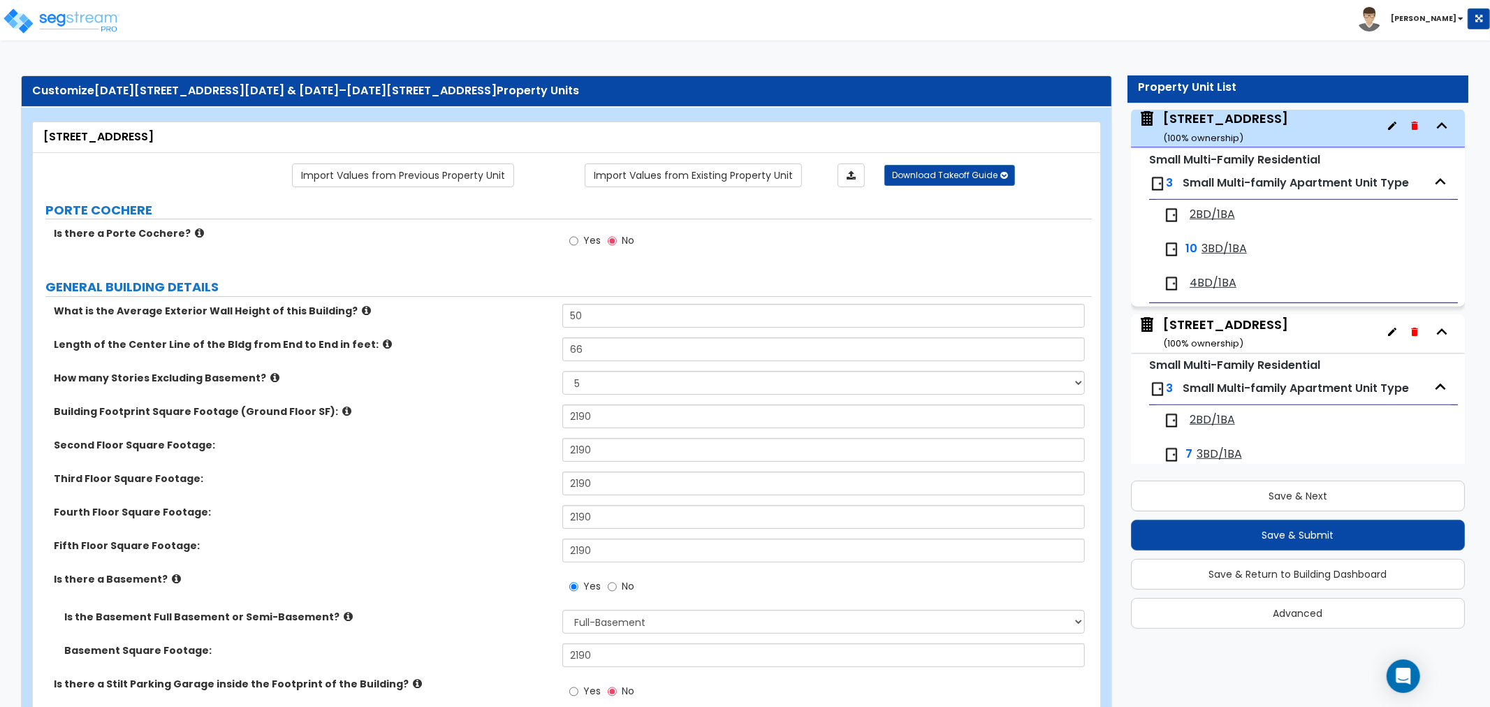
click at [1209, 215] on span "2BD/1BA" at bounding box center [1212, 215] width 45 height 16
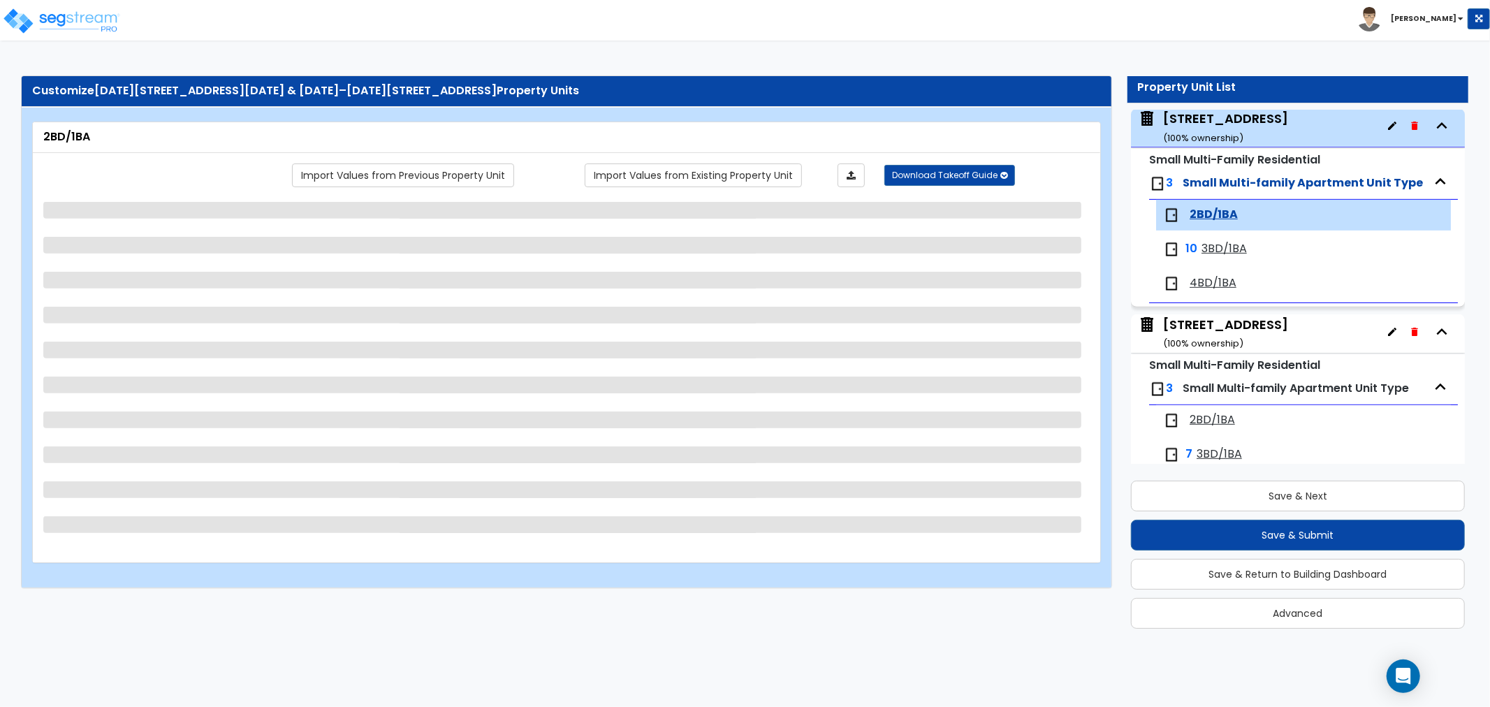
scroll to position [610, 0]
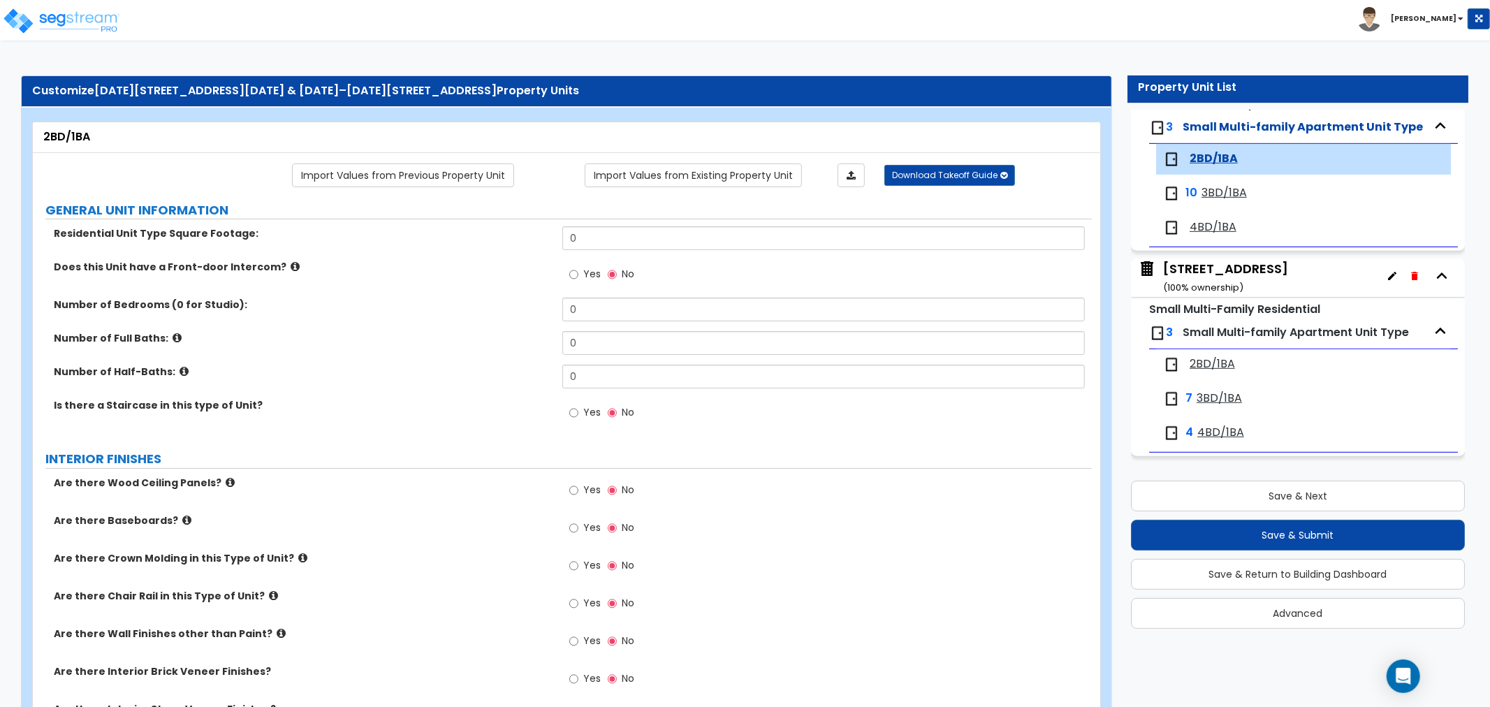
click at [1219, 196] on span "3BD/1BA" at bounding box center [1224, 193] width 45 height 16
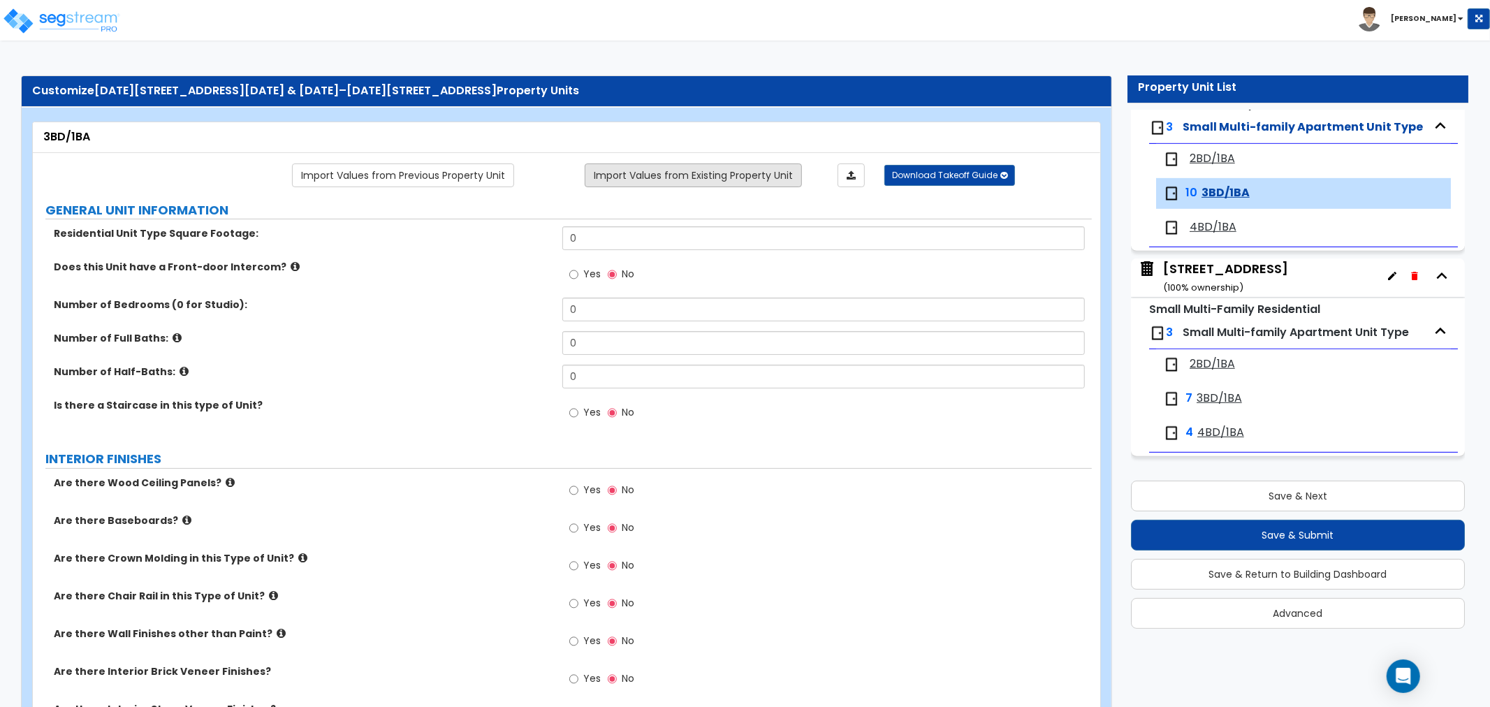
click at [723, 177] on link "Import Values from Existing Property Unit" at bounding box center [693, 176] width 217 height 24
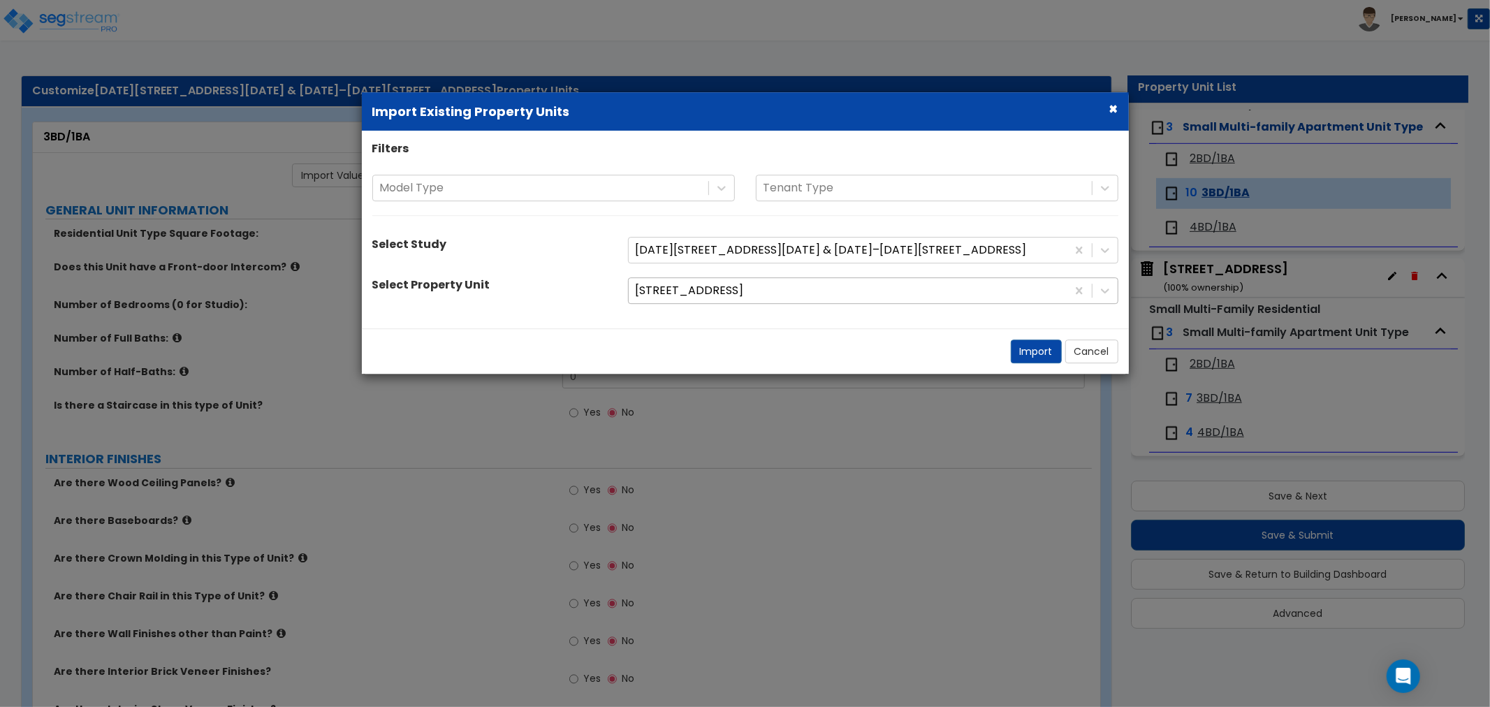
click at [707, 291] on div at bounding box center [848, 291] width 424 height 19
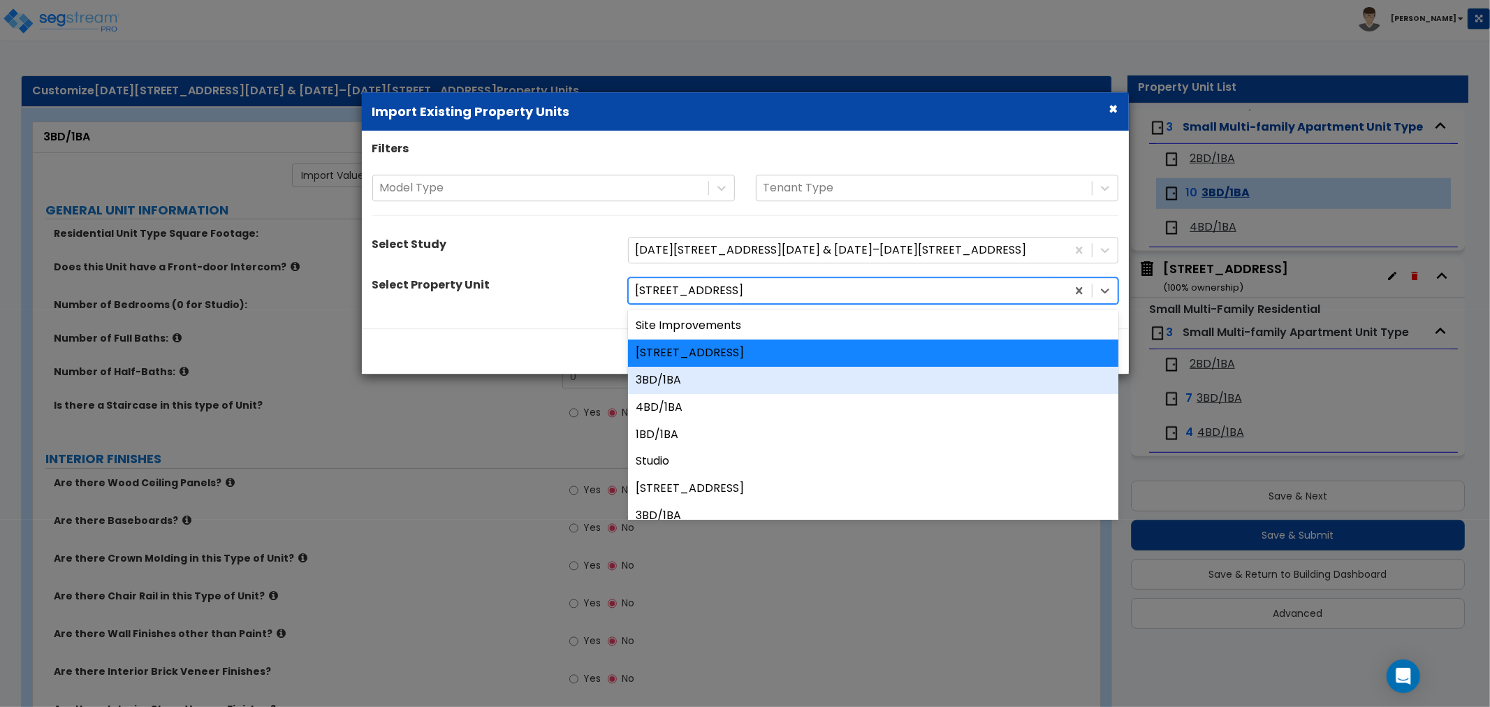
click at [674, 385] on div "3BD/1BA" at bounding box center [873, 380] width 491 height 27
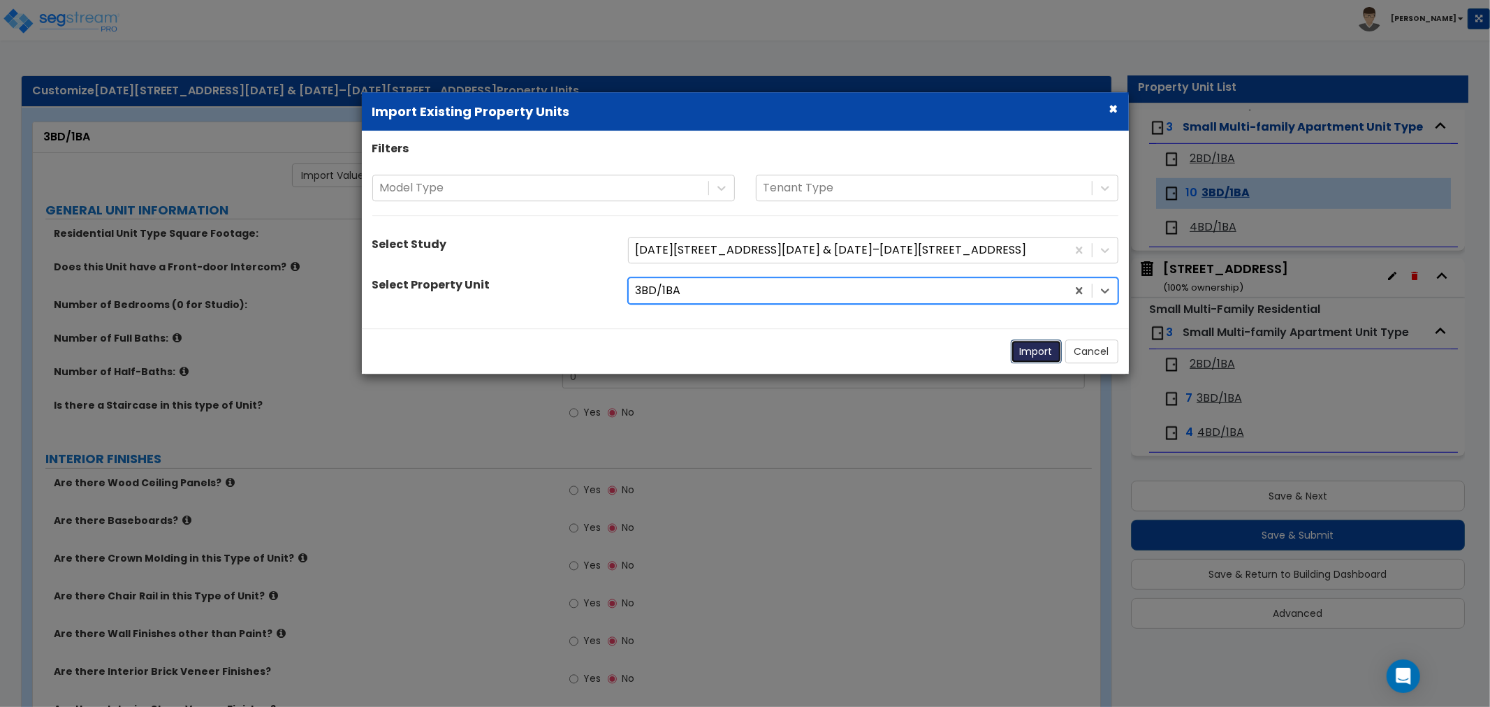
click at [1030, 356] on button "Import" at bounding box center [1036, 352] width 51 height 24
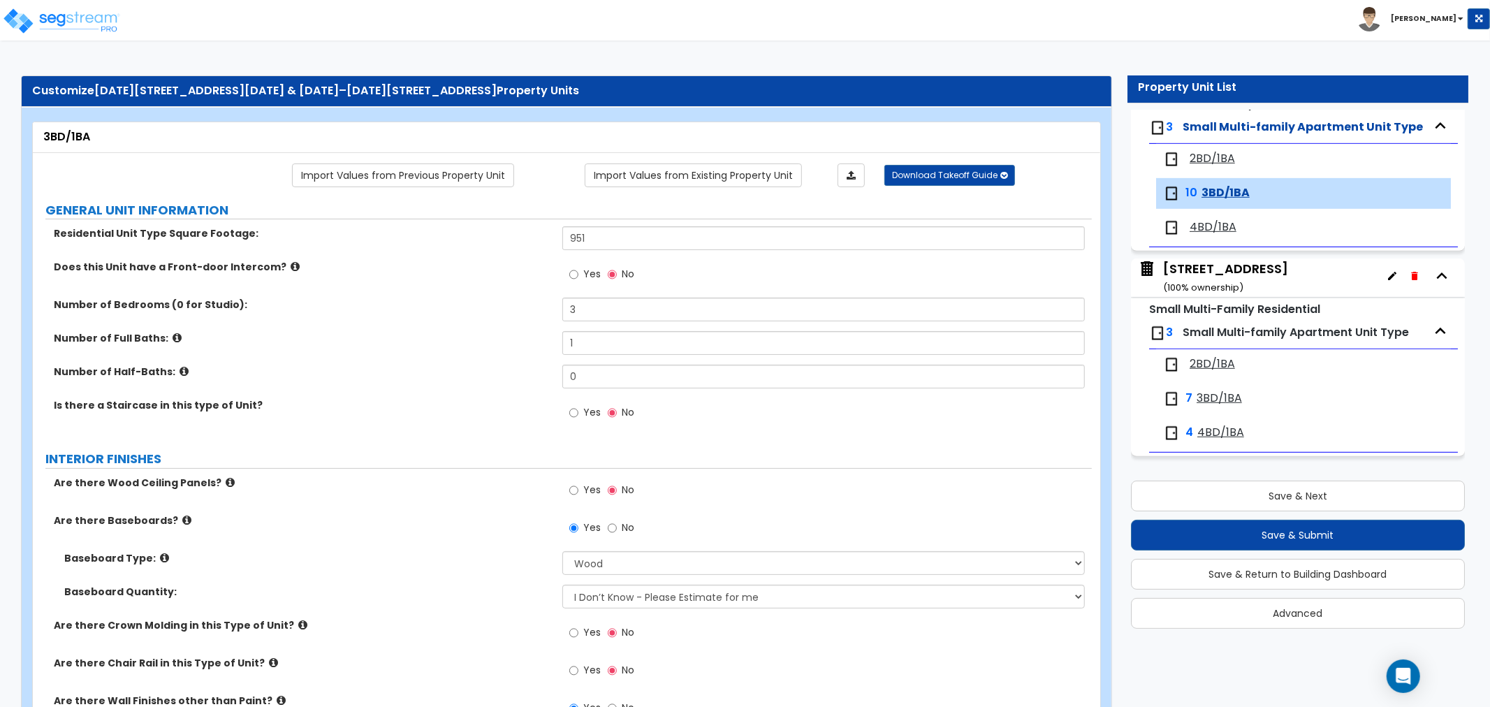
click at [1218, 233] on span "4BD/1BA" at bounding box center [1213, 227] width 47 height 16
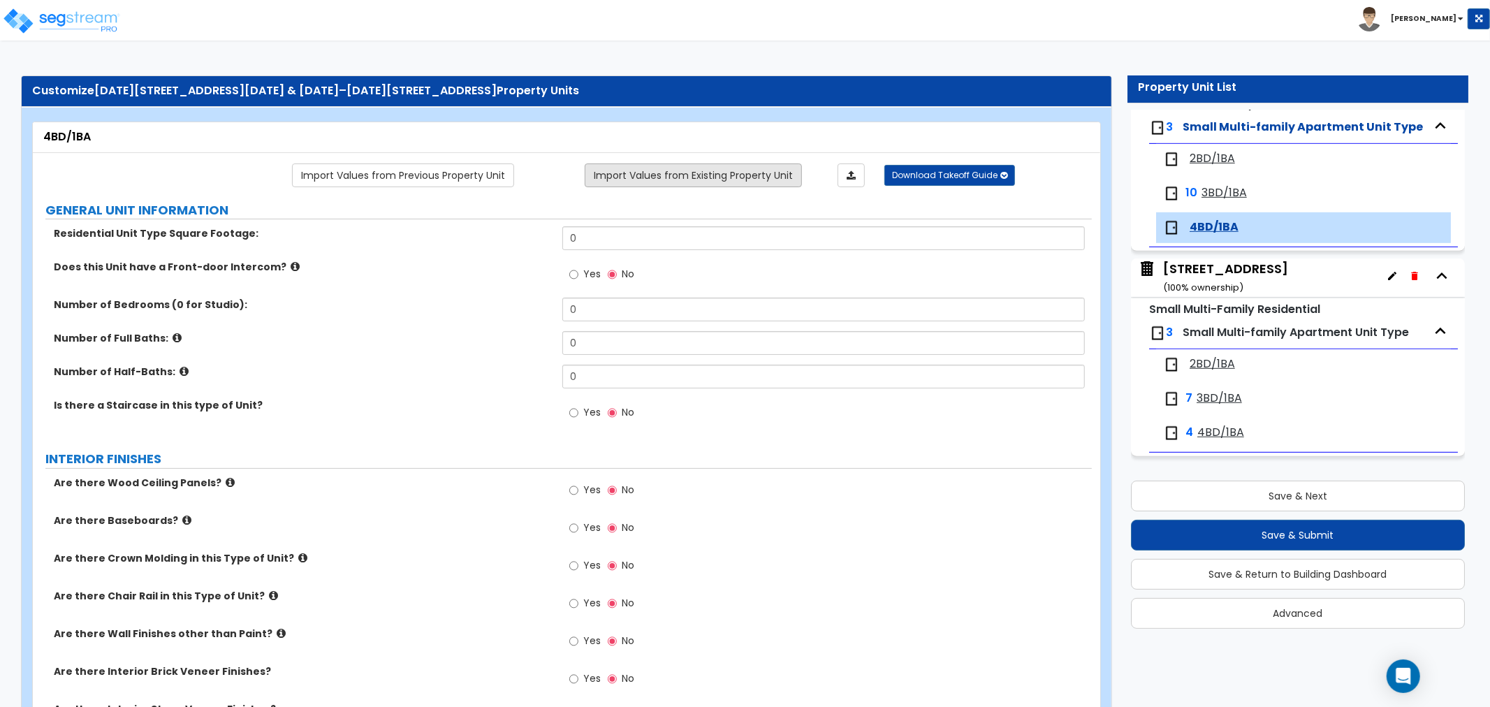
click at [708, 175] on link "Import Values from Existing Property Unit" at bounding box center [693, 176] width 217 height 24
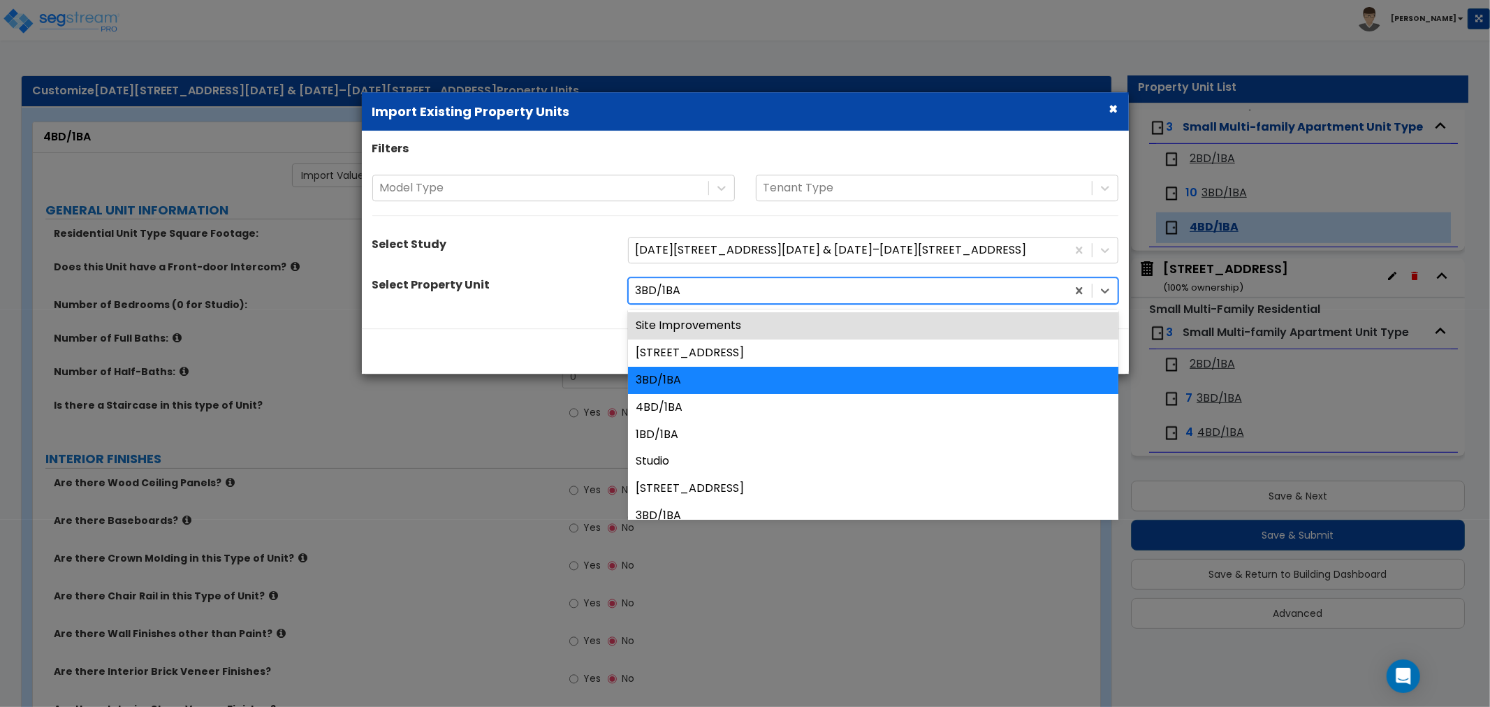
click at [700, 293] on div at bounding box center [848, 291] width 424 height 19
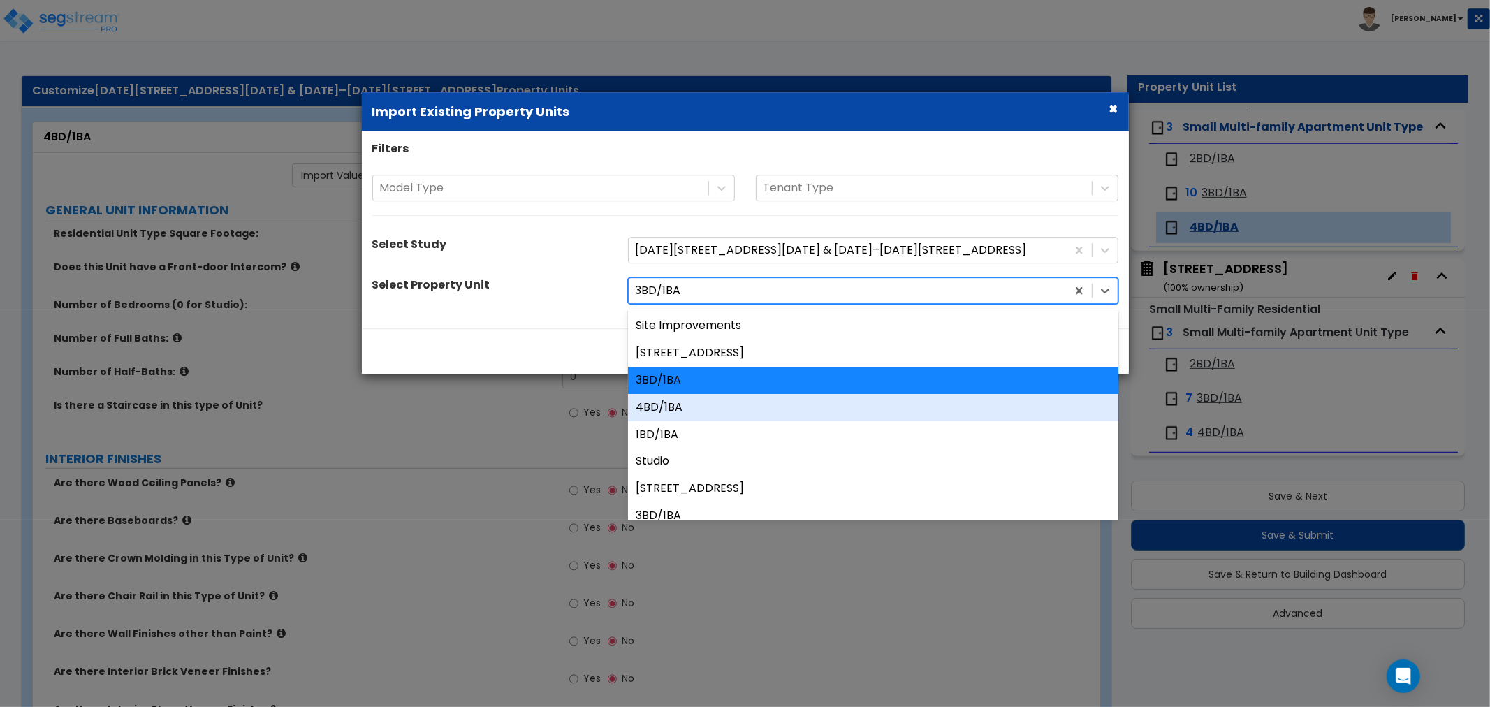
click at [674, 408] on div "4BD/1BA" at bounding box center [873, 407] width 491 height 27
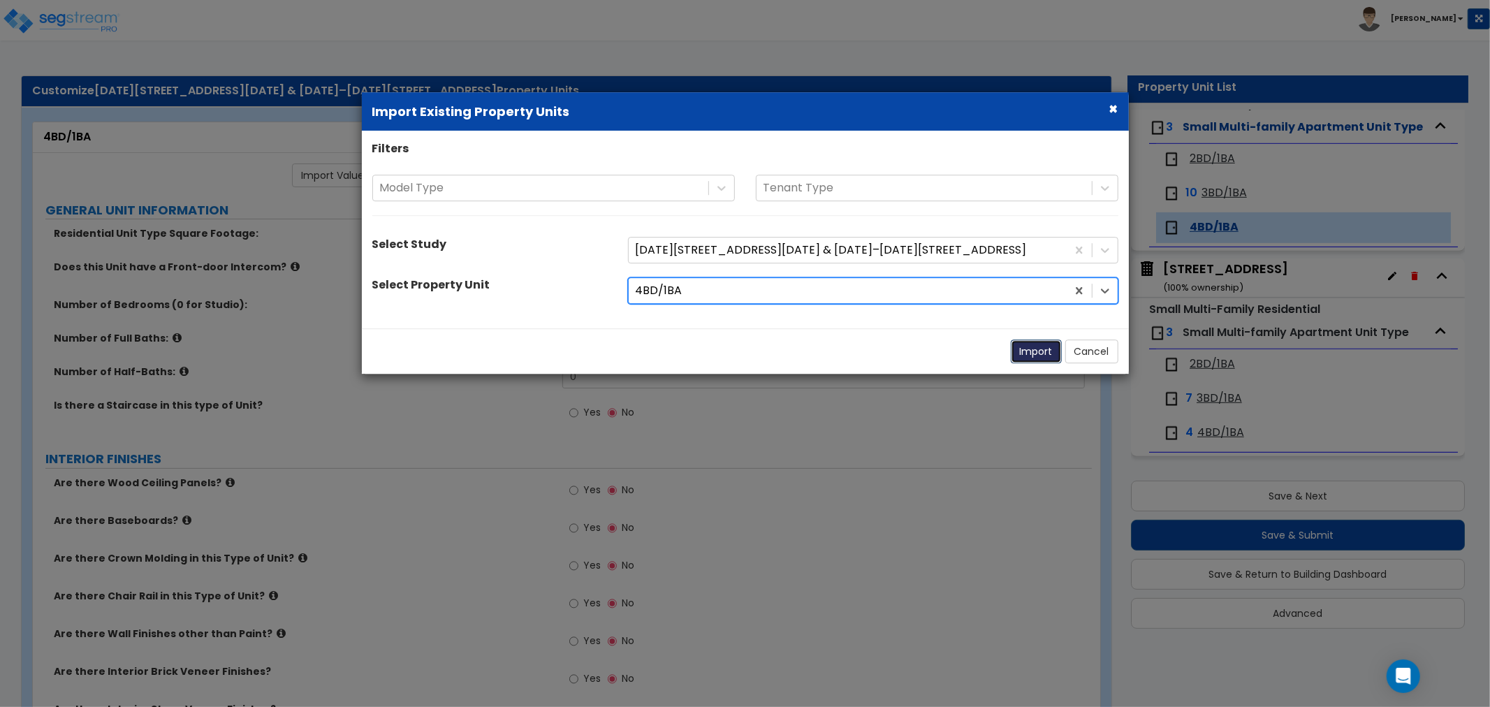
click at [1034, 351] on button "Import" at bounding box center [1036, 352] width 51 height 24
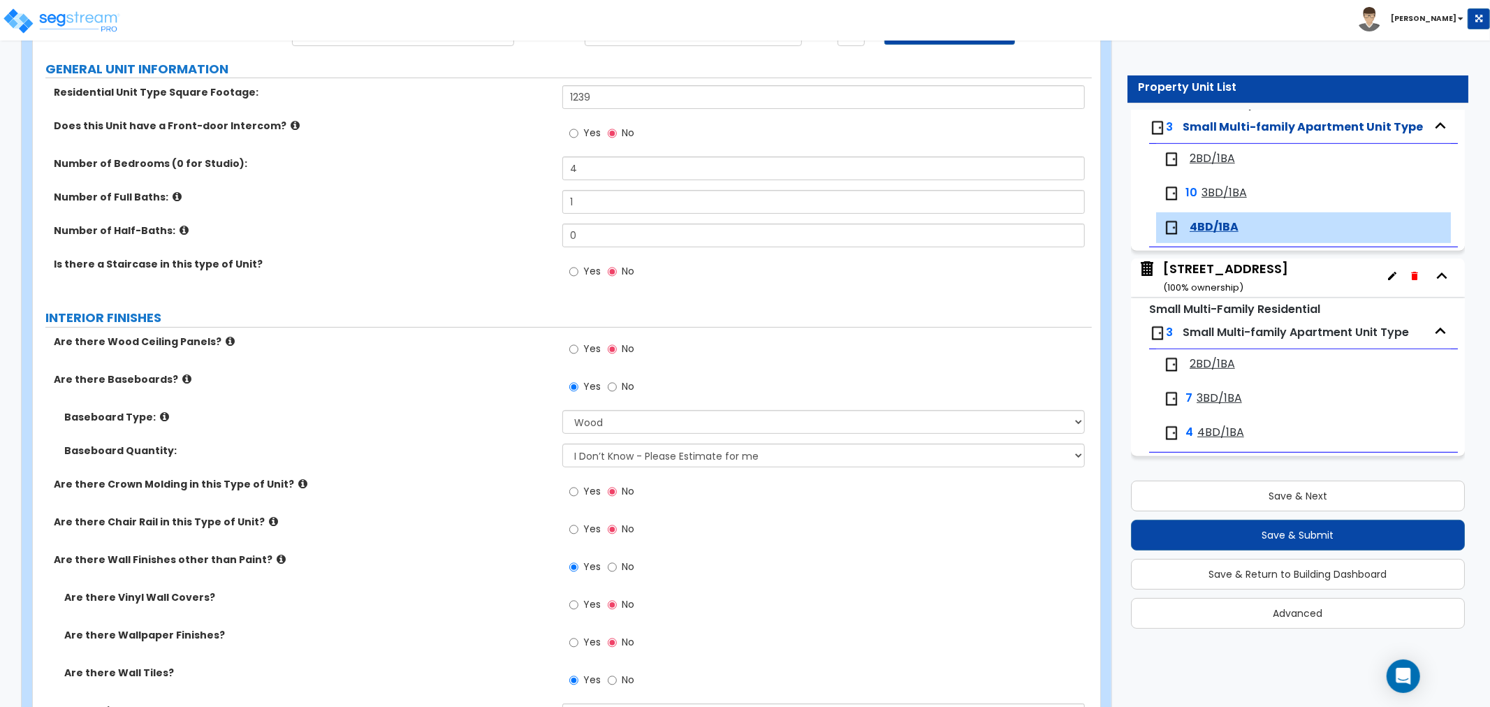
scroll to position [0, 0]
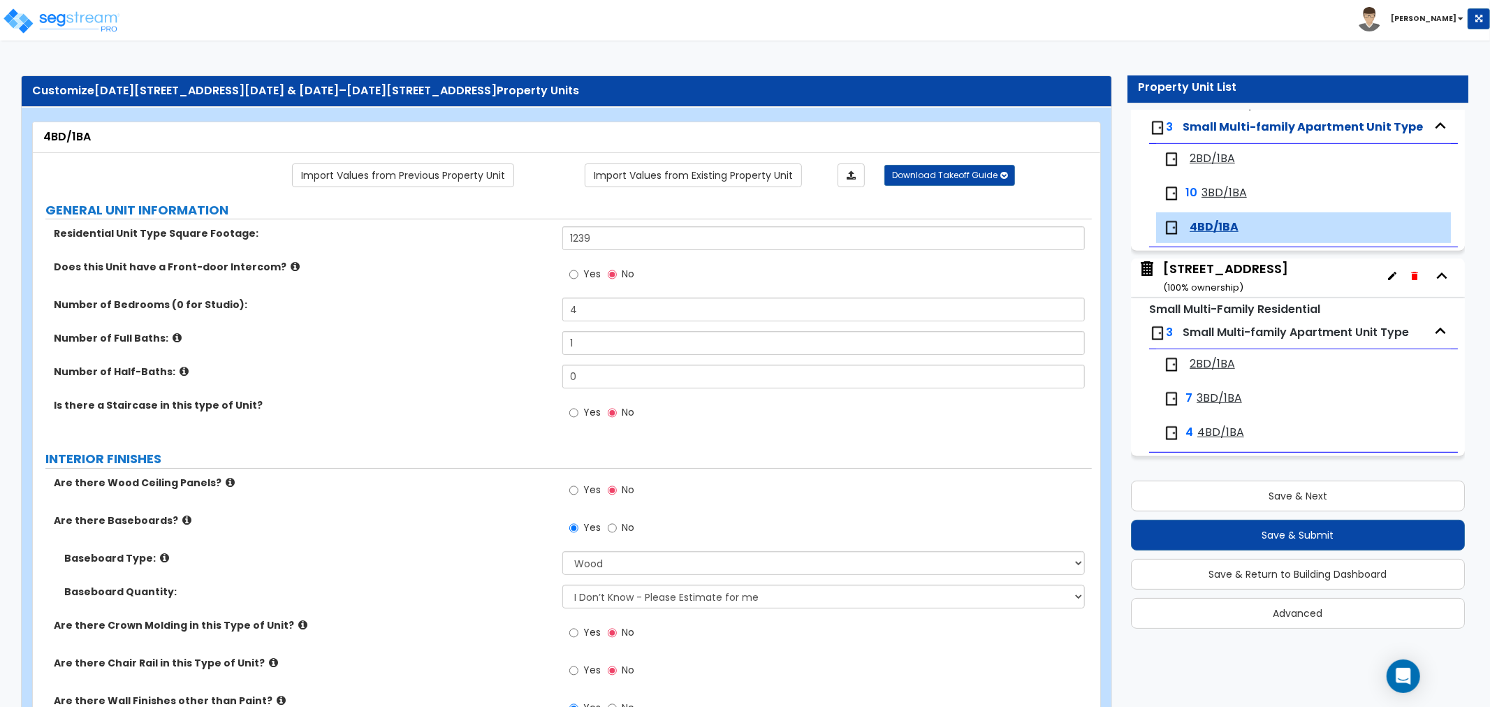
click at [1196, 270] on div "1276 Clay Ave ( 100 % ownership)" at bounding box center [1225, 278] width 125 height 36
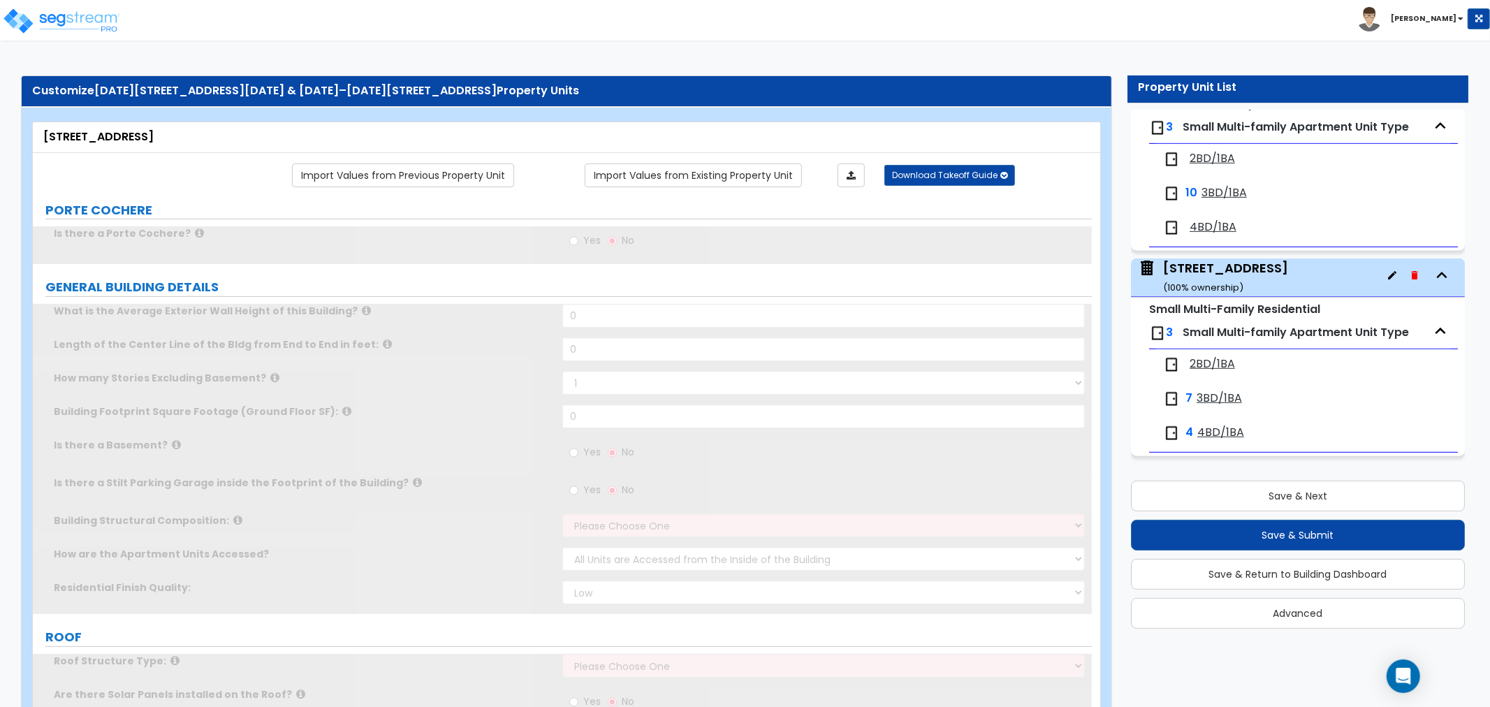
scroll to position [610, 0]
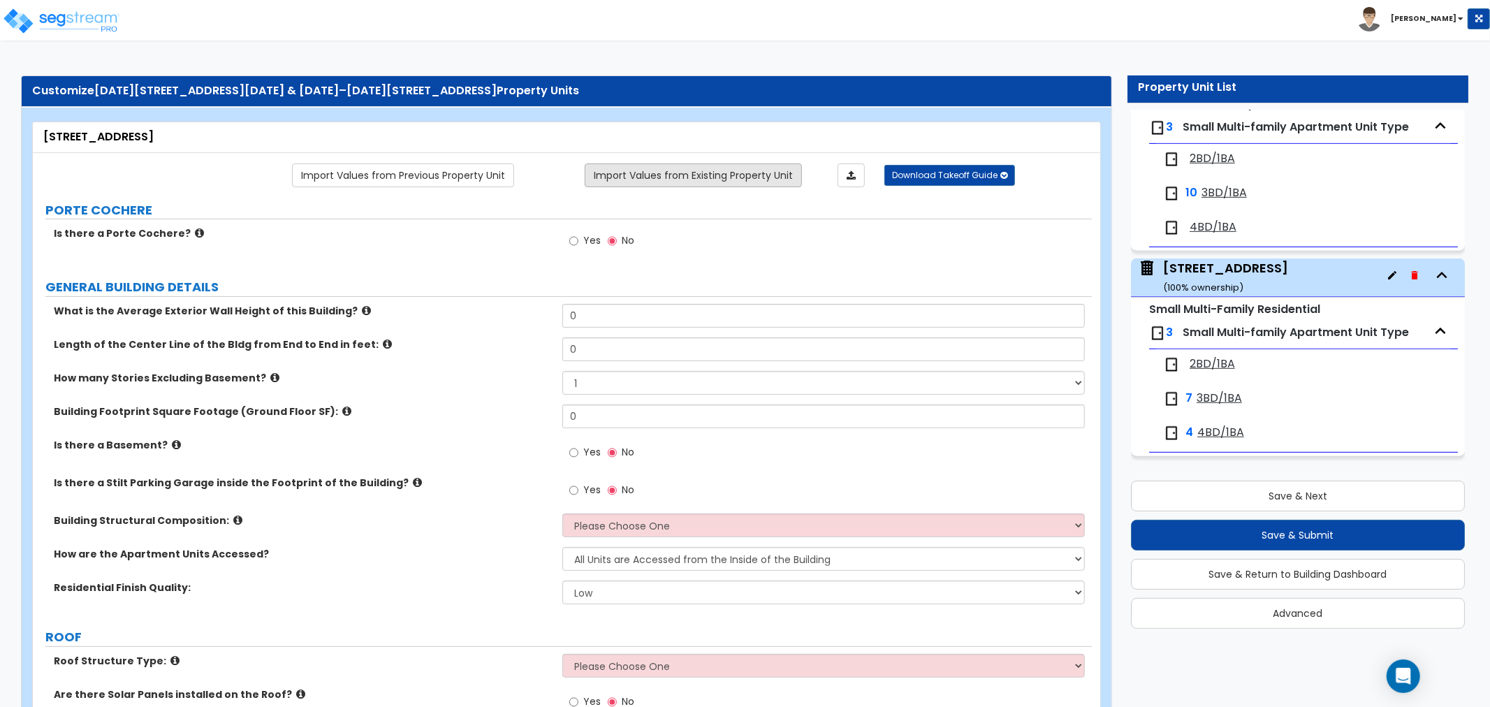
click at [679, 178] on link "Import Values from Existing Property Unit" at bounding box center [693, 176] width 217 height 24
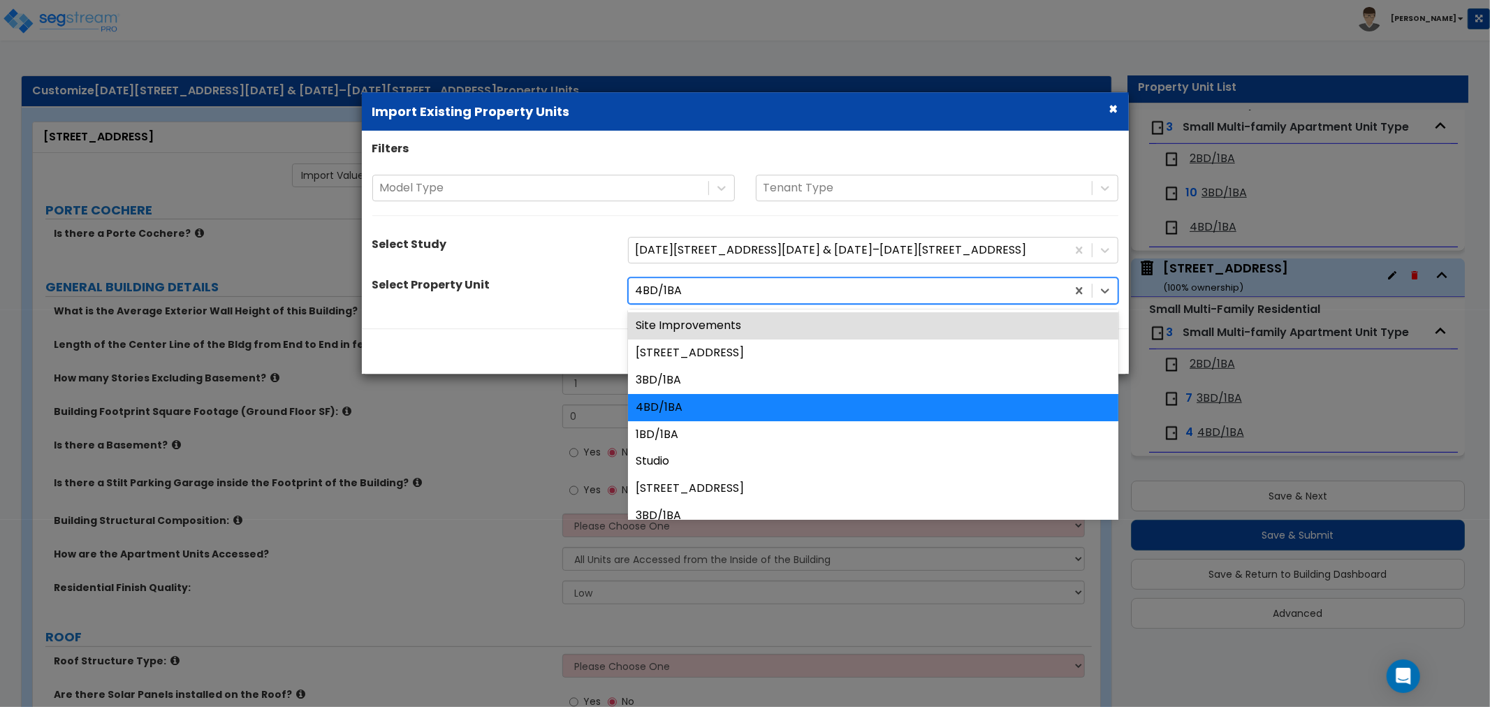
click at [692, 285] on div at bounding box center [848, 291] width 424 height 19
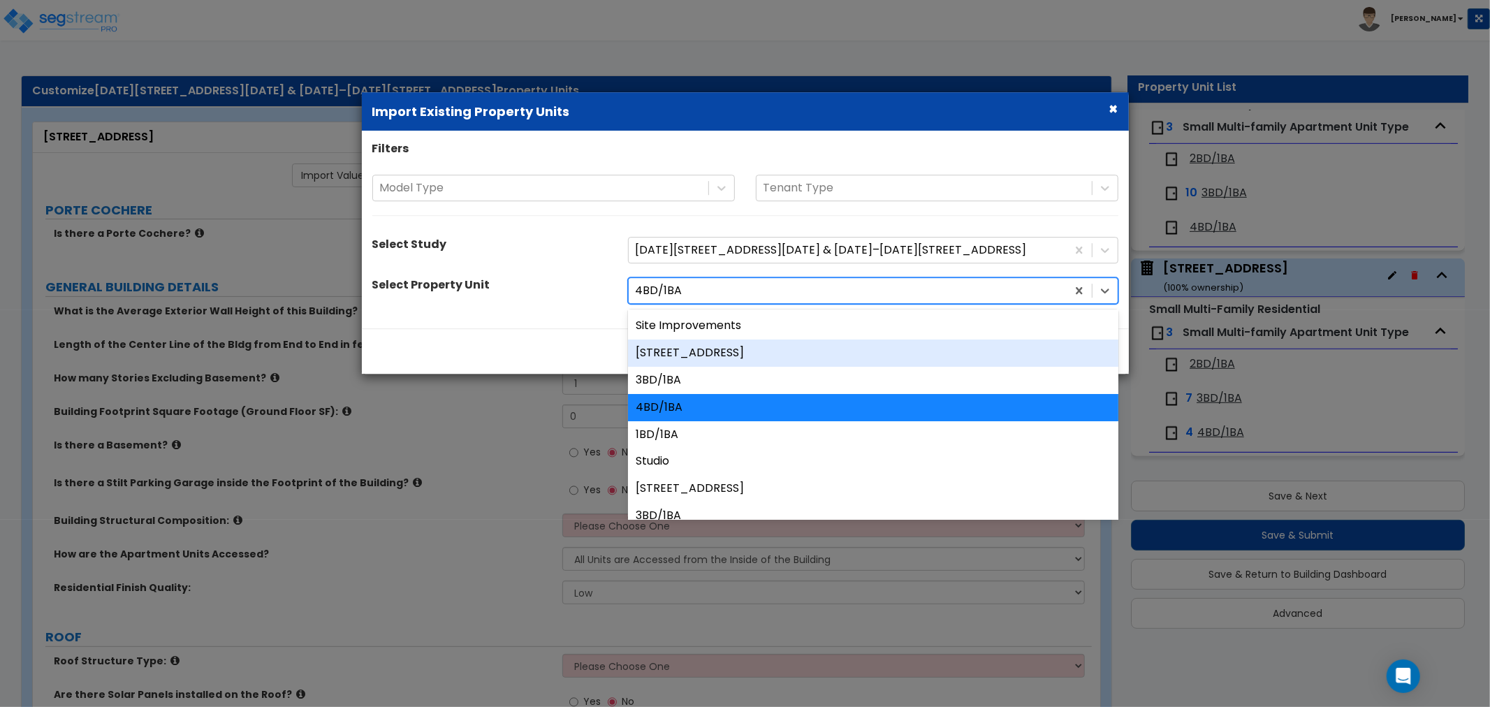
click at [690, 358] on div "[STREET_ADDRESS]" at bounding box center [873, 353] width 491 height 27
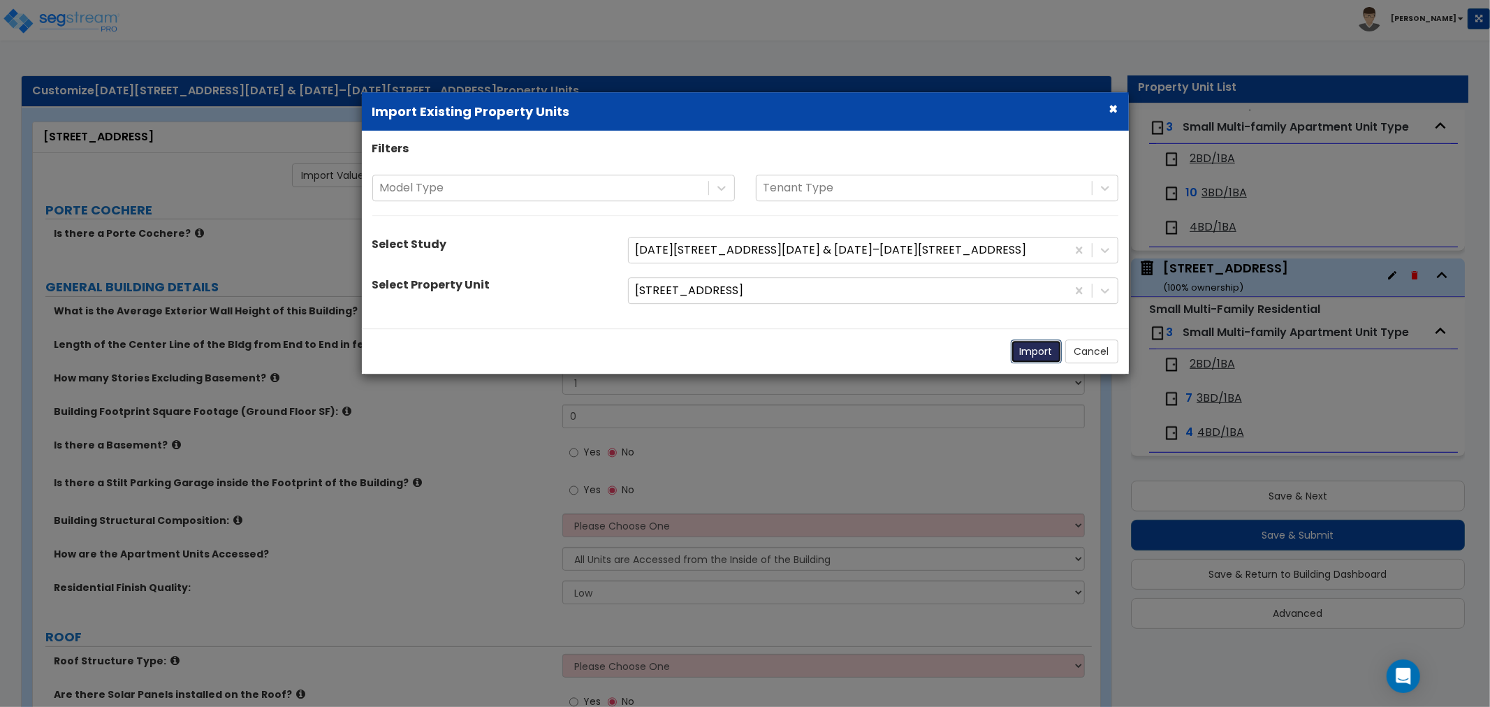
click at [1029, 351] on button "Import" at bounding box center [1036, 352] width 51 height 24
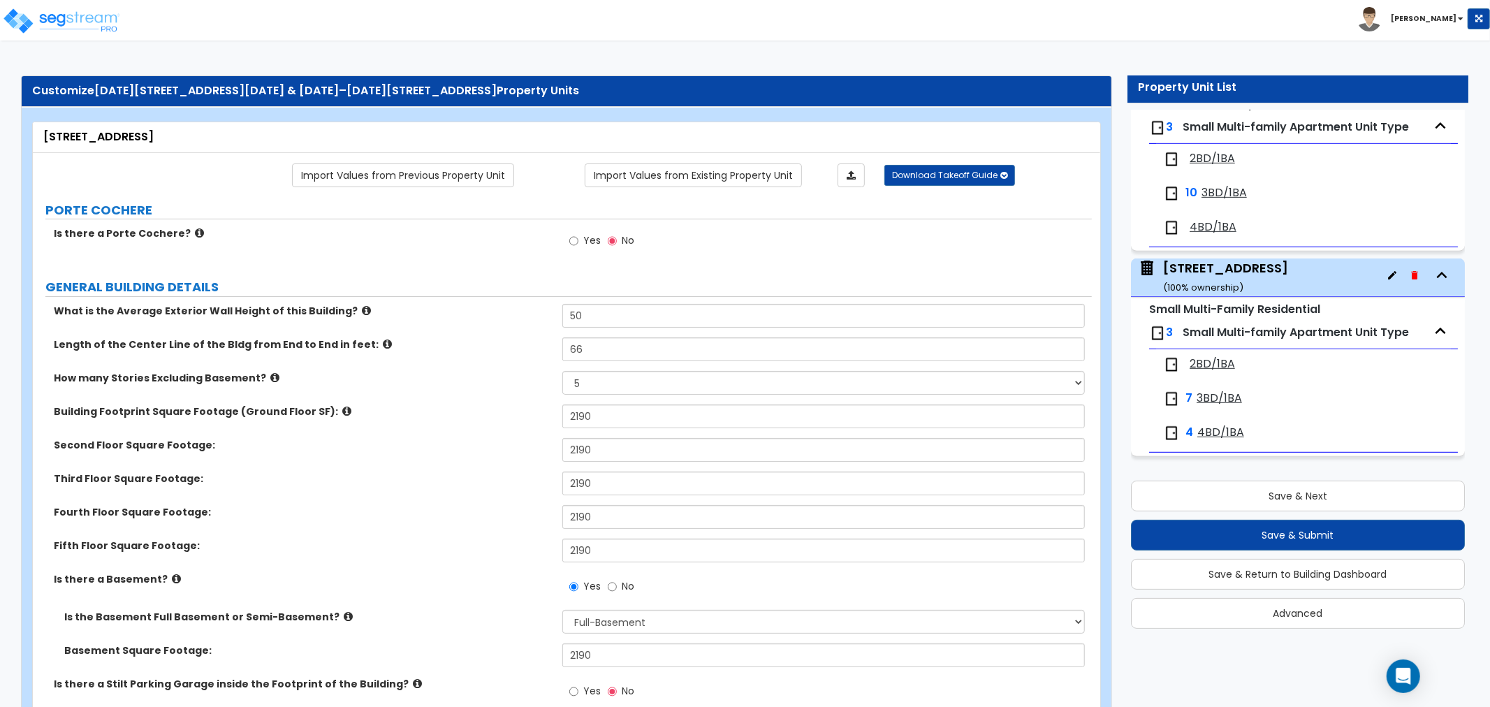
click at [1207, 361] on span "2BD/1BA" at bounding box center [1212, 364] width 45 height 16
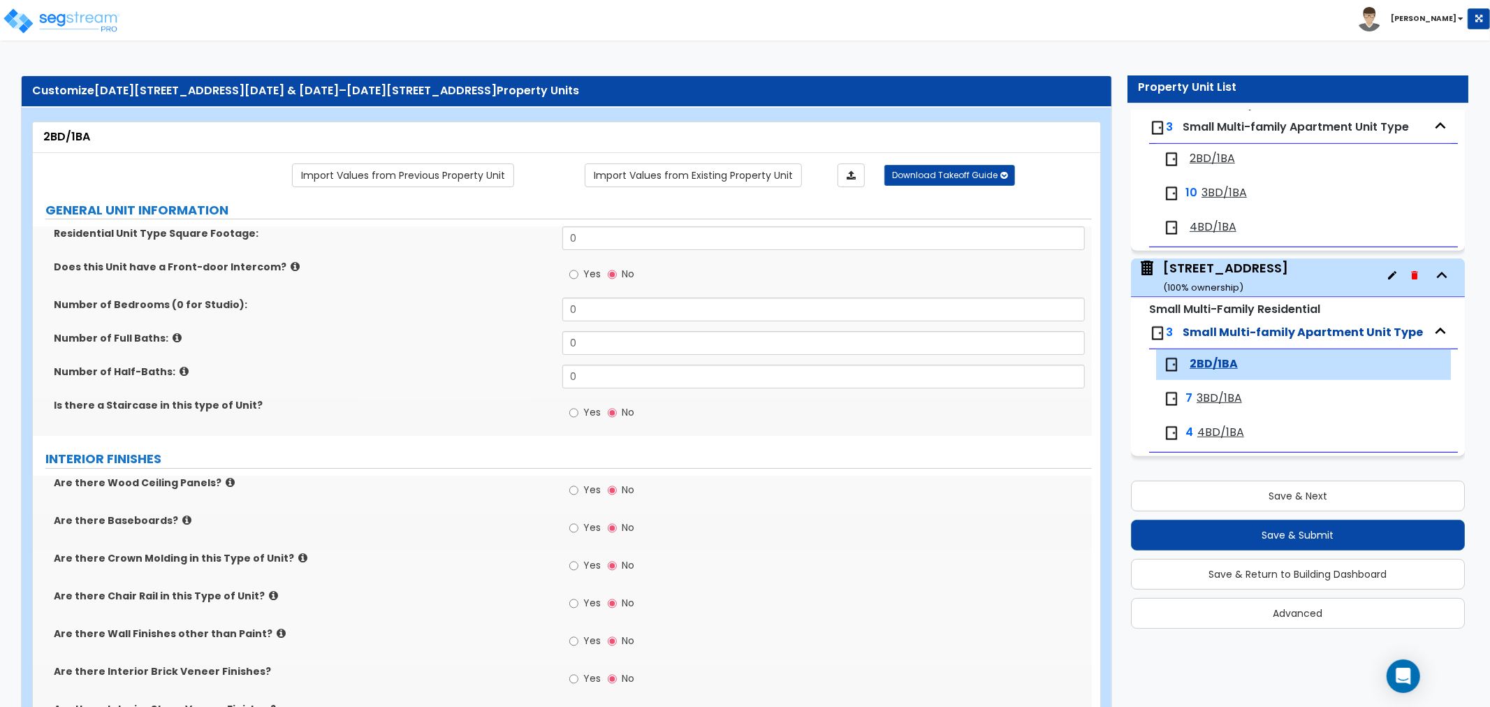
click at [1209, 401] on span "3BD/1BA" at bounding box center [1219, 399] width 45 height 16
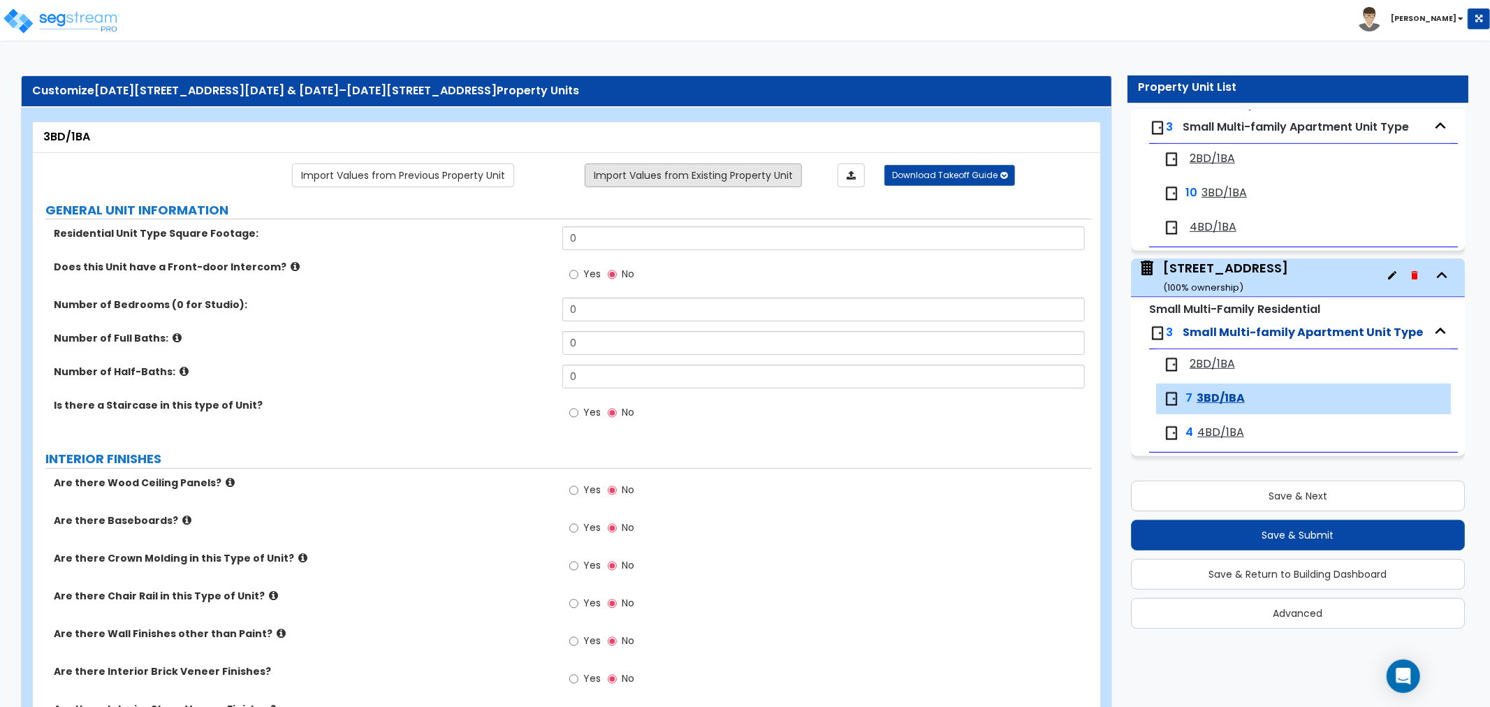
click at [723, 178] on link "Import Values from Existing Property Unit" at bounding box center [693, 176] width 217 height 24
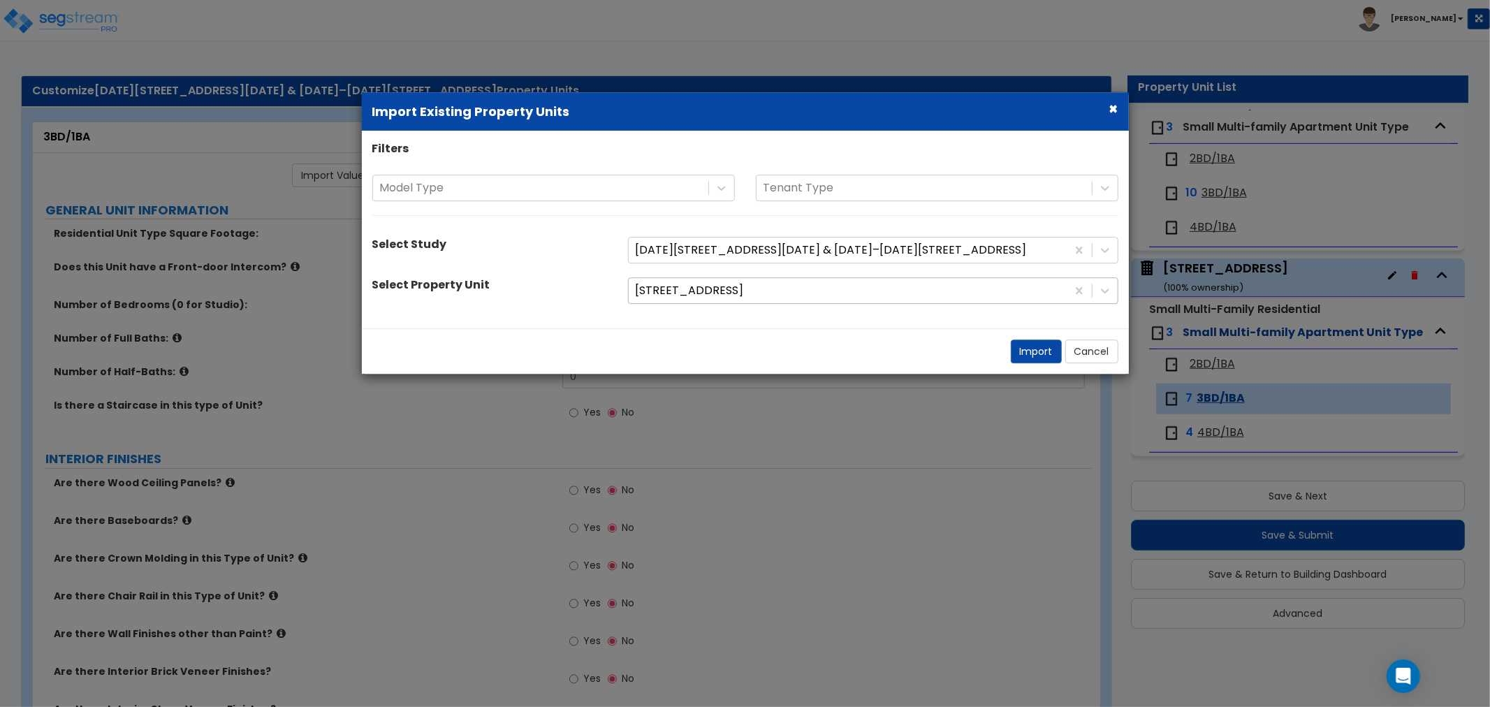
click at [714, 290] on div at bounding box center [848, 291] width 424 height 19
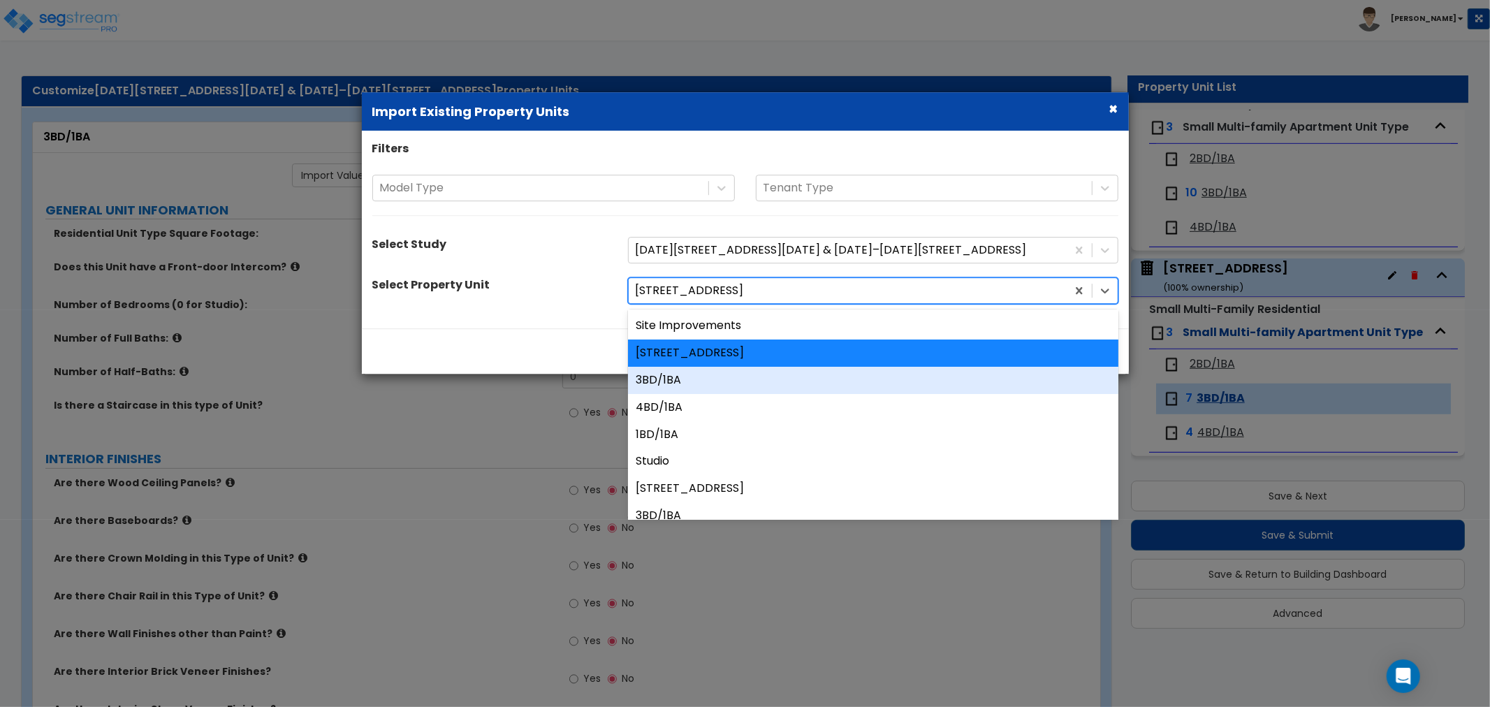
click at [674, 386] on div "3BD/1BA" at bounding box center [873, 380] width 491 height 27
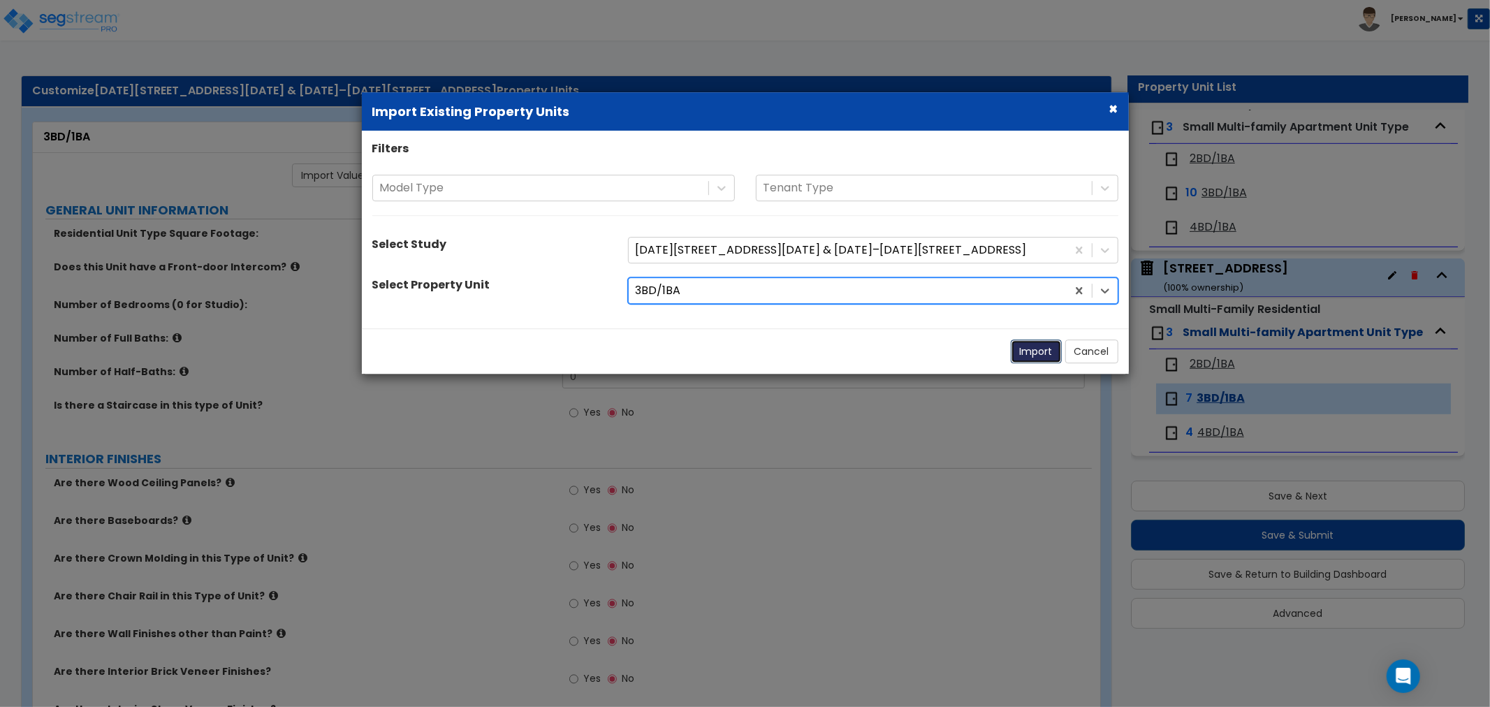
click at [1048, 351] on button "Import" at bounding box center [1036, 352] width 51 height 24
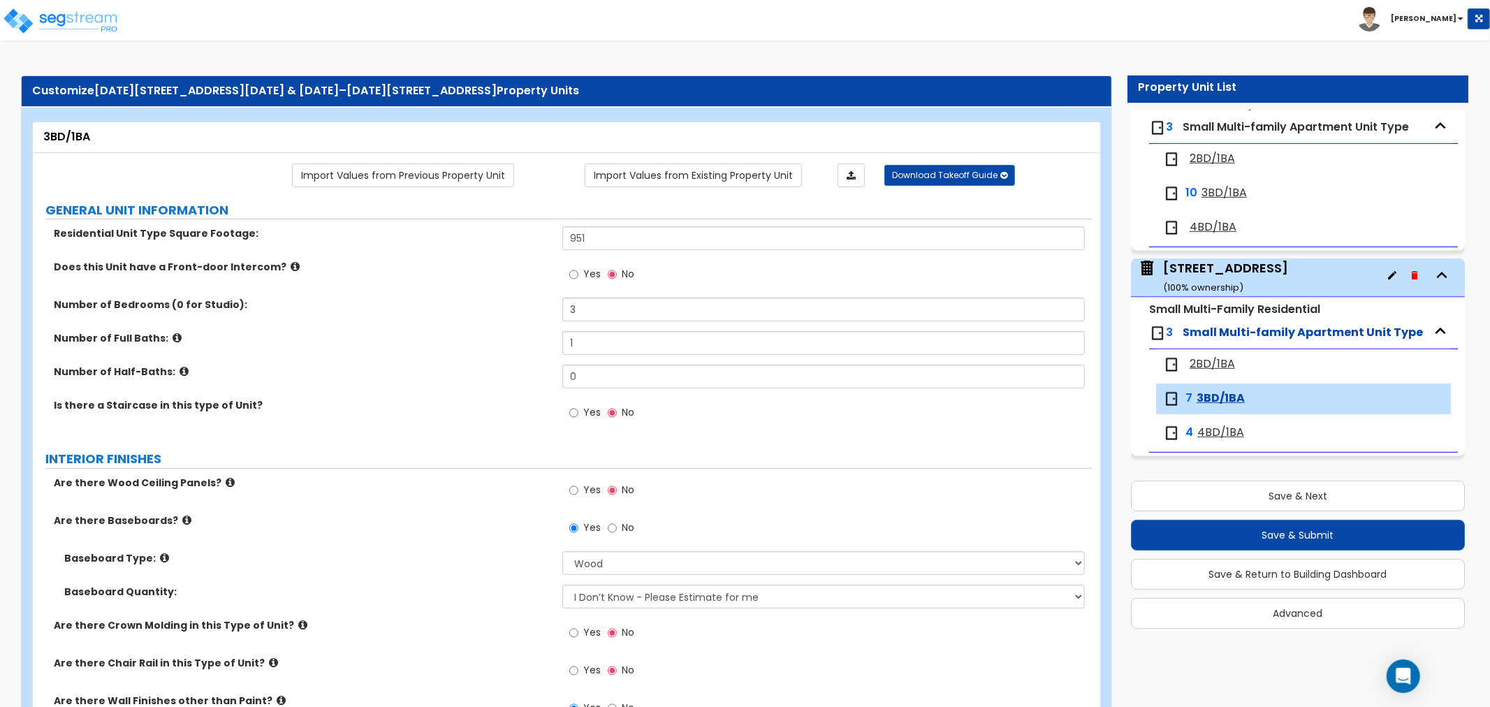
click at [1211, 429] on span "4BD/1BA" at bounding box center [1221, 433] width 47 height 16
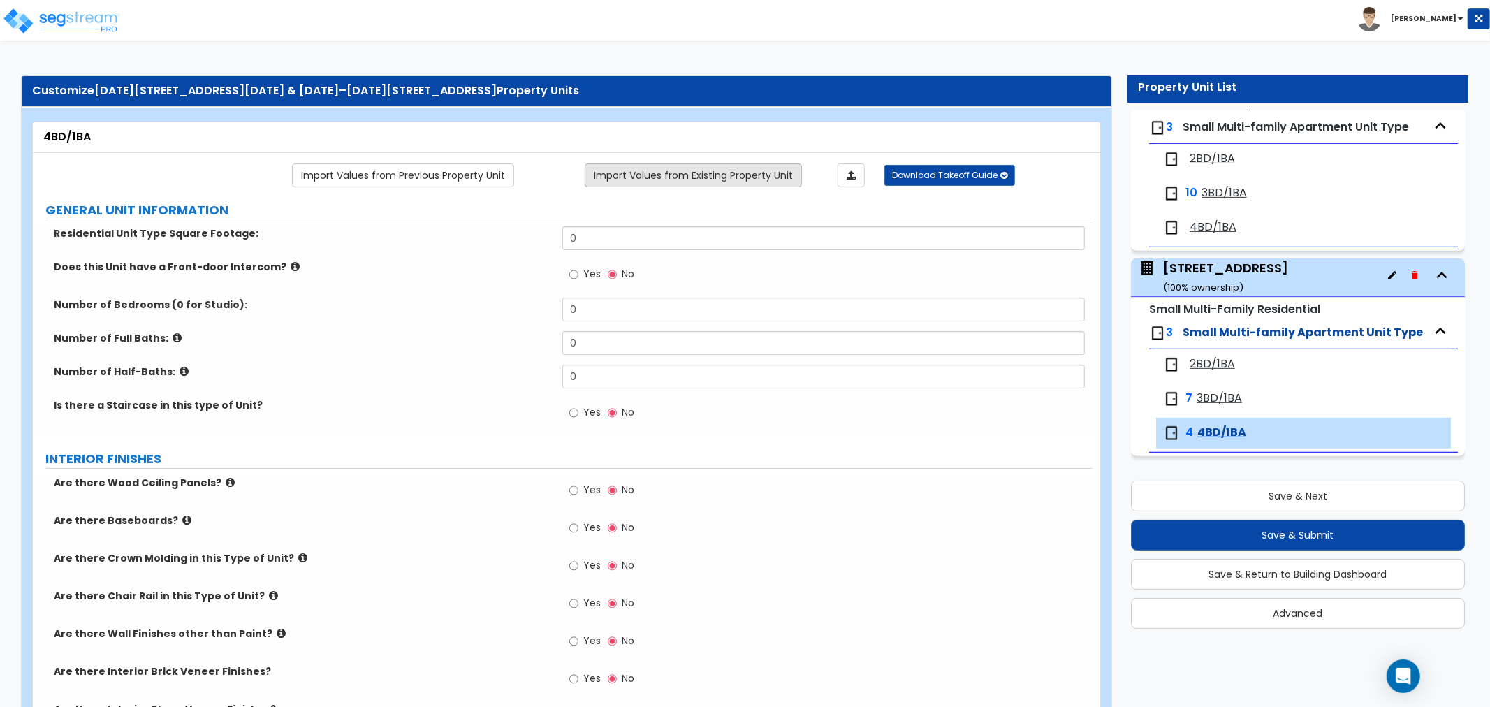
click at [697, 173] on link "Import Values from Existing Property Unit" at bounding box center [693, 176] width 217 height 24
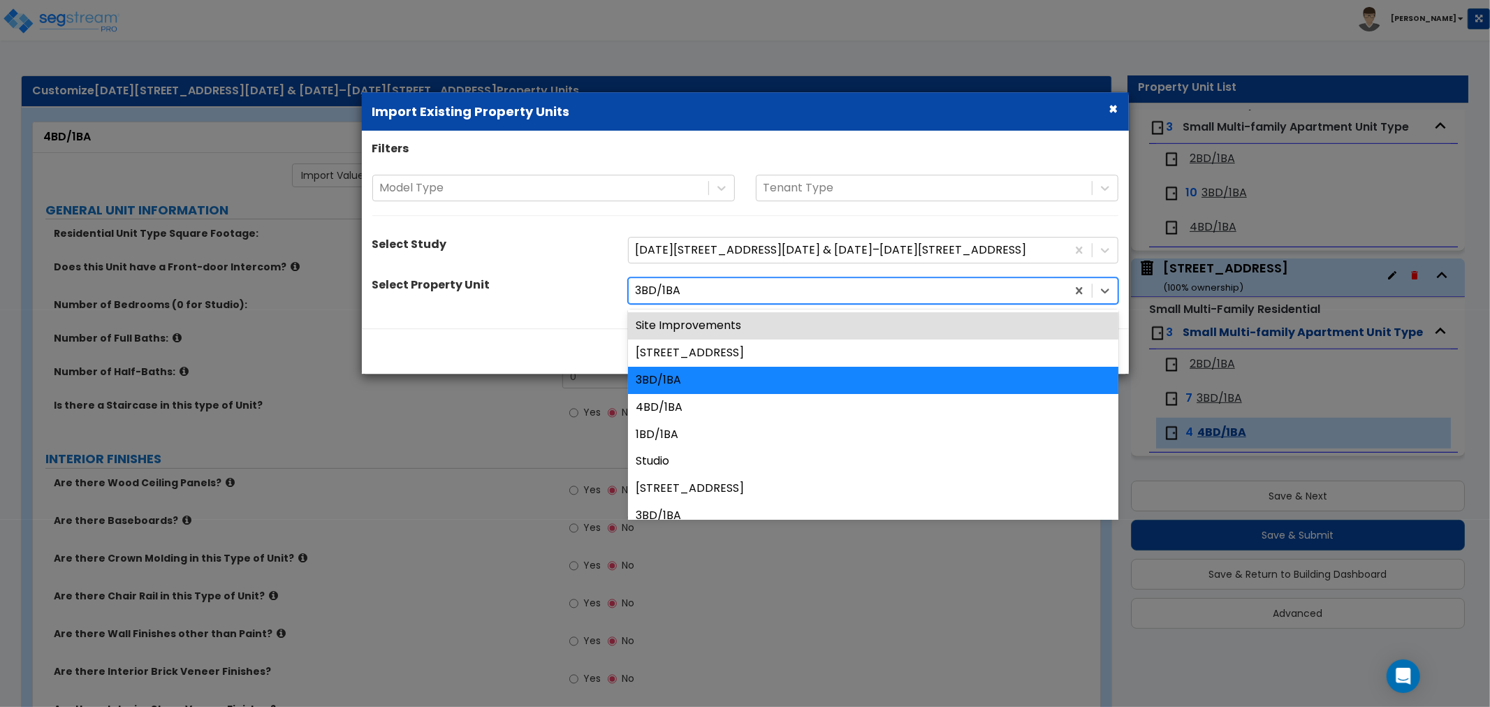
click at [690, 295] on div at bounding box center [848, 291] width 424 height 19
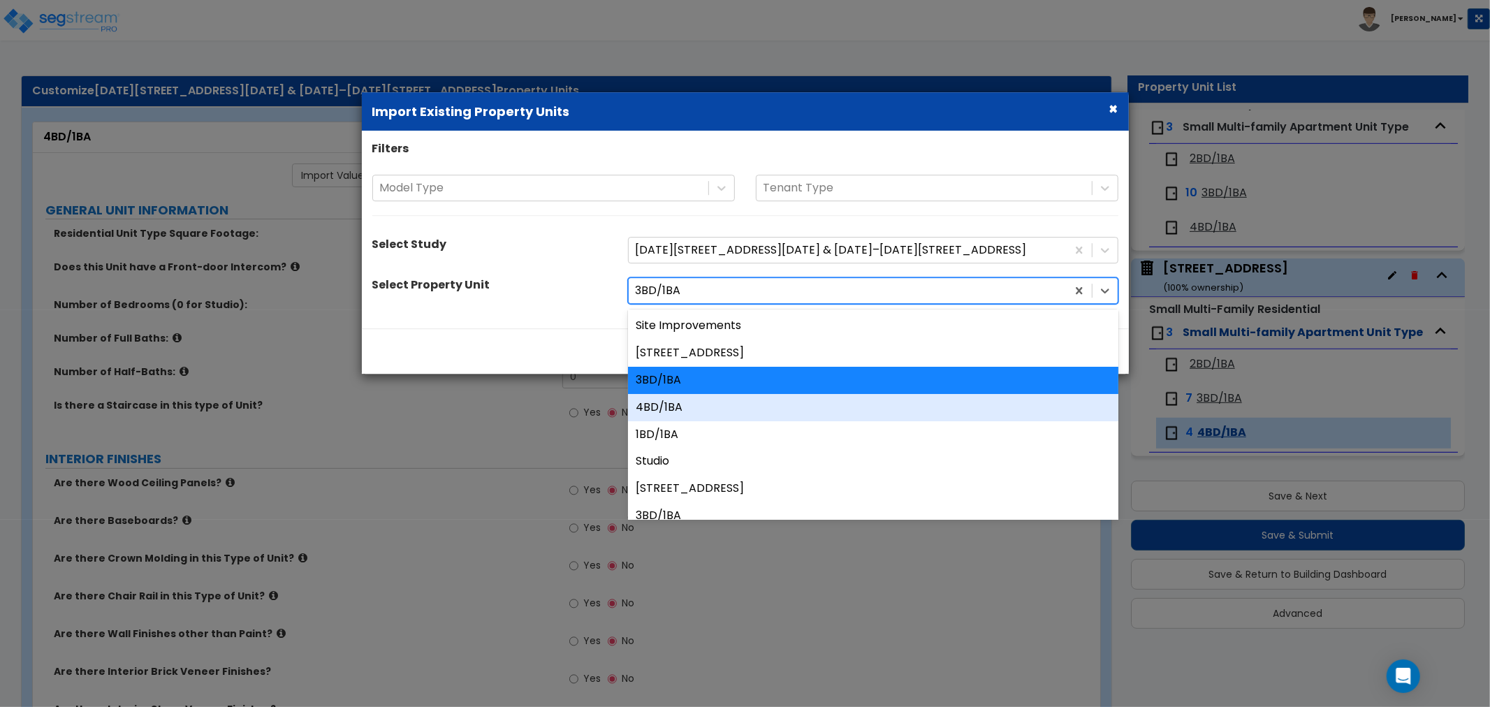
click at [667, 409] on div "4BD/1BA" at bounding box center [873, 407] width 491 height 27
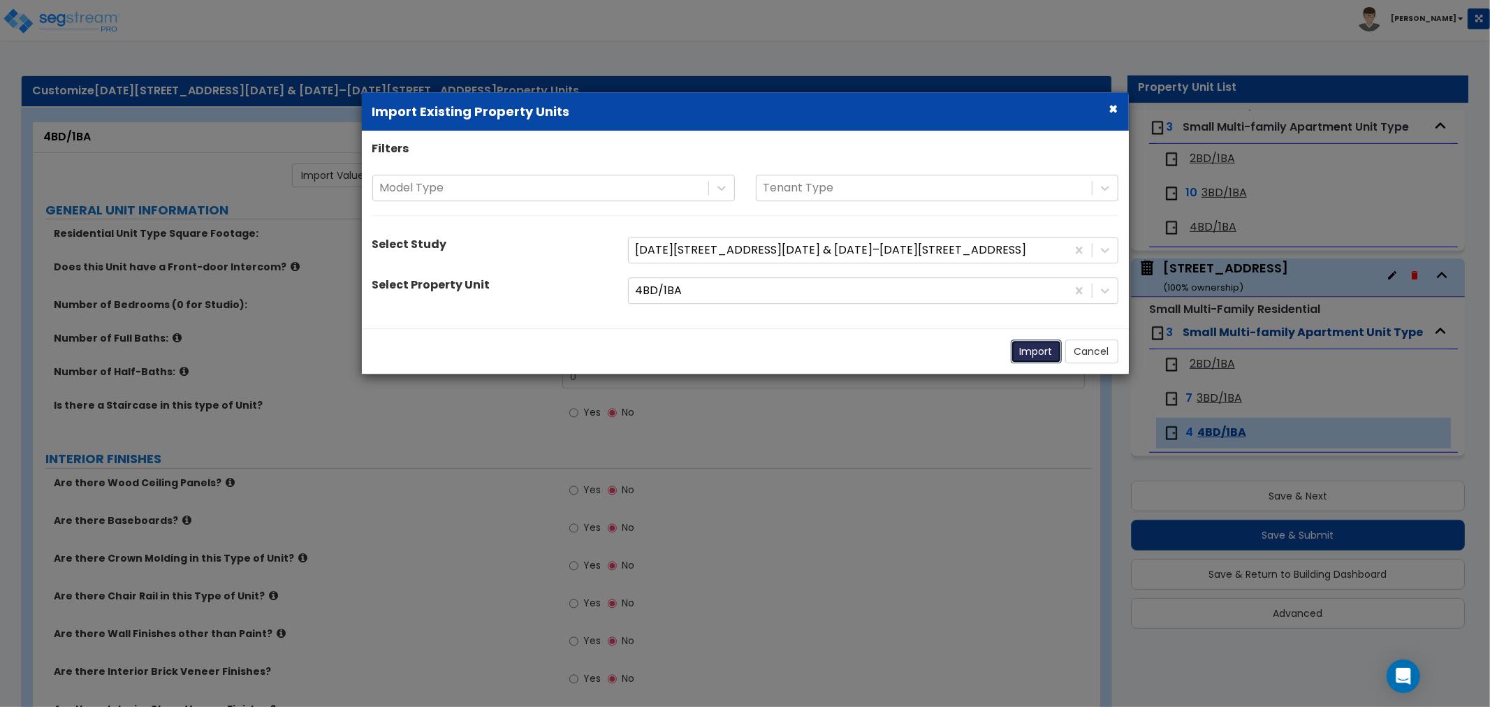
click at [1022, 353] on button "Import" at bounding box center [1036, 352] width 51 height 24
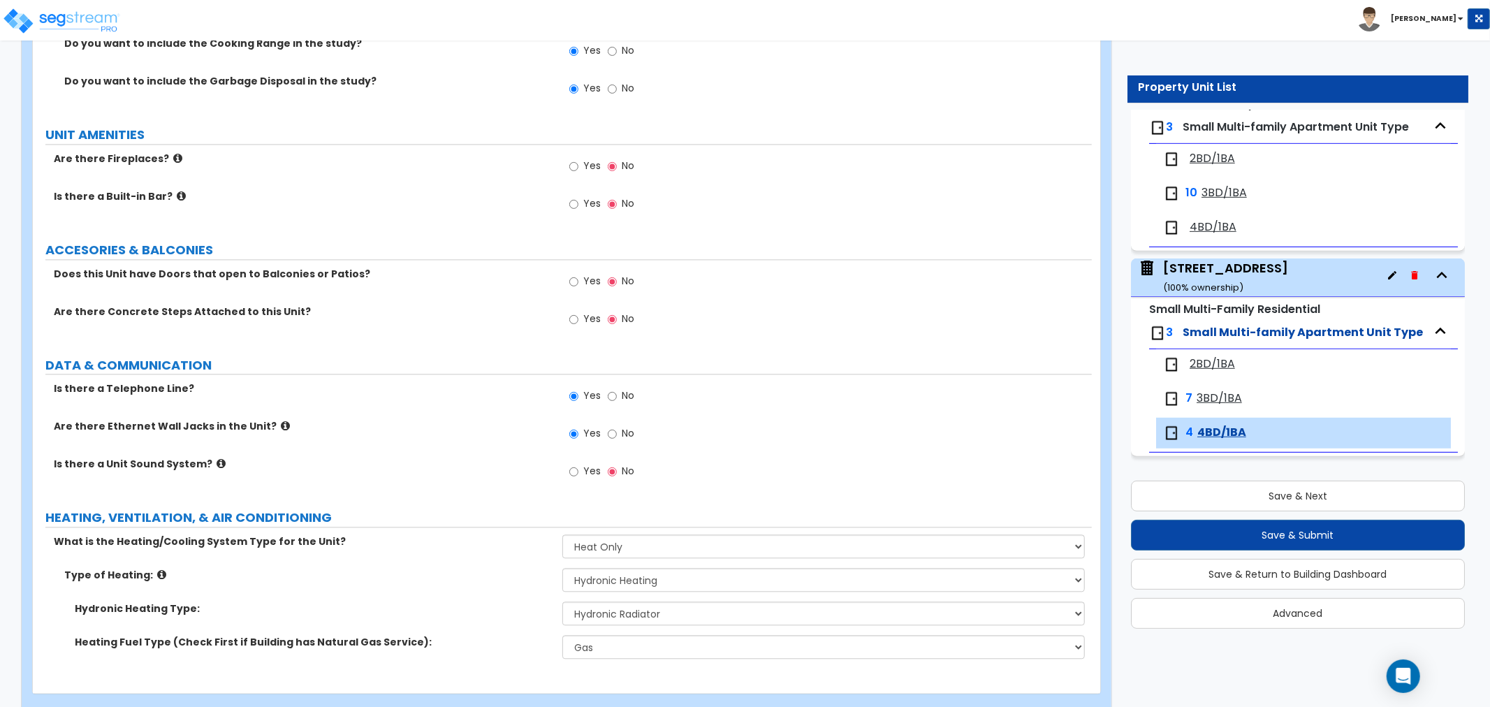
scroll to position [2555, 0]
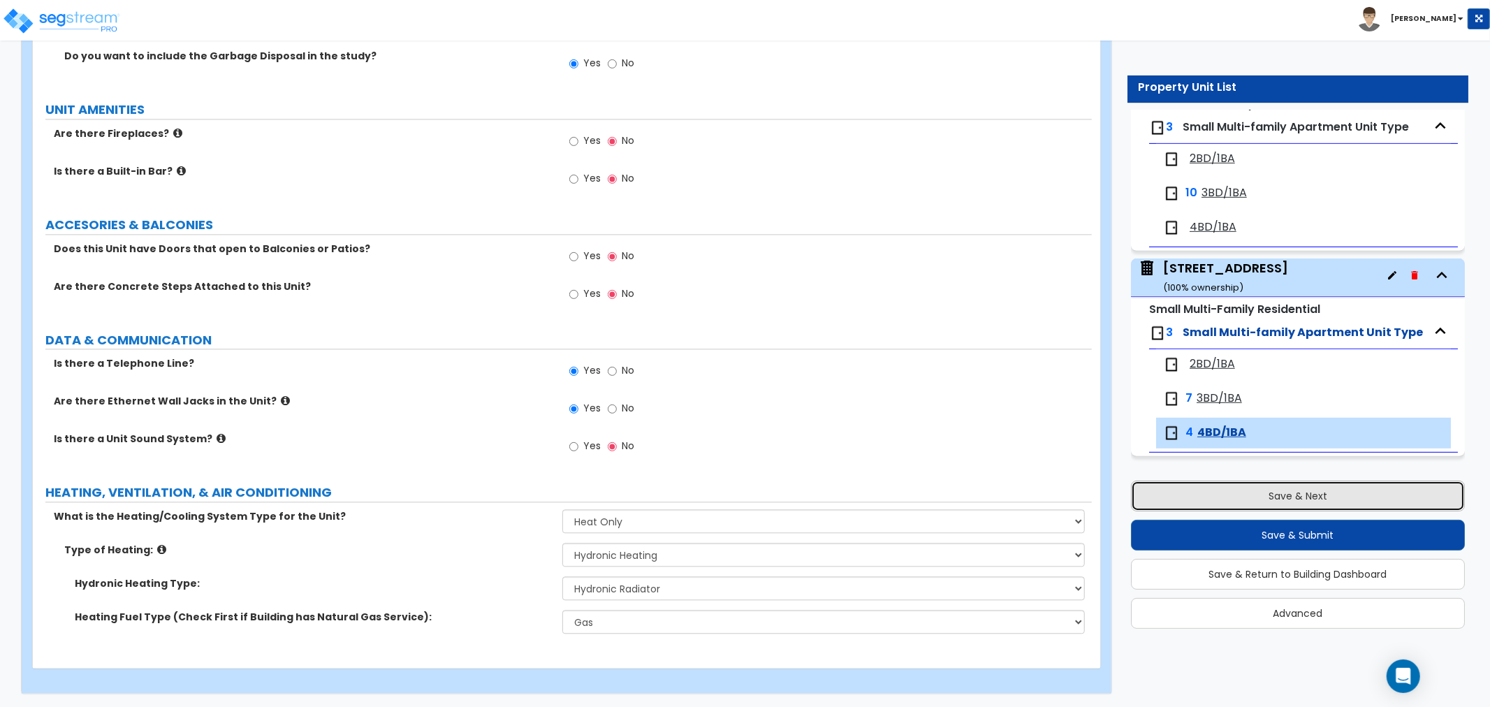
click at [1214, 489] on button "Save & Next" at bounding box center [1298, 496] width 334 height 31
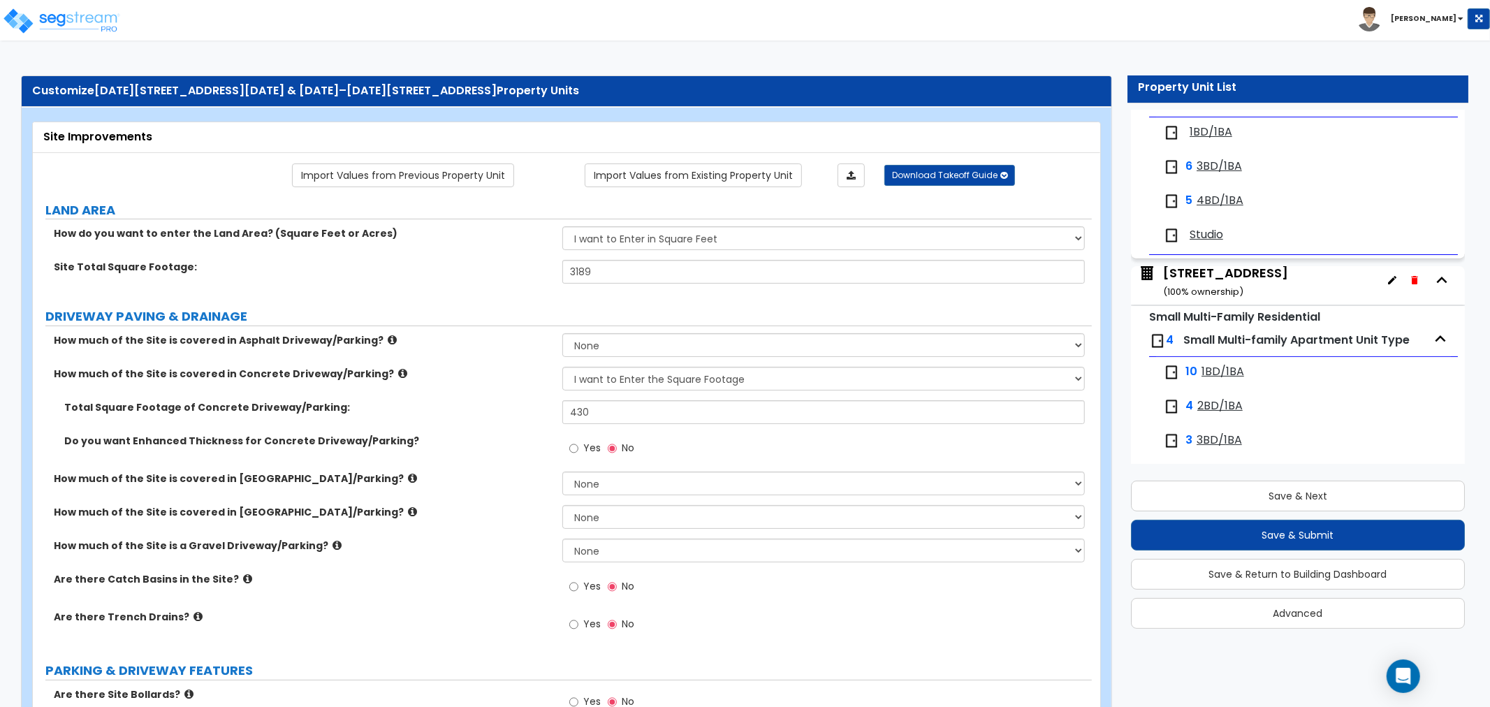
scroll to position [5, 0]
click at [1227, 409] on span "2BD/1BA" at bounding box center [1220, 406] width 45 height 16
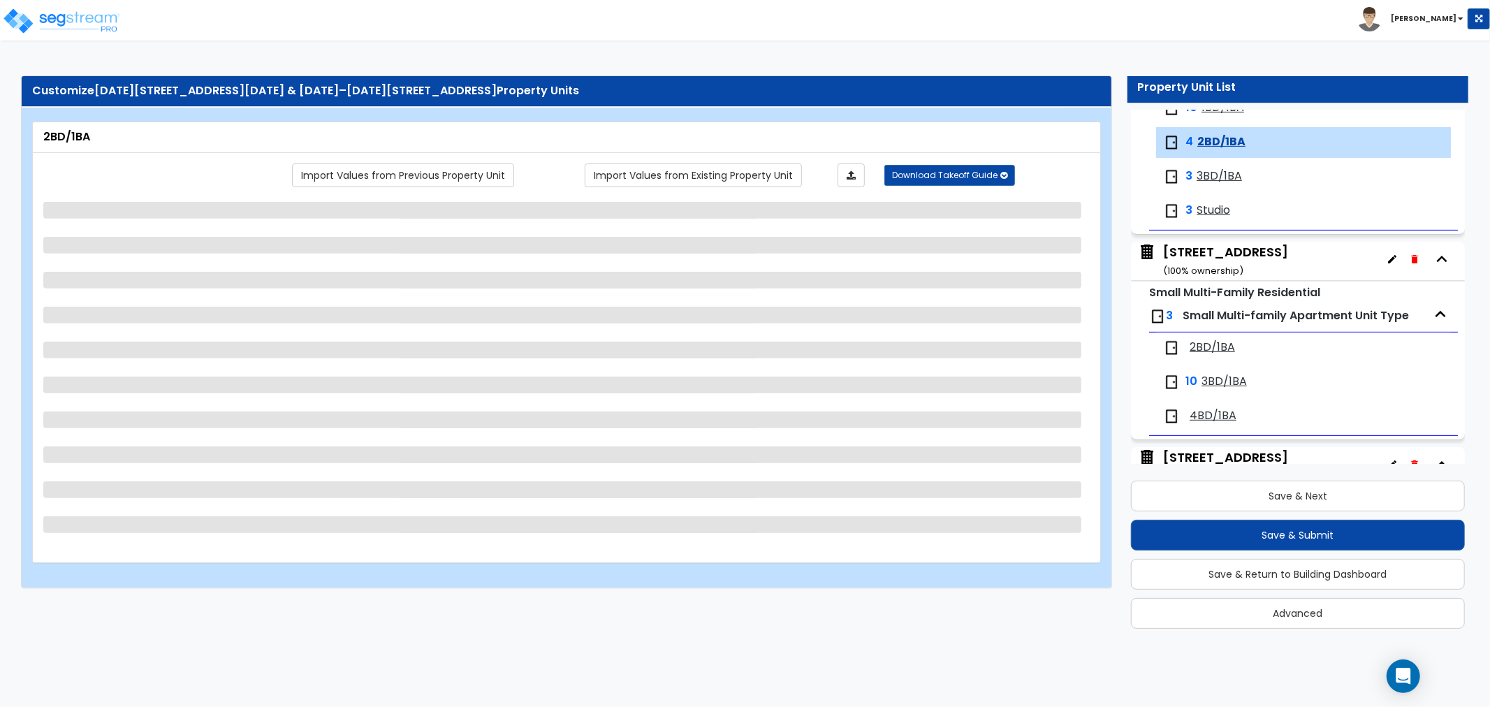
scroll to position [437, 0]
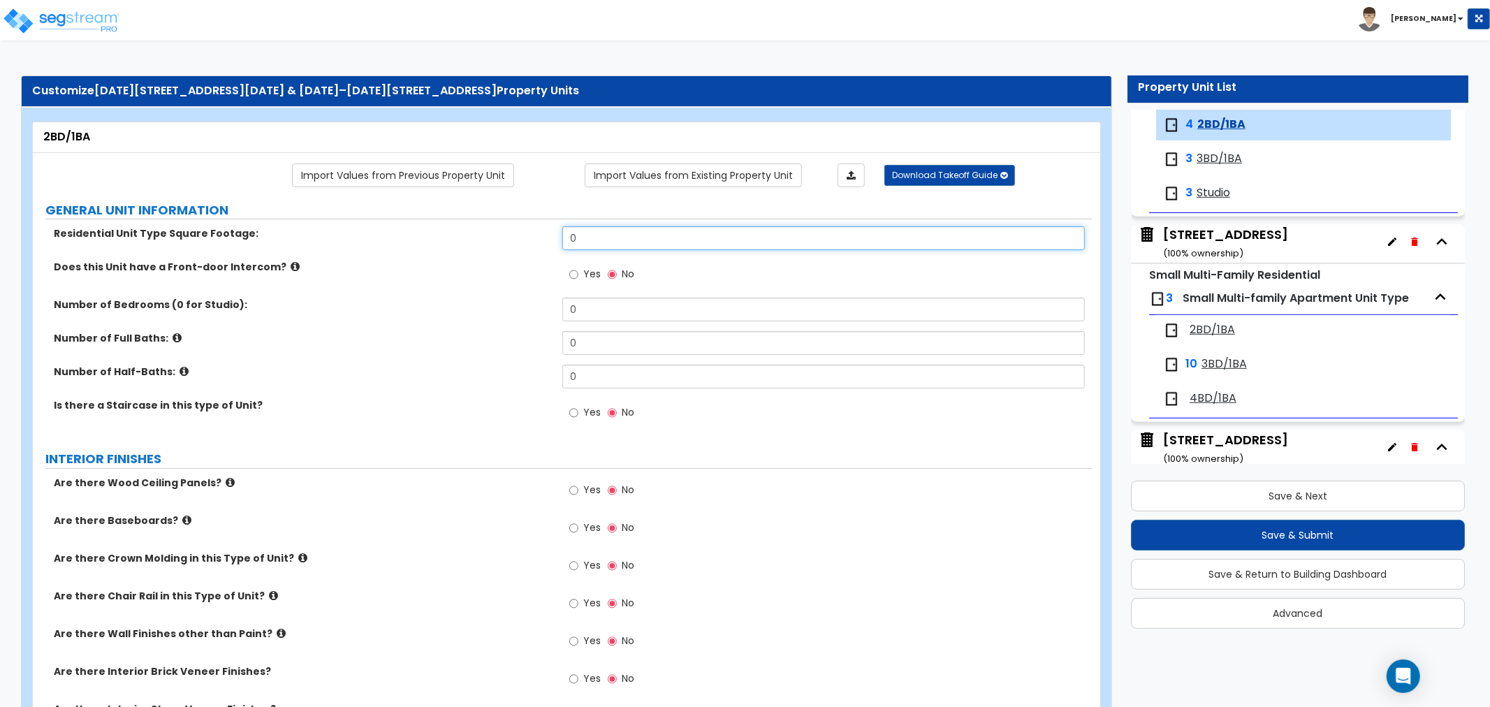
drag, startPoint x: 625, startPoint y: 242, endPoint x: 528, endPoint y: 235, distance: 96.7
click at [528, 235] on div "Residential Unit Type Square Footage: 0" at bounding box center [562, 243] width 1059 height 34
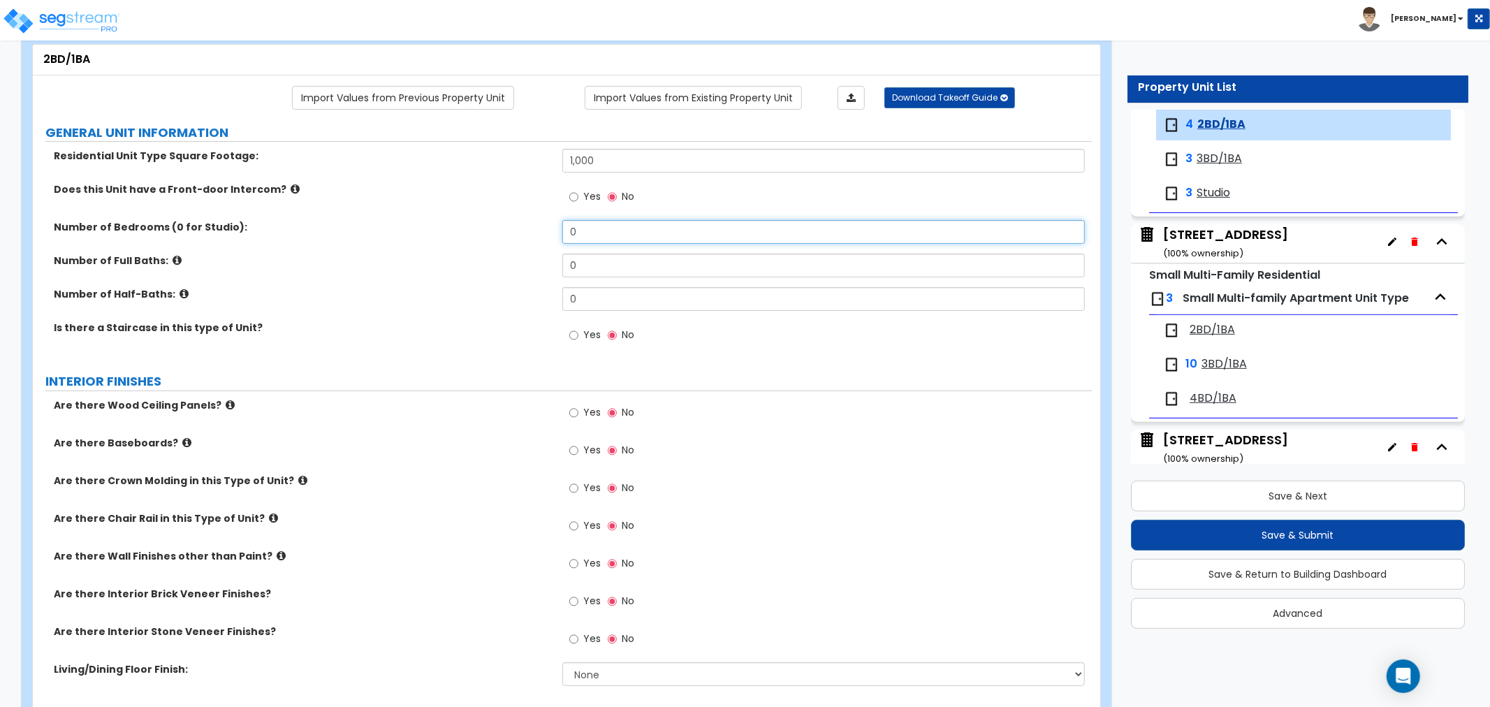
drag, startPoint x: 591, startPoint y: 231, endPoint x: 500, endPoint y: 228, distance: 90.9
click at [500, 228] on div "Number of Bedrooms (0 for Studio): 0" at bounding box center [562, 237] width 1059 height 34
drag, startPoint x: 590, startPoint y: 235, endPoint x: 510, endPoint y: 228, distance: 80.0
click at [510, 228] on div "Number of Bedrooms (0 for Studio): 3" at bounding box center [562, 237] width 1059 height 34
drag, startPoint x: 591, startPoint y: 261, endPoint x: 497, endPoint y: 263, distance: 93.6
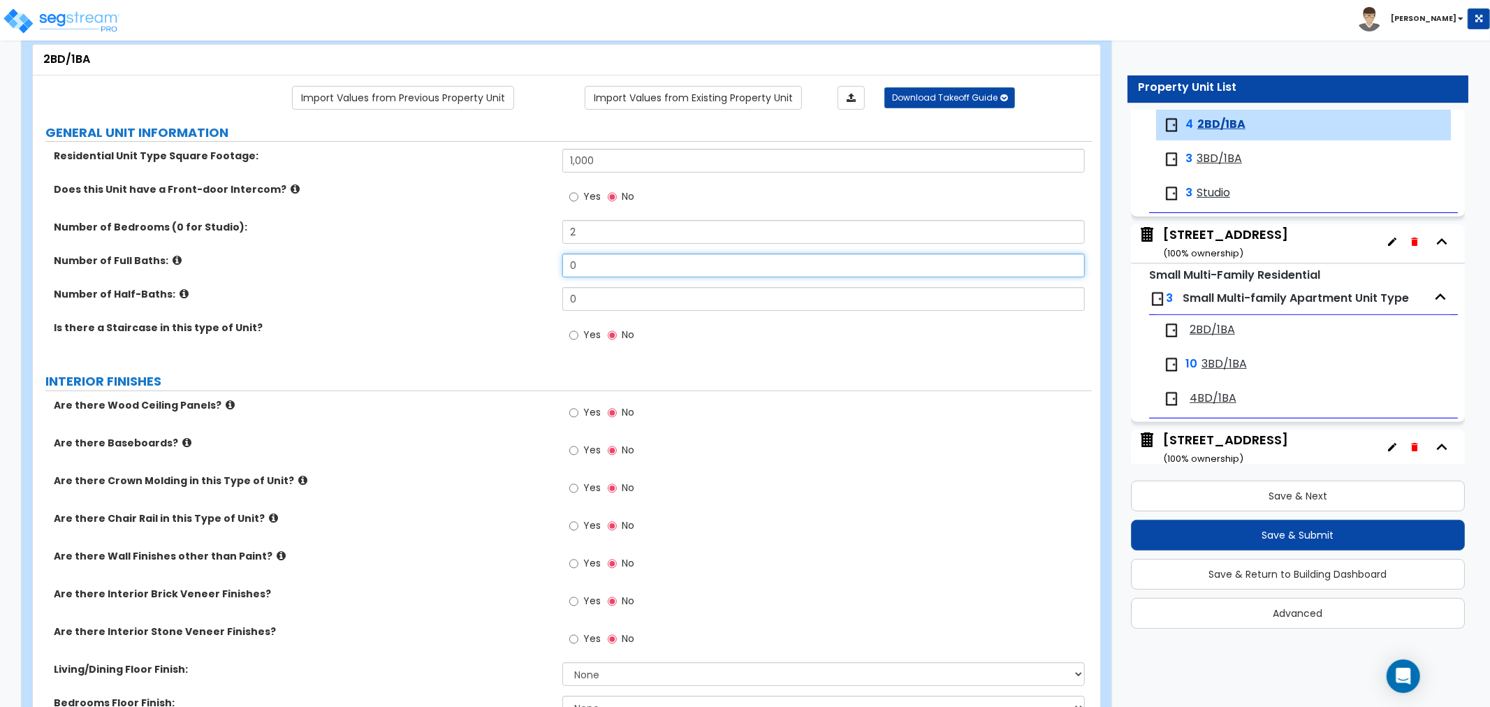
click at [497, 263] on div "Number of Full Baths: 0" at bounding box center [562, 271] width 1059 height 34
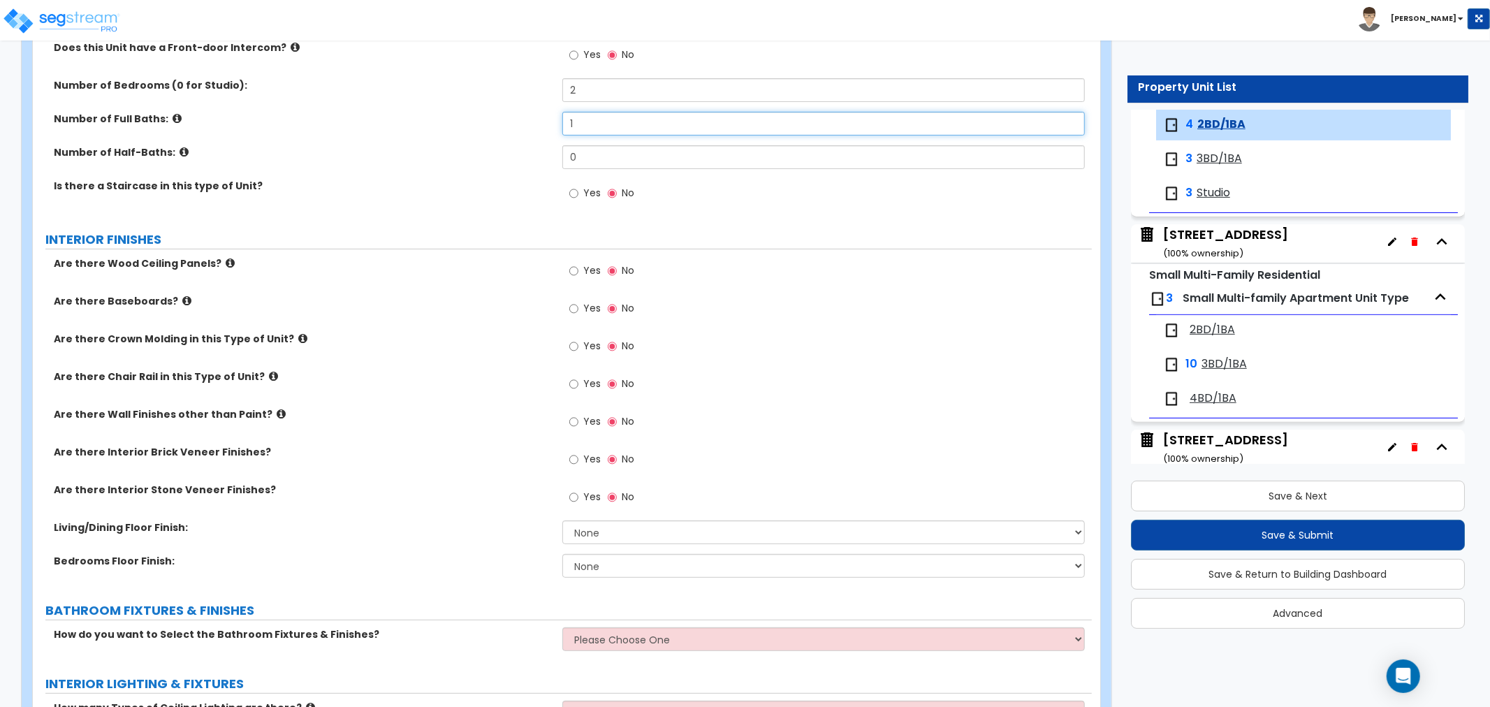
scroll to position [233, 0]
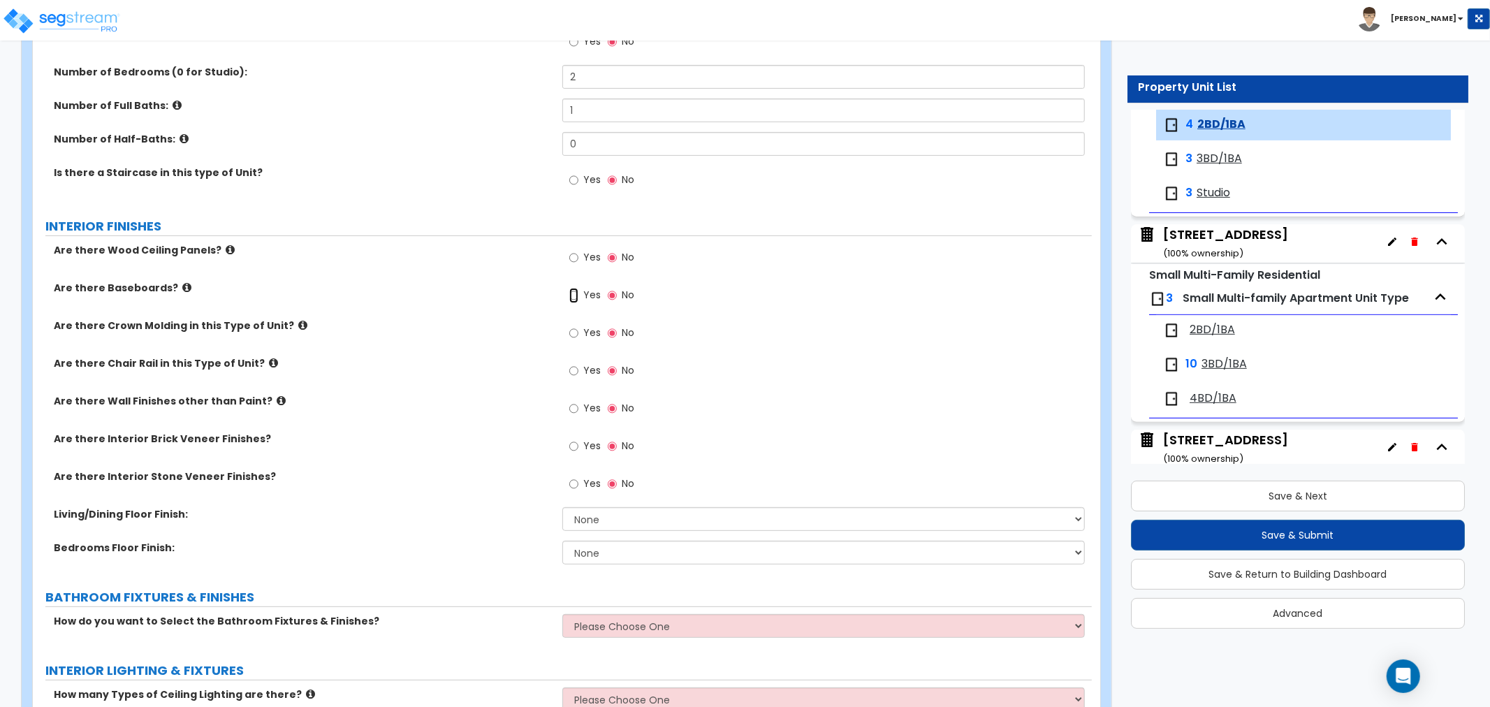
click at [576, 297] on input "Yes" at bounding box center [573, 295] width 9 height 15
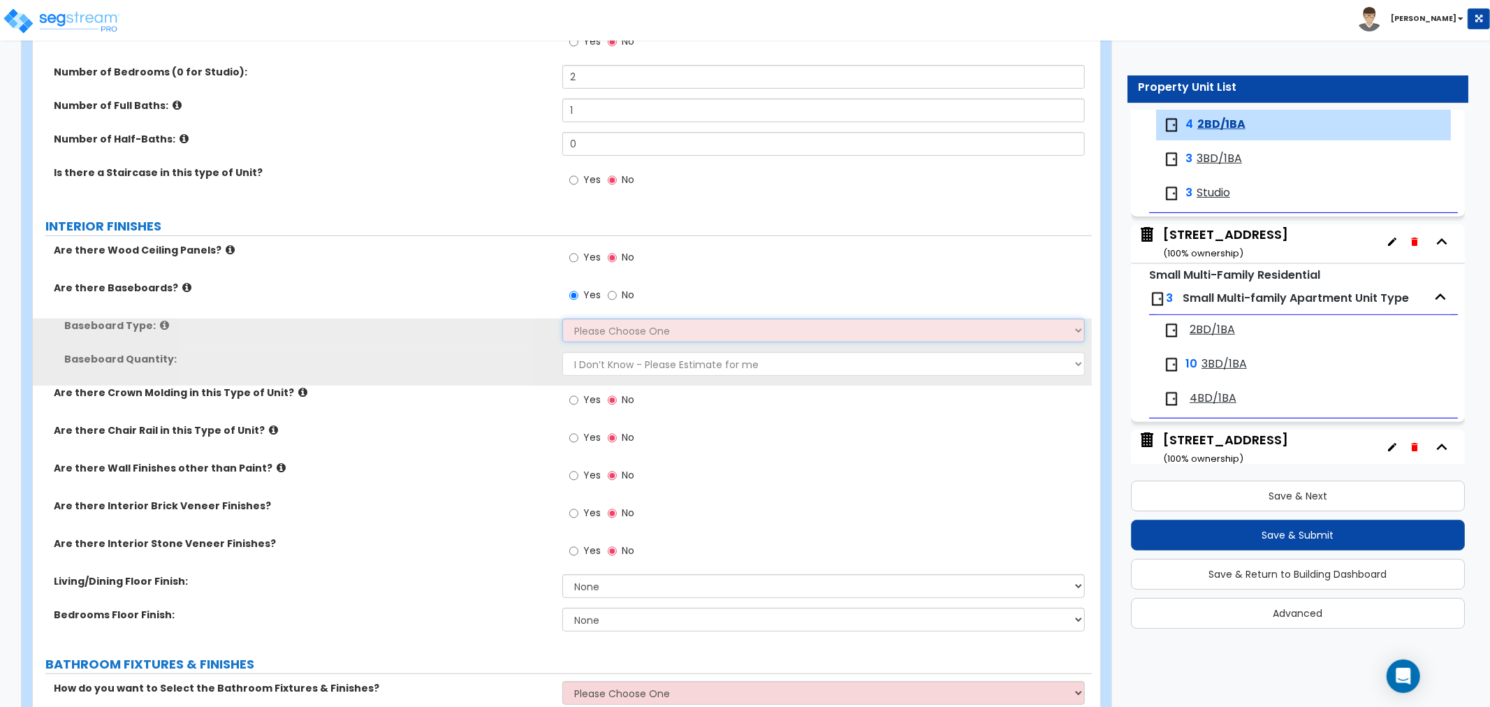
click at [595, 329] on select "Please Choose One Wood Vinyl Carpet Tile" at bounding box center [823, 331] width 523 height 24
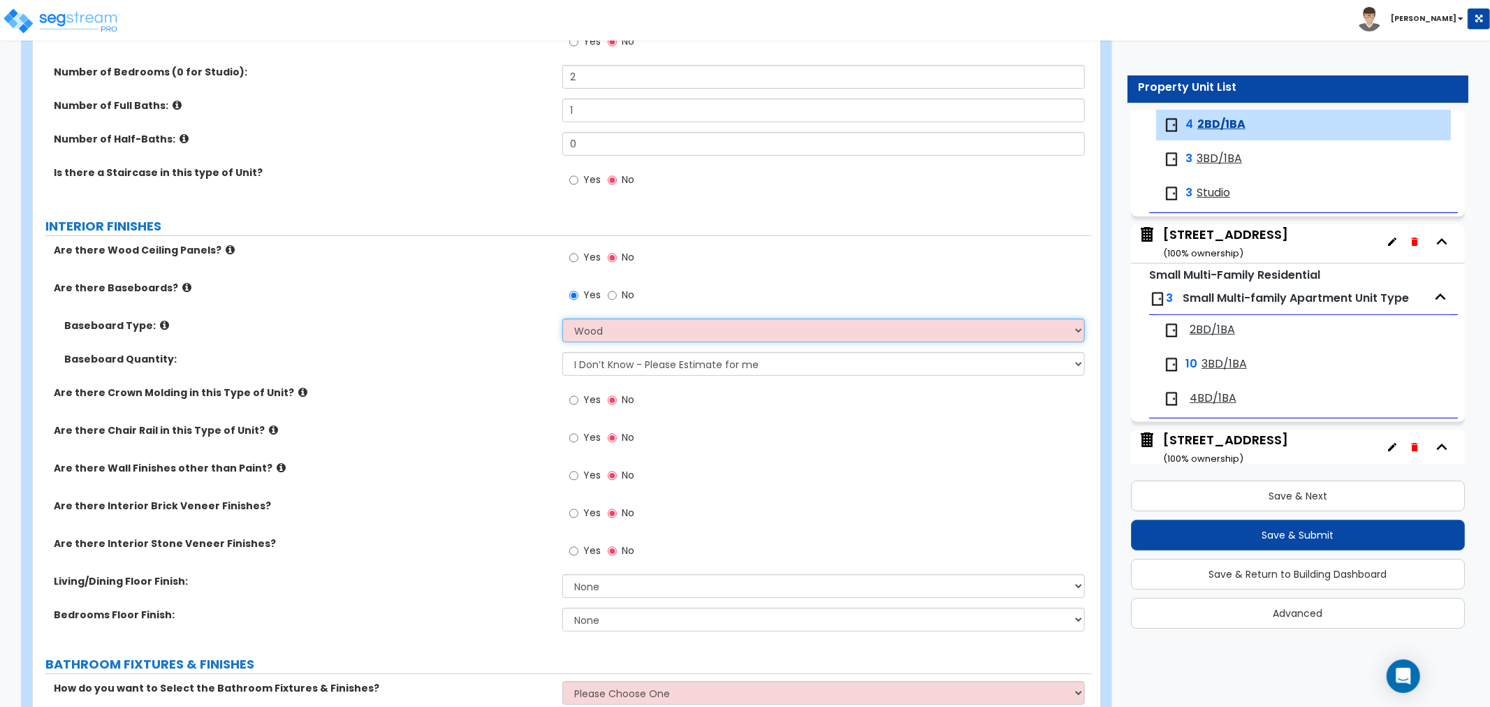
click at [562, 319] on select "Please Choose One Wood Vinyl Carpet Tile" at bounding box center [823, 331] width 523 height 24
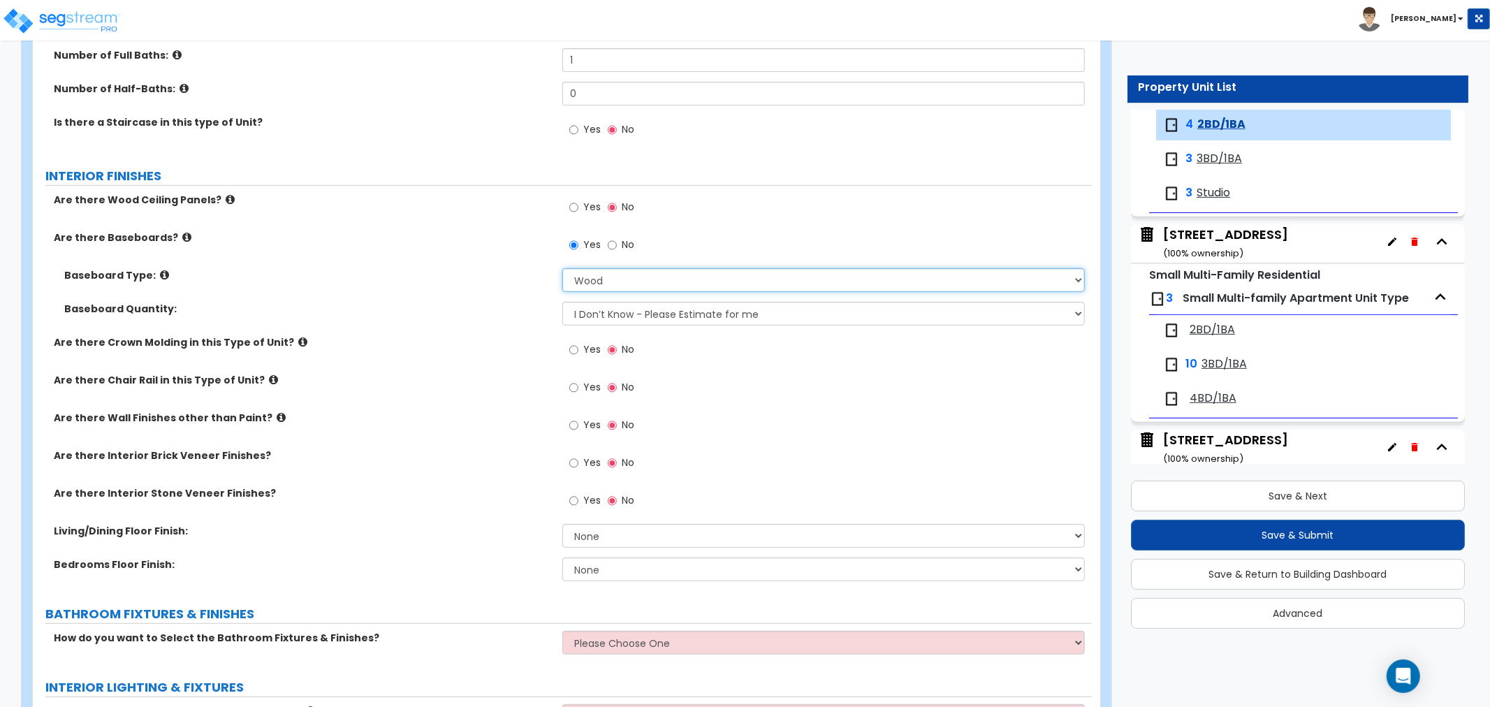
scroll to position [310, 0]
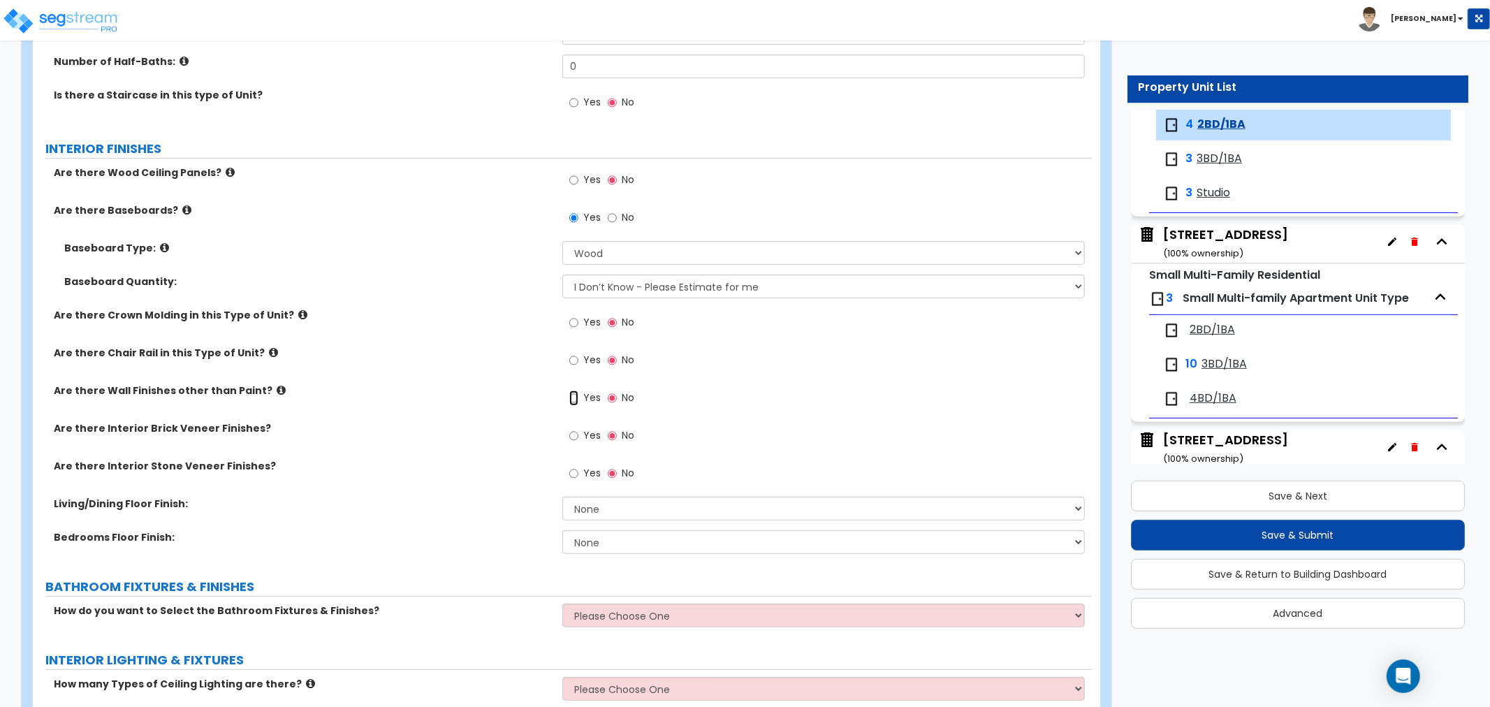
click at [576, 397] on input "Yes" at bounding box center [573, 398] width 9 height 15
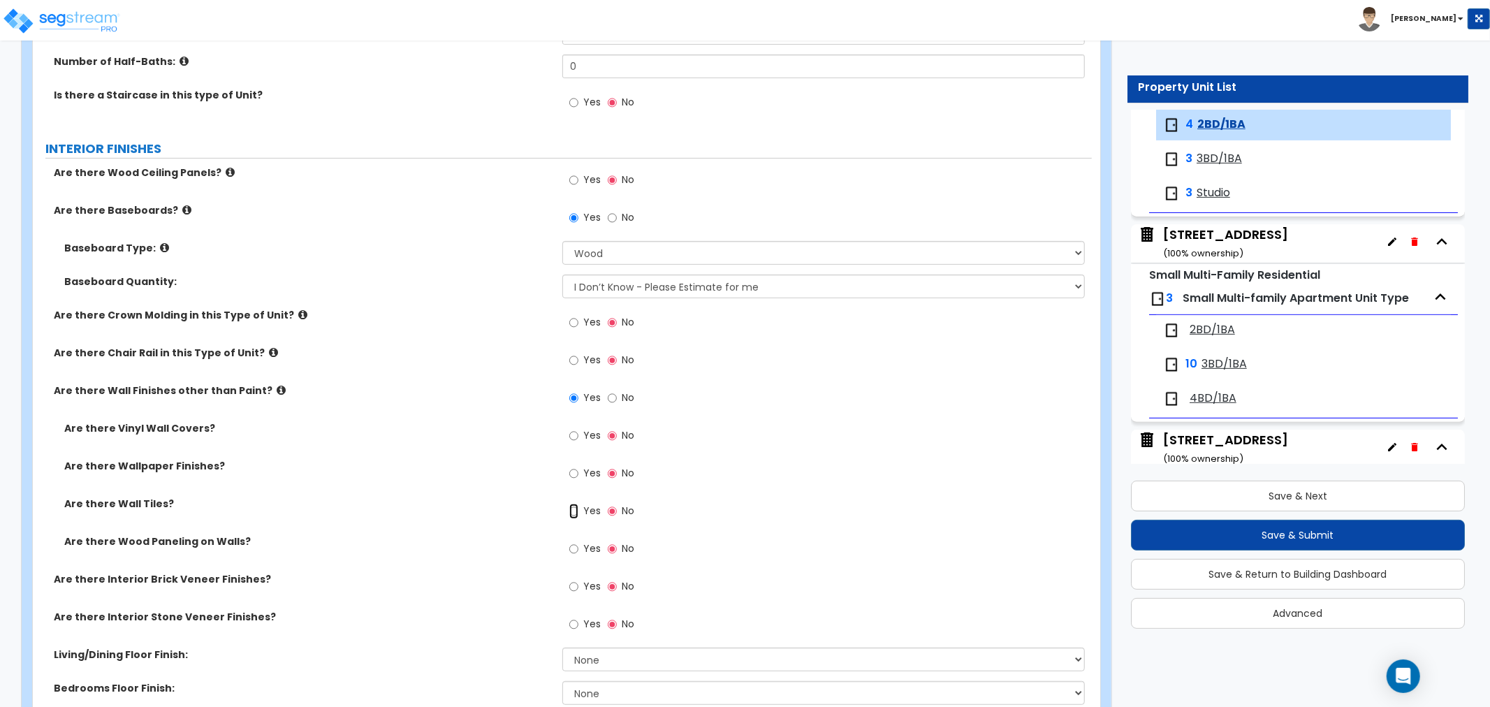
click at [574, 510] on input "Yes" at bounding box center [573, 511] width 9 height 15
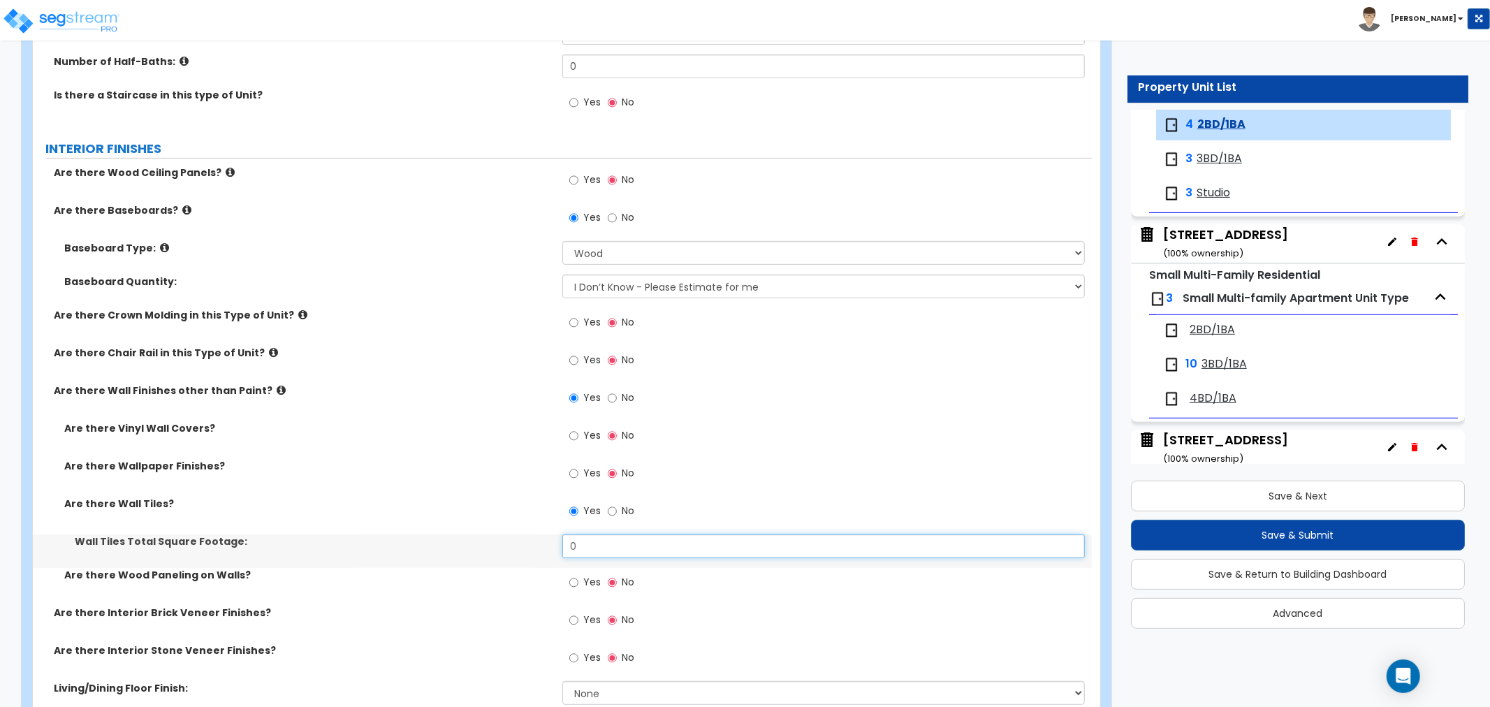
drag, startPoint x: 600, startPoint y: 546, endPoint x: 496, endPoint y: 552, distance: 103.6
click at [497, 552] on div "Wall Tiles Total Square Footage: 0" at bounding box center [562, 552] width 1059 height 34
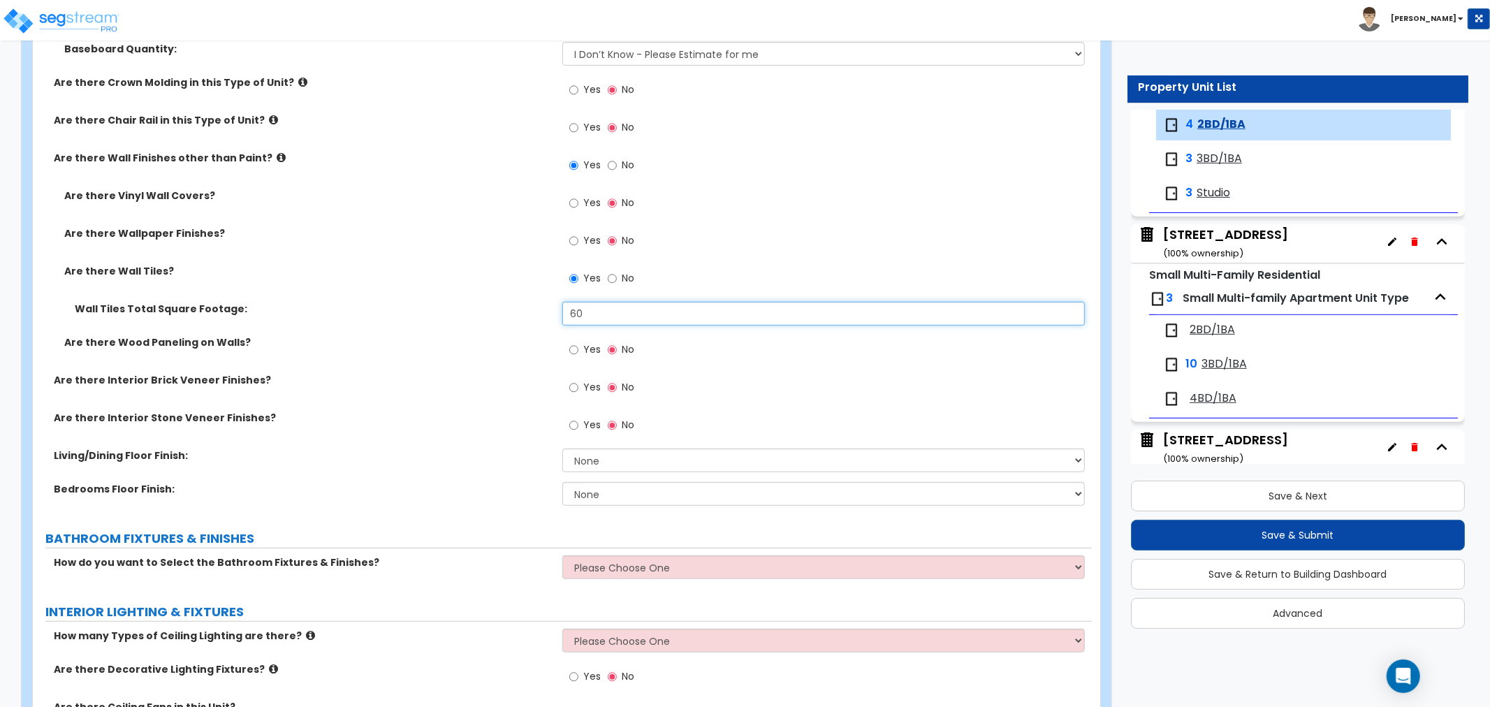
scroll to position [620, 0]
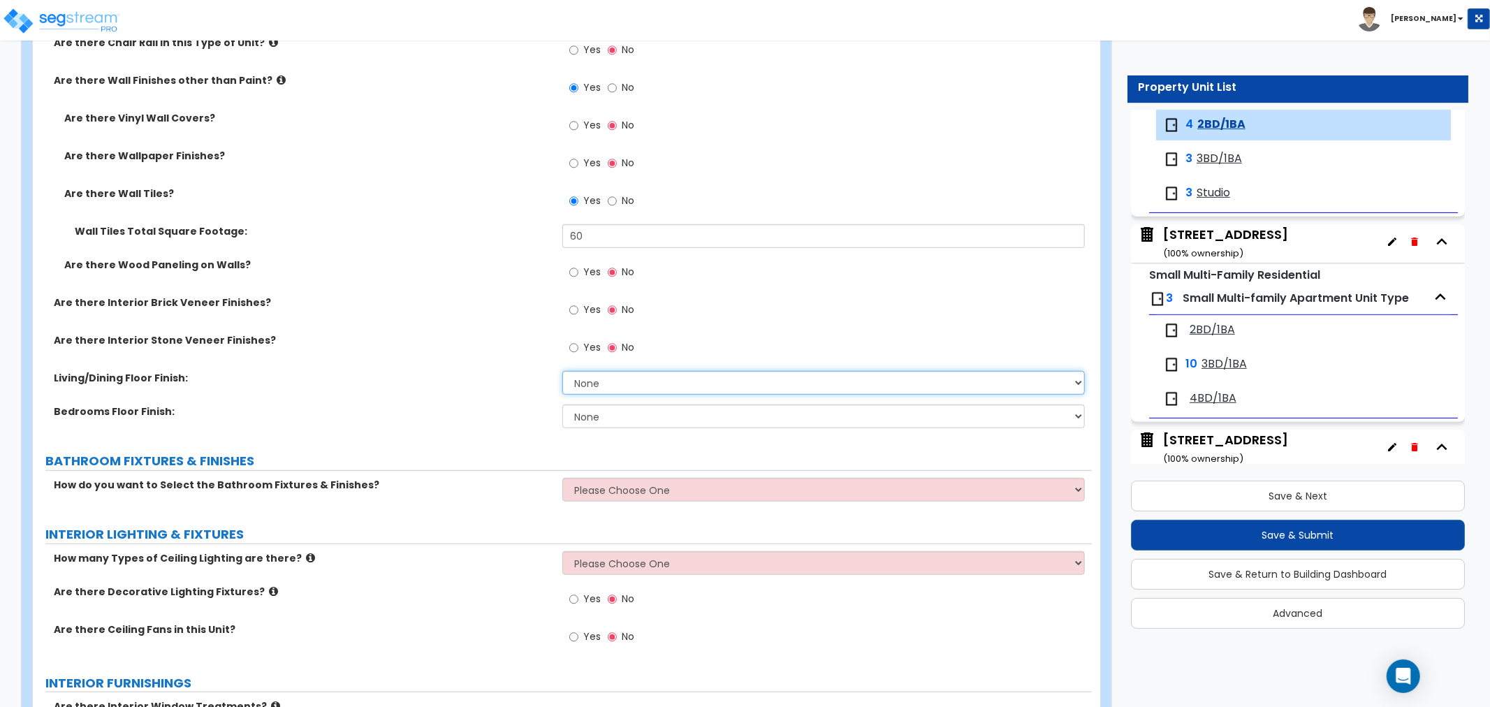
click at [590, 386] on select "None Tile Flooring Hardwood Flooring Resilient Laminate Flooring VCT Flooring S…" at bounding box center [823, 383] width 523 height 24
click at [562, 371] on select "None Tile Flooring Hardwood Flooring Resilient Laminate Flooring VCT Flooring S…" at bounding box center [823, 383] width 523 height 24
click at [594, 415] on select "None Tile Flooring Hardwood Flooring Resilient Laminate Flooring VCT Flooring S…" at bounding box center [823, 417] width 523 height 24
click at [562, 405] on select "None Tile Flooring Hardwood Flooring Resilient Laminate Flooring VCT Flooring S…" at bounding box center [823, 417] width 523 height 24
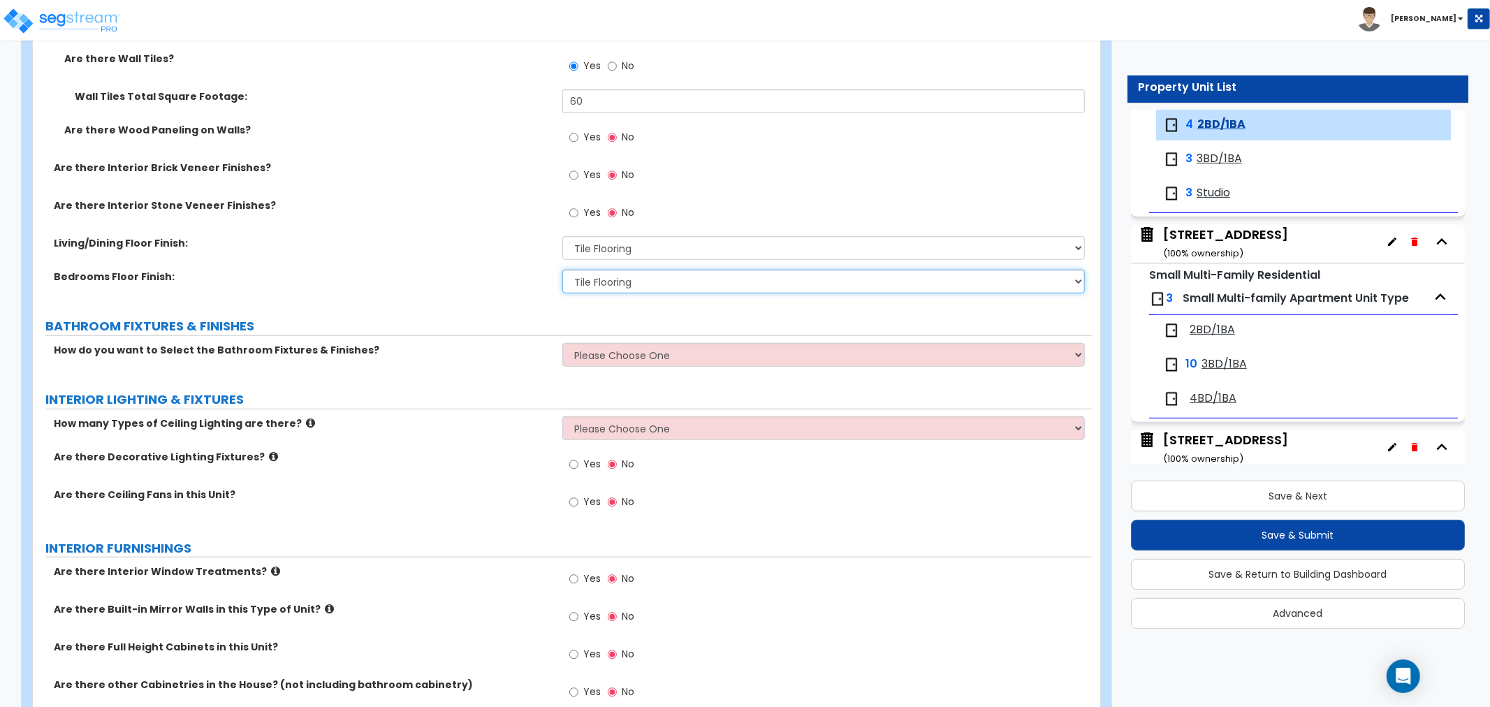
scroll to position [776, 0]
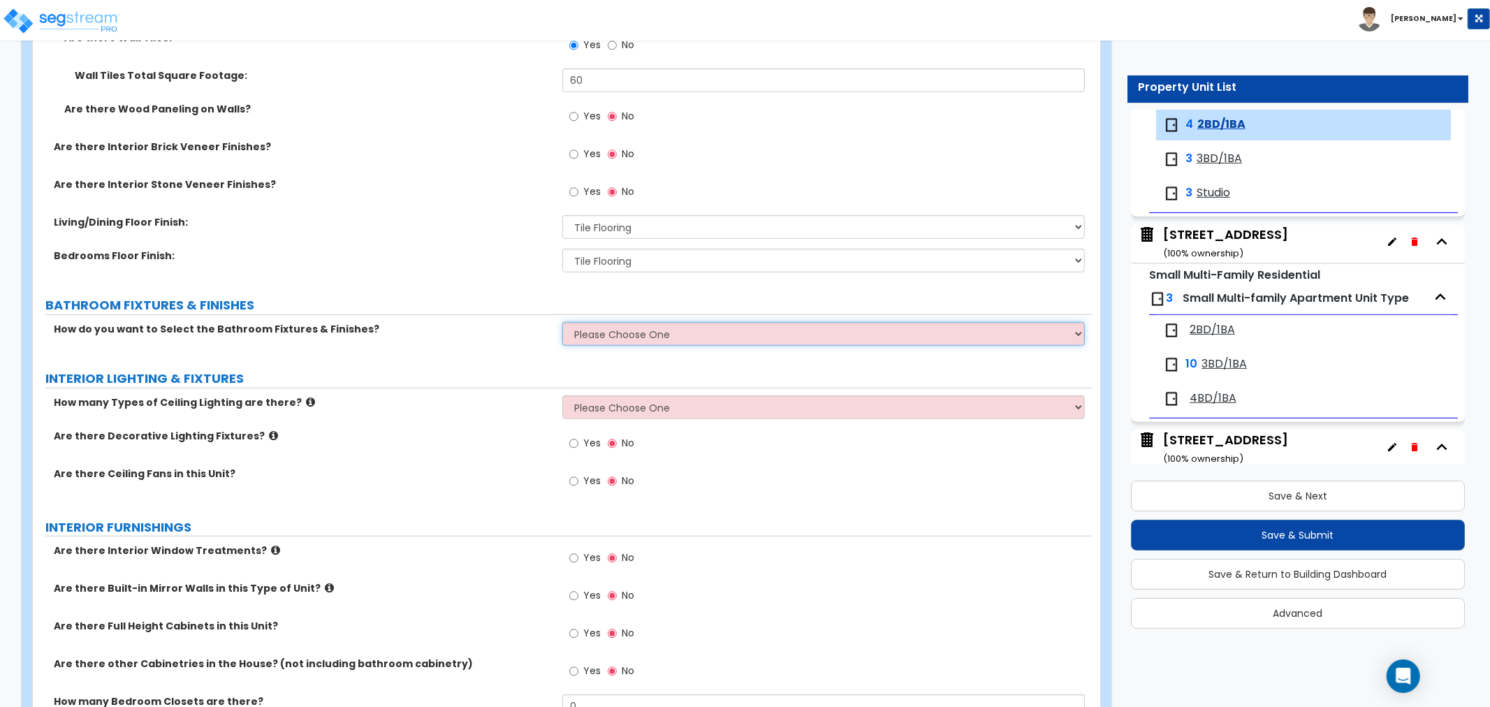
click at [609, 330] on select "Please Choose One Select the type of Fixtures and Finishes only for one Bath an…" at bounding box center [823, 334] width 523 height 24
click at [562, 322] on select "Please Choose One Select the type of Fixtures and Finishes only for one Bath an…" at bounding box center [823, 334] width 523 height 24
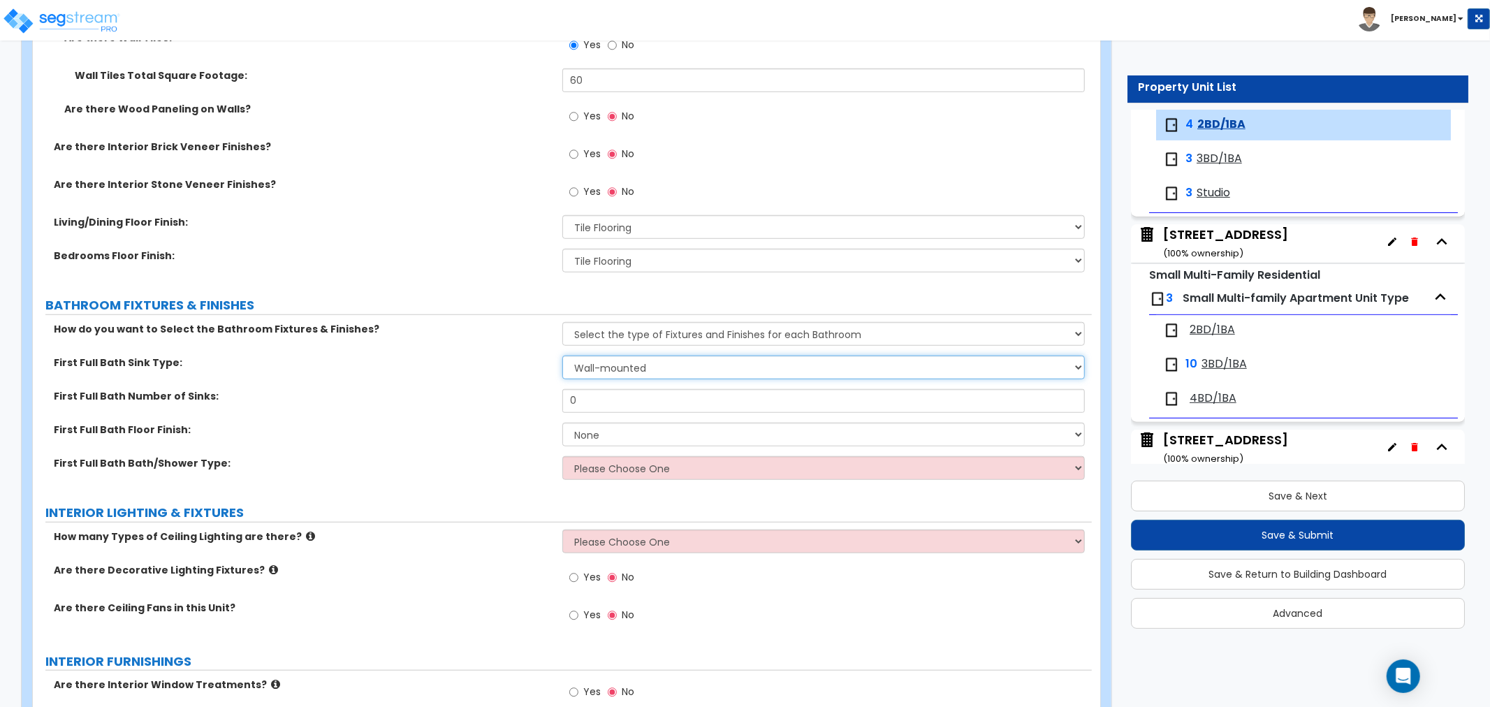
click at [598, 369] on select "Wall-mounted Pedestal-mounted Vanity-mounted" at bounding box center [823, 368] width 523 height 24
click at [562, 356] on select "Wall-mounted Pedestal-mounted Vanity-mounted" at bounding box center [823, 368] width 523 height 24
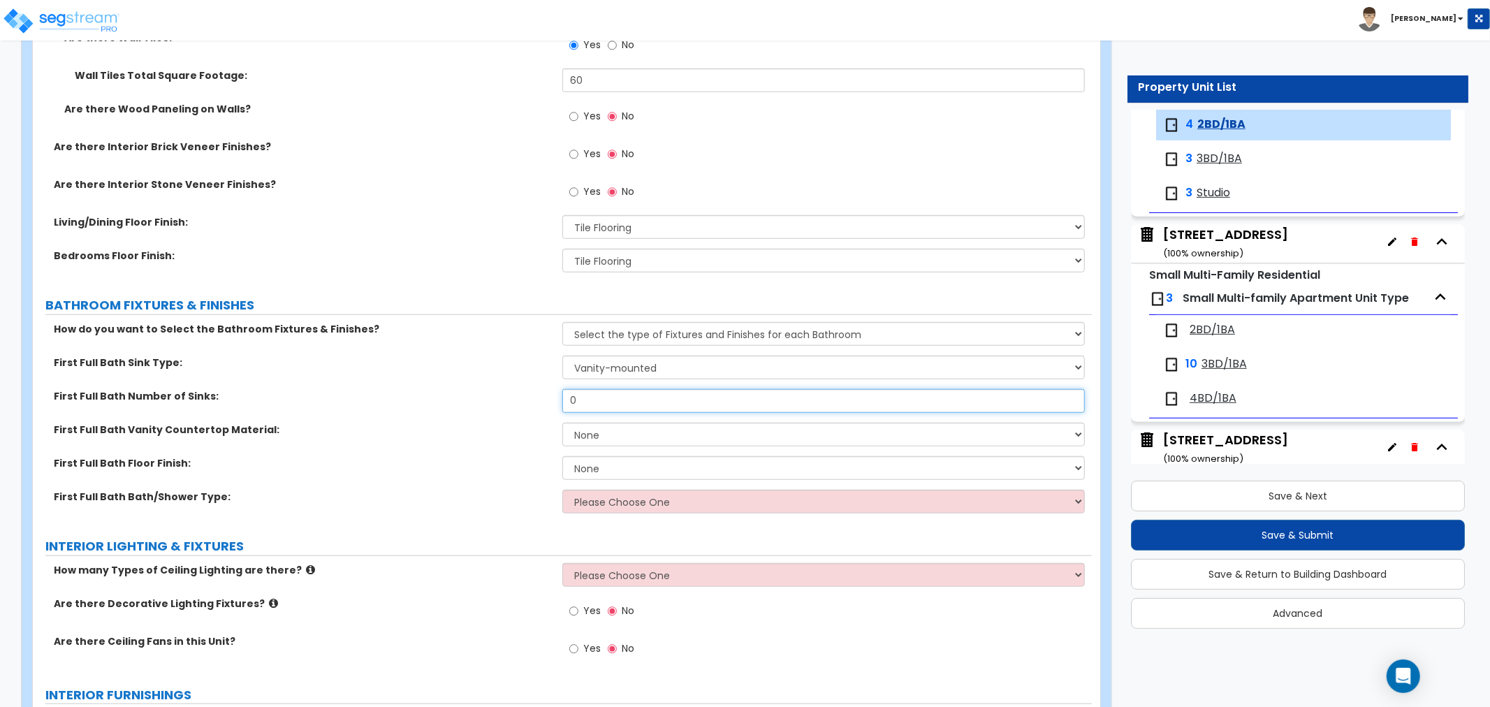
click at [611, 395] on input "0" at bounding box center [823, 401] width 523 height 24
drag, startPoint x: 611, startPoint y: 395, endPoint x: 448, endPoint y: 404, distance: 163.7
click at [448, 404] on div "First Full Bath Number of Sinks: 0" at bounding box center [562, 406] width 1059 height 34
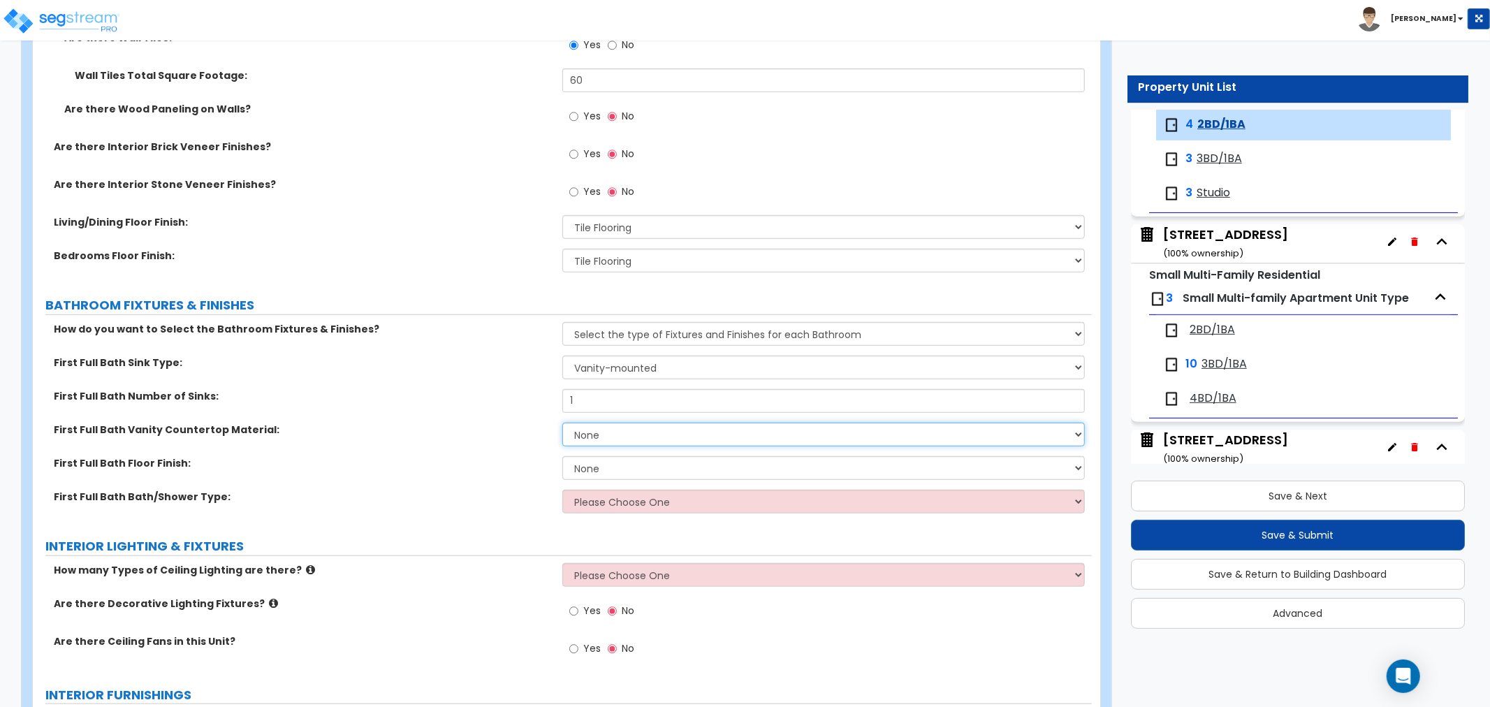
click at [586, 440] on select "None Plastic Laminate Solid Surface Stone Quartz Marble Tile Wood" at bounding box center [823, 435] width 523 height 24
click at [562, 423] on select "None Plastic Laminate Solid Surface Stone Quartz Marble Tile Wood" at bounding box center [823, 435] width 523 height 24
click at [595, 470] on select "None Tile Flooring Hardwood Flooring Resilient Laminate Flooring VCT Flooring S…" at bounding box center [823, 468] width 523 height 24
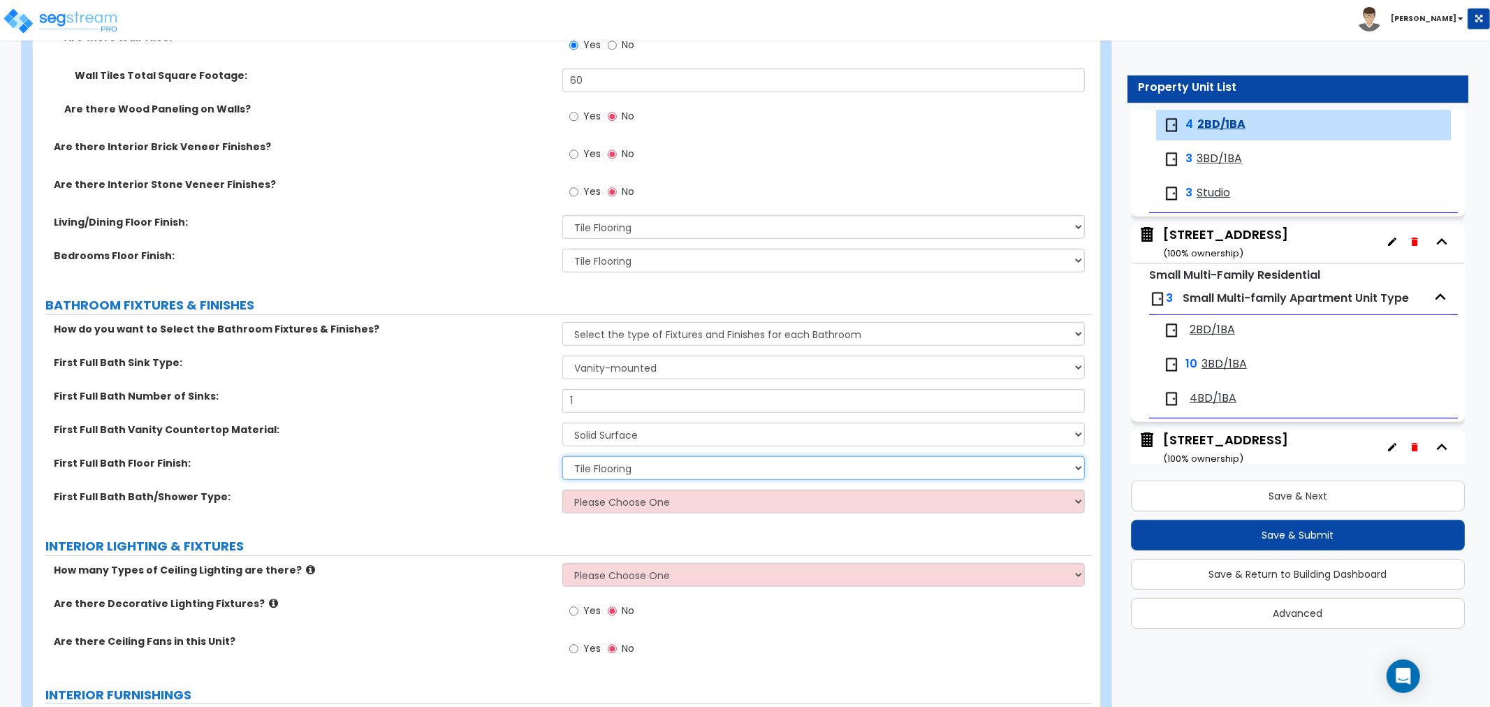
click at [562, 456] on select "None Tile Flooring Hardwood Flooring Resilient Laminate Flooring VCT Flooring S…" at bounding box center [823, 468] width 523 height 24
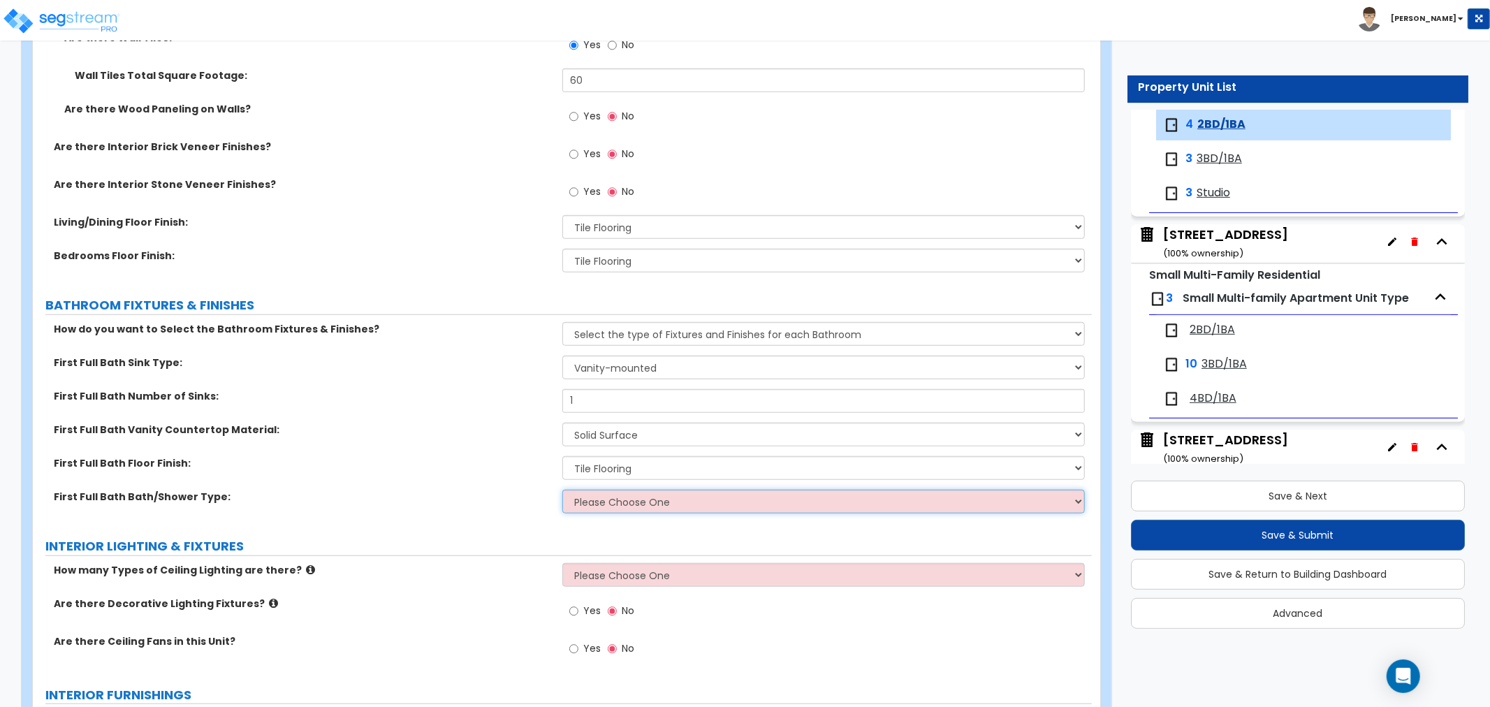
click at [597, 495] on select "Please Choose One Standalone Shower Bathtub - Shower Combo" at bounding box center [823, 502] width 523 height 24
click at [562, 490] on select "Please Choose One Standalone Shower Bathtub - Shower Combo" at bounding box center [823, 502] width 523 height 24
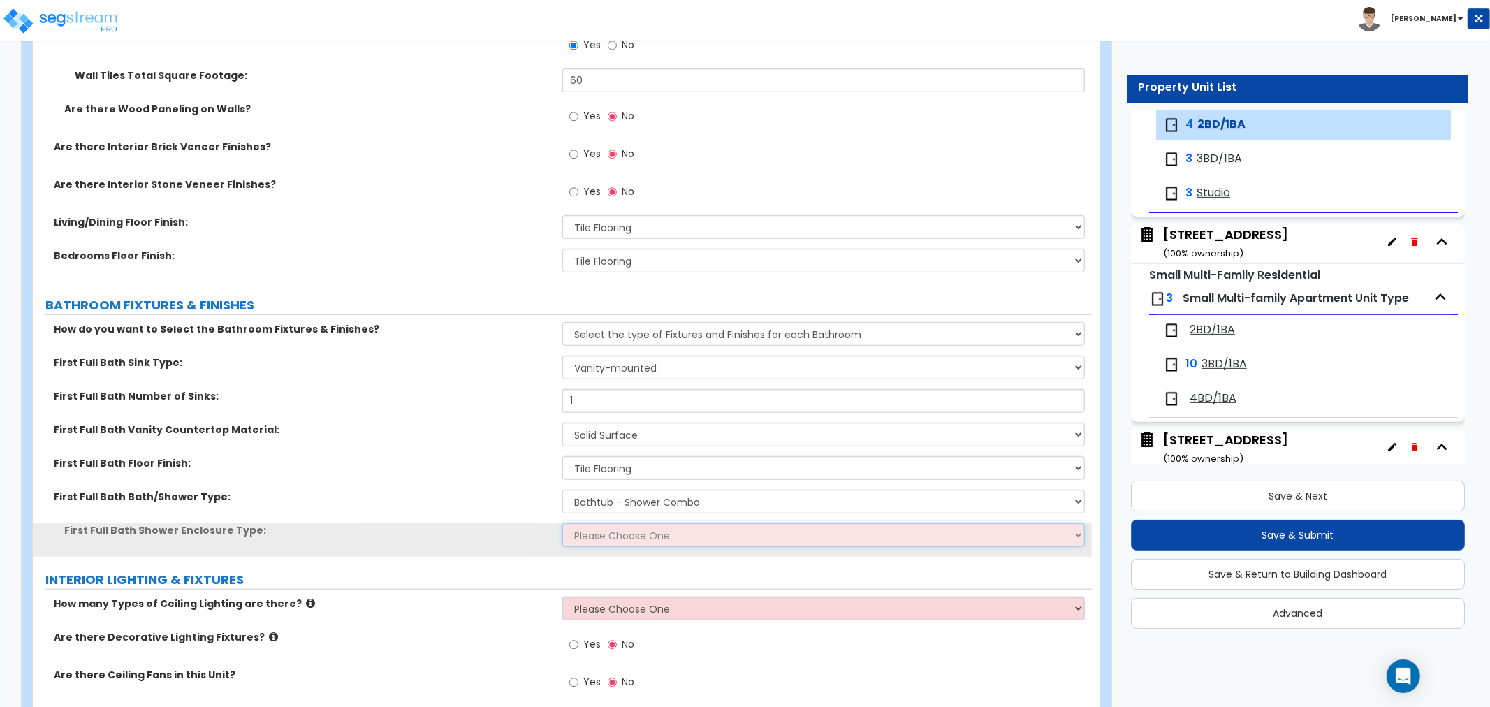
click at [602, 531] on select "Please Choose One Curtain & Rod Glass Sliding Doors Glass Hinged Doors" at bounding box center [823, 535] width 523 height 24
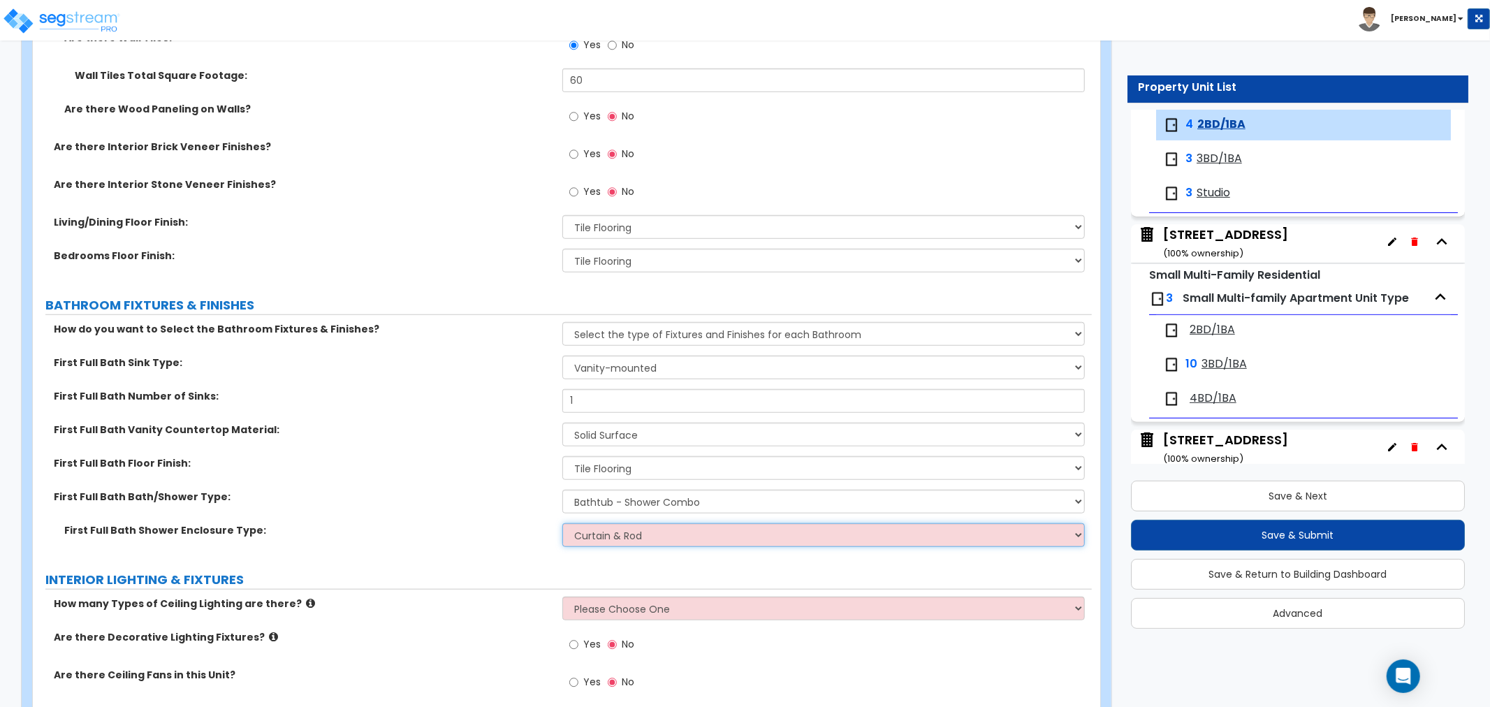
click at [562, 523] on select "Please Choose One Curtain & Rod Glass Sliding Doors Glass Hinged Doors" at bounding box center [823, 535] width 523 height 24
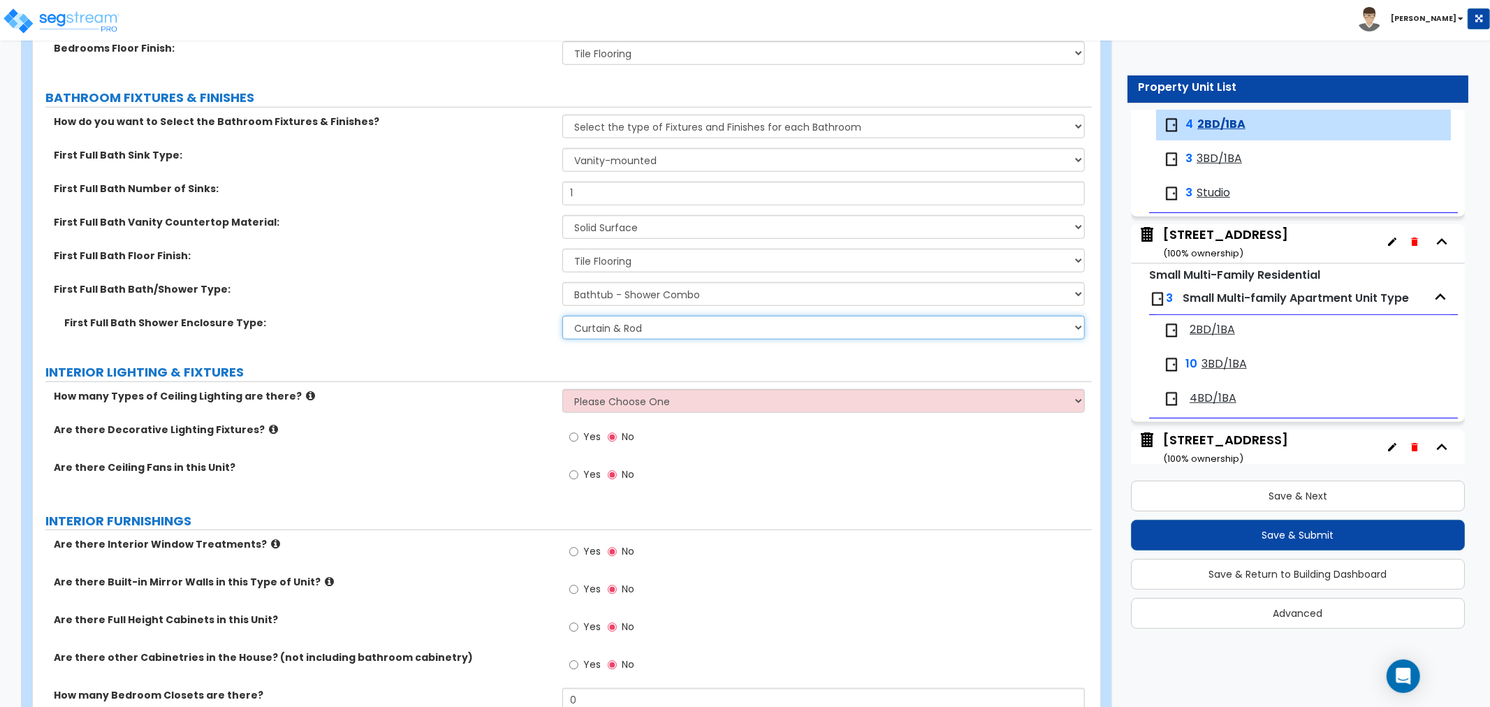
scroll to position [1009, 0]
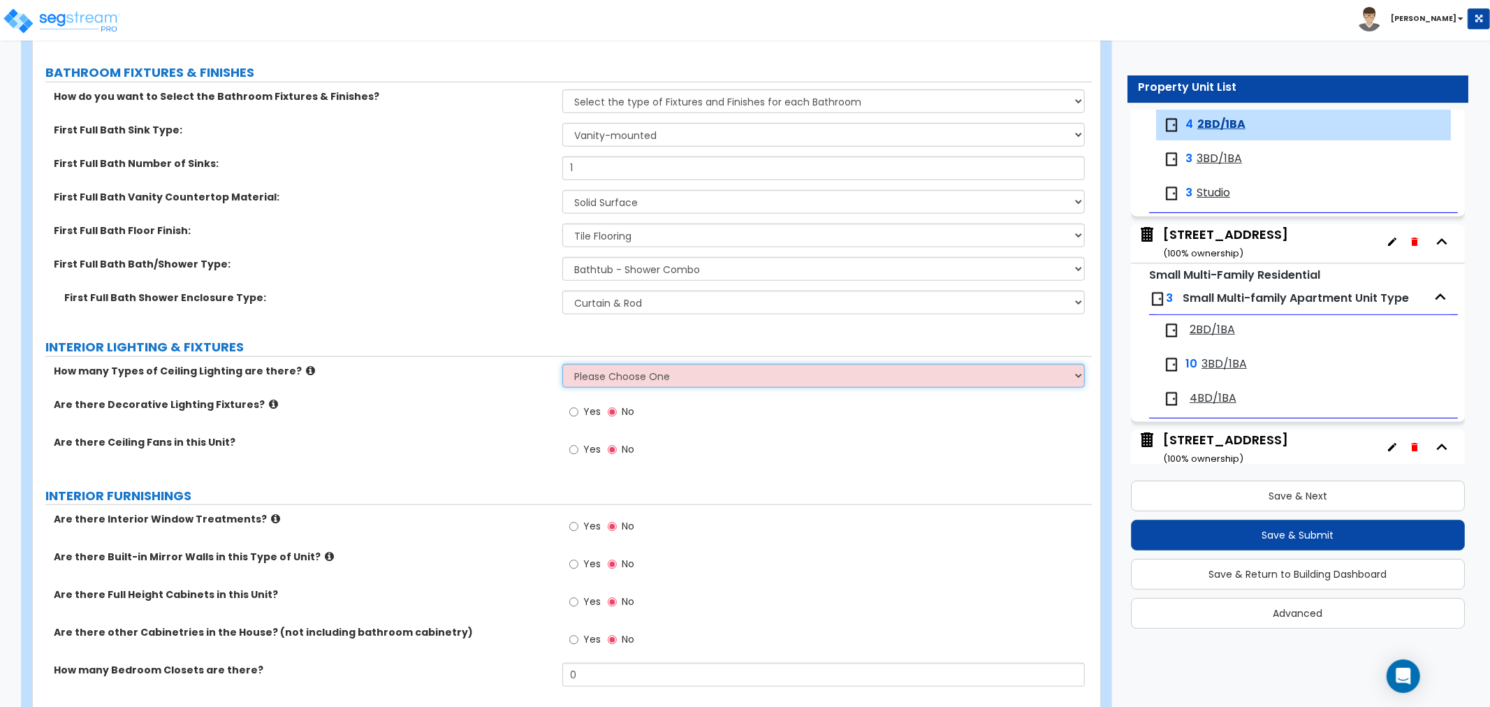
click at [606, 368] on select "Please Choose One 1 2 3" at bounding box center [823, 376] width 523 height 24
click at [562, 364] on select "Please Choose One 1 2 3" at bounding box center [823, 376] width 523 height 24
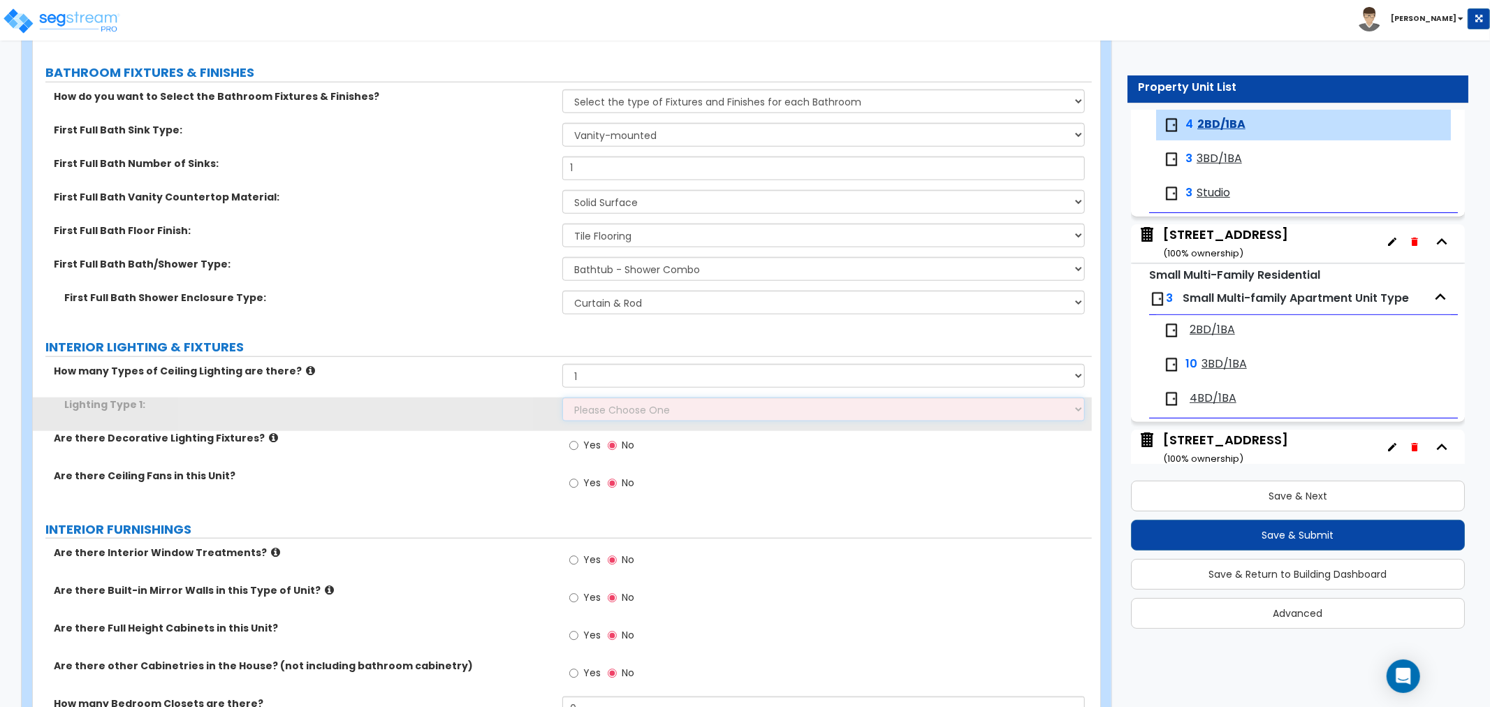
click at [597, 409] on select "Please Choose One LED Surface-Mounted LED Recessed Fluorescent Surface-Mounted …" at bounding box center [823, 410] width 523 height 24
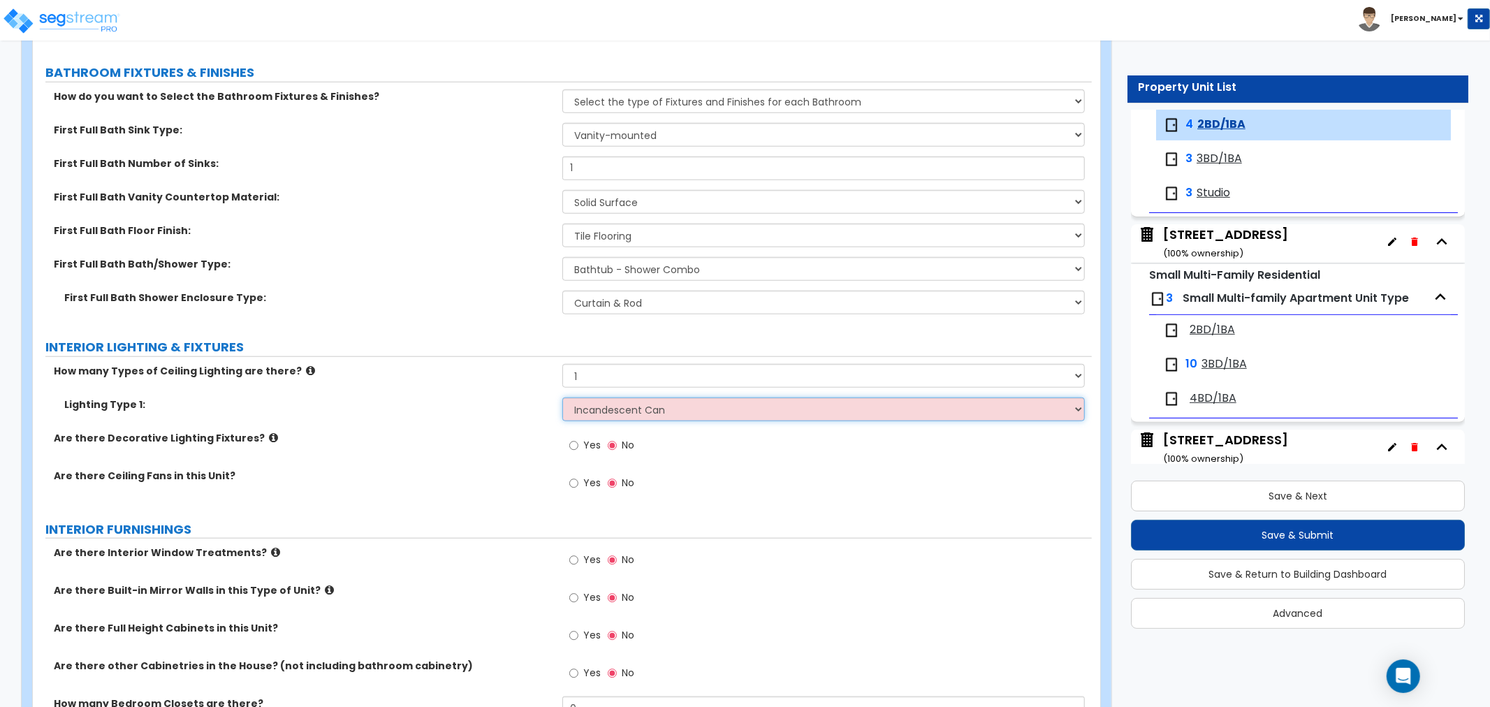
click at [562, 398] on select "Please Choose One LED Surface-Mounted LED Recessed Fluorescent Surface-Mounted …" at bounding box center [823, 410] width 523 height 24
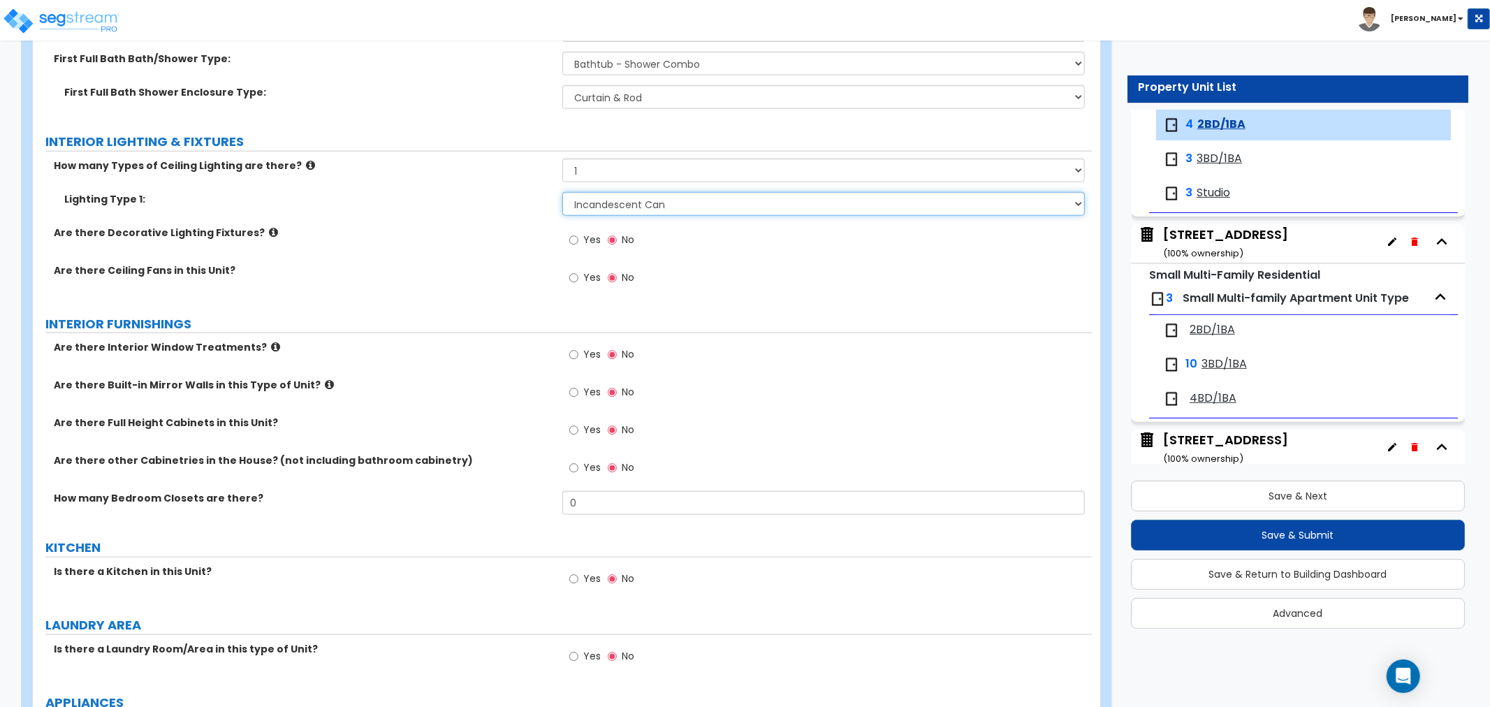
scroll to position [1242, 0]
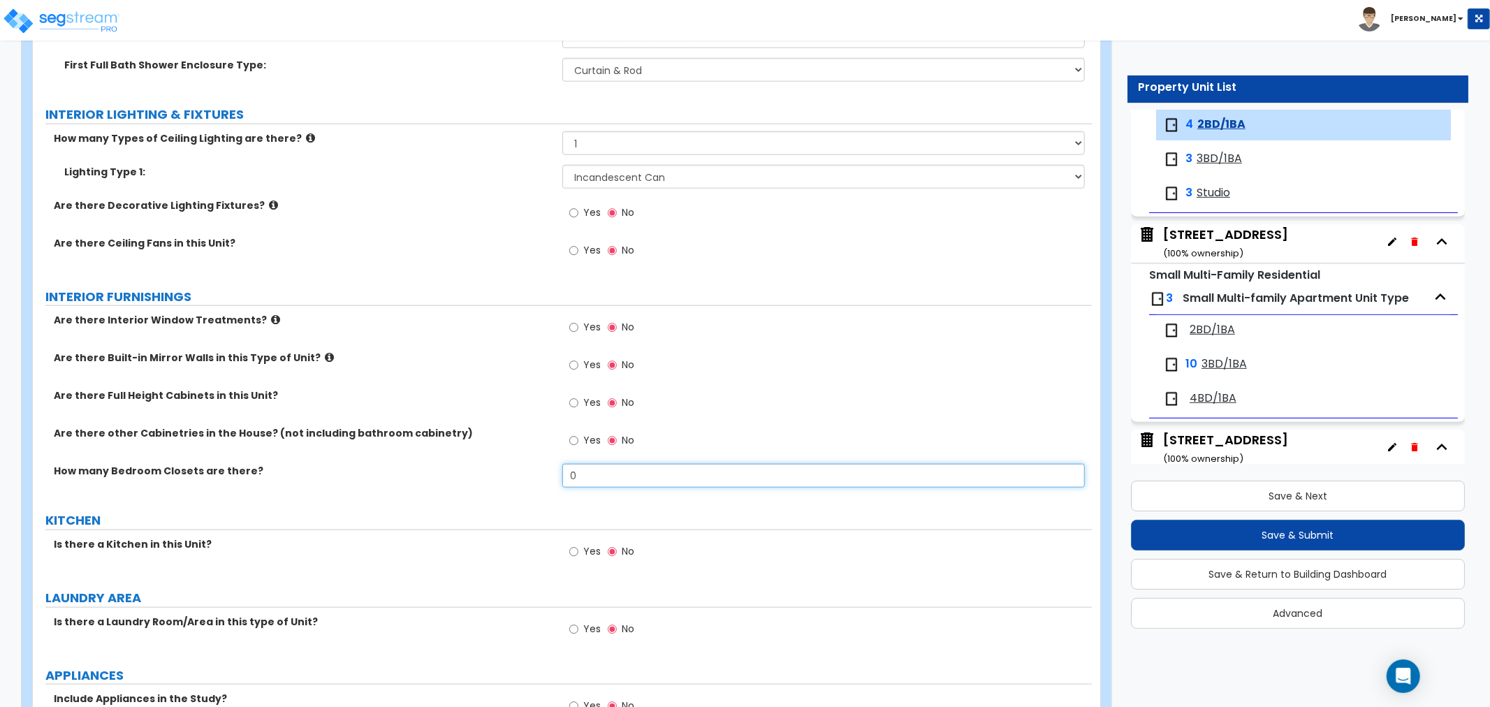
drag, startPoint x: 585, startPoint y: 476, endPoint x: 525, endPoint y: 482, distance: 59.7
click at [525, 482] on div "How many Bedroom Closets are there? 0" at bounding box center [562, 481] width 1059 height 34
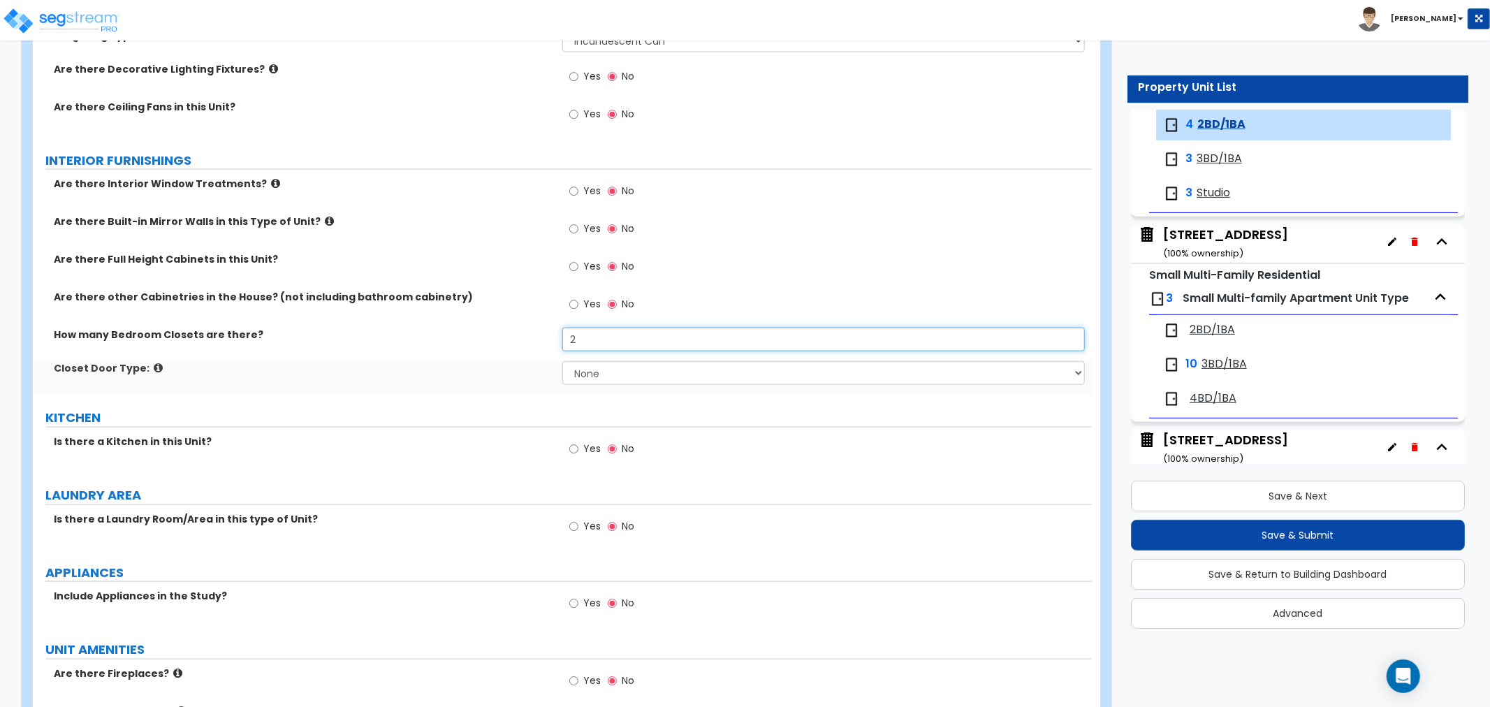
scroll to position [1397, 0]
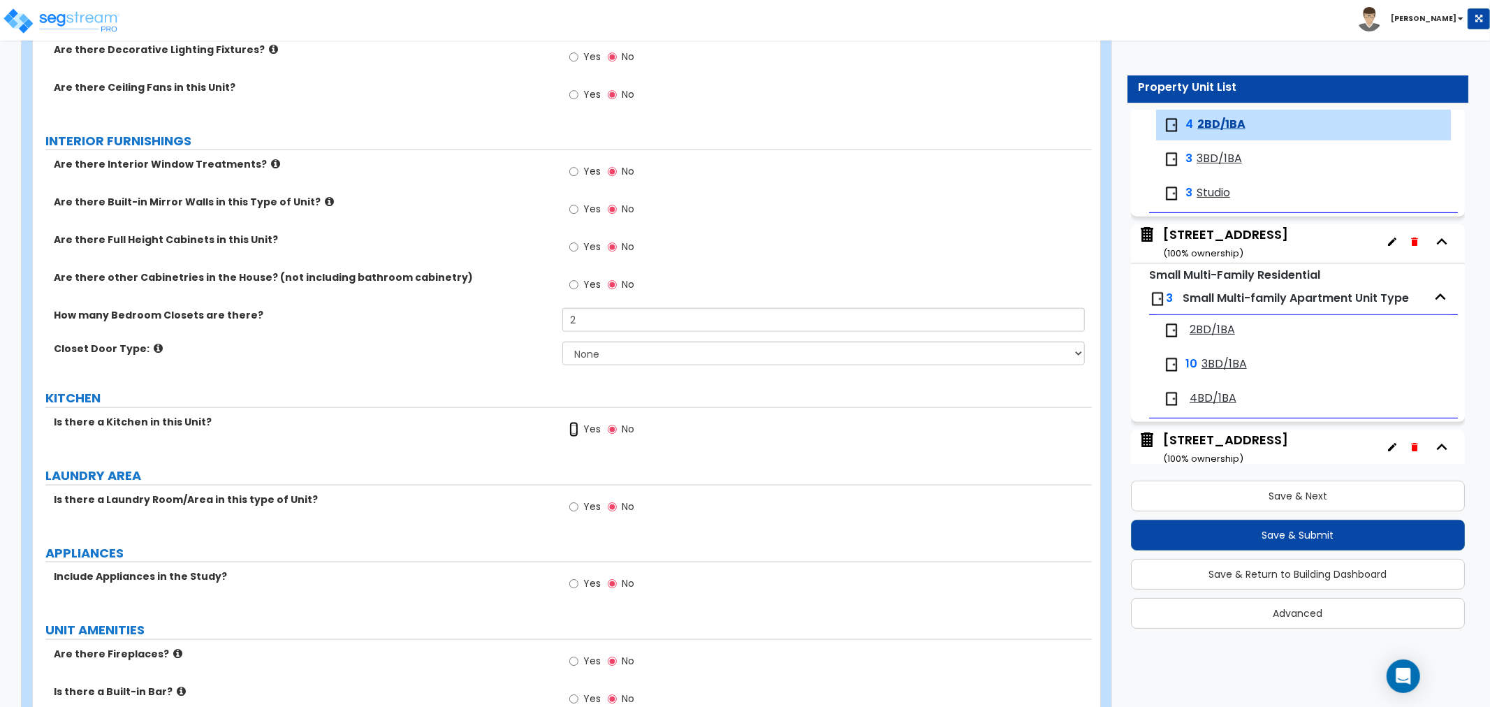
click at [574, 430] on input "Yes" at bounding box center [573, 429] width 9 height 15
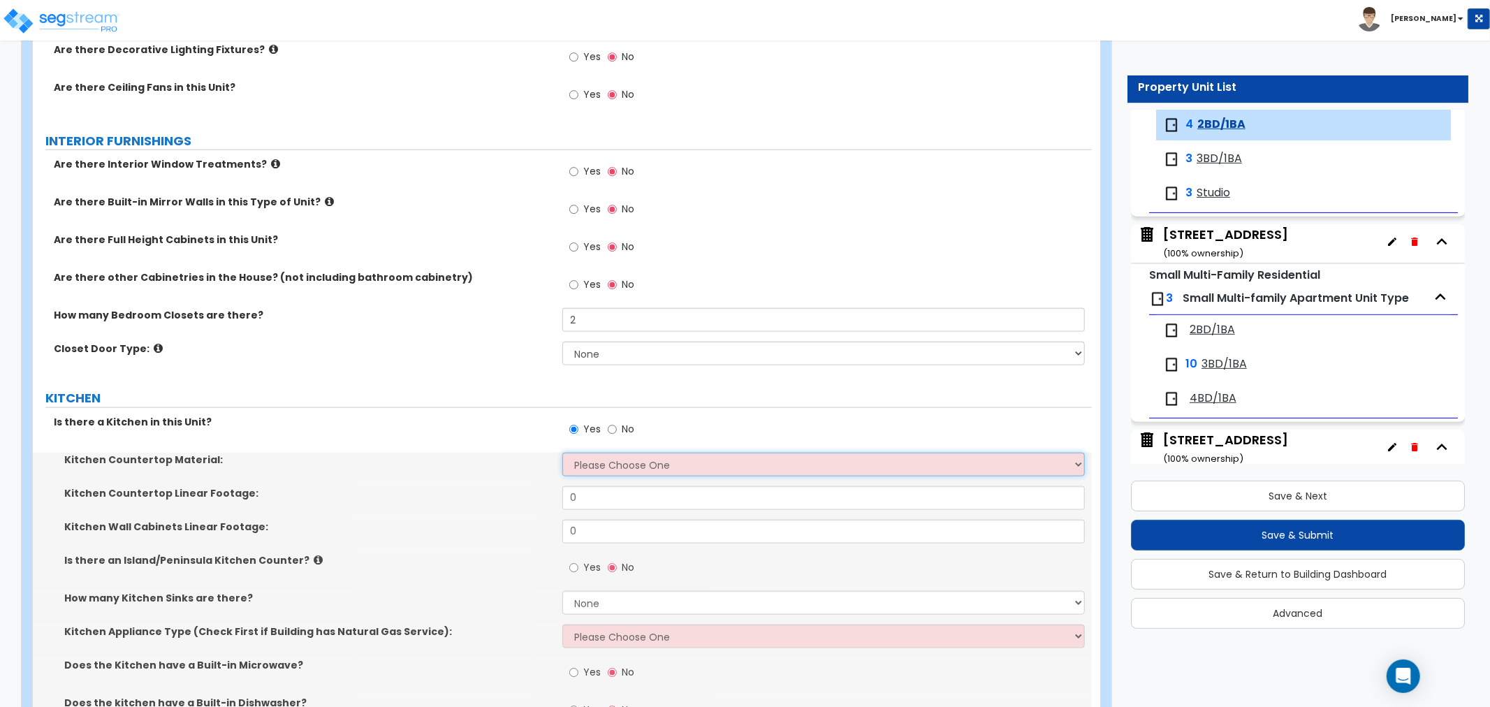
click at [594, 465] on select "Please Choose One Plastic Laminate Solid Surface Stone Quartz Marble Tile Wood …" at bounding box center [823, 465] width 523 height 24
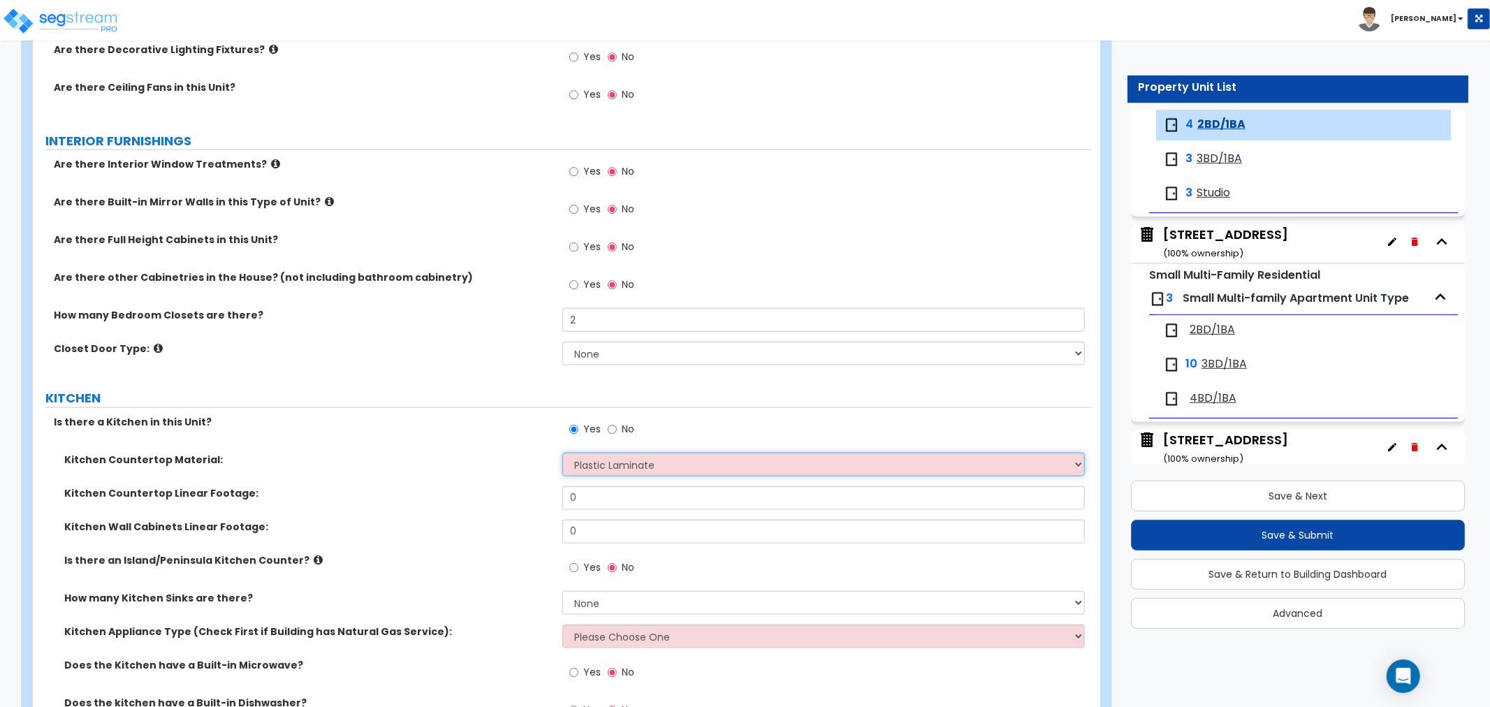
click at [562, 453] on select "Please Choose One Plastic Laminate Solid Surface Stone Quartz Marble Tile Wood …" at bounding box center [823, 465] width 523 height 24
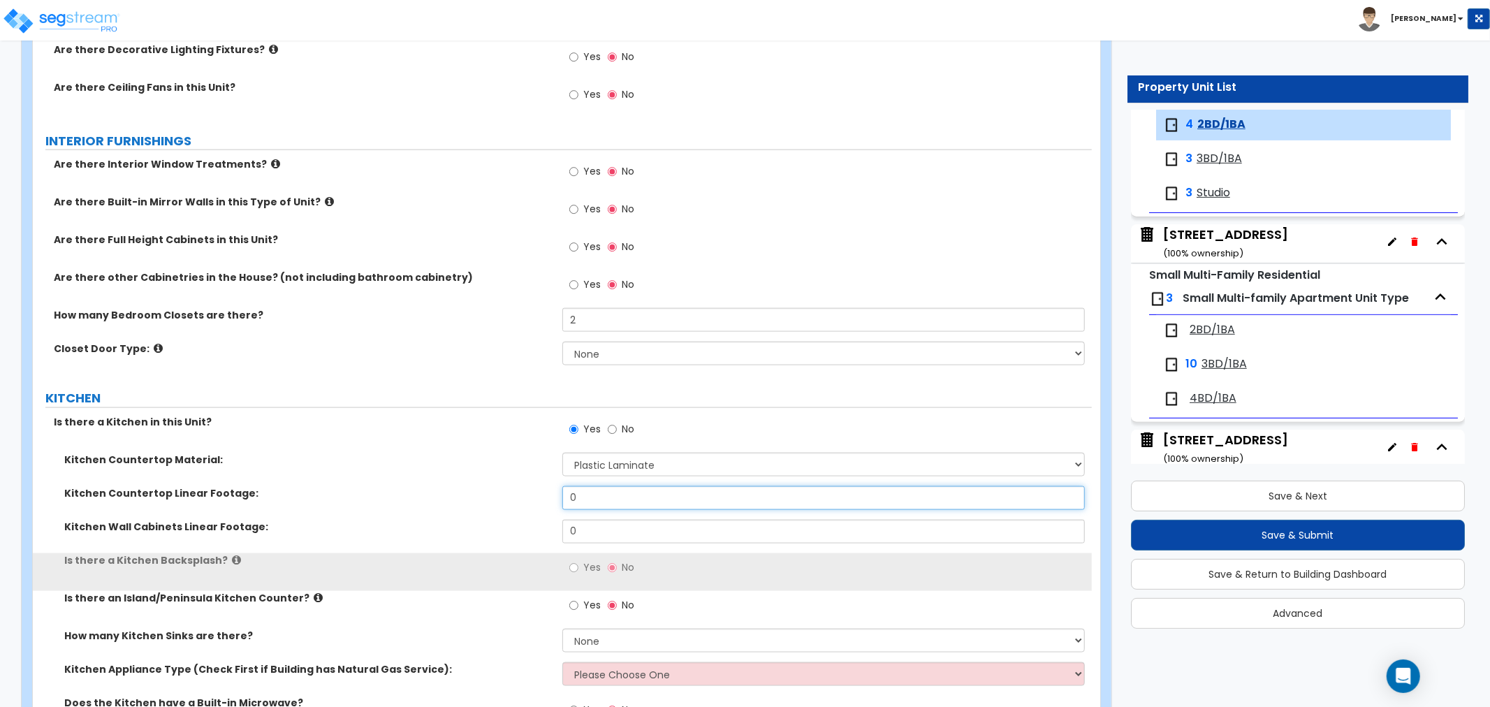
drag, startPoint x: 600, startPoint y: 497, endPoint x: 528, endPoint y: 498, distance: 71.3
click at [528, 498] on div "Kitchen Countertop Linear Footage: 0" at bounding box center [562, 503] width 1059 height 34
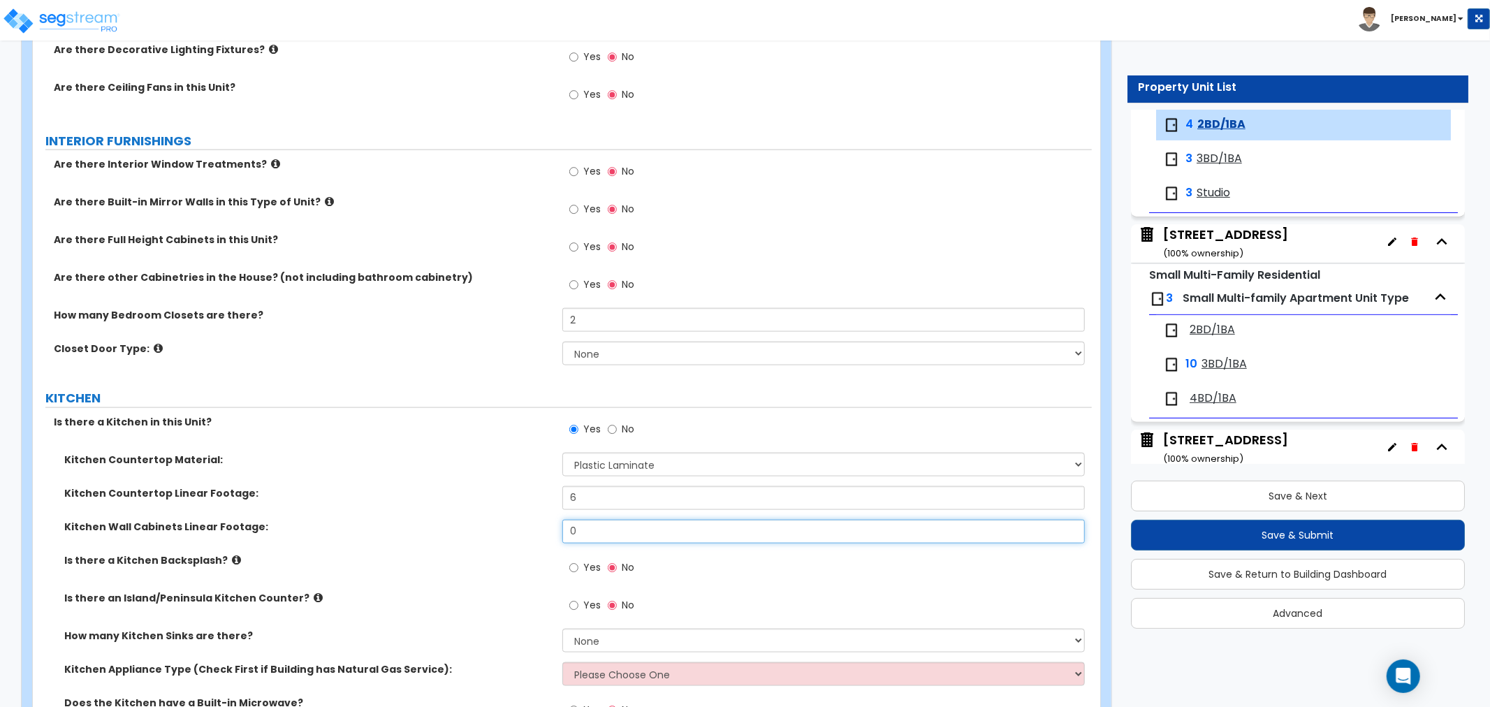
drag, startPoint x: 597, startPoint y: 528, endPoint x: 447, endPoint y: 534, distance: 150.3
click at [447, 534] on div "Kitchen Wall Cabinets Linear Footage: 0" at bounding box center [562, 537] width 1059 height 34
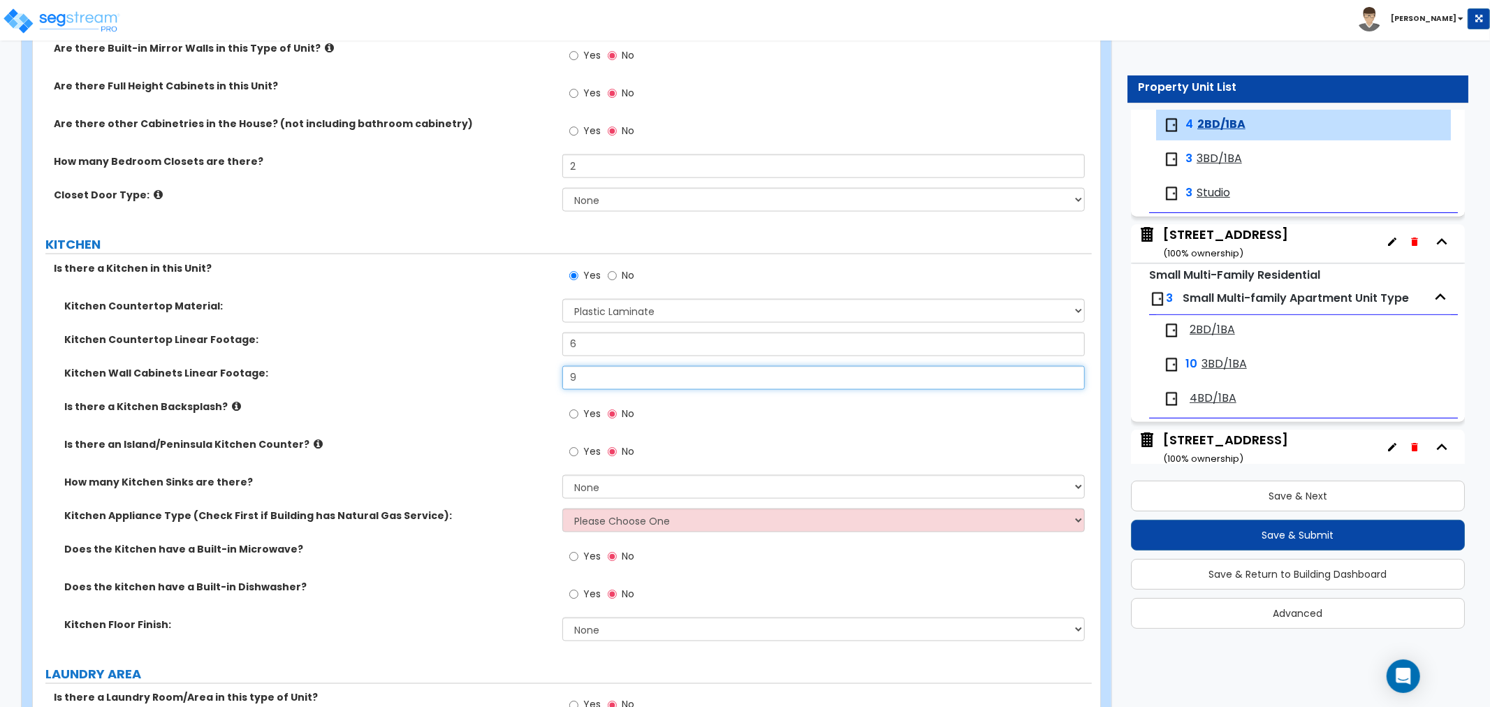
scroll to position [1553, 0]
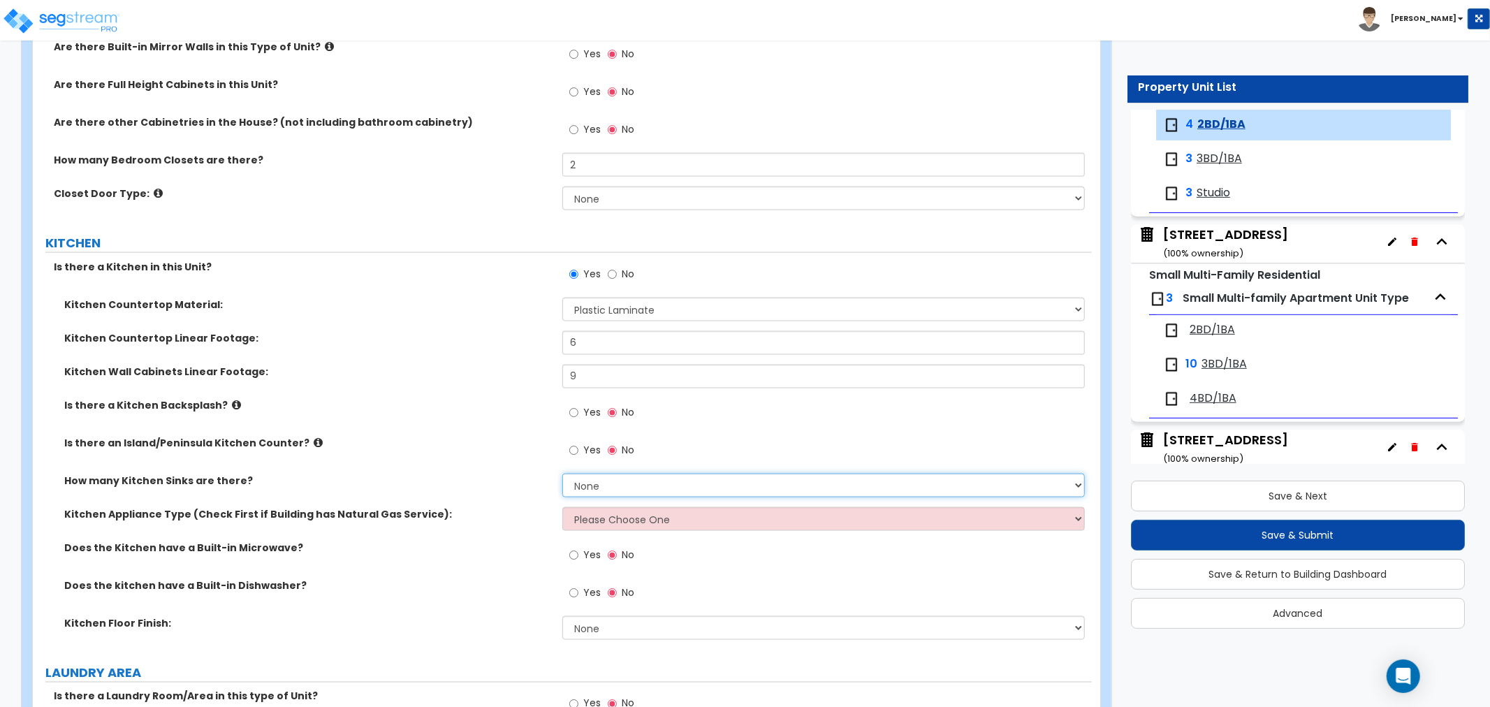
click at [588, 480] on select "None 1 2 3" at bounding box center [823, 486] width 523 height 24
click at [562, 474] on select "None 1 2 3" at bounding box center [823, 486] width 523 height 24
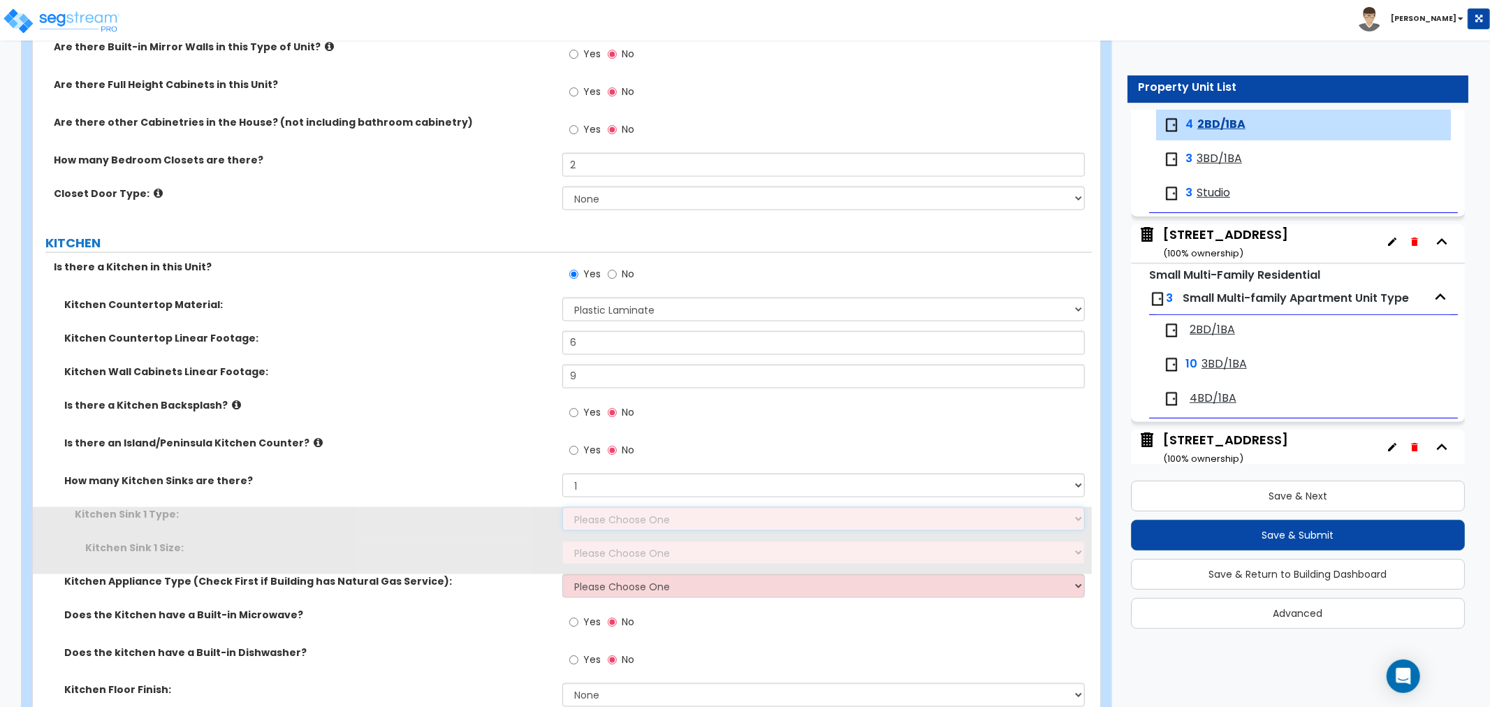
click at [602, 518] on select "Please Choose One Stainless Steel Porcelain Enamel Cast Iron Granite Composite" at bounding box center [823, 519] width 523 height 24
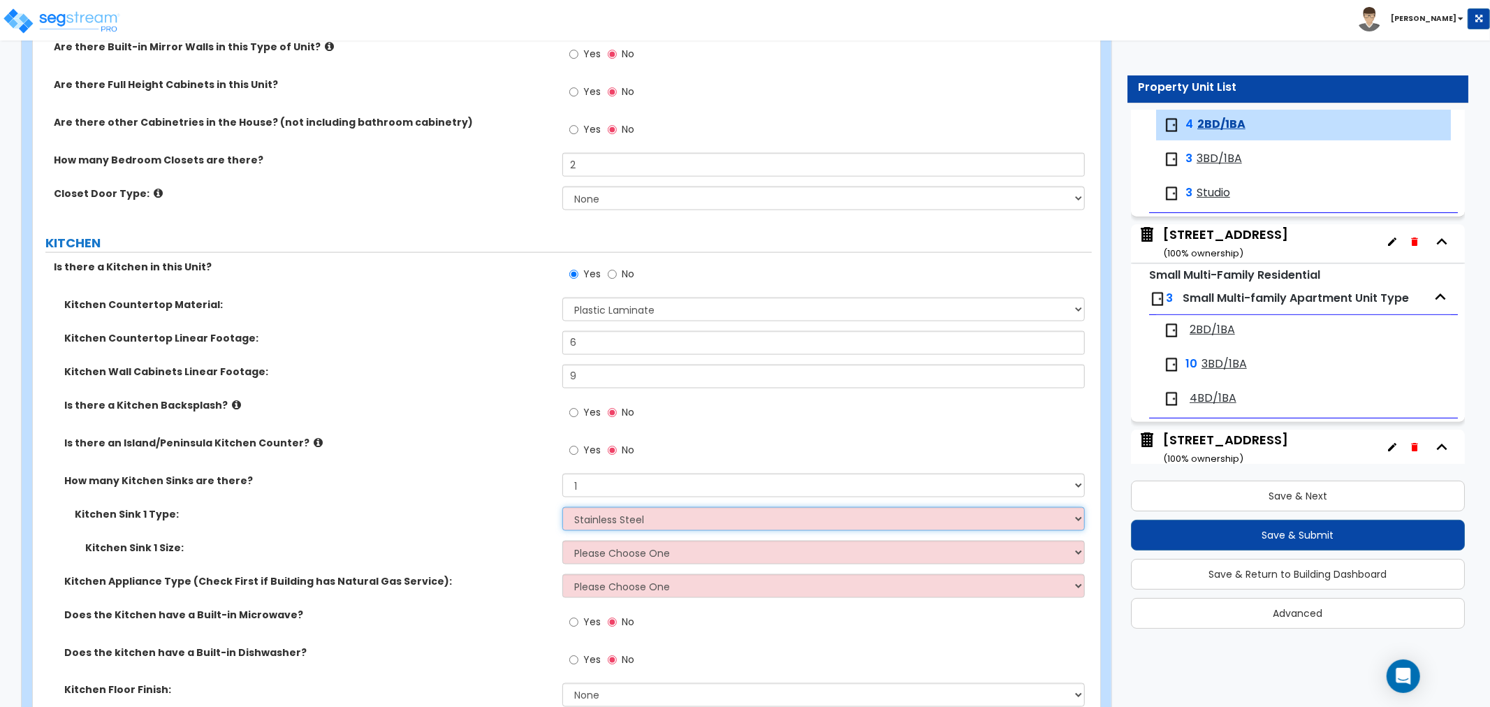
click at [562, 507] on select "Please Choose One Stainless Steel Porcelain Enamel Cast Iron Granite Composite" at bounding box center [823, 519] width 523 height 24
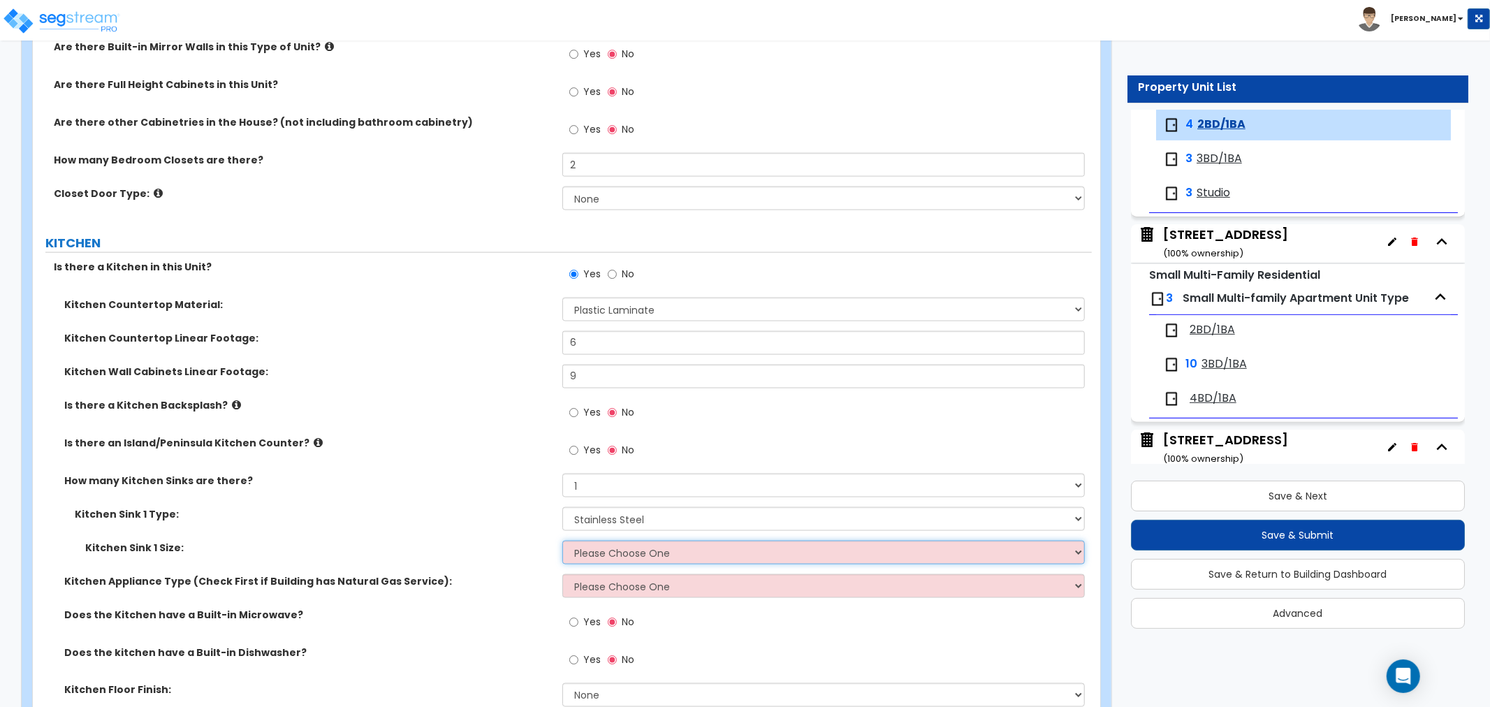
click at [606, 555] on select "Please Choose One Single Sink Double Sink" at bounding box center [823, 553] width 523 height 24
click at [562, 541] on select "Please Choose One Single Sink Double Sink" at bounding box center [823, 553] width 523 height 24
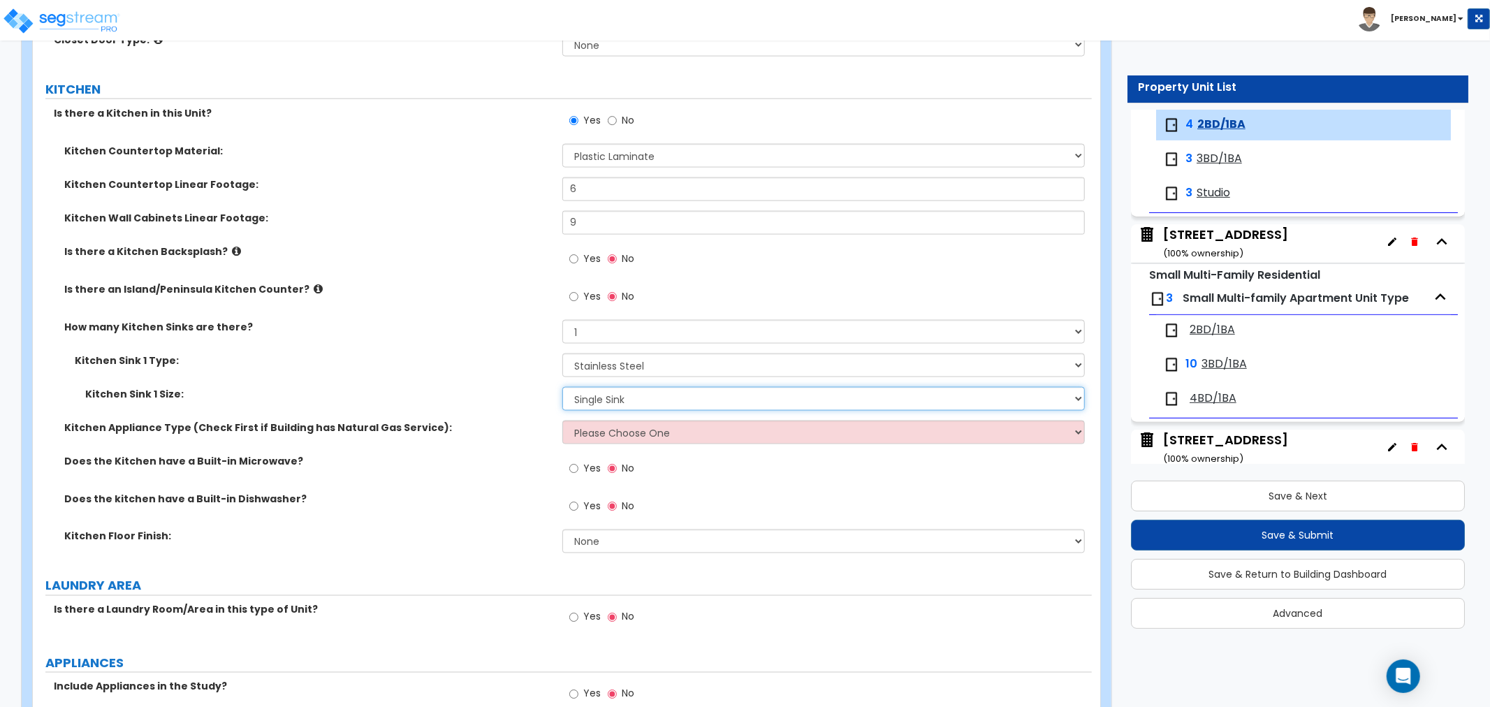
scroll to position [1708, 0]
click at [589, 424] on select "Please Choose One Gas Electric" at bounding box center [823, 431] width 523 height 24
click at [562, 419] on select "Please Choose One Gas Electric" at bounding box center [823, 431] width 523 height 24
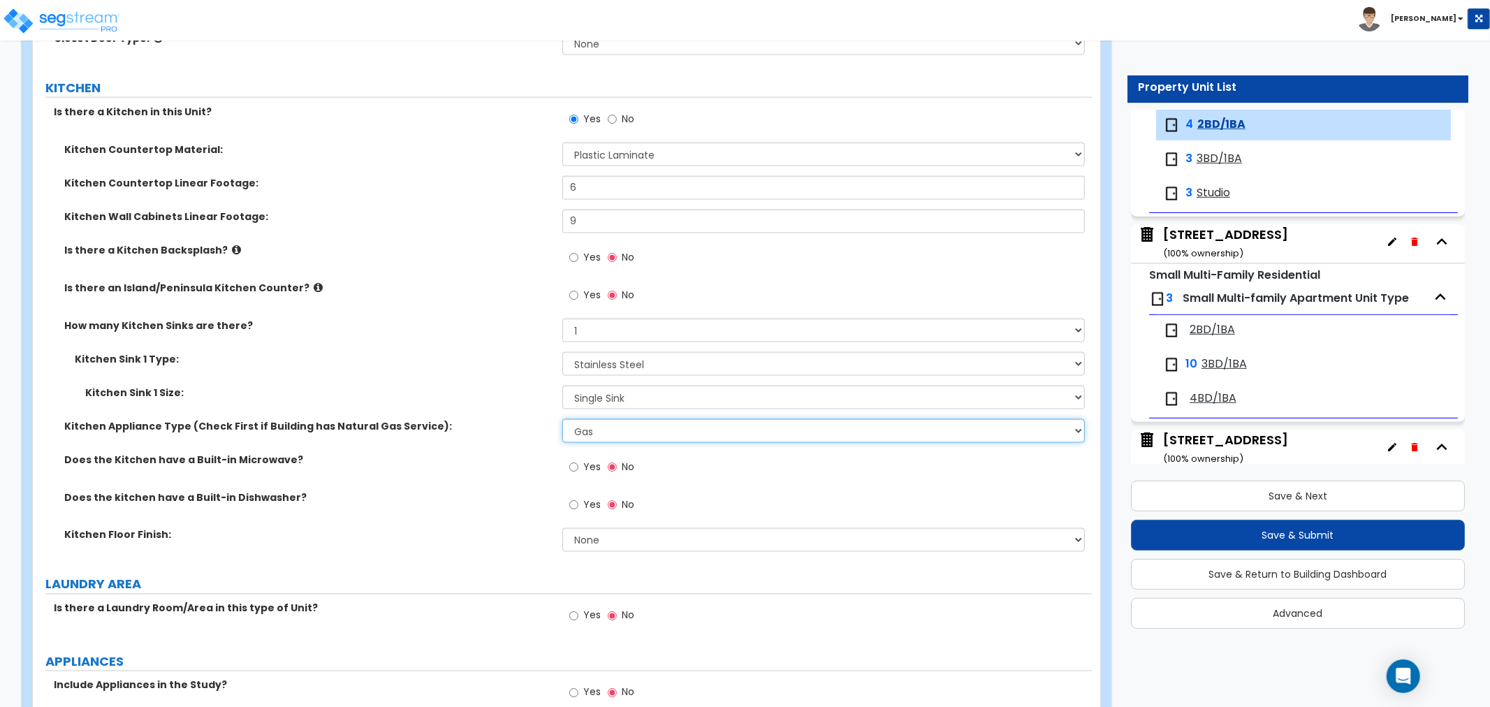
scroll to position [1785, 0]
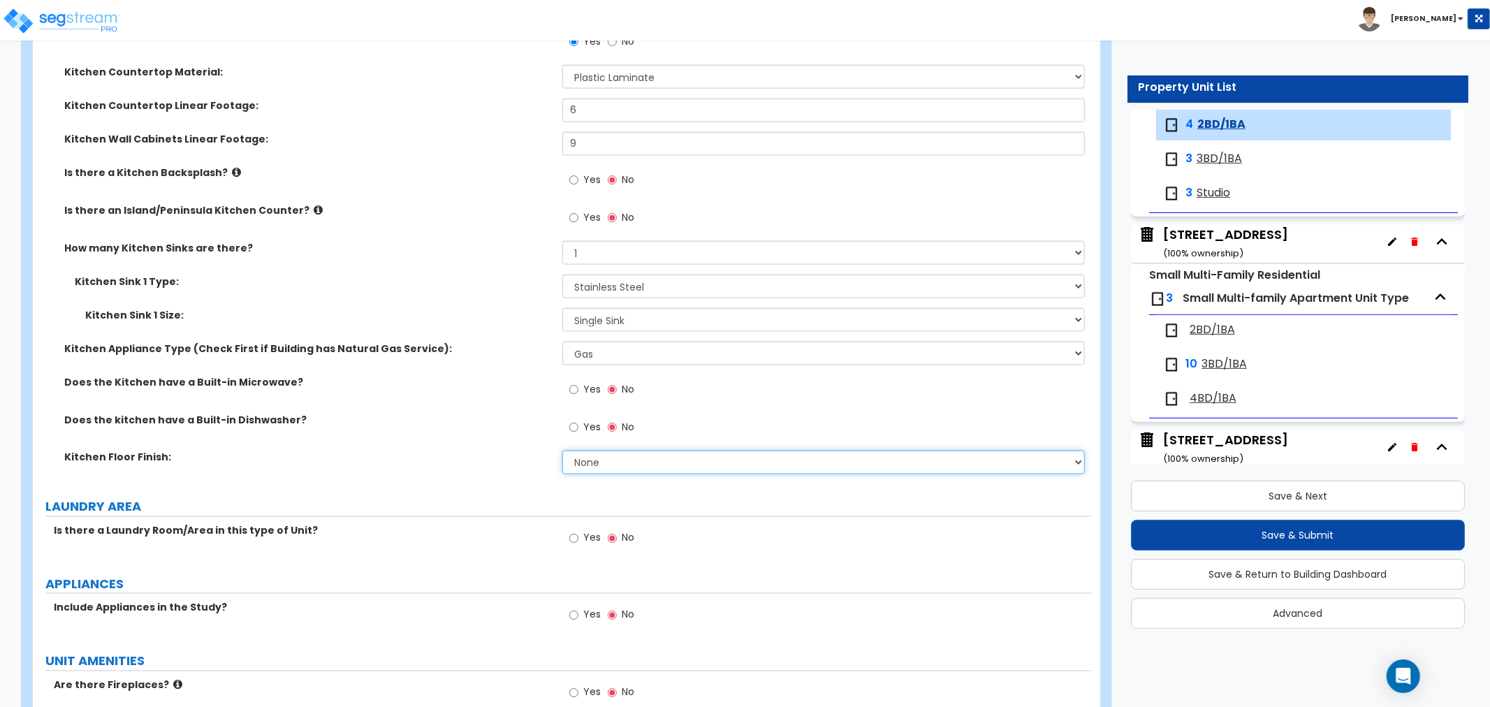
click at [599, 458] on select "None Tile Flooring Hardwood Flooring Resilient Laminate Flooring VCT Flooring S…" at bounding box center [823, 463] width 523 height 24
click at [562, 451] on select "None Tile Flooring Hardwood Flooring Resilient Laminate Flooring VCT Flooring S…" at bounding box center [823, 463] width 523 height 24
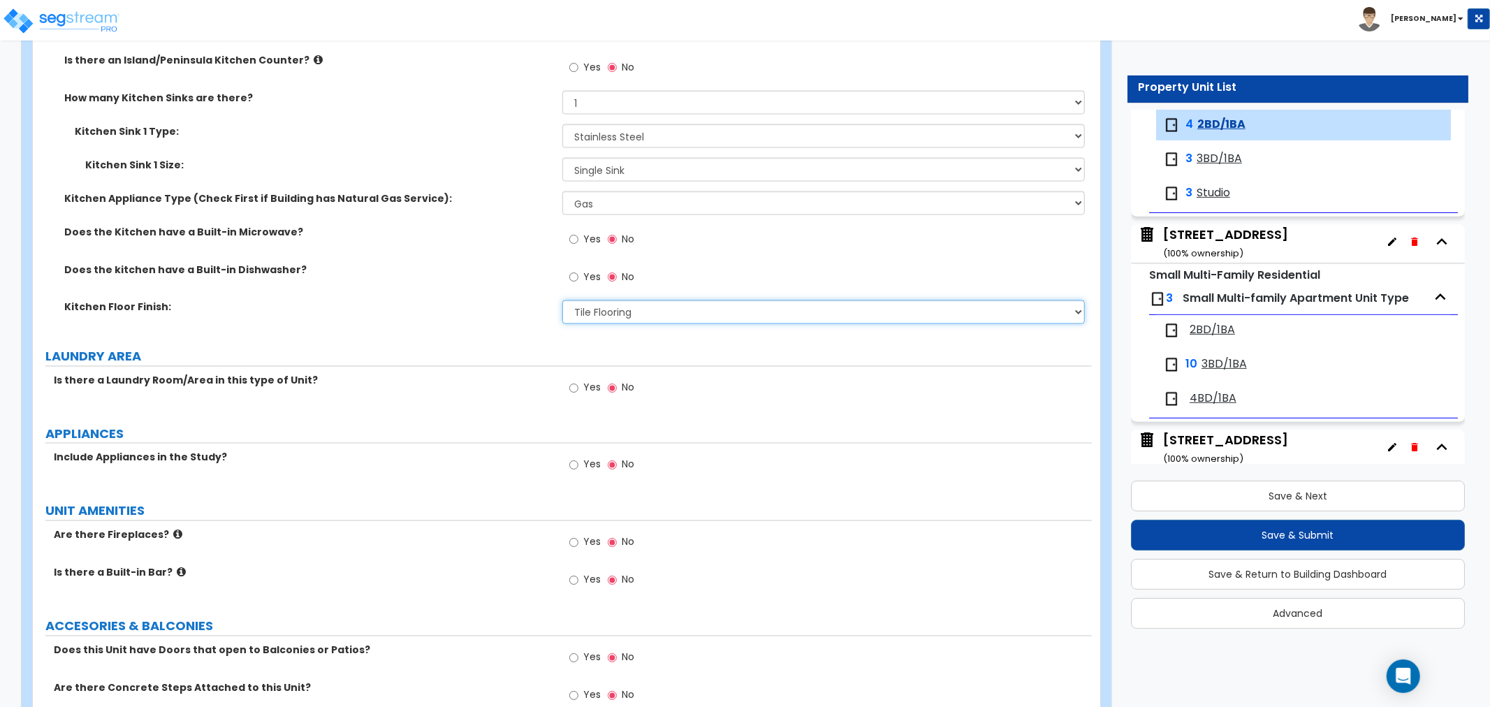
scroll to position [1940, 0]
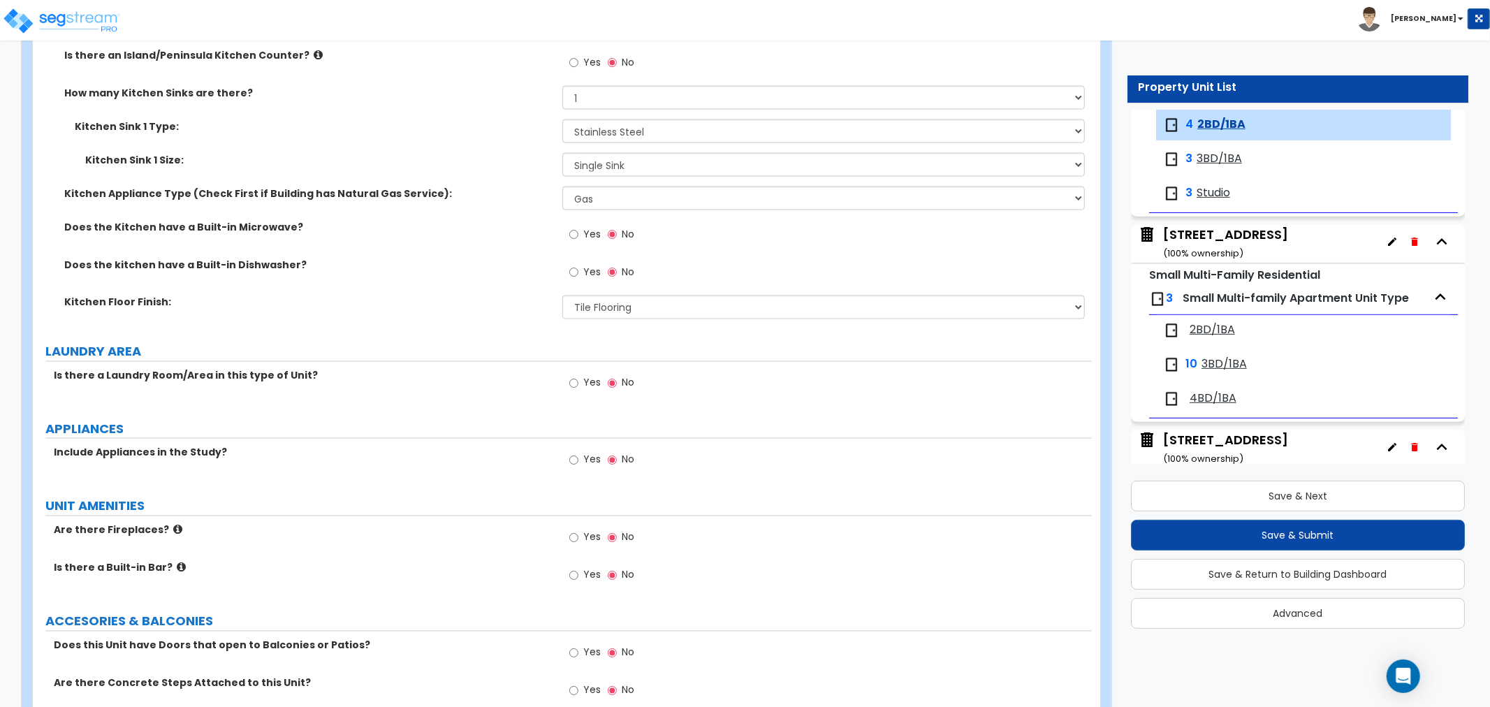
click at [579, 459] on label "Yes" at bounding box center [584, 462] width 31 height 24
click at [579, 459] on input "Yes" at bounding box center [573, 460] width 9 height 15
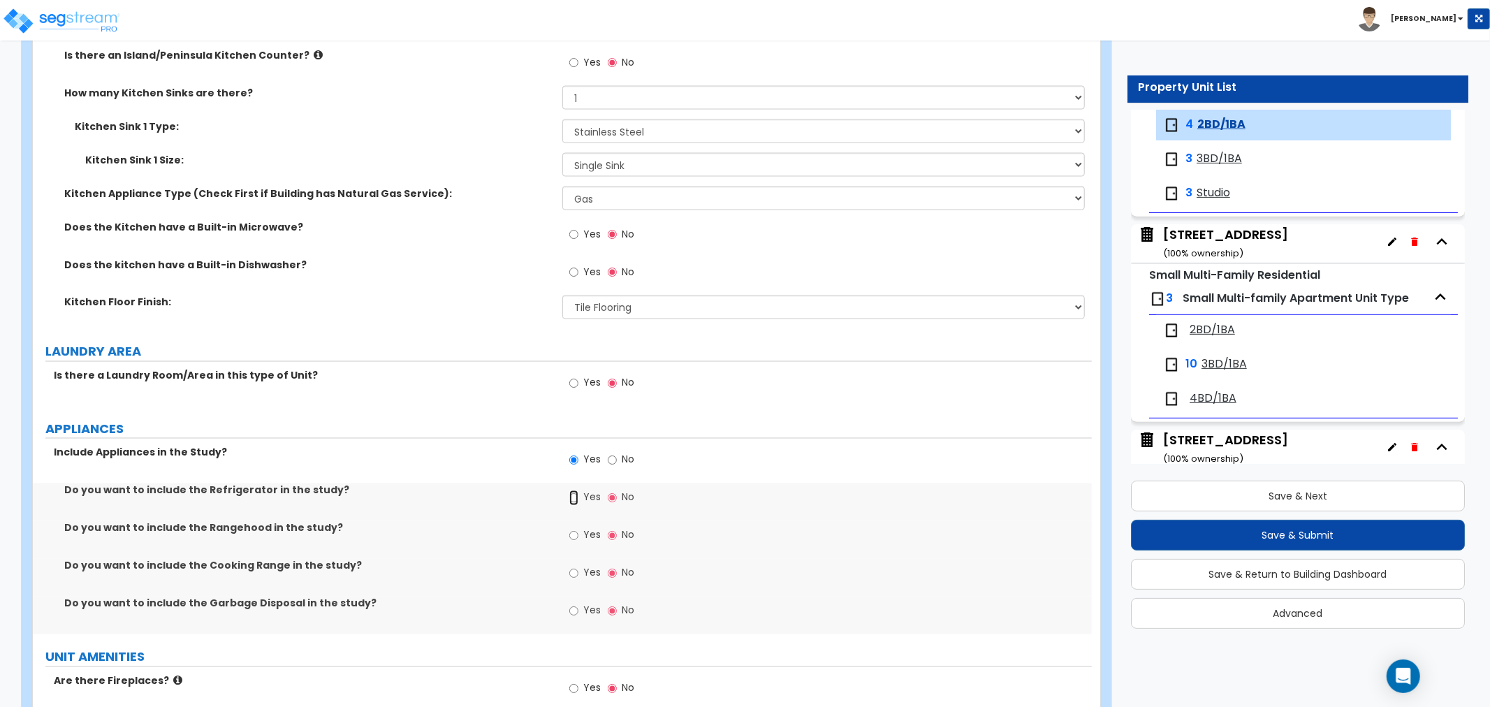
click at [574, 496] on input "Yes" at bounding box center [573, 498] width 9 height 15
click at [570, 579] on input "Yes" at bounding box center [573, 573] width 9 height 15
click at [574, 606] on input "Yes" at bounding box center [573, 611] width 9 height 15
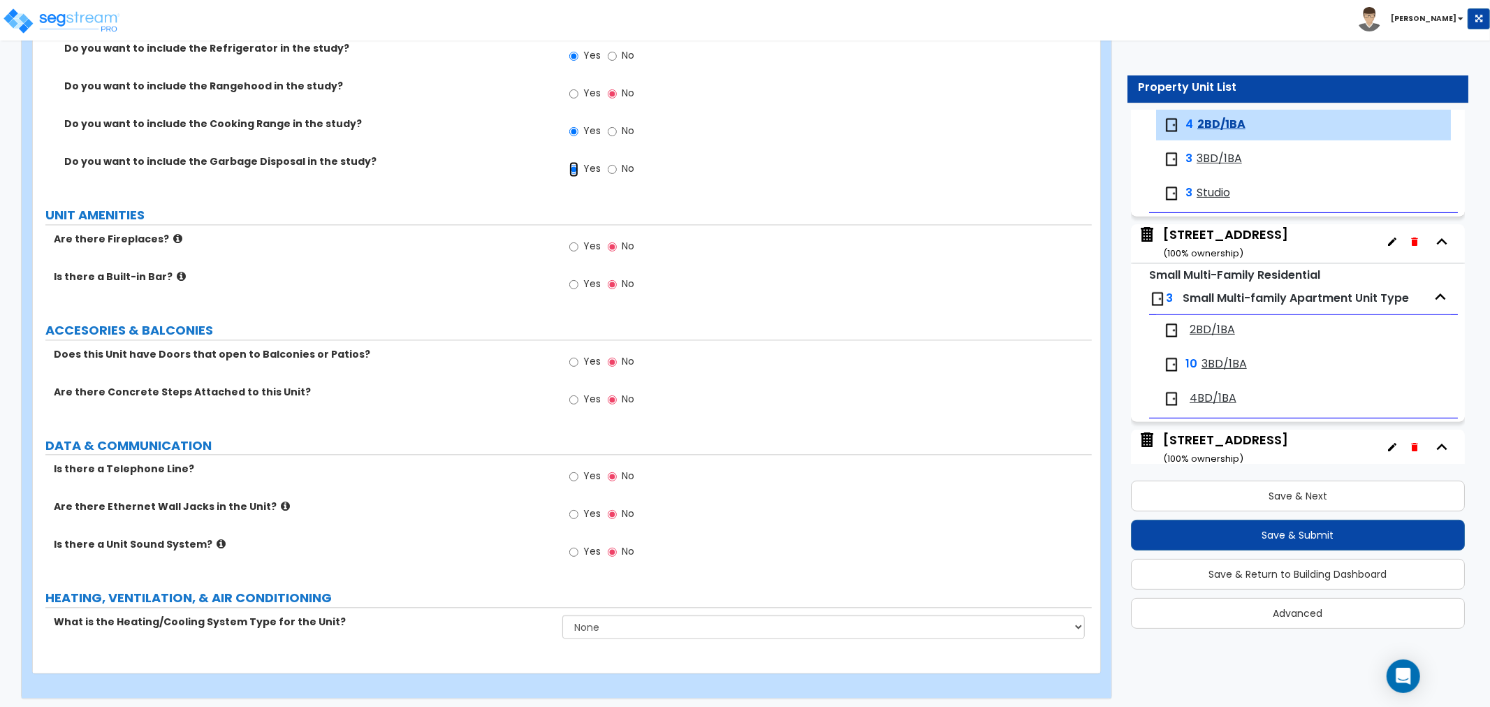
scroll to position [2388, 0]
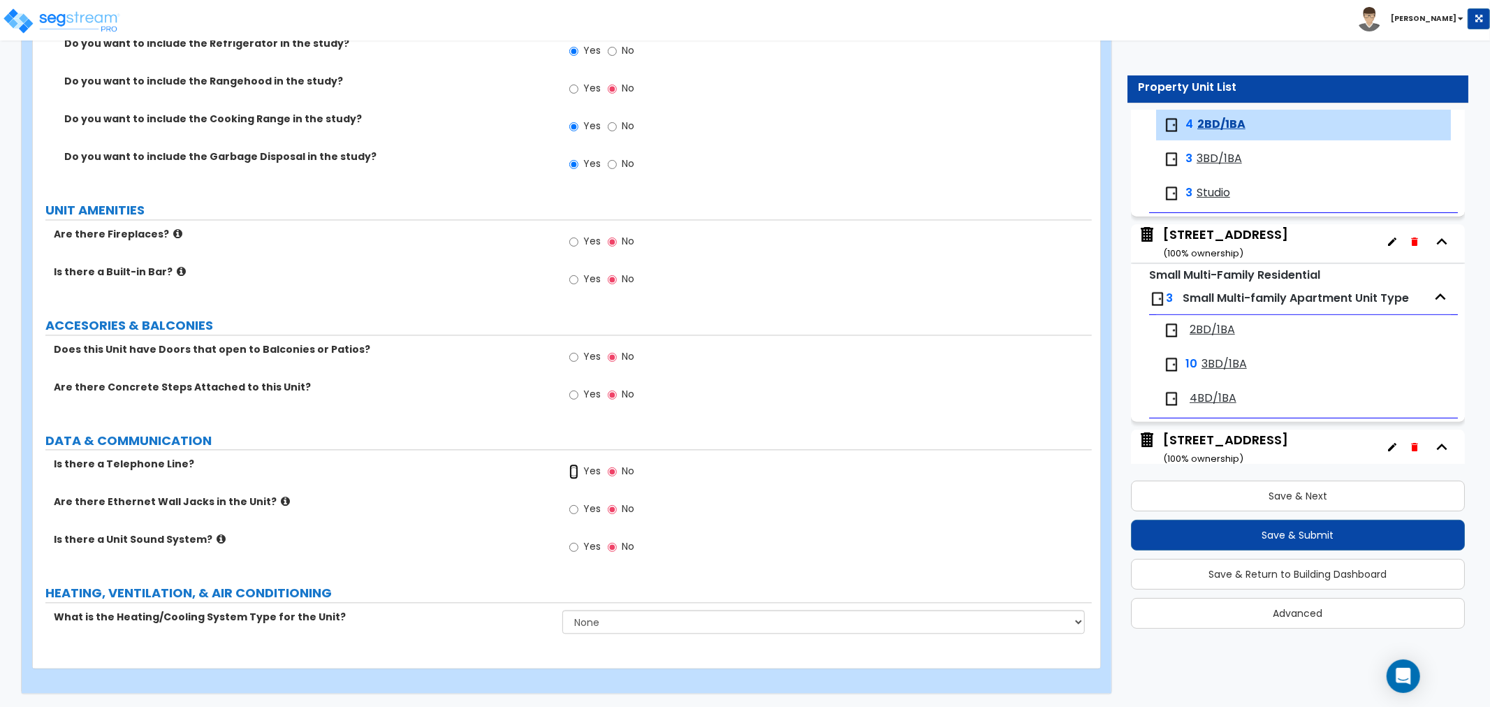
click at [569, 472] on input "Yes" at bounding box center [573, 471] width 9 height 15
click at [576, 506] on input "Yes" at bounding box center [573, 509] width 9 height 15
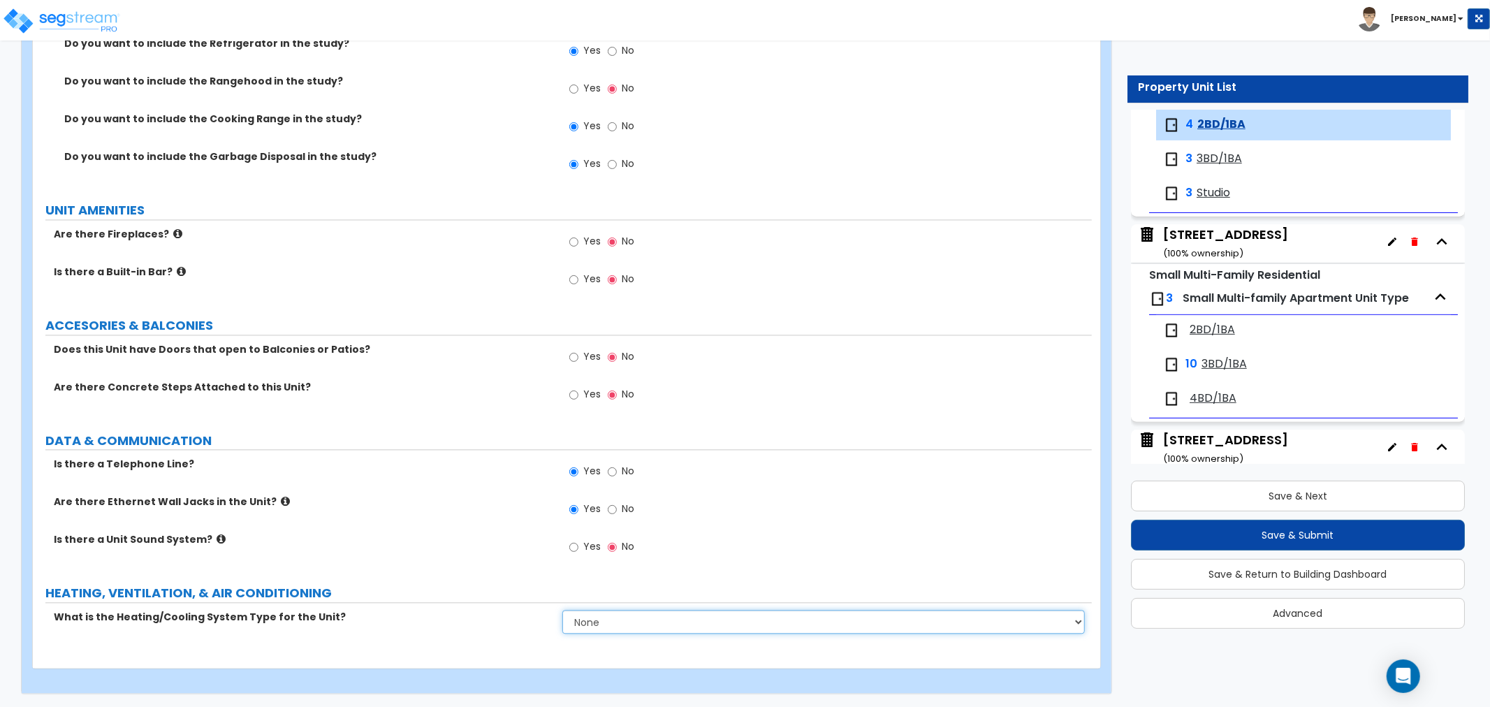
click at [581, 618] on select "None Heat Only Centralized Heating & Cooling Thru Wall Air Conditioners Mini Sp…" at bounding box center [823, 622] width 523 height 24
click at [562, 610] on select "None Heat Only Centralized Heating & Cooling Thru Wall Air Conditioners Mini Sp…" at bounding box center [823, 622] width 523 height 24
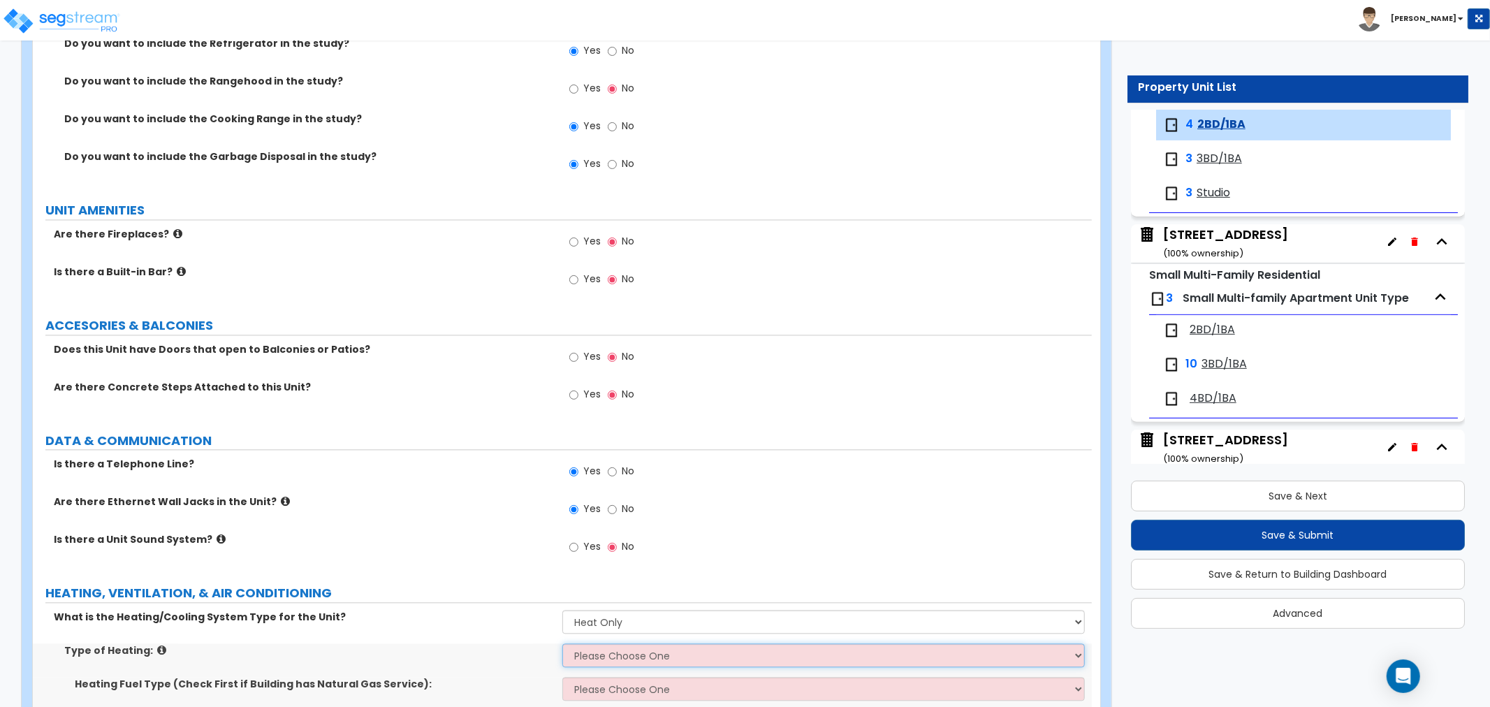
click at [613, 653] on select "Please Choose One Wall Heater Electric Baseboard Heater Hydronic Heating Radian…" at bounding box center [823, 656] width 523 height 24
click at [562, 644] on select "Please Choose One Wall Heater Electric Baseboard Heater Hydronic Heating Radian…" at bounding box center [823, 656] width 523 height 24
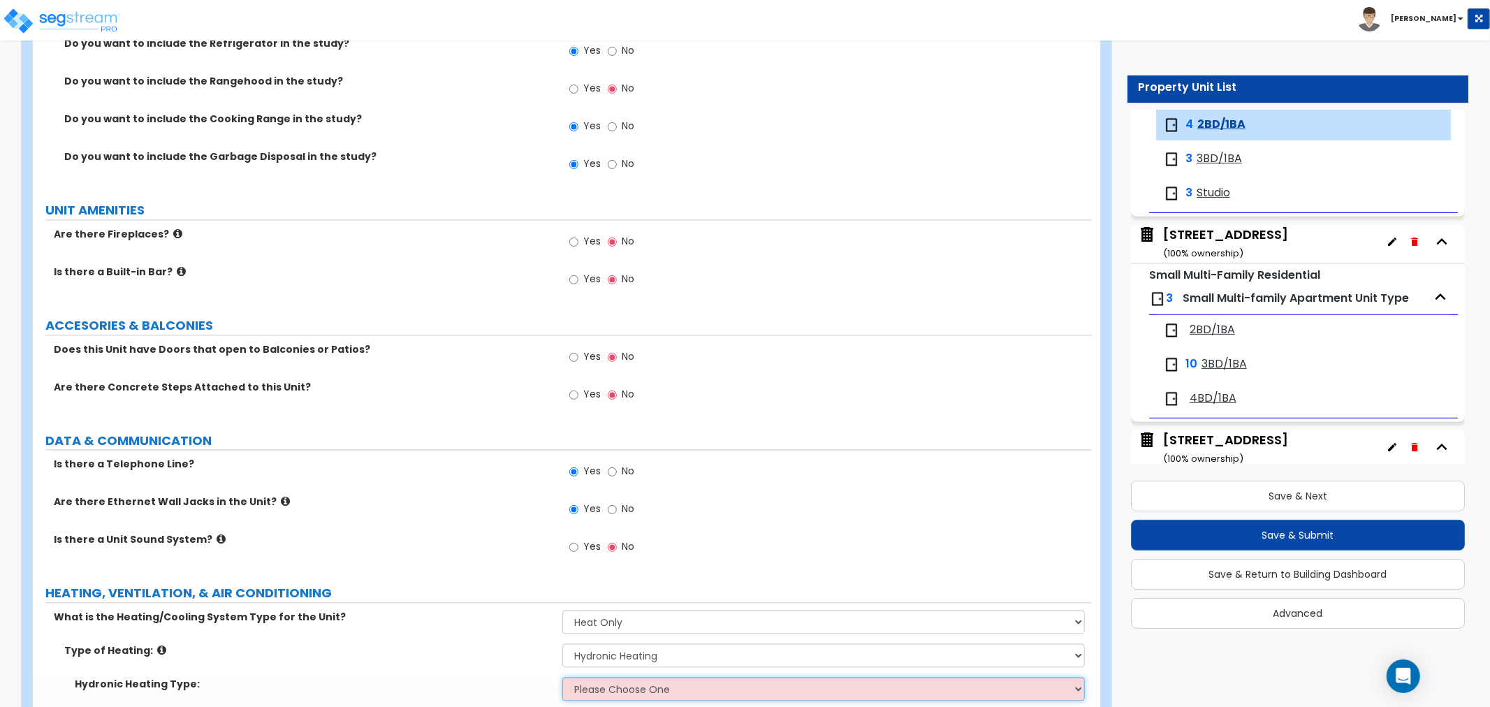
click at [609, 681] on select "Please Choose One Hydronic Radiator Hydronic Baseboard Hydronic Fin Tube Radiat…" at bounding box center [823, 689] width 523 height 24
click at [562, 677] on select "Please Choose One Hydronic Radiator Hydronic Baseboard Hydronic Fin Tube Radiat…" at bounding box center [823, 689] width 523 height 24
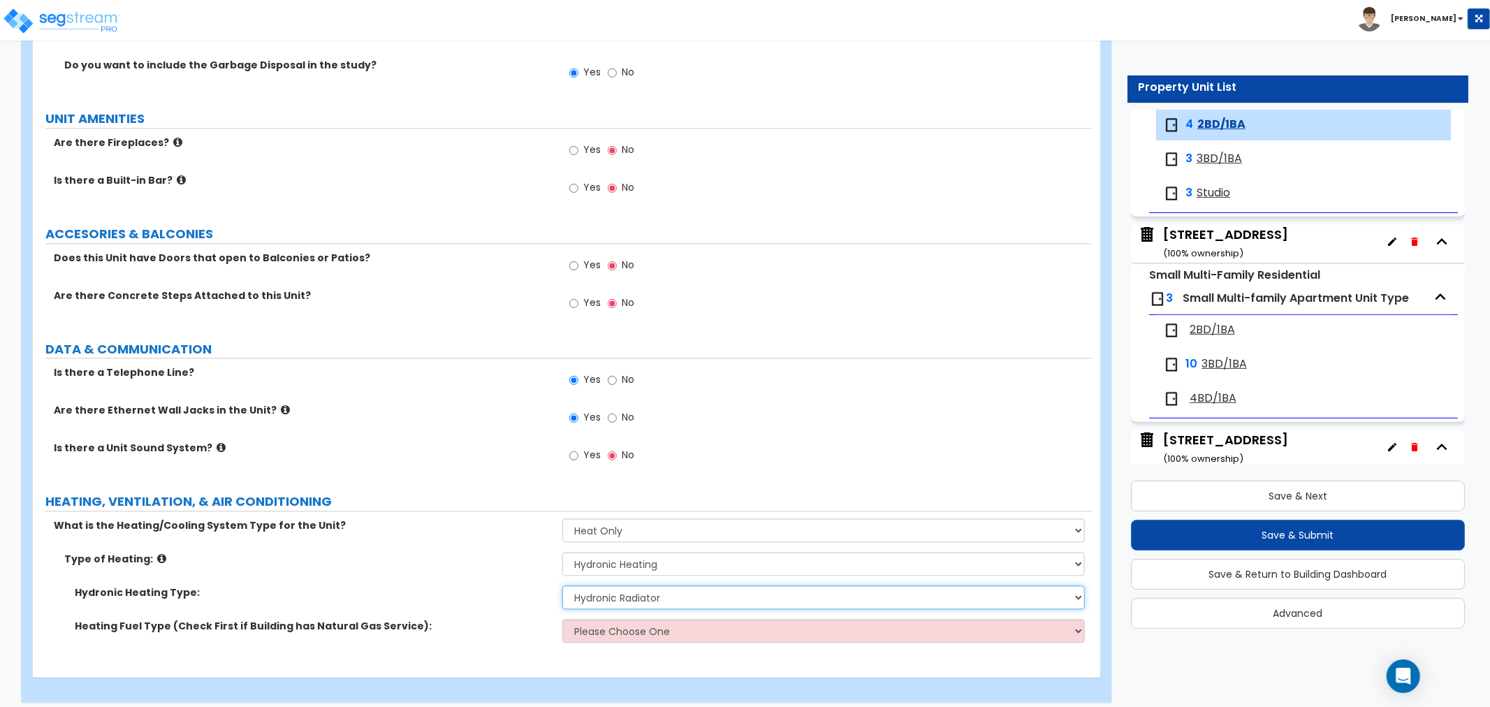
scroll to position [2489, 0]
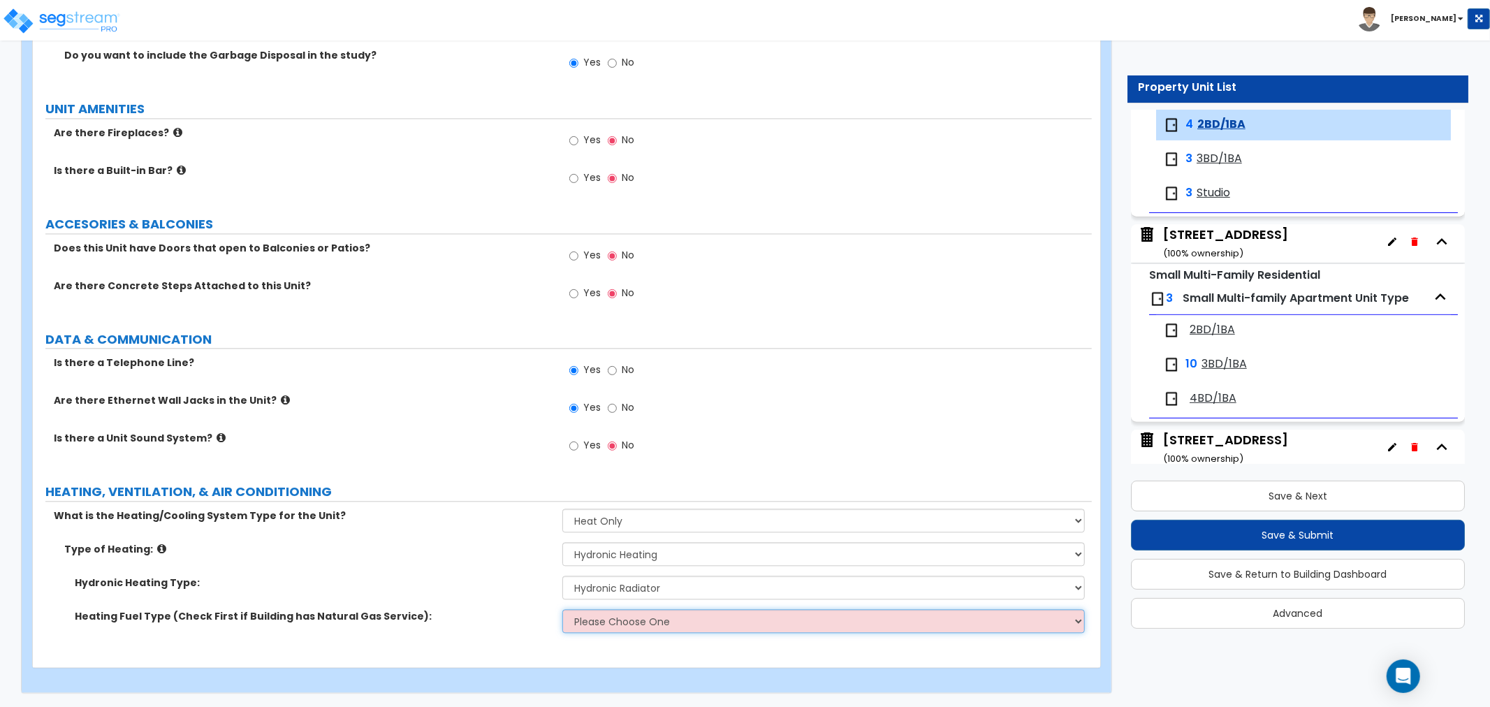
click at [605, 618] on select "Please Choose One Gas Electric" at bounding box center [823, 621] width 523 height 24
click at [562, 609] on select "Please Choose One Gas Electric" at bounding box center [823, 621] width 523 height 24
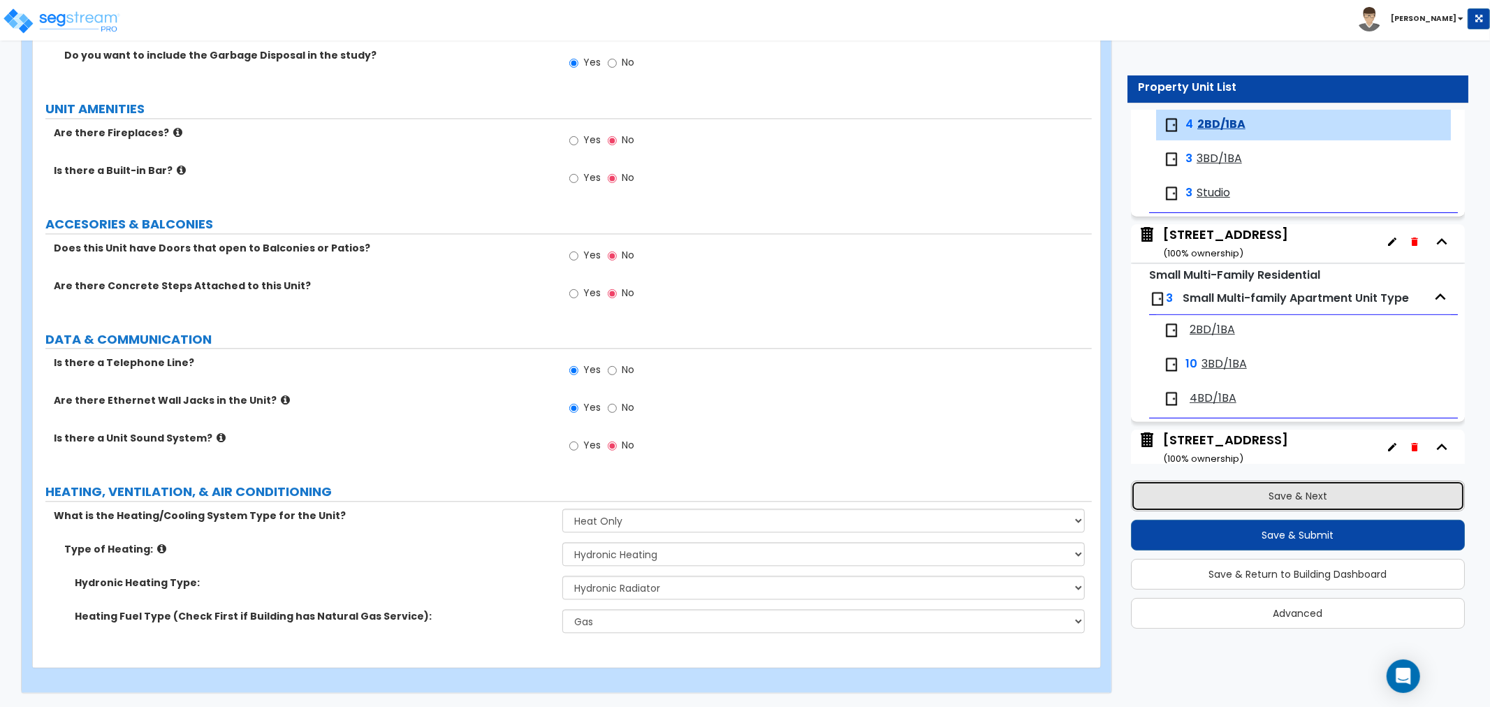
click at [1274, 491] on button "Save & Next" at bounding box center [1298, 496] width 334 height 31
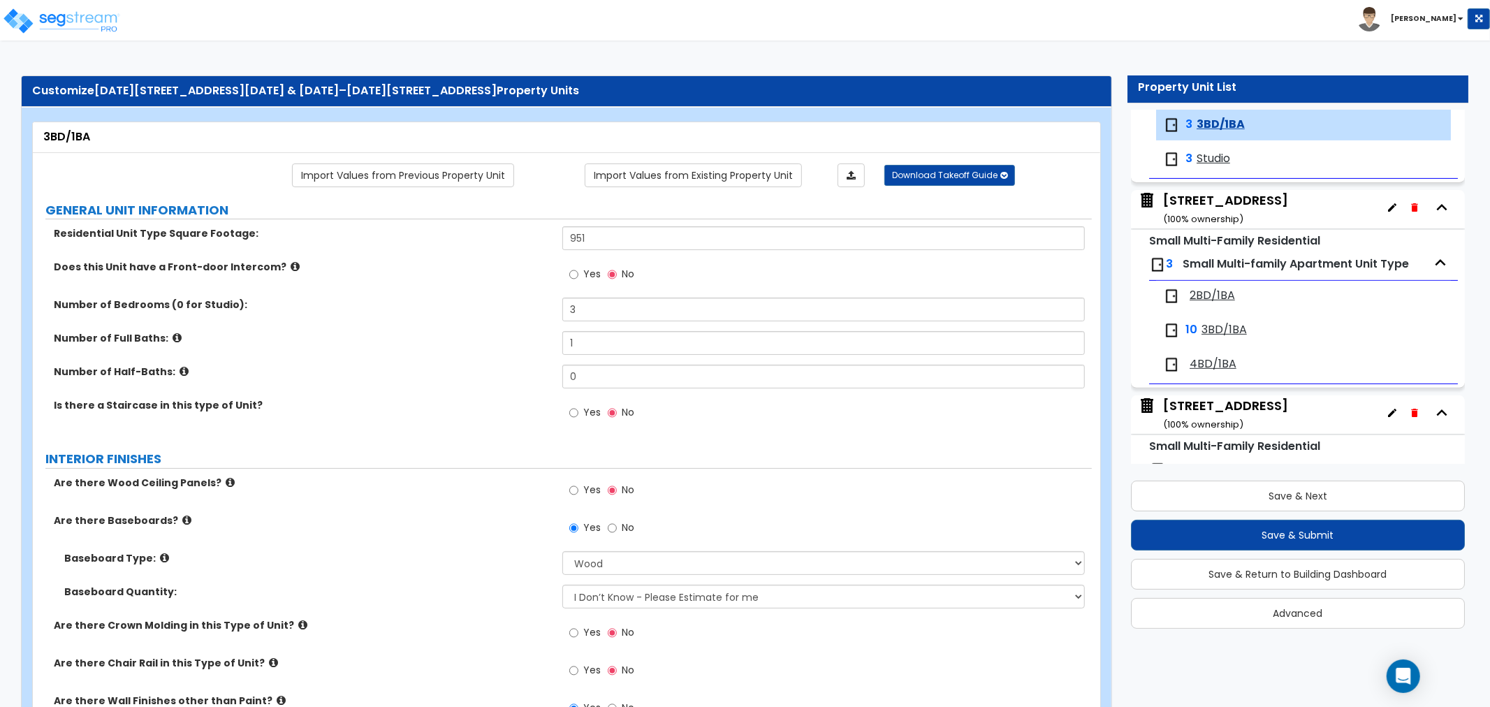
click at [1226, 302] on span "2BD/1BA" at bounding box center [1212, 296] width 45 height 16
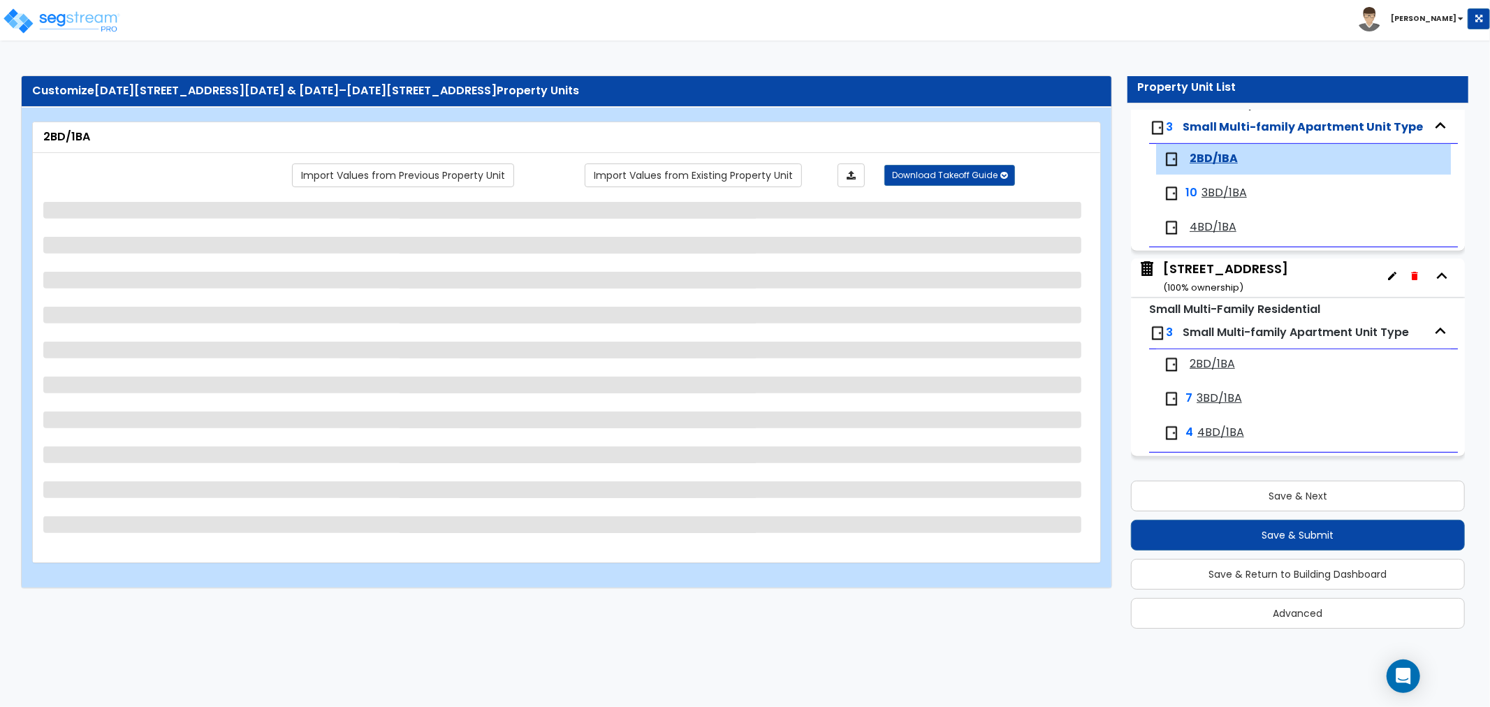
scroll to position [610, 0]
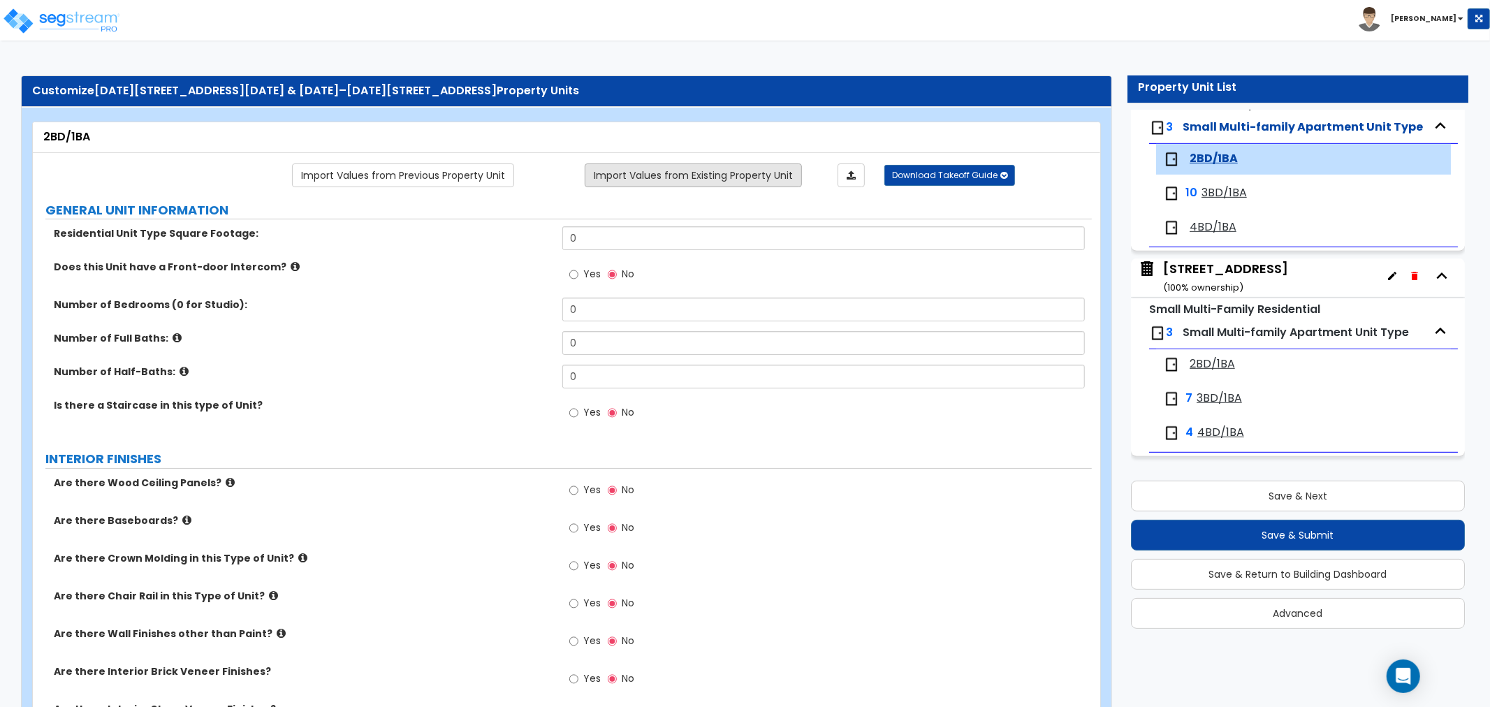
click at [651, 177] on link "Import Values from Existing Property Unit" at bounding box center [693, 176] width 217 height 24
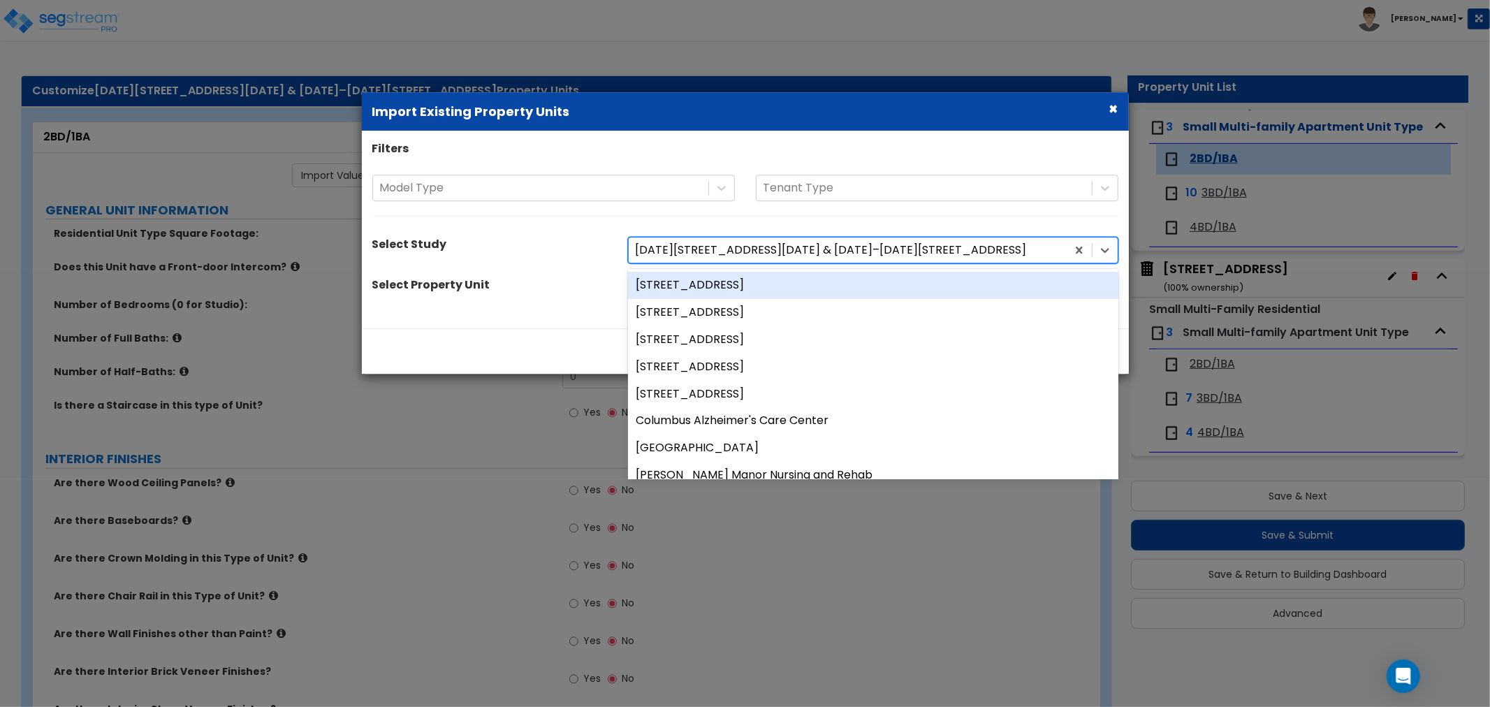
click at [685, 254] on div at bounding box center [848, 250] width 424 height 19
click at [570, 286] on div "Select Property Unit" at bounding box center [490, 287] width 256 height 20
click at [704, 256] on div at bounding box center [848, 250] width 424 height 19
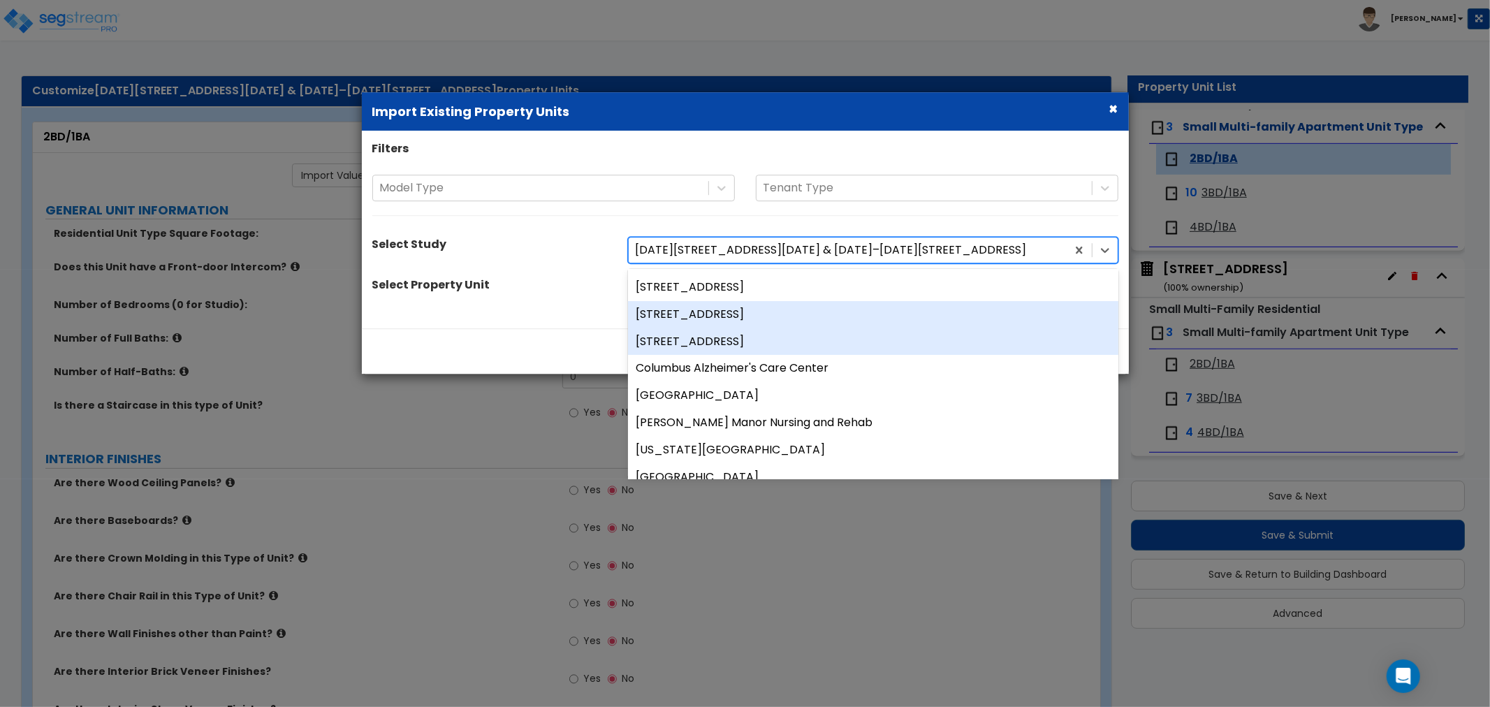
scroll to position [78, 0]
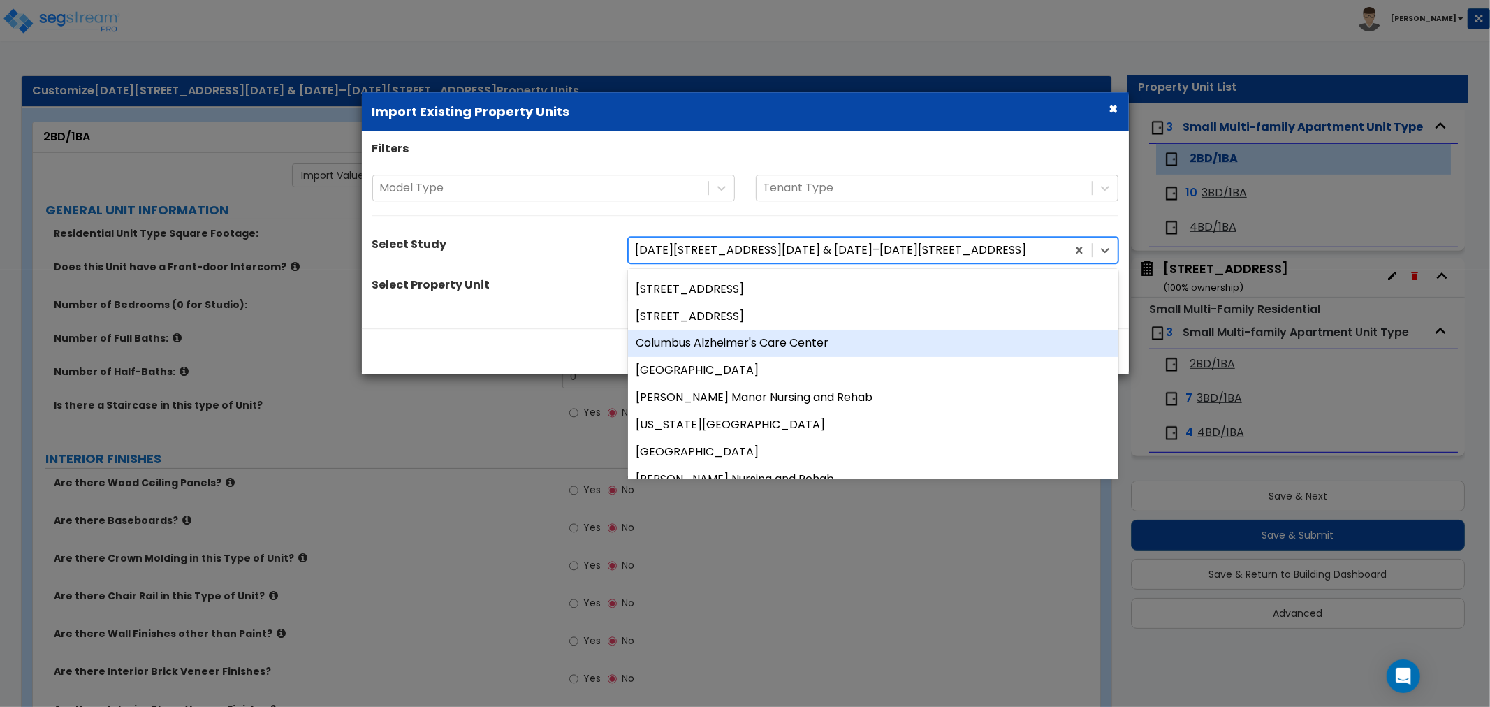
click at [565, 285] on div "Select Property Unit" at bounding box center [490, 287] width 256 height 20
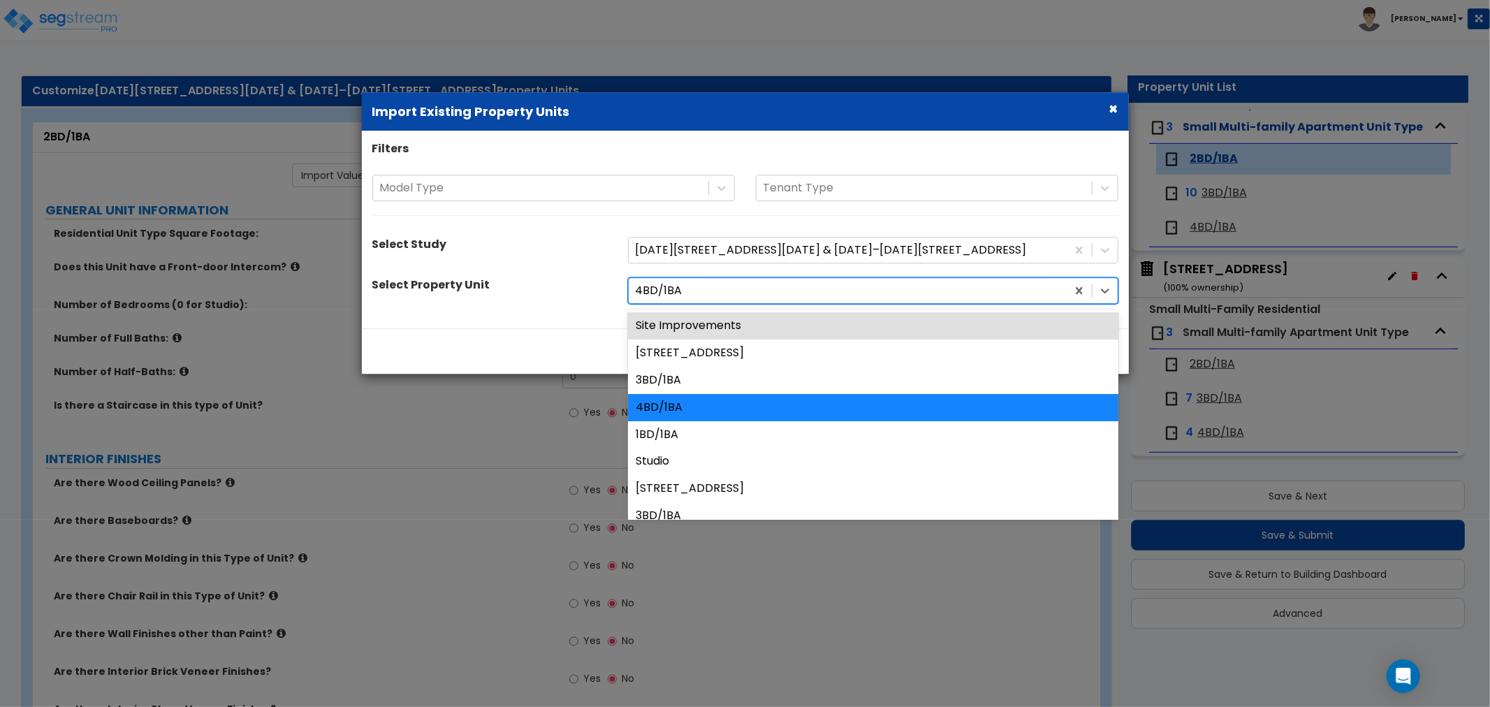
click at [688, 289] on div at bounding box center [848, 291] width 424 height 19
click at [595, 298] on div "Select Property Unit 19 results available. Use Up and Down to choose options, p…" at bounding box center [745, 290] width 767 height 27
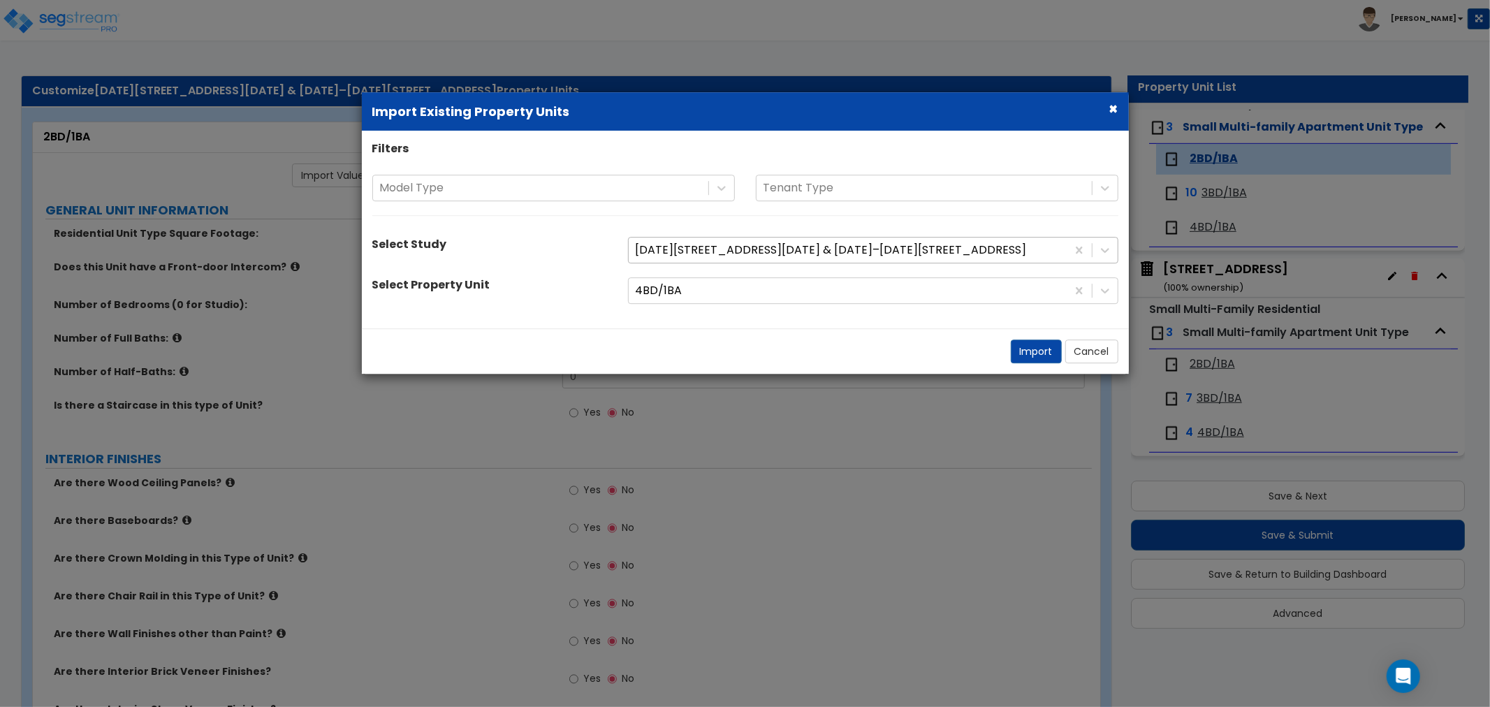
click at [713, 255] on div at bounding box center [848, 250] width 424 height 19
click at [573, 282] on div "Select Property Unit" at bounding box center [490, 287] width 256 height 20
click at [694, 289] on div at bounding box center [848, 291] width 424 height 19
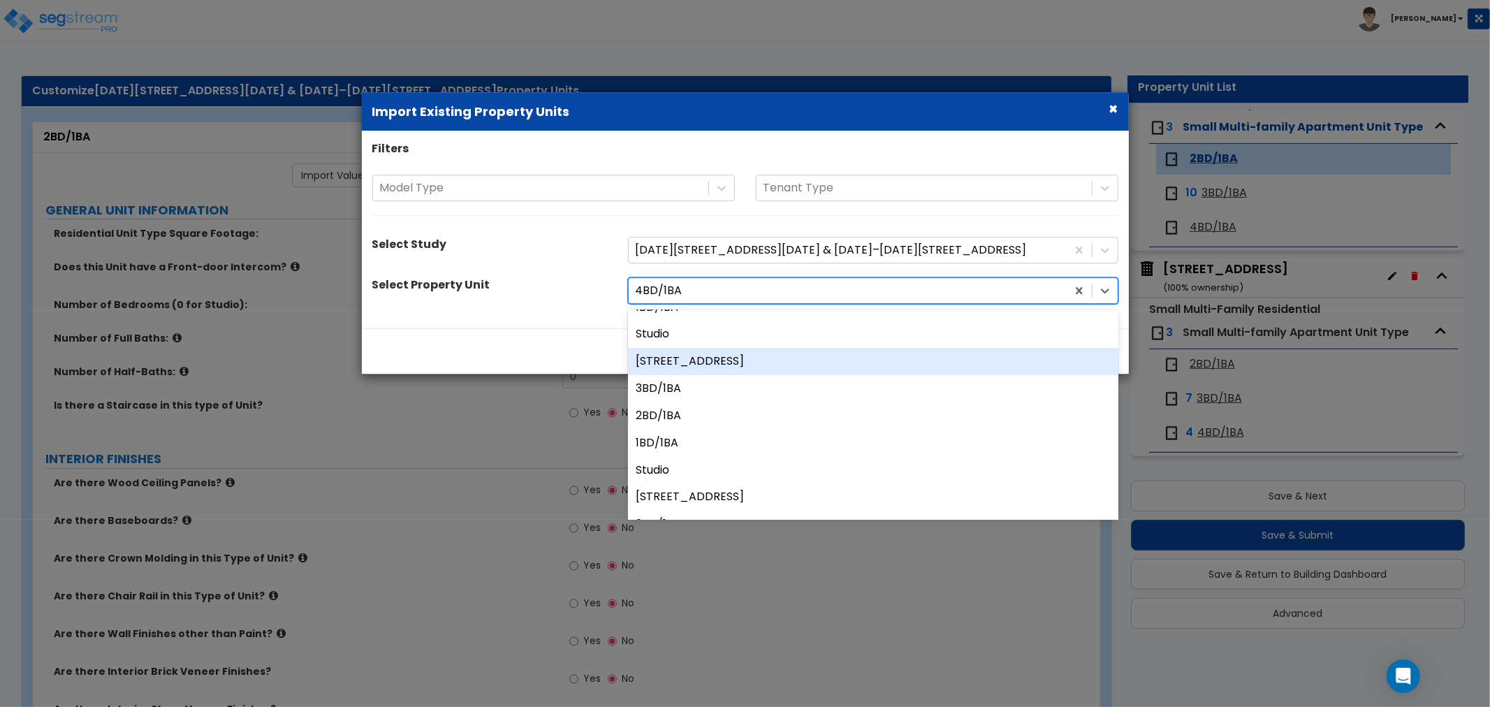
scroll to position [155, 0]
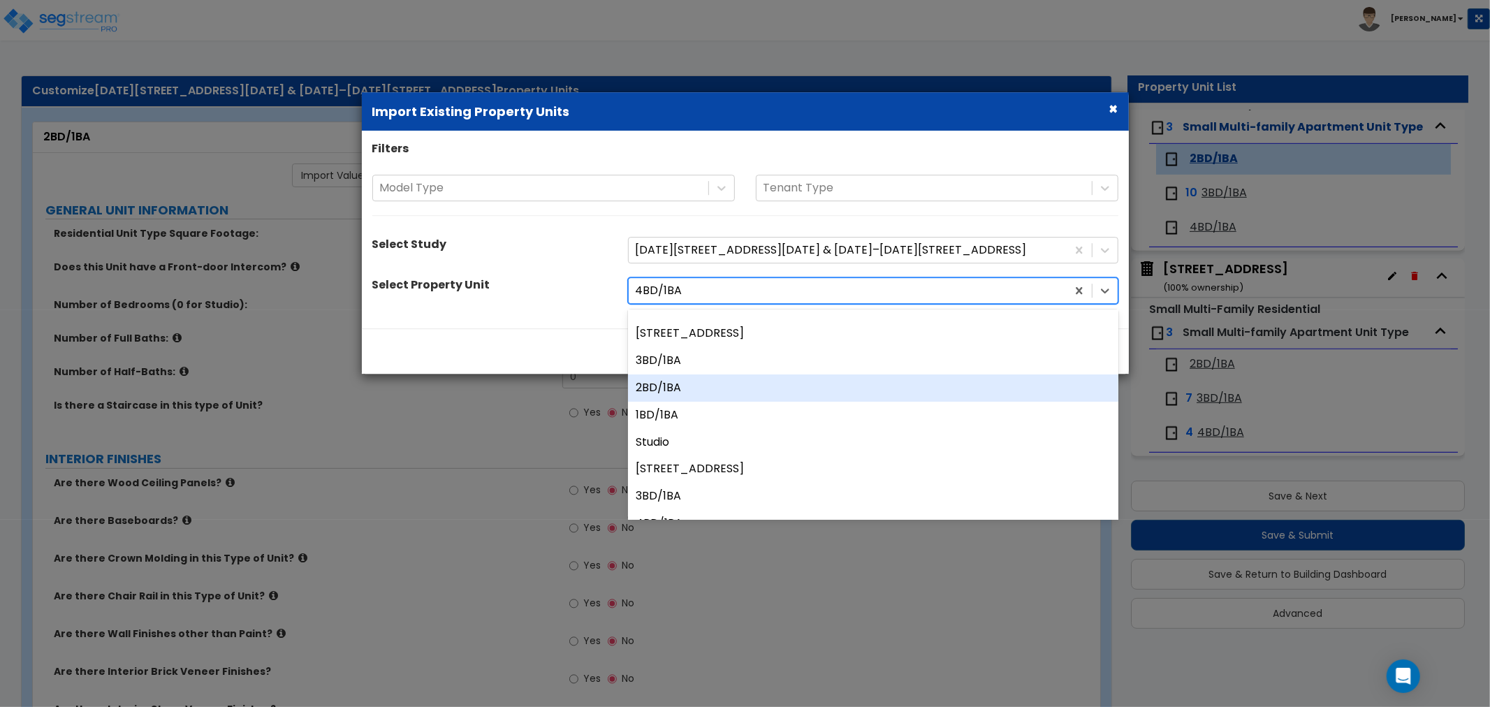
click at [680, 393] on div "2BD/1BA" at bounding box center [873, 388] width 491 height 27
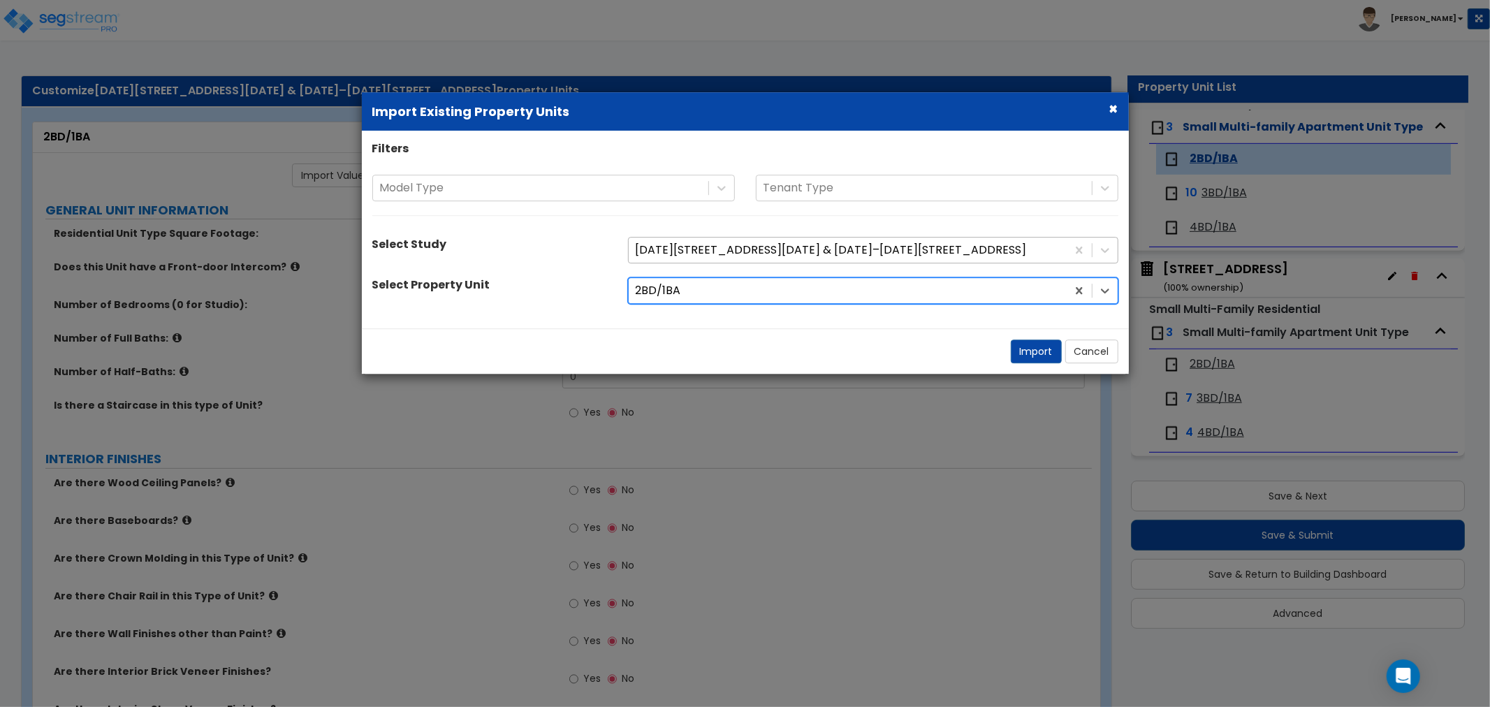
click at [707, 253] on div at bounding box center [848, 250] width 424 height 19
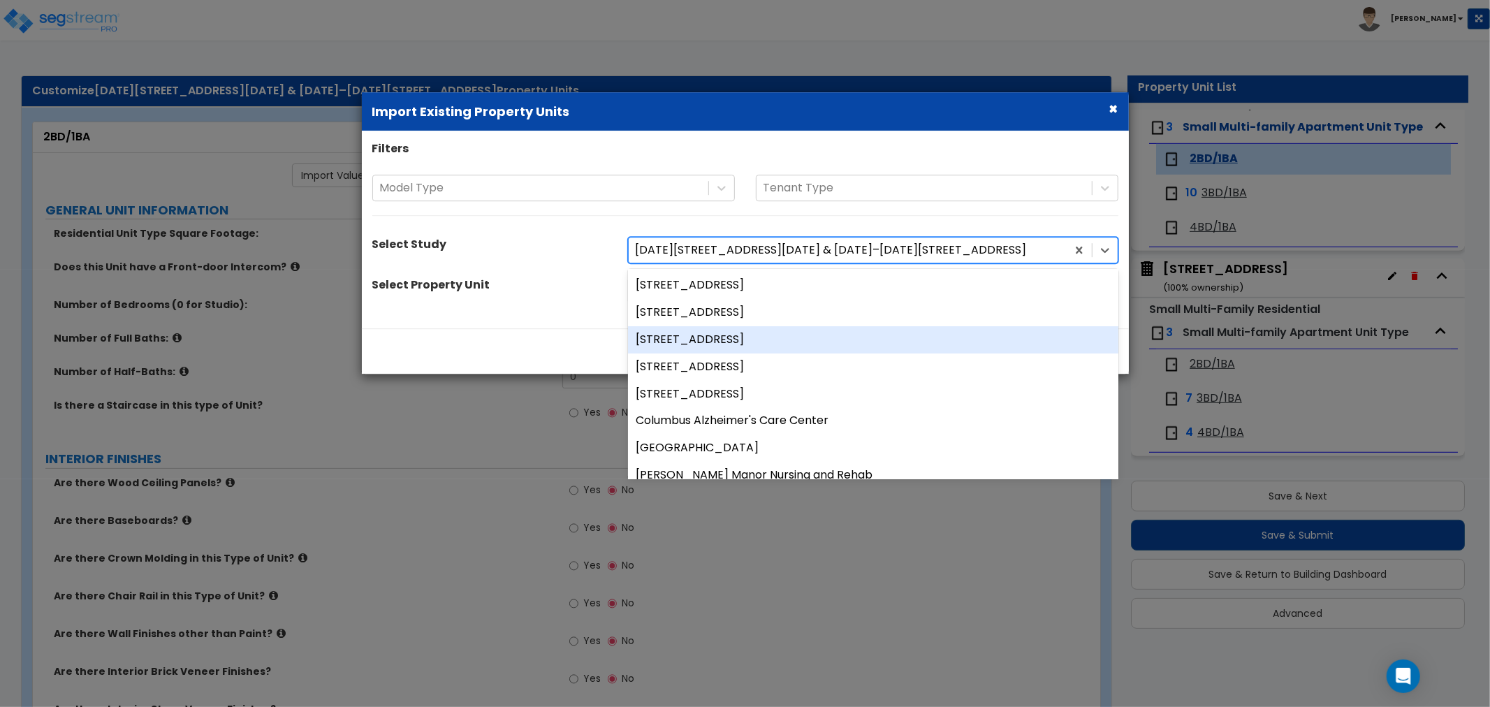
click at [549, 301] on div "Select Property Unit 2BD/1BA" at bounding box center [745, 290] width 767 height 27
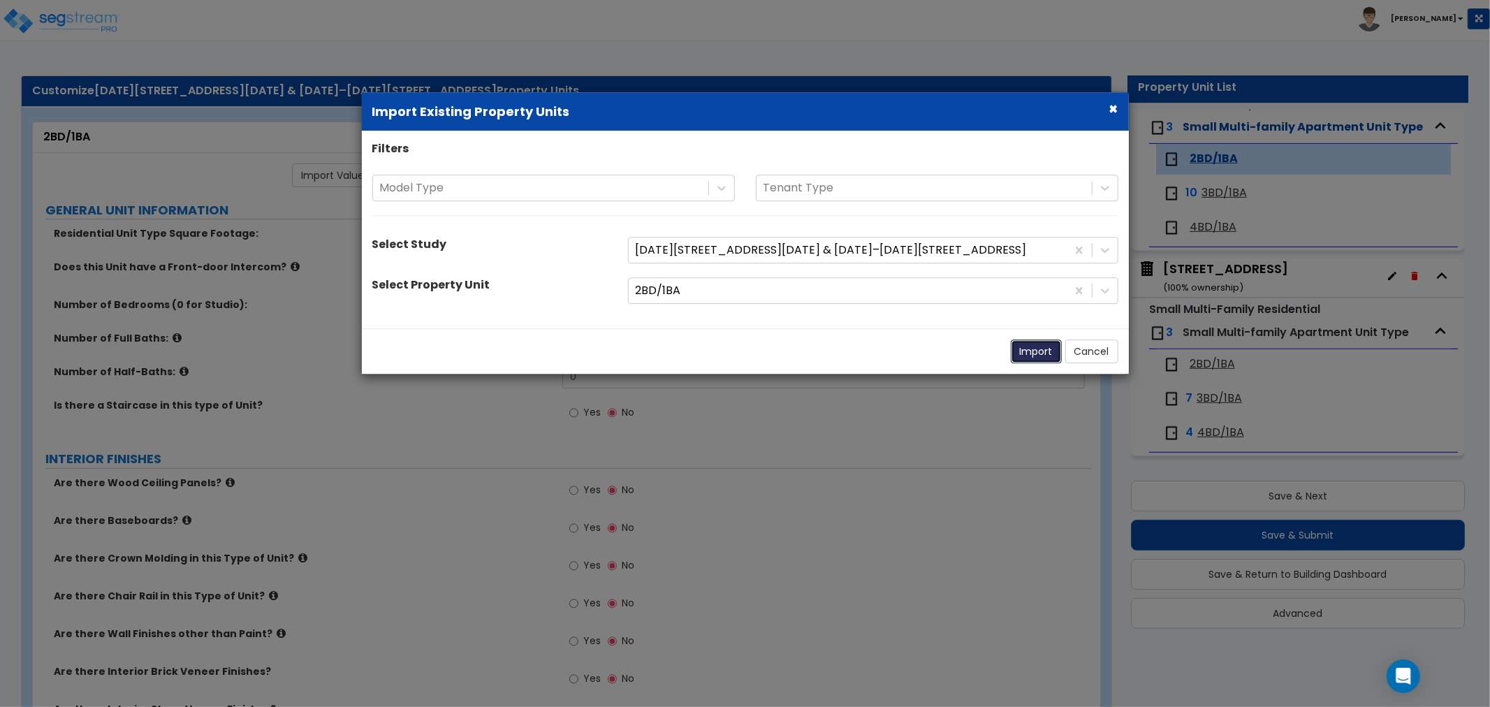
click at [1019, 354] on button "Import" at bounding box center [1036, 352] width 51 height 24
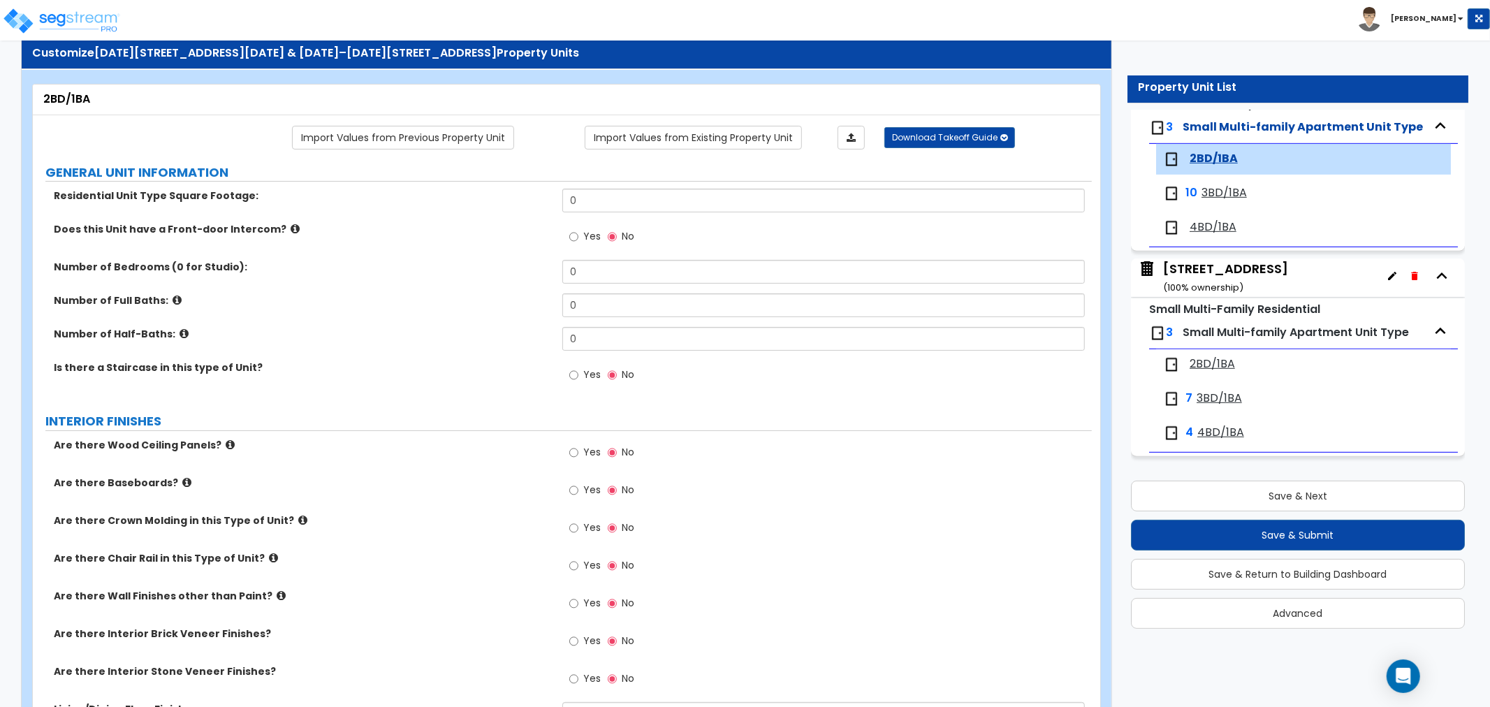
scroll to position [0, 0]
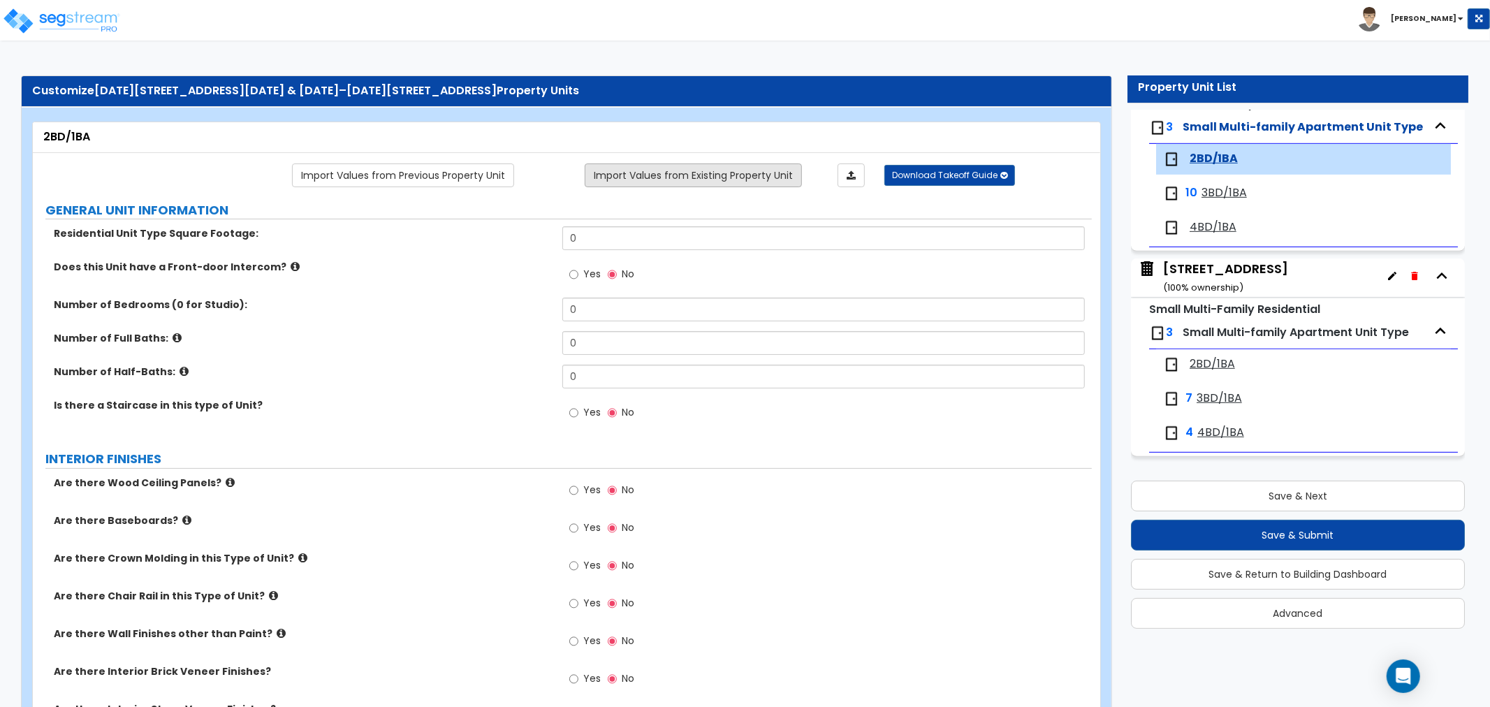
click at [749, 173] on link "Import Values from Existing Property Unit" at bounding box center [693, 176] width 217 height 24
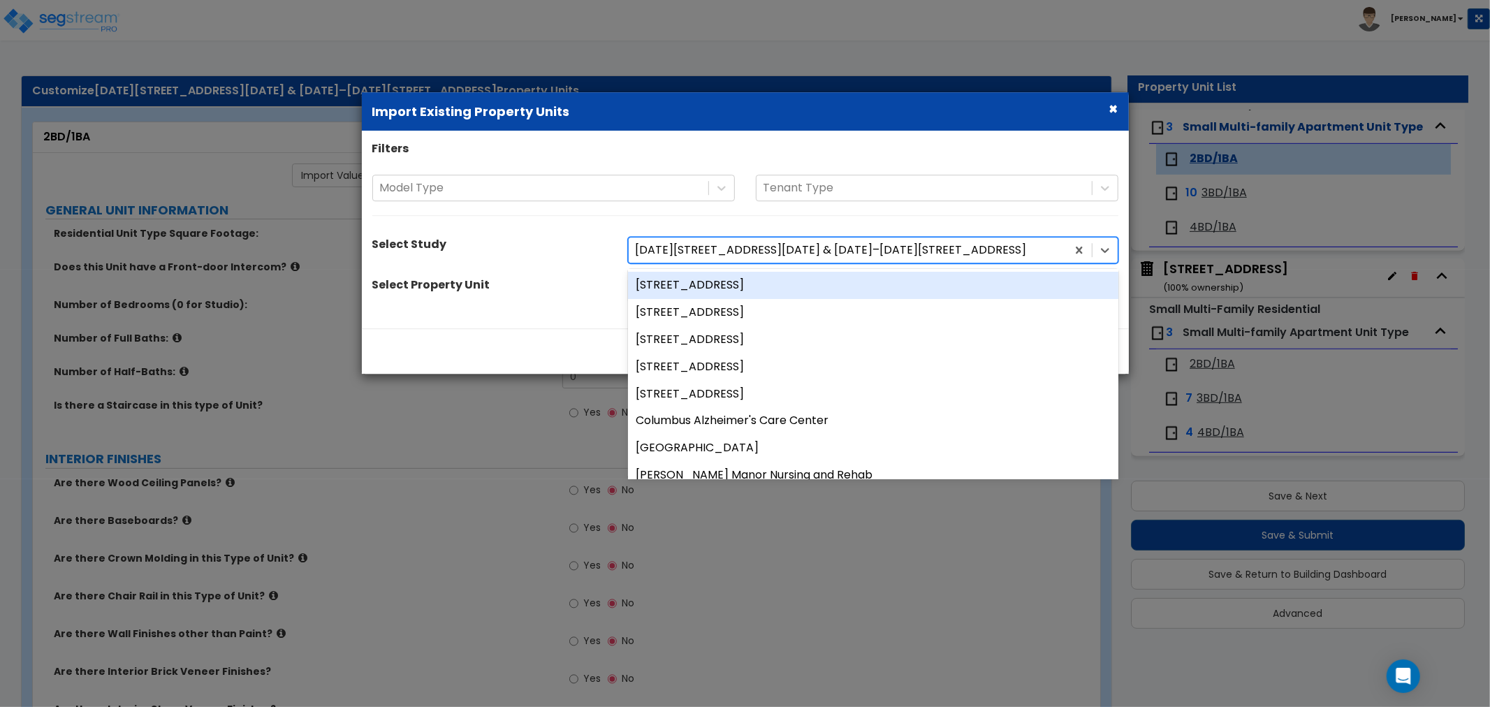
click at [697, 248] on div at bounding box center [848, 250] width 424 height 19
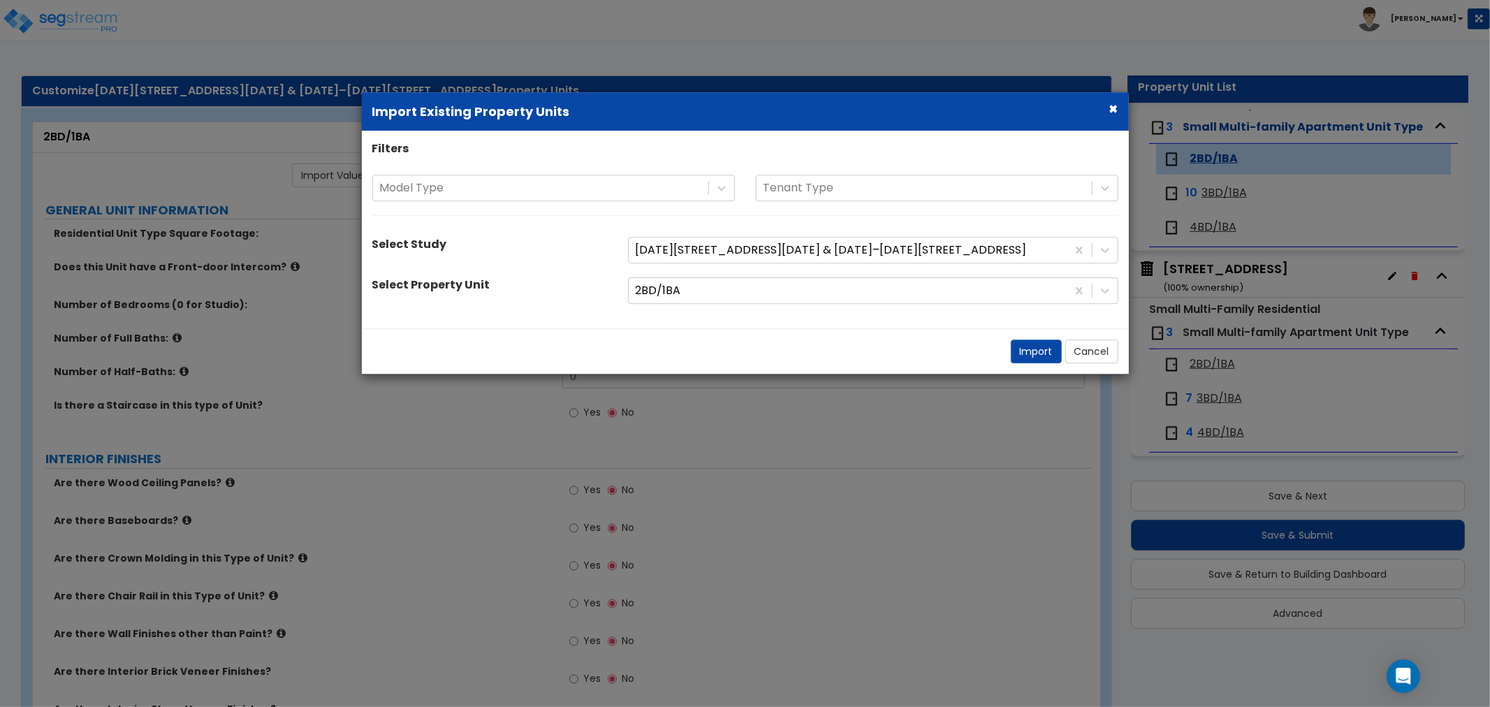
click at [588, 277] on div "Select Property Unit" at bounding box center [490, 287] width 256 height 20
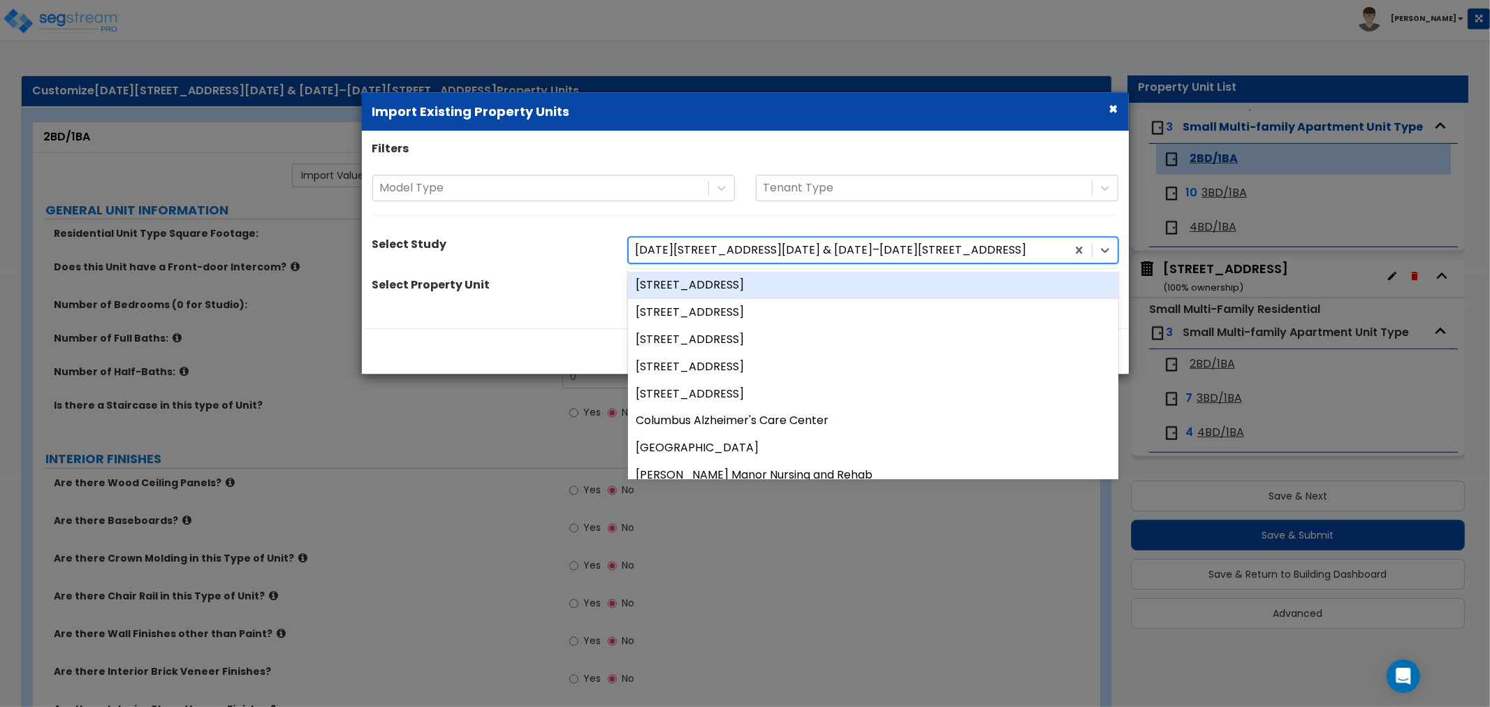
click at [727, 243] on div at bounding box center [848, 250] width 424 height 19
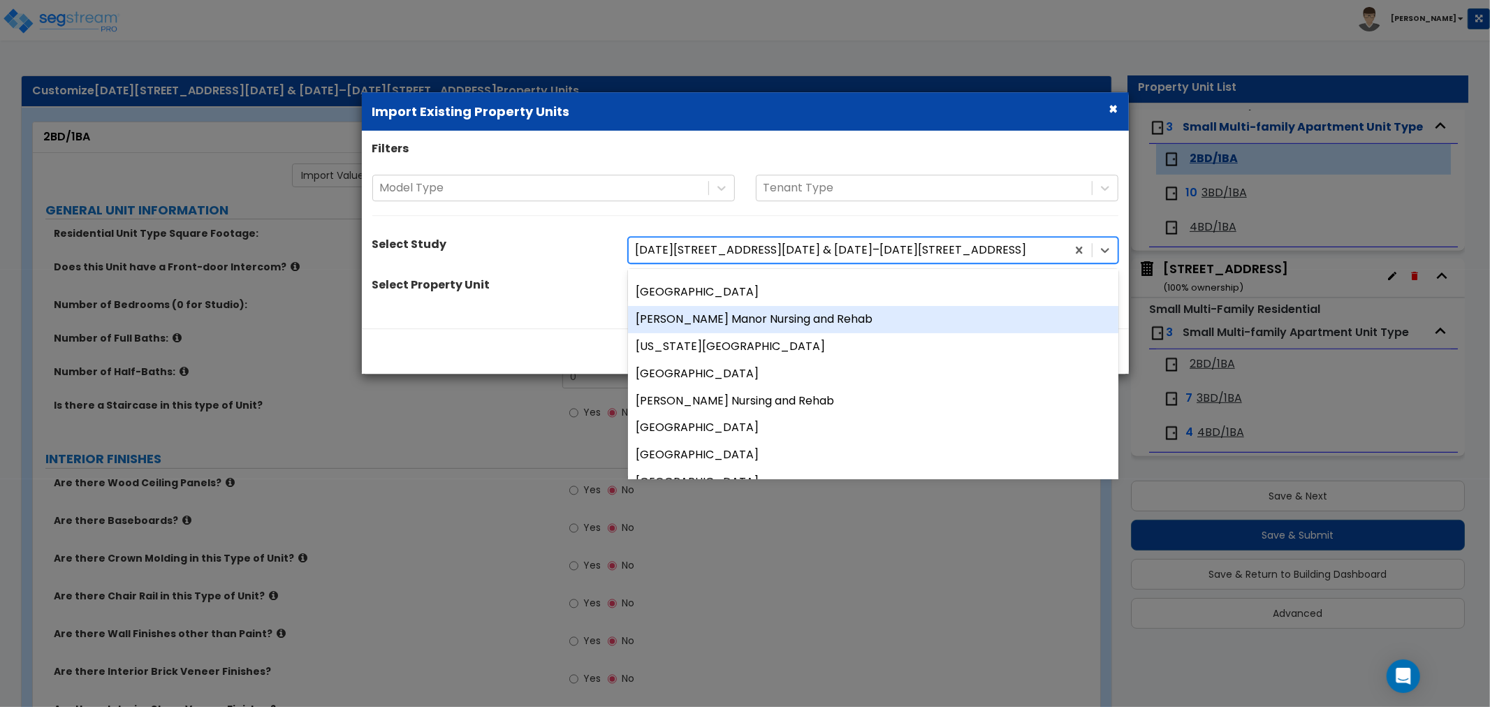
scroll to position [155, 0]
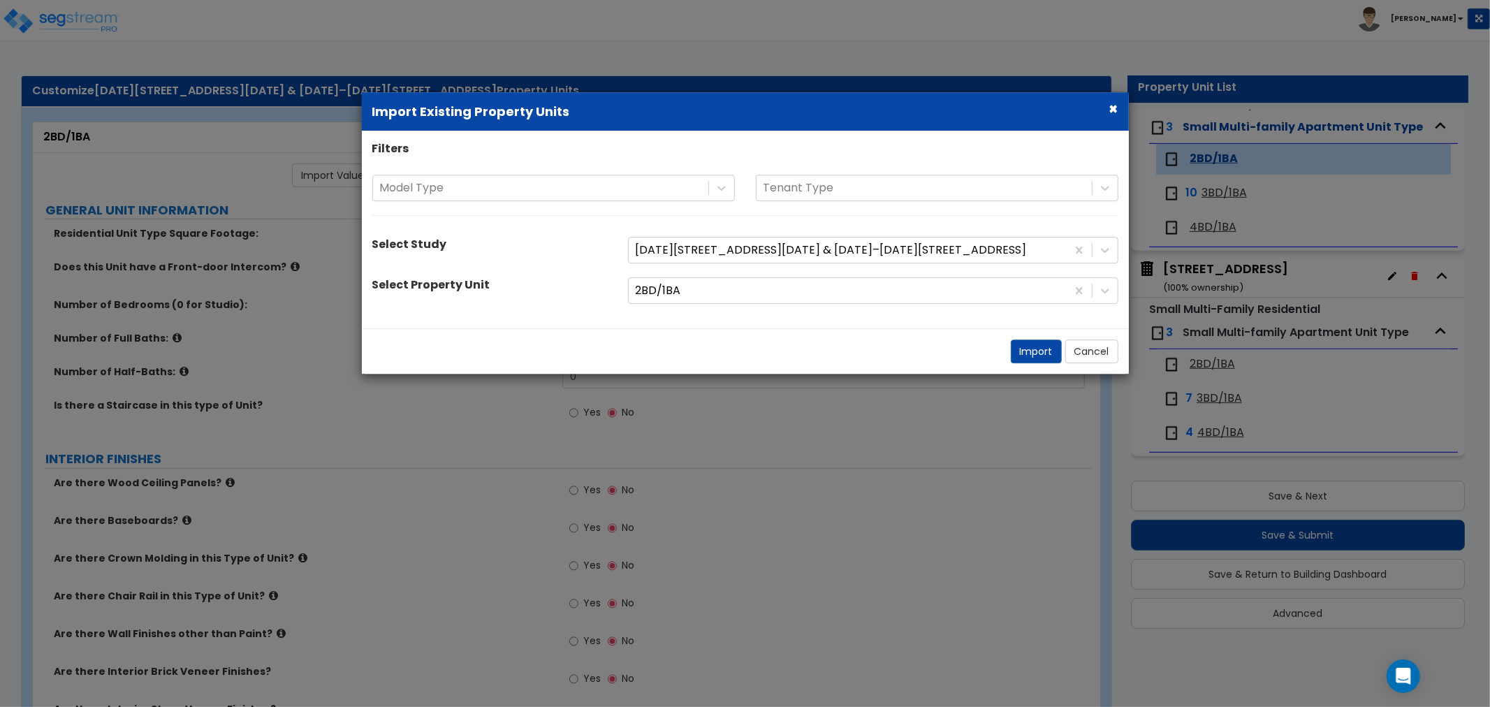
click at [586, 291] on div "Select Property Unit" at bounding box center [490, 287] width 256 height 20
click at [706, 292] on div at bounding box center [848, 291] width 424 height 19
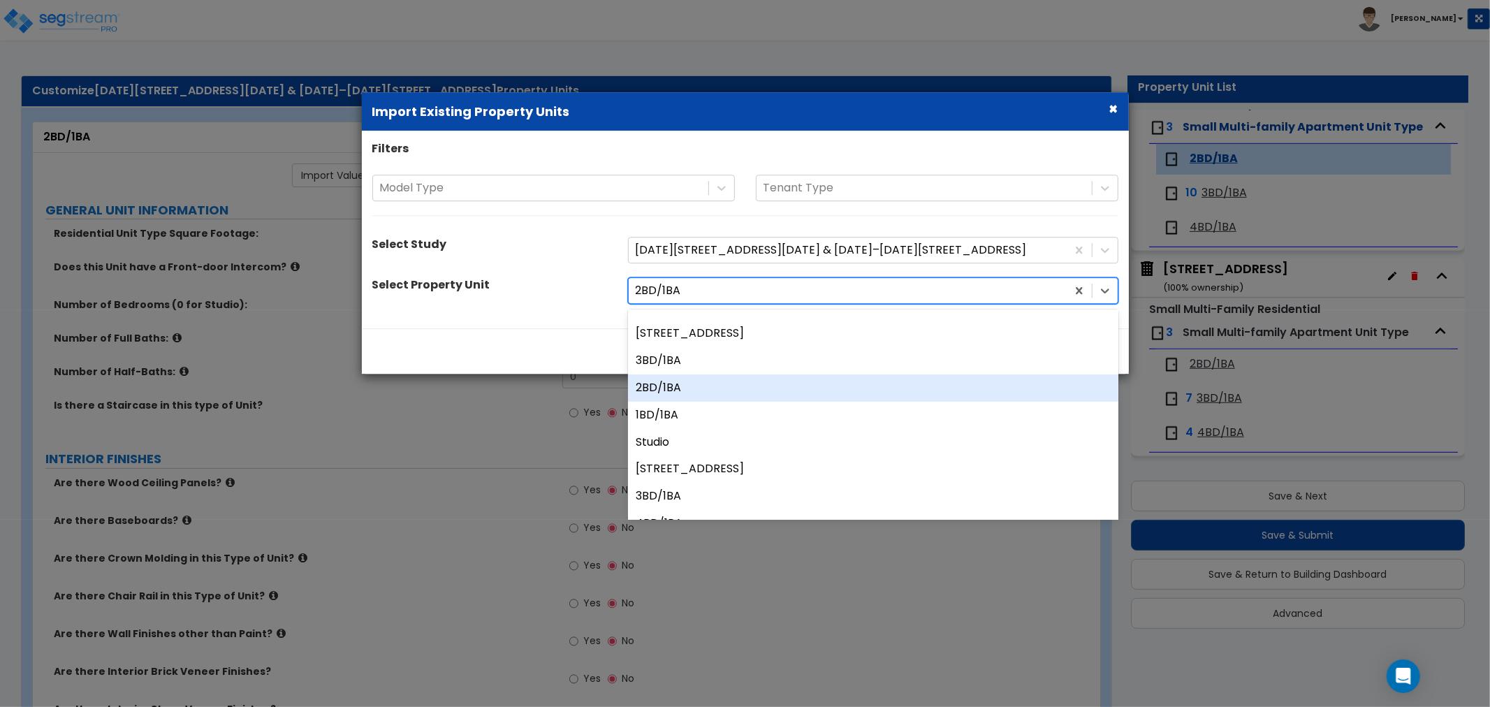
click at [681, 392] on div "2BD/1BA" at bounding box center [873, 388] width 491 height 27
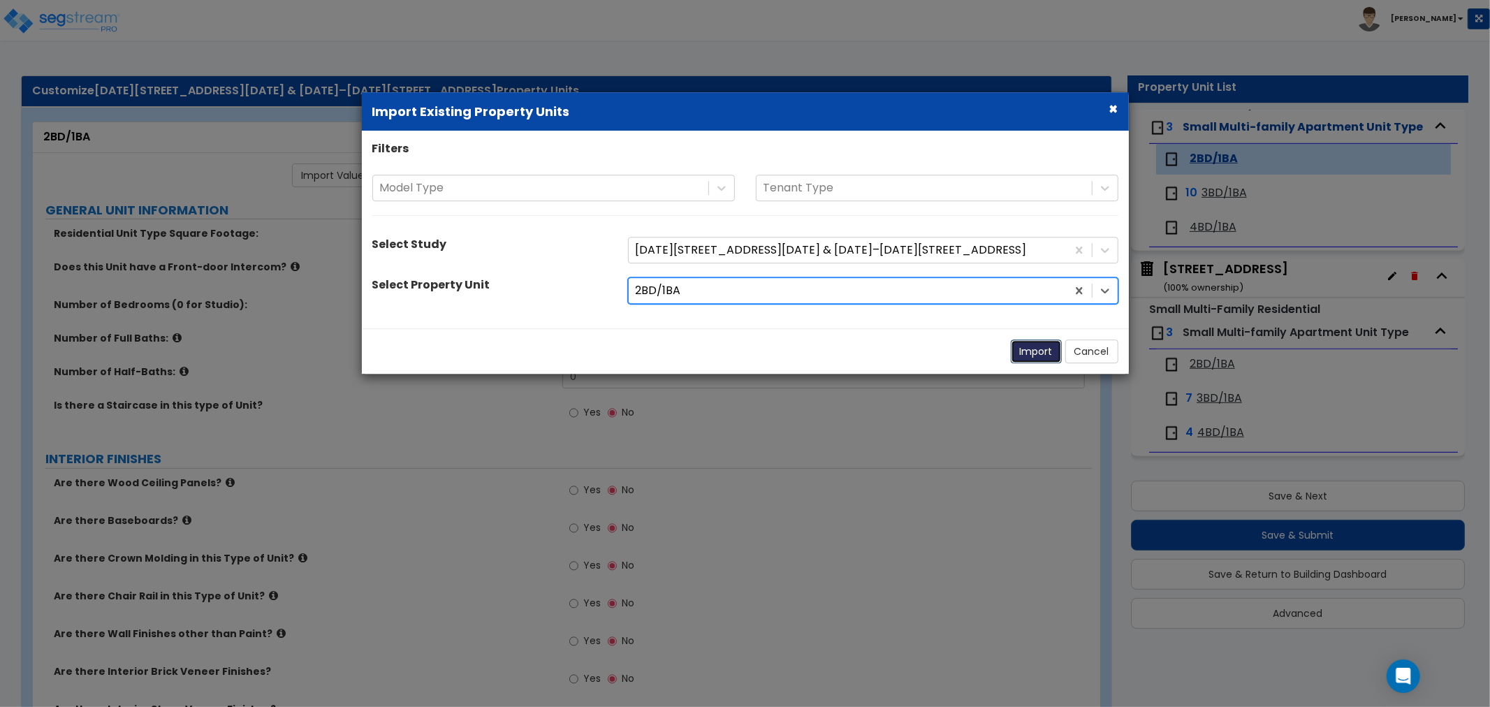
click at [1034, 351] on button "Import" at bounding box center [1036, 352] width 51 height 24
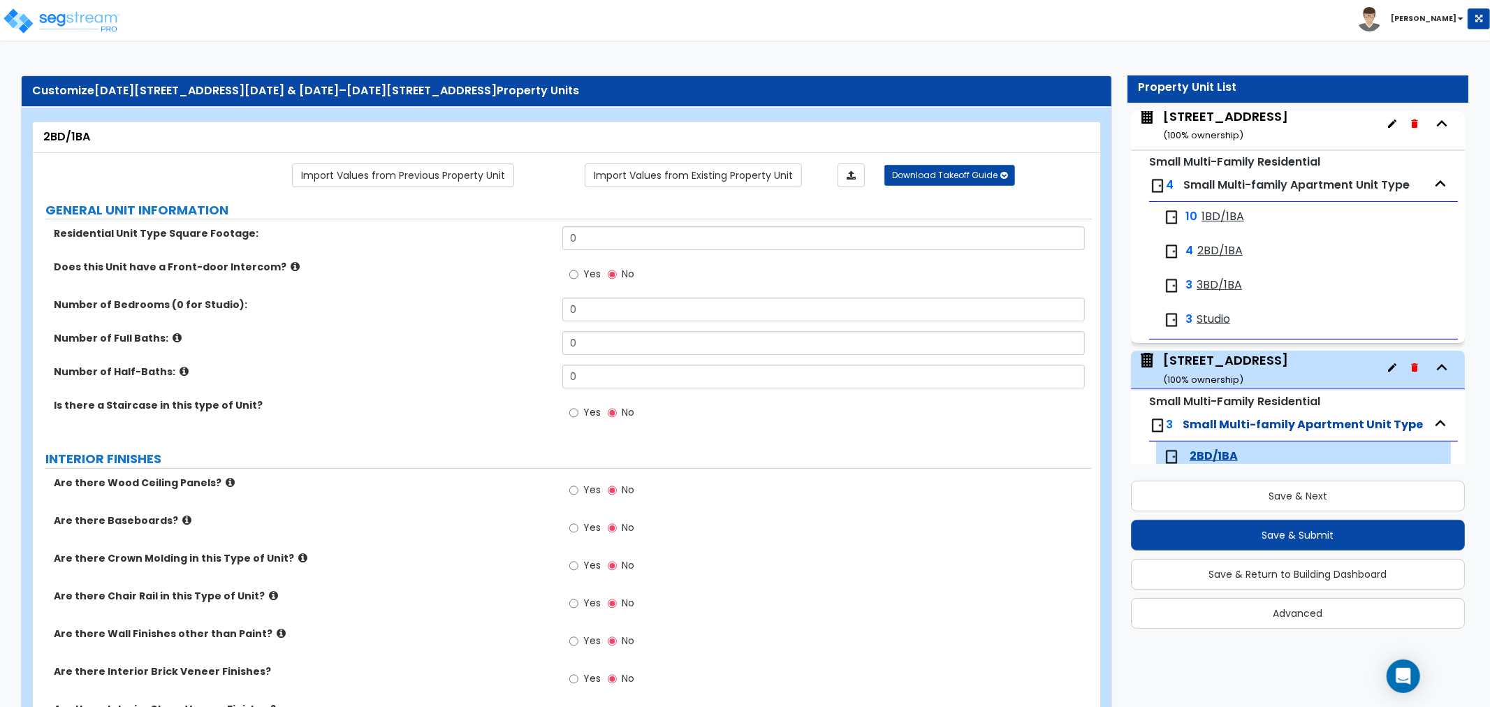
scroll to position [299, 0]
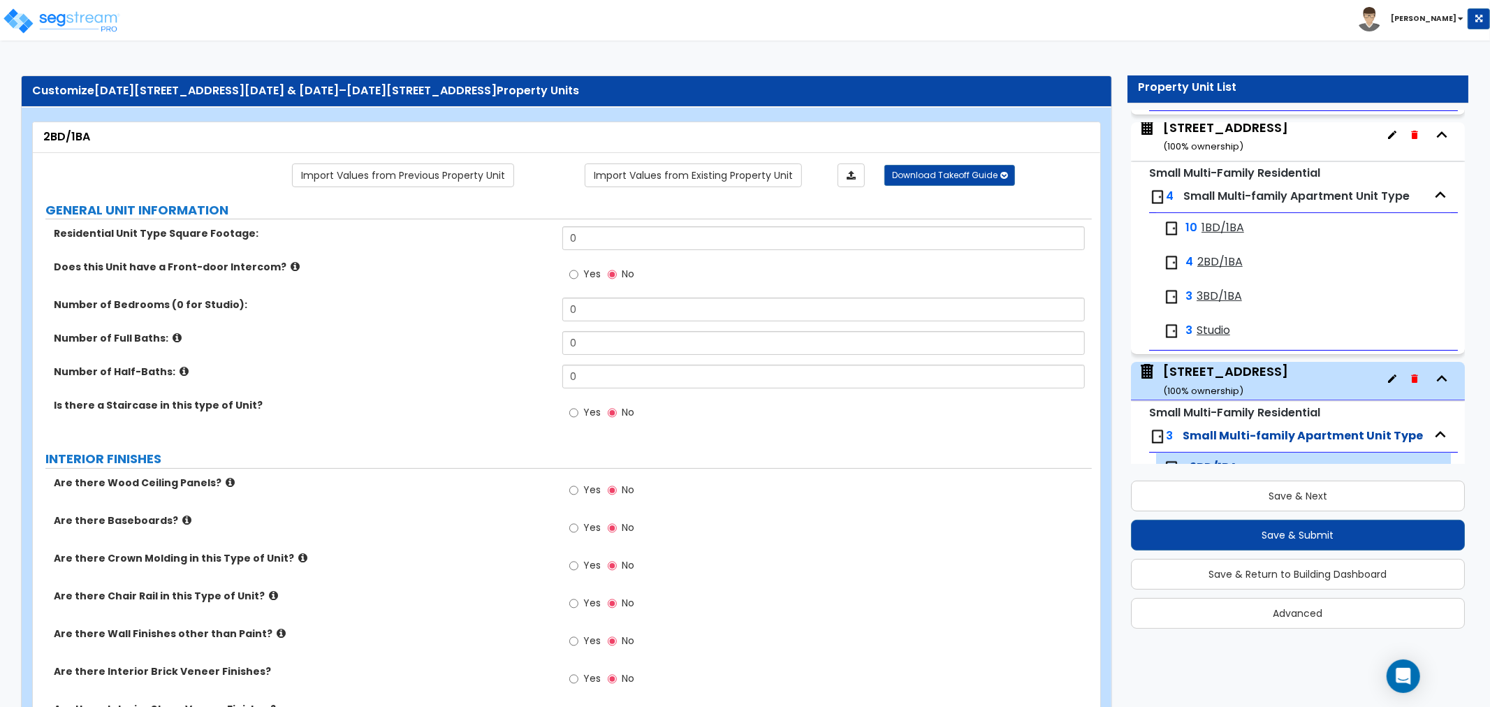
click at [1204, 263] on span "2BD/1BA" at bounding box center [1220, 262] width 45 height 16
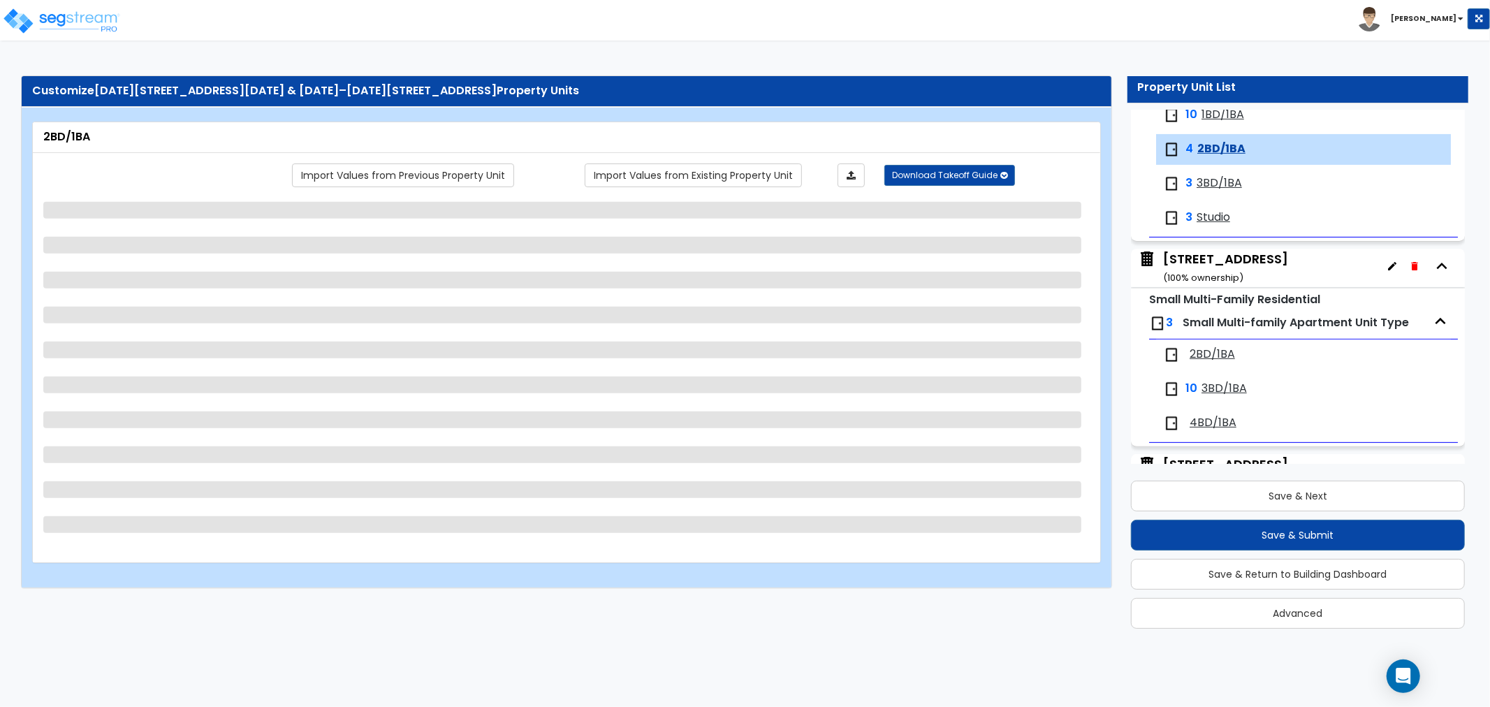
scroll to position [437, 0]
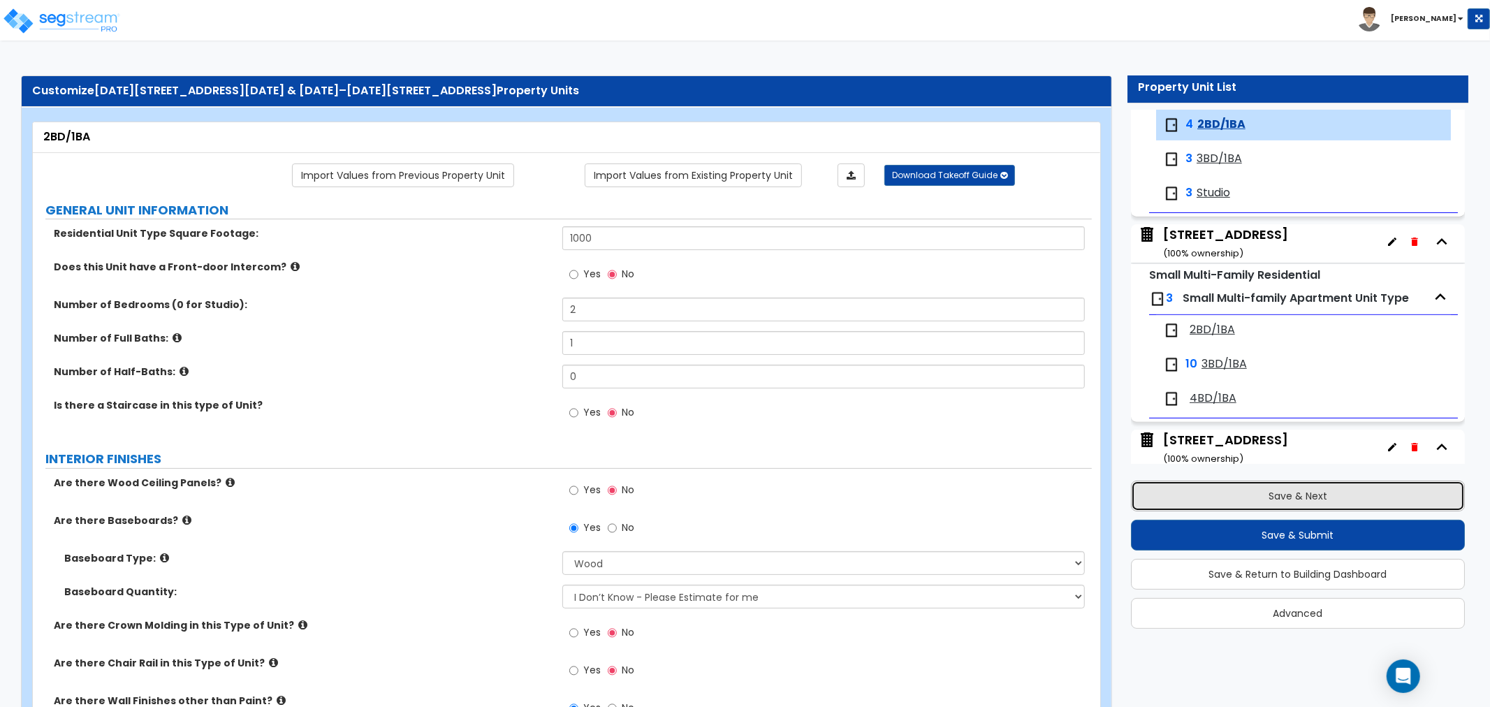
click at [1296, 502] on button "Save & Next" at bounding box center [1298, 496] width 334 height 31
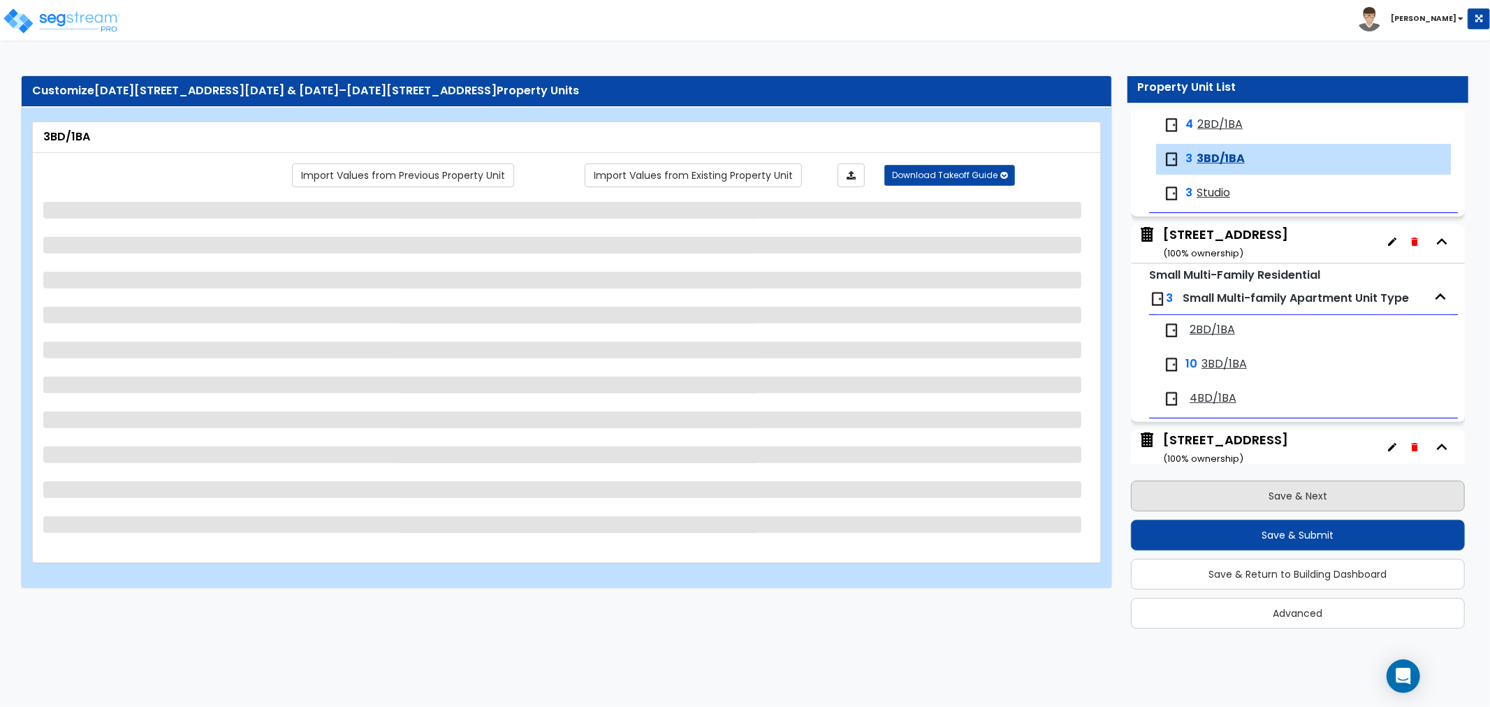
scroll to position [471, 0]
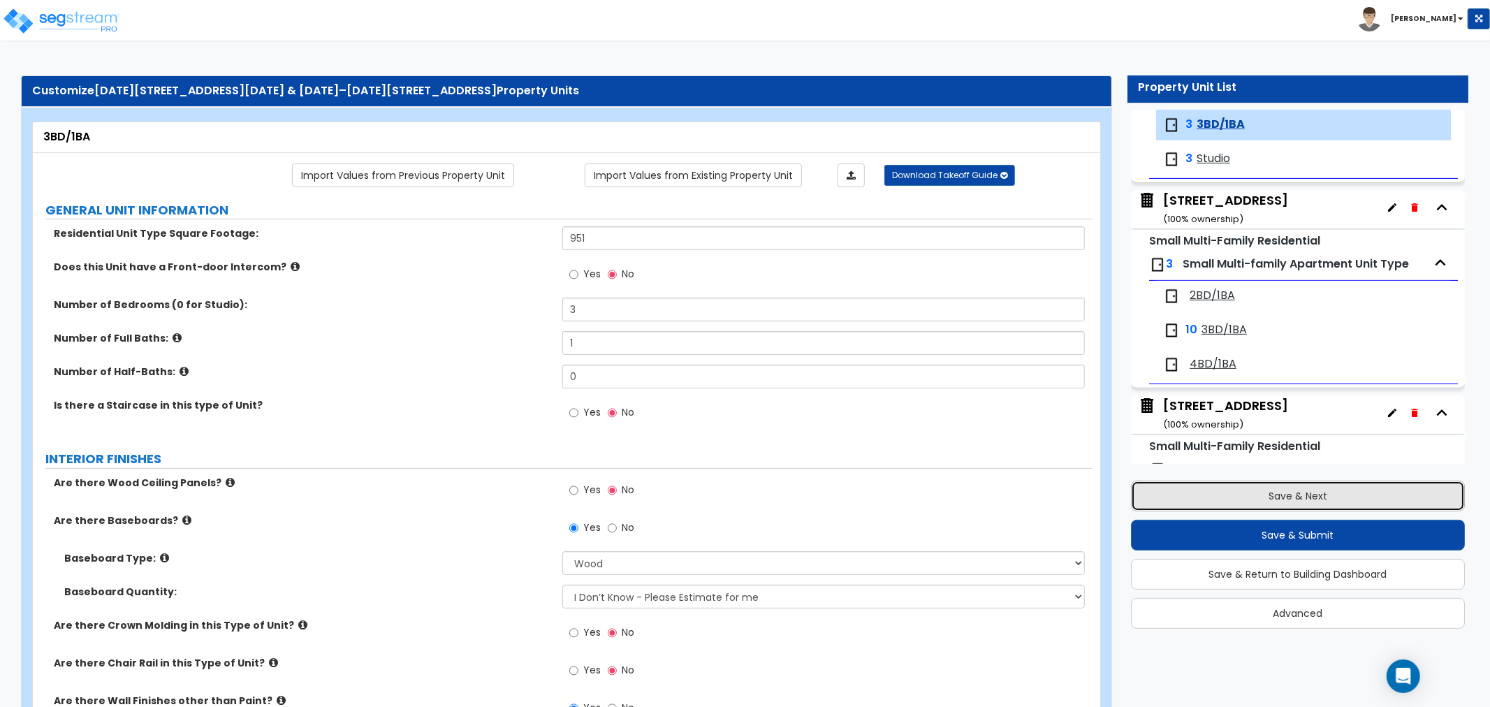
click at [1296, 502] on button "Save & Next" at bounding box center [1298, 496] width 334 height 31
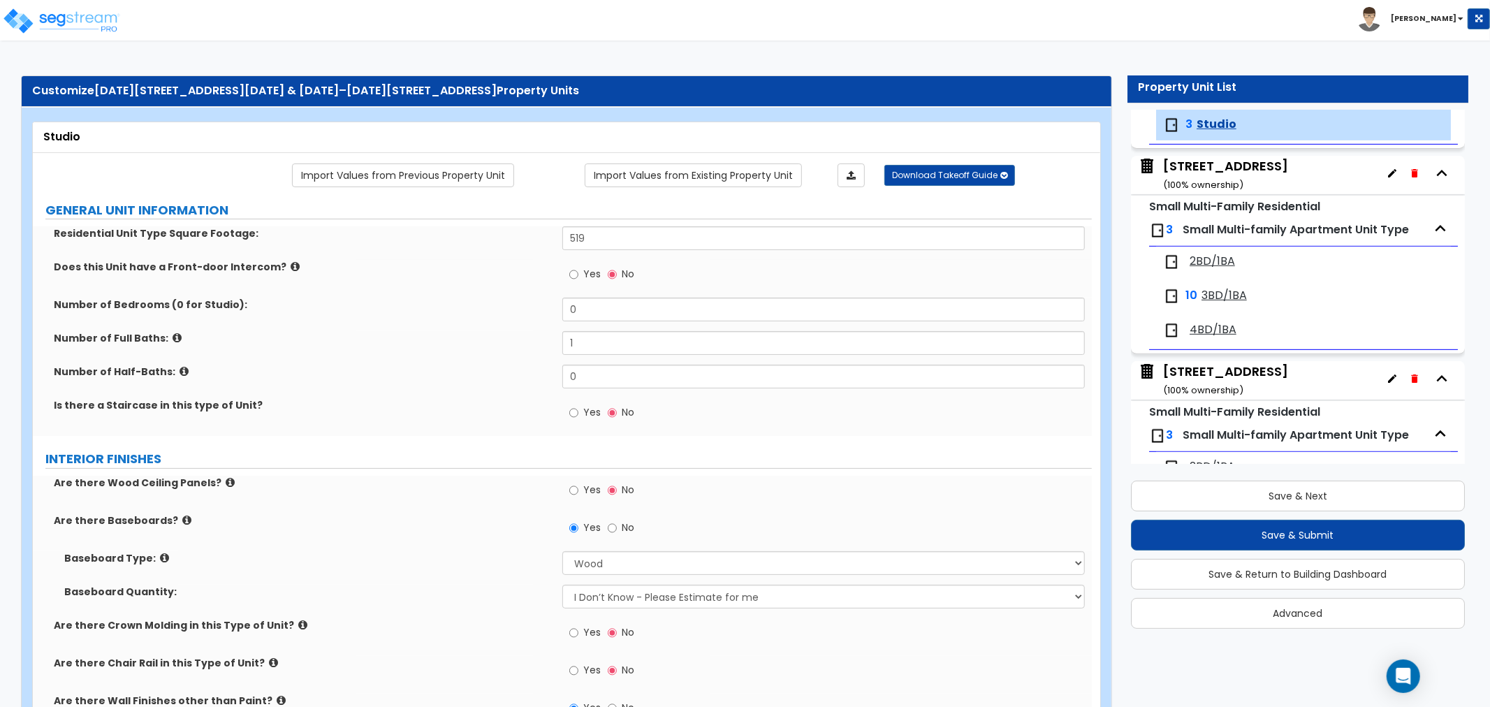
click at [1207, 262] on span "2BD/1BA" at bounding box center [1212, 262] width 45 height 16
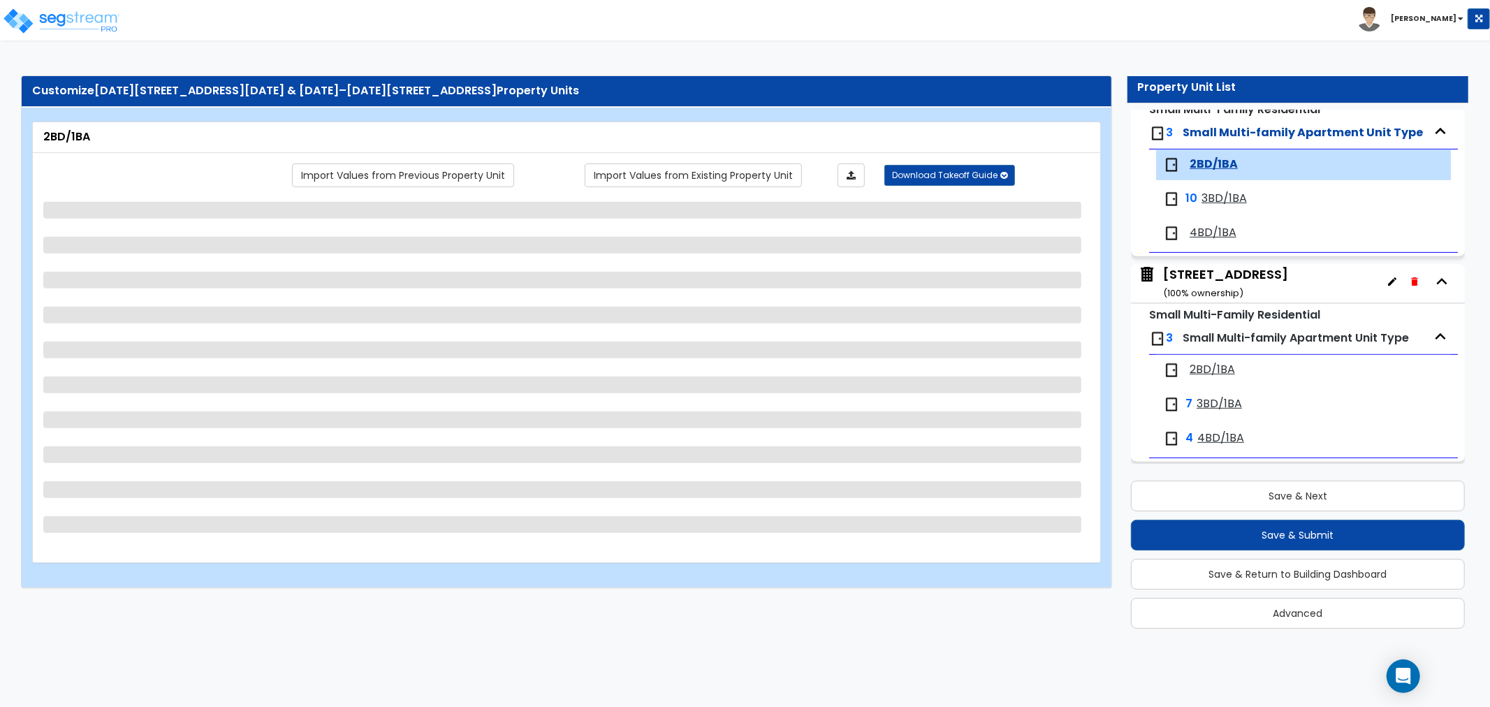
scroll to position [610, 0]
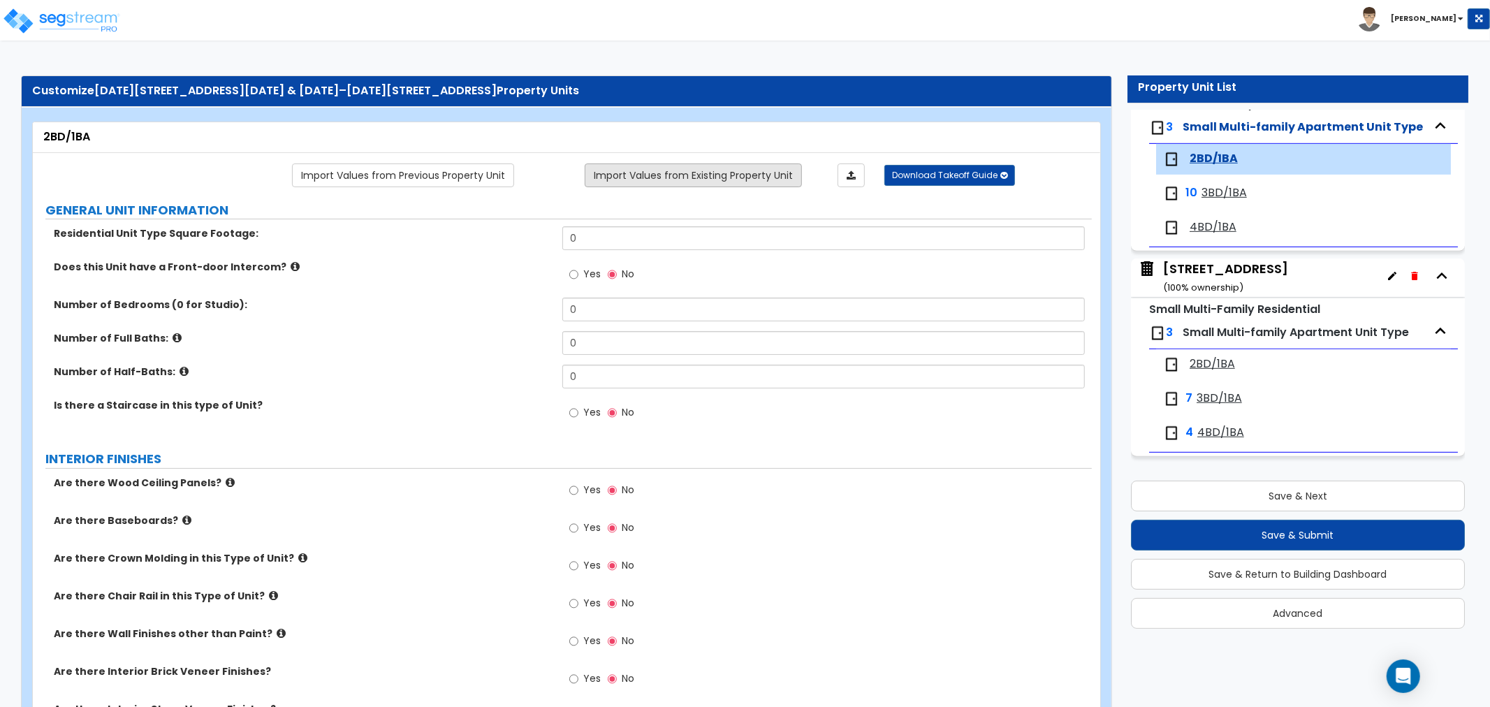
click at [666, 169] on link "Import Values from Existing Property Unit" at bounding box center [693, 176] width 217 height 24
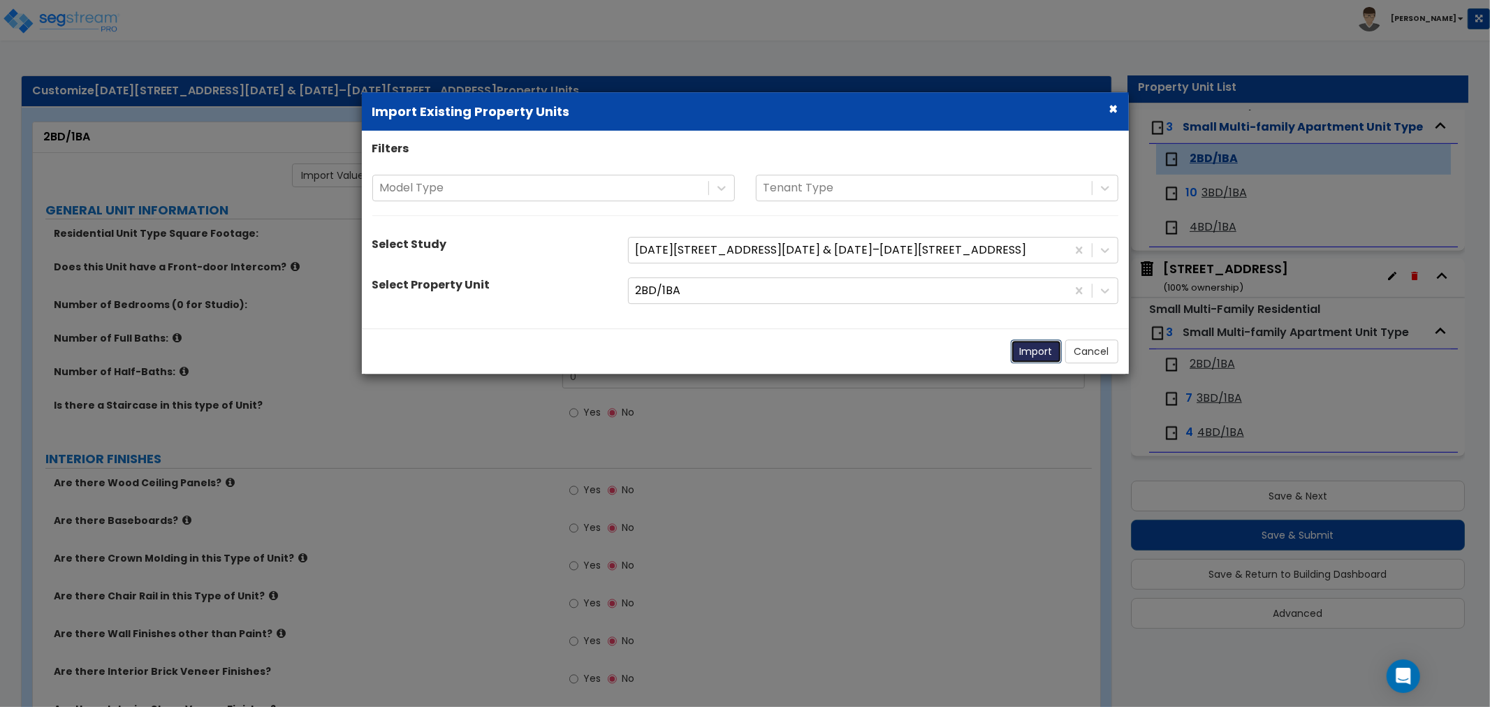
click at [1031, 359] on button "Import" at bounding box center [1036, 352] width 51 height 24
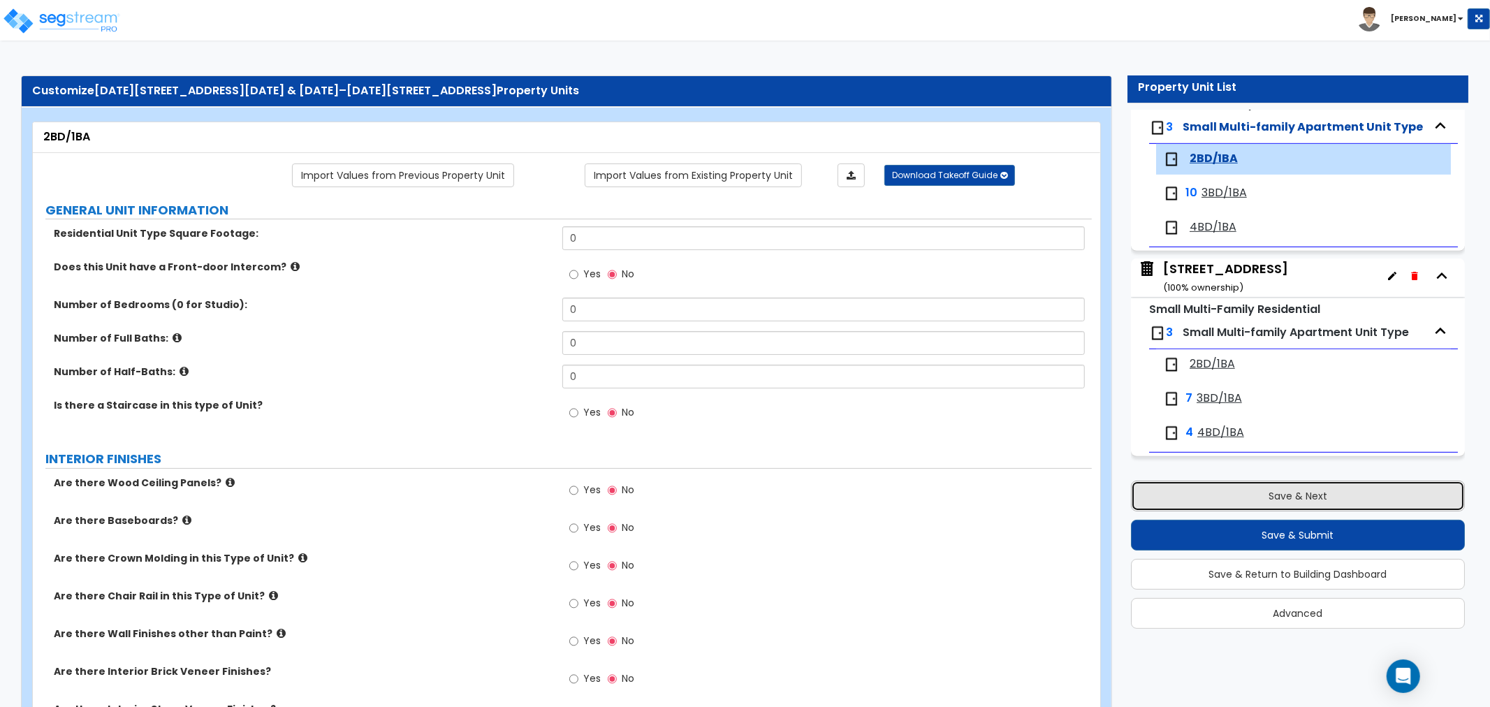
click at [1253, 484] on button "Save & Next" at bounding box center [1298, 496] width 334 height 31
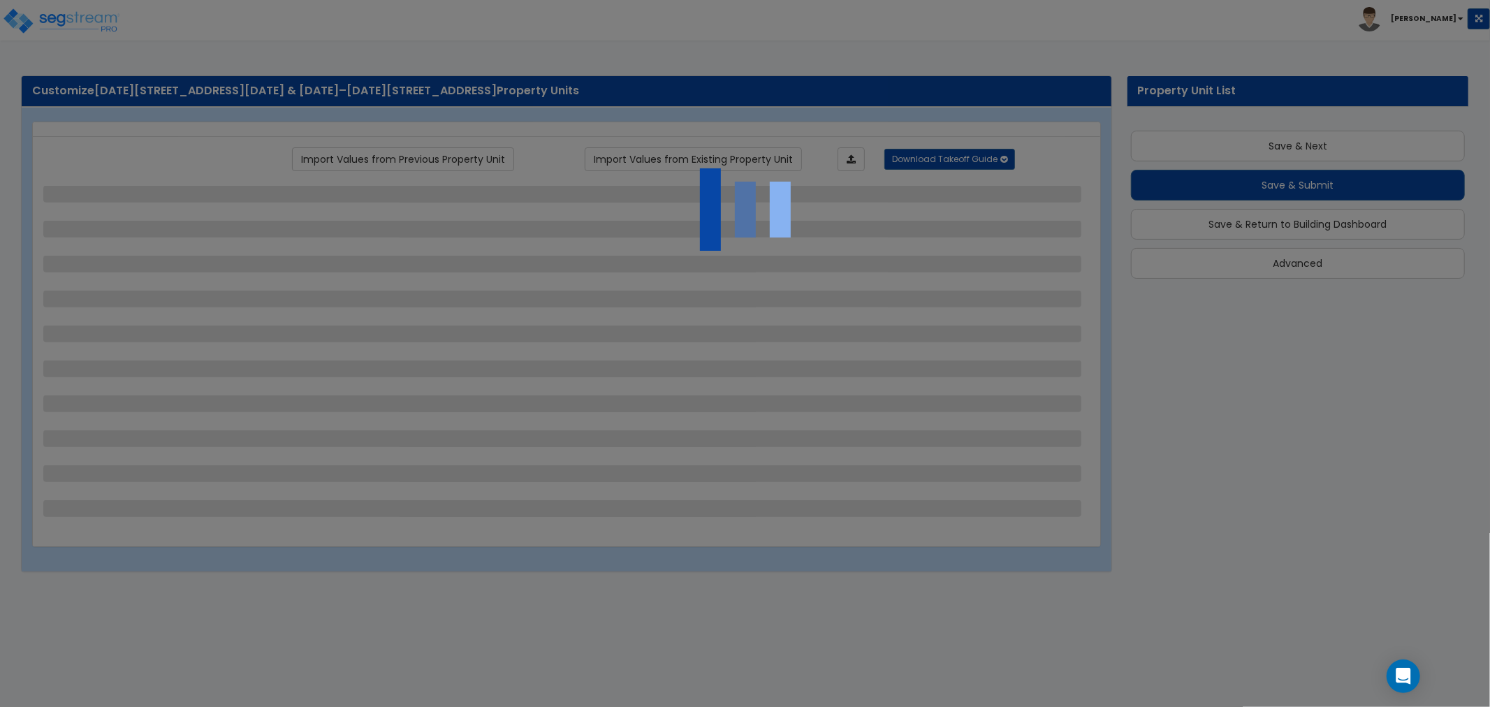
scroll to position [3, 0]
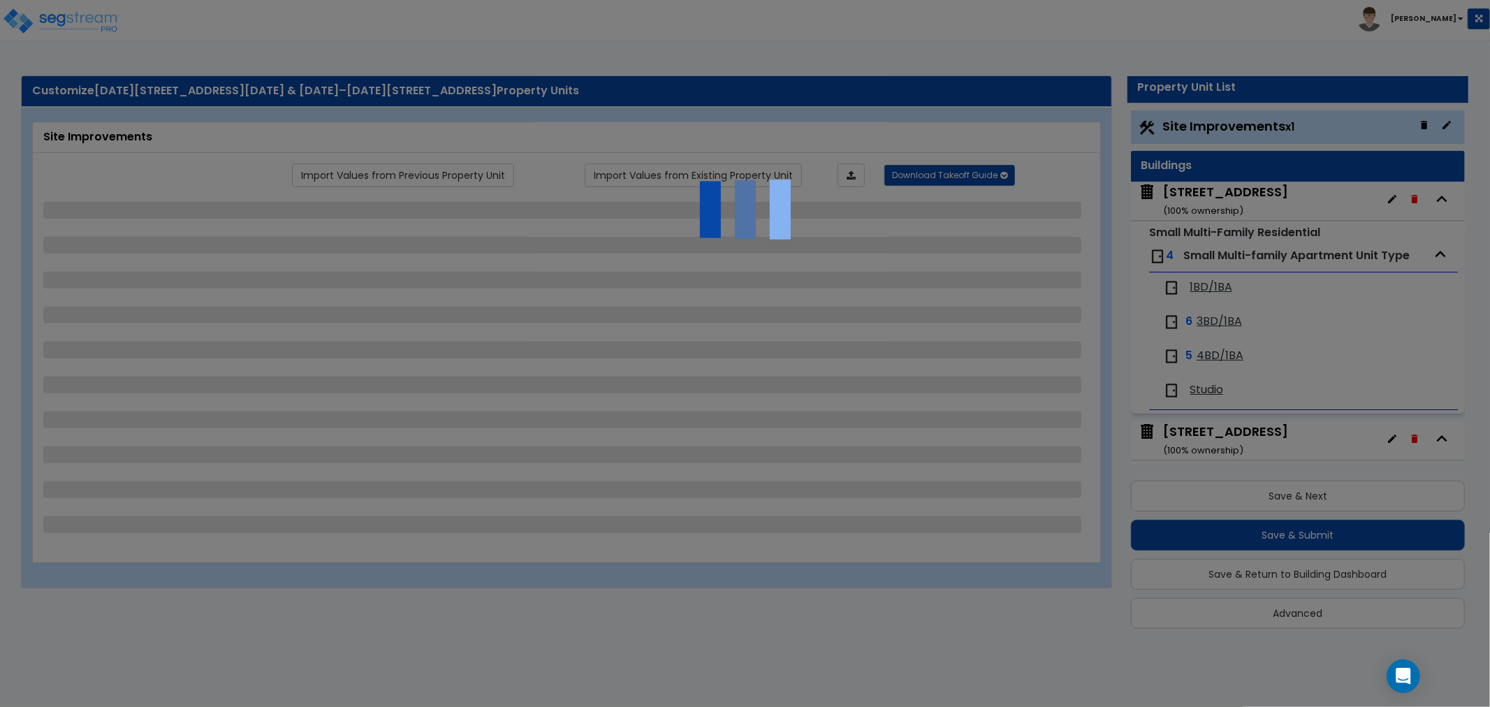
select select "2"
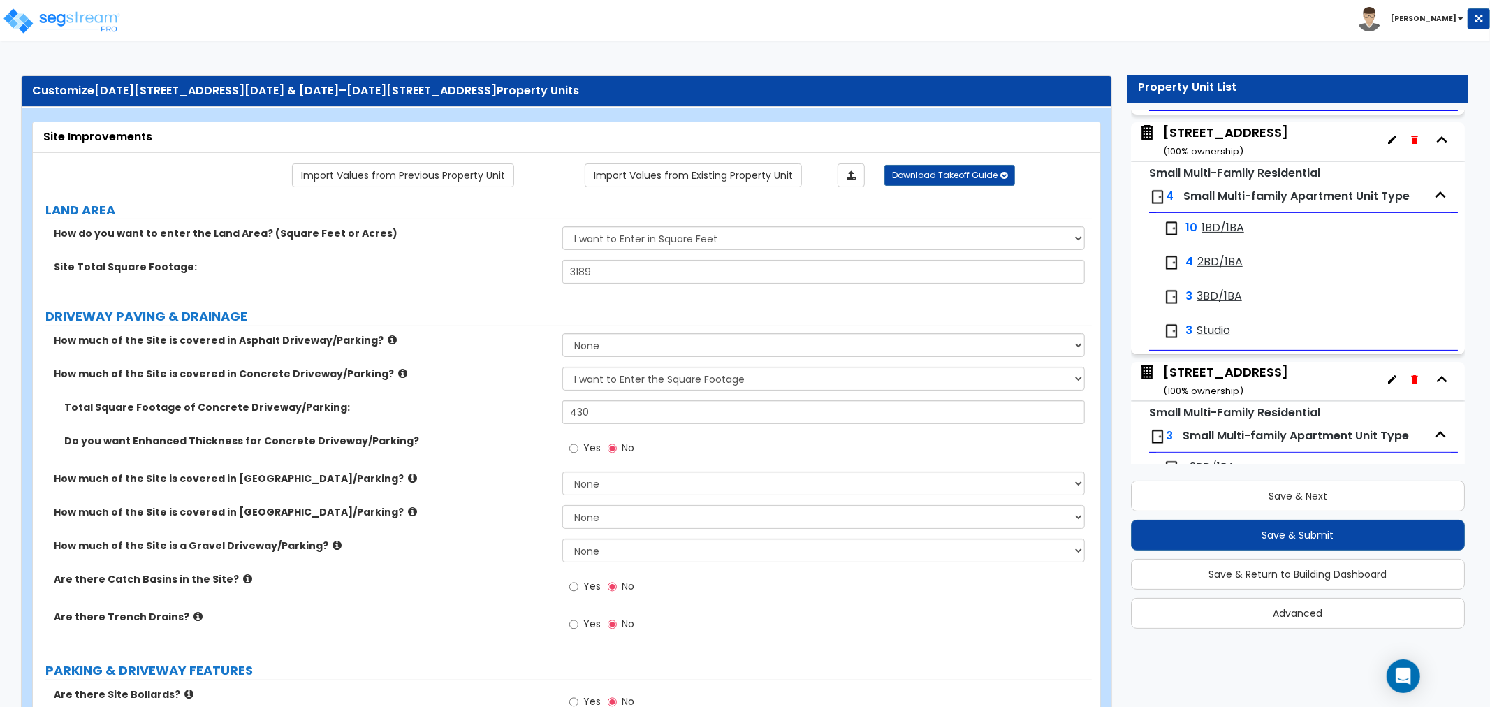
scroll to position [310, 0]
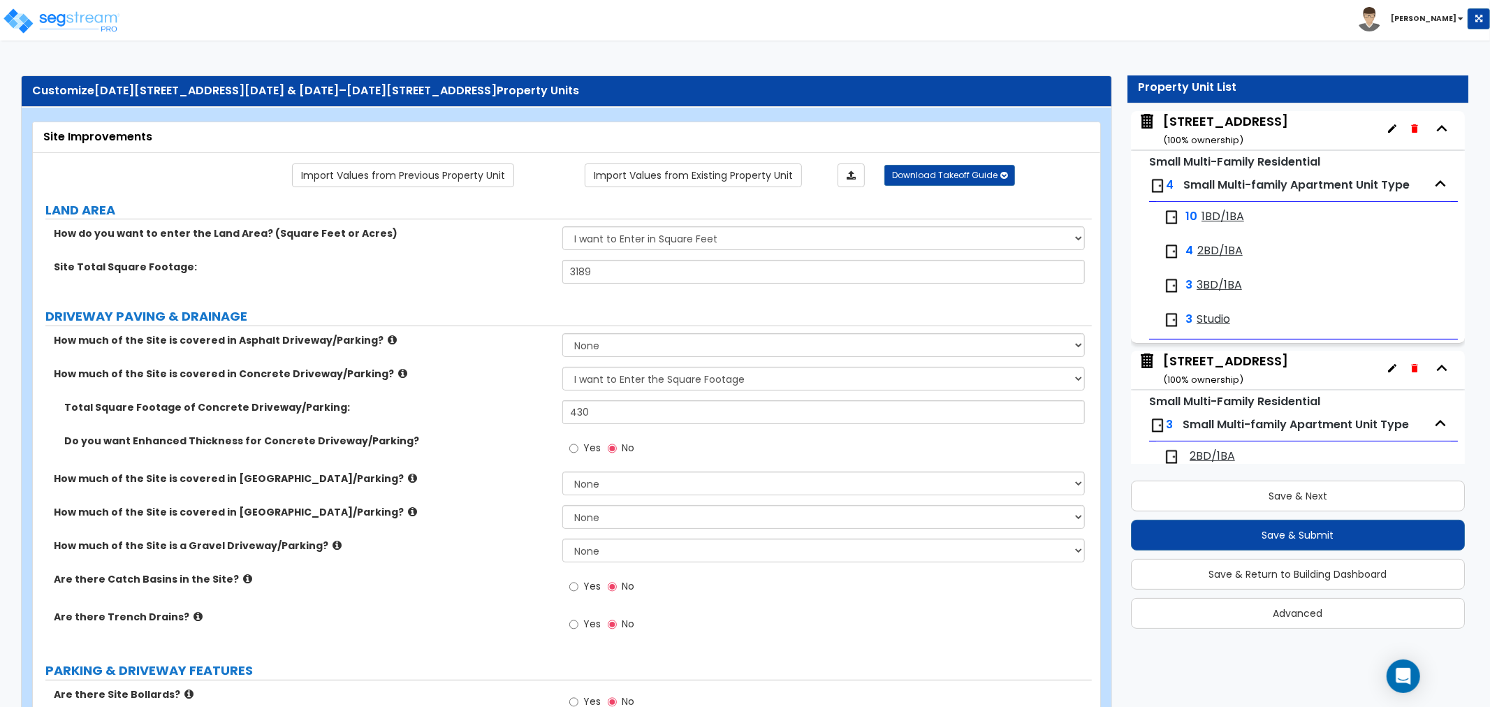
click at [1202, 246] on span "2BD/1BA" at bounding box center [1220, 251] width 45 height 16
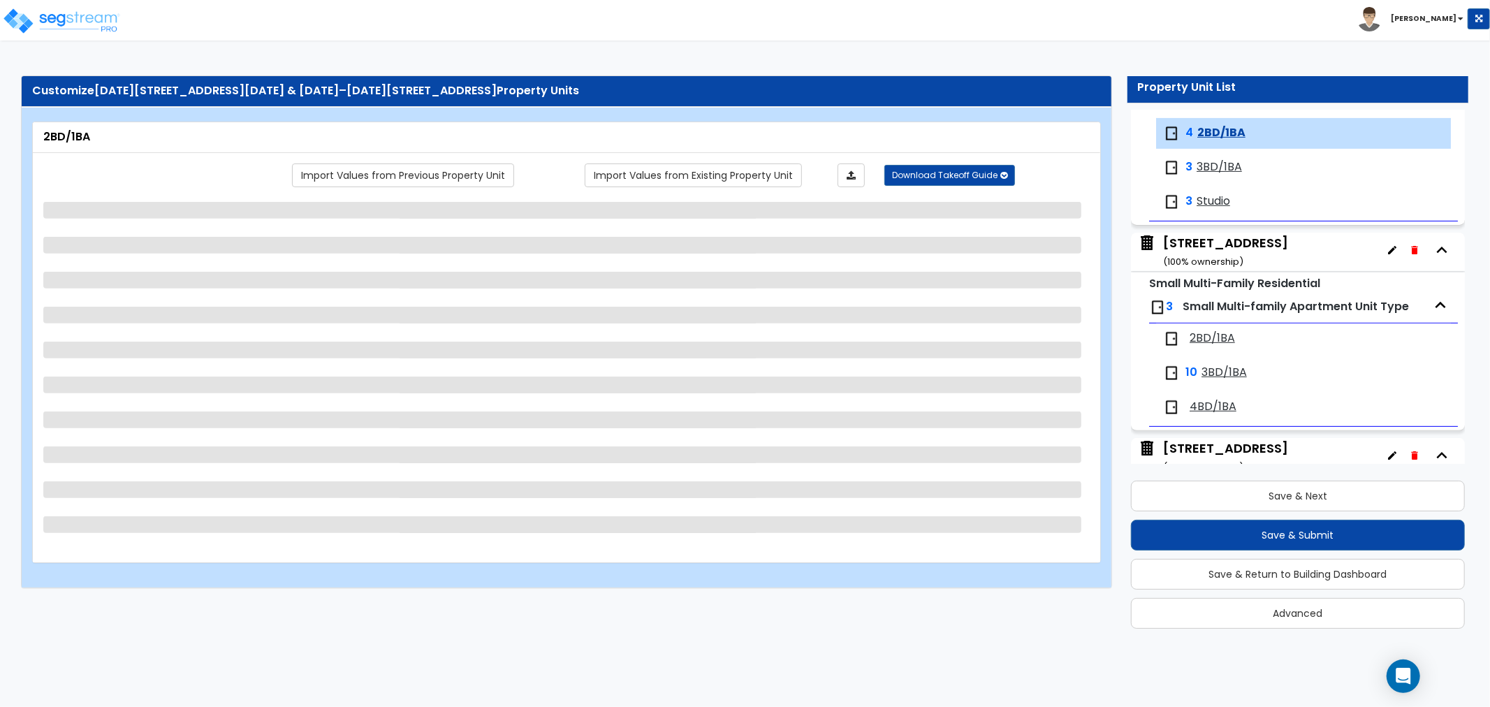
scroll to position [437, 0]
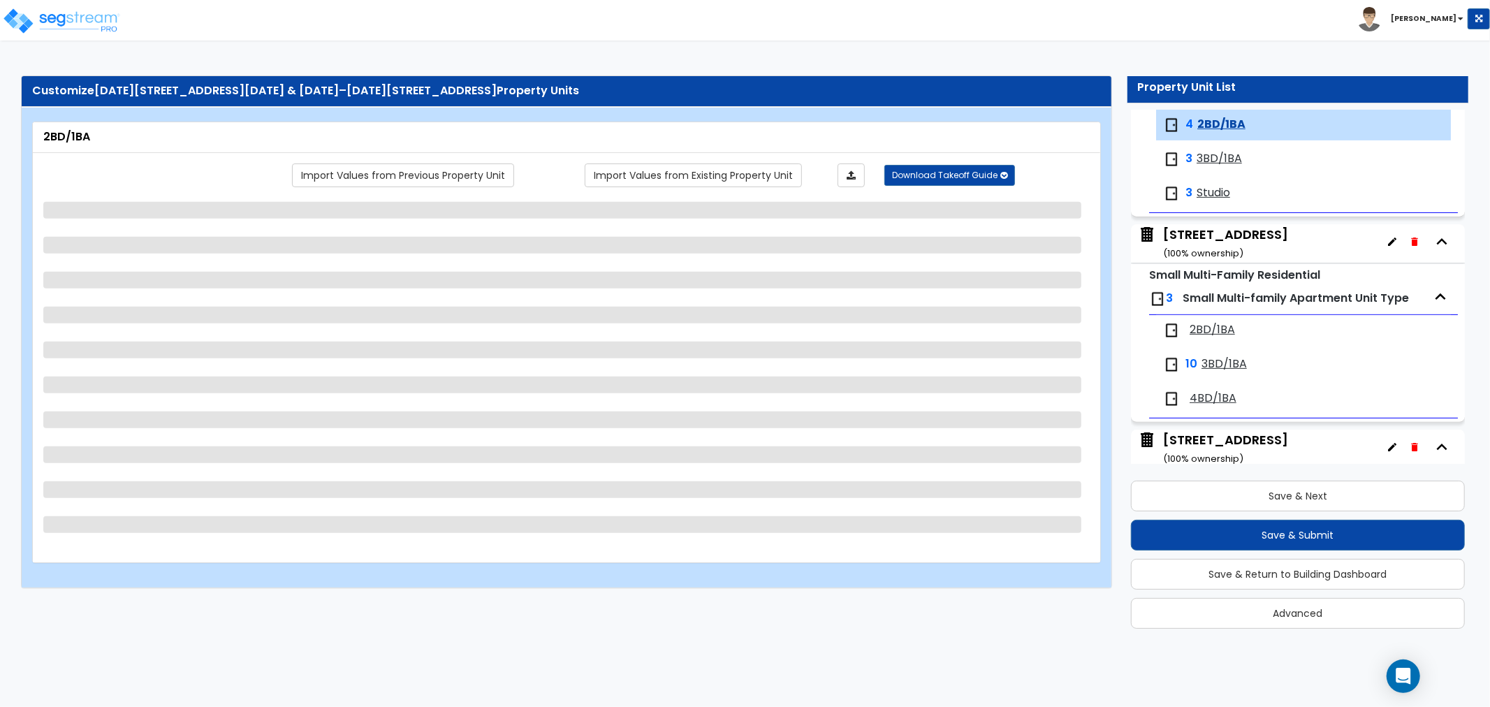
select select "1"
select select "2"
select select "3"
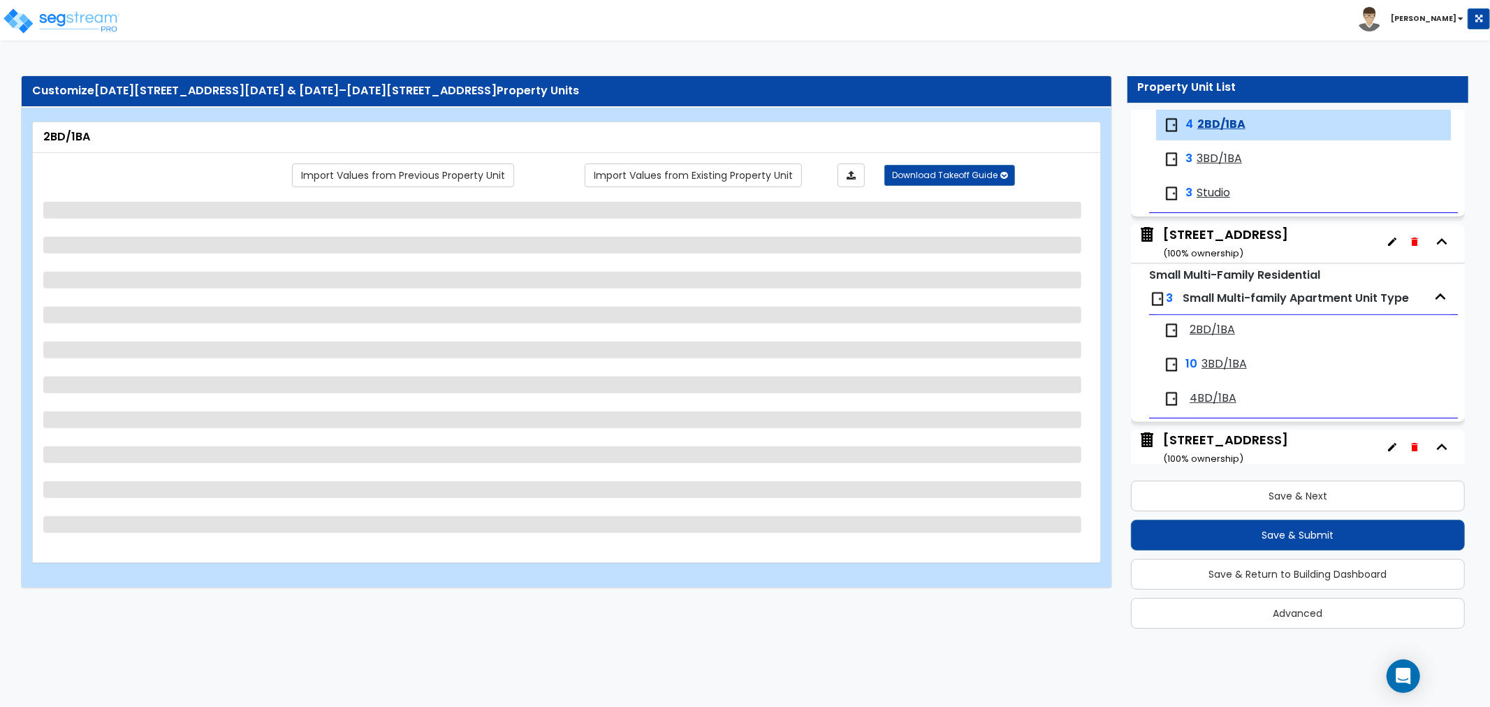
select select "2"
select select "1"
select select "2"
select select "1"
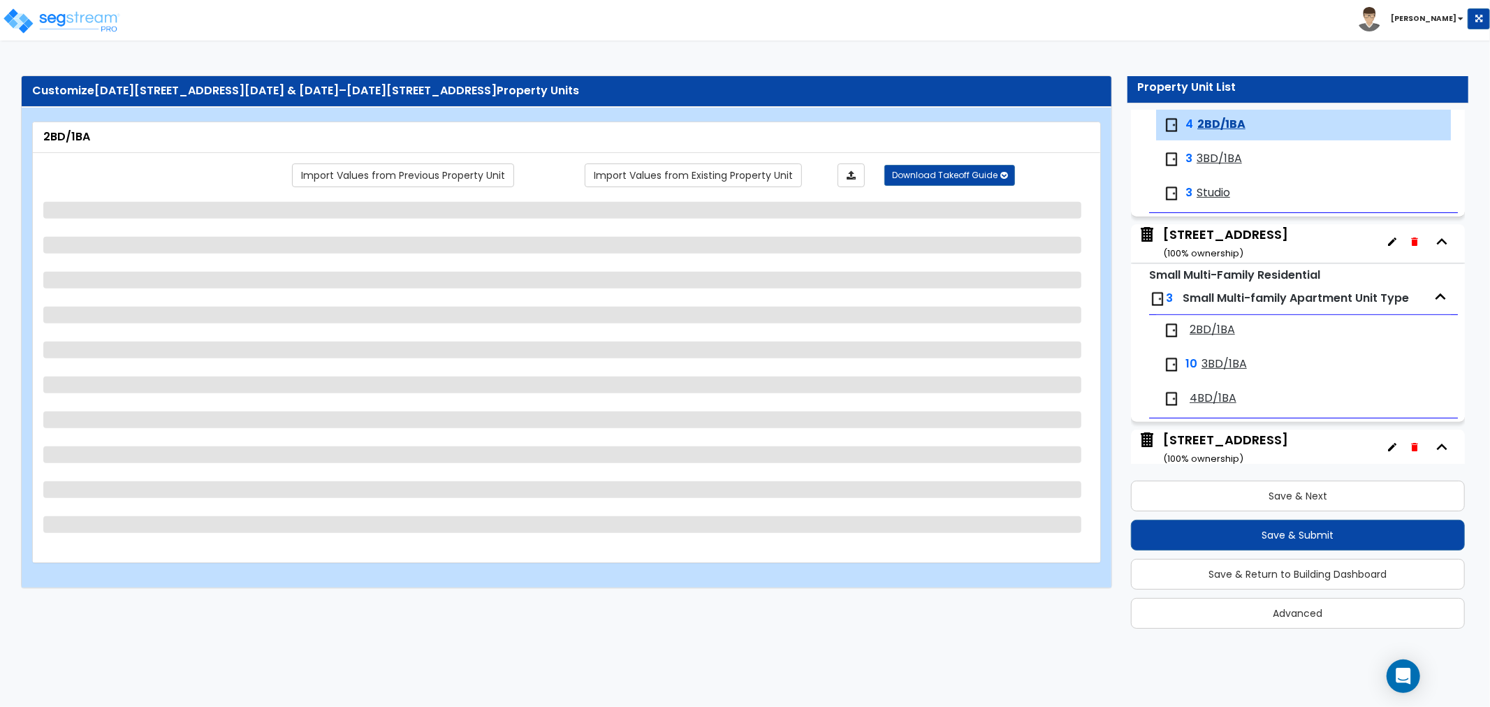
select select "5"
select select "1"
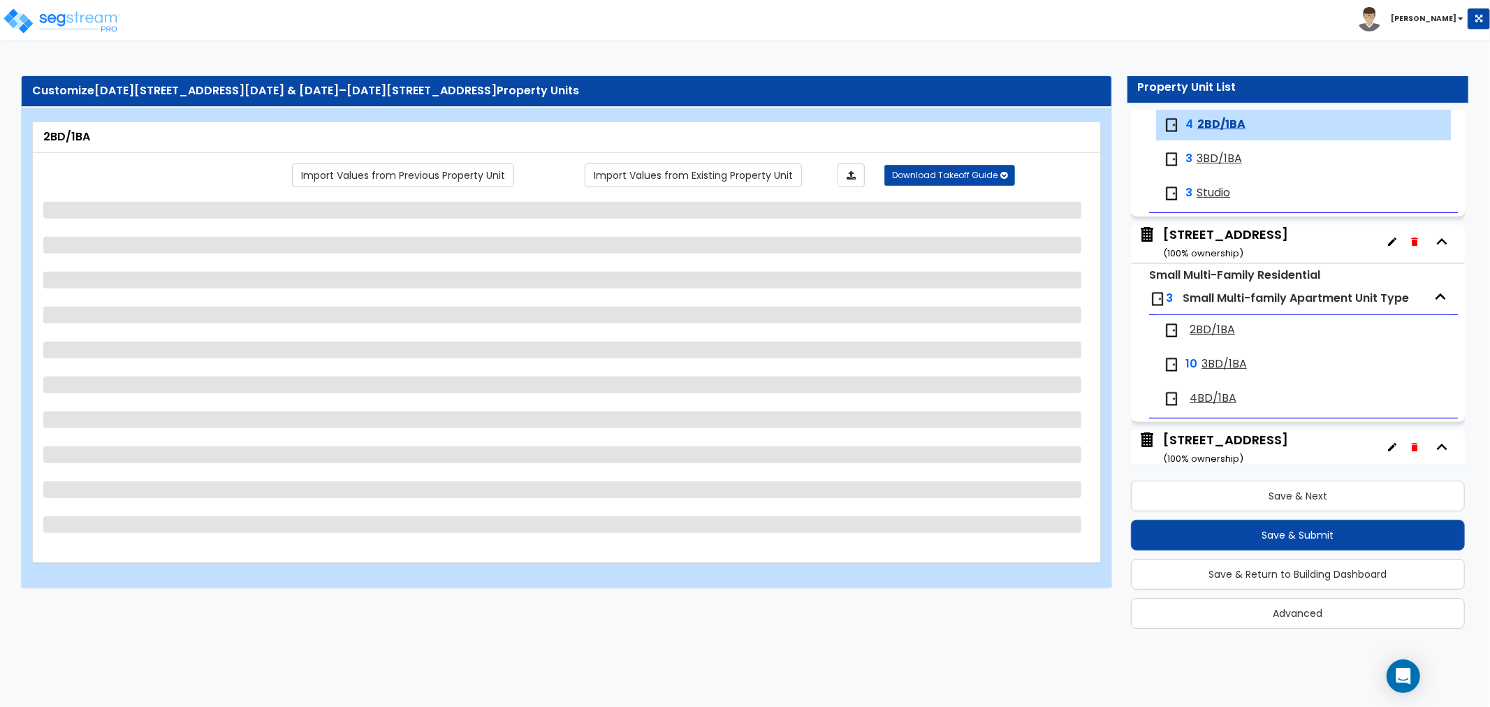
select select "1"
select select "3"
select select "1"
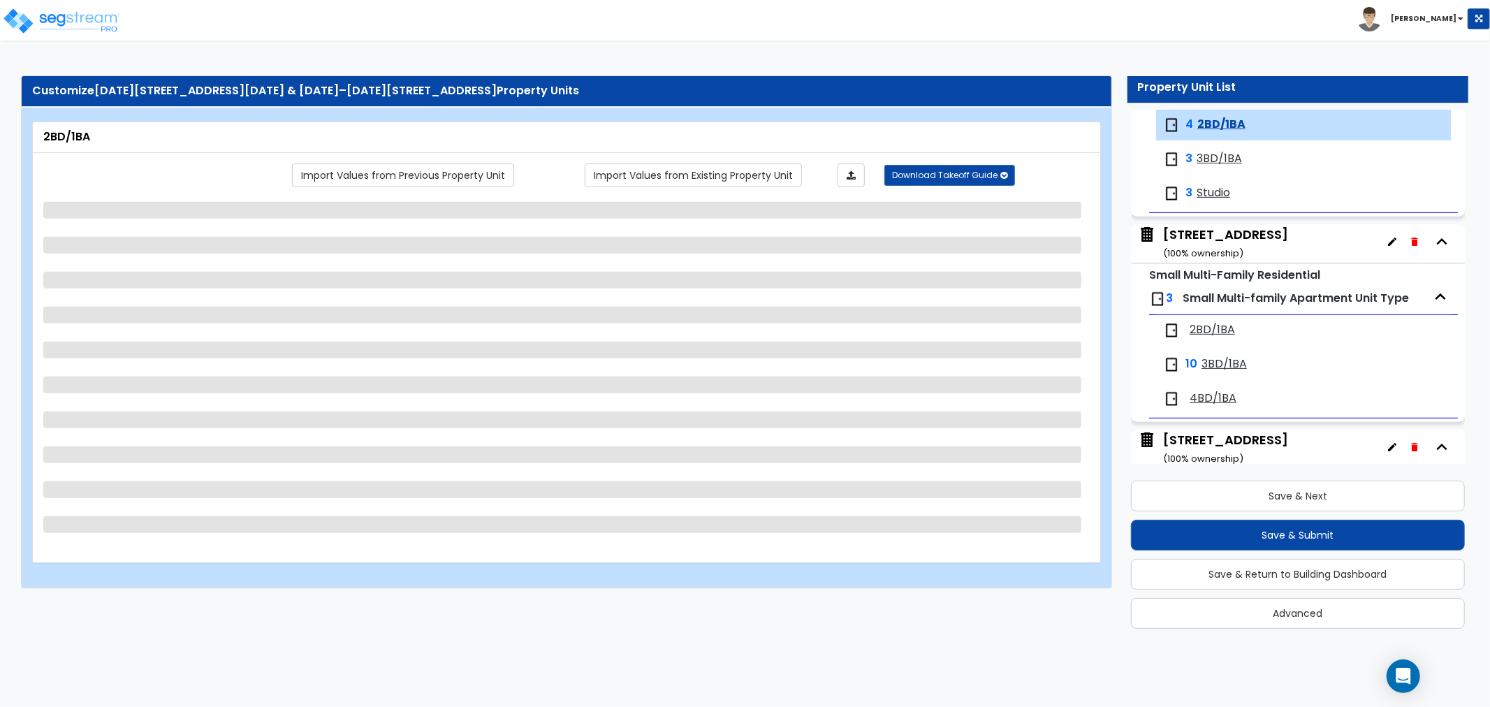
select select "1"
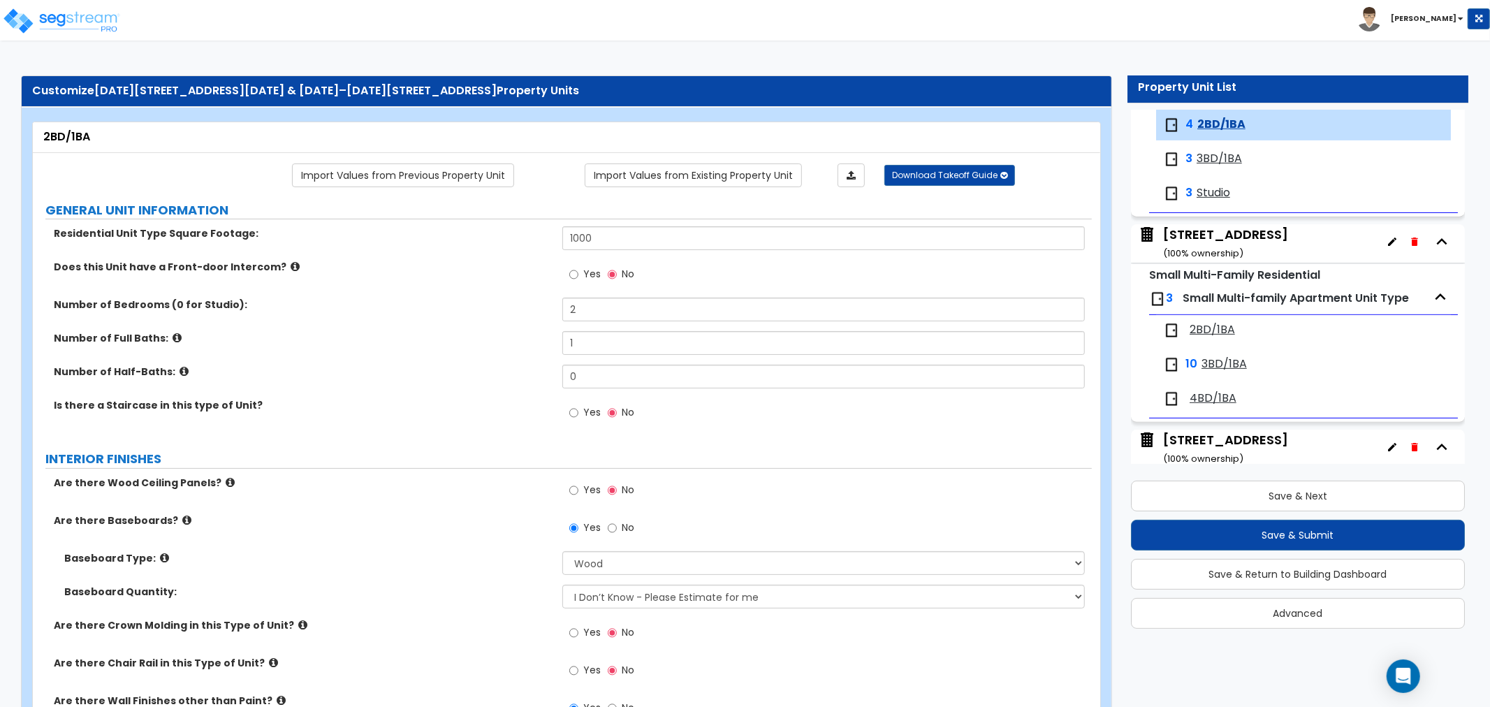
click at [1209, 336] on span "2BD/1BA" at bounding box center [1212, 330] width 45 height 16
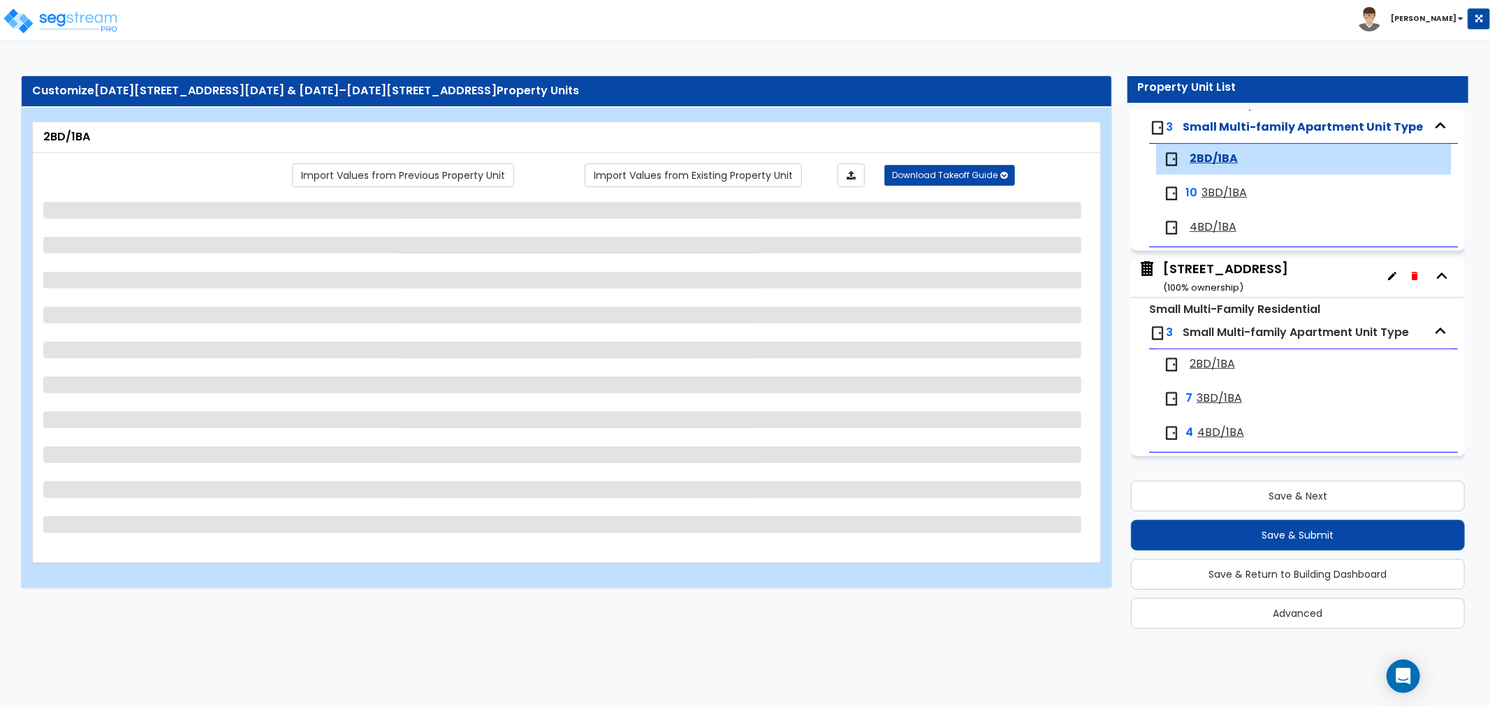
scroll to position [610, 0]
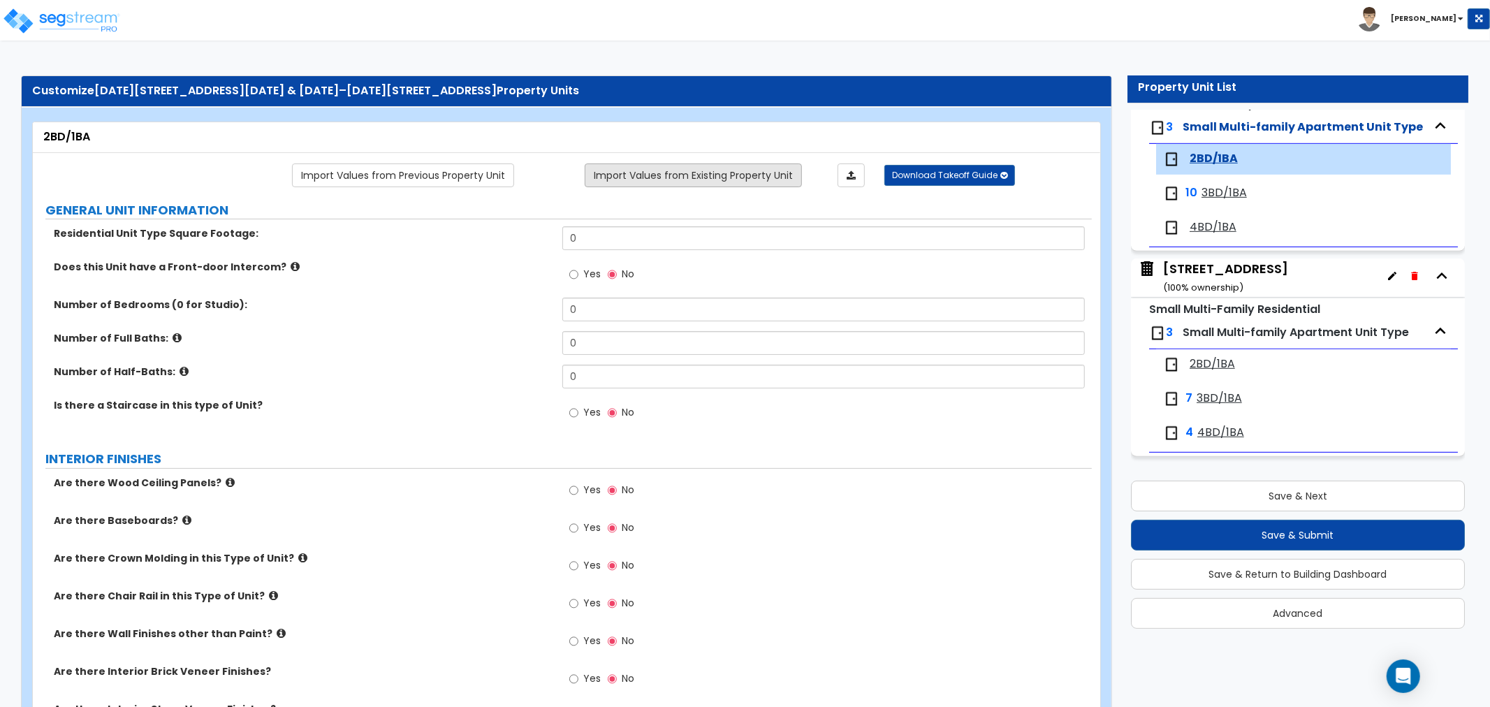
click at [695, 177] on link "Import Values from Existing Property Unit" at bounding box center [693, 176] width 217 height 24
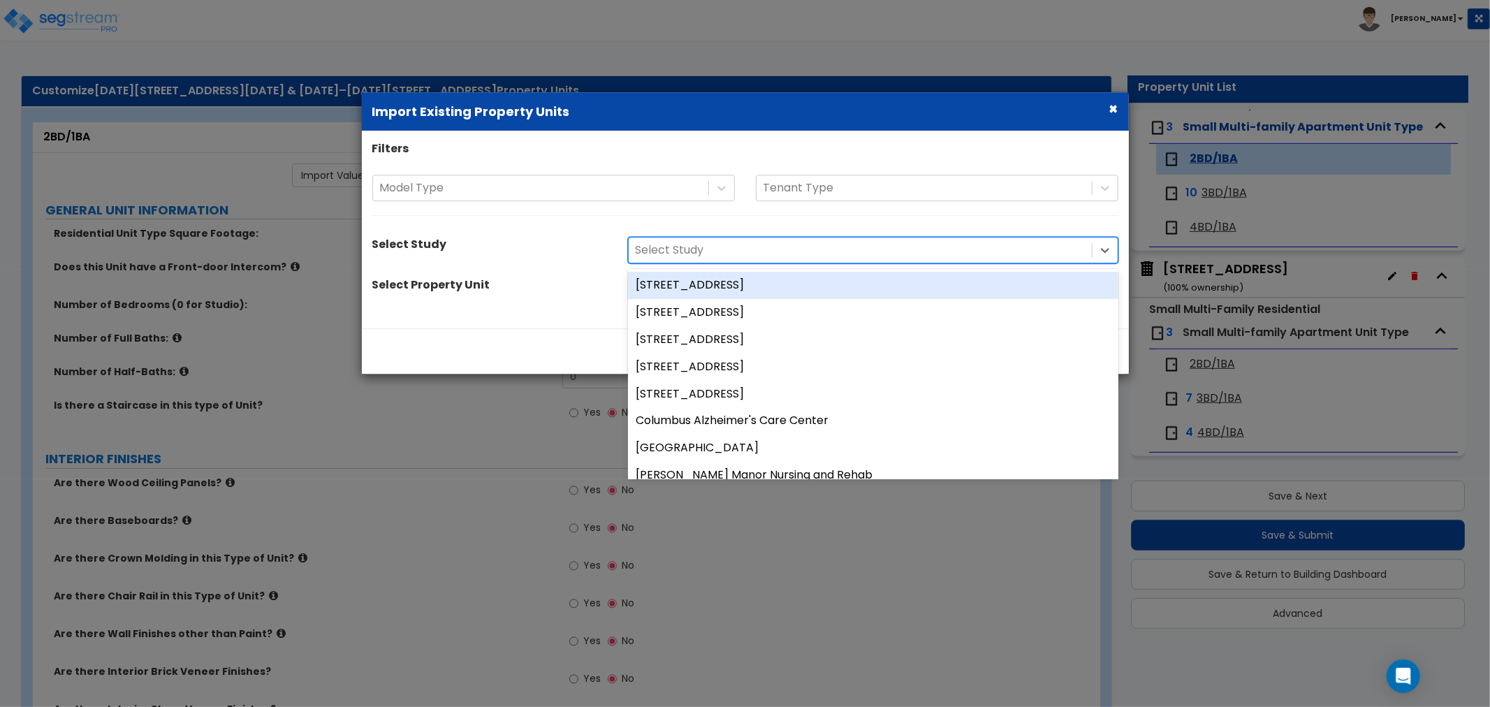
click at [715, 256] on div at bounding box center [860, 250] width 449 height 19
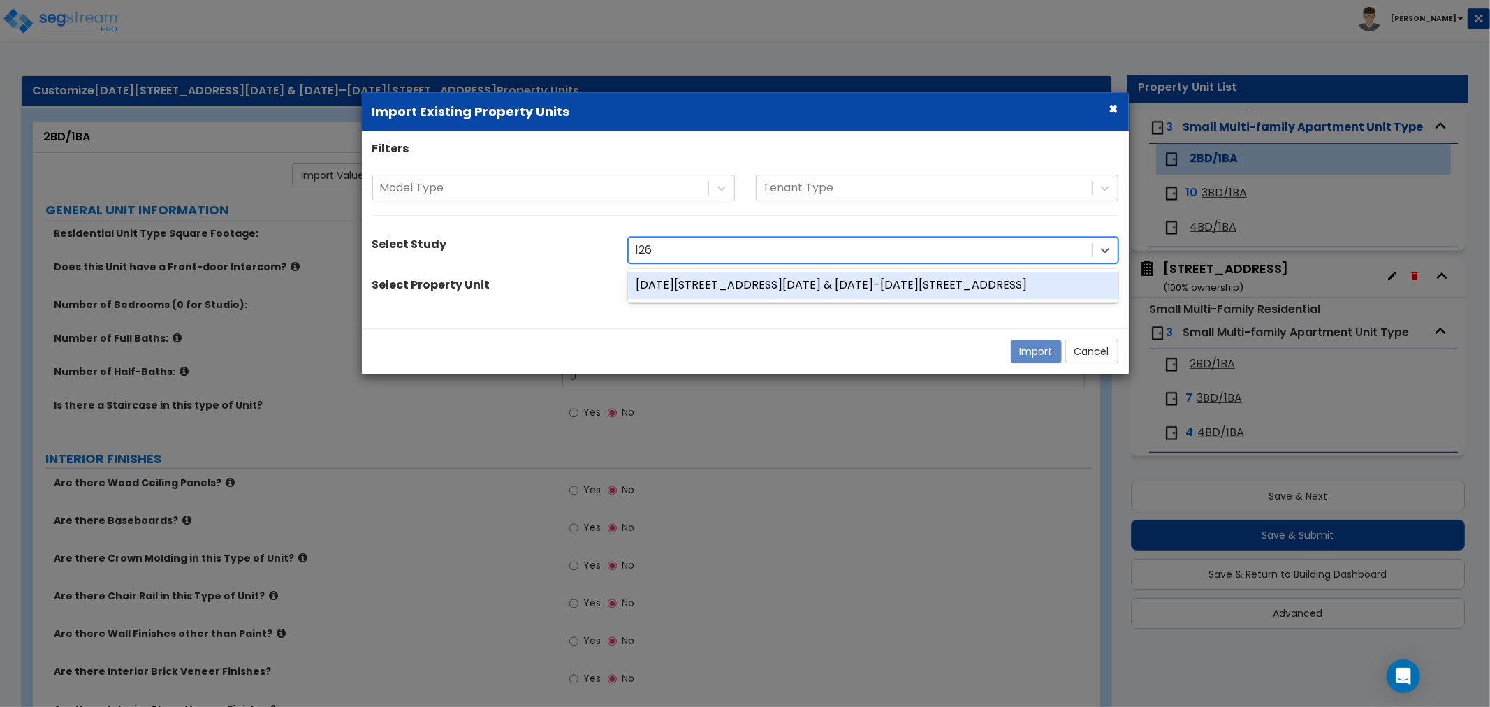
type input "1260"
click at [688, 281] on div "[DATE][STREET_ADDRESS][DATE] & [DATE]–[DATE][STREET_ADDRESS]" at bounding box center [873, 285] width 491 height 27
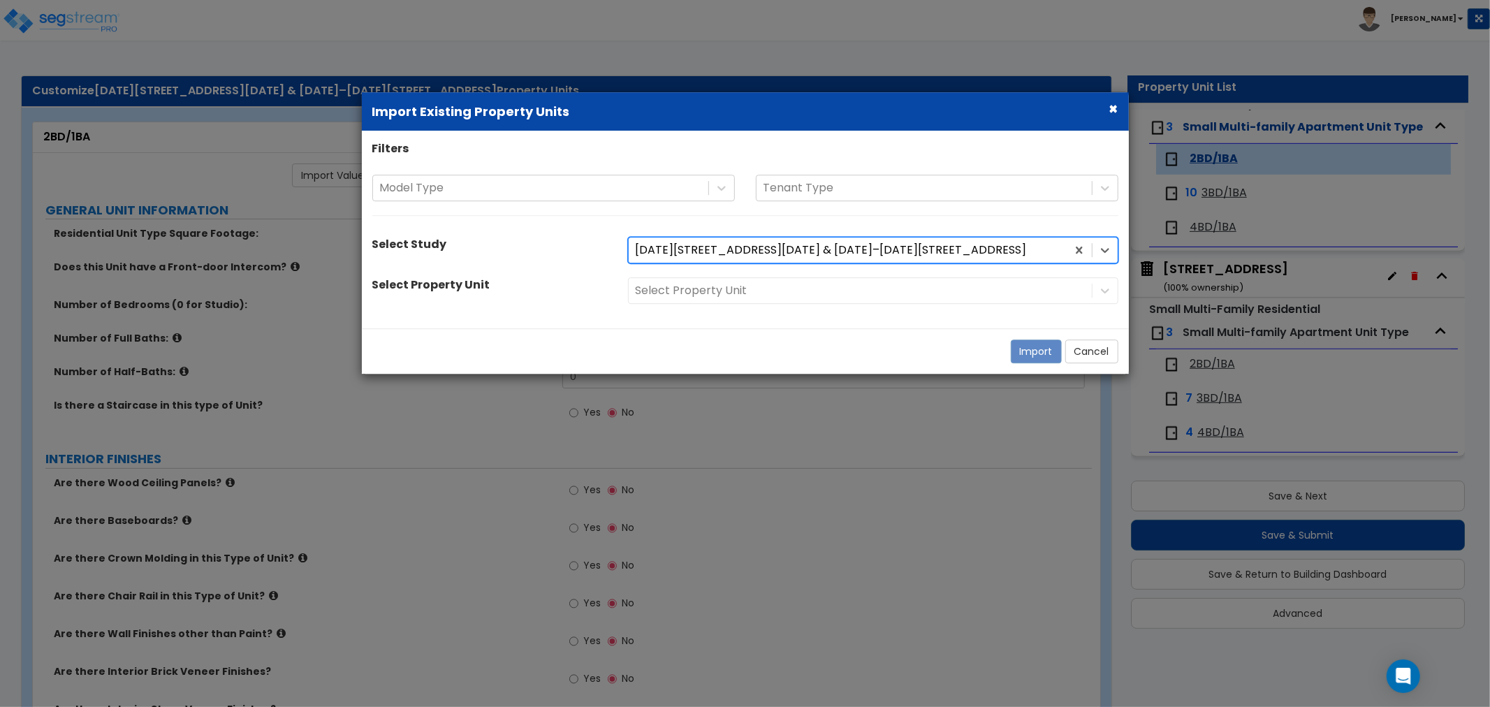
click at [690, 289] on div "Select Property Unit" at bounding box center [873, 290] width 511 height 27
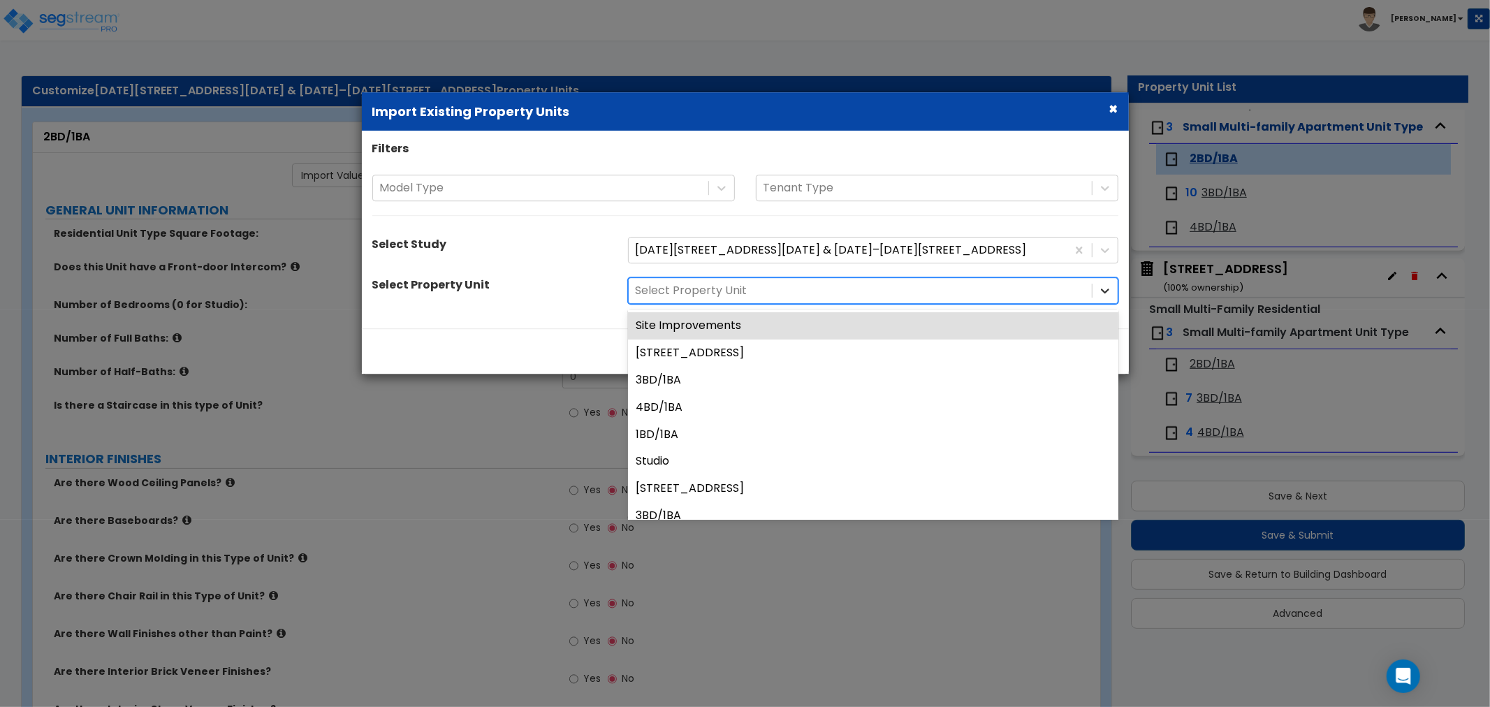
click at [1101, 291] on icon at bounding box center [1105, 291] width 14 height 14
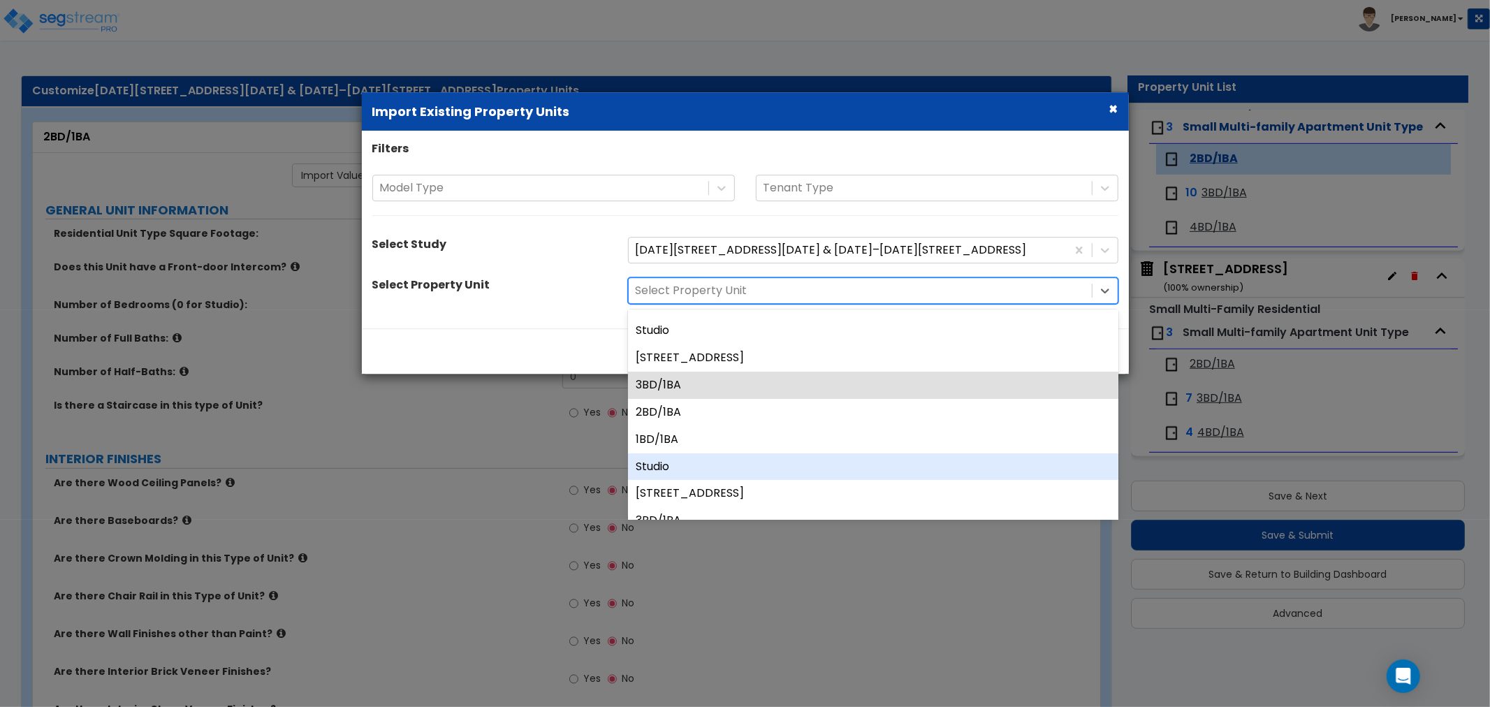
scroll to position [155, 0]
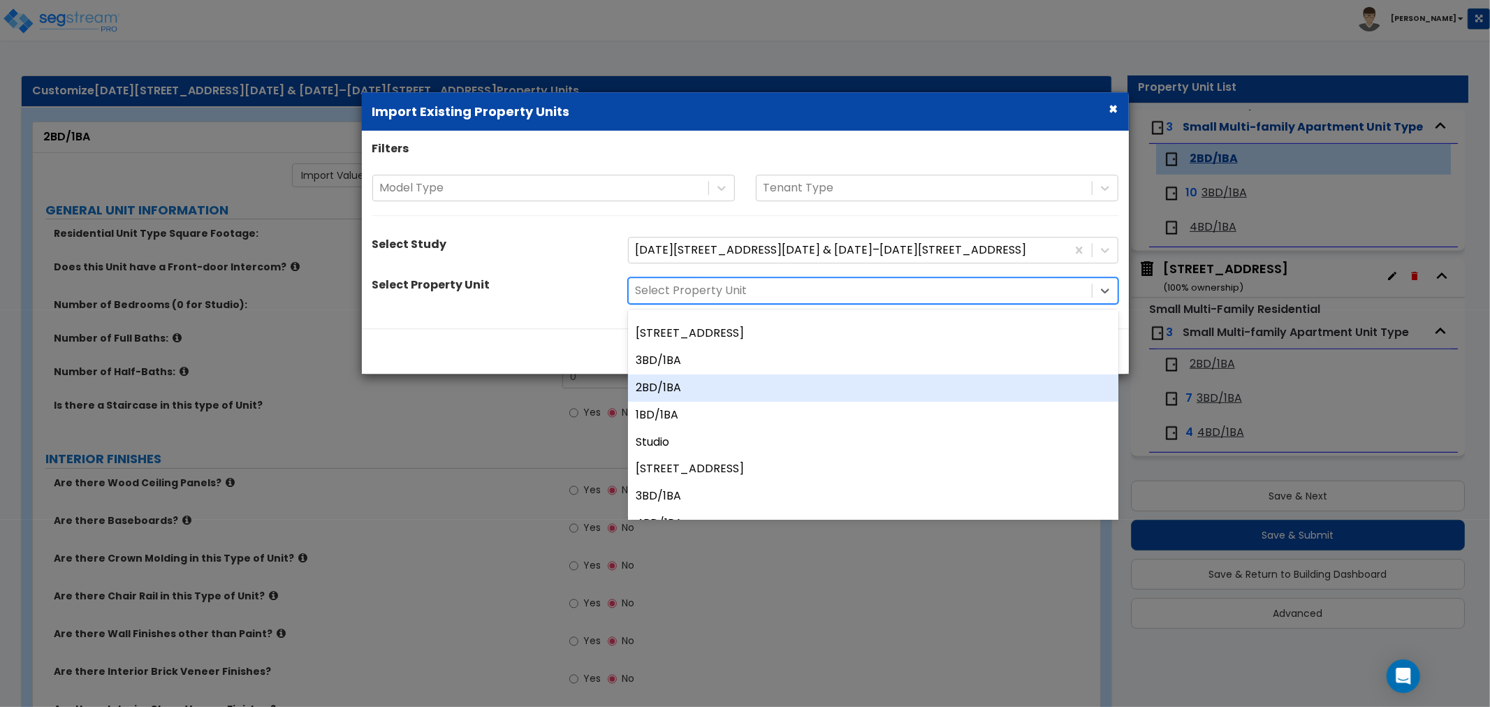
click at [678, 399] on div "2BD/1BA" at bounding box center [873, 388] width 491 height 27
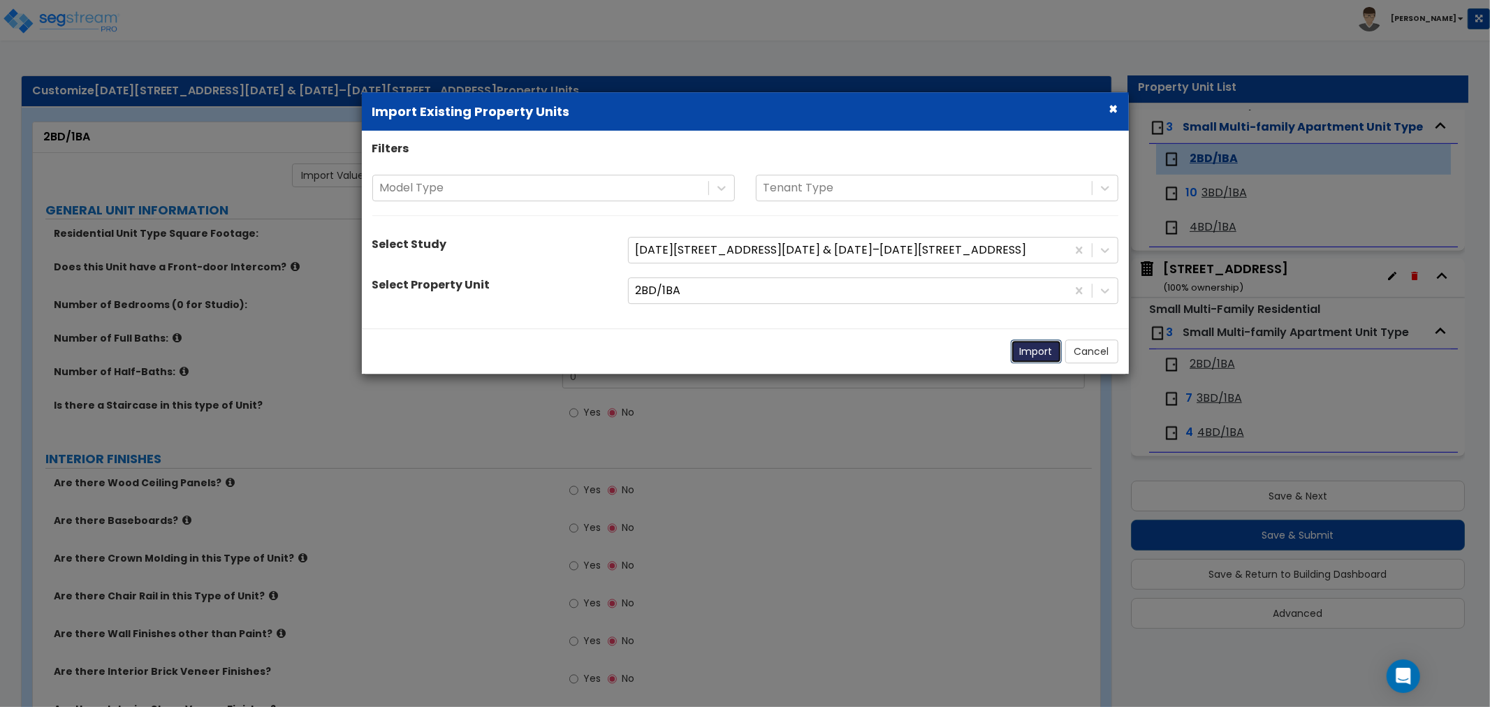
click at [1034, 356] on button "Import" at bounding box center [1036, 352] width 51 height 24
type input "1000"
type input "2"
type input "1"
radio input "true"
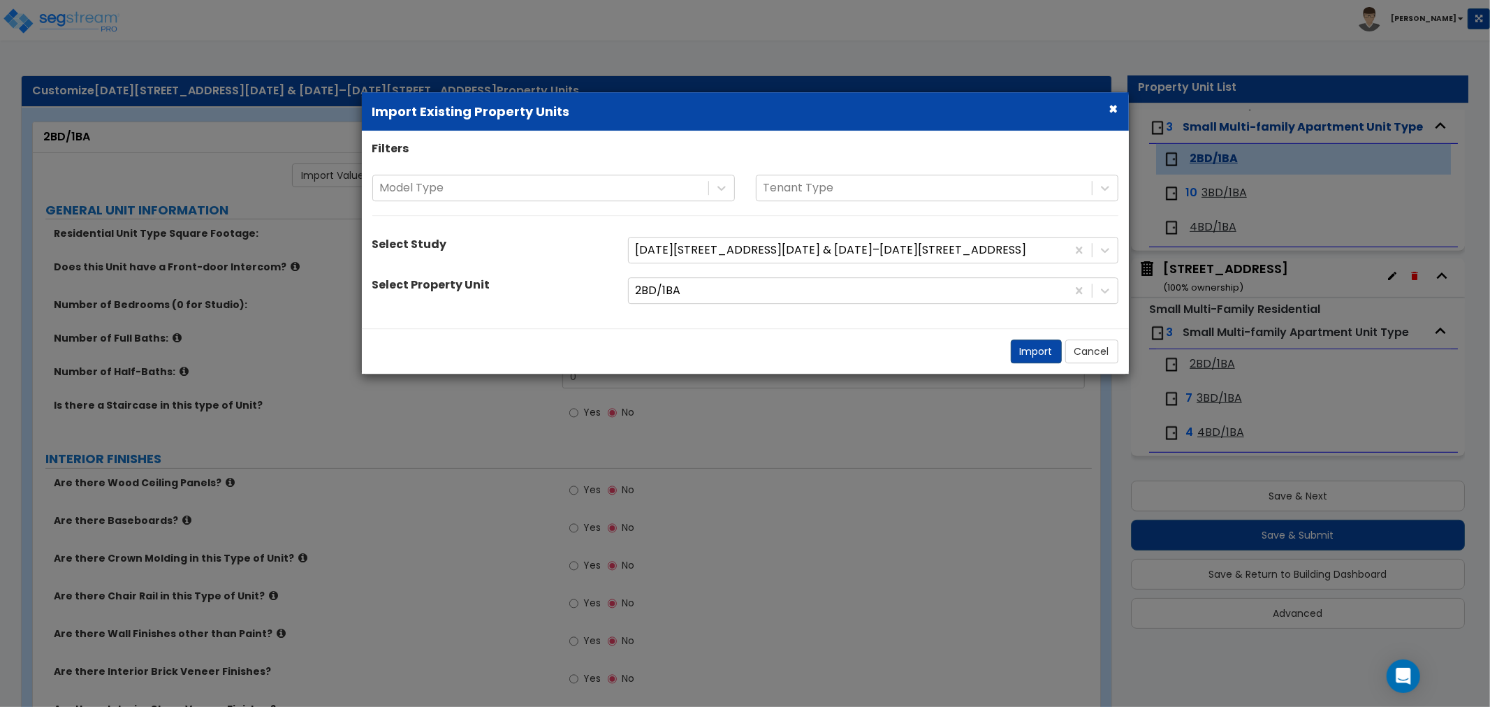
radio input "true"
select select "1"
select select "2"
select select "1"
type input "2"
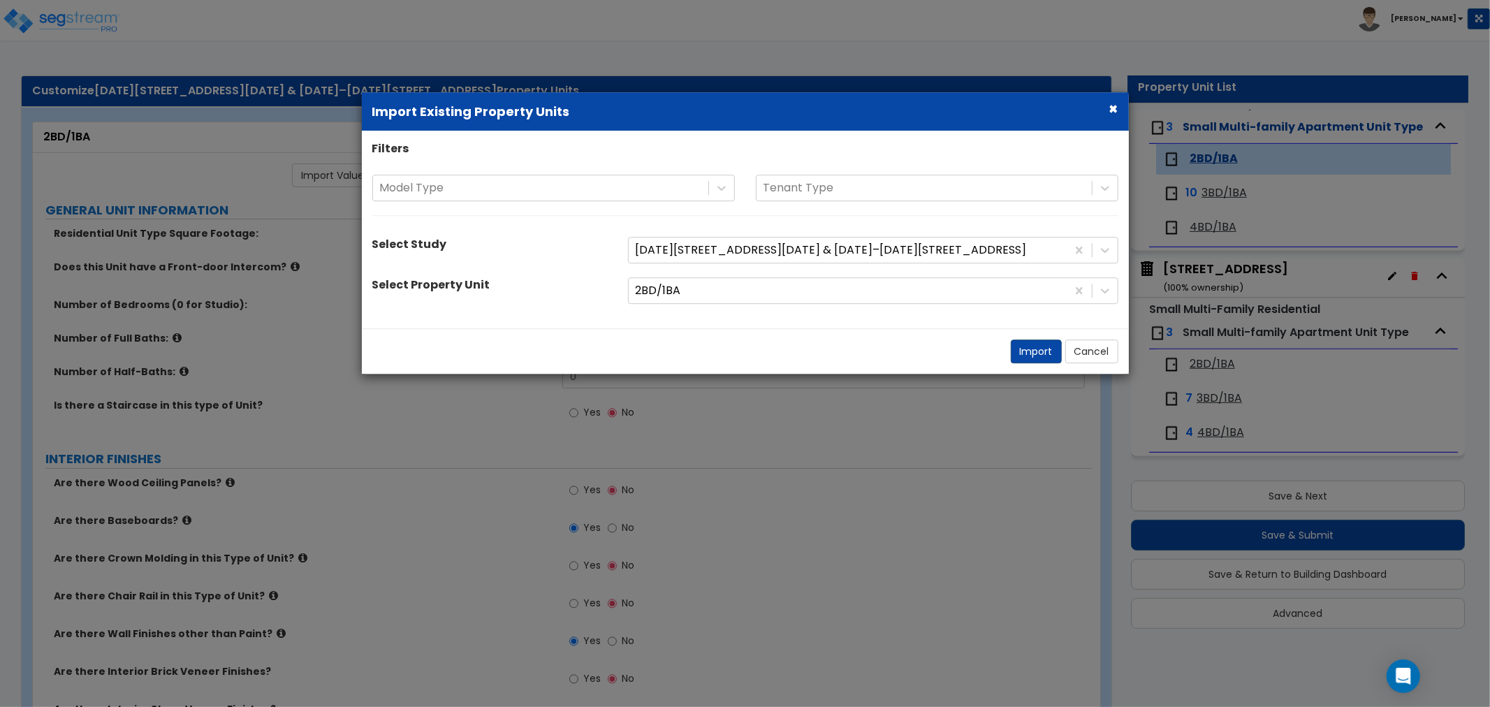
radio input "true"
select select "1"
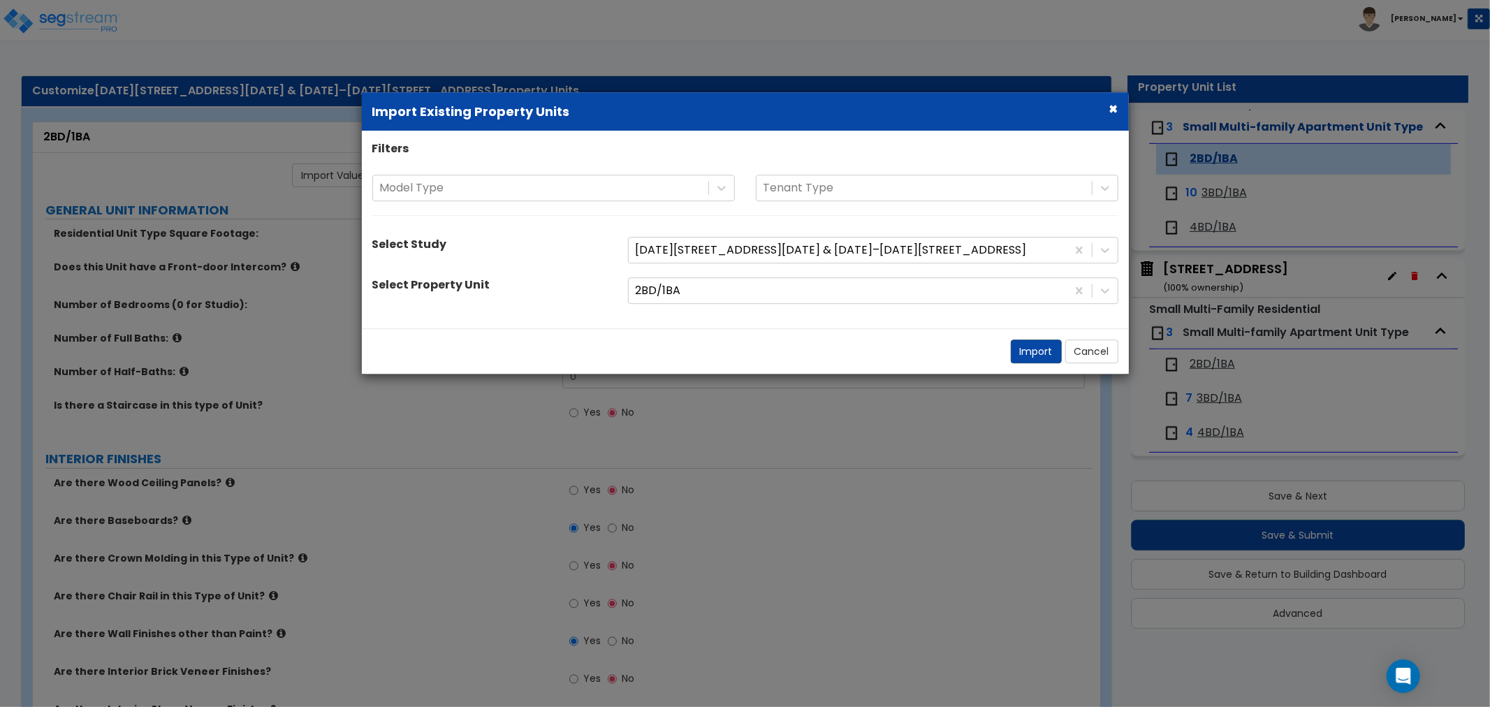
select select "1"
select select "3"
select select "2"
select select "1"
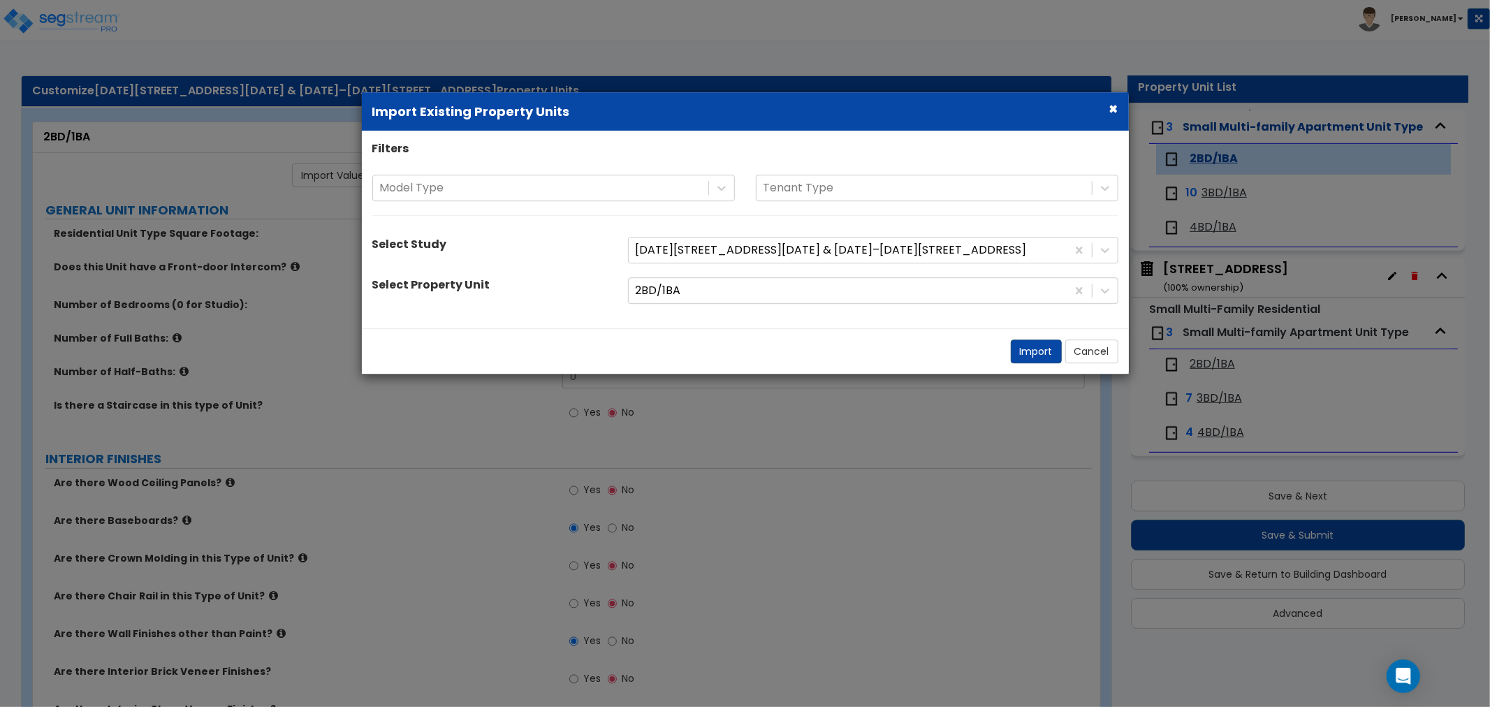
select select "2"
select select "1"
select select "5"
select select "1"
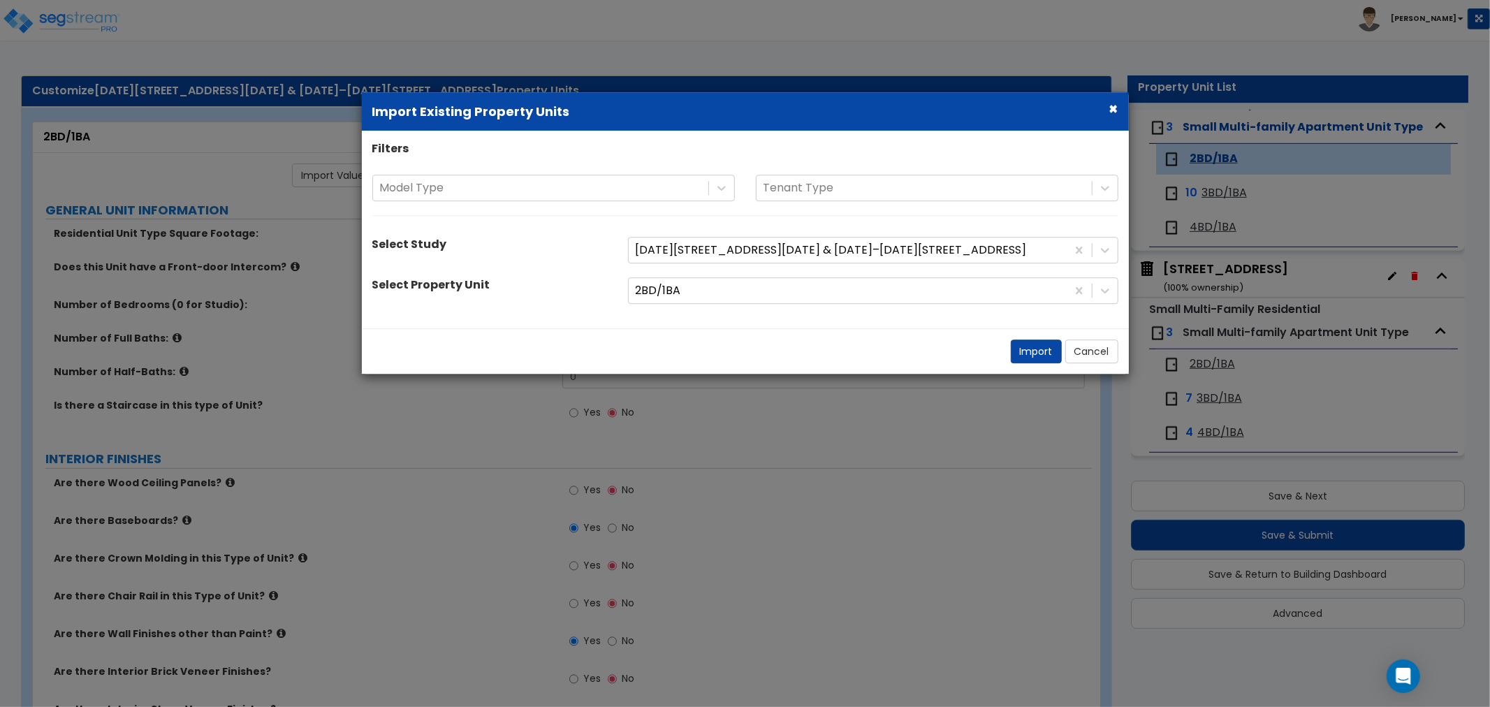
select select "1"
select select "3"
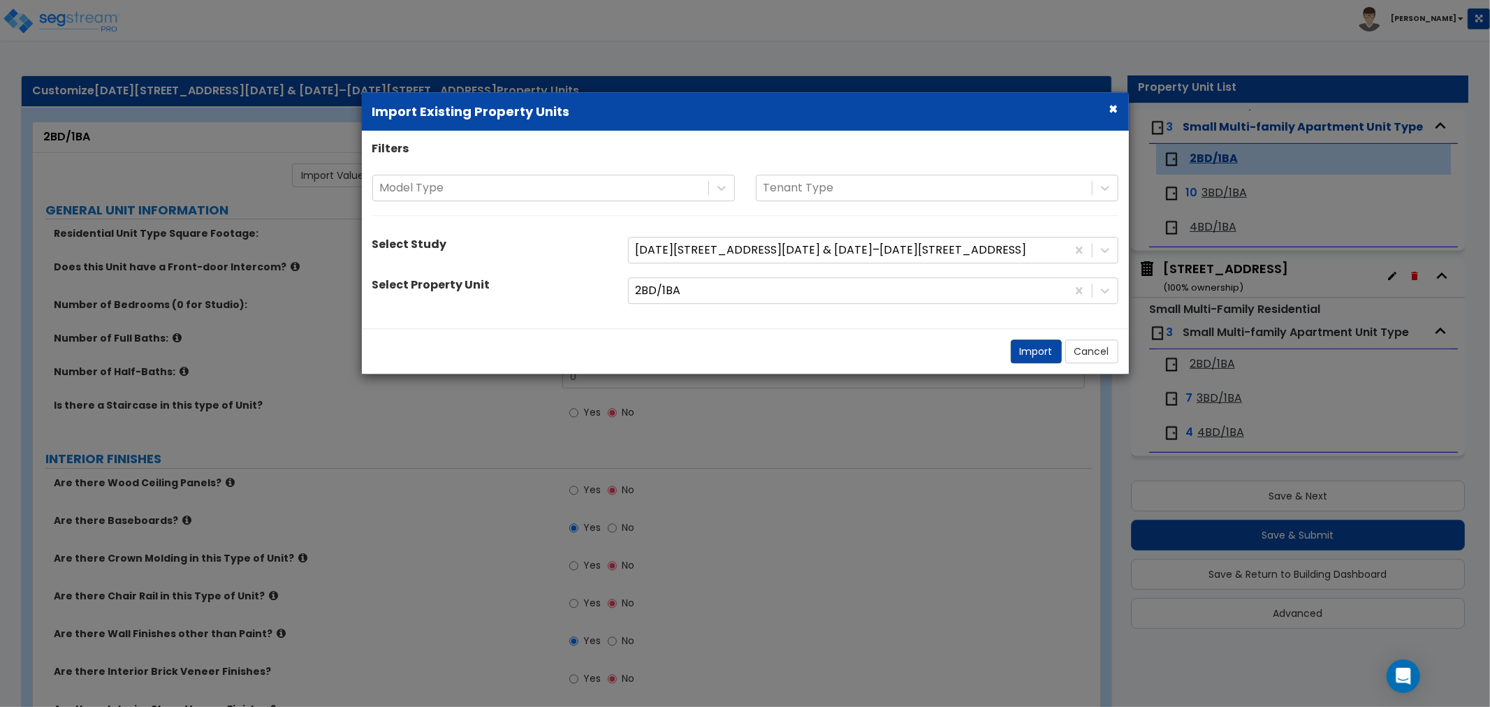
select select "1"
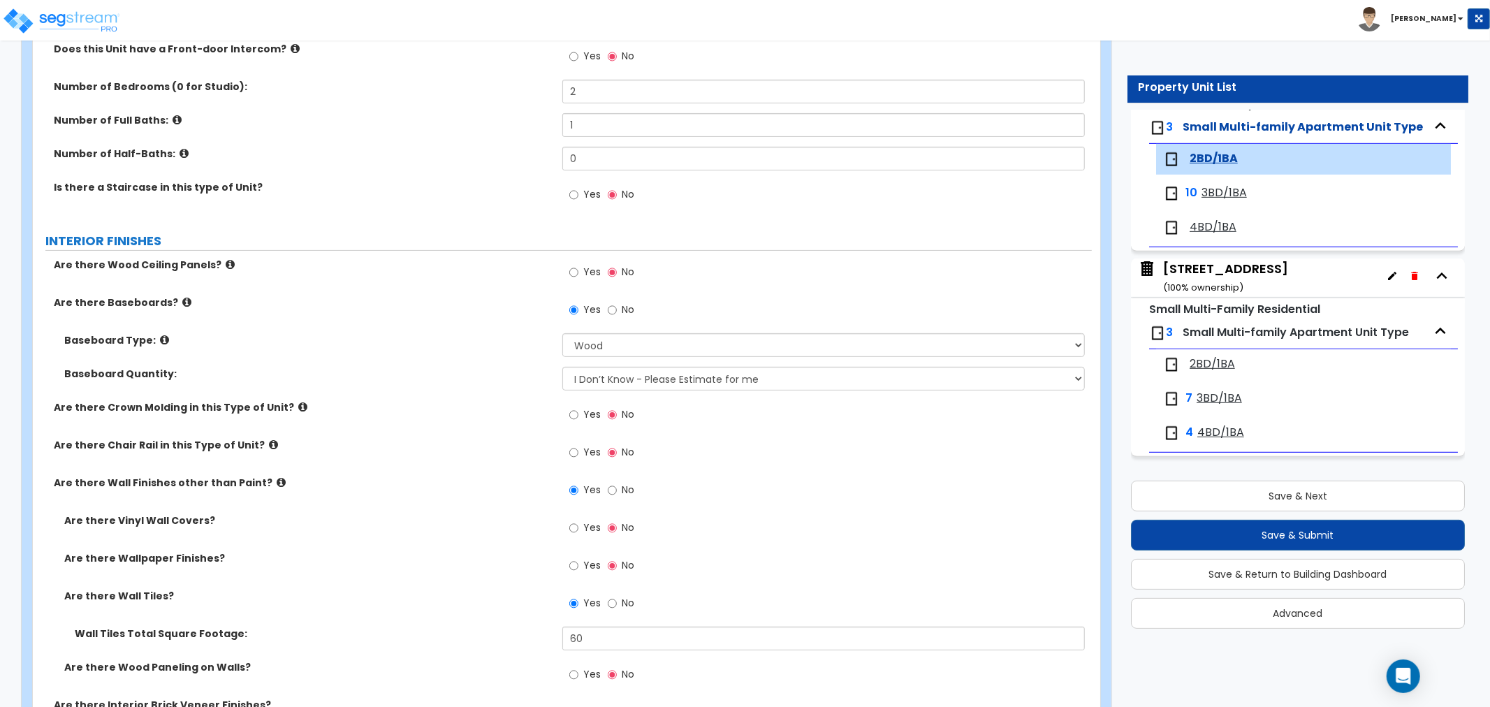
scroll to position [233, 0]
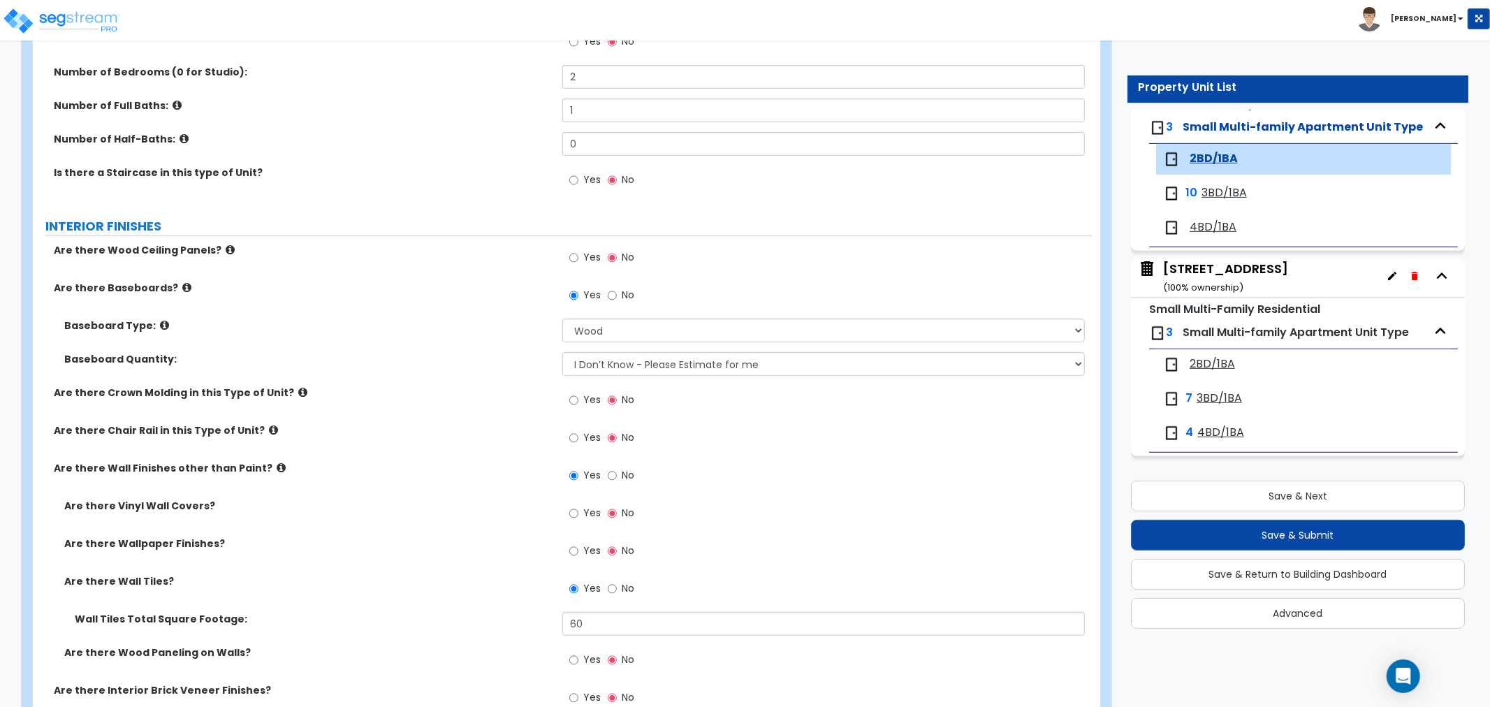
click at [1218, 366] on span "2BD/1BA" at bounding box center [1212, 364] width 45 height 16
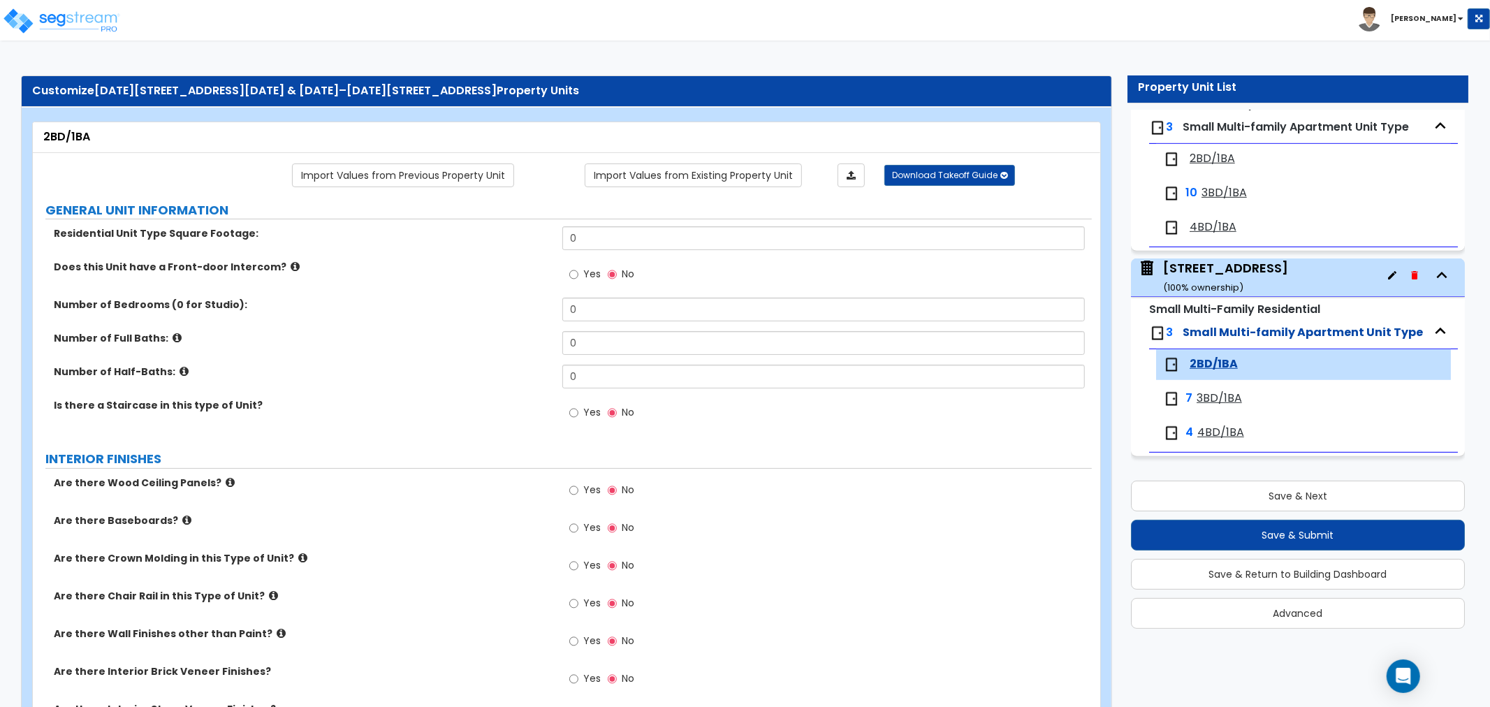
click at [1226, 159] on span "2BD/1BA" at bounding box center [1212, 159] width 45 height 16
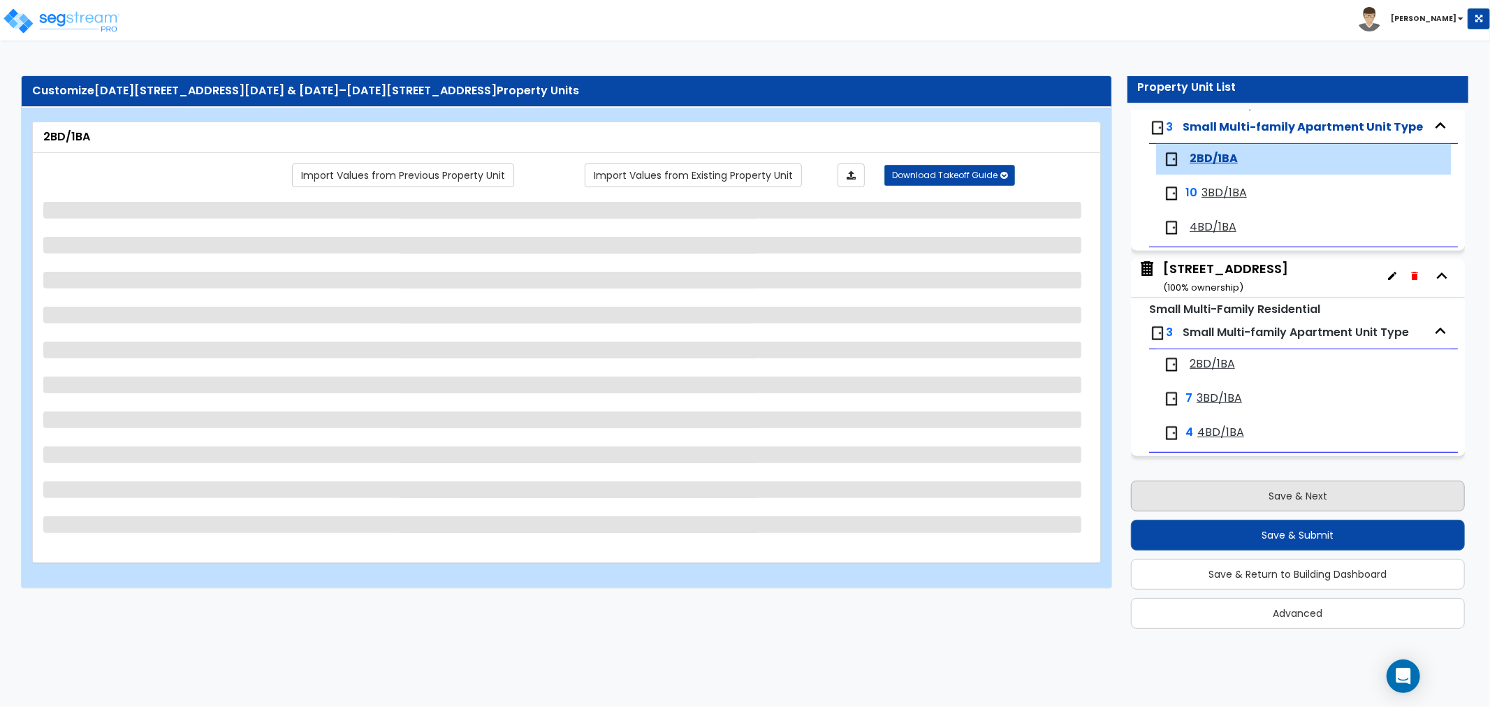
select select "1"
select select "2"
select select "3"
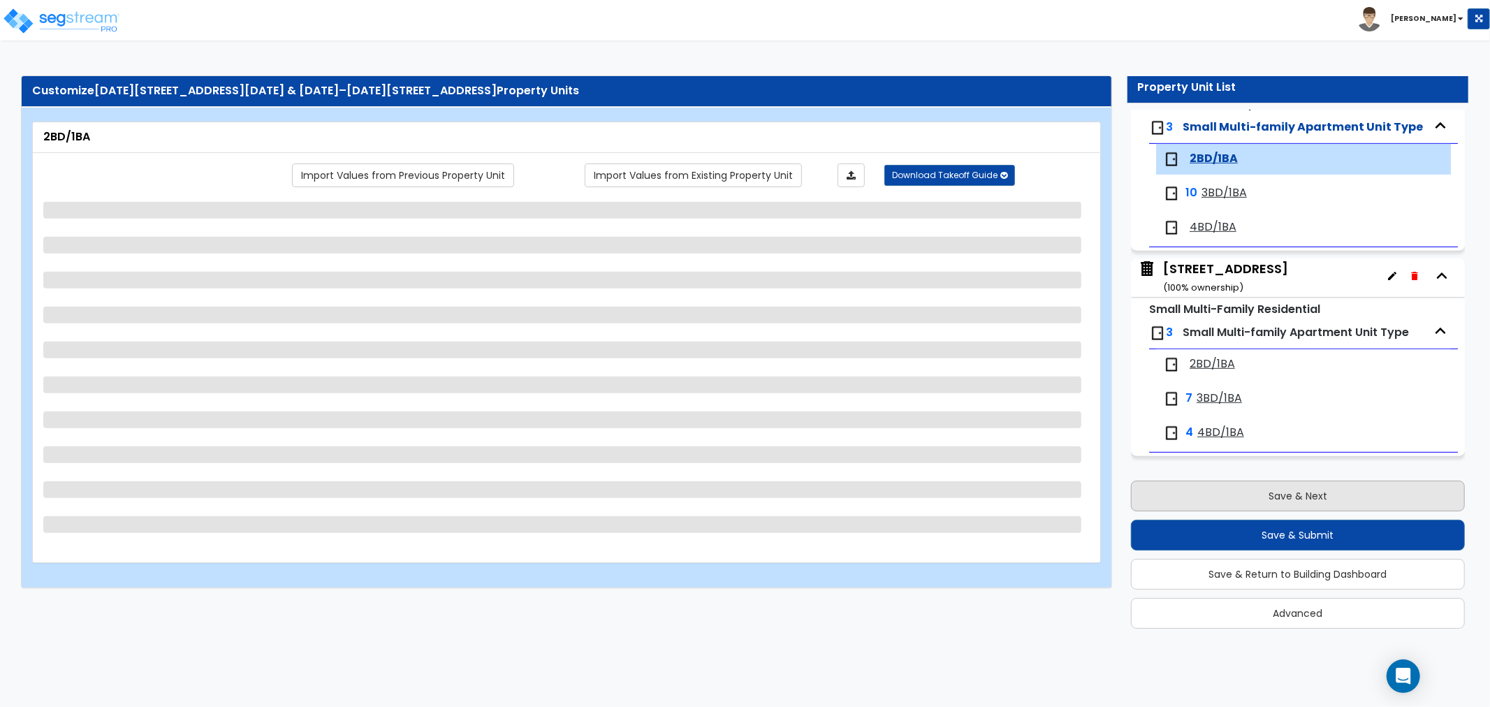
select select "2"
select select "1"
select select "2"
select select "1"
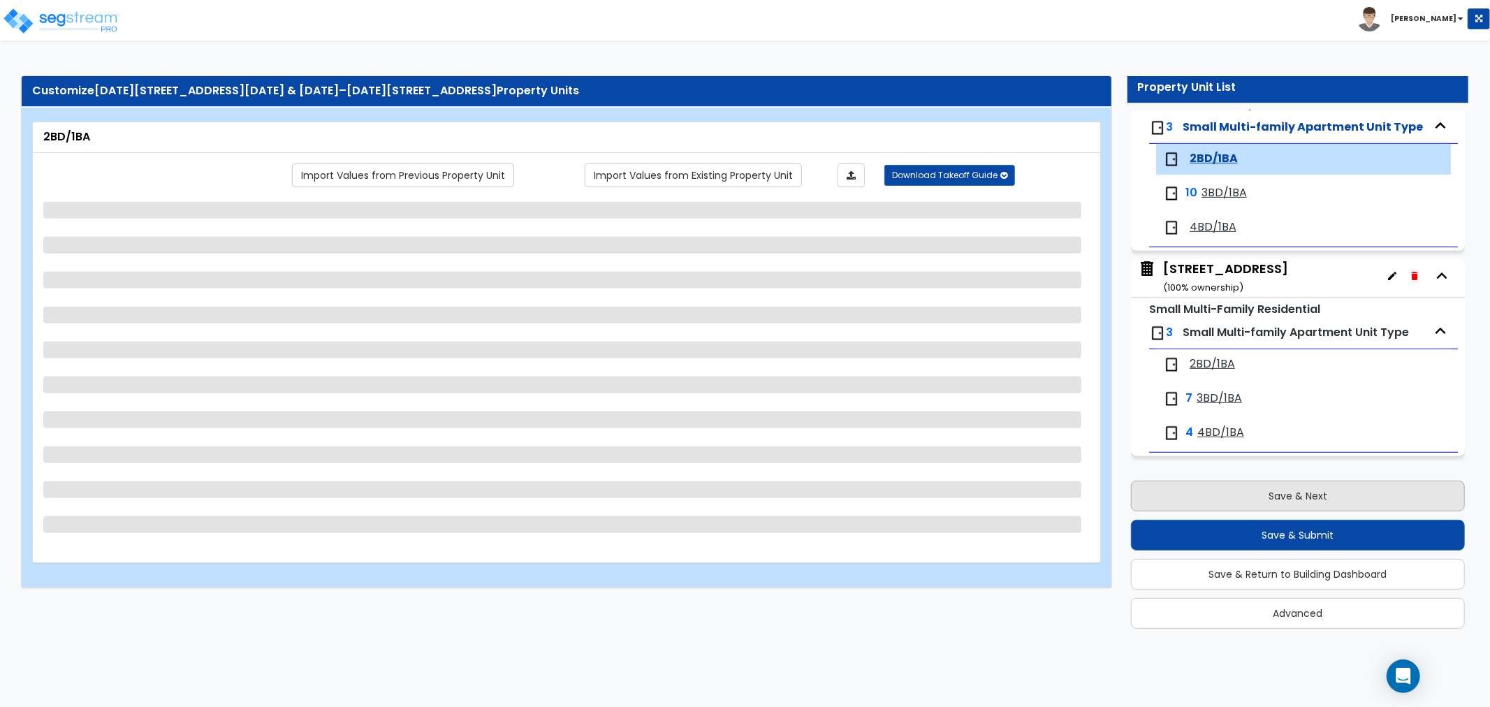
select select "5"
select select "1"
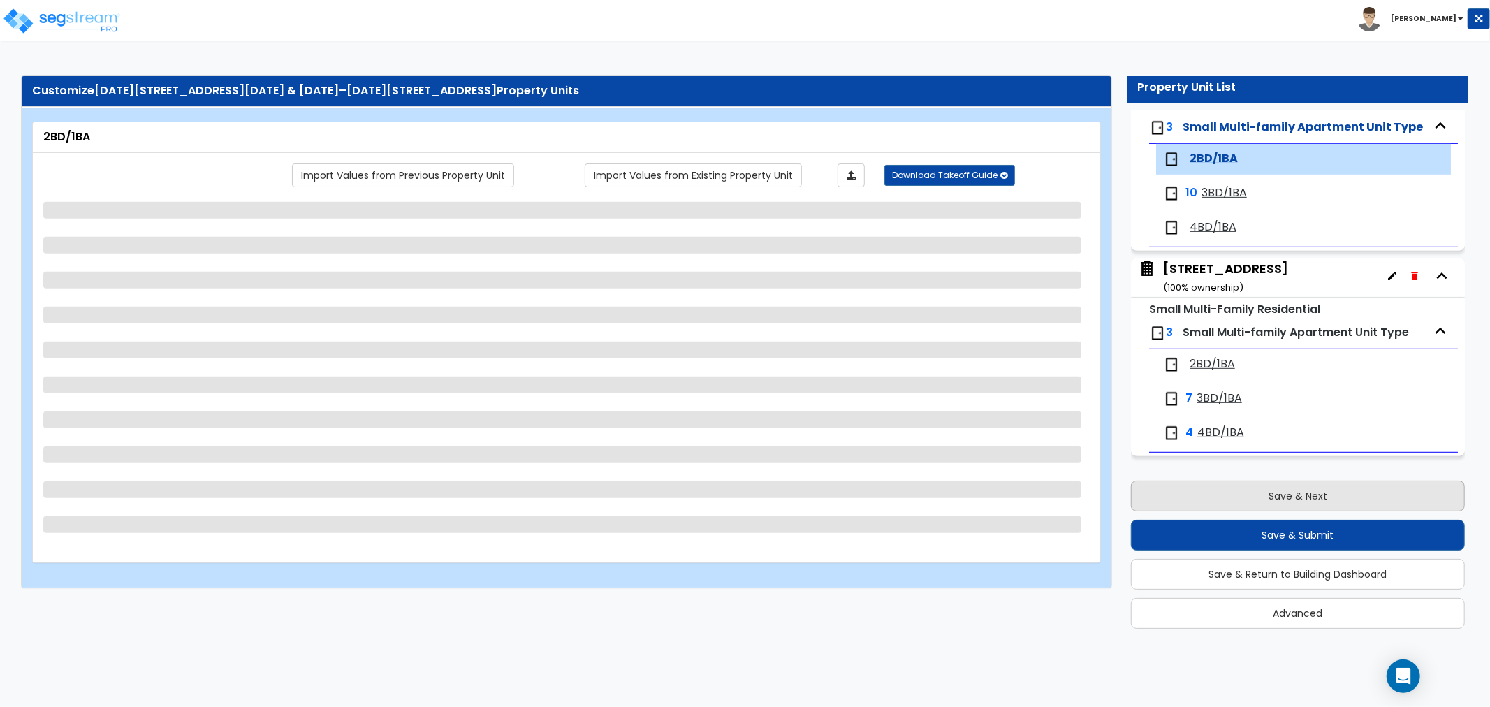
select select "1"
select select "3"
select select "1"
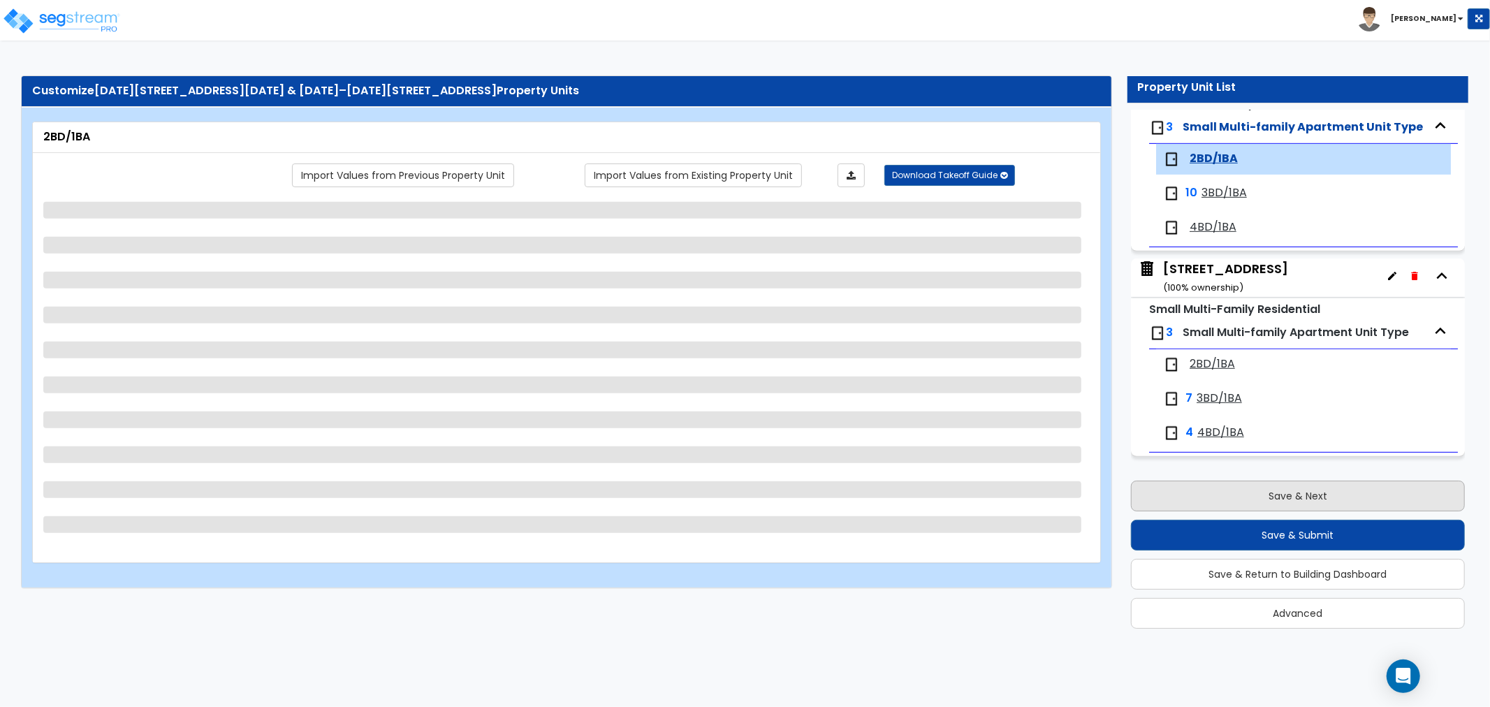
select select "1"
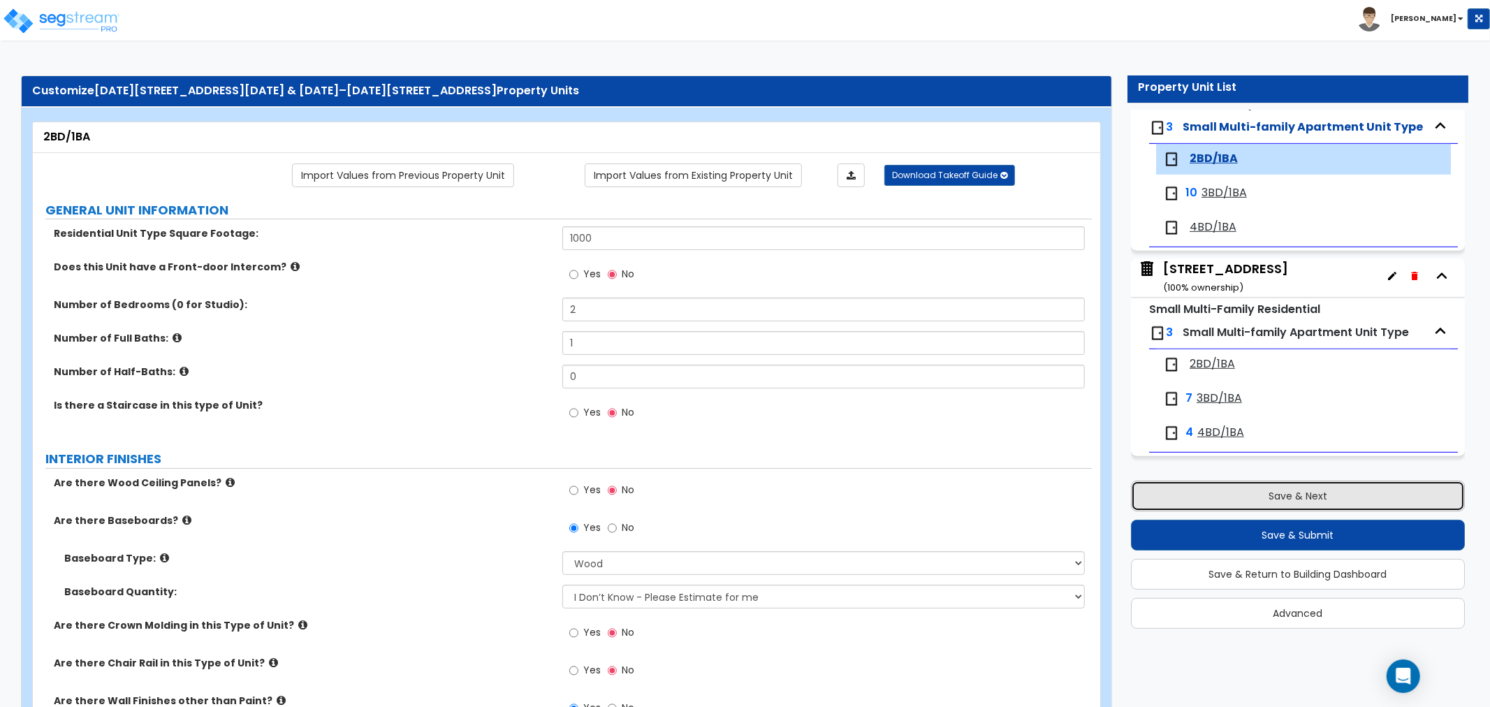
click at [1321, 494] on button "Save & Next" at bounding box center [1298, 496] width 334 height 31
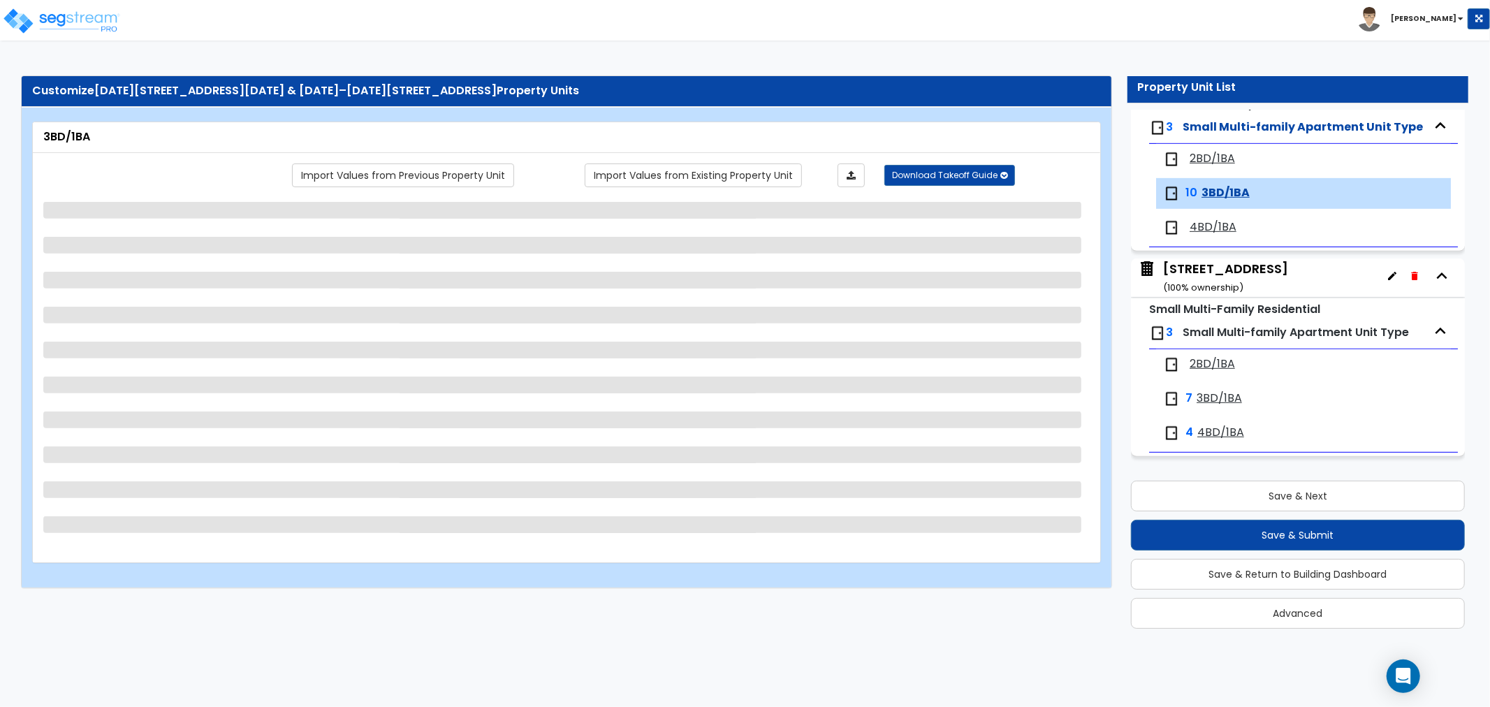
select select "1"
select select "2"
select select "3"
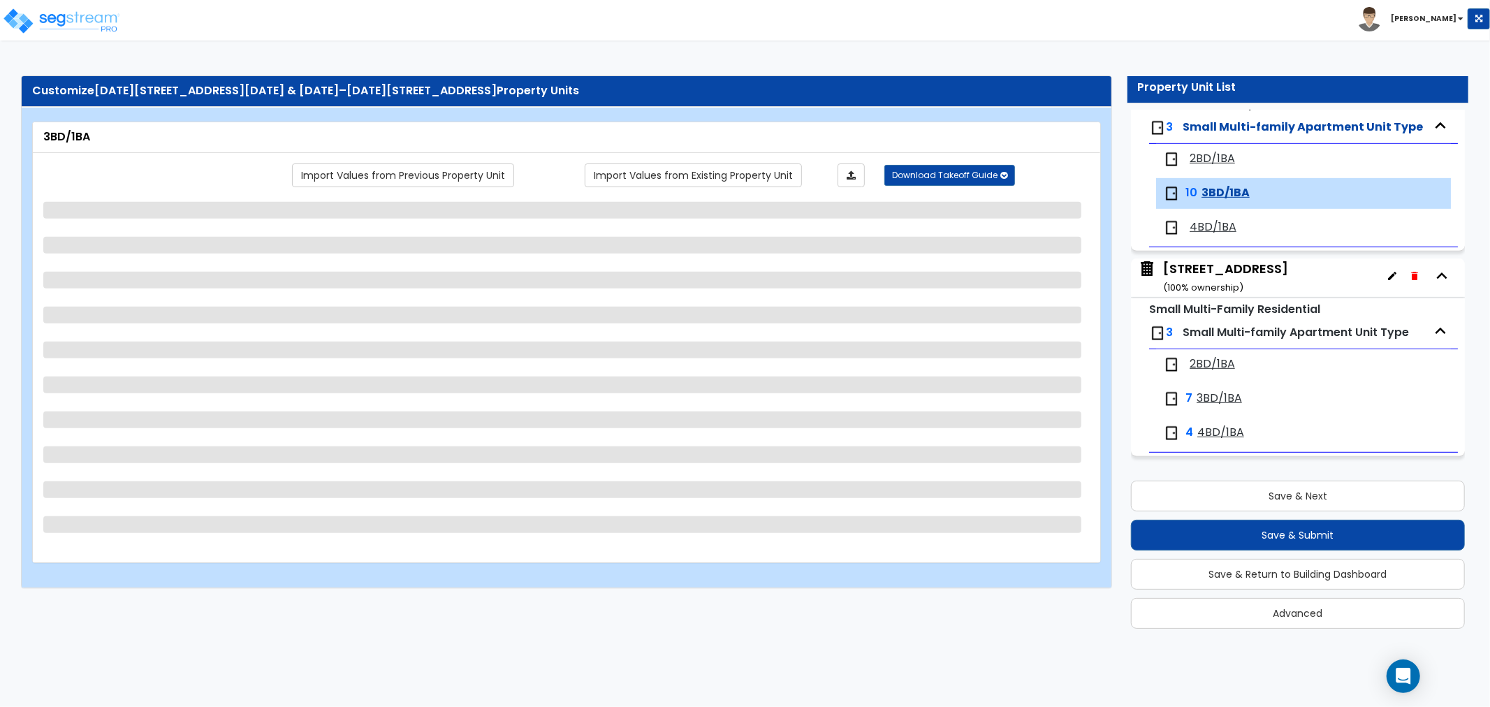
select select "2"
select select "1"
select select "2"
select select "1"
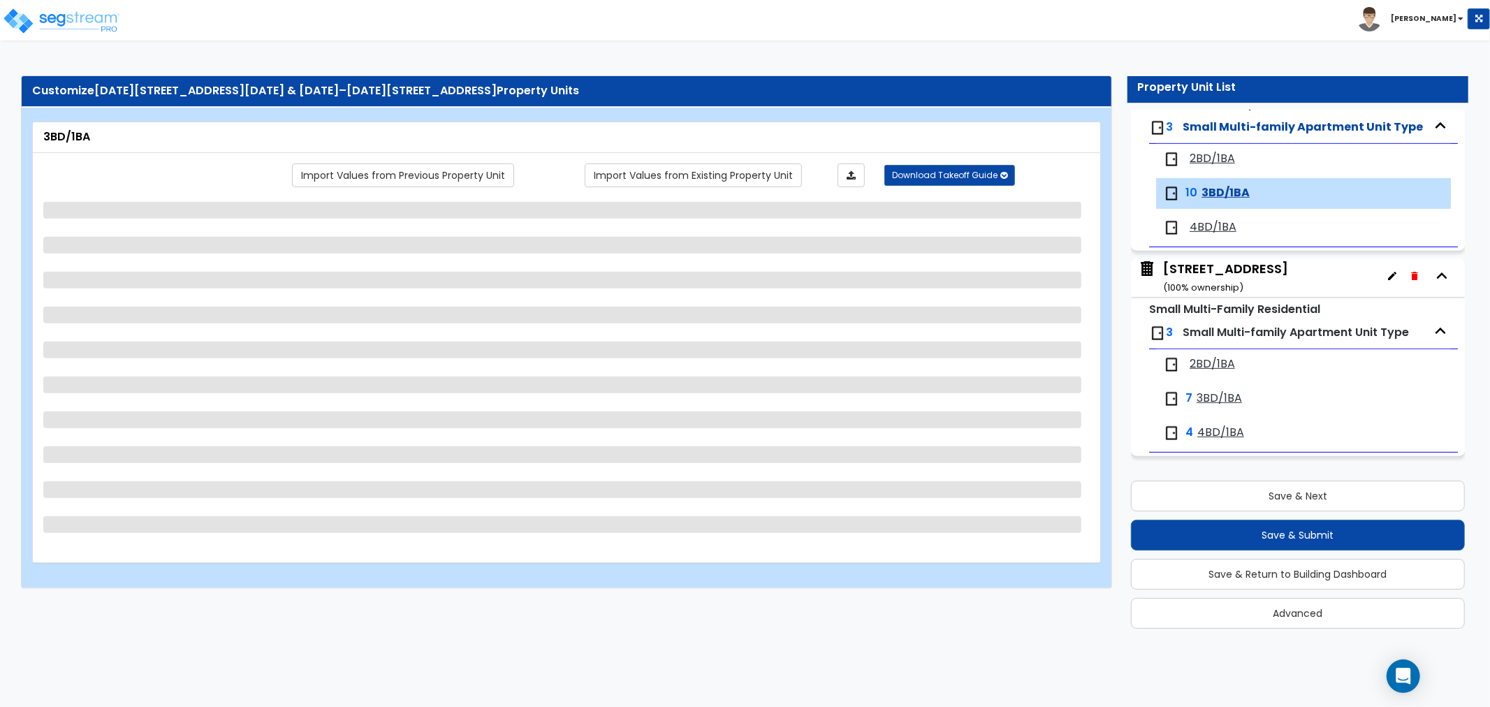
select select "5"
select select "1"
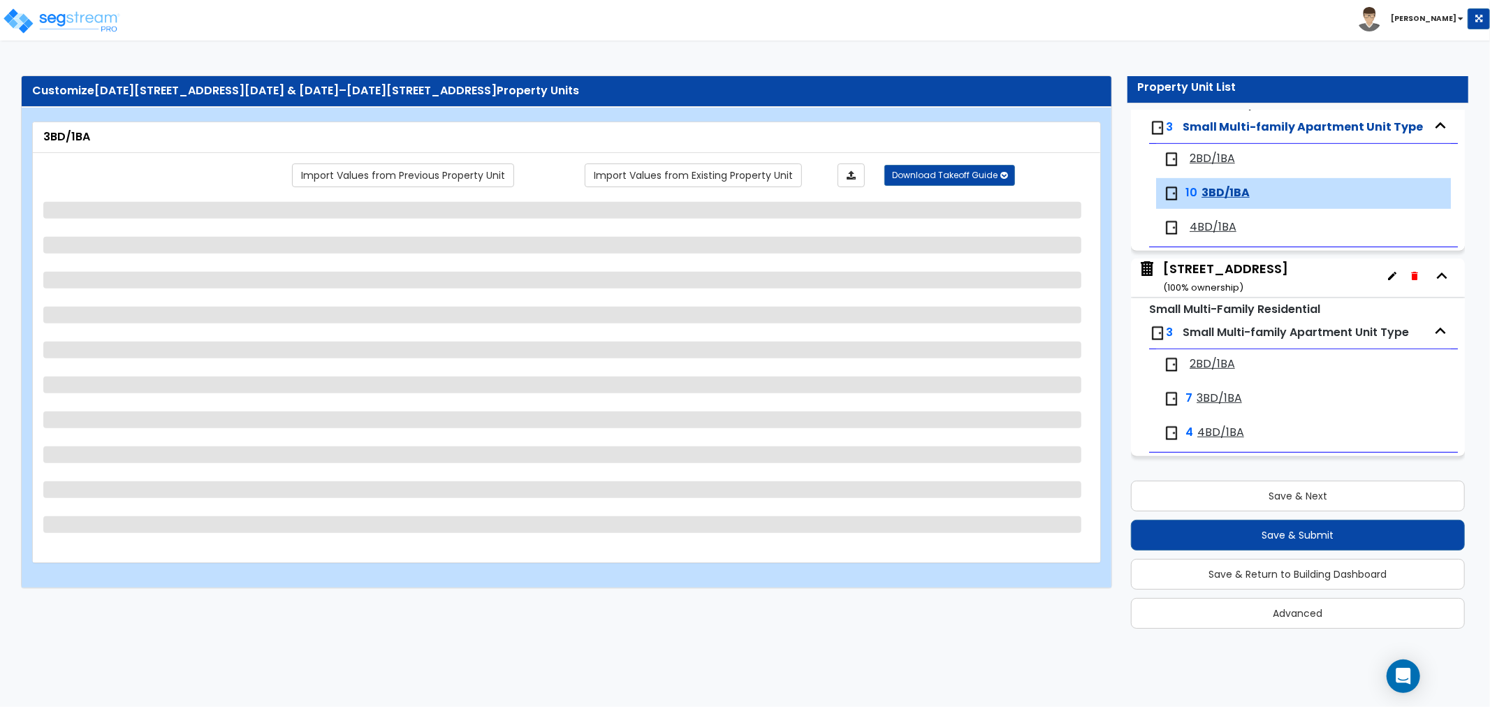
select select "1"
select select "3"
select select "1"
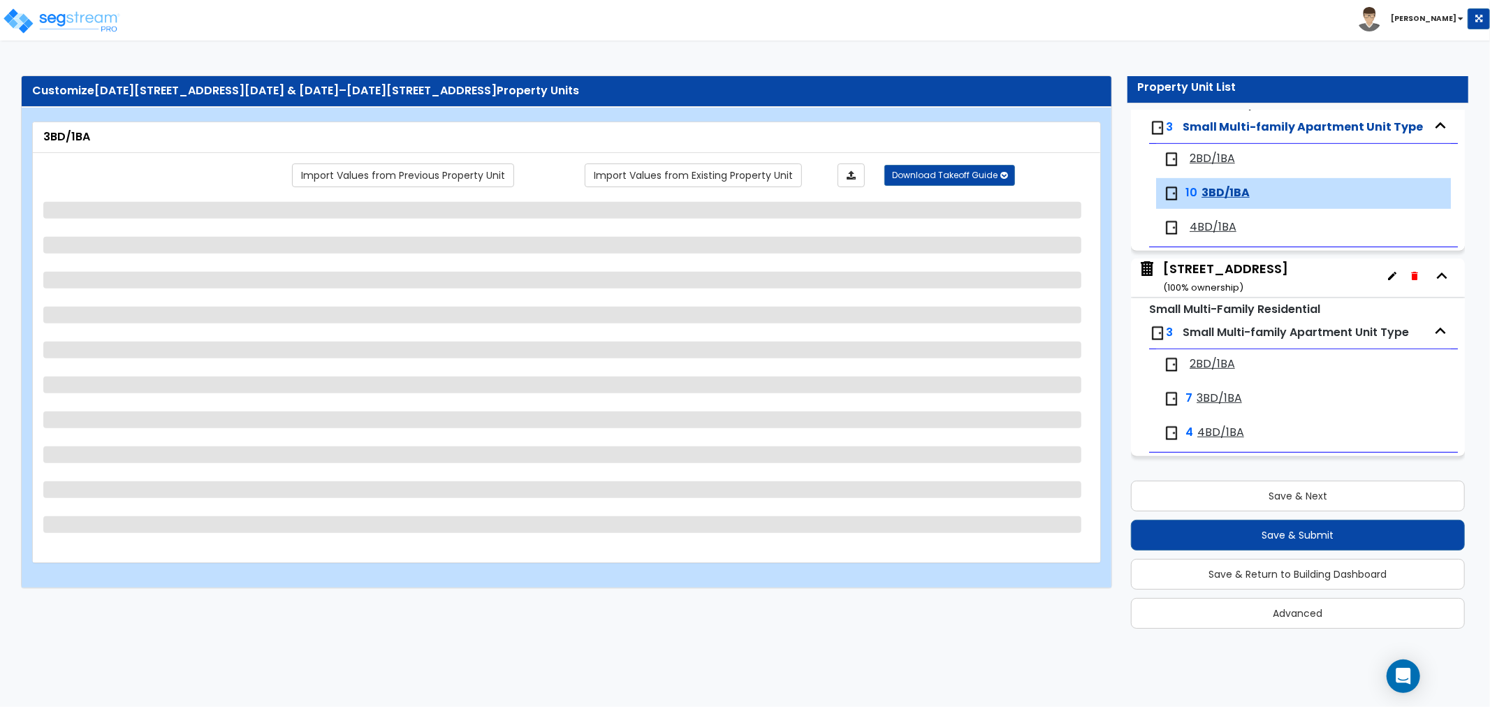
select select "1"
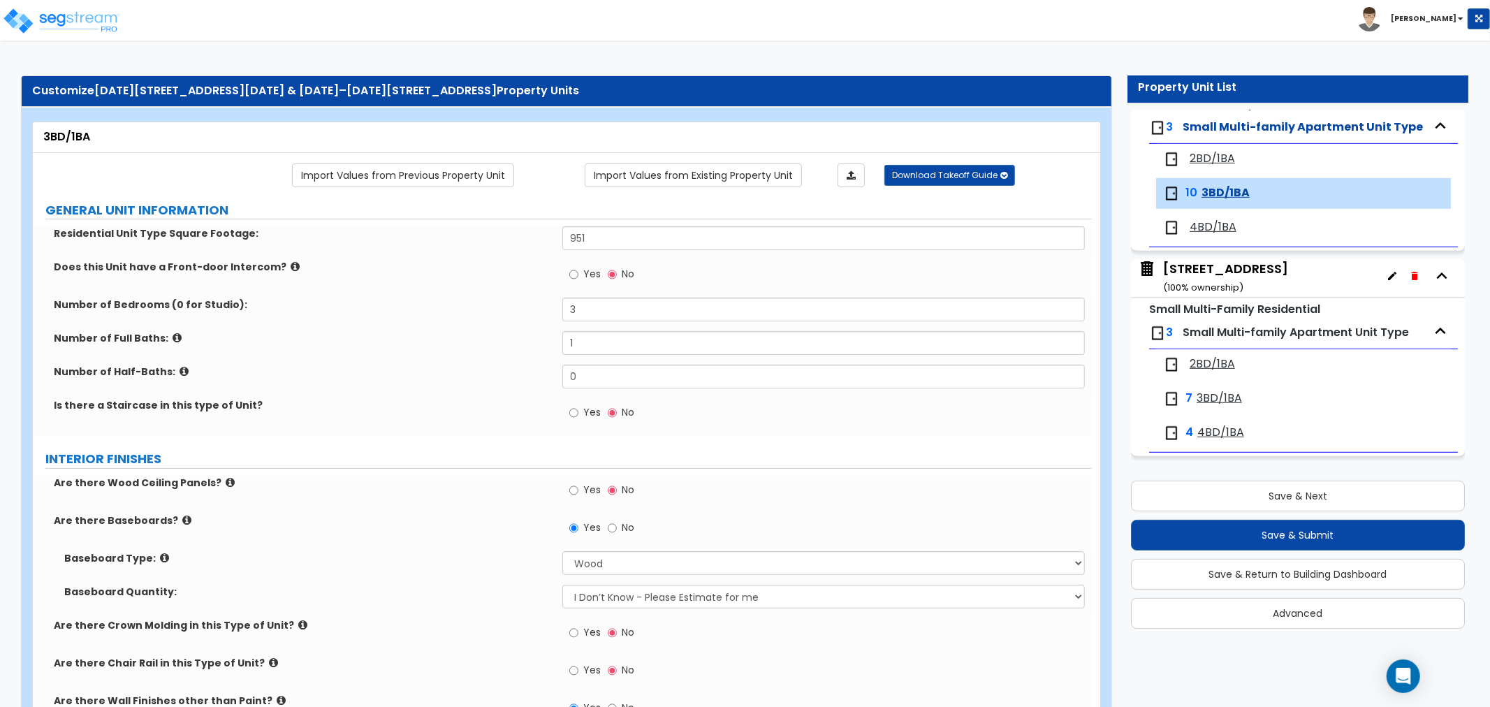
click at [1214, 362] on span "2BD/1BA" at bounding box center [1212, 364] width 45 height 16
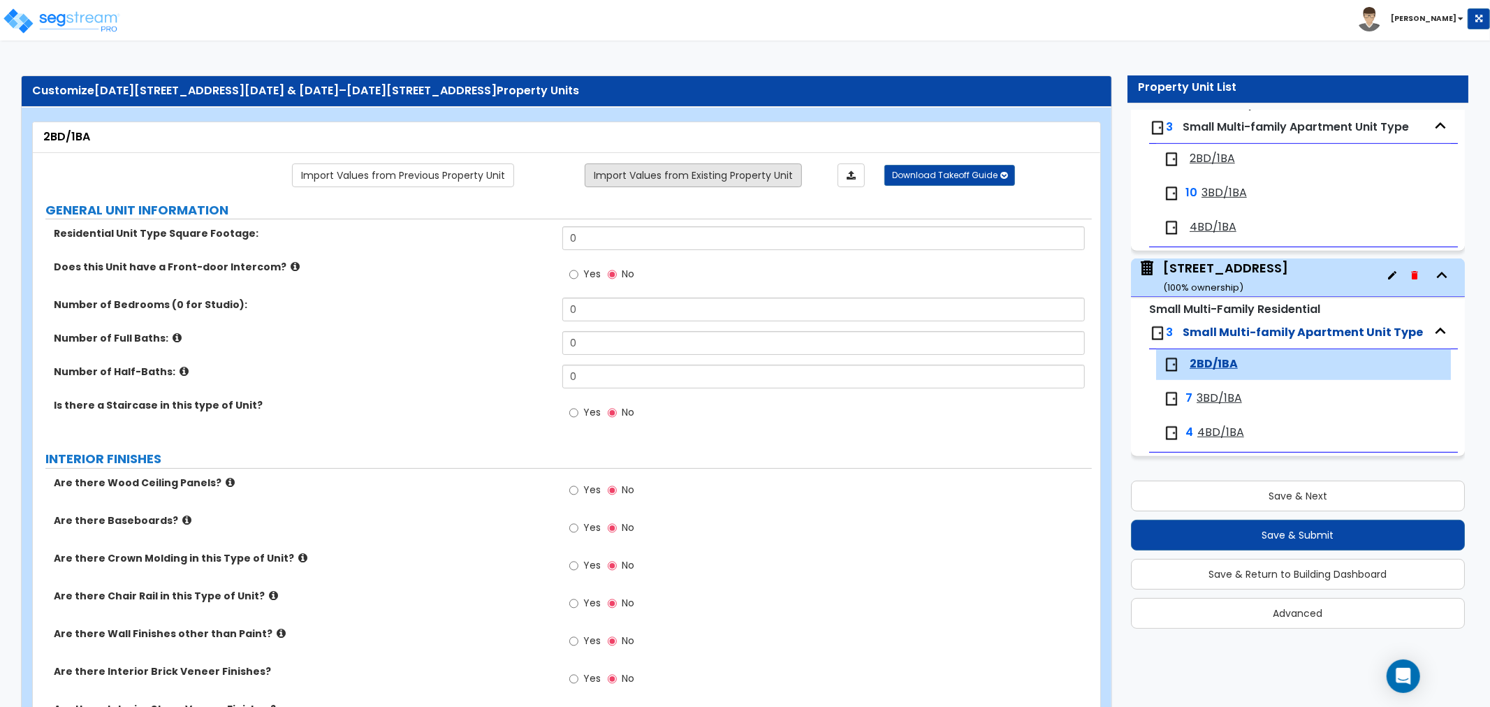
click at [618, 169] on link "Import Values from Existing Property Unit" at bounding box center [693, 176] width 217 height 24
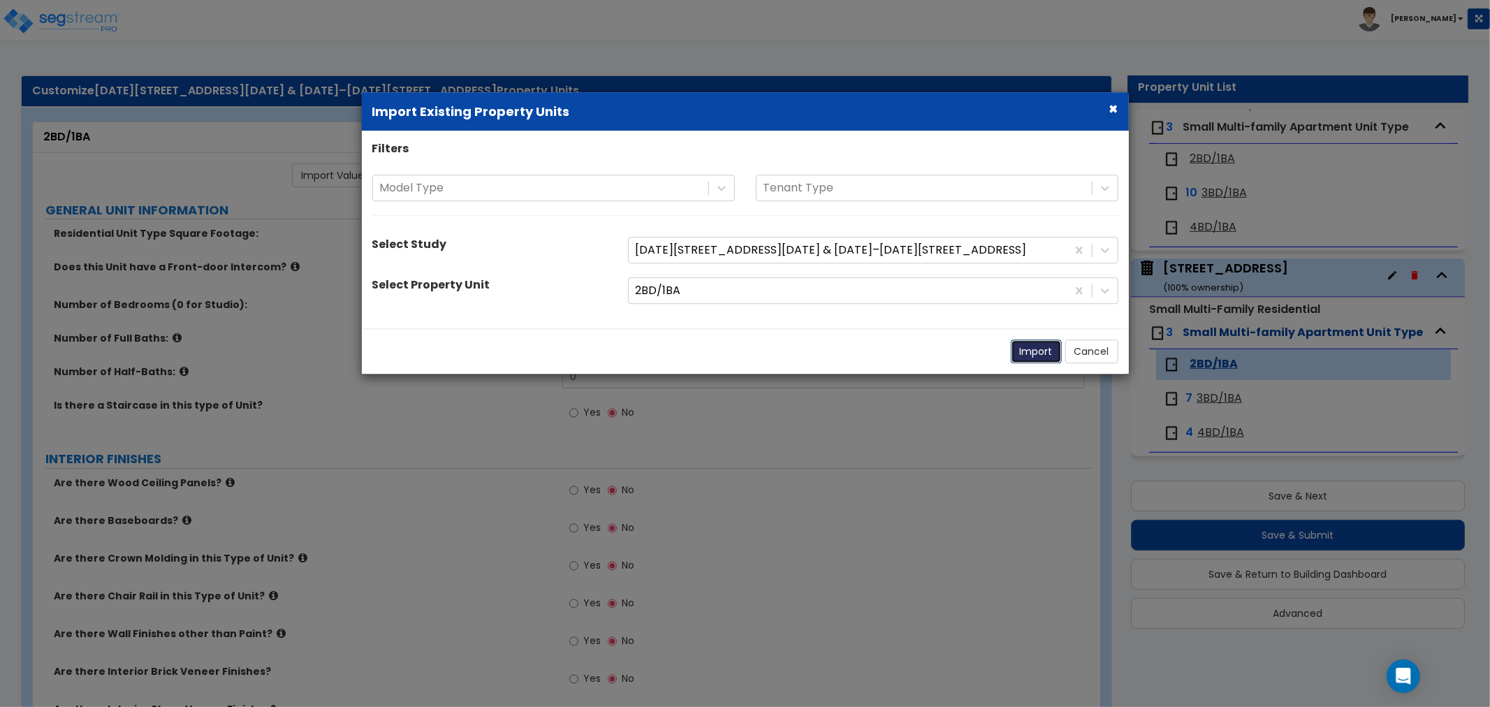
click at [1049, 354] on button "Import" at bounding box center [1036, 352] width 51 height 24
type input "1000"
type input "2"
type input "1"
radio input "true"
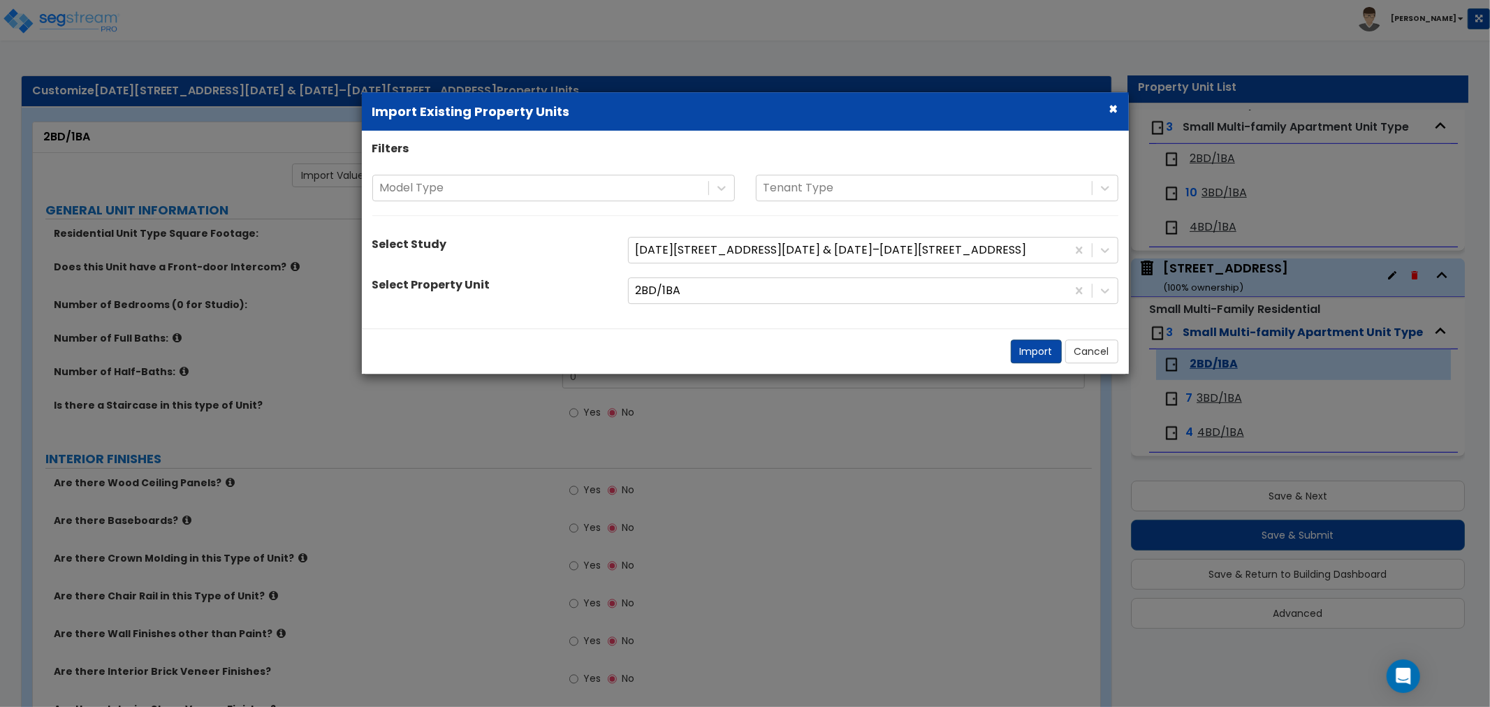
radio input "true"
select select "1"
select select "2"
select select "1"
type input "2"
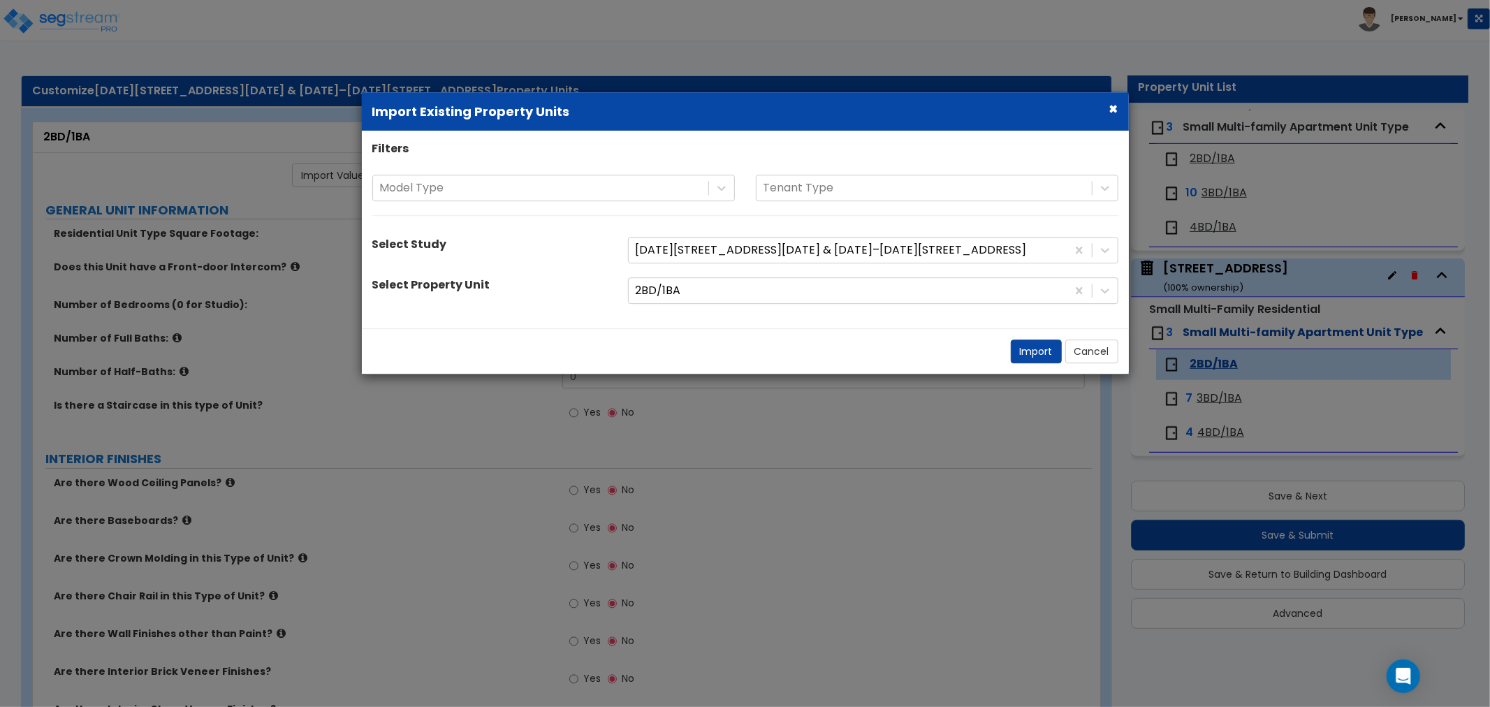
radio input "true"
select select "1"
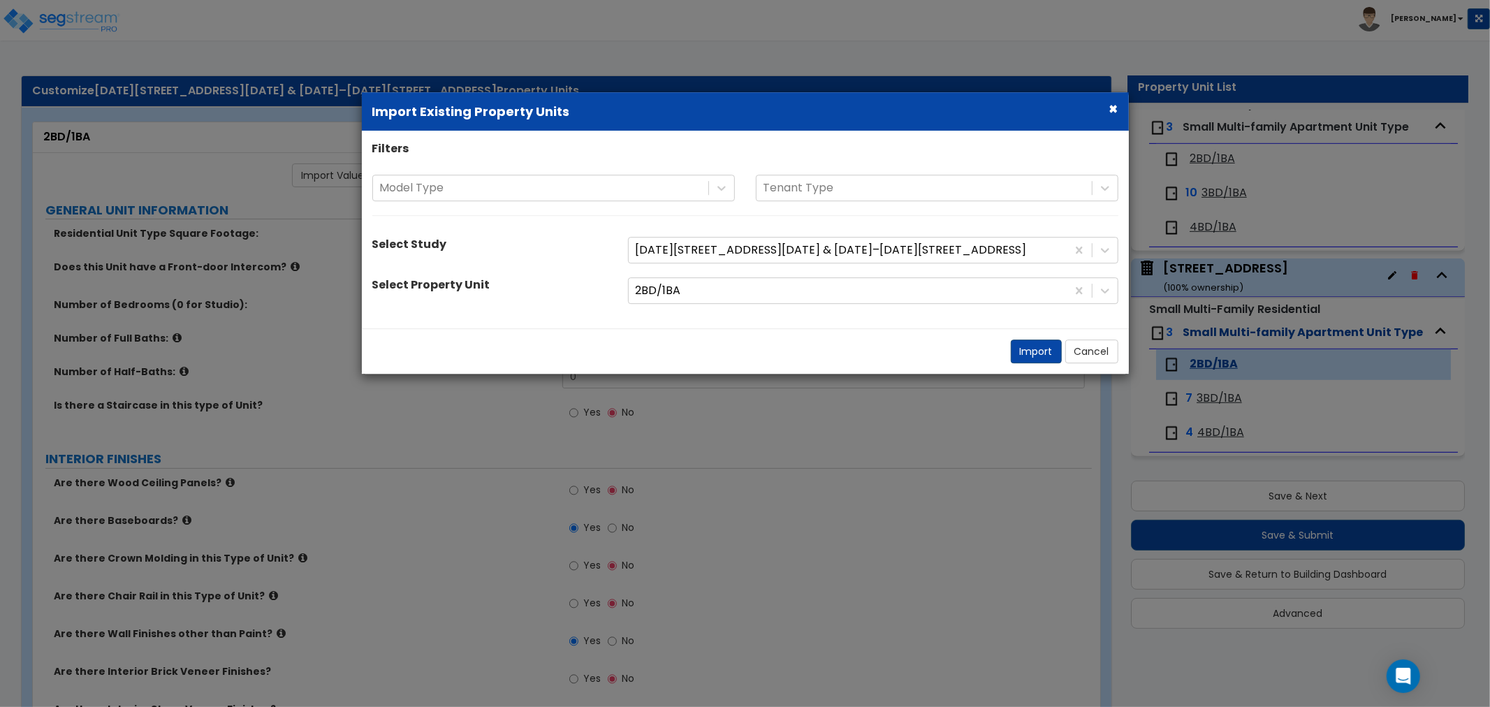
select select "1"
select select "3"
select select "2"
select select "1"
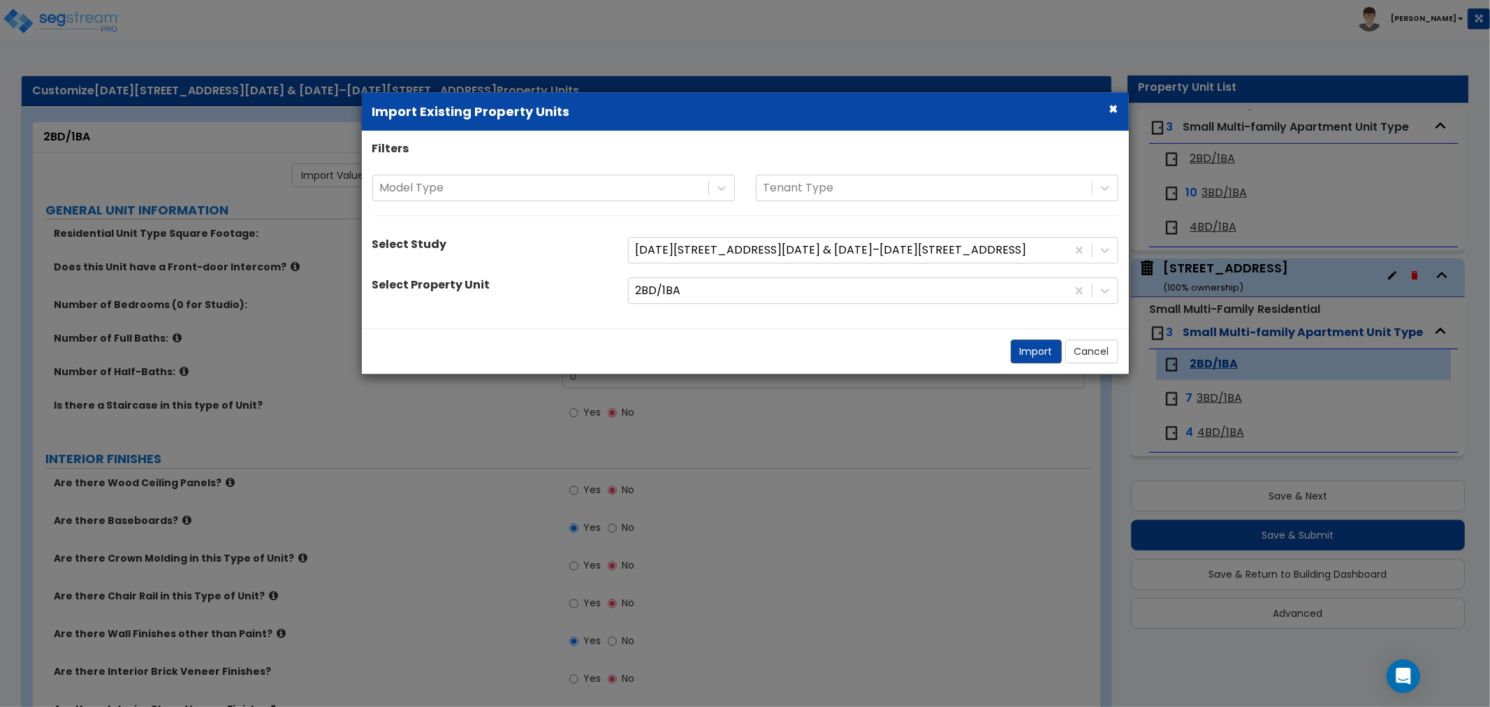
select select "2"
select select "1"
select select "5"
select select "1"
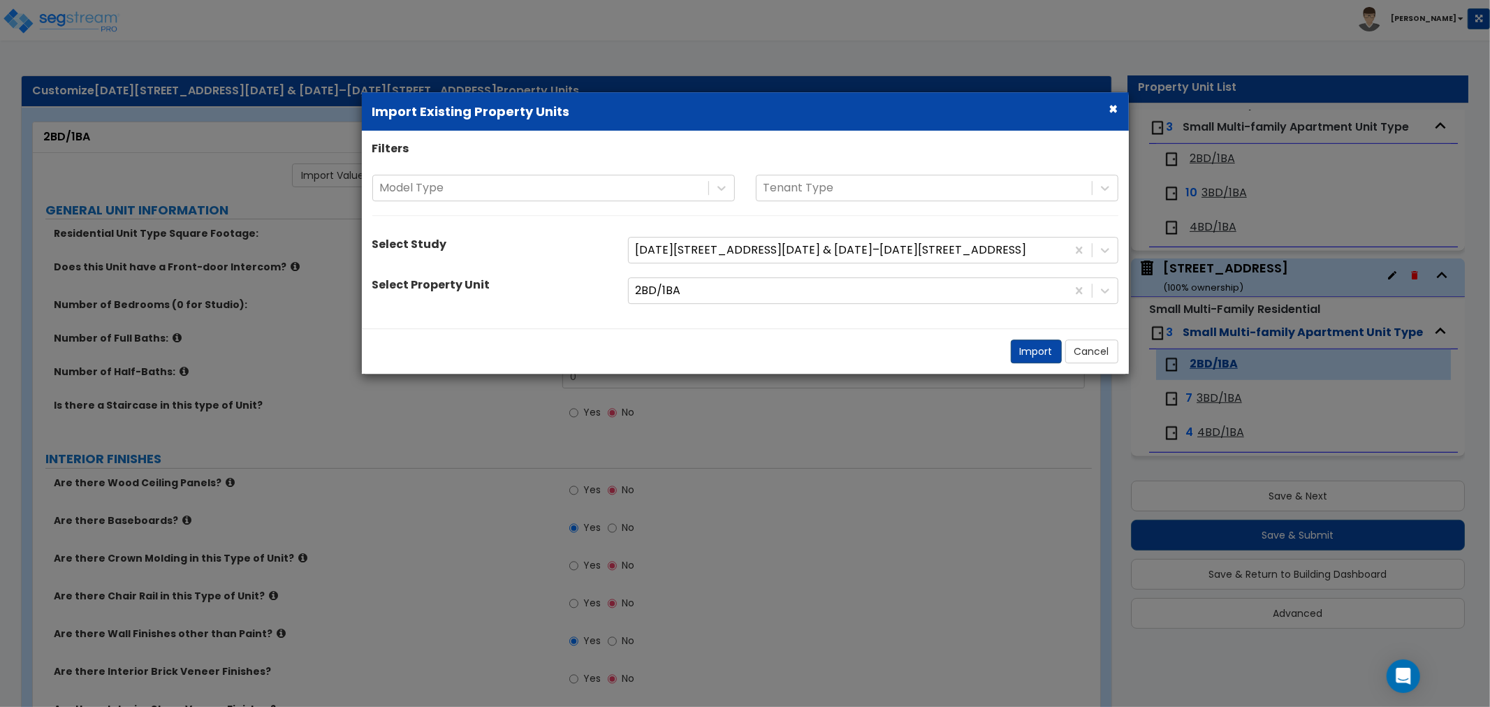
select select "1"
select select "3"
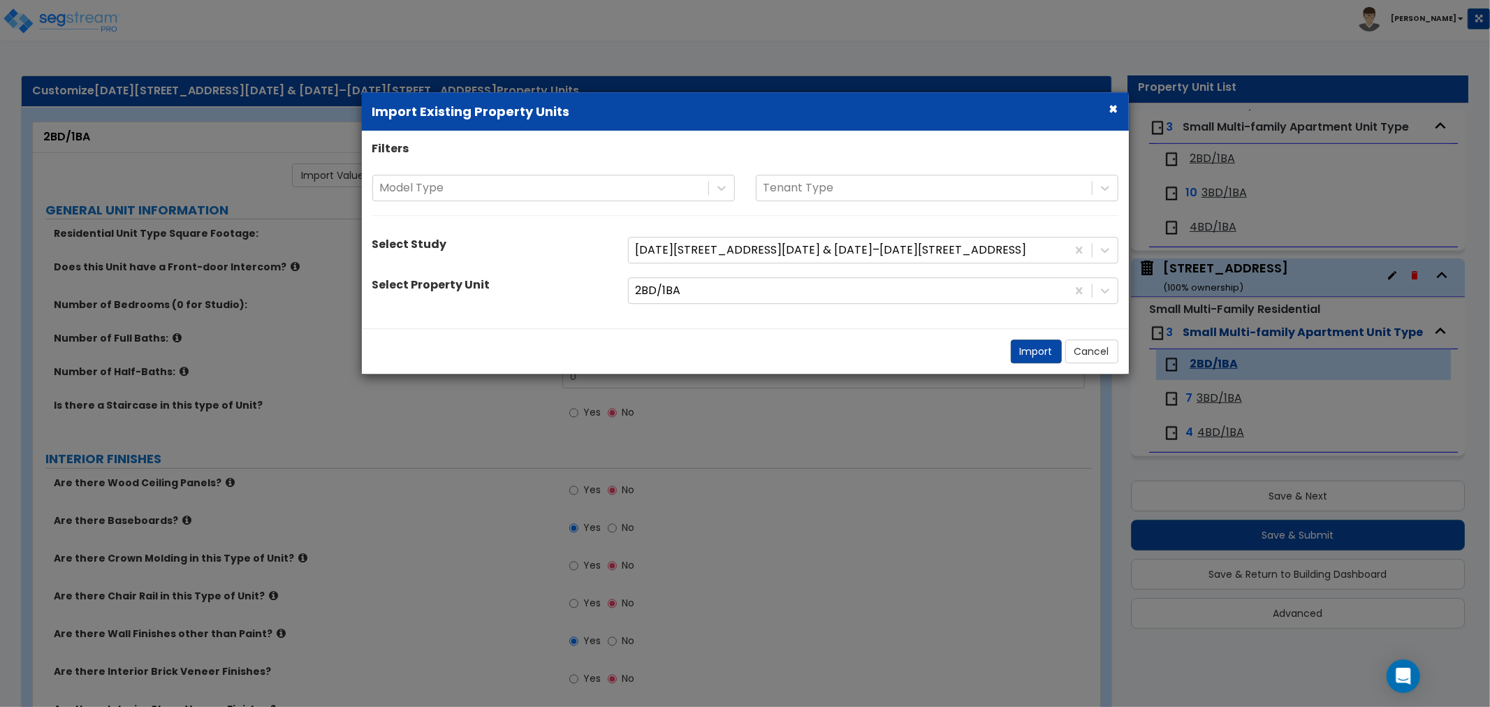
select select "1"
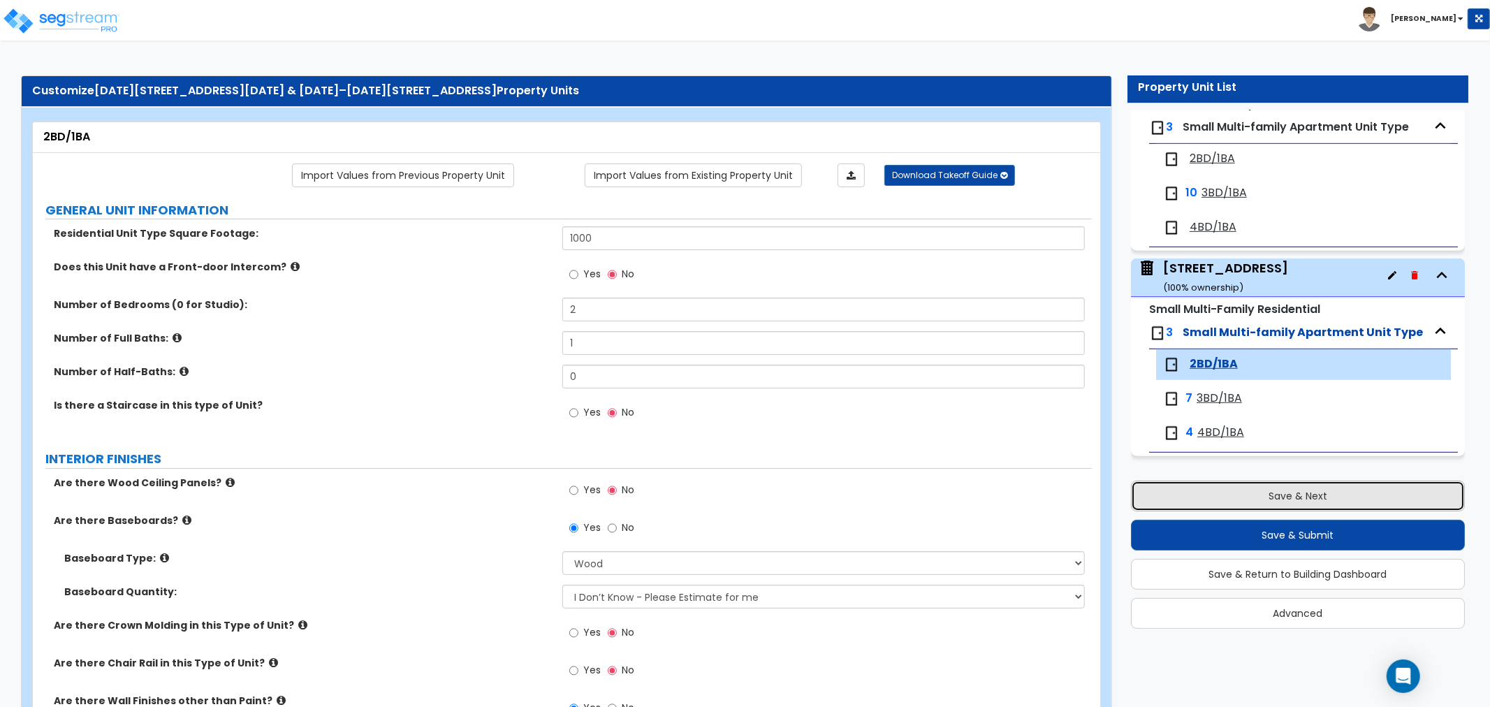
click at [1162, 489] on button "Save & Next" at bounding box center [1298, 496] width 334 height 31
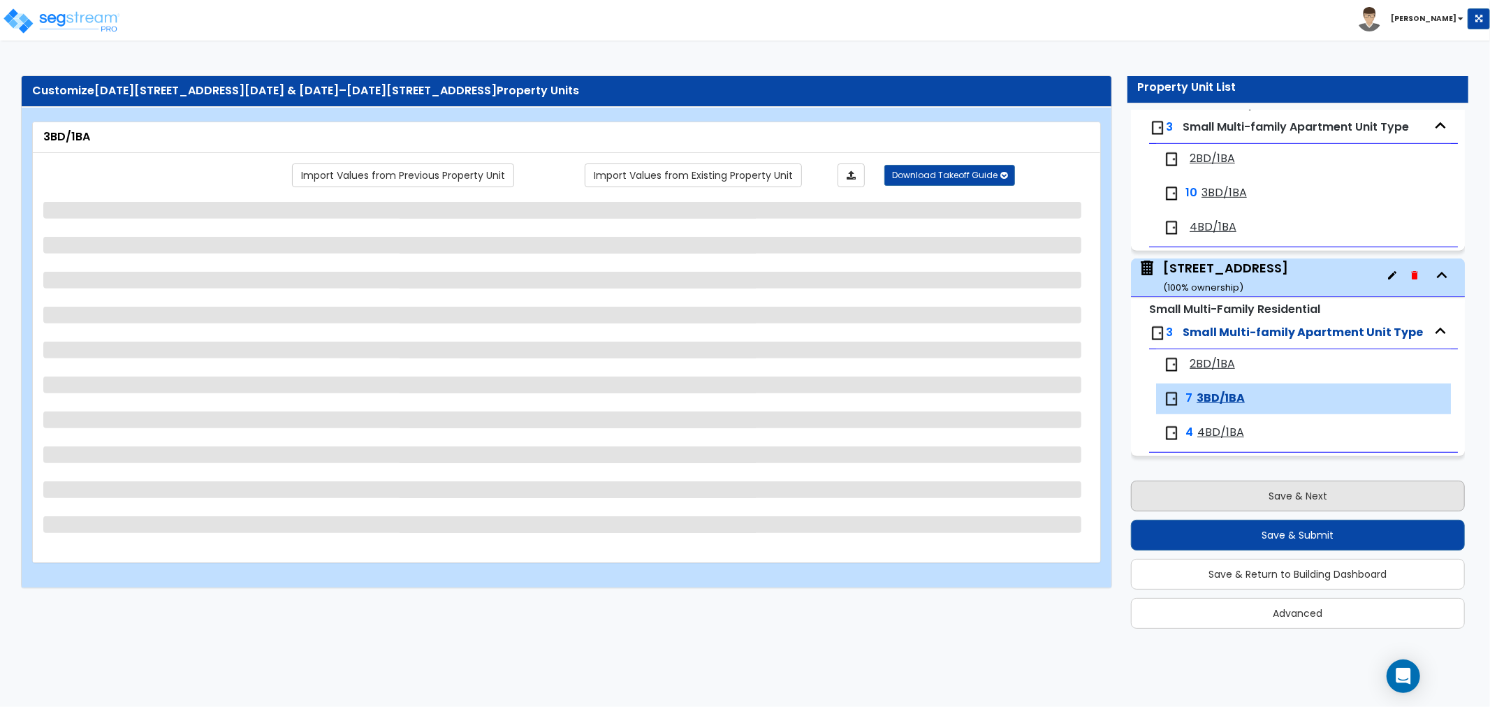
select select "1"
select select "2"
select select "3"
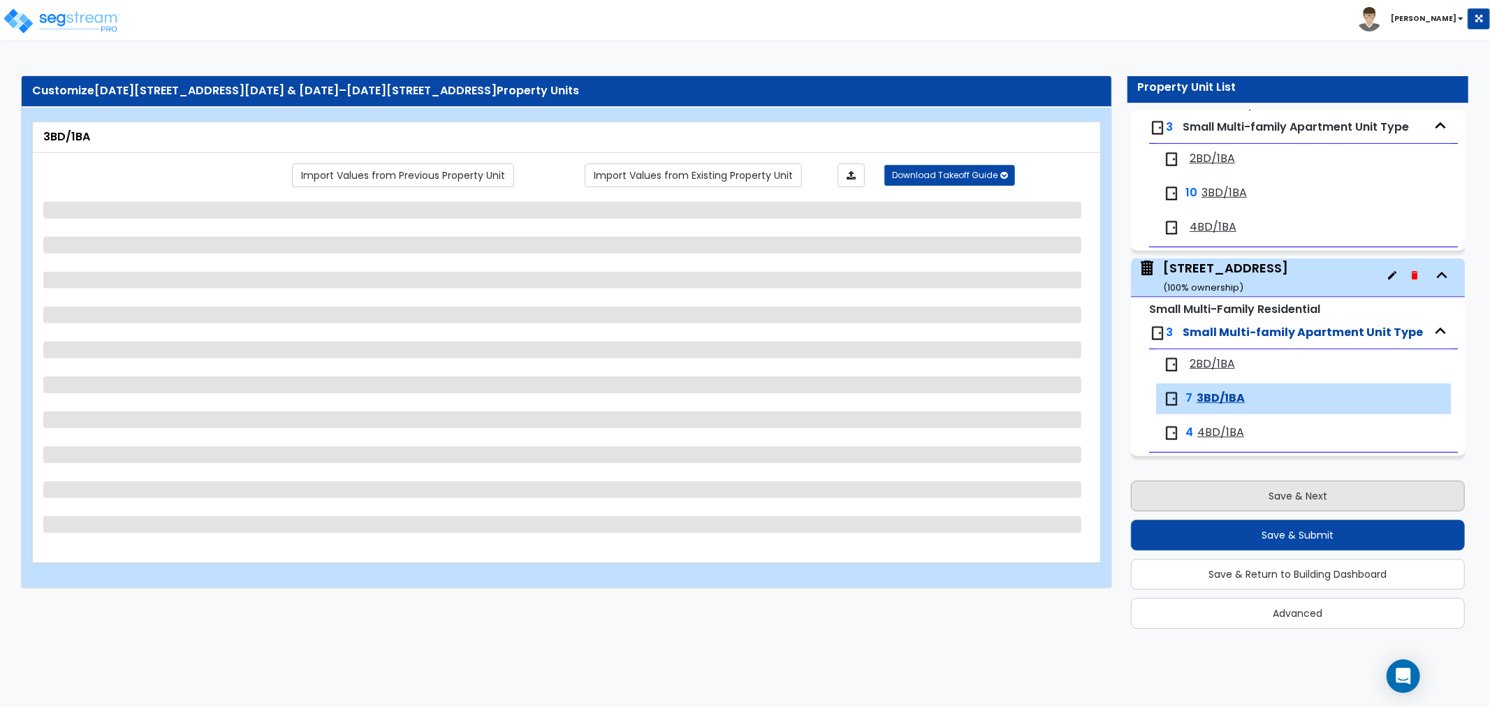
select select "2"
select select "1"
select select "2"
select select "1"
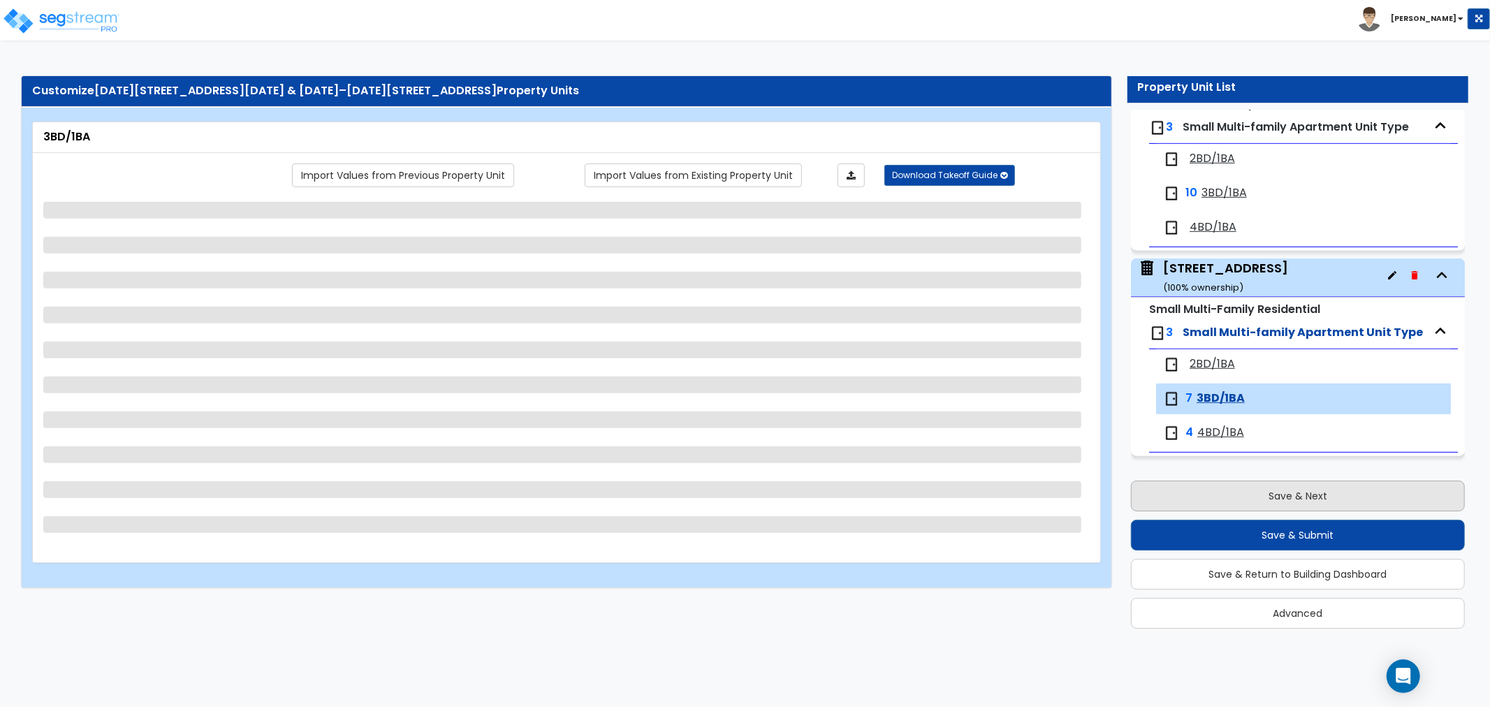
select select "5"
select select "1"
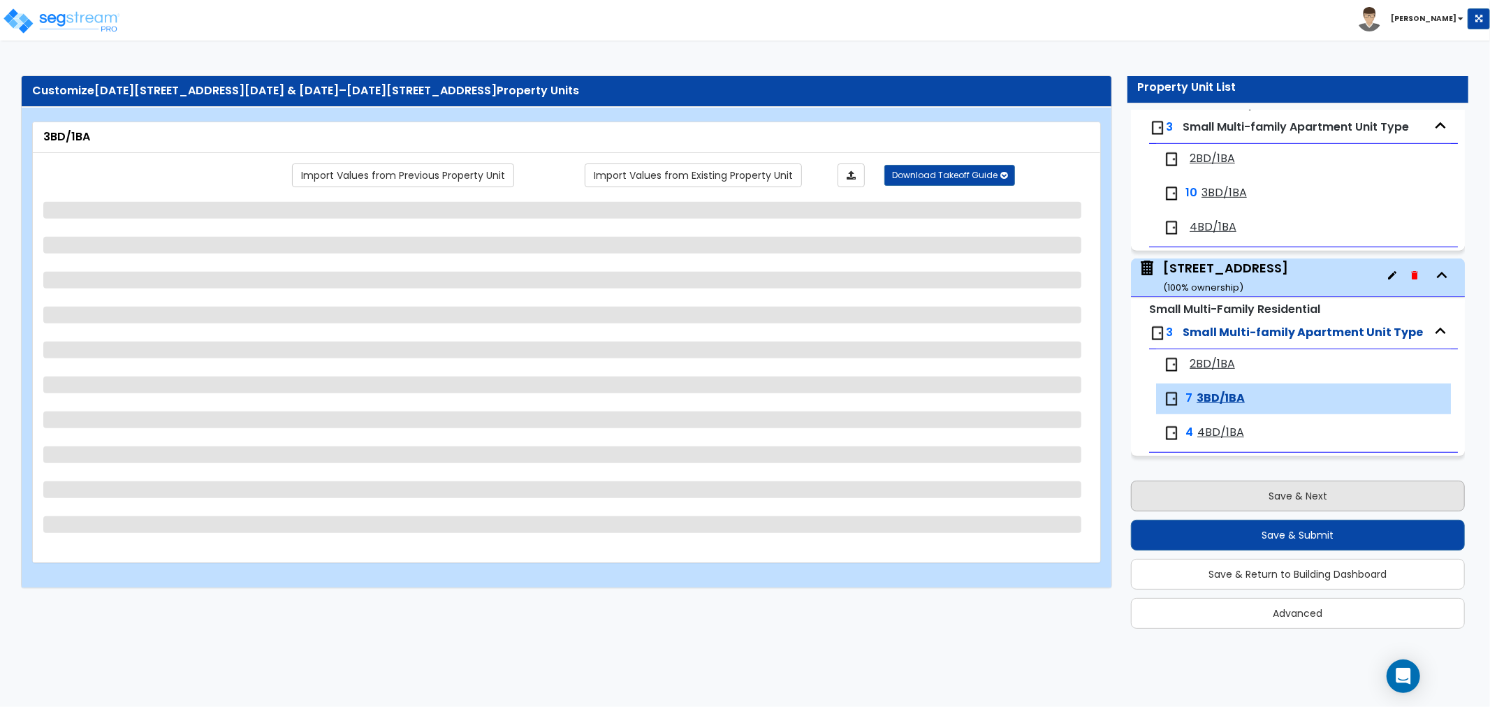
select select "1"
select select "3"
select select "1"
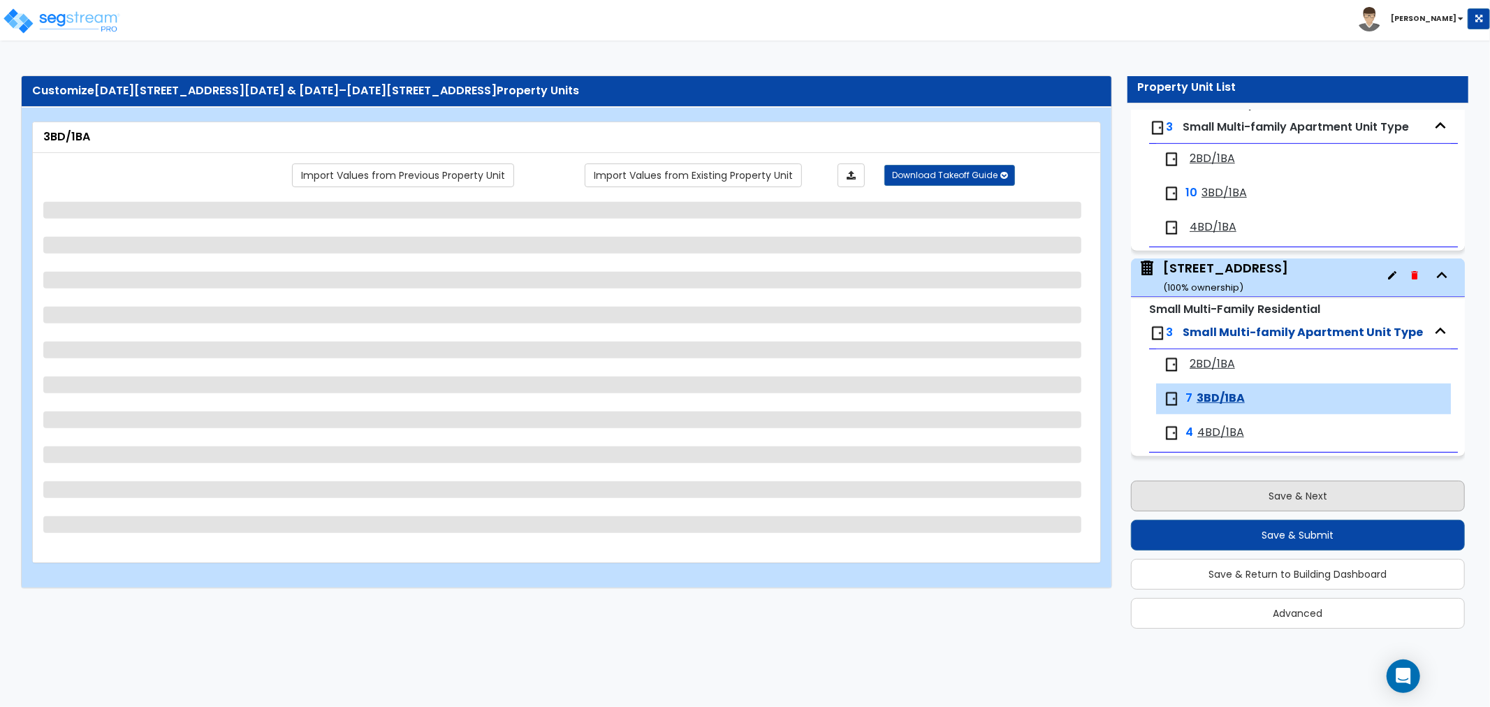
select select "1"
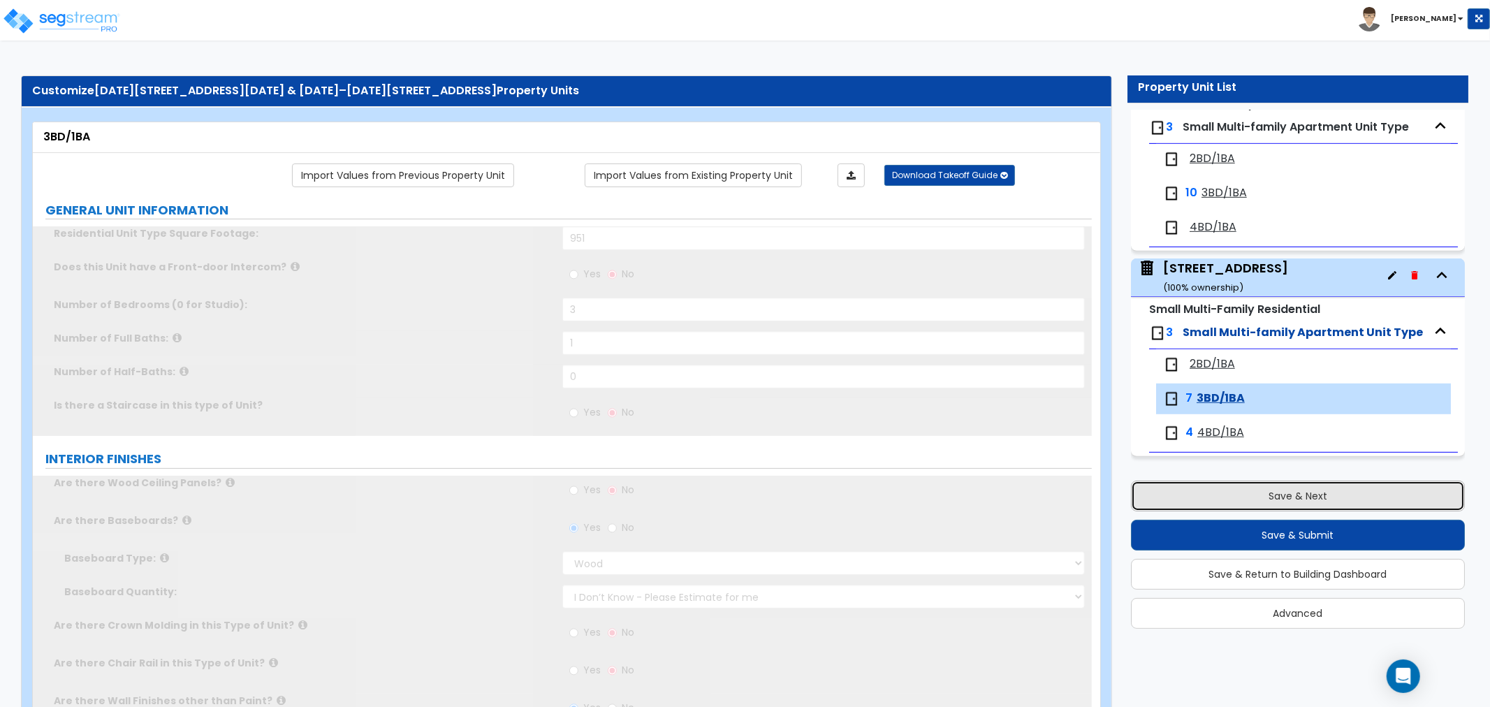
click at [1162, 489] on button "Save & Next" at bounding box center [1298, 496] width 334 height 31
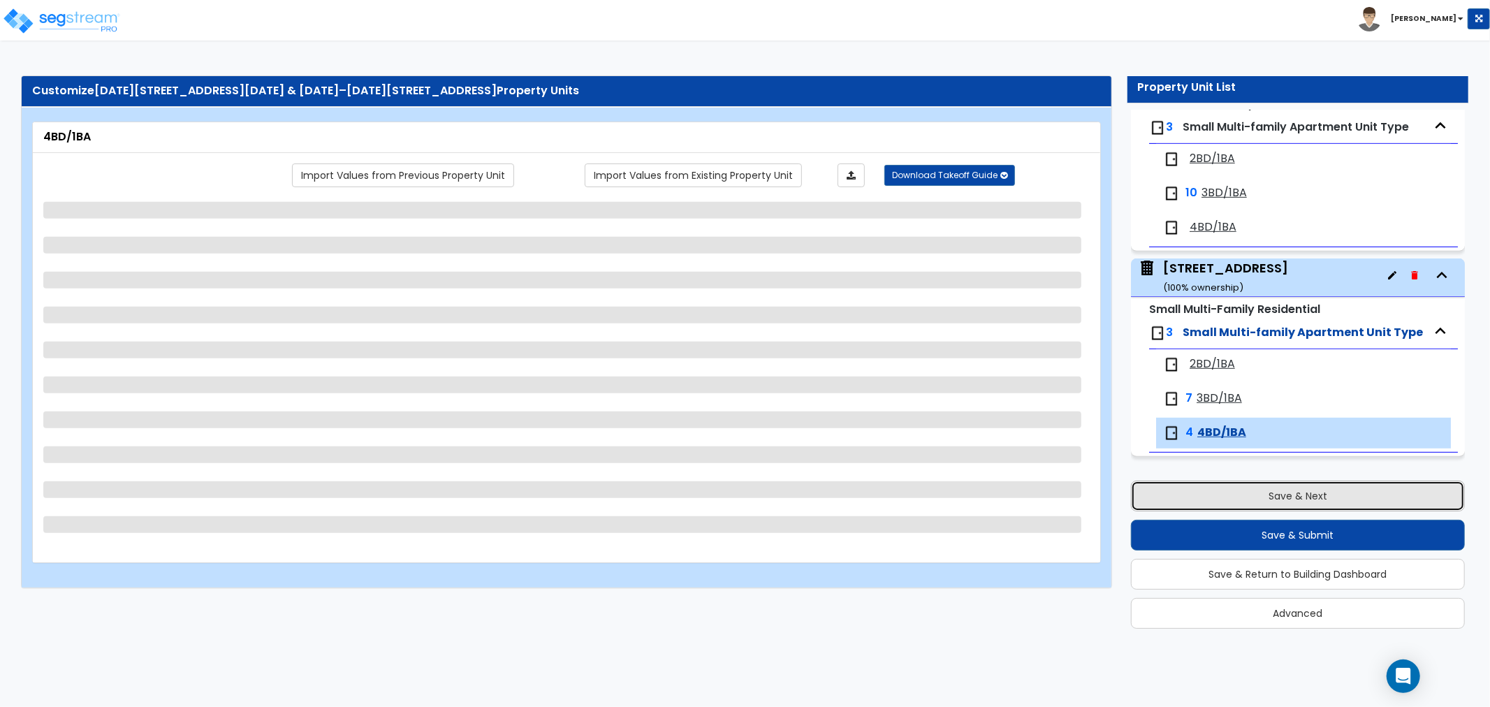
click at [1162, 489] on button "Save & Next" at bounding box center [1298, 496] width 334 height 31
select select "1"
select select "7"
select select "2"
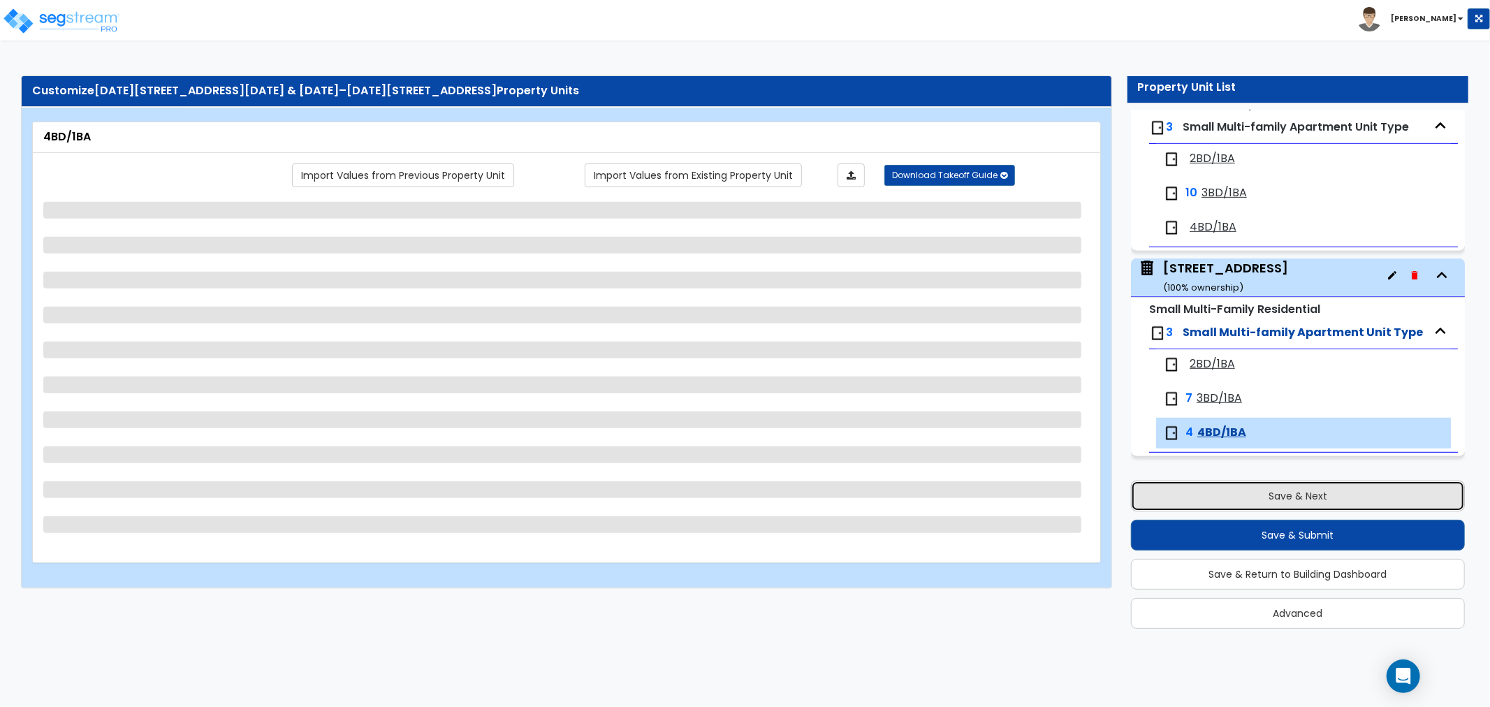
select select "3"
select select "2"
select select "1"
select select "2"
select select "1"
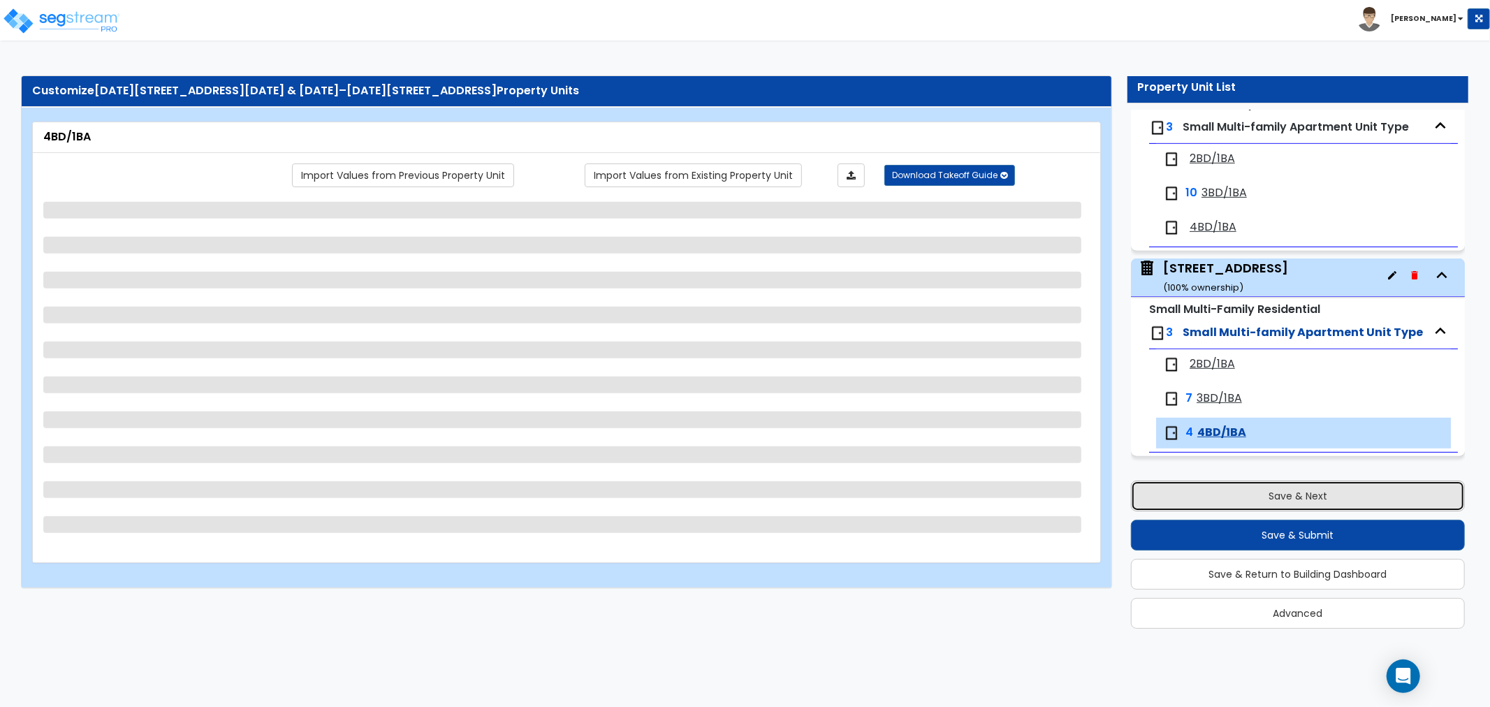
select select "1"
select select "5"
select select "1"
select select "6"
select select "1"
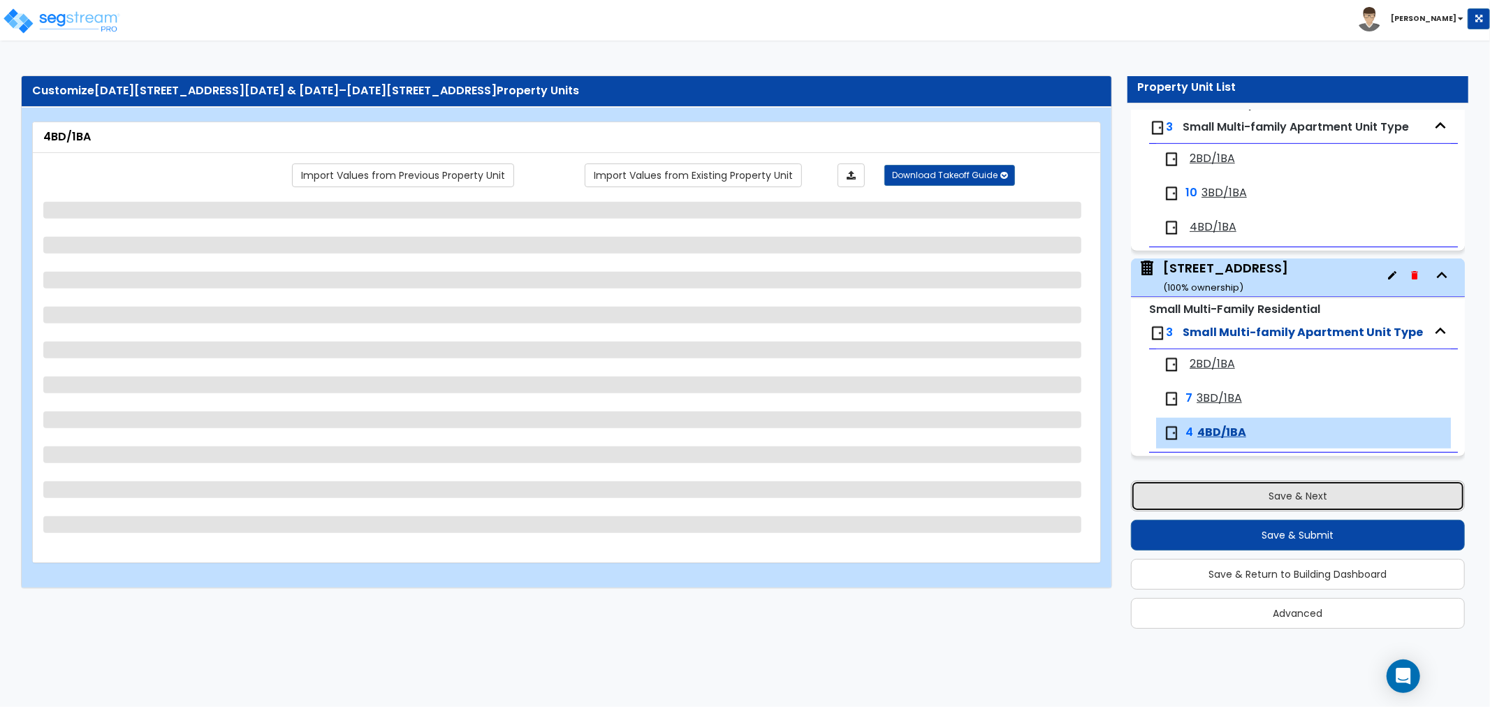
select select "1"
select select "7"
select select "1"
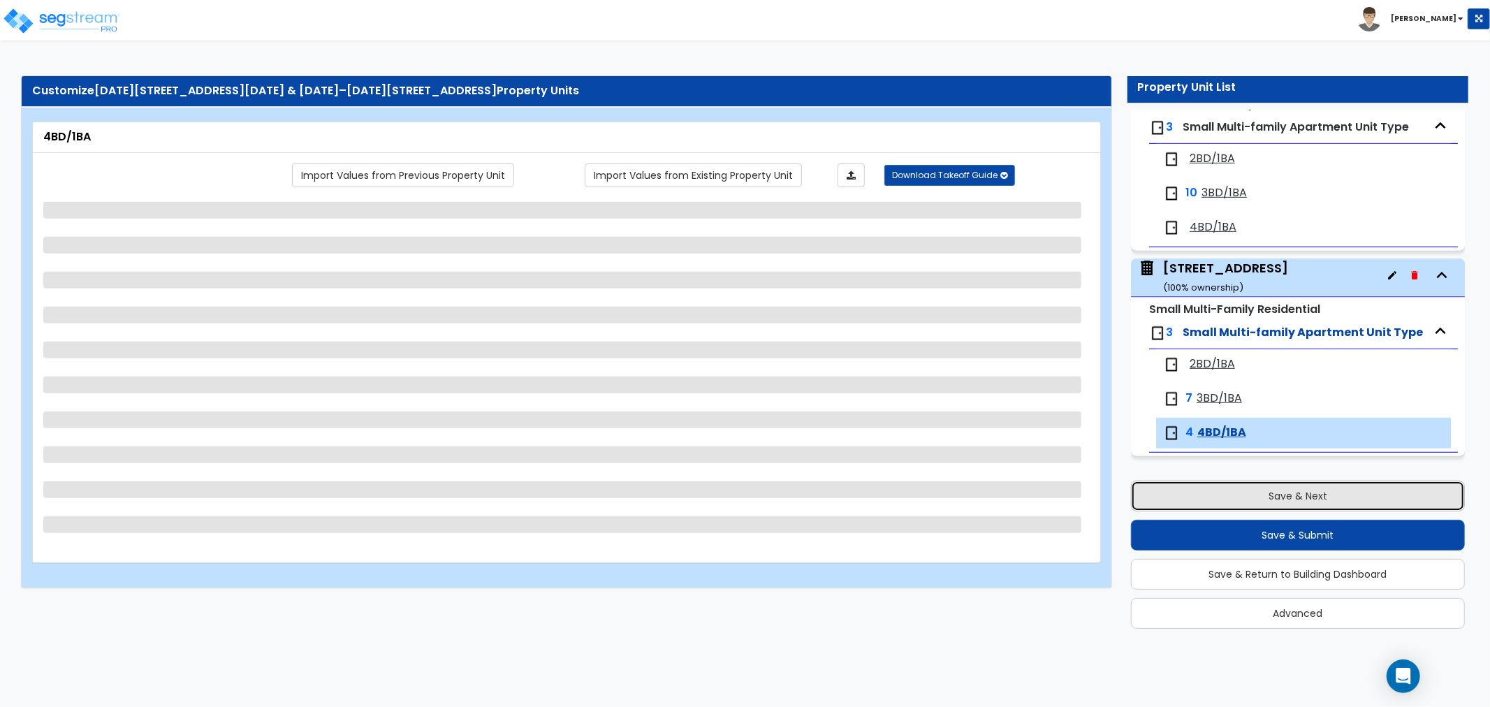
select select "3"
select select "1"
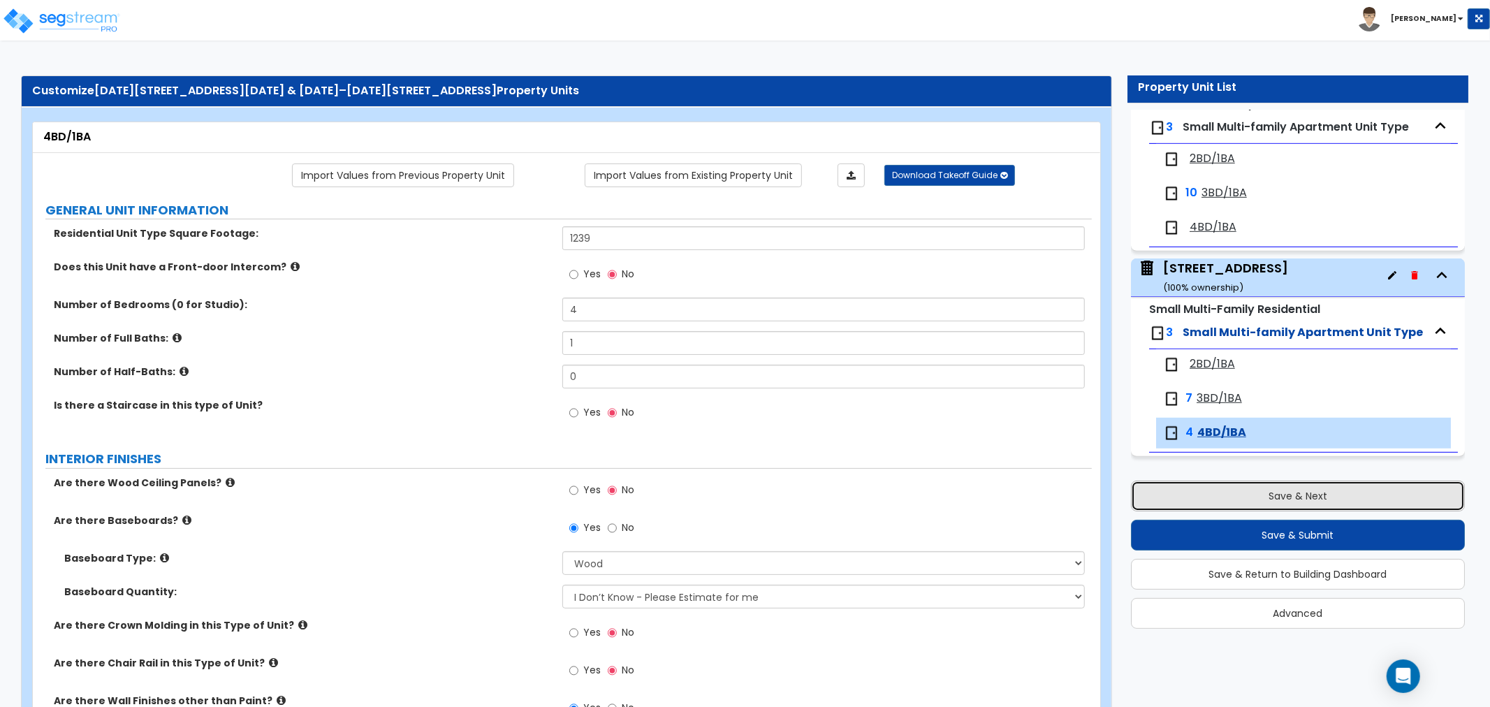
click at [1162, 489] on button "Save & Next" at bounding box center [1298, 496] width 334 height 31
select select "2"
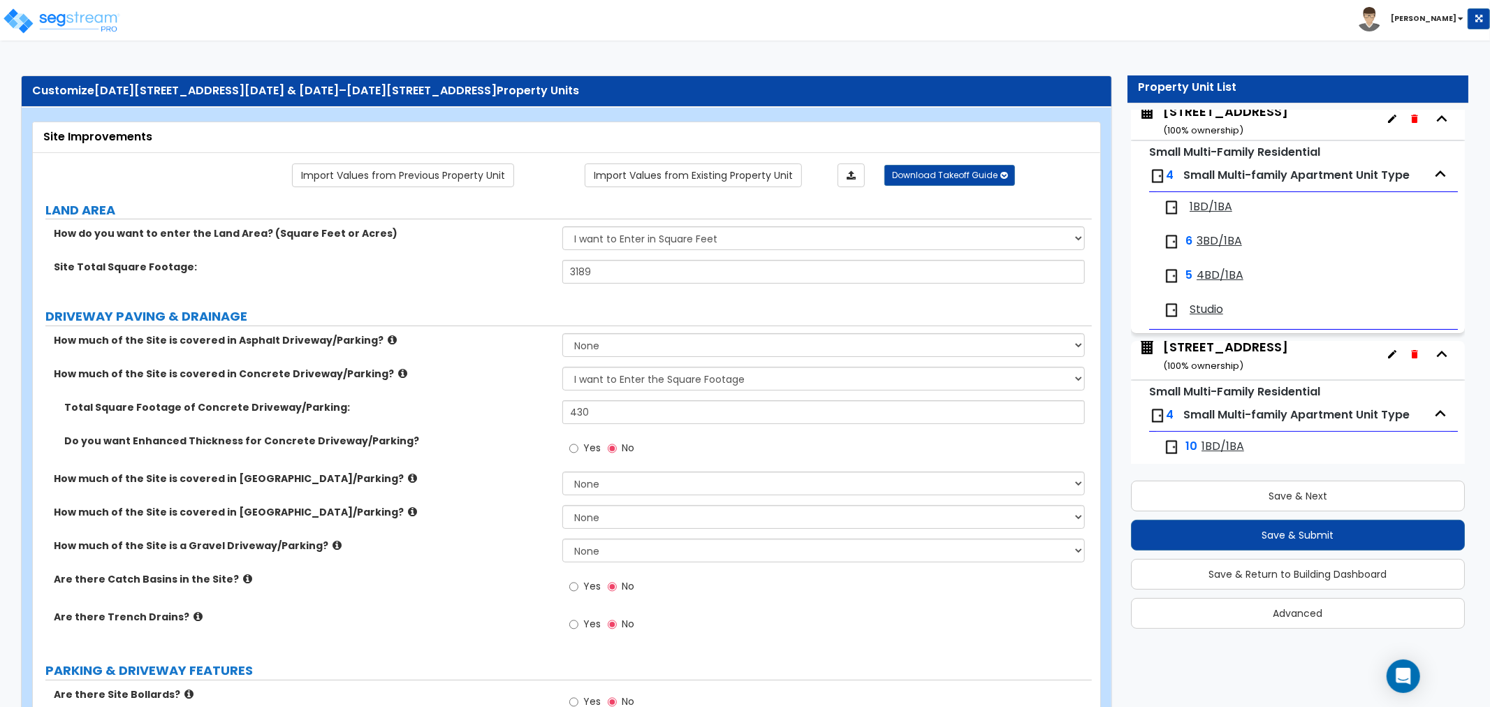
scroll to position [5, 0]
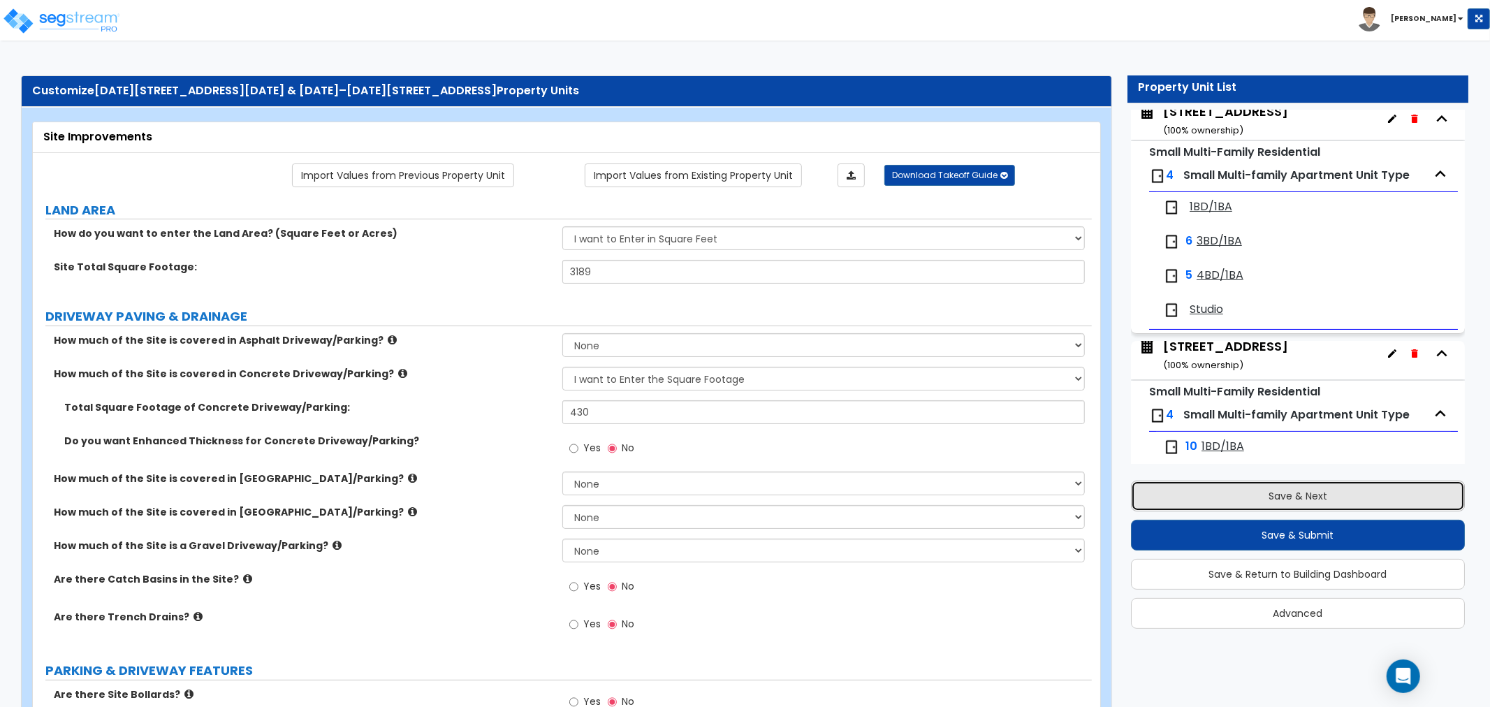
click at [1274, 494] on button "Save & Next" at bounding box center [1298, 496] width 334 height 31
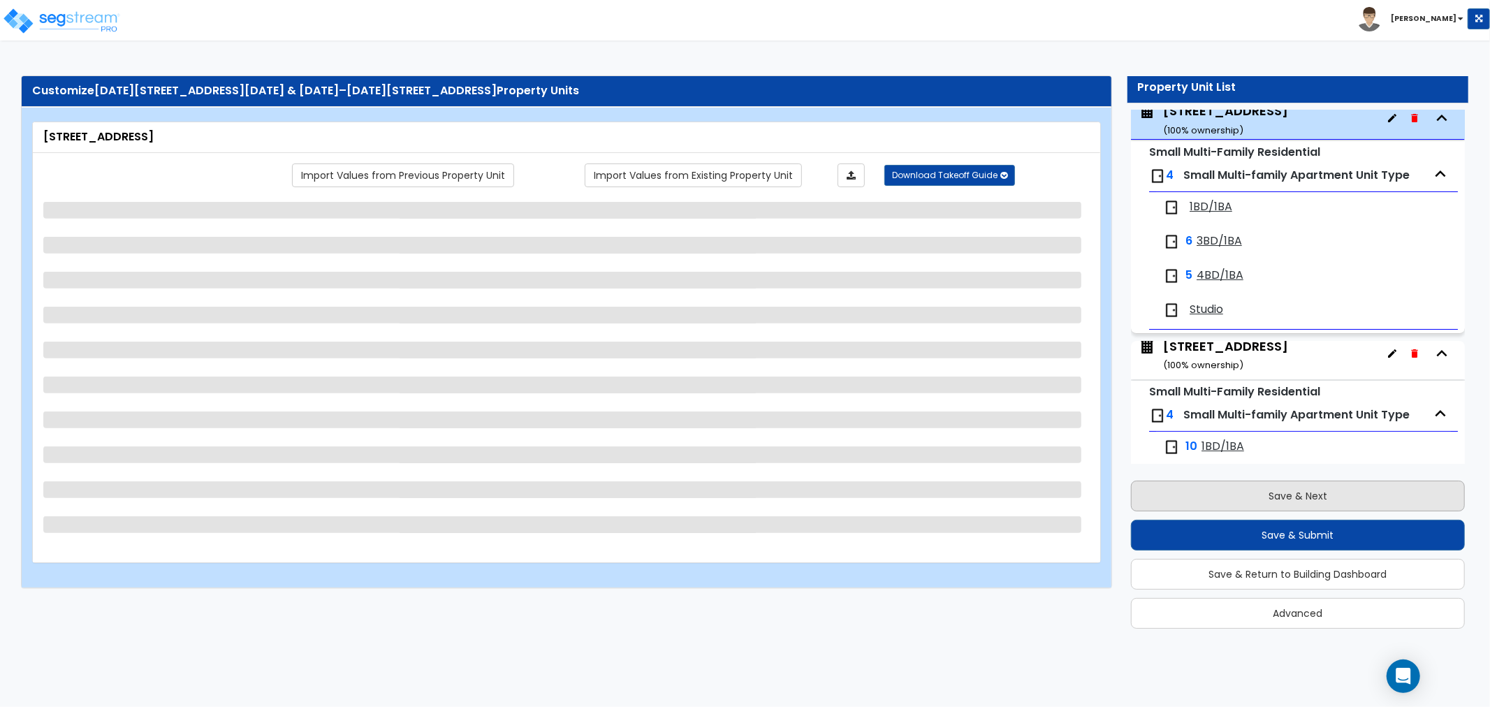
scroll to position [71, 0]
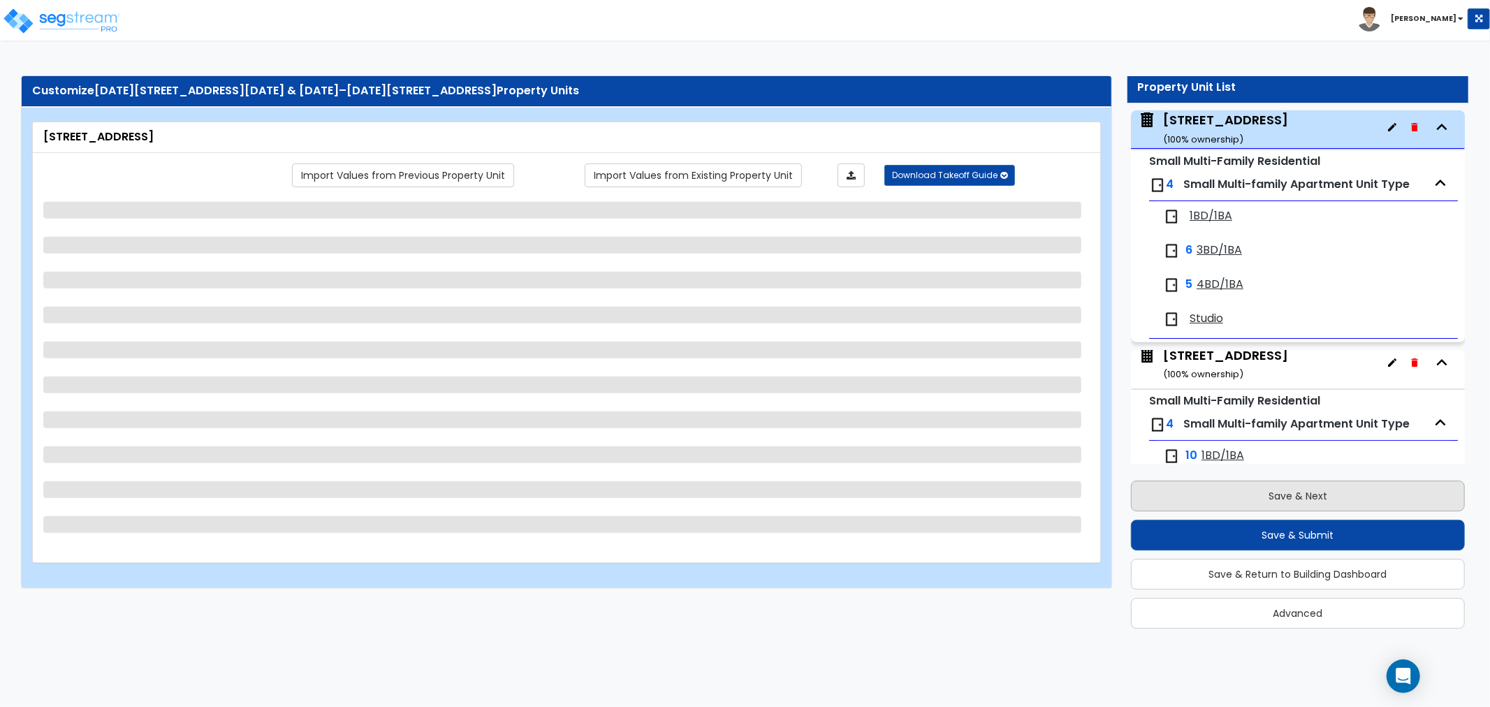
select select "5"
select select "7"
select select "2"
select select "1"
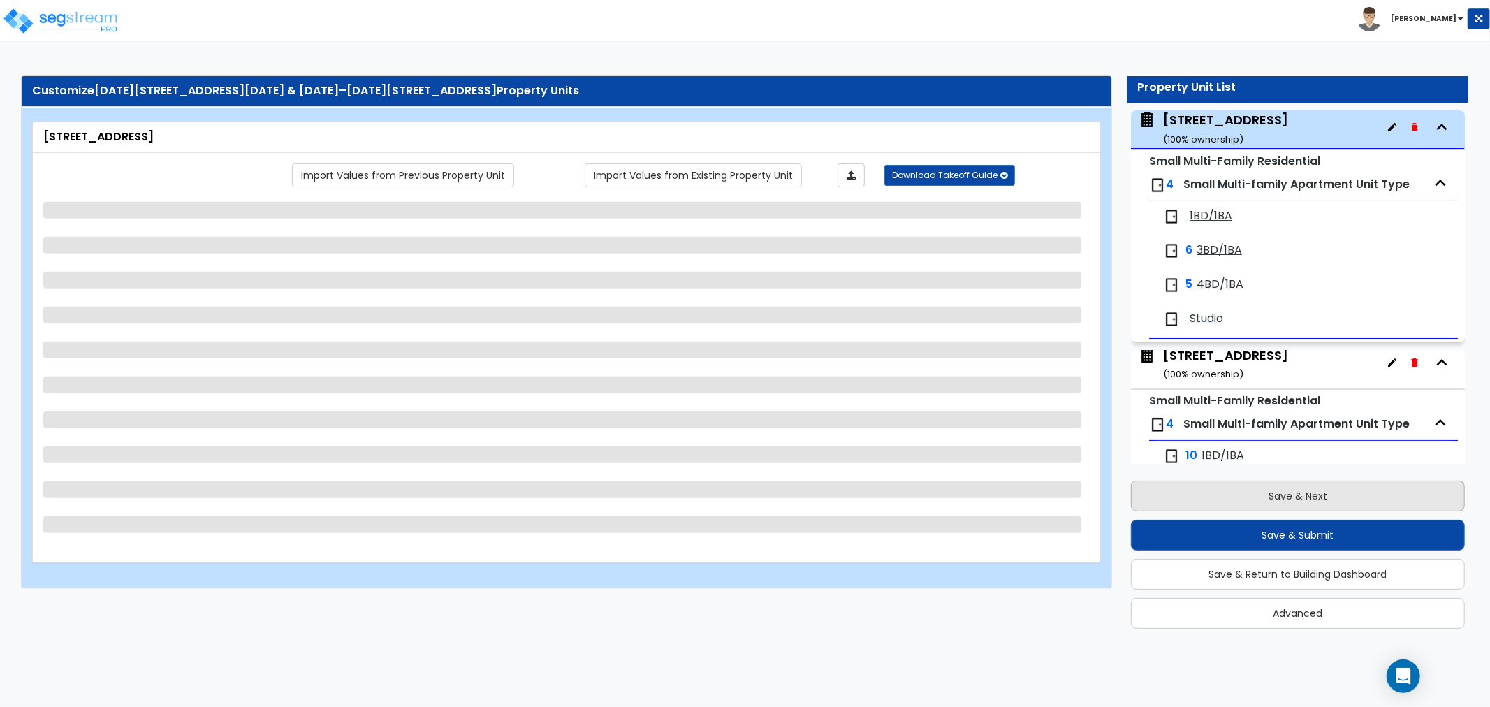
select select "2"
select select "3"
select select "1"
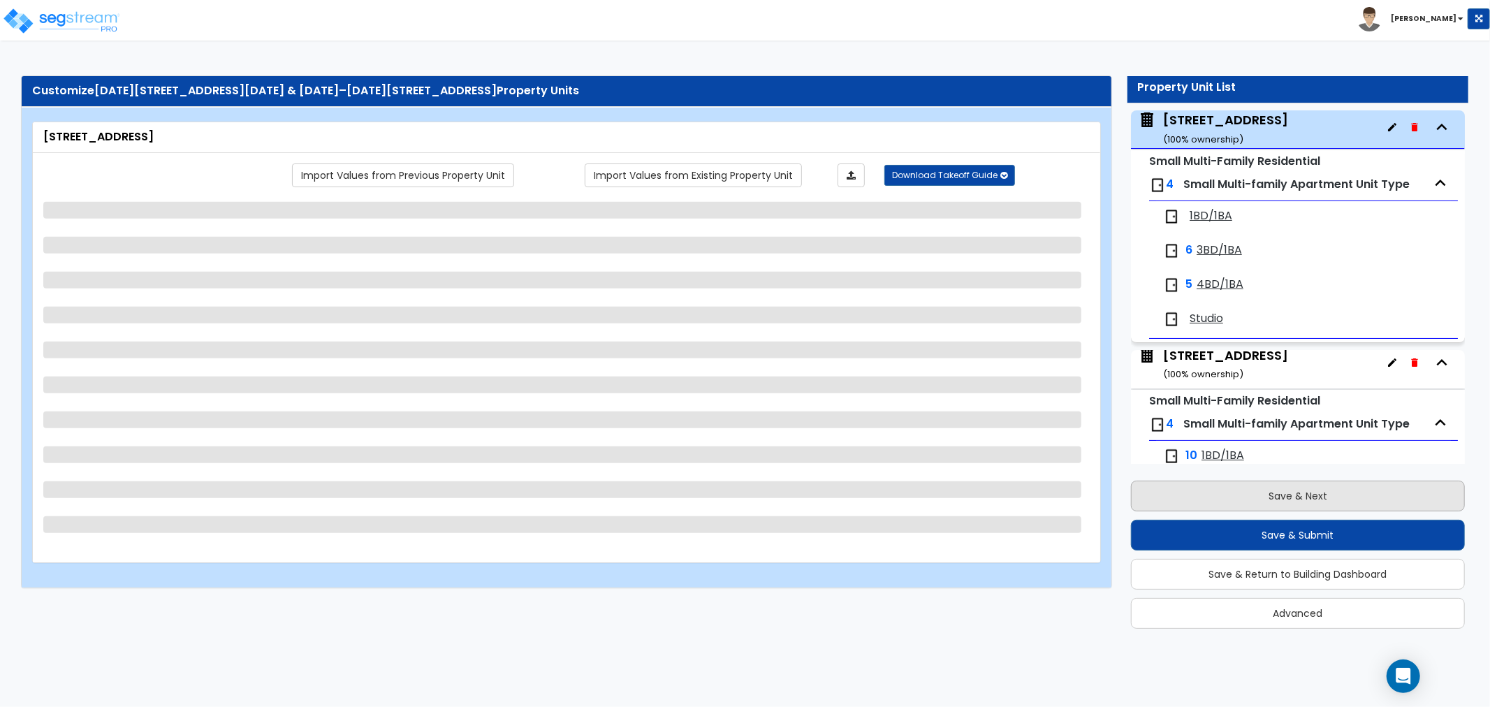
select select "2"
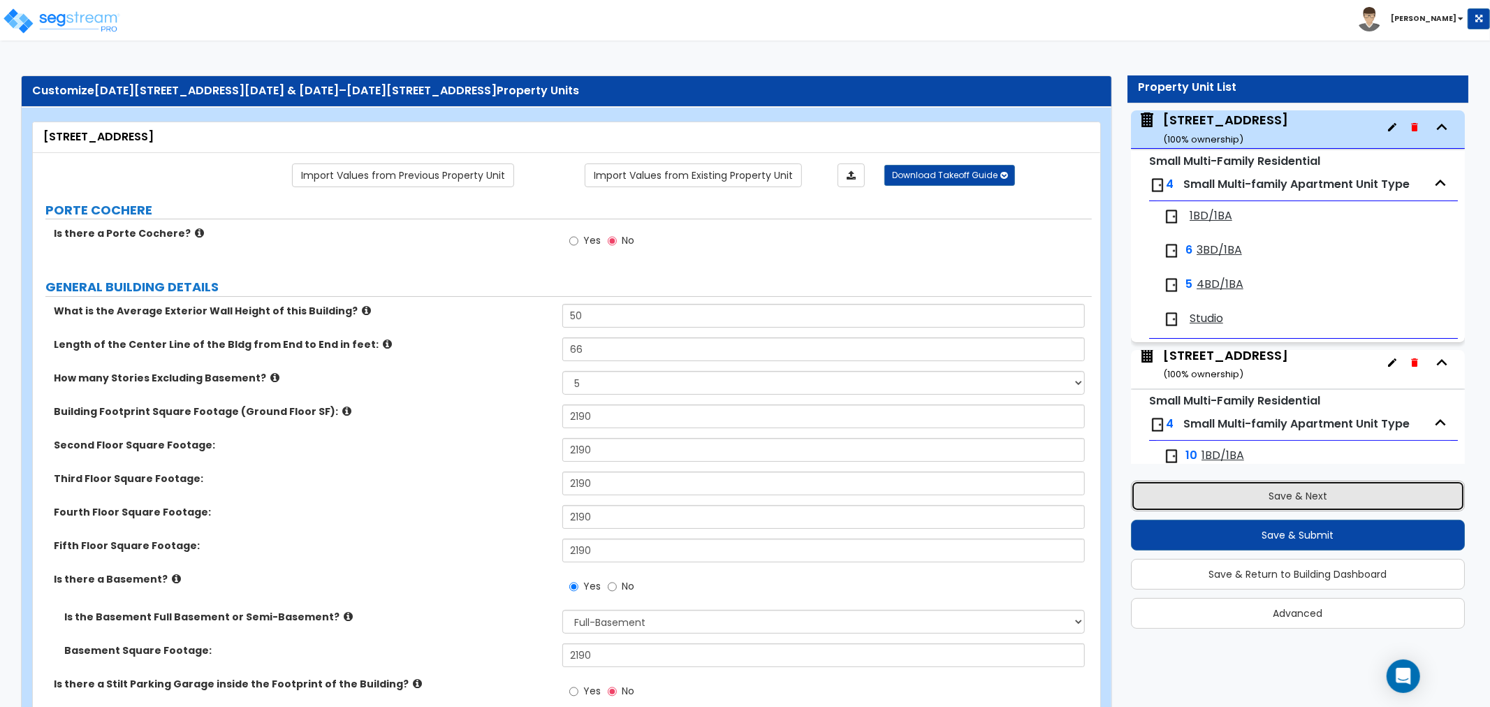
click at [1274, 494] on button "Save & Next" at bounding box center [1298, 496] width 334 height 31
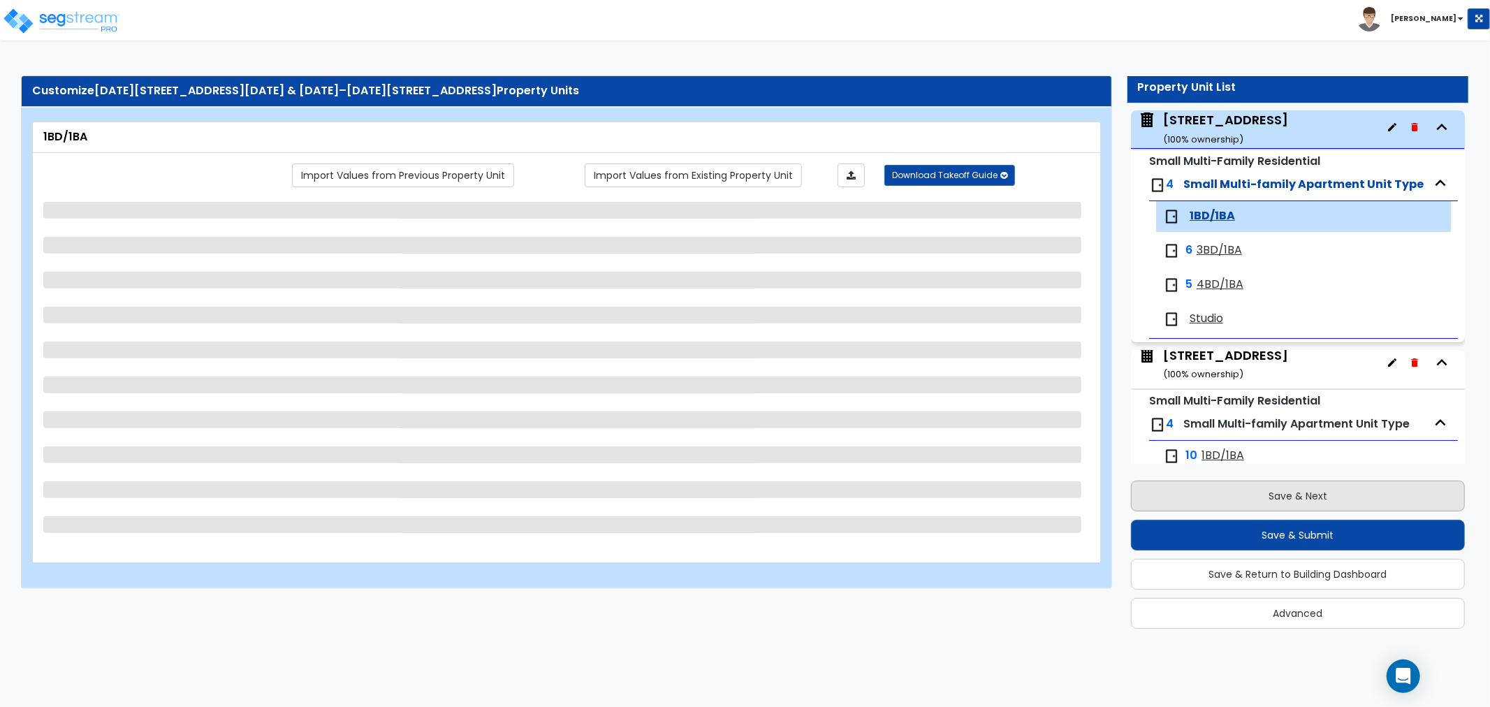
scroll to position [163, 0]
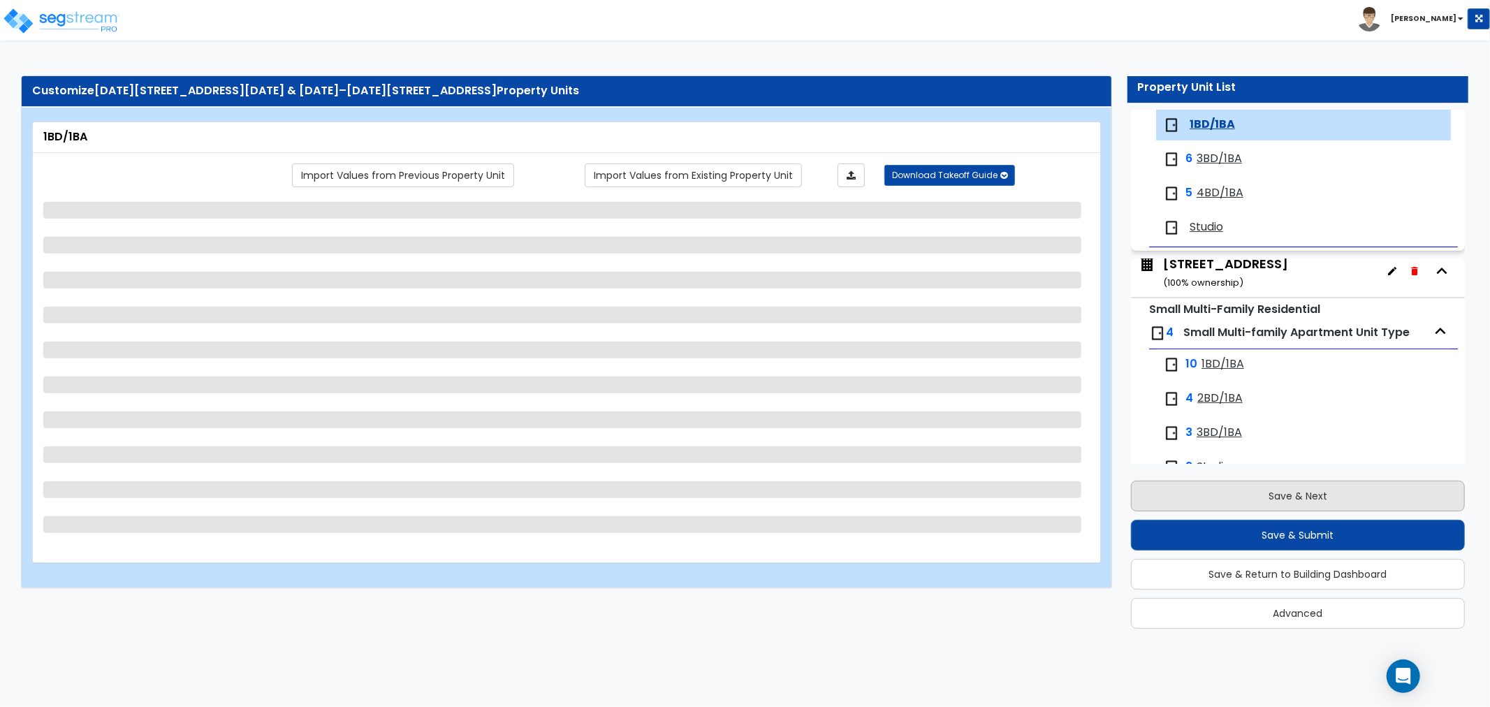
select select "1"
select select "2"
select select "3"
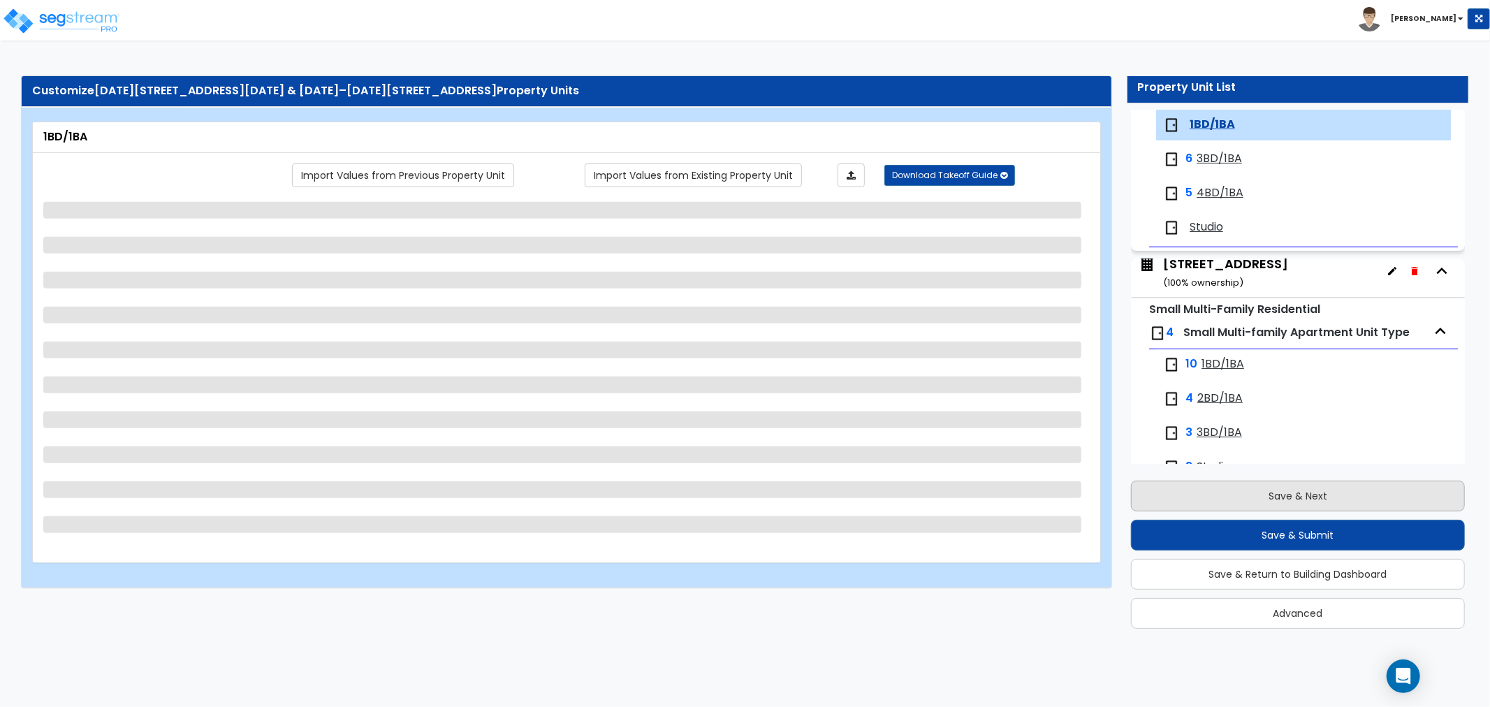
select select "2"
select select "1"
select select "2"
select select "1"
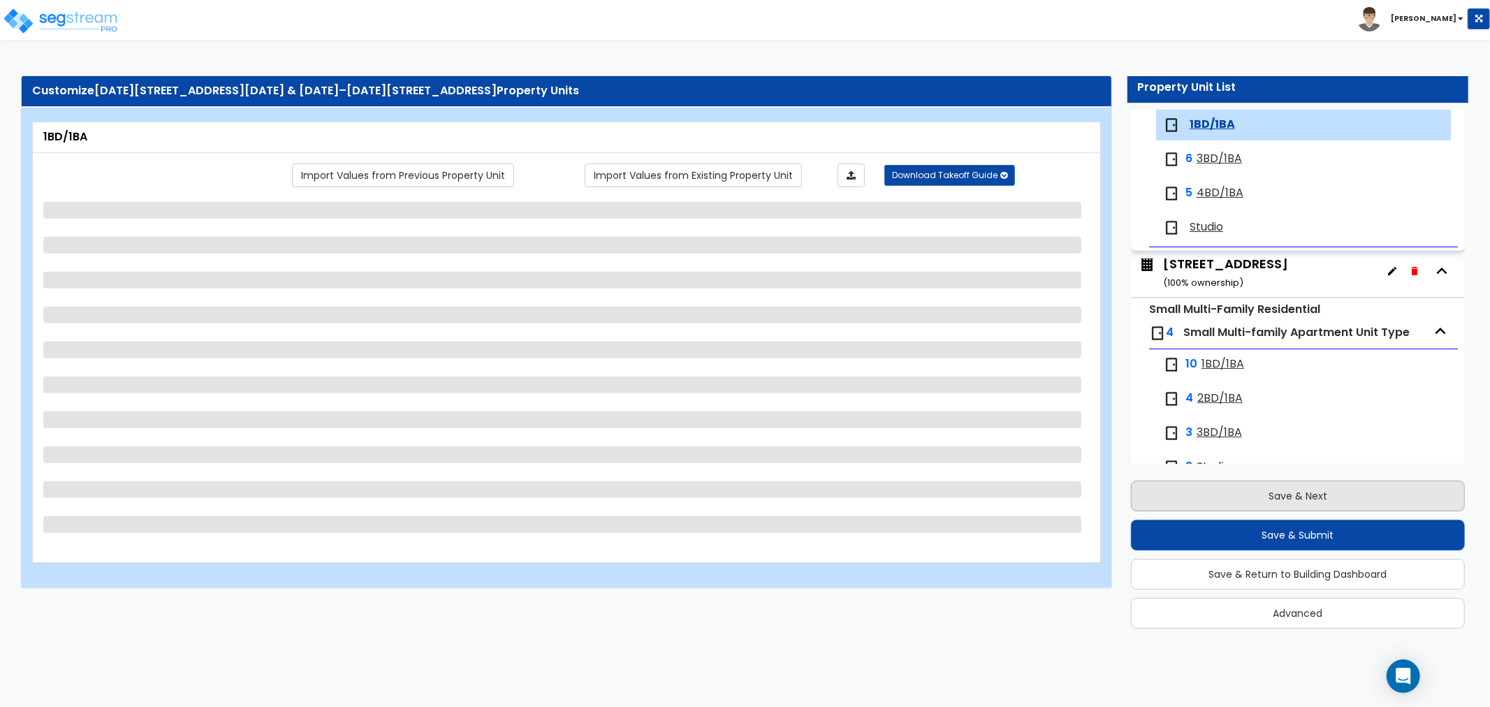
select select "1"
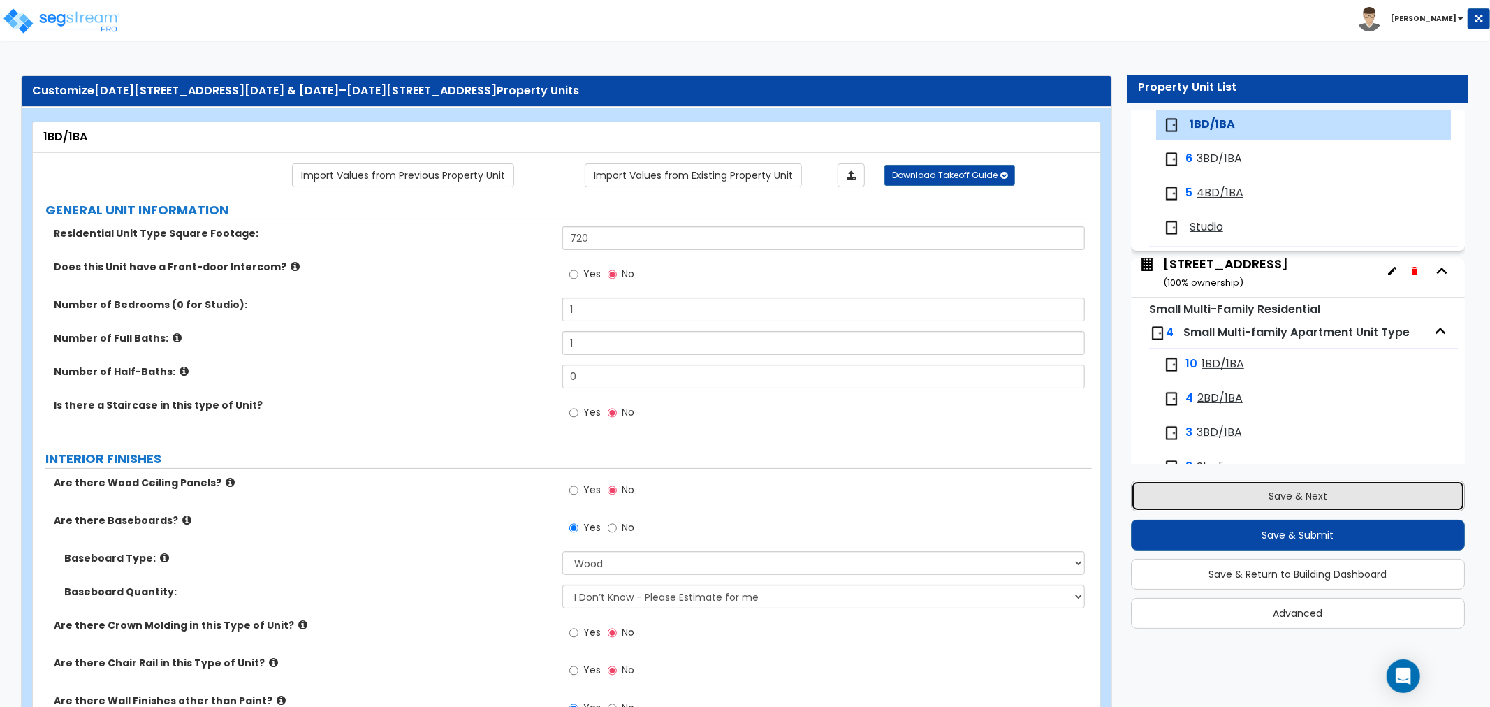
click at [1274, 494] on button "Save & Next" at bounding box center [1298, 496] width 334 height 31
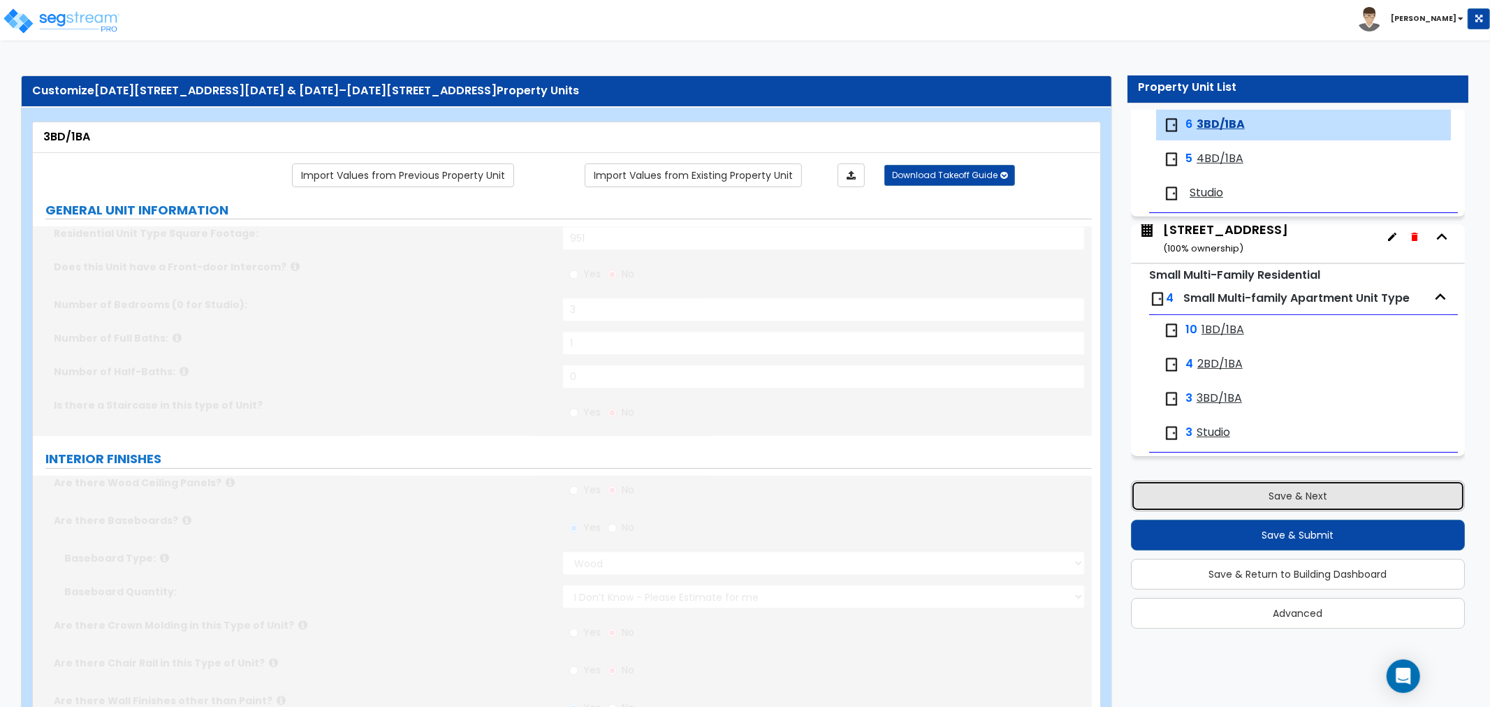
click at [1274, 494] on button "Save & Next" at bounding box center [1298, 496] width 334 height 31
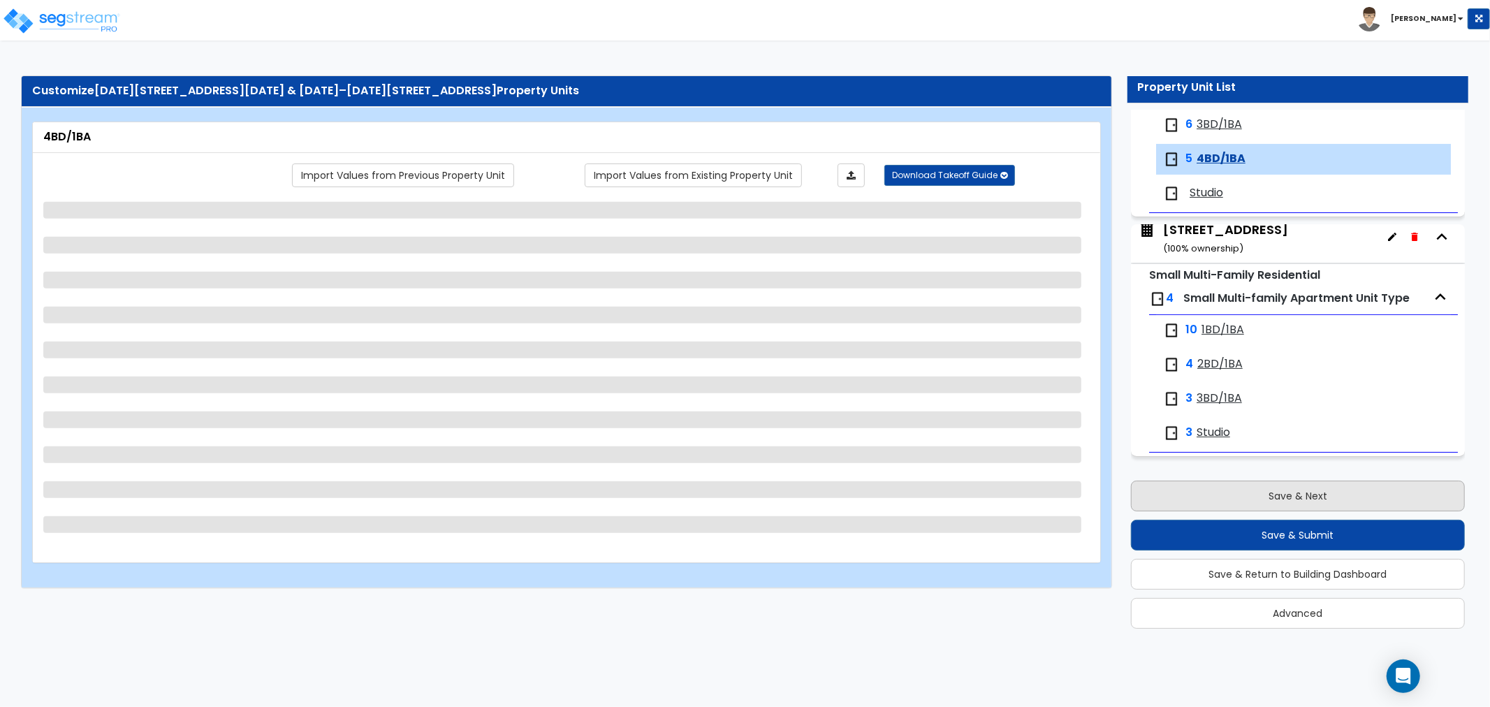
scroll to position [231, 0]
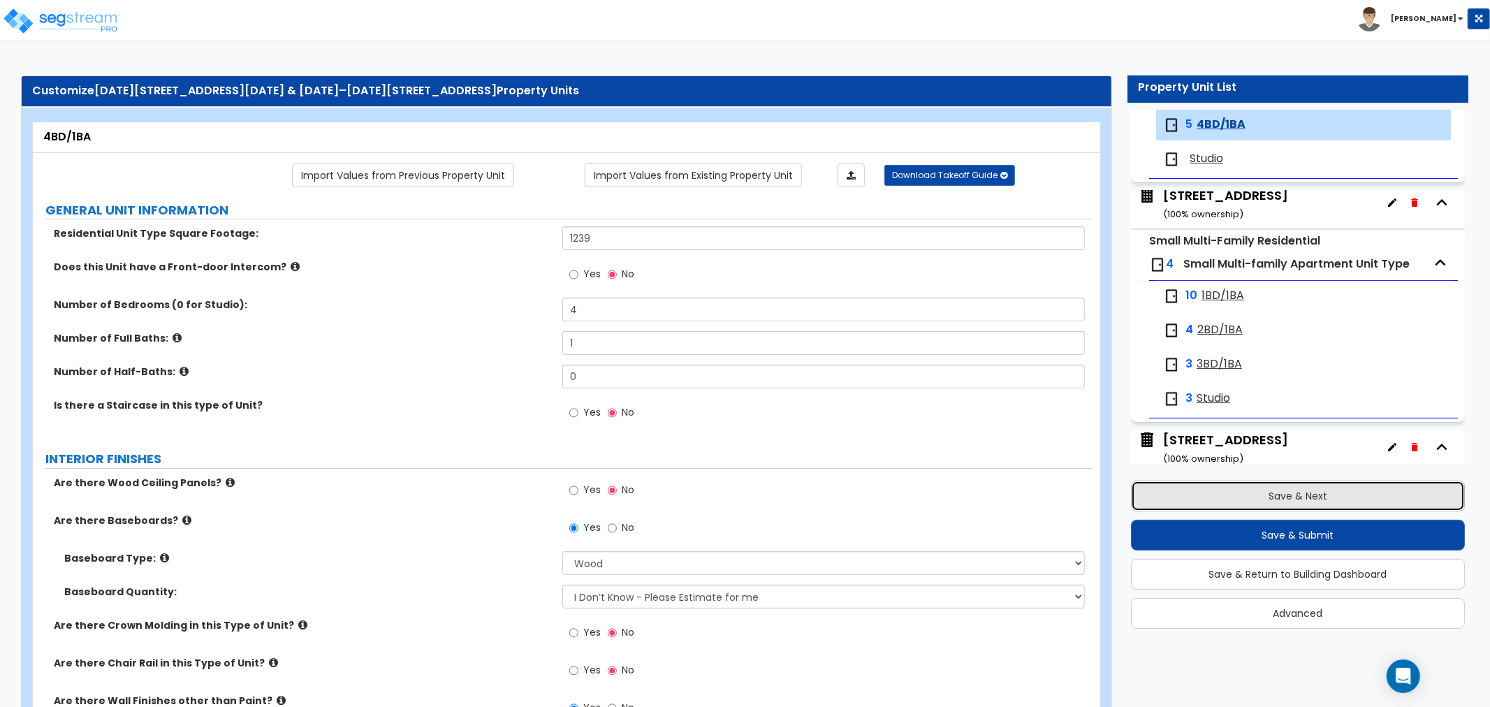
click at [1274, 497] on button "Save & Next" at bounding box center [1298, 496] width 334 height 31
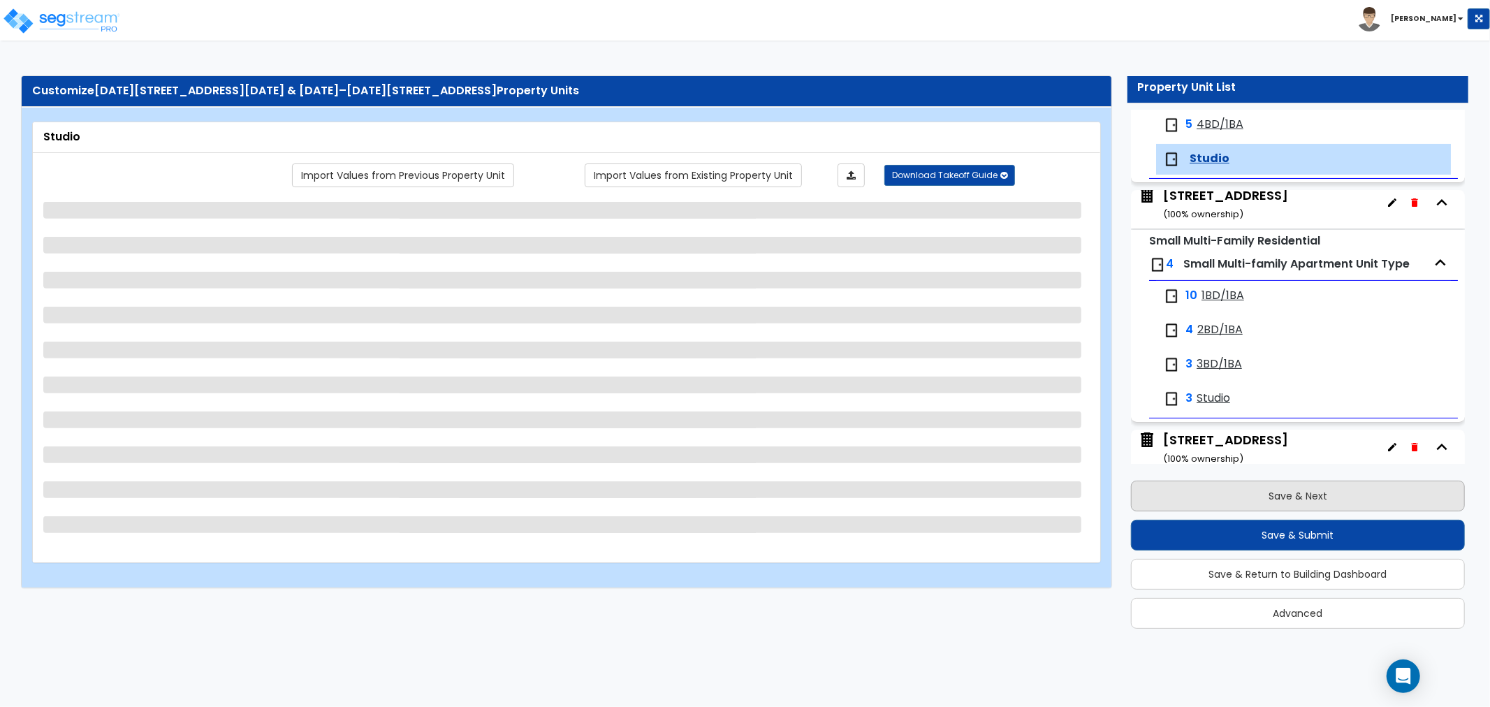
scroll to position [266, 0]
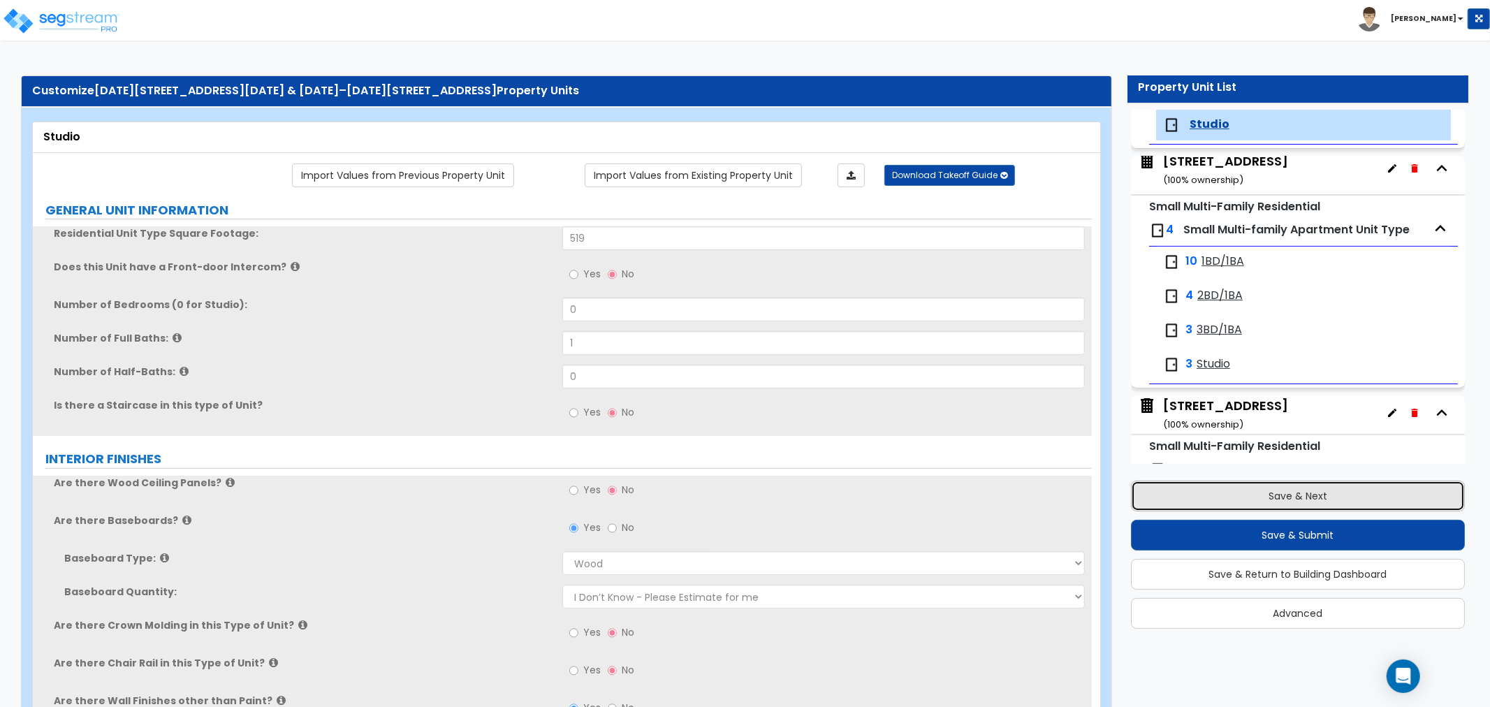
click at [1274, 497] on button "Save & Next" at bounding box center [1298, 496] width 334 height 31
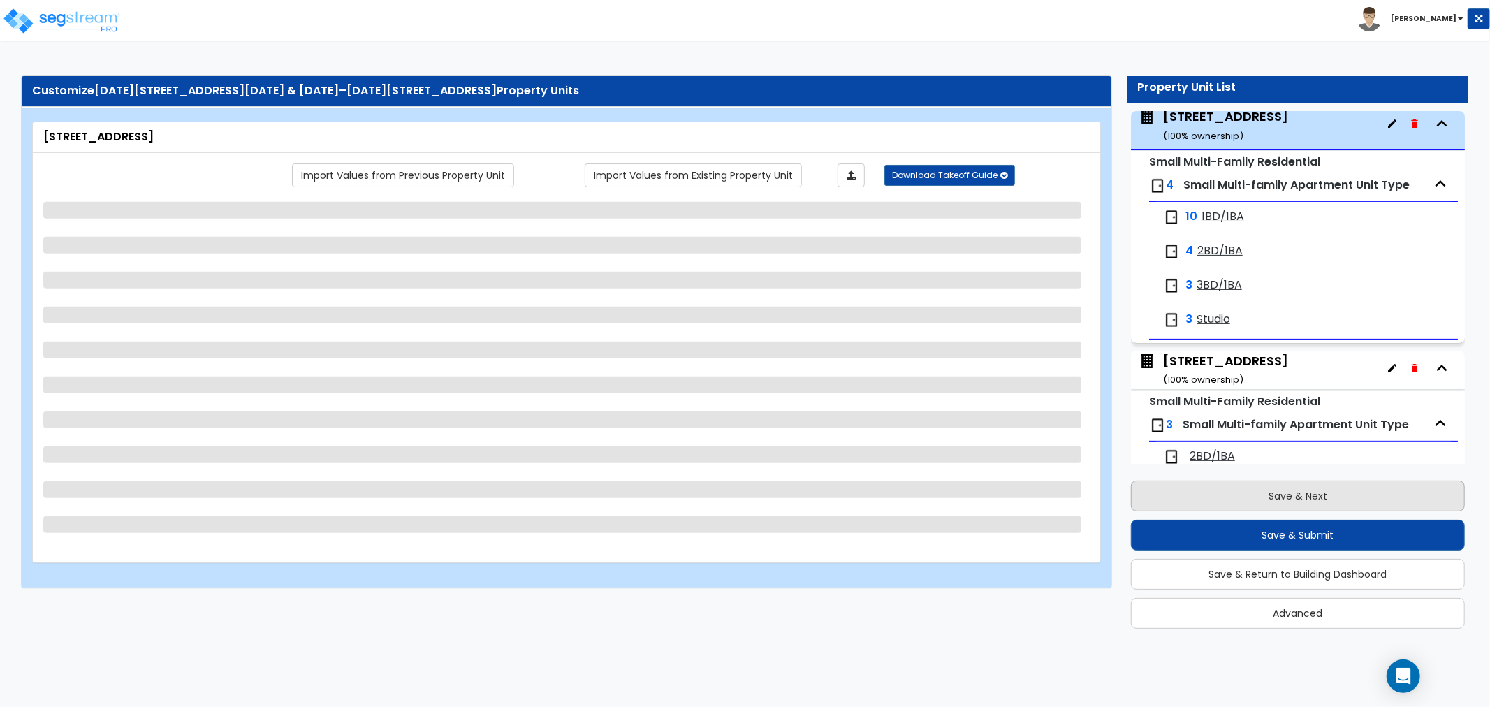
scroll to position [311, 0]
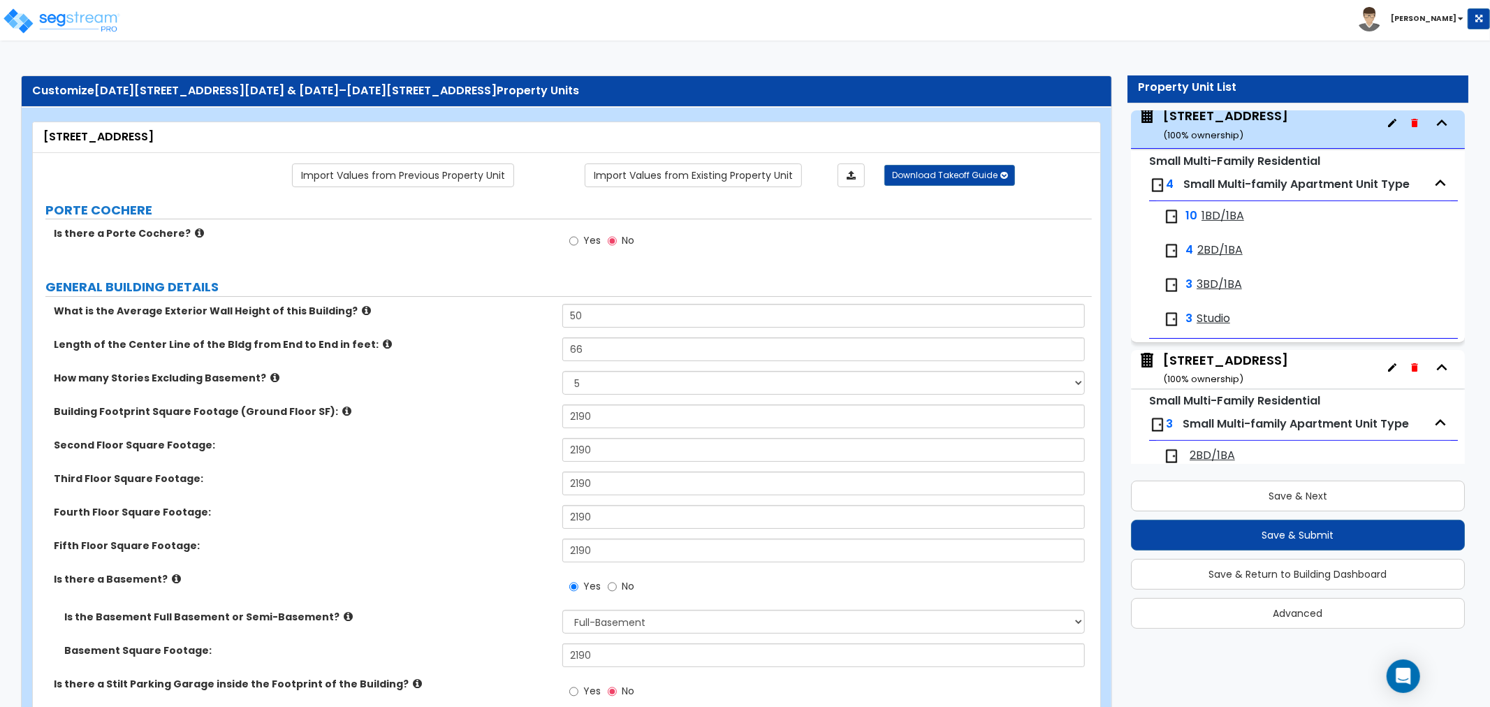
click at [1226, 229] on div "10 1BD/1BA" at bounding box center [1303, 216] width 295 height 31
click at [1226, 249] on span "2BD/1BA" at bounding box center [1220, 250] width 45 height 16
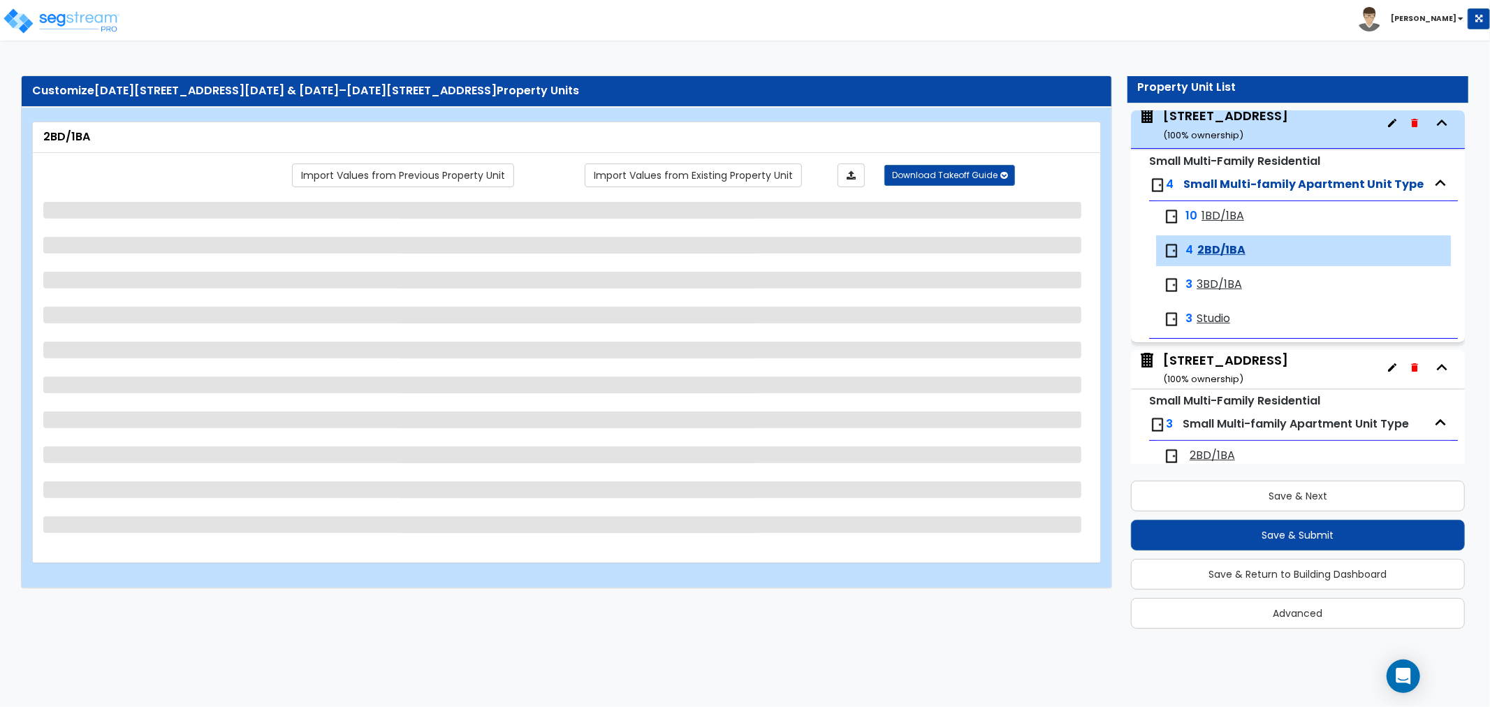
scroll to position [437, 0]
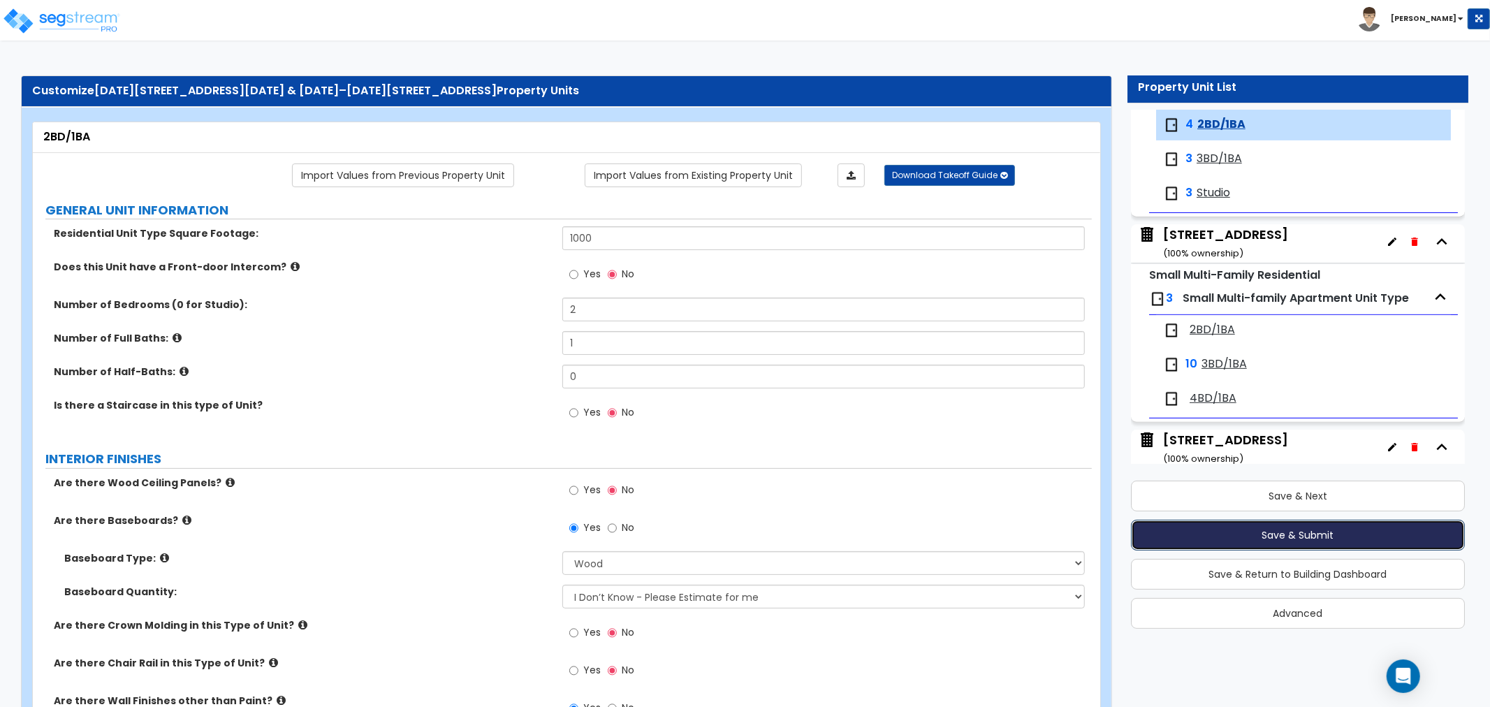
click at [1274, 530] on button "Save & Submit" at bounding box center [1298, 535] width 334 height 31
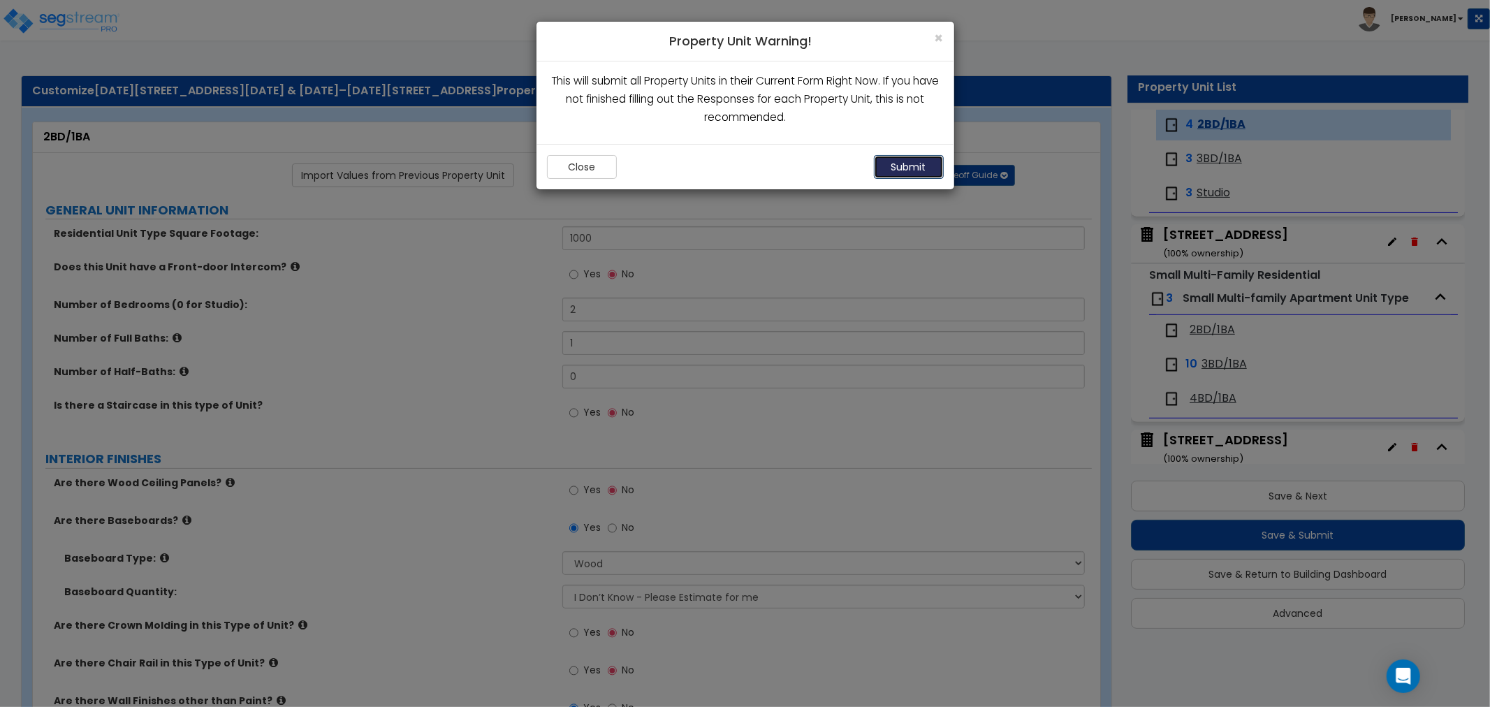
click at [891, 168] on button "Submit" at bounding box center [909, 167] width 70 height 24
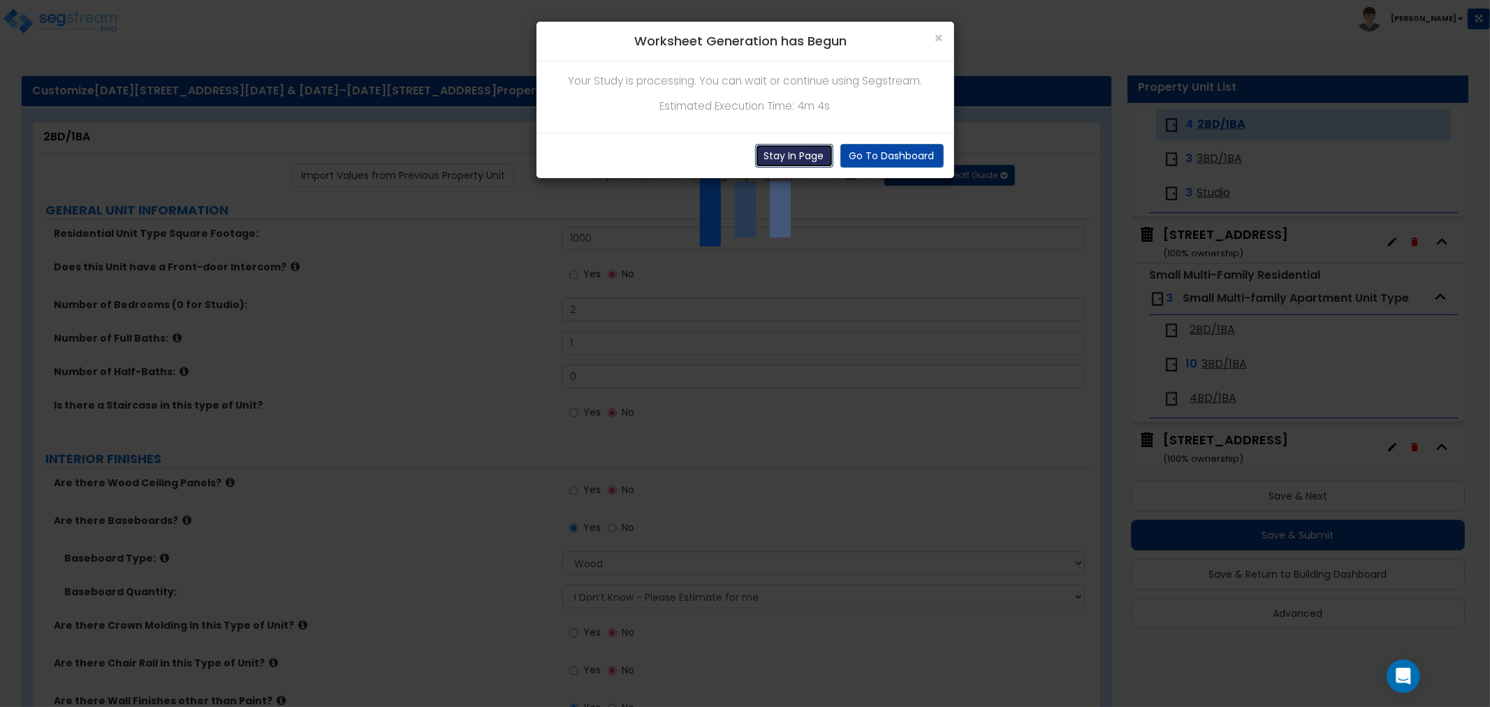
click at [788, 152] on button "Stay In Page" at bounding box center [794, 156] width 78 height 24
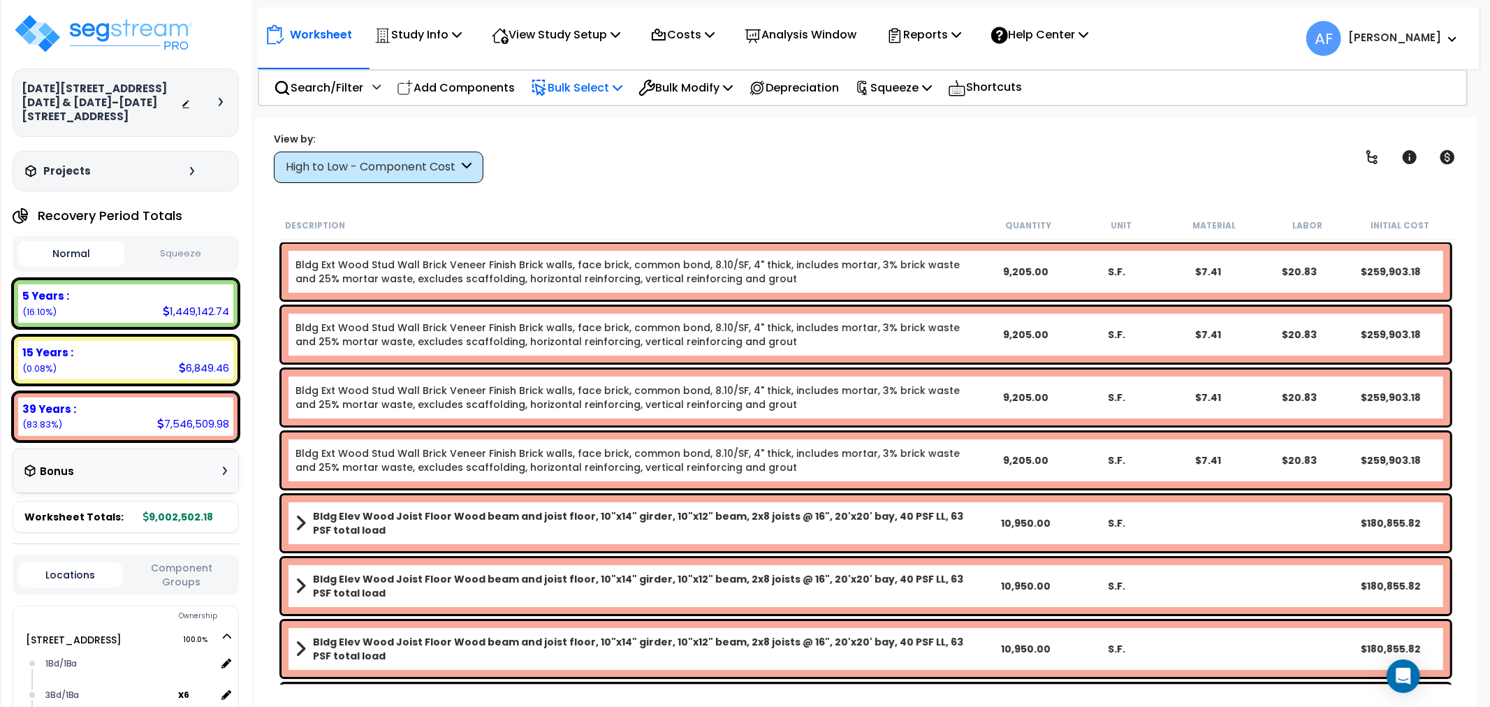
click at [586, 84] on p "Bulk Select" at bounding box center [577, 87] width 92 height 19
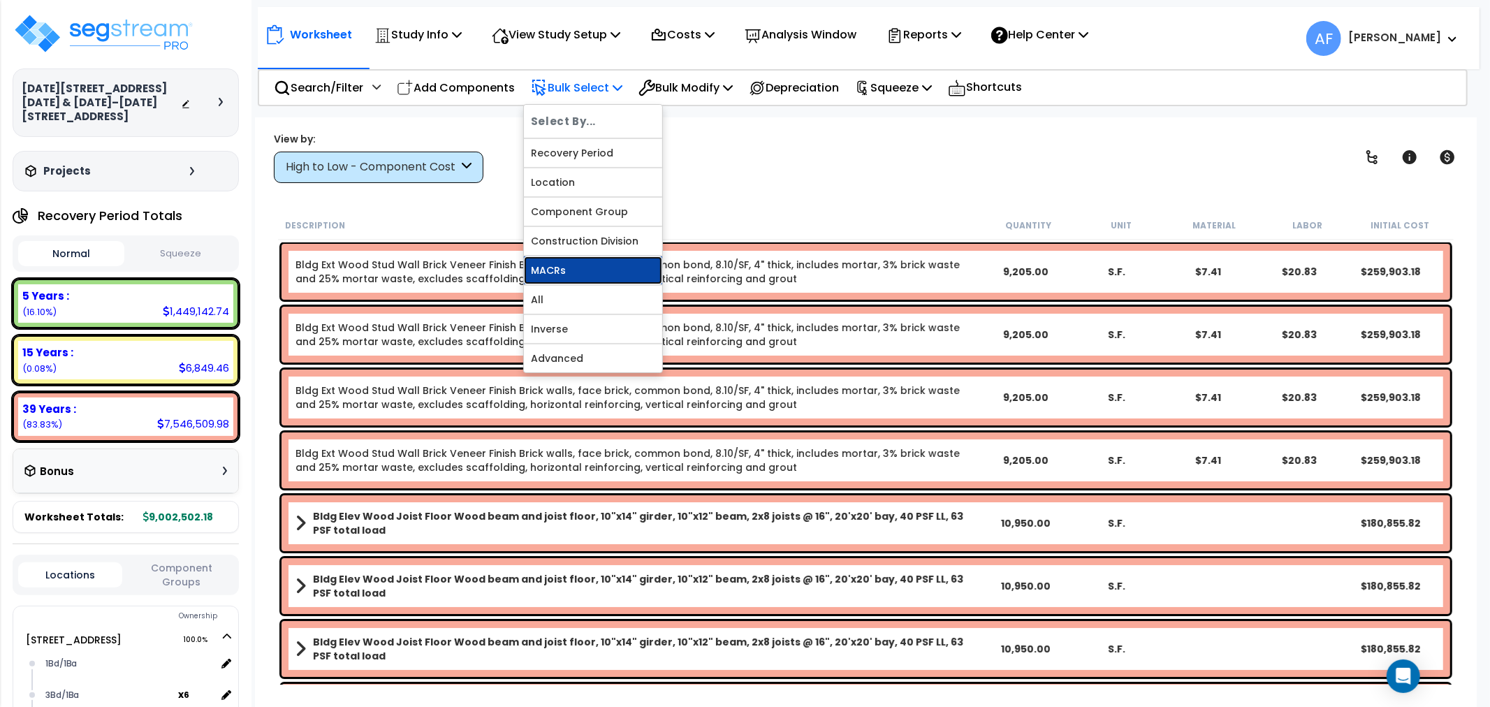
click at [557, 275] on link "MACRs" at bounding box center [593, 270] width 138 height 28
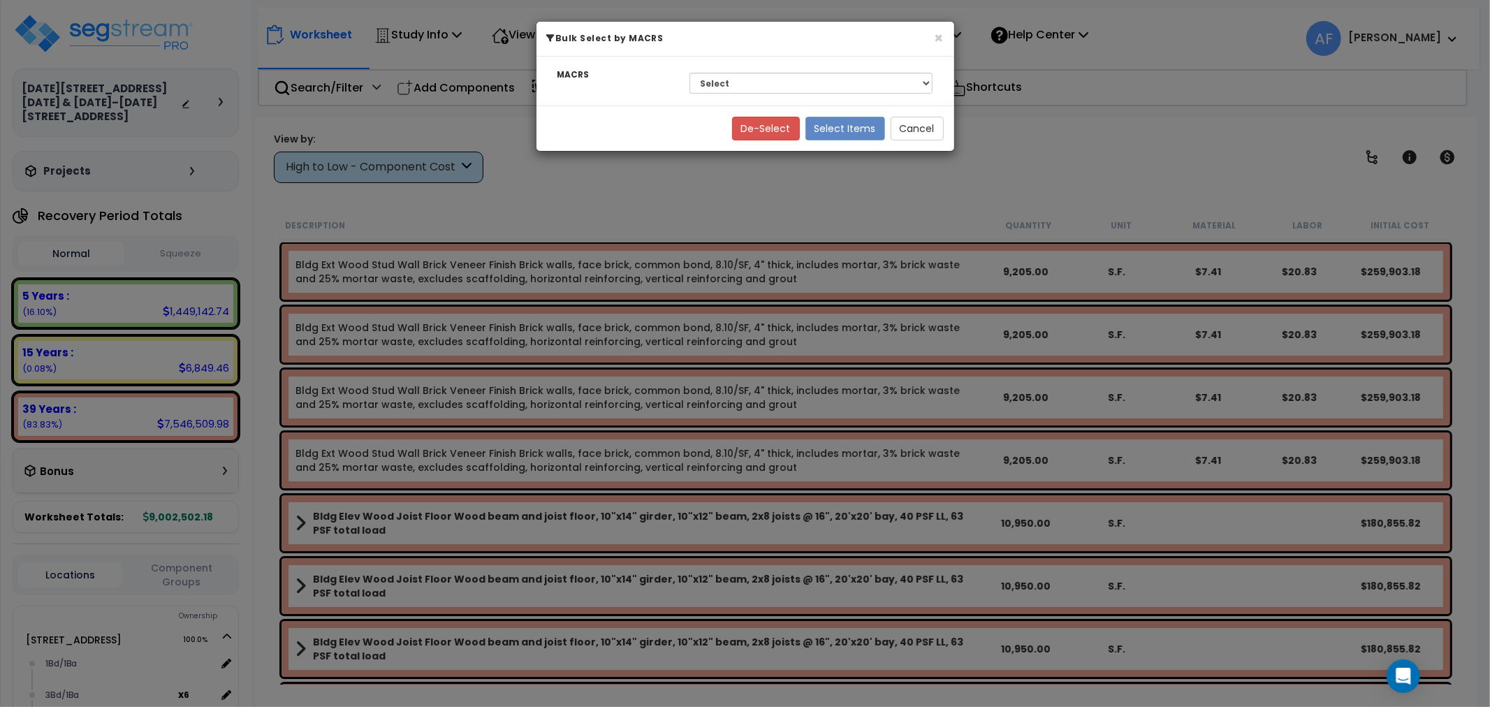
click at [742, 94] on div "Select 39 Years - NA - Long-Life Property 5 Years - 00.12 - Information Systems…" at bounding box center [811, 83] width 265 height 32
click at [748, 87] on select "Select 39 Years - NA - Long-Life Property 5 Years - 00.12 - Information Systems…" at bounding box center [812, 83] width 244 height 21
select select "3669"
click at [690, 73] on select "Select 39 Years - NA - Long-Life Property 5 Years - 00.12 - Information Systems…" at bounding box center [812, 83] width 244 height 21
click at [843, 136] on button "Select Items" at bounding box center [846, 129] width 80 height 24
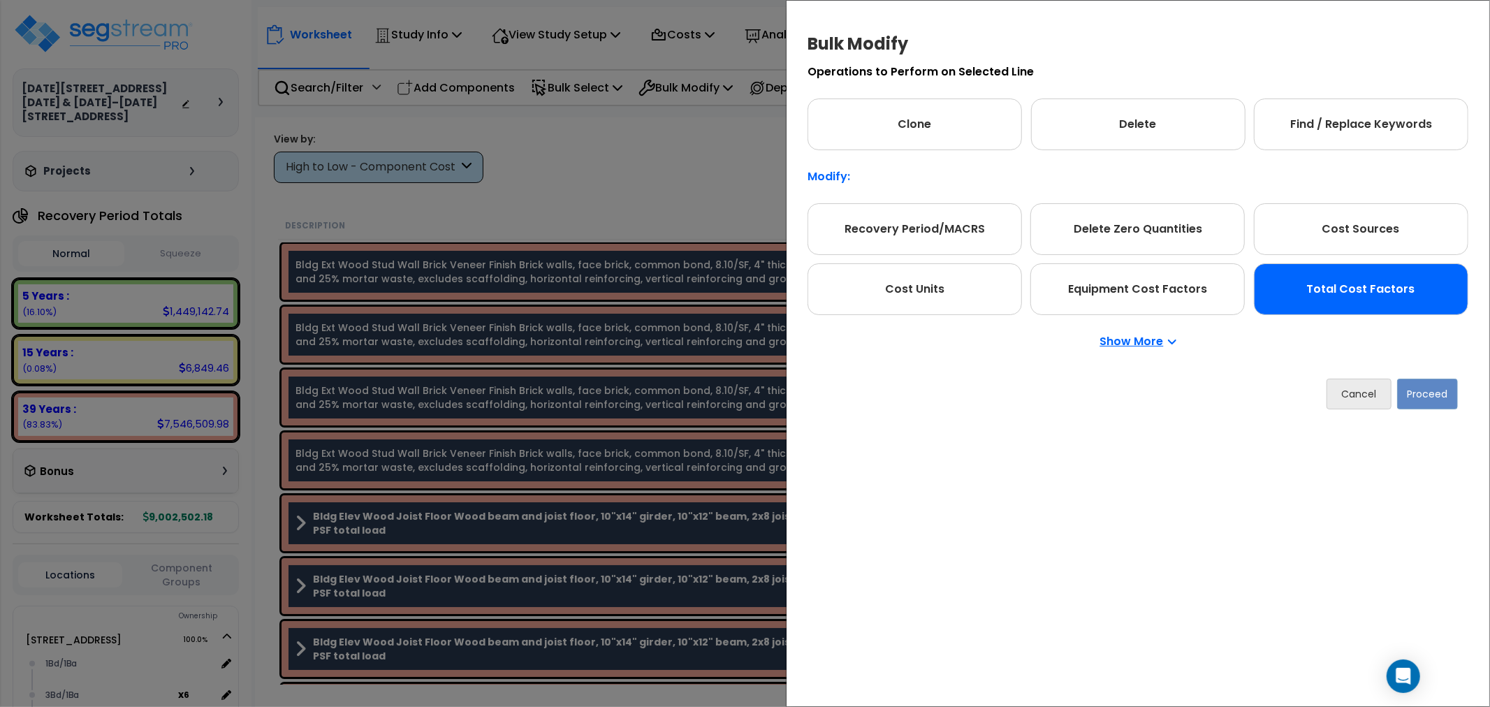
click at [1365, 284] on div "Total Cost Factors" at bounding box center [1361, 289] width 215 height 52
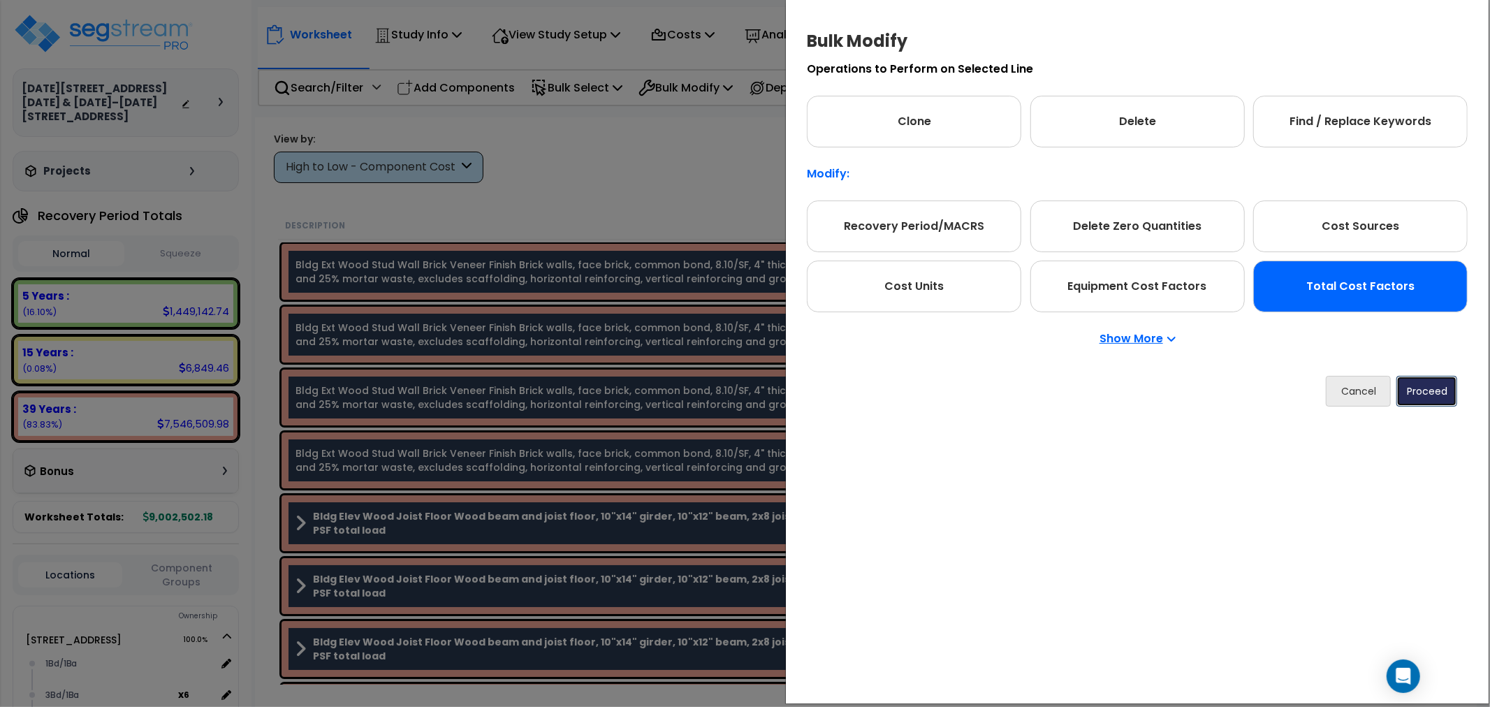
click at [1426, 384] on button "Proceed" at bounding box center [1427, 391] width 61 height 31
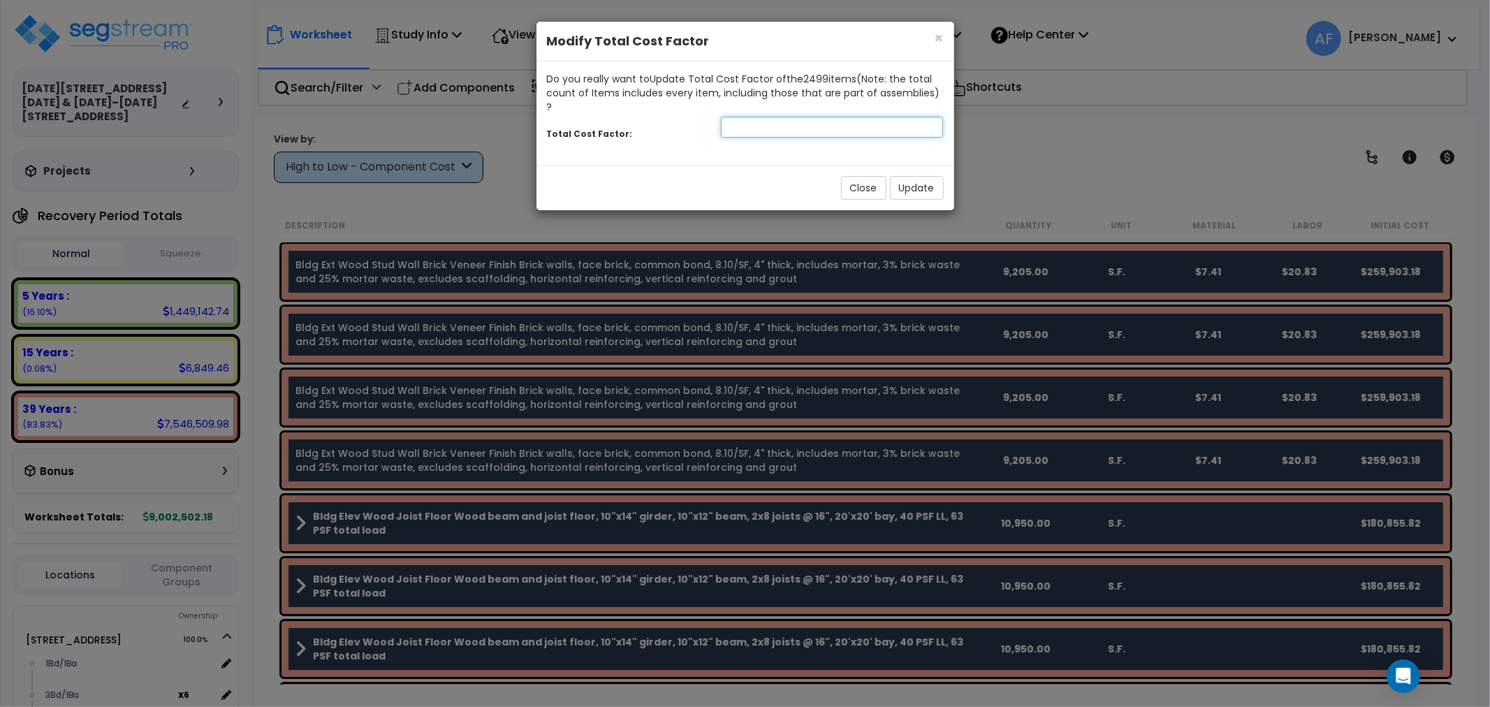
click at [824, 117] on input "number" at bounding box center [832, 127] width 223 height 21
type input "0.7"
click at [913, 176] on button "Update" at bounding box center [917, 188] width 54 height 24
